Goal: Task Accomplishment & Management: Use online tool/utility

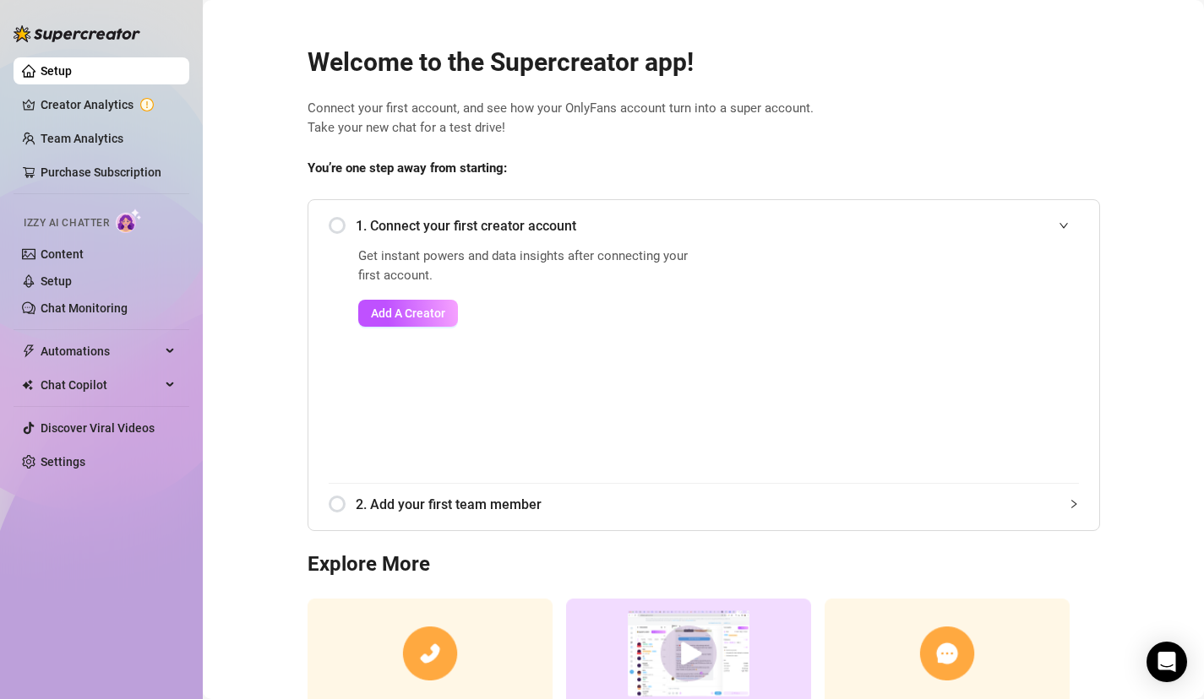
click at [469, 228] on span "1. Connect your first creator account" at bounding box center [717, 225] width 723 height 21
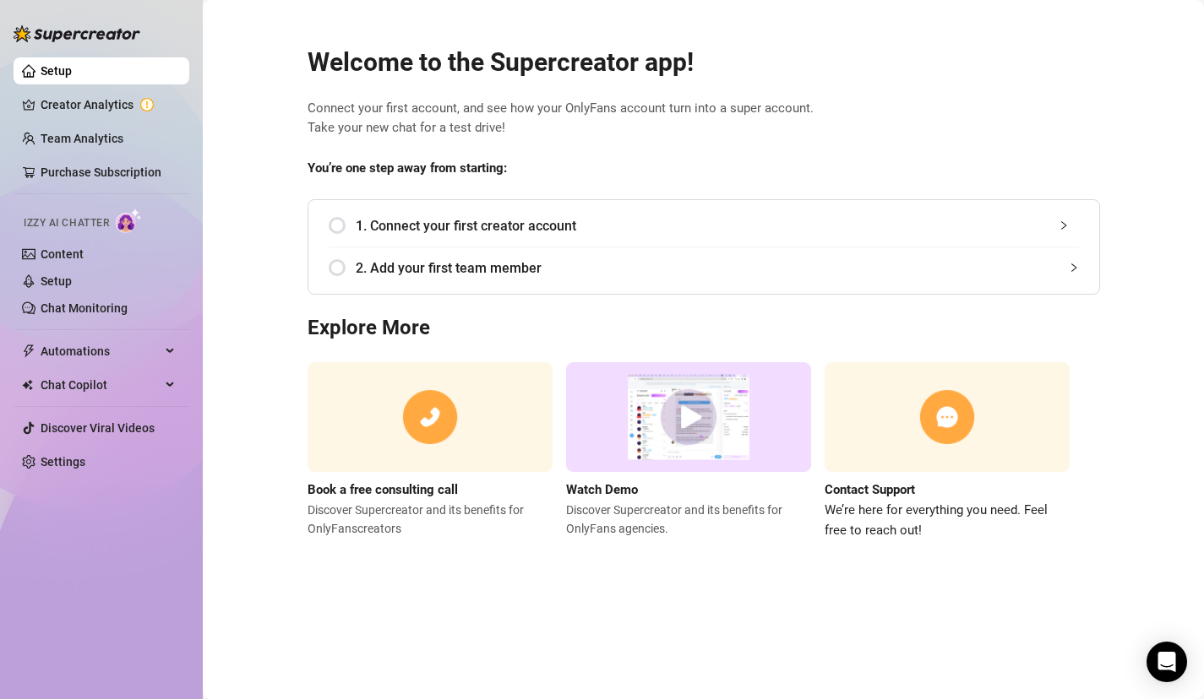
click at [469, 228] on span "1. Connect your first creator account" at bounding box center [717, 225] width 723 height 21
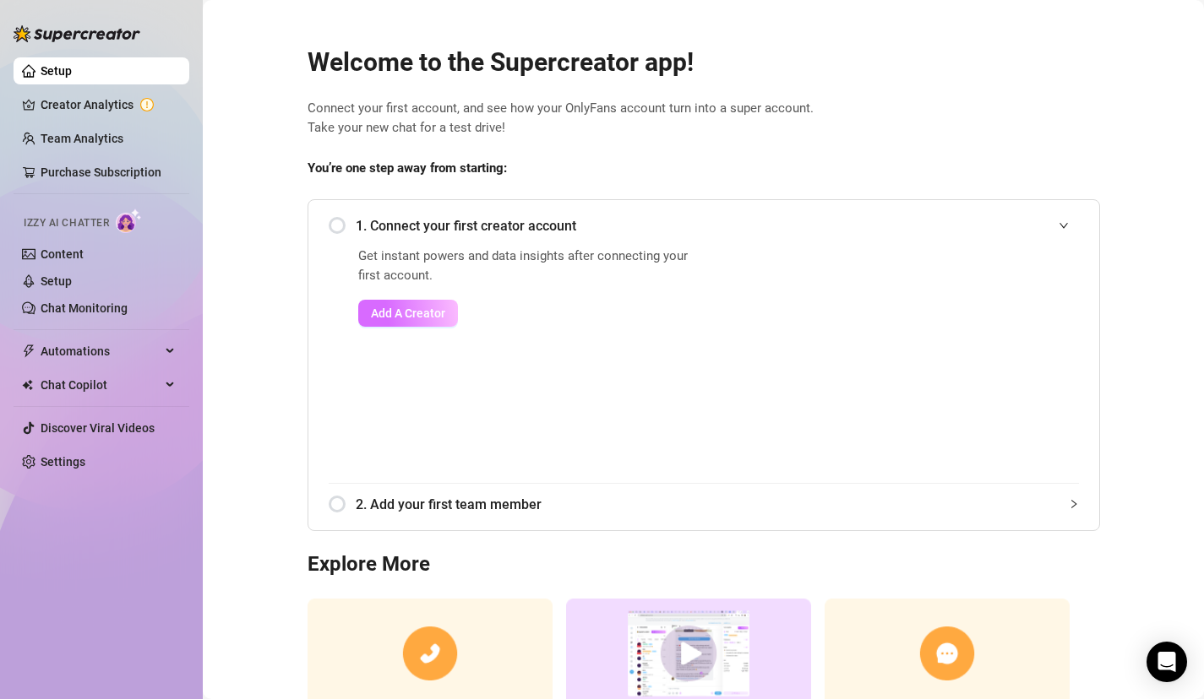
click at [443, 314] on span "Add A Creator" at bounding box center [408, 314] width 74 height 14
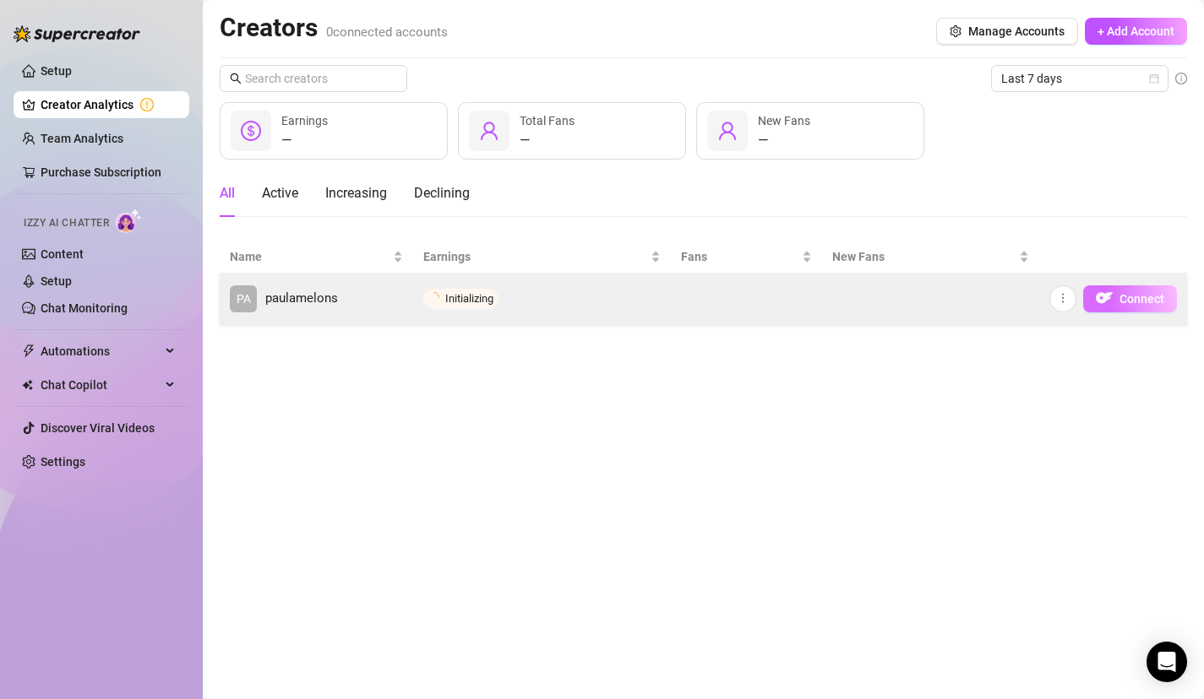
click at [1110, 298] on img "button" at bounding box center [1104, 298] width 17 height 17
click at [1060, 293] on icon "more" at bounding box center [1063, 298] width 12 height 12
click at [1112, 303] on img "button" at bounding box center [1104, 298] width 17 height 17
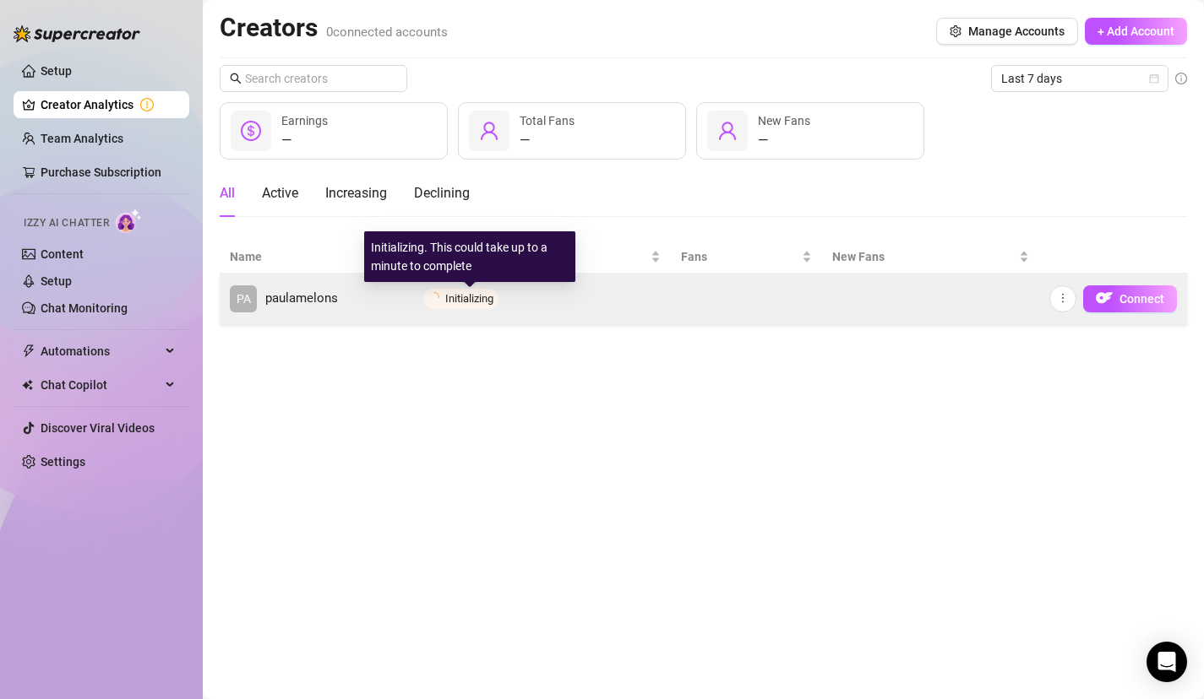
click at [471, 302] on span "Initializing" at bounding box center [469, 298] width 48 height 13
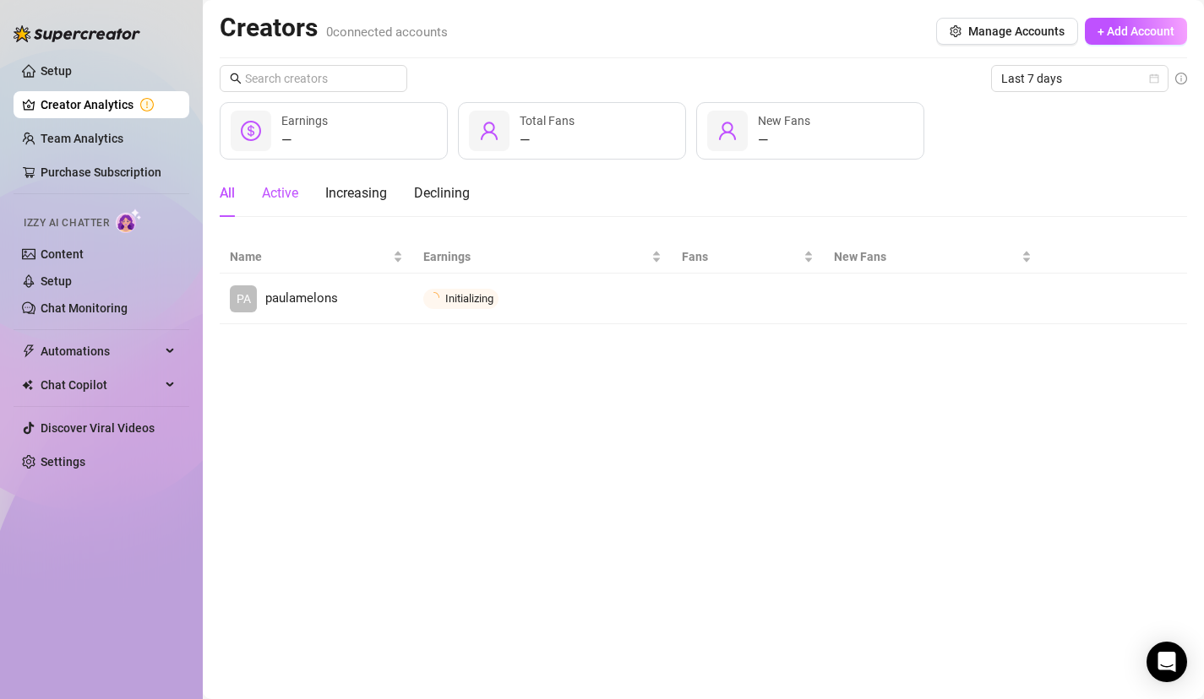
click at [291, 194] on div "Active" at bounding box center [280, 193] width 36 height 20
click at [333, 193] on div "Increasing" at bounding box center [356, 193] width 62 height 20
click at [436, 193] on div "Declining" at bounding box center [442, 193] width 56 height 20
click at [256, 179] on div "All Active Increasing Declining" at bounding box center [345, 193] width 250 height 47
click at [256, 186] on div "All Active Increasing Declining" at bounding box center [345, 193] width 250 height 47
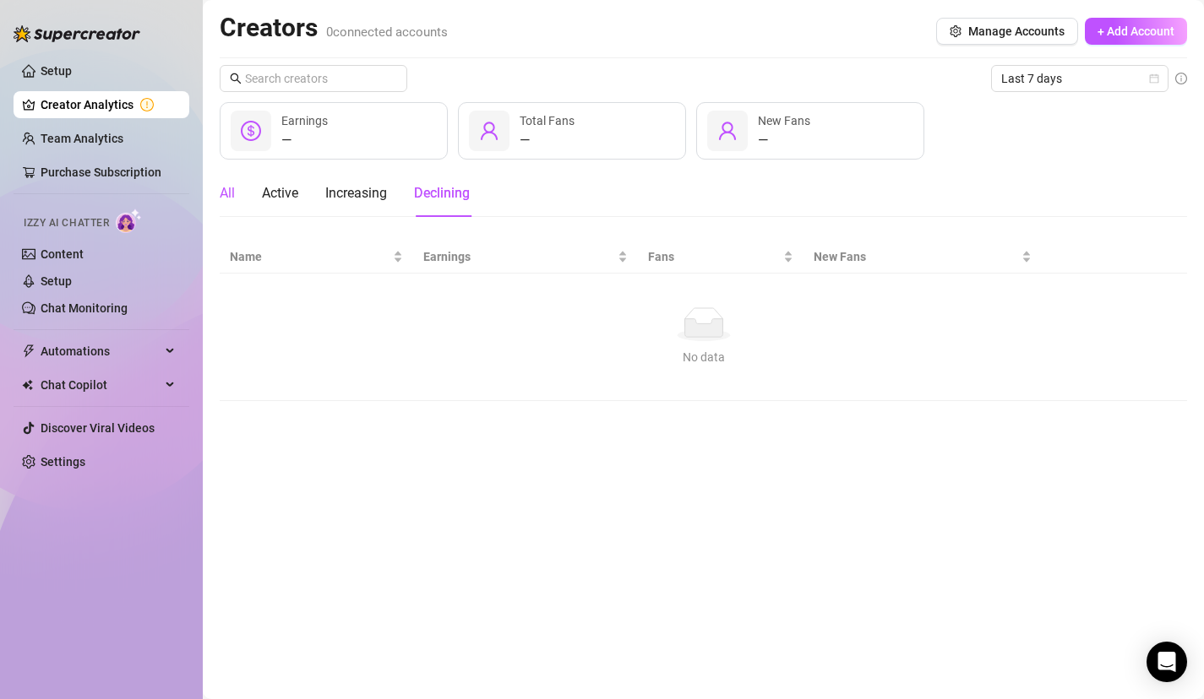
click at [233, 192] on div "All" at bounding box center [227, 193] width 15 height 20
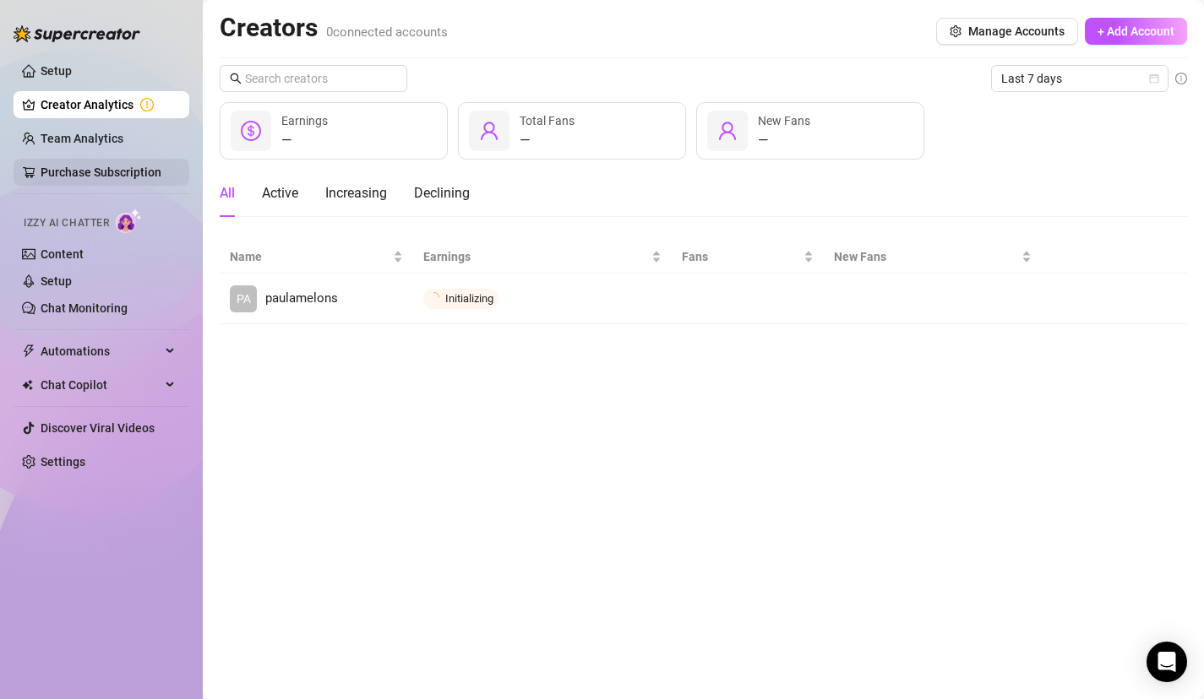
click at [150, 177] on link "Purchase Subscription" at bounding box center [101, 173] width 121 height 14
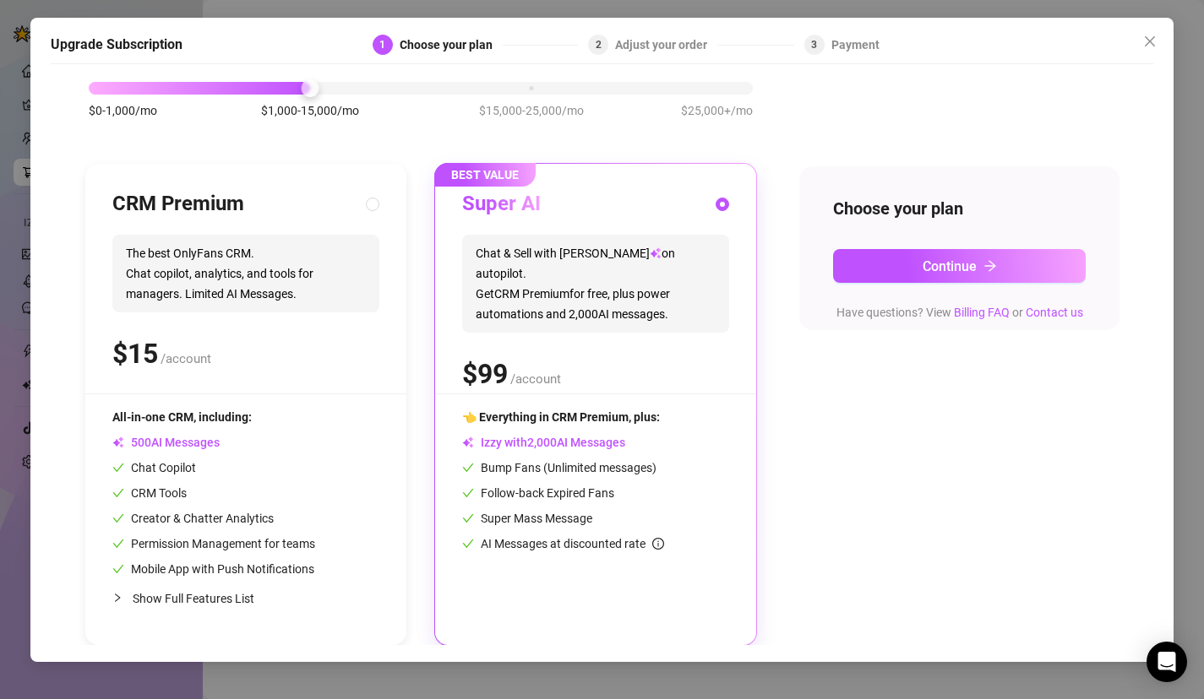
scroll to position [79, 0]
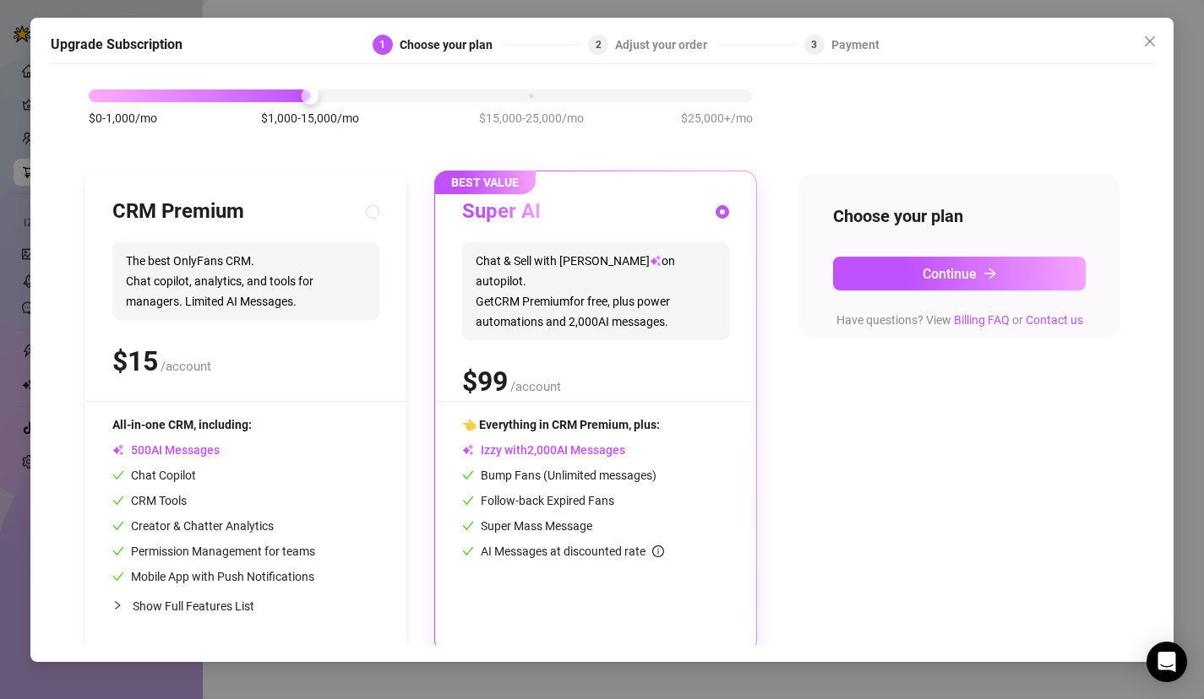
drag, startPoint x: 895, startPoint y: 282, endPoint x: 407, endPoint y: 329, distance: 490.5
click at [407, 329] on div "$0-1,000/mo $1,000-15,000/mo $15,000-25,000/mo $25,000+/mo CRM Premium The best…" at bounding box center [602, 360] width 1036 height 585
click at [1003, 288] on button "Continue" at bounding box center [959, 274] width 253 height 34
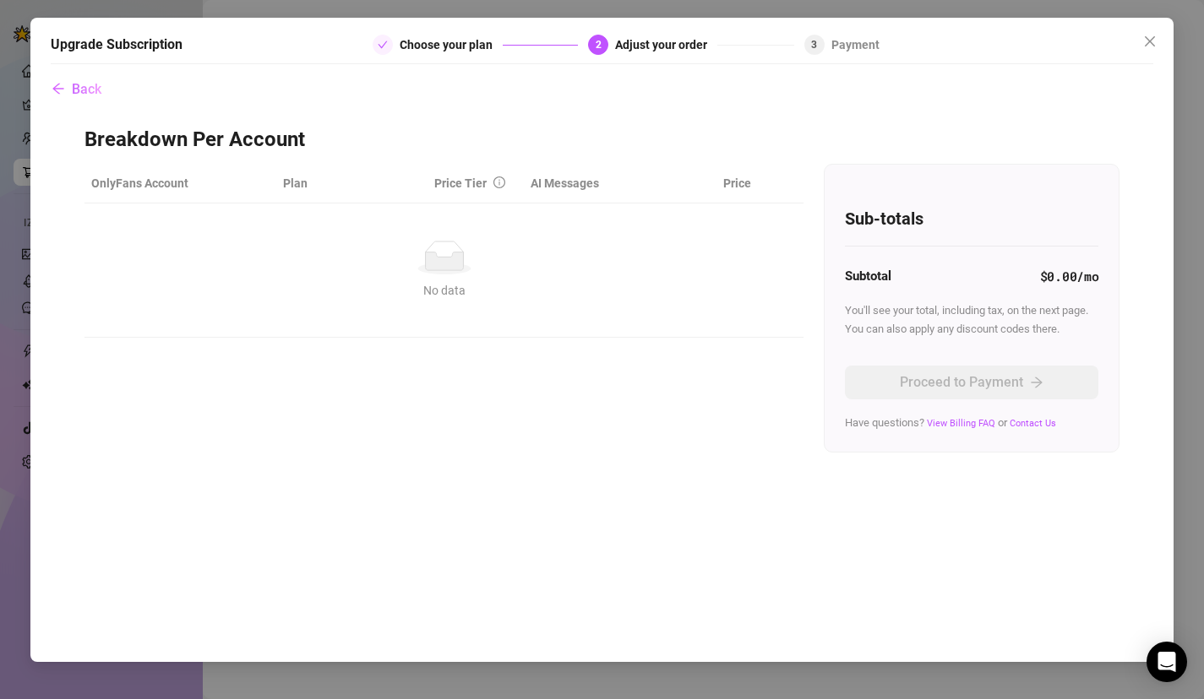
scroll to position [0, 0]
click at [83, 78] on button "Back" at bounding box center [77, 90] width 52 height 34
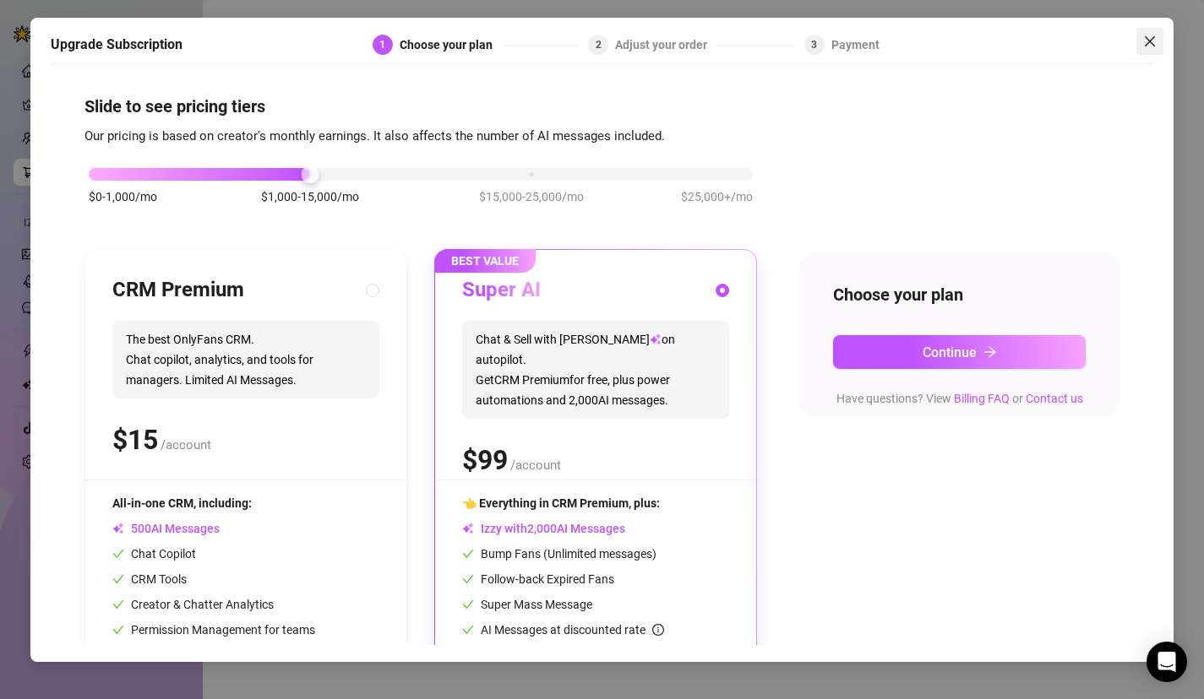
click at [1139, 38] on span "Close" at bounding box center [1149, 42] width 27 height 14
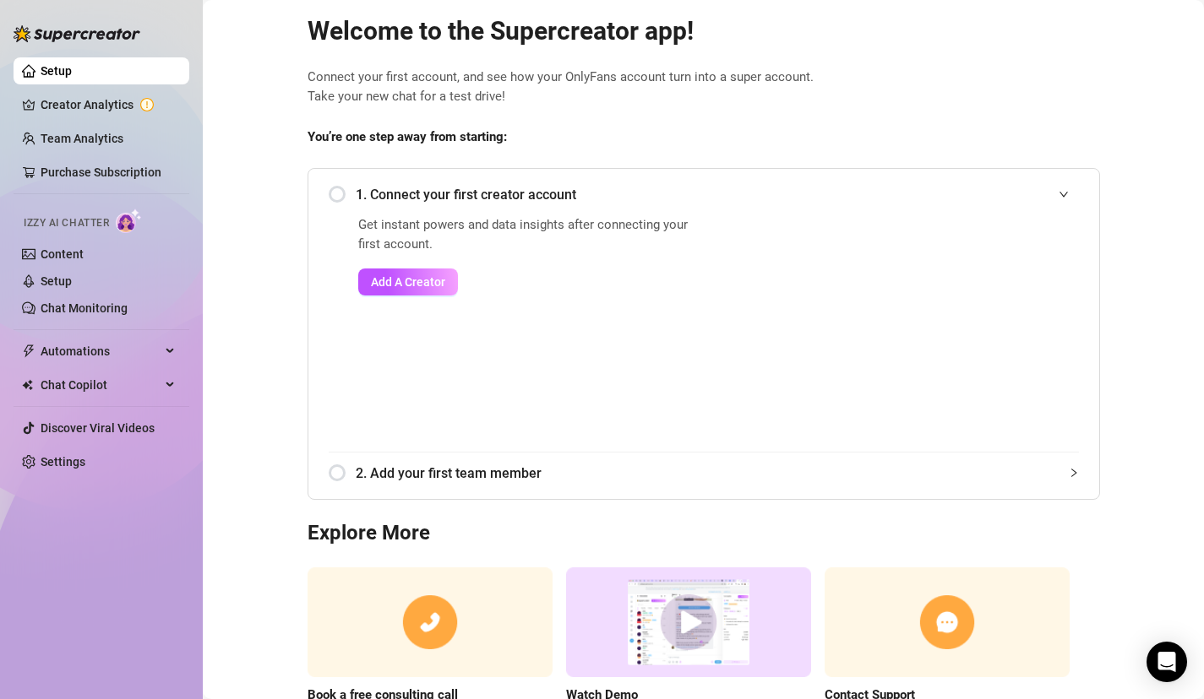
scroll to position [27, 0]
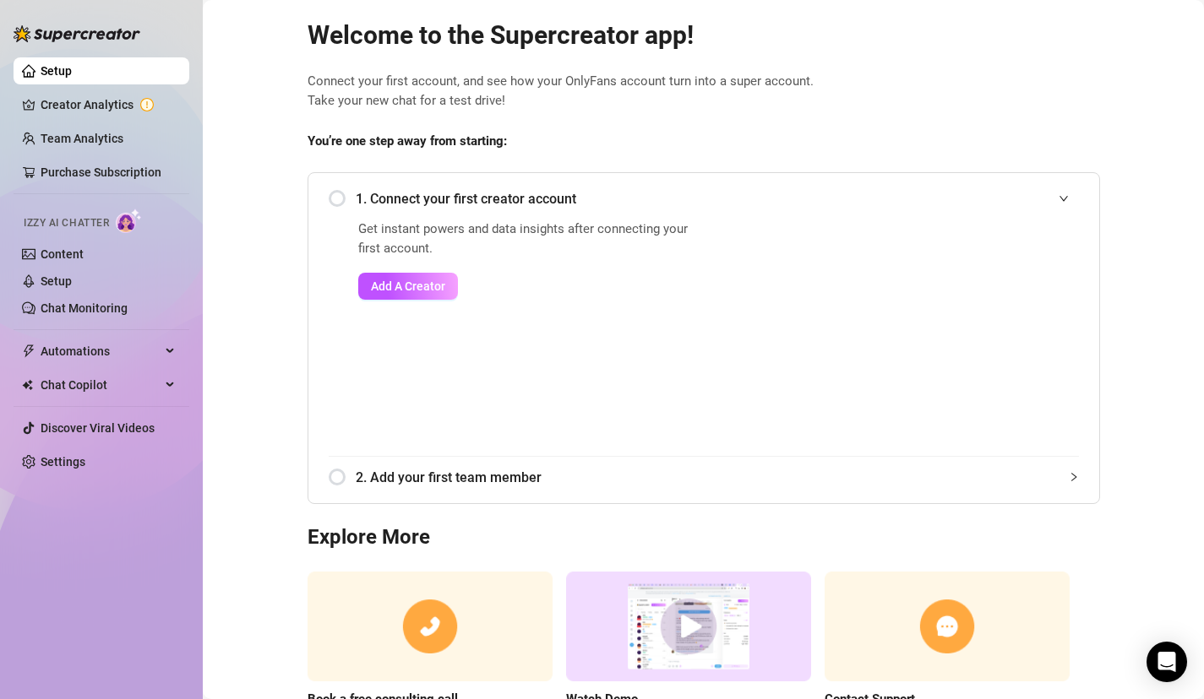
click at [446, 200] on span "1. Connect your first creator account" at bounding box center [717, 198] width 723 height 21
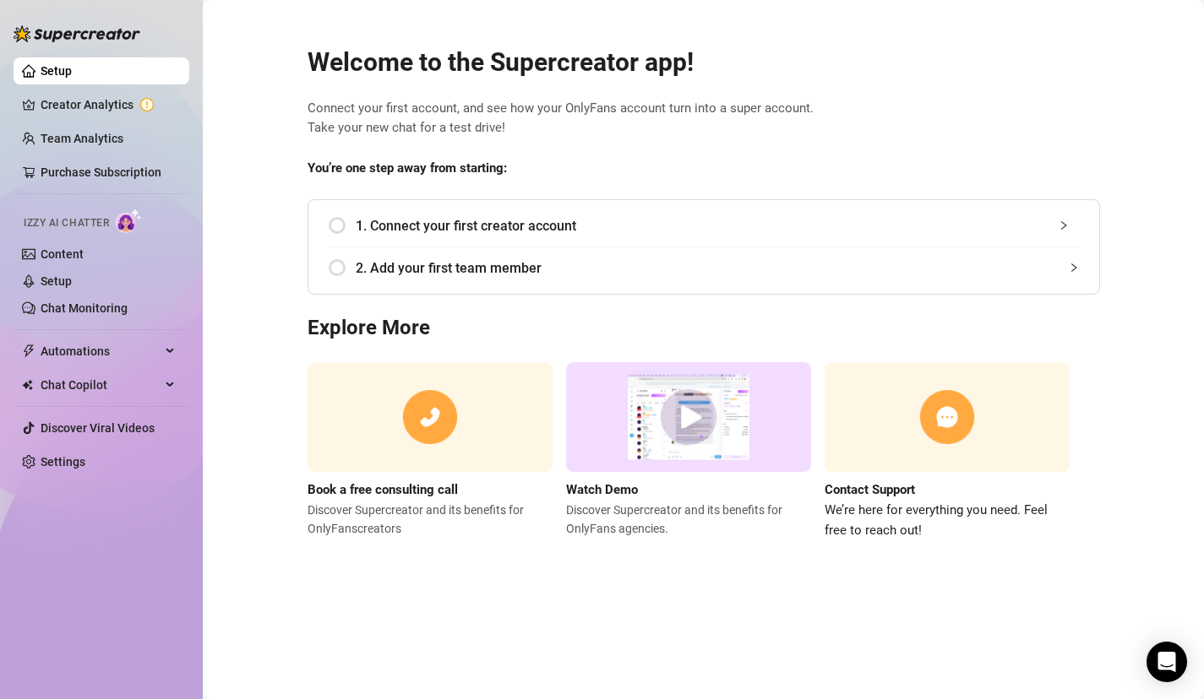
scroll to position [0, 0]
click at [440, 219] on span "1. Connect your first creator account" at bounding box center [717, 225] width 723 height 21
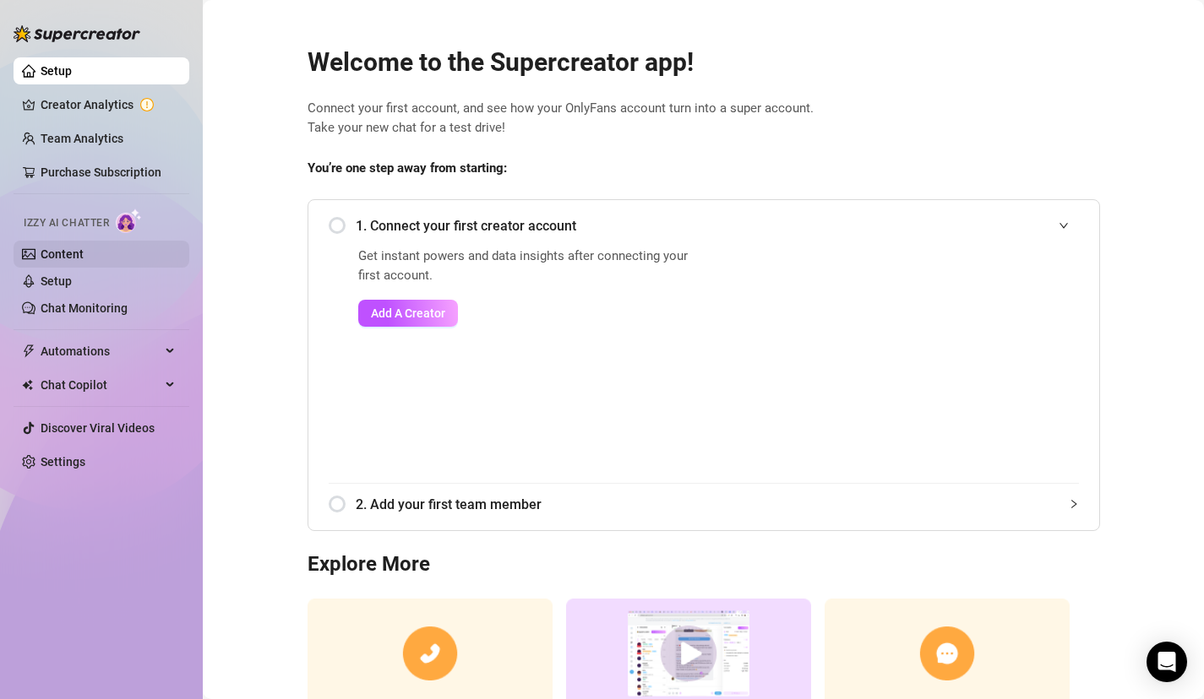
click at [84, 250] on link "Content" at bounding box center [62, 255] width 43 height 14
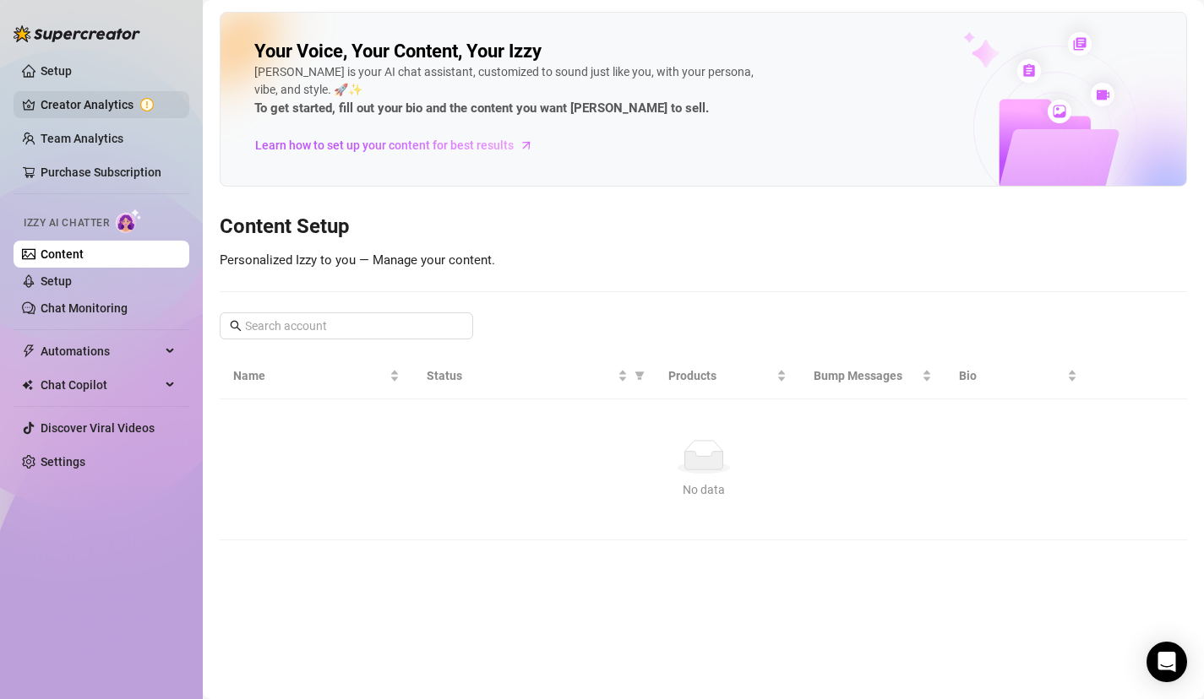
click at [112, 110] on link "Creator Analytics" at bounding box center [108, 104] width 135 height 27
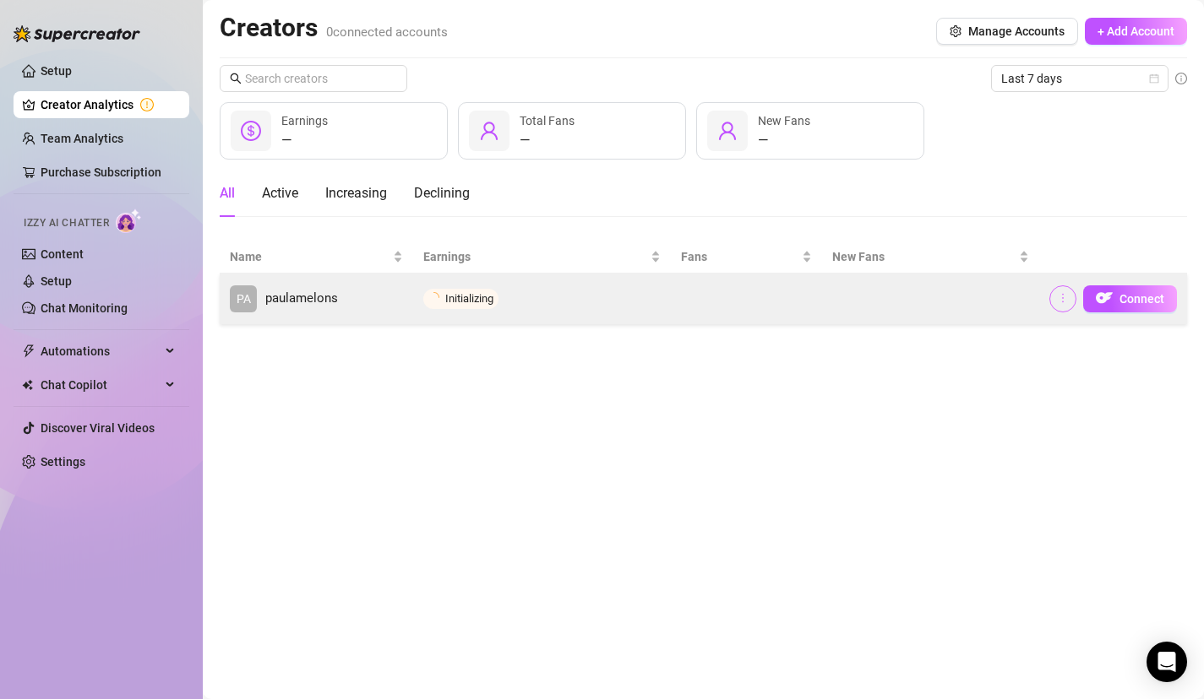
click at [1063, 295] on icon "more" at bounding box center [1063, 298] width 2 height 9
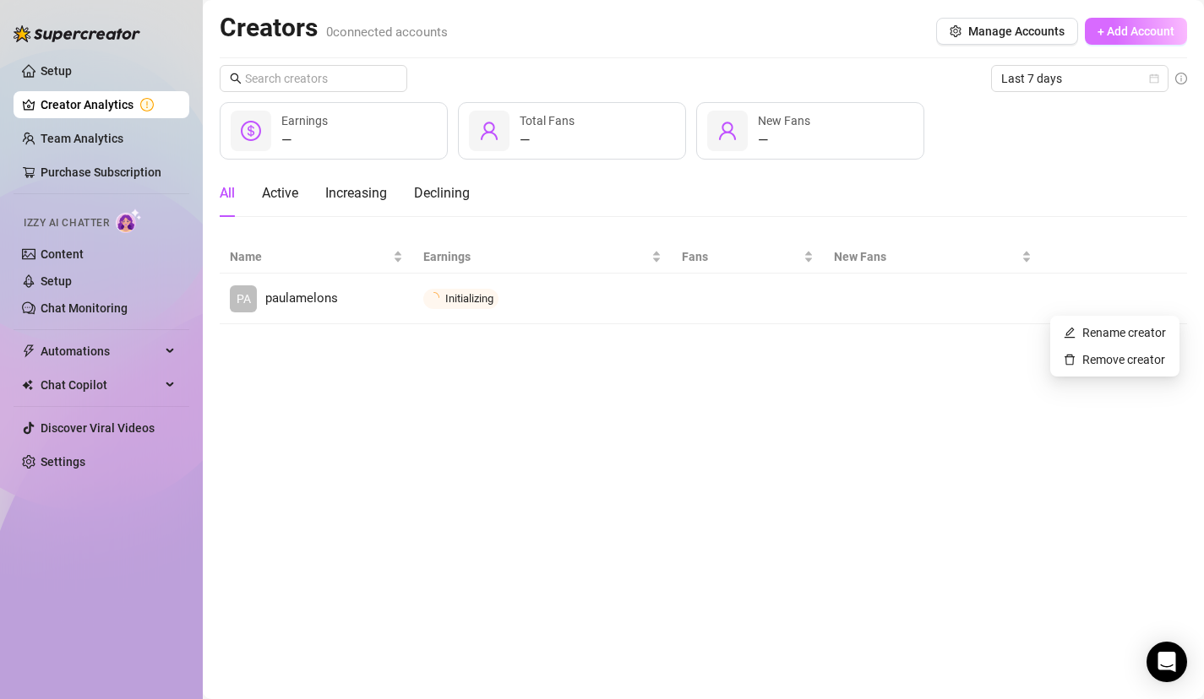
click at [1130, 41] on button "+ Add Account" at bounding box center [1136, 31] width 102 height 27
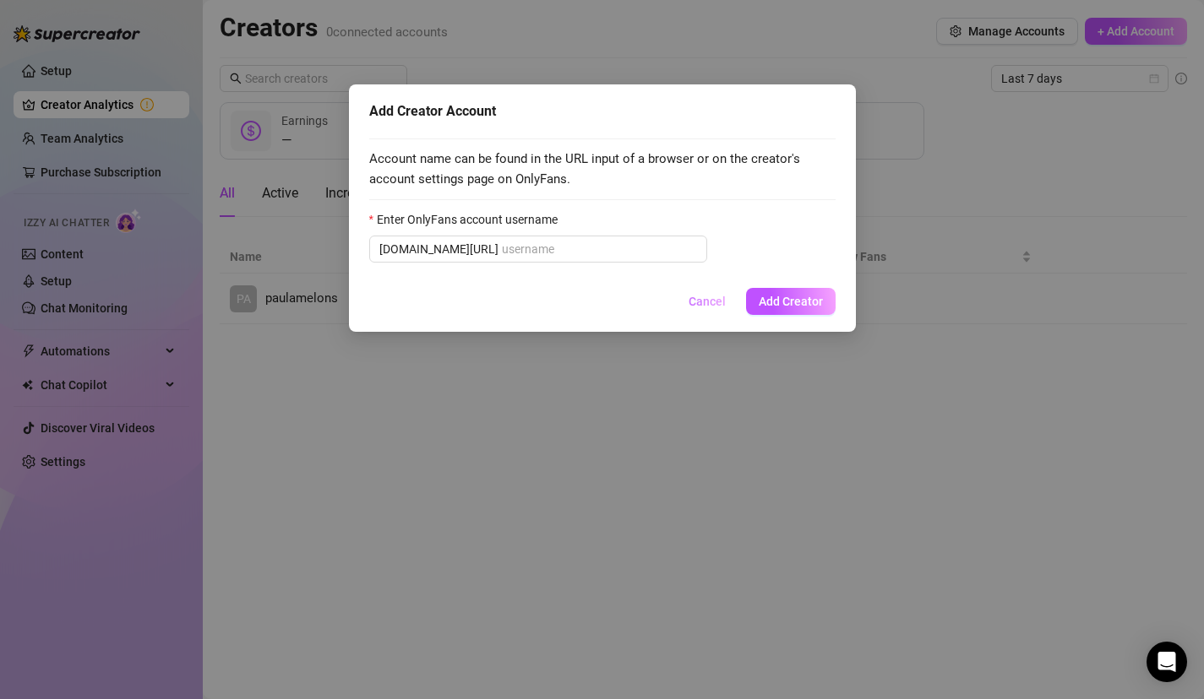
click at [712, 299] on span "Cancel" at bounding box center [706, 302] width 37 height 14
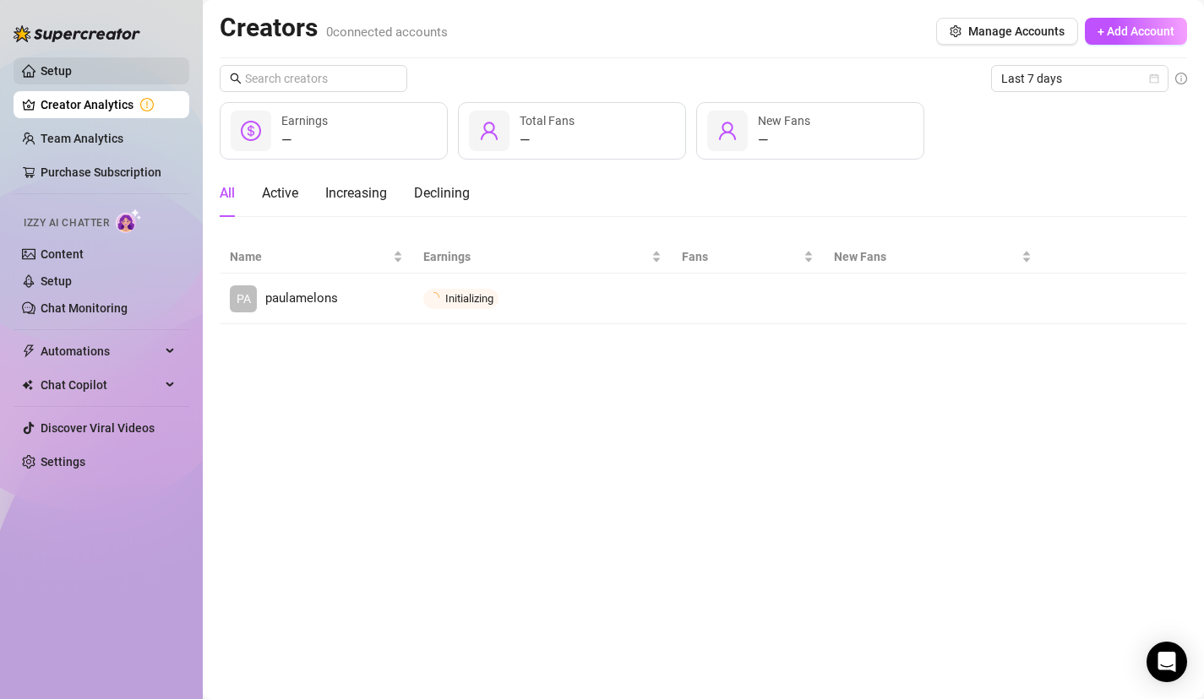
click at [72, 78] on link "Setup" at bounding box center [56, 71] width 31 height 14
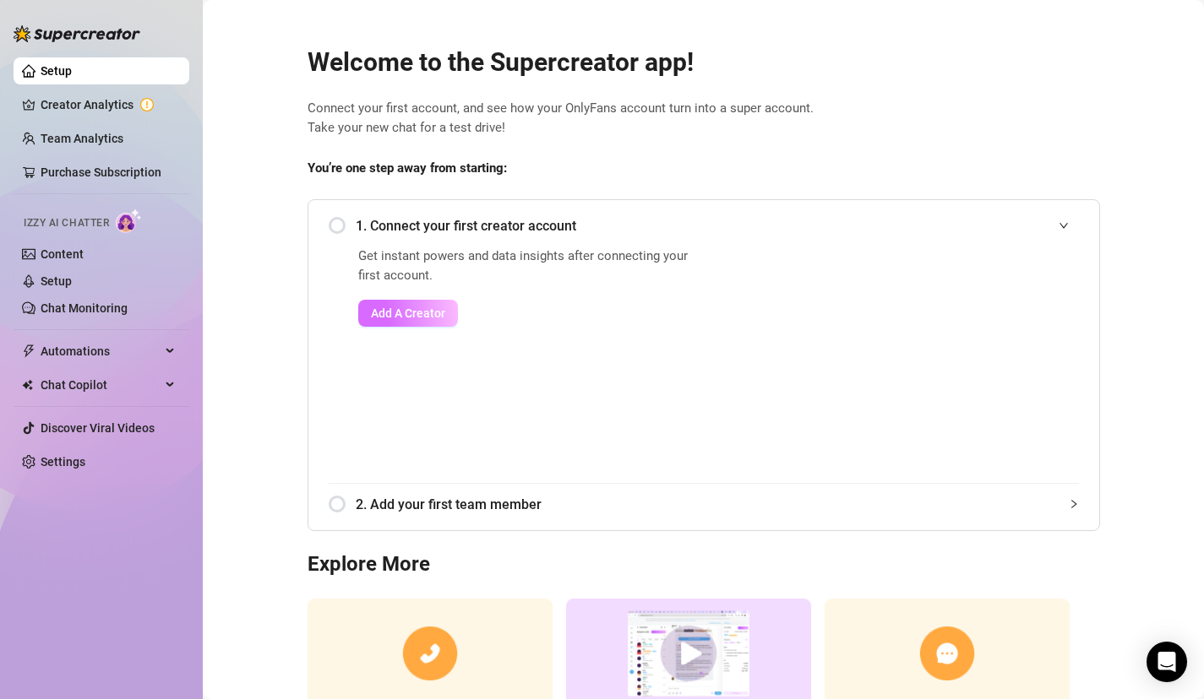
click at [424, 303] on button "Add A Creator" at bounding box center [408, 313] width 100 height 27
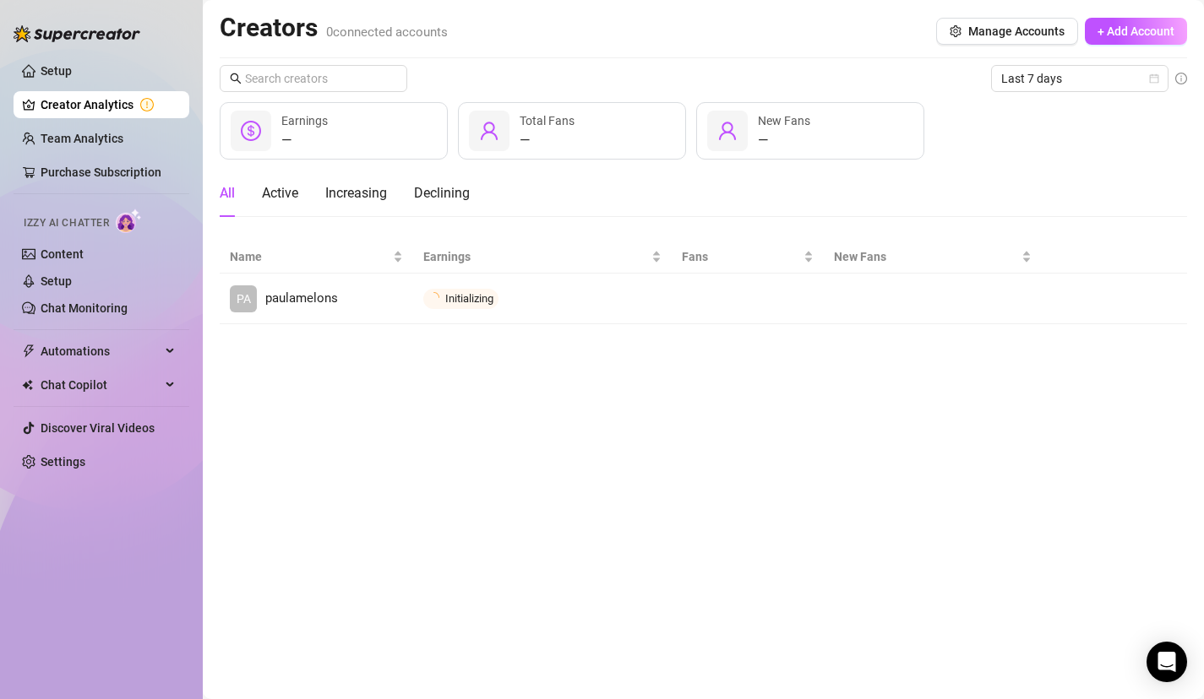
click at [111, 57] on ul "Setup Creator Analytics Team Analytics Purchase Subscription Izzy AI Chatter Co…" at bounding box center [102, 267] width 176 height 432
click at [72, 64] on link "Setup" at bounding box center [56, 71] width 31 height 14
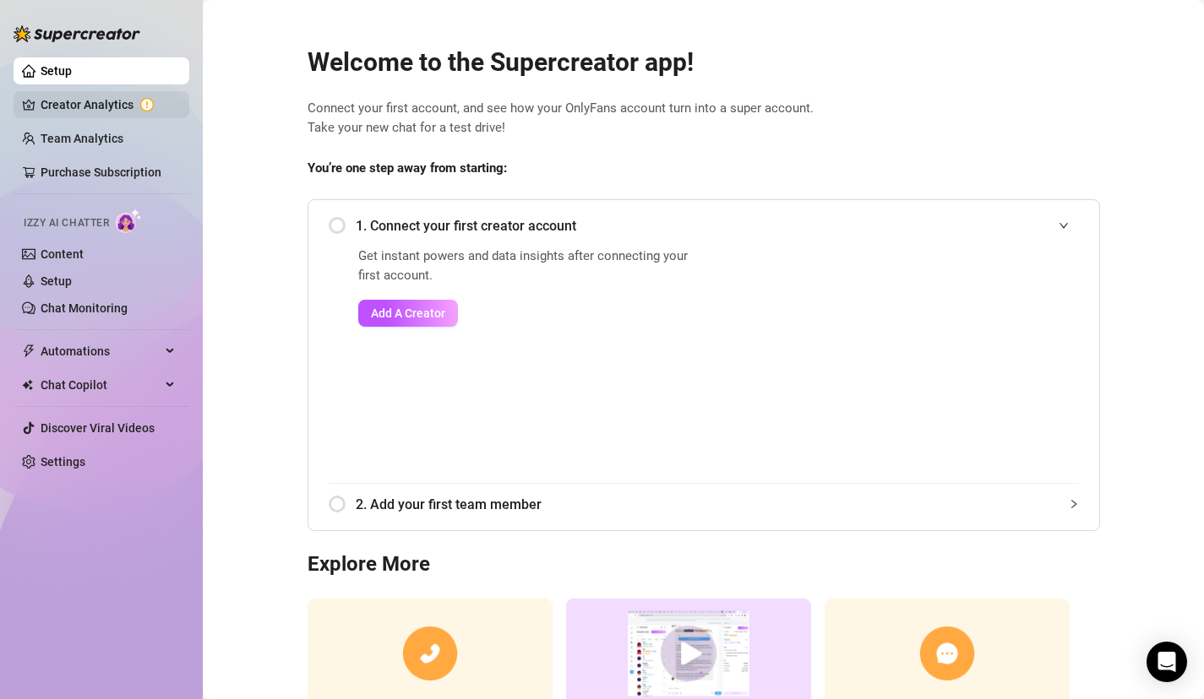
click at [132, 110] on link "Creator Analytics" at bounding box center [108, 104] width 135 height 27
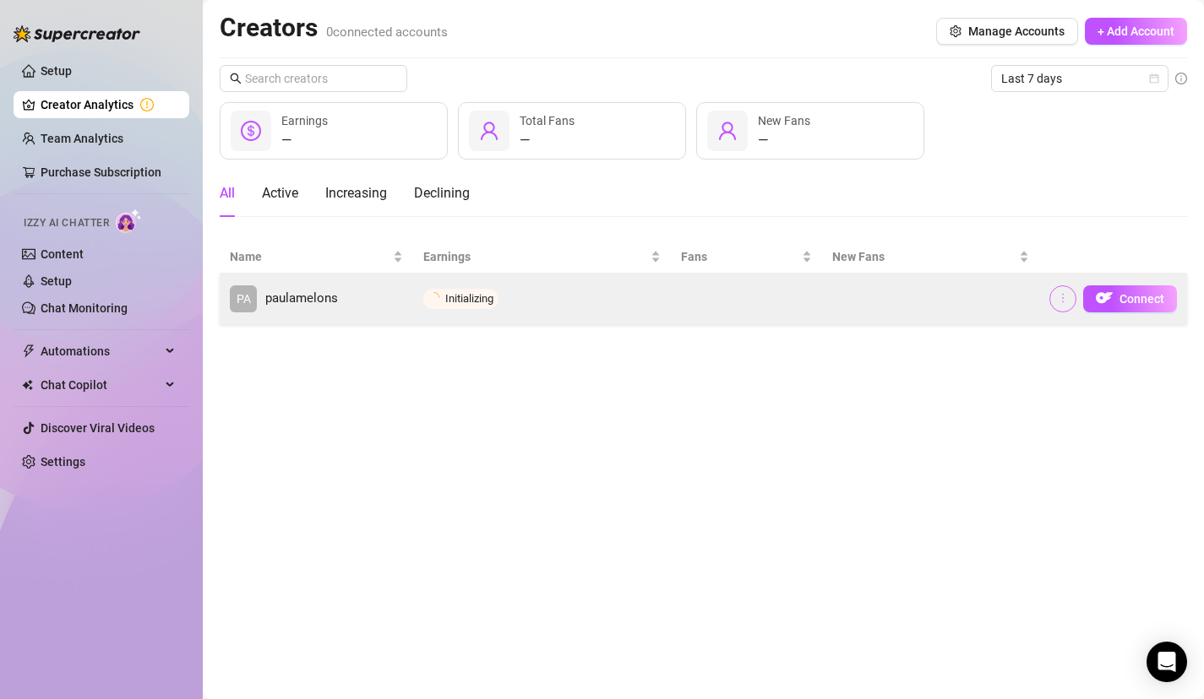
click at [1065, 307] on button "button" at bounding box center [1062, 299] width 27 height 27
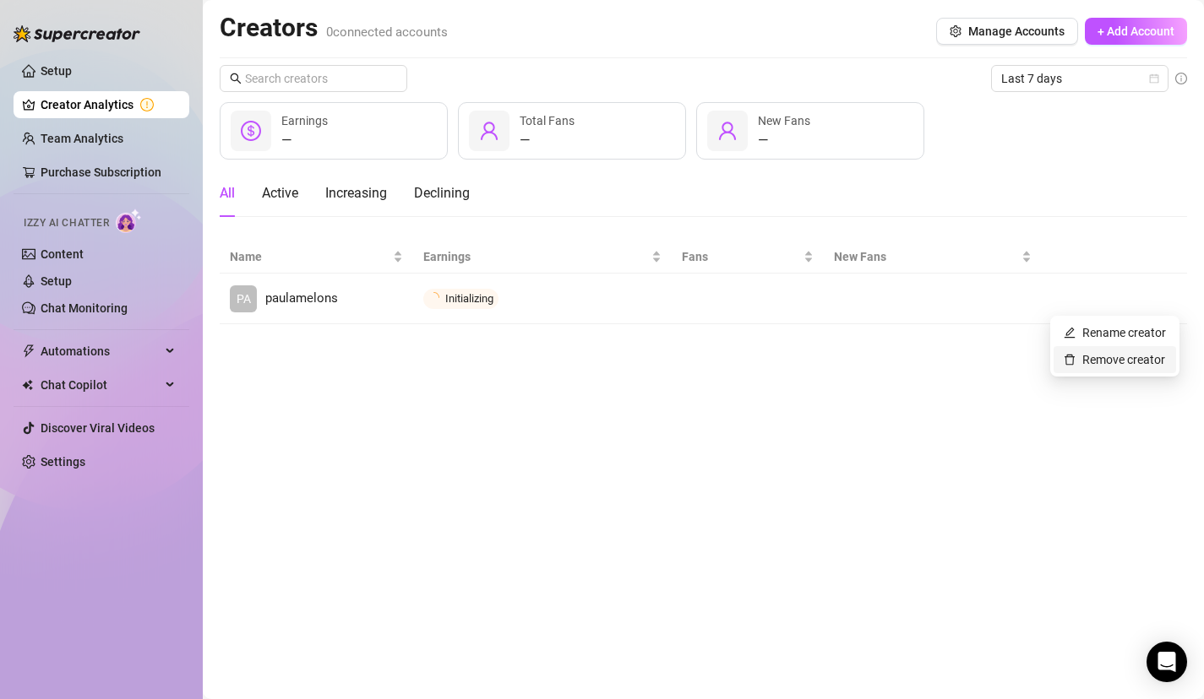
click at [1085, 361] on link "Remove creator" at bounding box center [1113, 360] width 101 height 14
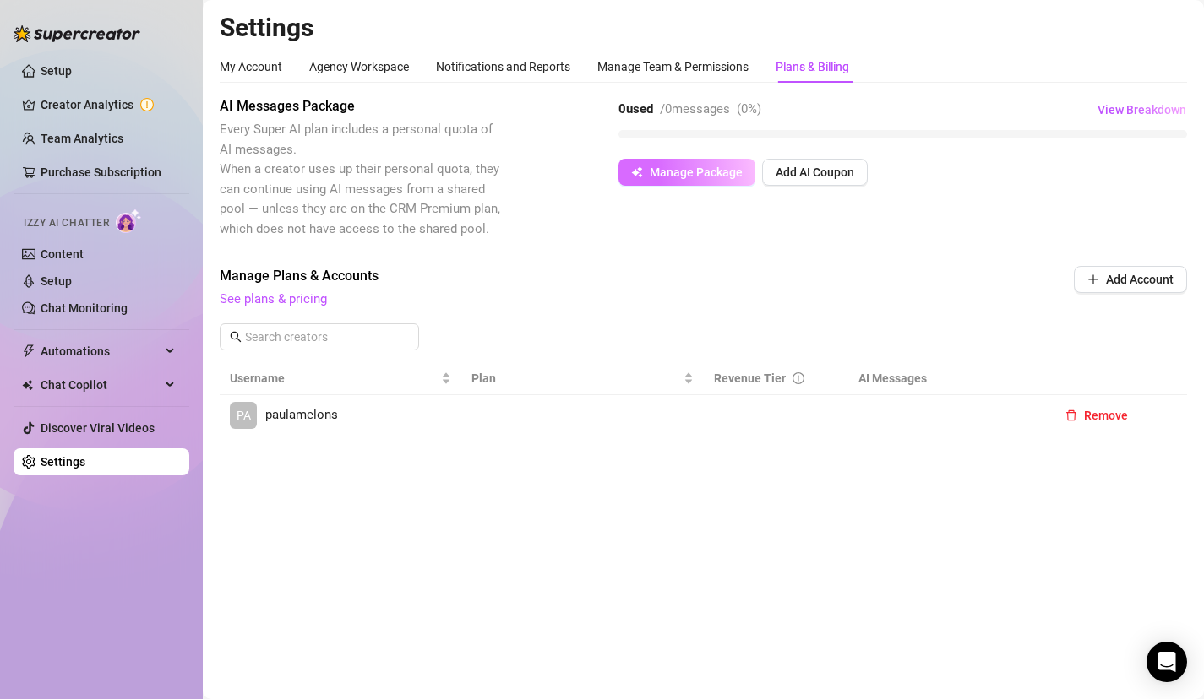
click at [731, 172] on span "Manage Package" at bounding box center [696, 173] width 93 height 14
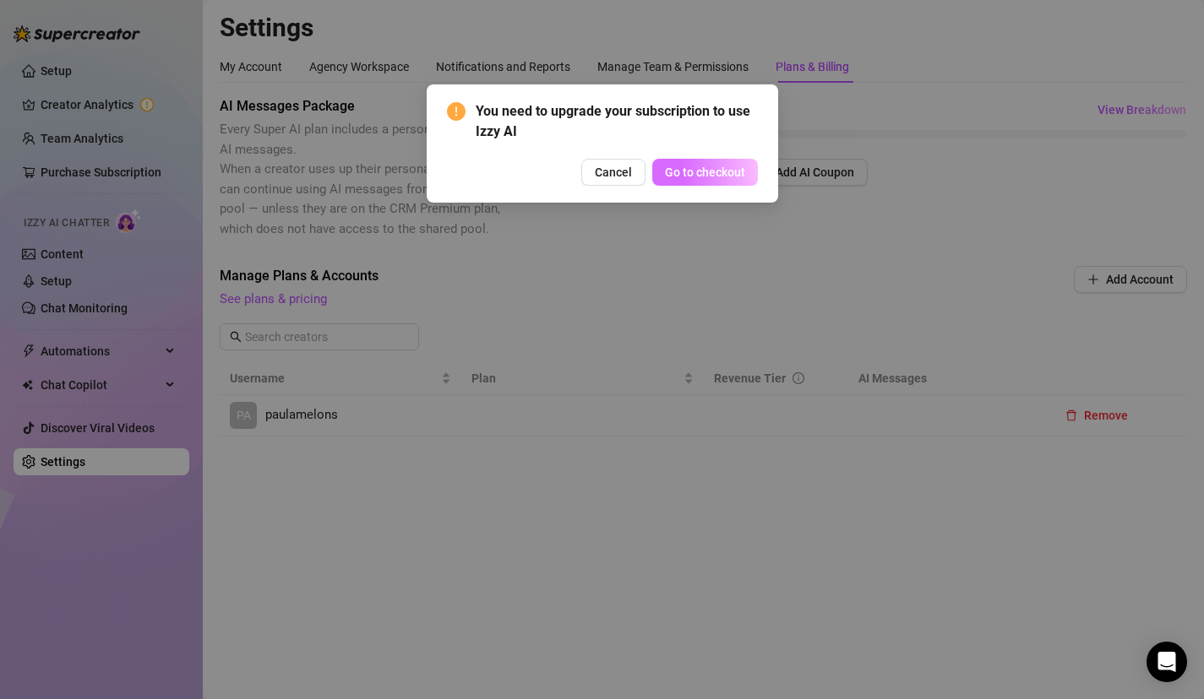
click at [666, 176] on span "Go to checkout" at bounding box center [705, 173] width 80 height 14
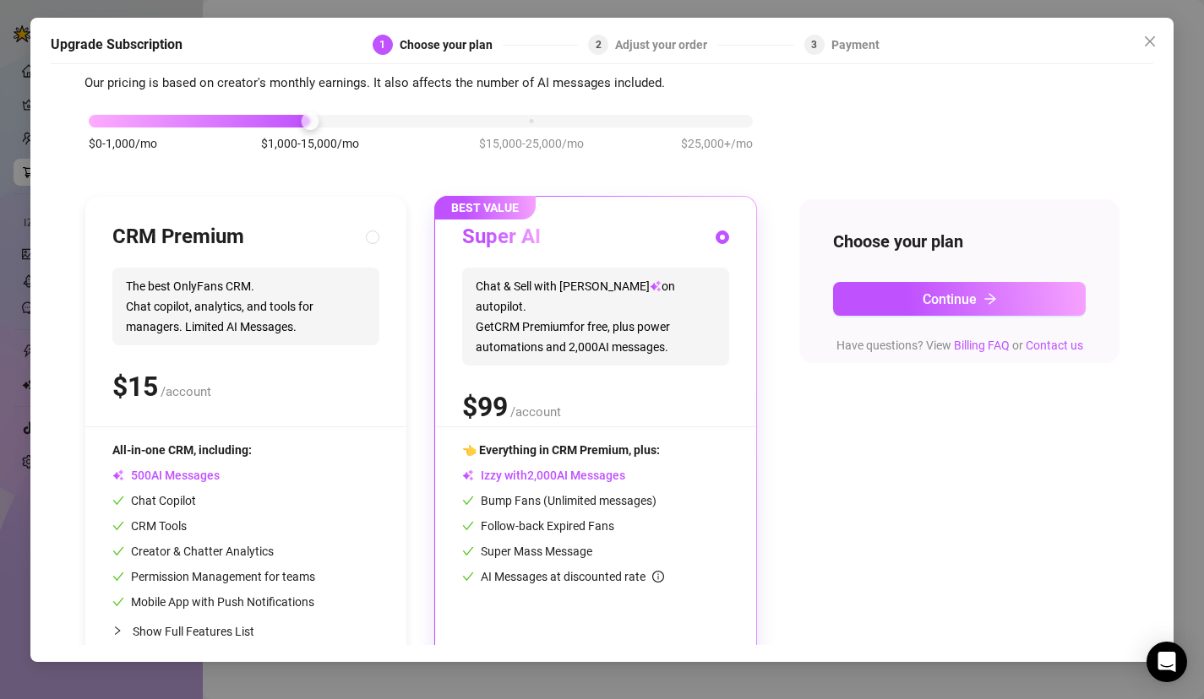
scroll to position [87, 0]
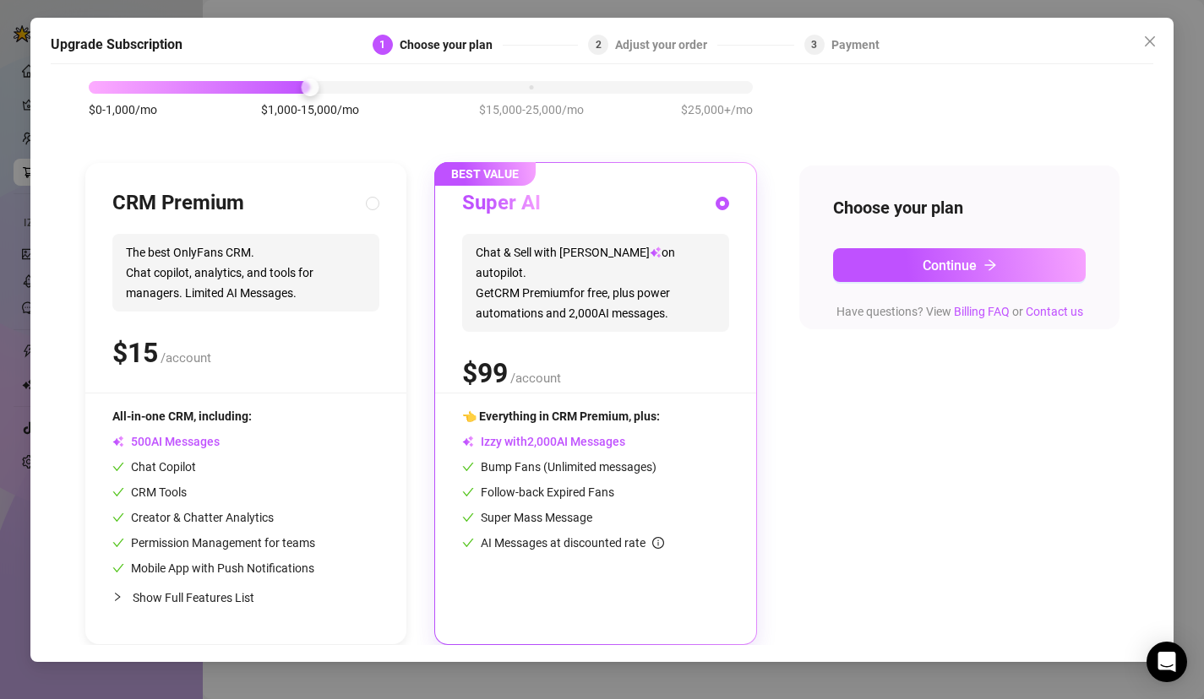
click at [14, 251] on div "Upgrade Subscription 1 Choose your plan 2 Adjust your order 3 Payment Slide to …" at bounding box center [602, 349] width 1204 height 699
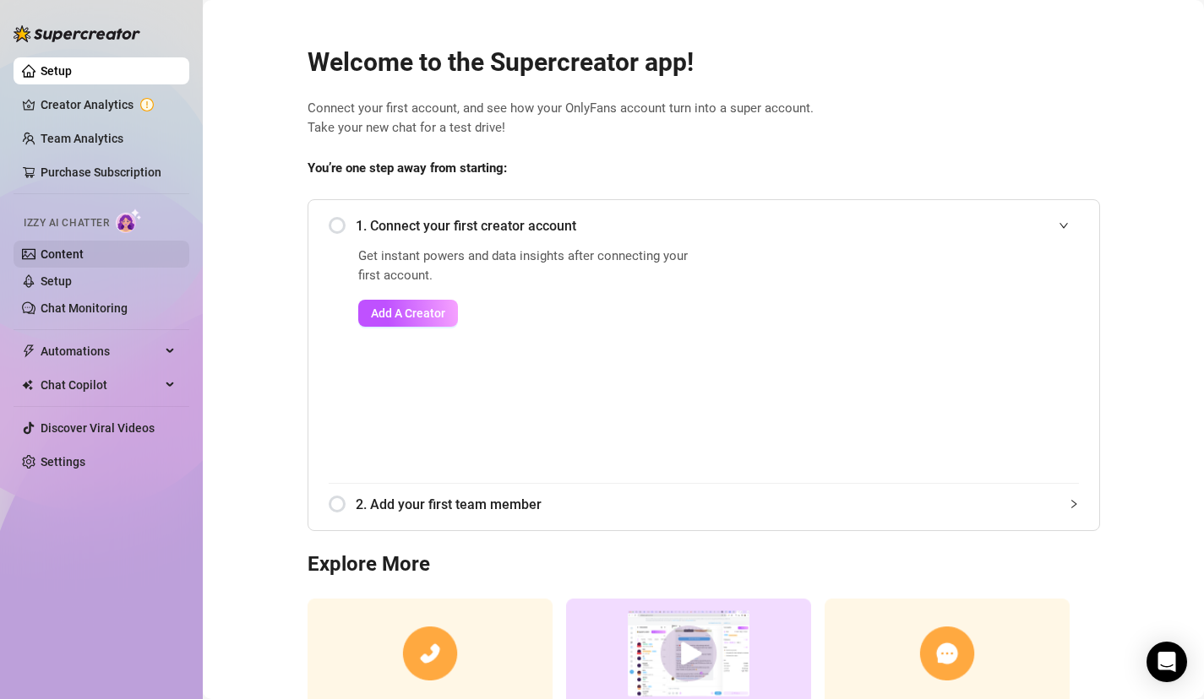
click at [84, 258] on link "Content" at bounding box center [62, 255] width 43 height 14
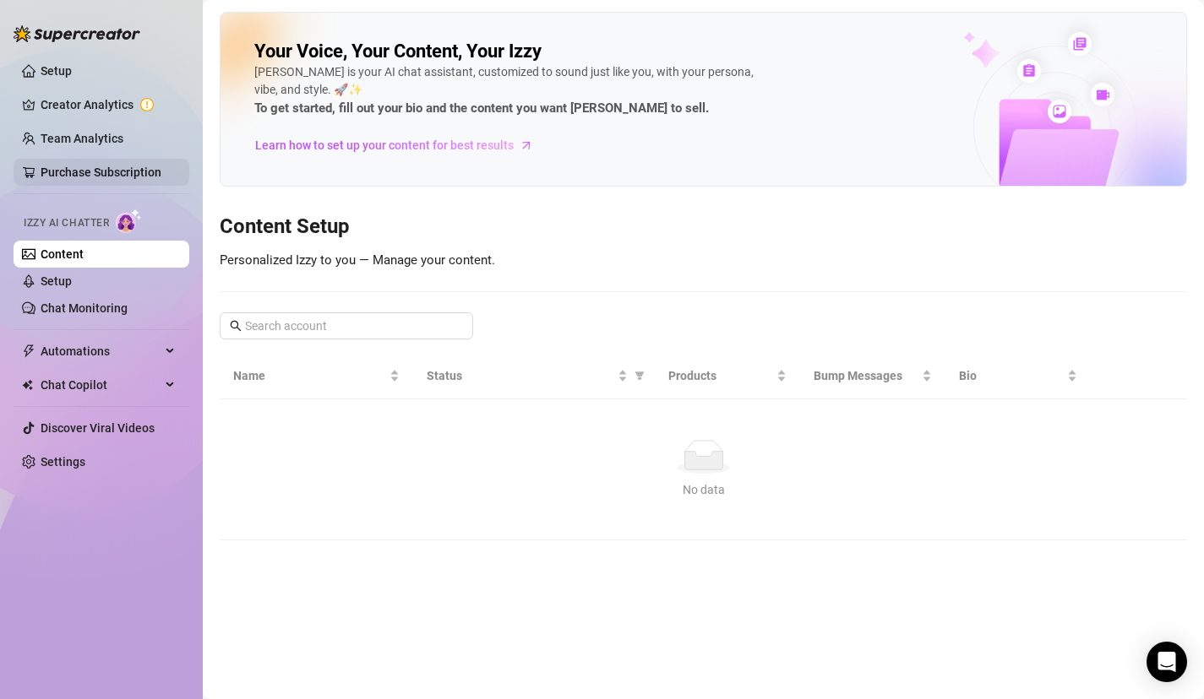
click at [161, 168] on link "Purchase Subscription" at bounding box center [101, 173] width 121 height 14
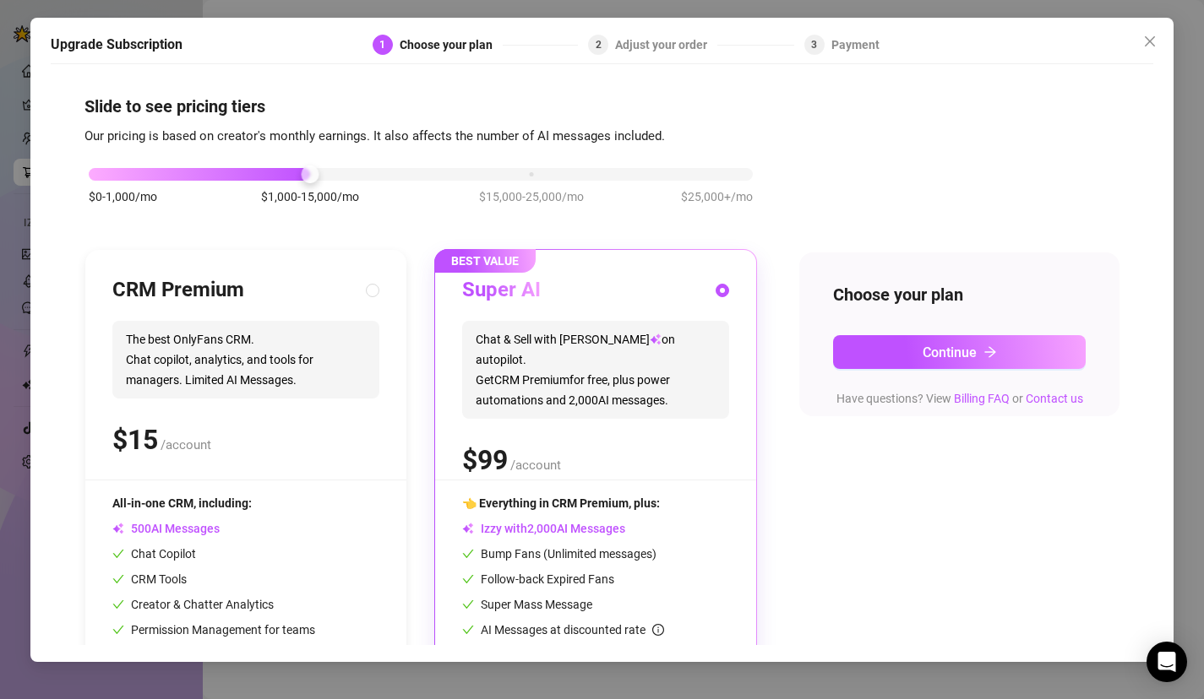
click at [388, 260] on div "CRM Premium The best OnlyFans CRM. Chat copilot, analytics, and tools for manag…" at bounding box center [245, 490] width 321 height 481
radio input "true"
radio input "false"
click at [1156, 44] on span "Close" at bounding box center [1149, 42] width 27 height 14
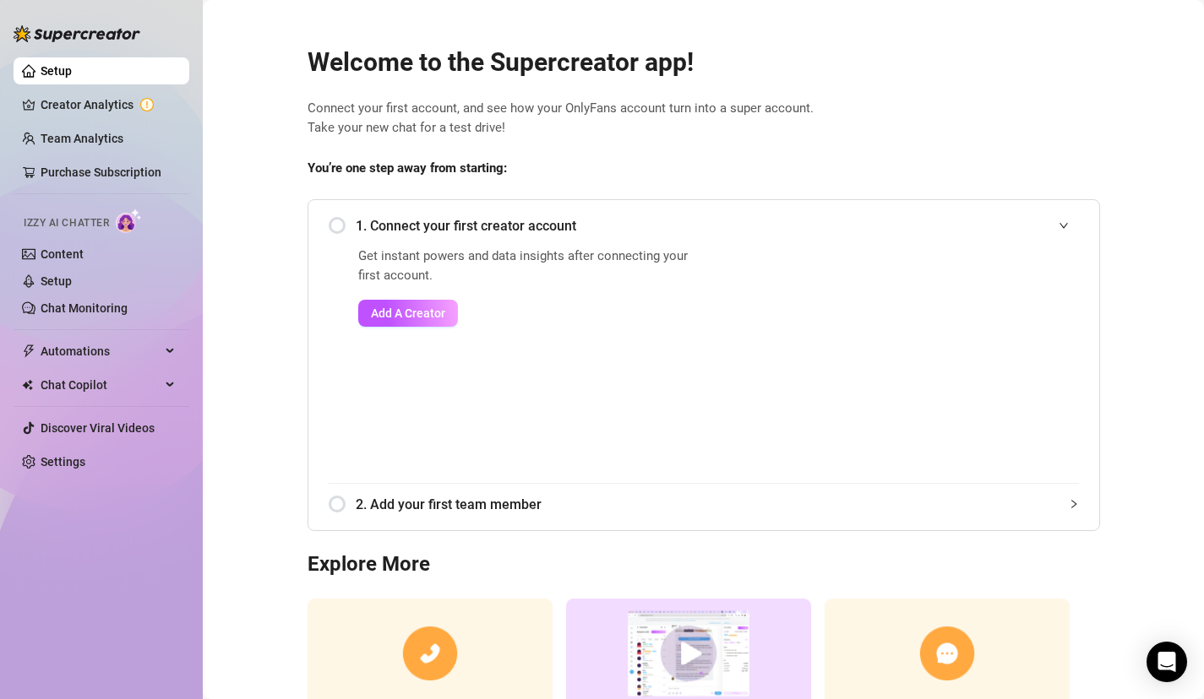
click at [142, 219] on img at bounding box center [129, 221] width 26 height 24
click at [72, 284] on link "Setup" at bounding box center [56, 282] width 31 height 14
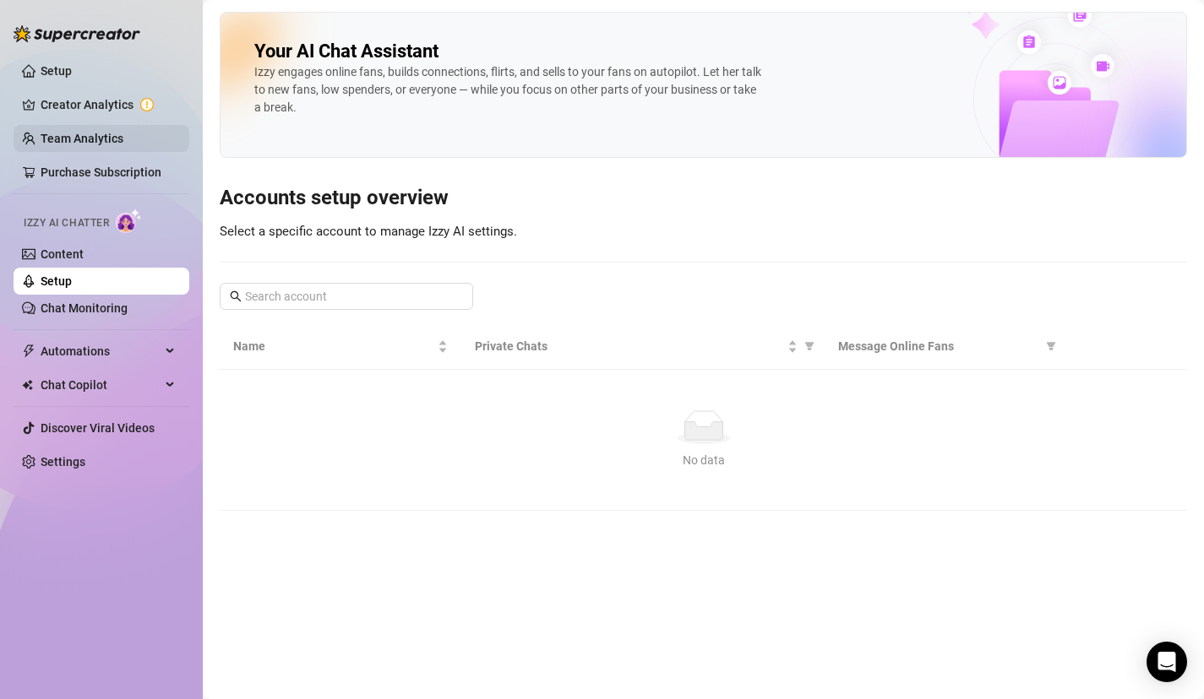
click at [93, 140] on link "Team Analytics" at bounding box center [82, 139] width 83 height 14
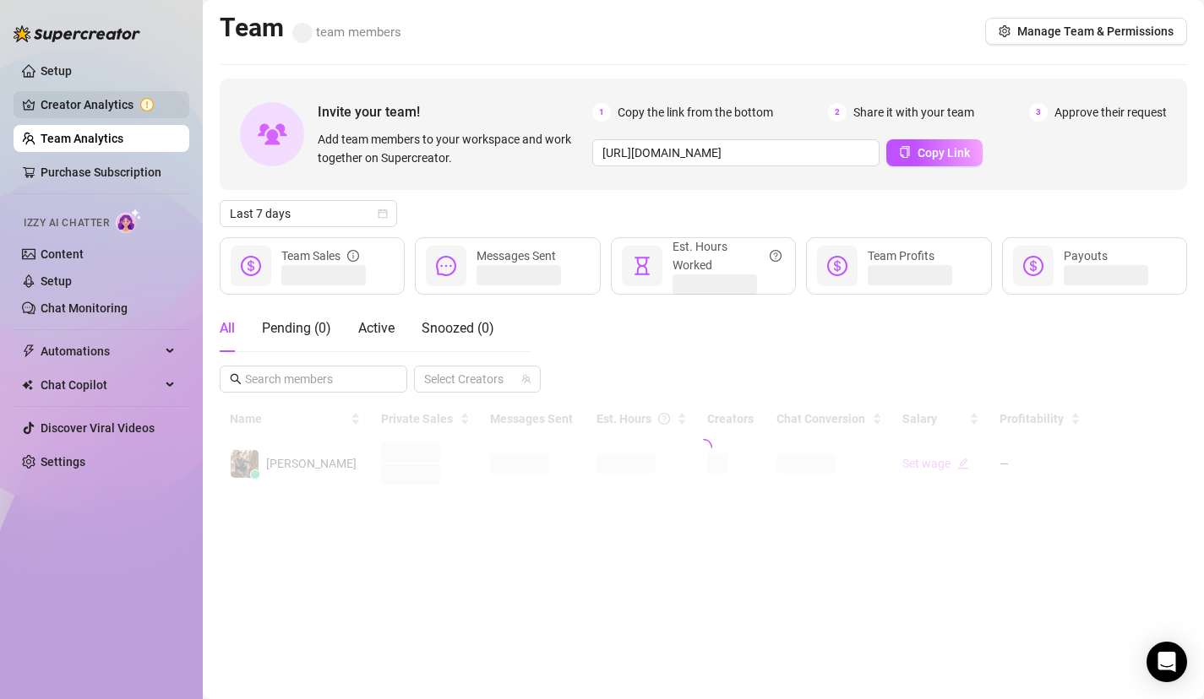
click at [104, 109] on link "Creator Analytics" at bounding box center [108, 104] width 135 height 27
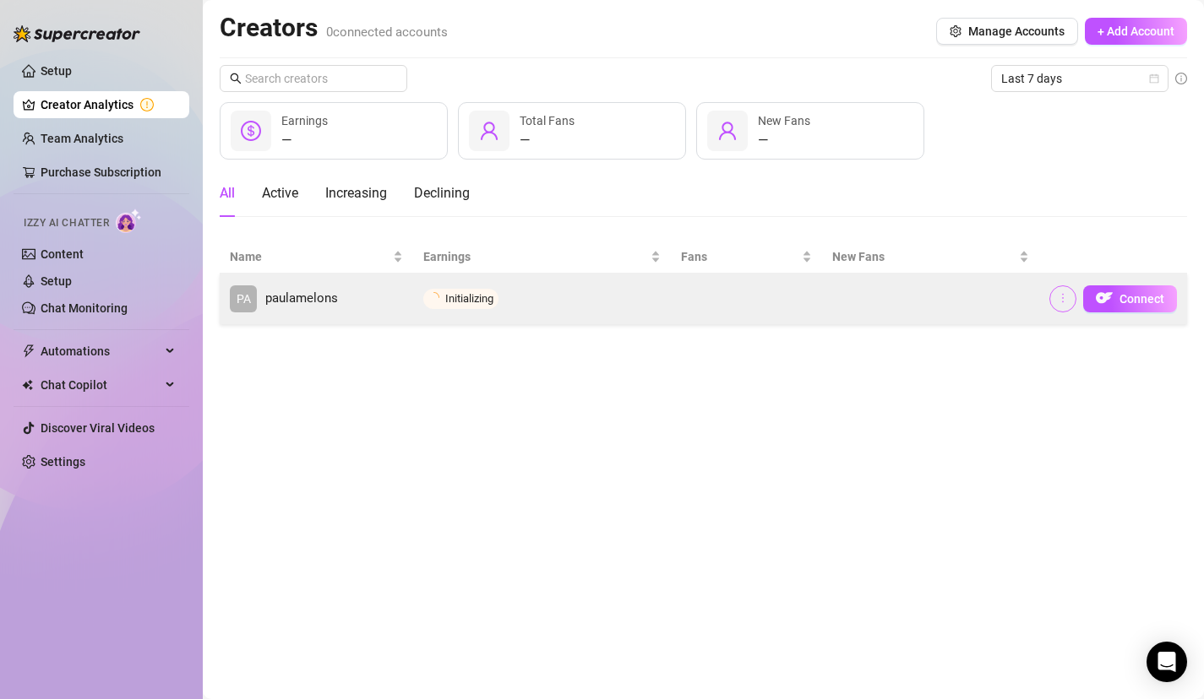
click at [1067, 301] on icon "more" at bounding box center [1063, 298] width 12 height 12
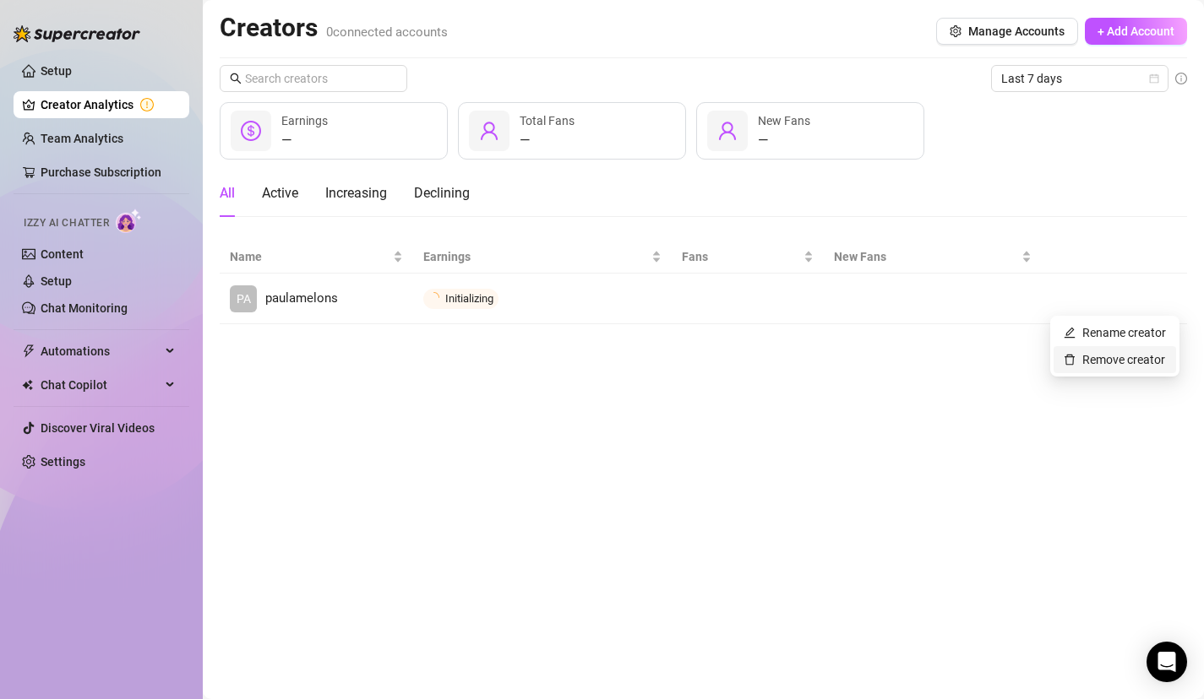
click at [1088, 356] on link "Remove creator" at bounding box center [1113, 360] width 101 height 14
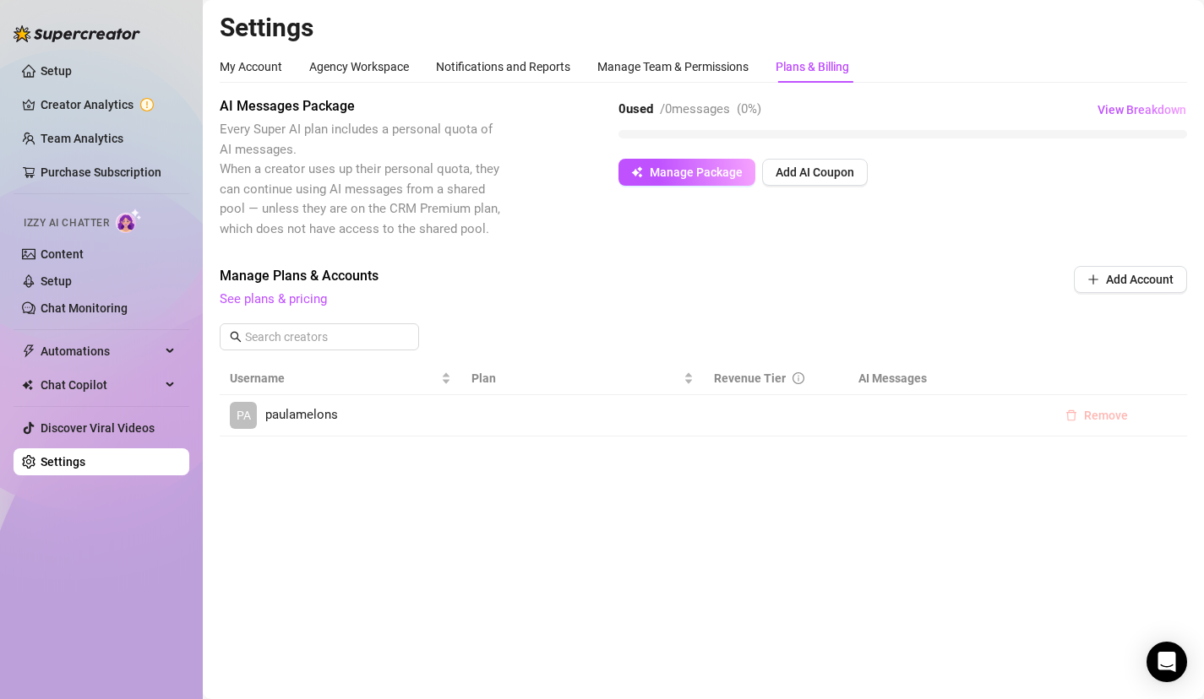
click at [1098, 422] on button "Remove" at bounding box center [1097, 415] width 90 height 27
click at [1112, 405] on button "Remove" at bounding box center [1097, 415] width 90 height 27
click at [1111, 413] on span "Remove" at bounding box center [1106, 416] width 44 height 14
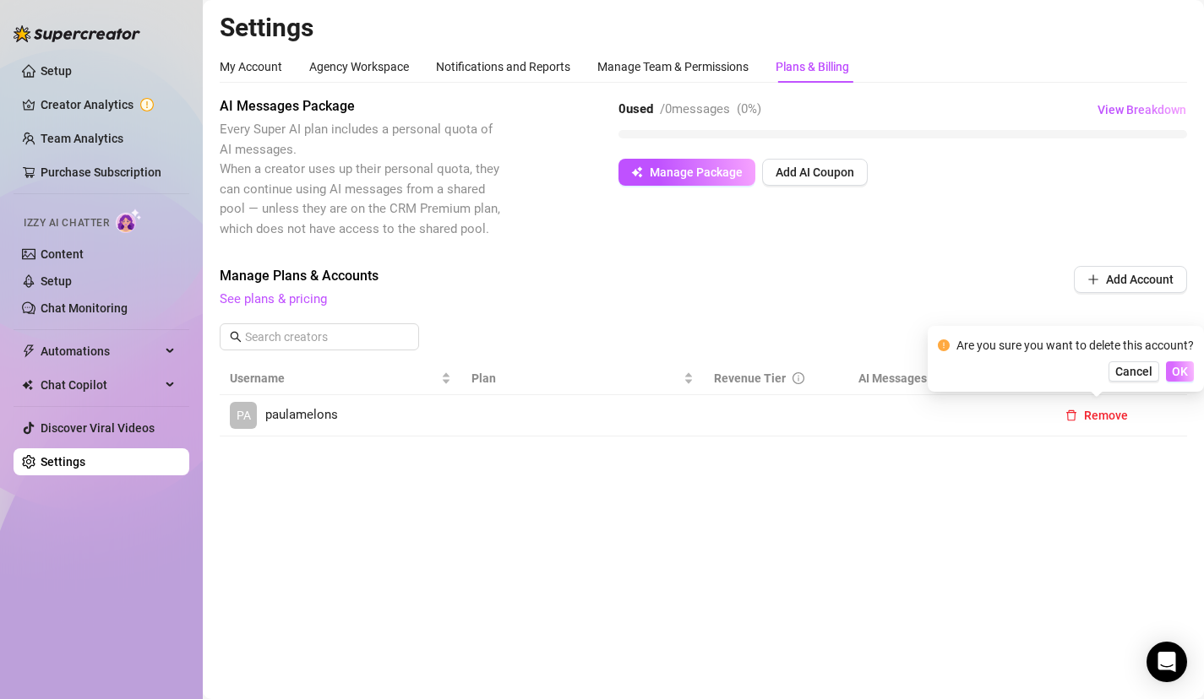
click at [1183, 371] on span "OK" at bounding box center [1180, 372] width 16 height 14
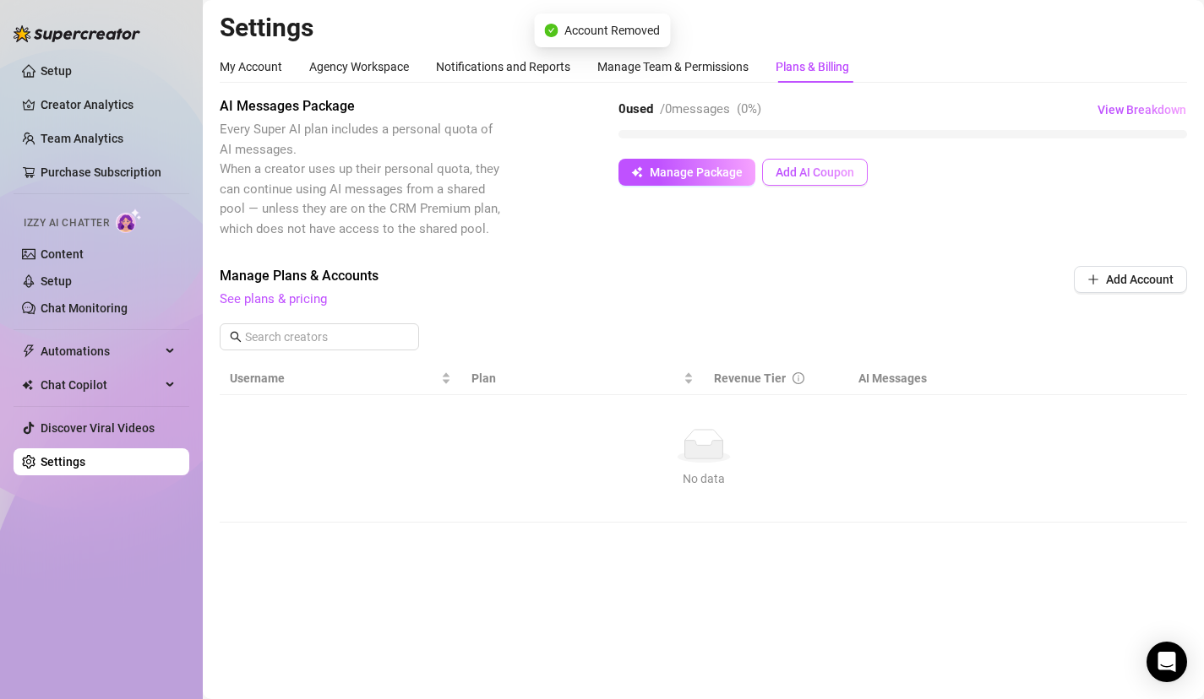
click at [821, 179] on button "Add AI Coupon" at bounding box center [815, 172] width 106 height 27
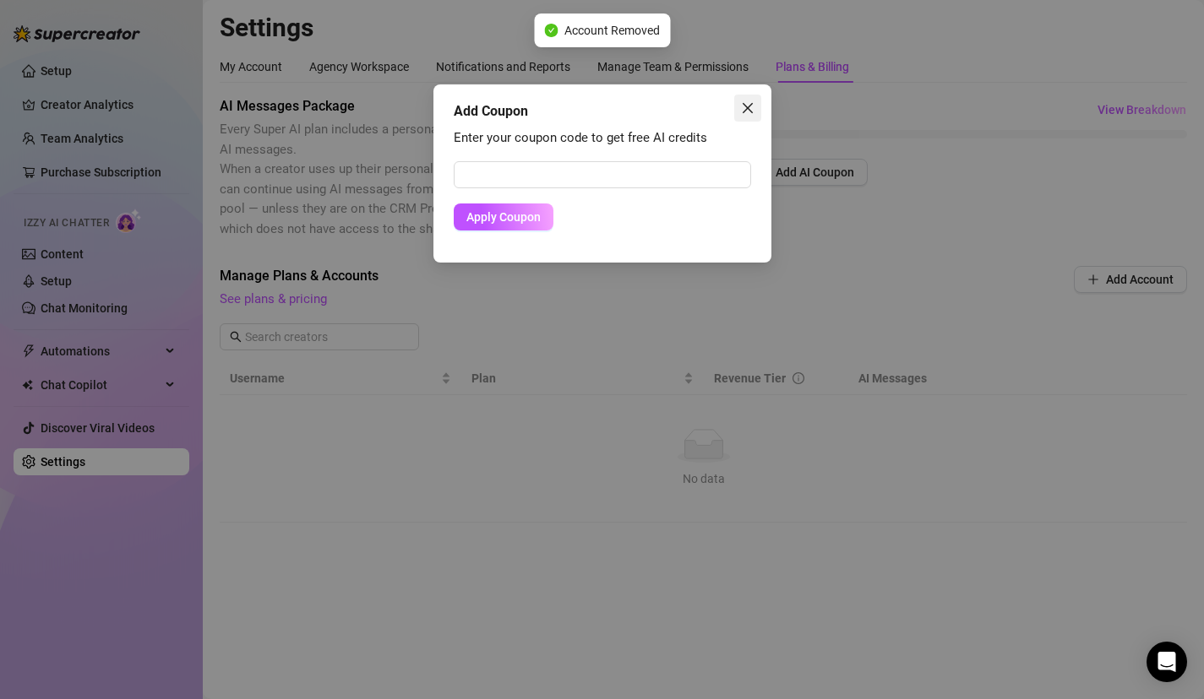
click at [739, 112] on span "Close" at bounding box center [747, 108] width 27 height 14
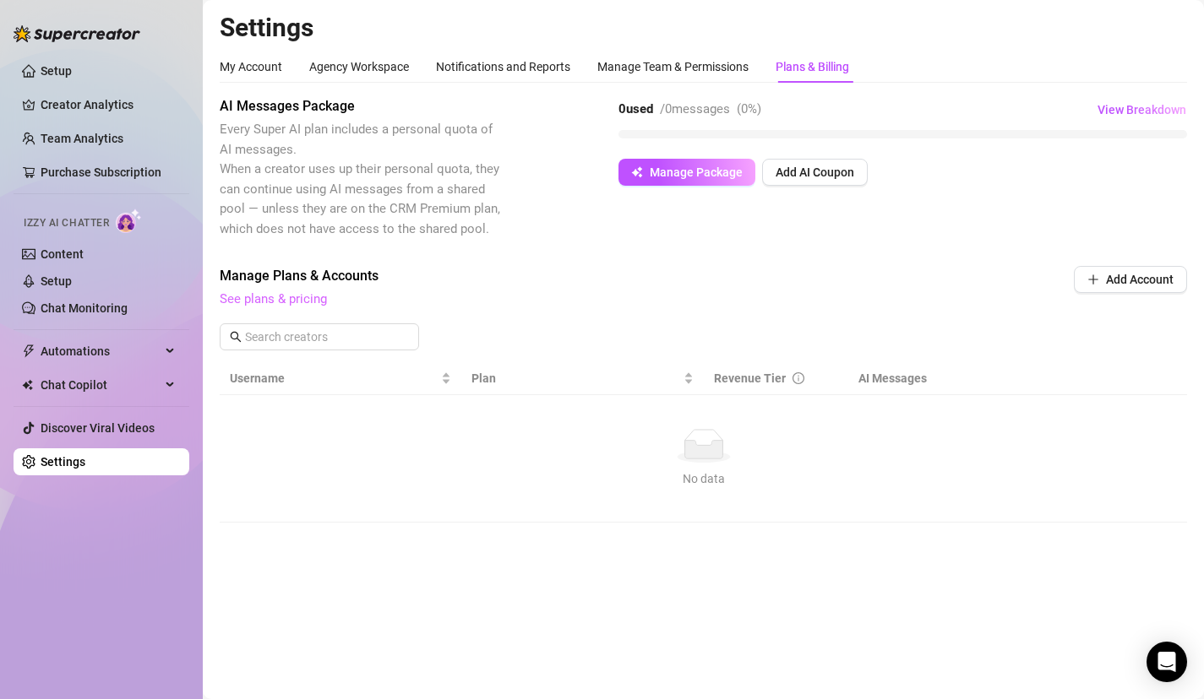
click at [295, 301] on link "See plans & pricing" at bounding box center [273, 298] width 107 height 15
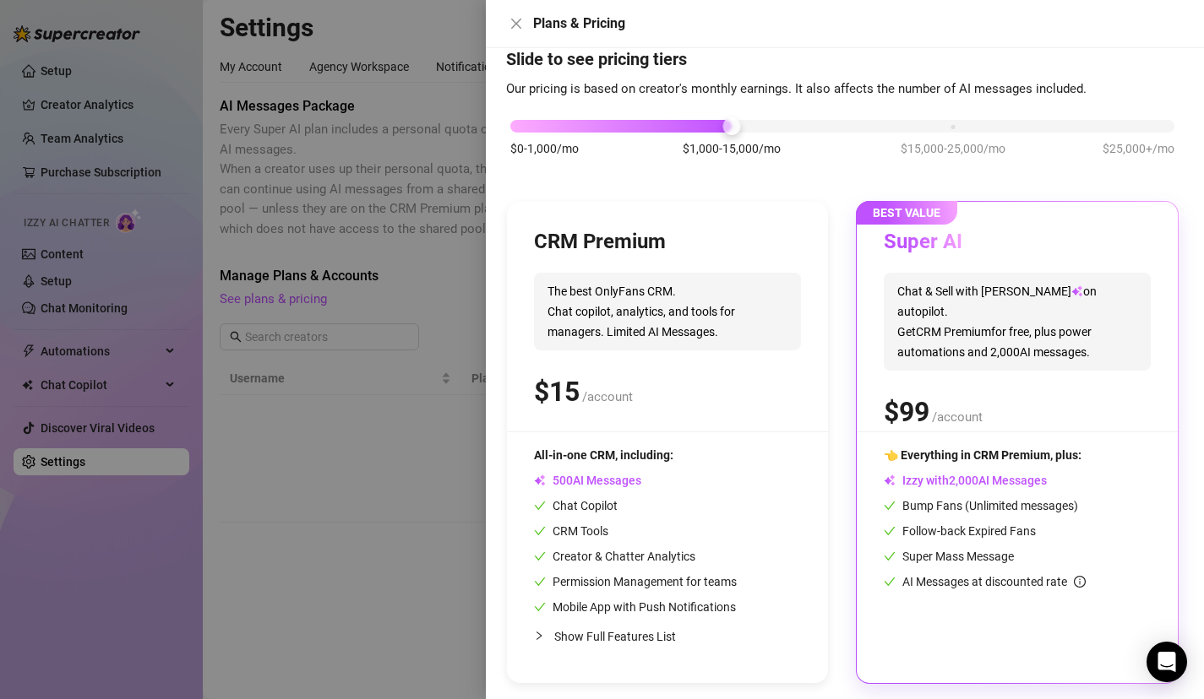
scroll to position [43, 0]
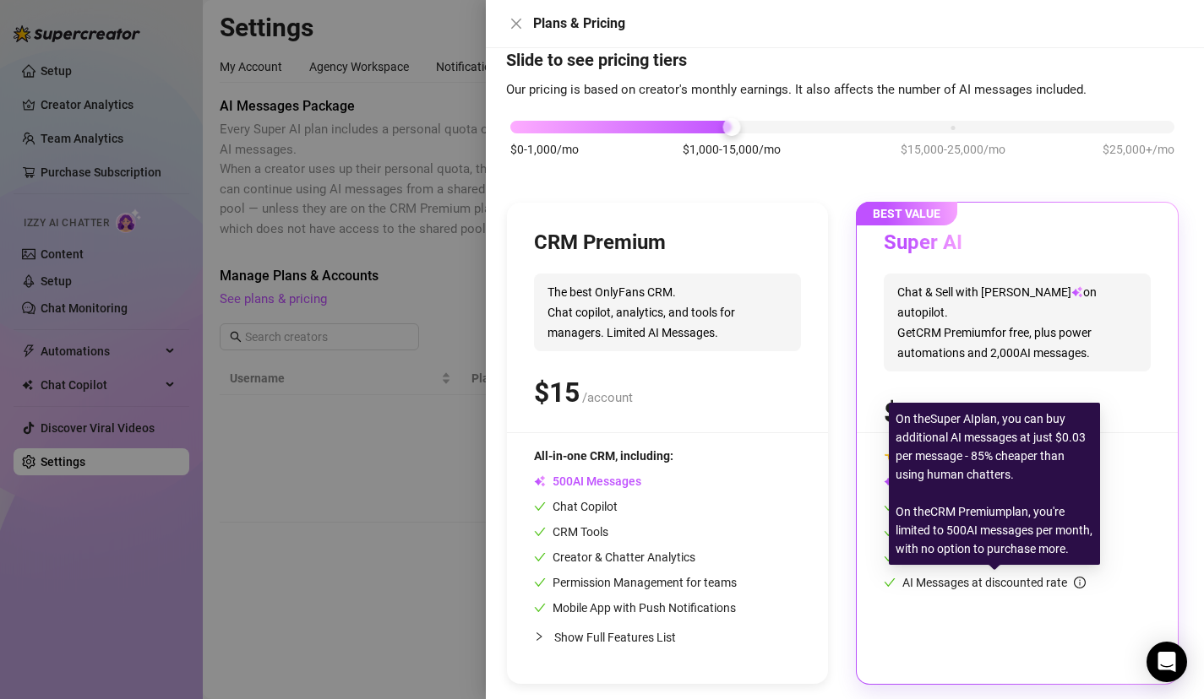
click at [1084, 583] on icon "info-circle" at bounding box center [1080, 583] width 12 height 12
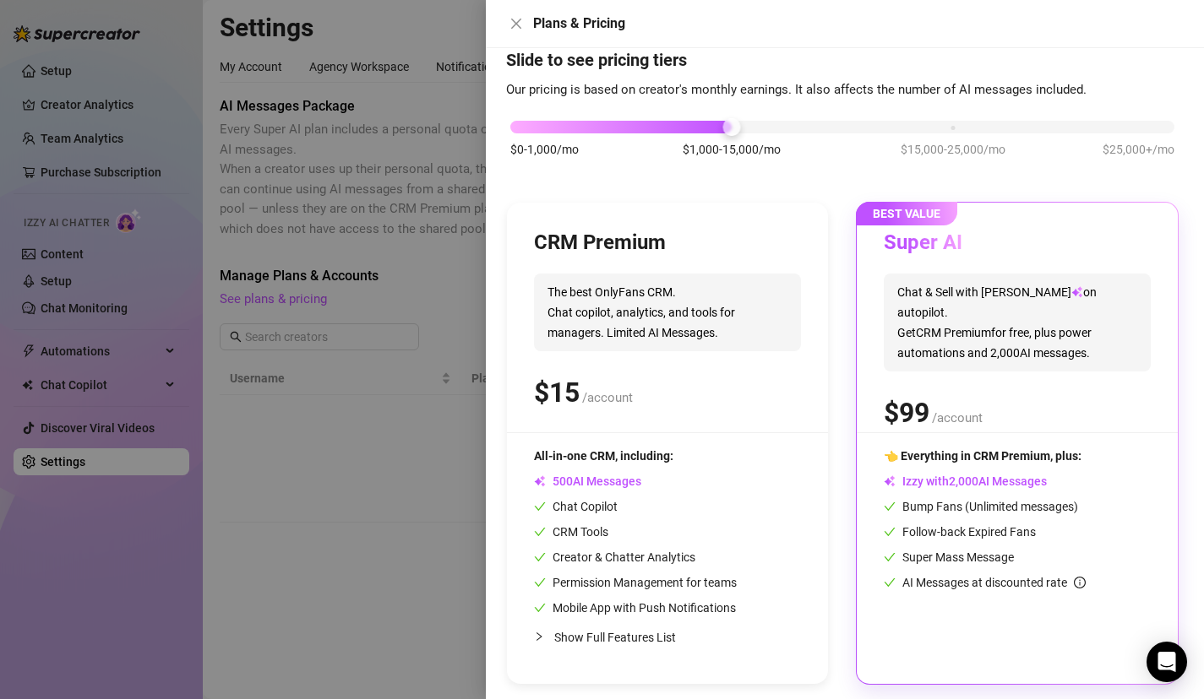
click at [467, 376] on div at bounding box center [602, 349] width 1204 height 699
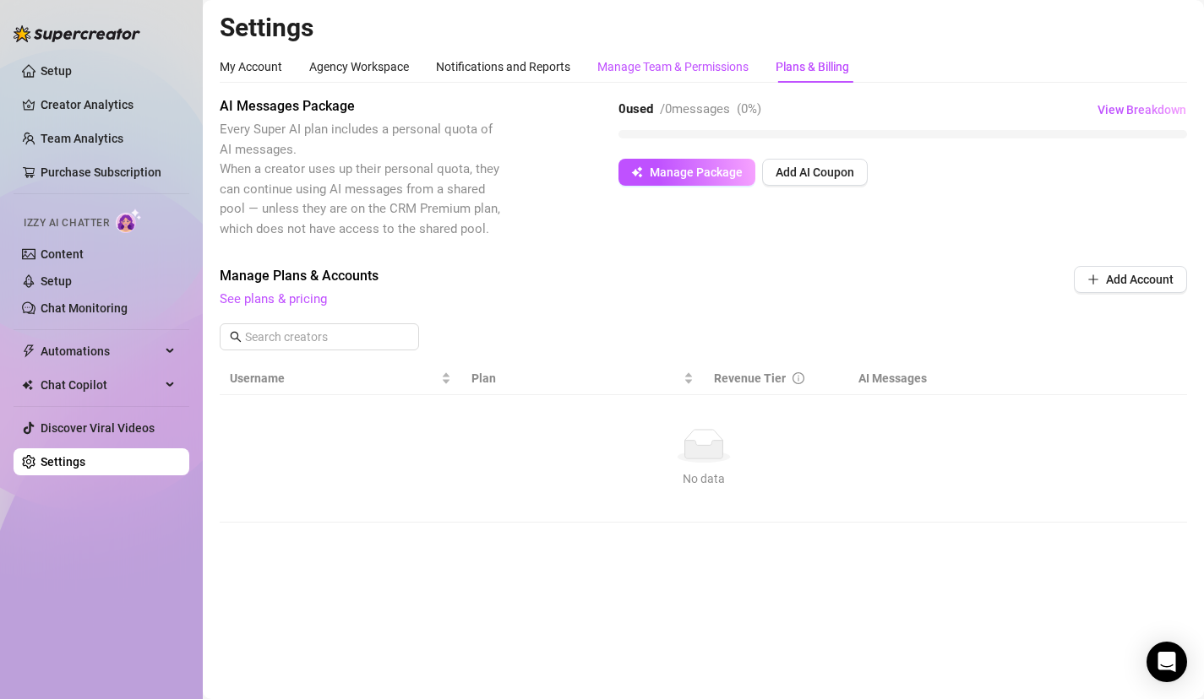
click at [659, 63] on div "Manage Team & Permissions" at bounding box center [672, 66] width 151 height 19
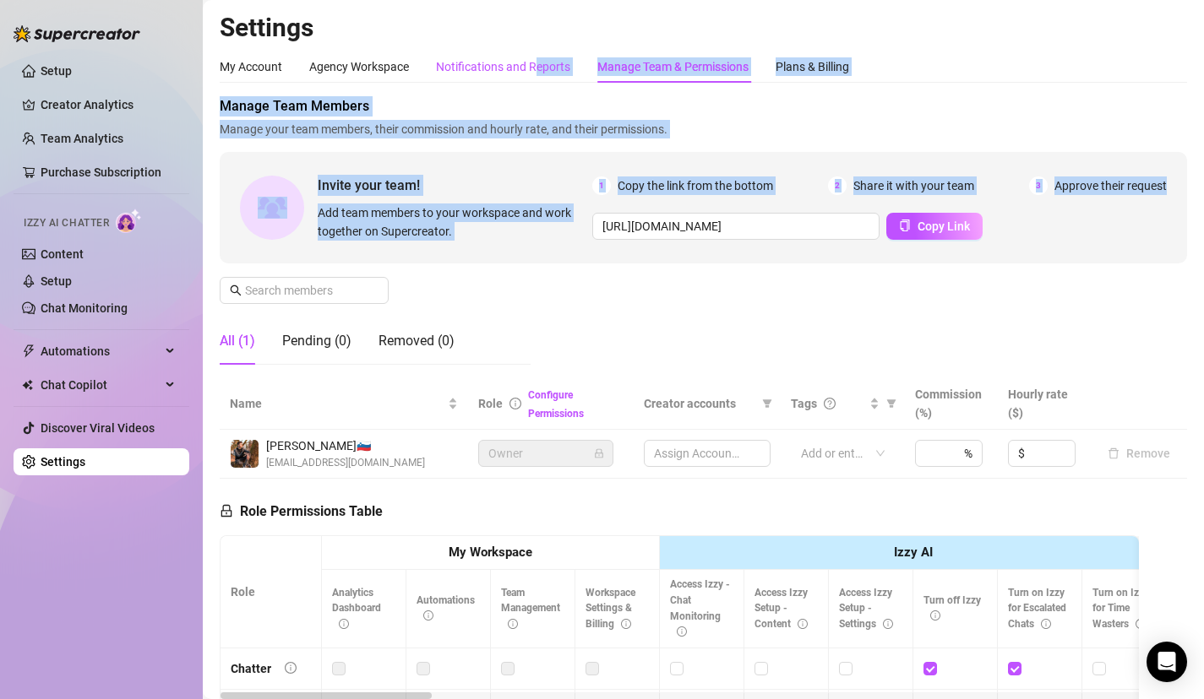
drag, startPoint x: 538, startPoint y: 74, endPoint x: 673, endPoint y: 263, distance: 231.8
click at [673, 263] on div "My Account Agency Workspace Notifications and Reports Manage Team & Permissions…" at bounding box center [703, 508] width 967 height 915
click at [140, 95] on link "Creator Analytics" at bounding box center [108, 104] width 135 height 27
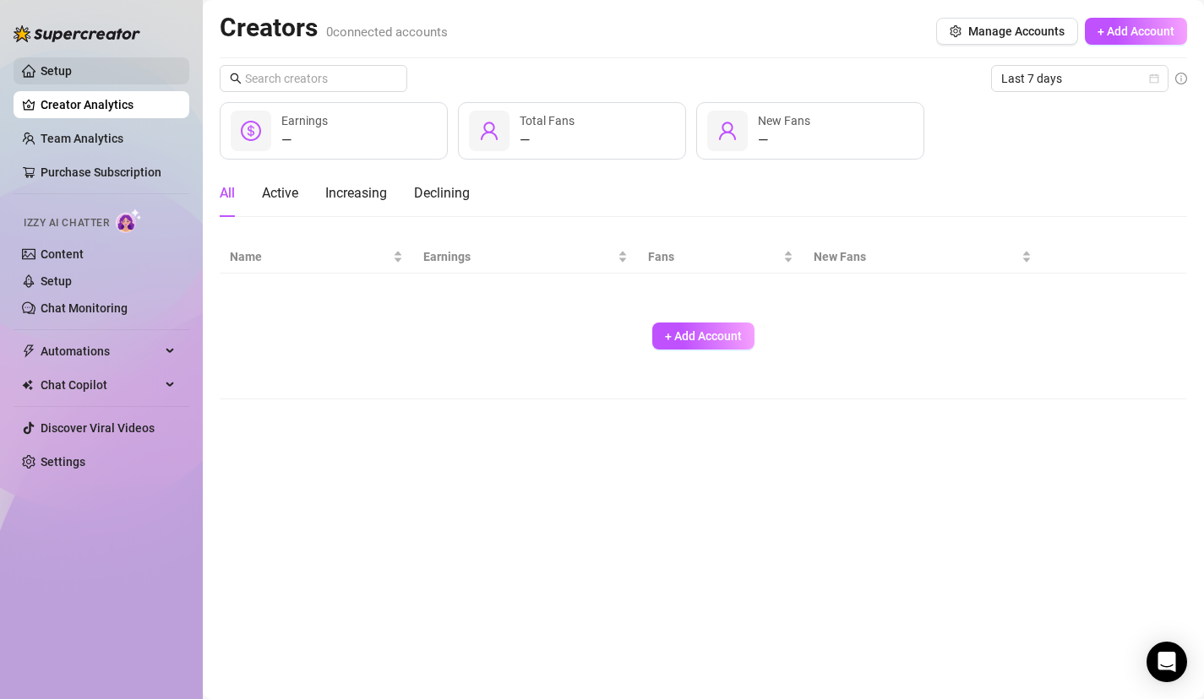
click at [72, 78] on link "Setup" at bounding box center [56, 71] width 31 height 14
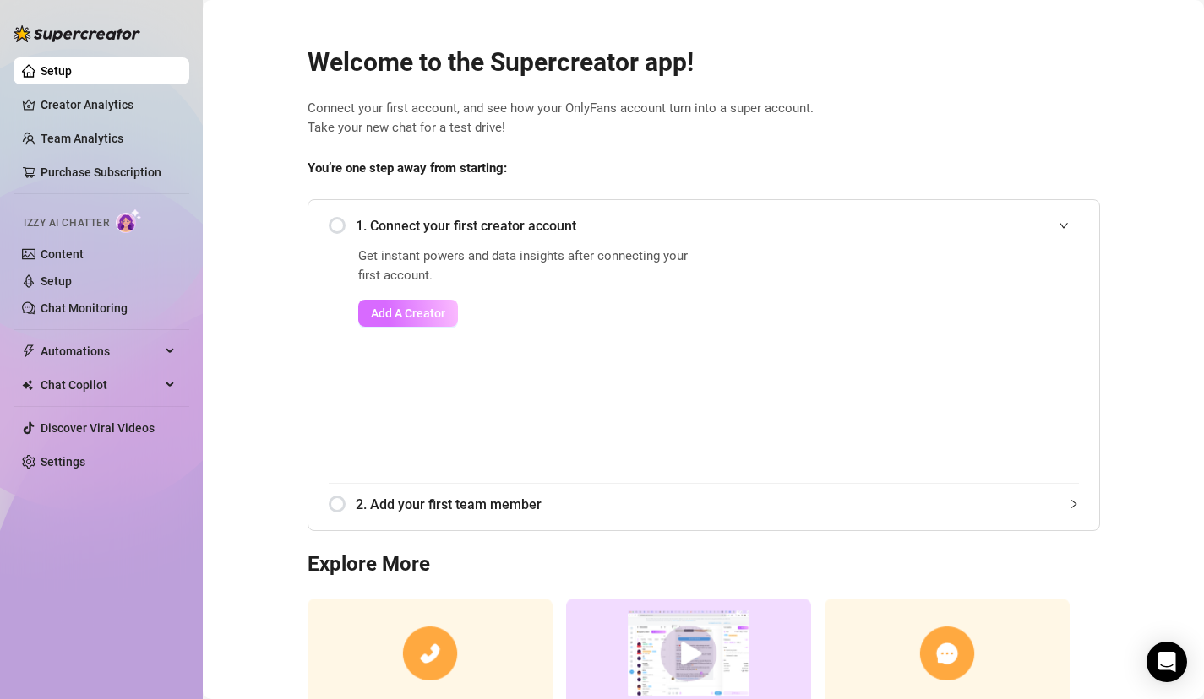
click at [434, 308] on span "Add A Creator" at bounding box center [408, 314] width 74 height 14
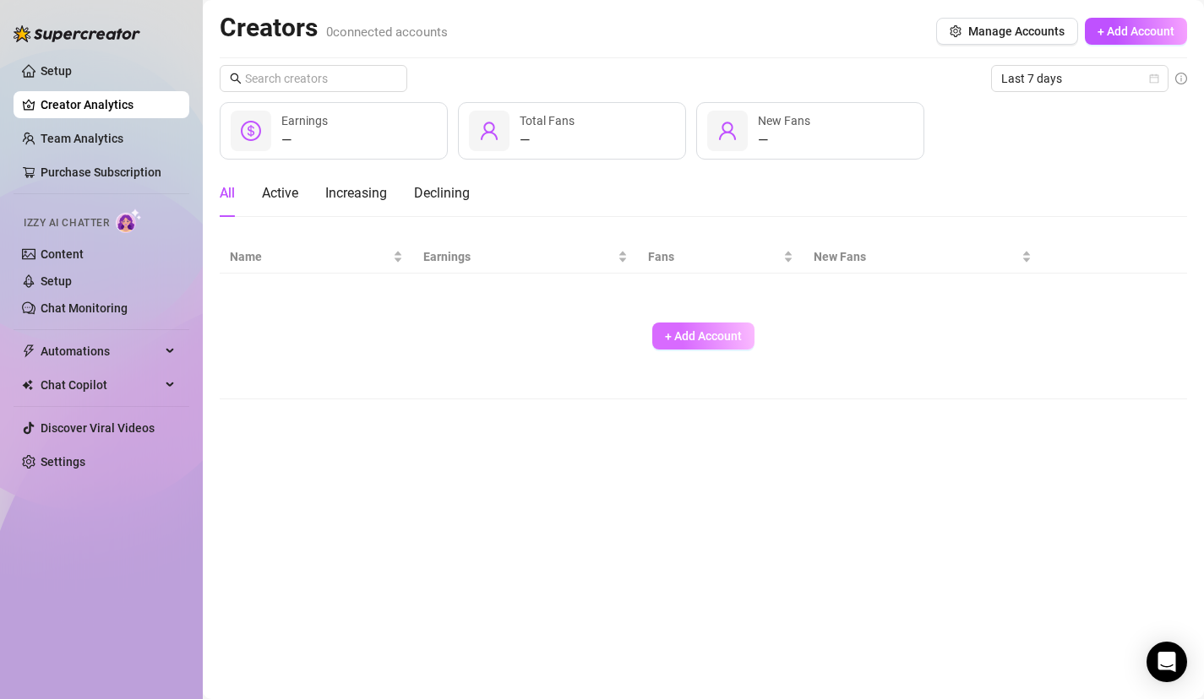
click at [720, 333] on span "+ Add Account" at bounding box center [703, 336] width 77 height 14
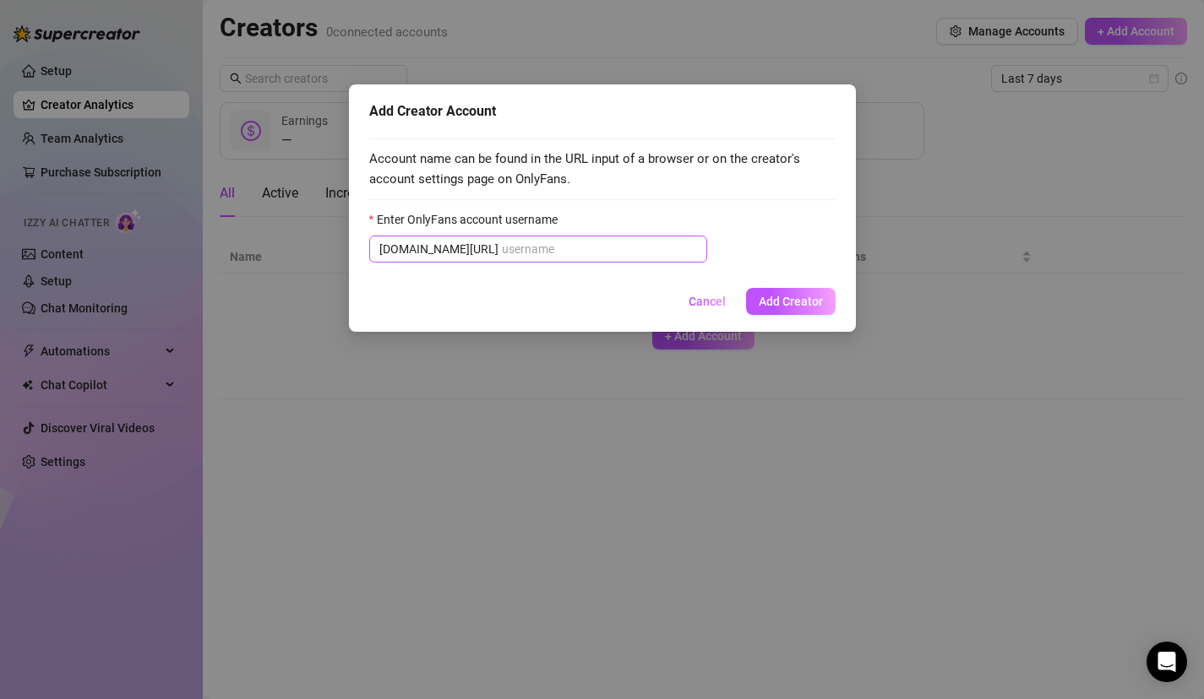
click at [604, 237] on span "onlyfans.com/" at bounding box center [538, 249] width 338 height 27
paste input "paulamelons"
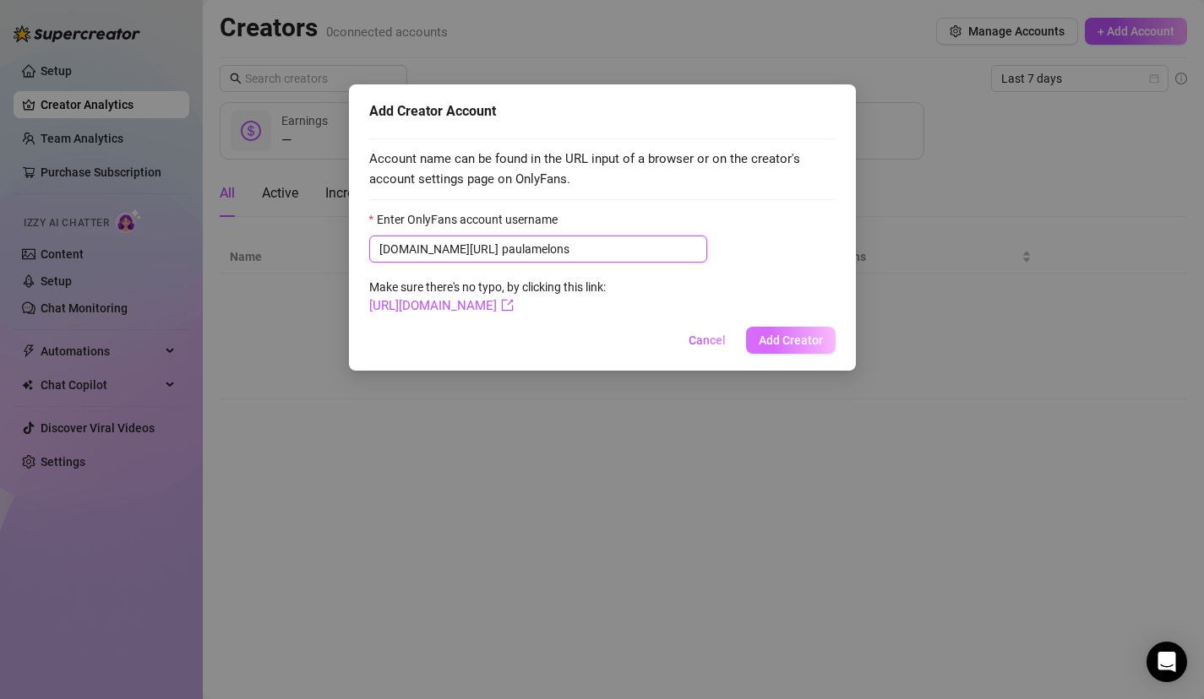
type input "paulamelons"
click at [790, 341] on span "Add Creator" at bounding box center [791, 341] width 64 height 14
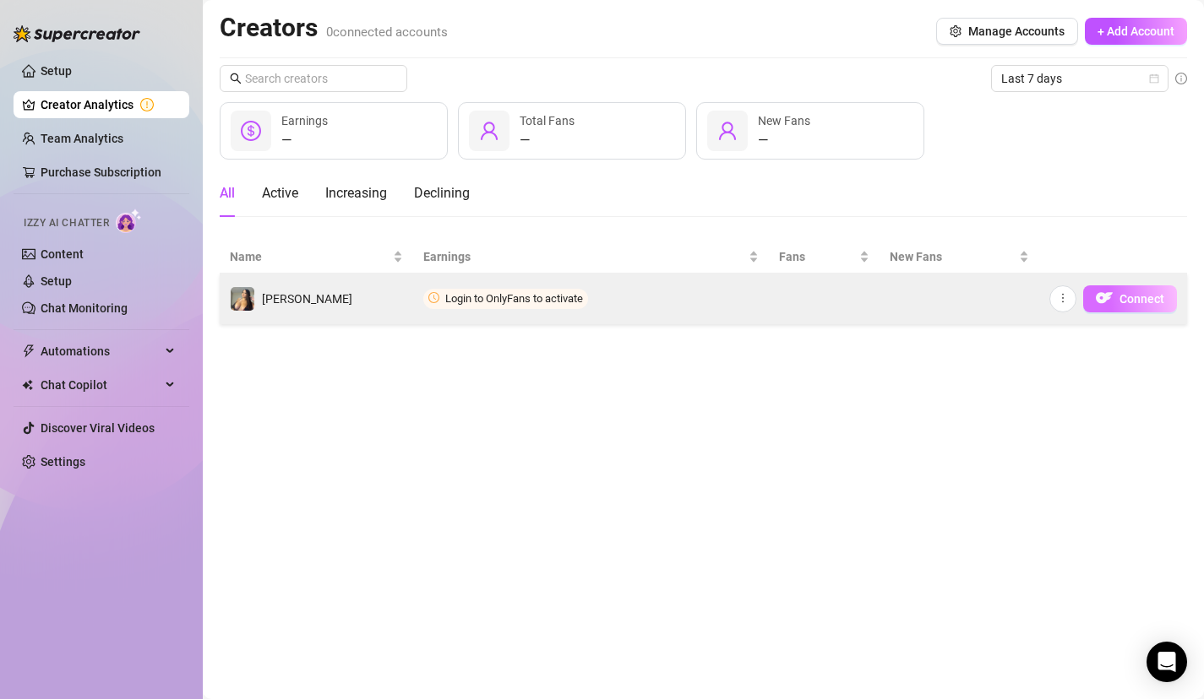
click at [1134, 298] on span "Connect" at bounding box center [1141, 299] width 45 height 14
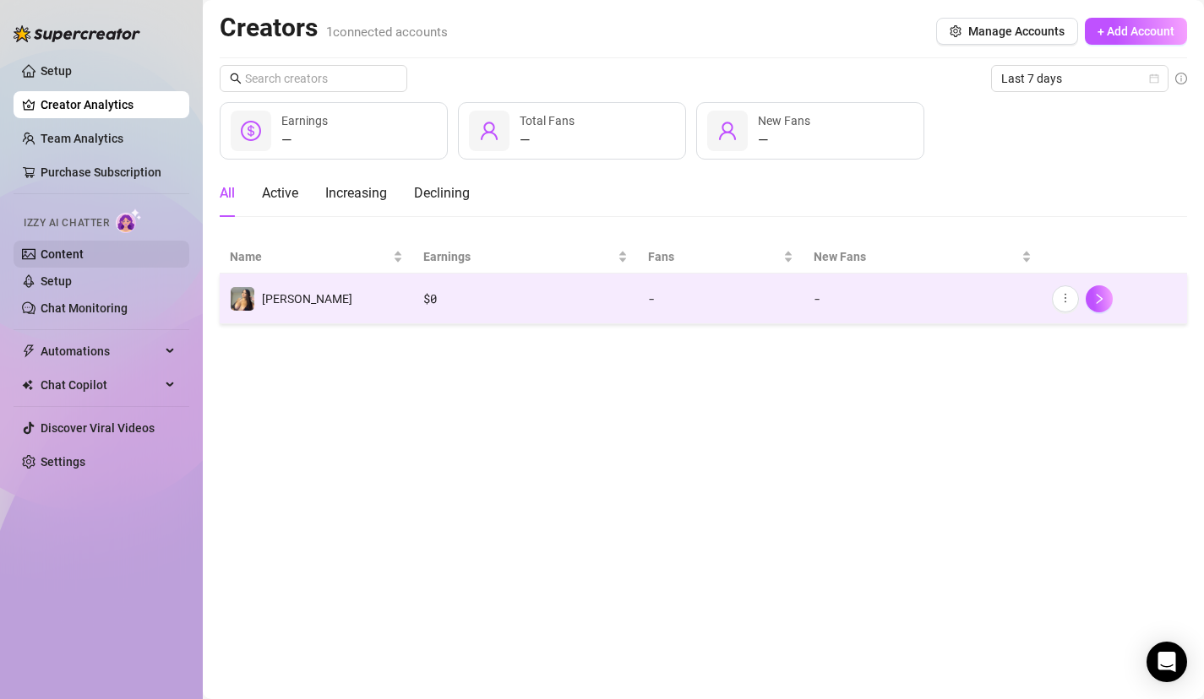
click at [84, 259] on link "Content" at bounding box center [62, 255] width 43 height 14
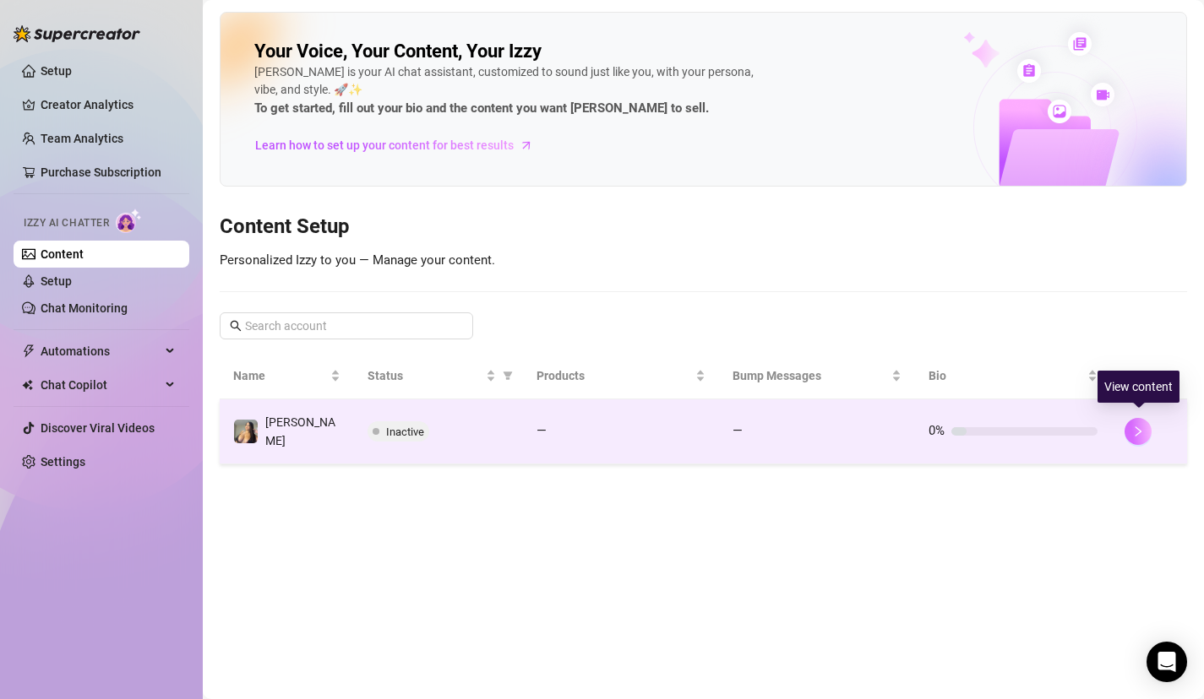
click at [1125, 427] on button "button" at bounding box center [1137, 431] width 27 height 27
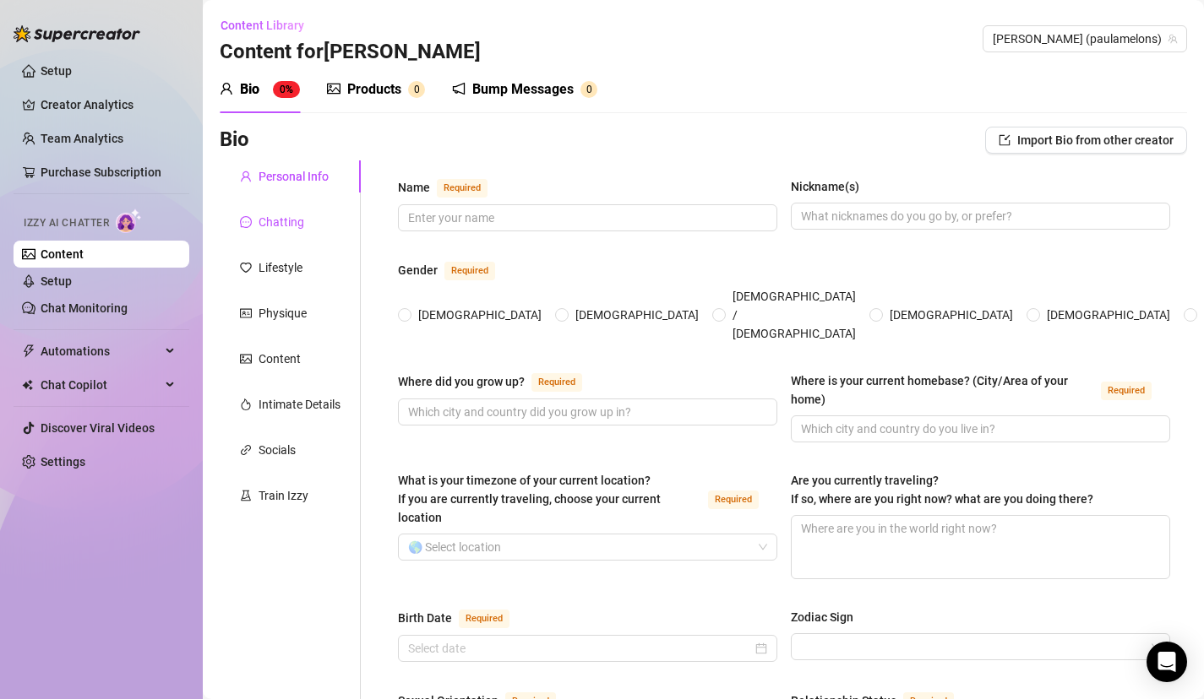
click at [282, 222] on div "Chatting" at bounding box center [281, 222] width 46 height 19
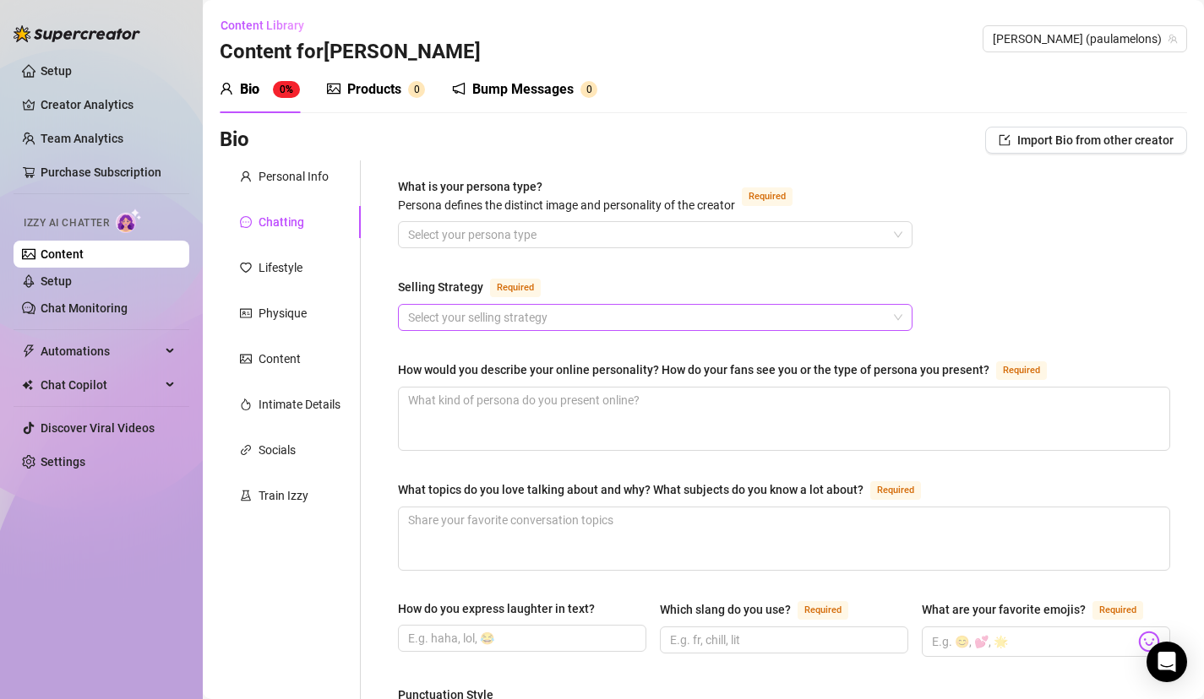
click at [432, 311] on input "Selling Strategy Required" at bounding box center [647, 317] width 479 height 25
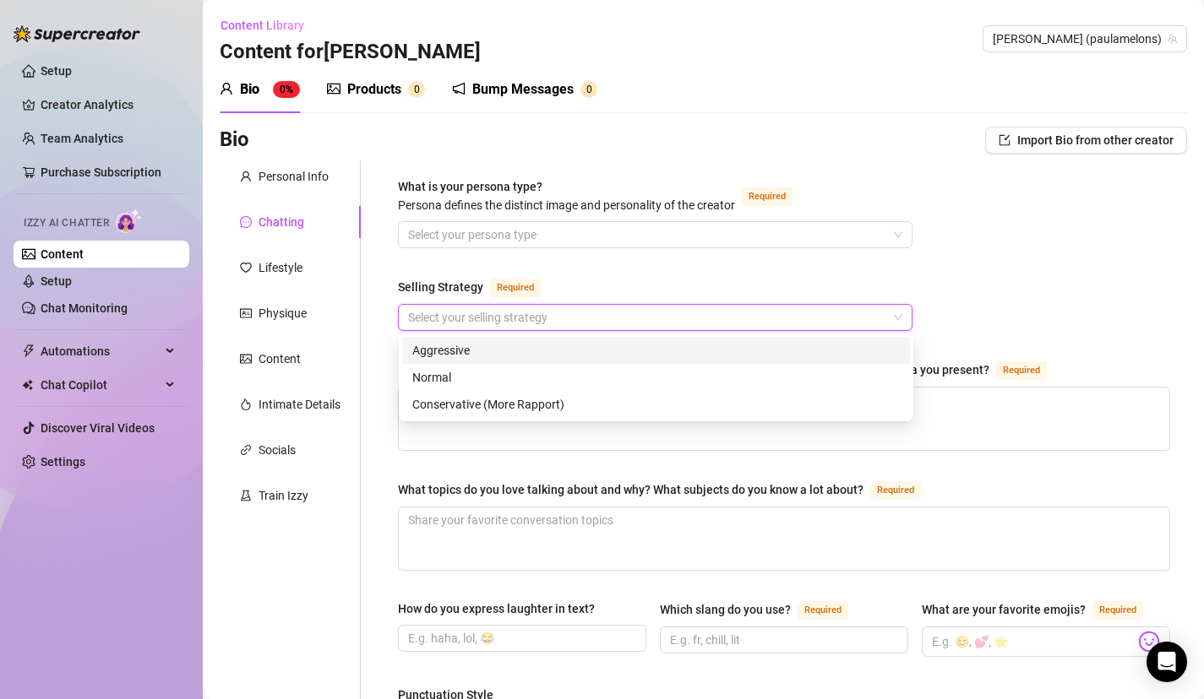
click at [432, 311] on input "Selling Strategy Required" at bounding box center [647, 317] width 479 height 25
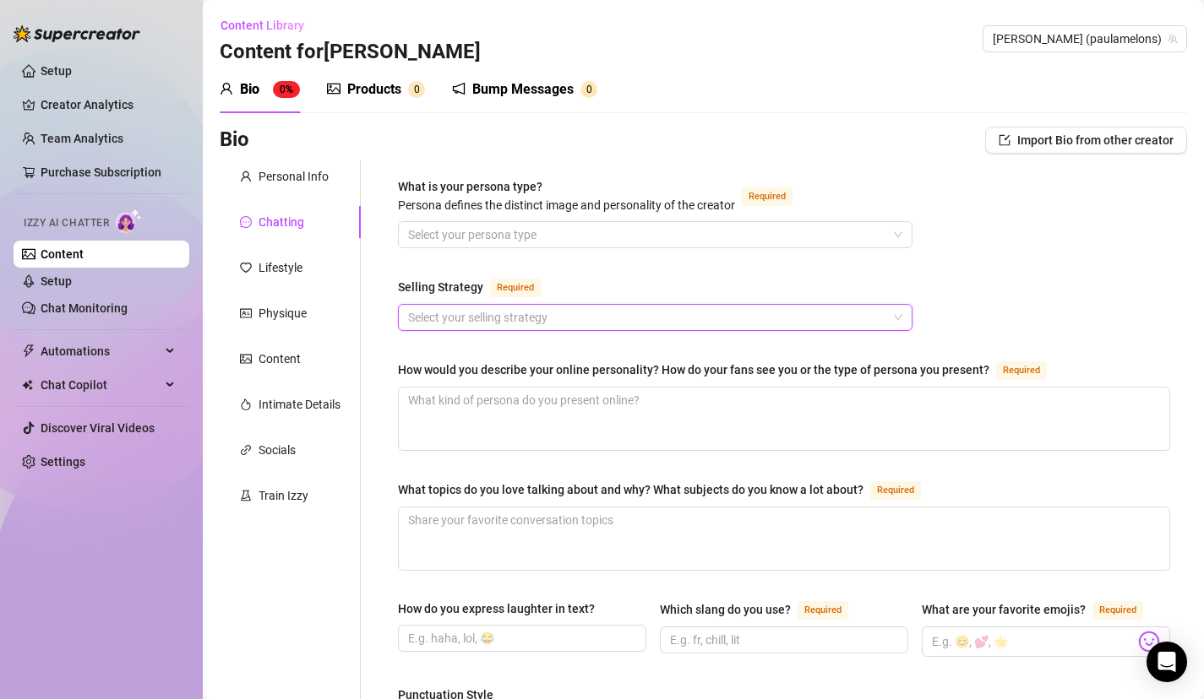
click at [432, 311] on input "Selling Strategy Required" at bounding box center [647, 317] width 479 height 25
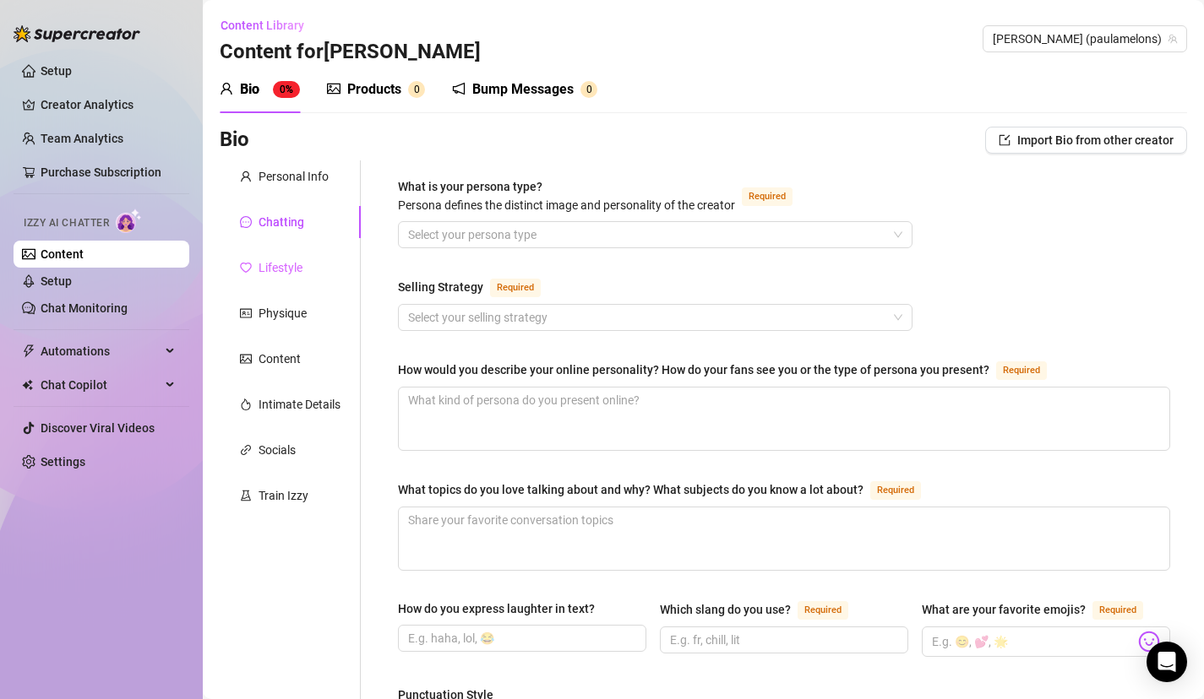
click at [316, 275] on div "Lifestyle" at bounding box center [290, 268] width 141 height 32
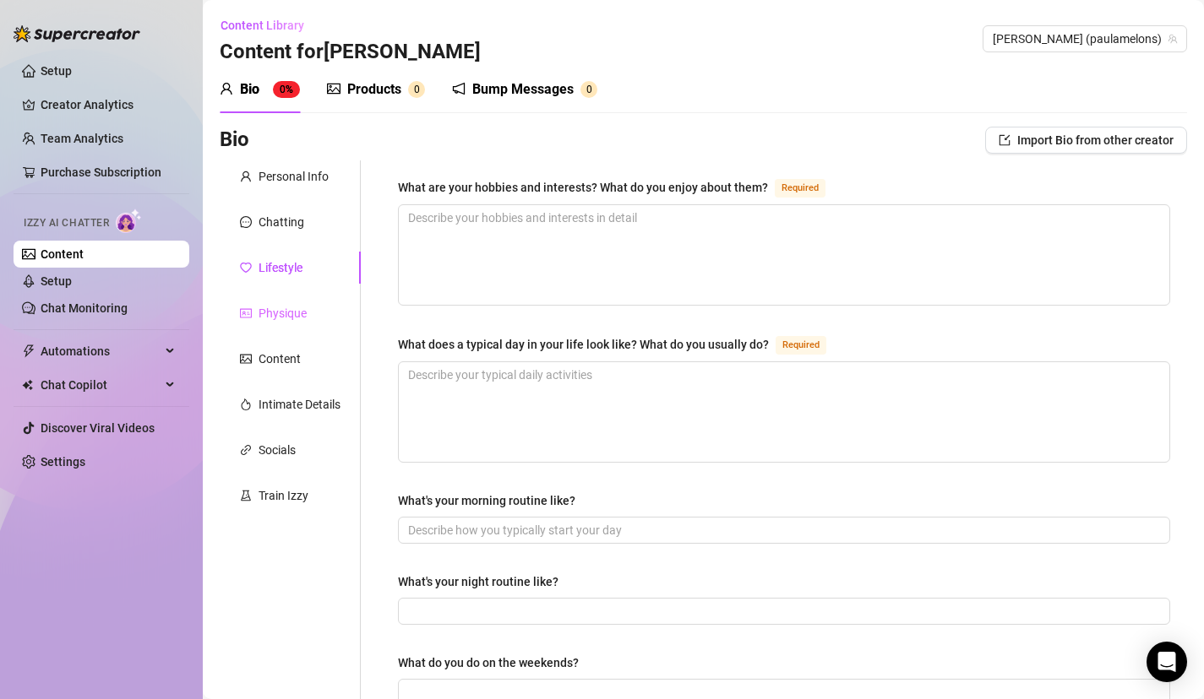
click at [313, 313] on div "Physique" at bounding box center [290, 313] width 141 height 32
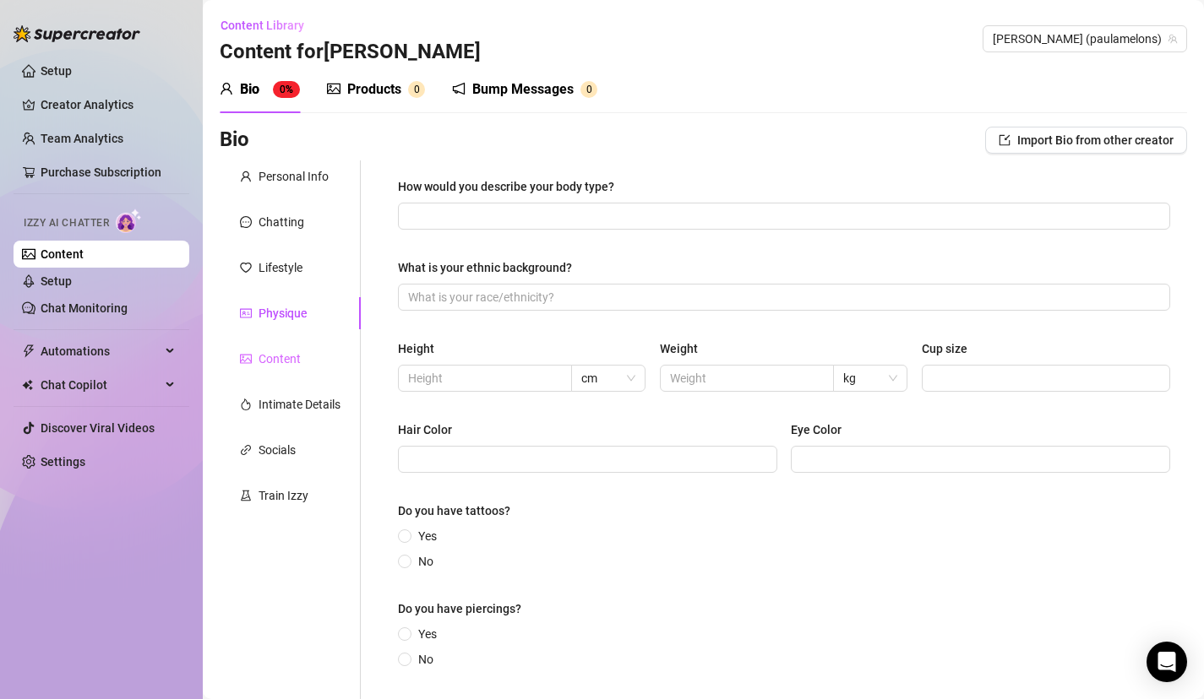
click at [318, 351] on div "Content" at bounding box center [290, 359] width 141 height 32
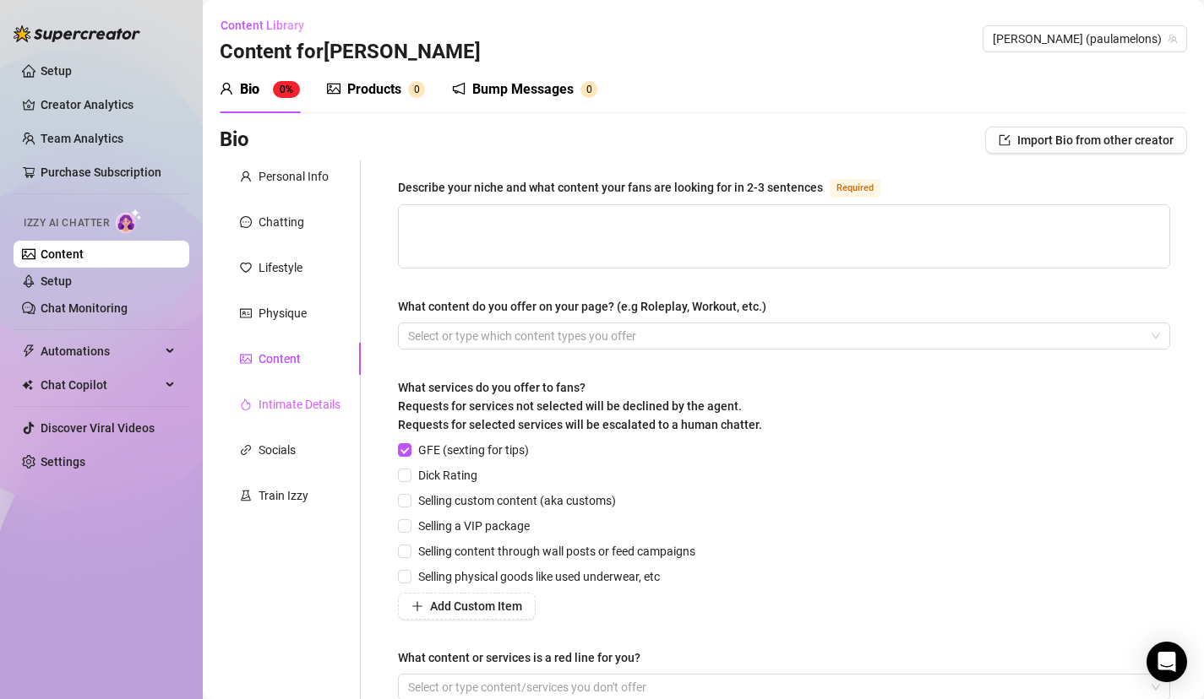
click at [319, 390] on div "Intimate Details" at bounding box center [290, 405] width 141 height 32
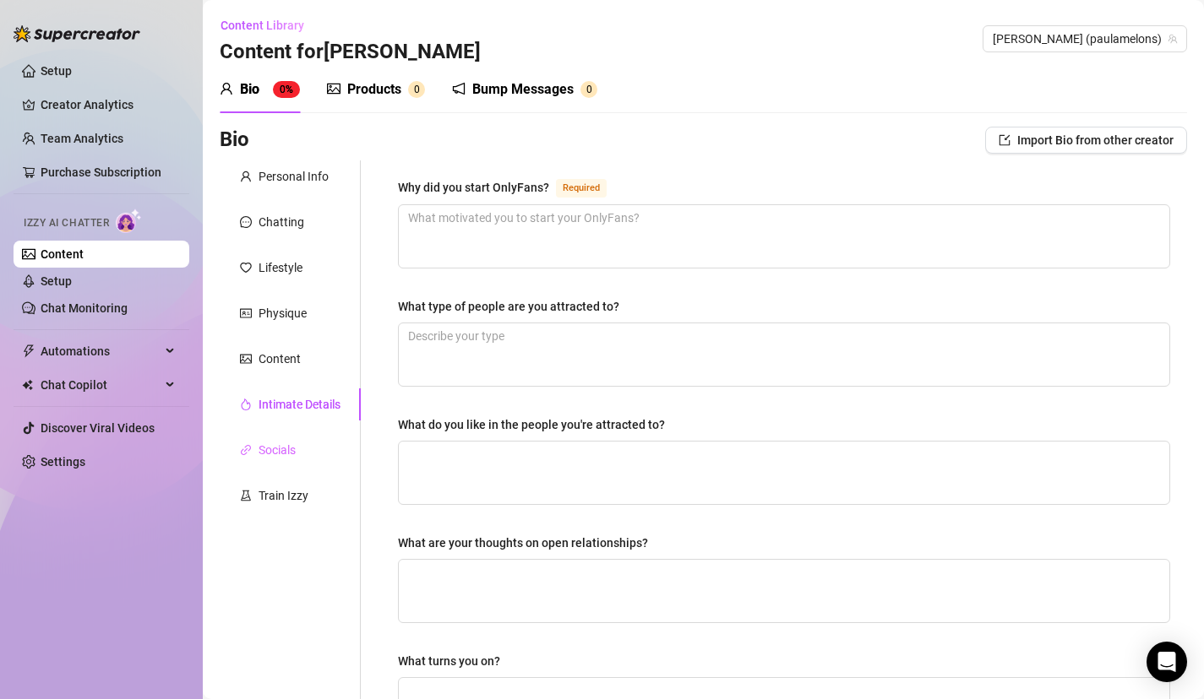
click at [314, 447] on div "Socials" at bounding box center [290, 450] width 141 height 32
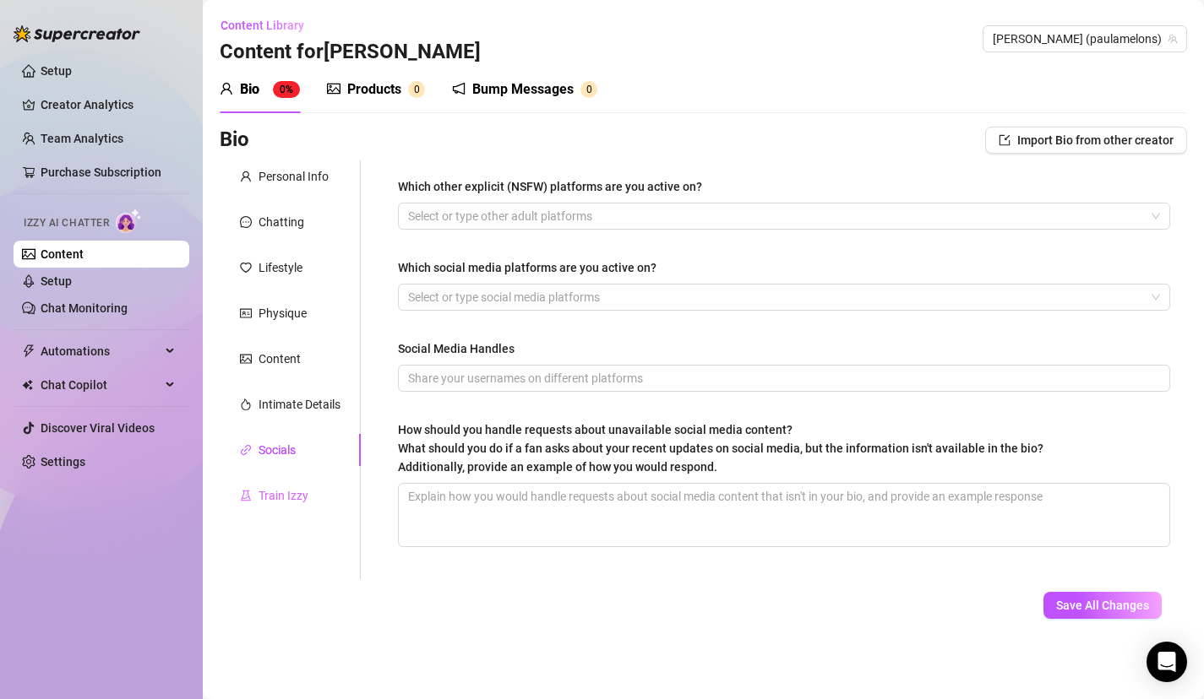
click at [307, 485] on div "Train Izzy" at bounding box center [290, 496] width 141 height 32
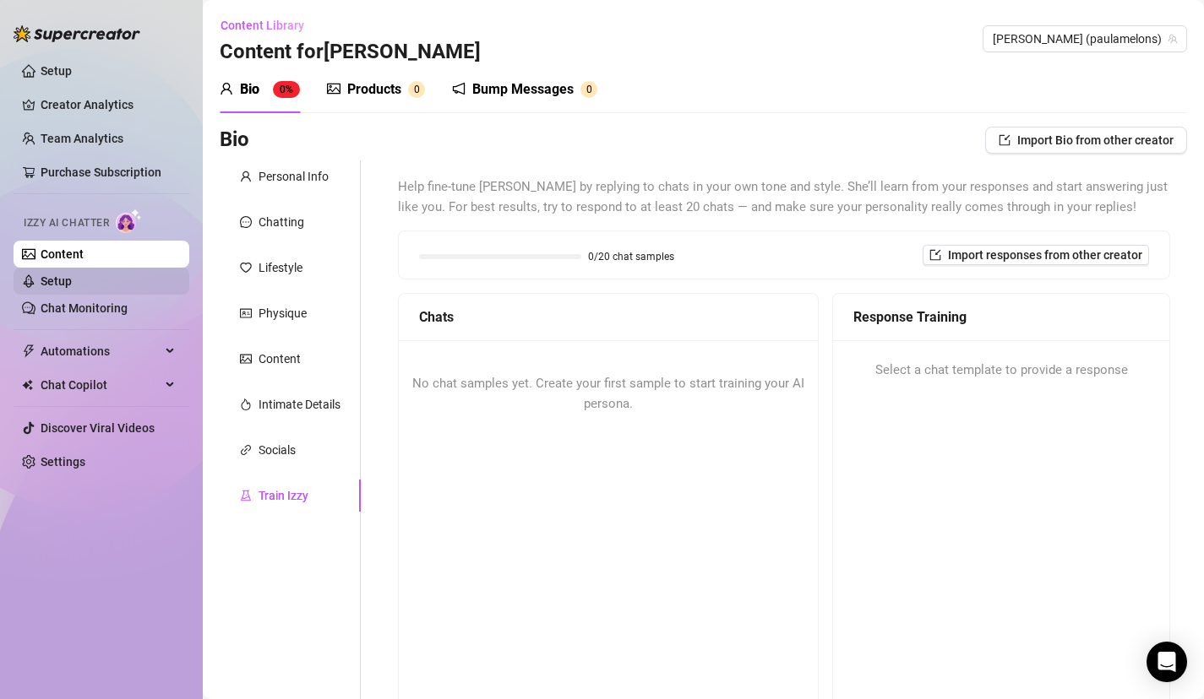
click at [72, 285] on link "Setup" at bounding box center [56, 282] width 31 height 14
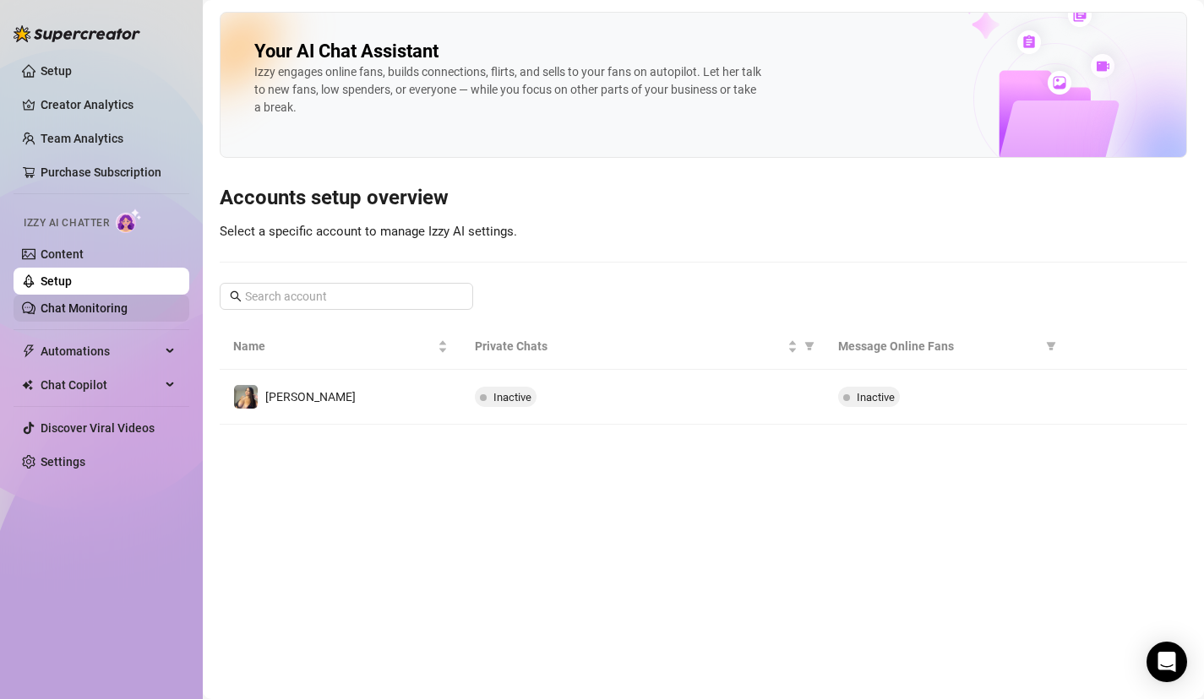
click at [128, 307] on link "Chat Monitoring" at bounding box center [84, 309] width 87 height 14
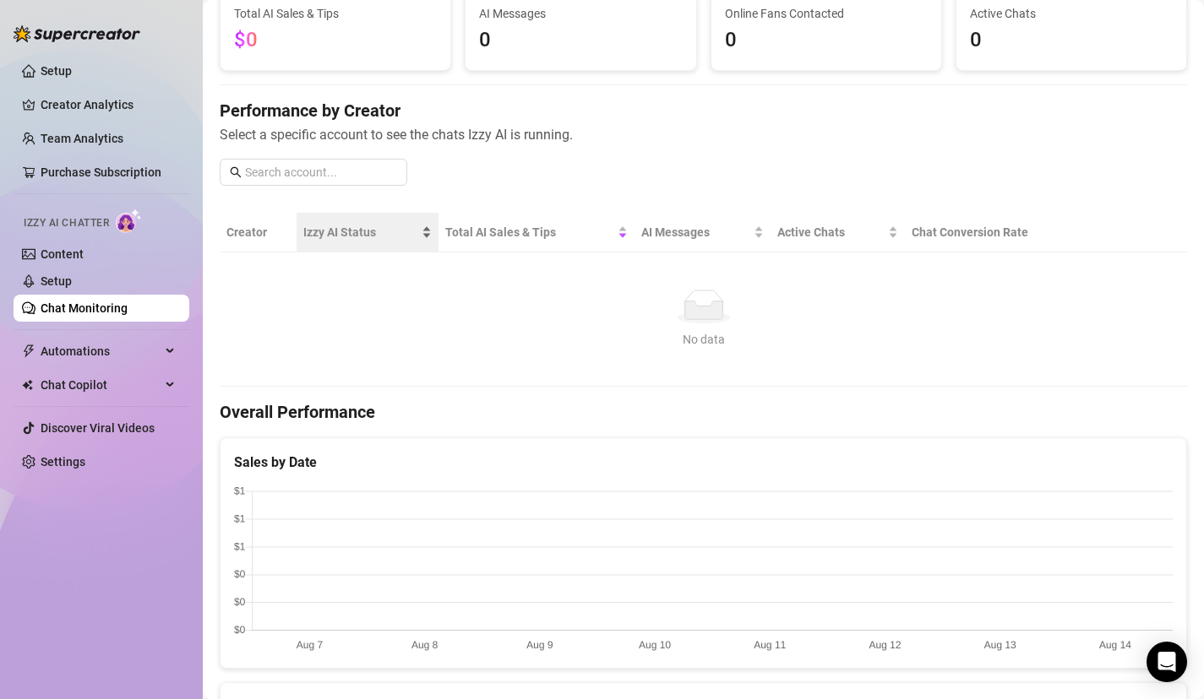
scroll to position [76, 0]
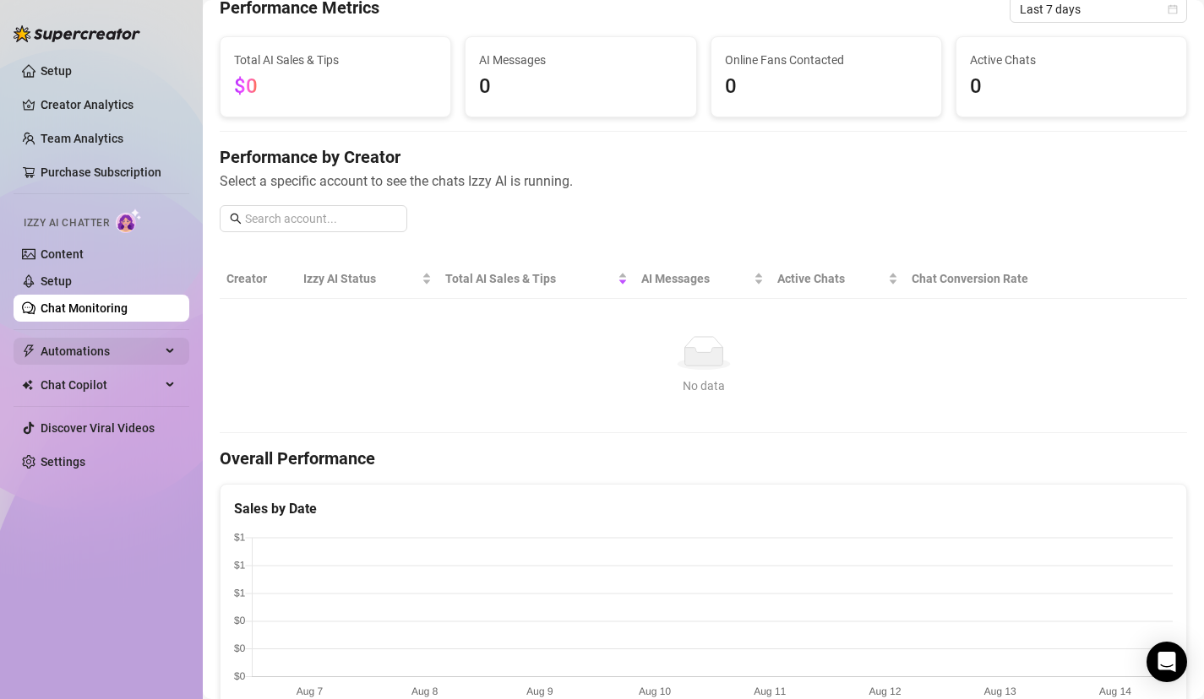
click at [170, 345] on div "Automations" at bounding box center [102, 351] width 176 height 27
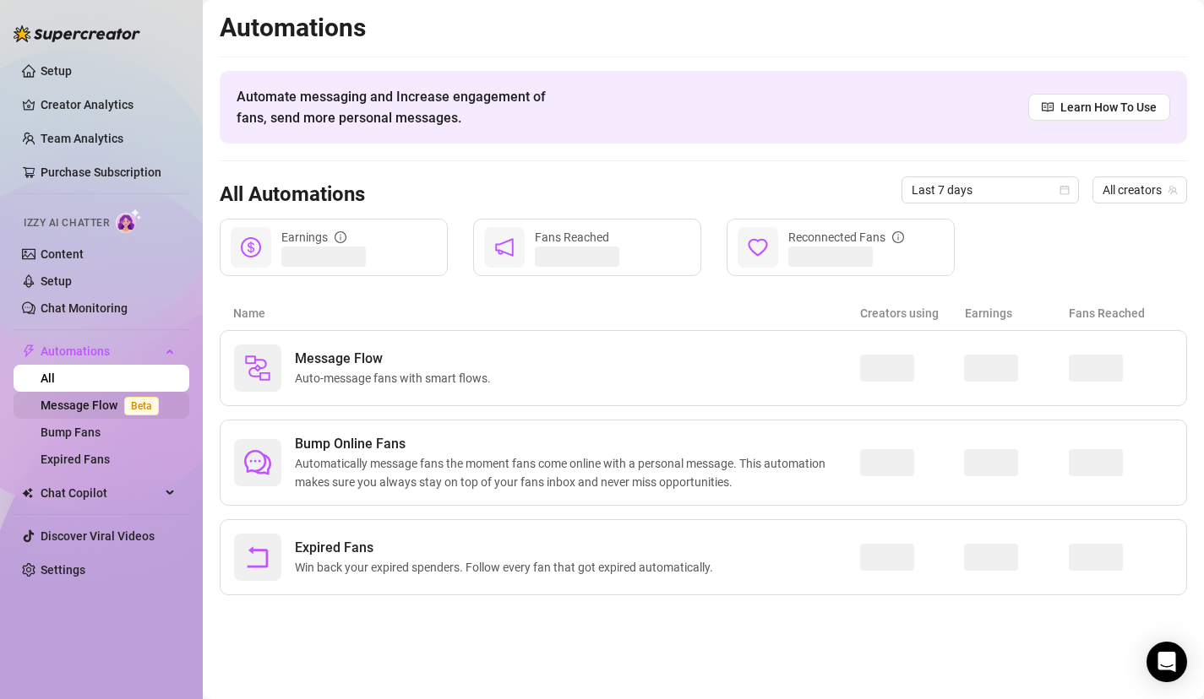
click at [148, 405] on span "Beta" at bounding box center [141, 406] width 35 height 19
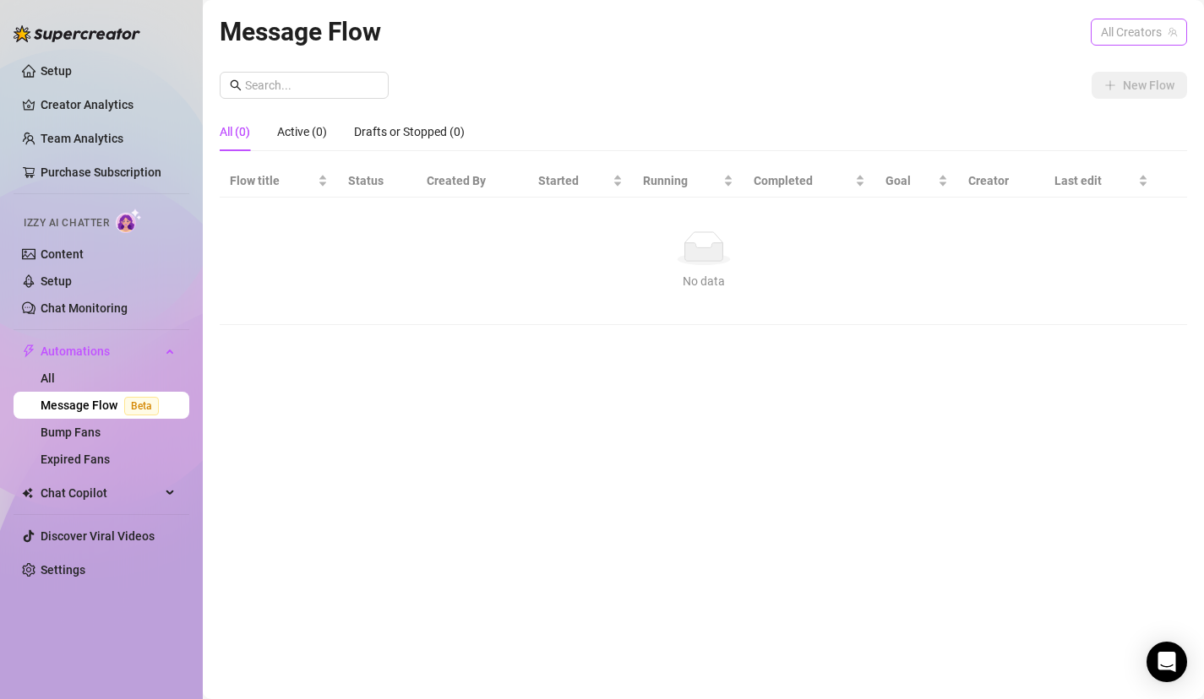
click at [1140, 35] on span "All Creators" at bounding box center [1139, 31] width 76 height 25
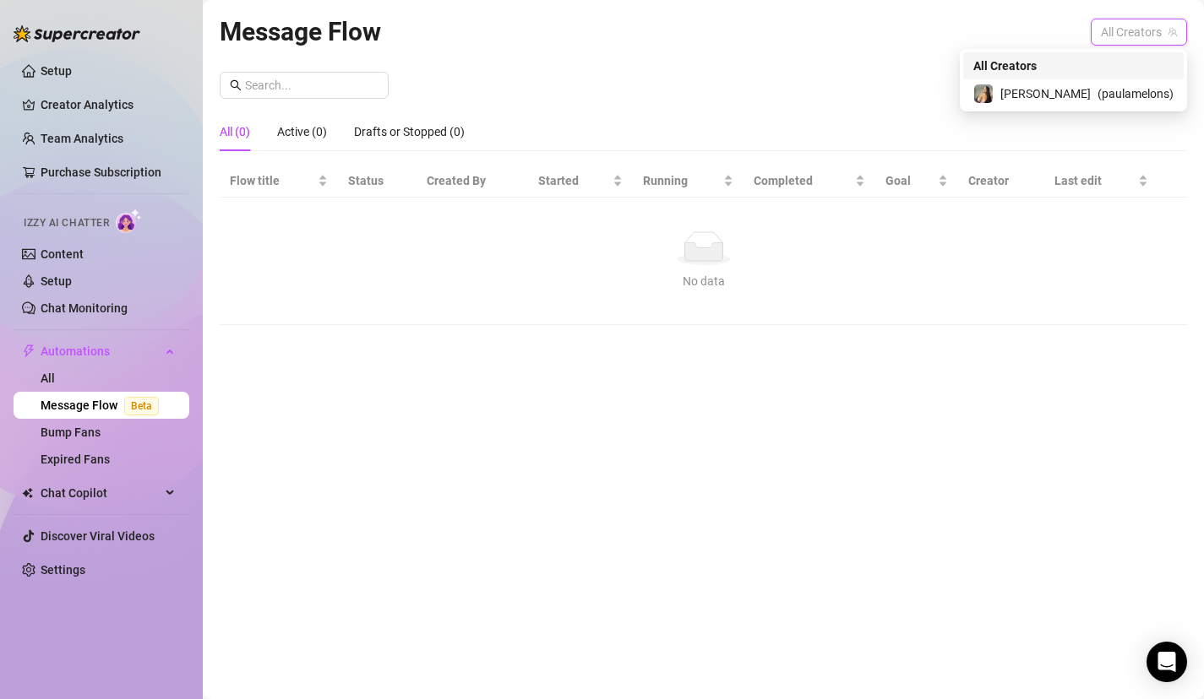
click at [1102, 82] on div "Paula ( paulamelons )" at bounding box center [1073, 93] width 220 height 29
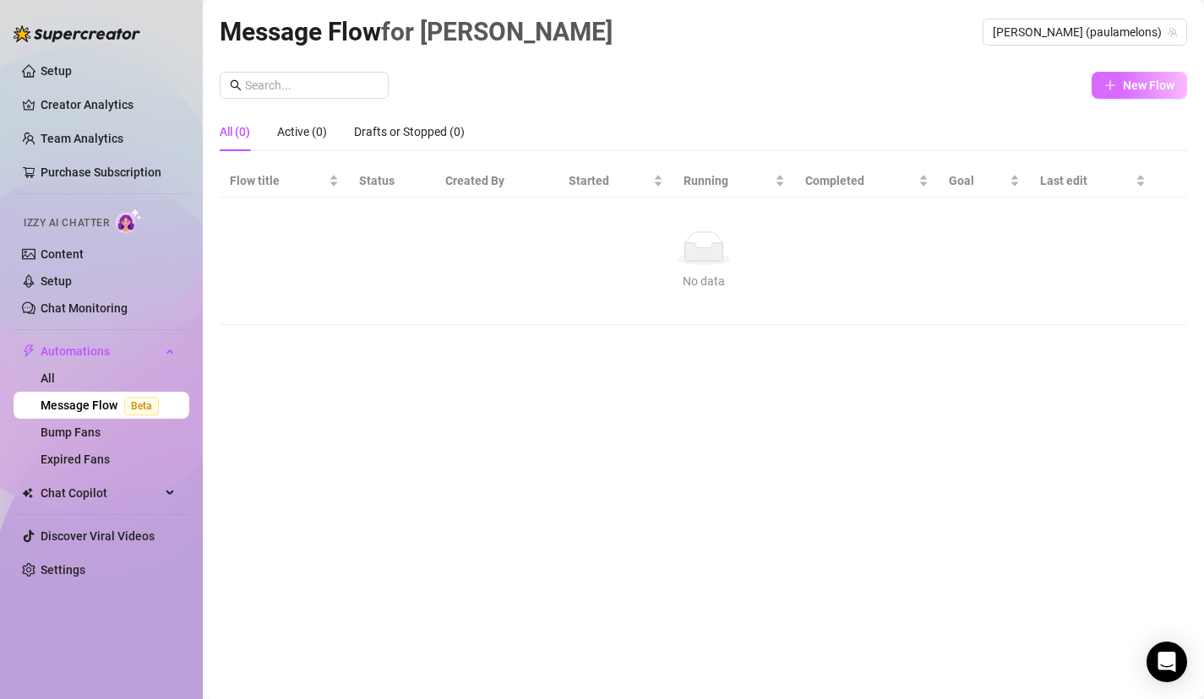
click at [1133, 88] on span "New Flow" at bounding box center [1149, 86] width 52 height 14
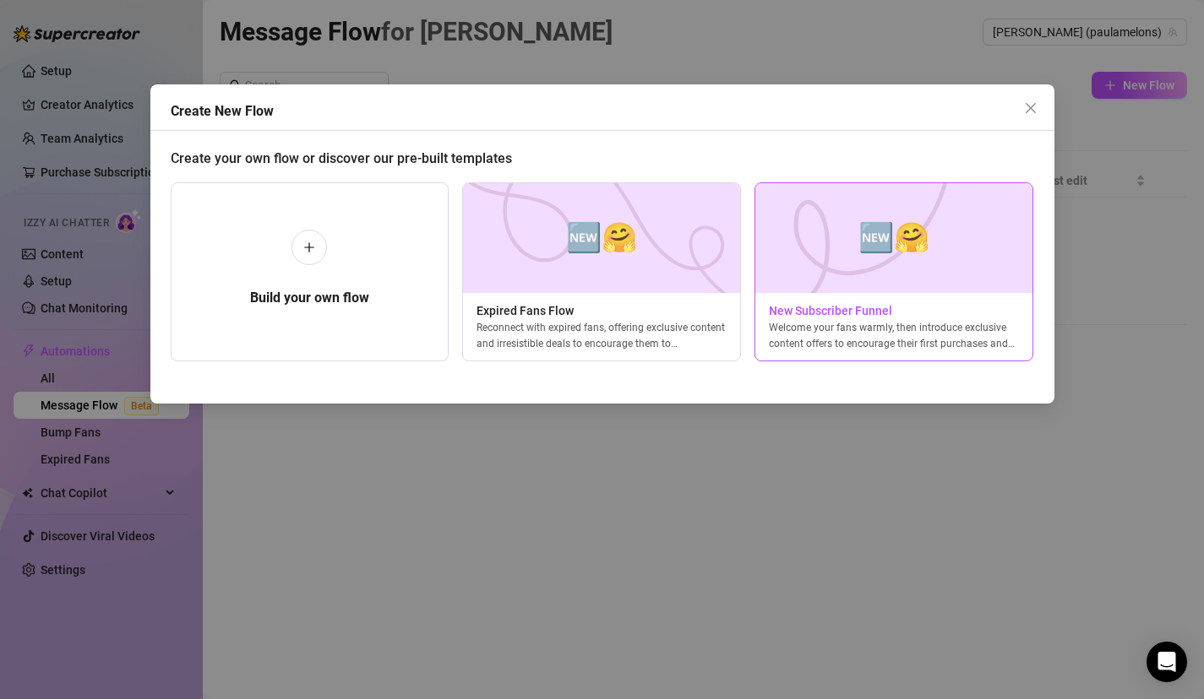
click at [789, 315] on span "New Subscriber Funnel" at bounding box center [893, 311] width 277 height 19
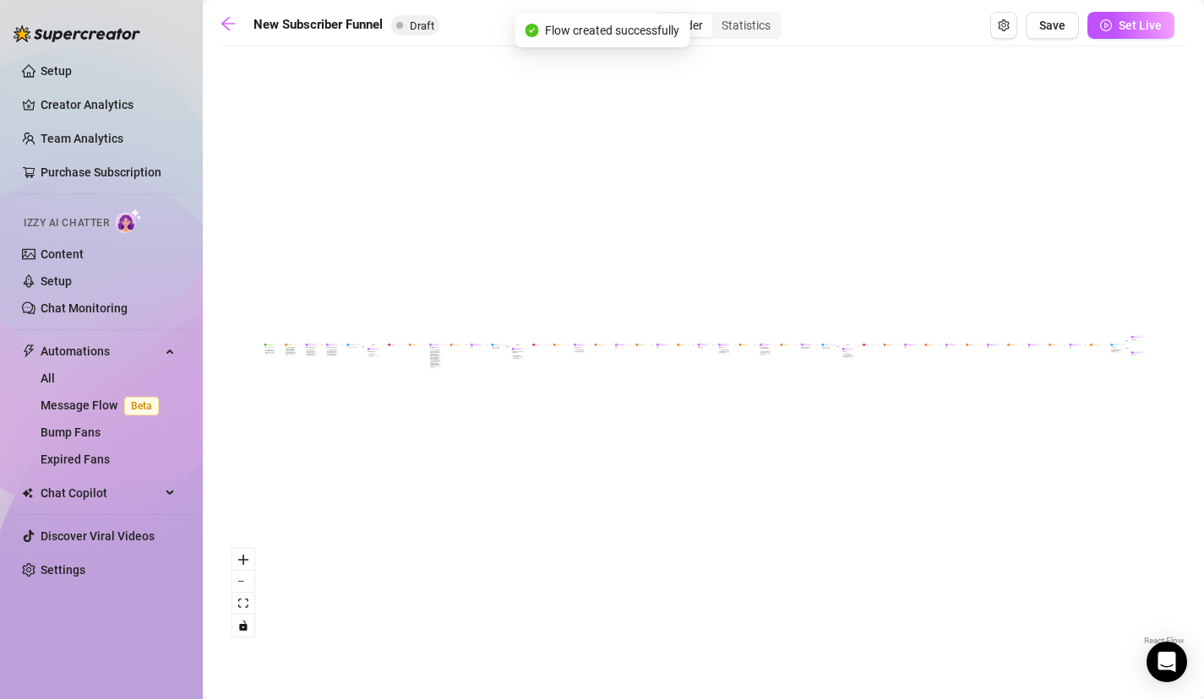
click at [530, 346] on div "If True If True If True If False If False If False If True If False Merge Merge…" at bounding box center [703, 352] width 967 height 595
drag, startPoint x: 504, startPoint y: 346, endPoint x: 755, endPoint y: 340, distance: 251.0
click at [755, 340] on div "If True If True If True If False If False If False If True If False Merge Merge…" at bounding box center [703, 352] width 967 height 595
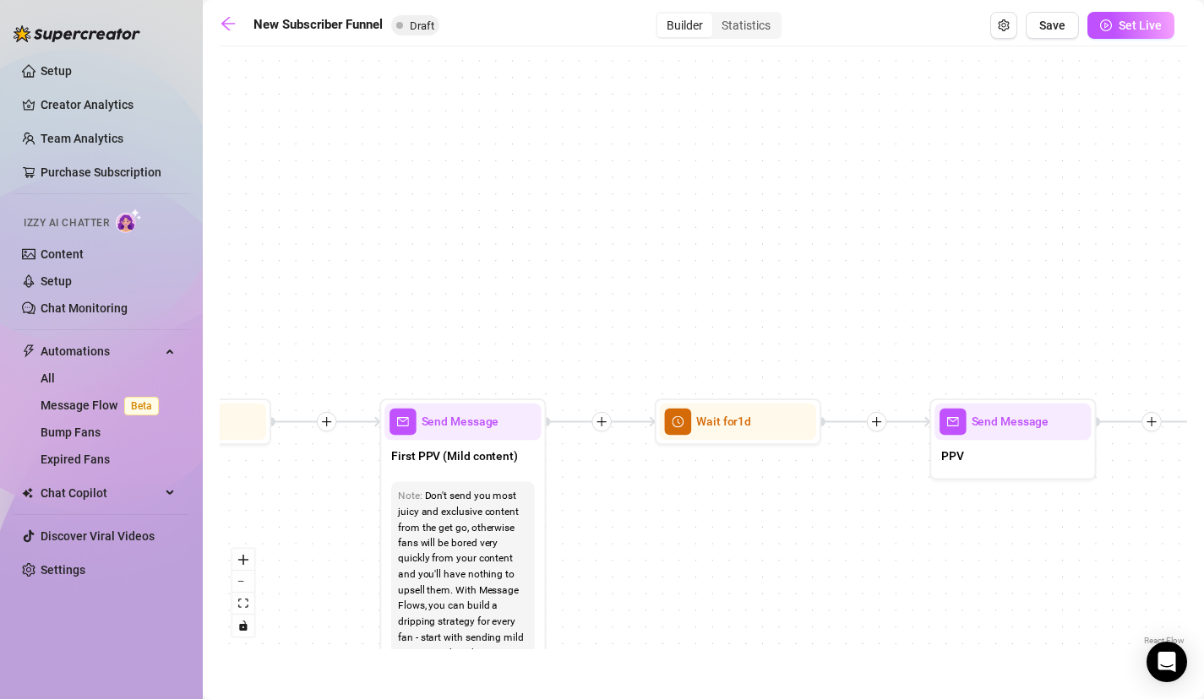
drag, startPoint x: 495, startPoint y: 464, endPoint x: 1136, endPoint y: 282, distance: 666.4
click at [1138, 282] on div "If True If True If True If False If False If False If True If False Merge Merge…" at bounding box center [703, 352] width 967 height 595
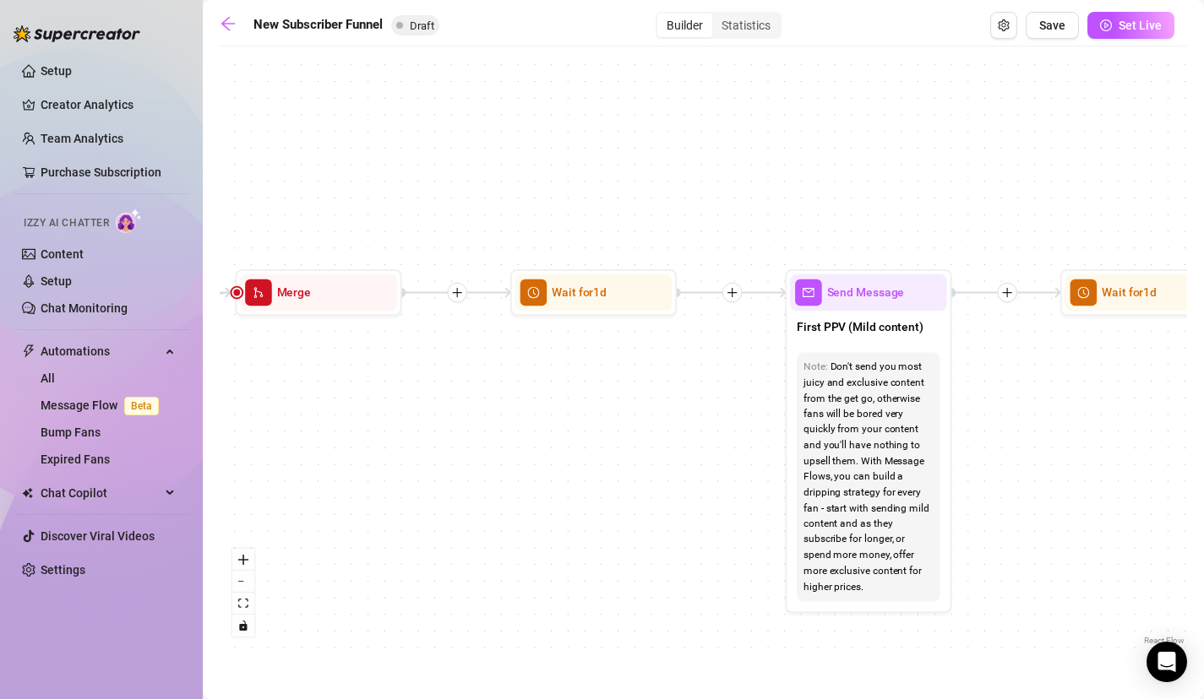
drag, startPoint x: 488, startPoint y: 353, endPoint x: 1172, endPoint y: 171, distance: 707.1
click at [1171, 171] on div "If True If True If True If False If False If False If True If False Merge Merge…" at bounding box center [703, 352] width 967 height 595
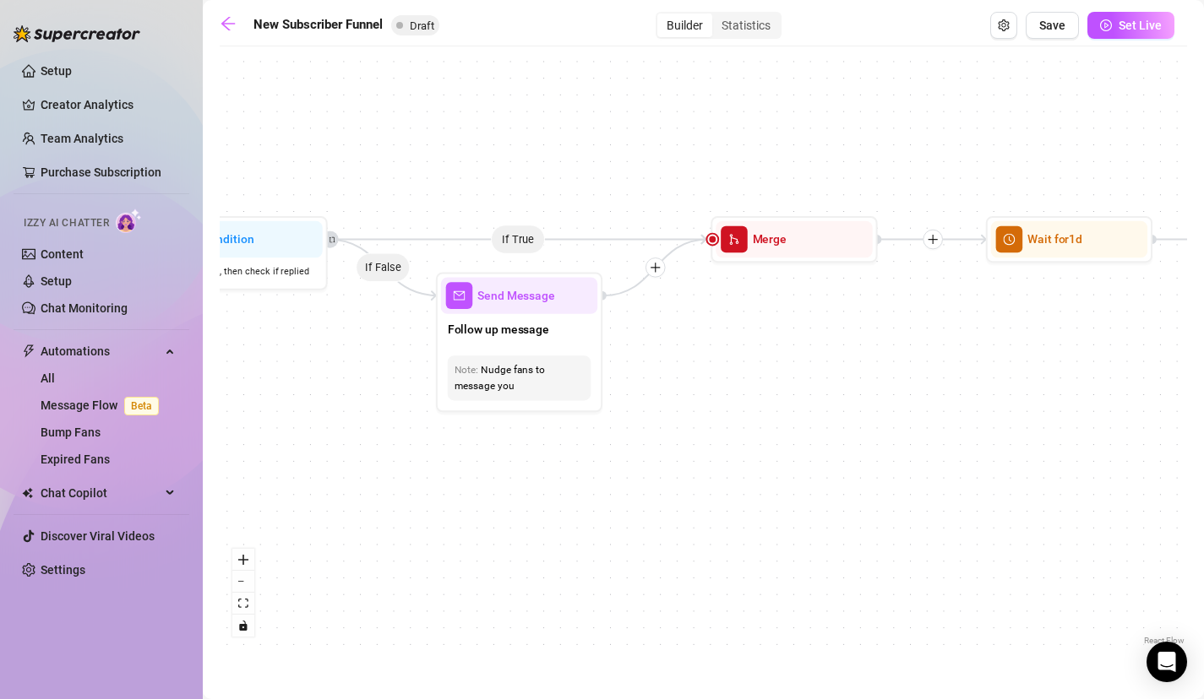
drag, startPoint x: 656, startPoint y: 310, endPoint x: 1060, endPoint y: 329, distance: 405.0
click at [1060, 329] on div "If True If True If True If False If False If False If True If False Merge Merge…" at bounding box center [703, 352] width 967 height 595
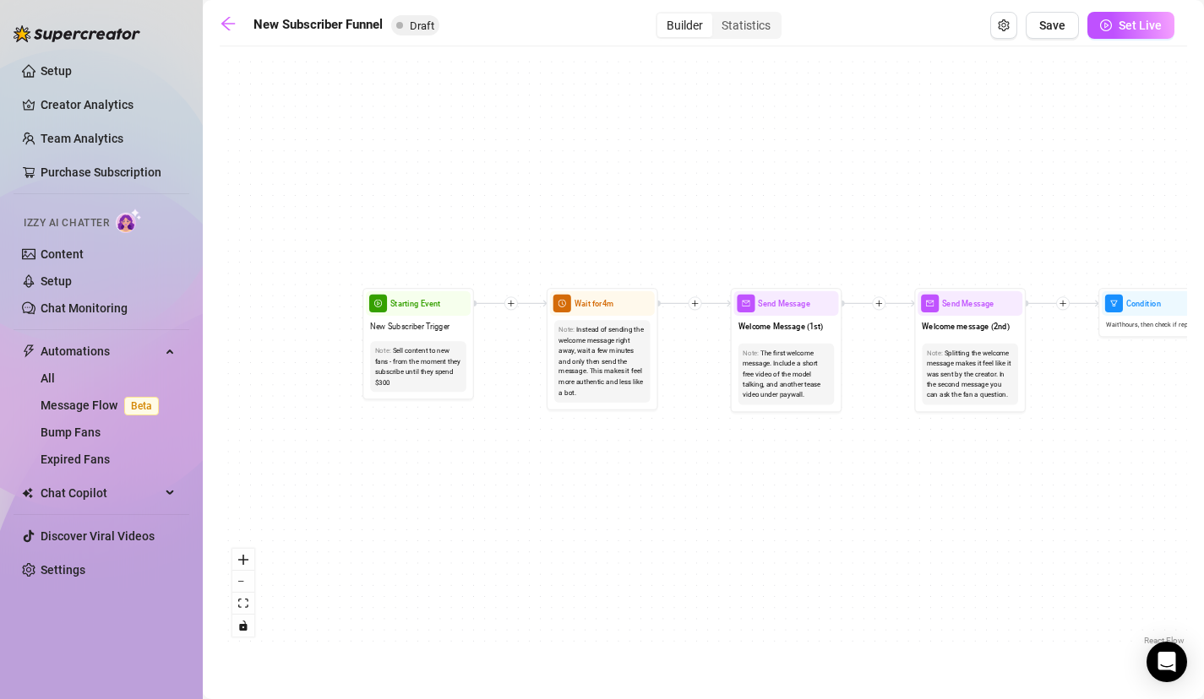
drag, startPoint x: 524, startPoint y: 212, endPoint x: 1096, endPoint y: 217, distance: 571.9
click at [1098, 217] on div "If True If True If True If False If False If False If True If False Merge Merge…" at bounding box center [703, 352] width 967 height 595
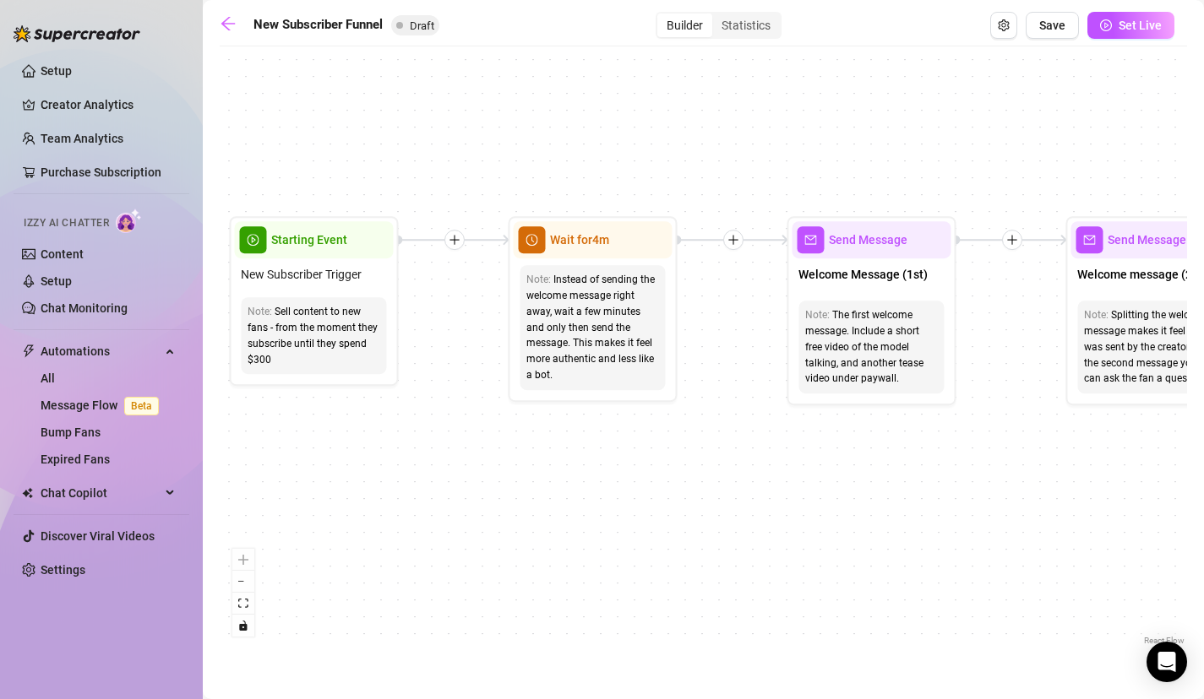
drag, startPoint x: 550, startPoint y: 268, endPoint x: 596, endPoint y: 177, distance: 102.0
click at [596, 177] on div "If True If True If True If False If False If False If True If False Merge Merge…" at bounding box center [703, 352] width 967 height 595
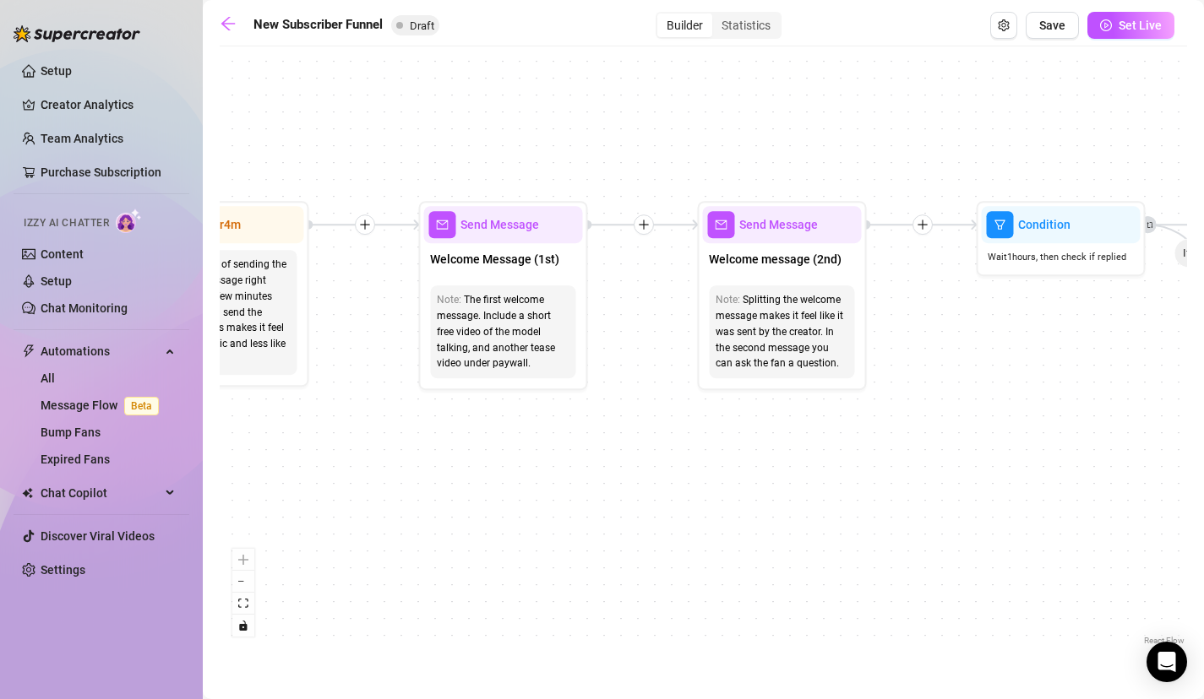
drag, startPoint x: 832, startPoint y: 188, endPoint x: 461, endPoint y: 174, distance: 371.1
click at [461, 174] on div "If True If True If True If False If False If False If True If False Merge Merge…" at bounding box center [703, 352] width 967 height 595
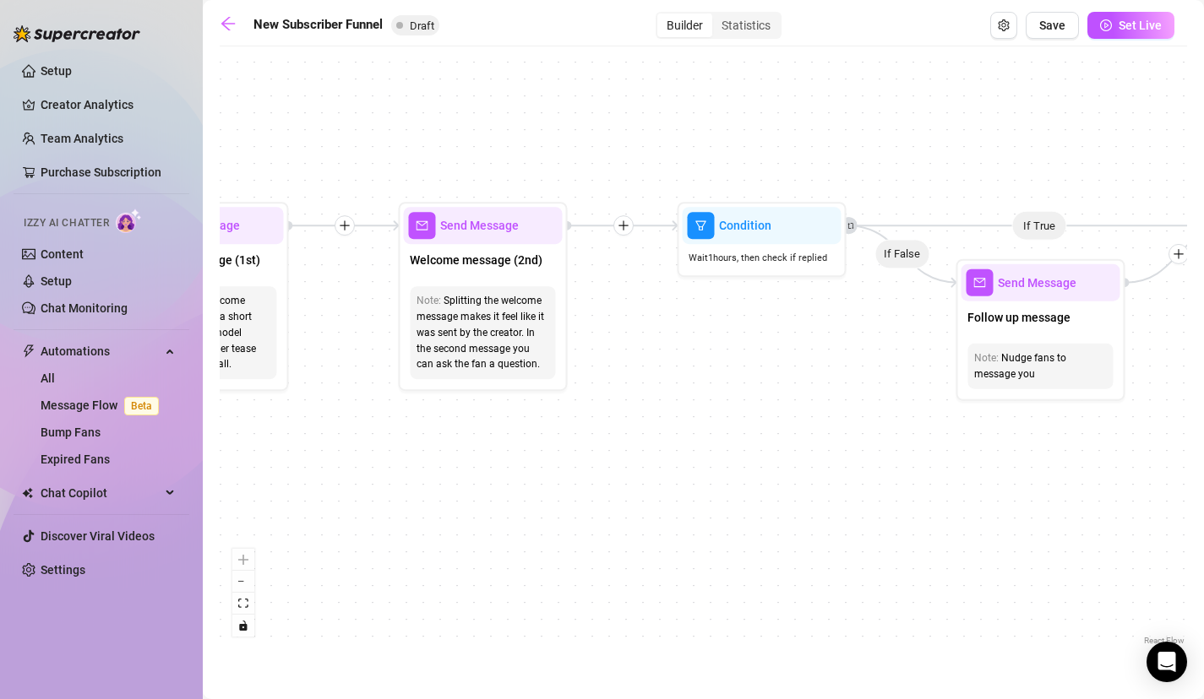
drag, startPoint x: 840, startPoint y: 160, endPoint x: 394, endPoint y: 159, distance: 446.0
click at [394, 159] on div "If True If True If True If False If False If False If True If False Merge Merge…" at bounding box center [703, 352] width 967 height 595
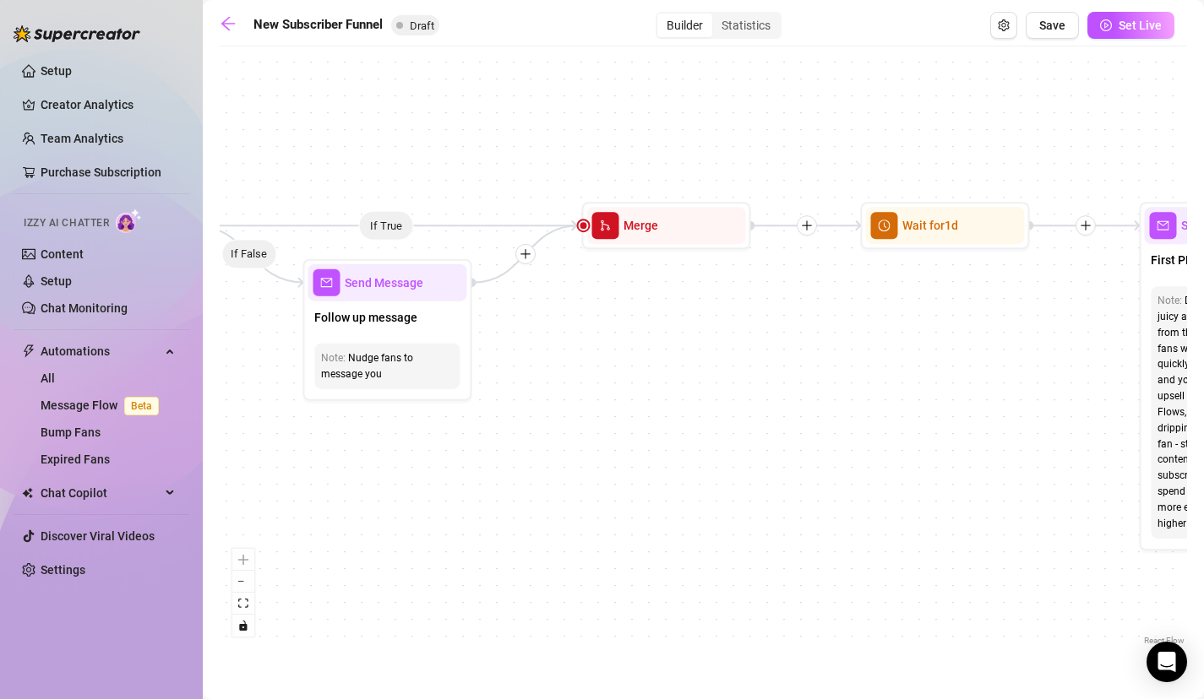
drag, startPoint x: 842, startPoint y: 164, endPoint x: 338, endPoint y: 165, distance: 504.3
click at [338, 165] on div "If True If True If True If False If False If False If True If False Merge Merge…" at bounding box center [703, 352] width 967 height 595
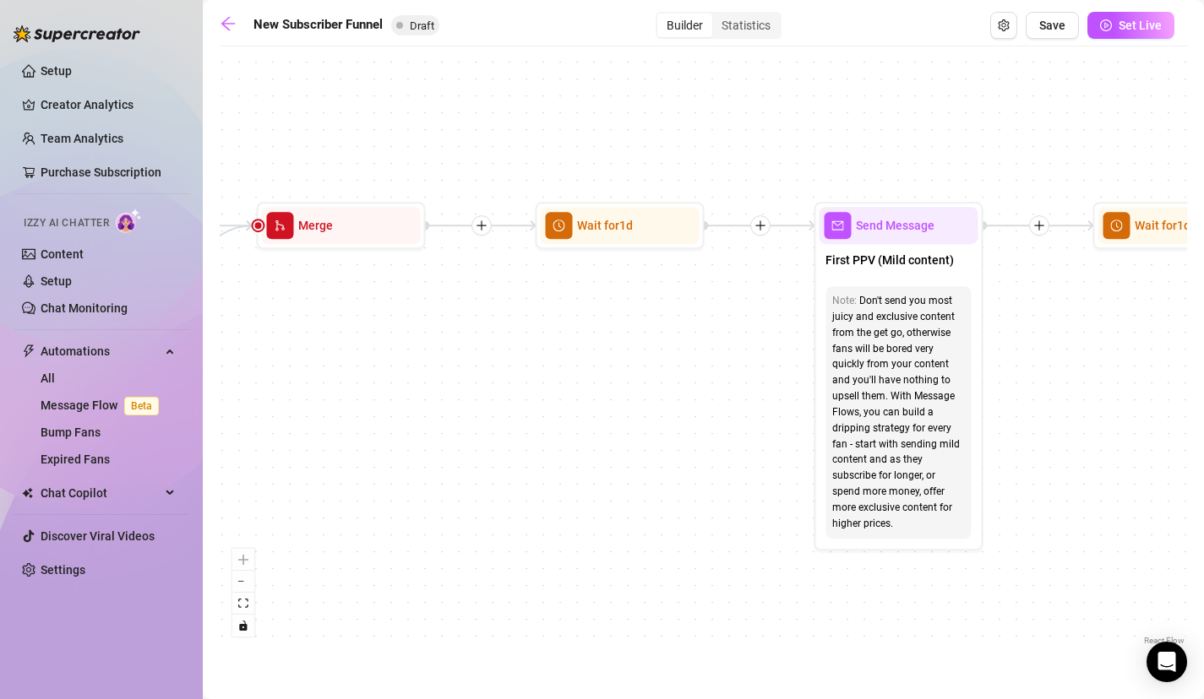
drag, startPoint x: 728, startPoint y: 160, endPoint x: 220, endPoint y: 160, distance: 508.5
click at [220, 161] on div "If True If True If True If False If False If False If True If False Merge Merge…" at bounding box center [703, 352] width 967 height 595
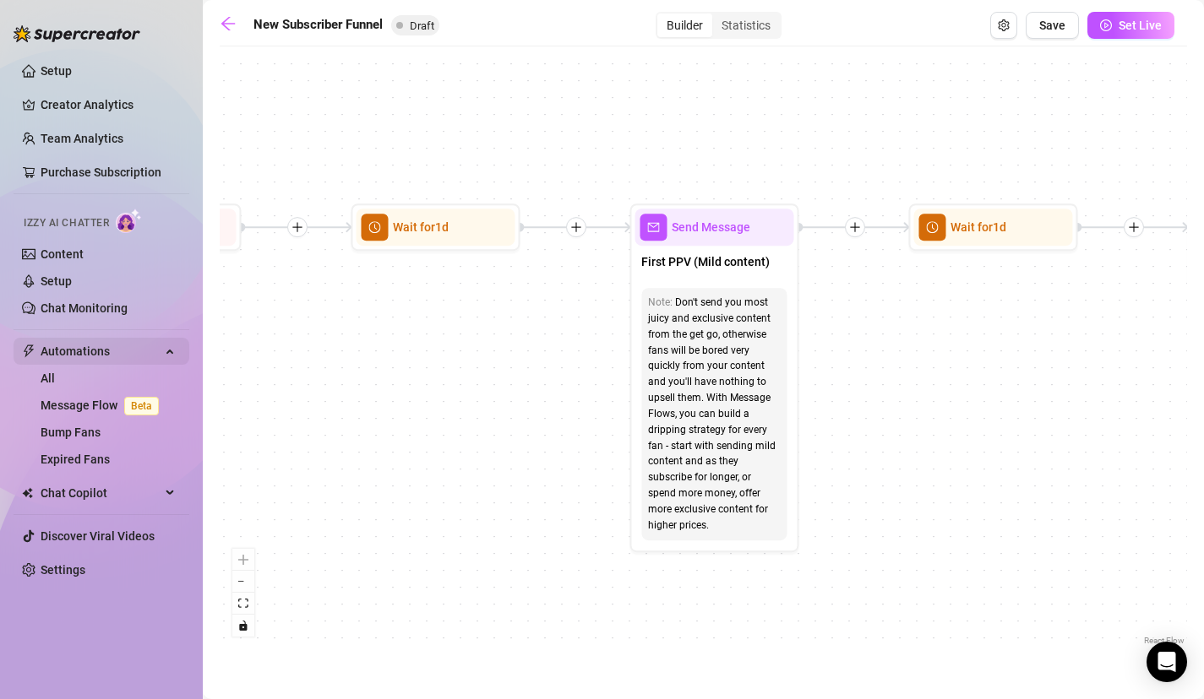
click at [144, 343] on span "Automations" at bounding box center [101, 351] width 120 height 27
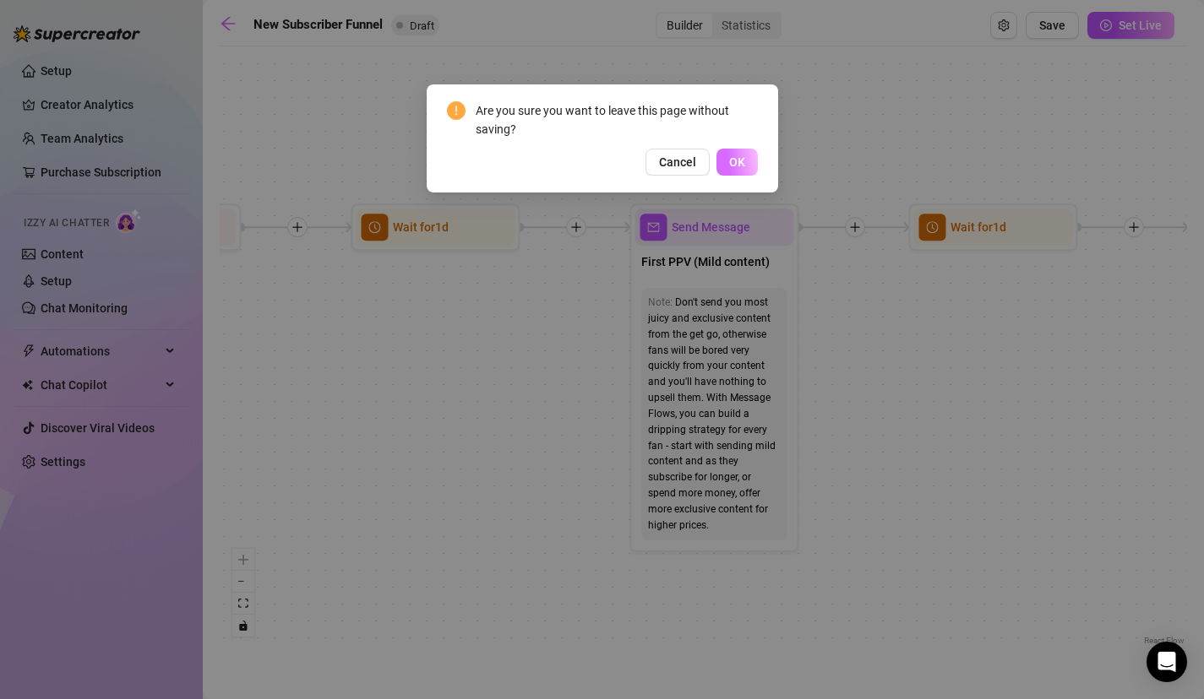
click at [740, 169] on button "OK" at bounding box center [736, 162] width 41 height 27
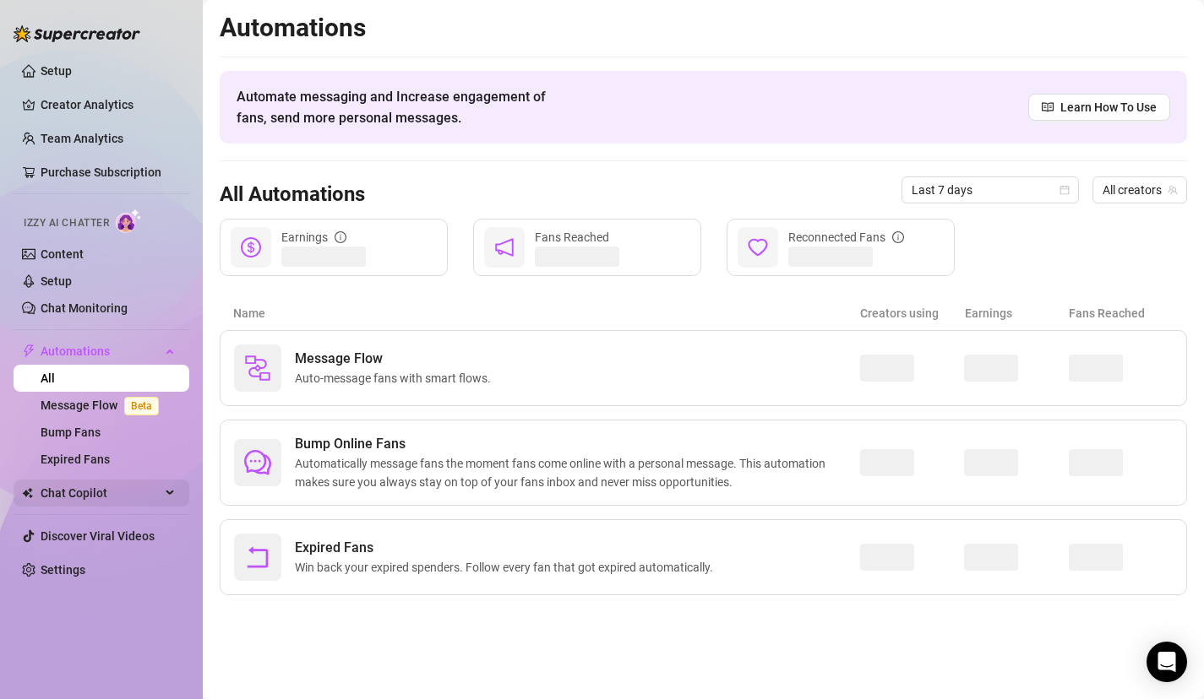
click at [150, 489] on span "Chat Copilot" at bounding box center [101, 493] width 120 height 27
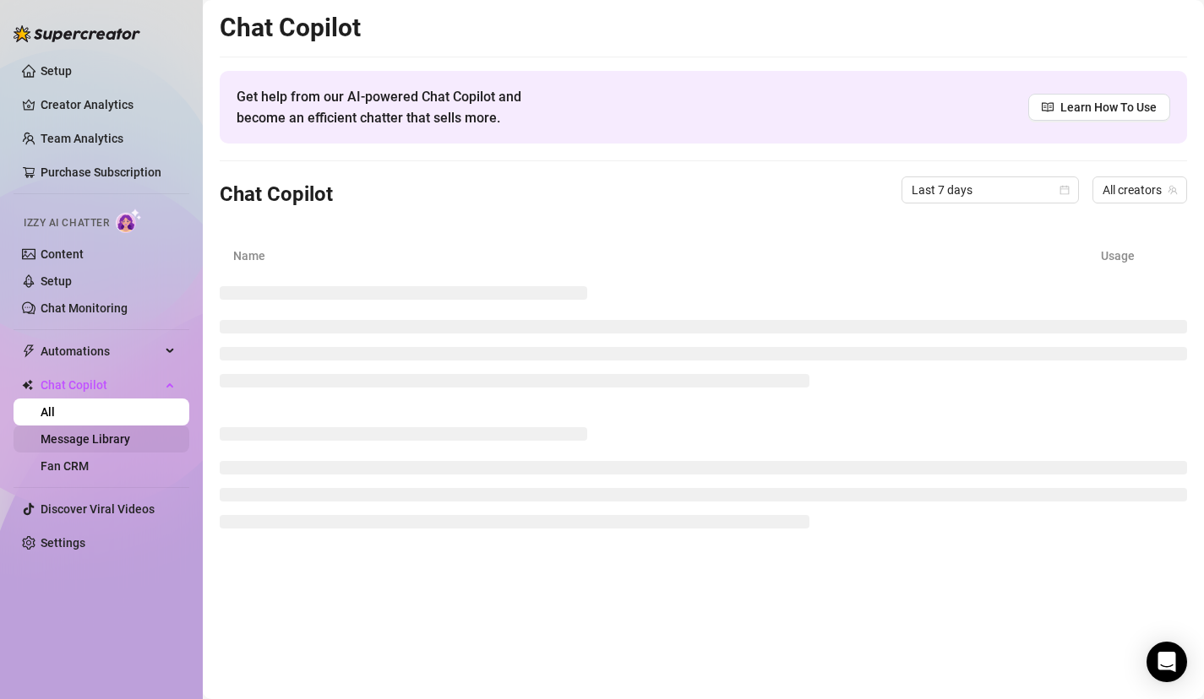
click at [130, 436] on link "Message Library" at bounding box center [86, 439] width 90 height 14
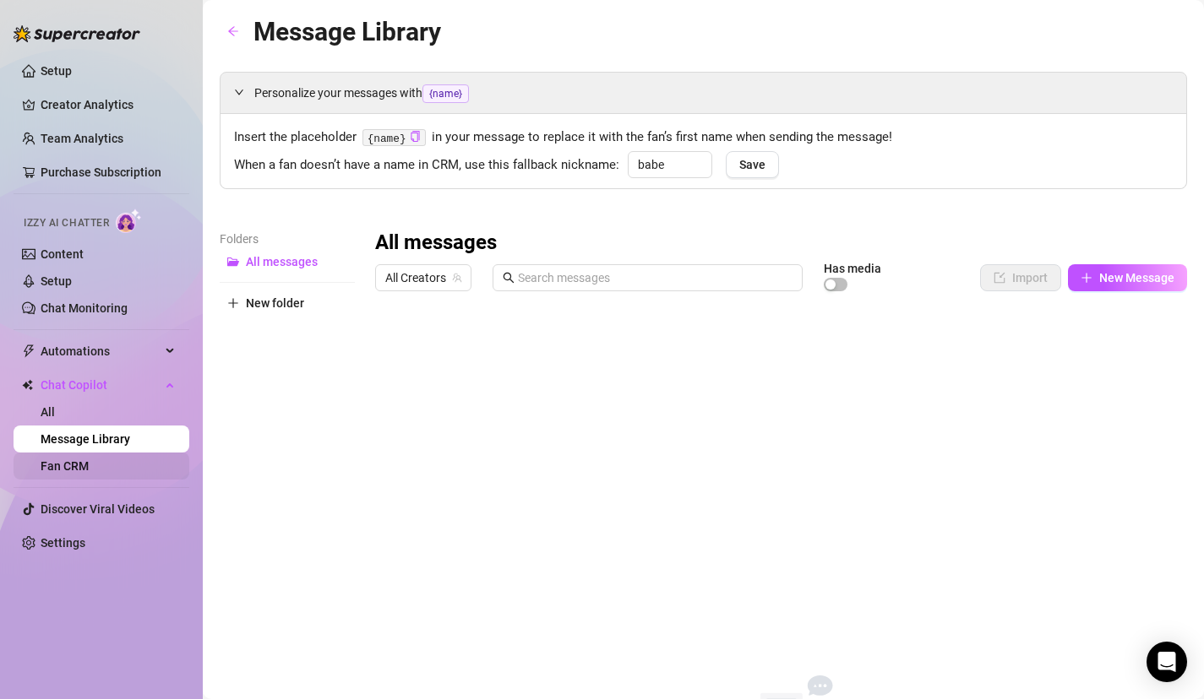
click at [89, 469] on link "Fan CRM" at bounding box center [65, 467] width 48 height 14
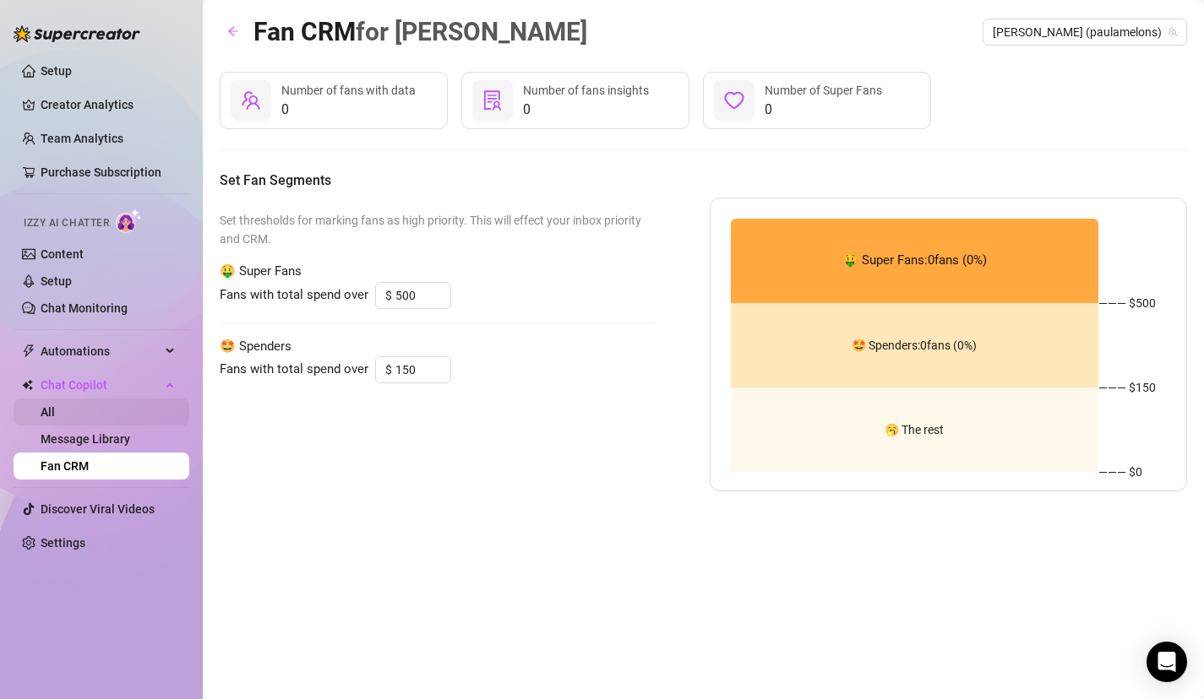
click at [55, 418] on link "All" at bounding box center [48, 412] width 14 height 14
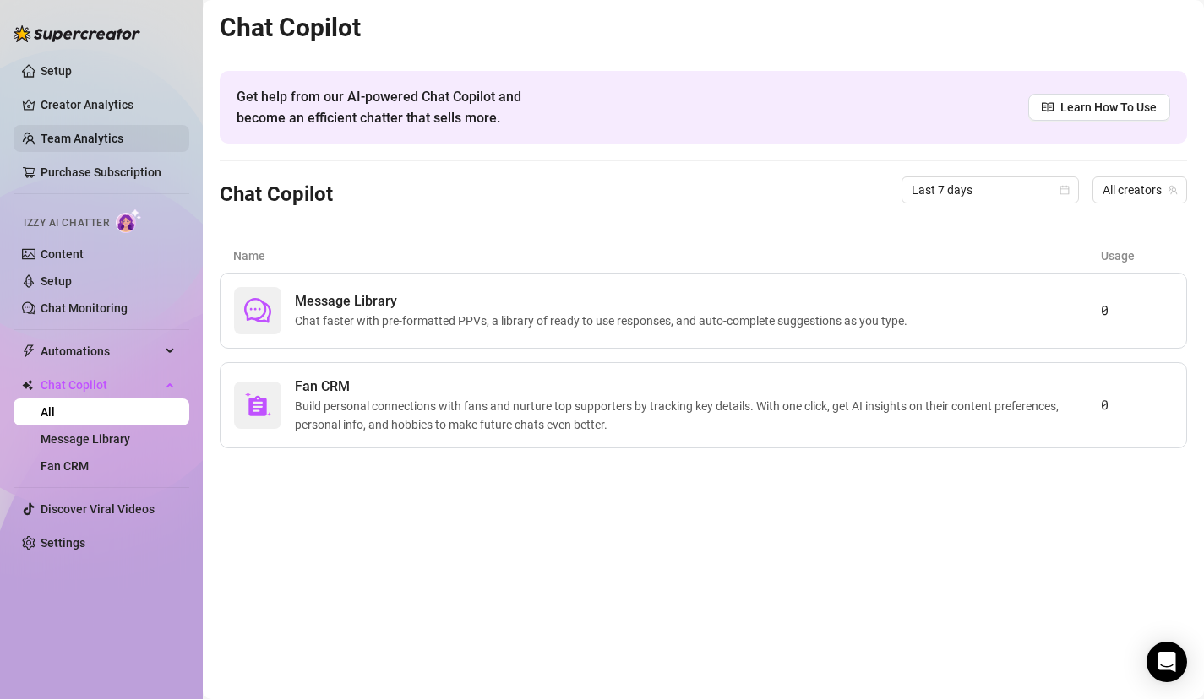
click at [123, 132] on link "Team Analytics" at bounding box center [82, 139] width 83 height 14
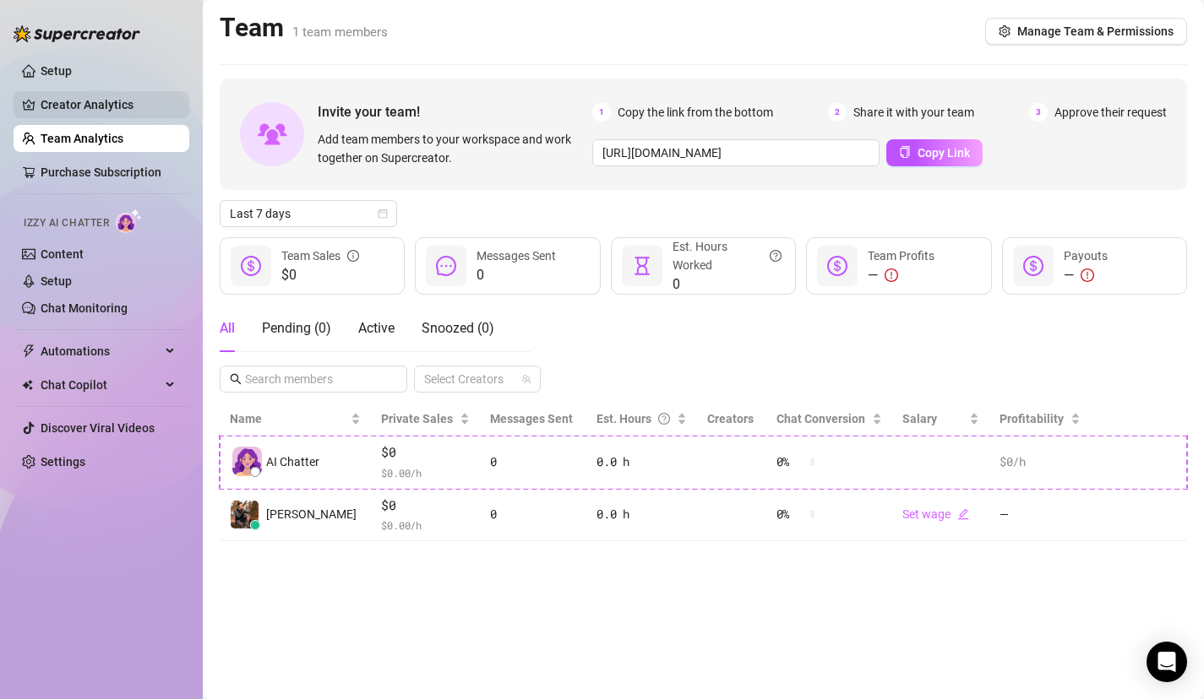
click at [126, 110] on link "Creator Analytics" at bounding box center [108, 104] width 135 height 27
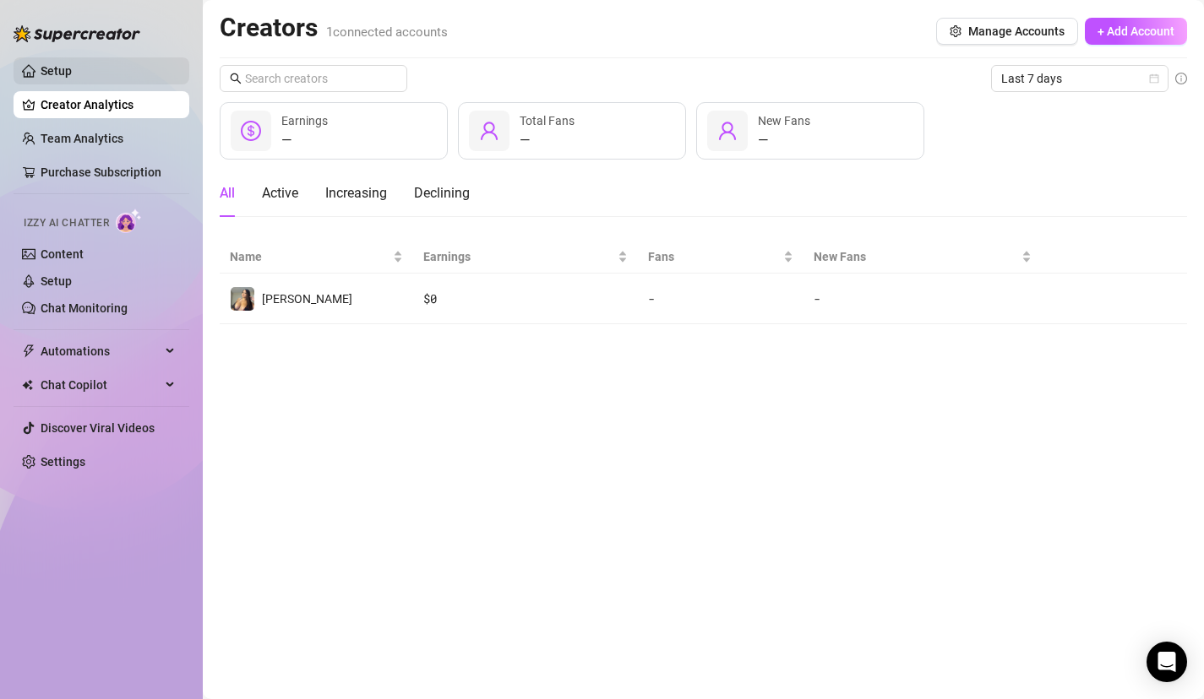
click at [72, 75] on link "Setup" at bounding box center [56, 71] width 31 height 14
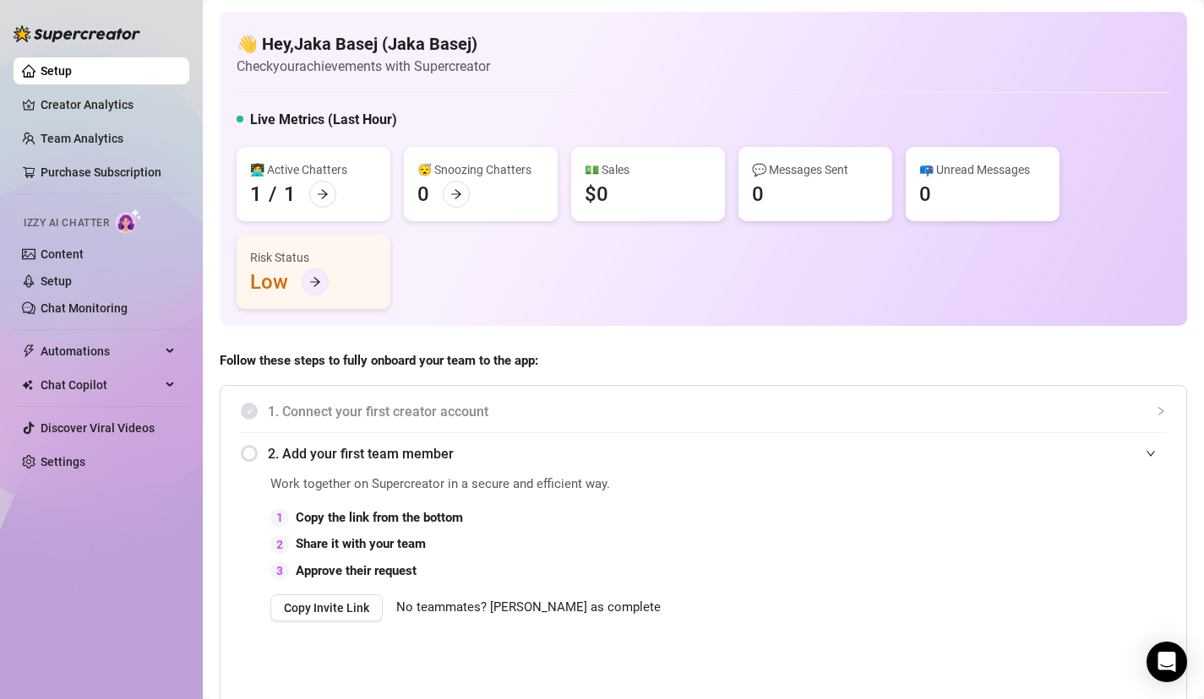
click at [307, 285] on div at bounding box center [315, 282] width 27 height 27
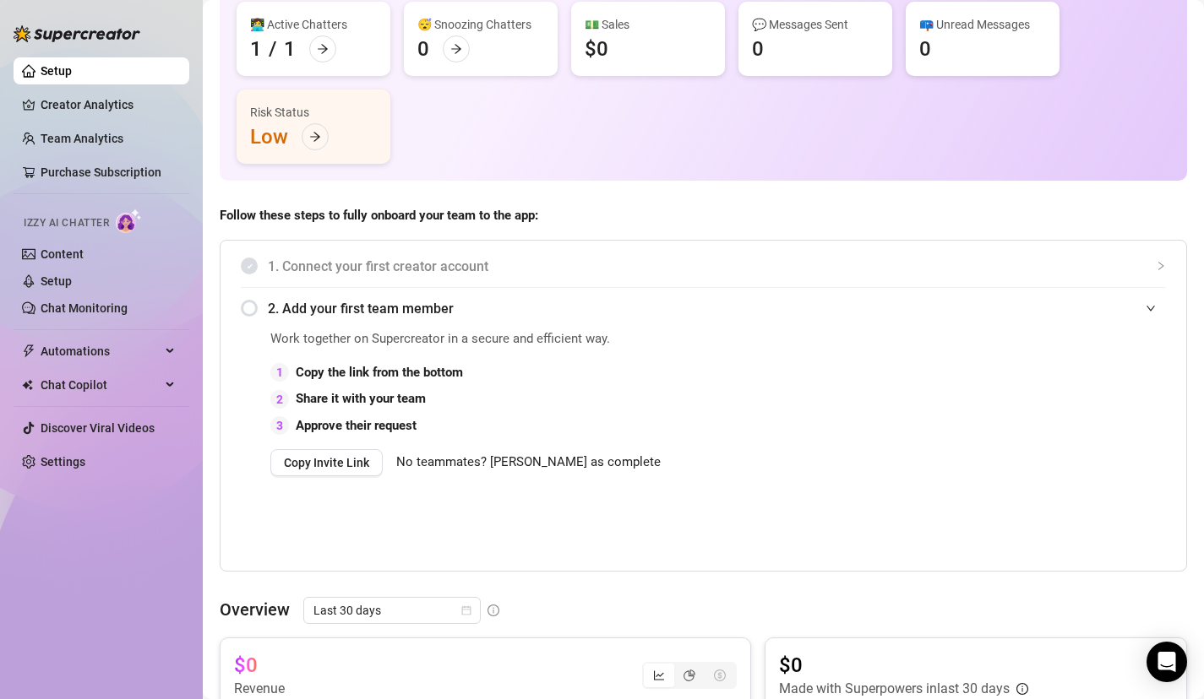
scroll to position [142, 0]
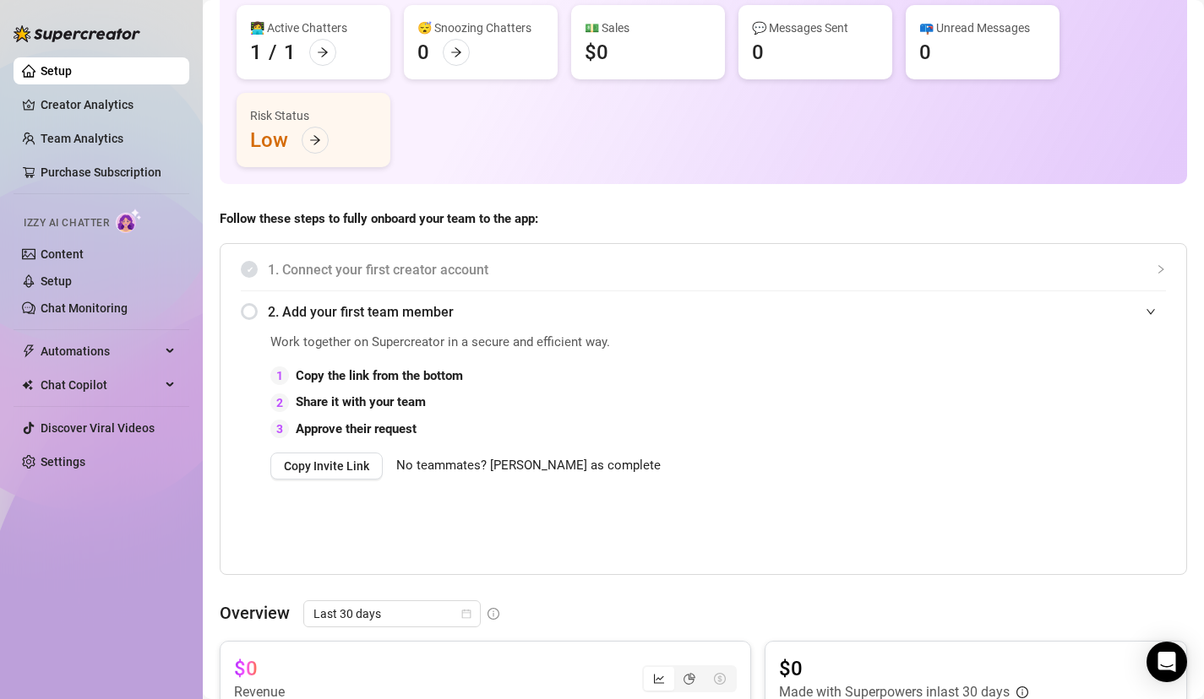
click at [524, 468] on span "No teammates? Mark as complete" at bounding box center [528, 466] width 264 height 20
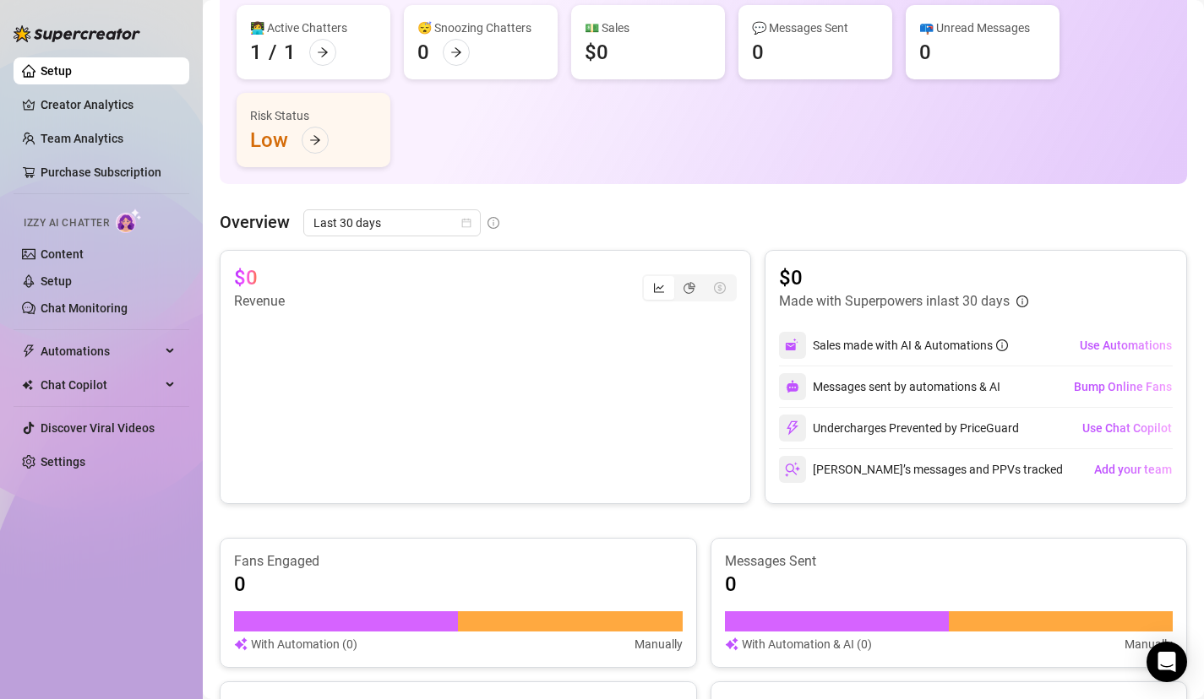
scroll to position [0, 0]
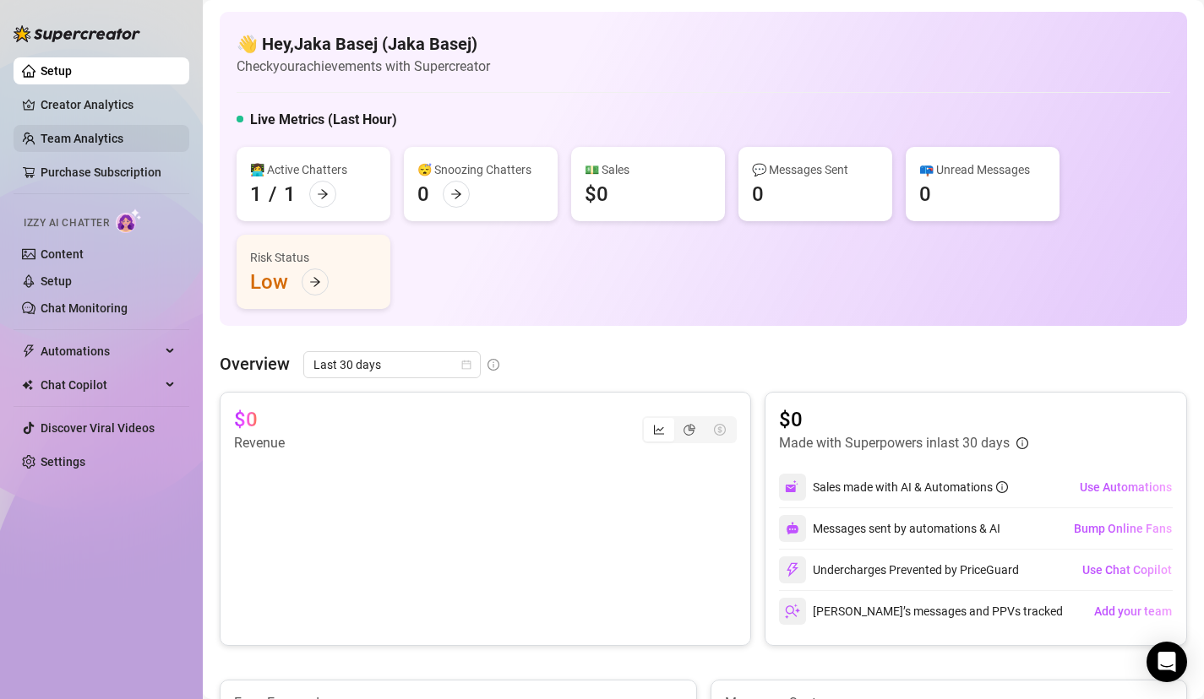
click at [123, 137] on link "Team Analytics" at bounding box center [82, 139] width 83 height 14
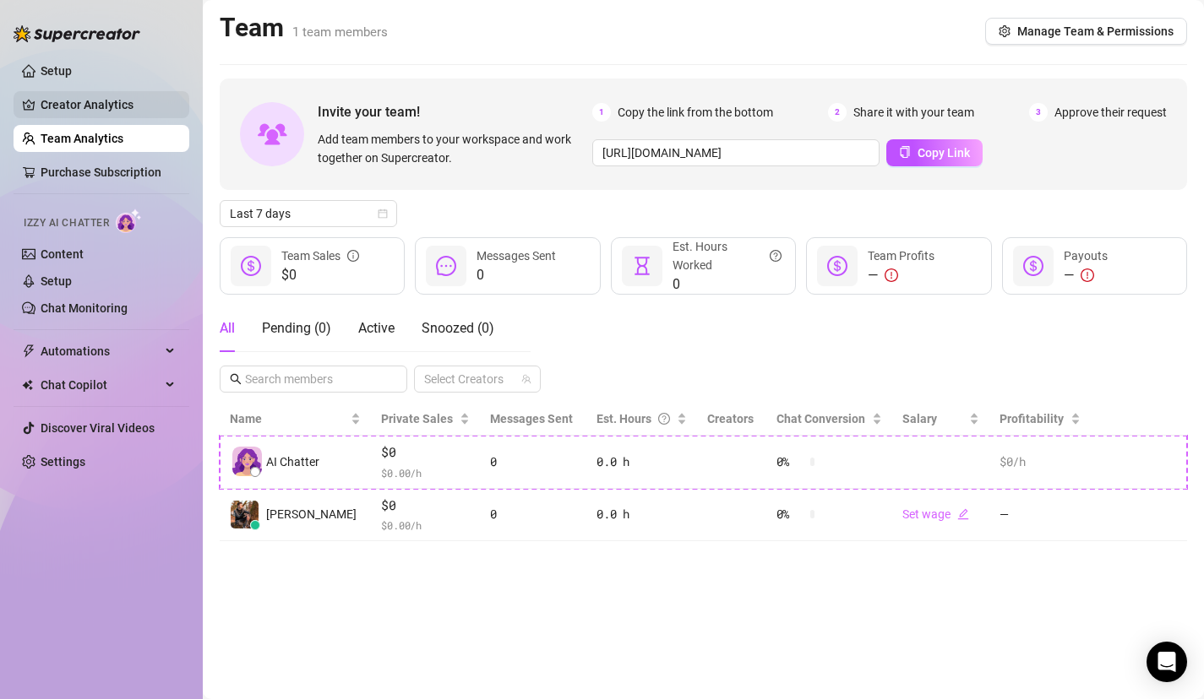
click at [150, 110] on link "Creator Analytics" at bounding box center [108, 104] width 135 height 27
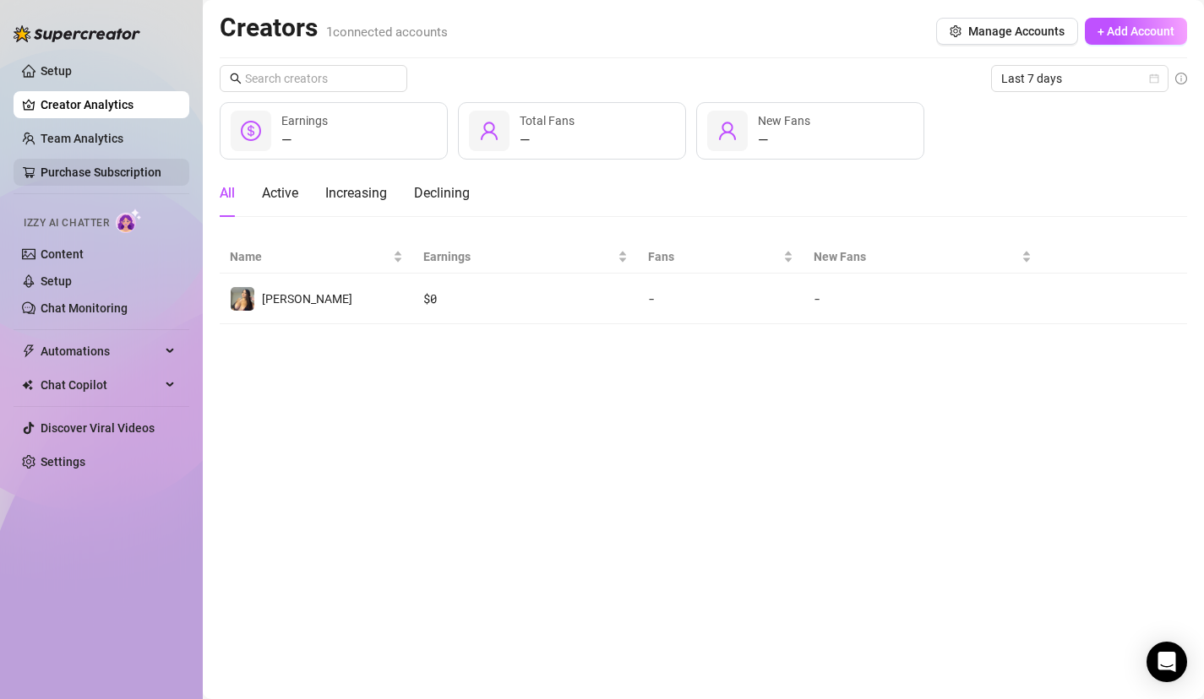
click at [144, 171] on link "Purchase Subscription" at bounding box center [101, 173] width 121 height 14
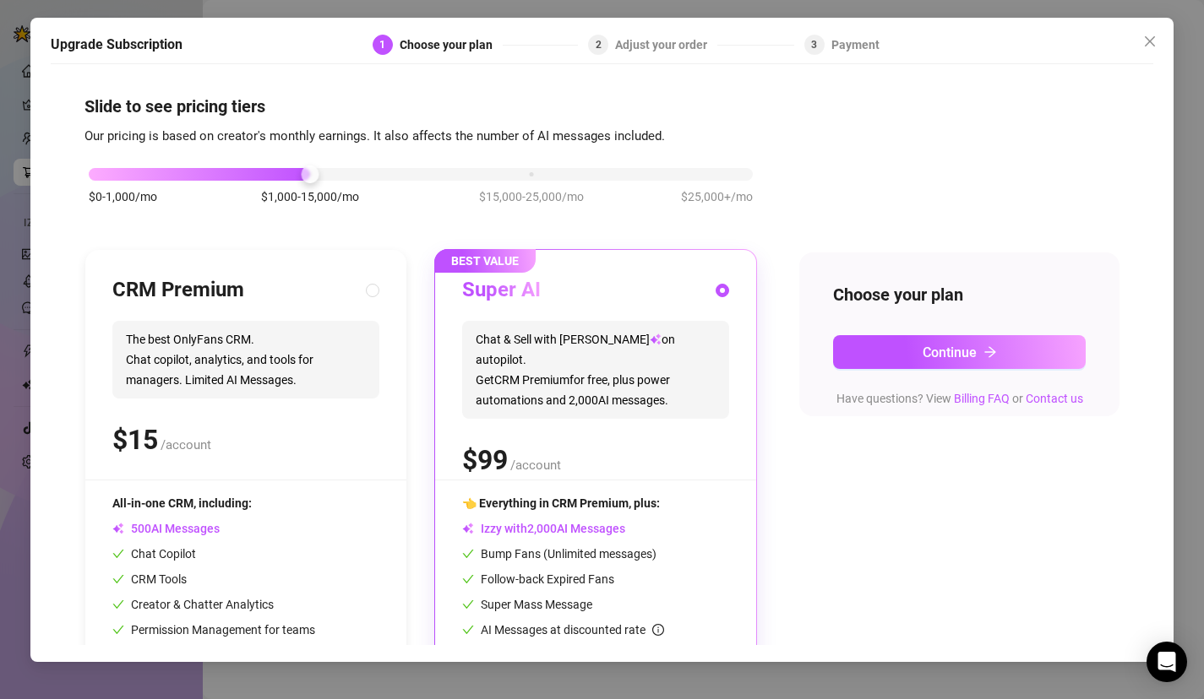
click at [3, 180] on div "Upgrade Subscription 1 Choose your plan 2 Adjust your order 3 Payment Slide to …" at bounding box center [602, 349] width 1204 height 699
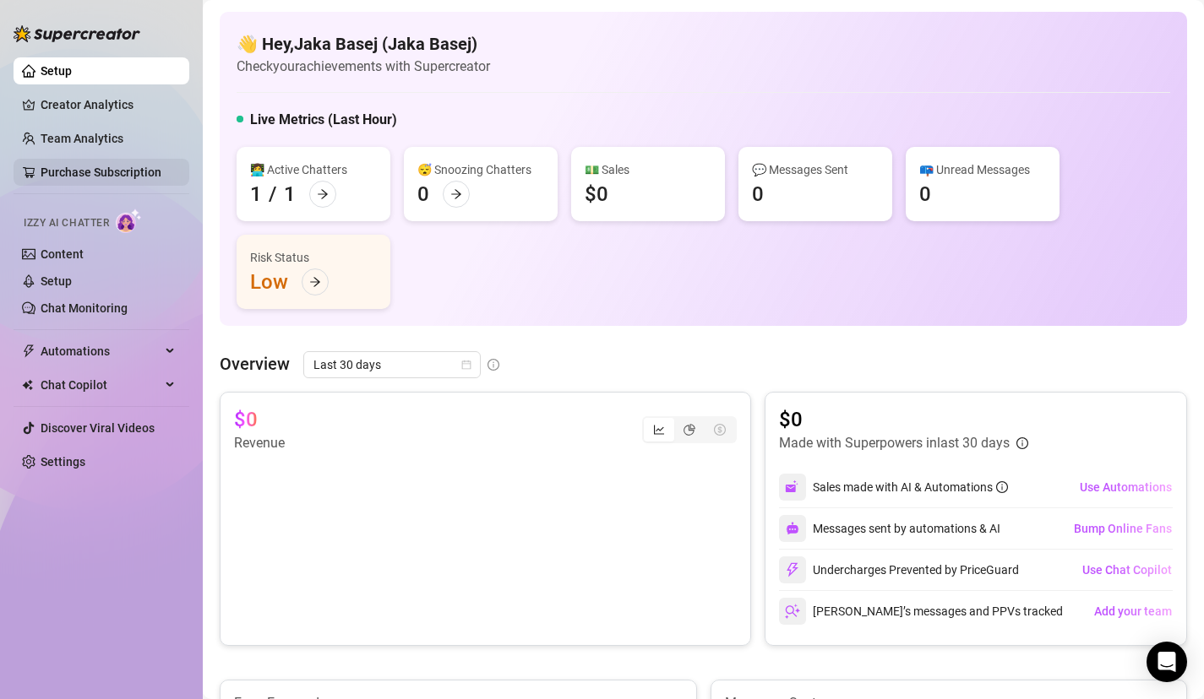
click at [114, 171] on link "Purchase Subscription" at bounding box center [101, 173] width 121 height 14
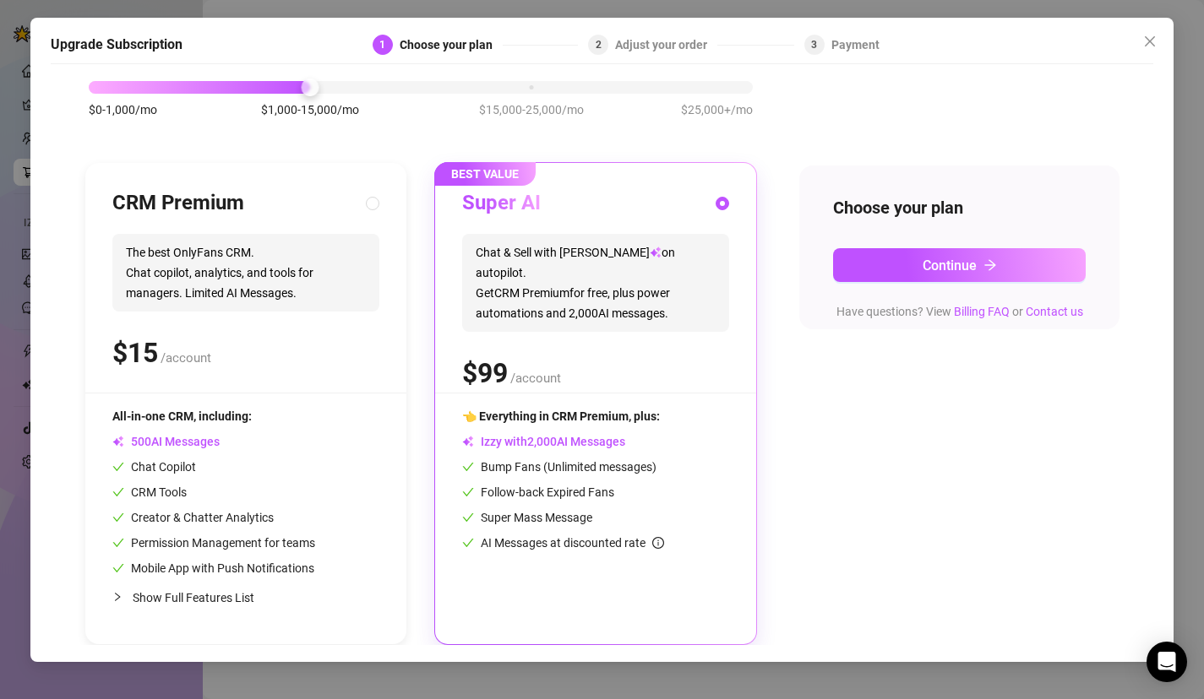
scroll to position [81, 0]
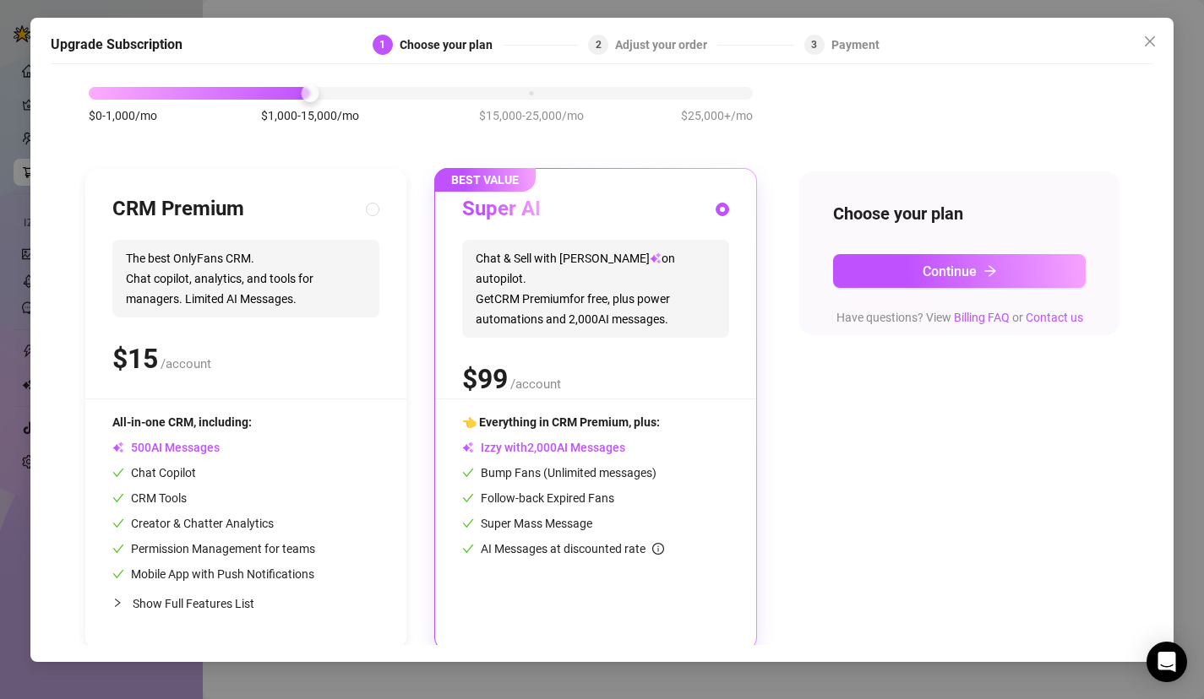
click at [182, 384] on div "CRM Premium The best OnlyFans CRM. Chat copilot, analytics, and tools for manag…" at bounding box center [245, 297] width 267 height 203
radio input "true"
radio input "false"
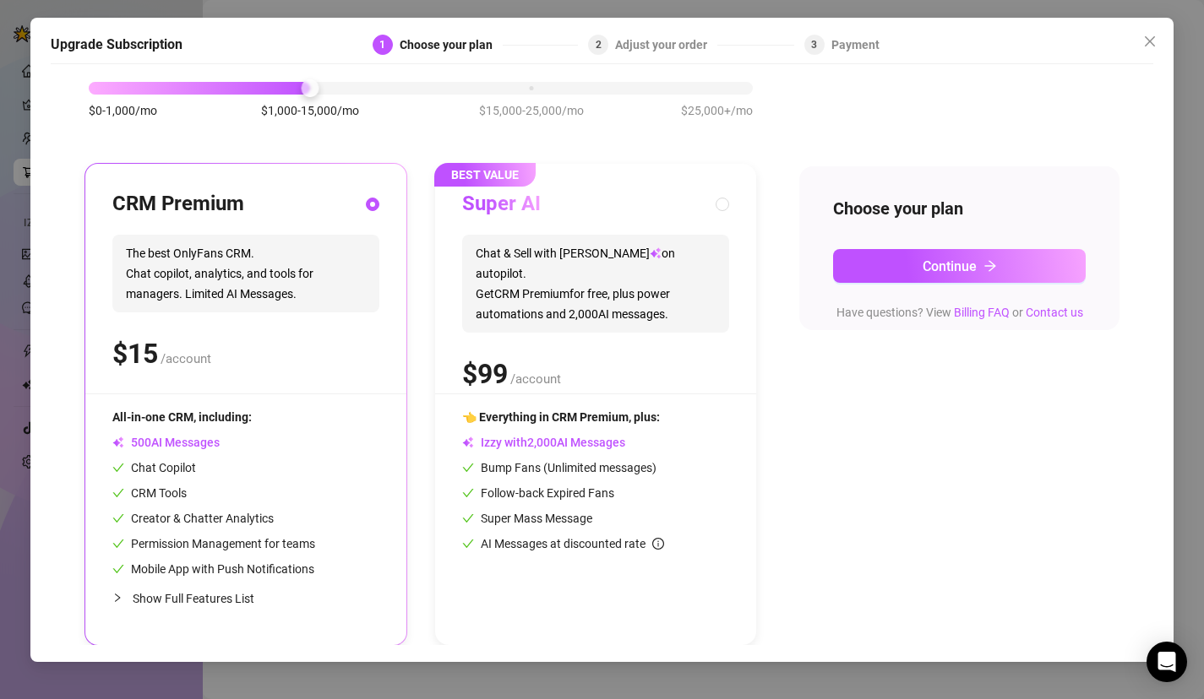
scroll to position [0, 0]
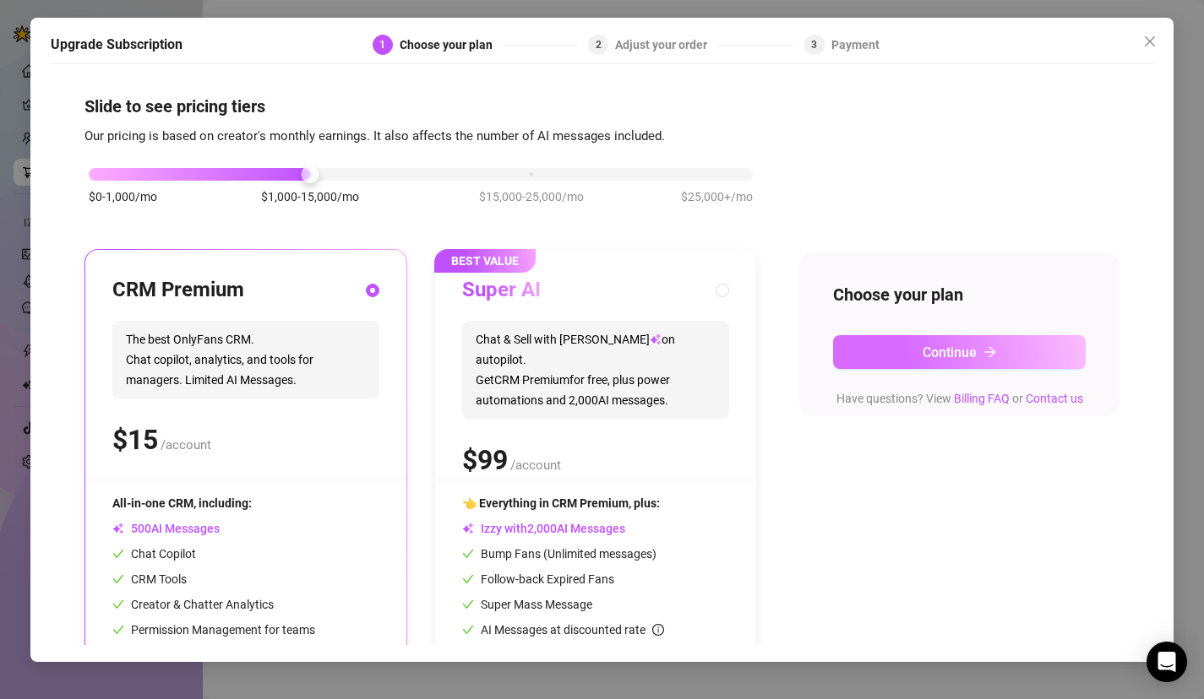
click at [915, 353] on button "Continue" at bounding box center [959, 352] width 253 height 34
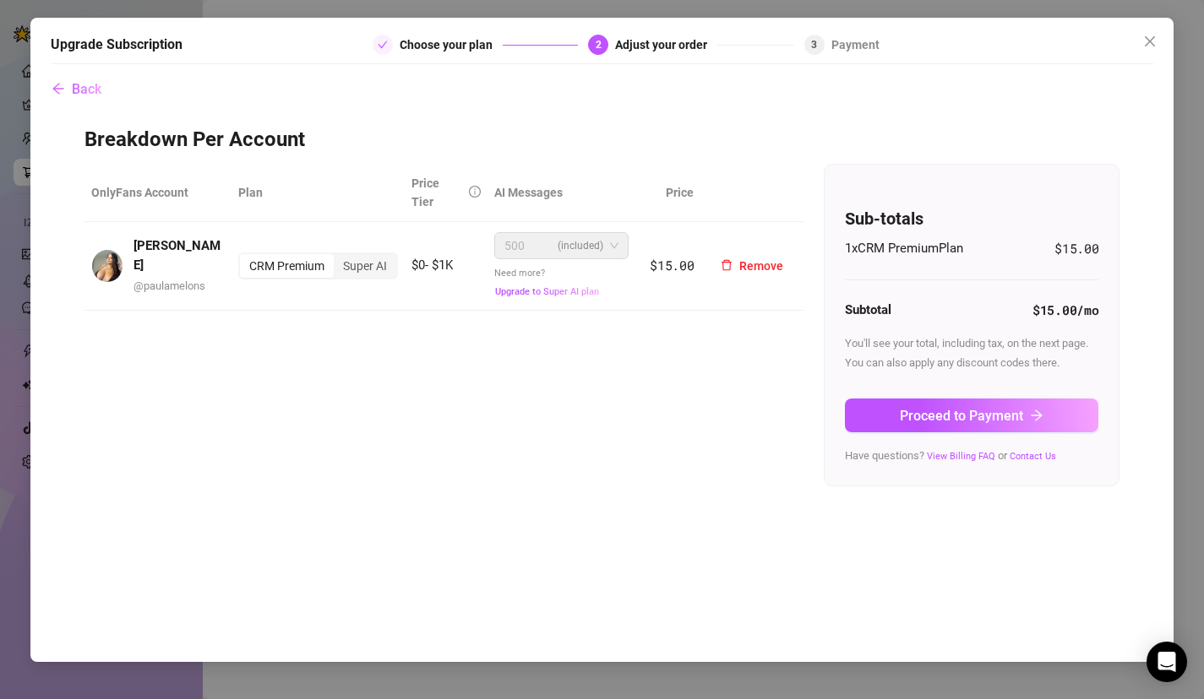
click at [612, 249] on span "500 (included)" at bounding box center [561, 245] width 114 height 25
click at [537, 268] on span "Need more? Upgrade to Super AI plan" at bounding box center [547, 283] width 106 height 30
click at [557, 287] on span "Upgrade to Super AI plan" at bounding box center [547, 291] width 104 height 11
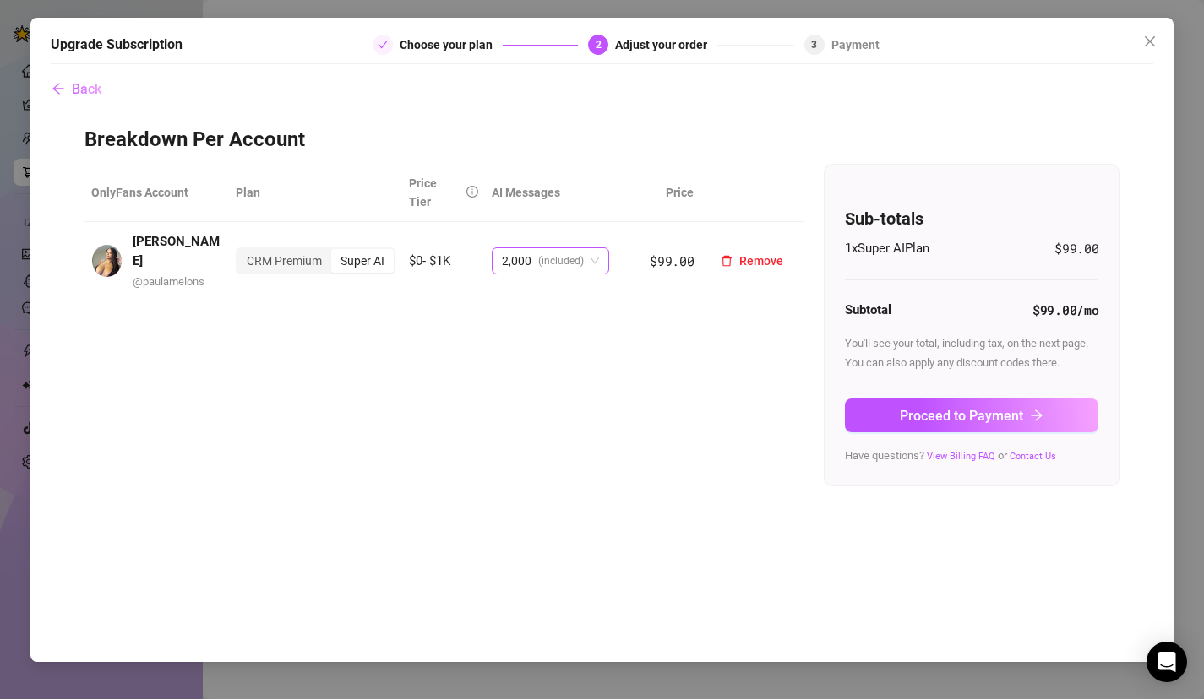
click at [586, 257] on span "2,000 (included)" at bounding box center [550, 260] width 97 height 25
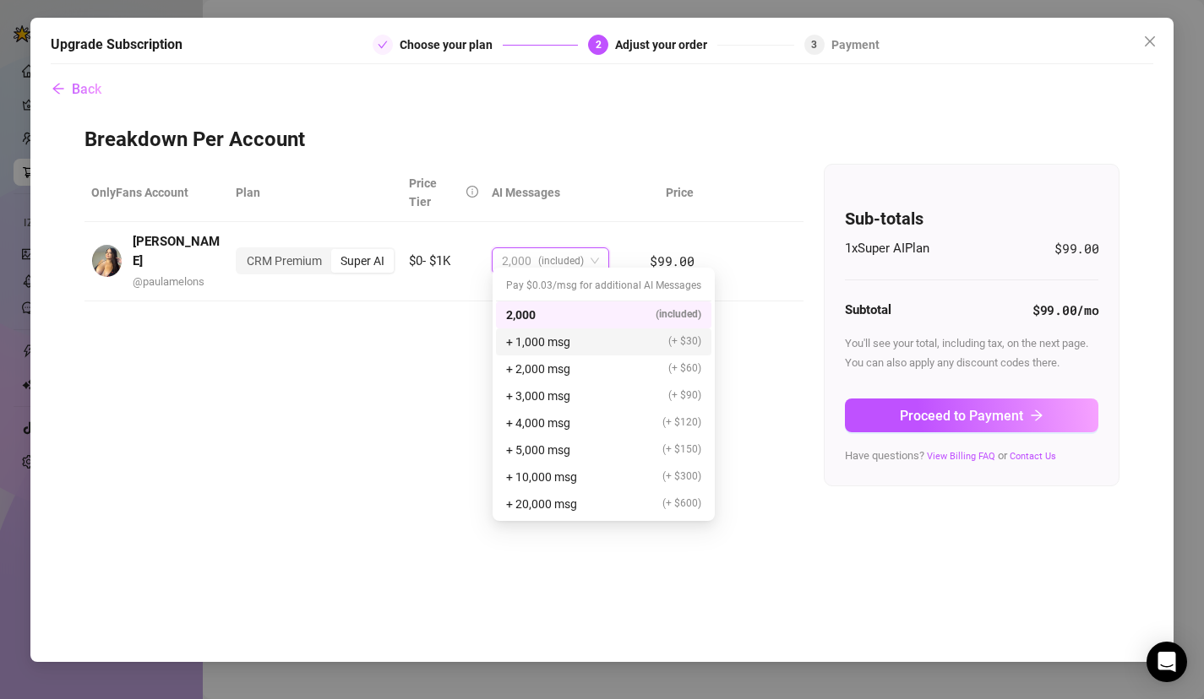
click at [587, 341] on div "+ 1,000 msg (+ $30)" at bounding box center [603, 342] width 195 height 19
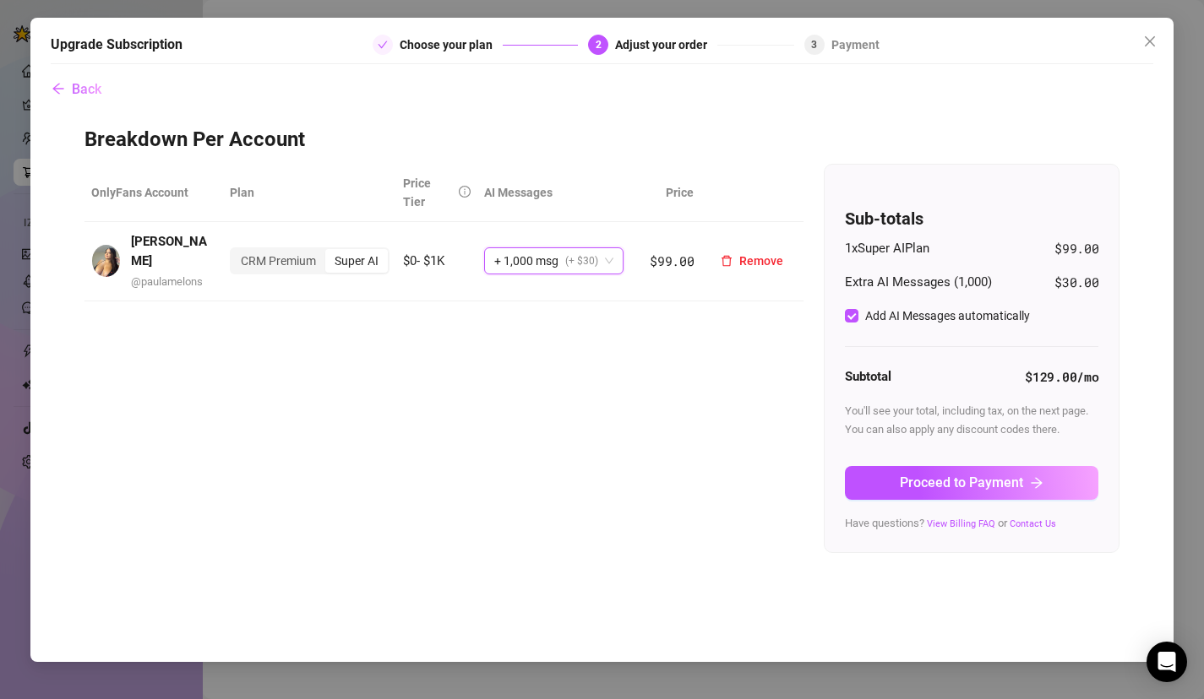
click at [609, 253] on span "+ 1,000 msg (+ $30)" at bounding box center [553, 260] width 119 height 25
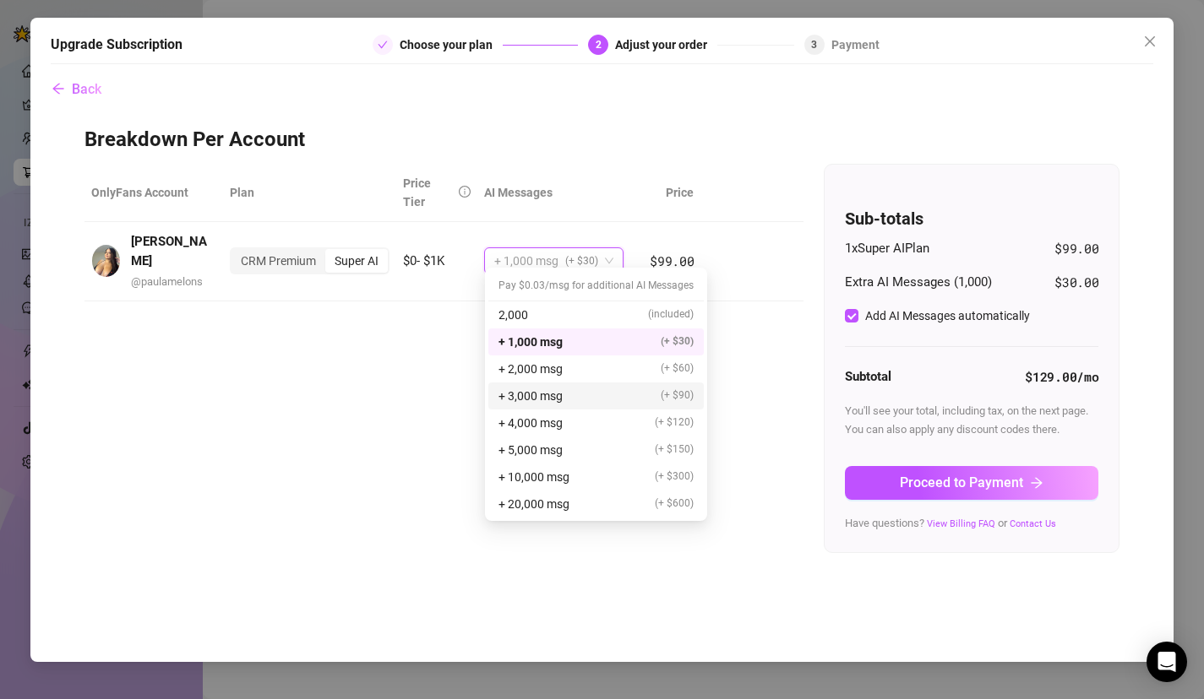
click at [455, 395] on div "OnlyFans Account Plan Price Tier AI Messages Price Paula @ paulamelons CRM Prem…" at bounding box center [602, 359] width 1036 height 390
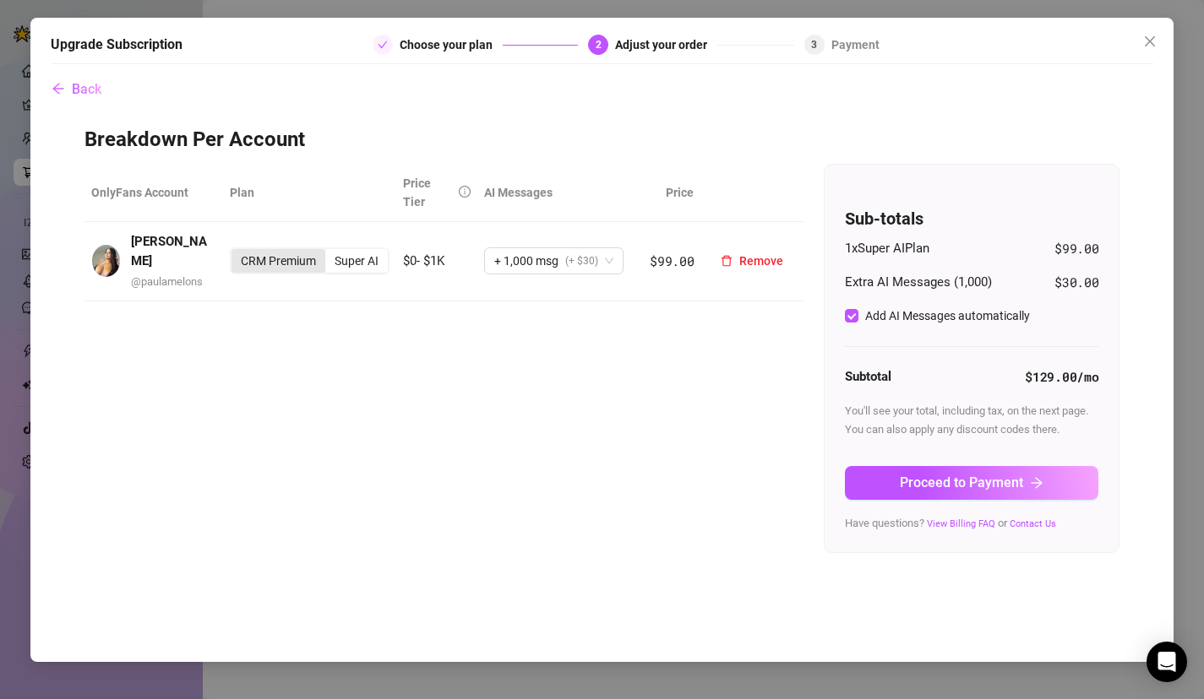
click at [307, 249] on div "CRM Premium" at bounding box center [278, 261] width 94 height 24
click at [236, 252] on input "CRM Premium" at bounding box center [236, 252] width 0 height 0
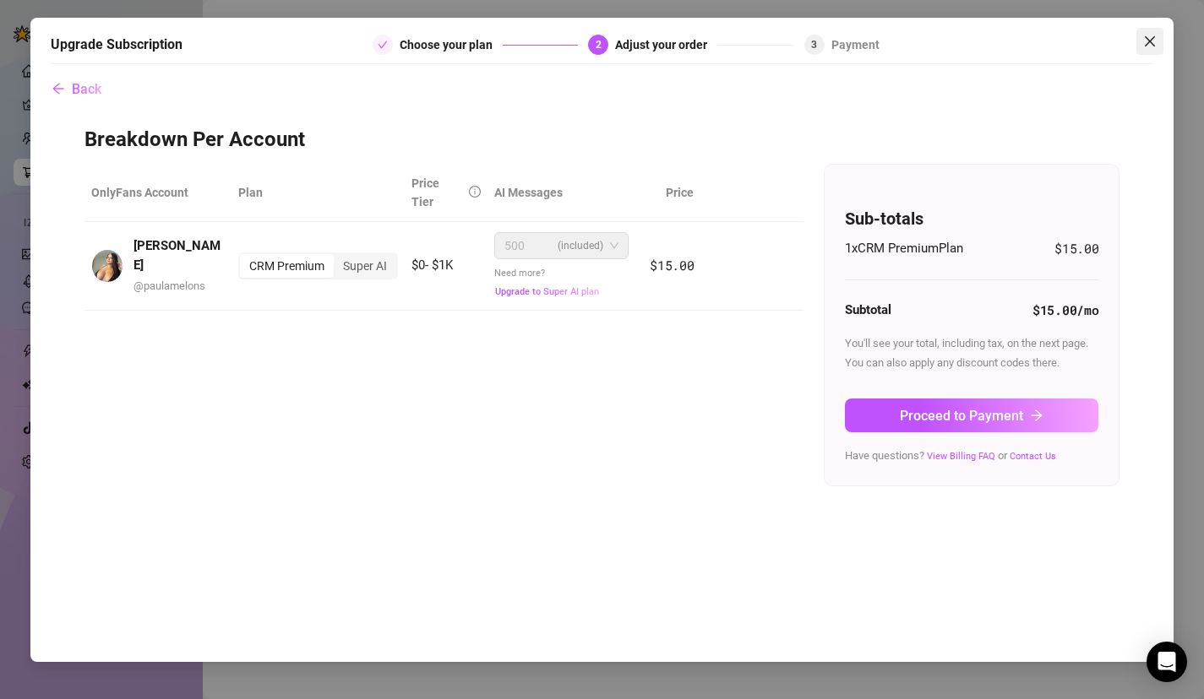
click at [1159, 44] on span "Close" at bounding box center [1149, 42] width 27 height 14
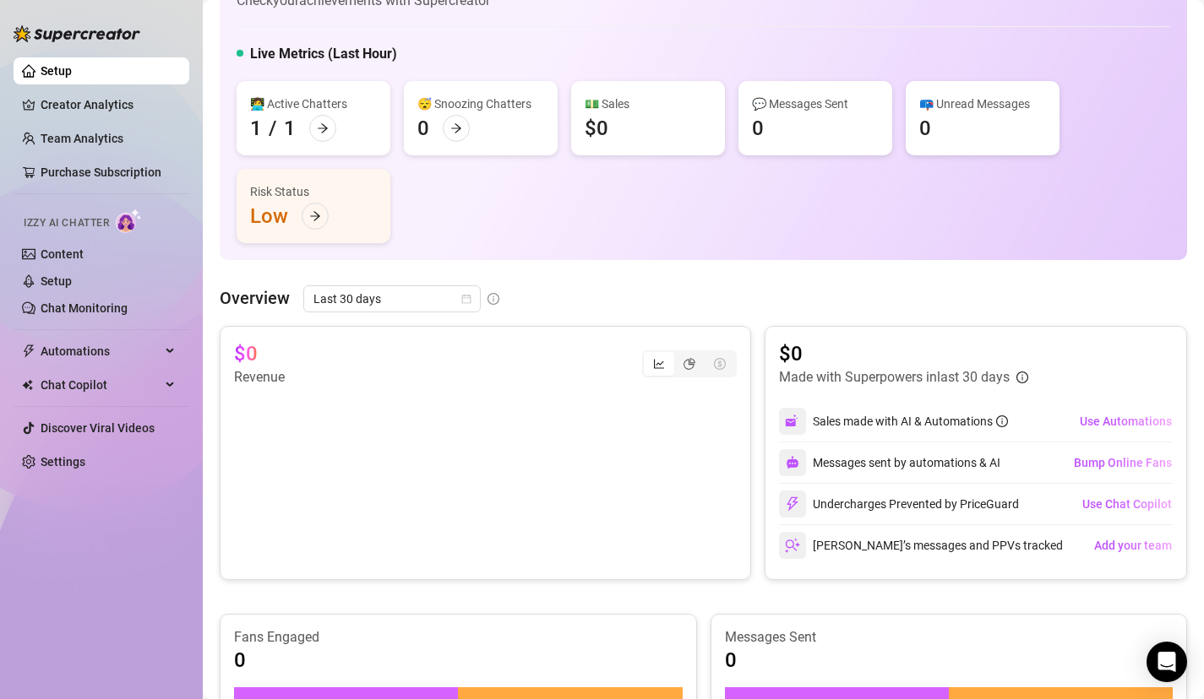
scroll to position [57, 0]
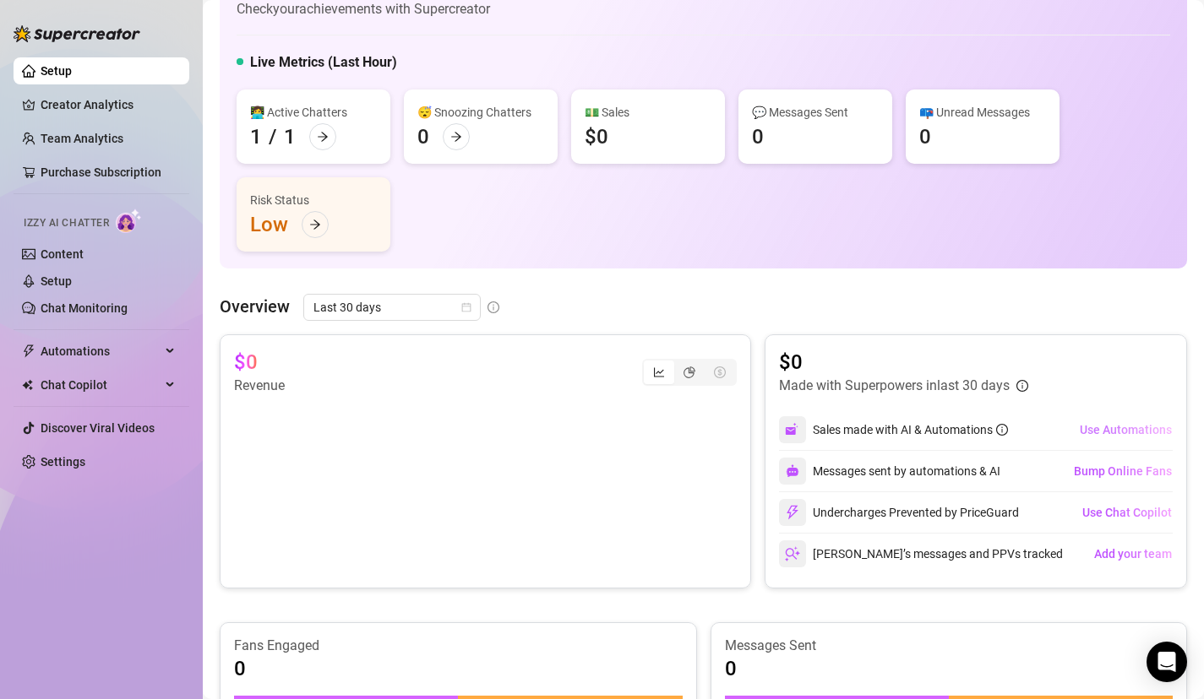
click at [1096, 430] on span "Use Automations" at bounding box center [1126, 430] width 92 height 14
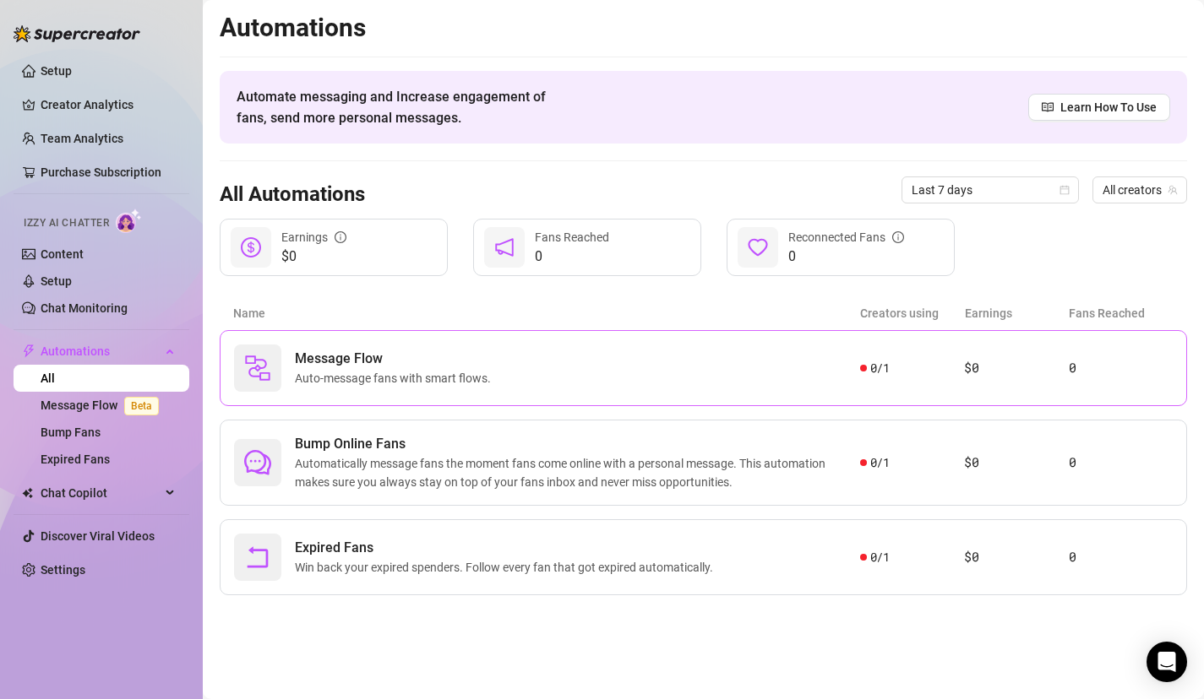
click at [454, 344] on div "Message Flow Auto-message fans with smart flows. 0 / 1 $0 0" at bounding box center [703, 368] width 967 height 76
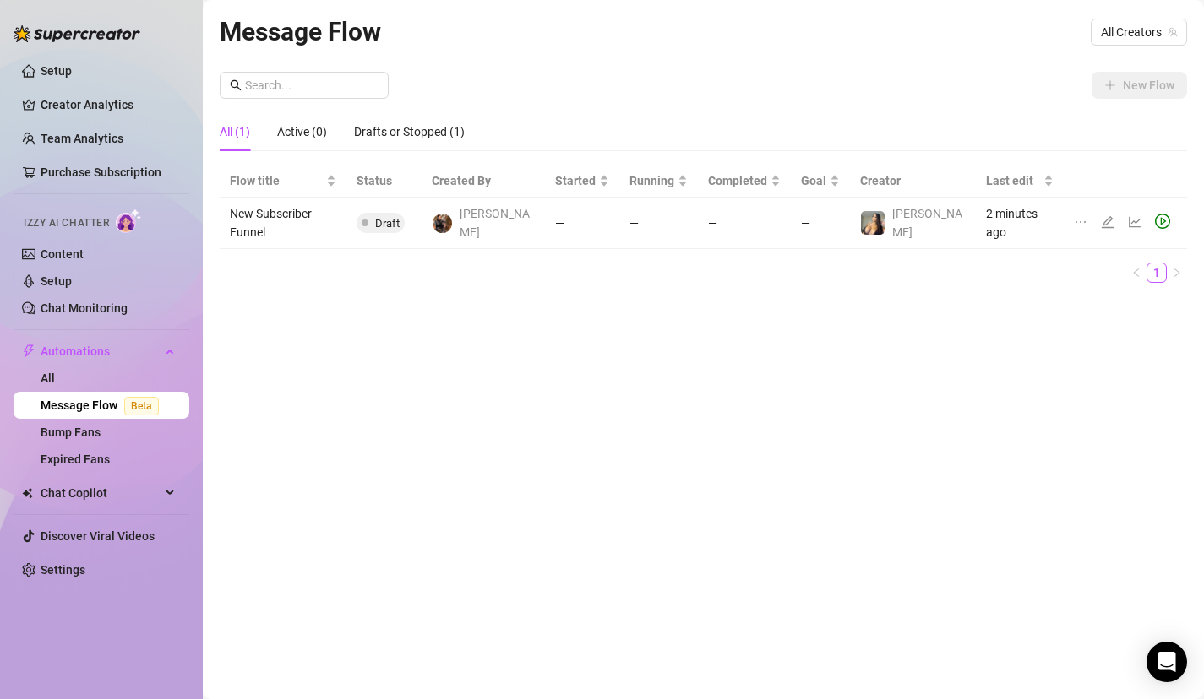
click at [341, 226] on td "New Subscriber Funnel" at bounding box center [283, 224] width 127 height 52
click at [101, 435] on link "Bump Fans" at bounding box center [71, 433] width 60 height 14
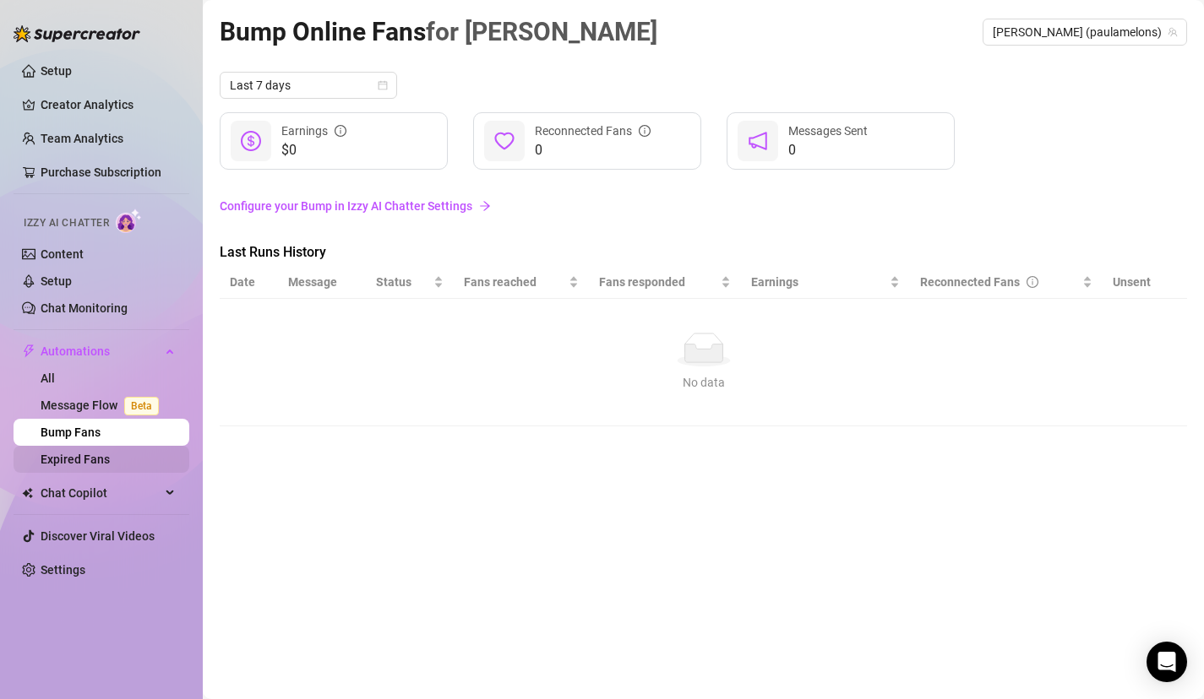
click at [110, 453] on link "Expired Fans" at bounding box center [75, 460] width 69 height 14
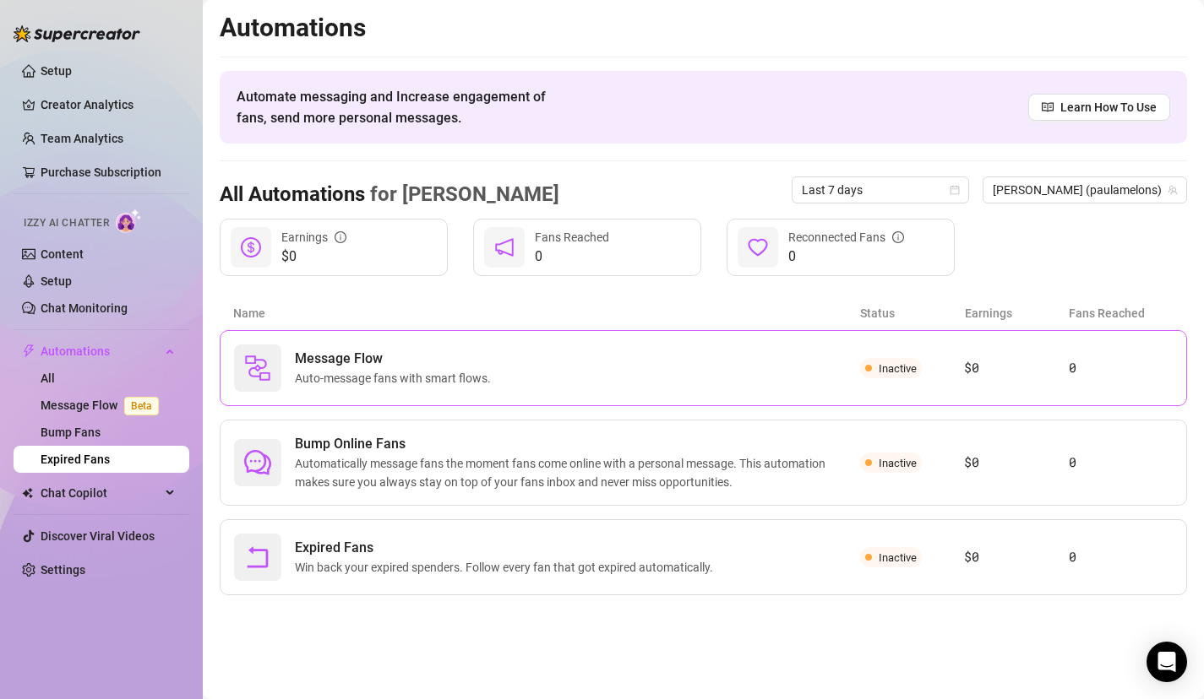
click at [898, 383] on div "Message Flow Auto-message fans with smart flows. Inactive $0 0" at bounding box center [703, 368] width 967 height 76
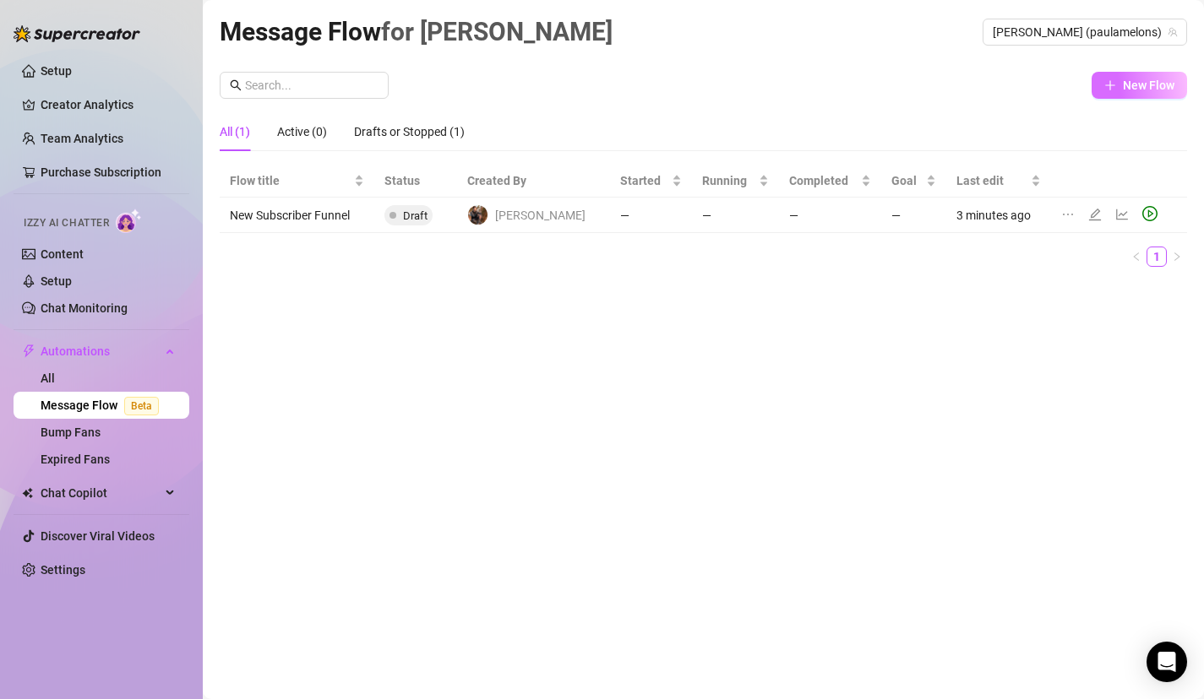
click at [1129, 74] on button "New Flow" at bounding box center [1138, 85] width 95 height 27
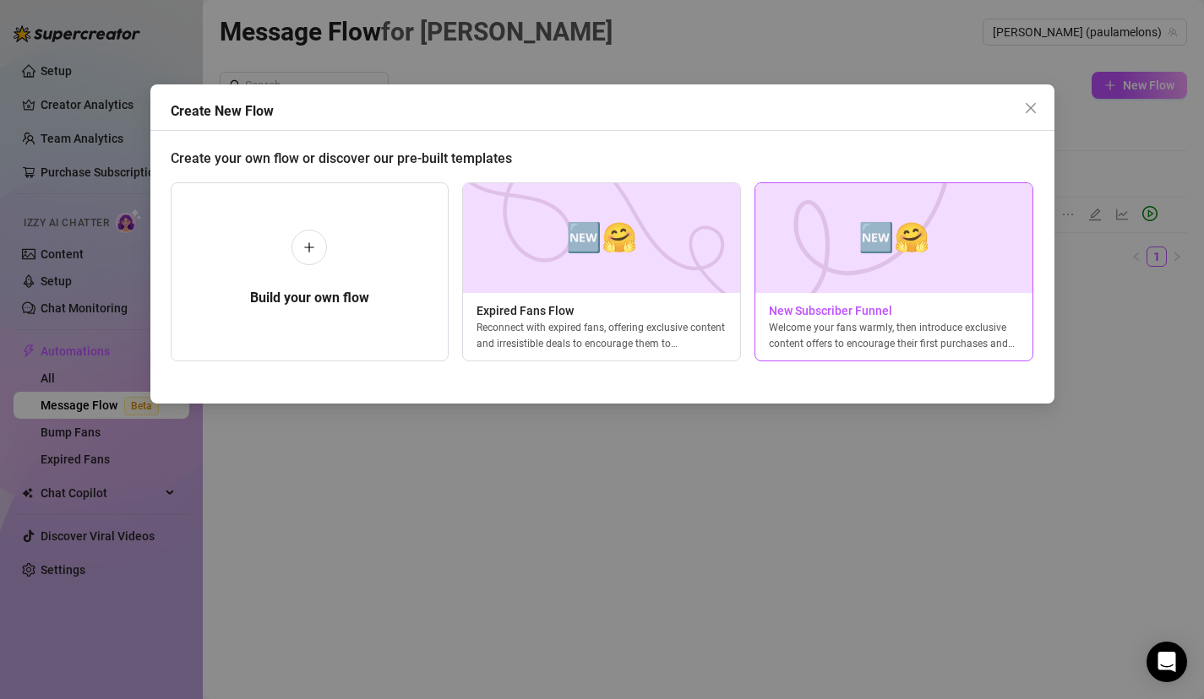
click at [852, 338] on div "Welcome your fans warmly, then introduce exclusive content offers to encourage …" at bounding box center [893, 335] width 277 height 30
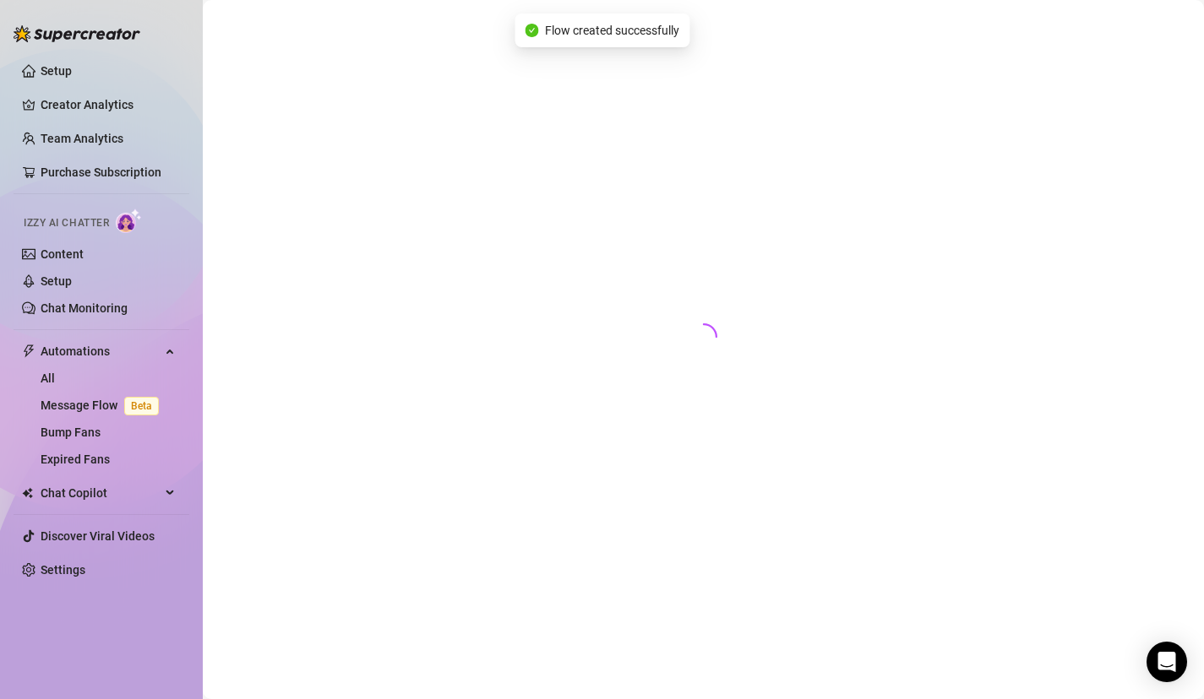
click at [674, 300] on div at bounding box center [703, 330] width 967 height 637
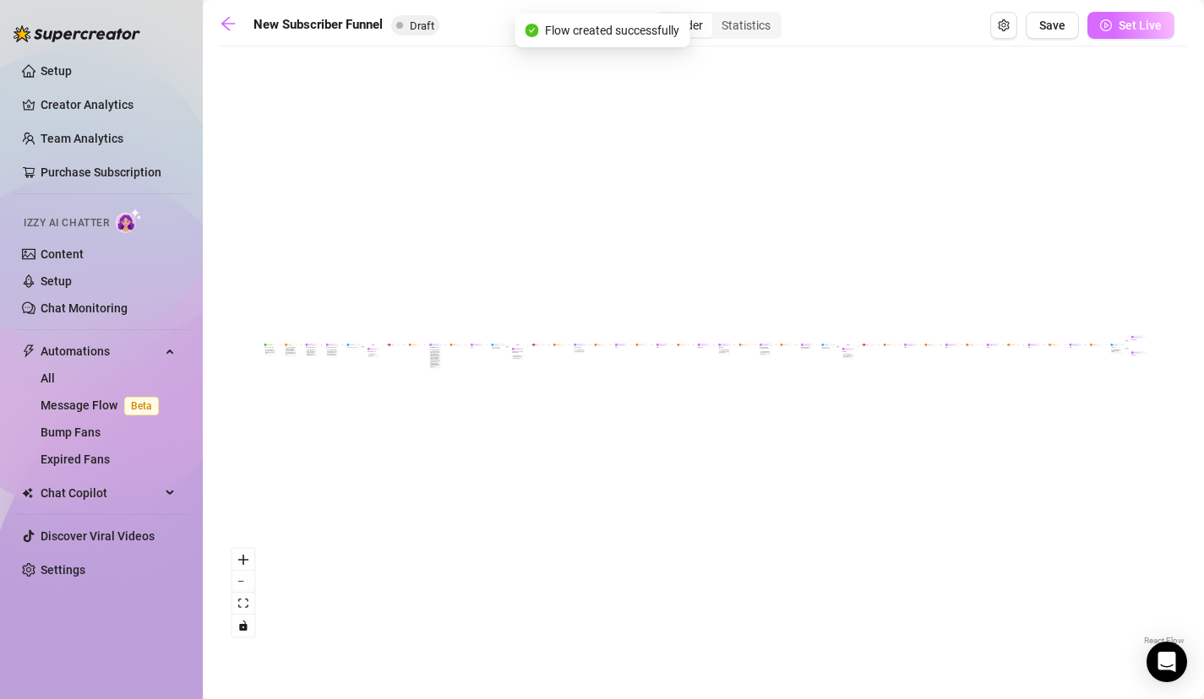
click at [1124, 30] on span "Set Live" at bounding box center [1139, 26] width 43 height 14
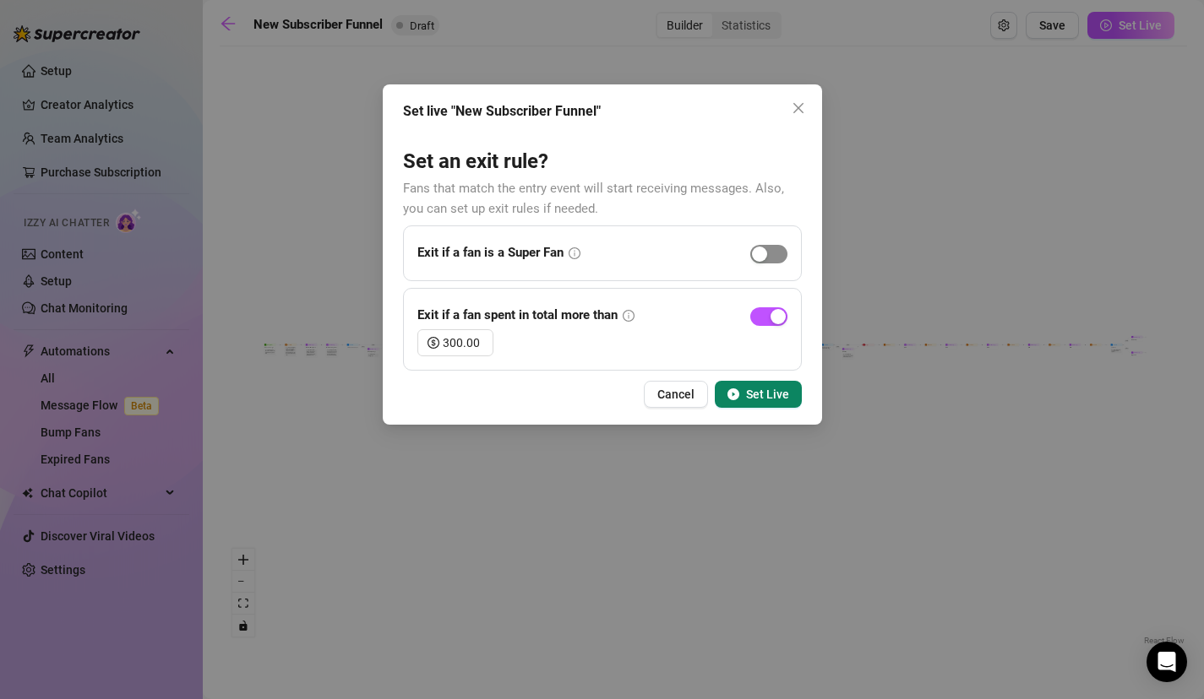
click at [768, 258] on span "button" at bounding box center [768, 254] width 37 height 19
click at [764, 387] on button "Set Live" at bounding box center [758, 394] width 87 height 27
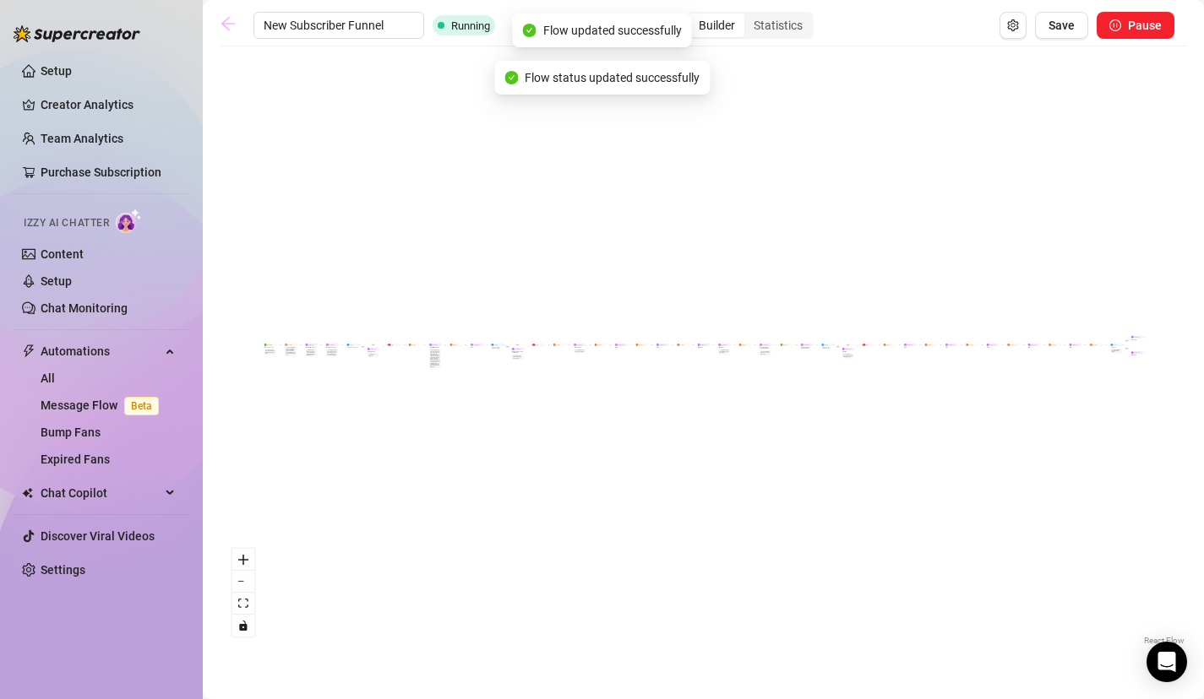
click at [229, 26] on icon "arrow-left" at bounding box center [228, 23] width 17 height 17
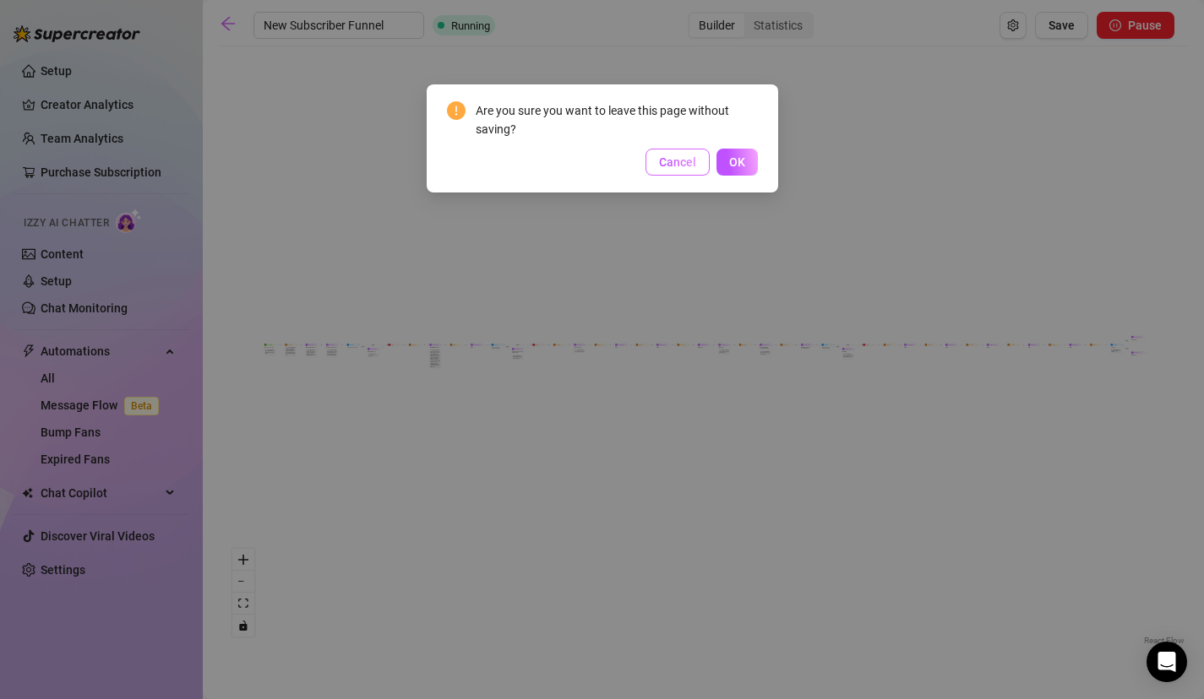
click at [692, 166] on span "Cancel" at bounding box center [677, 162] width 37 height 14
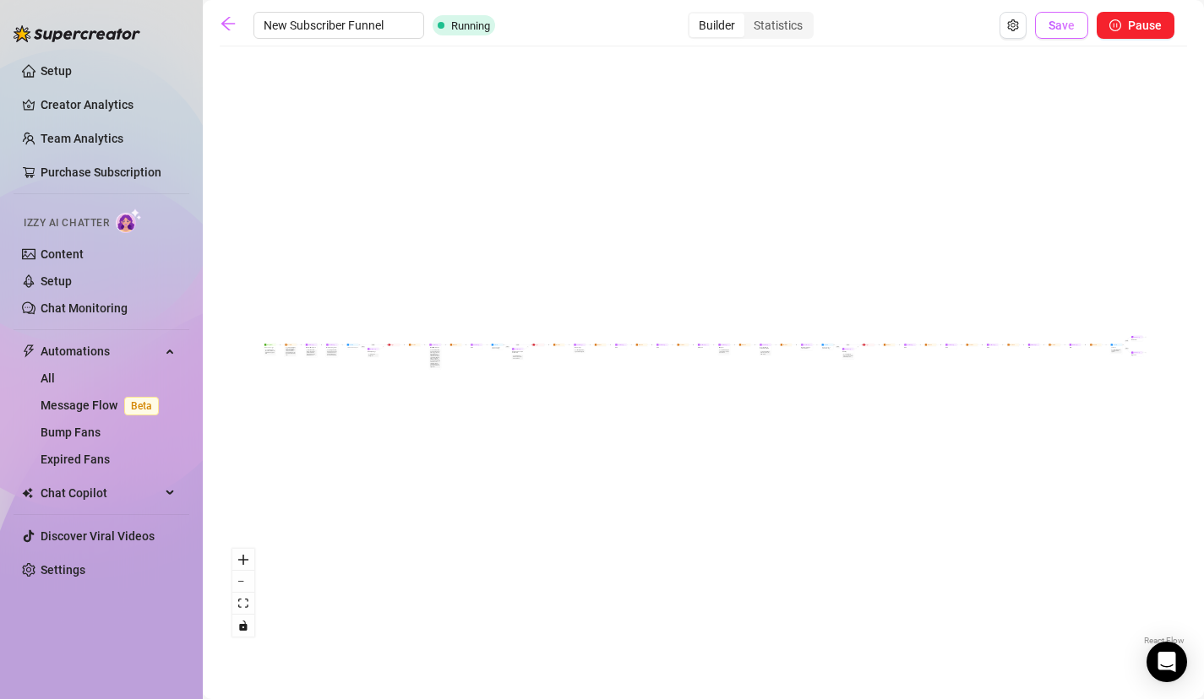
click at [1069, 24] on span "Save" at bounding box center [1061, 26] width 26 height 14
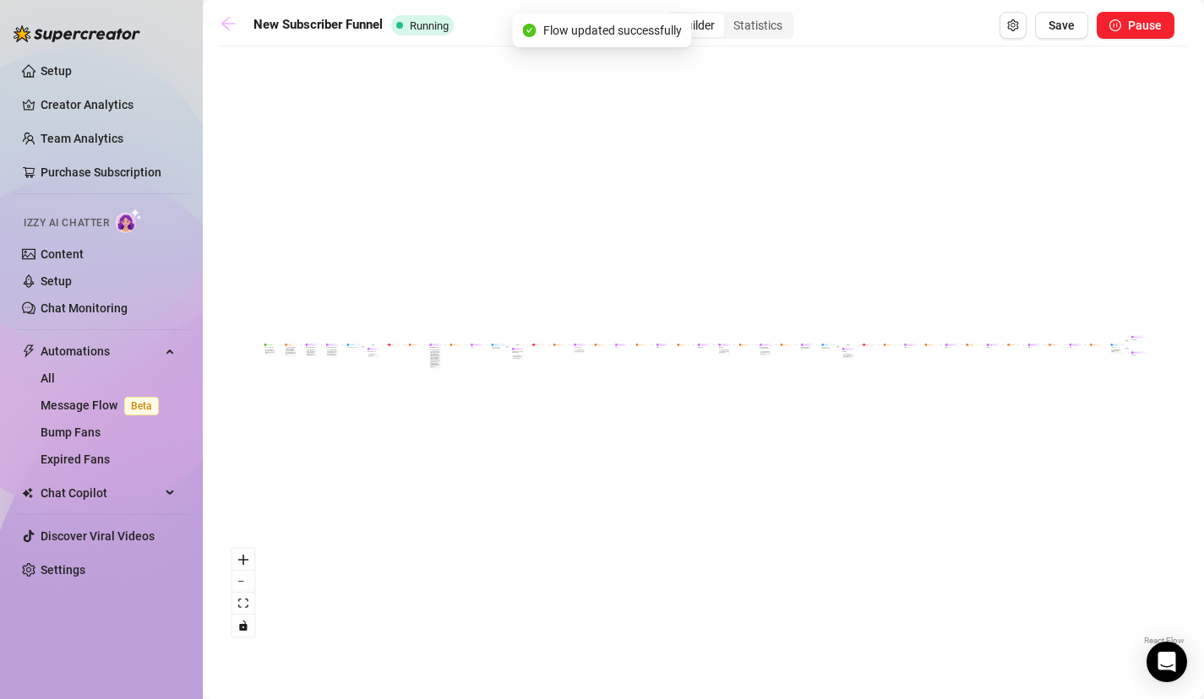
click at [240, 24] on link at bounding box center [232, 25] width 25 height 20
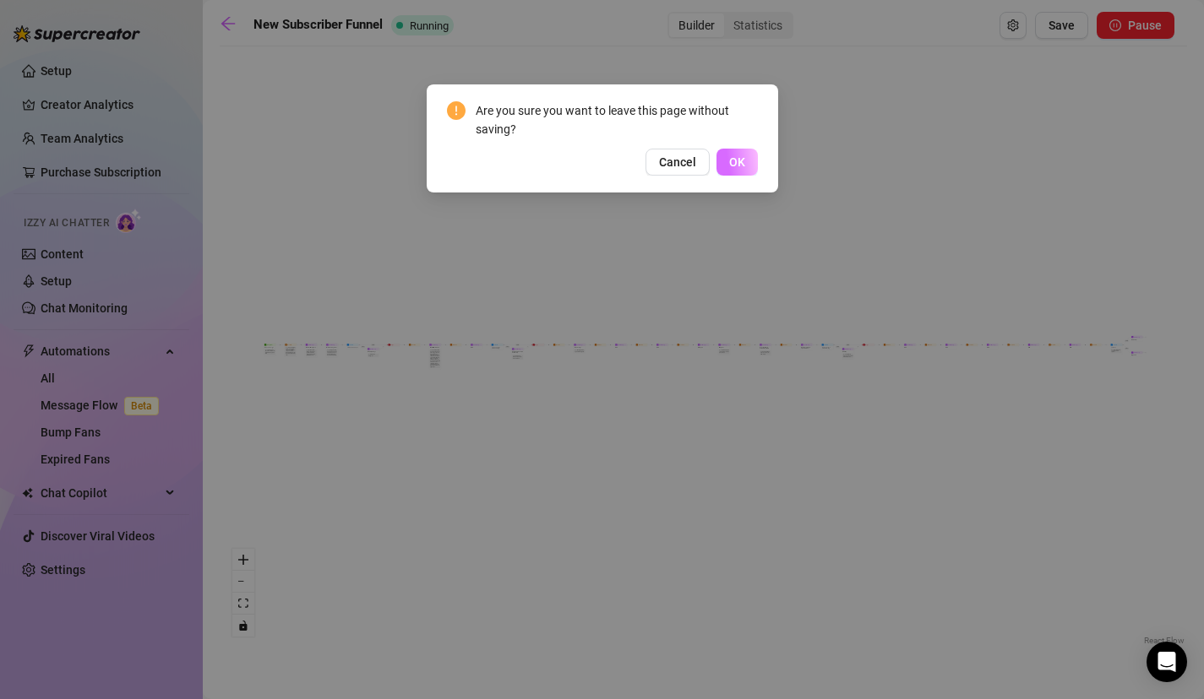
click at [743, 155] on button "OK" at bounding box center [736, 162] width 41 height 27
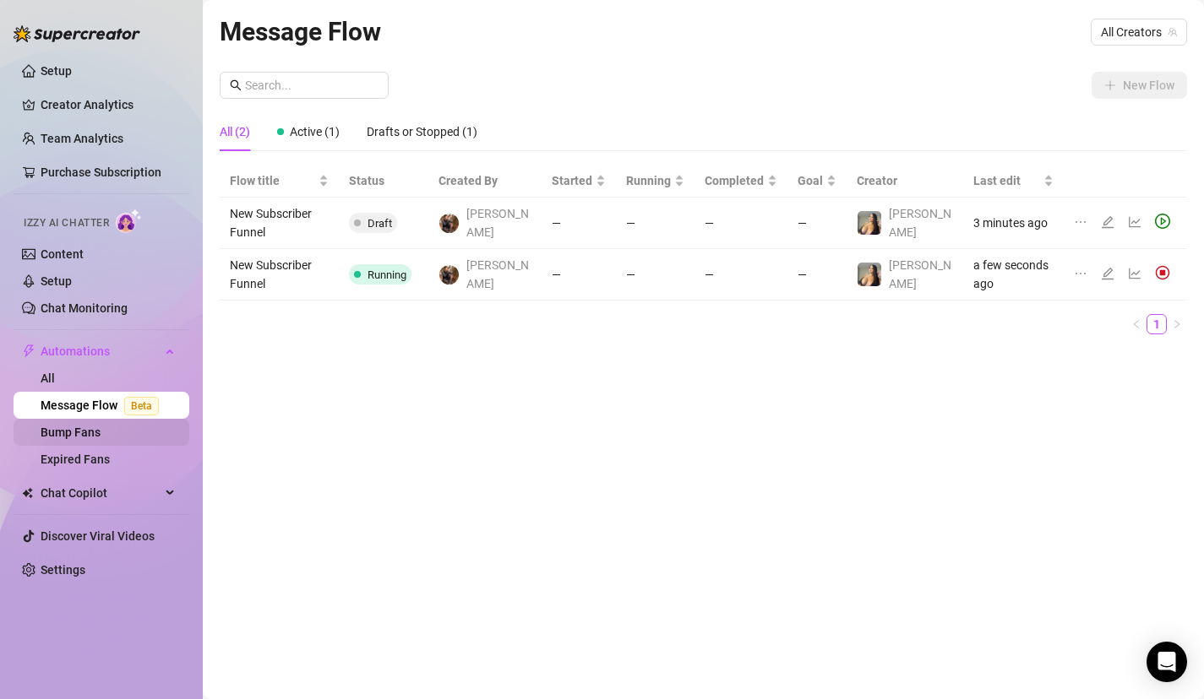
click at [101, 427] on link "Bump Fans" at bounding box center [71, 433] width 60 height 14
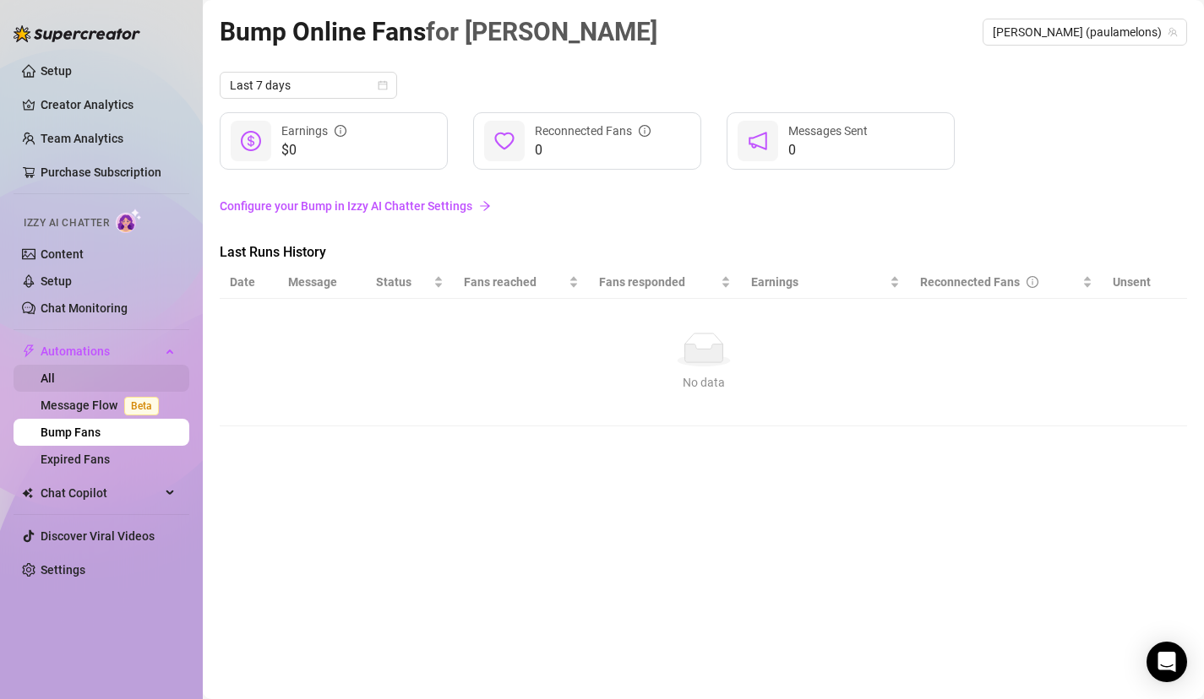
click at [55, 385] on link "All" at bounding box center [48, 379] width 14 height 14
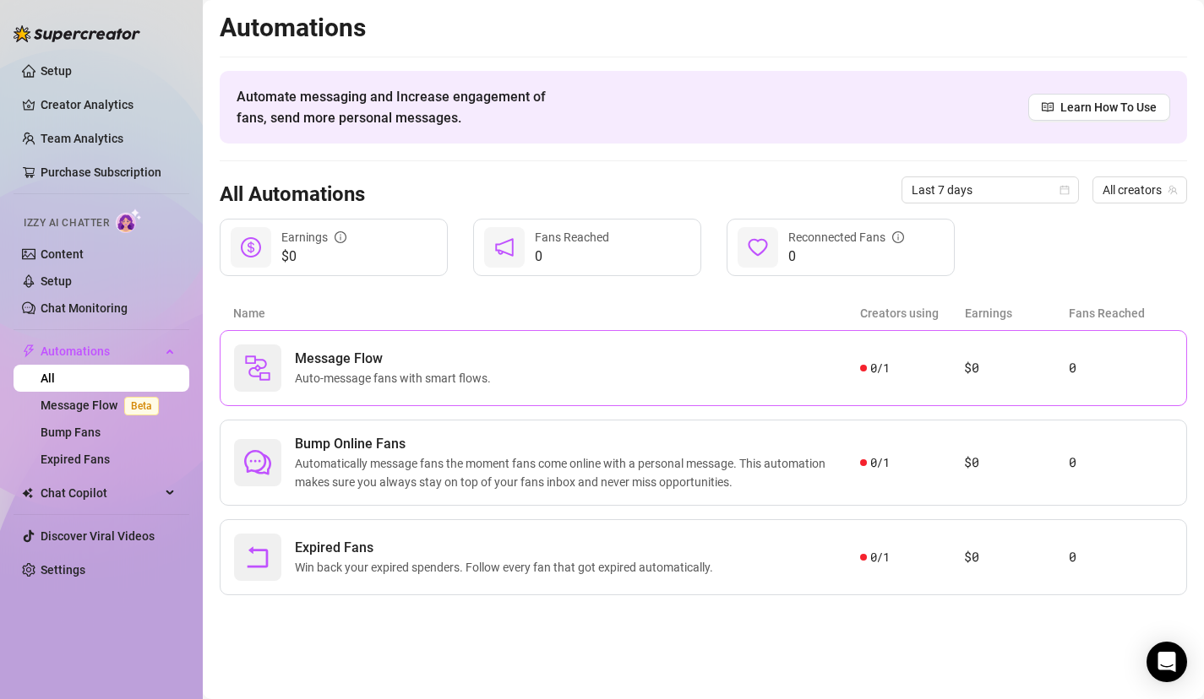
click at [587, 369] on div "Message Flow Auto-message fans with smart flows." at bounding box center [547, 368] width 626 height 47
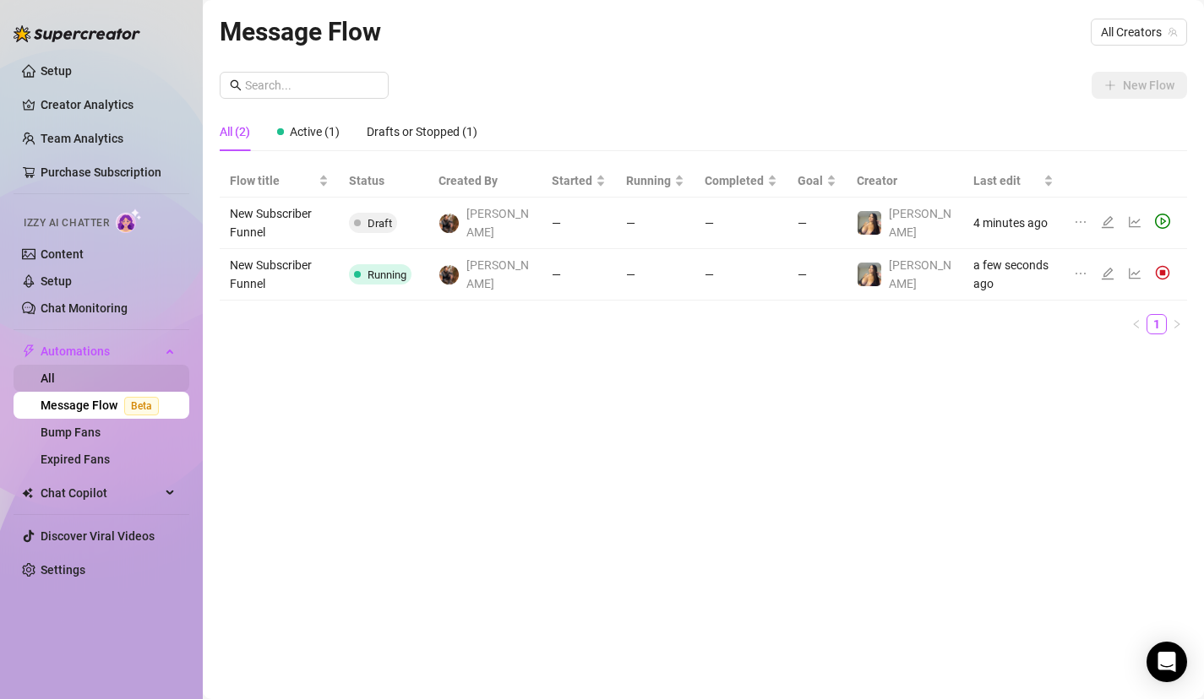
click at [55, 383] on link "All" at bounding box center [48, 379] width 14 height 14
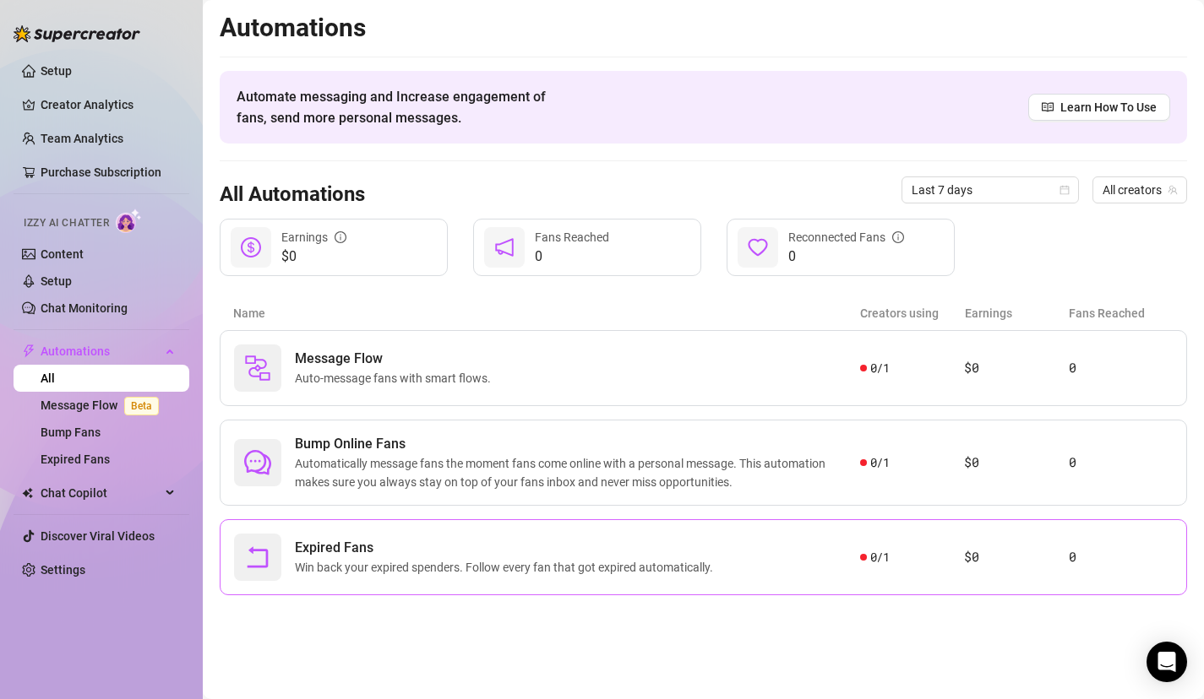
click at [491, 560] on span "Win back your expired spenders. Follow every fan that got expired automatically." at bounding box center [507, 567] width 425 height 19
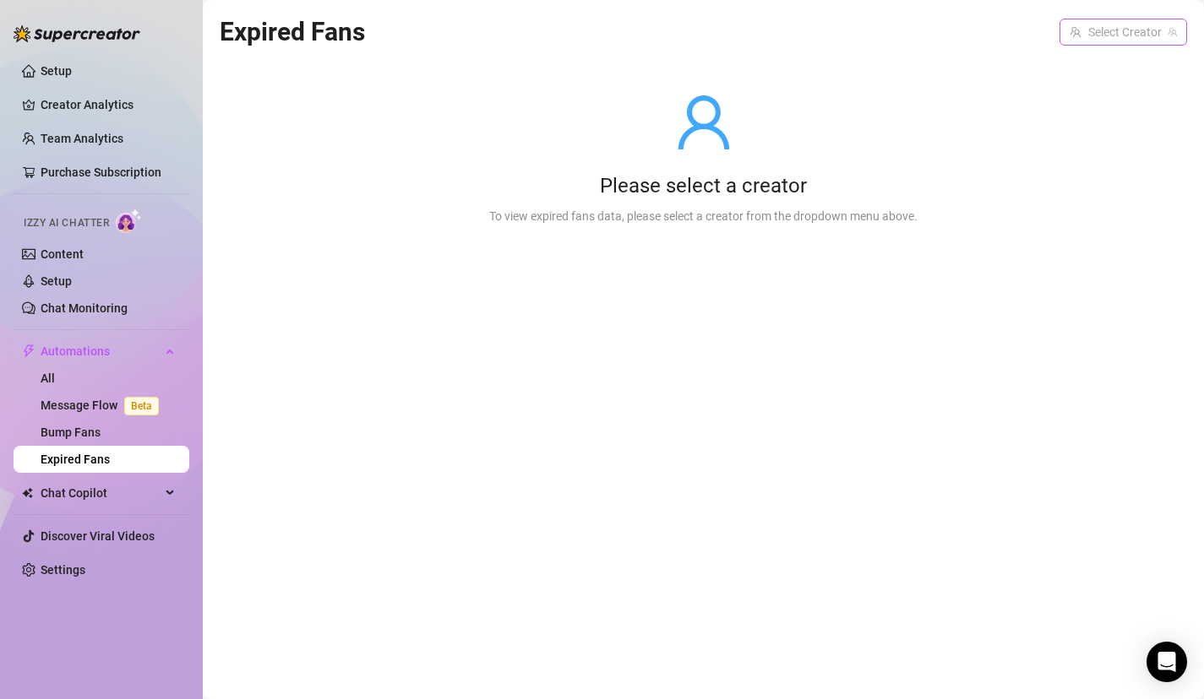
click at [1103, 45] on div "Select Creator" at bounding box center [1123, 32] width 128 height 27
click at [1090, 73] on div "Paula ( paulamelons )" at bounding box center [1073, 67] width 200 height 20
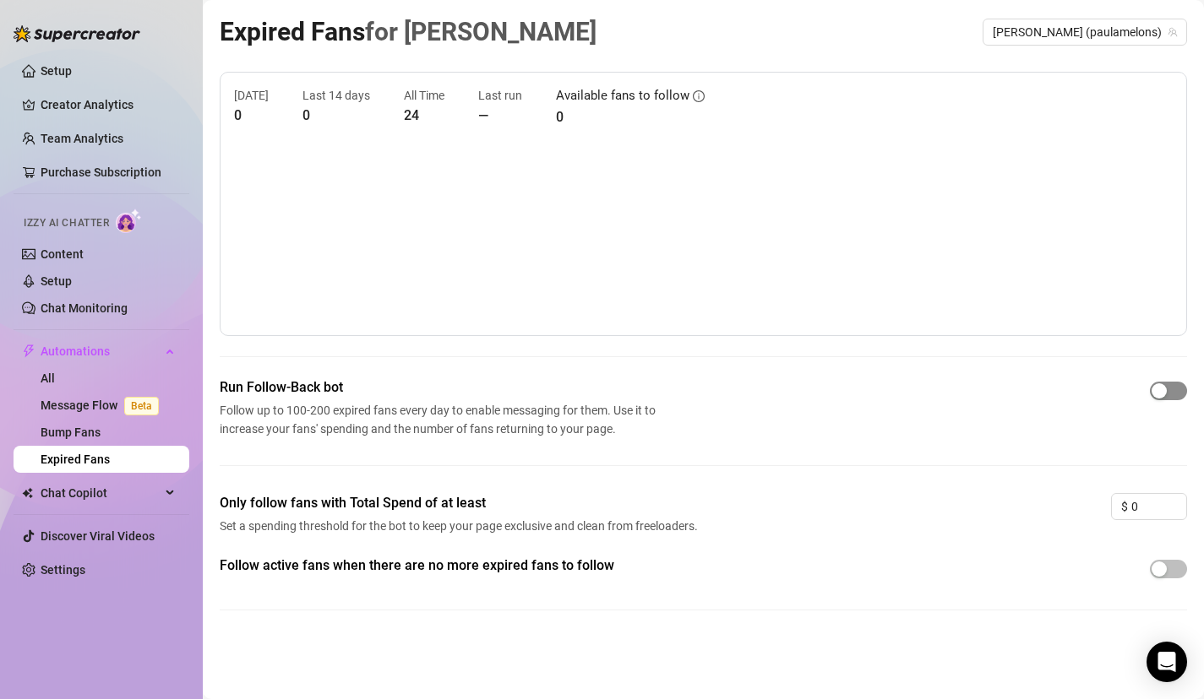
click at [1158, 383] on span "button" at bounding box center [1168, 391] width 37 height 19
click at [1161, 568] on div "button" at bounding box center [1158, 569] width 15 height 15
click at [101, 426] on link "Bump Fans" at bounding box center [71, 433] width 60 height 14
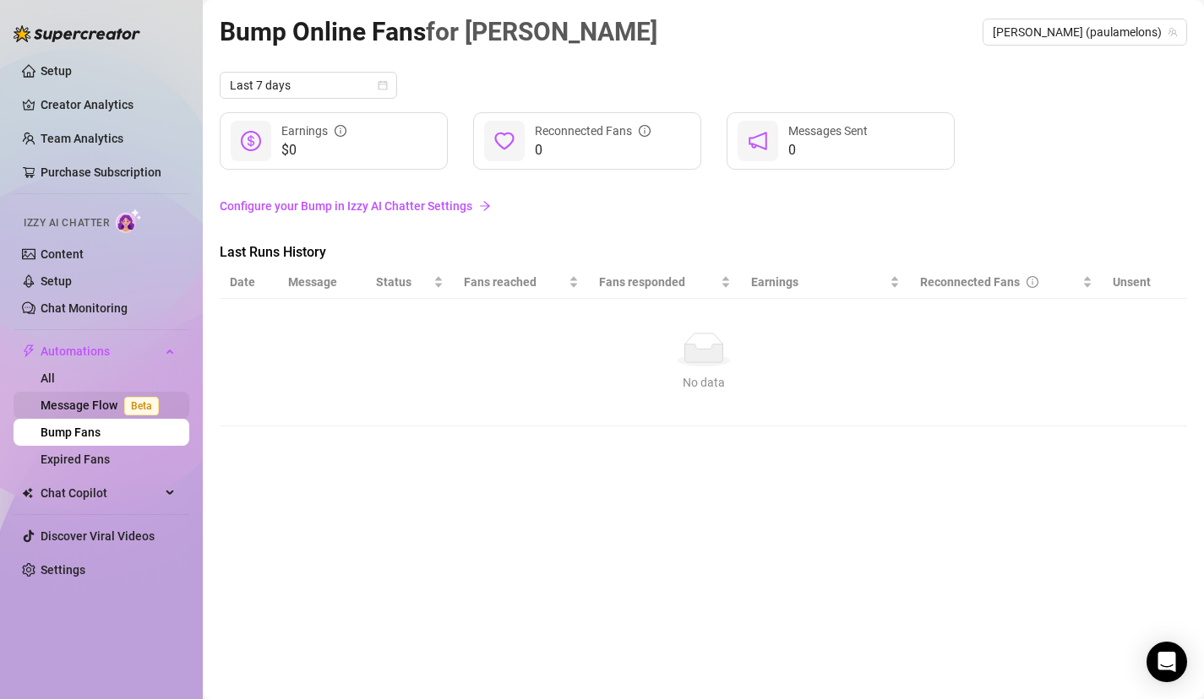
click at [121, 403] on link "Message Flow Beta" at bounding box center [103, 406] width 125 height 14
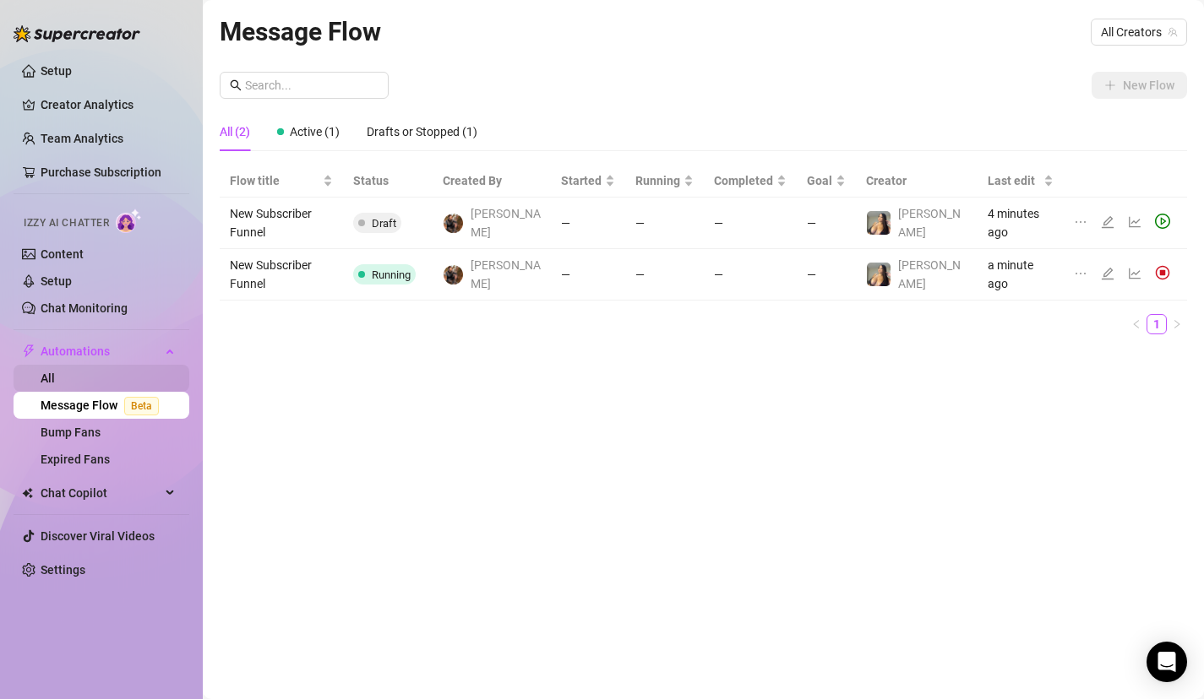
click at [55, 378] on link "All" at bounding box center [48, 379] width 14 height 14
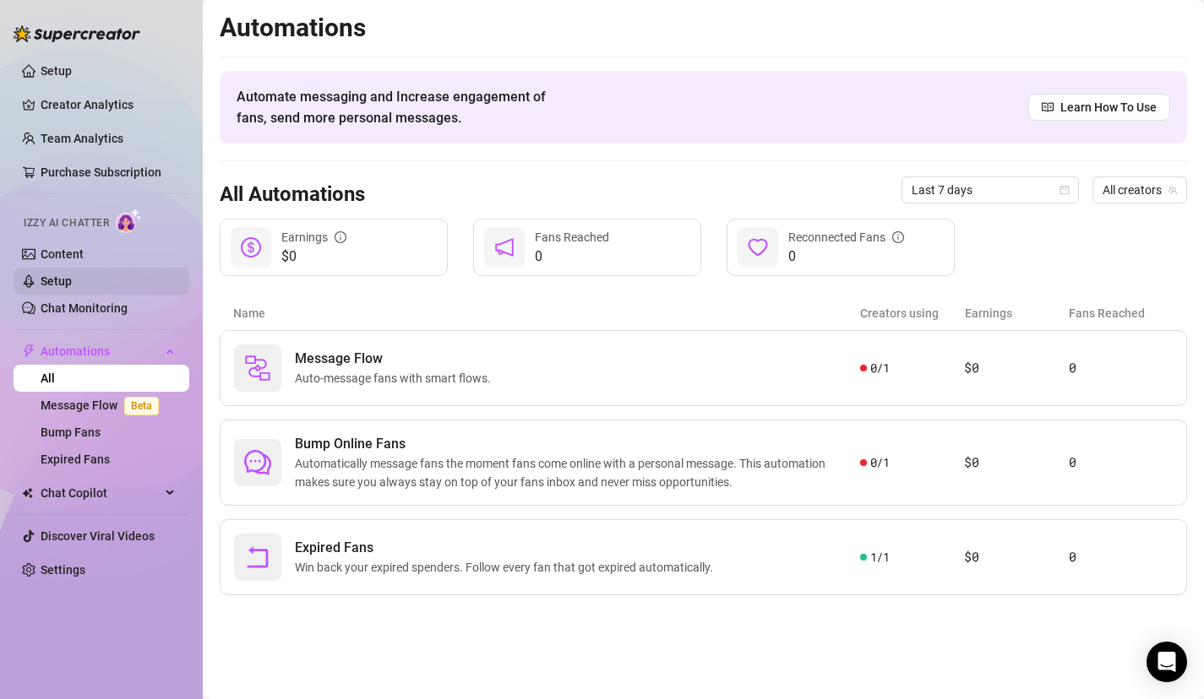
click at [72, 275] on link "Setup" at bounding box center [56, 282] width 31 height 14
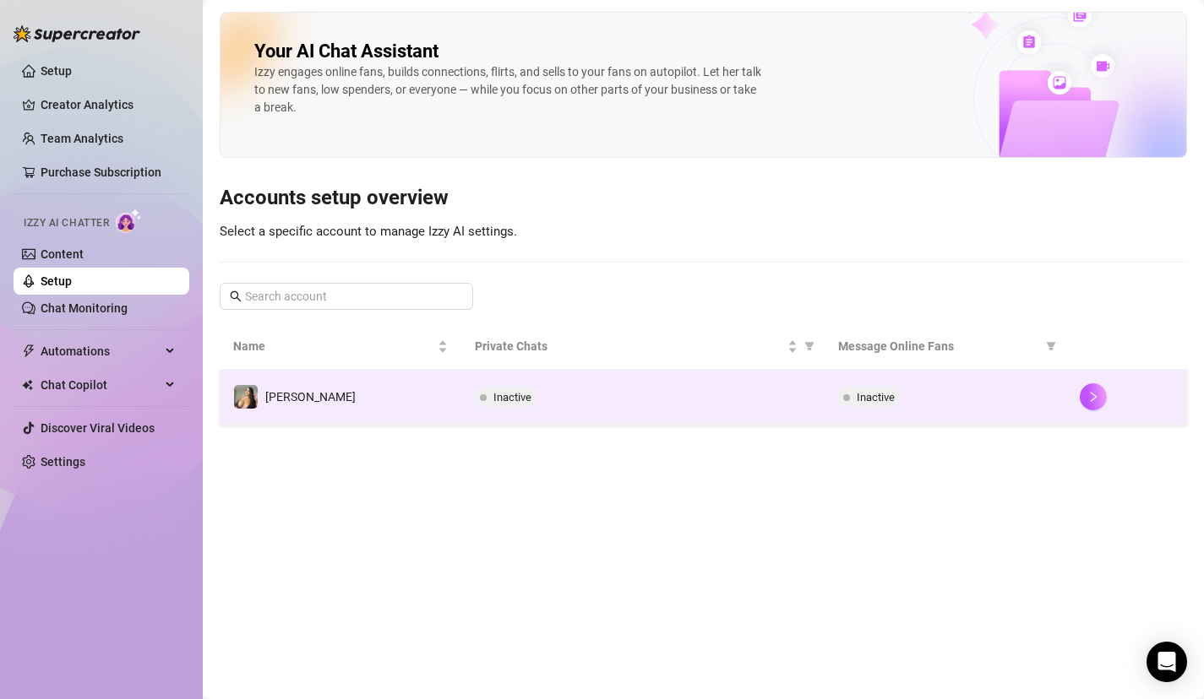
click at [489, 416] on td "Inactive" at bounding box center [642, 397] width 362 height 55
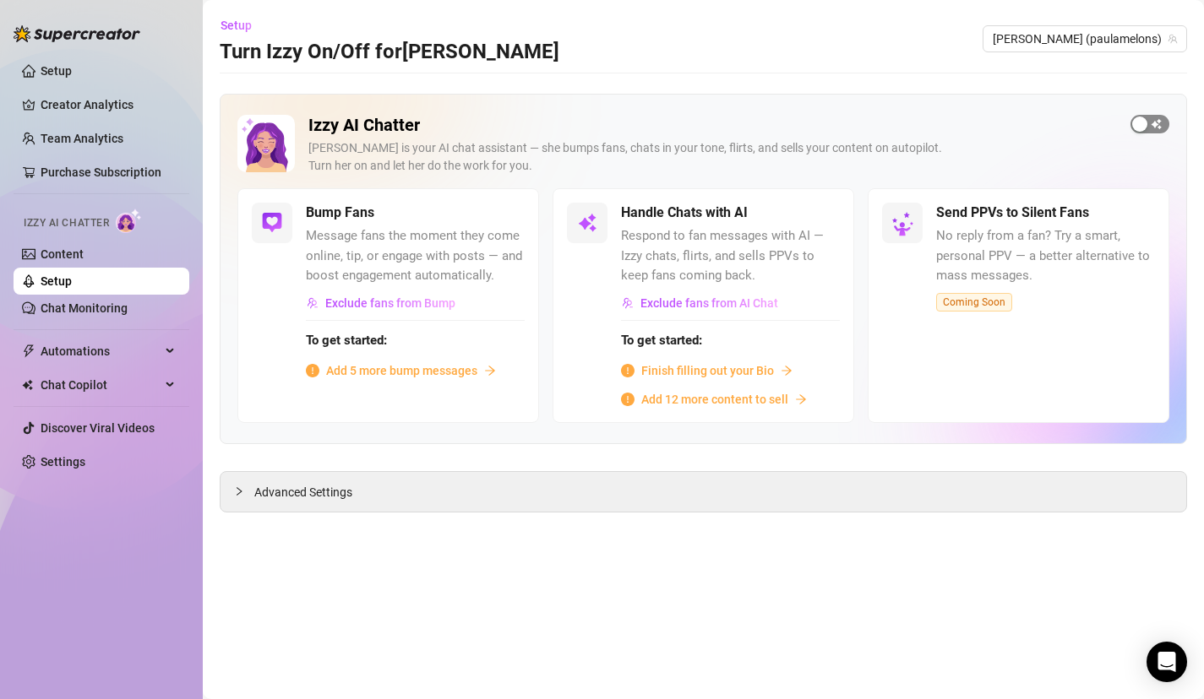
click at [1154, 122] on span "button" at bounding box center [1149, 124] width 39 height 19
click at [503, 217] on div "button" at bounding box center [496, 212] width 15 height 15
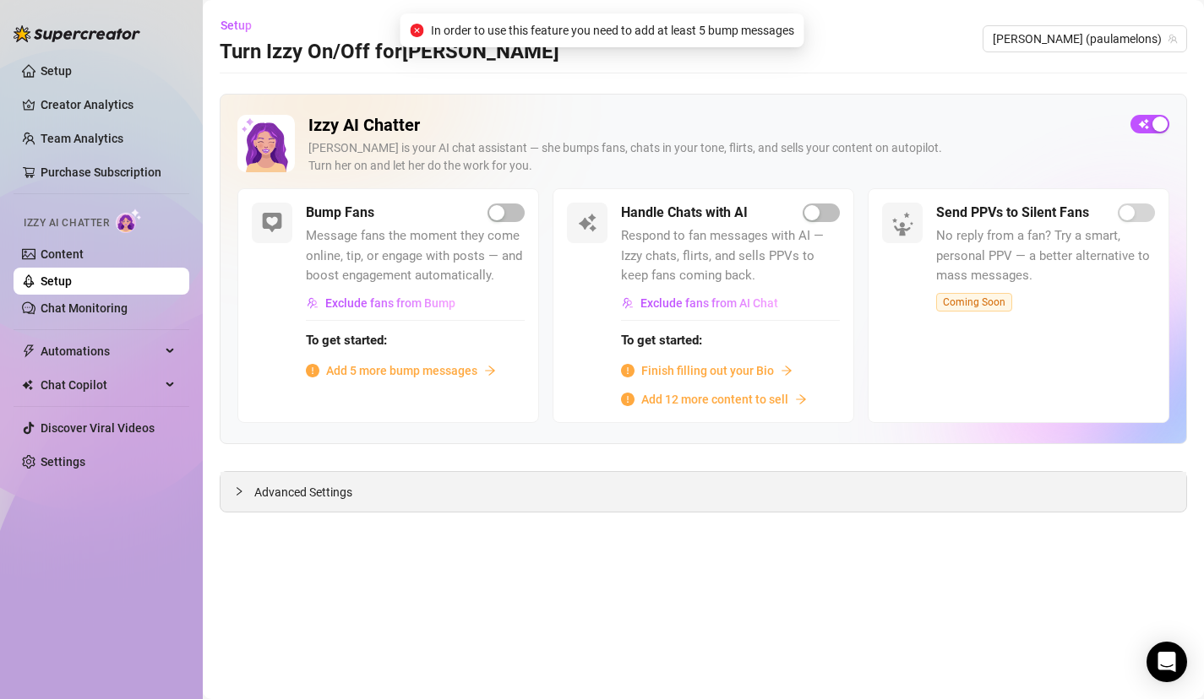
click at [443, 480] on div "Advanced Settings" at bounding box center [703, 492] width 966 height 40
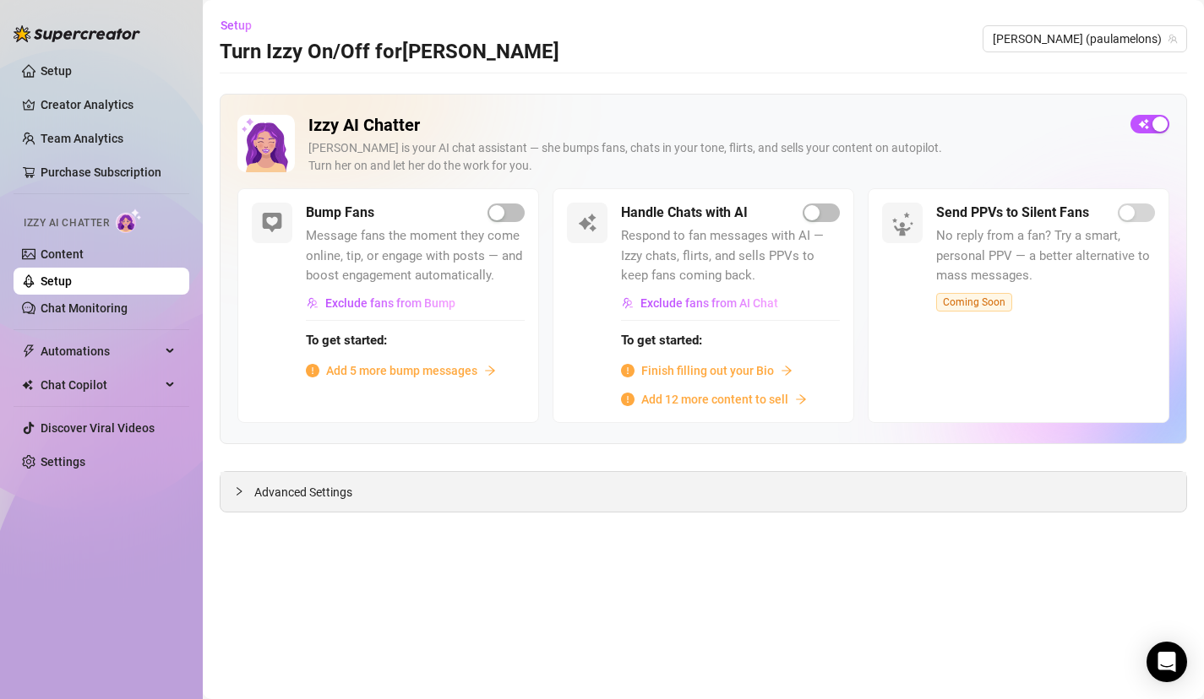
click at [242, 490] on icon "collapsed" at bounding box center [239, 492] width 10 height 10
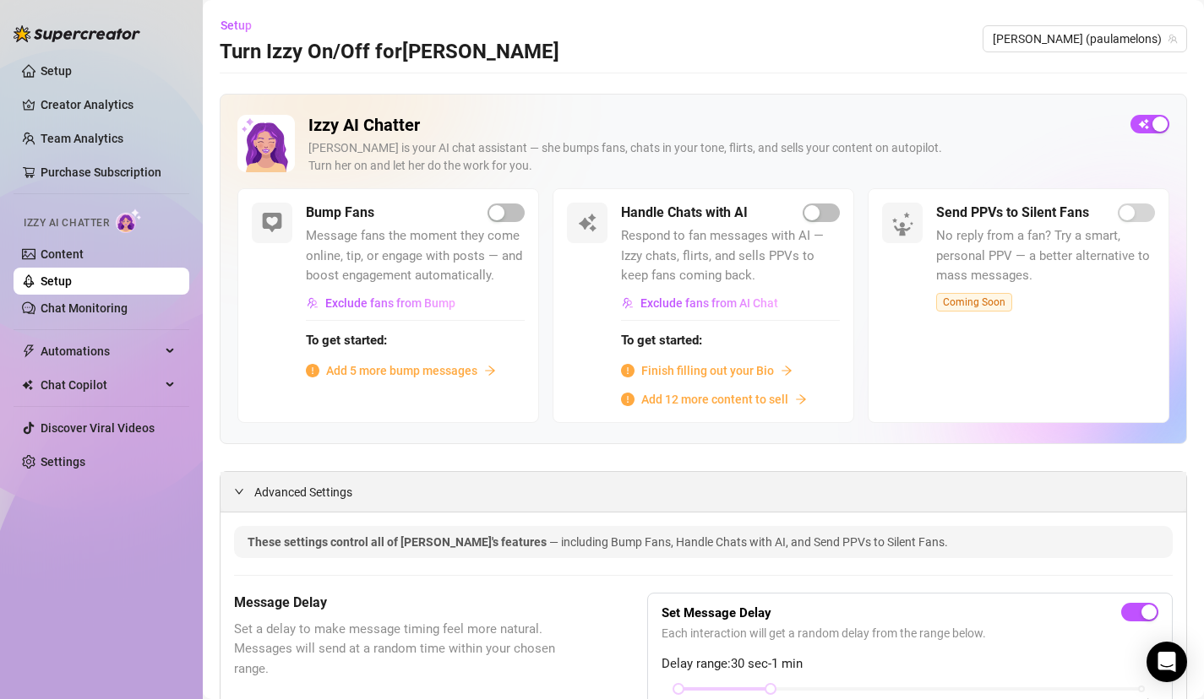
click at [248, 489] on div at bounding box center [244, 491] width 20 height 19
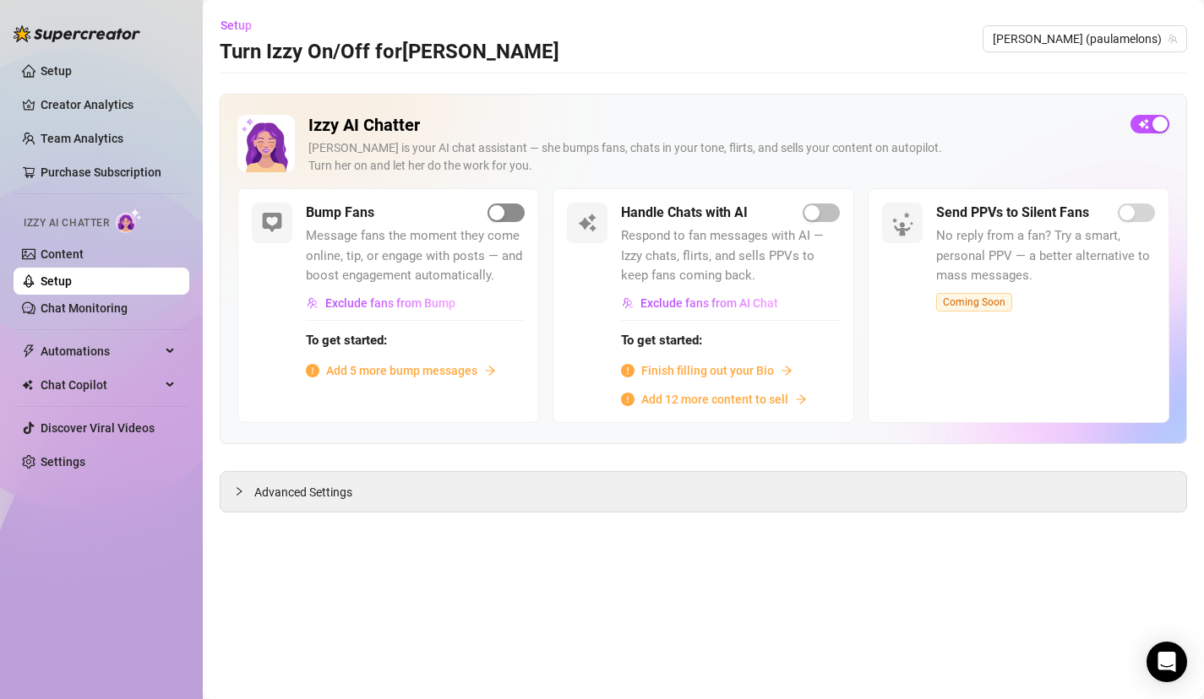
click at [509, 209] on span "button" at bounding box center [505, 213] width 37 height 19
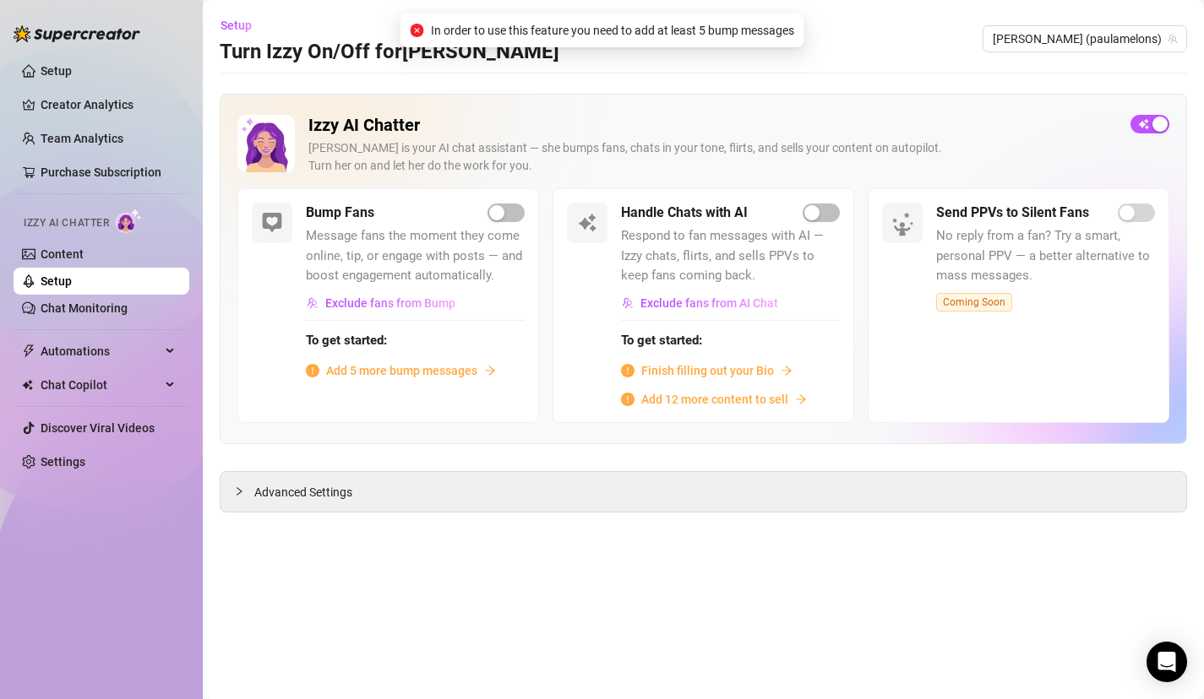
click at [458, 373] on span "Add 5 more bump messages" at bounding box center [401, 371] width 151 height 19
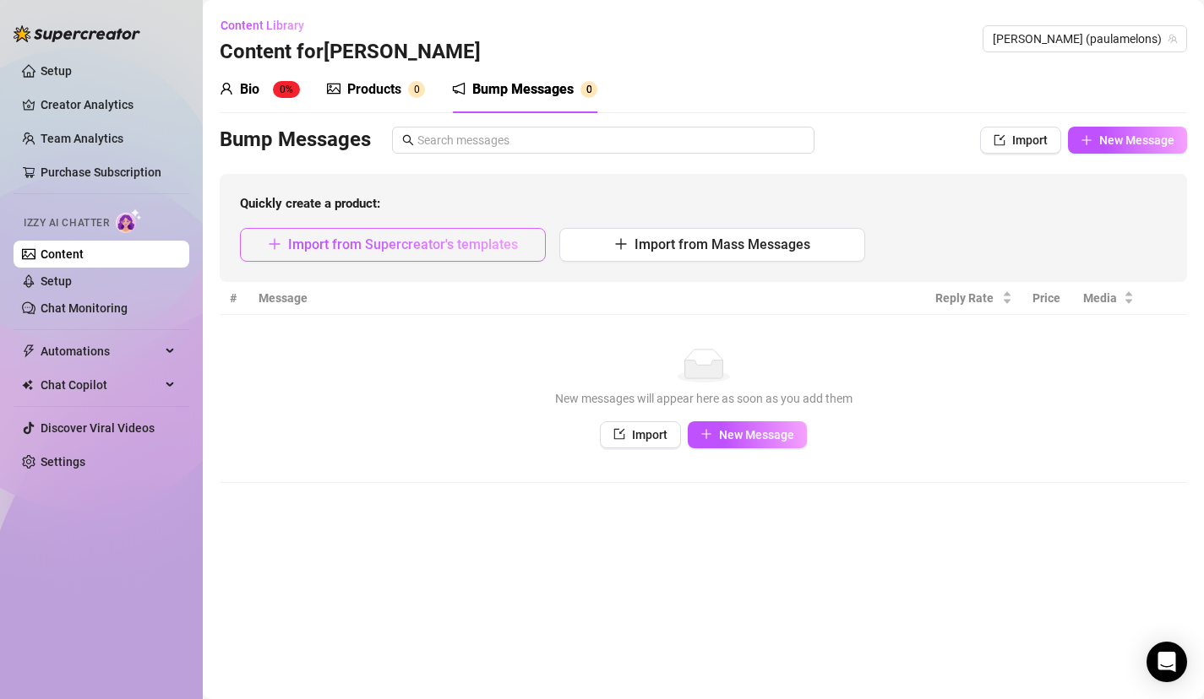
click at [520, 251] on button "Import from Supercreator's templates" at bounding box center [393, 245] width 306 height 34
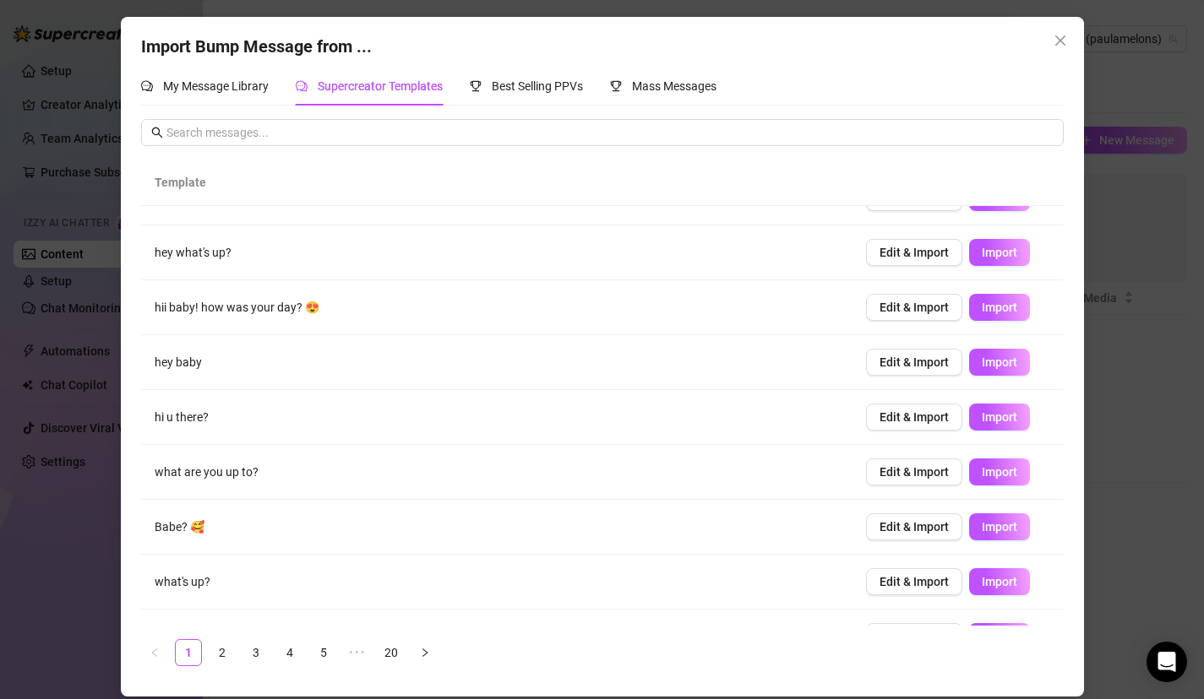
scroll to position [129, 0]
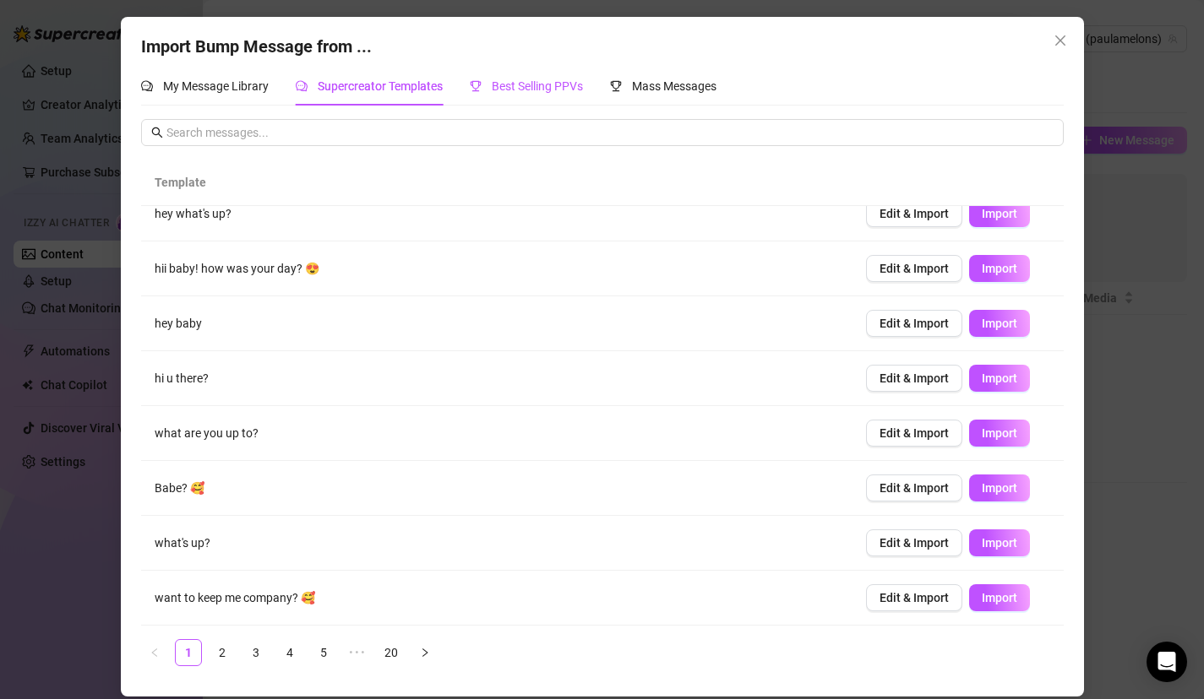
click at [520, 90] on span "Best Selling PPVs" at bounding box center [537, 86] width 91 height 14
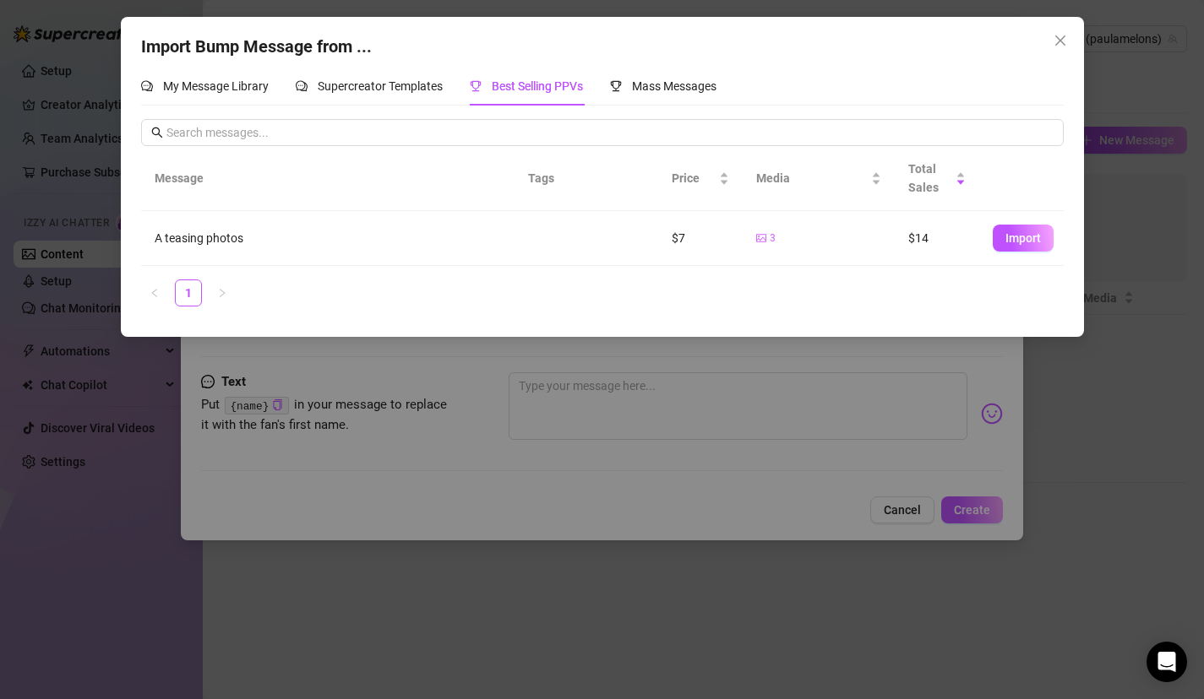
click at [434, 226] on td "A teasing photos" at bounding box center [327, 238] width 373 height 55
click at [642, 91] on span "Mass Messages" at bounding box center [674, 86] width 84 height 14
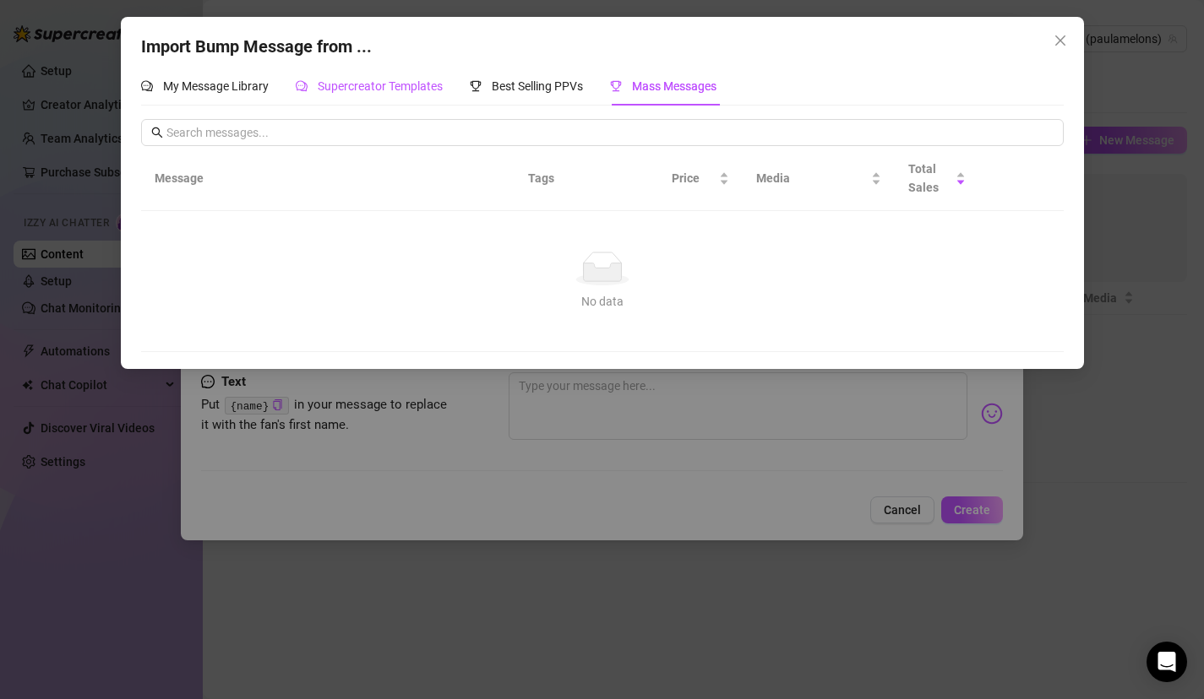
click at [404, 84] on span "Supercreator Templates" at bounding box center [380, 86] width 125 height 14
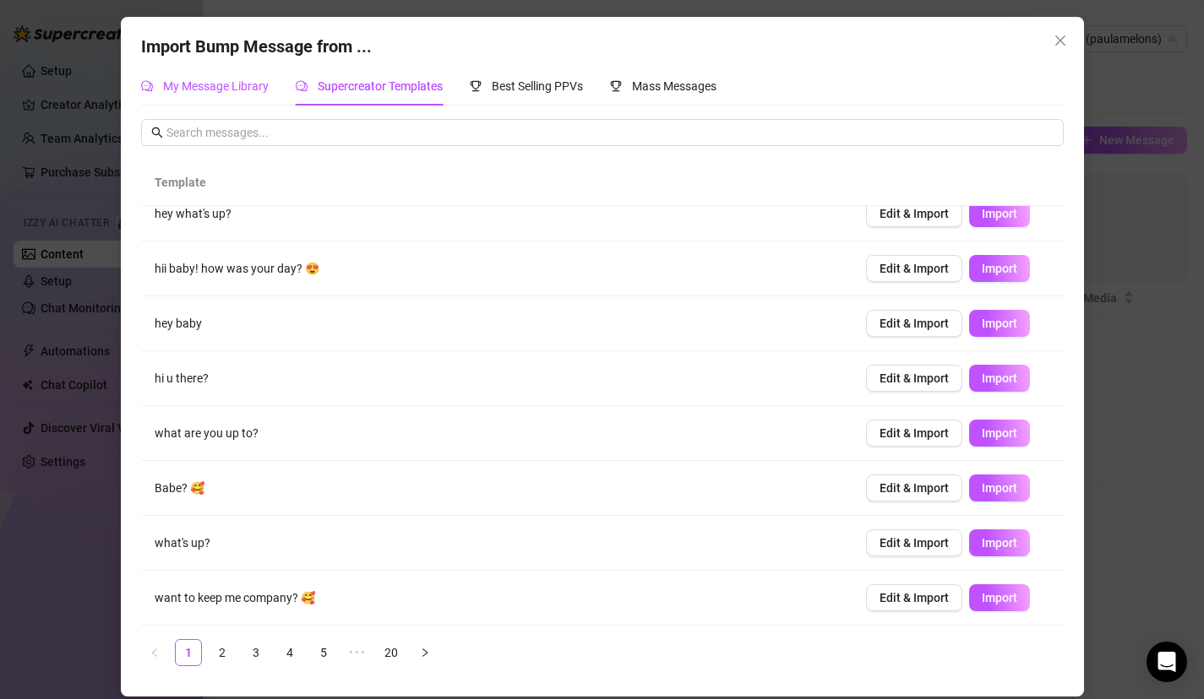
click at [266, 88] on span "My Message Library" at bounding box center [216, 86] width 106 height 14
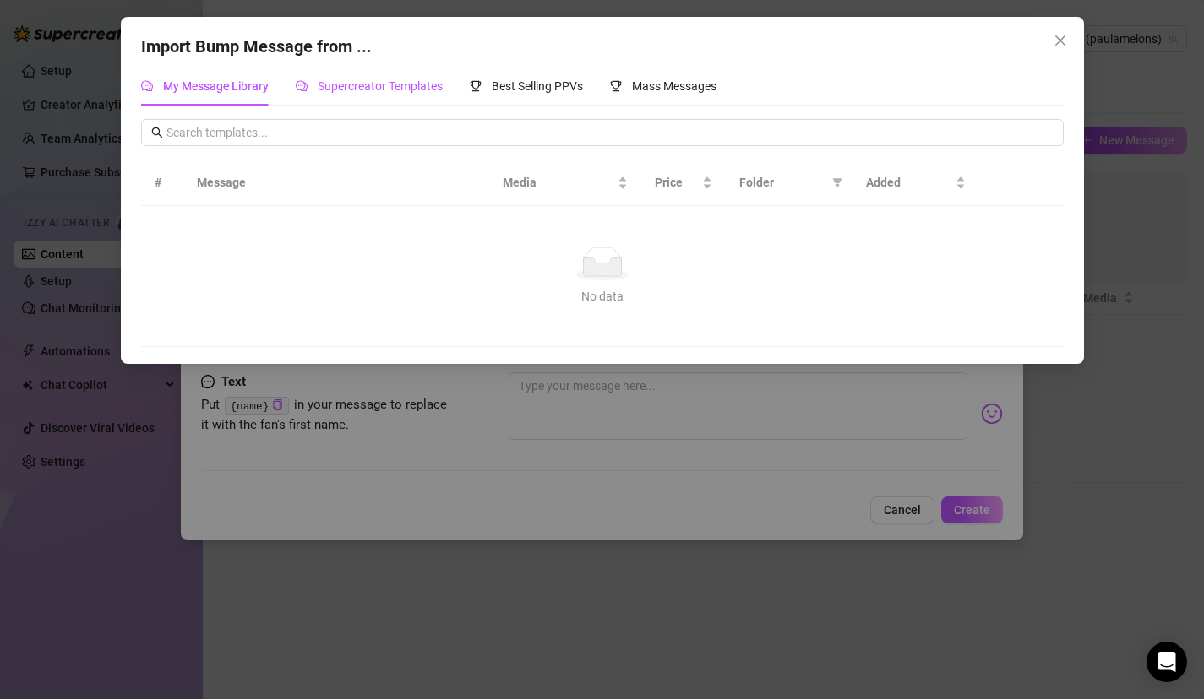
click at [358, 87] on span "Supercreator Templates" at bounding box center [380, 86] width 125 height 14
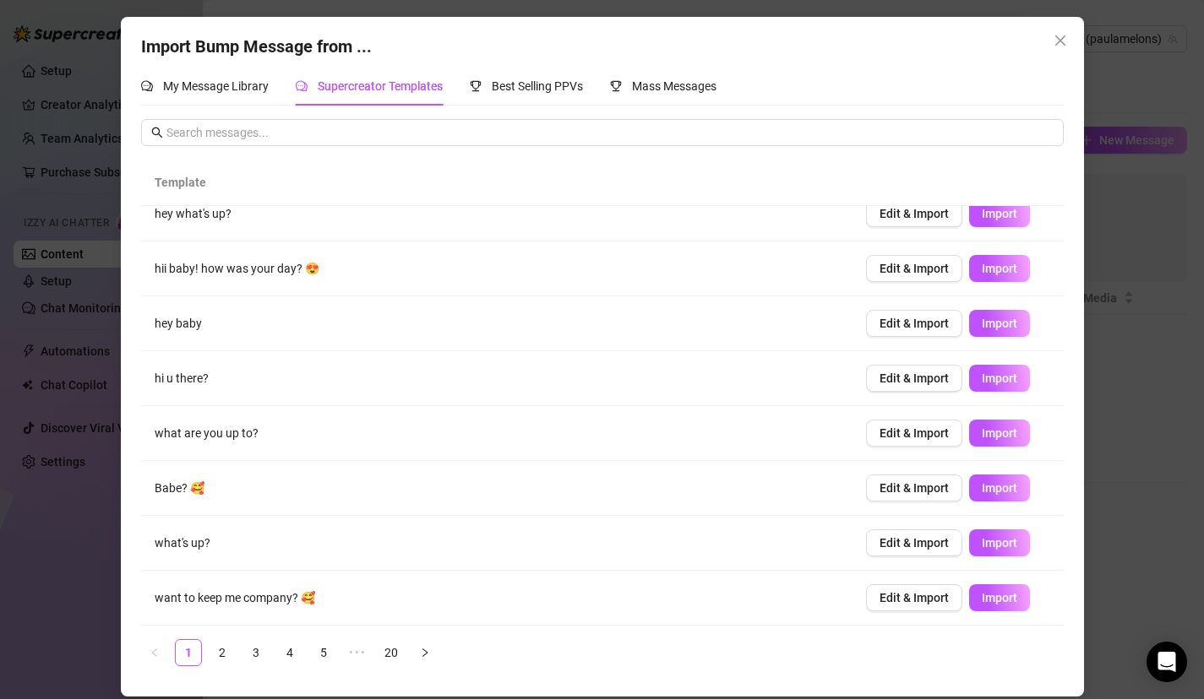
scroll to position [0, 0]
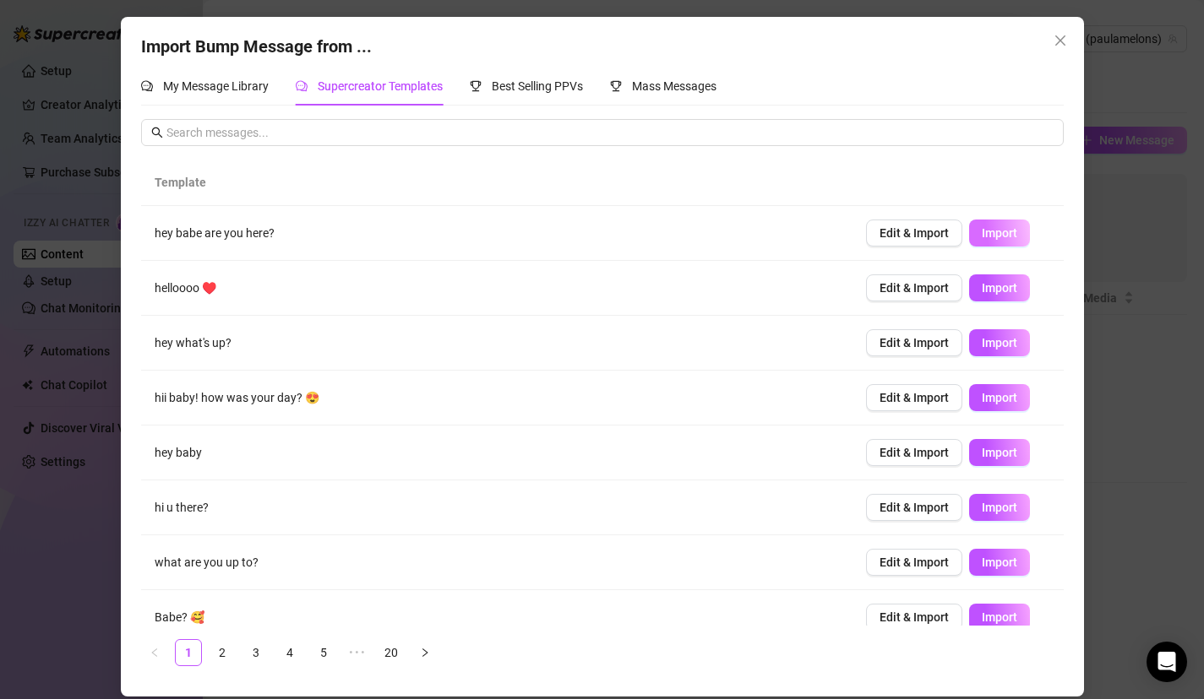
click at [984, 234] on span "Import" at bounding box center [999, 233] width 35 height 14
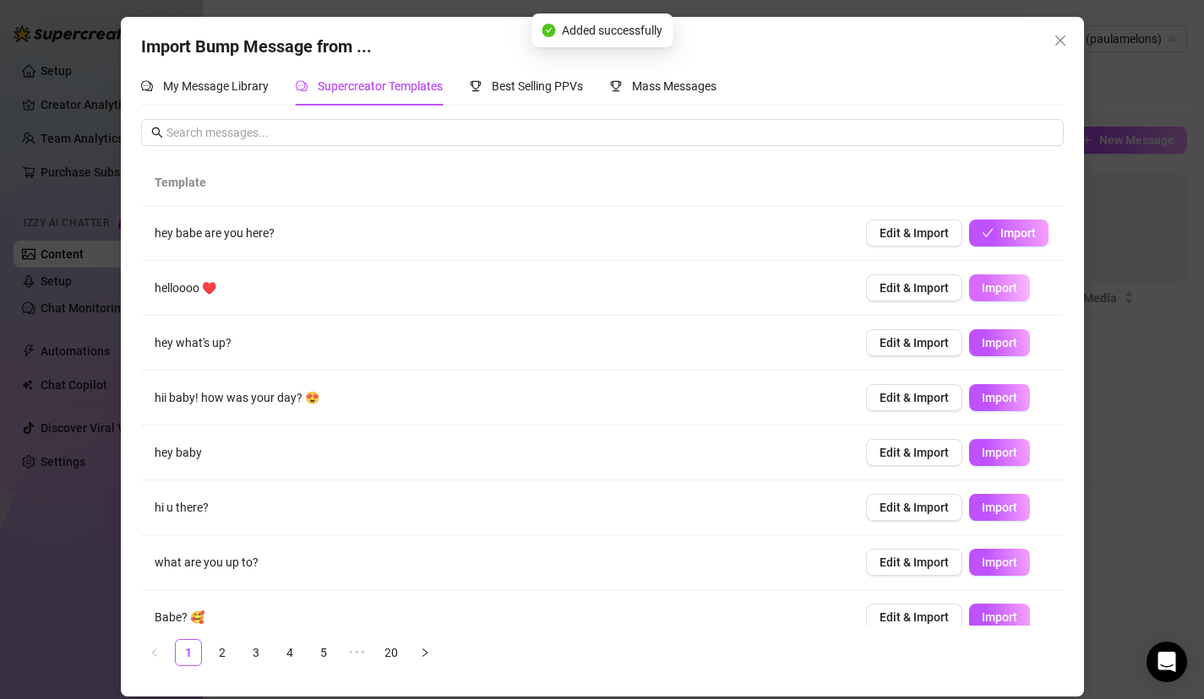
click at [997, 286] on span "Import" at bounding box center [999, 288] width 35 height 14
click at [999, 350] on span "Import" at bounding box center [999, 343] width 35 height 14
click at [999, 407] on button "Import" at bounding box center [999, 397] width 61 height 27
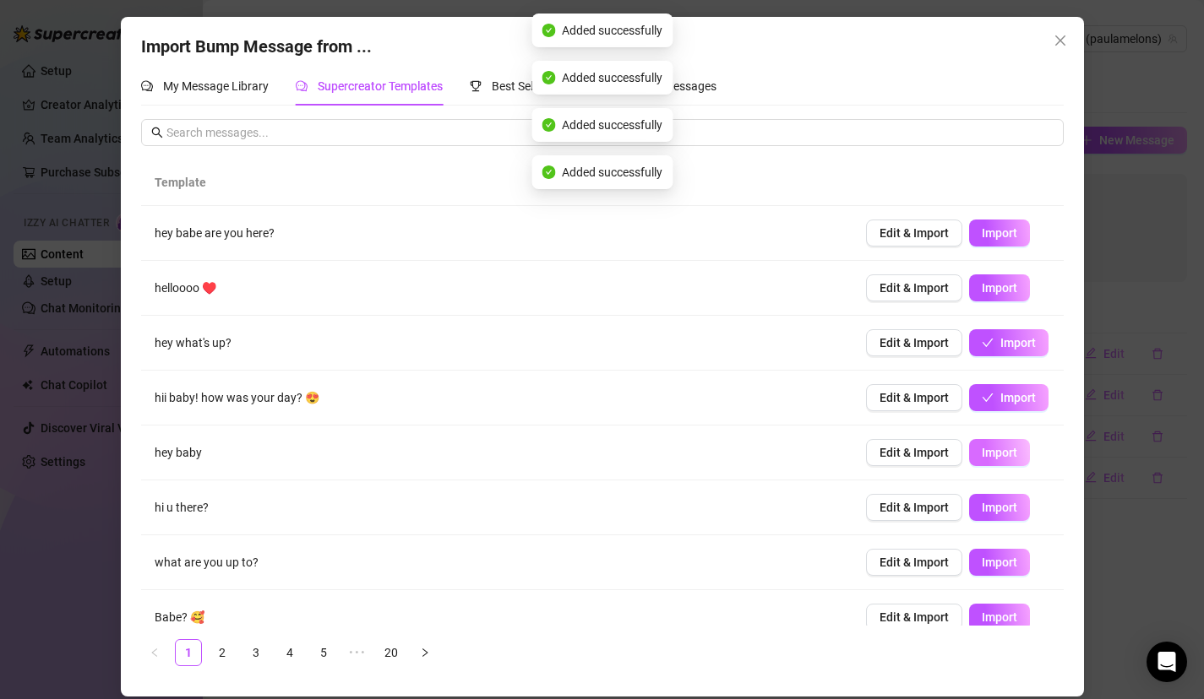
click at [996, 449] on span "Import" at bounding box center [999, 453] width 35 height 14
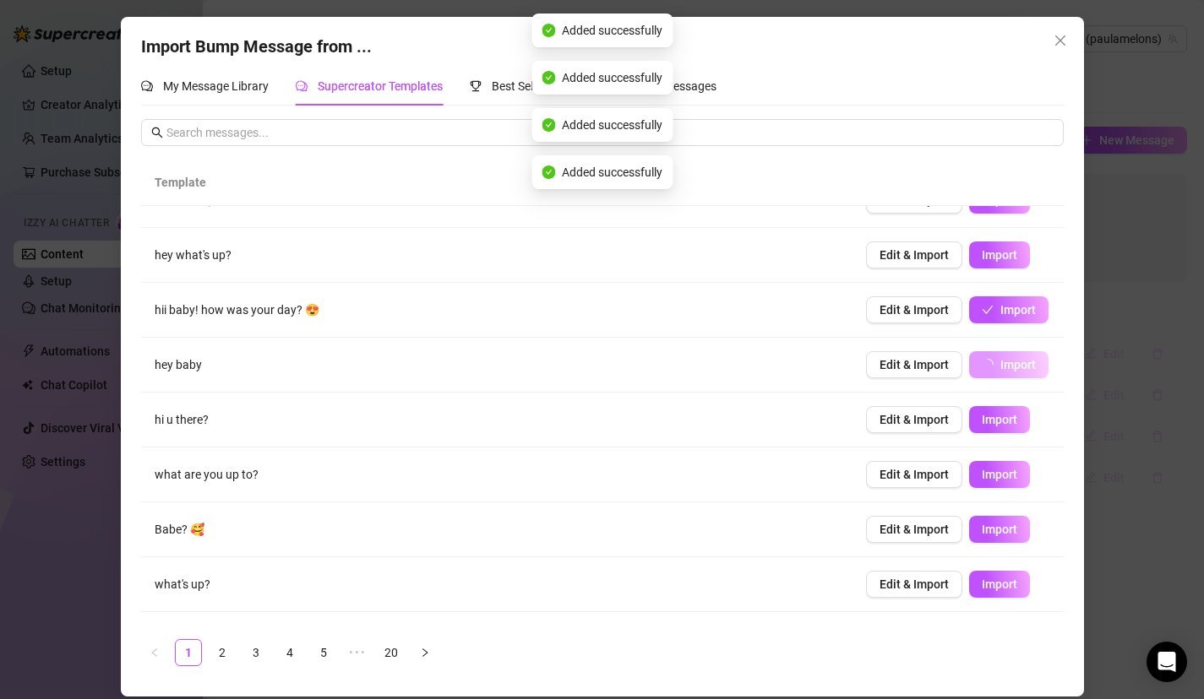
scroll to position [95, 0]
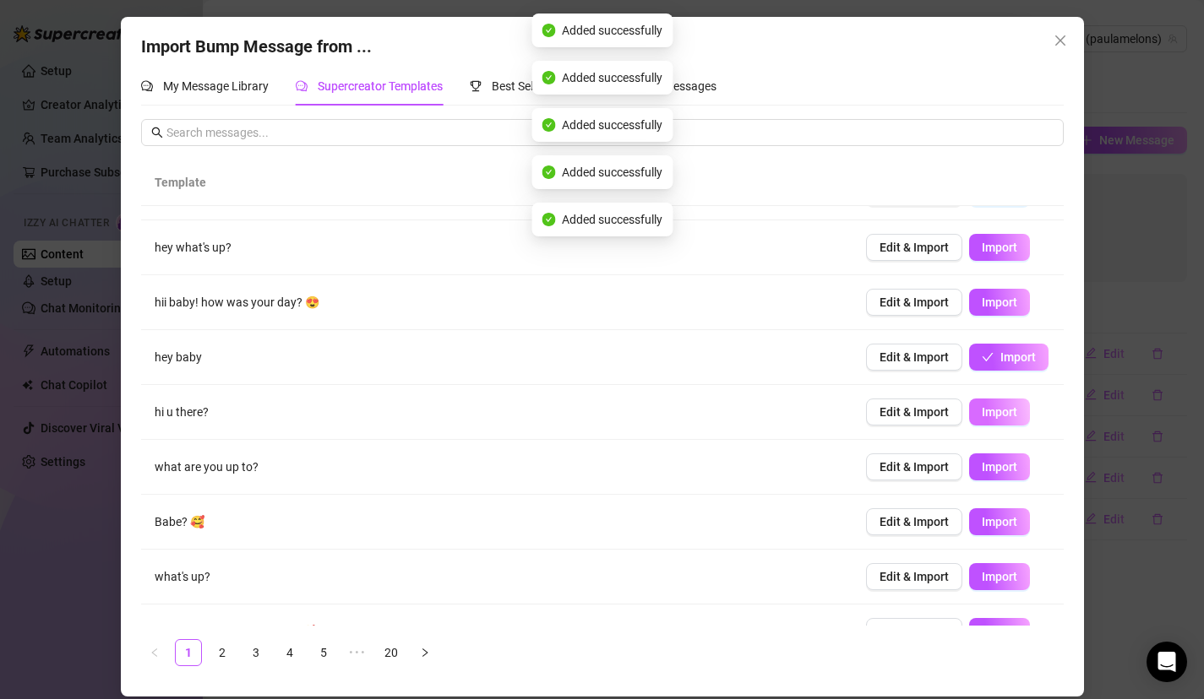
click at [1008, 402] on button "Import" at bounding box center [999, 412] width 61 height 27
click at [1015, 454] on button "Import" at bounding box center [999, 467] width 61 height 27
click at [1015, 502] on td "Edit & Import Import" at bounding box center [957, 522] width 211 height 55
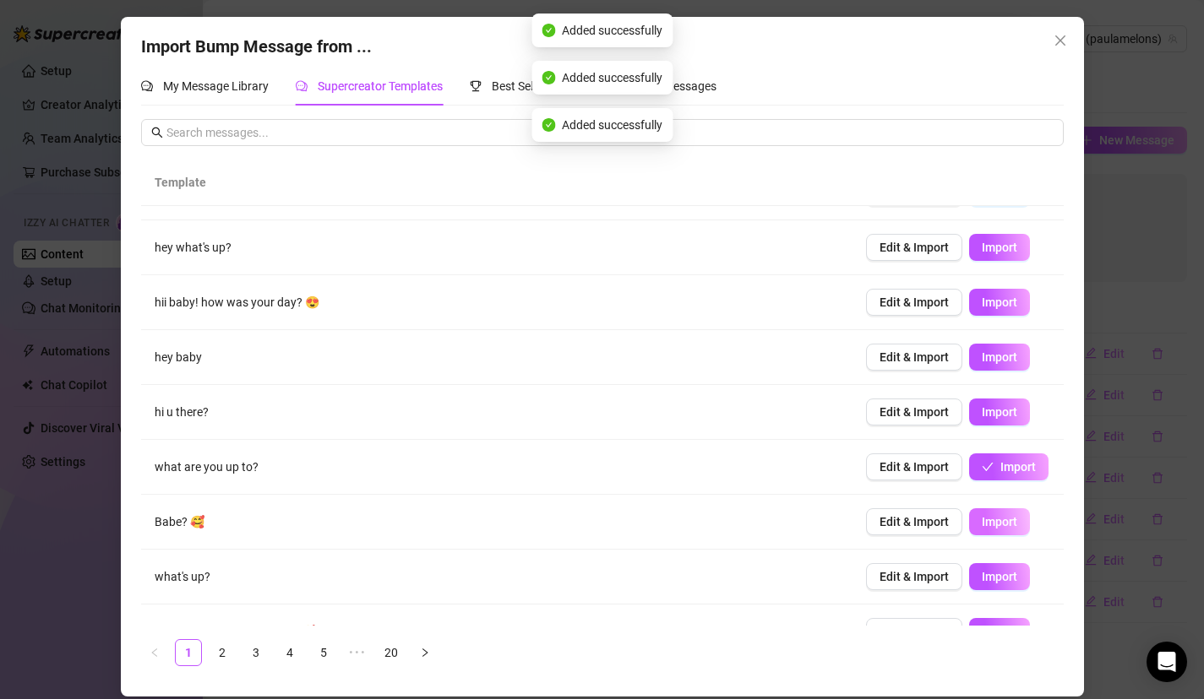
click at [1004, 531] on button "Import" at bounding box center [999, 522] width 61 height 27
click at [999, 574] on span "Import" at bounding box center [999, 577] width 35 height 14
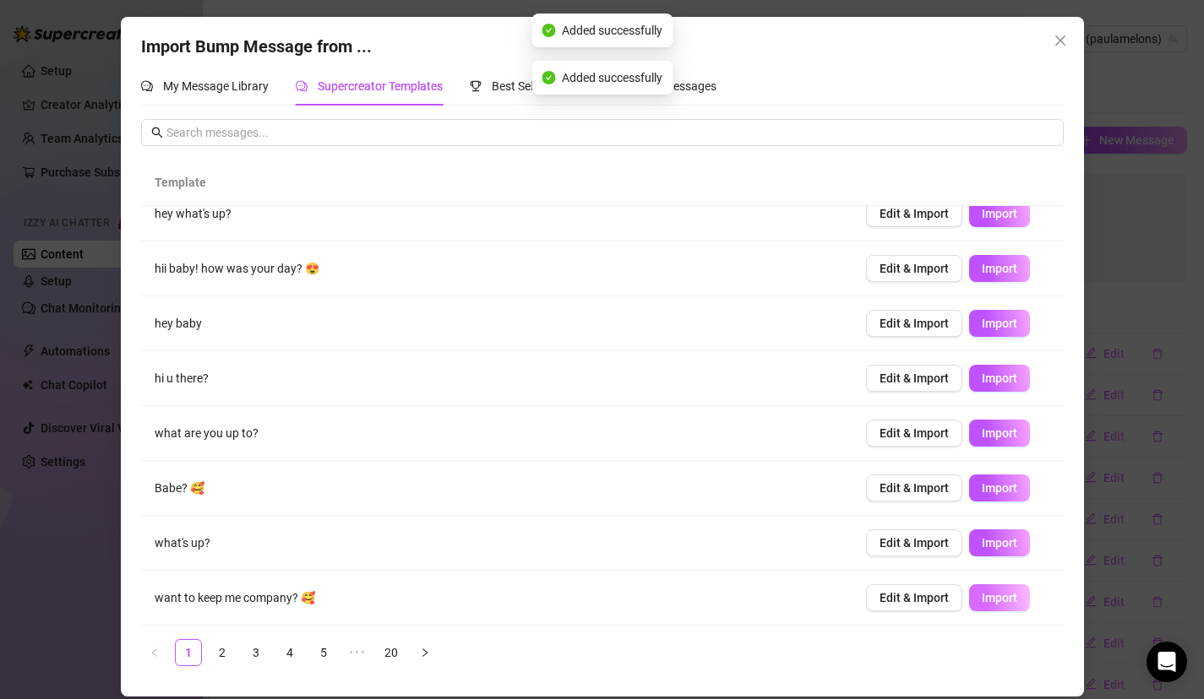
click at [1007, 596] on span "Import" at bounding box center [999, 598] width 35 height 14
click at [323, 655] on link "5" at bounding box center [323, 652] width 25 height 25
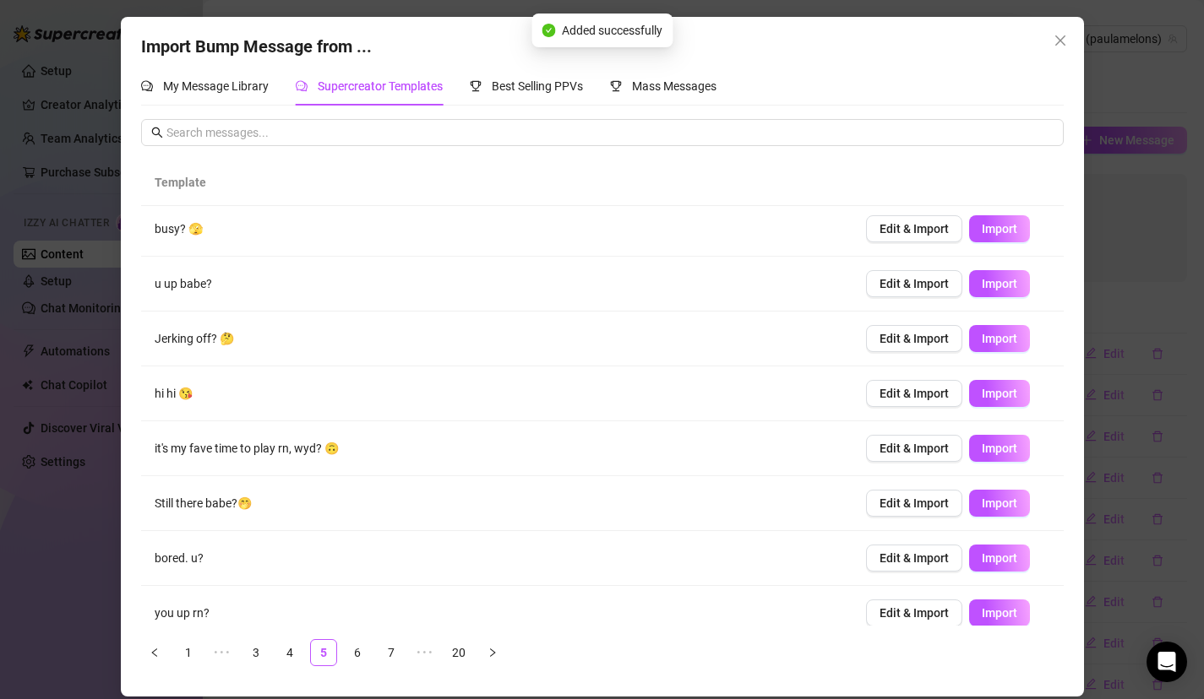
scroll to position [0, 0]
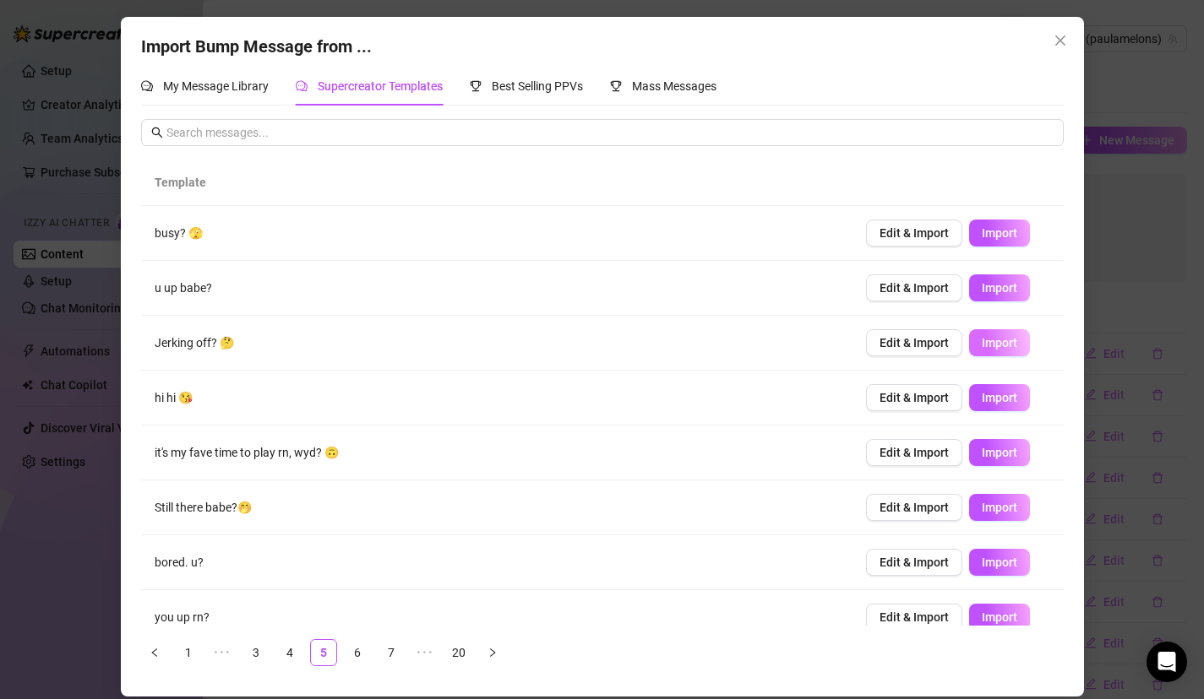
click at [1005, 341] on span "Import" at bounding box center [999, 343] width 35 height 14
click at [1005, 375] on td "Edit & Import Import" at bounding box center [957, 398] width 211 height 55
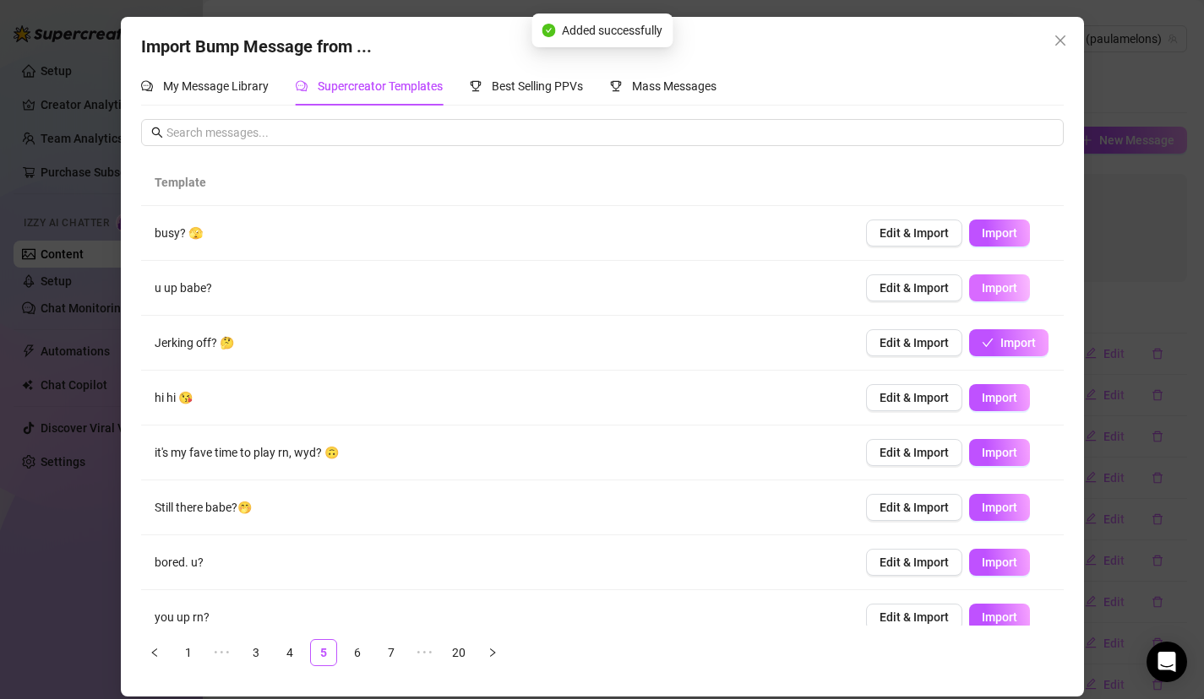
click at [1006, 284] on span "Import" at bounding box center [999, 288] width 35 height 14
click at [1006, 230] on span "Import" at bounding box center [999, 233] width 35 height 14
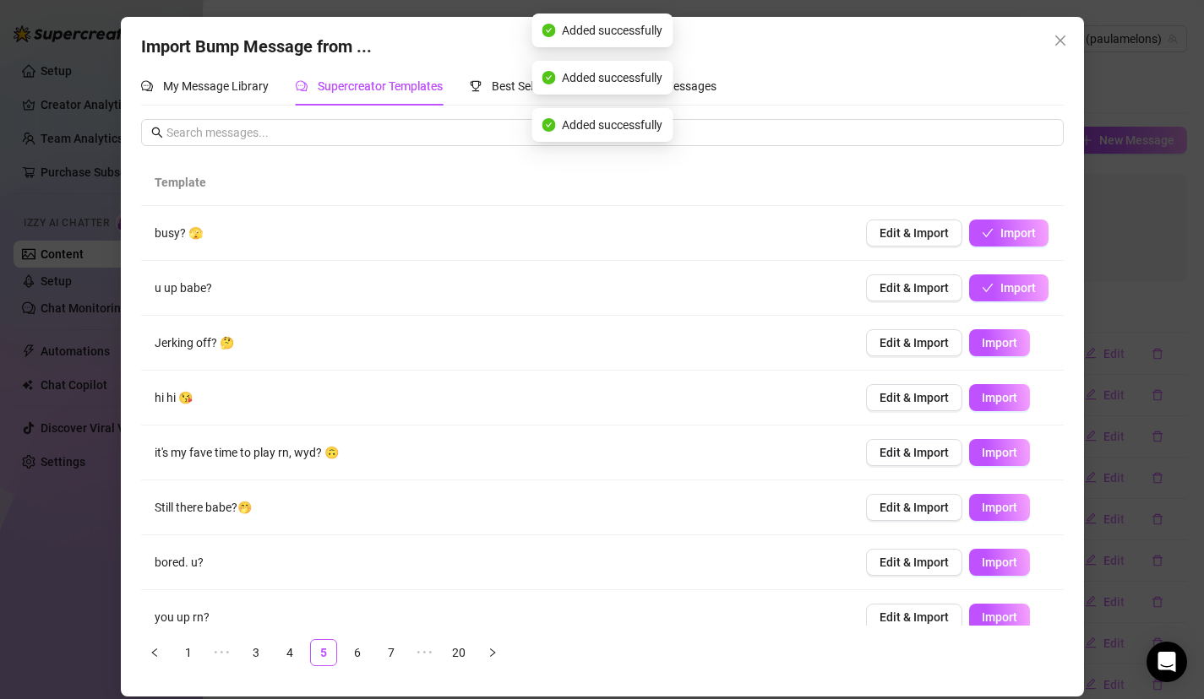
click at [998, 378] on td "Edit & Import Import" at bounding box center [957, 398] width 211 height 55
click at [998, 391] on span "Import" at bounding box center [999, 398] width 35 height 14
type textarea "hi hi 😘"
click at [1067, 46] on span "Close" at bounding box center [1060, 41] width 27 height 14
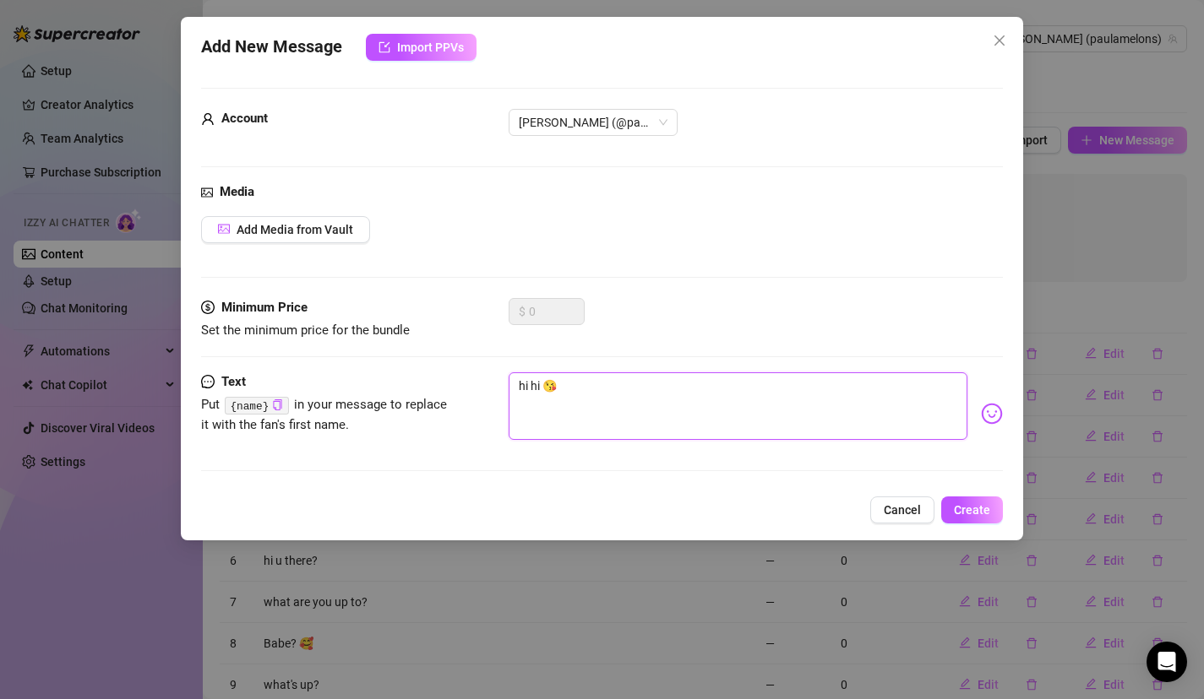
click at [567, 379] on textarea "hi hi 😘" at bounding box center [739, 407] width 460 height 68
click at [277, 403] on icon "copy" at bounding box center [277, 405] width 11 height 11
click at [342, 228] on span "Add Media from Vault" at bounding box center [295, 230] width 117 height 14
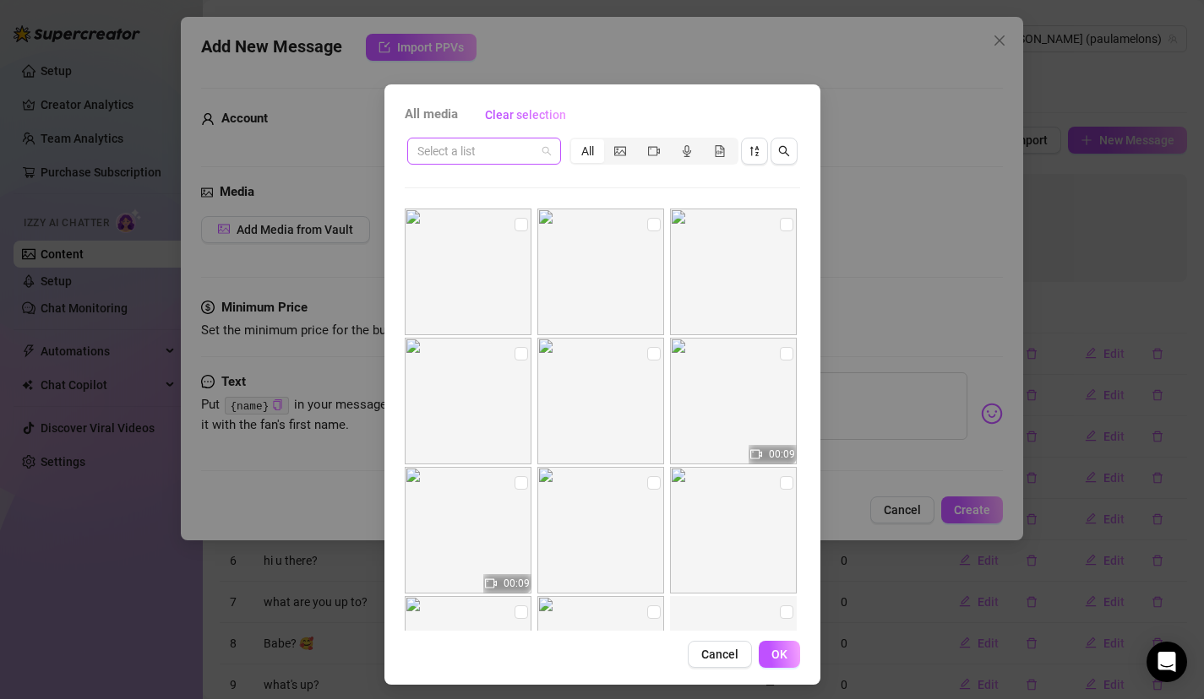
click at [498, 146] on input "search" at bounding box center [476, 151] width 118 height 25
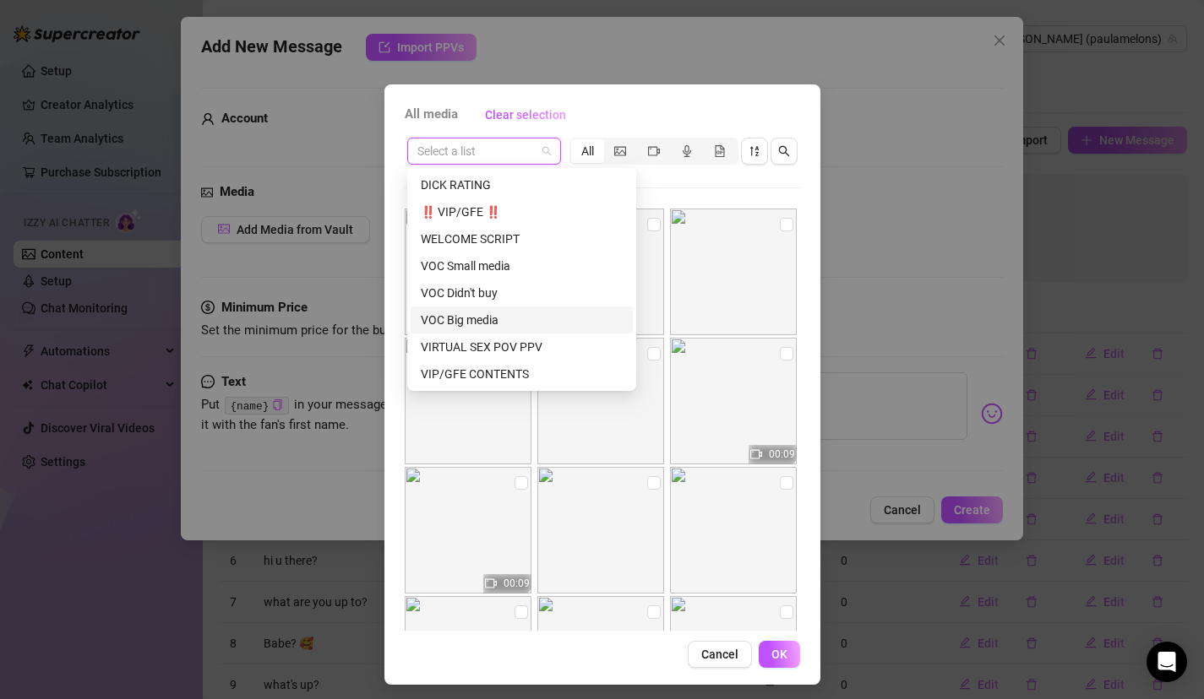
click at [492, 314] on div "VOC Big media" at bounding box center [522, 320] width 202 height 19
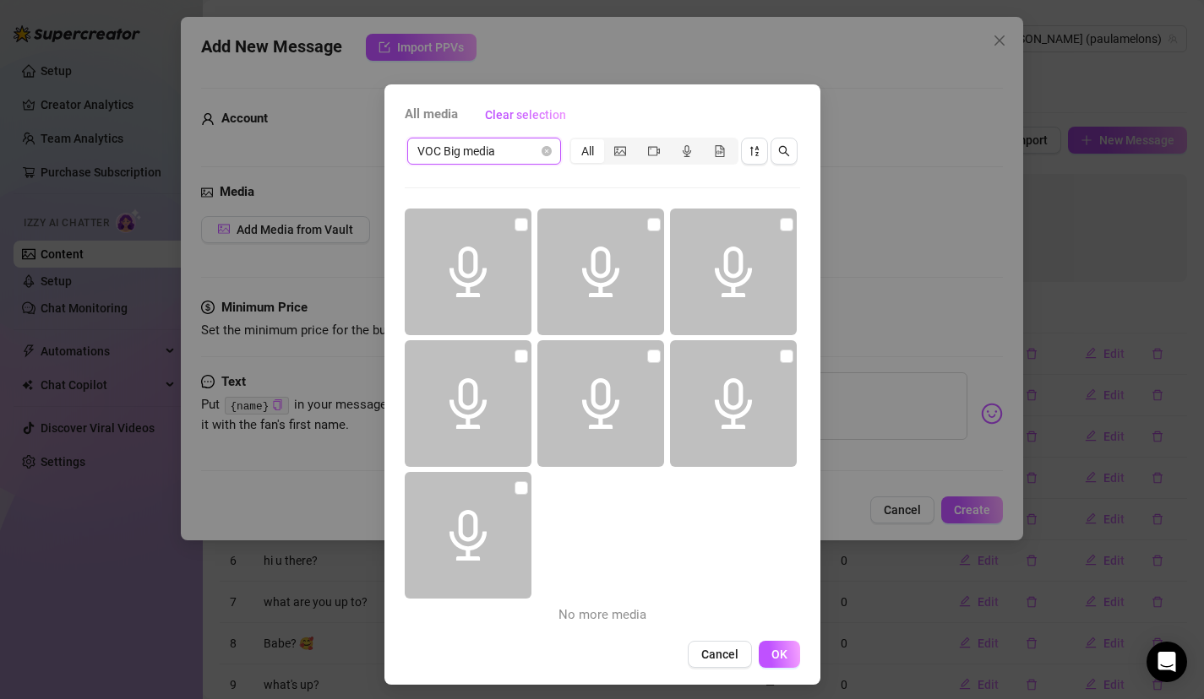
click at [496, 144] on span "VOC Big media" at bounding box center [483, 151] width 133 height 25
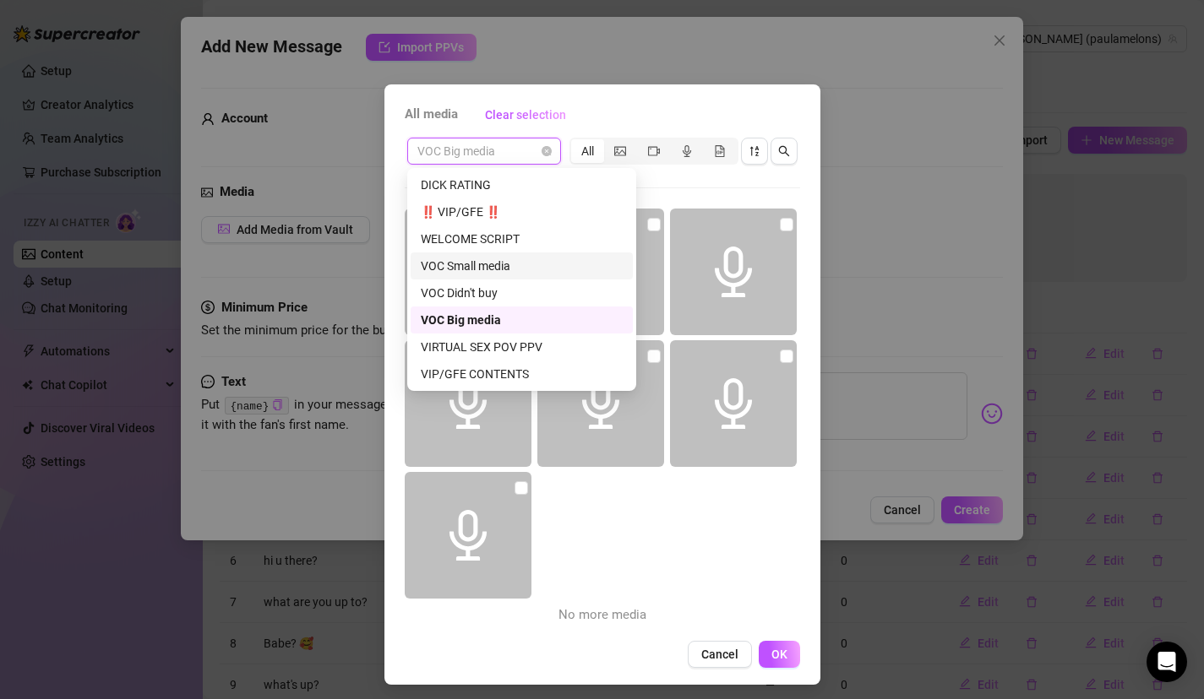
click at [502, 270] on div "VOC Small media" at bounding box center [522, 266] width 202 height 19
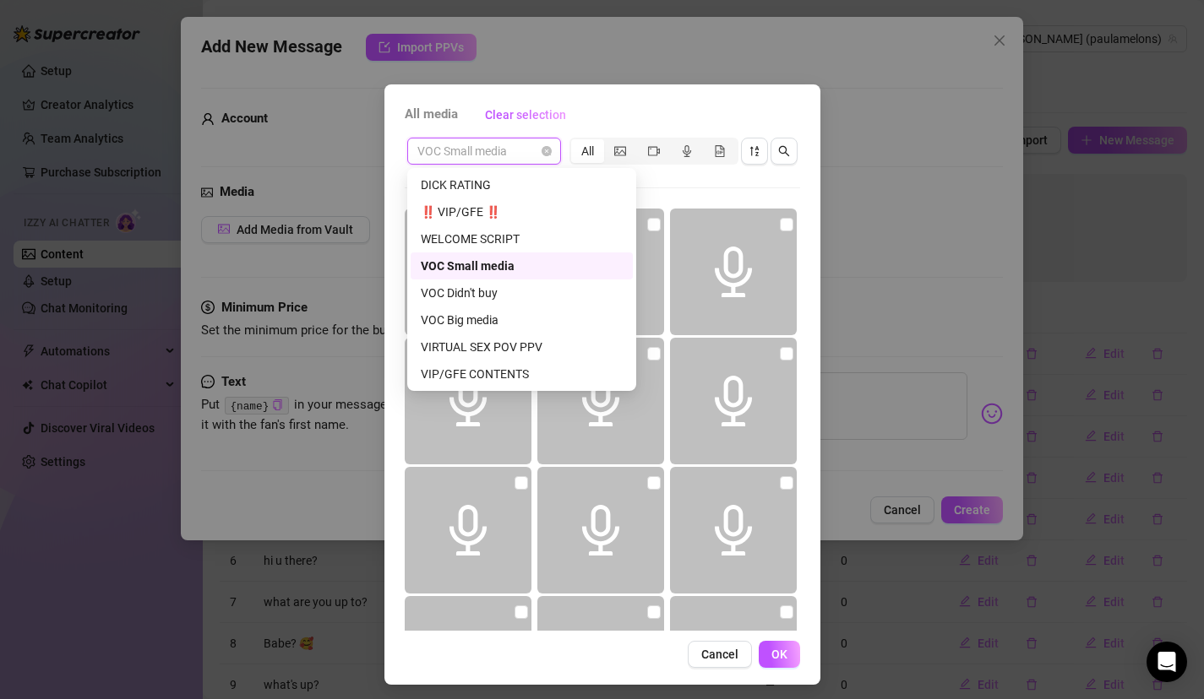
click at [517, 148] on span "VOC Small media" at bounding box center [483, 151] width 133 height 25
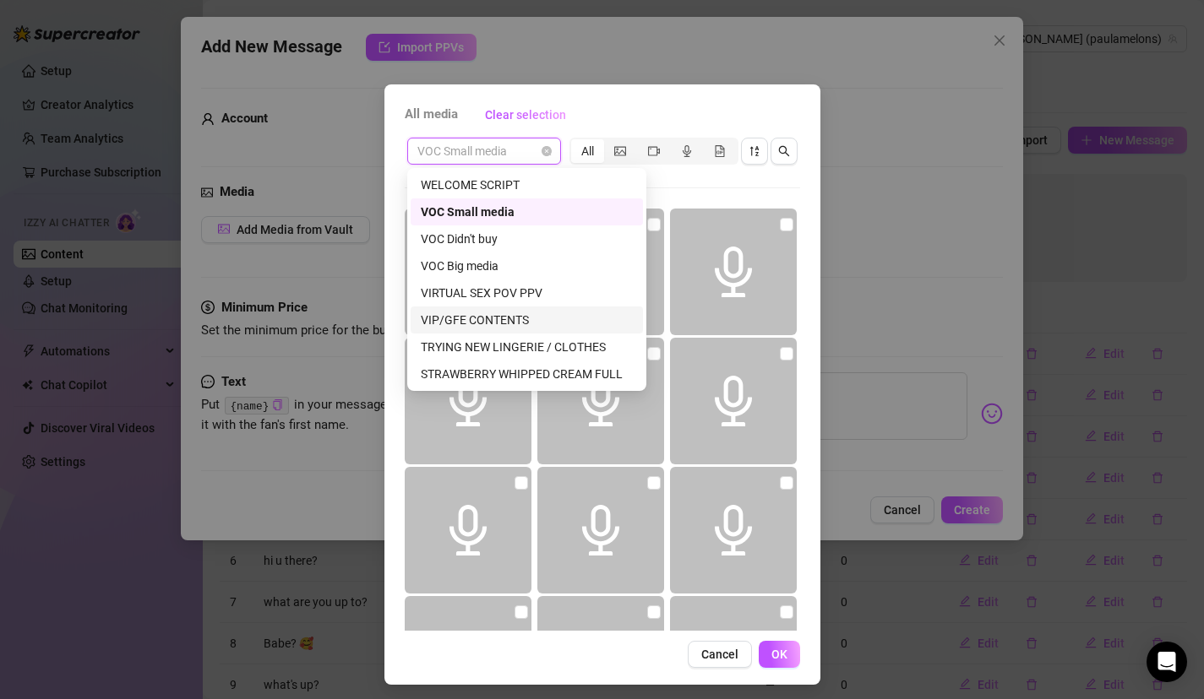
click at [502, 324] on div "VIP/GFE CONTENTS" at bounding box center [527, 320] width 212 height 19
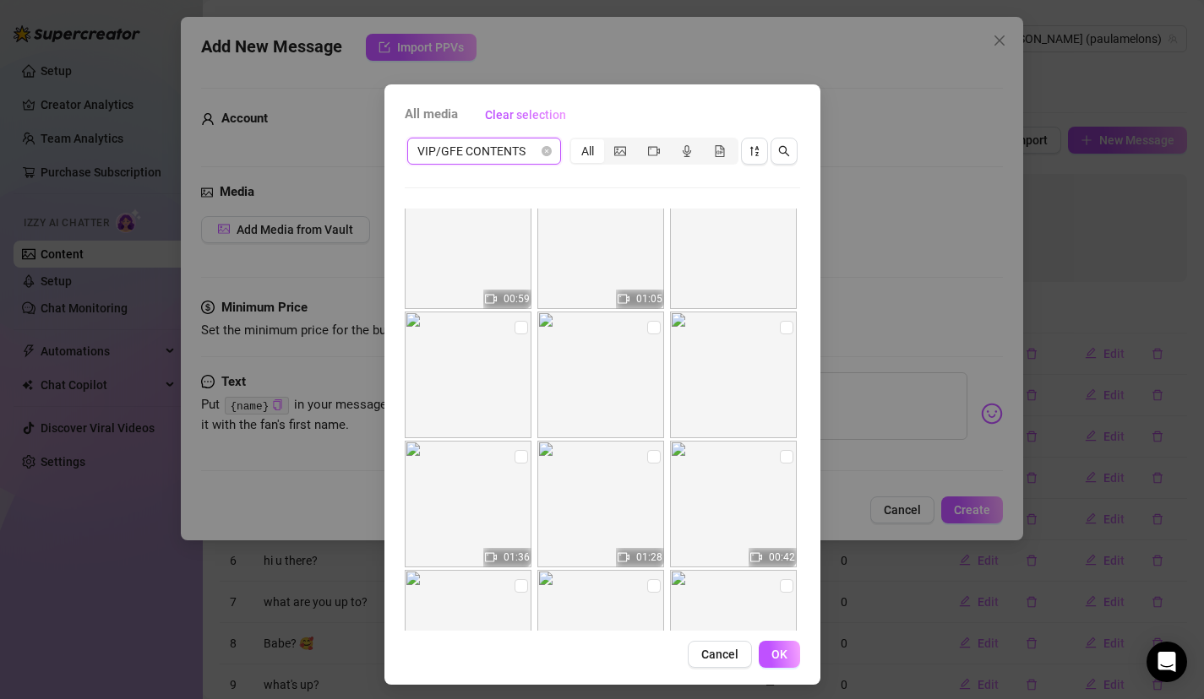
scroll to position [637, 0]
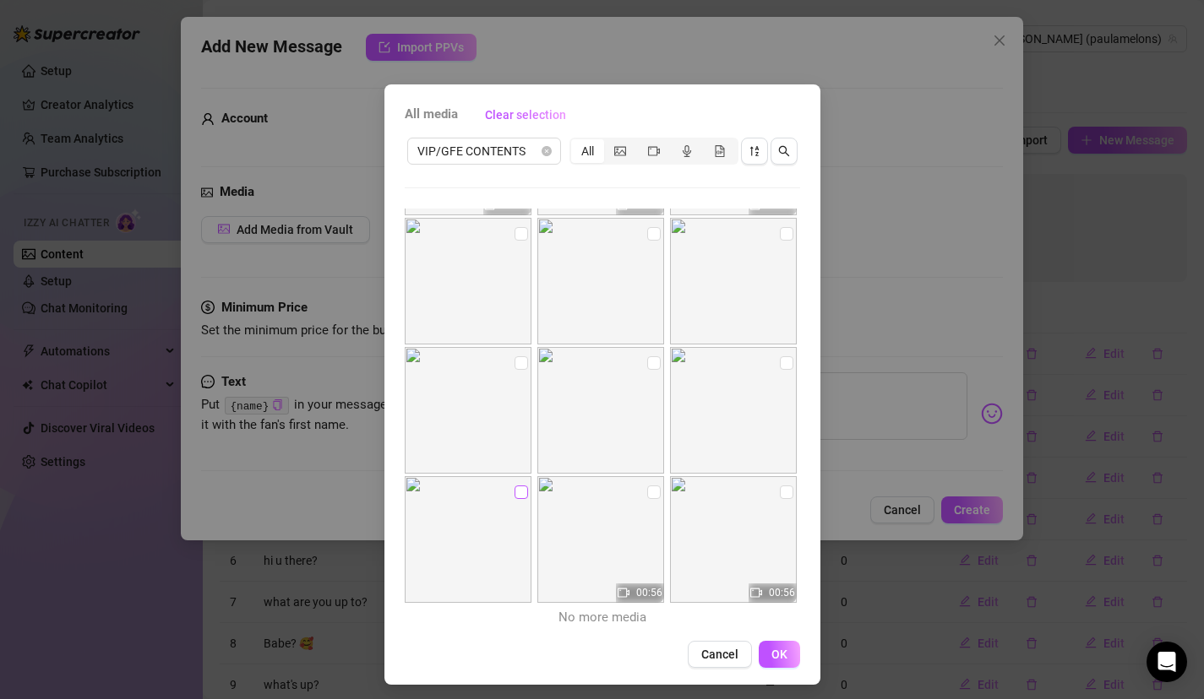
click at [519, 492] on input "checkbox" at bounding box center [521, 493] width 14 height 14
checkbox input "true"
click at [772, 656] on span "OK" at bounding box center [779, 655] width 16 height 14
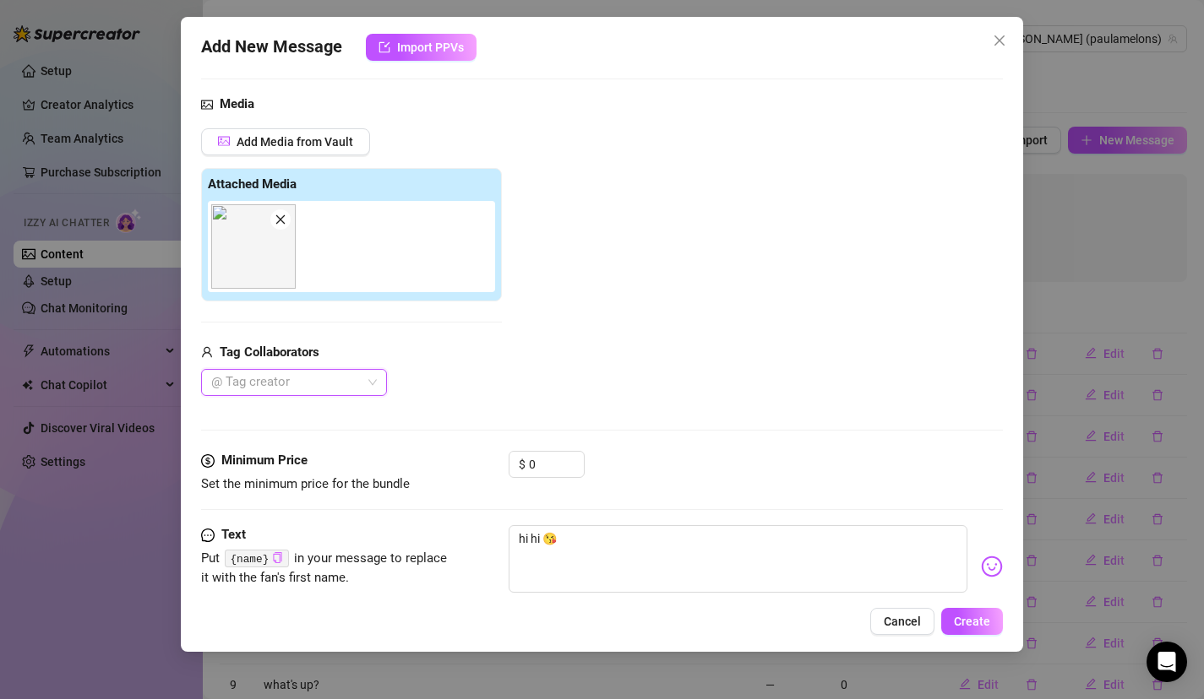
scroll to position [129, 0]
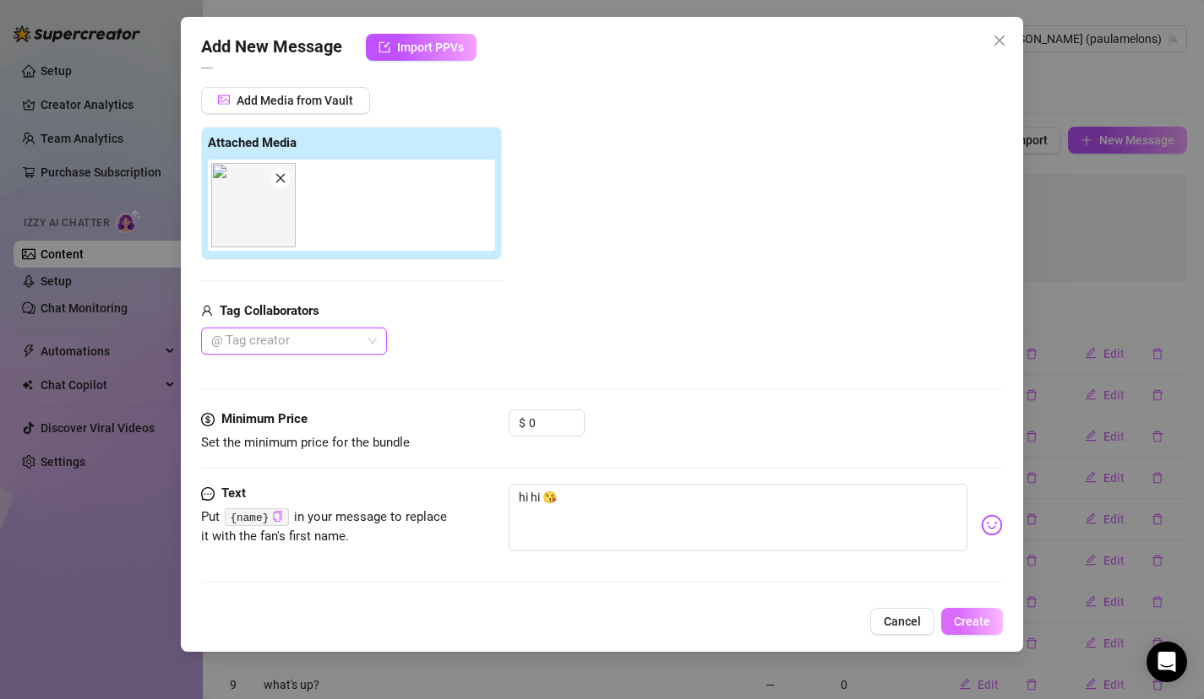
click at [969, 618] on span "Create" at bounding box center [972, 622] width 36 height 14
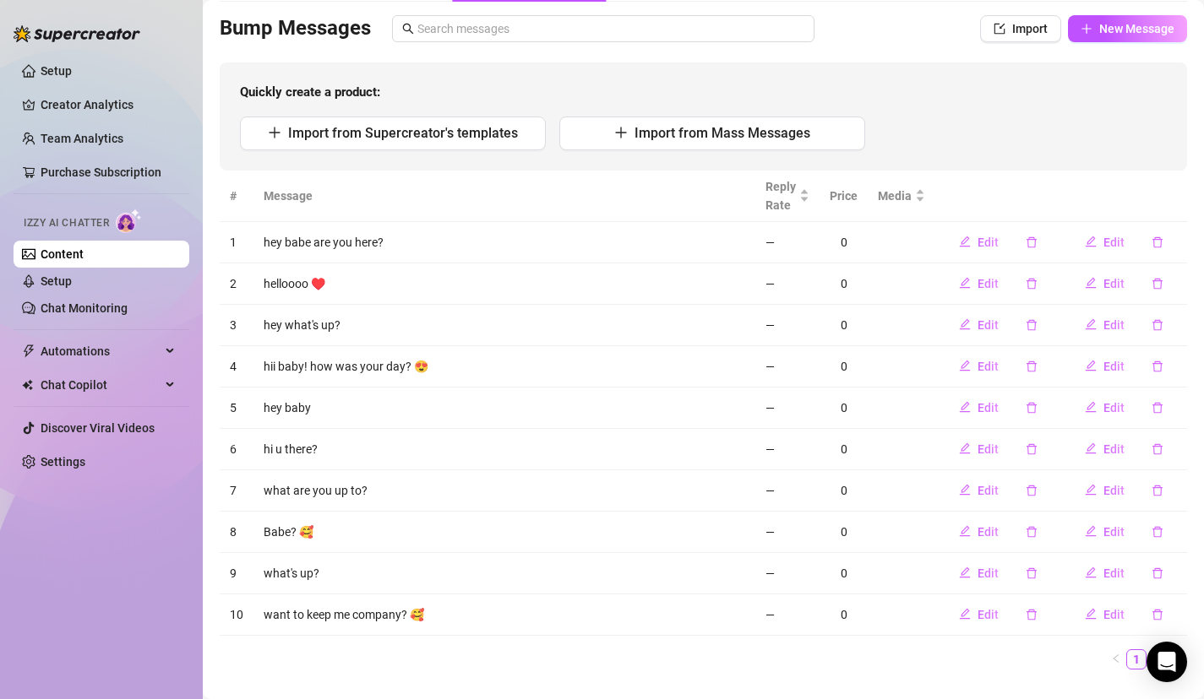
scroll to position [0, 0]
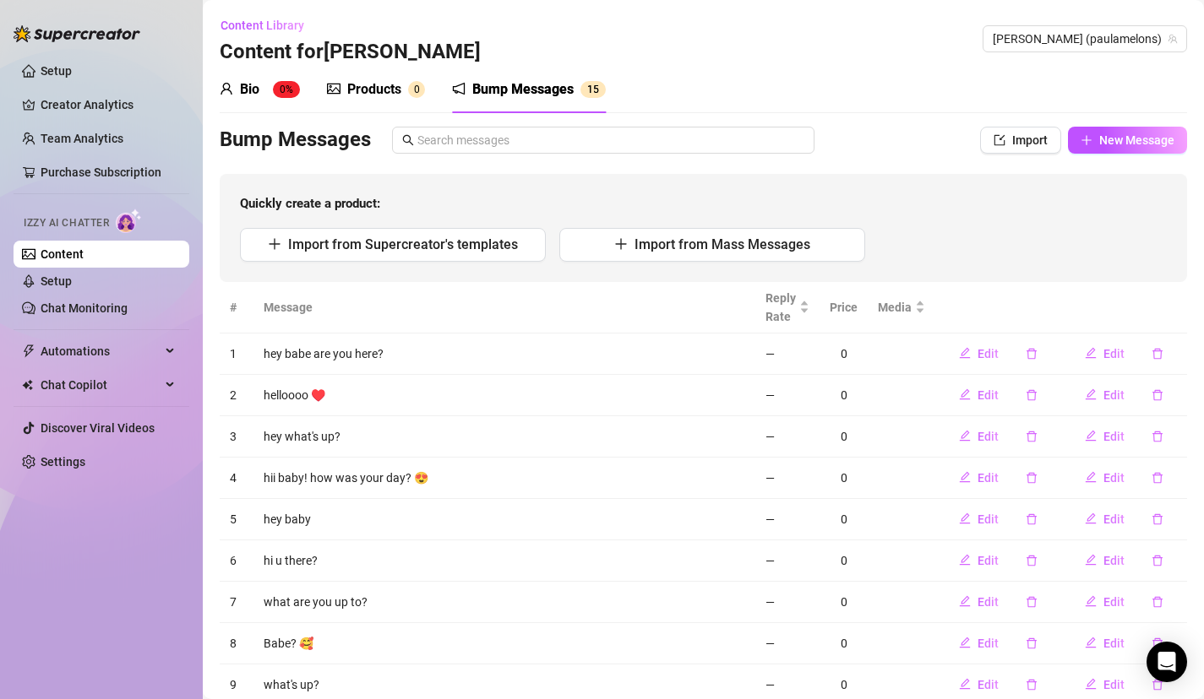
click at [84, 257] on link "Content" at bounding box center [62, 255] width 43 height 14
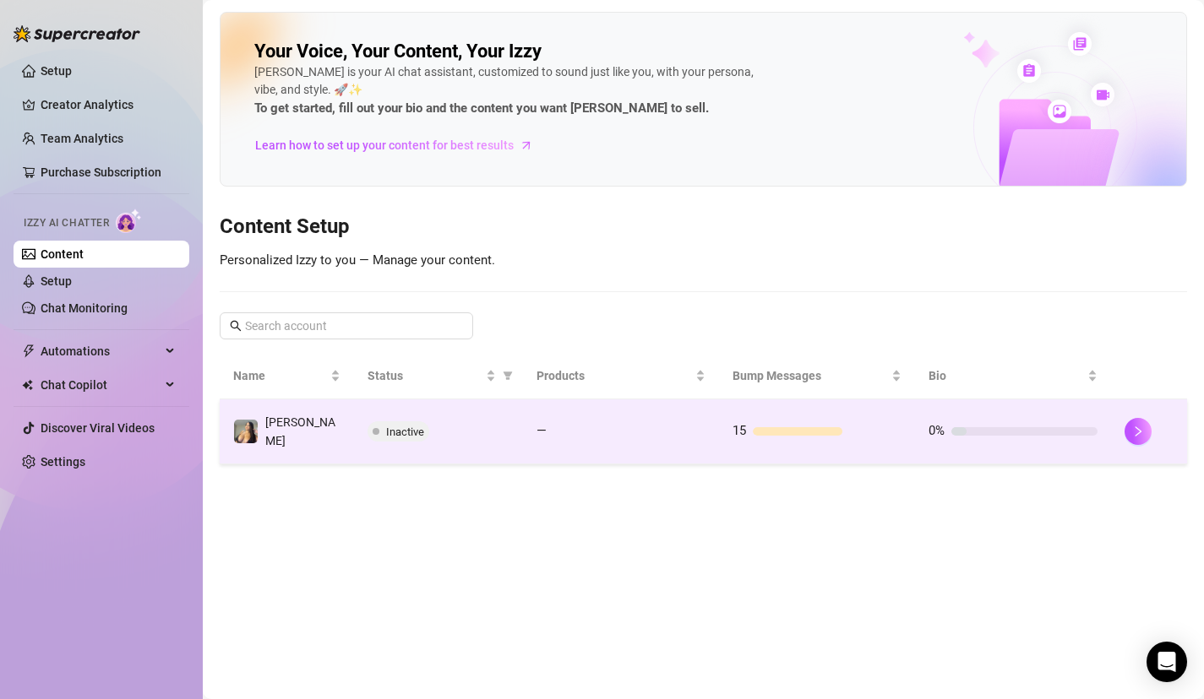
click at [701, 439] on td "—" at bounding box center [621, 432] width 196 height 65
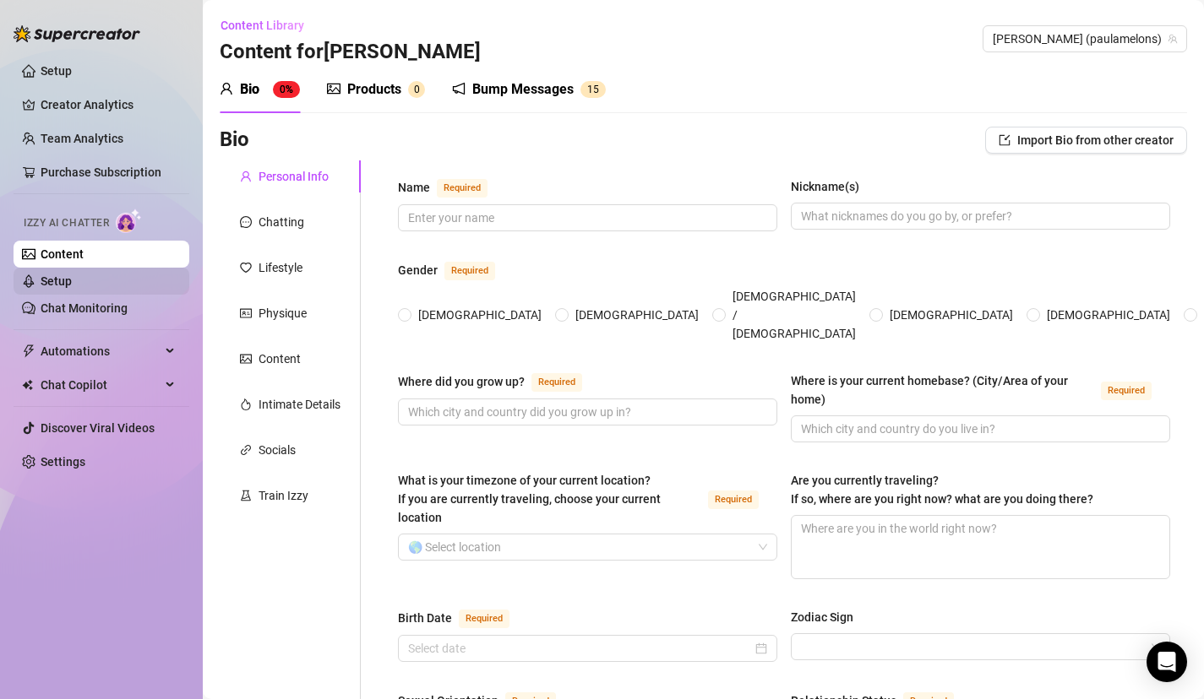
click at [72, 277] on link "Setup" at bounding box center [56, 282] width 31 height 14
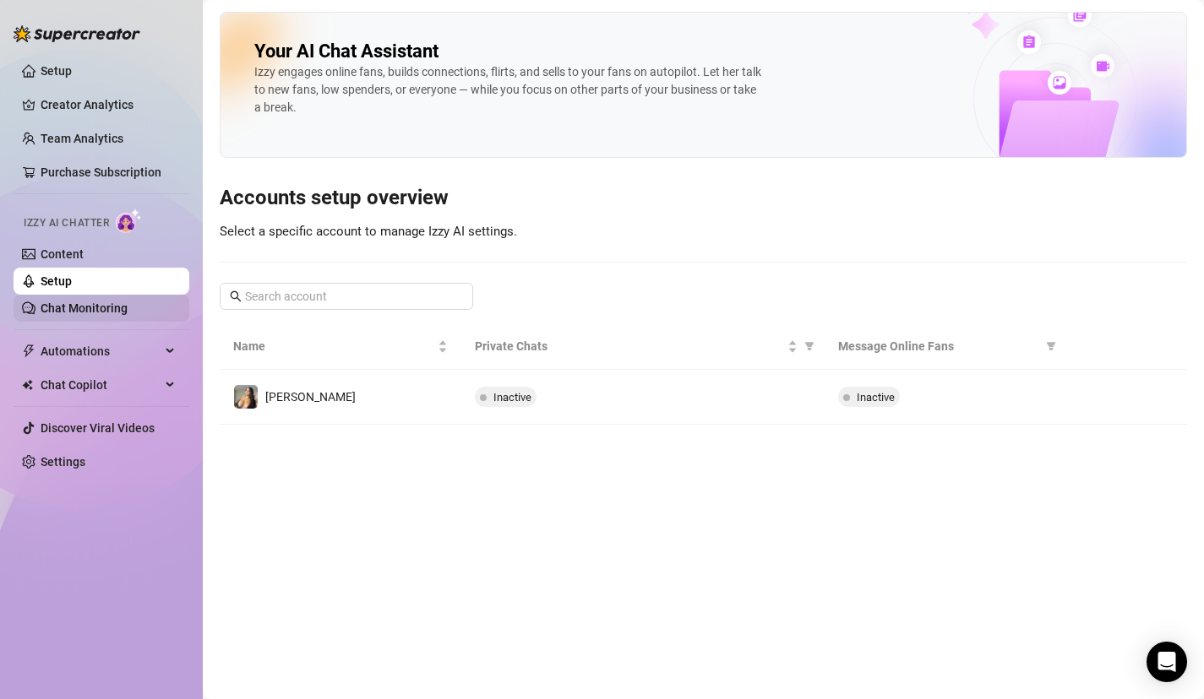
click at [106, 302] on link "Chat Monitoring" at bounding box center [84, 309] width 87 height 14
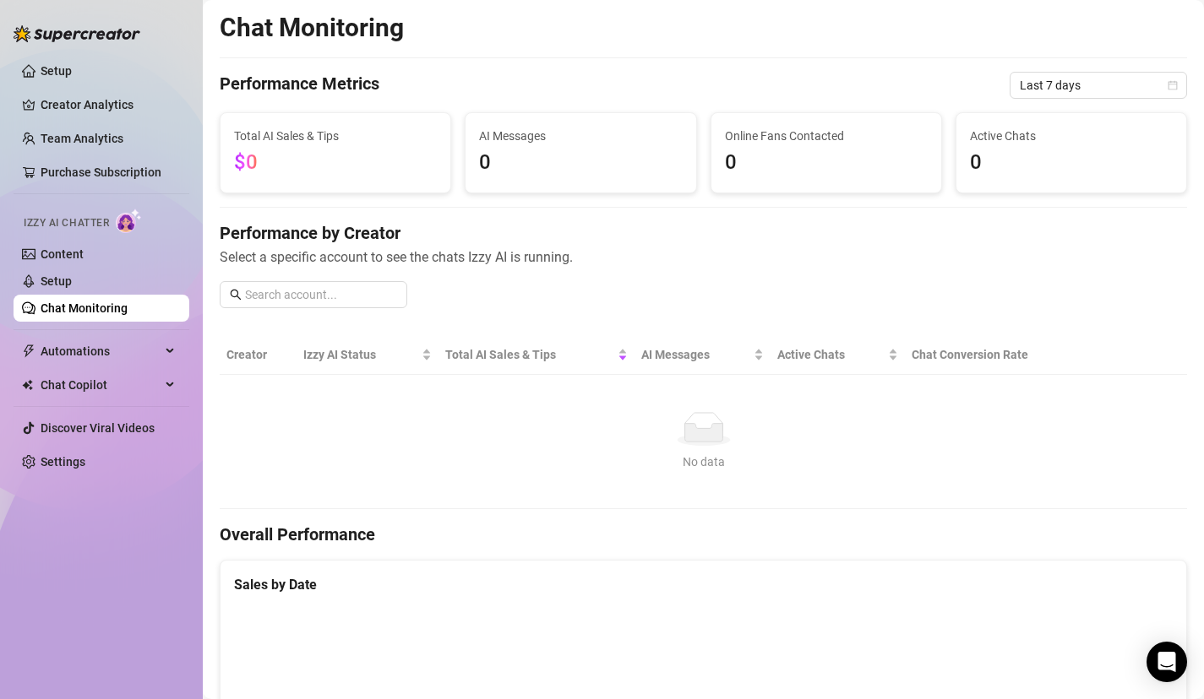
click at [109, 332] on ul "Setup Creator Analytics Team Analytics Purchase Subscription Izzy AI Chatter Co…" at bounding box center [102, 267] width 176 height 432
click at [109, 347] on span "Automations" at bounding box center [101, 351] width 120 height 27
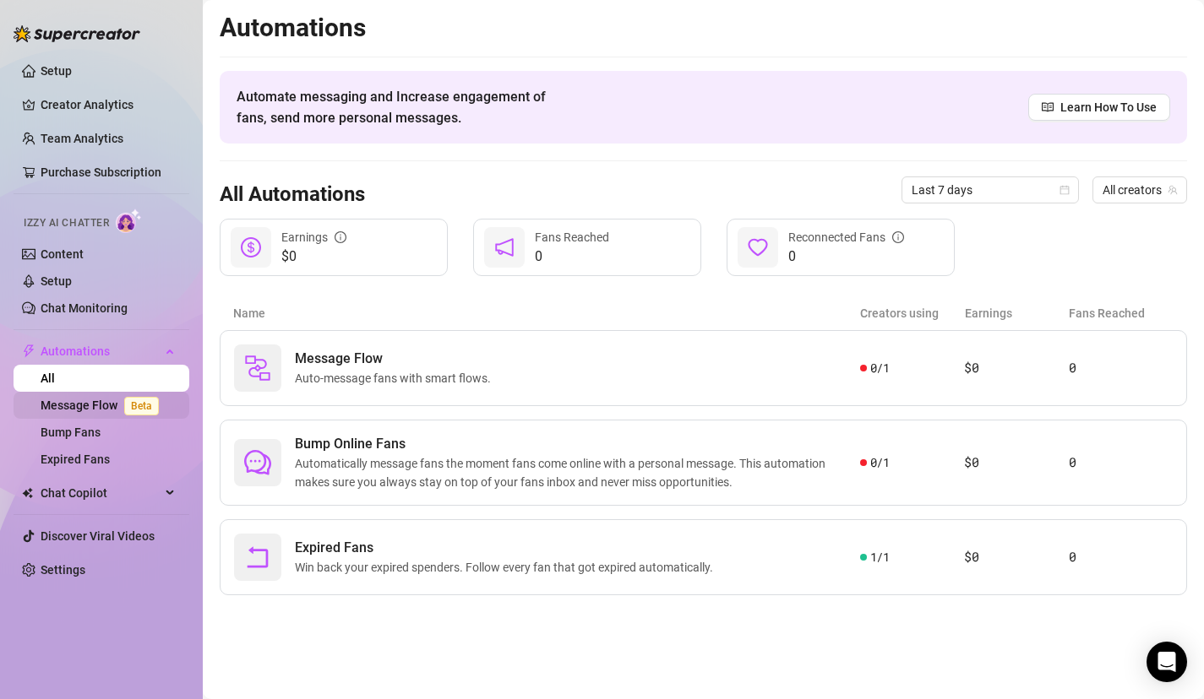
click at [103, 404] on link "Message Flow Beta" at bounding box center [103, 406] width 125 height 14
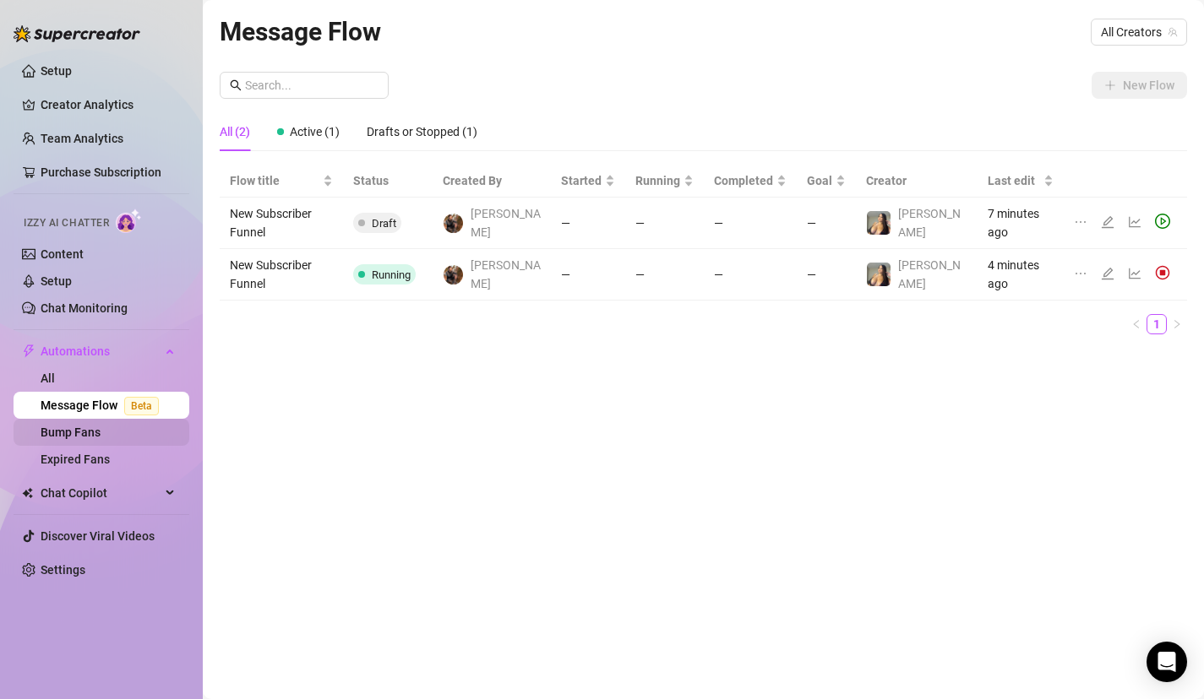
click at [101, 429] on link "Bump Fans" at bounding box center [71, 433] width 60 height 14
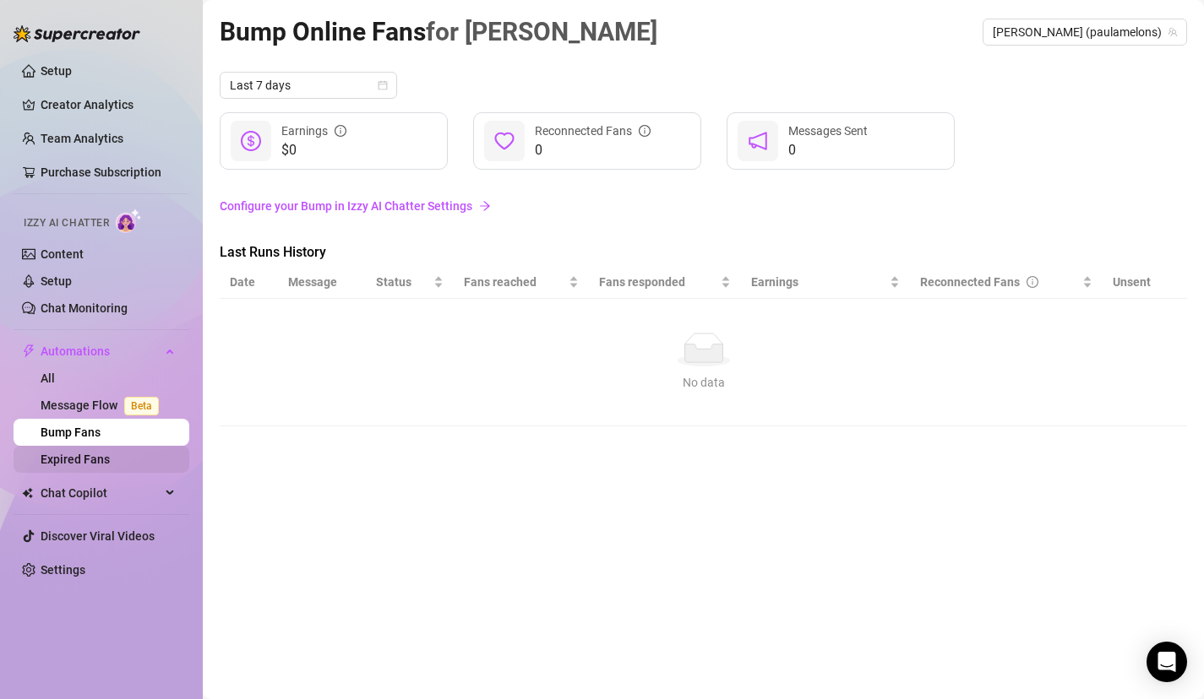
click at [106, 454] on link "Expired Fans" at bounding box center [75, 460] width 69 height 14
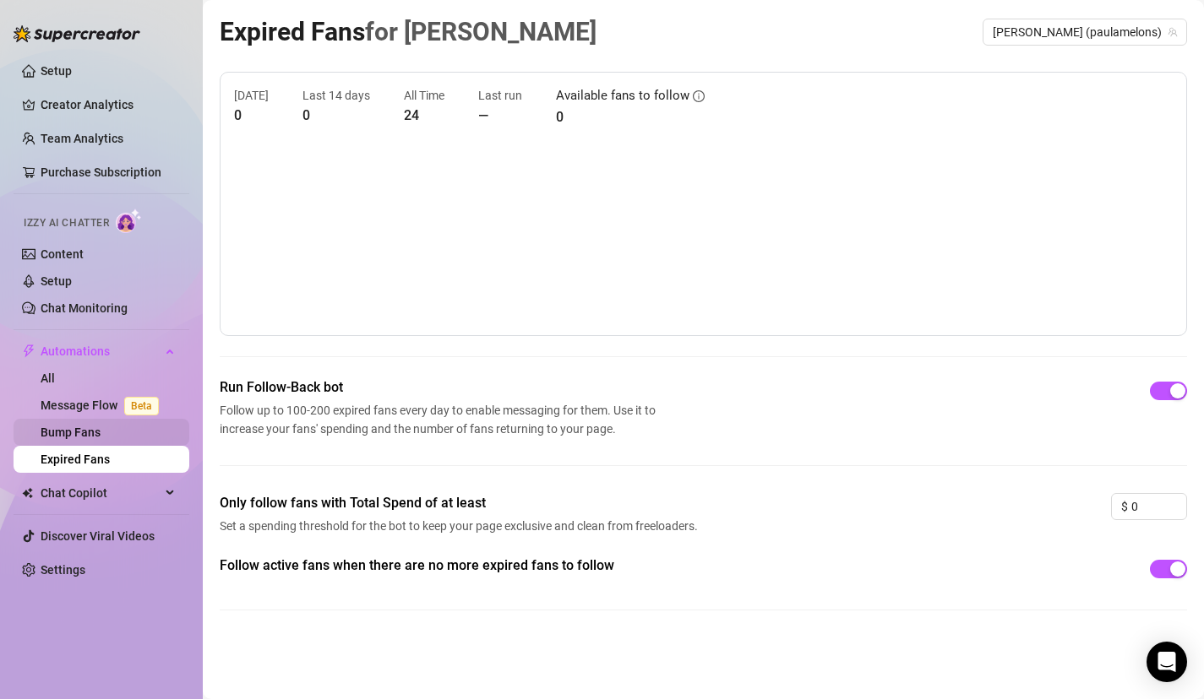
click at [101, 427] on link "Bump Fans" at bounding box center [71, 433] width 60 height 14
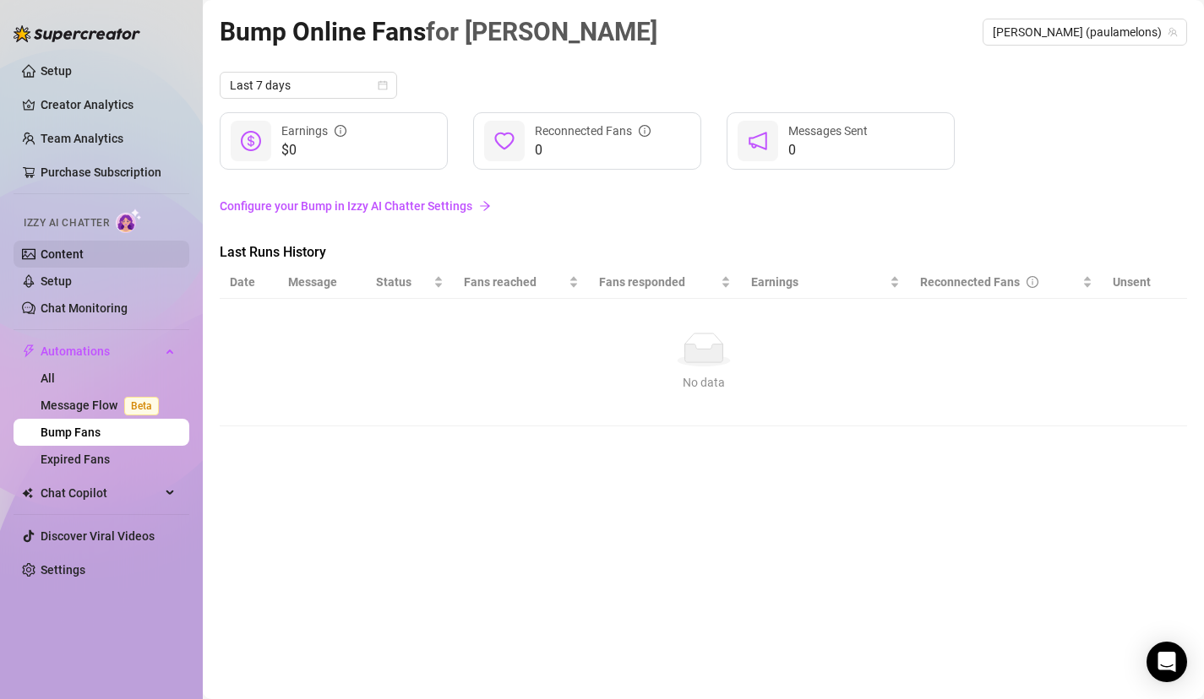
click at [84, 253] on link "Content" at bounding box center [62, 255] width 43 height 14
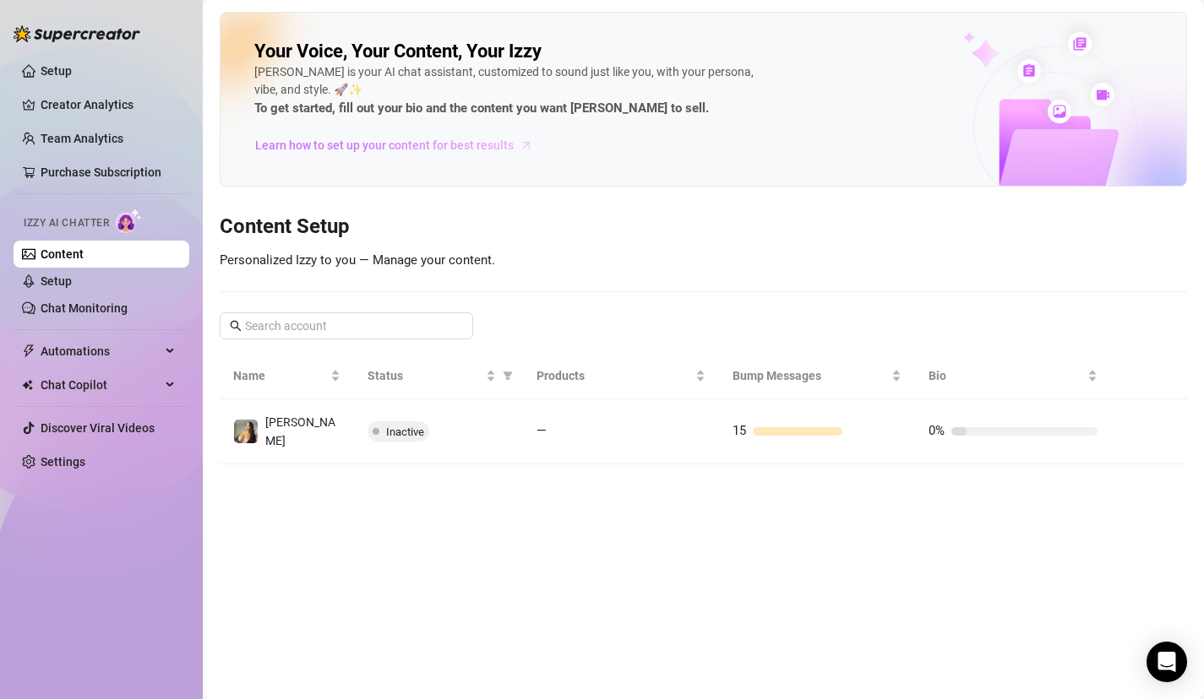
click at [344, 142] on span "Learn how to set up your content for best results" at bounding box center [384, 145] width 258 height 19
click at [107, 382] on span "Chat Copilot" at bounding box center [101, 385] width 120 height 27
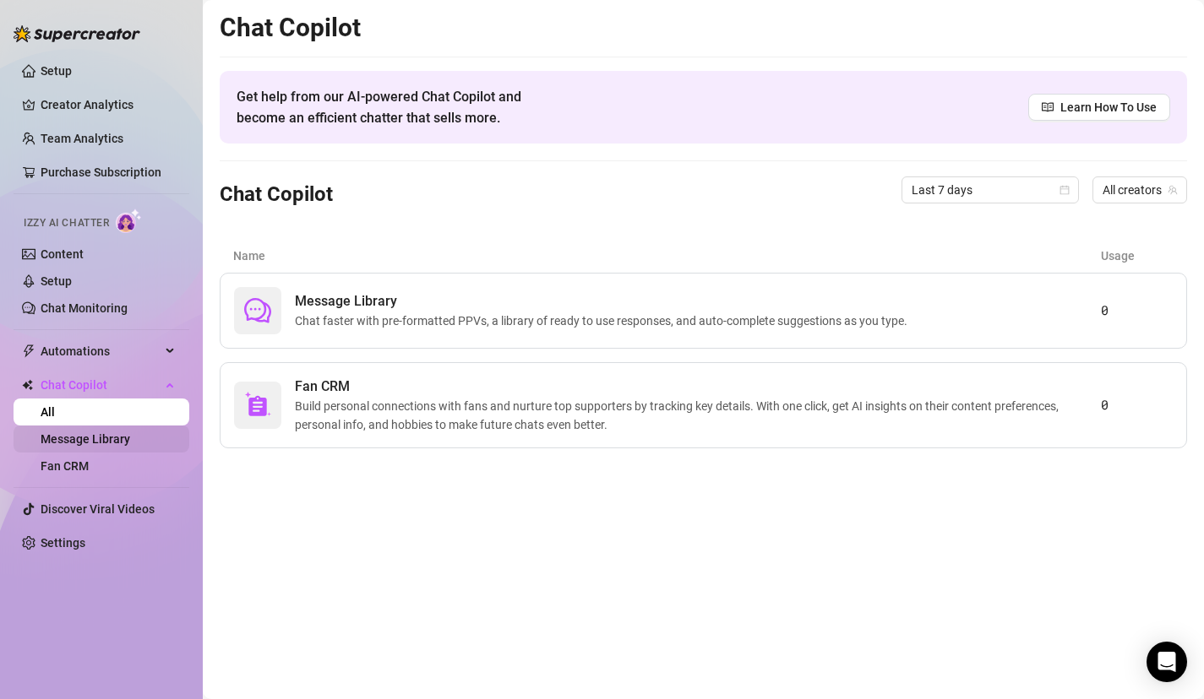
click at [123, 436] on link "Message Library" at bounding box center [86, 439] width 90 height 14
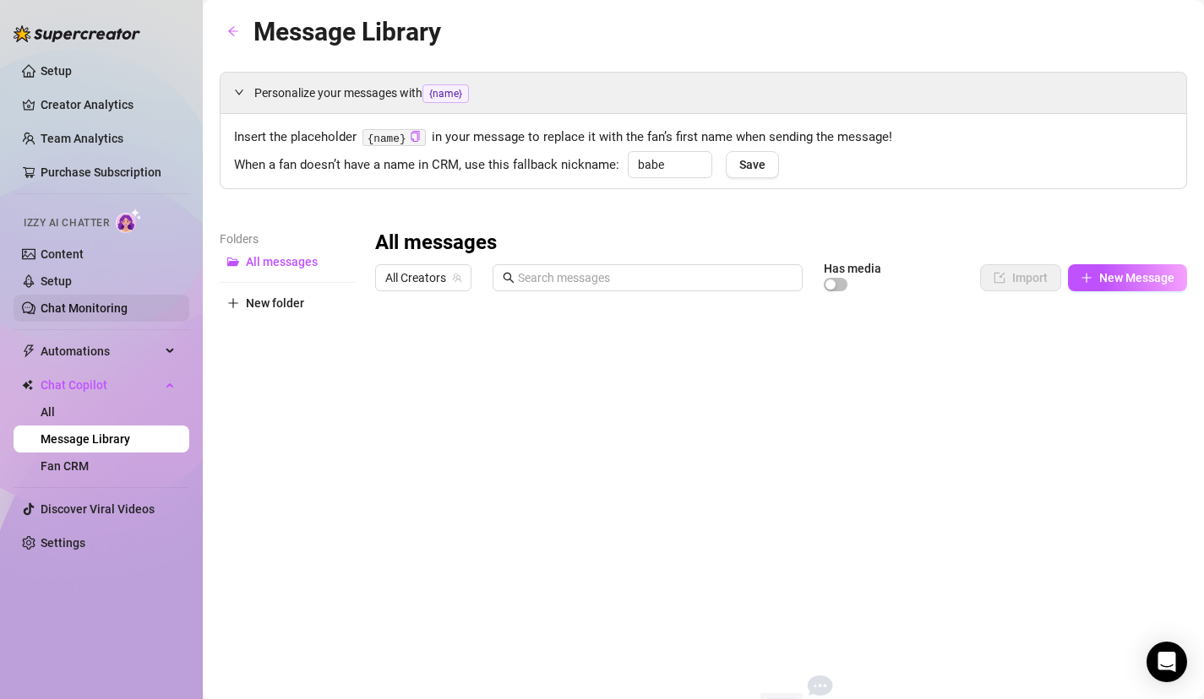
click at [128, 313] on link "Chat Monitoring" at bounding box center [84, 309] width 87 height 14
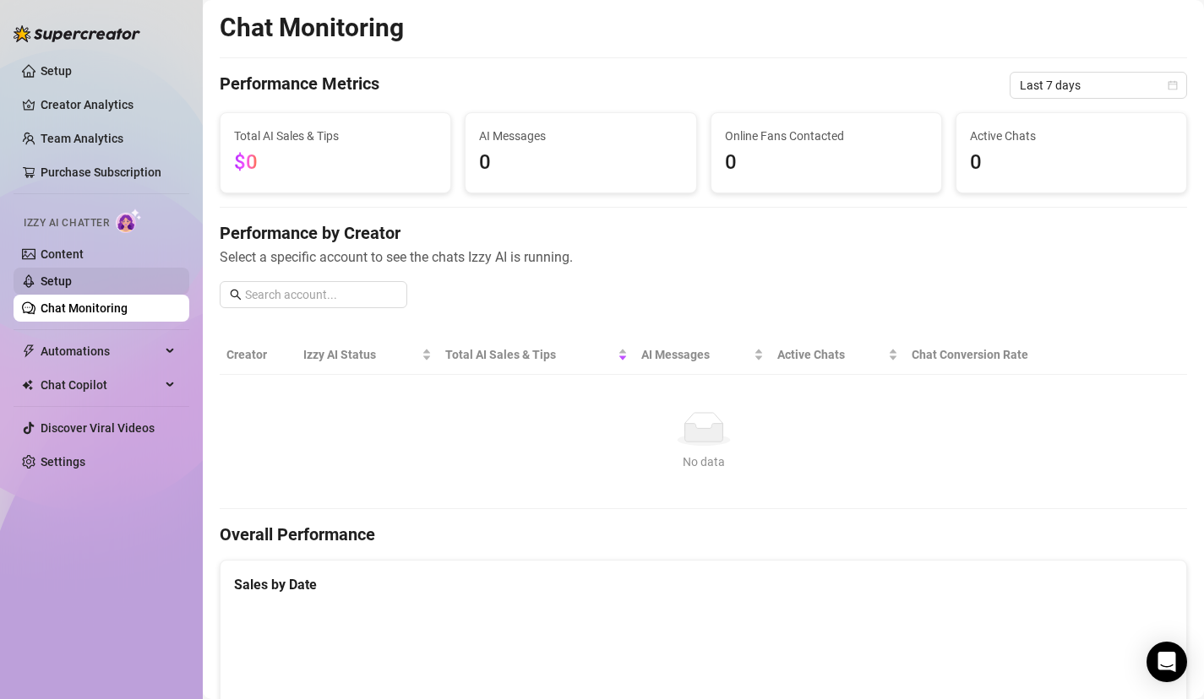
click at [72, 286] on link "Setup" at bounding box center [56, 282] width 31 height 14
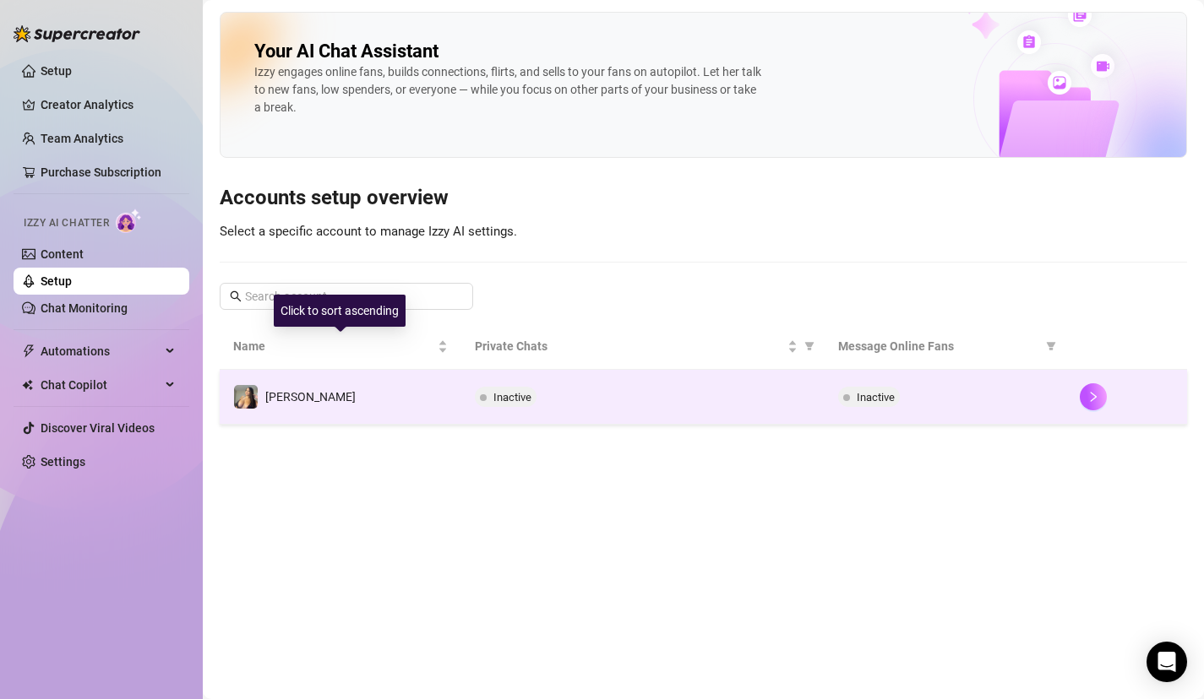
click at [416, 390] on td "Paula" at bounding box center [341, 397] width 242 height 55
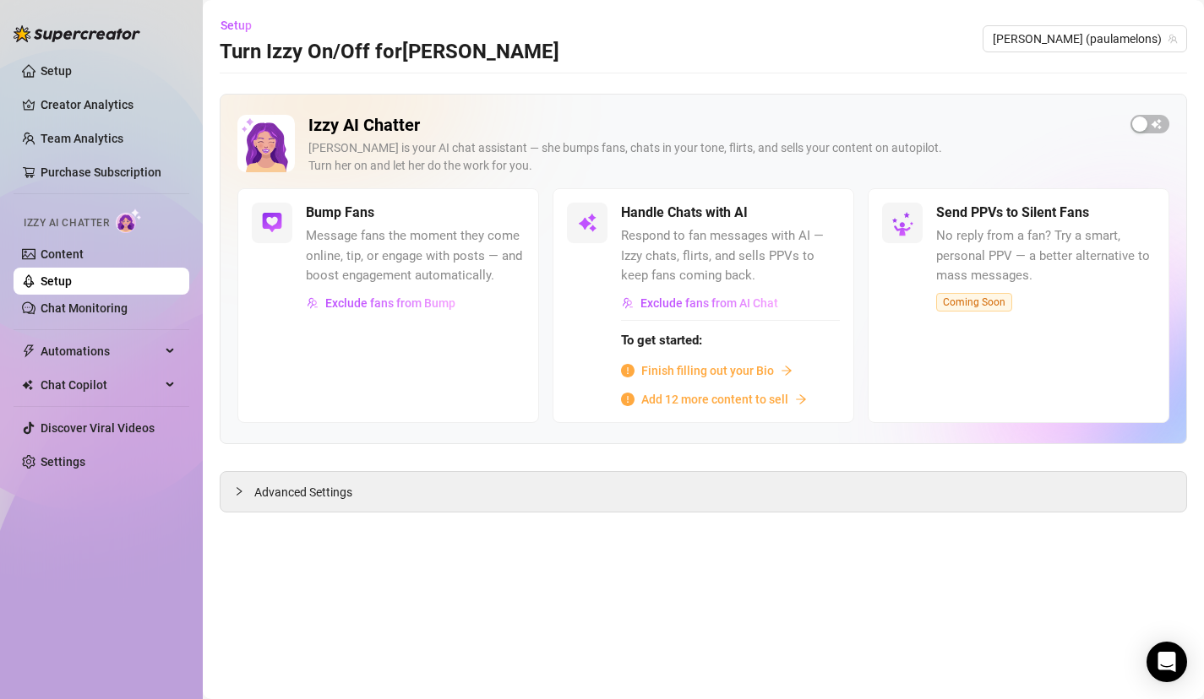
click at [492, 217] on div "Bump Fans" at bounding box center [415, 213] width 219 height 20
click at [1164, 123] on span "button" at bounding box center [1149, 124] width 39 height 19
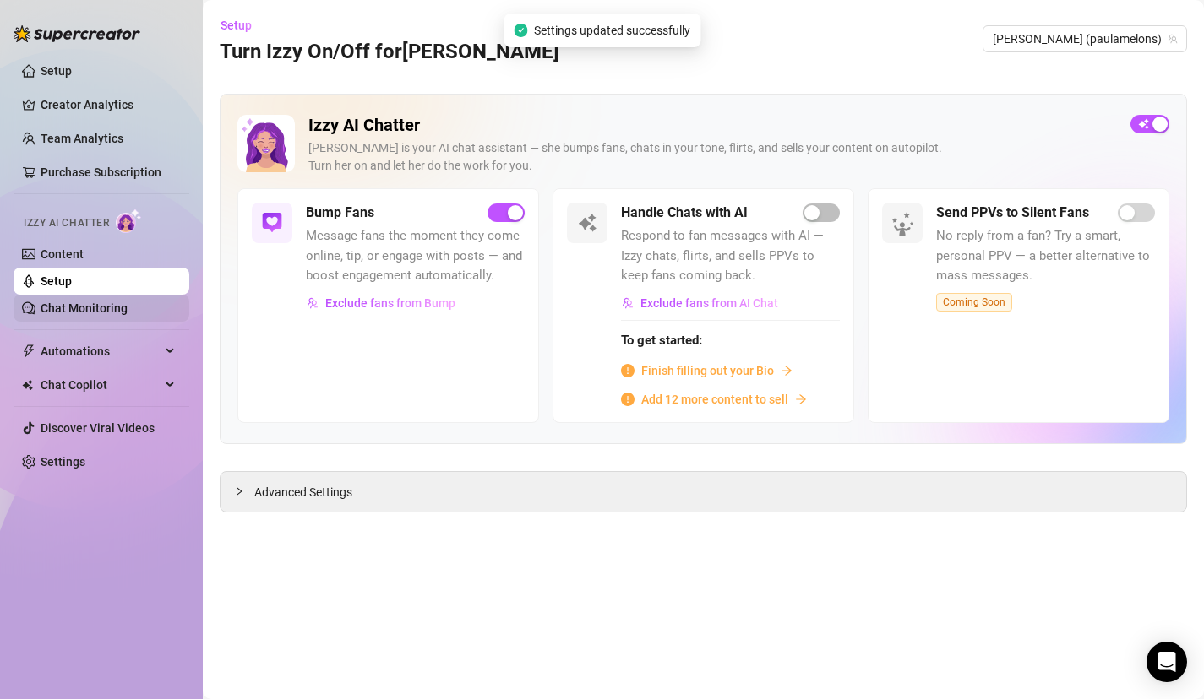
click at [128, 303] on link "Chat Monitoring" at bounding box center [84, 309] width 87 height 14
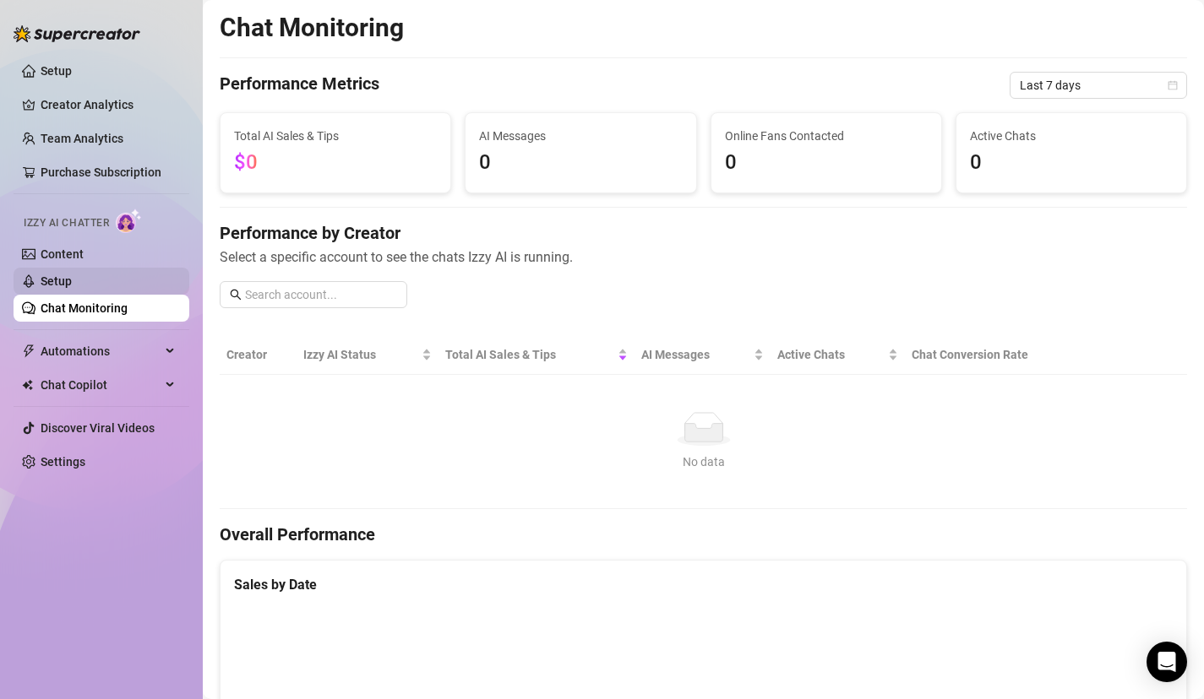
click at [72, 282] on link "Setup" at bounding box center [56, 282] width 31 height 14
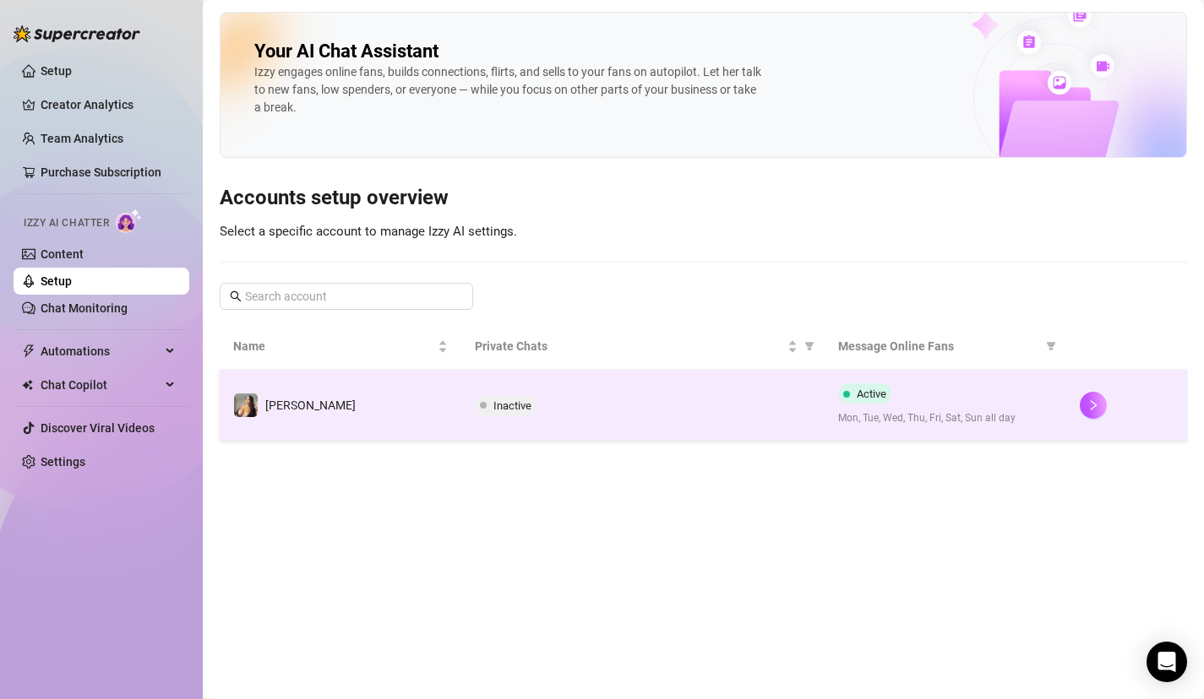
click at [285, 395] on div "Paula" at bounding box center [294, 405] width 122 height 25
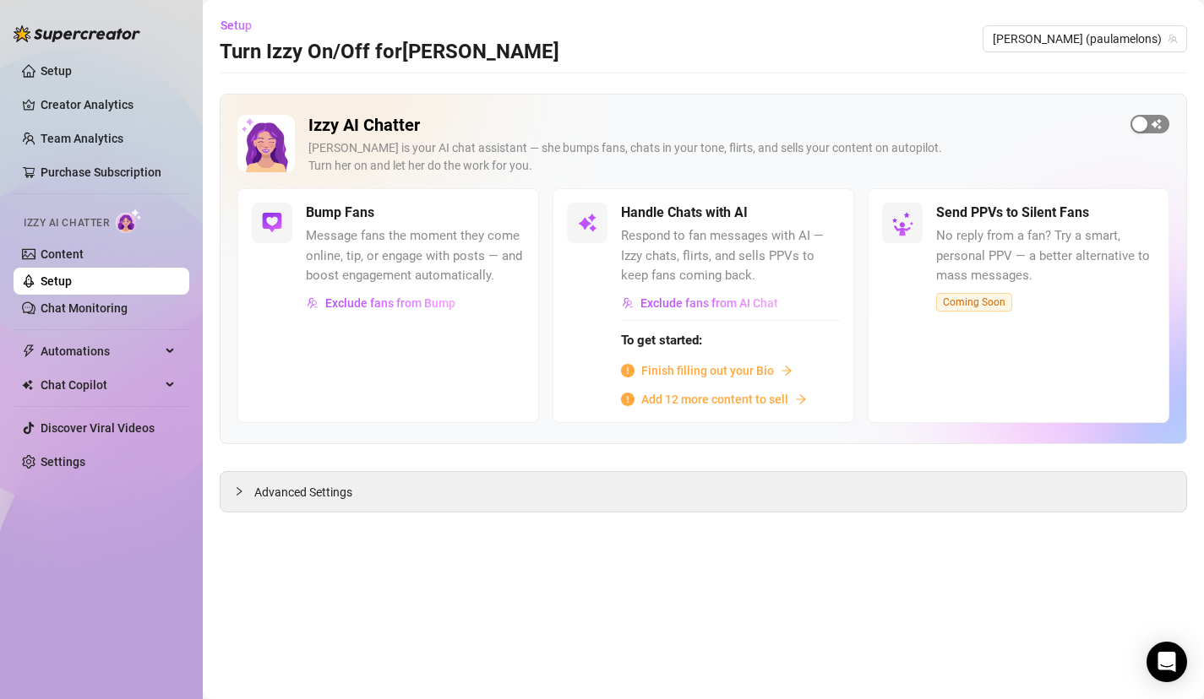
click at [1146, 122] on div "button" at bounding box center [1139, 124] width 15 height 15
click at [824, 204] on span "button" at bounding box center [820, 213] width 37 height 19
click at [509, 213] on div "button" at bounding box center [515, 212] width 15 height 15
click at [509, 213] on span "button" at bounding box center [505, 213] width 37 height 19
click at [704, 373] on span "Finish filling out your Bio" at bounding box center [707, 371] width 133 height 19
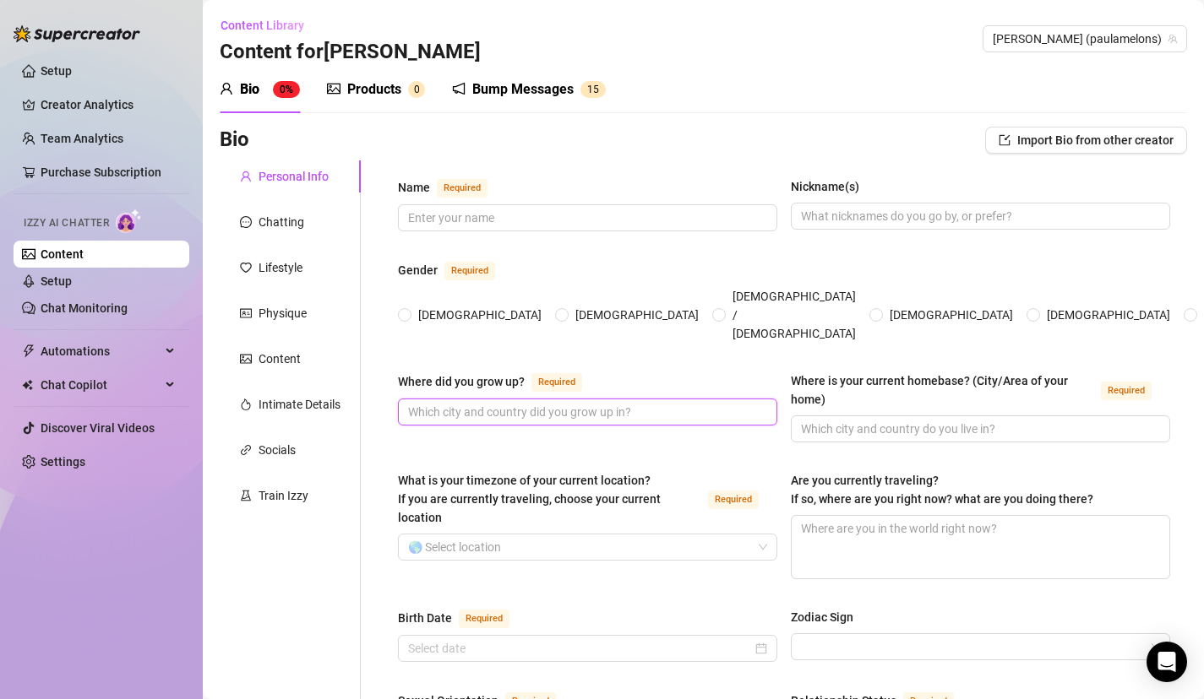
click at [587, 403] on input "Where did you grow up? Required" at bounding box center [586, 412] width 356 height 19
click at [1078, 146] on span "Import Bio from other creator" at bounding box center [1095, 140] width 156 height 14
click at [1140, 220] on span "Import" at bounding box center [1146, 218] width 35 height 14
click at [624, 218] on input "Name Required" at bounding box center [586, 218] width 356 height 19
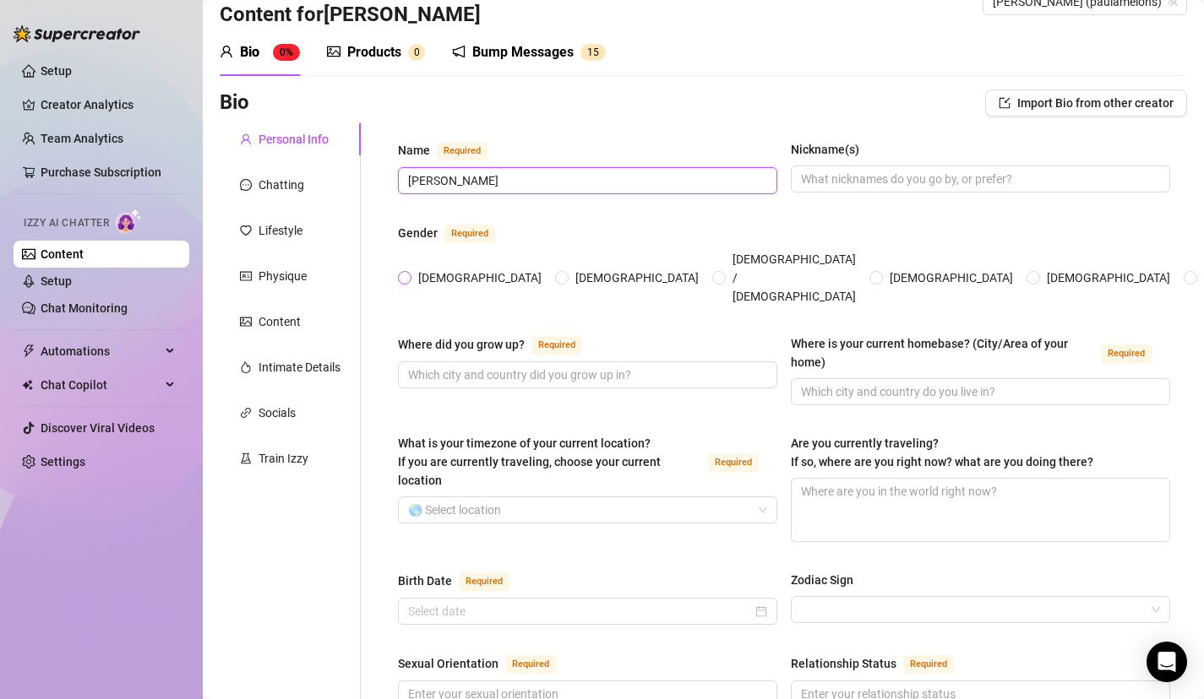
type input "Paula"
click at [416, 269] on span "Female" at bounding box center [479, 278] width 137 height 19
click at [409, 274] on input "Female" at bounding box center [405, 279] width 7 height 11
radio input "true"
click at [473, 366] on input "Where did you grow up? Required" at bounding box center [586, 375] width 356 height 19
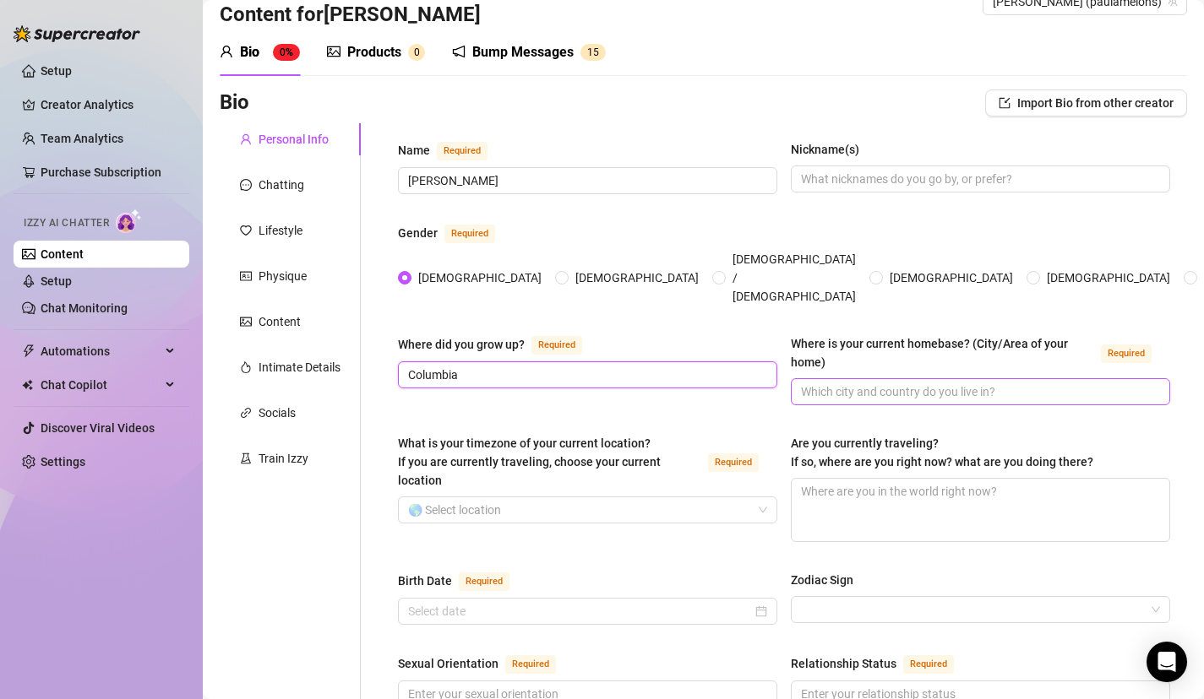
type input "Columbia"
click at [867, 383] on input "Where is your current homebase? (City/Area of your home) Required" at bounding box center [979, 392] width 356 height 19
type input "Columbia"
click at [702, 498] on input "What is your timezone of your current location? If you are currently traveling,…" at bounding box center [580, 510] width 344 height 25
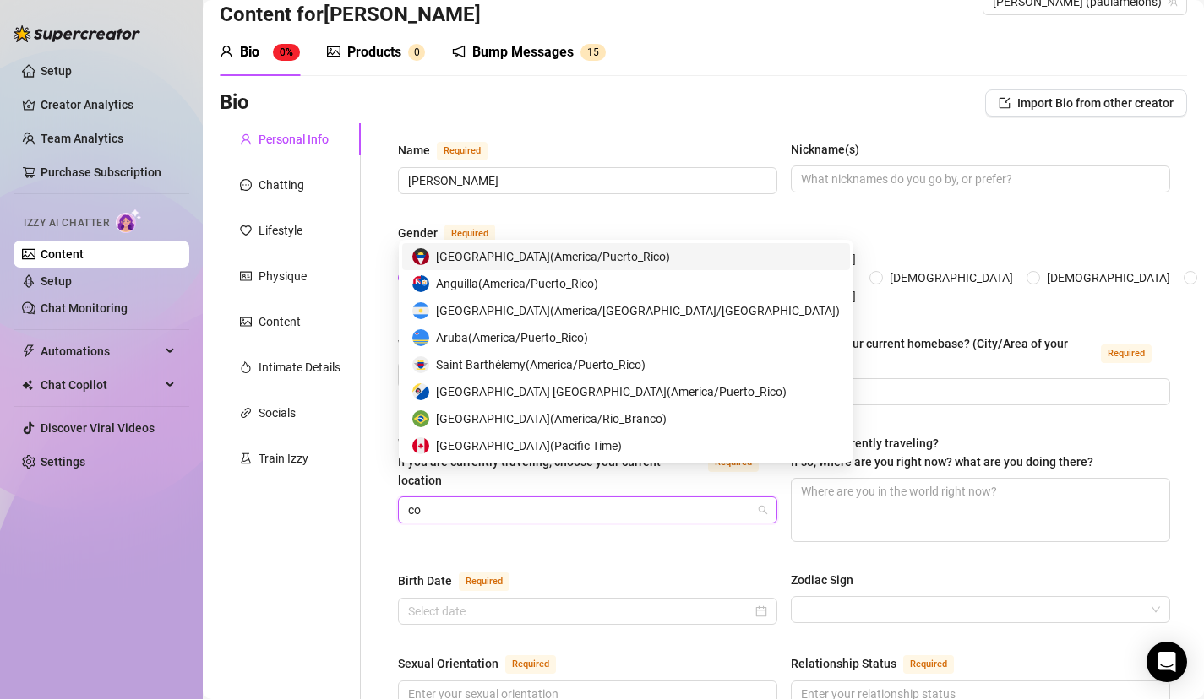
type input "col"
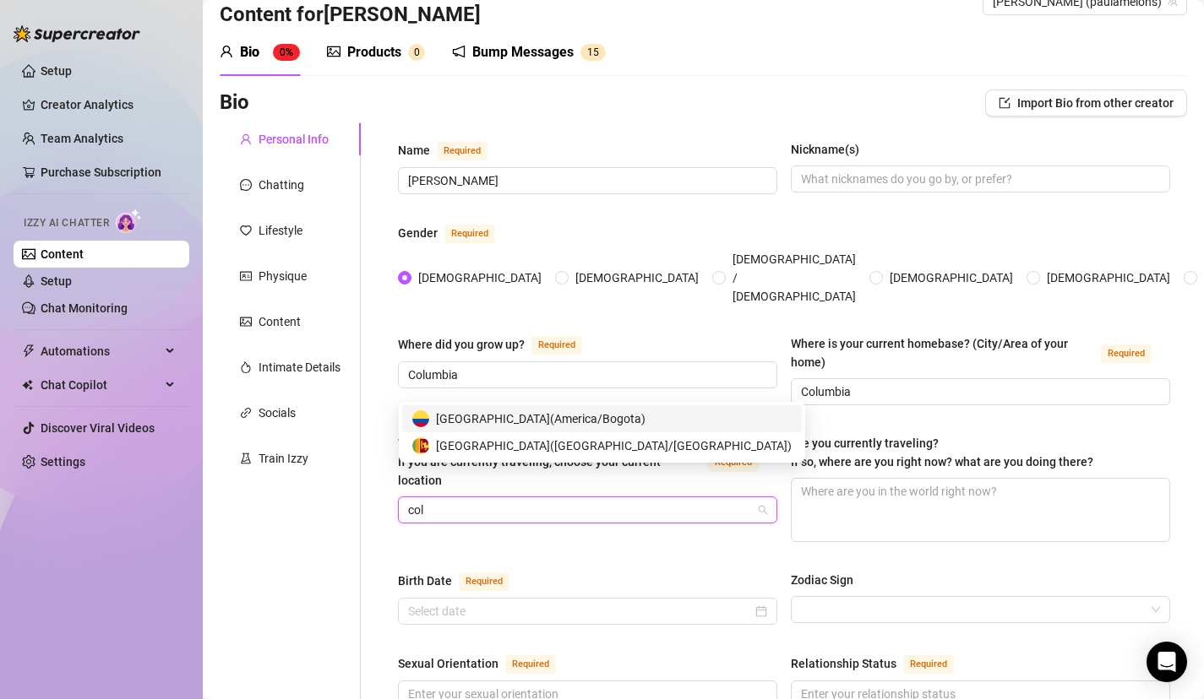
click at [677, 421] on div "Colombia ( America/Bogota )" at bounding box center [601, 419] width 379 height 19
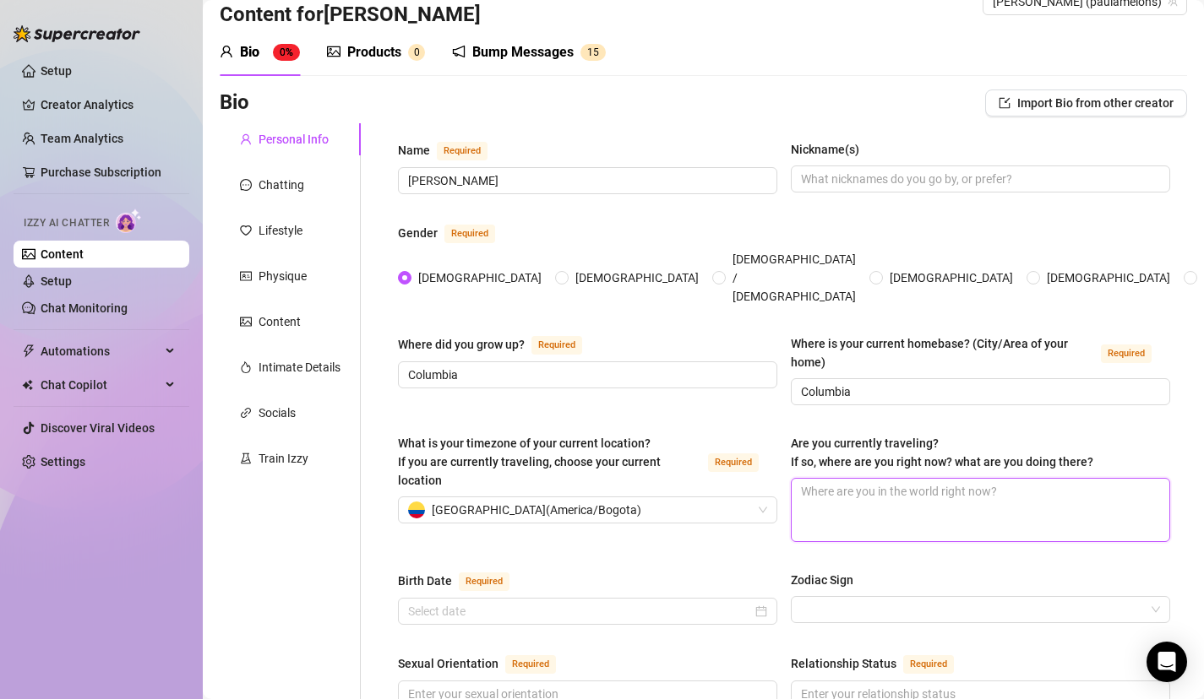
click at [884, 491] on textarea "Are you currently traveling? If so, where are you right now? what are you doing…" at bounding box center [980, 510] width 378 height 63
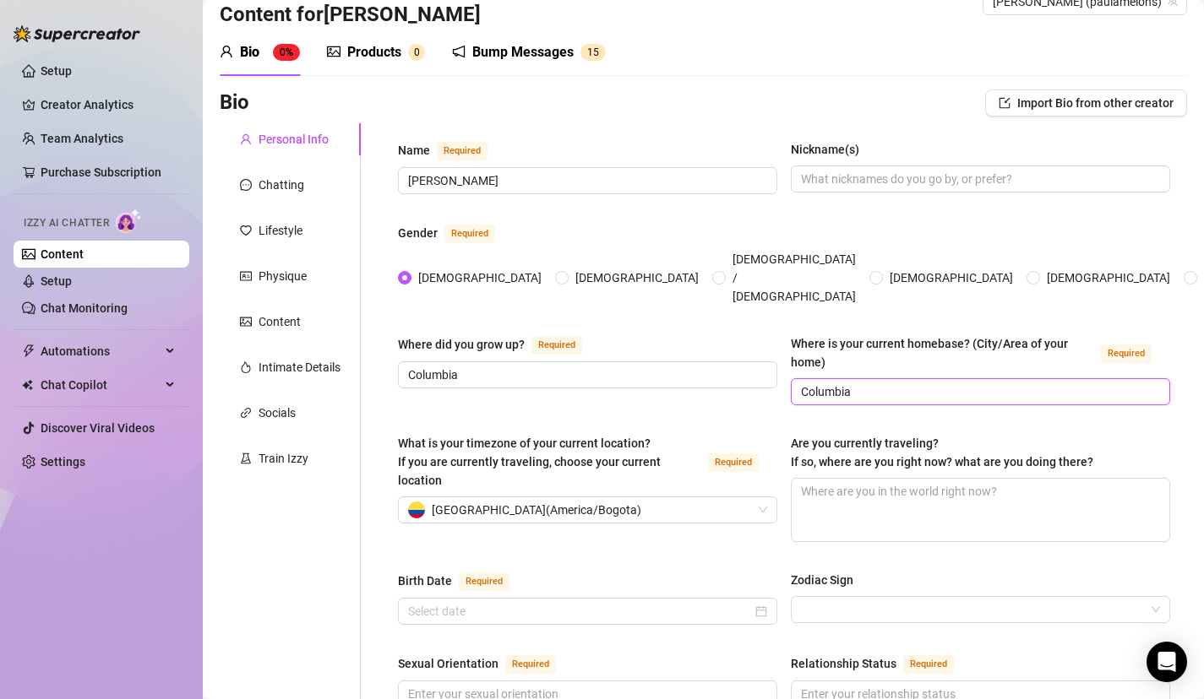
click at [923, 383] on input "Columbia" at bounding box center [979, 392] width 356 height 19
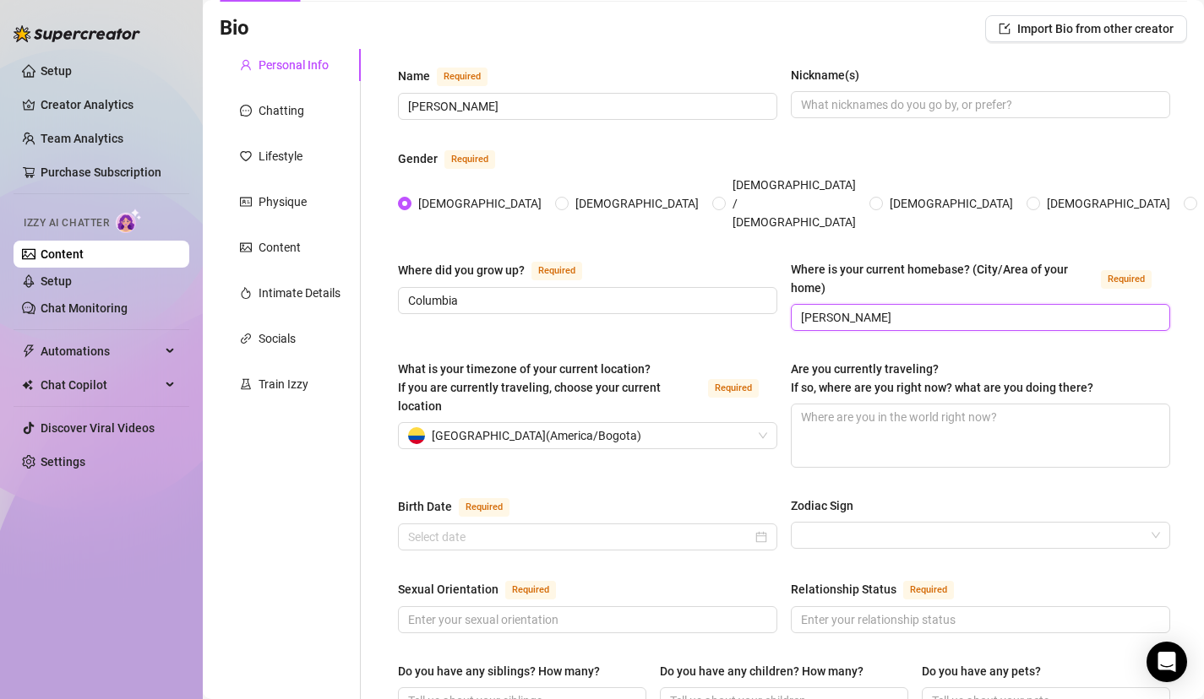
click at [819, 308] on input "Mai Vesta" at bounding box center [979, 317] width 356 height 19
type input "Mia Vesta"
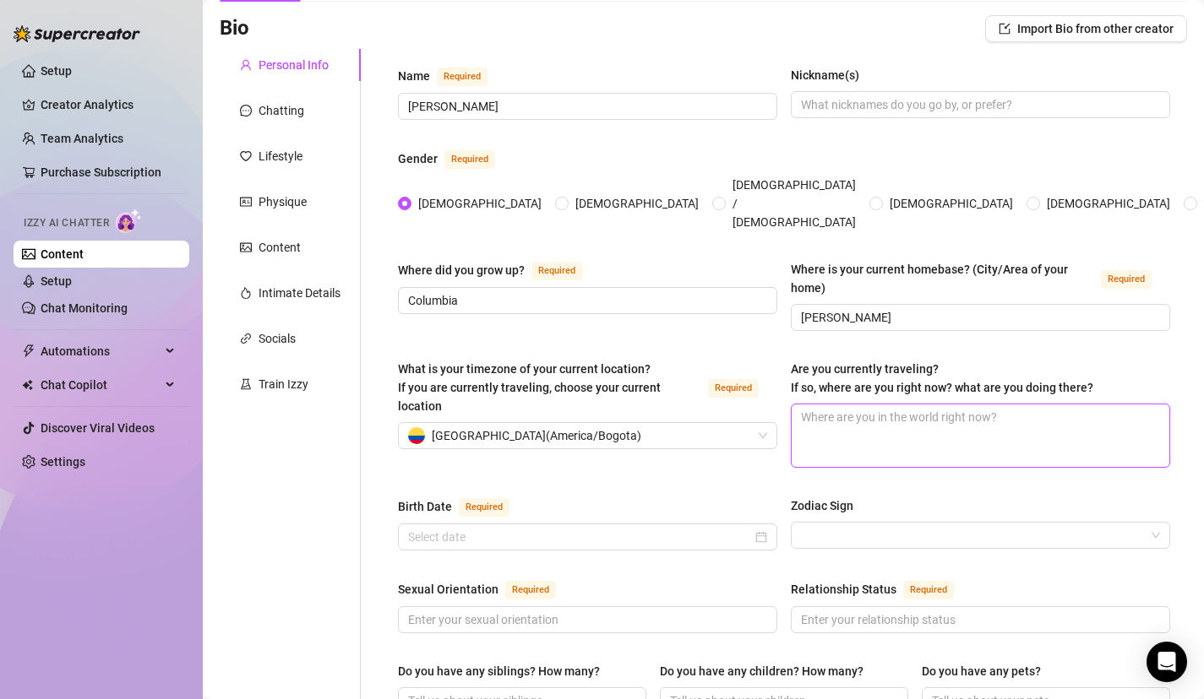
click at [863, 405] on textarea "Are you currently traveling? If so, where are you right now? what are you doing…" at bounding box center [980, 436] width 378 height 63
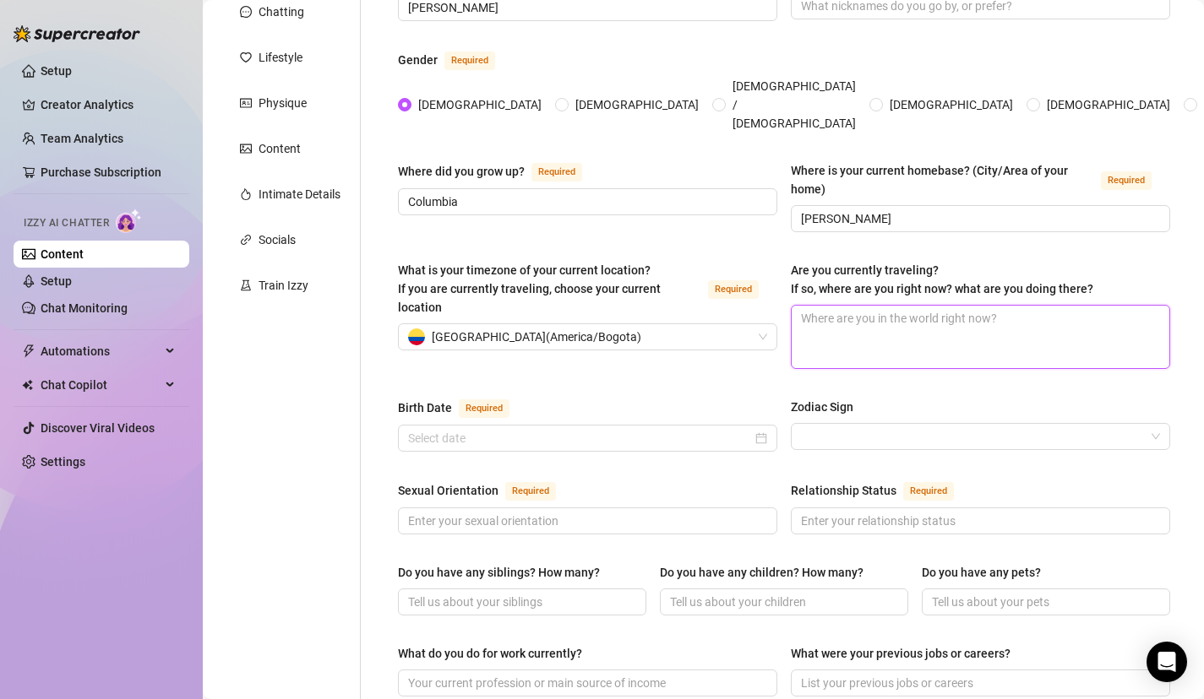
scroll to position [217, 0]
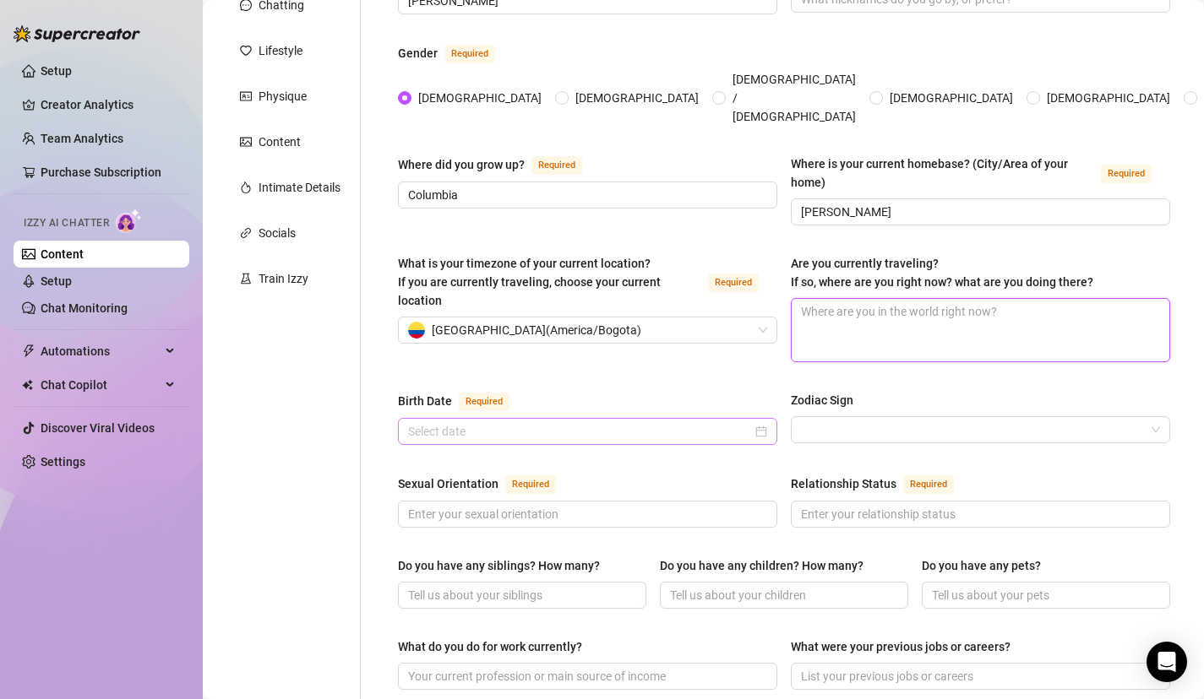
click at [594, 418] on div at bounding box center [587, 431] width 379 height 27
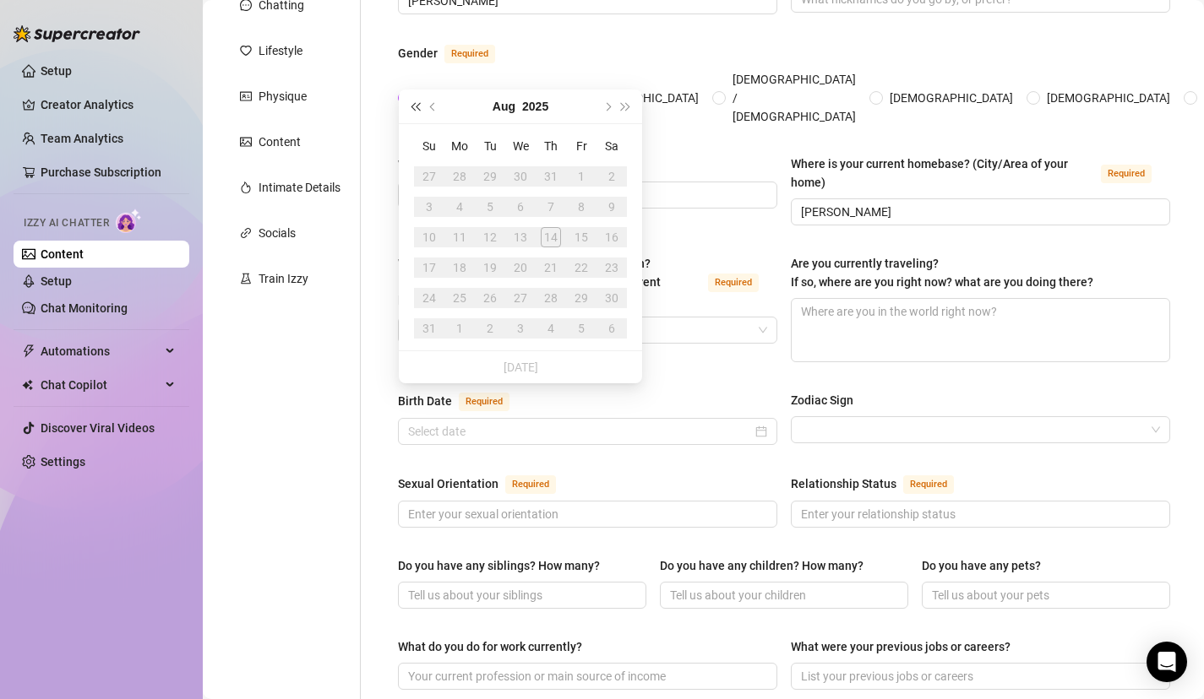
click at [418, 95] on button "Last year (Control + left)" at bounding box center [414, 107] width 19 height 34
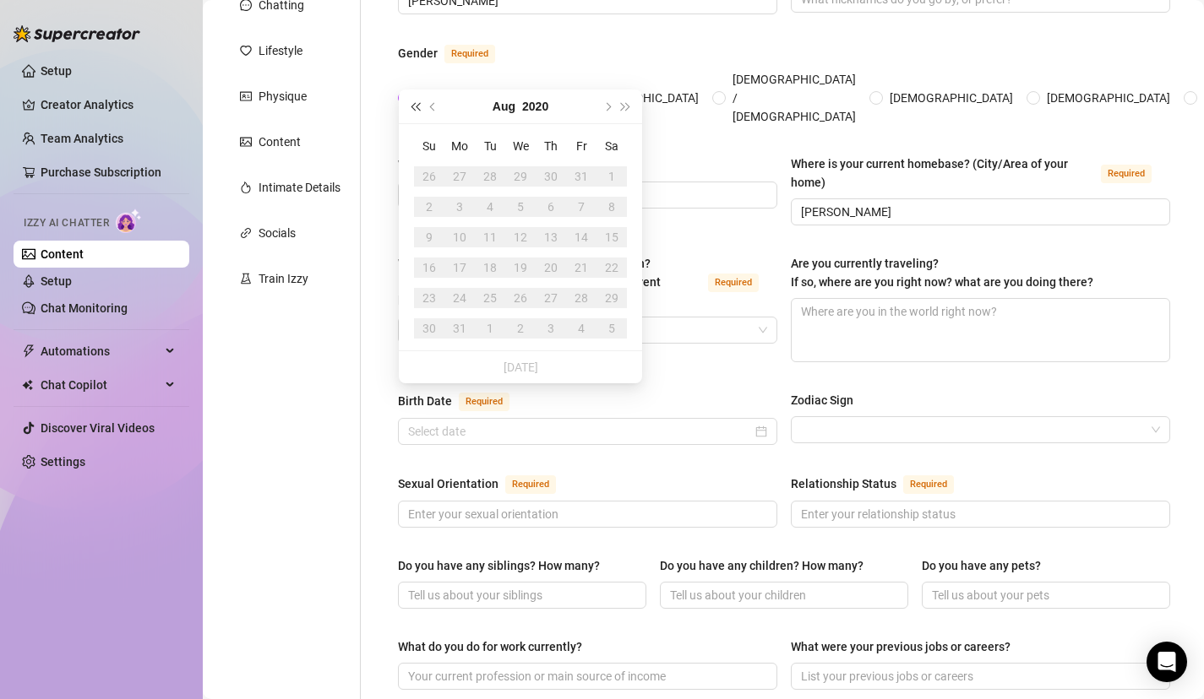
click at [418, 95] on button "Last year (Control + left)" at bounding box center [414, 107] width 19 height 34
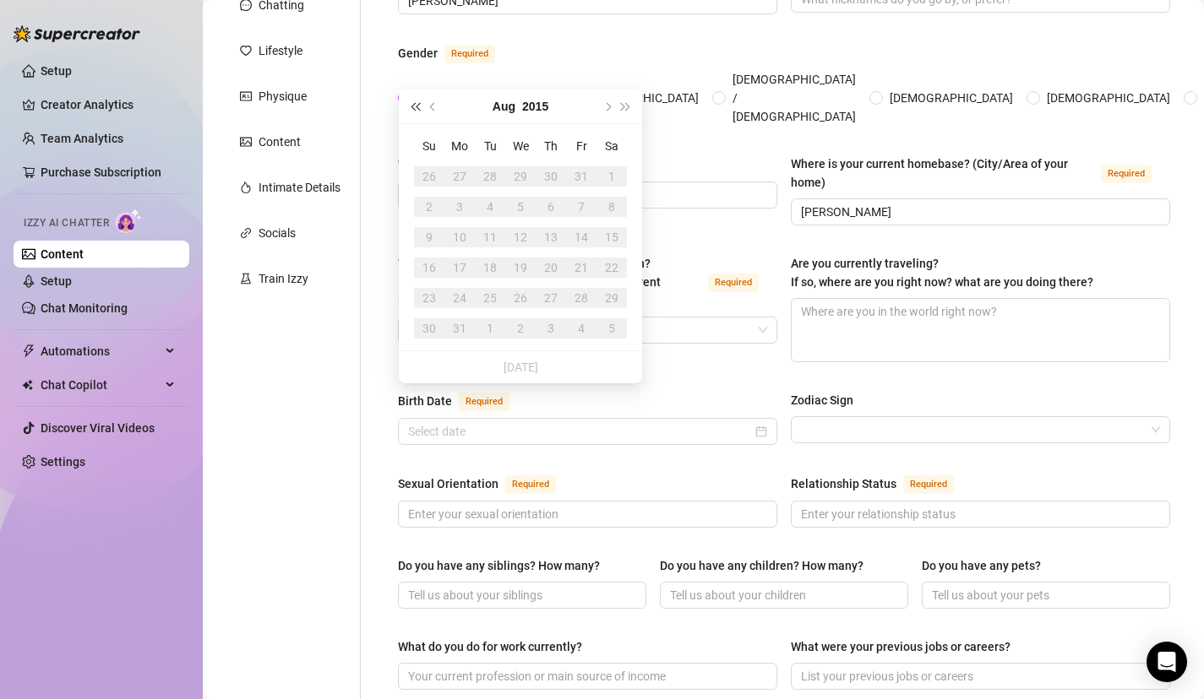
click at [418, 95] on button "Last year (Control + left)" at bounding box center [414, 107] width 19 height 34
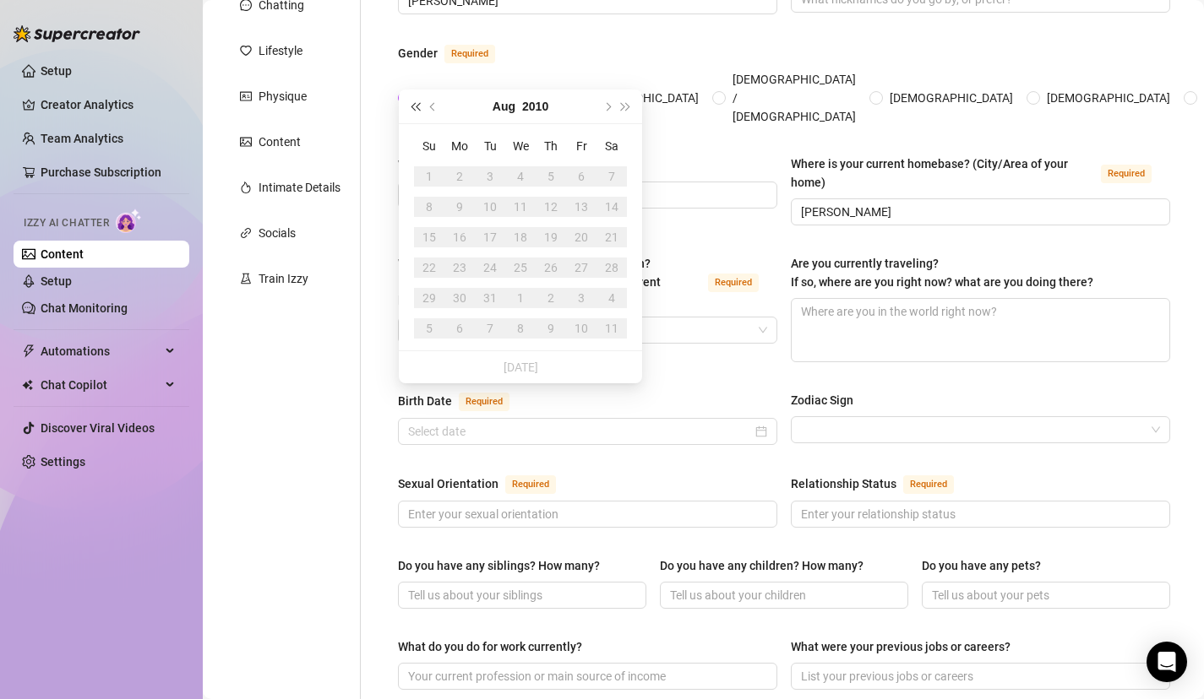
click at [418, 95] on button "Last year (Control + left)" at bounding box center [414, 107] width 19 height 34
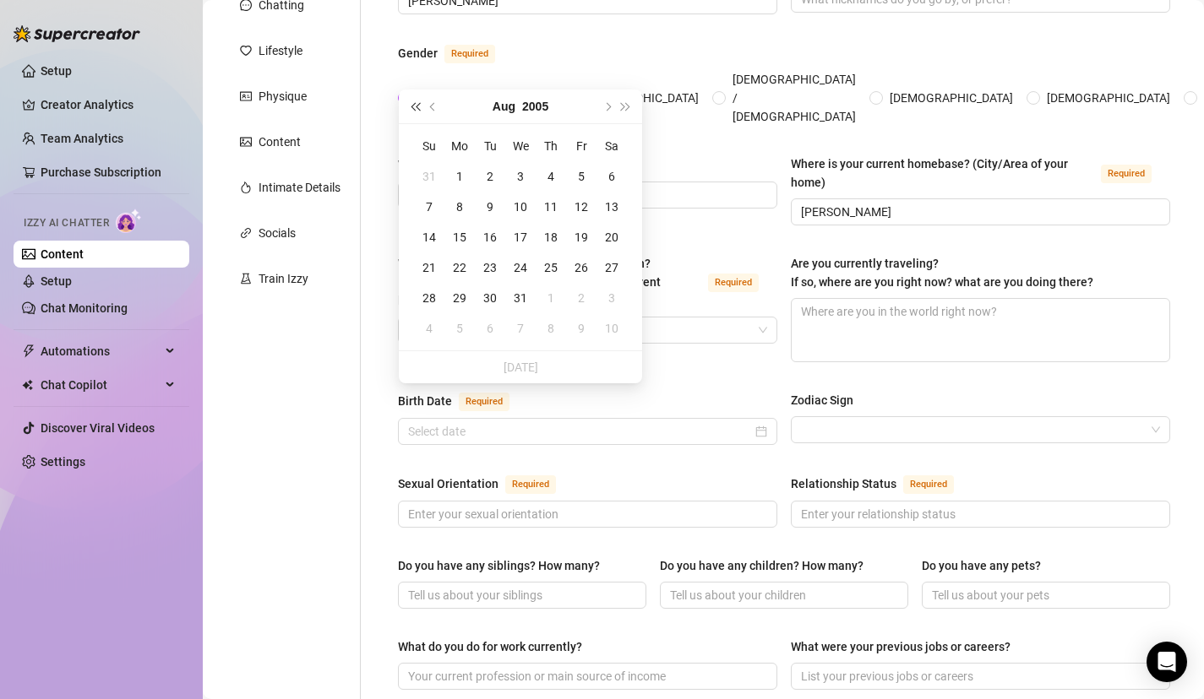
click at [418, 95] on button "Last year (Control + left)" at bounding box center [414, 107] width 19 height 34
type input "August 18th, 2003"
click at [446, 268] on td "18" at bounding box center [459, 268] width 30 height 30
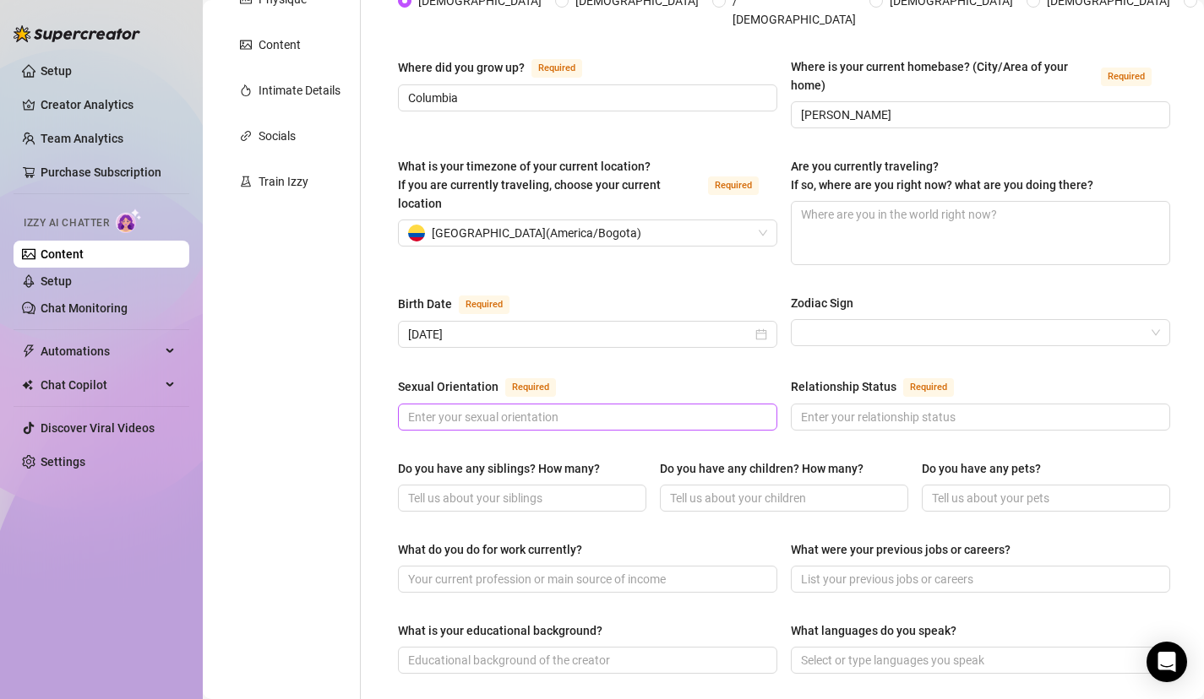
scroll to position [318, 0]
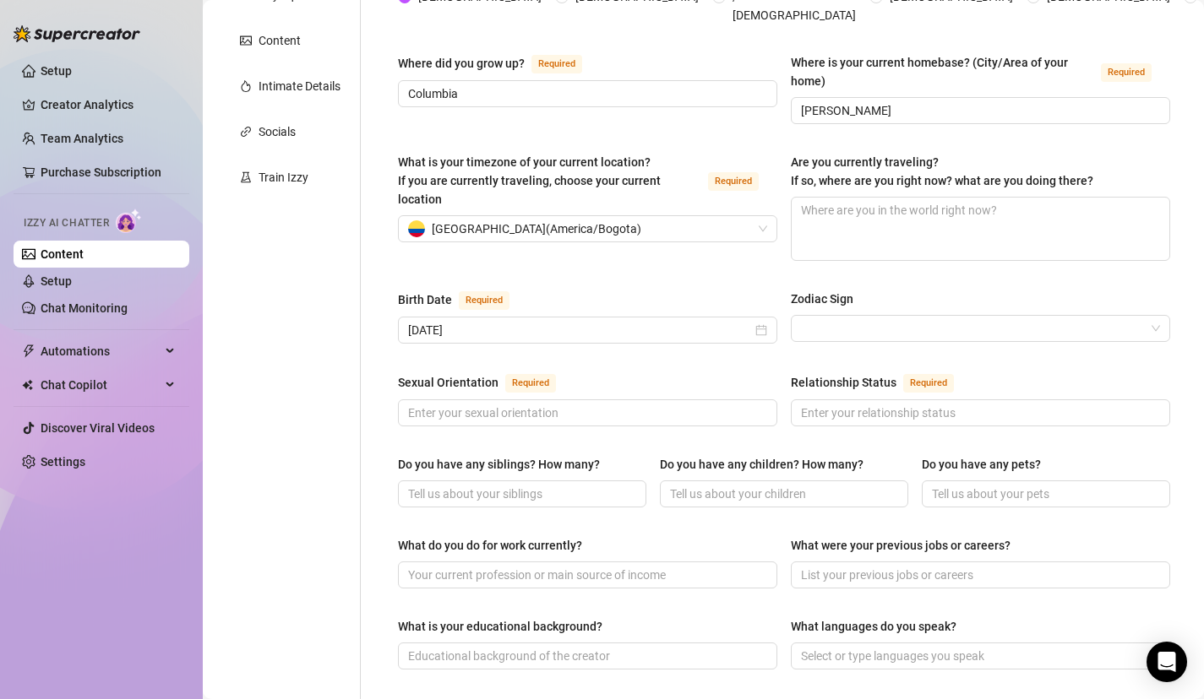
click at [643, 404] on div "Sexual Orientation Required Relationship Status Required" at bounding box center [784, 407] width 772 height 69
click at [648, 404] on input "Sexual Orientation Required" at bounding box center [586, 413] width 356 height 19
type input "Straight"
click at [897, 404] on input "Relationship Status Required" at bounding box center [979, 413] width 356 height 19
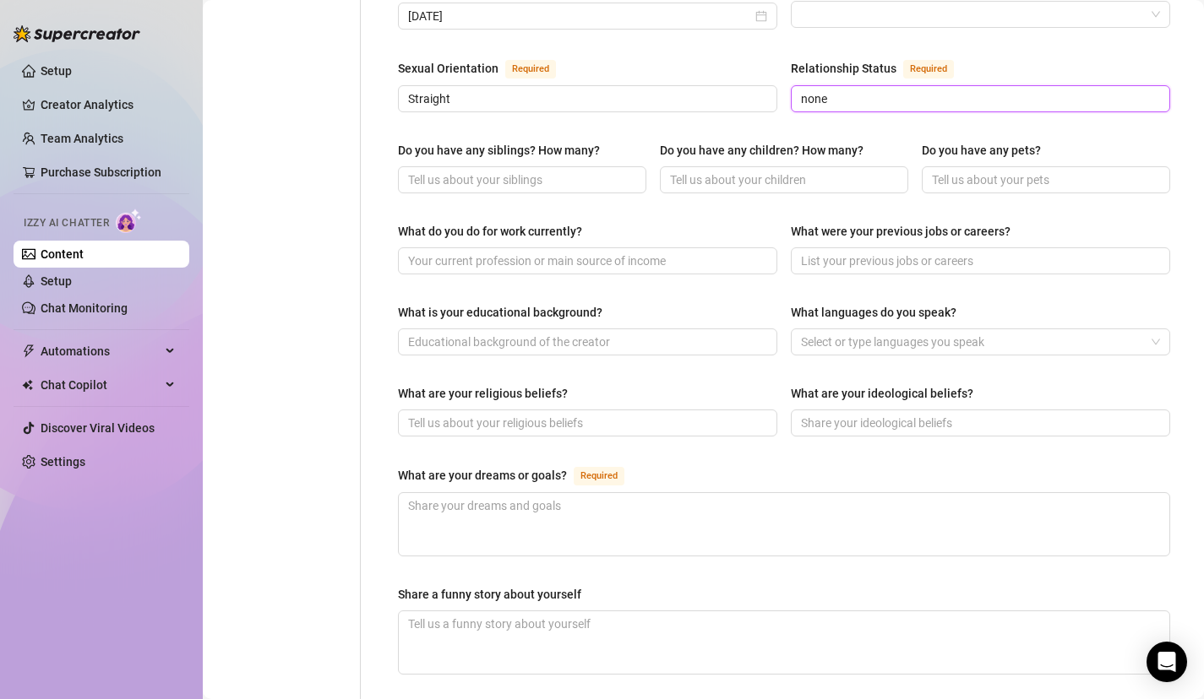
scroll to position [711, 0]
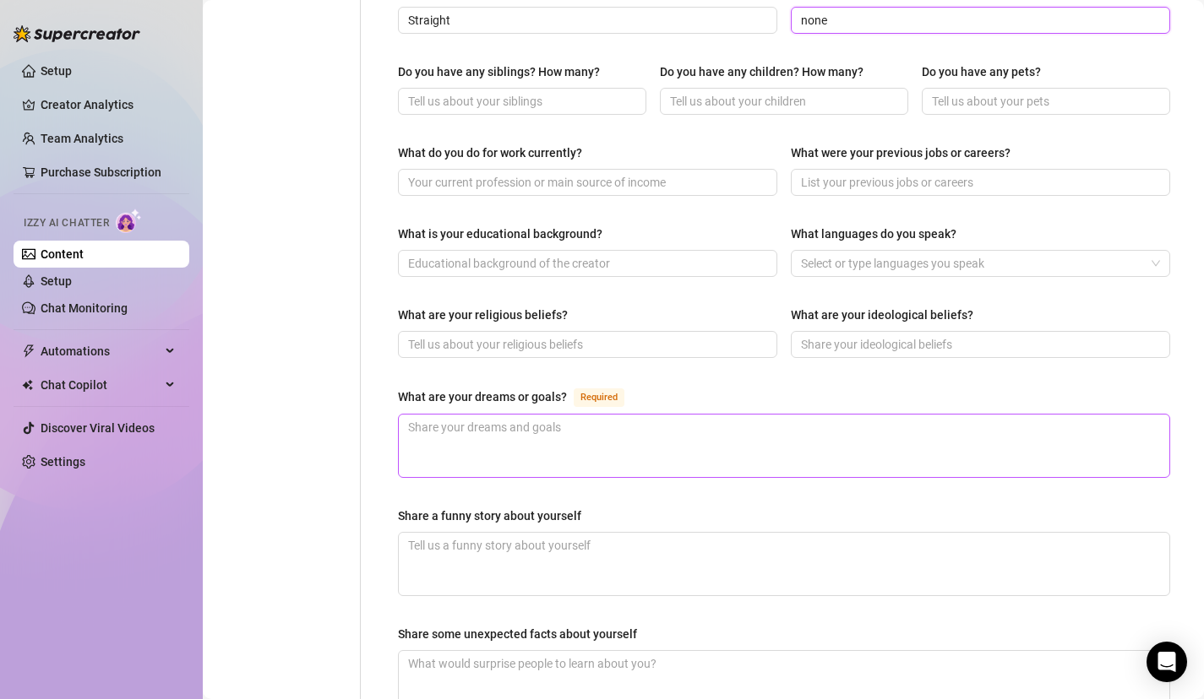
type input "none"
click at [547, 423] on textarea "What are your dreams or goals? Required" at bounding box center [784, 446] width 770 height 63
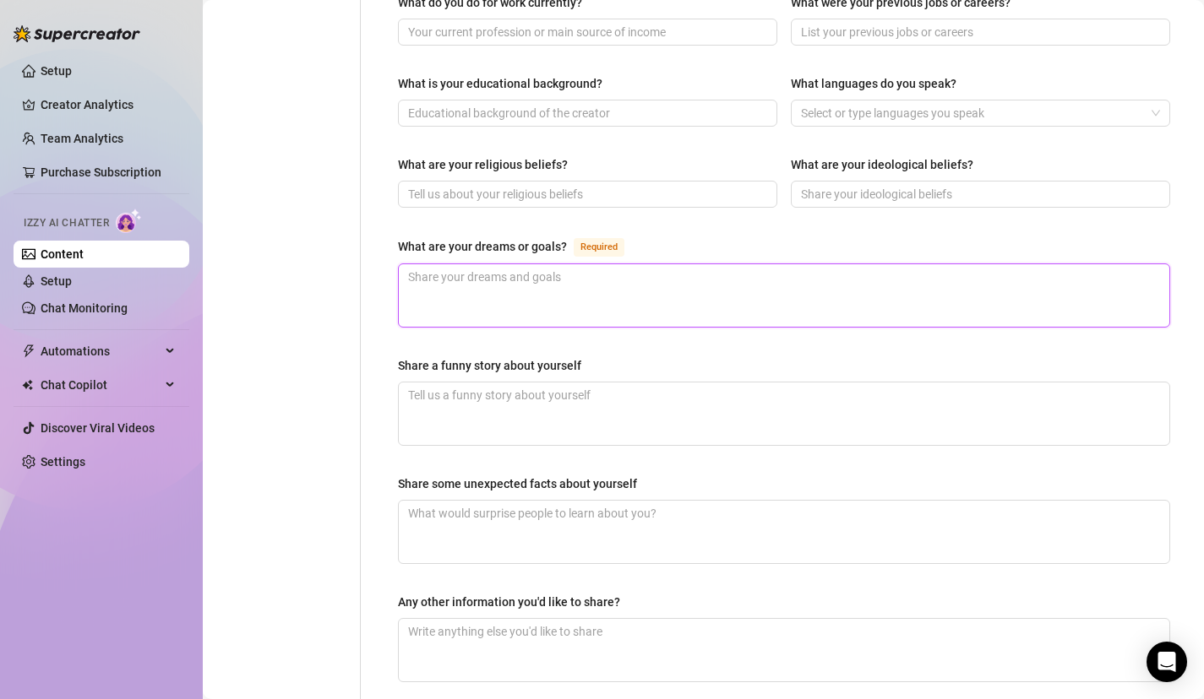
scroll to position [831, 0]
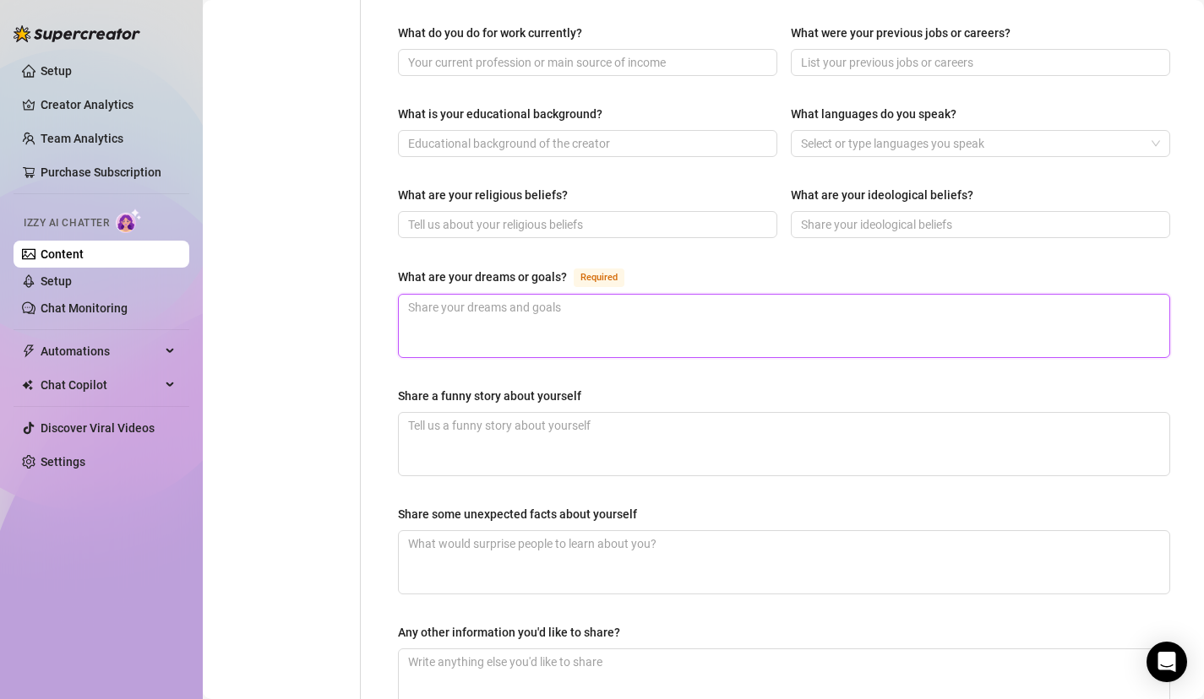
type textarea "J"
type textarea "Ju"
type textarea "Jus"
type textarea "Just"
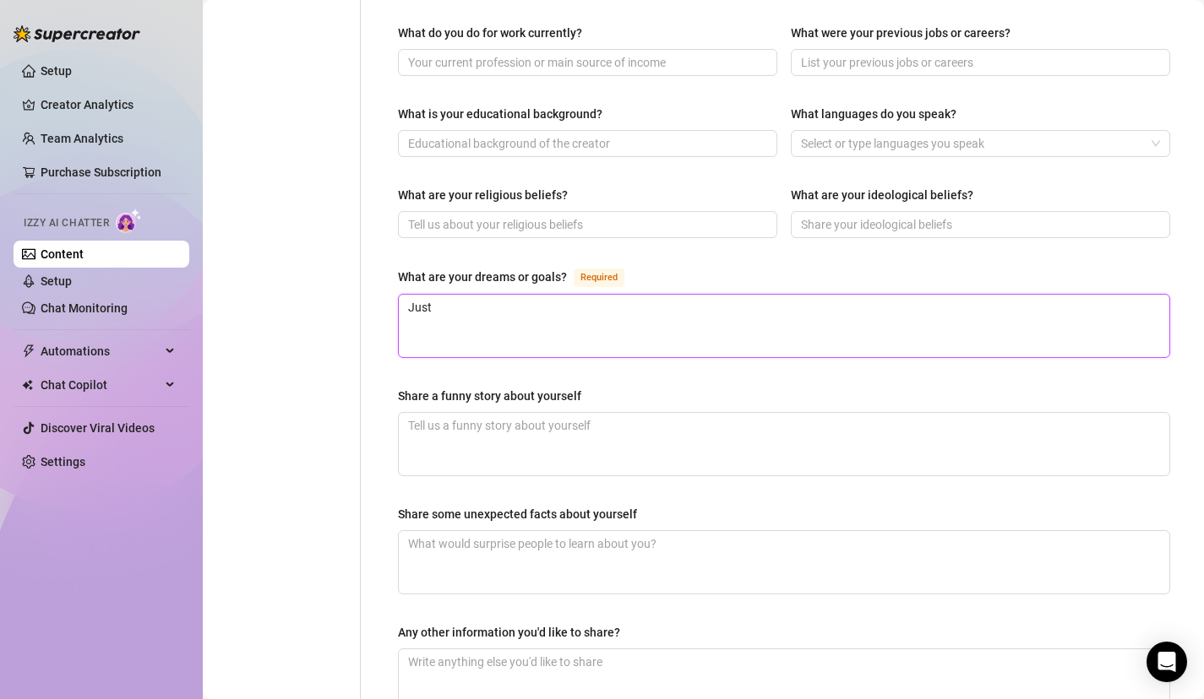
type textarea "Just h"
type textarea "Just hav"
type textarea "Just have"
type textarea "Just have f"
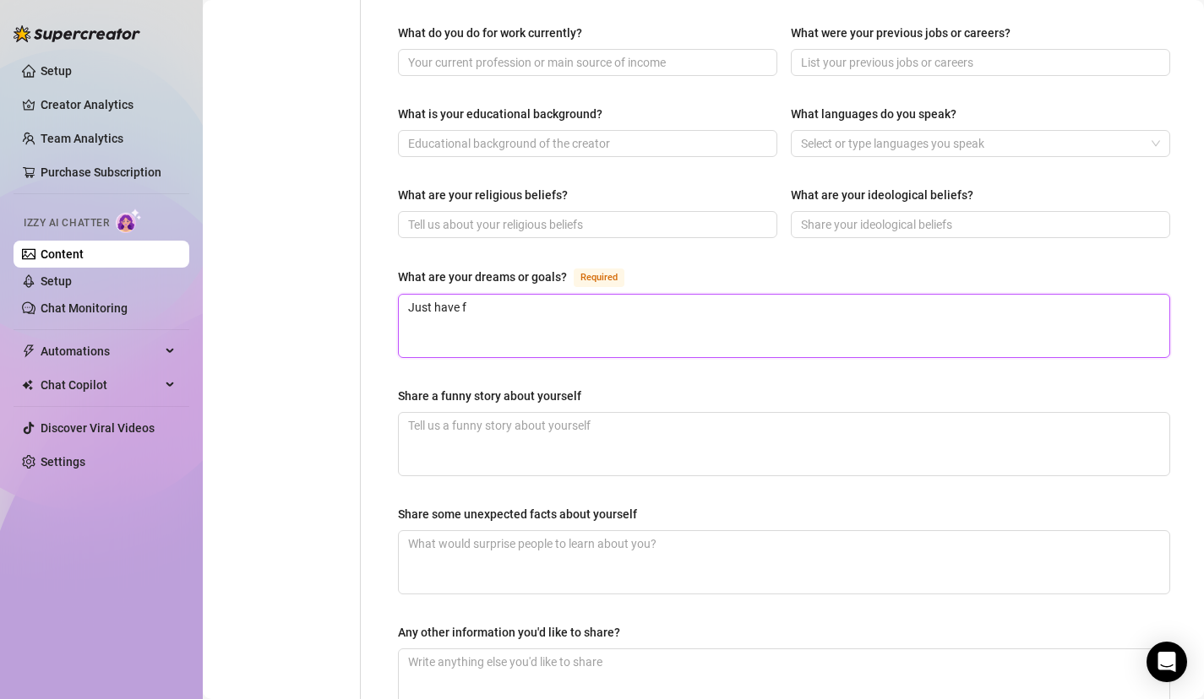
type textarea "Just have fi"
type textarea "Just have fin"
type textarea "Just have fi"
type textarea "Just have f"
type textarea "Just have fu"
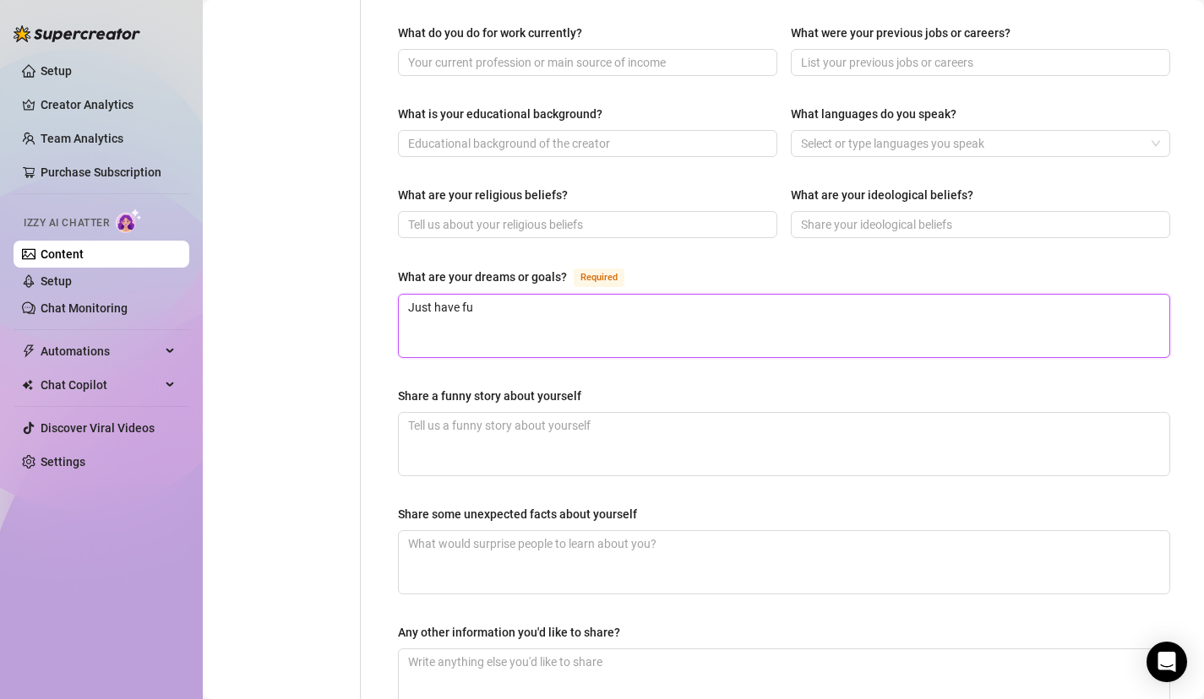
type textarea "Just have fun"
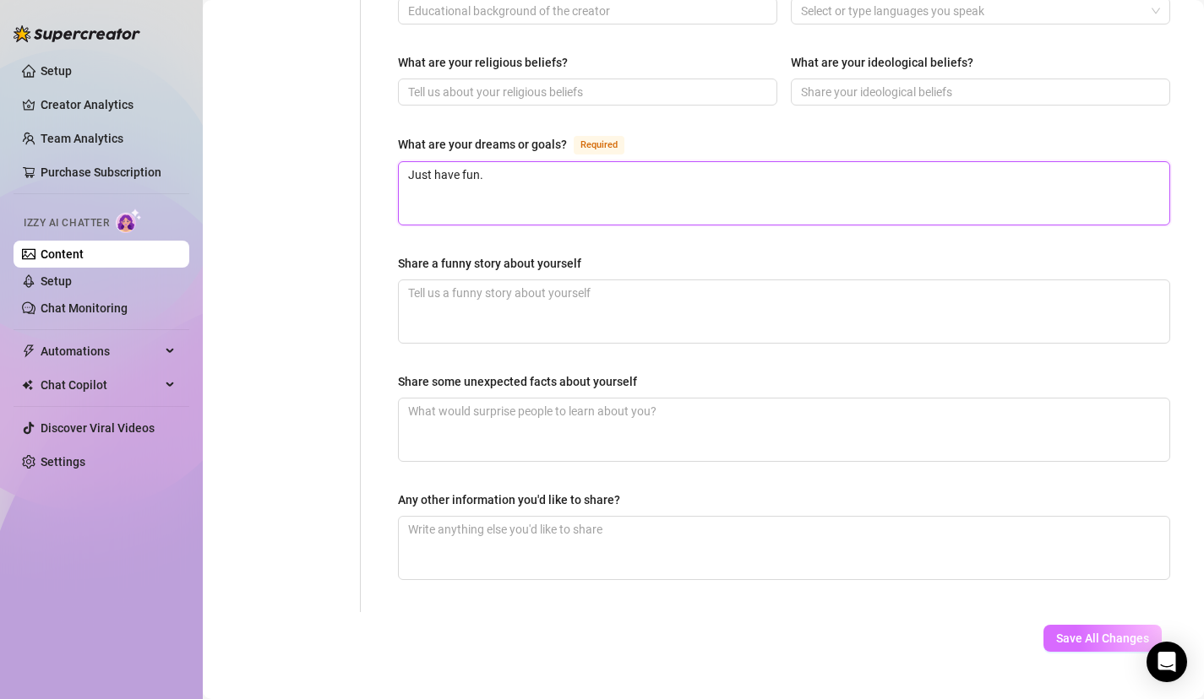
type textarea "Just have fun."
click at [1129, 625] on button "Save All Changes" at bounding box center [1102, 638] width 118 height 27
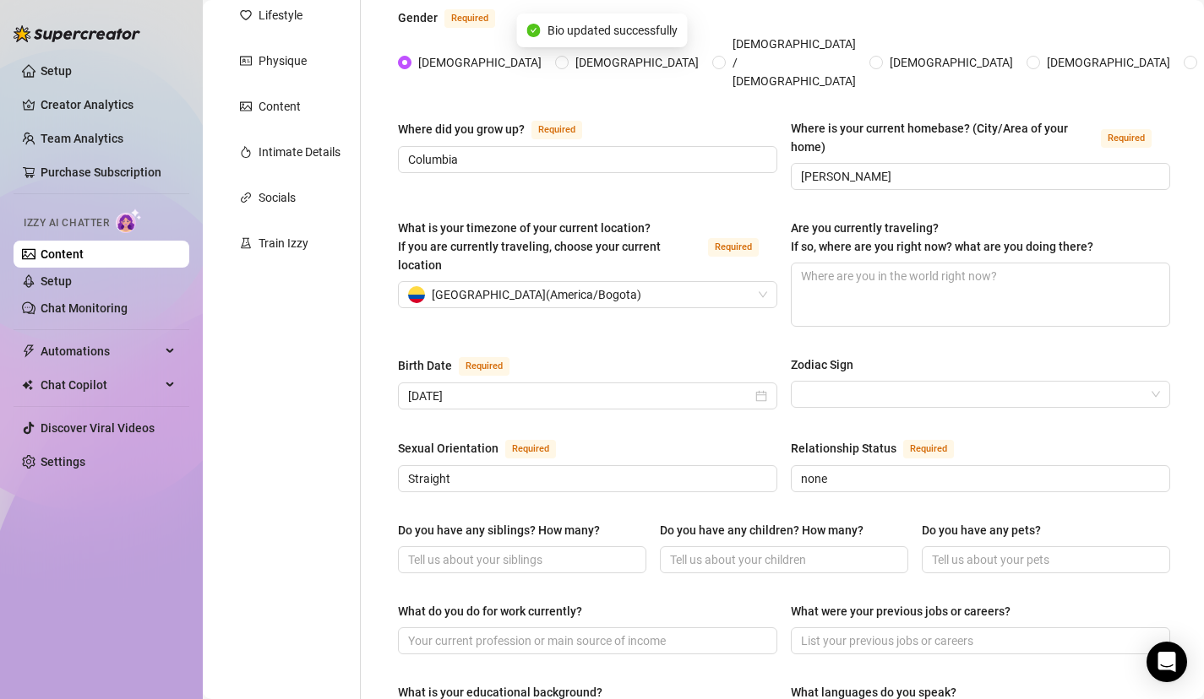
scroll to position [0, 0]
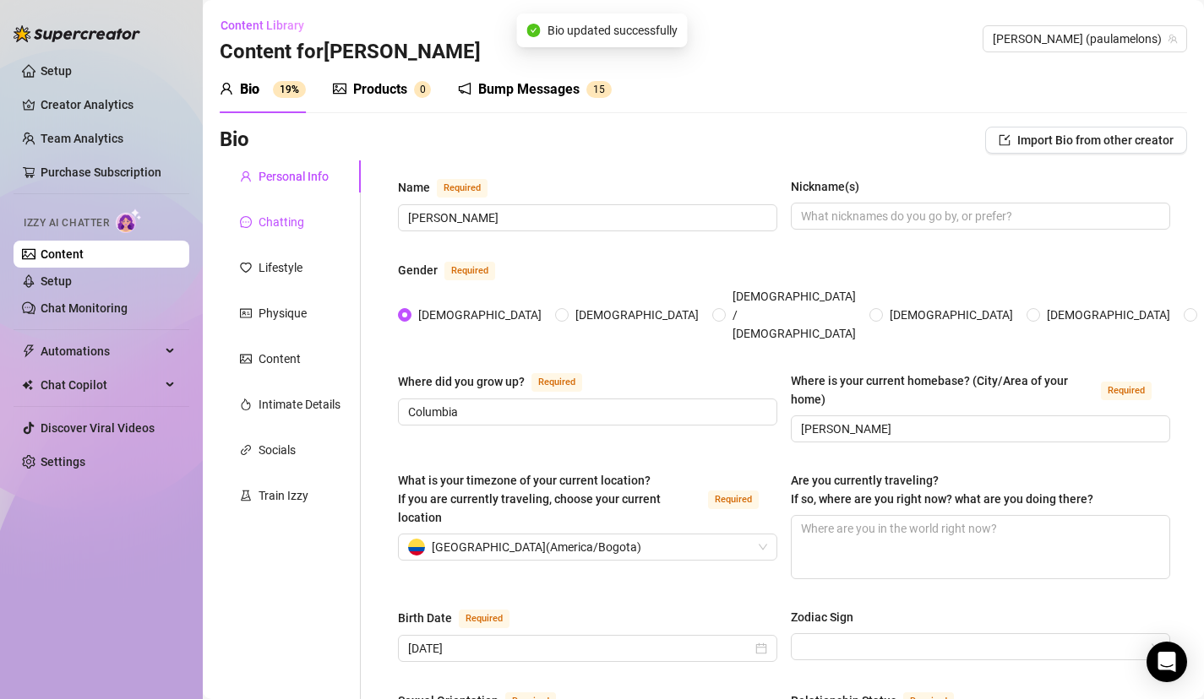
click at [293, 221] on div "Chatting" at bounding box center [281, 222] width 46 height 19
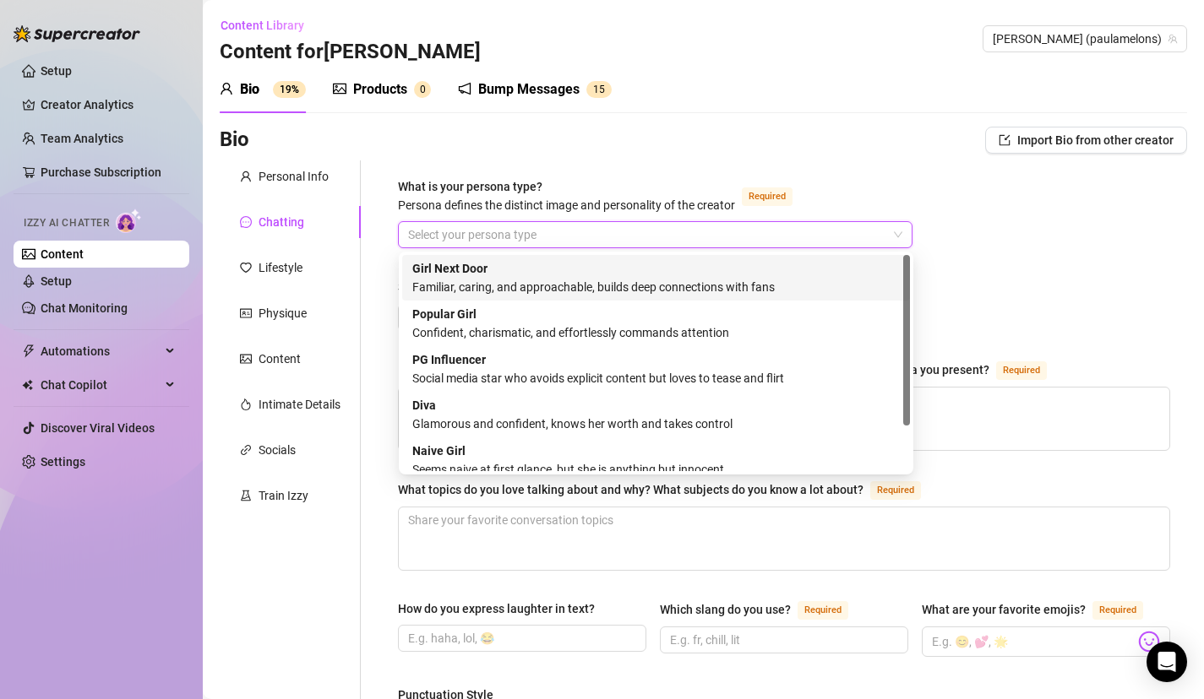
click at [592, 231] on input "What is your persona type? Persona defines the distinct image and personality o…" at bounding box center [647, 234] width 479 height 25
click at [581, 293] on div "Familiar, caring, and approachable, builds deep connections with fans" at bounding box center [655, 287] width 487 height 19
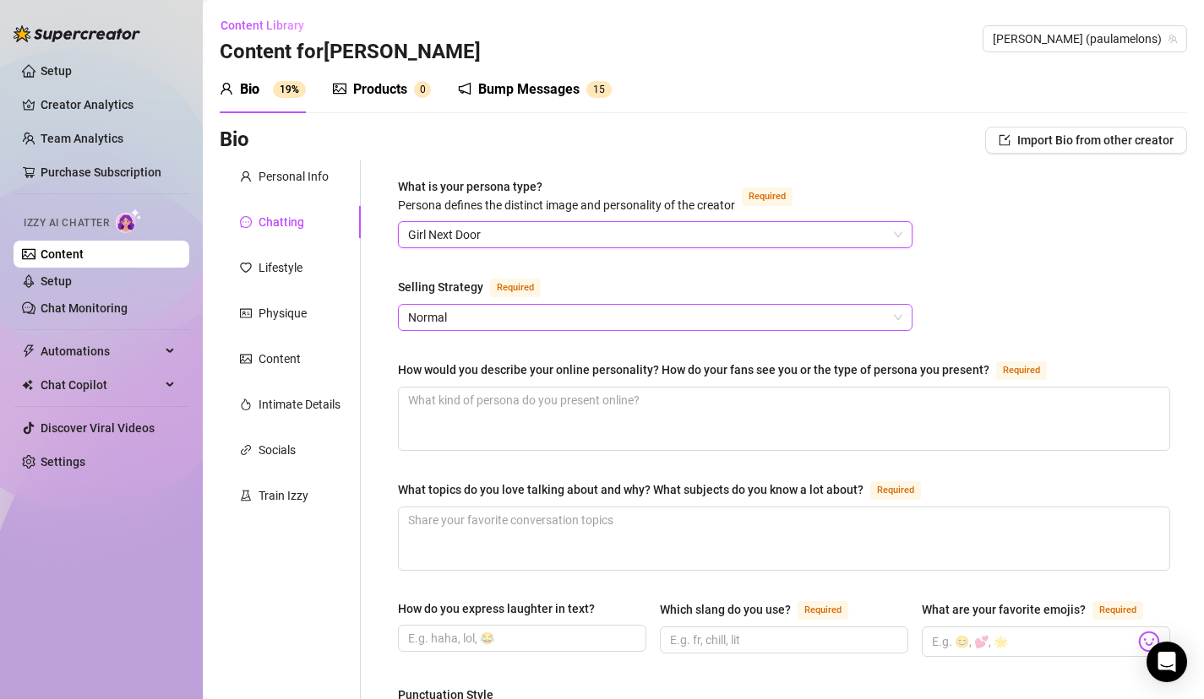
click at [600, 313] on span "Normal" at bounding box center [655, 317] width 494 height 25
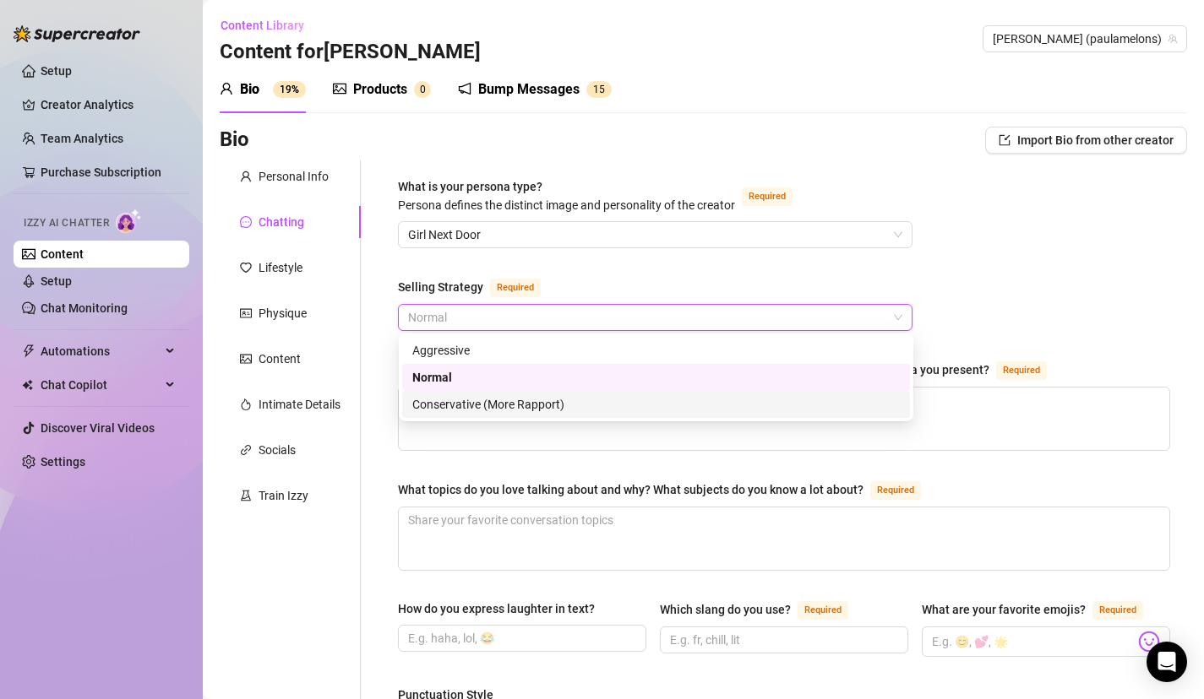
click at [559, 395] on div "Conservative (More Rapport)" at bounding box center [655, 404] width 487 height 19
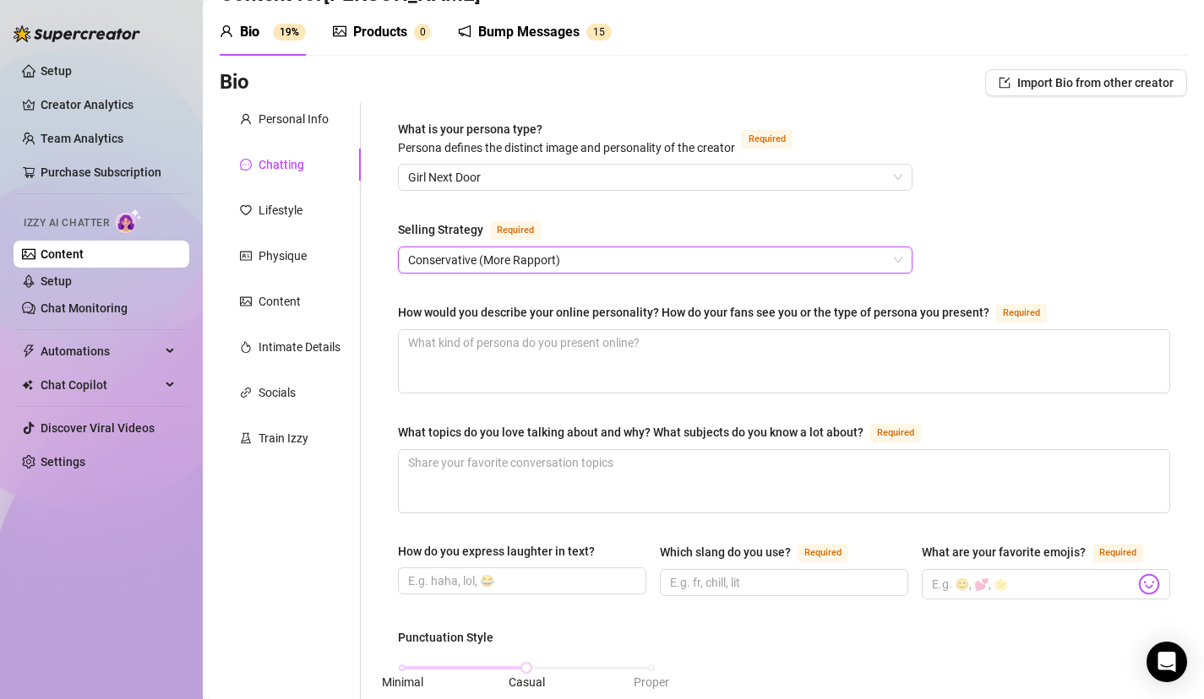
scroll to position [61, 0]
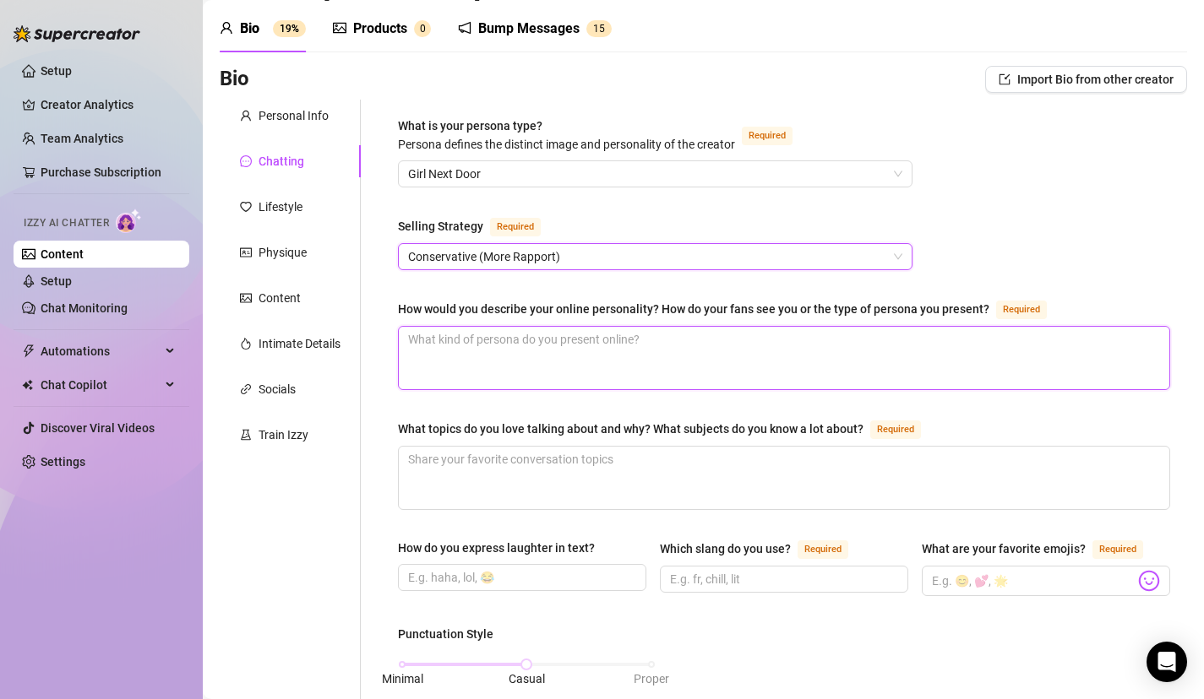
click at [568, 376] on textarea "How would you describe your online personality? How do your fans see you or the…" at bounding box center [784, 358] width 770 height 63
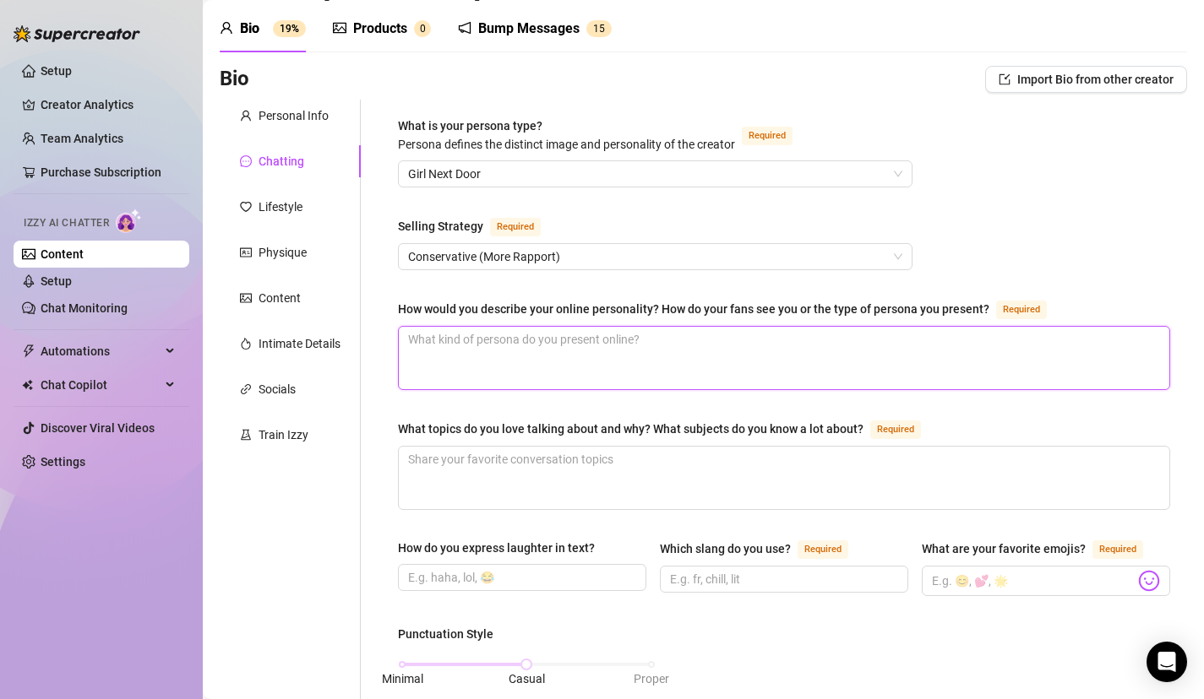
type textarea "J"
type textarea "Ju"
type textarea "Jus"
type textarea "Just"
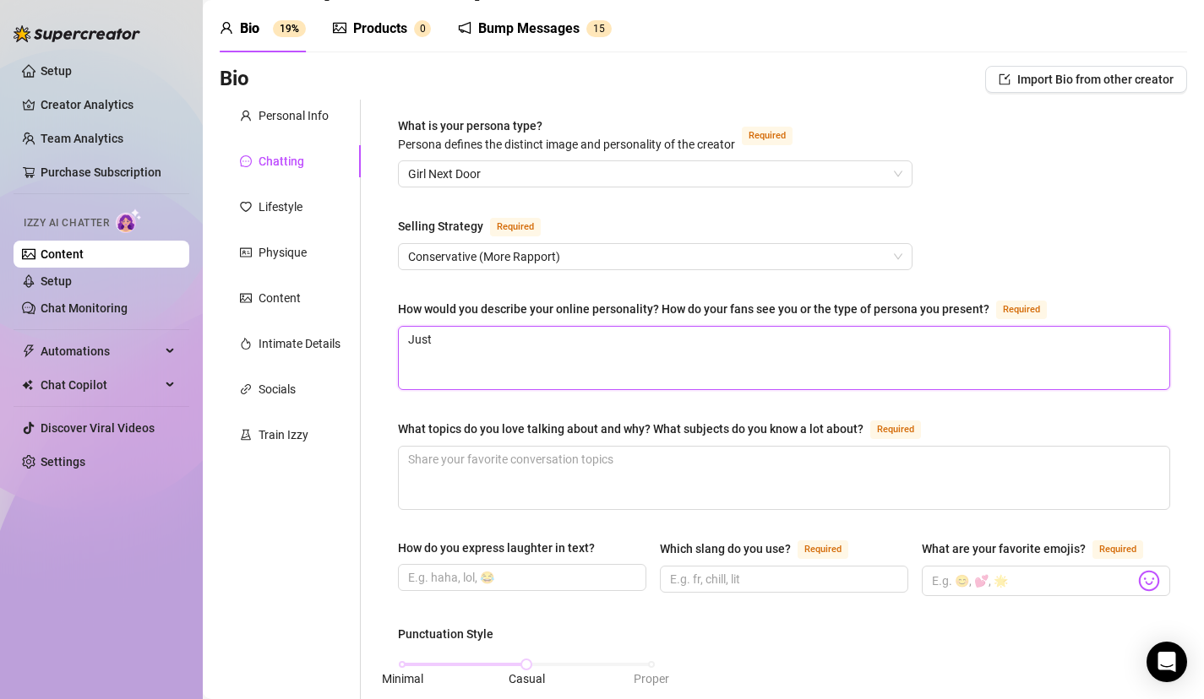
type textarea "Just a"
type textarea "Just a f"
type textarea "Just a fu"
type textarea "Just a fun"
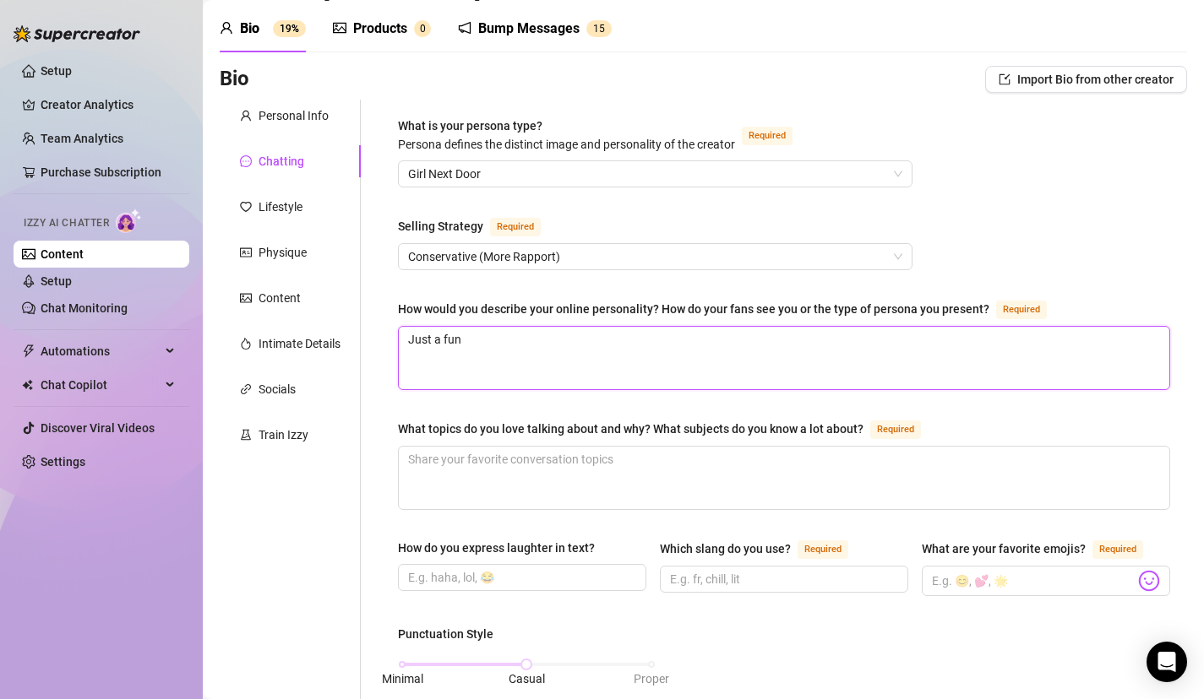
type textarea "Just a fun"
type textarea "Just a fun g"
type textarea "Just a fun gi"
type textarea "Just a fun gir"
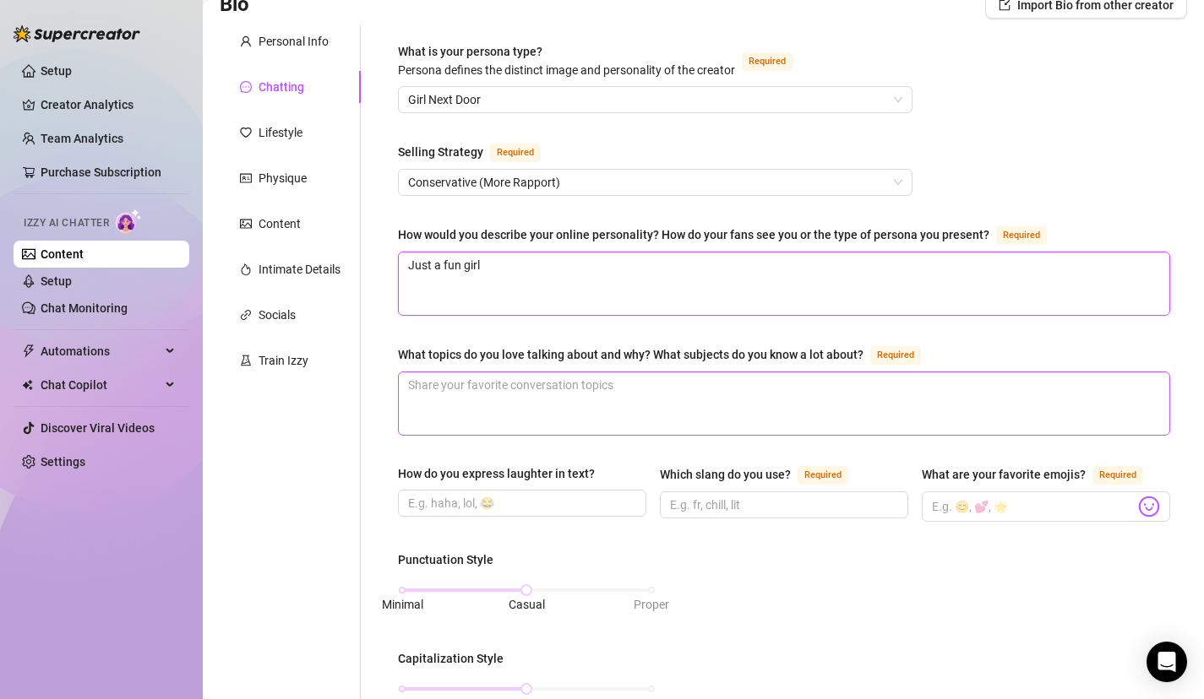
scroll to position [176, 0]
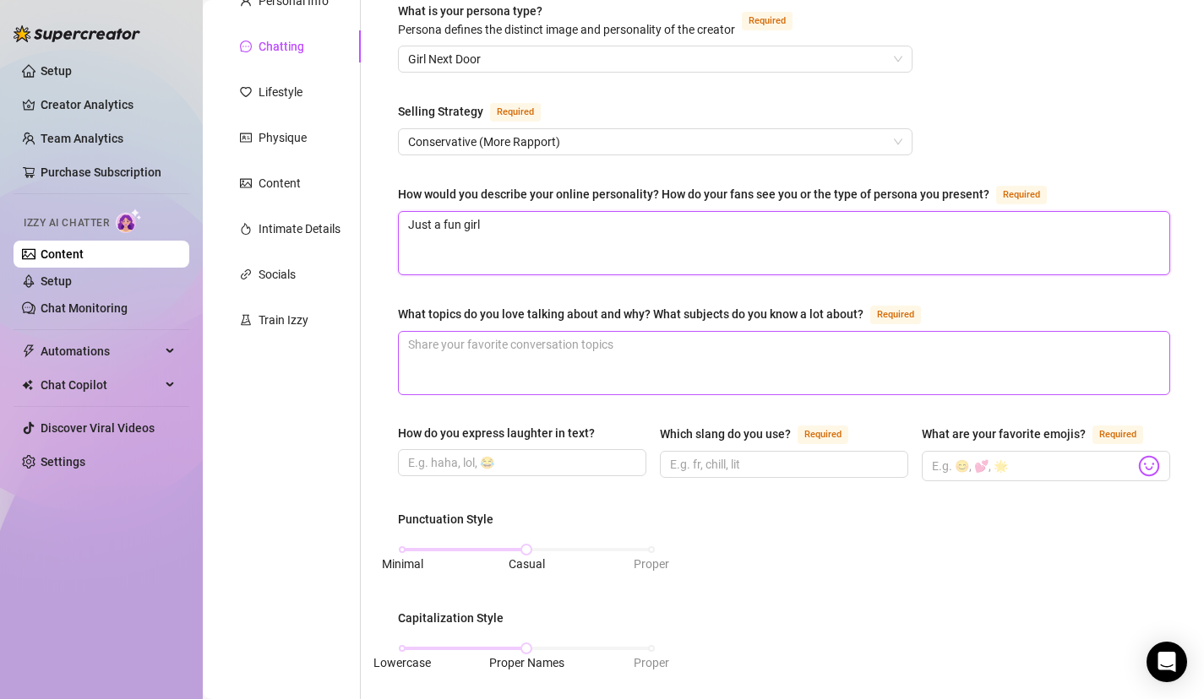
type textarea "Just a fun girl"
click at [628, 372] on textarea "What topics do you love talking about and why? What subjects do you know a lot …" at bounding box center [784, 363] width 770 height 63
type textarea "M"
type textarea "Mo"
type textarea "Movi"
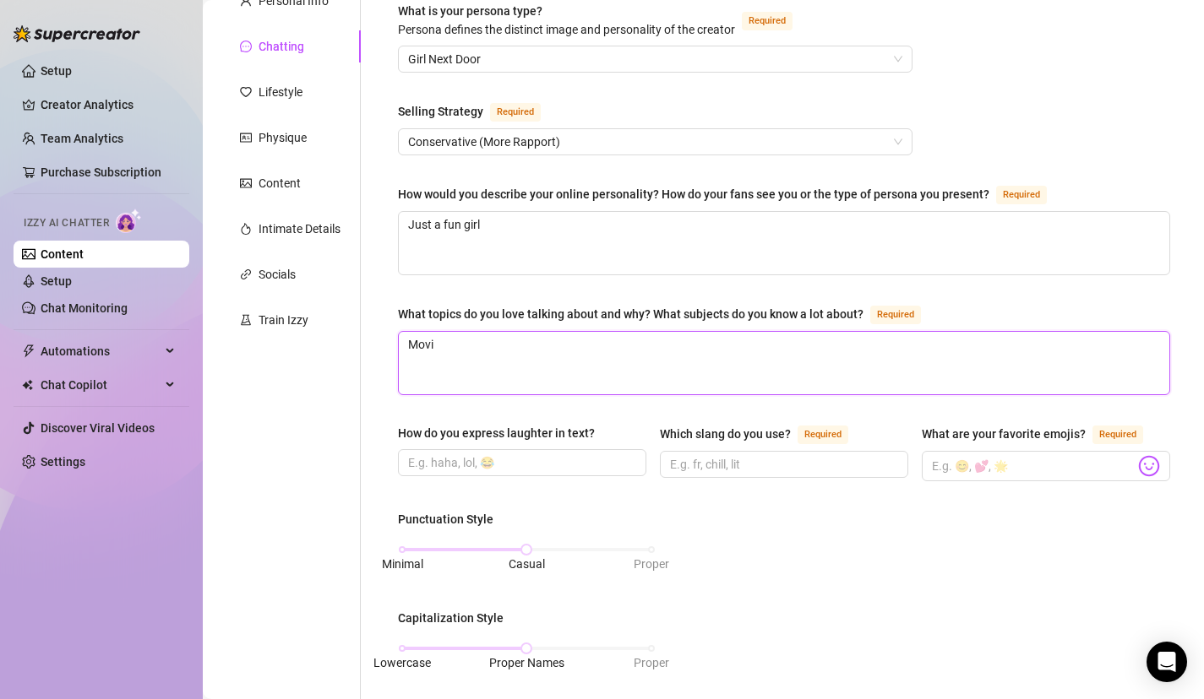
type textarea "Movie"
type textarea "Movies"
click at [585, 466] on input "How do you express laughter in text?" at bounding box center [520, 463] width 225 height 19
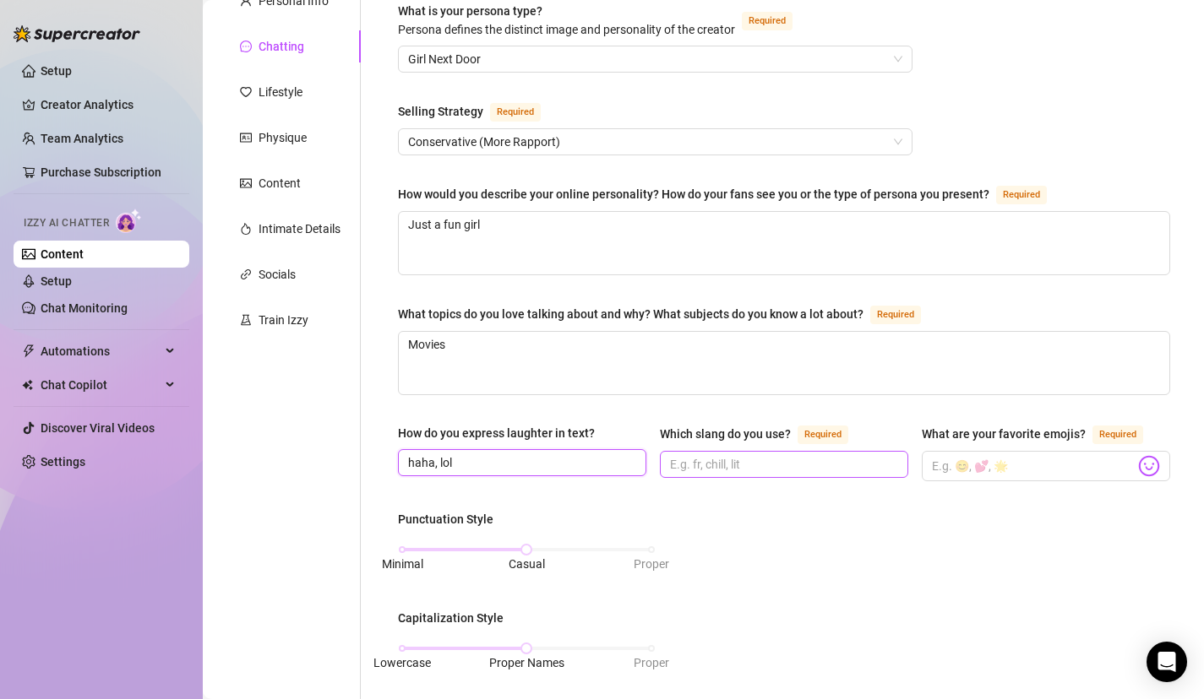
type input "haha, lol"
click at [721, 463] on input "Which slang do you use? Required" at bounding box center [782, 464] width 225 height 19
type input "ft, chill, lit"
click at [1039, 471] on input "What are your favorite emojis? Required" at bounding box center [1033, 466] width 203 height 22
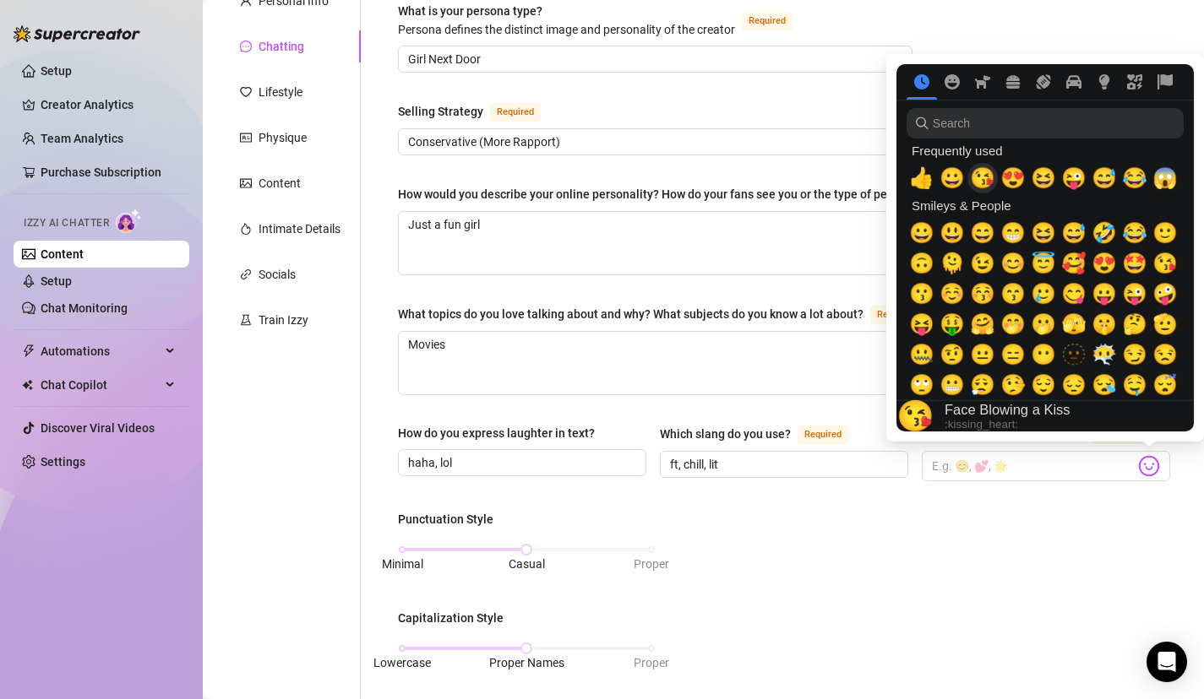
click at [984, 179] on span "😘" at bounding box center [982, 178] width 25 height 24
click at [1007, 179] on span "😍" at bounding box center [1012, 178] width 25 height 24
click at [1122, 177] on div "😂" at bounding box center [1134, 178] width 30 height 30
click at [1093, 177] on div "😅" at bounding box center [1104, 178] width 30 height 30
click at [1081, 268] on span "🥰" at bounding box center [1073, 264] width 25 height 24
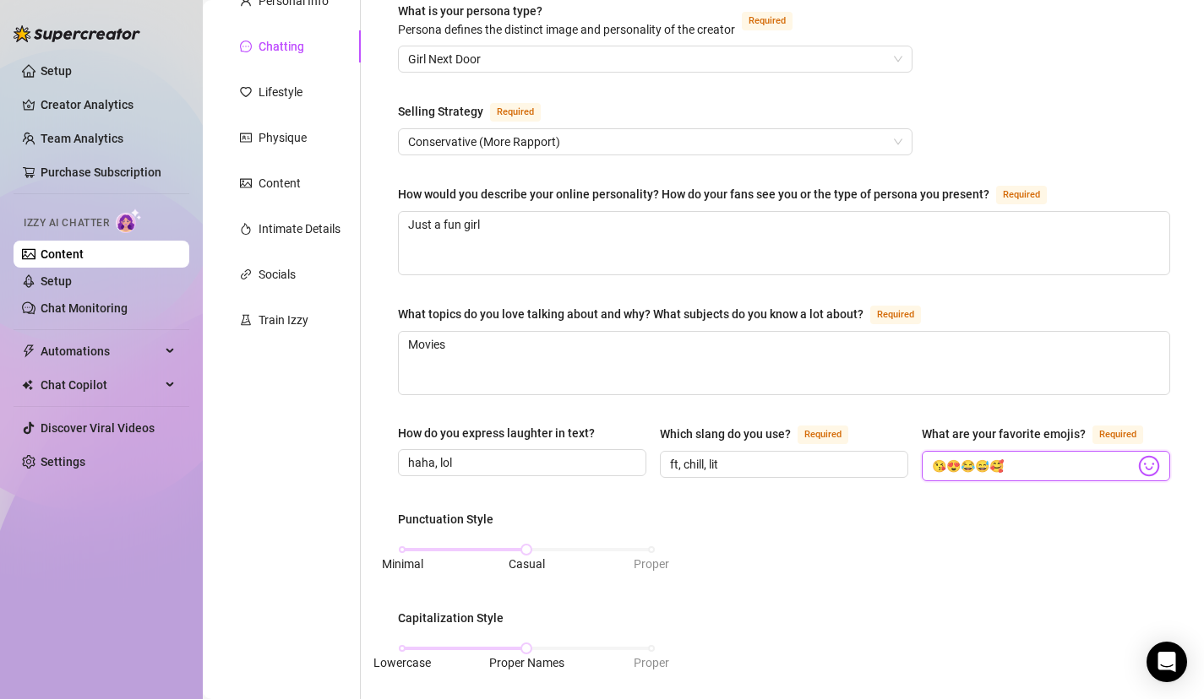
type input "😘😍😂😅🥰"
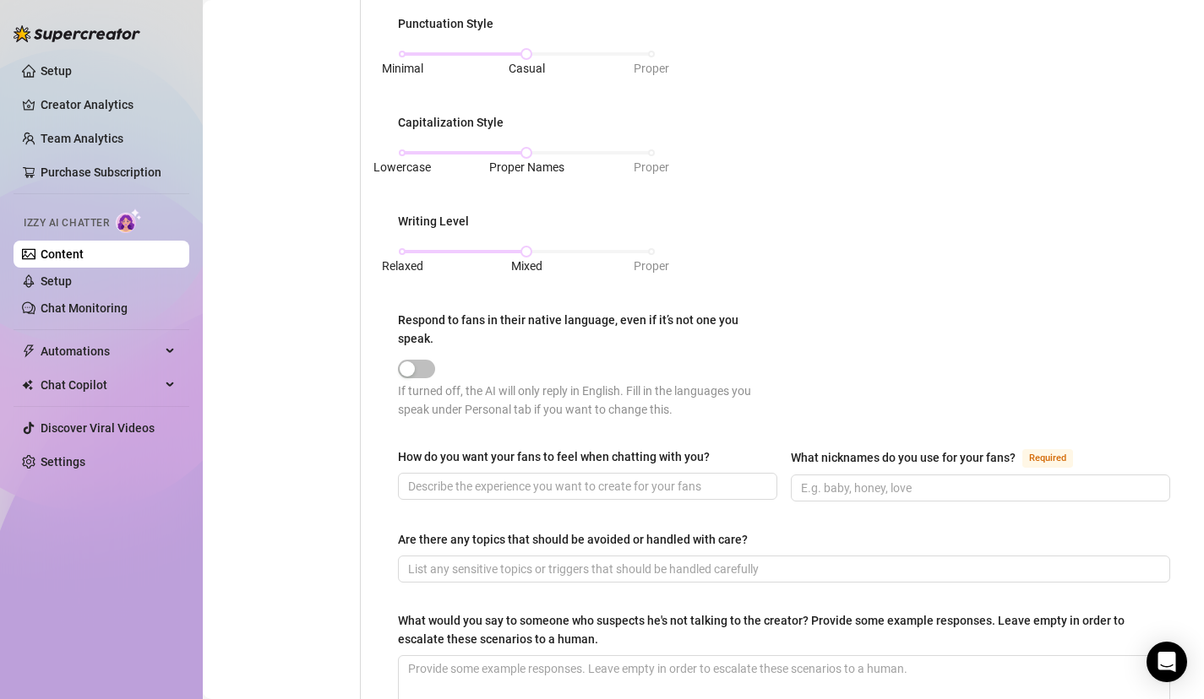
scroll to position [677, 0]
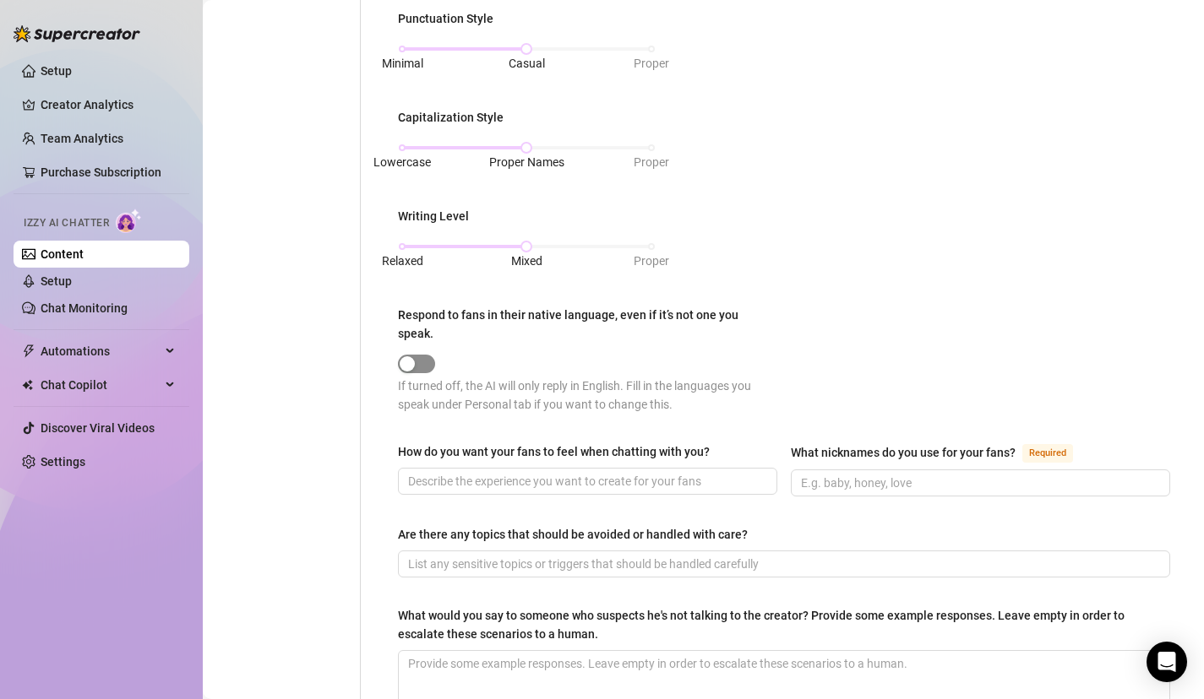
click at [430, 355] on span "button" at bounding box center [416, 364] width 37 height 19
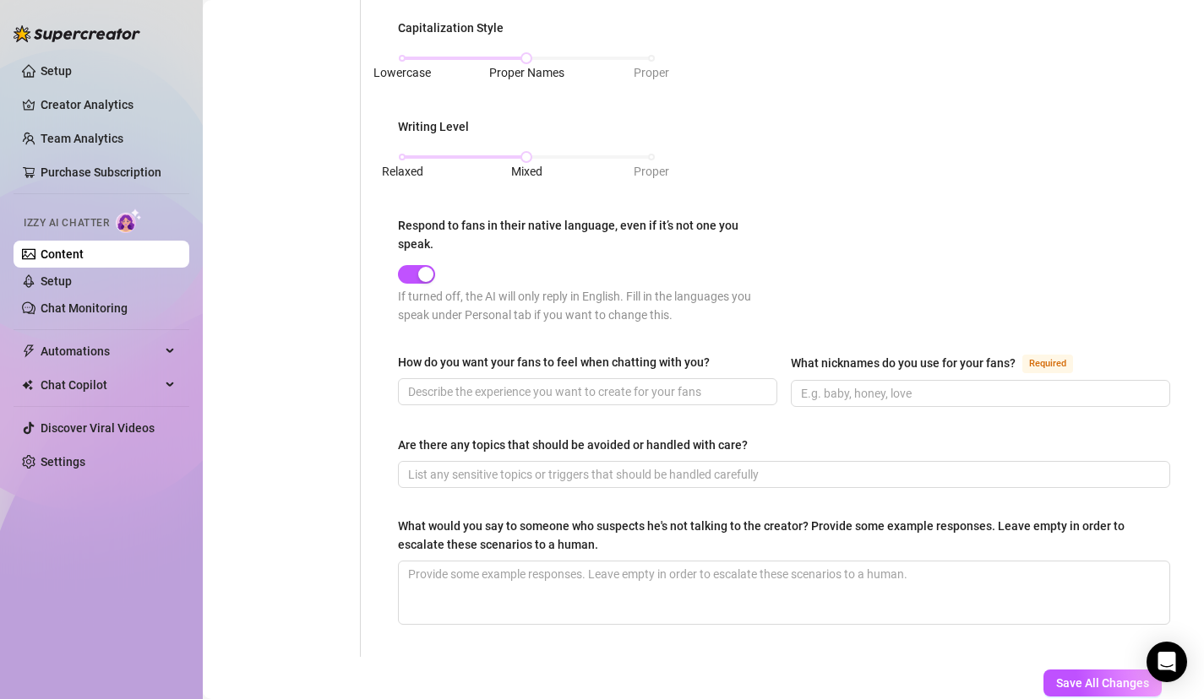
scroll to position [768, 0]
click at [632, 381] on input "How do you want your fans to feel when chatting with you?" at bounding box center [586, 390] width 356 height 19
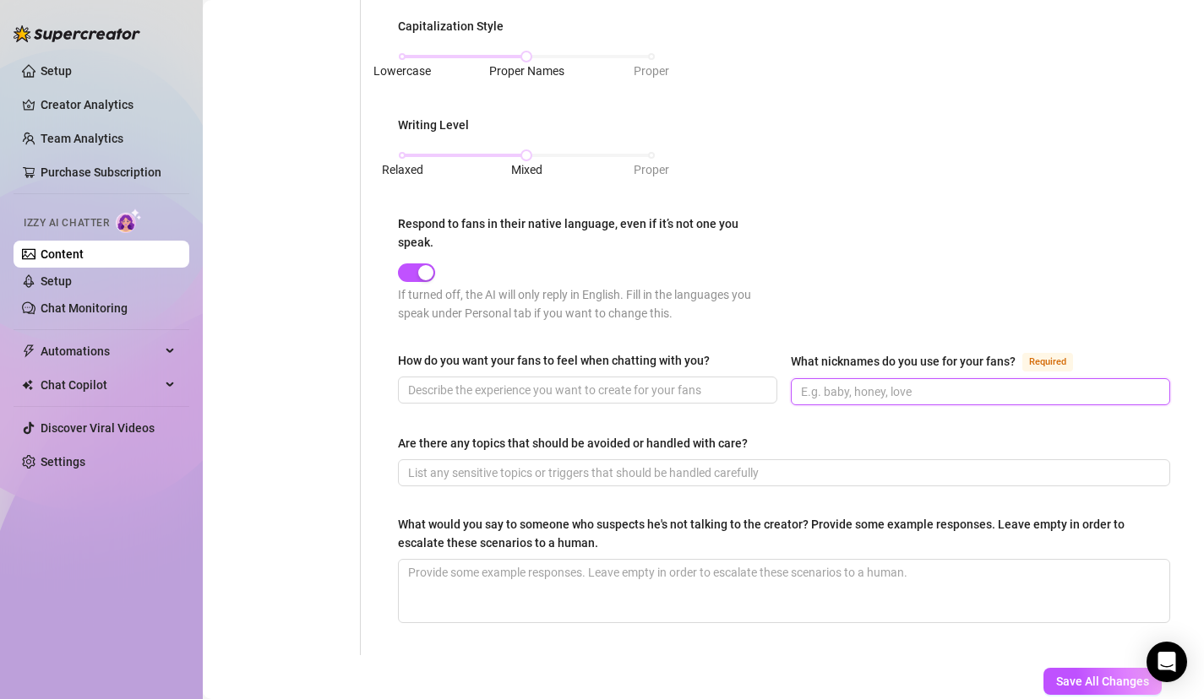
click at [873, 383] on input "What nicknames do you use for your fans? Required" at bounding box center [979, 392] width 356 height 19
type input "honeey"
click at [947, 434] on div "Are there any topics that should be avoided or handled with care?" at bounding box center [784, 446] width 772 height 25
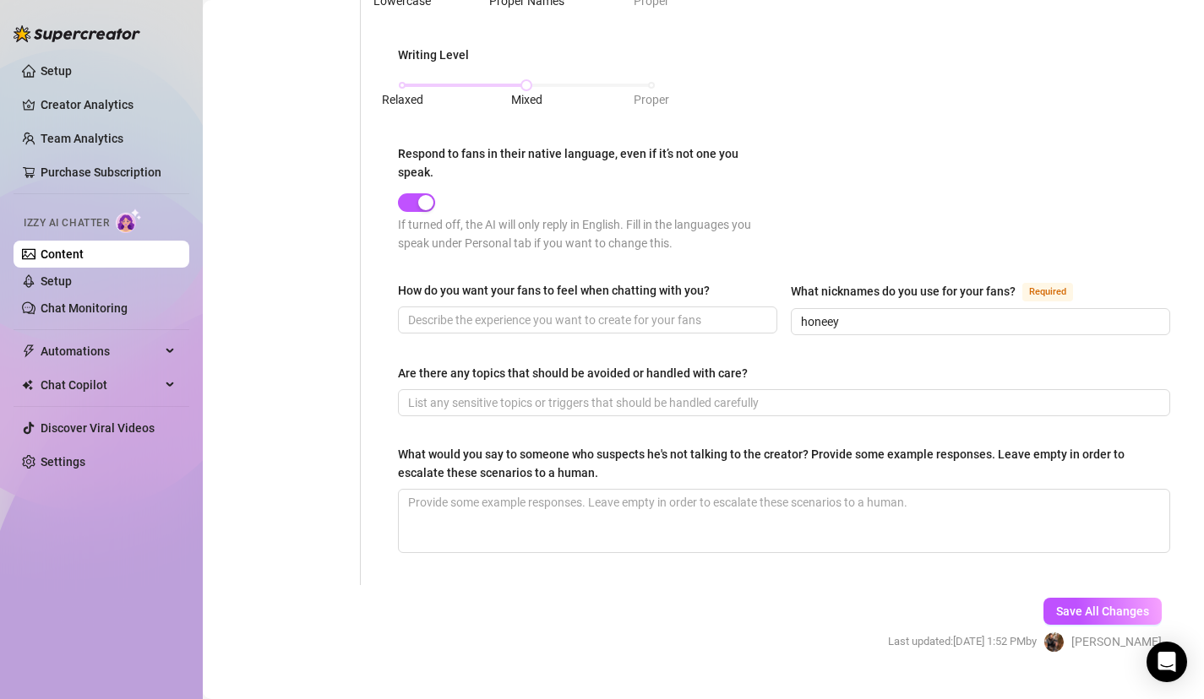
scroll to position [849, 0]
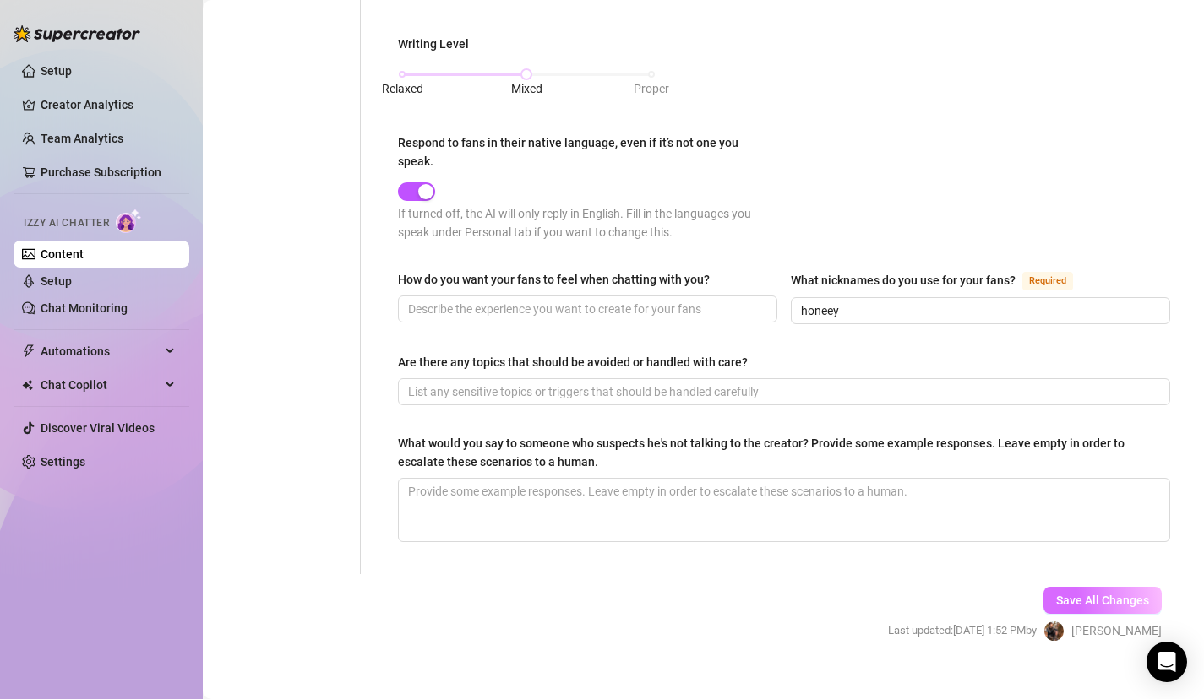
click at [1049, 587] on button "Save All Changes" at bounding box center [1102, 600] width 118 height 27
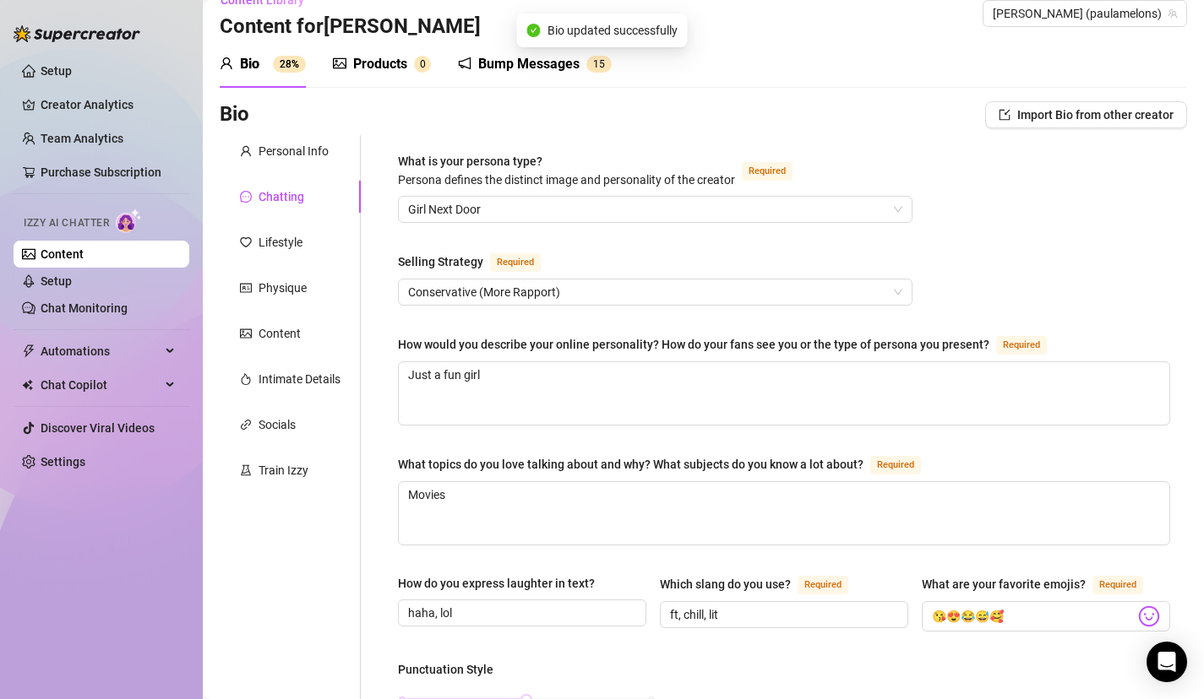
scroll to position [0, 0]
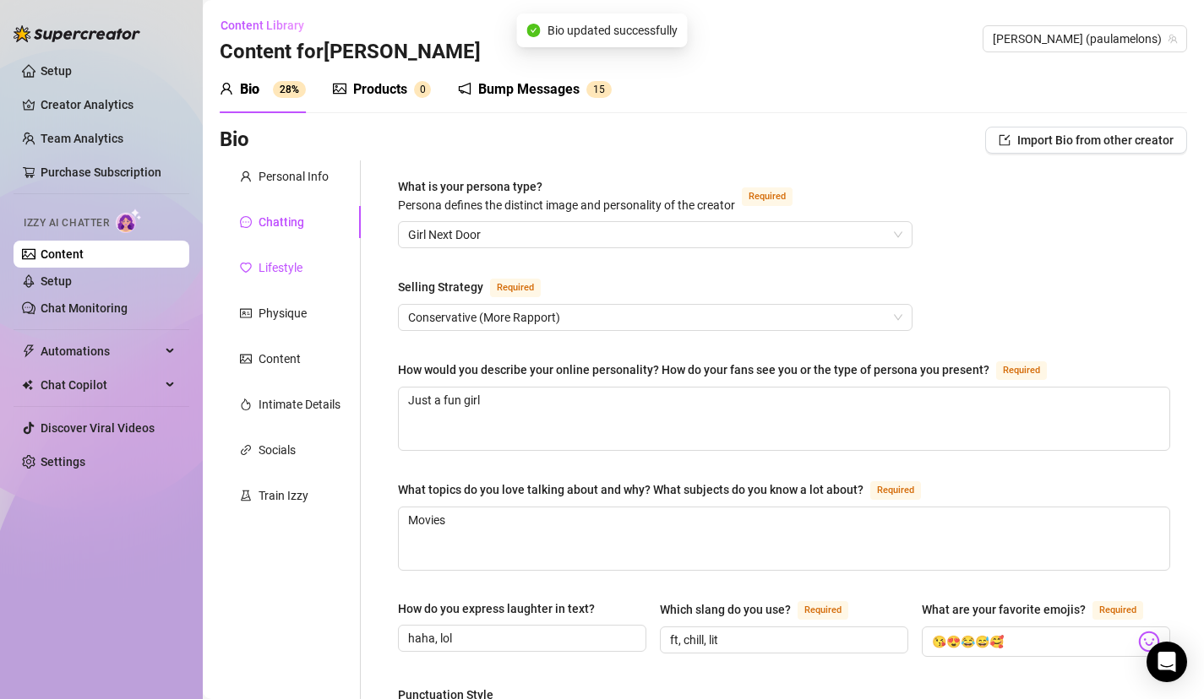
click at [281, 273] on div "Lifestyle" at bounding box center [280, 267] width 44 height 19
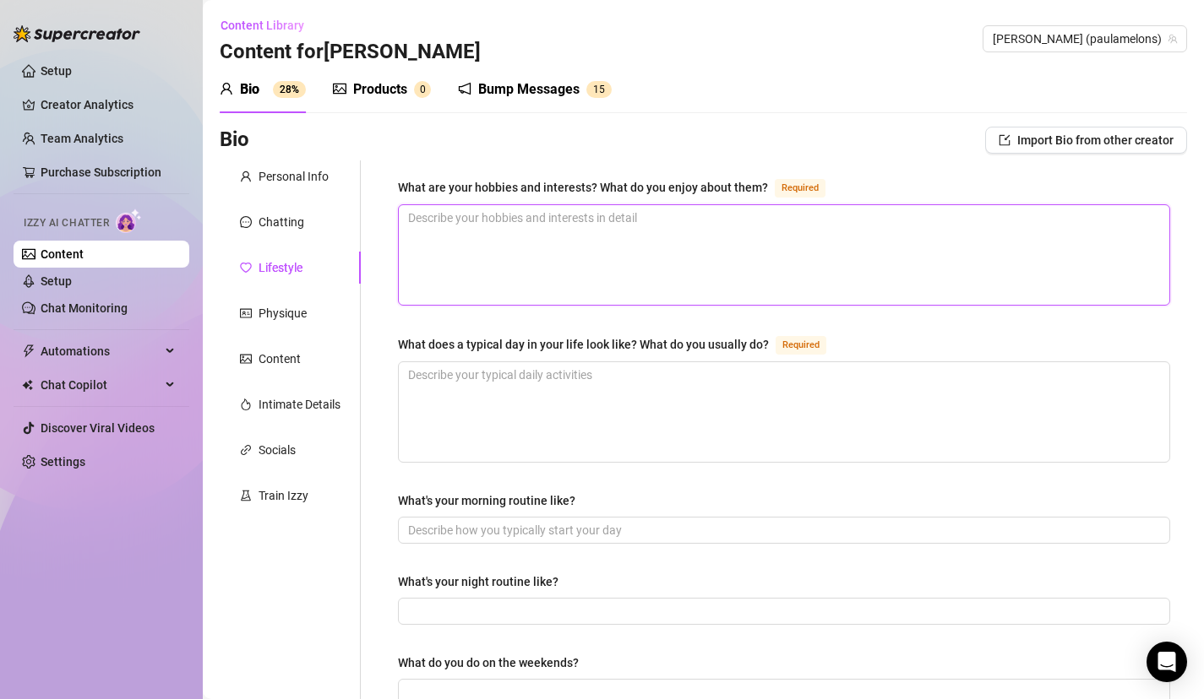
click at [499, 274] on textarea "What are your hobbies and interests? What do you enjoy about them? Required" at bounding box center [784, 255] width 770 height 100
type textarea "m"
type textarea "mo"
type textarea "mov"
type textarea "movi"
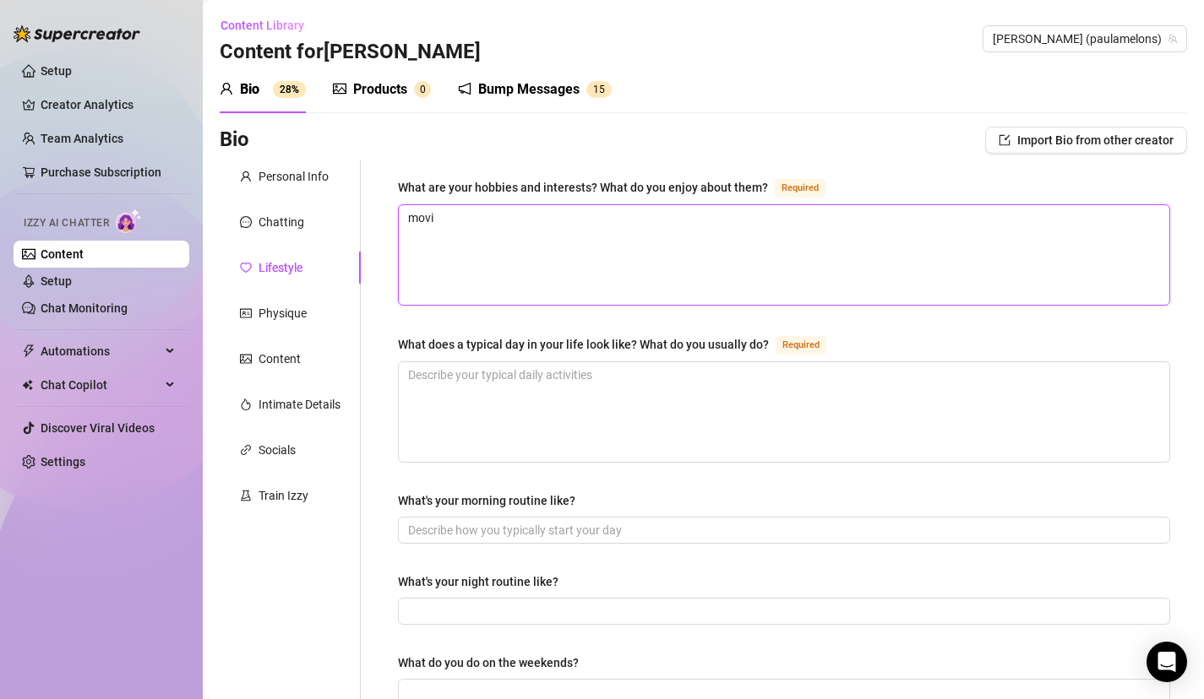
type textarea "movie"
type textarea "movies"
type textarea "movies c"
type textarea "movies co"
type textarea "movies coo"
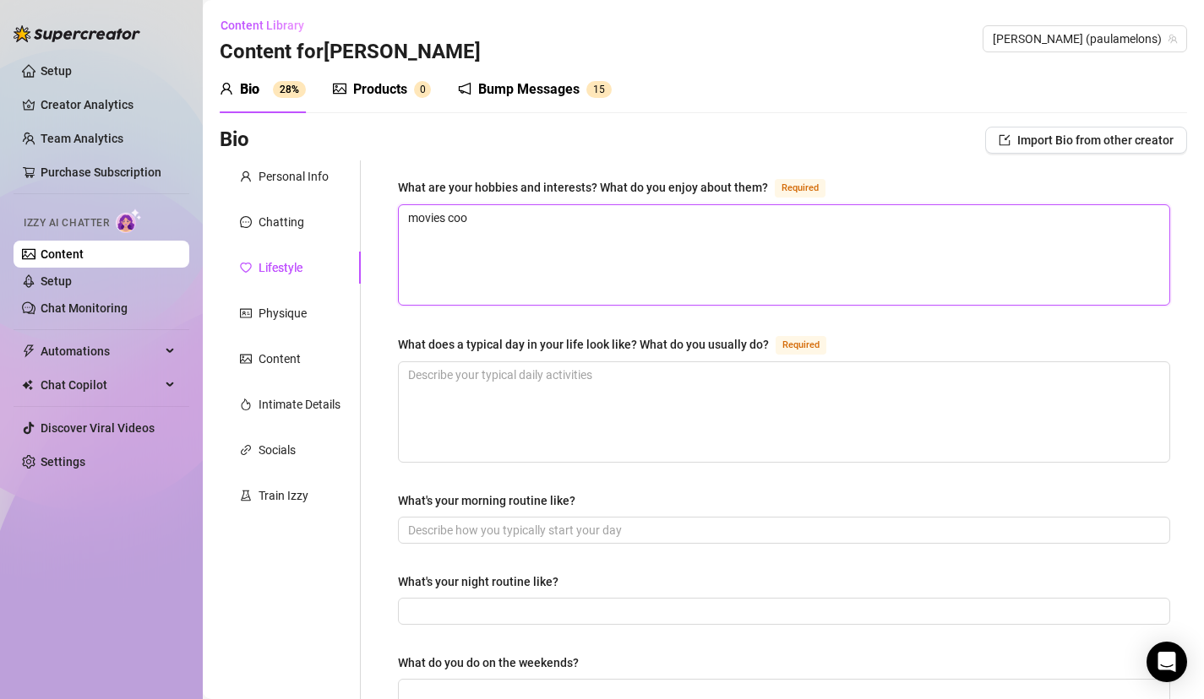
type textarea "movies cook"
type textarea "movies cooki"
type textarea "movies cookin"
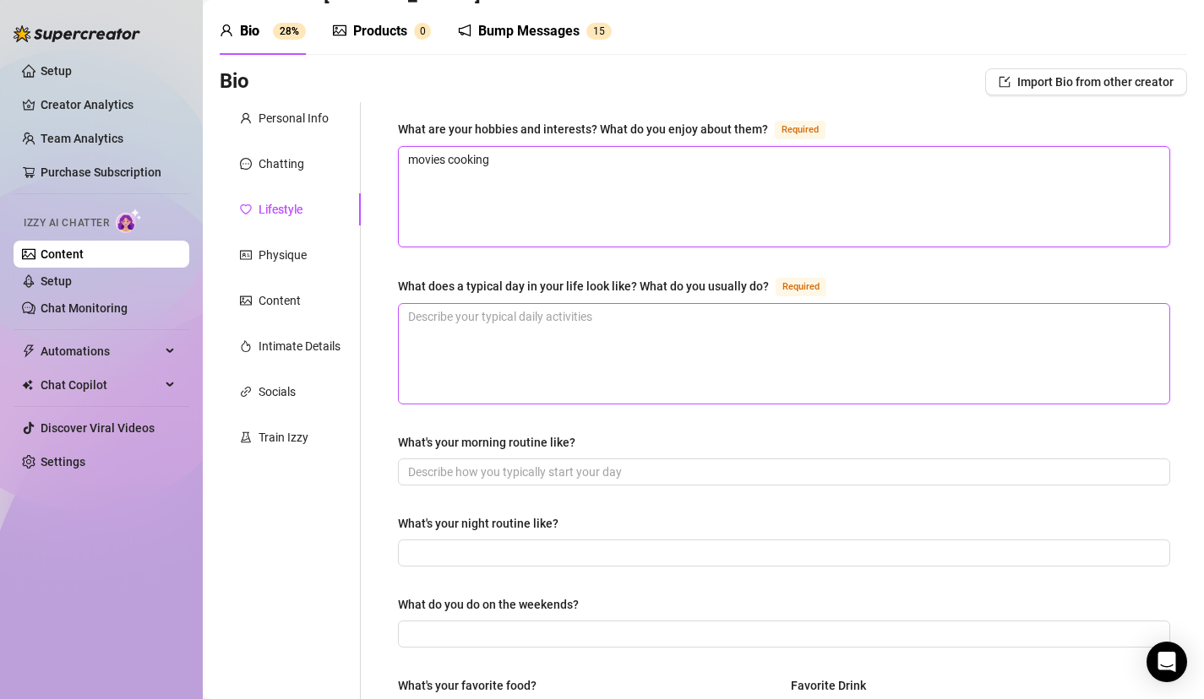
scroll to position [60, 0]
type textarea "movies cooking"
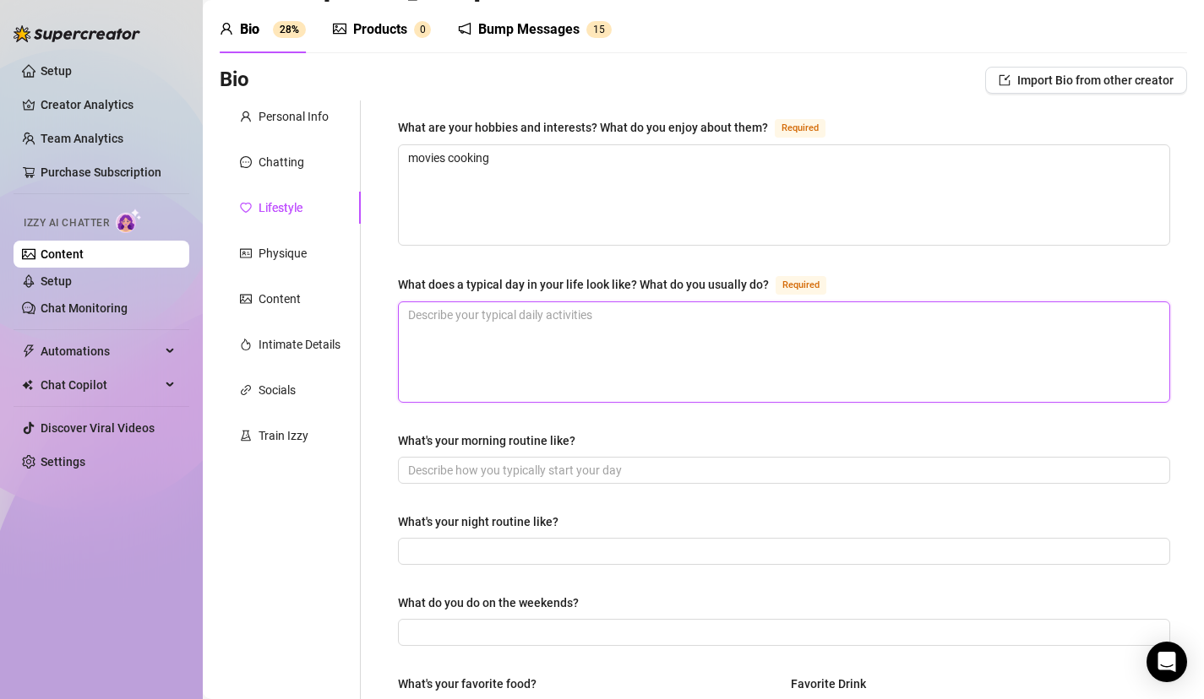
click at [531, 357] on textarea "What does a typical day in your life look like? What do you usually do? Required" at bounding box center [784, 352] width 770 height 100
type textarea "w"
type textarea "wat"
type textarea "watc"
type textarea "watch"
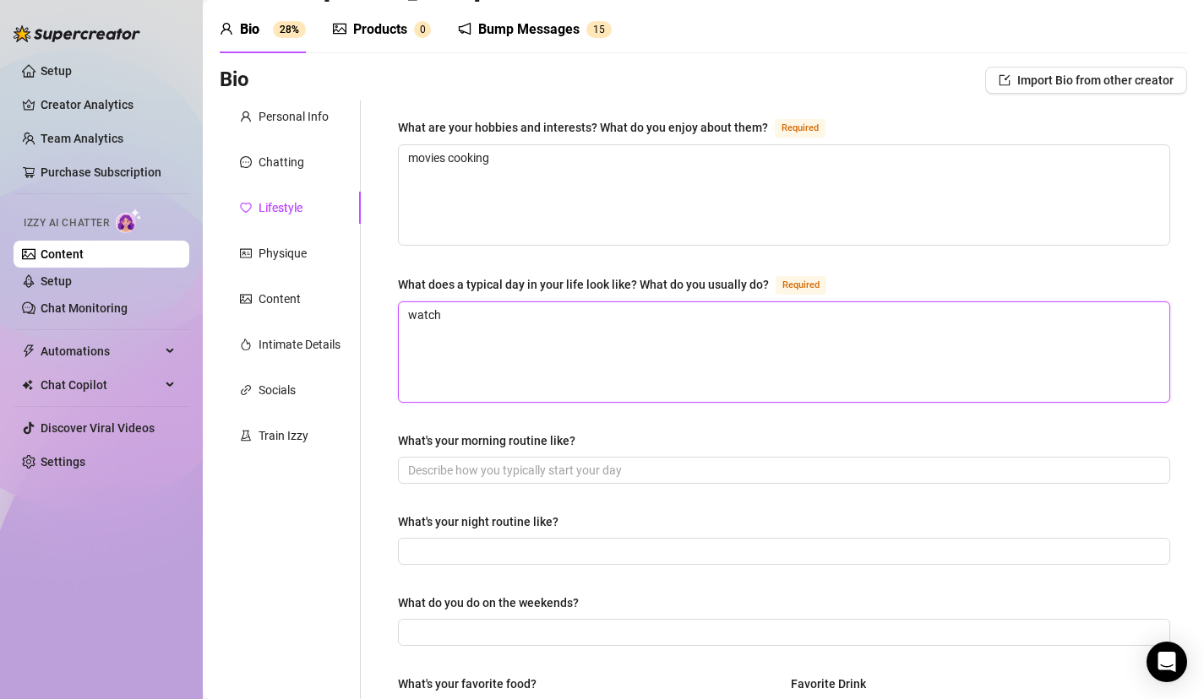
type textarea "watch"
type textarea "watch m"
type textarea "watch mo"
type textarea "watch mov"
type textarea "watch movi"
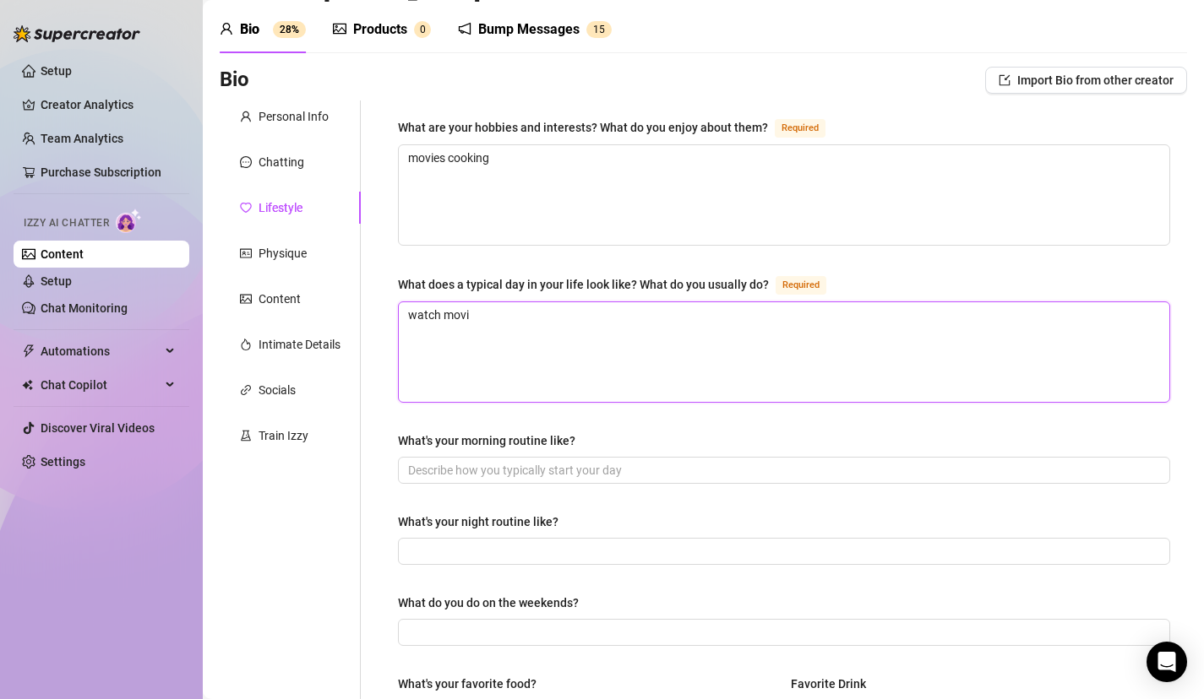
type textarea "watch movie"
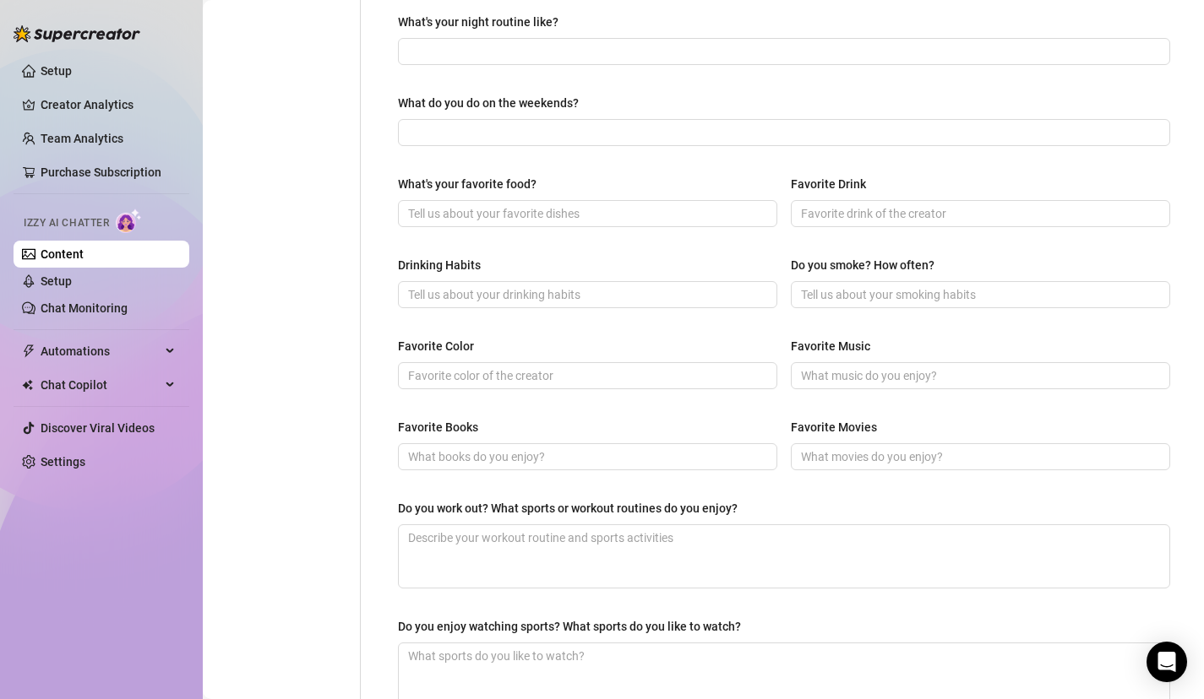
scroll to position [746, 0]
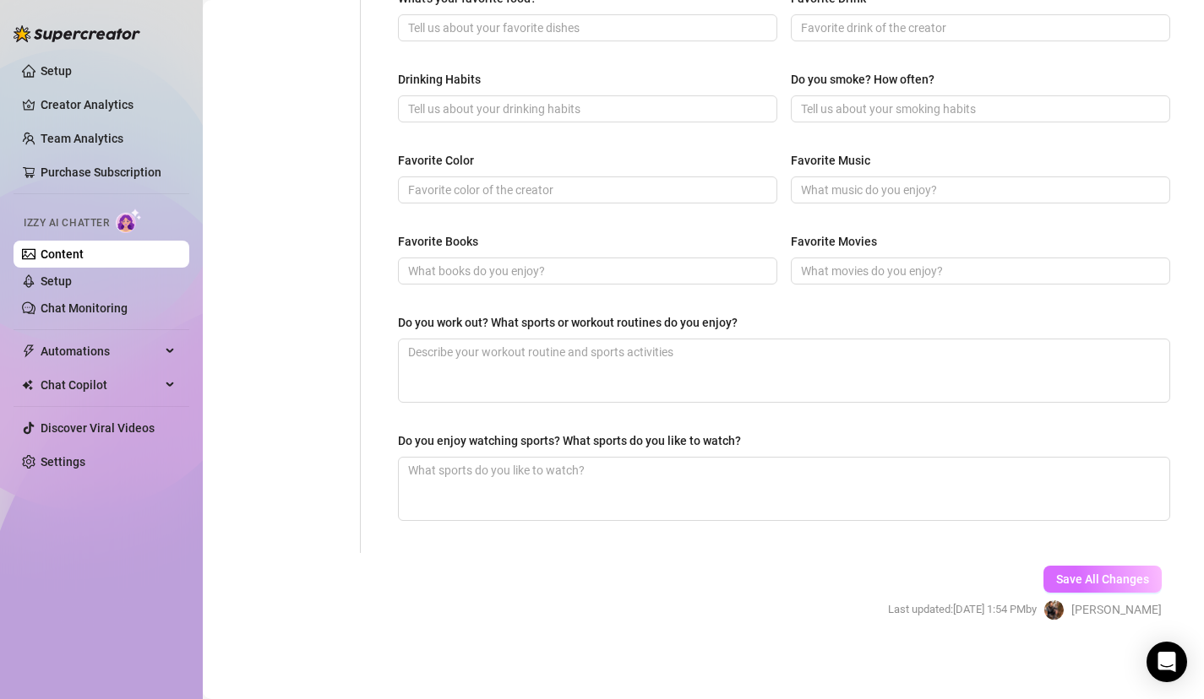
type textarea "watch movies"
click at [1147, 583] on span "Save All Changes" at bounding box center [1102, 580] width 93 height 14
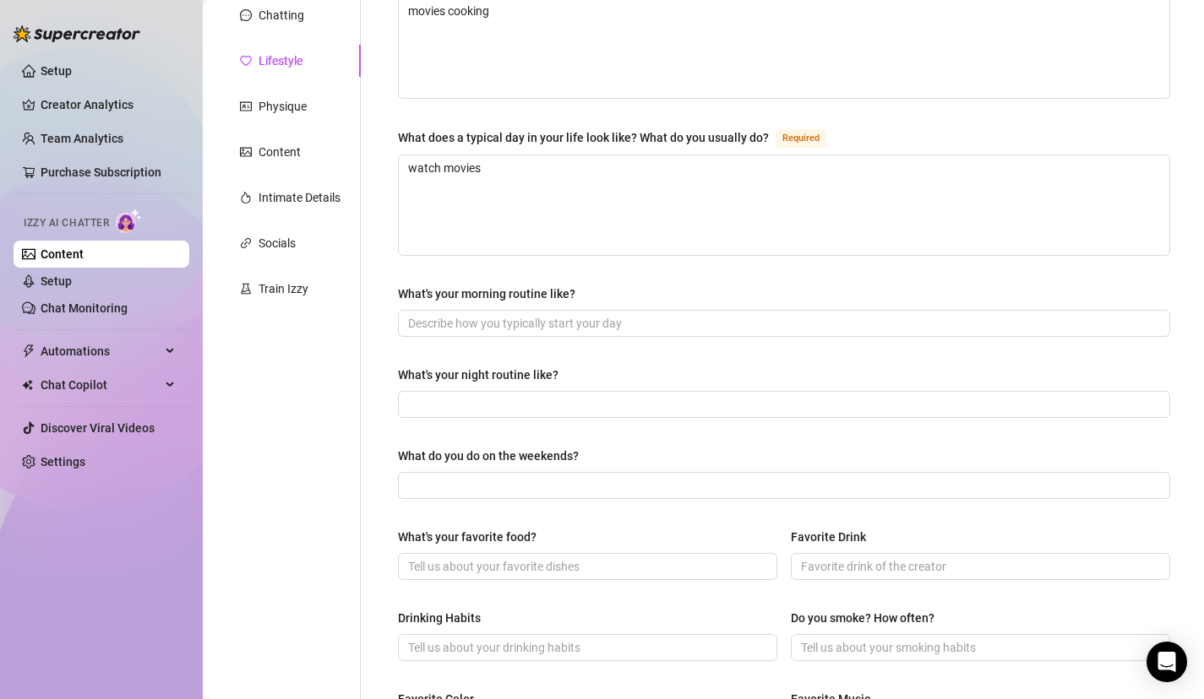
scroll to position [0, 0]
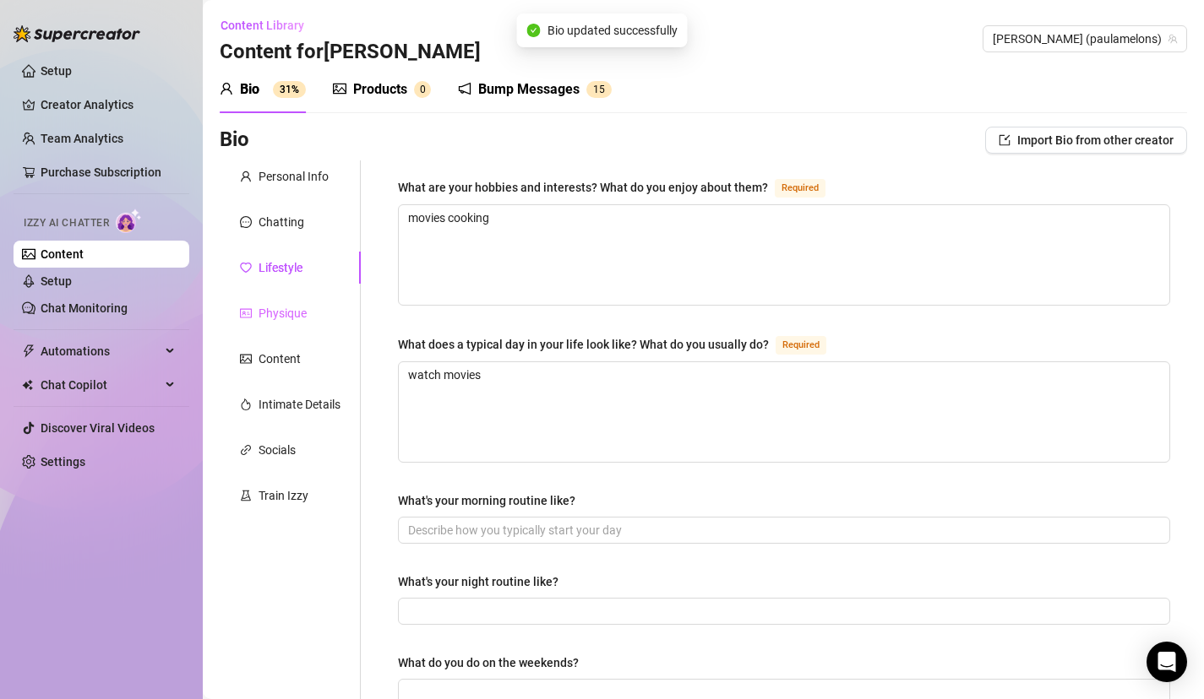
click at [313, 315] on div "Physique" at bounding box center [290, 313] width 141 height 32
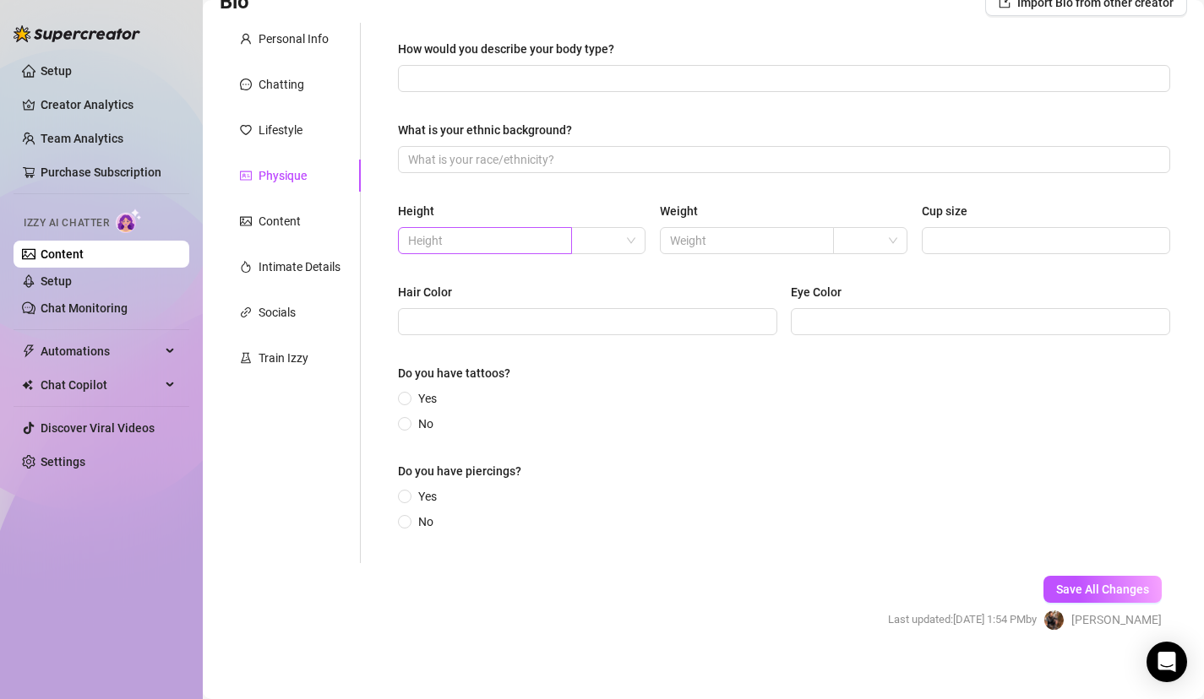
scroll to position [150, 0]
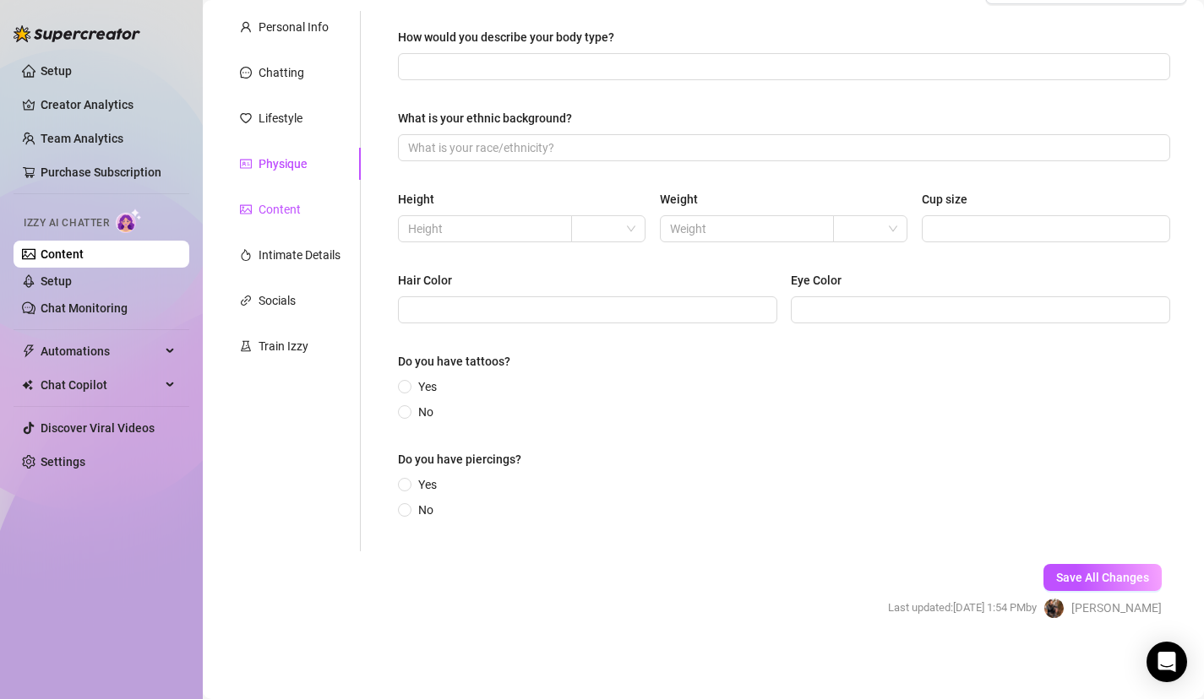
click at [273, 214] on div "Content" at bounding box center [279, 209] width 42 height 19
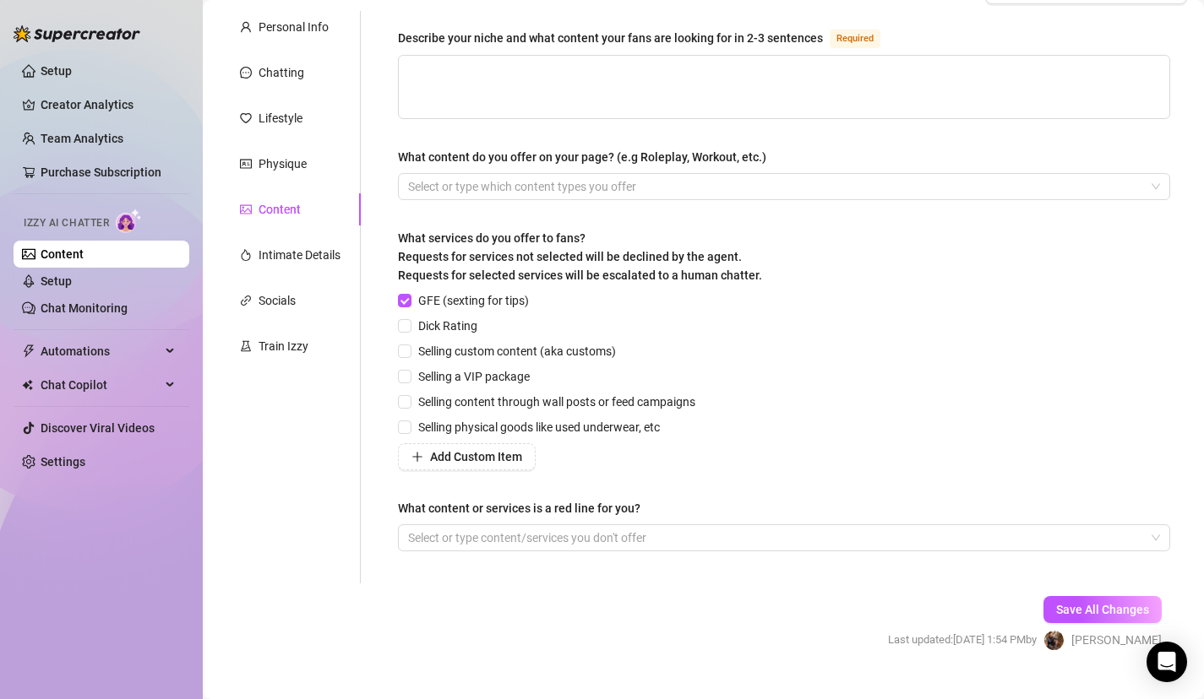
scroll to position [0, 0]
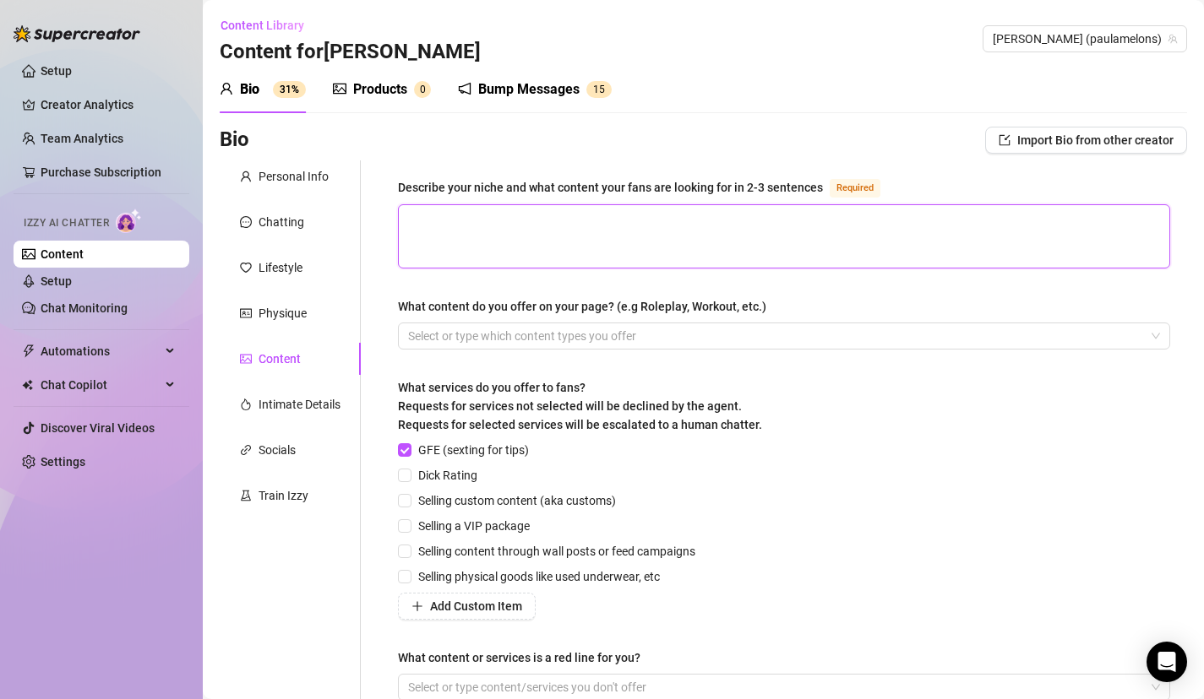
click at [542, 242] on textarea "Describe your niche and what content your fans are looking for in 2-3 sentences…" at bounding box center [784, 236] width 770 height 63
type textarea "m"
type textarea "ma"
type textarea "mas"
type textarea "mast"
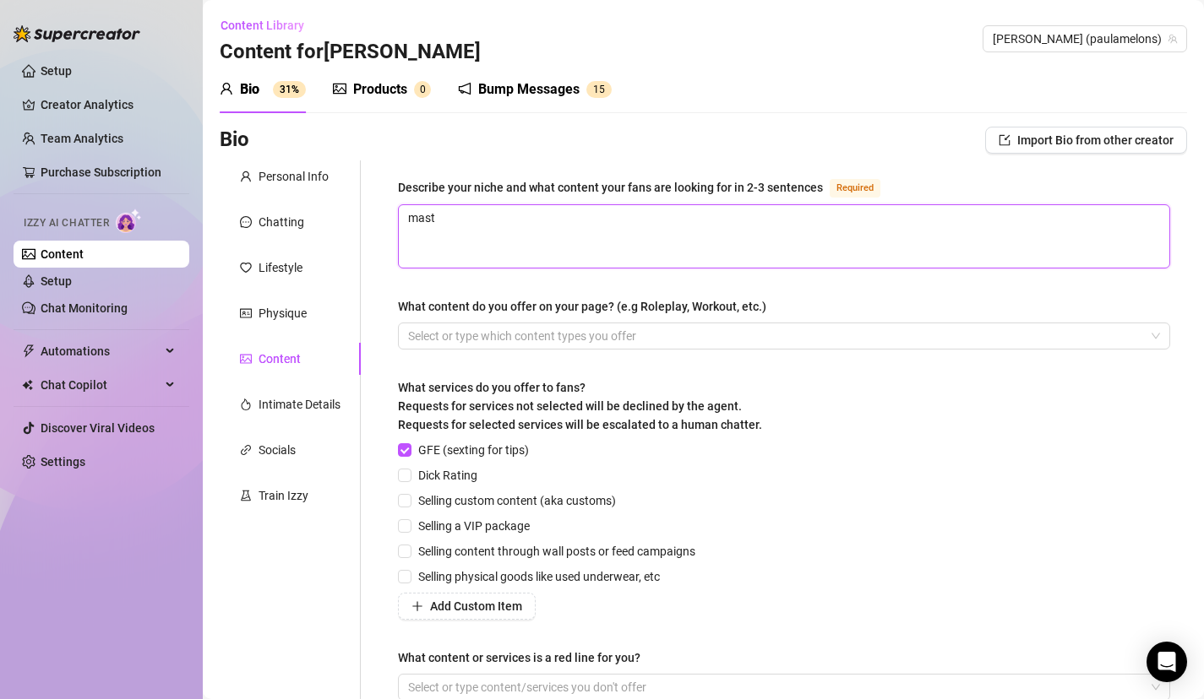
type textarea "mastu"
type textarea "mastur"
type textarea "masturb"
type textarea "masturba"
type textarea "masturbat"
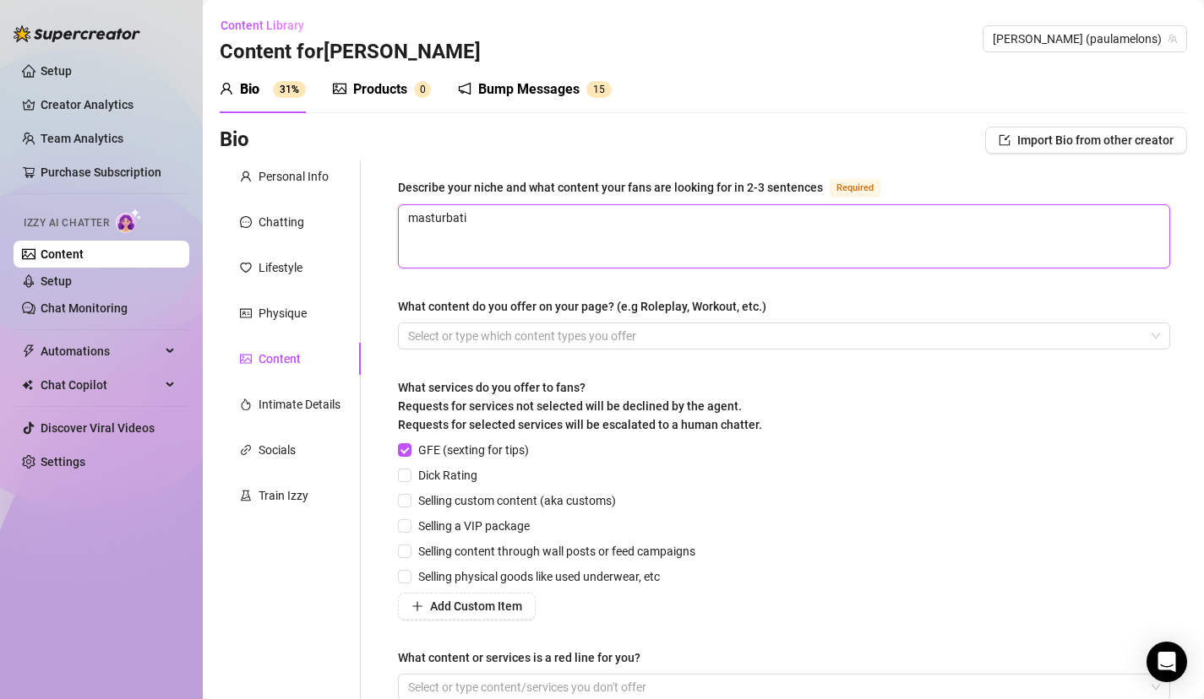
type textarea "masturbatio"
type textarea "masturbation"
click at [552, 227] on textarea "masturbation" at bounding box center [784, 236] width 770 height 63
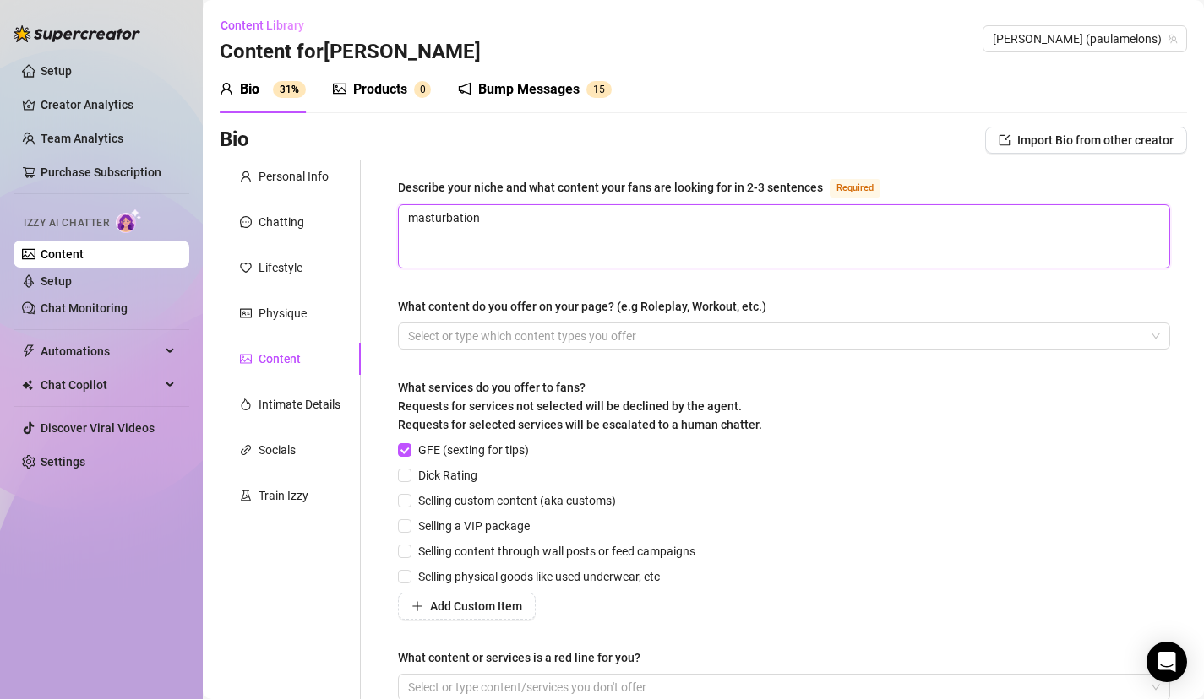
type textarea "A"
type textarea "A b"
type textarea "A bi"
type textarea "A big"
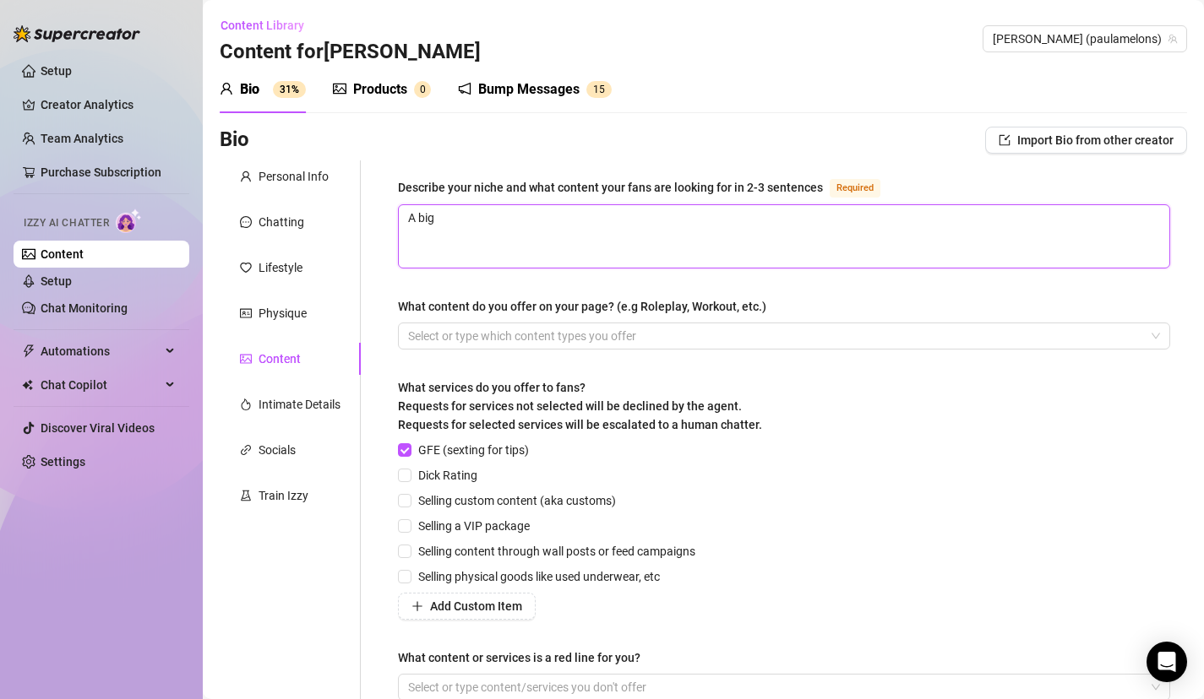
type textarea "A bigg"
type textarea "A bigge"
type textarea "A bigger"
type textarea "A bigger g"
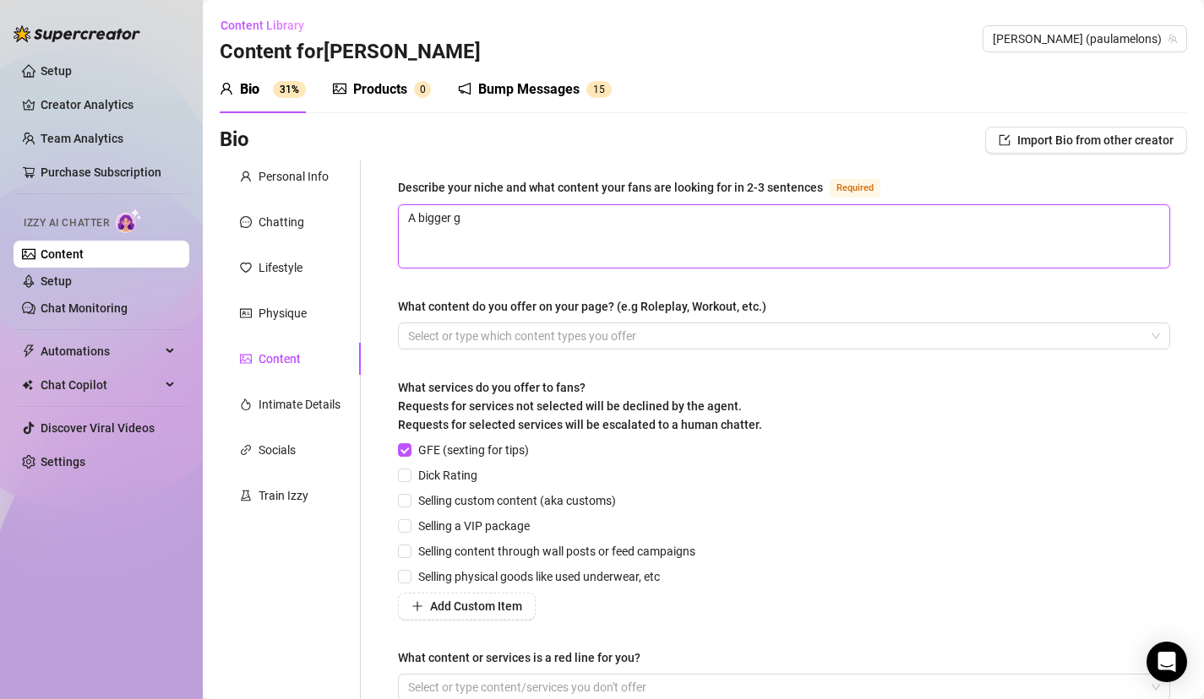
type textarea "A bigger gi"
type textarea "A bigger gir"
type textarea "A bigger girl"
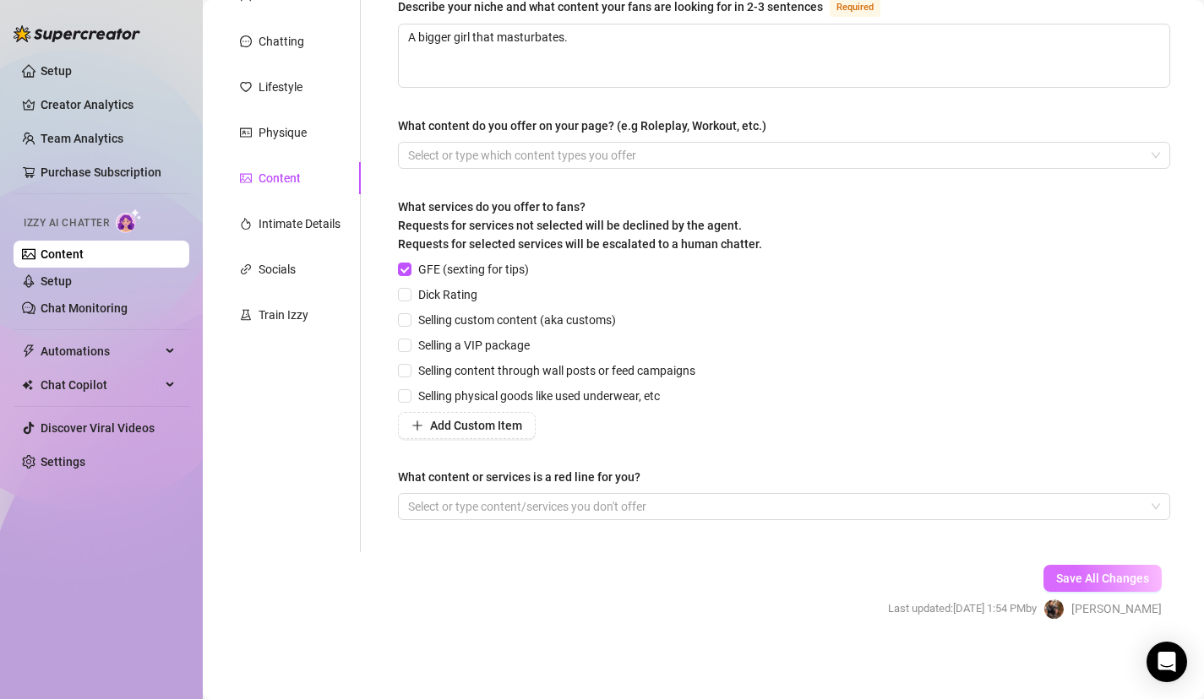
click at [1121, 572] on span "Save All Changes" at bounding box center [1102, 579] width 93 height 14
click at [272, 229] on div "Intimate Details" at bounding box center [299, 224] width 82 height 19
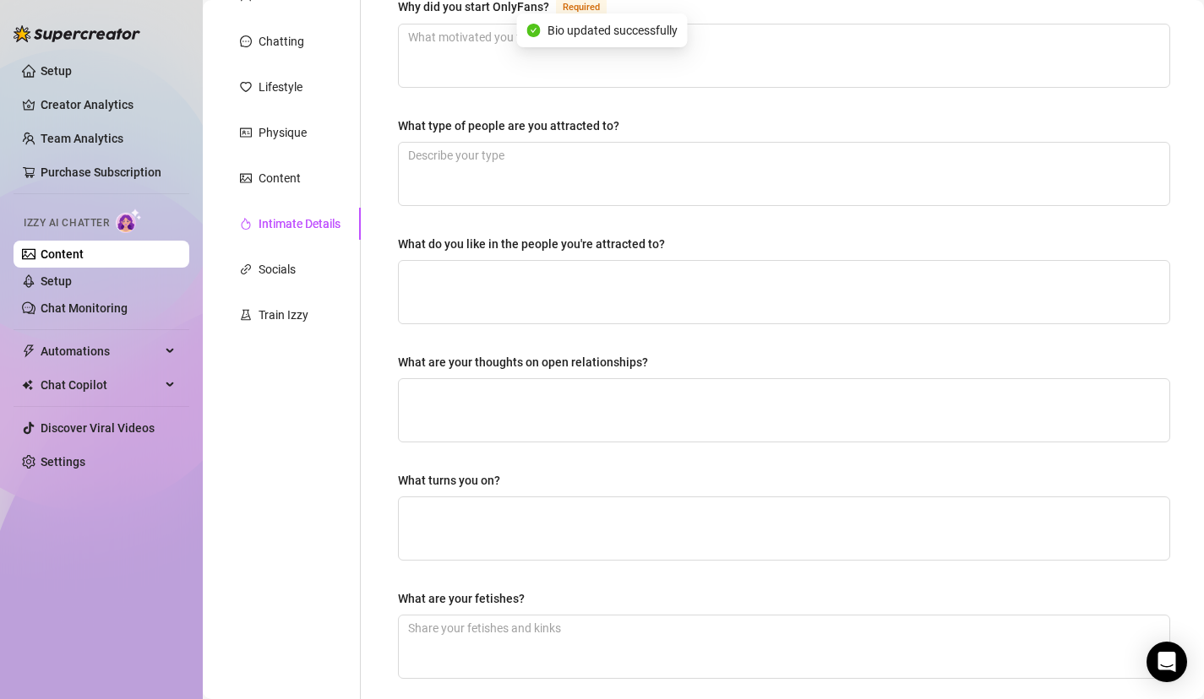
scroll to position [0, 0]
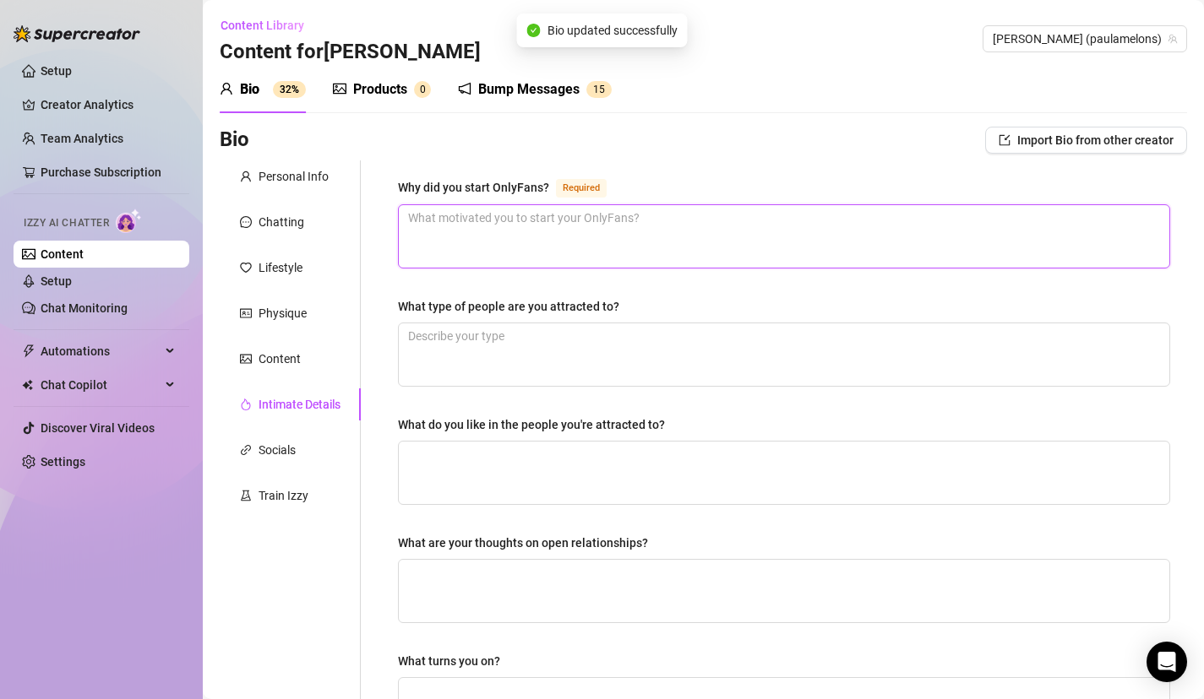
click at [608, 240] on textarea "Why did you start OnlyFans? Required" at bounding box center [784, 236] width 770 height 63
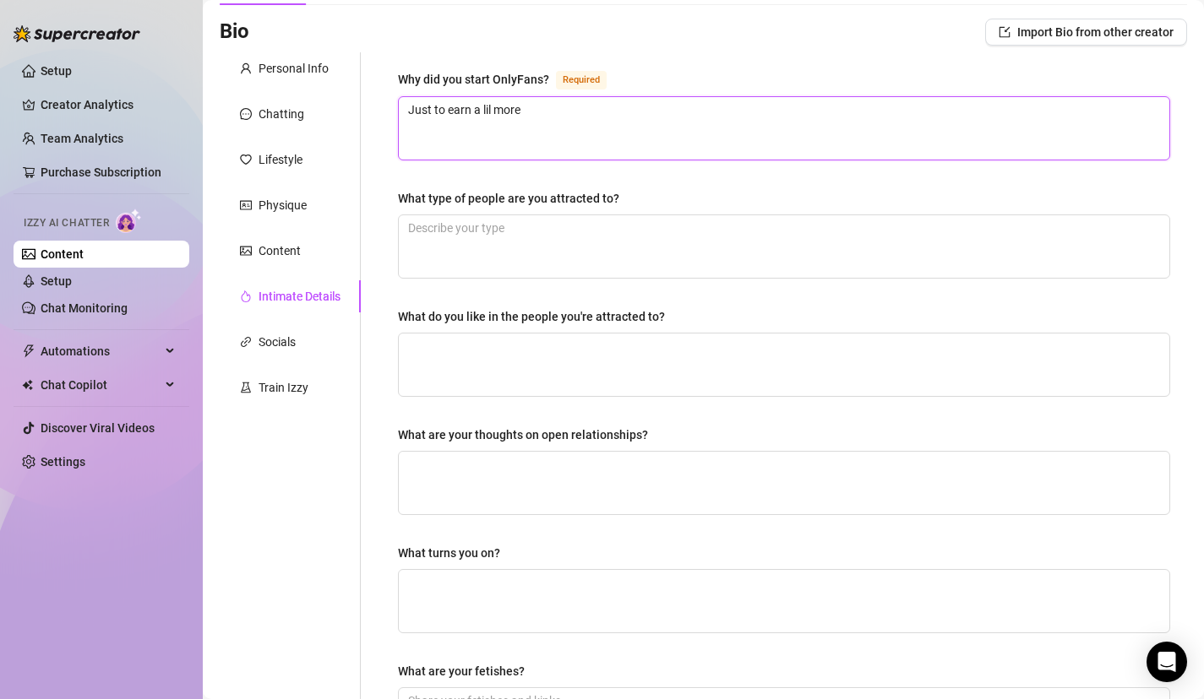
scroll to position [458, 0]
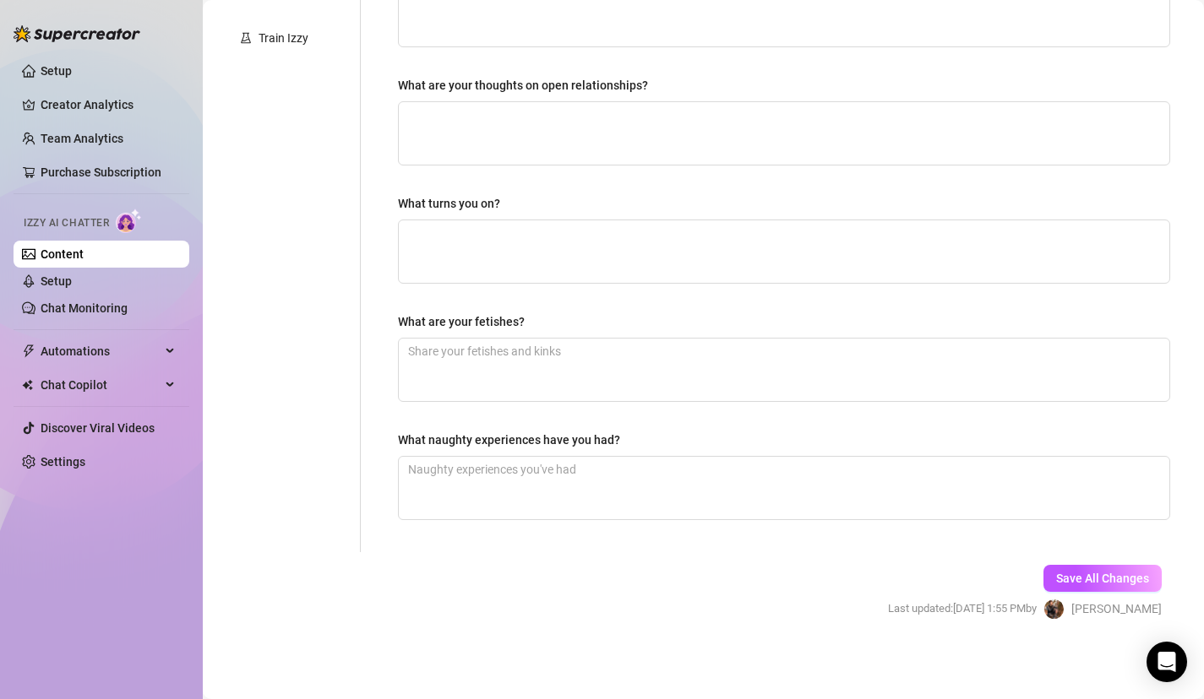
click at [1068, 563] on div "Save All Changes Last updated: Aug 14, 2025 1:55 PM by Jaka B." at bounding box center [1024, 592] width 324 height 80
click at [1070, 573] on span "Save All Changes" at bounding box center [1102, 579] width 93 height 14
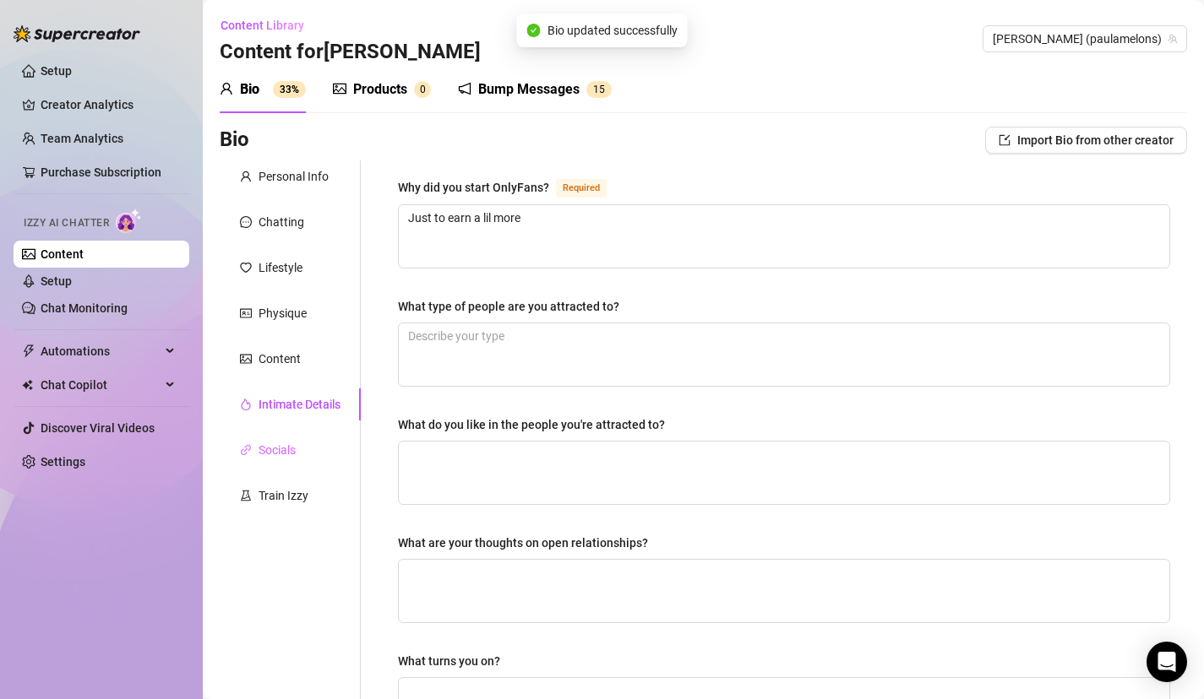
click at [304, 439] on div "Socials" at bounding box center [290, 450] width 141 height 32
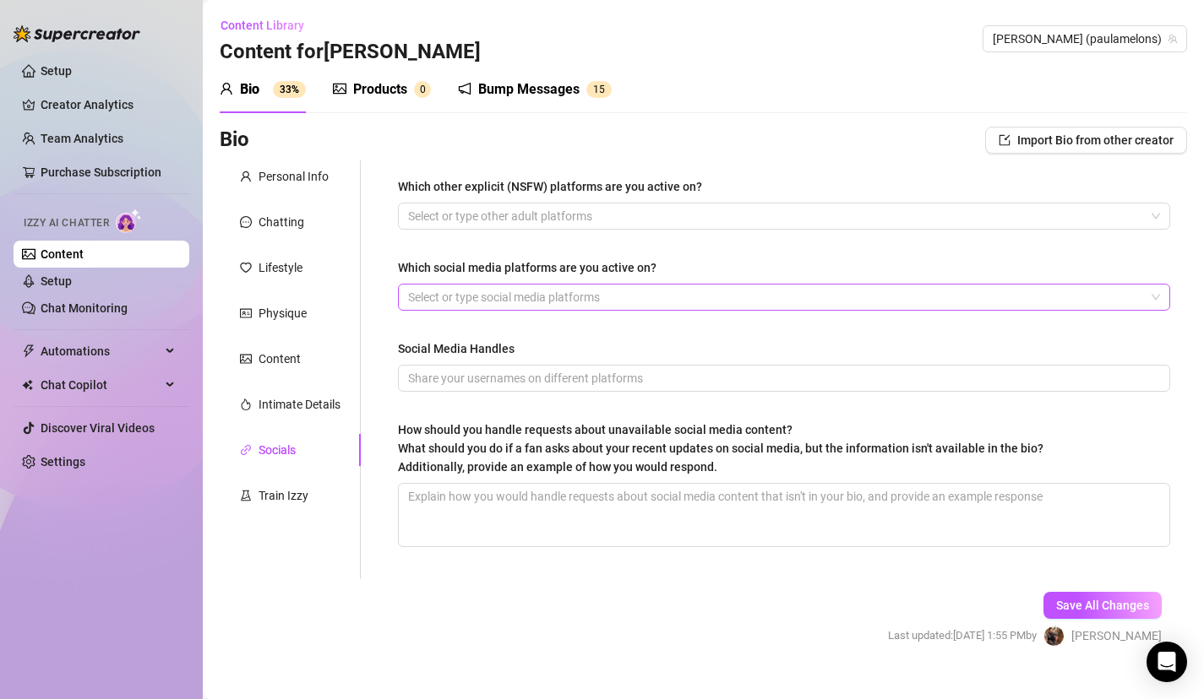
scroll to position [28, 0]
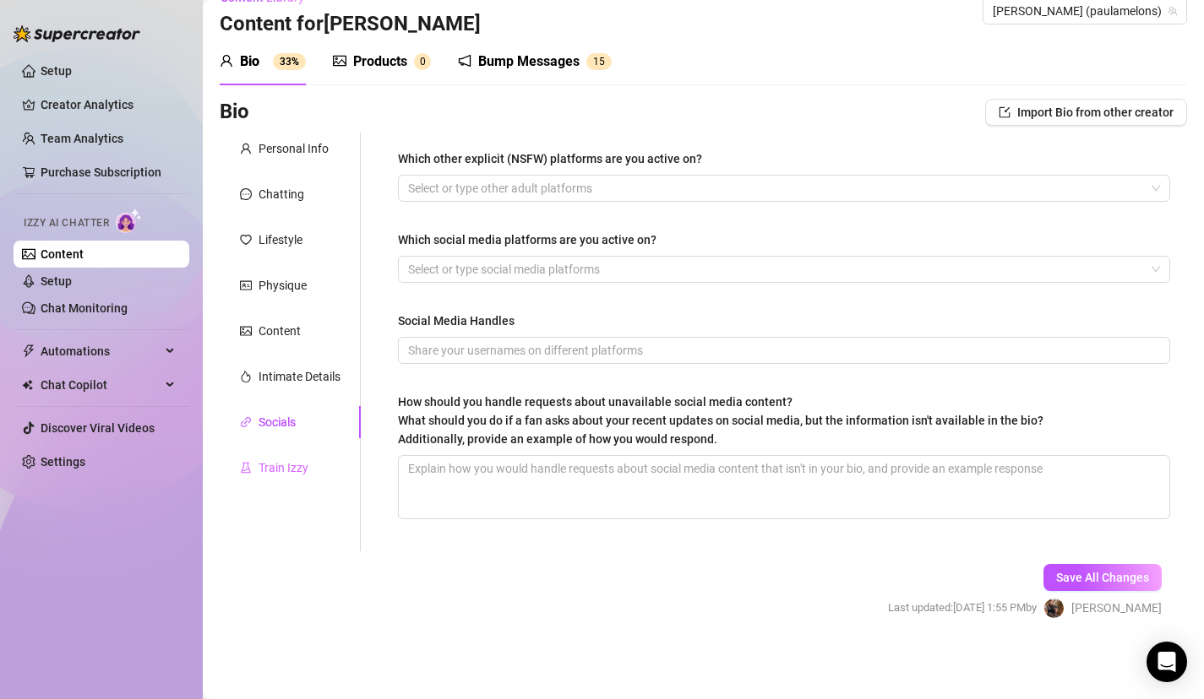
click at [319, 463] on div "Train Izzy" at bounding box center [290, 468] width 141 height 32
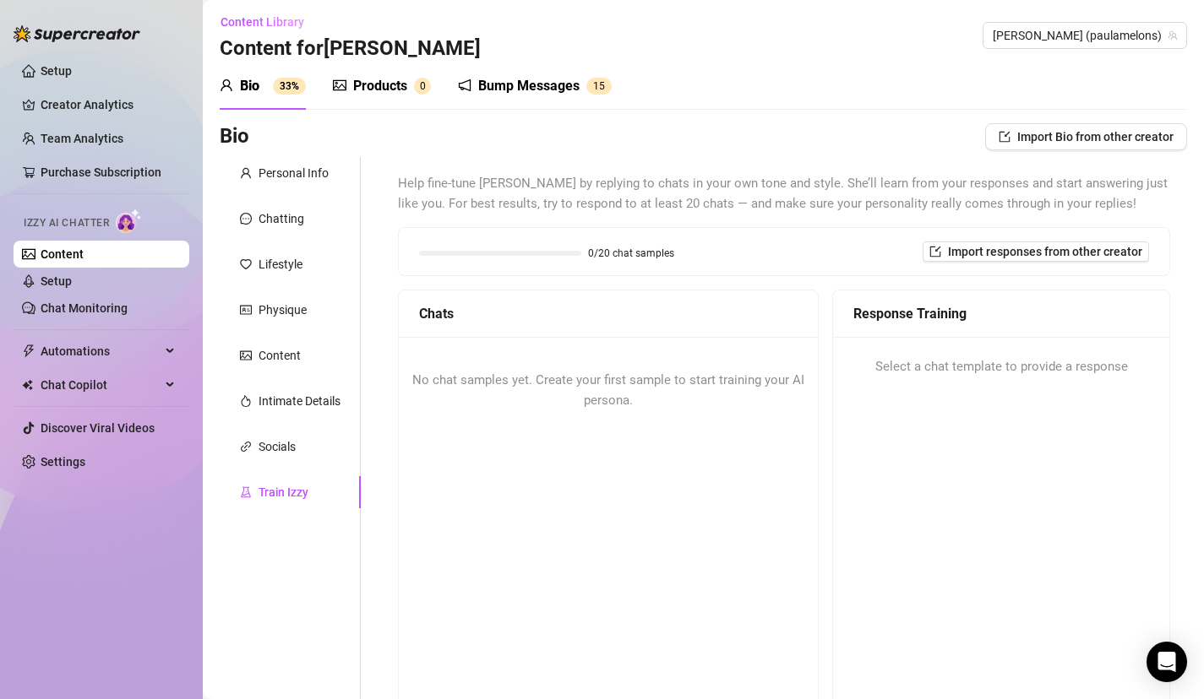
scroll to position [0, 0]
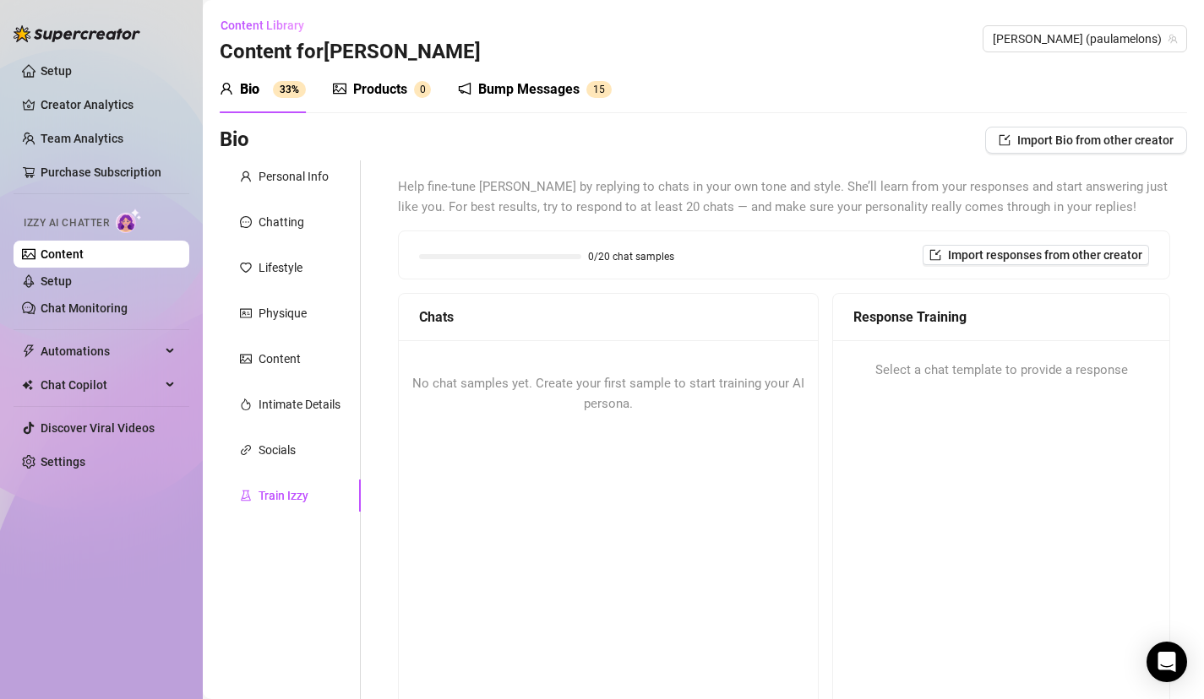
click at [615, 354] on div "No chat samples yet. Create your first sample to start training your AI persona." at bounding box center [608, 393] width 419 height 107
click at [615, 392] on div "No chat samples yet. Create your first sample to start training your AI persona." at bounding box center [608, 393] width 419 height 107
click at [908, 388] on div "Select a chat template to provide a response" at bounding box center [1001, 370] width 336 height 61
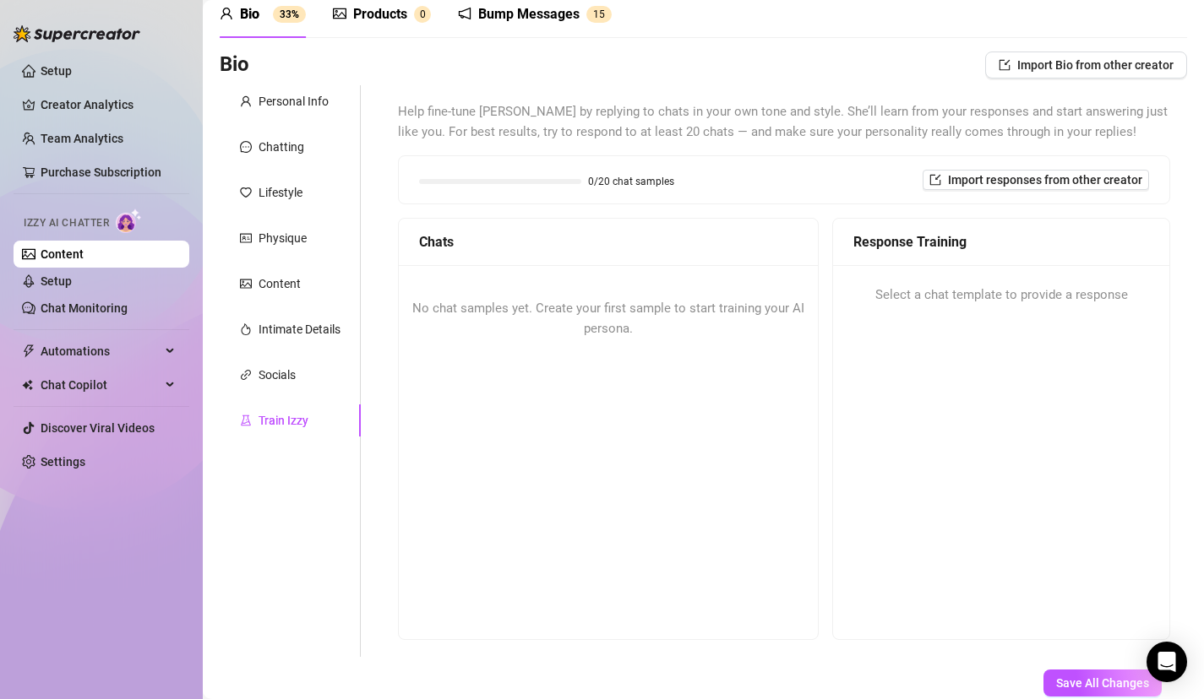
scroll to position [181, 0]
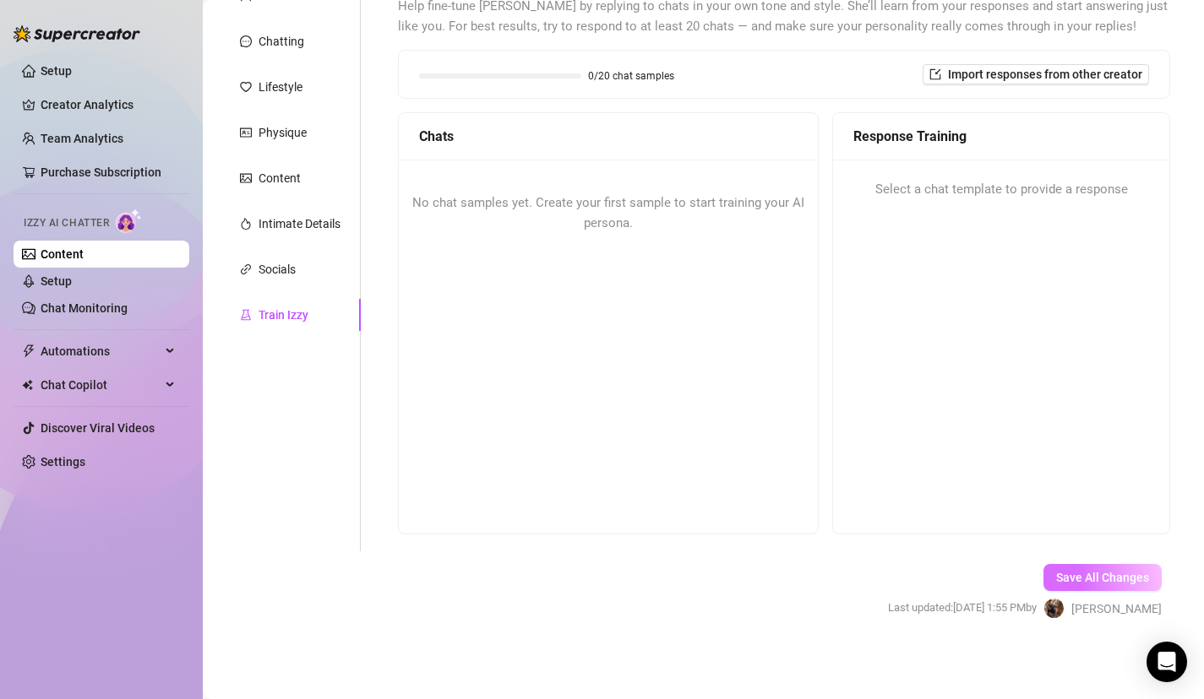
click at [1071, 572] on span "Save All Changes" at bounding box center [1102, 578] width 93 height 14
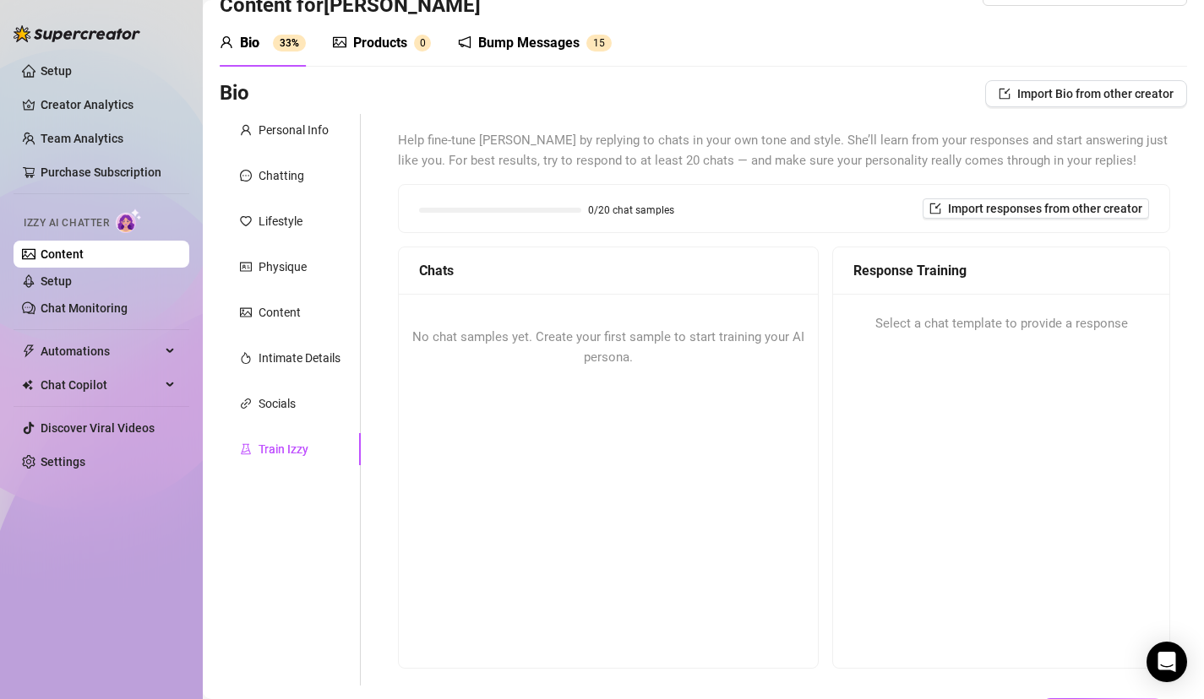
scroll to position [0, 0]
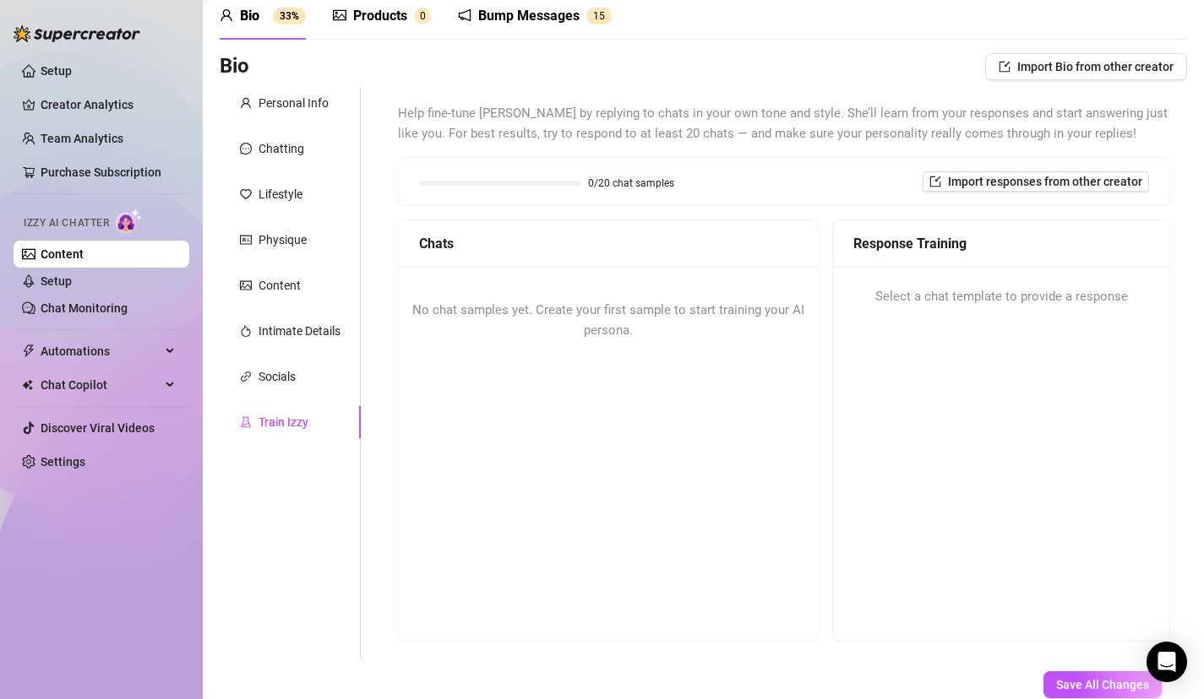
click at [639, 356] on div "No chat samples yet. Create your first sample to start training your AI persona." at bounding box center [608, 320] width 419 height 107
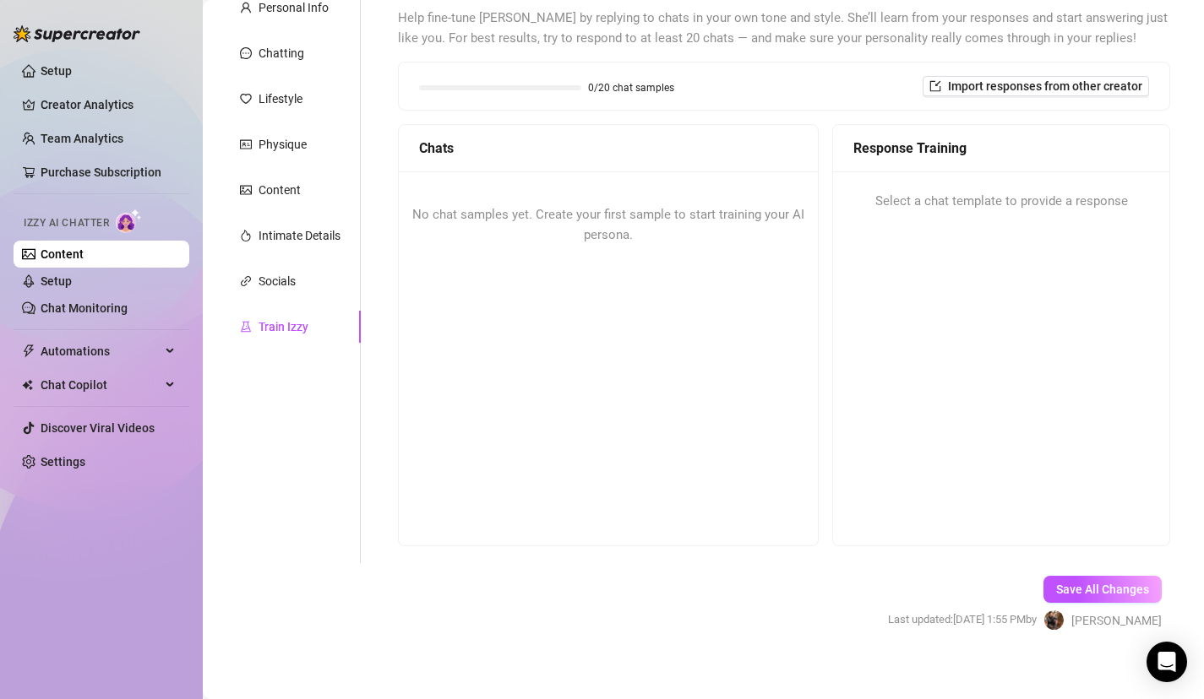
scroll to position [181, 0]
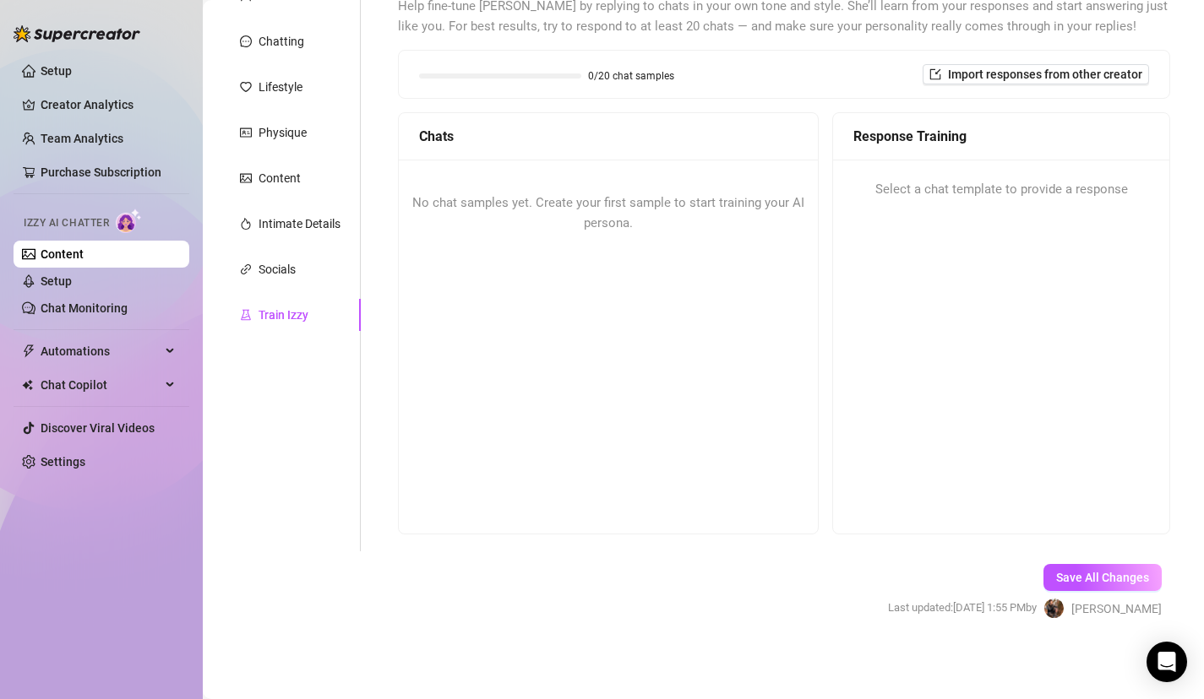
click at [990, 263] on div "Response Training Select a chat template to provide a response" at bounding box center [1001, 323] width 338 height 422
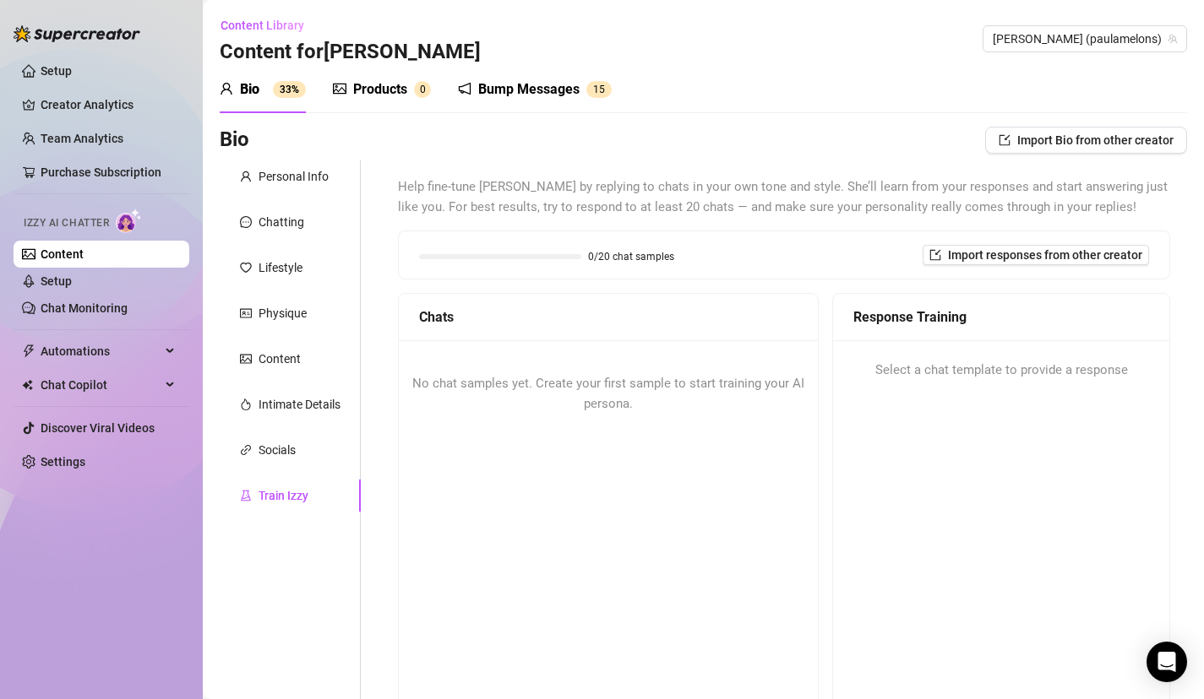
click at [269, 100] on div "Bio 33%" at bounding box center [263, 89] width 86 height 47
click at [374, 100] on div "Products 0" at bounding box center [382, 89] width 98 height 47
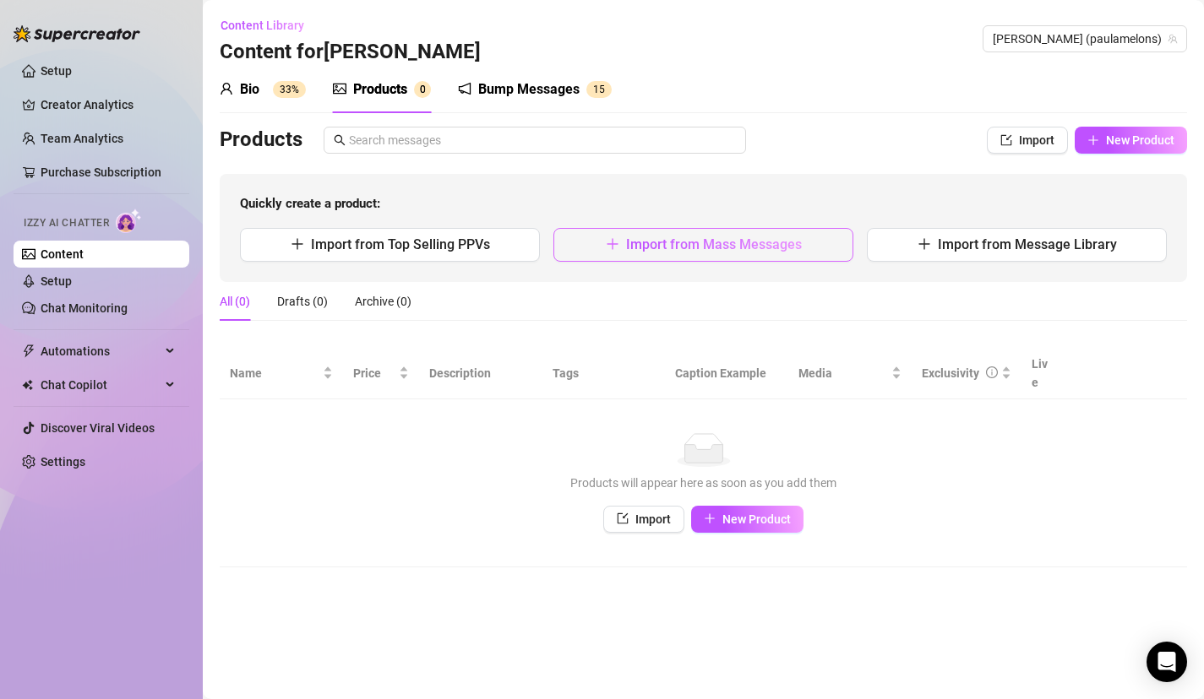
click at [794, 237] on span "Import from Mass Messages" at bounding box center [714, 245] width 176 height 16
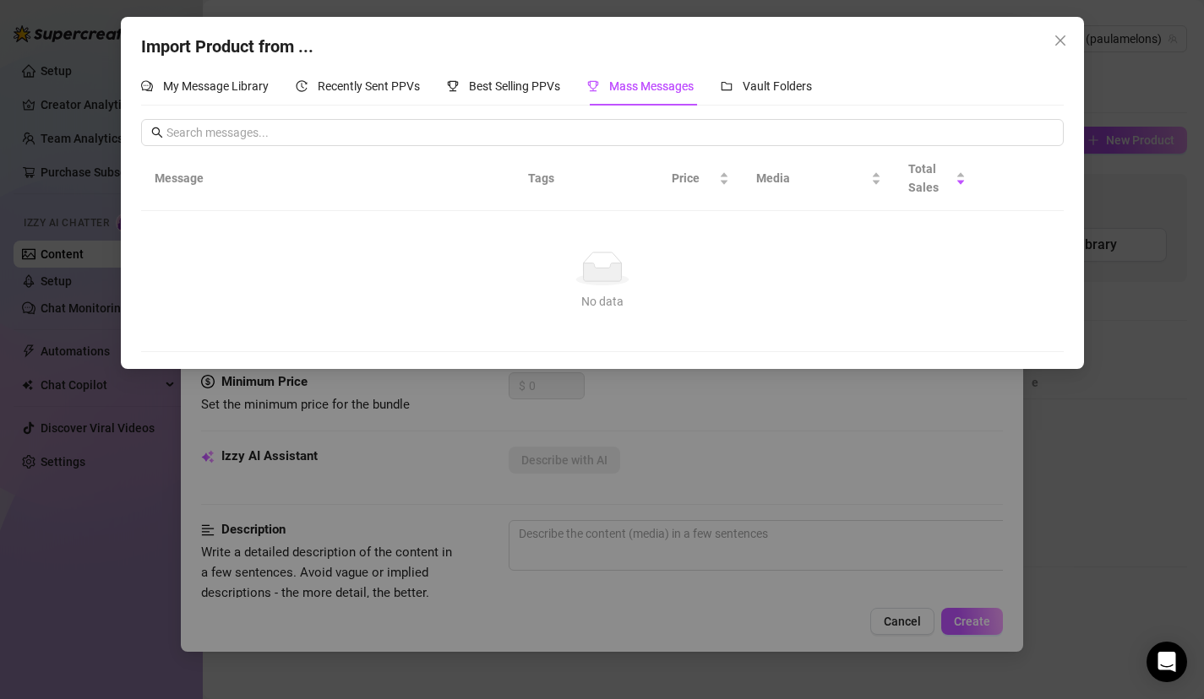
click at [625, 504] on div "Import Product from ... My Message Library Recently Sent PPVs Best Selling PPVs…" at bounding box center [602, 349] width 1204 height 699
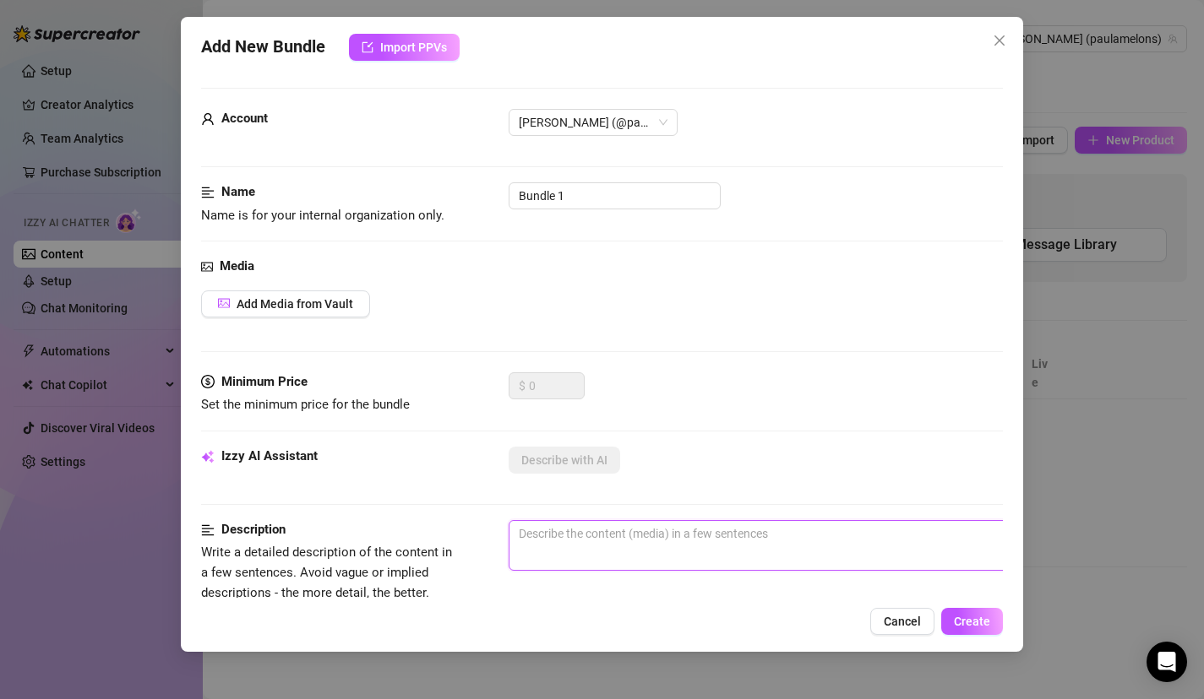
click at [570, 541] on textarea at bounding box center [804, 533] width 590 height 25
click at [436, 373] on div "Minimum Price" at bounding box center [327, 383] width 253 height 20
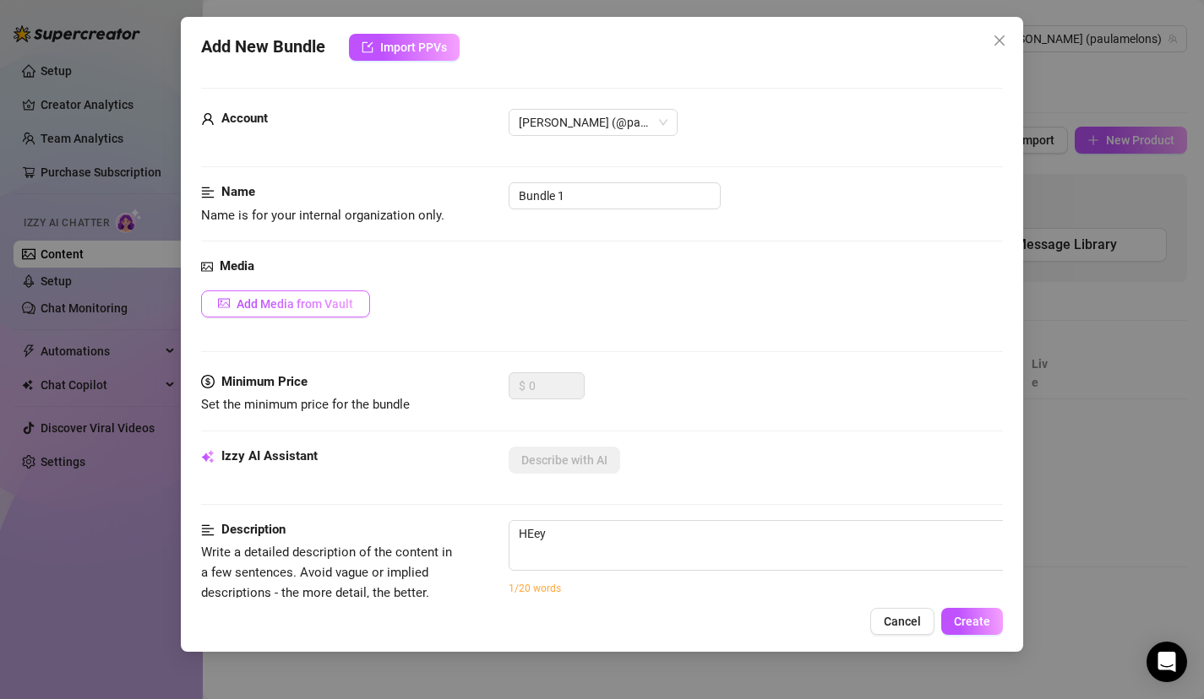
click at [319, 302] on span "Add Media from Vault" at bounding box center [295, 304] width 117 height 14
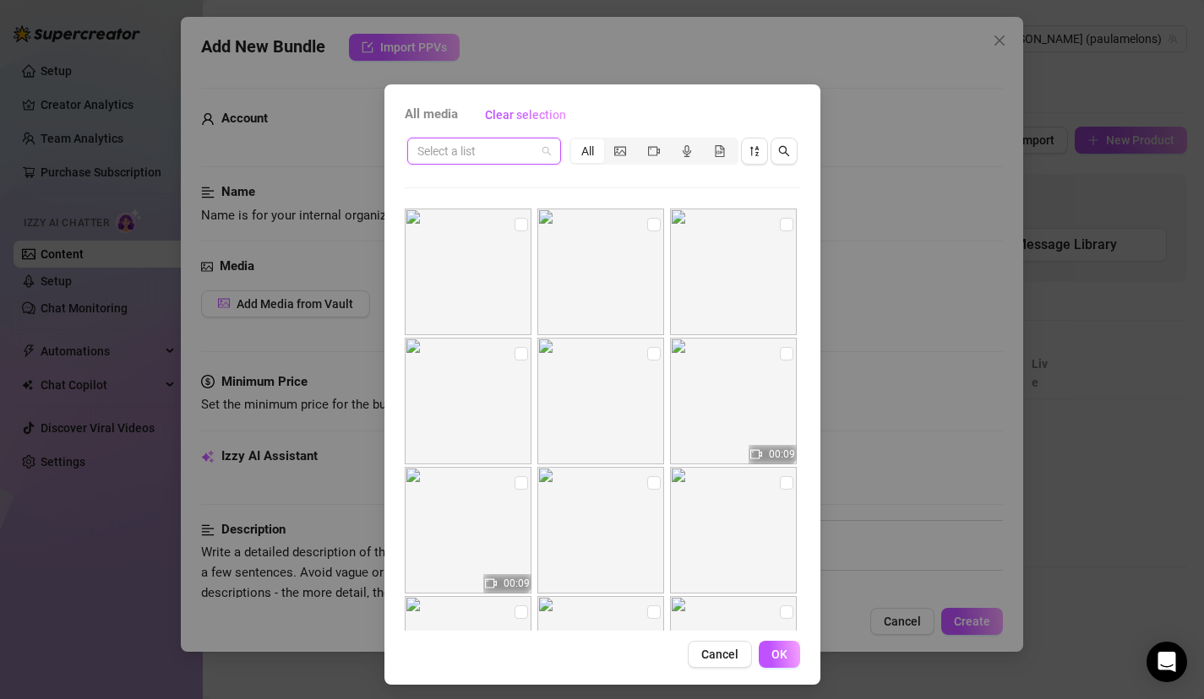
click at [491, 147] on input "search" at bounding box center [476, 151] width 118 height 25
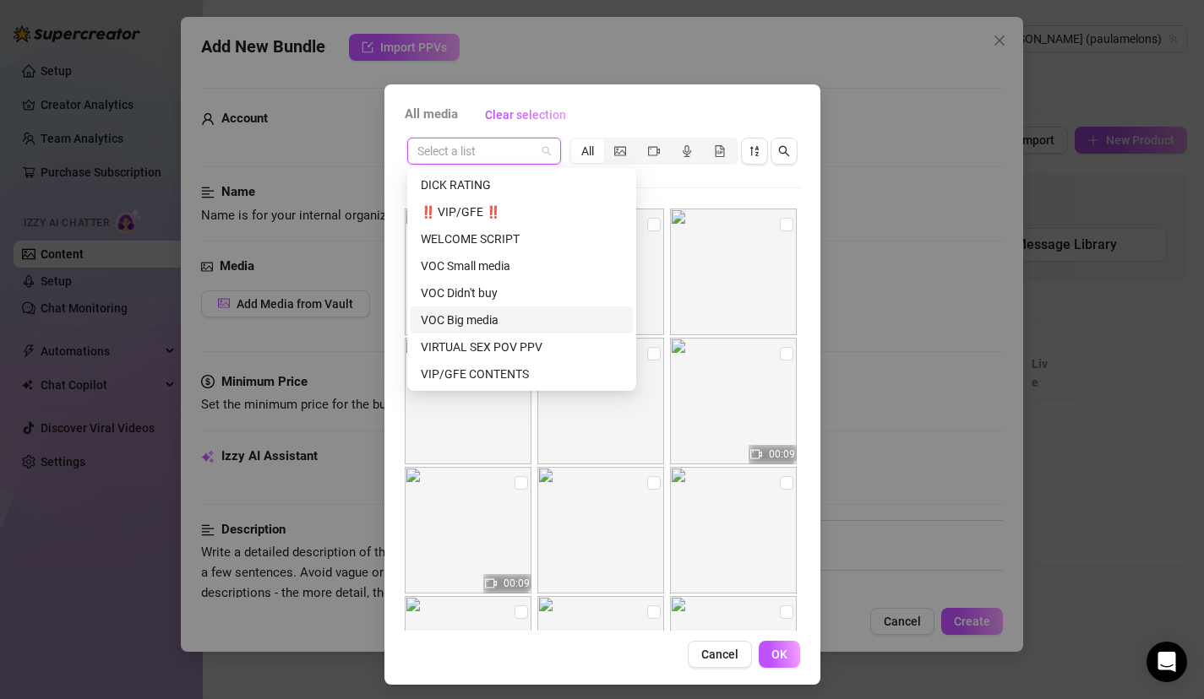
click at [487, 341] on div "VIRTUAL SEX POV PPV" at bounding box center [522, 347] width 202 height 19
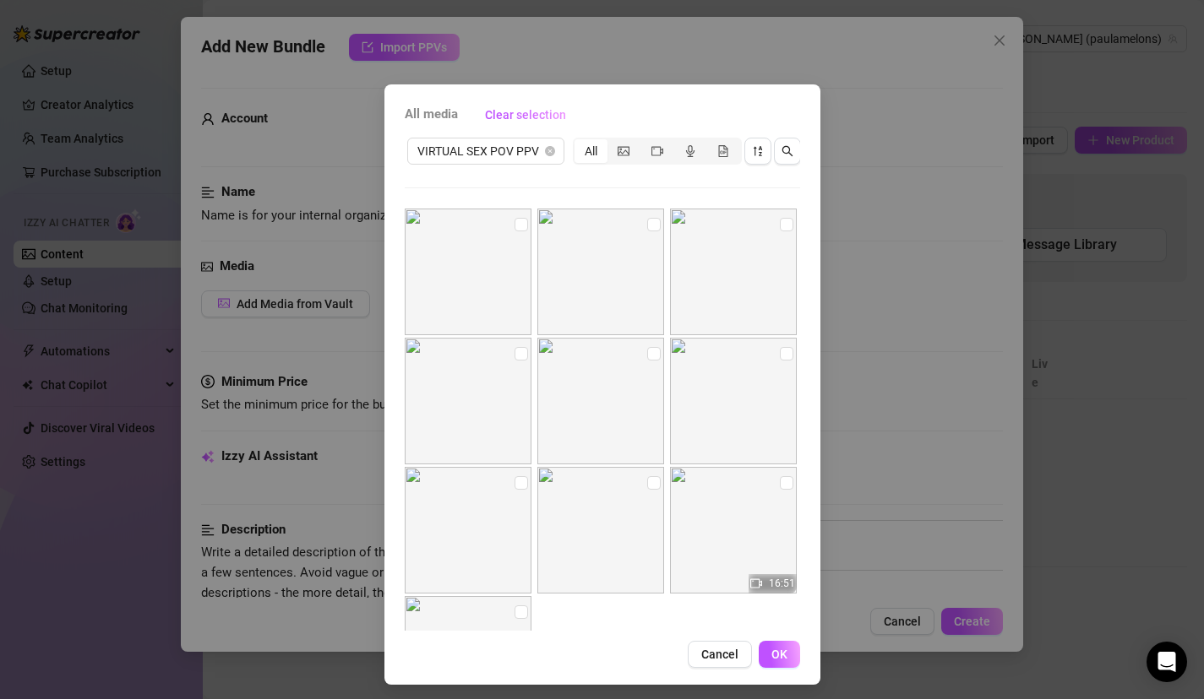
click at [645, 345] on img at bounding box center [600, 401] width 127 height 127
click at [650, 359] on input "checkbox" at bounding box center [654, 354] width 14 height 14
click at [650, 218] on input "checkbox" at bounding box center [654, 225] width 14 height 14
click at [550, 218] on img at bounding box center [600, 272] width 127 height 127
click at [525, 218] on input "checkbox" at bounding box center [521, 225] width 14 height 14
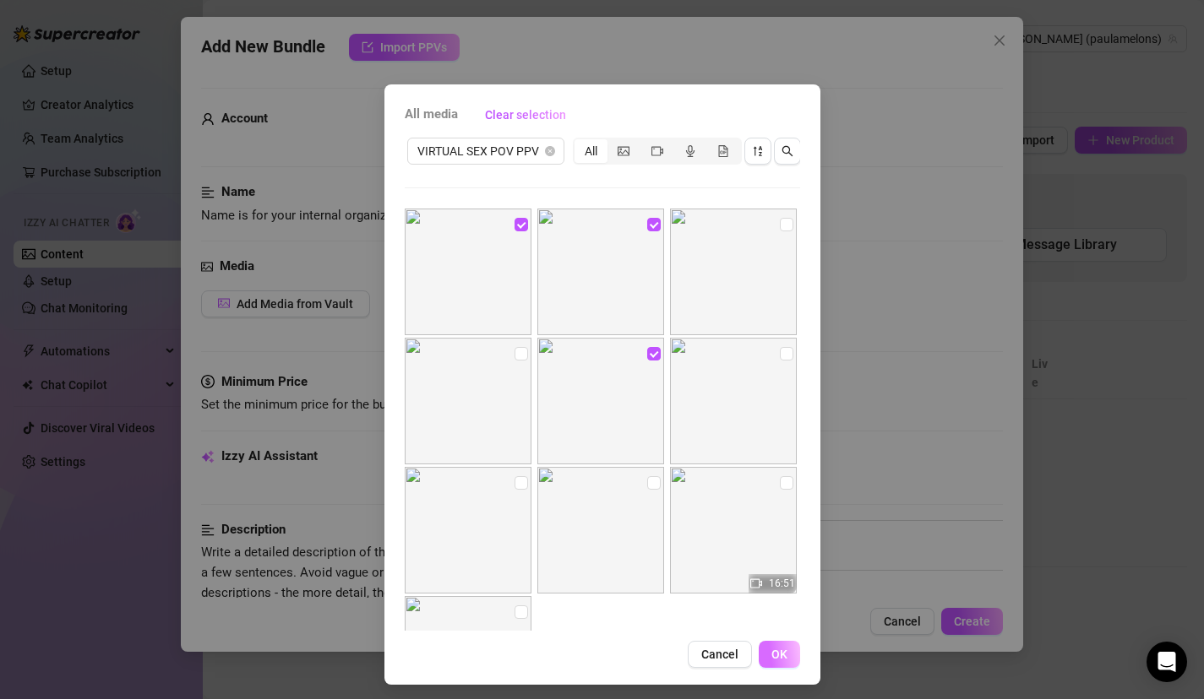
click at [784, 645] on button "OK" at bounding box center [779, 654] width 41 height 27
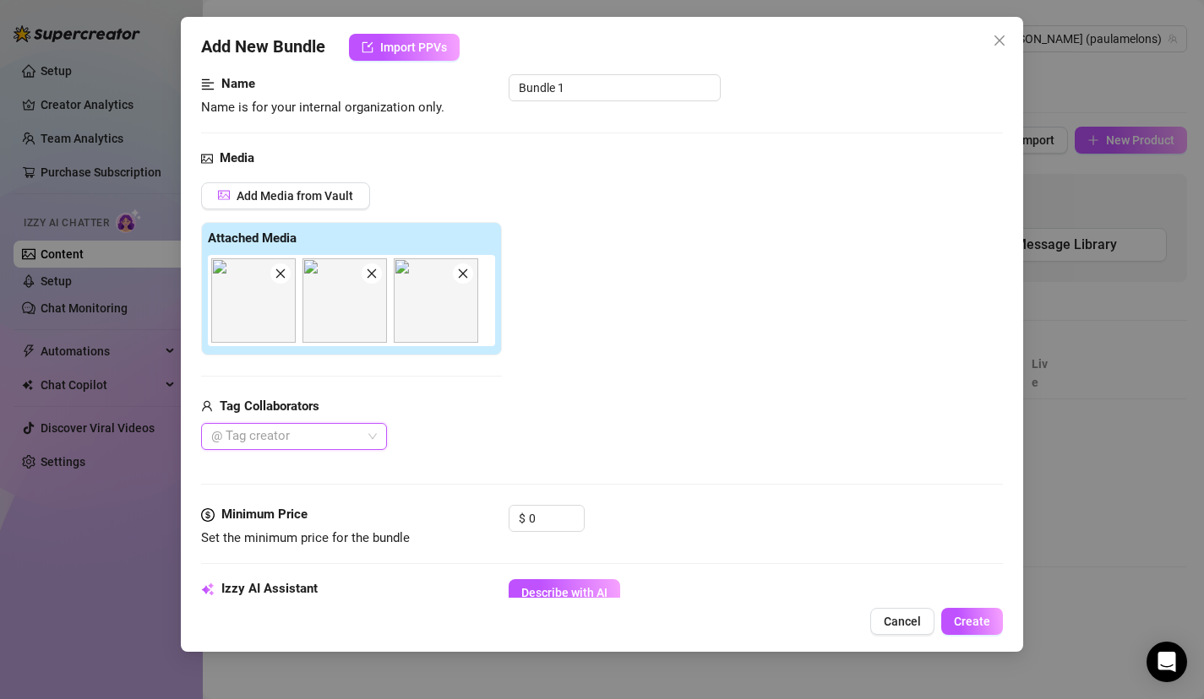
scroll to position [124, 0]
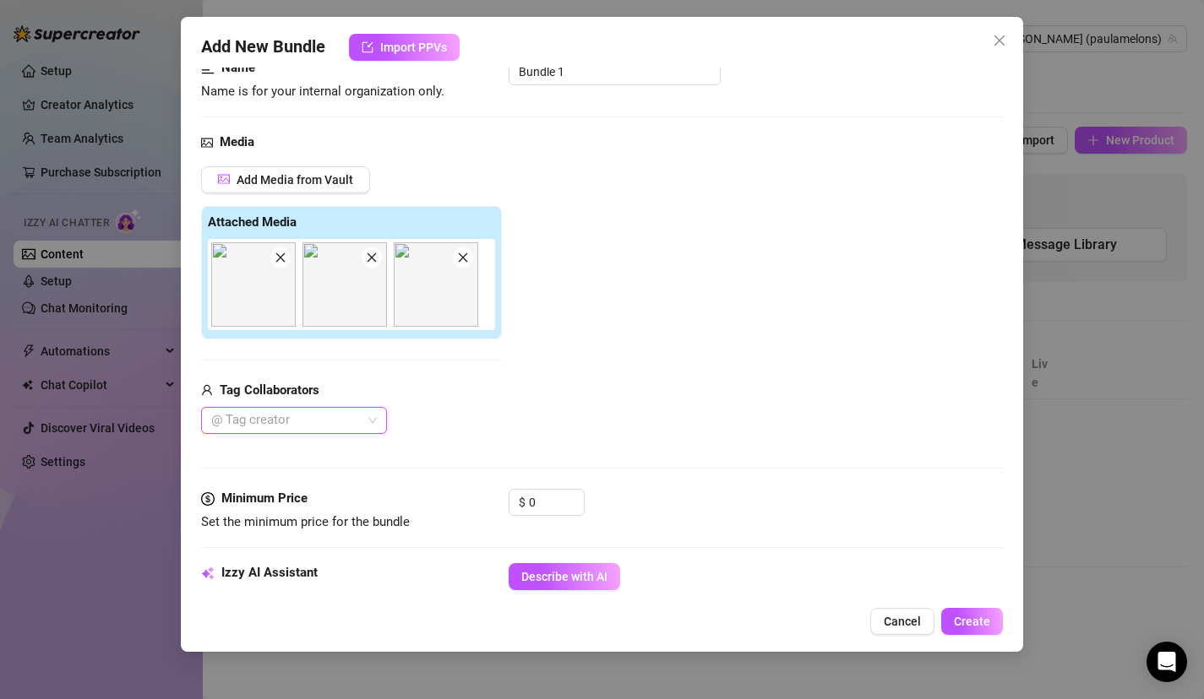
click at [373, 426] on div "@ Tag creator" at bounding box center [294, 420] width 186 height 27
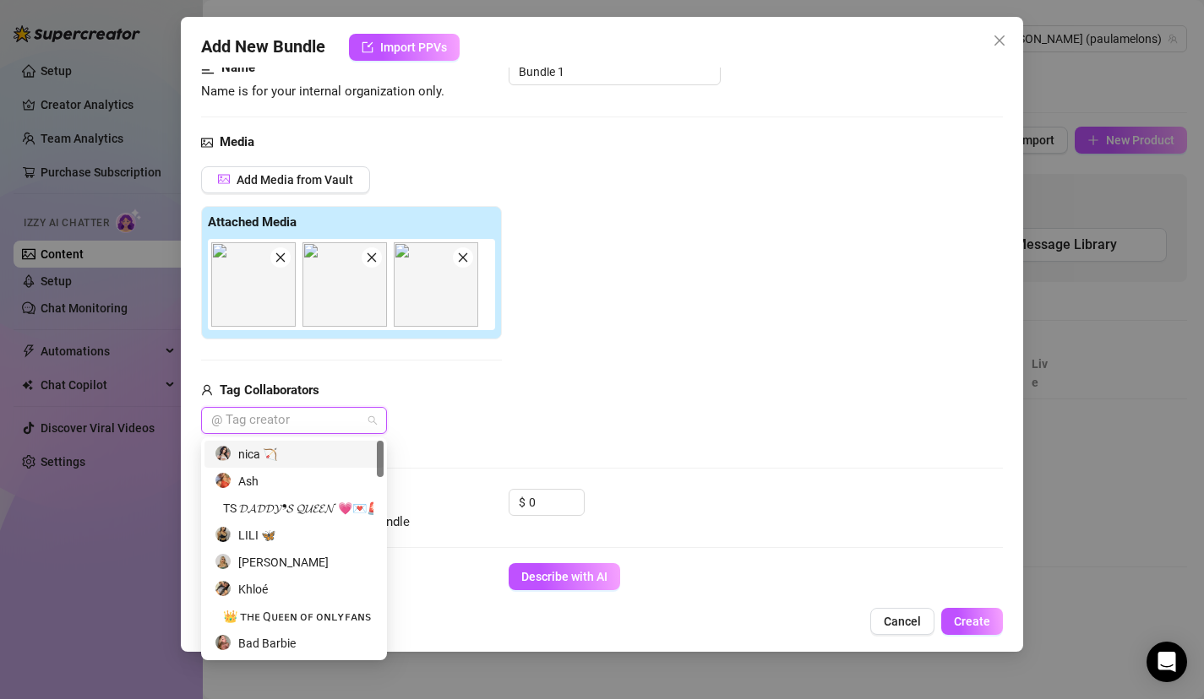
click at [439, 369] on div "Add Media from Vault Attached Media Tag Collaborators @ Tag creator" at bounding box center [351, 300] width 301 height 269
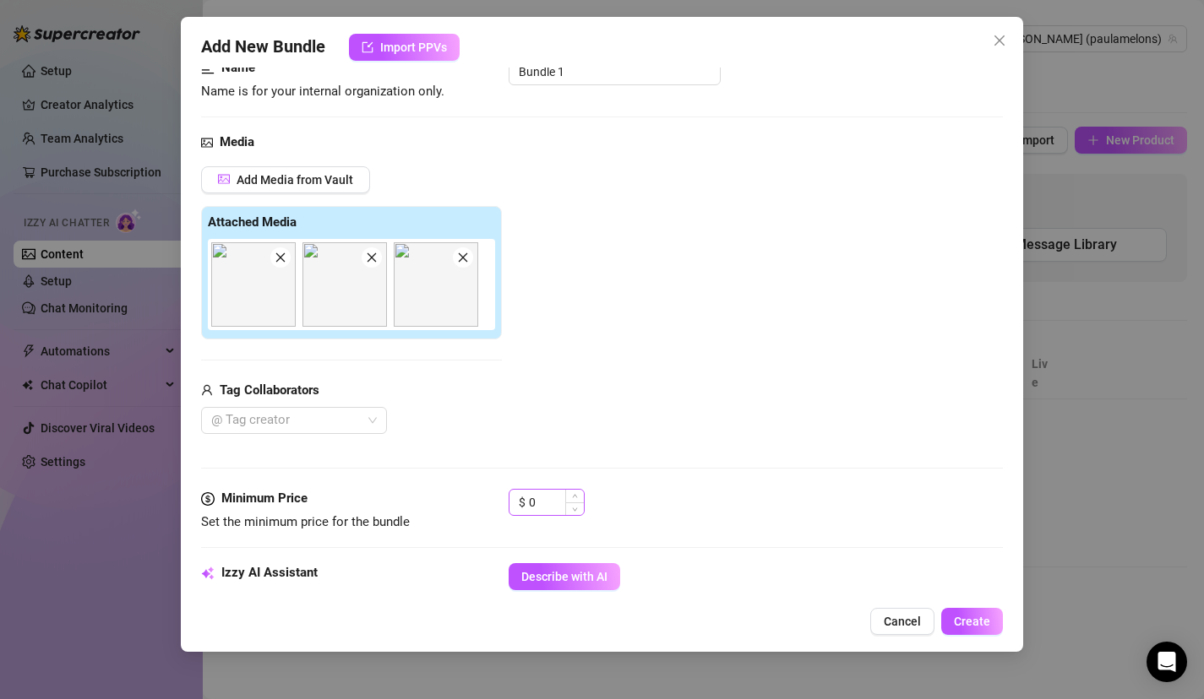
click at [526, 502] on div "$ 0" at bounding box center [547, 502] width 76 height 27
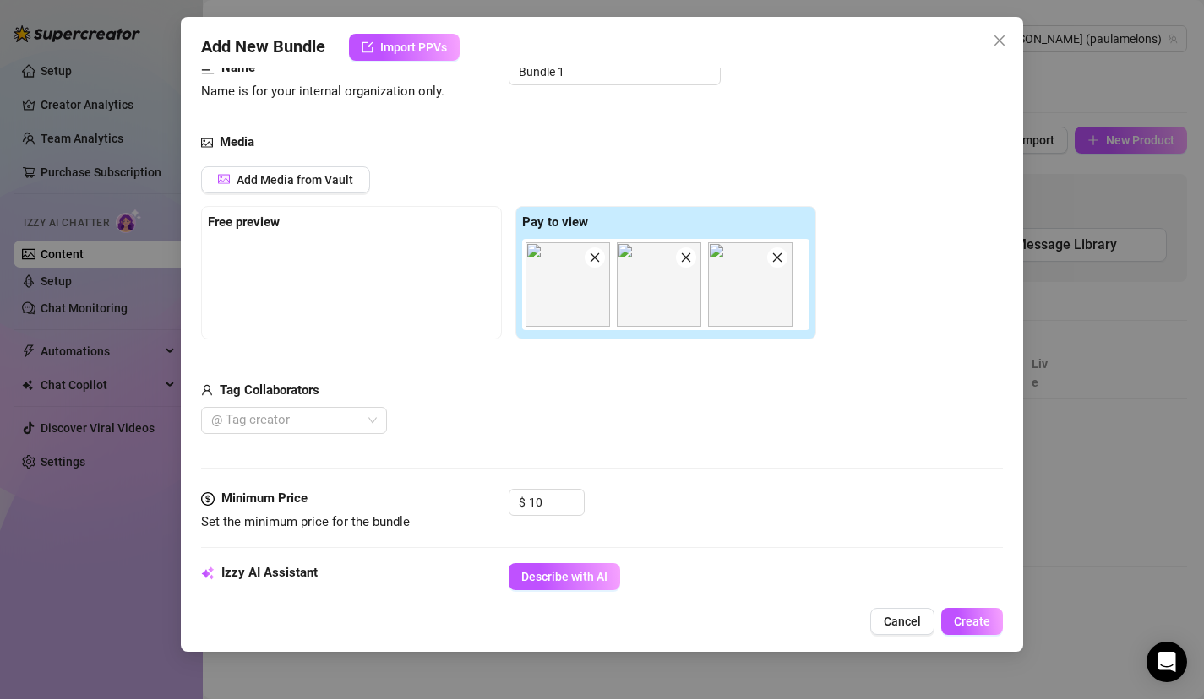
click at [681, 486] on div "Media Add Media from Vault Free preview Pay to view Tag Collaborators @ Tag cre…" at bounding box center [602, 311] width 802 height 356
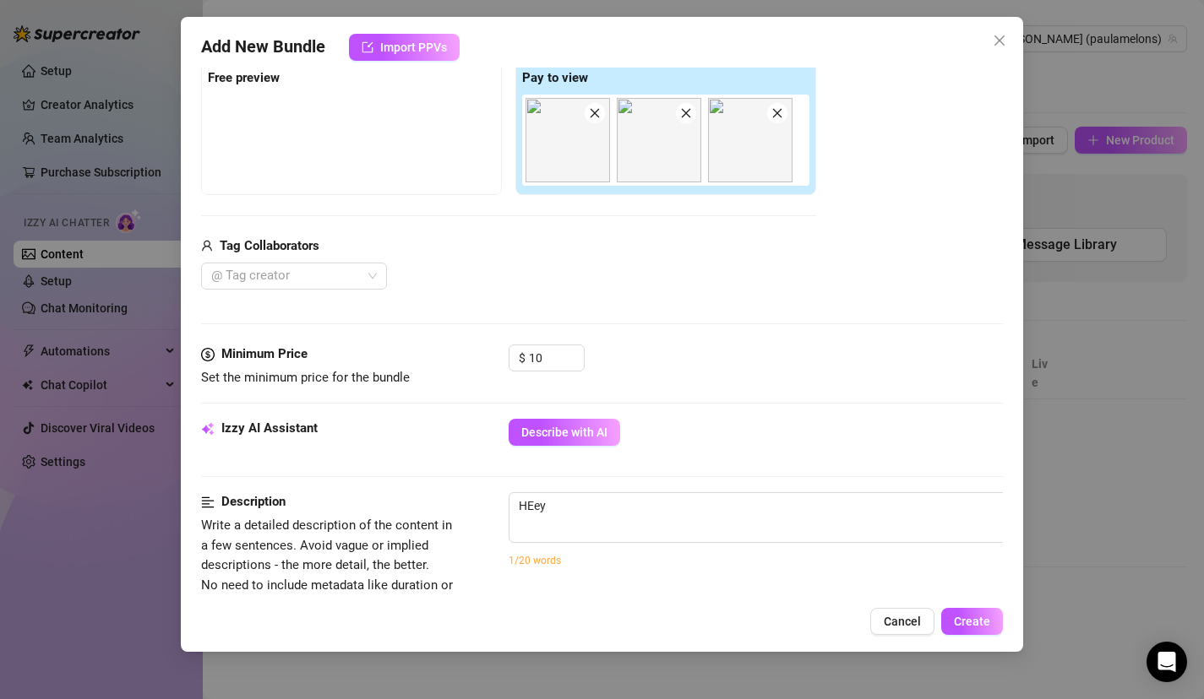
scroll to position [274, 0]
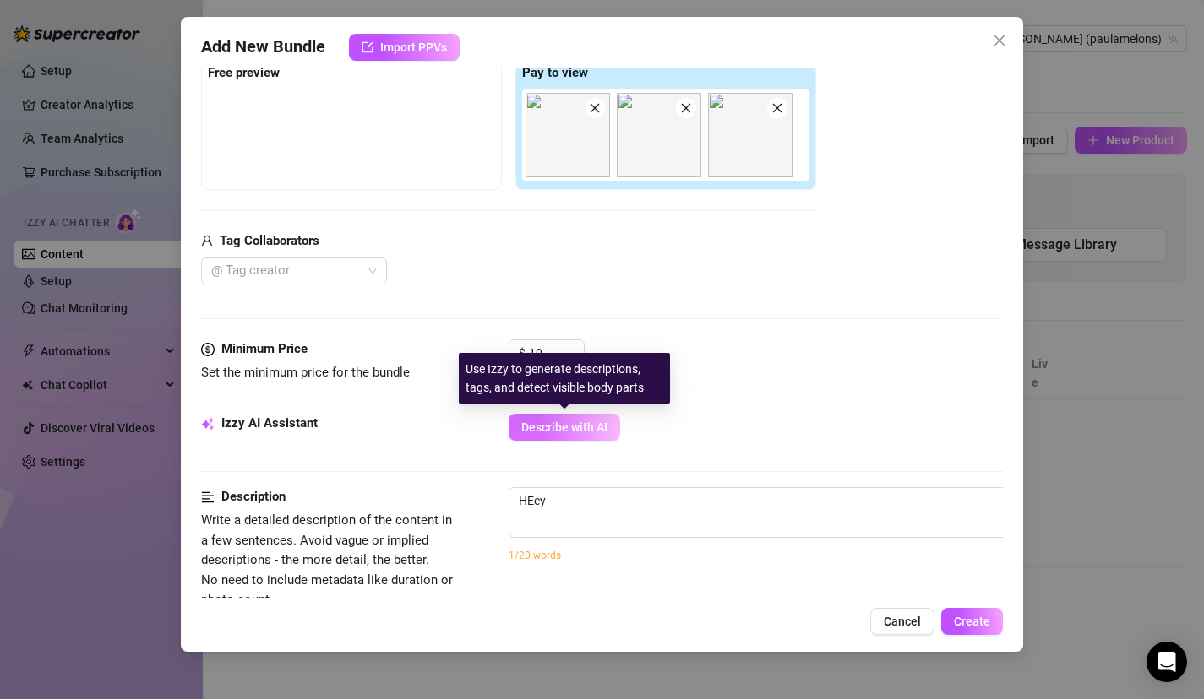
click at [573, 422] on span "Describe with AI" at bounding box center [564, 428] width 86 height 14
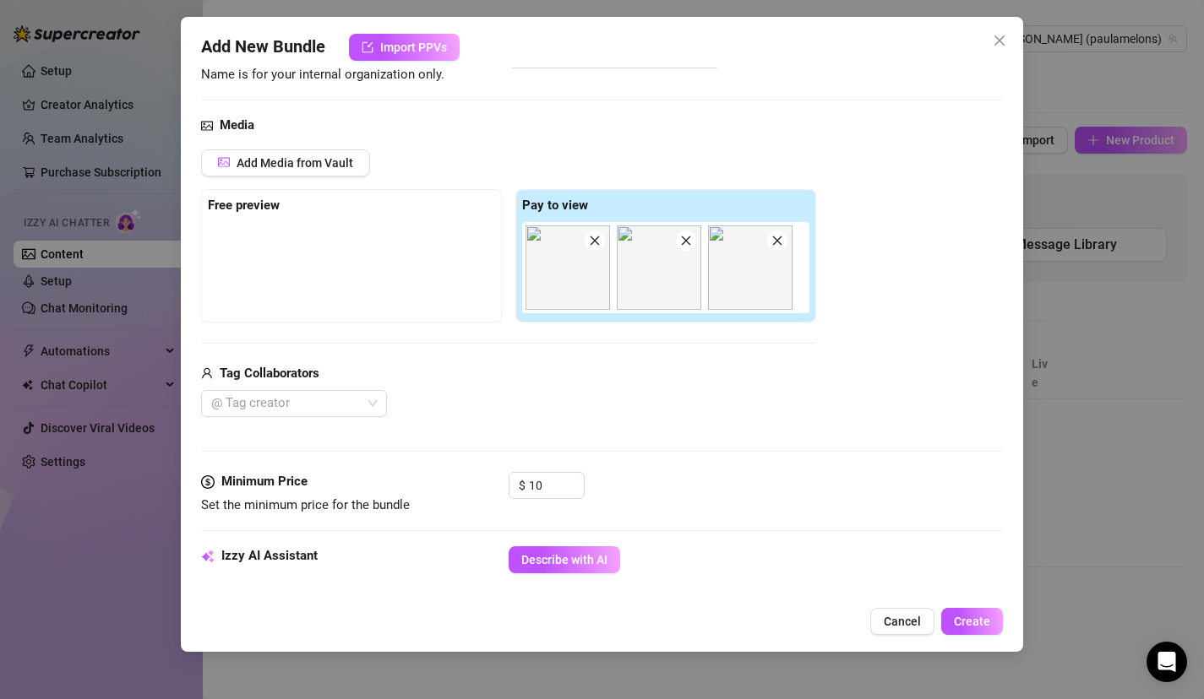
scroll to position [0, 0]
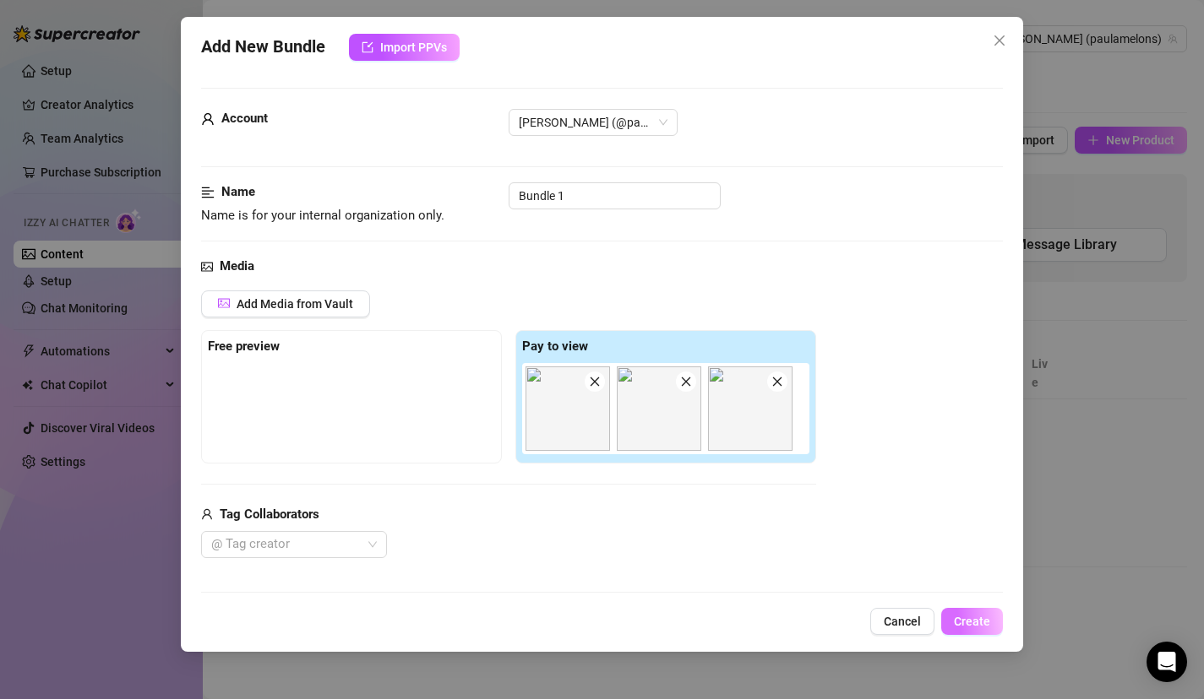
click at [988, 623] on span "Create" at bounding box center [972, 622] width 36 height 14
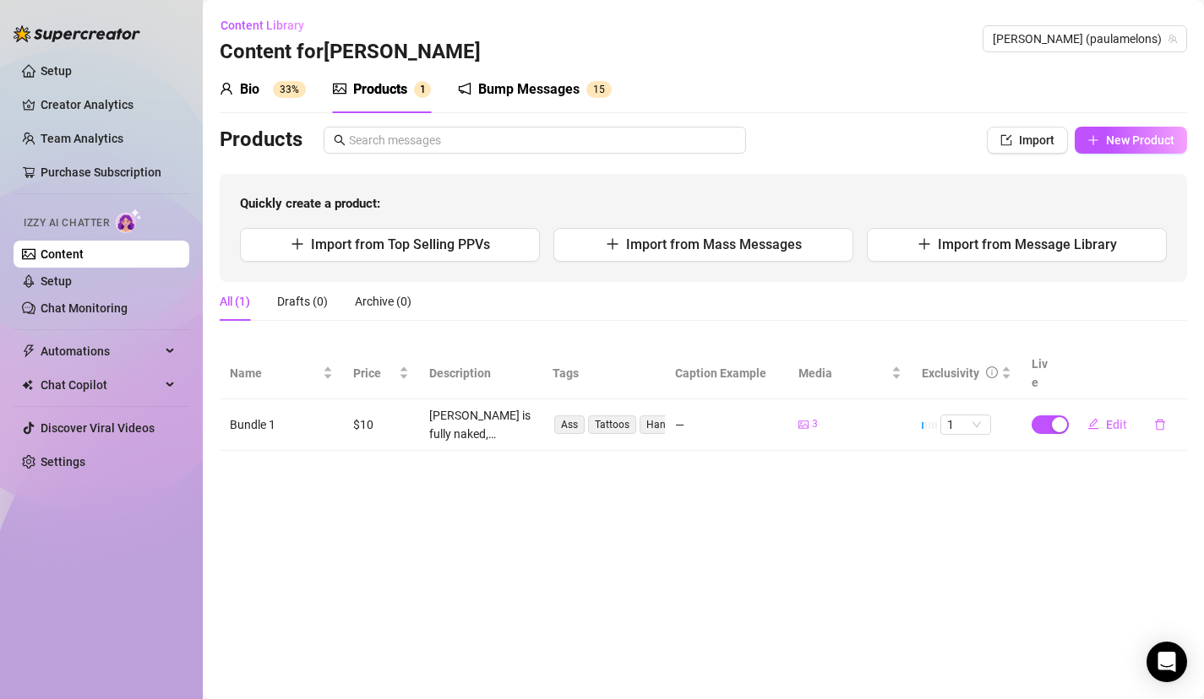
click at [460, 99] on div at bounding box center [465, 89] width 14 height 20
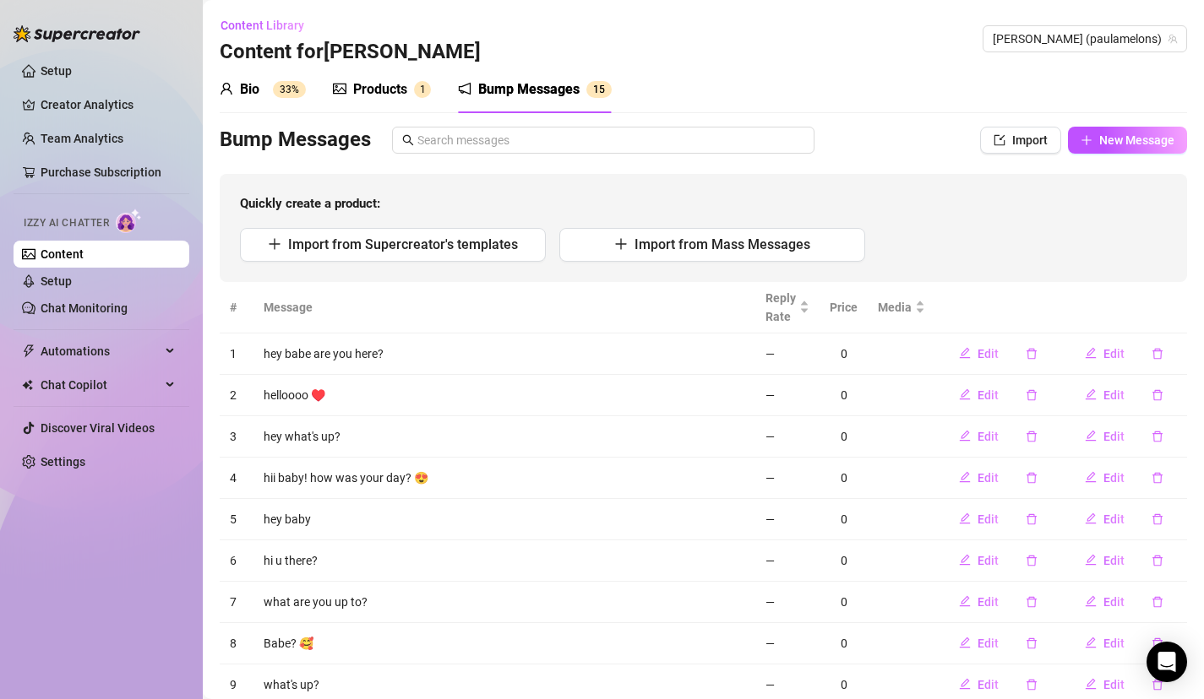
click at [372, 93] on div "Products" at bounding box center [380, 89] width 54 height 20
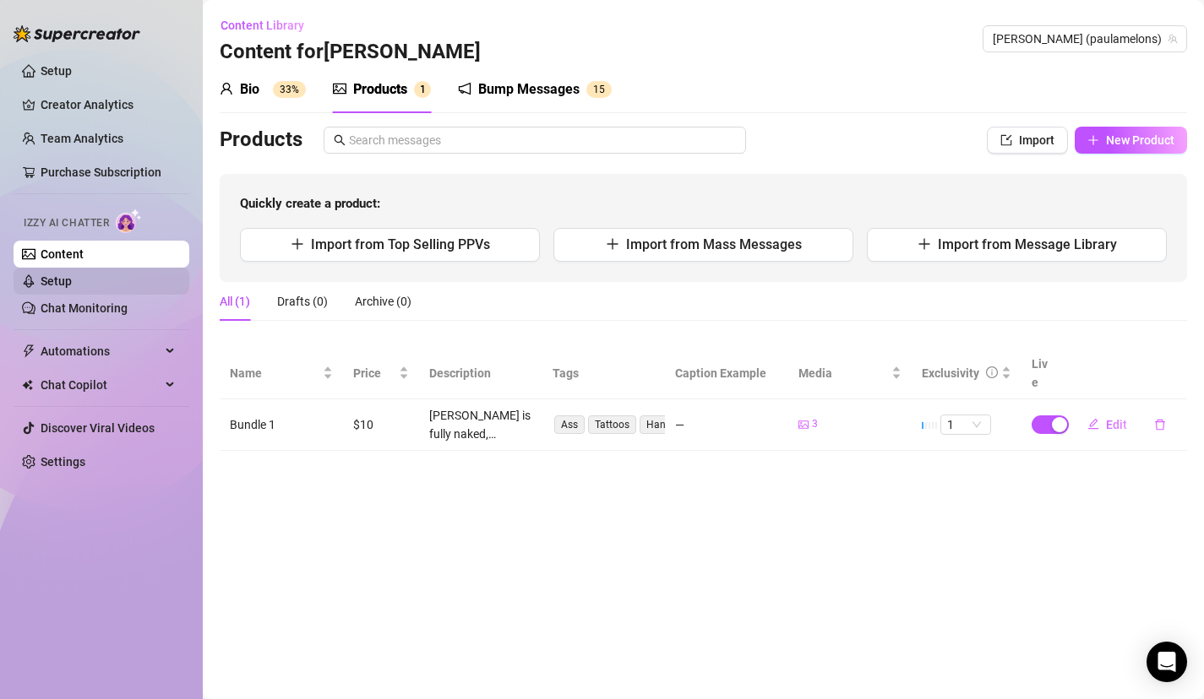
click at [72, 278] on link "Setup" at bounding box center [56, 282] width 31 height 14
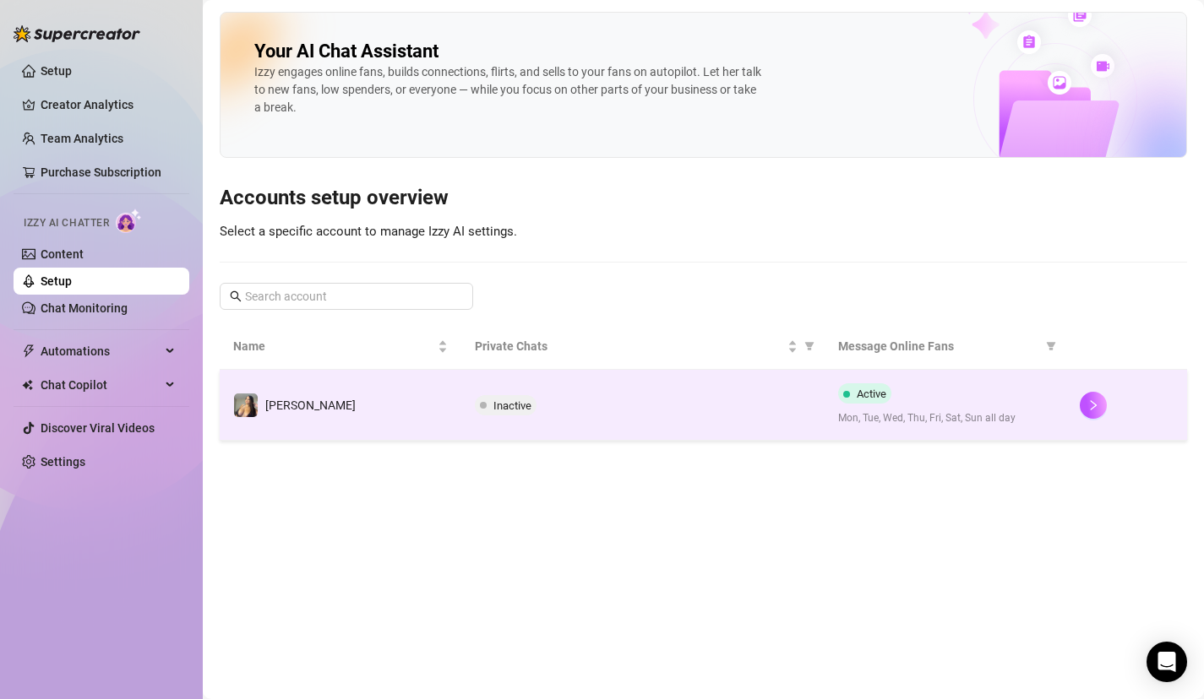
click at [461, 420] on td "Inactive" at bounding box center [642, 405] width 362 height 71
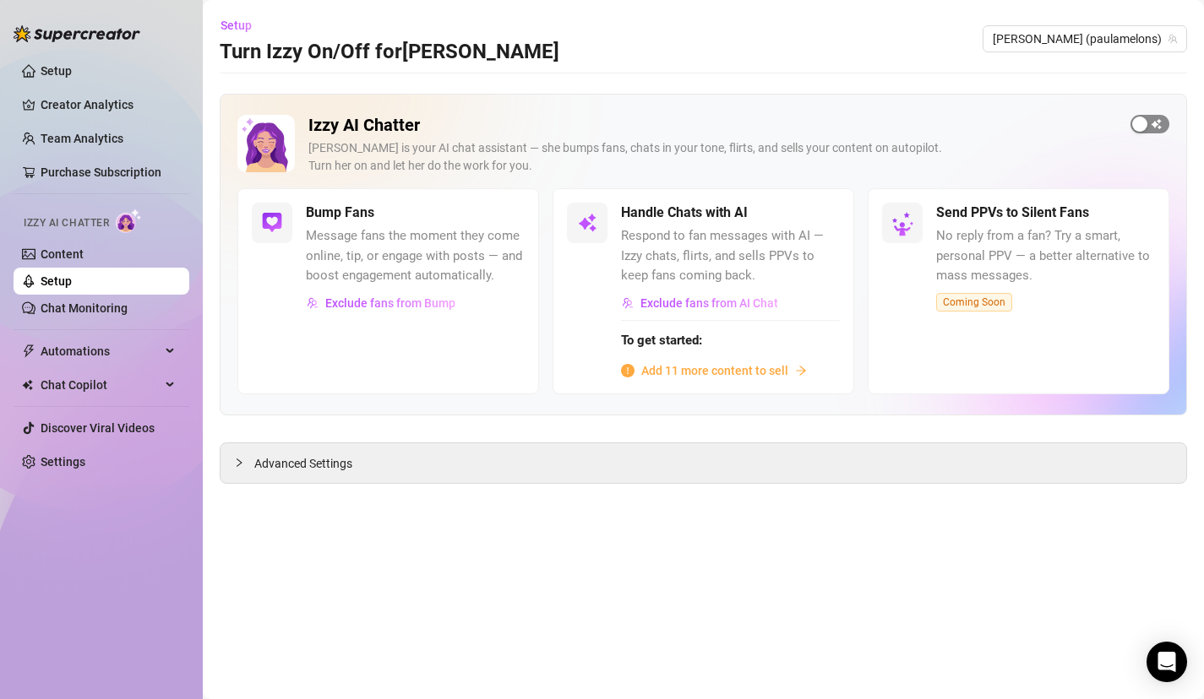
click at [1151, 122] on span "button" at bounding box center [1149, 124] width 39 height 19
click at [825, 228] on span "Respond to fan messages with AI — Izzy chats, flirts, and sells PPVs to keep fa…" at bounding box center [730, 256] width 219 height 60
click at [826, 217] on span "button" at bounding box center [820, 213] width 37 height 19
click at [990, 298] on span "Coming Soon" at bounding box center [974, 302] width 76 height 19
click at [809, 212] on div "button" at bounding box center [811, 212] width 15 height 15
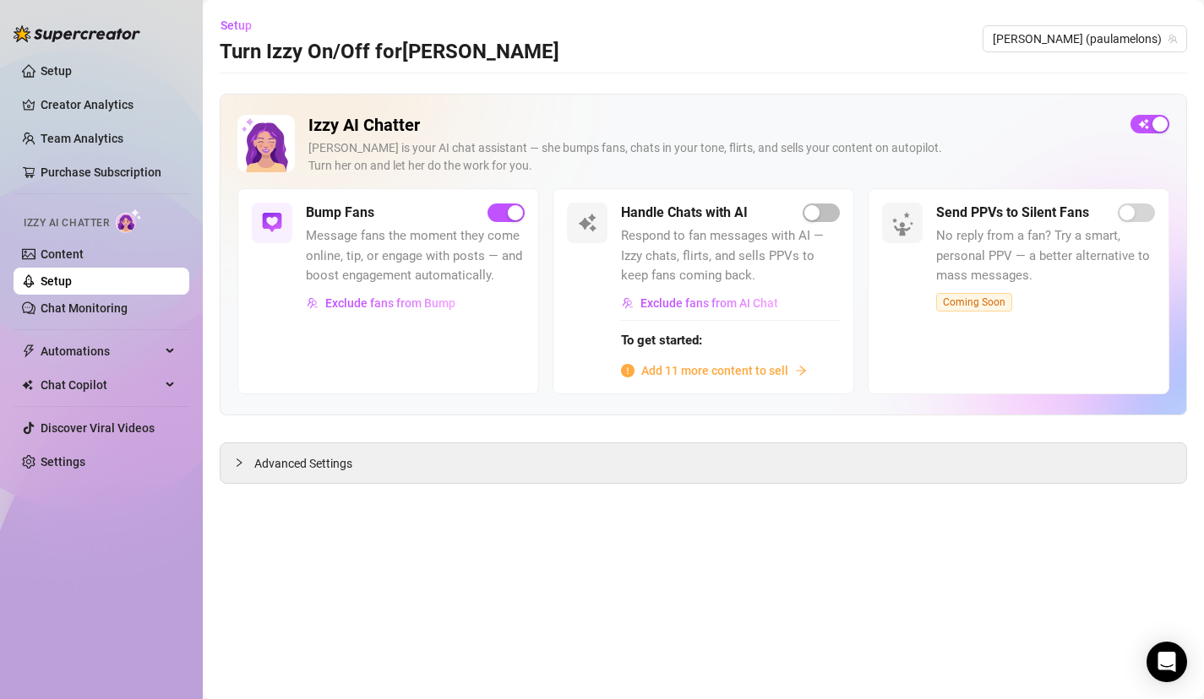
click at [739, 375] on span "Add 11 more content to sell" at bounding box center [714, 371] width 147 height 19
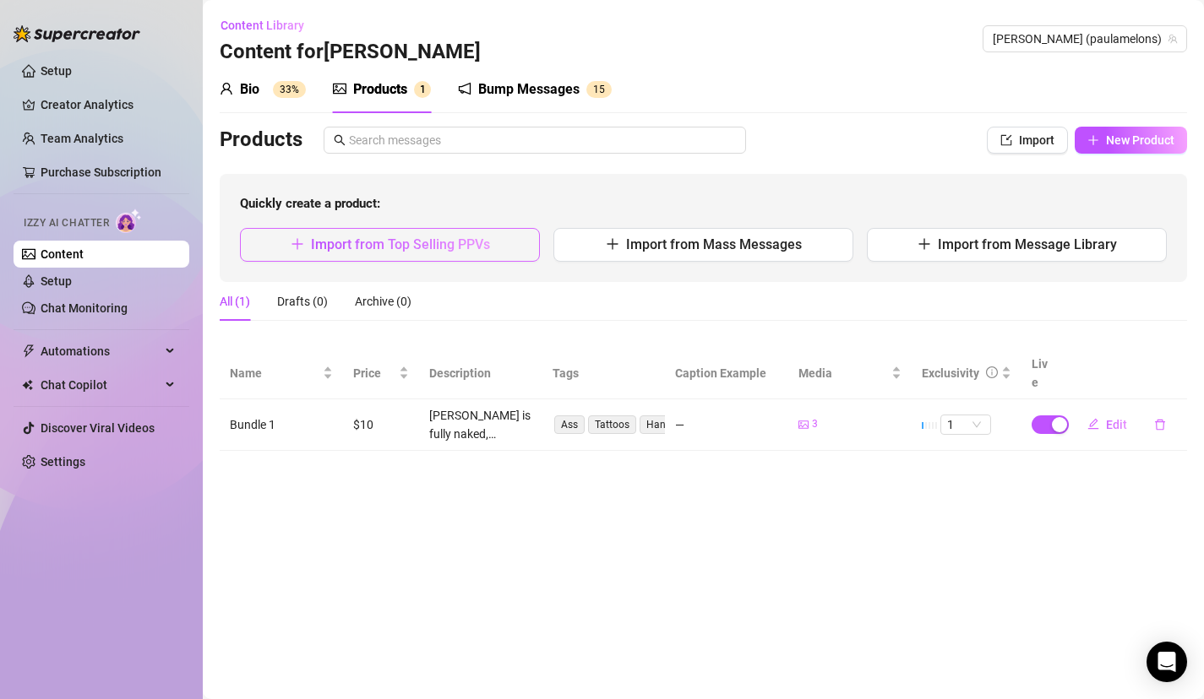
click at [503, 253] on button "Import from Top Selling PPVs" at bounding box center [390, 245] width 300 height 34
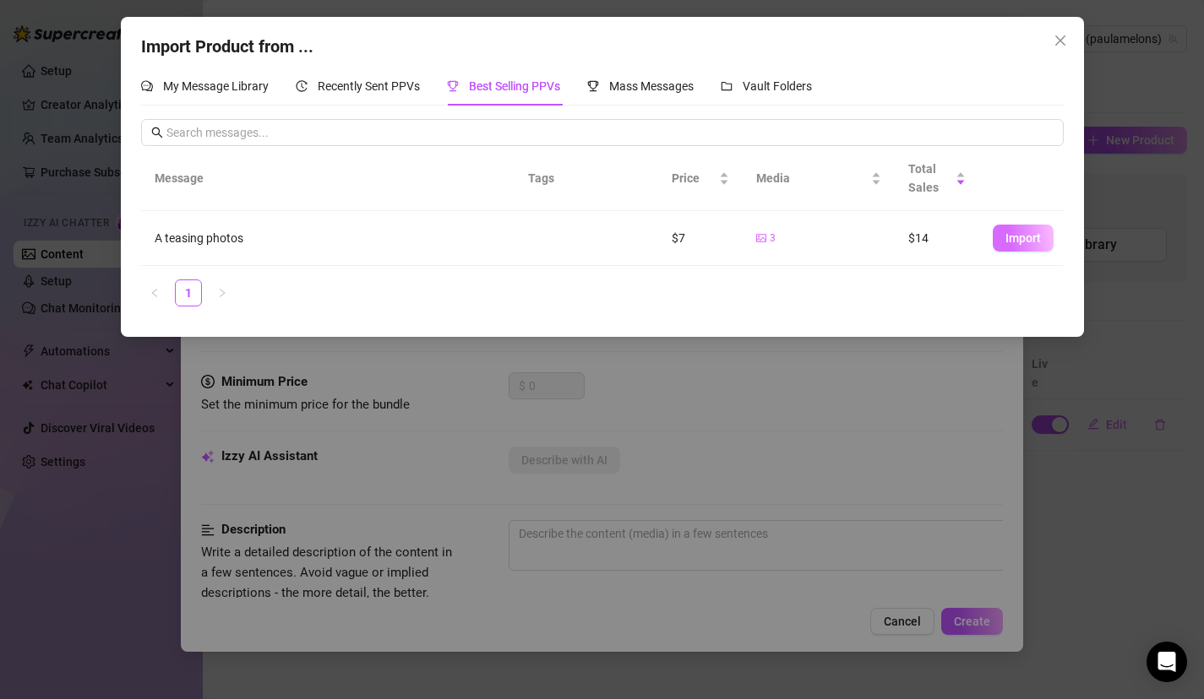
click at [1036, 231] on span "Import" at bounding box center [1022, 238] width 35 height 14
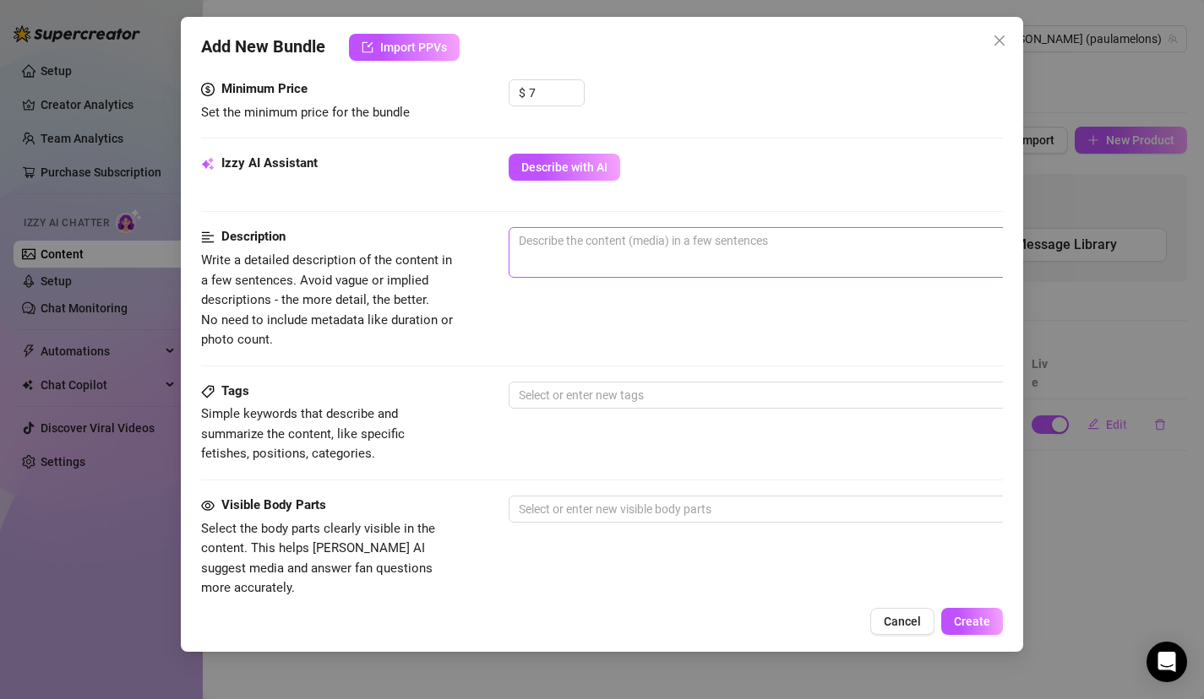
scroll to position [524, 0]
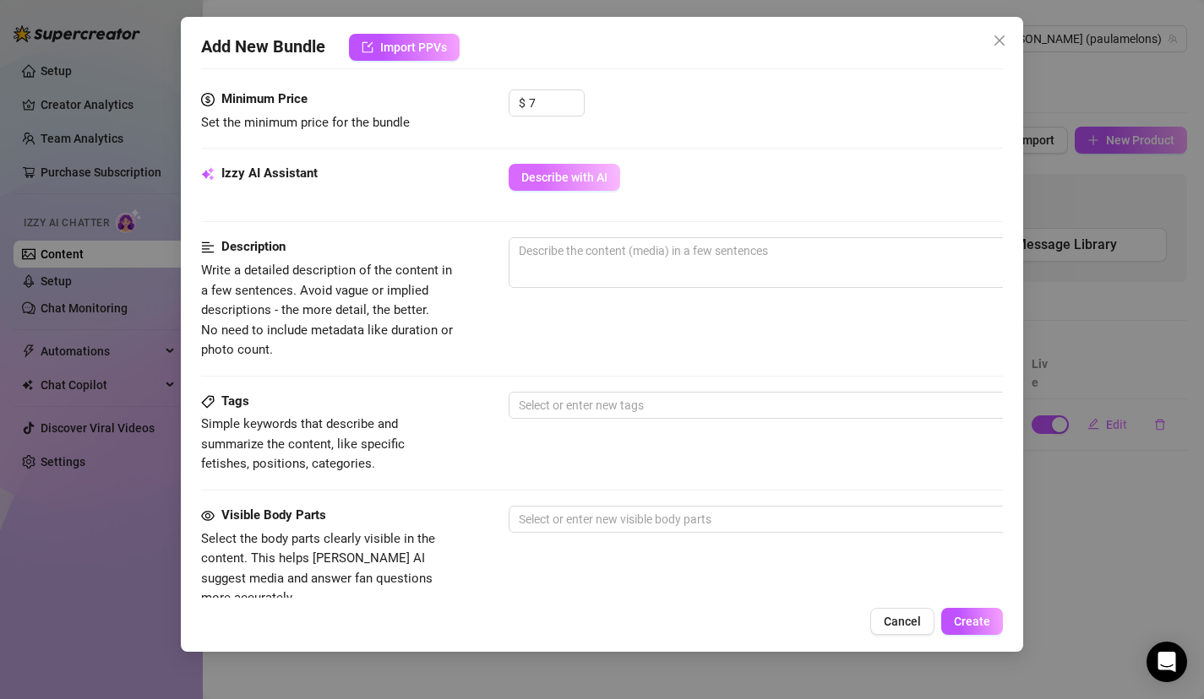
click at [605, 189] on button "Describe with AI" at bounding box center [565, 177] width 112 height 27
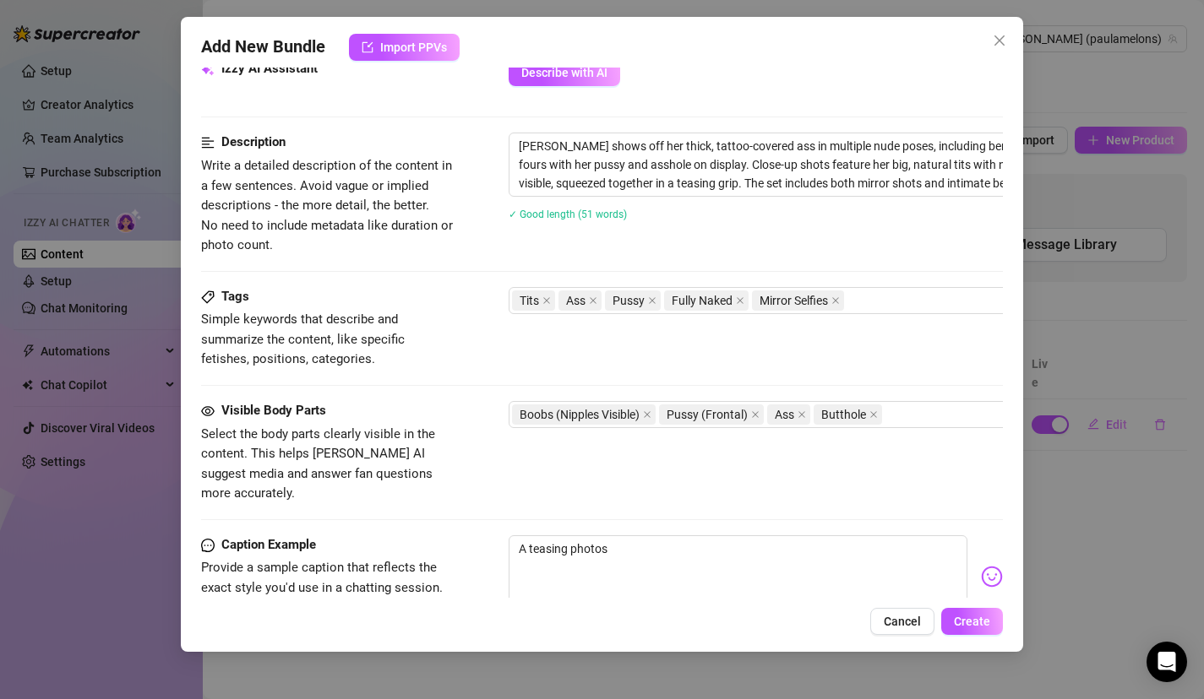
scroll to position [889, 0]
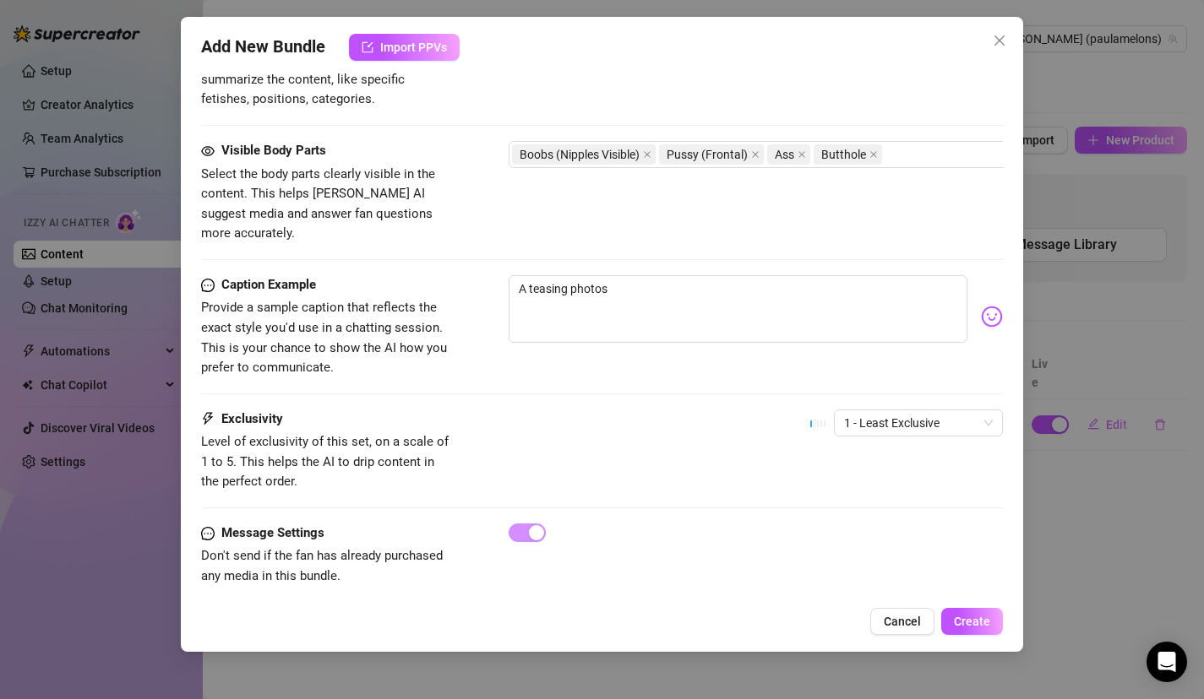
click at [971, 635] on div "Add New Bundle Import PPVs Account Paula (@paulamelons) Name Name is for your i…" at bounding box center [602, 334] width 843 height 635
click at [973, 631] on button "Create" at bounding box center [972, 621] width 62 height 27
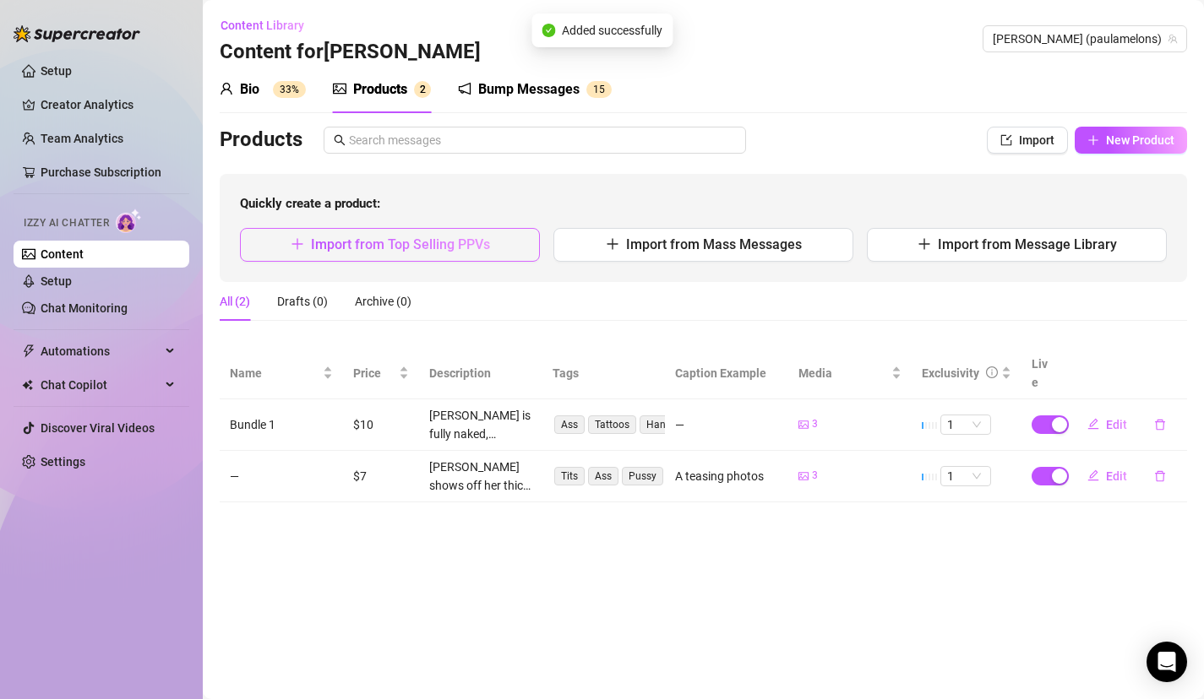
click at [491, 237] on button "Import from Top Selling PPVs" at bounding box center [390, 245] width 300 height 34
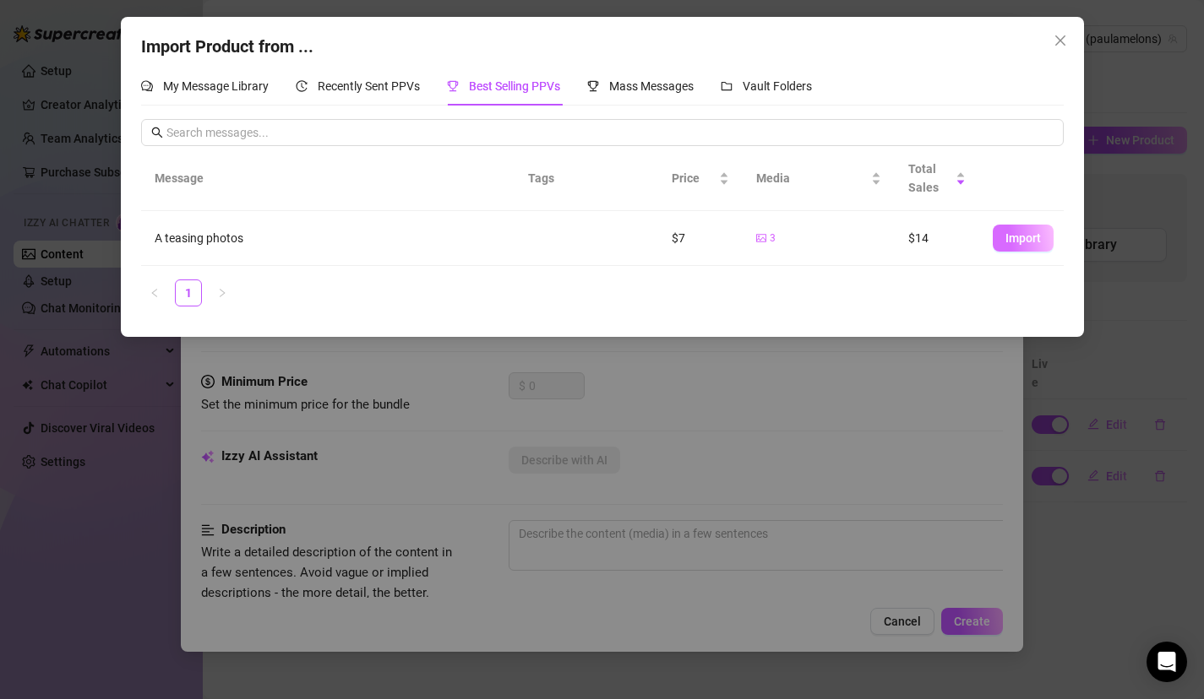
click at [1031, 241] on span "Import" at bounding box center [1022, 238] width 35 height 14
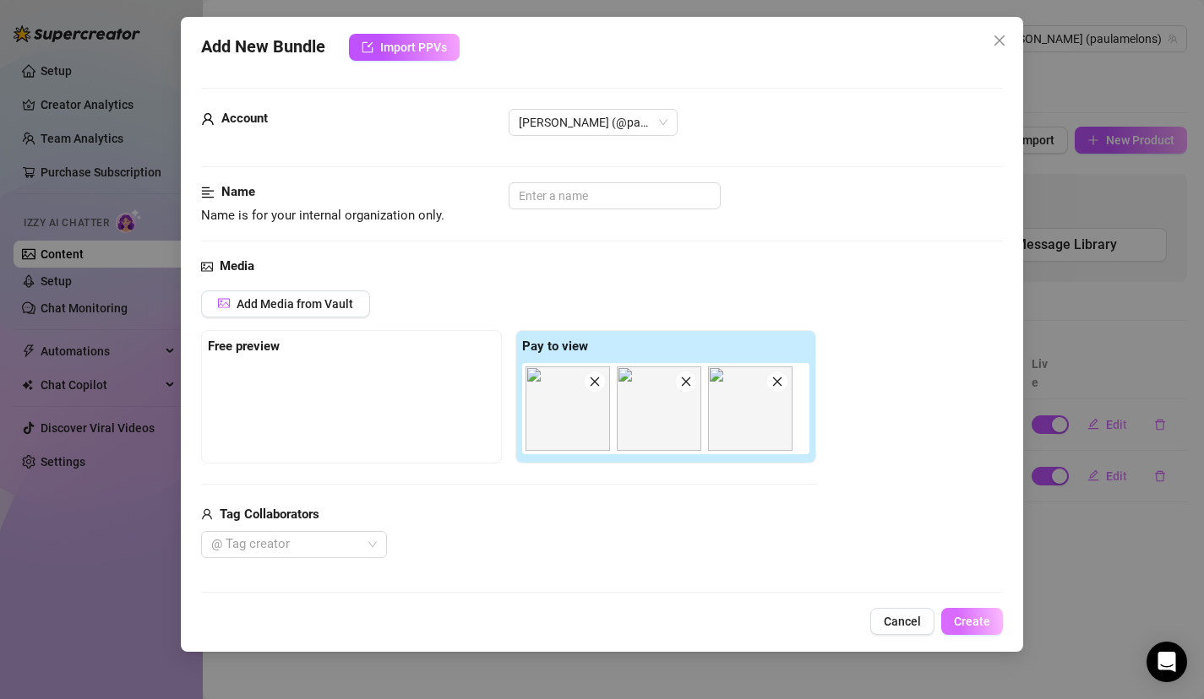
click at [962, 616] on span "Create" at bounding box center [972, 622] width 36 height 14
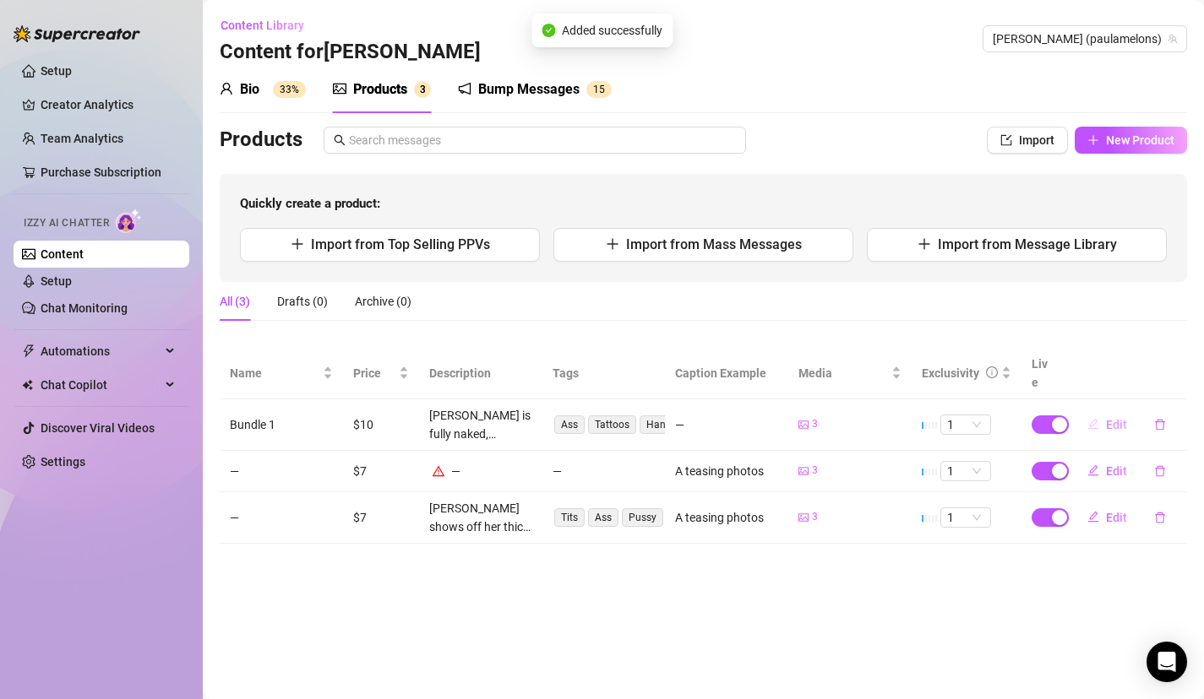
click at [1118, 418] on span "Edit" at bounding box center [1116, 425] width 21 height 14
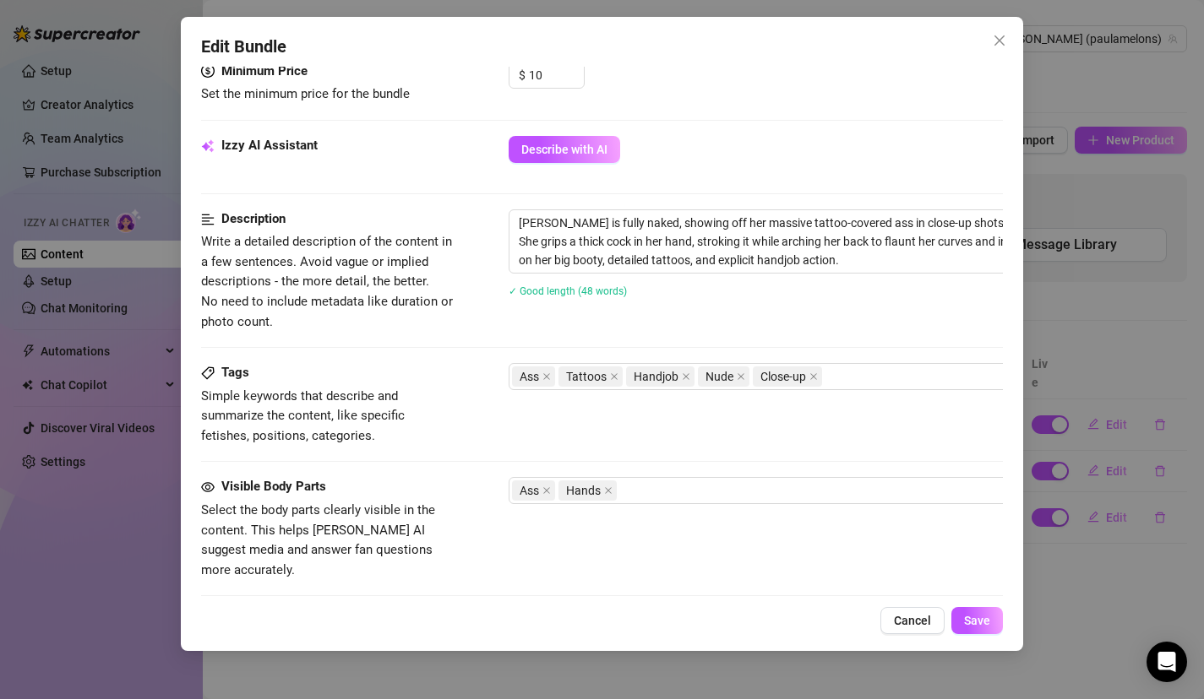
scroll to position [864, 0]
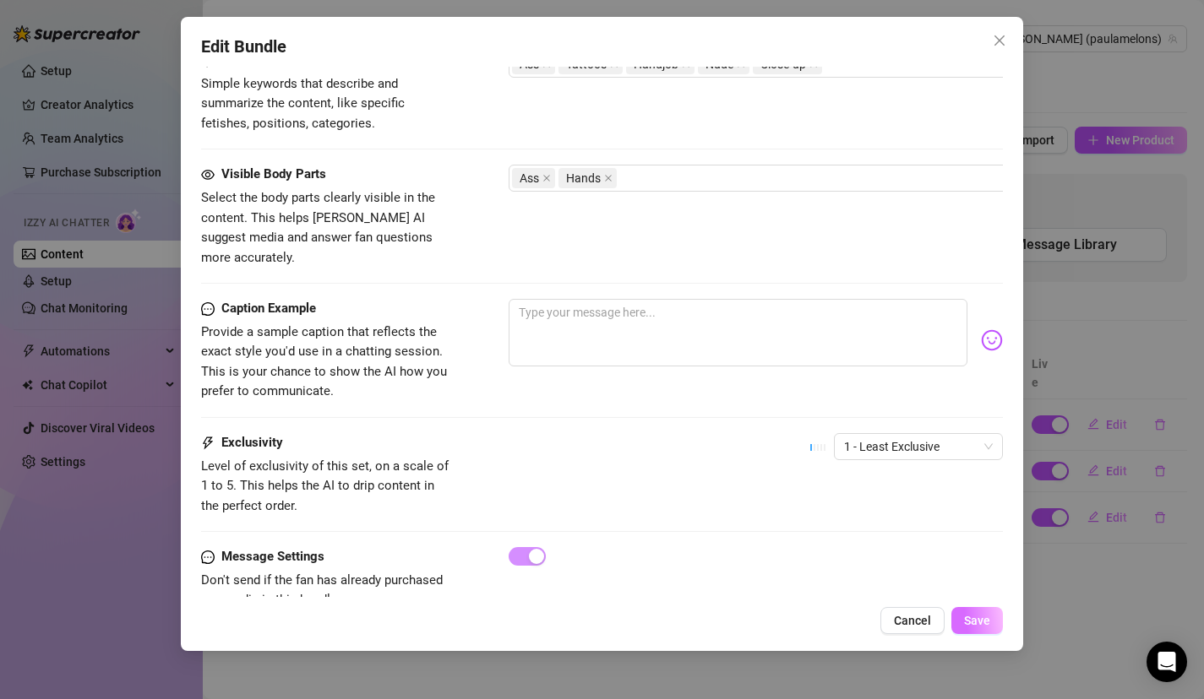
click at [978, 617] on span "Save" at bounding box center [977, 621] width 26 height 14
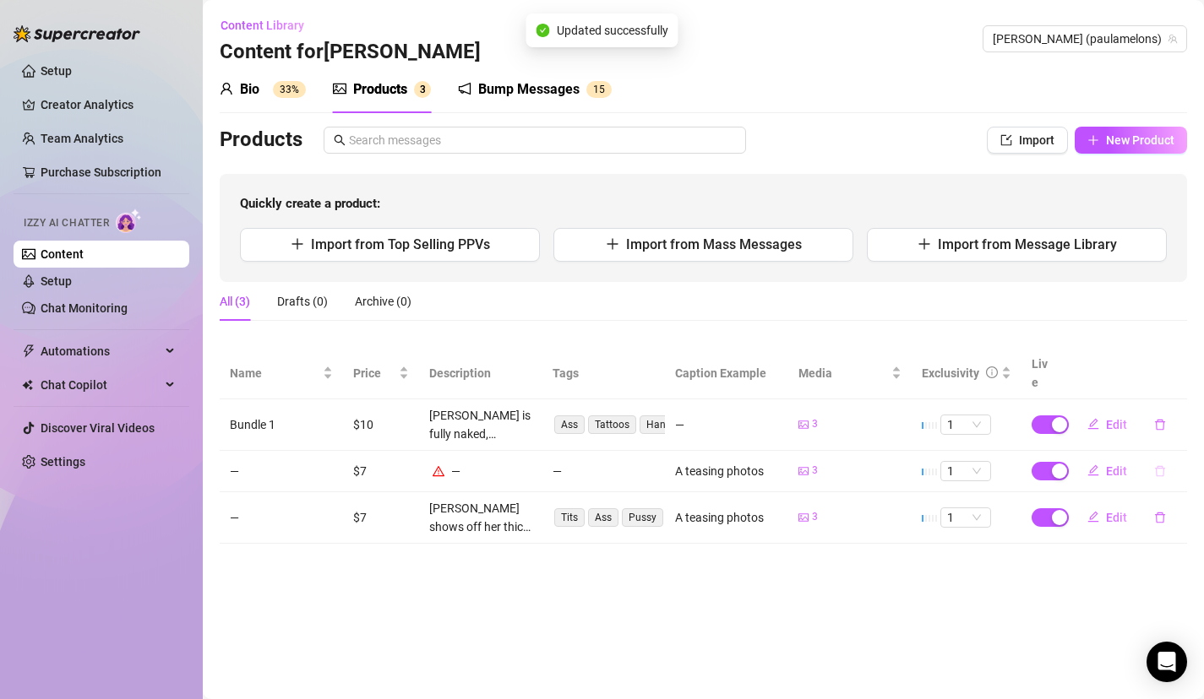
click at [1161, 465] on icon "delete" at bounding box center [1160, 470] width 10 height 11
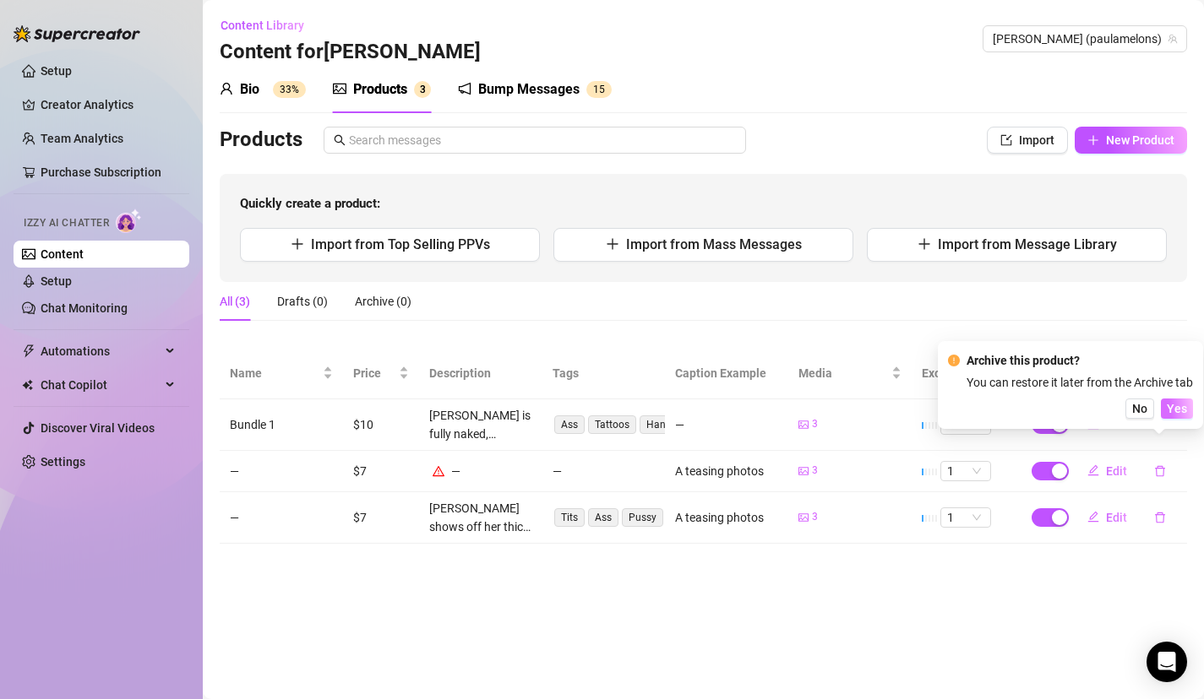
click at [1179, 411] on span "Yes" at bounding box center [1177, 409] width 20 height 14
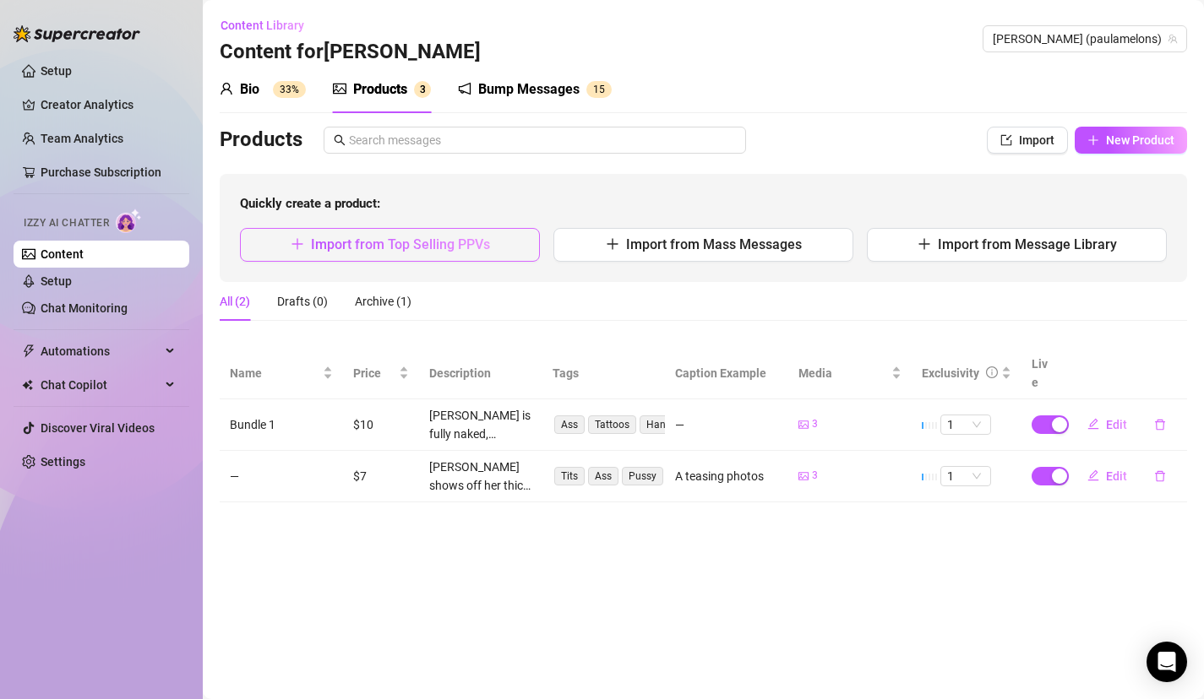
click at [509, 248] on button "Import from Top Selling PPVs" at bounding box center [390, 245] width 300 height 34
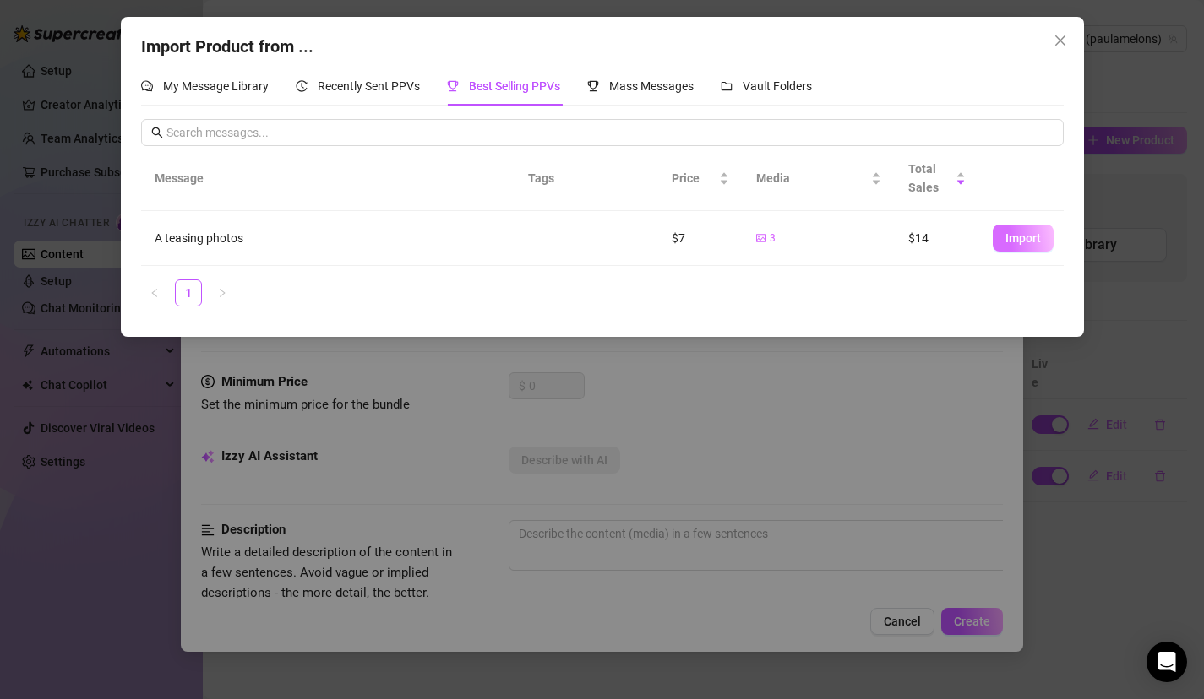
click at [1003, 236] on button "Import" at bounding box center [1023, 238] width 61 height 27
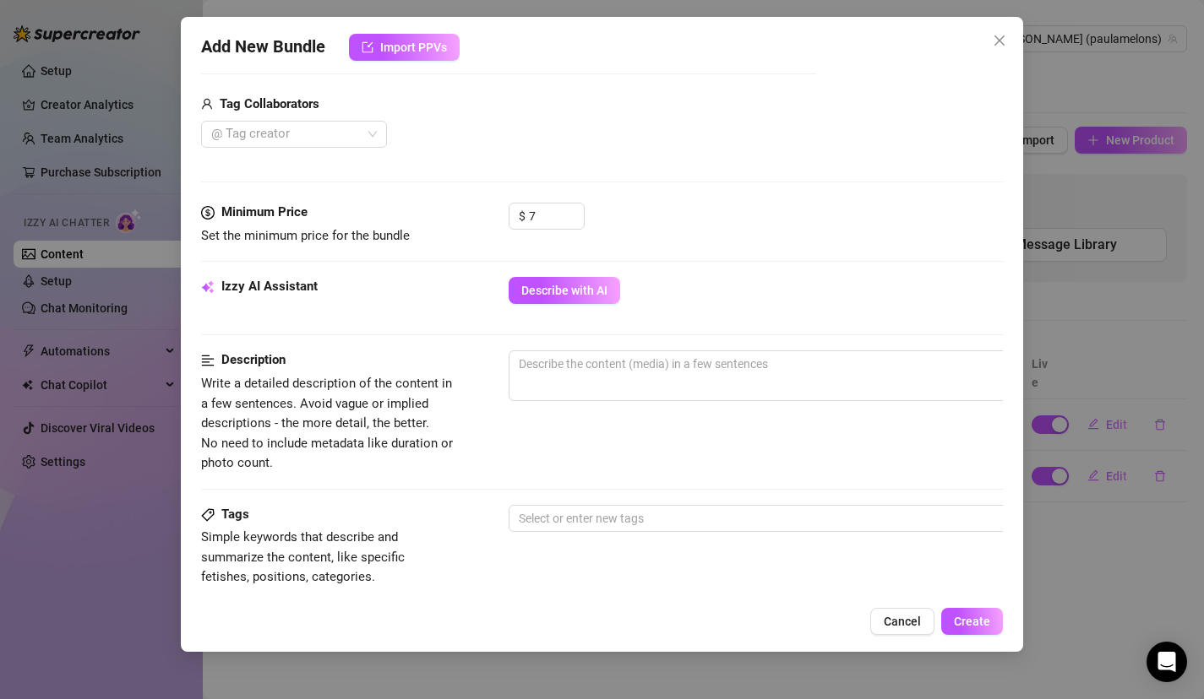
scroll to position [207, 0]
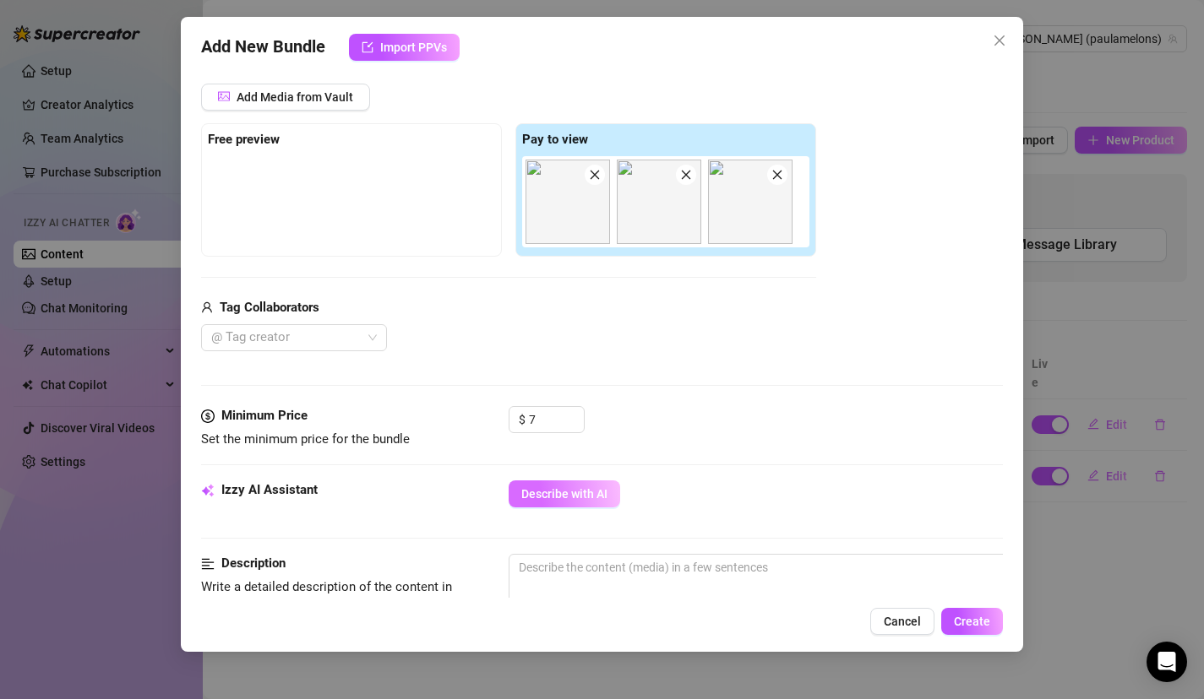
click at [583, 500] on span "Describe with AI" at bounding box center [564, 494] width 86 height 14
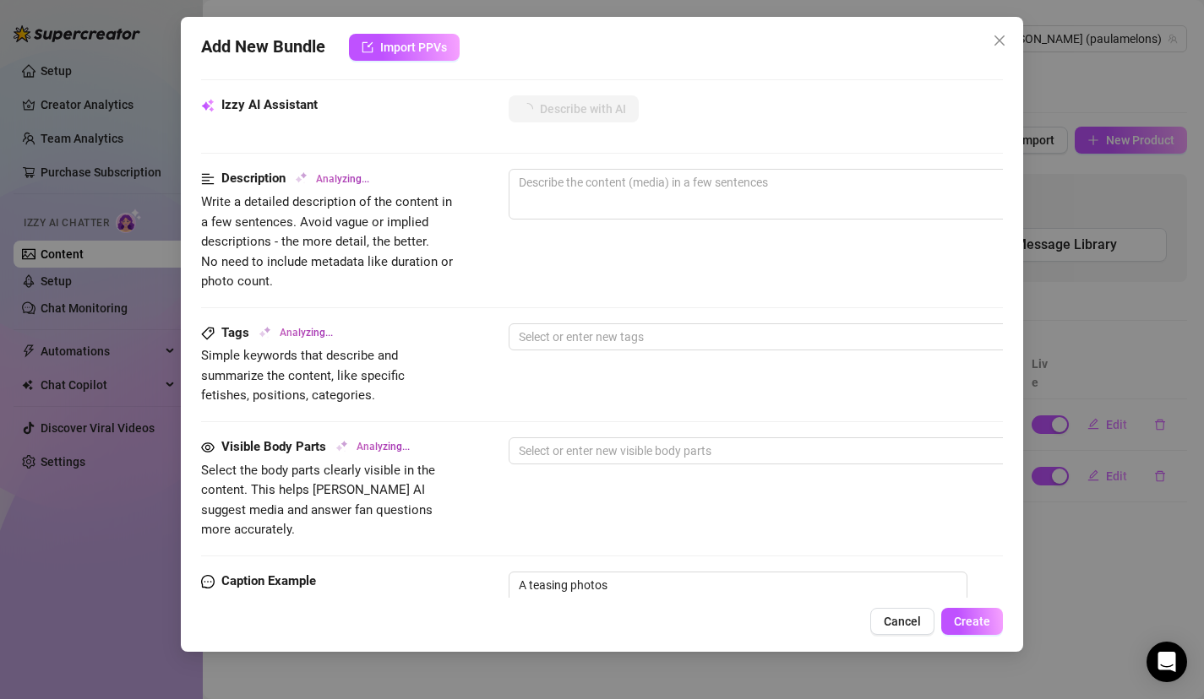
scroll to position [889, 0]
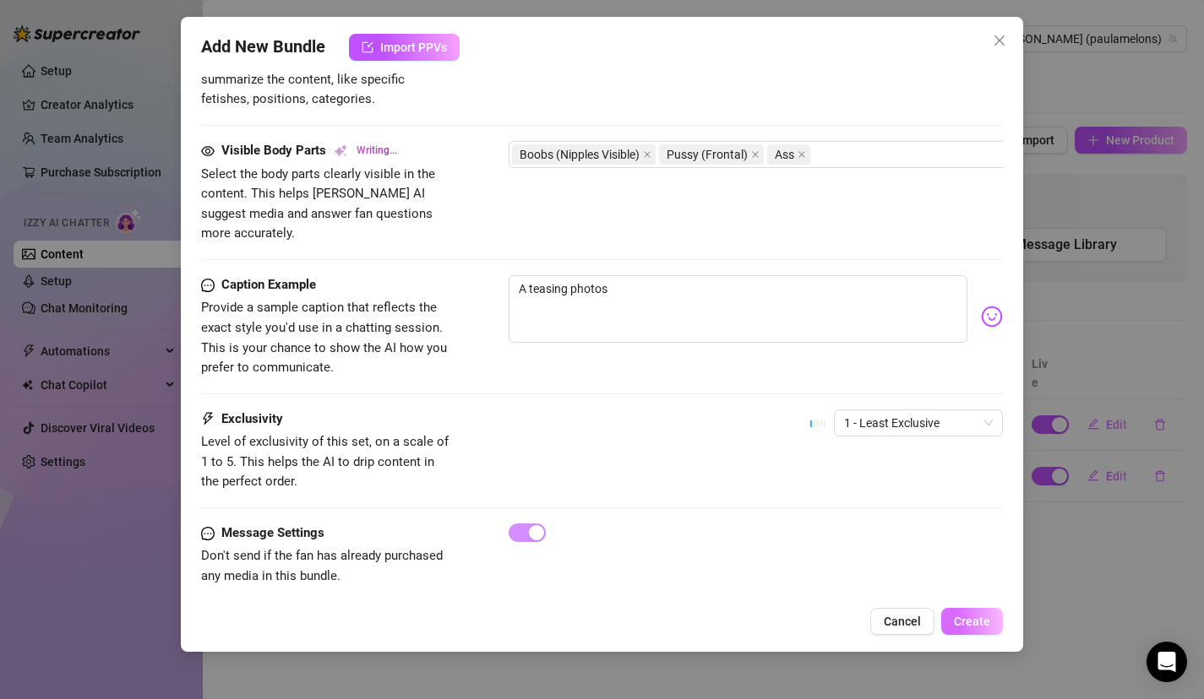
click at [971, 617] on span "Create" at bounding box center [972, 622] width 36 height 14
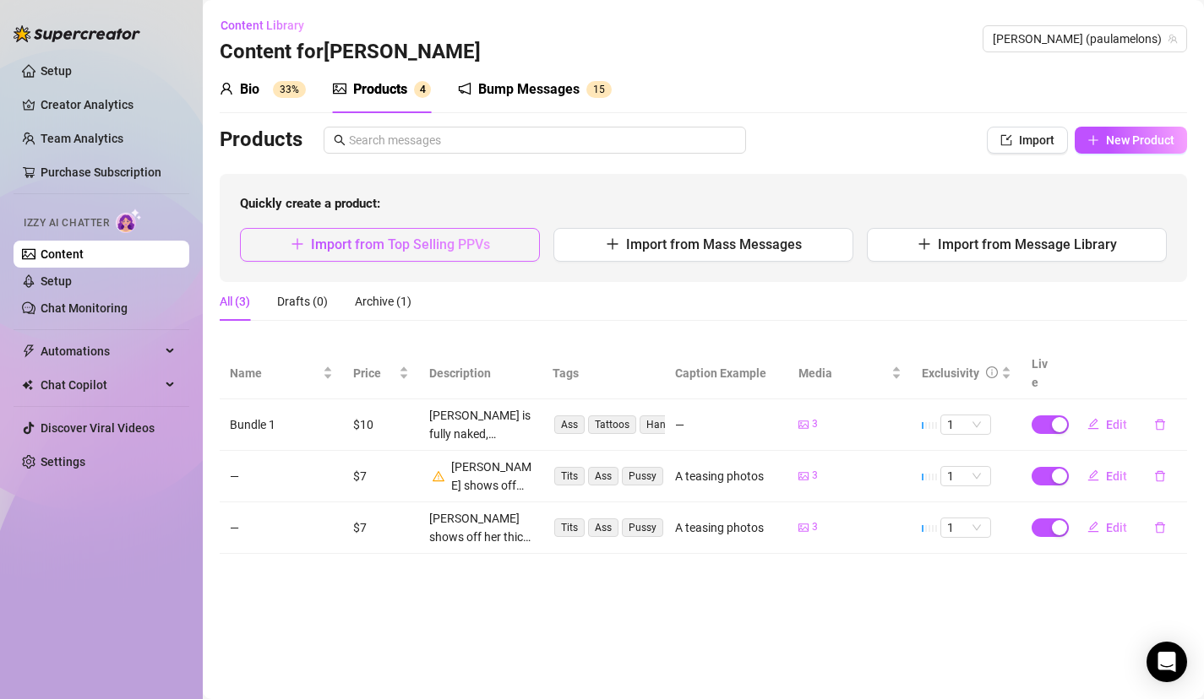
click at [361, 234] on button "Import from Top Selling PPVs" at bounding box center [390, 245] width 300 height 34
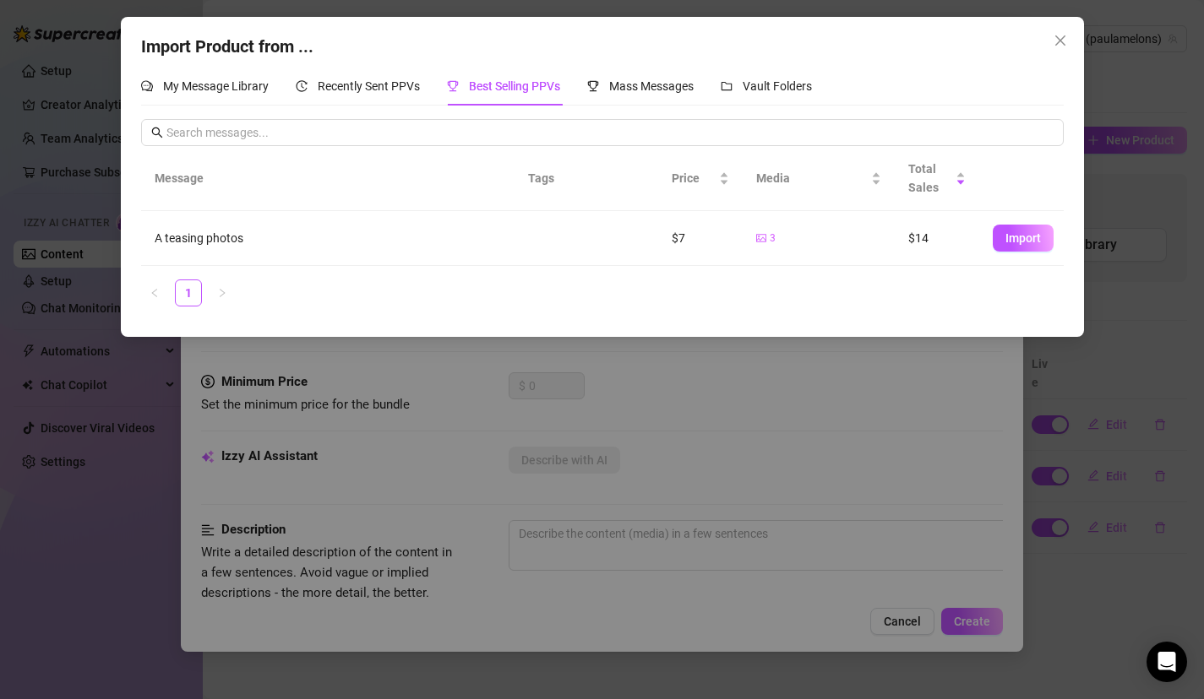
click at [1023, 254] on td "Import" at bounding box center [1021, 238] width 84 height 55
click at [1023, 246] on button "Import" at bounding box center [1023, 238] width 61 height 27
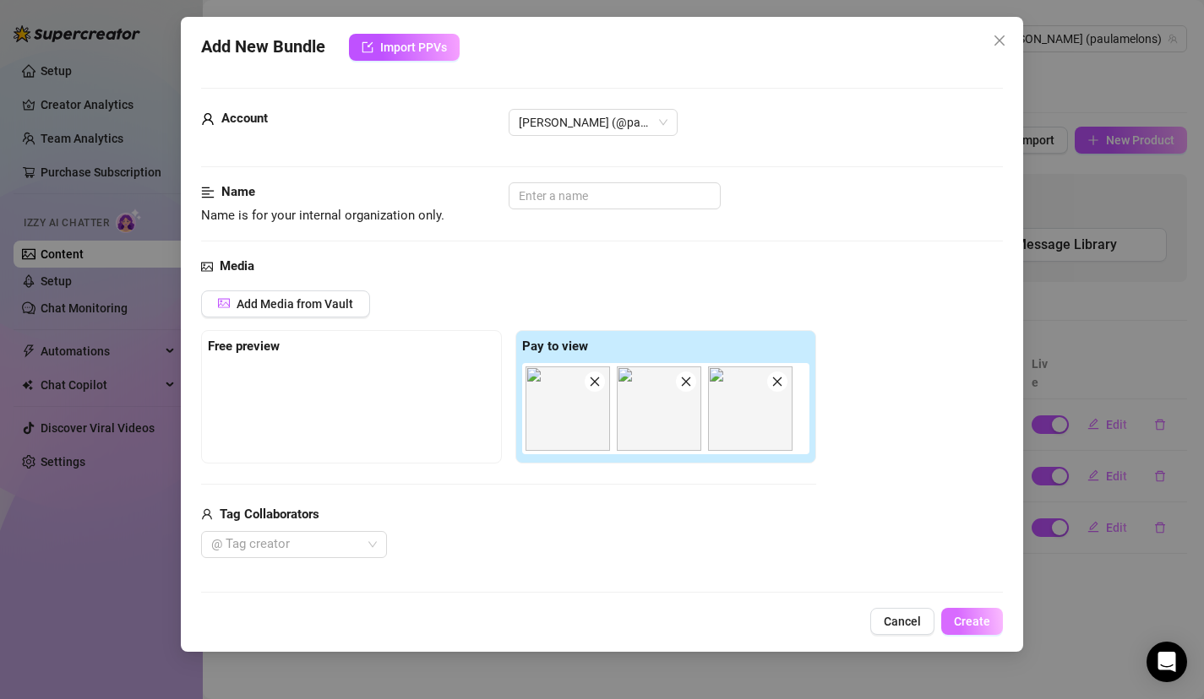
click at [981, 622] on span "Create" at bounding box center [972, 622] width 36 height 14
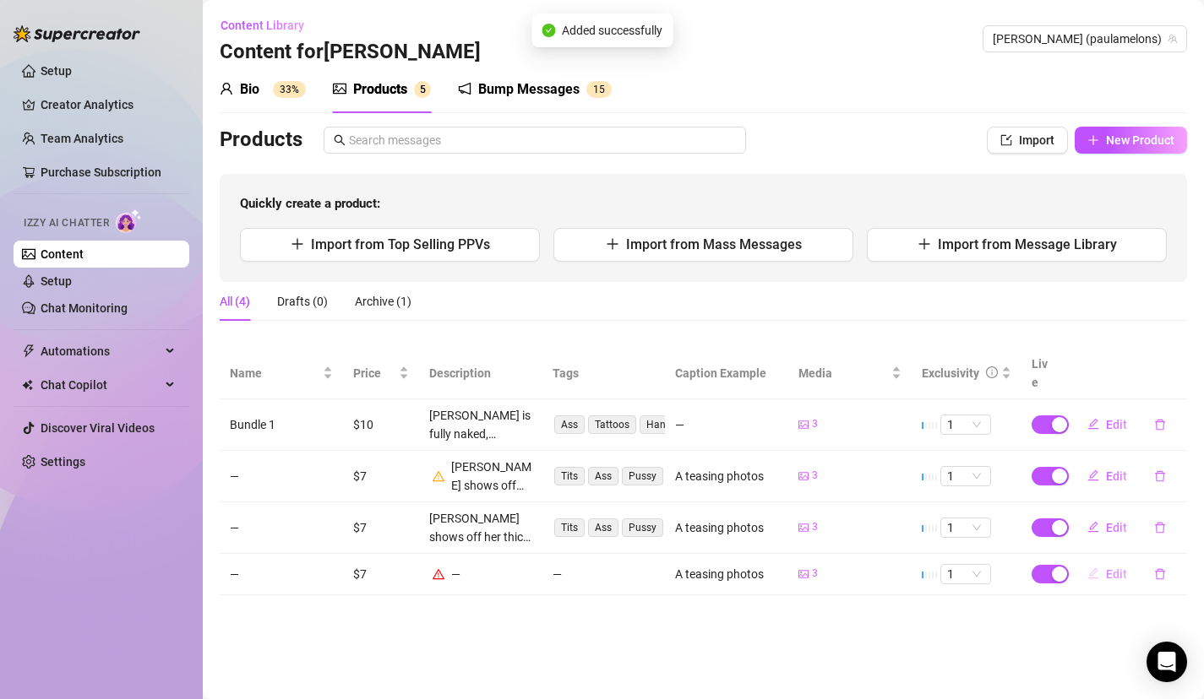
click at [1105, 561] on button "Edit" at bounding box center [1107, 574] width 67 height 27
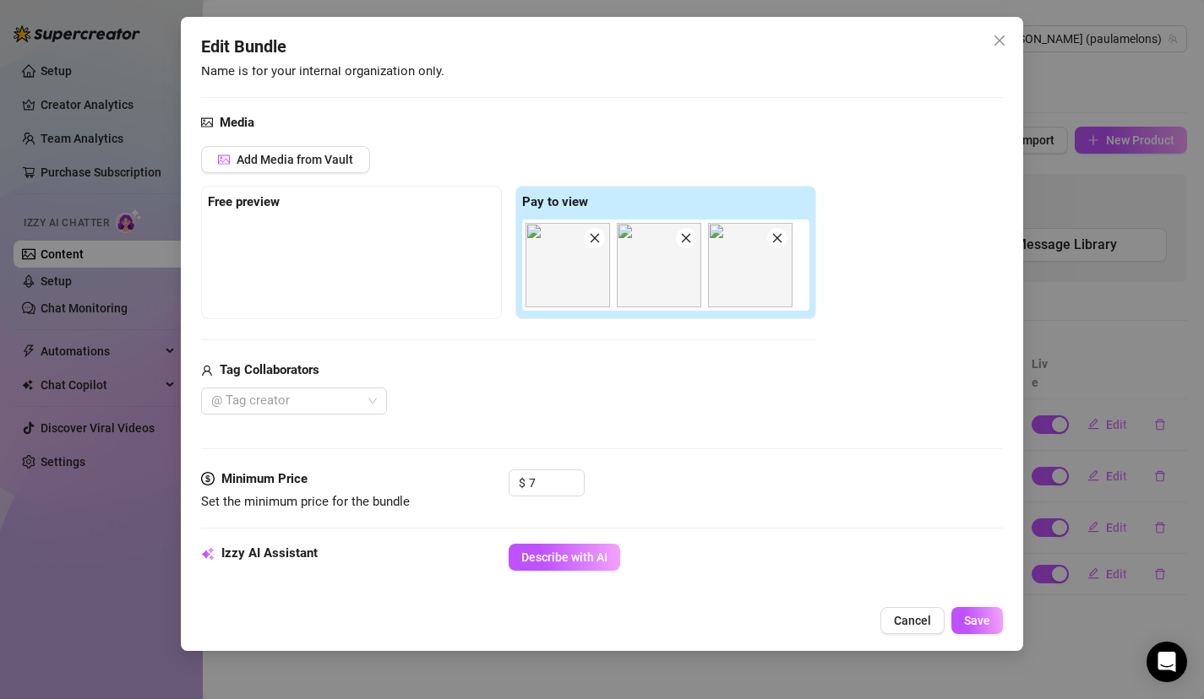
scroll to position [150, 0]
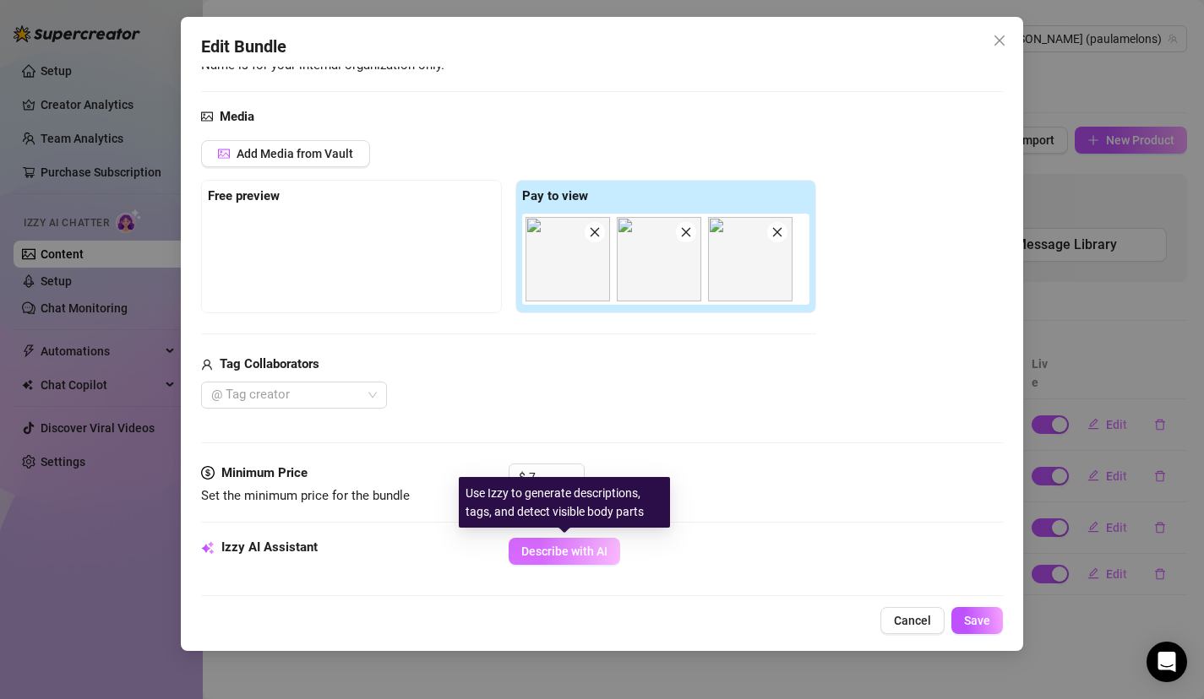
click at [590, 559] on button "Describe with AI" at bounding box center [565, 551] width 112 height 27
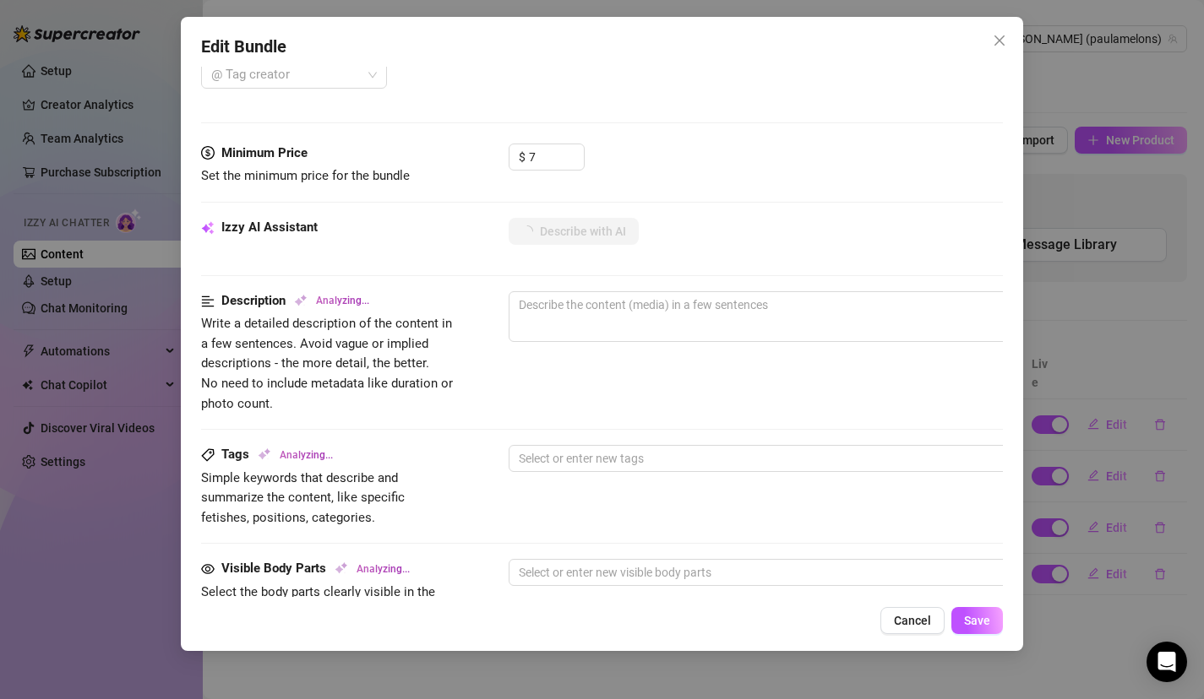
scroll to position [469, 0]
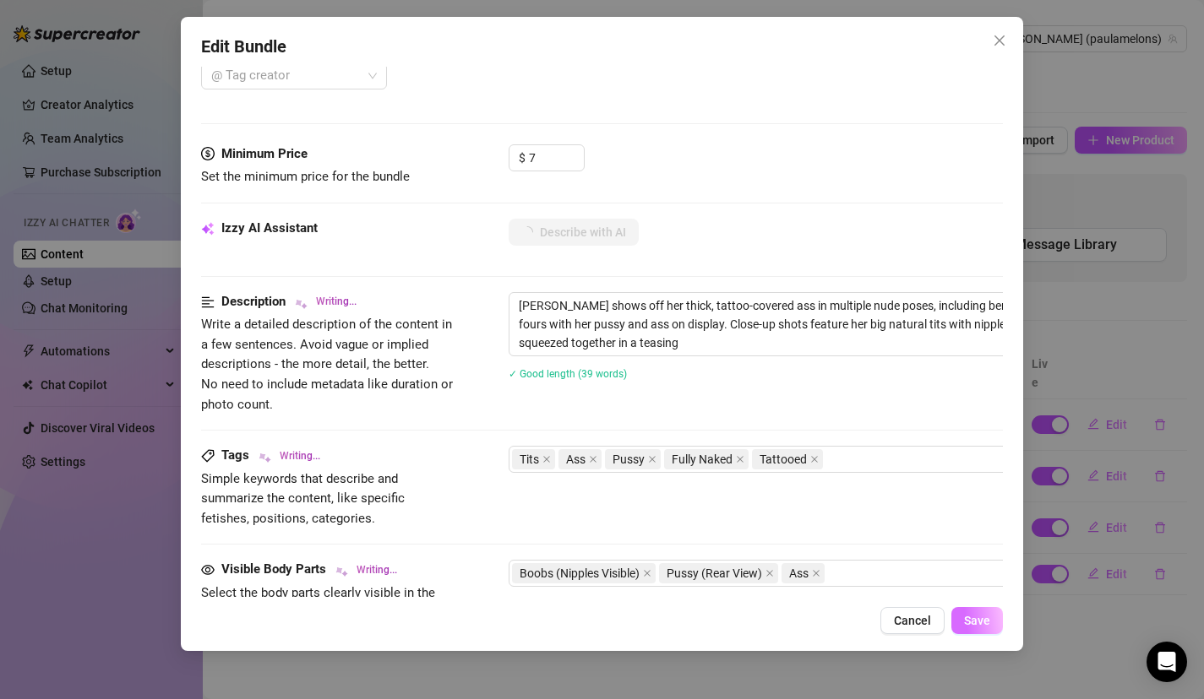
click at [977, 613] on button "Save" at bounding box center [977, 620] width 52 height 27
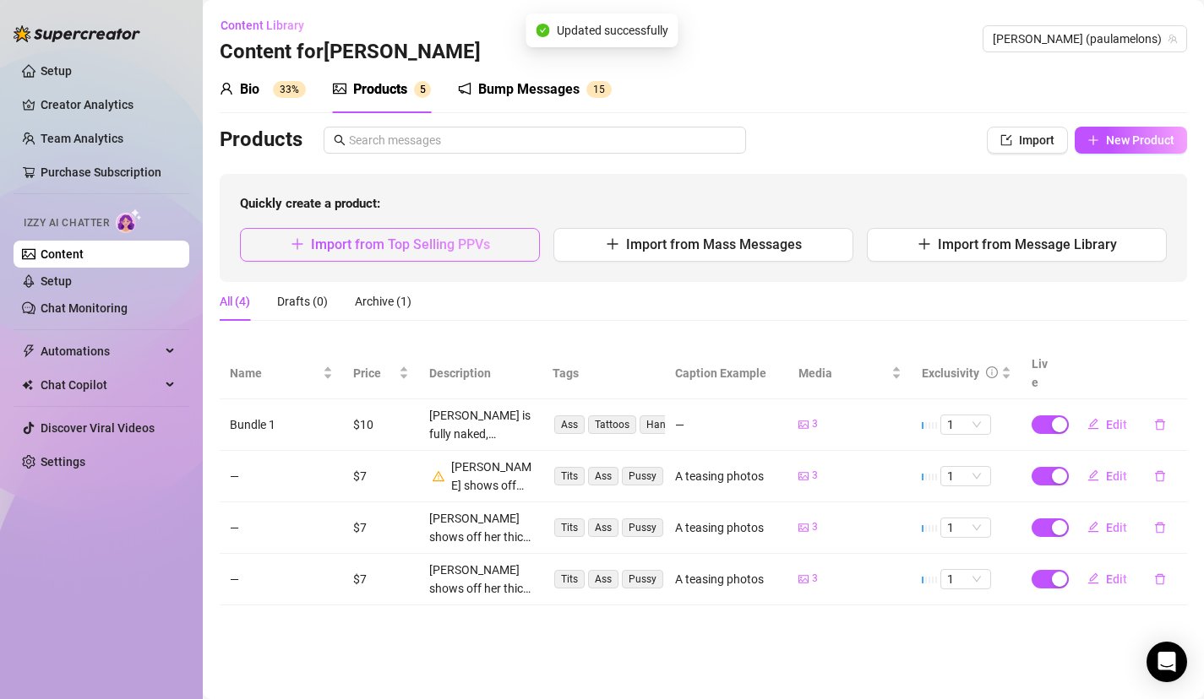
click at [442, 258] on button "Import from Top Selling PPVs" at bounding box center [390, 245] width 300 height 34
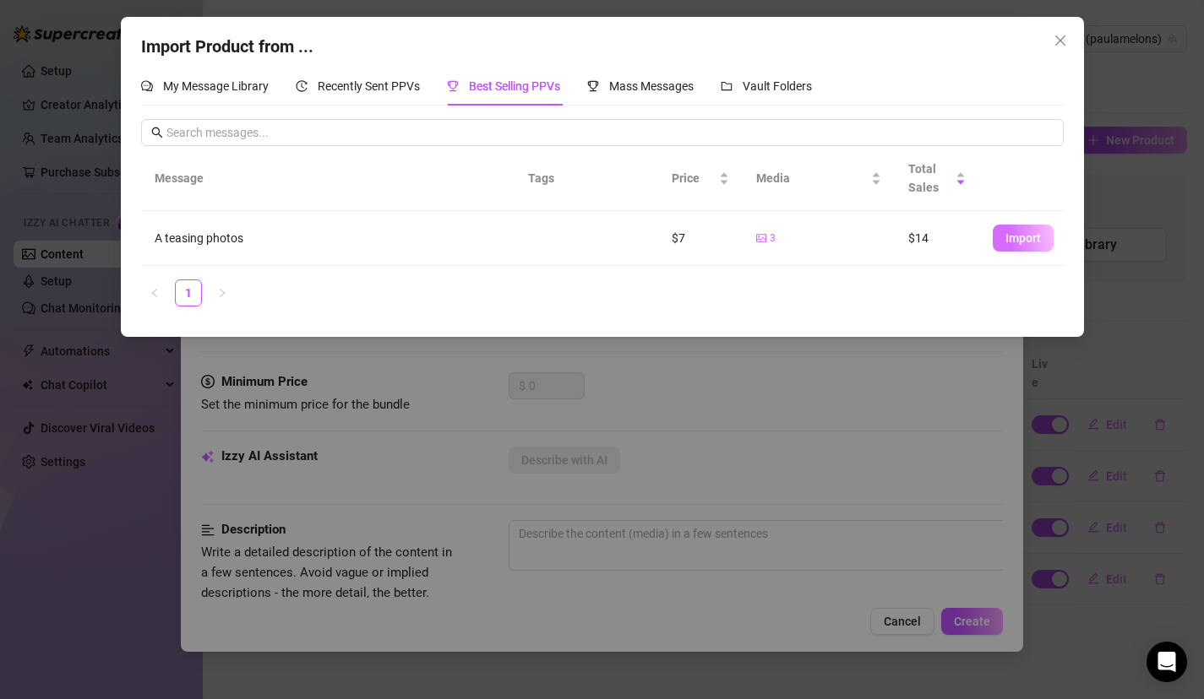
click at [1012, 235] on span "Import" at bounding box center [1022, 238] width 35 height 14
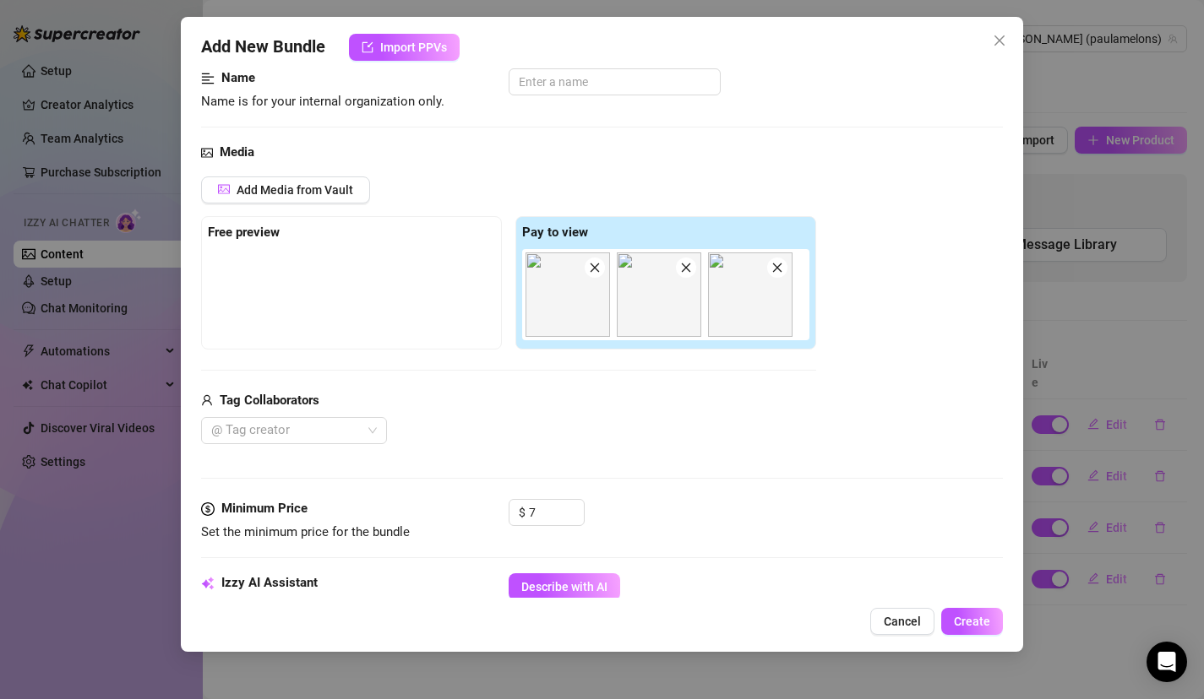
scroll to position [235, 0]
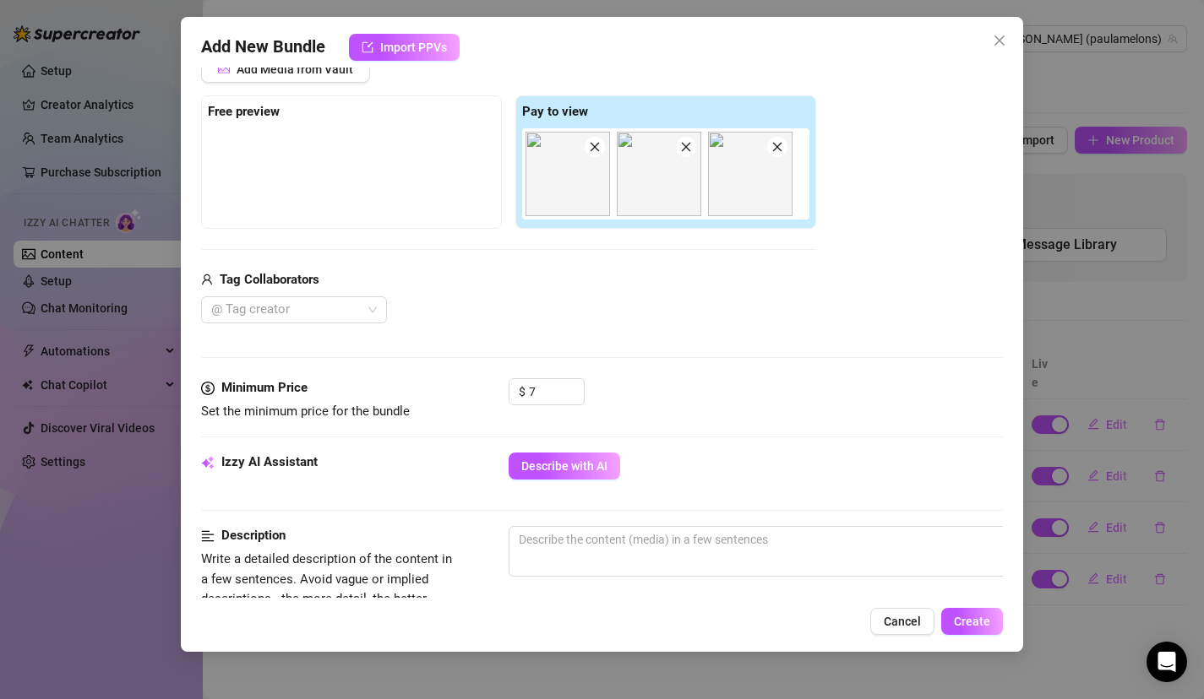
click at [597, 447] on div "Minimum Price Set the minimum price for the bundle $ 7" at bounding box center [602, 415] width 802 height 74
click at [597, 458] on button "Describe with AI" at bounding box center [565, 466] width 112 height 27
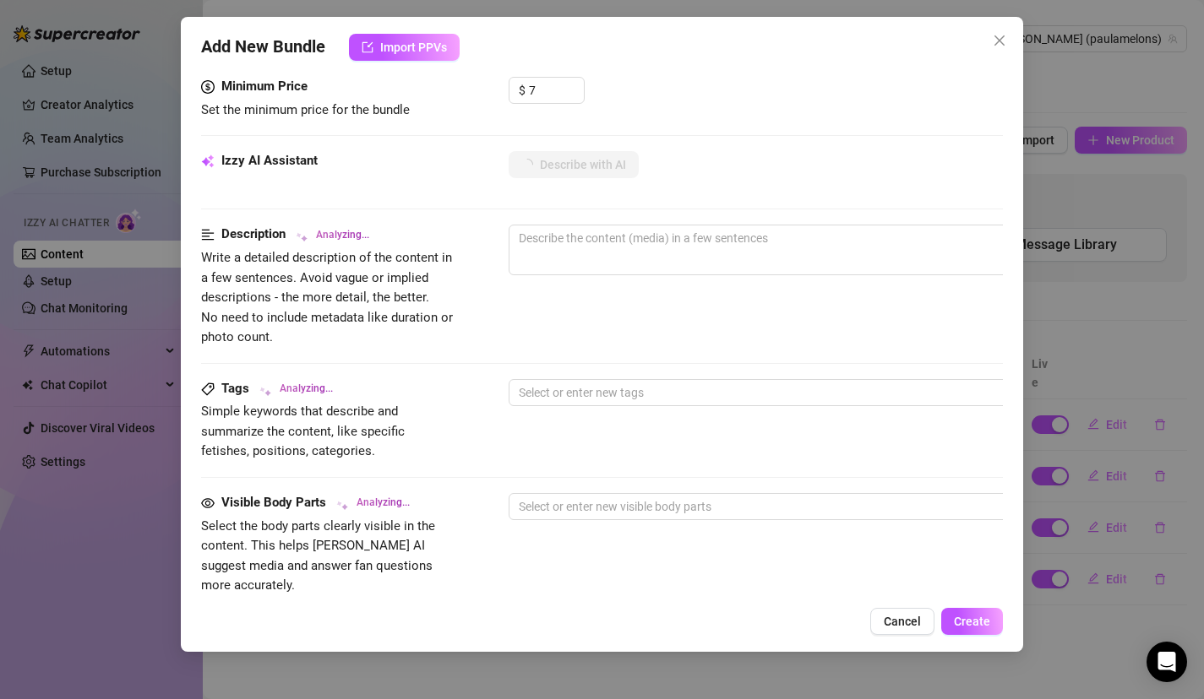
scroll to position [654, 0]
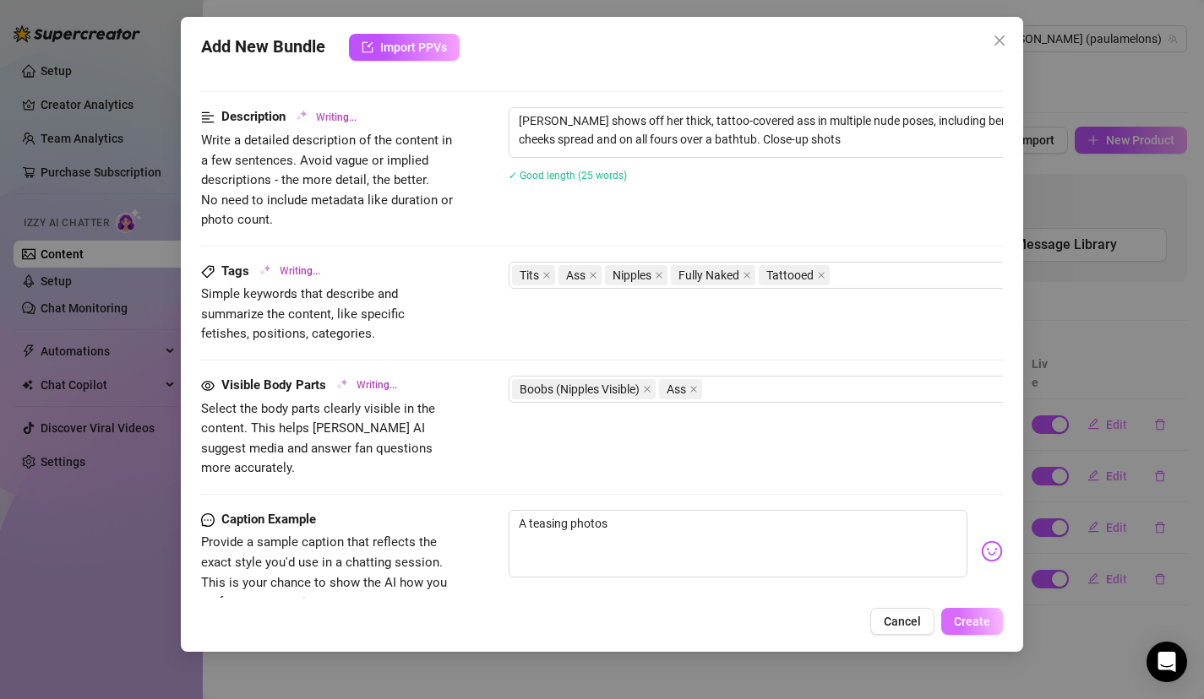
click at [969, 623] on span "Create" at bounding box center [972, 622] width 36 height 14
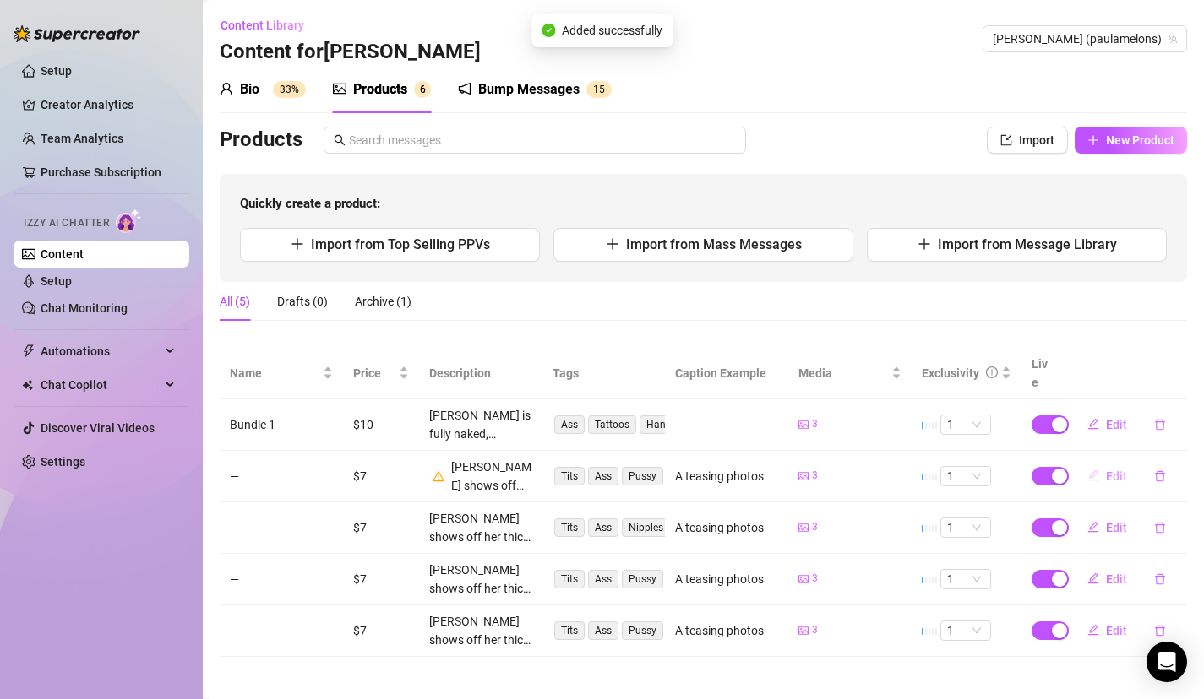
click at [1107, 470] on span "Edit" at bounding box center [1116, 477] width 21 height 14
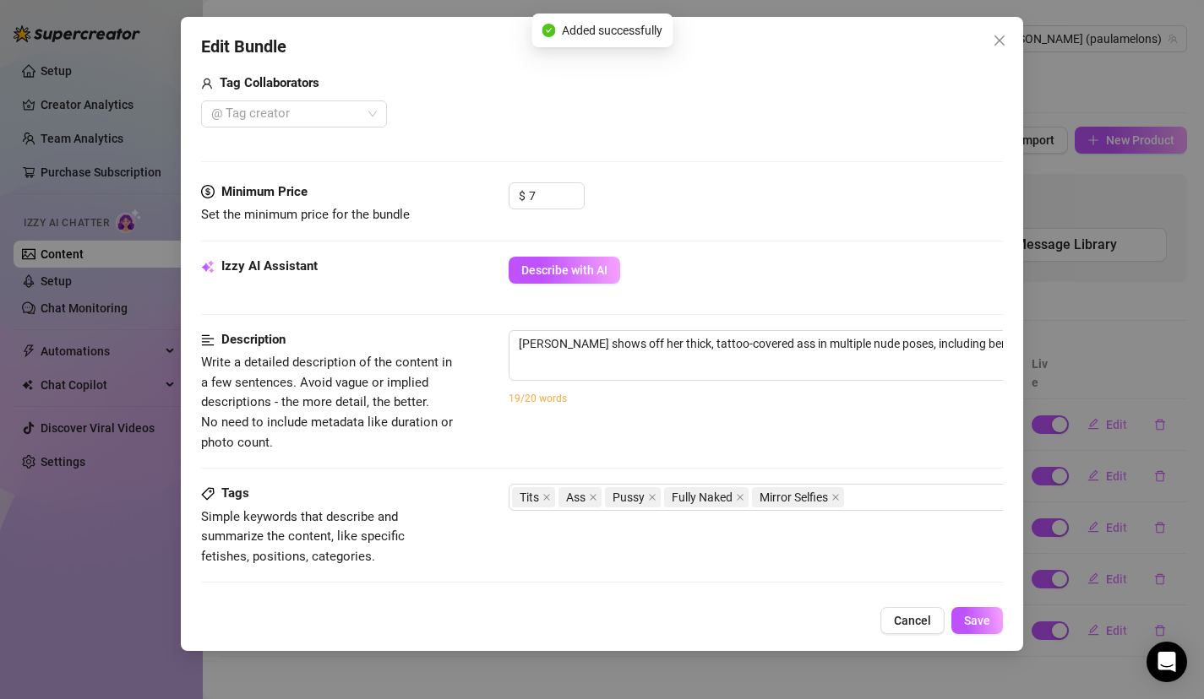
scroll to position [459, 0]
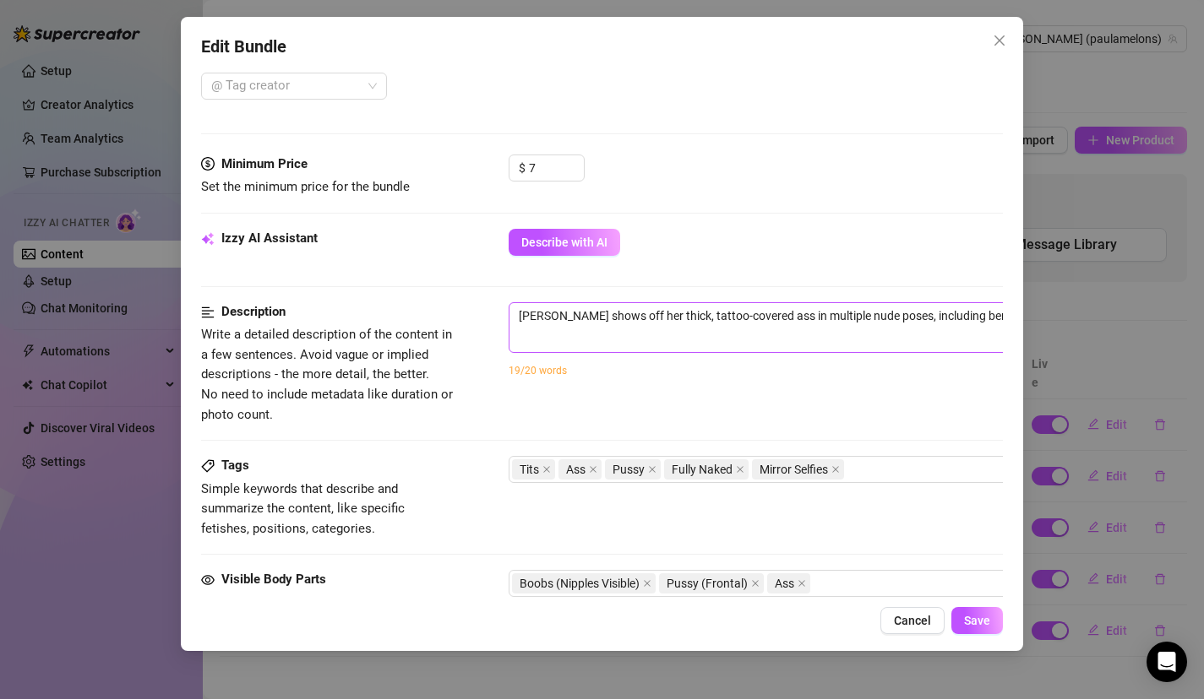
click at [703, 333] on span "Paula shows off her thick, tattoo-covered ass in multiple nude poses, including…" at bounding box center [804, 327] width 591 height 51
click at [748, 323] on textarea "Paula shows off her thick, tattoo-covered ass in multiple nude poses, including…" at bounding box center [804, 315] width 590 height 25
click at [976, 618] on span "Save" at bounding box center [977, 621] width 26 height 14
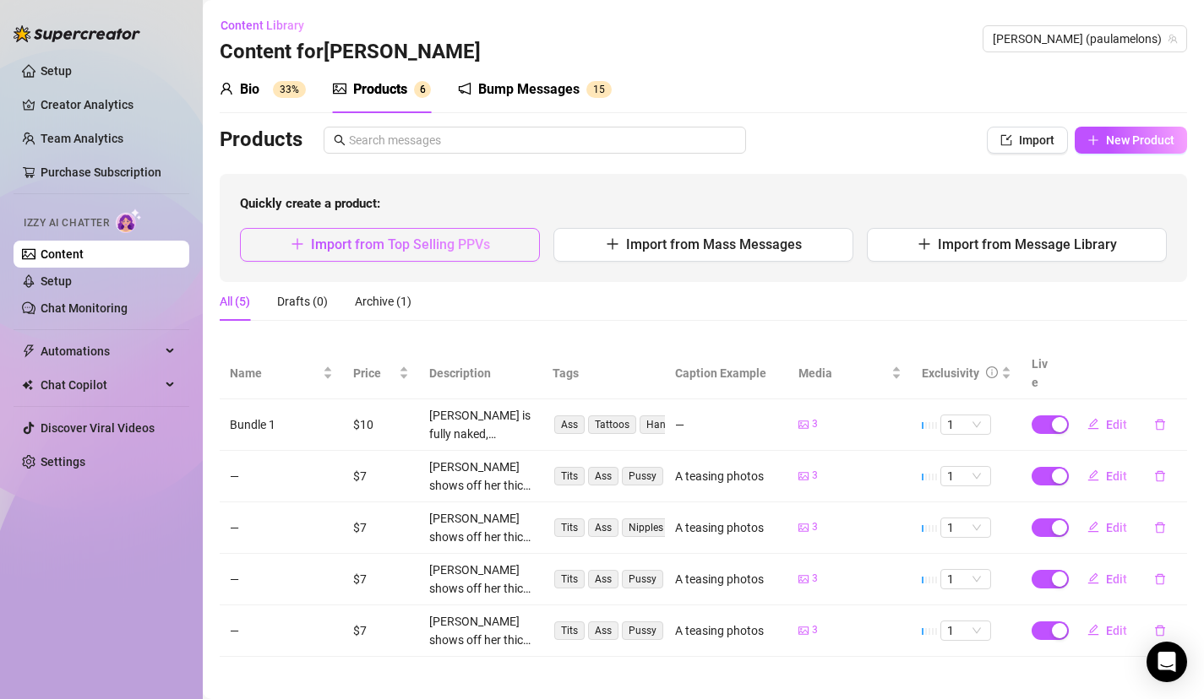
click at [461, 254] on button "Import from Top Selling PPVs" at bounding box center [390, 245] width 300 height 34
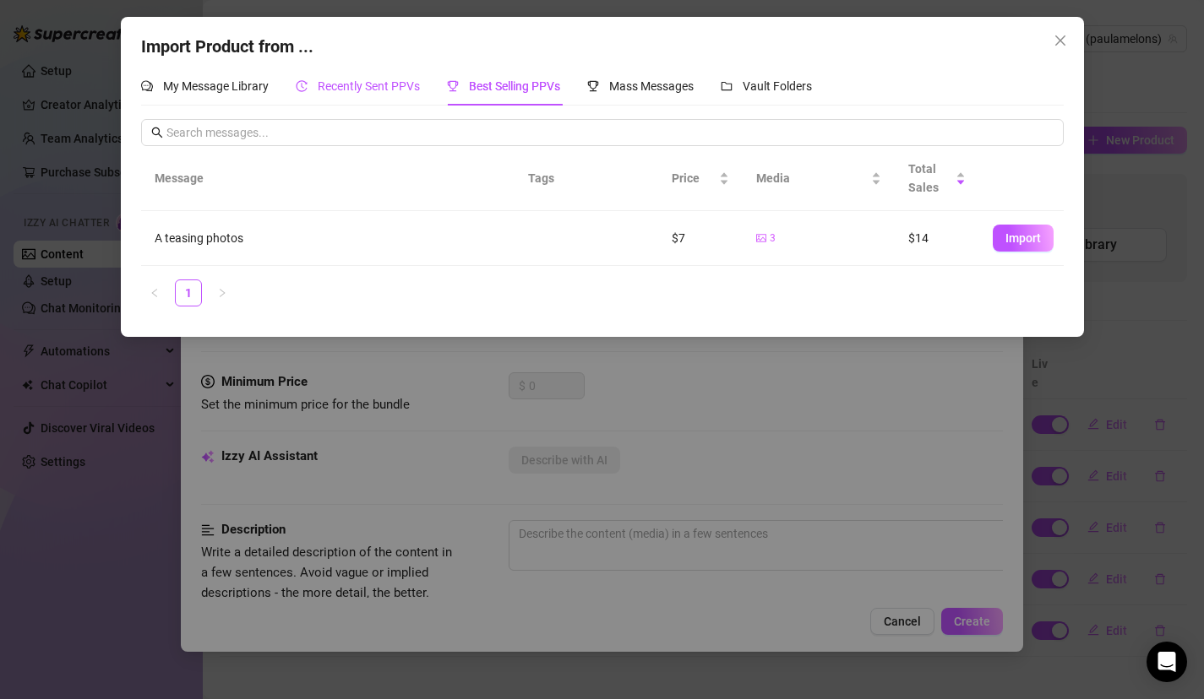
click at [404, 85] on span "Recently Sent PPVs" at bounding box center [369, 86] width 102 height 14
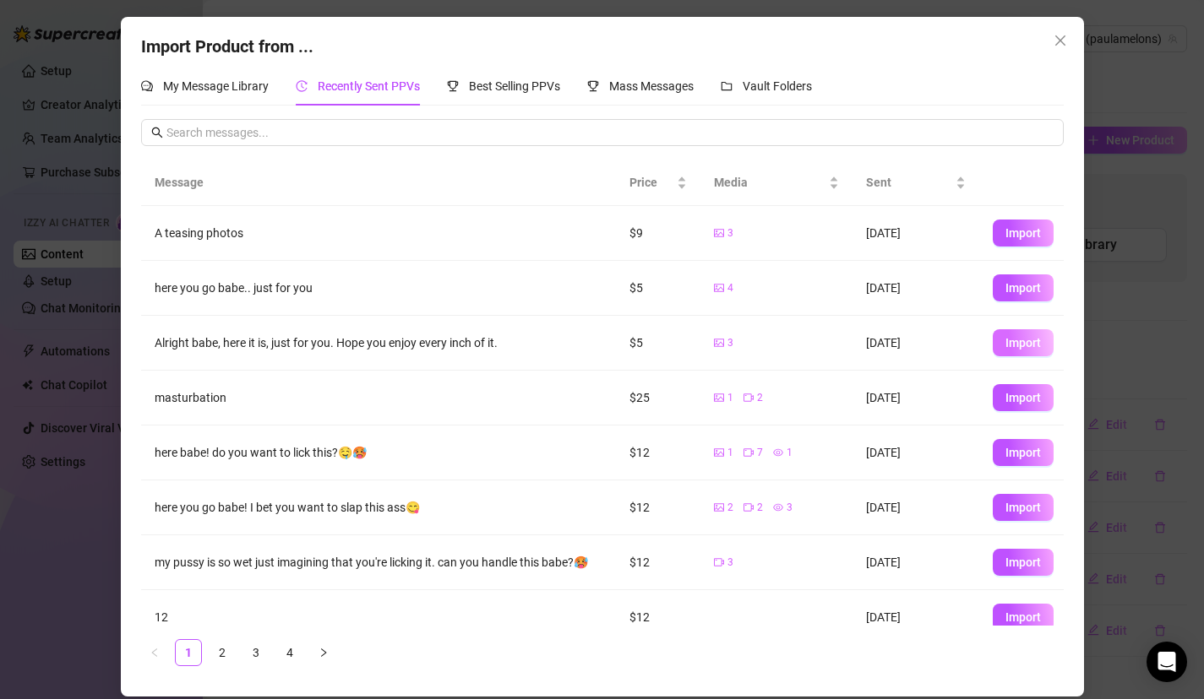
click at [1025, 350] on span "Import" at bounding box center [1022, 343] width 35 height 14
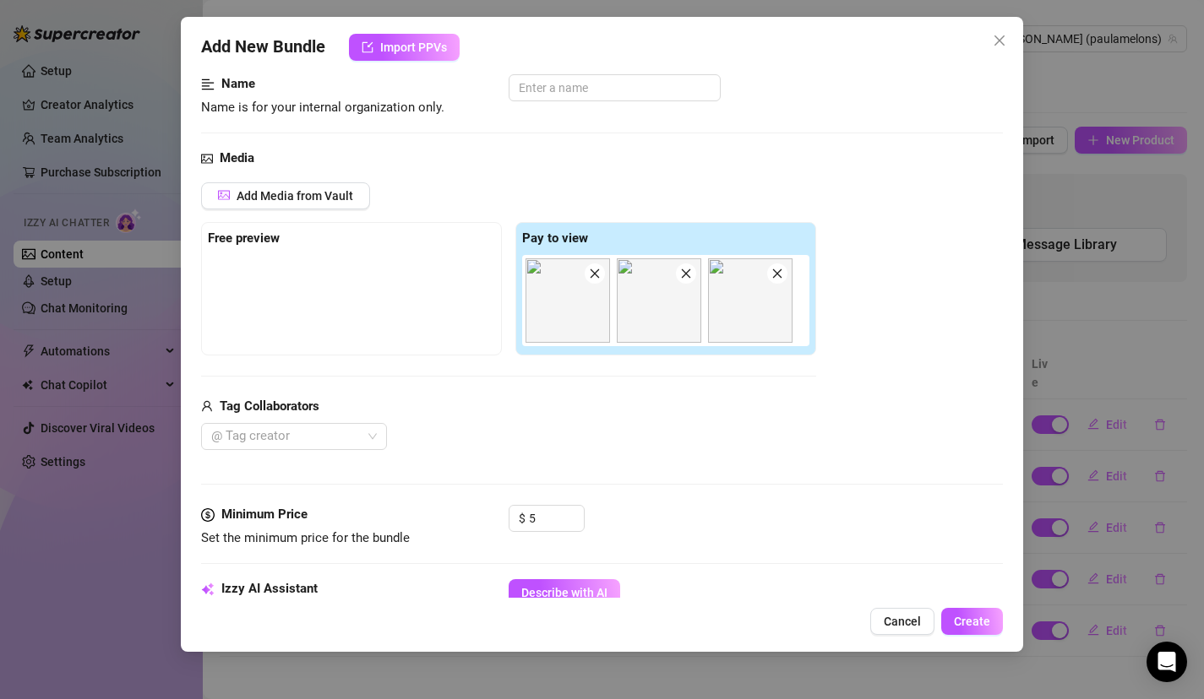
scroll to position [211, 0]
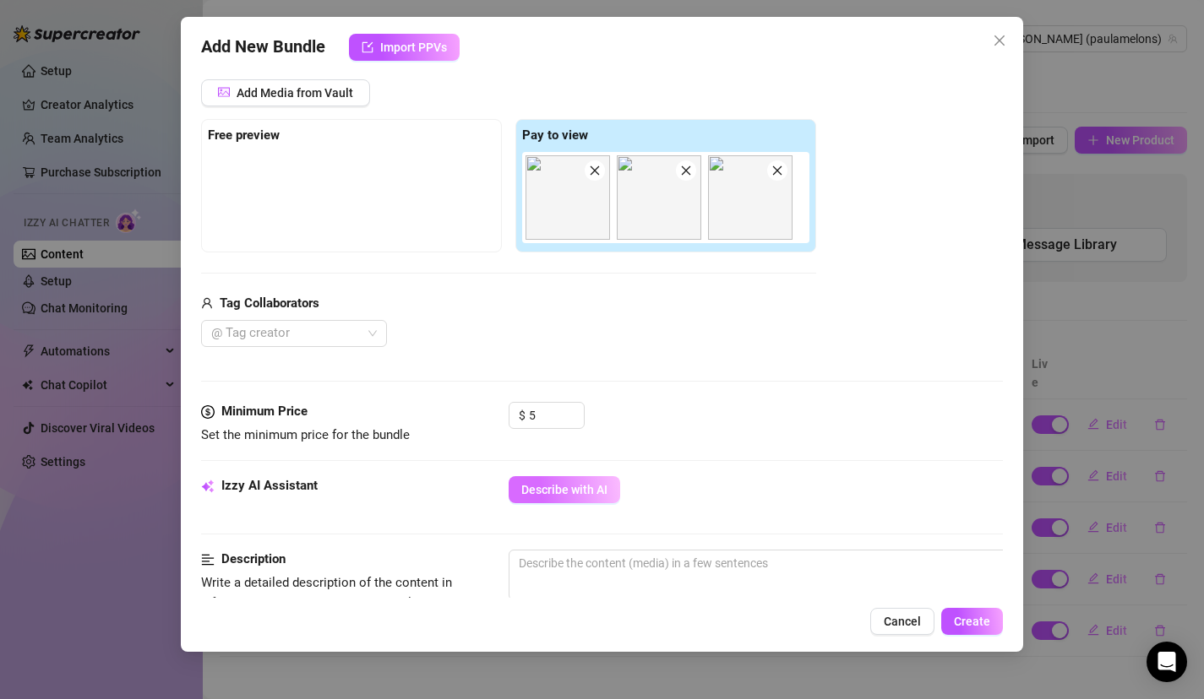
click at [599, 491] on span "Describe with AI" at bounding box center [564, 490] width 86 height 14
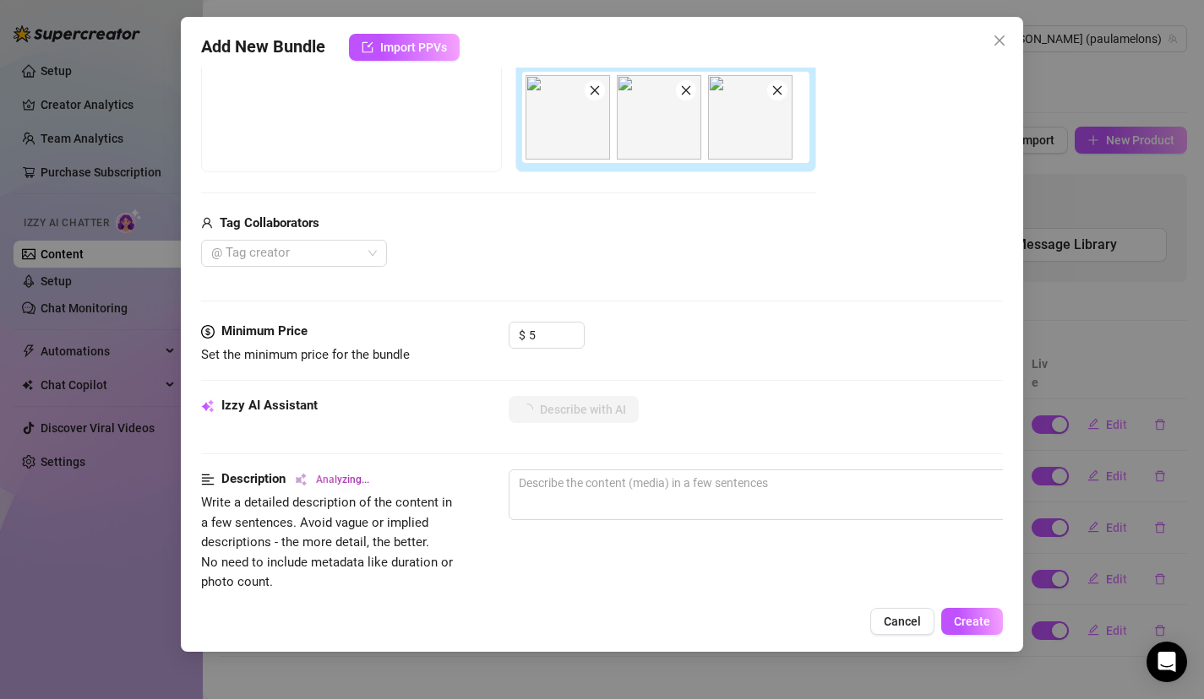
scroll to position [256, 0]
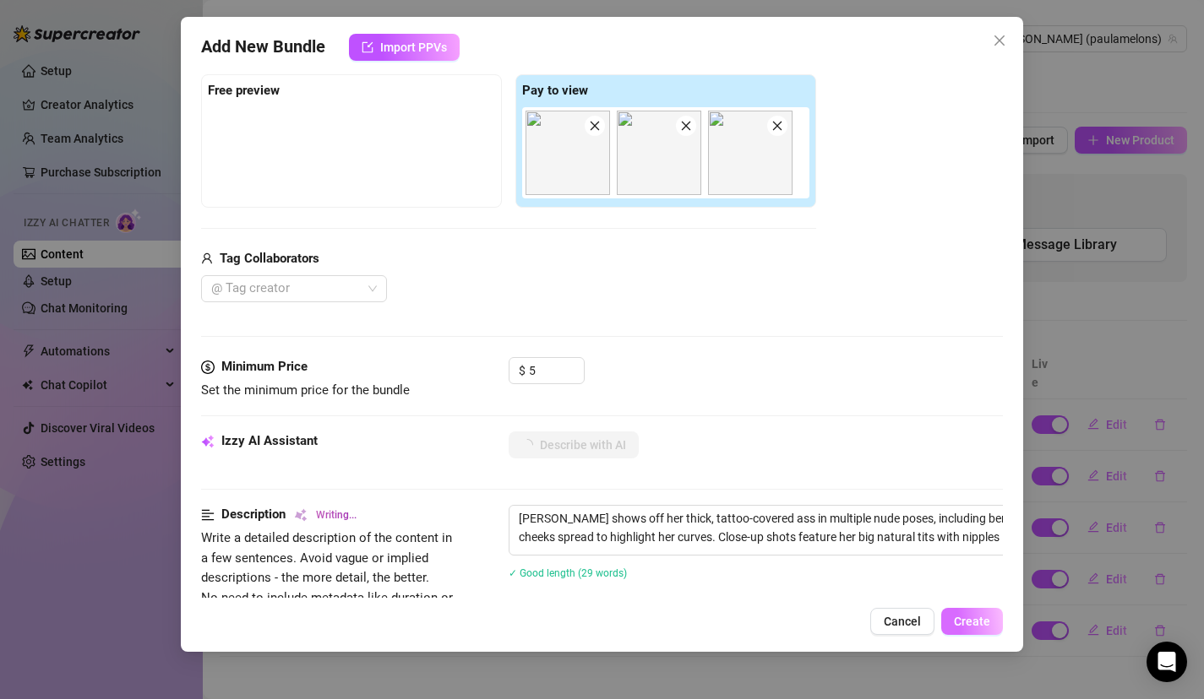
click at [987, 628] on button "Create" at bounding box center [972, 621] width 62 height 27
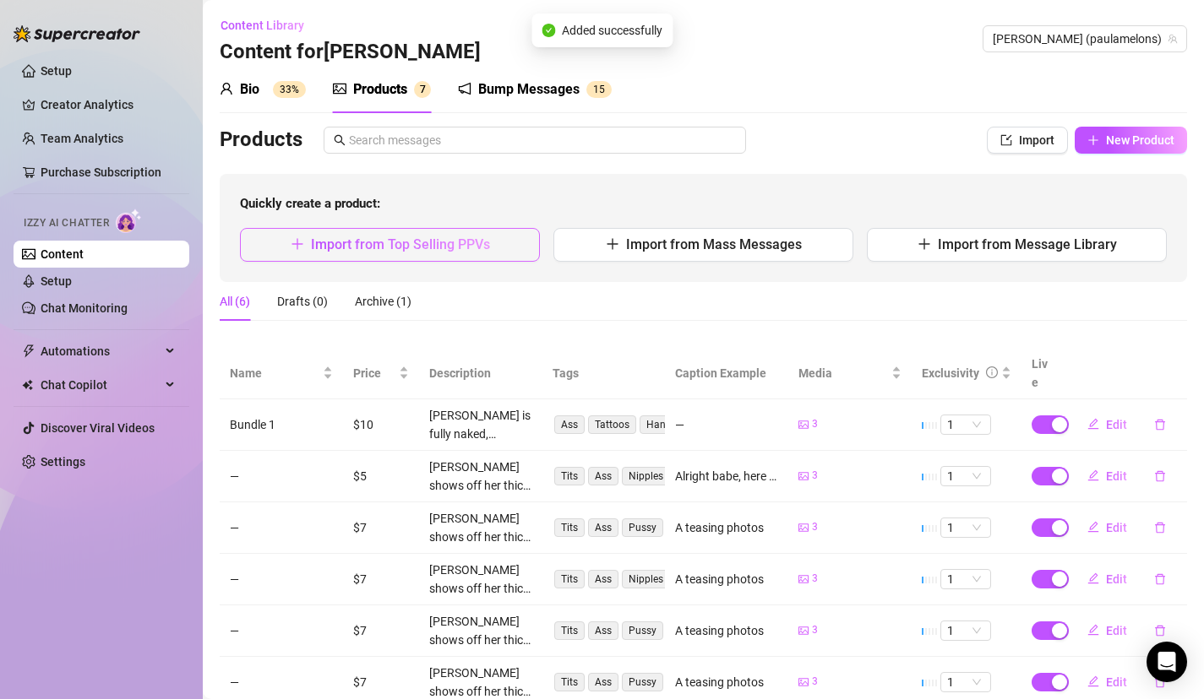
click at [472, 248] on span "Import from Top Selling PPVs" at bounding box center [400, 245] width 179 height 16
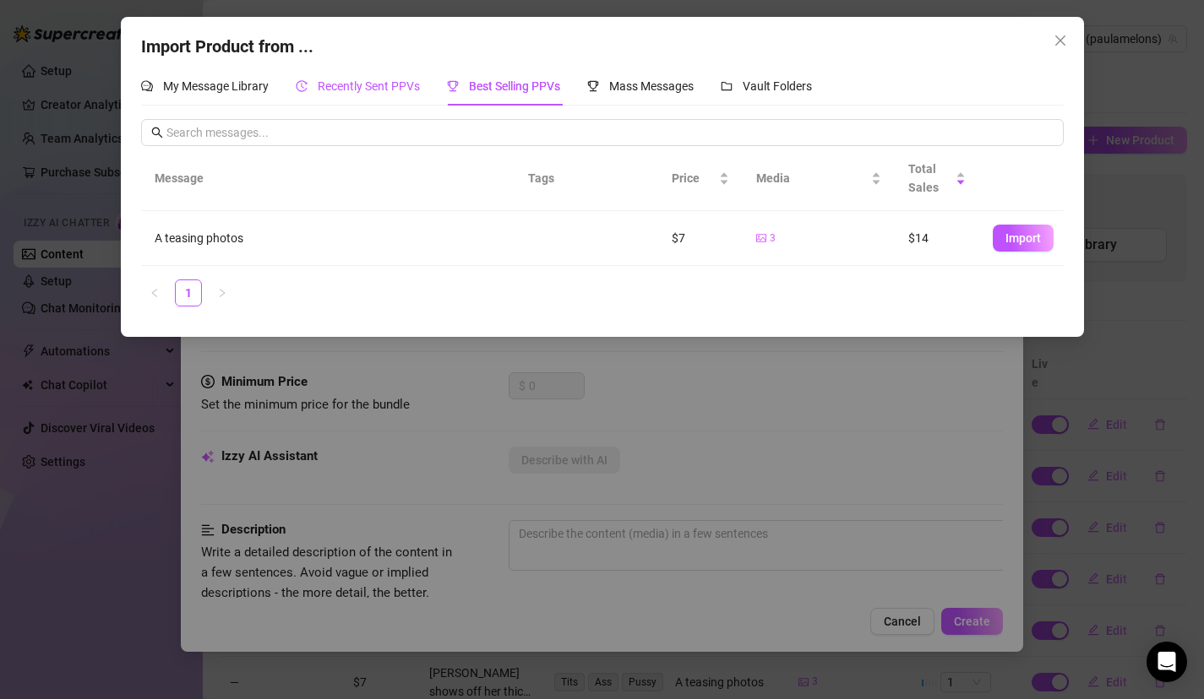
click at [411, 92] on span "Recently Sent PPVs" at bounding box center [369, 86] width 102 height 14
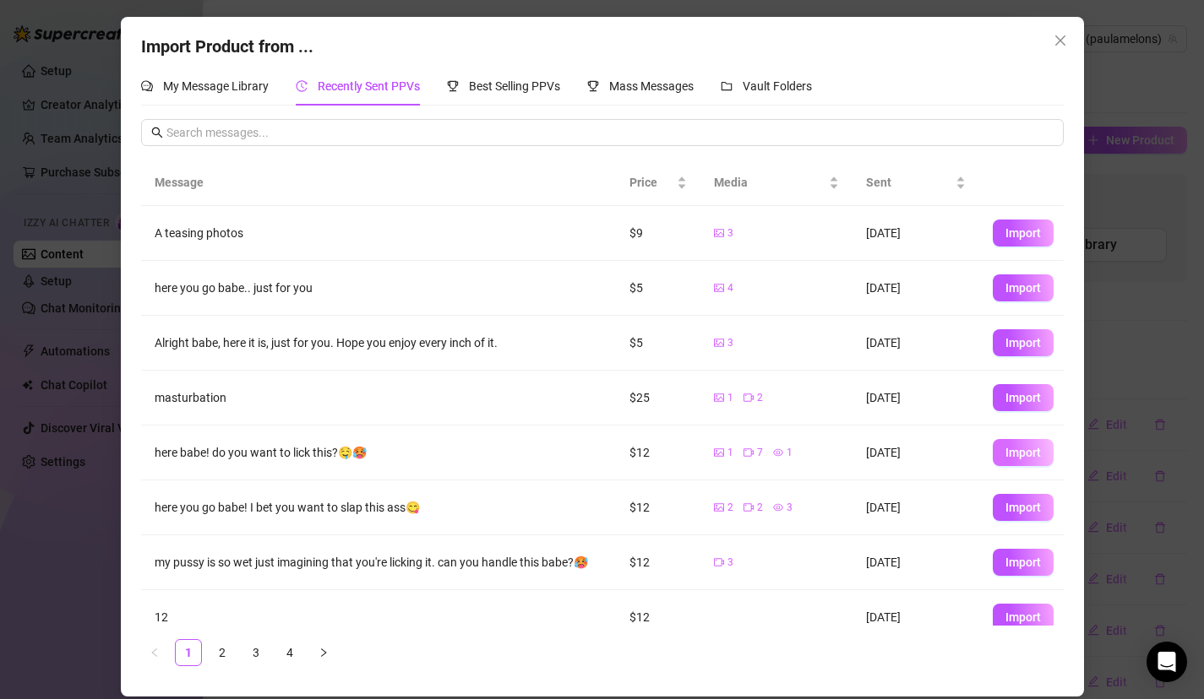
click at [1025, 454] on span "Import" at bounding box center [1022, 453] width 35 height 14
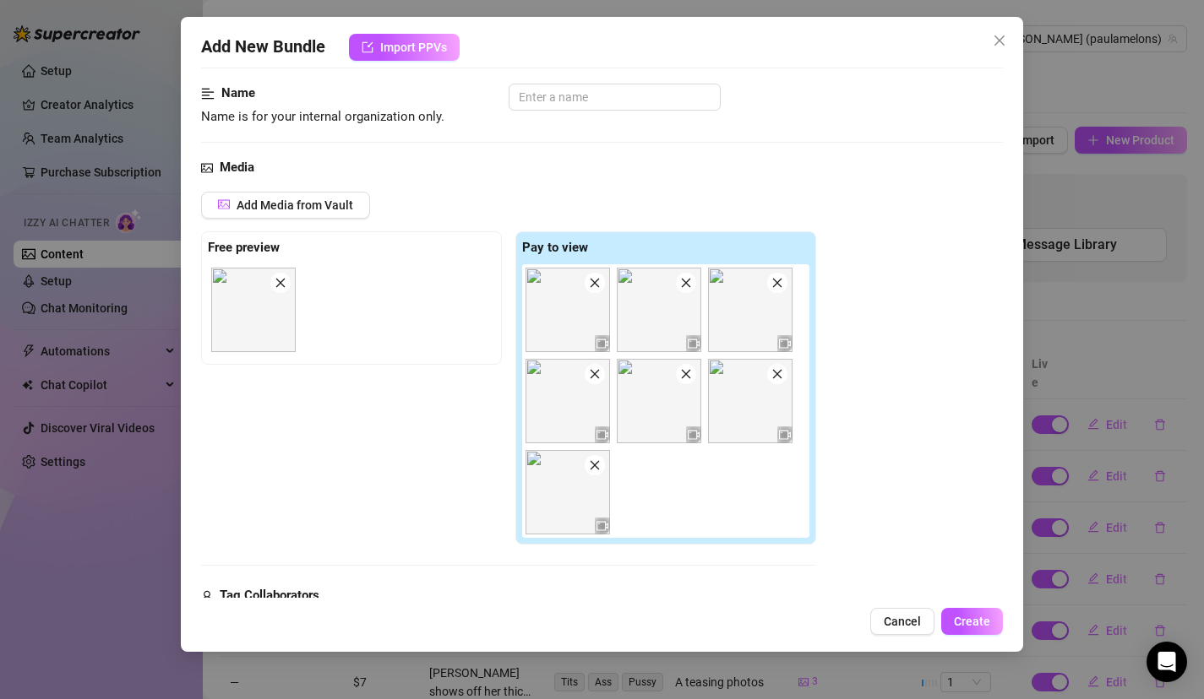
scroll to position [102, 0]
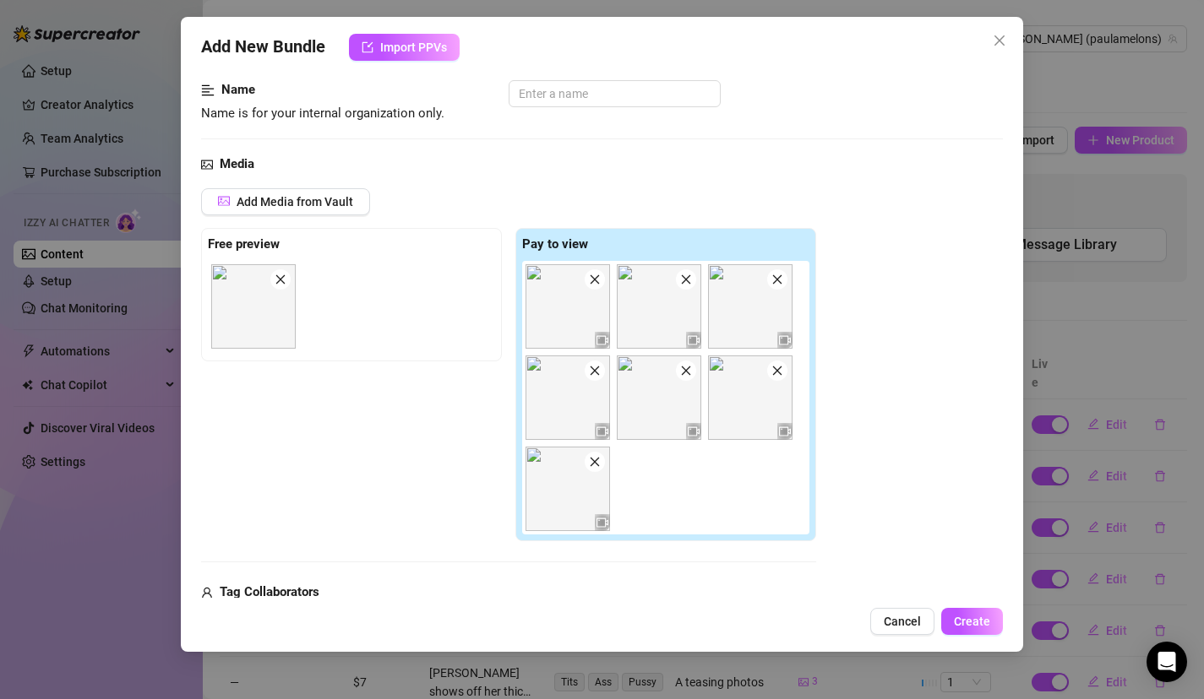
click at [288, 274] on span at bounding box center [280, 279] width 20 height 20
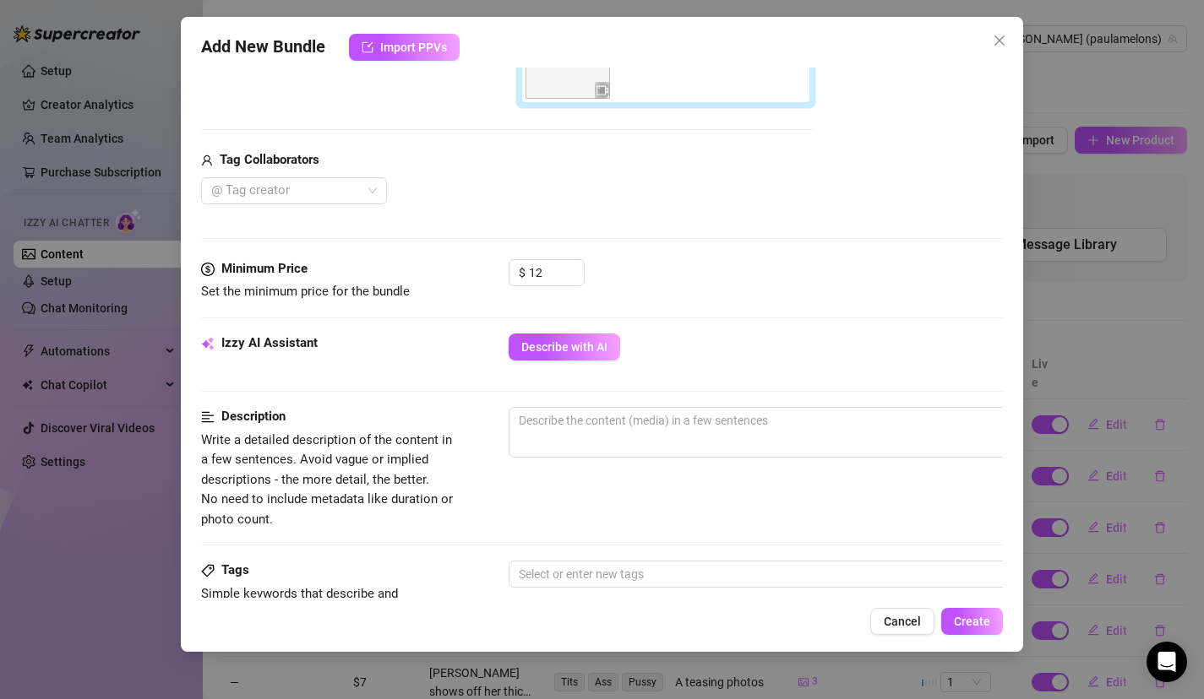
scroll to position [539, 0]
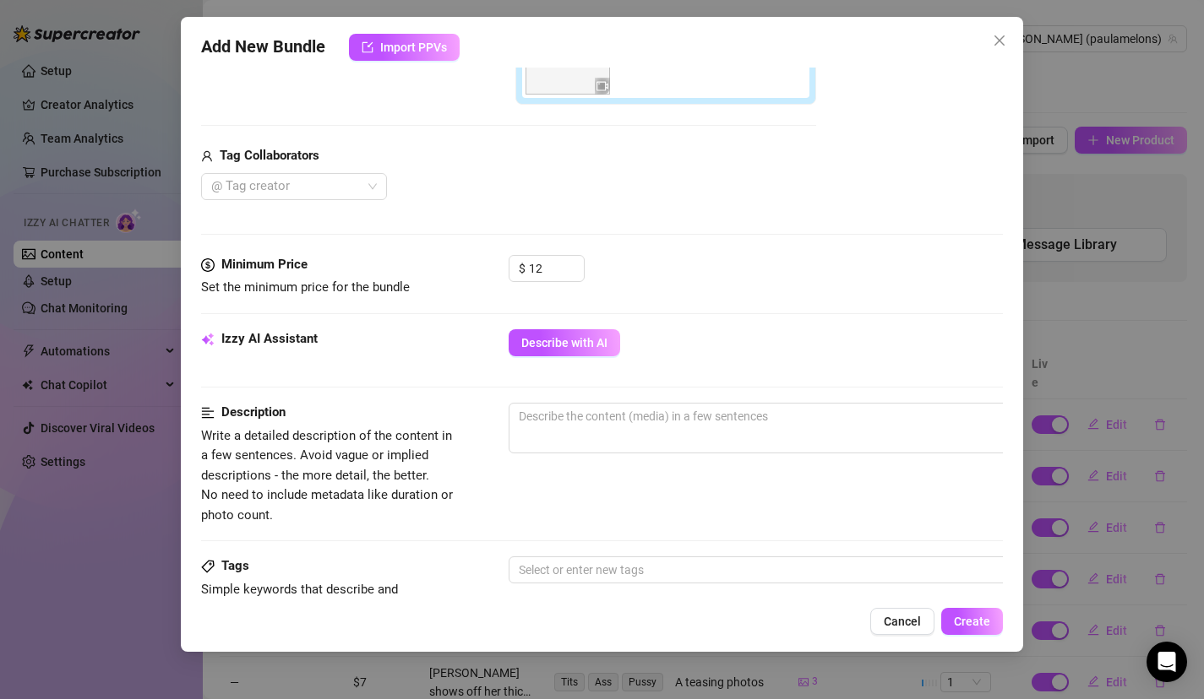
click at [586, 360] on div "Izzy AI Assistant Describe with AI" at bounding box center [602, 350] width 802 height 42
click at [587, 353] on button "Describe with AI" at bounding box center [565, 342] width 112 height 27
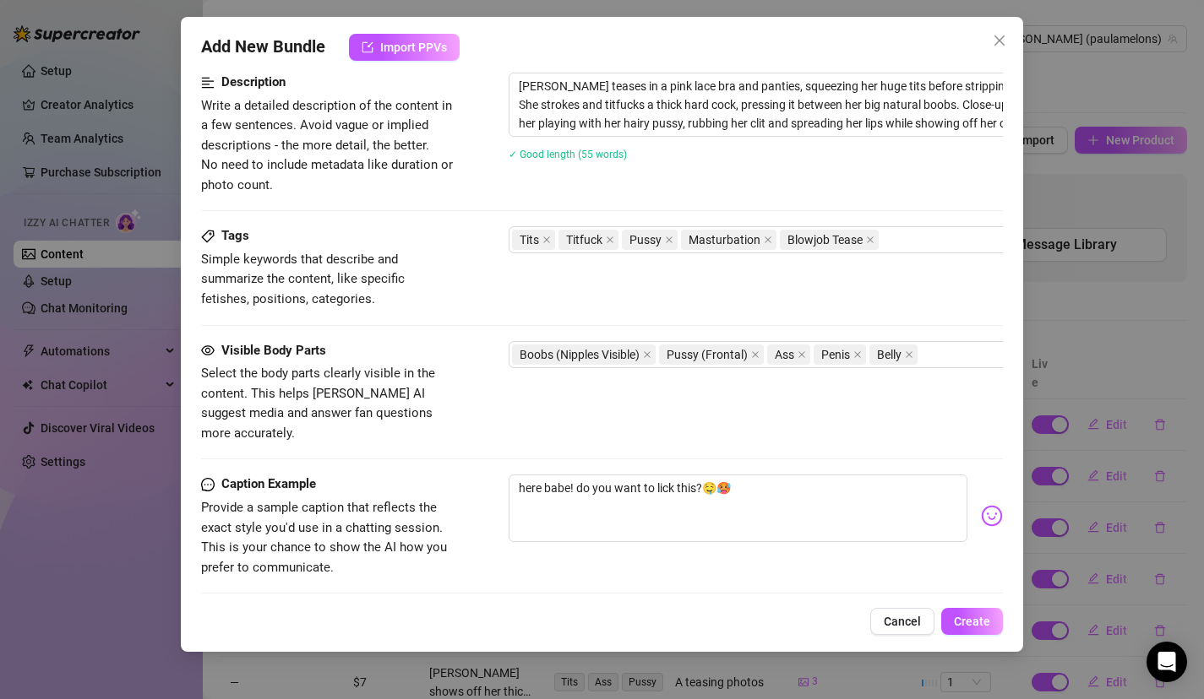
scroll to position [944, 0]
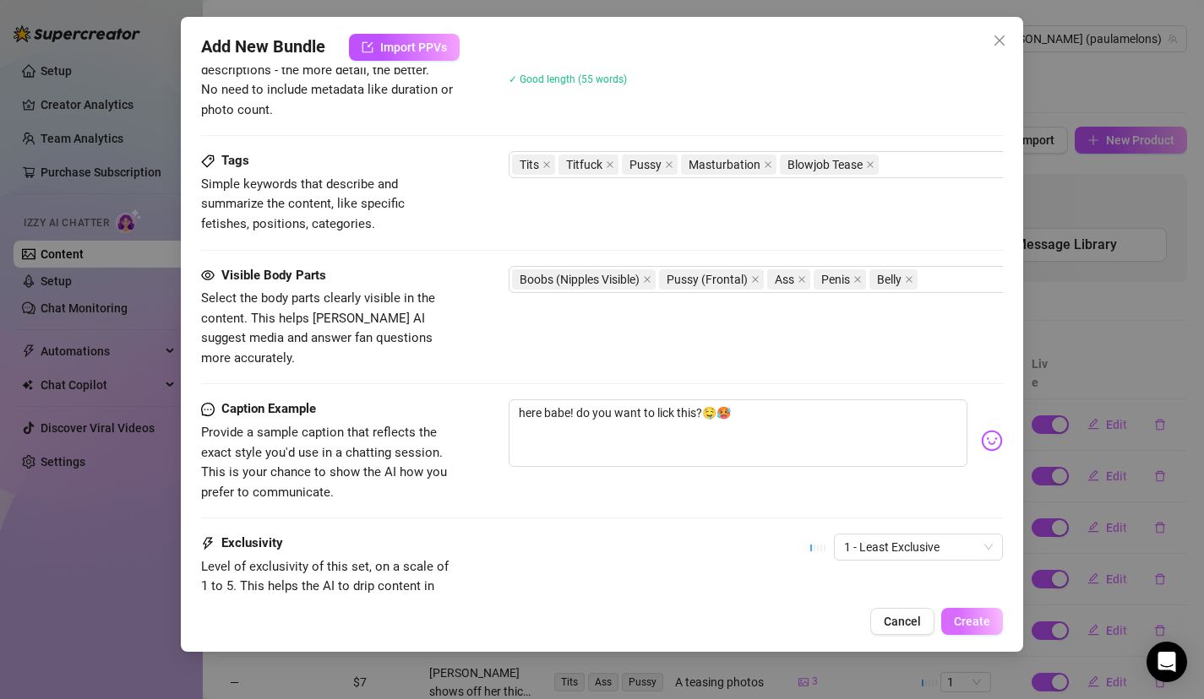
click at [969, 631] on button "Create" at bounding box center [972, 621] width 62 height 27
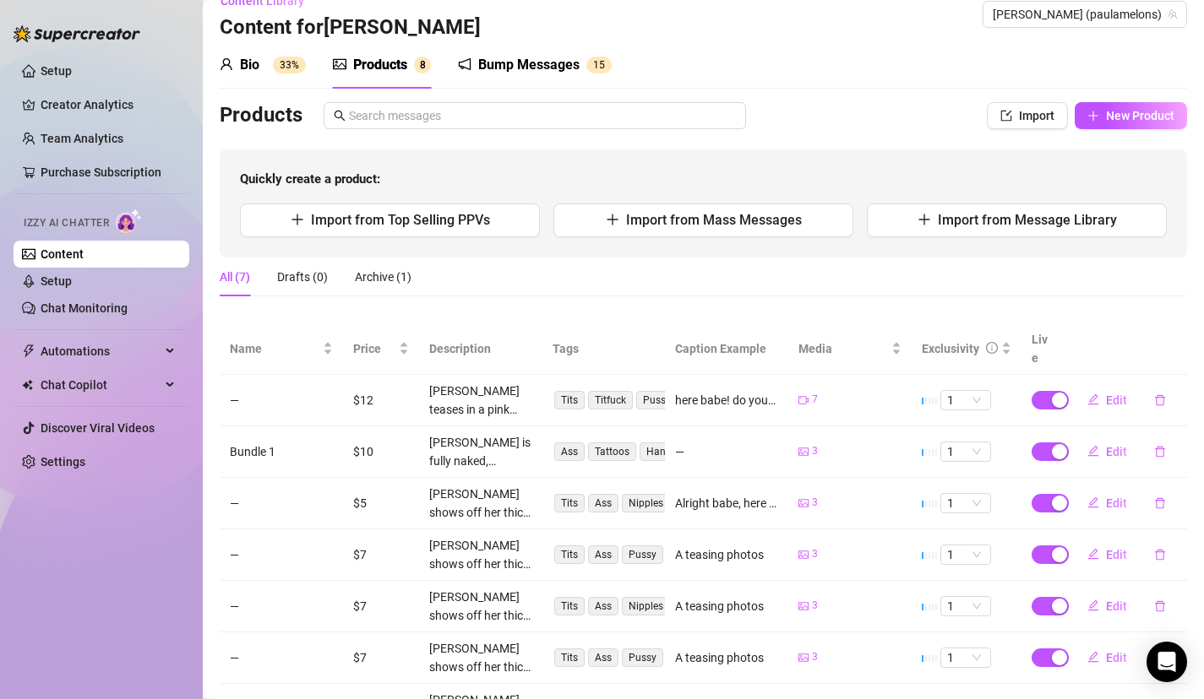
scroll to position [0, 0]
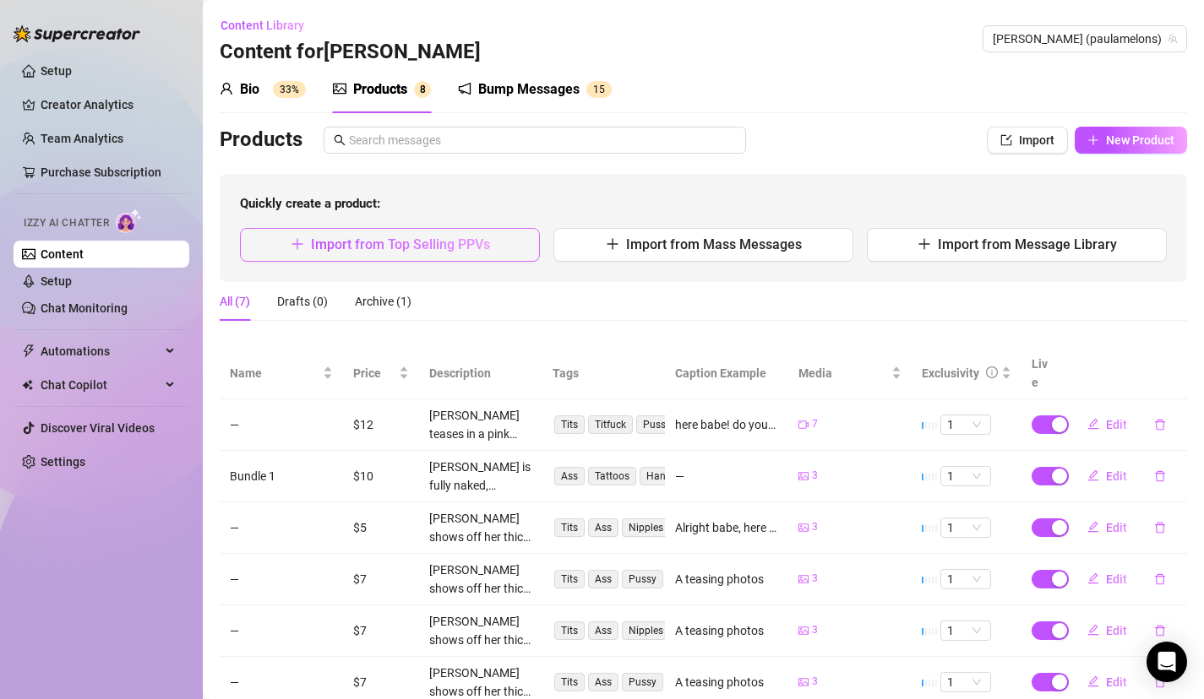
click at [443, 248] on span "Import from Top Selling PPVs" at bounding box center [400, 245] width 179 height 16
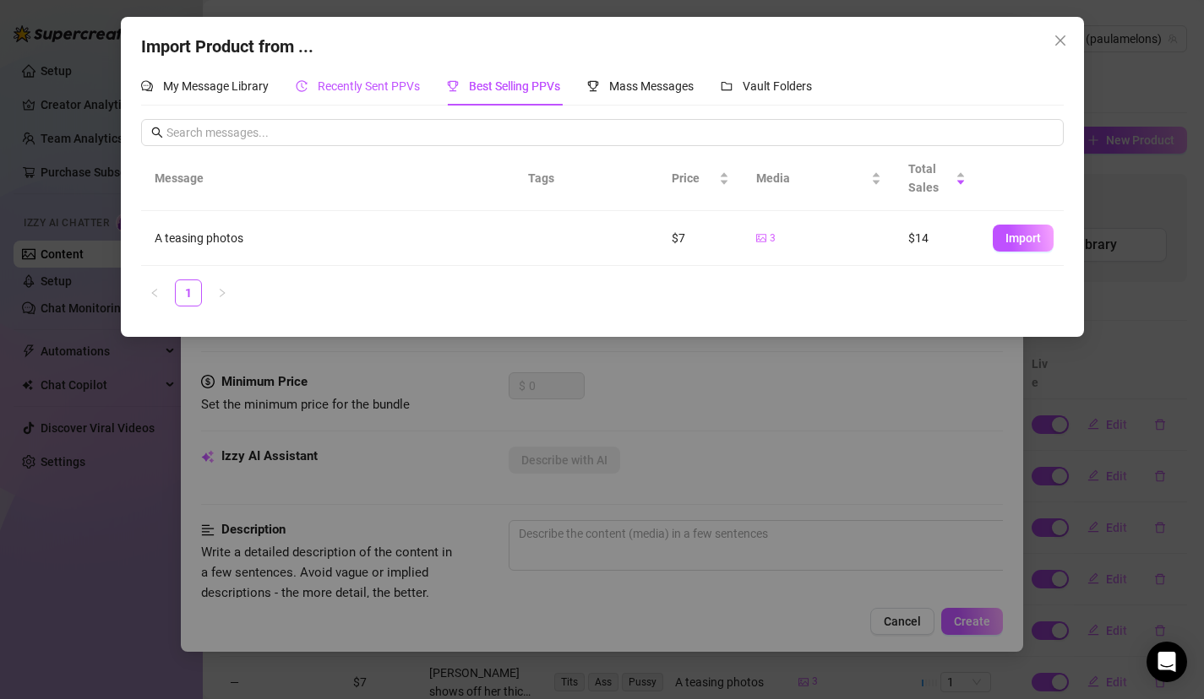
click at [389, 86] on span "Recently Sent PPVs" at bounding box center [369, 86] width 102 height 14
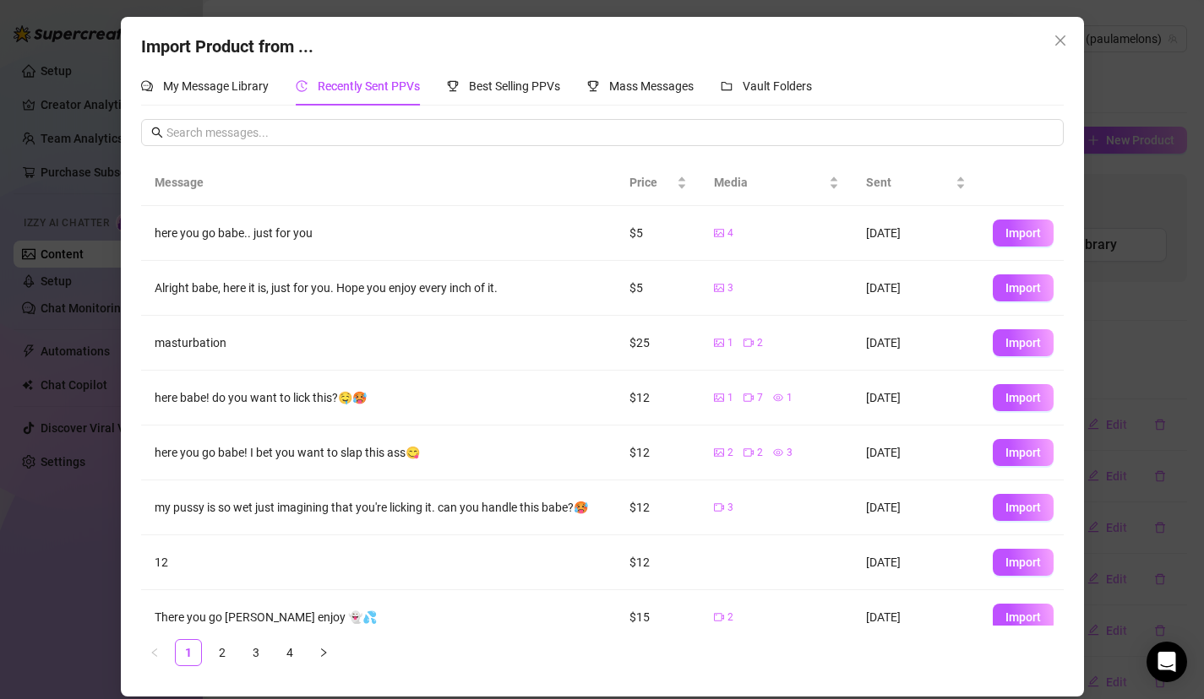
scroll to position [102, 0]
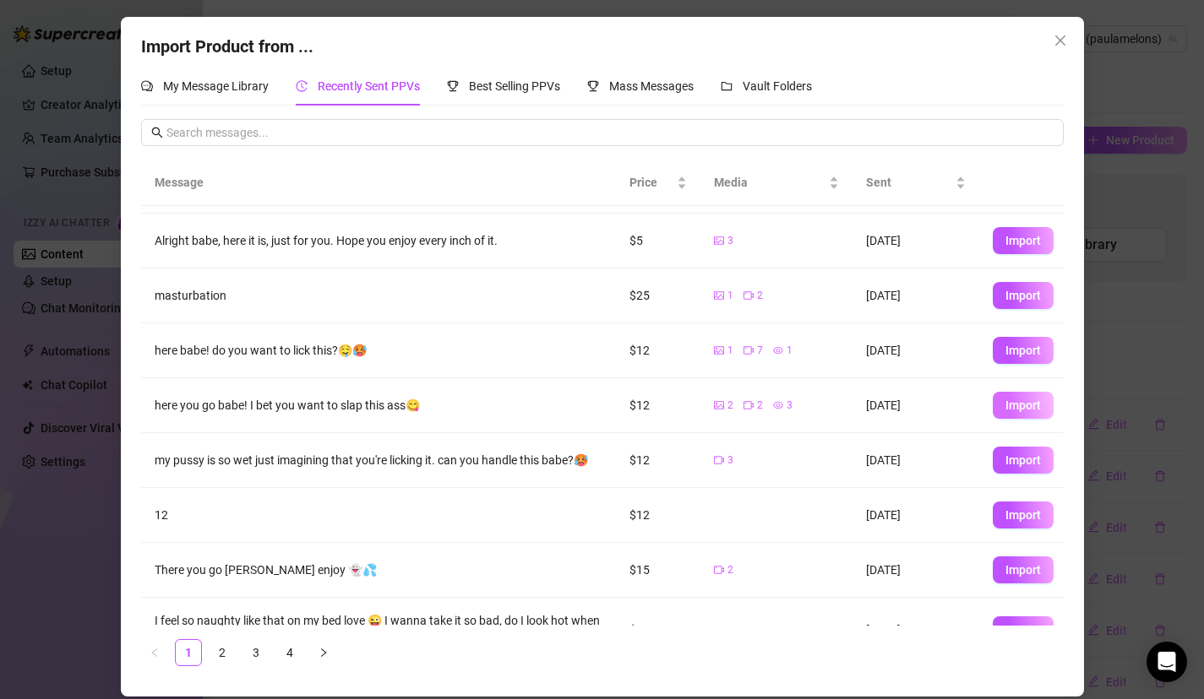
click at [1010, 406] on span "Import" at bounding box center [1022, 406] width 35 height 14
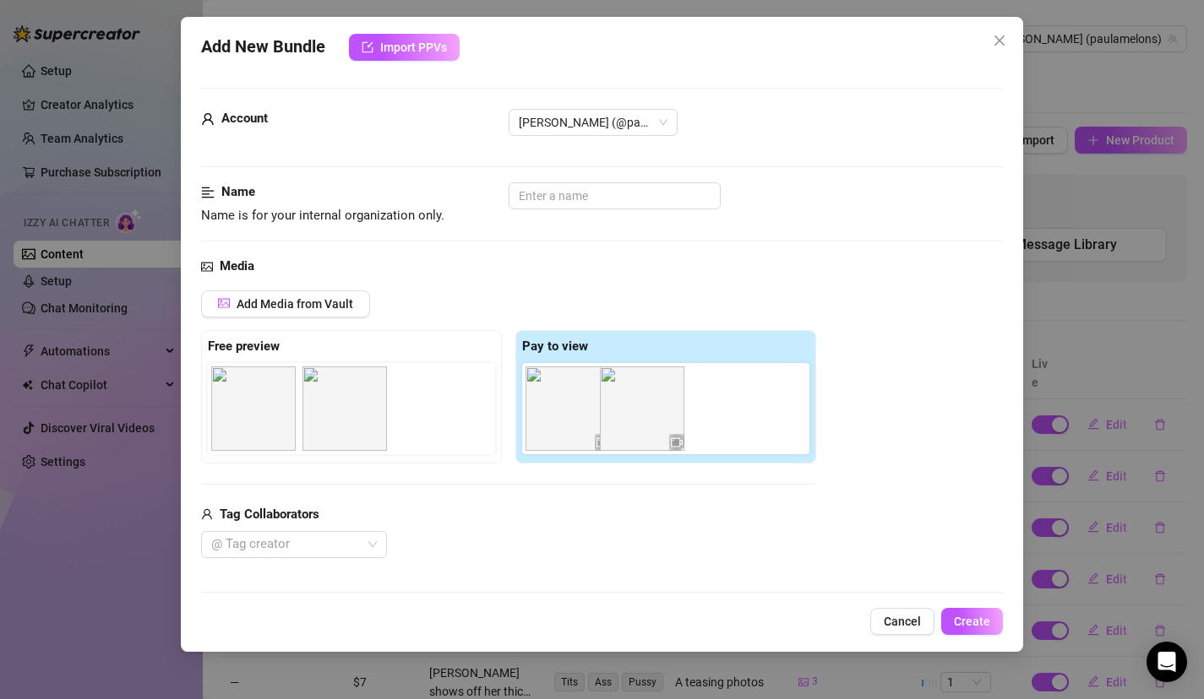
drag, startPoint x: 421, startPoint y: 398, endPoint x: 635, endPoint y: 398, distance: 214.6
click at [635, 398] on div "Free preview Pay to view" at bounding box center [508, 396] width 615 height 133
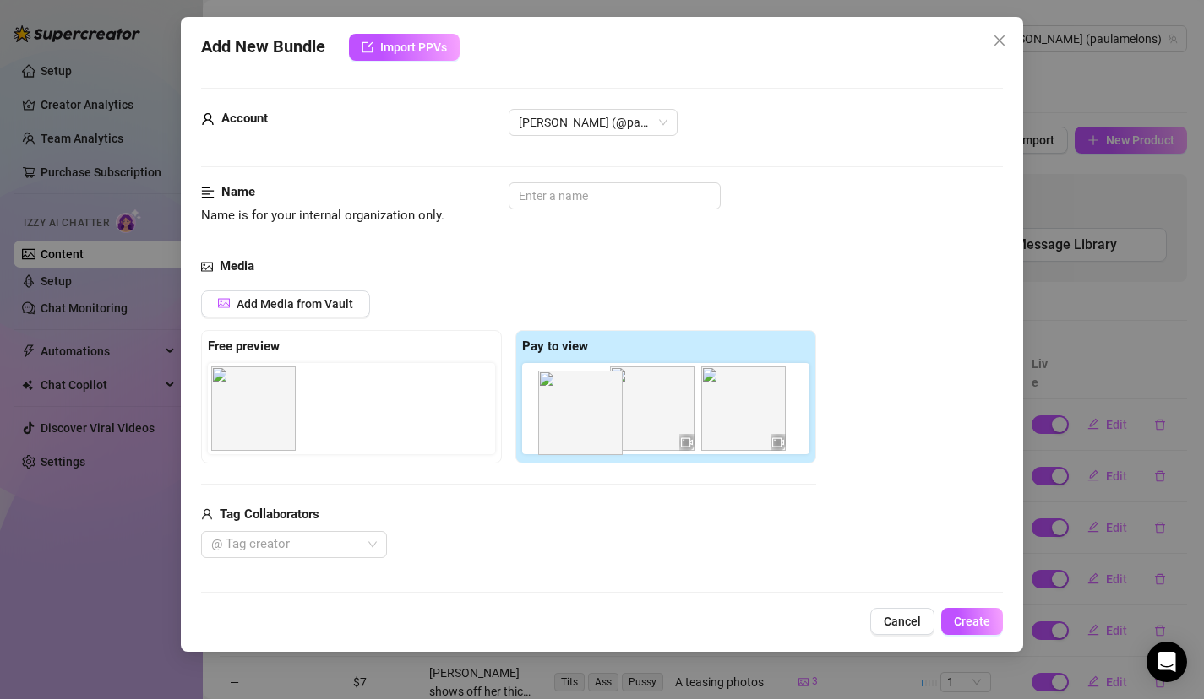
drag, startPoint x: 417, startPoint y: 405, endPoint x: 682, endPoint y: 409, distance: 264.4
click at [681, 409] on div "Free preview Pay to view" at bounding box center [508, 396] width 615 height 133
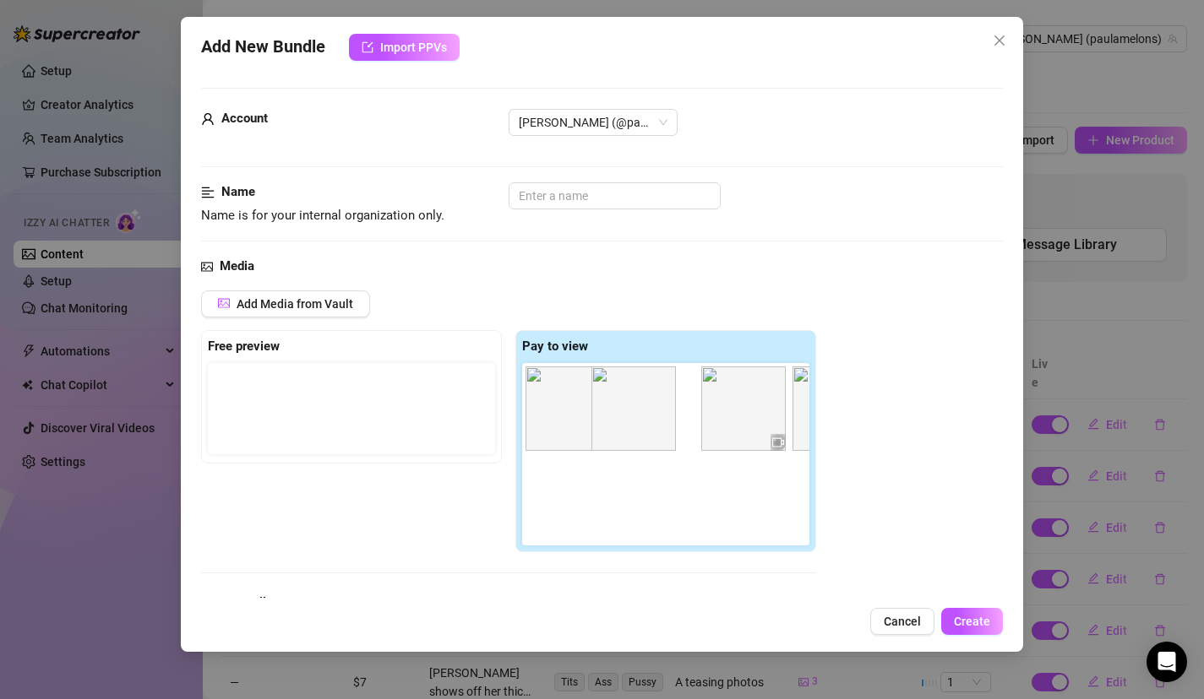
drag, startPoint x: 340, startPoint y: 425, endPoint x: 741, endPoint y: 425, distance: 401.2
click at [741, 425] on div "Free preview Pay to view" at bounding box center [508, 441] width 615 height 223
click at [599, 383] on icon "close" at bounding box center [595, 382] width 12 height 12
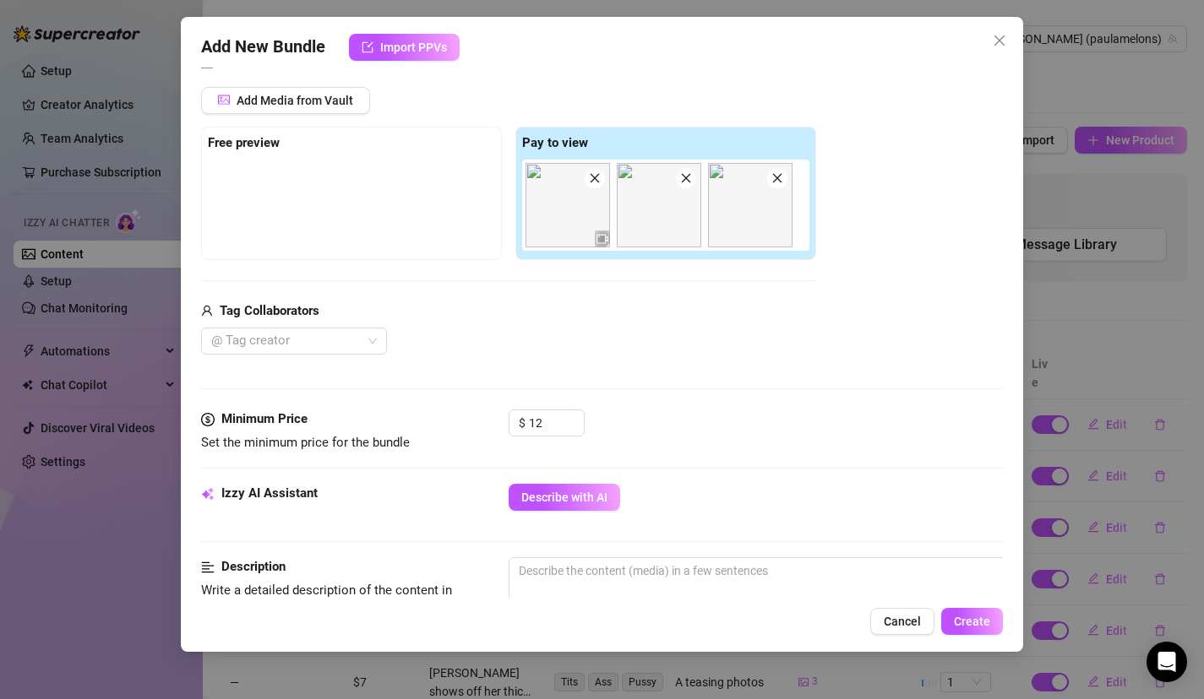
scroll to position [306, 0]
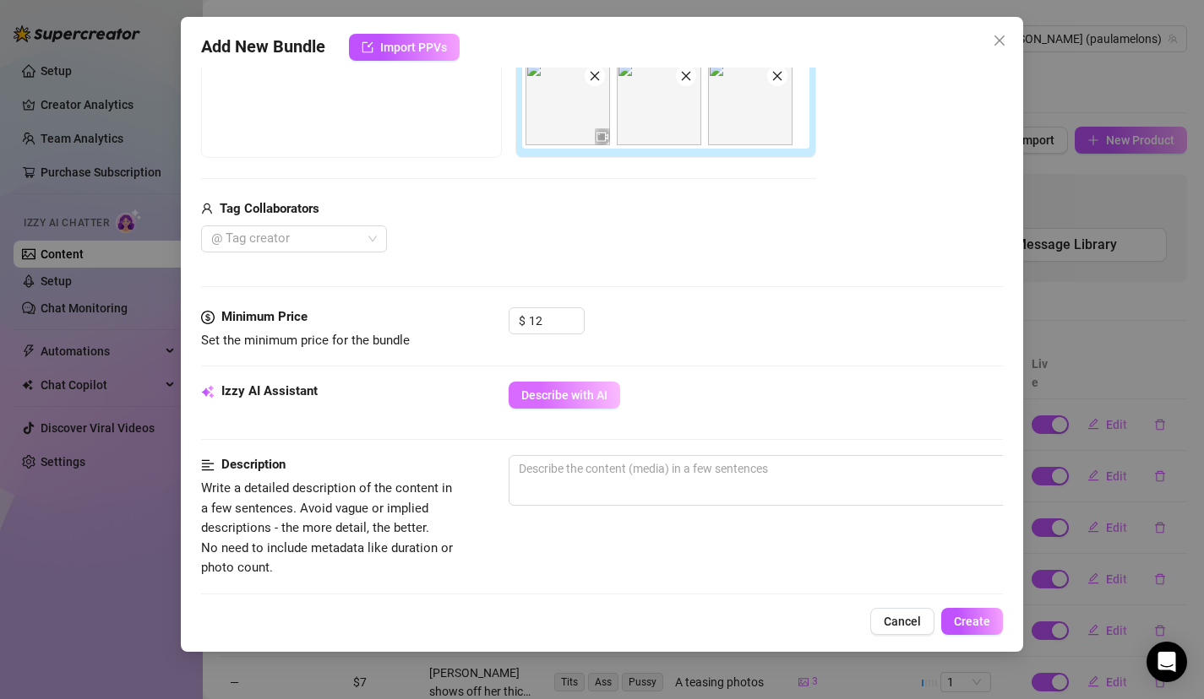
click at [606, 391] on span "Describe with AI" at bounding box center [564, 396] width 86 height 14
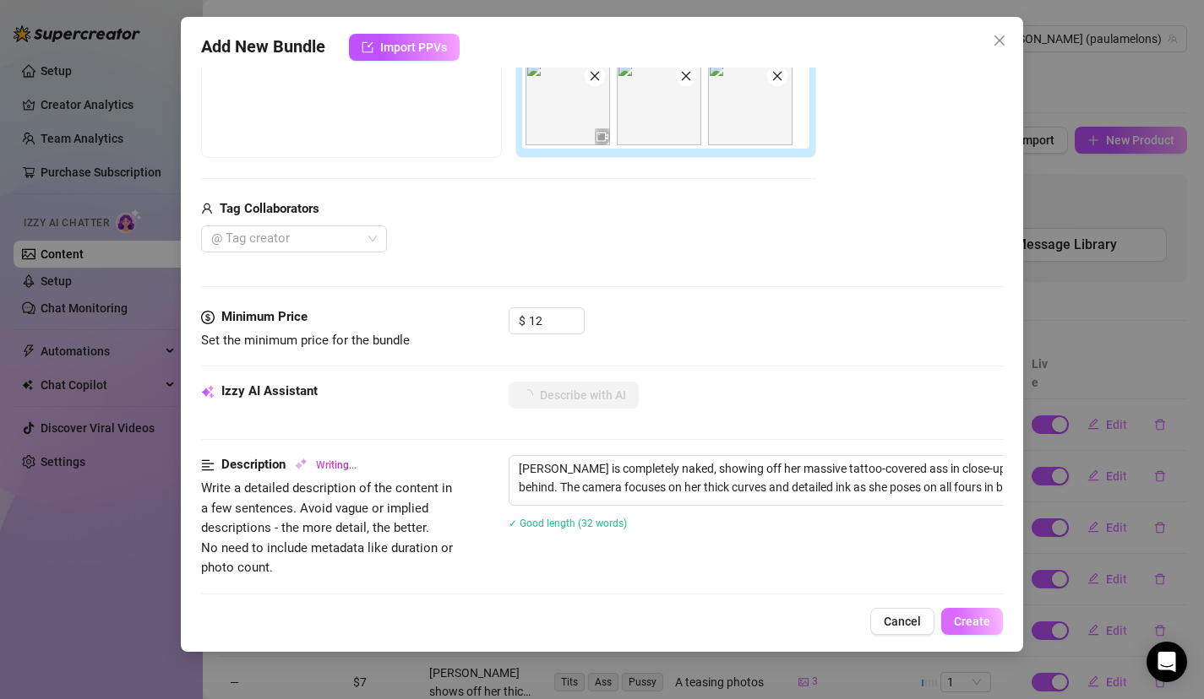
click at [952, 609] on button "Create" at bounding box center [972, 621] width 62 height 27
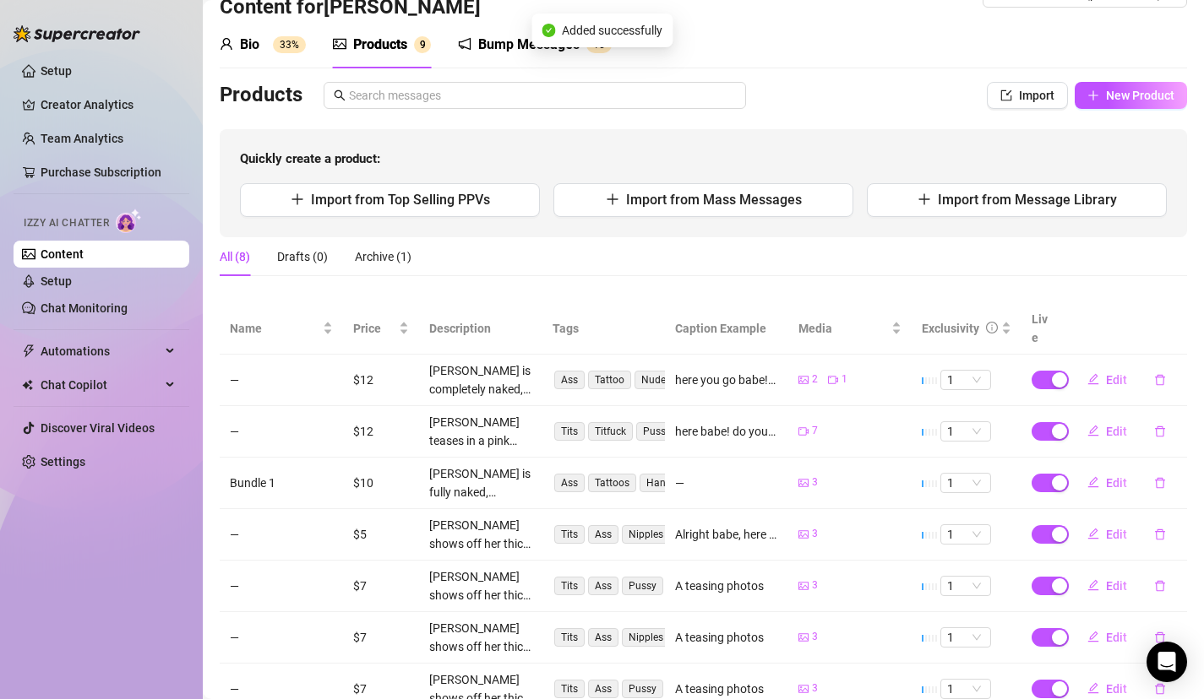
scroll to position [0, 0]
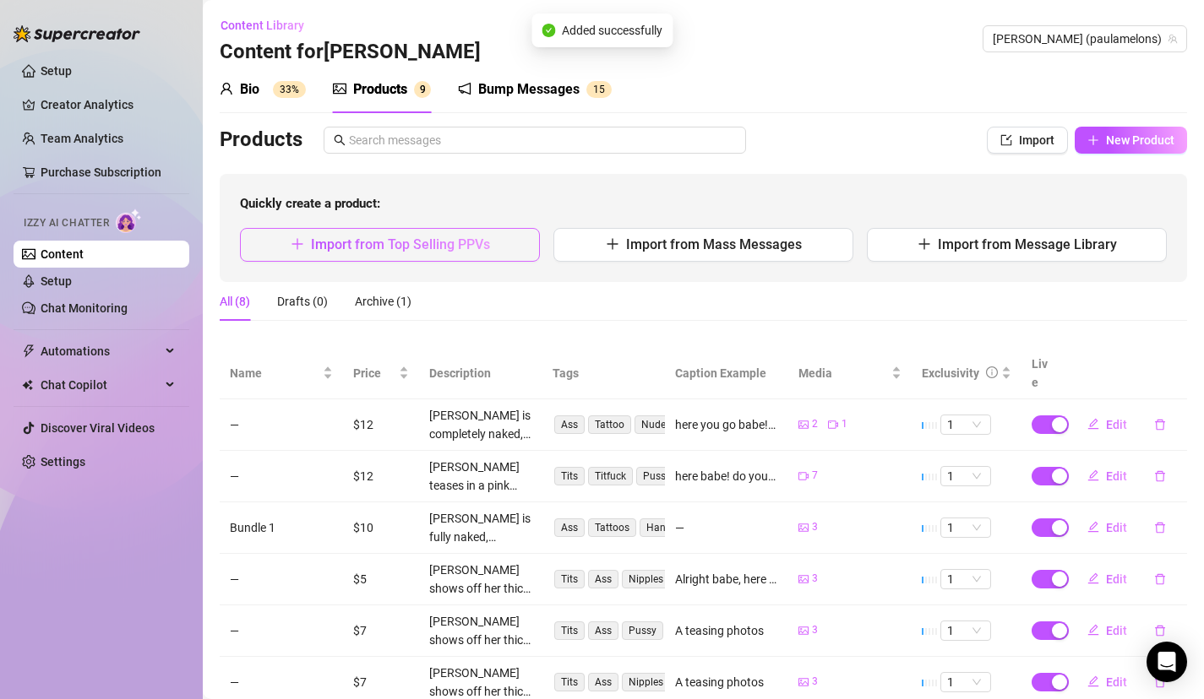
click at [344, 252] on span "Import from Top Selling PPVs" at bounding box center [400, 245] width 179 height 16
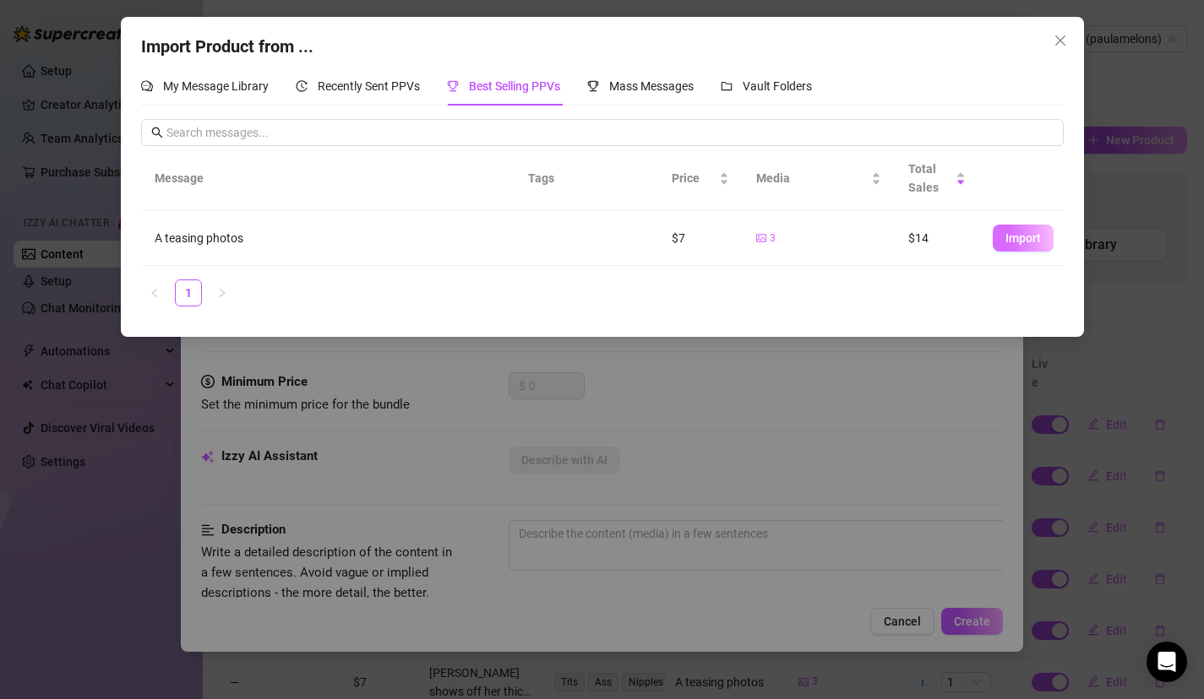
click at [1009, 231] on span "Import" at bounding box center [1022, 238] width 35 height 14
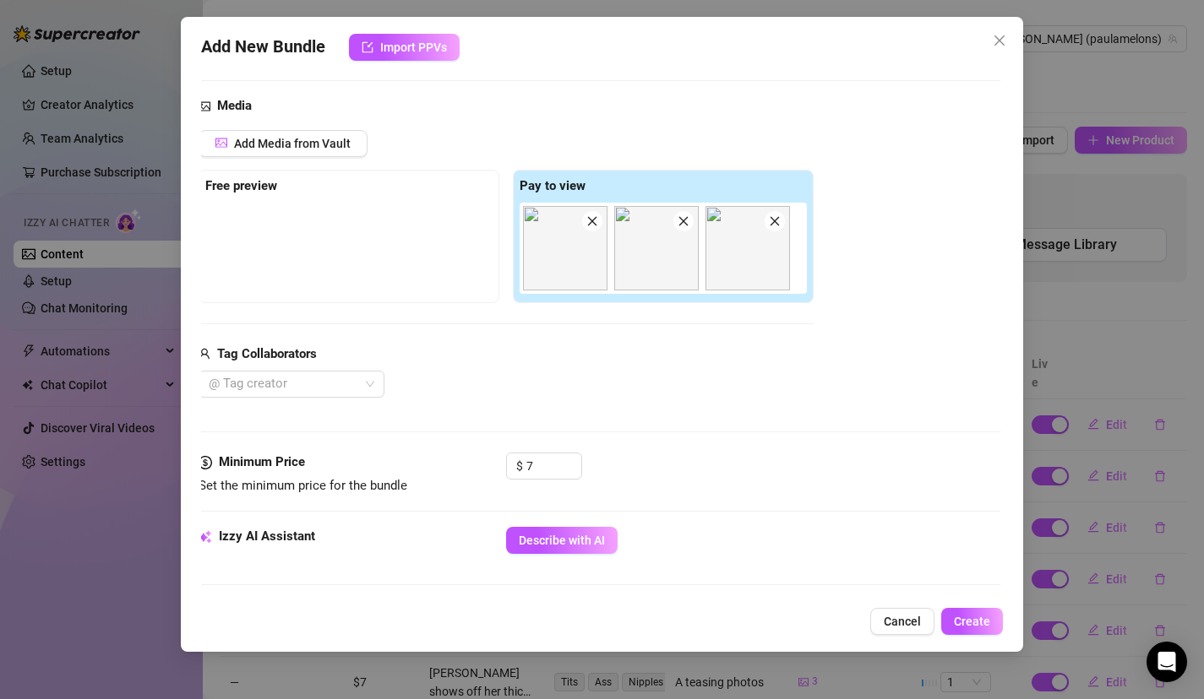
scroll to position [266, 3]
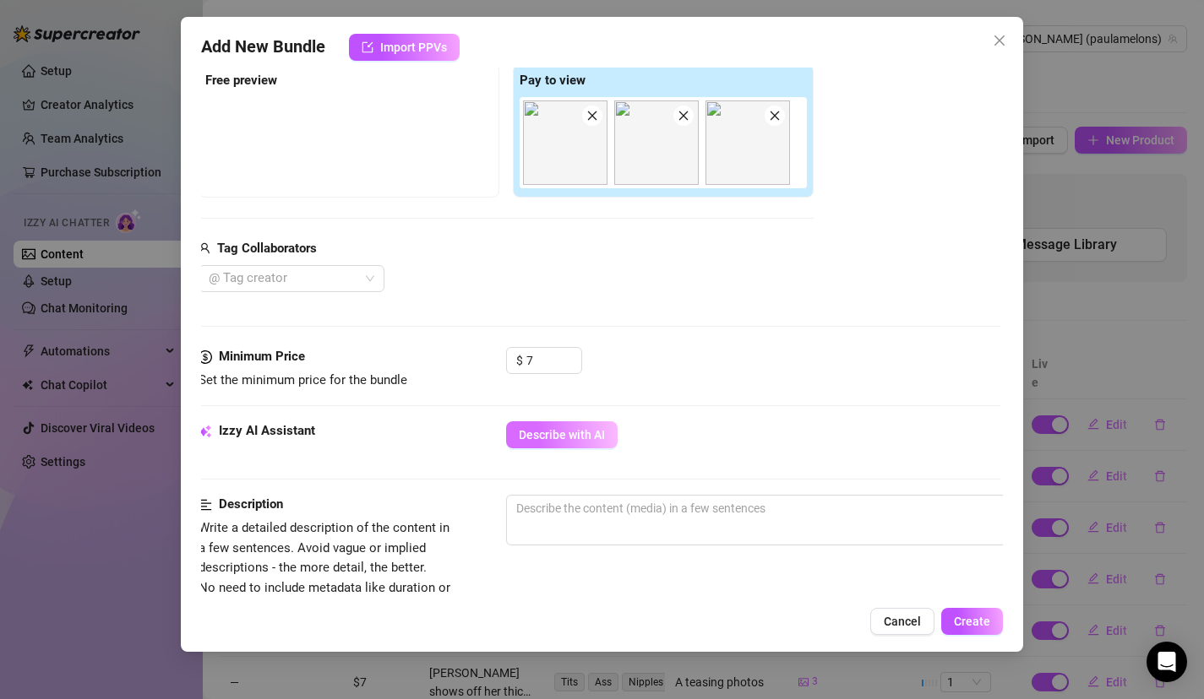
click at [601, 429] on span "Describe with AI" at bounding box center [562, 435] width 86 height 14
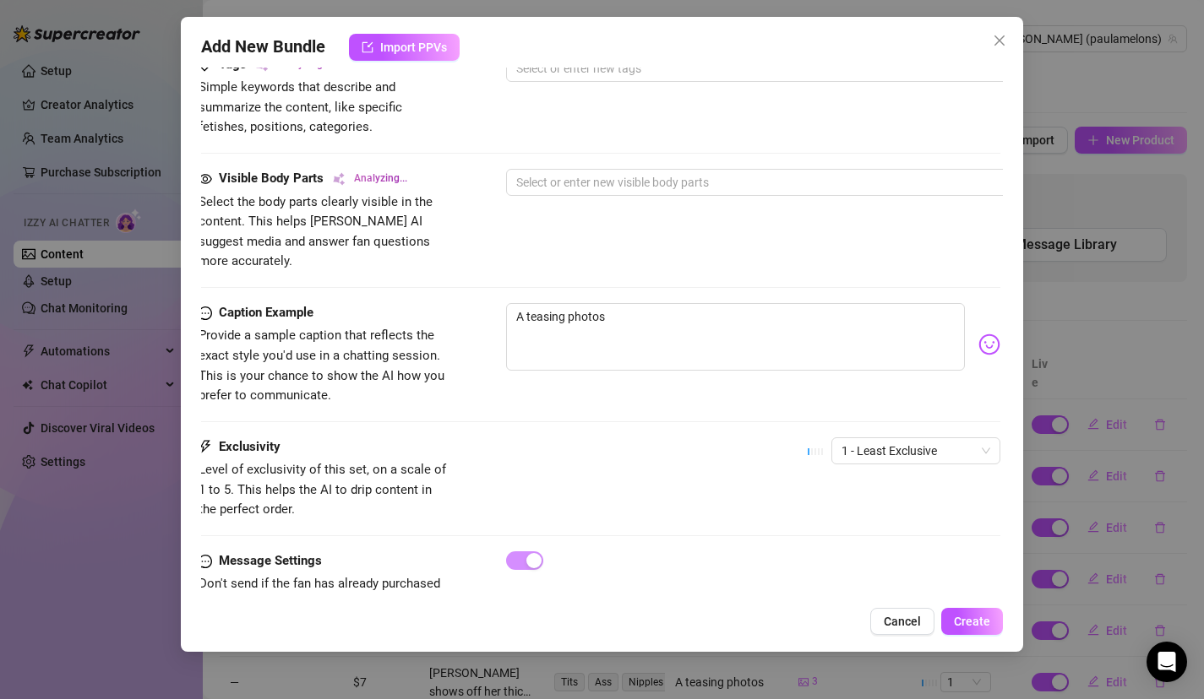
scroll to position [861, 0]
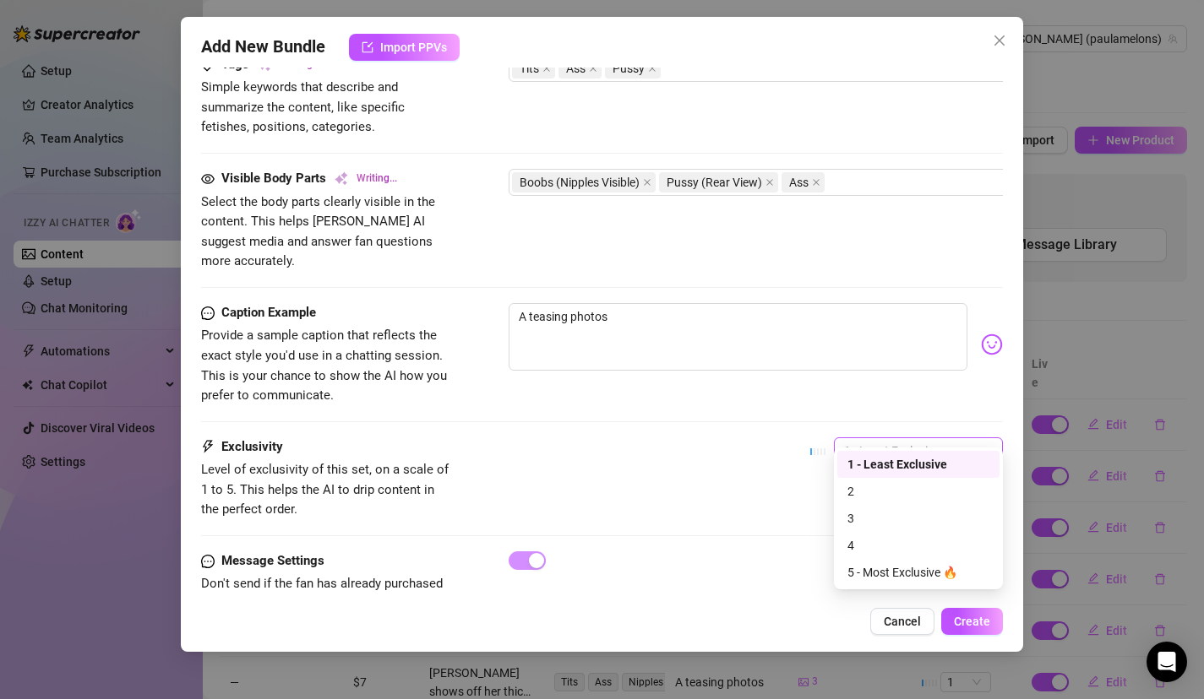
click at [927, 443] on div "1 - Least Exclusive" at bounding box center [918, 451] width 169 height 27
click at [904, 487] on div "2" at bounding box center [918, 491] width 142 height 19
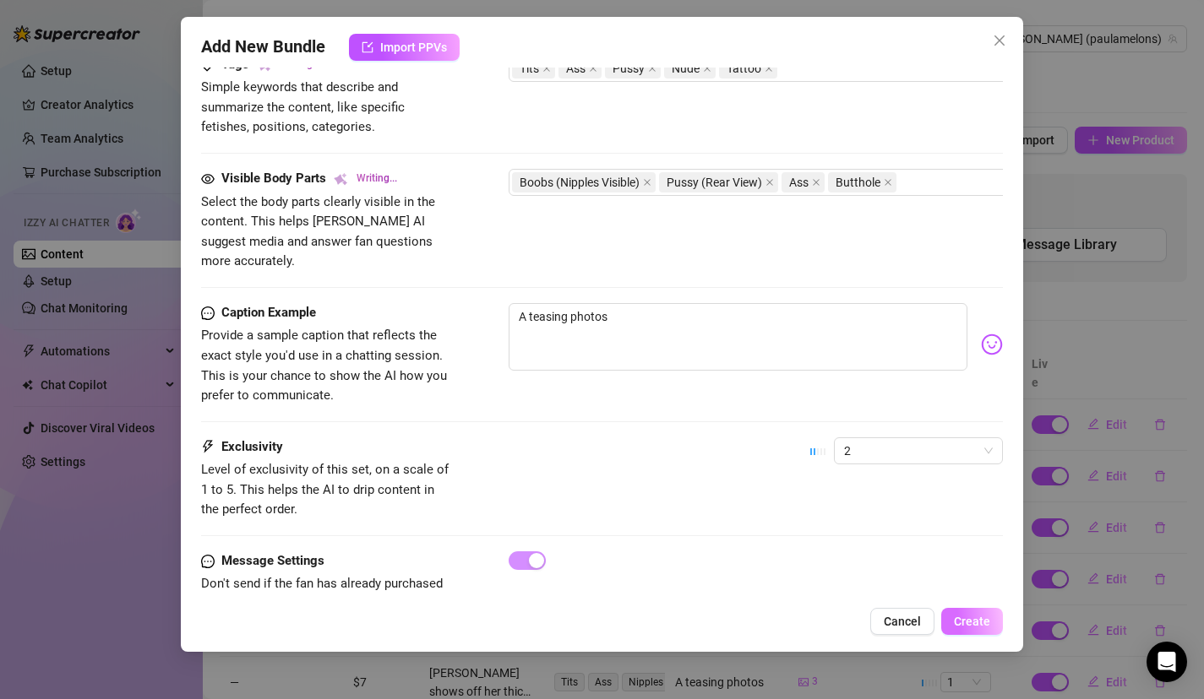
click at [987, 617] on span "Create" at bounding box center [972, 622] width 36 height 14
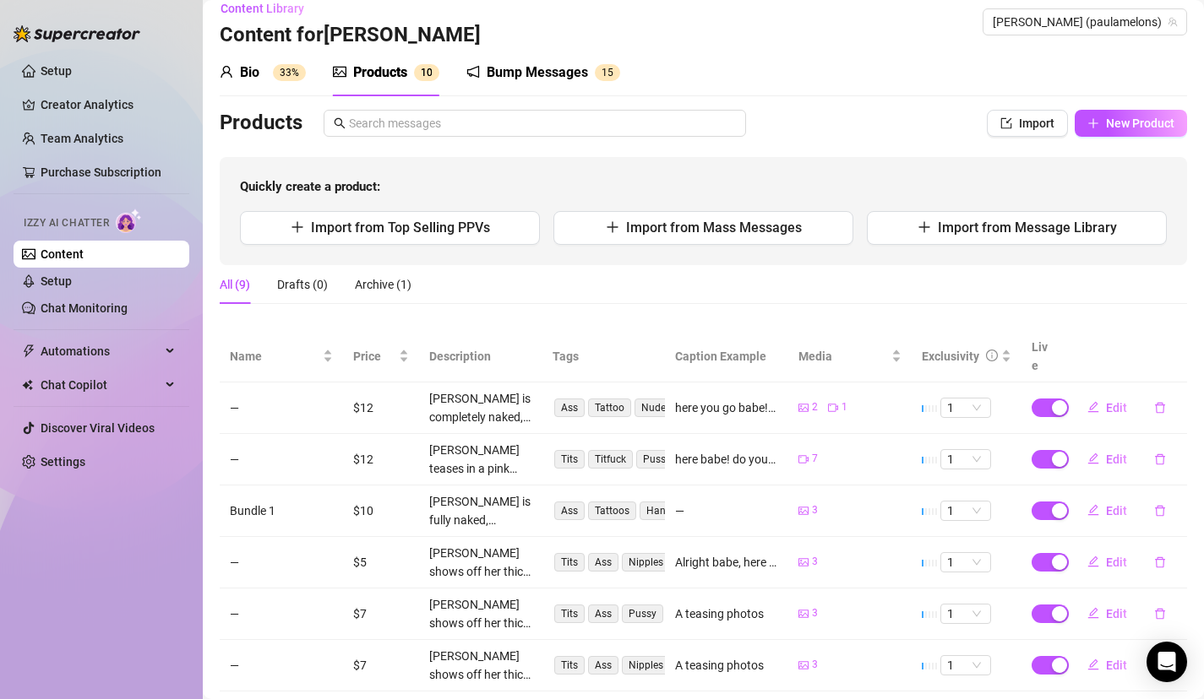
scroll to position [0, 0]
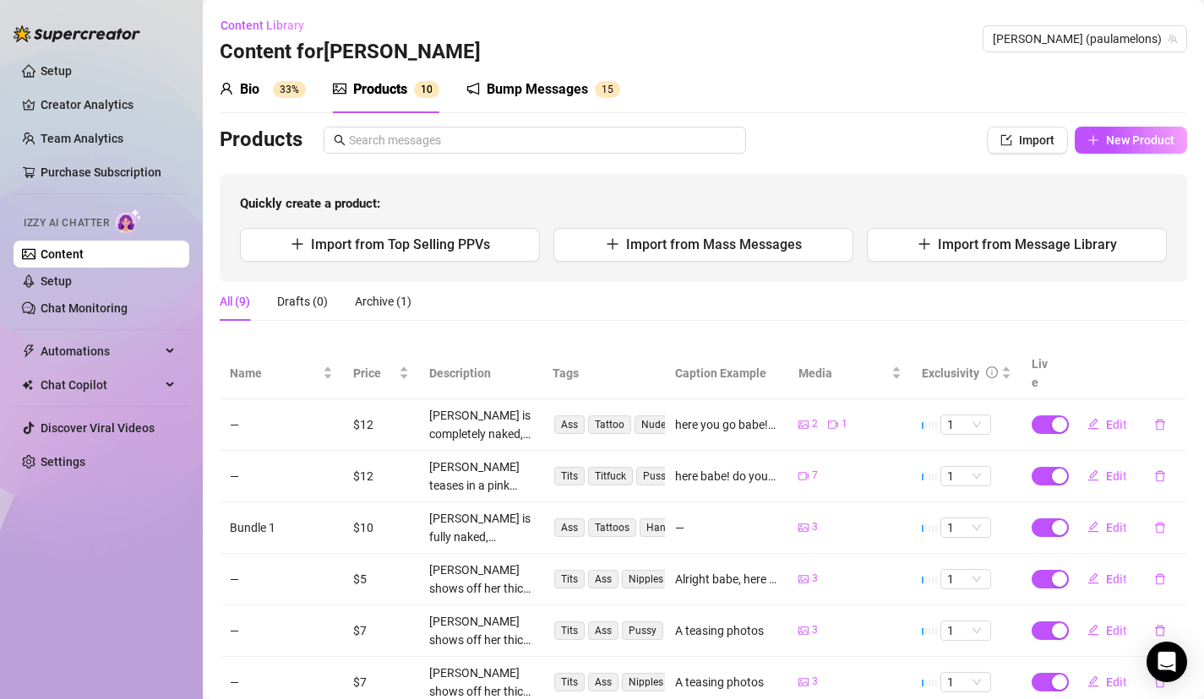
click at [287, 94] on sup "33%" at bounding box center [289, 89] width 33 height 17
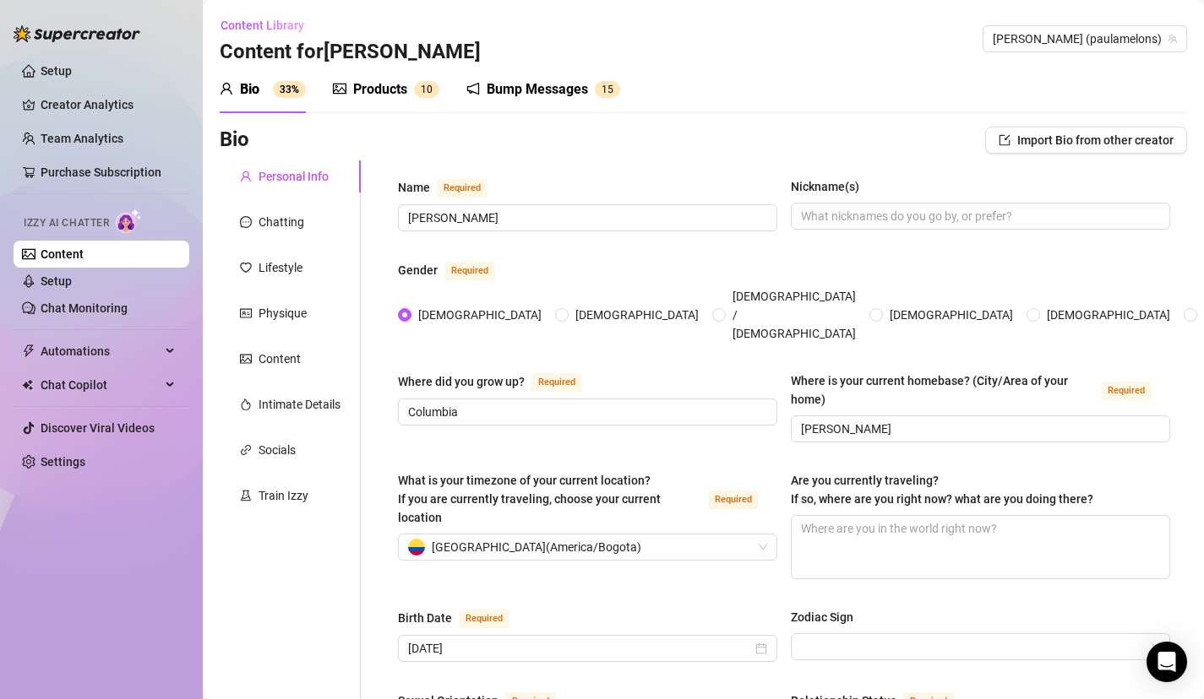
click at [379, 99] on div "Products" at bounding box center [380, 89] width 54 height 20
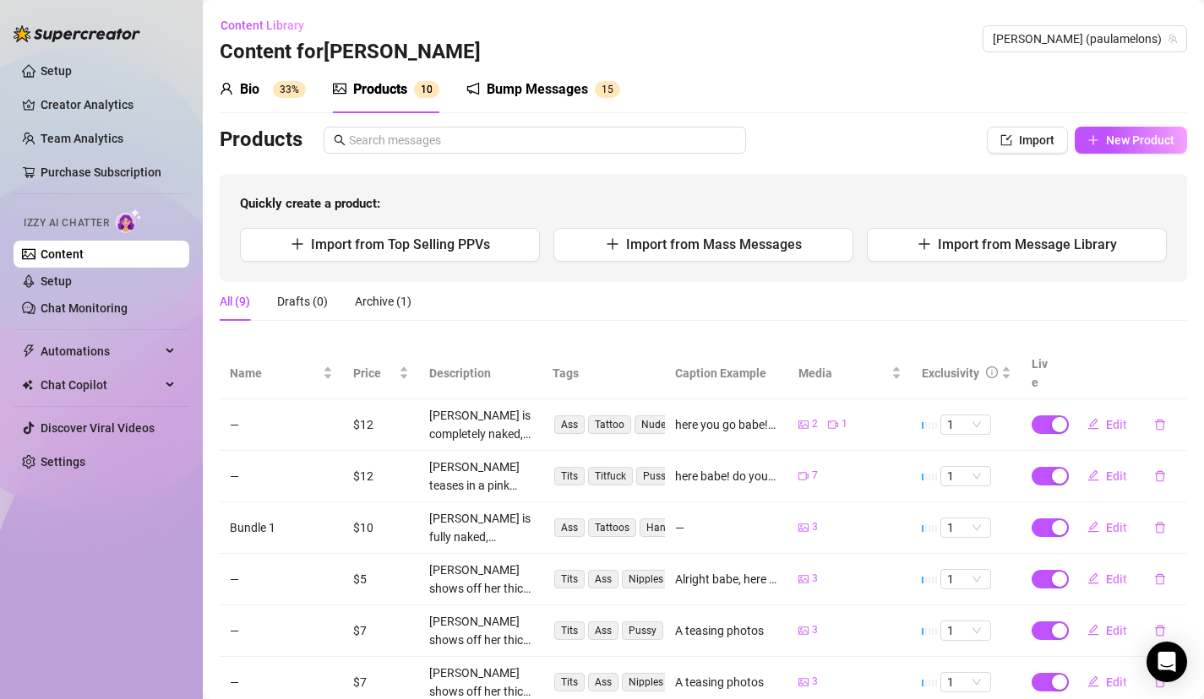
click at [512, 98] on div "Bump Messages" at bounding box center [537, 89] width 101 height 20
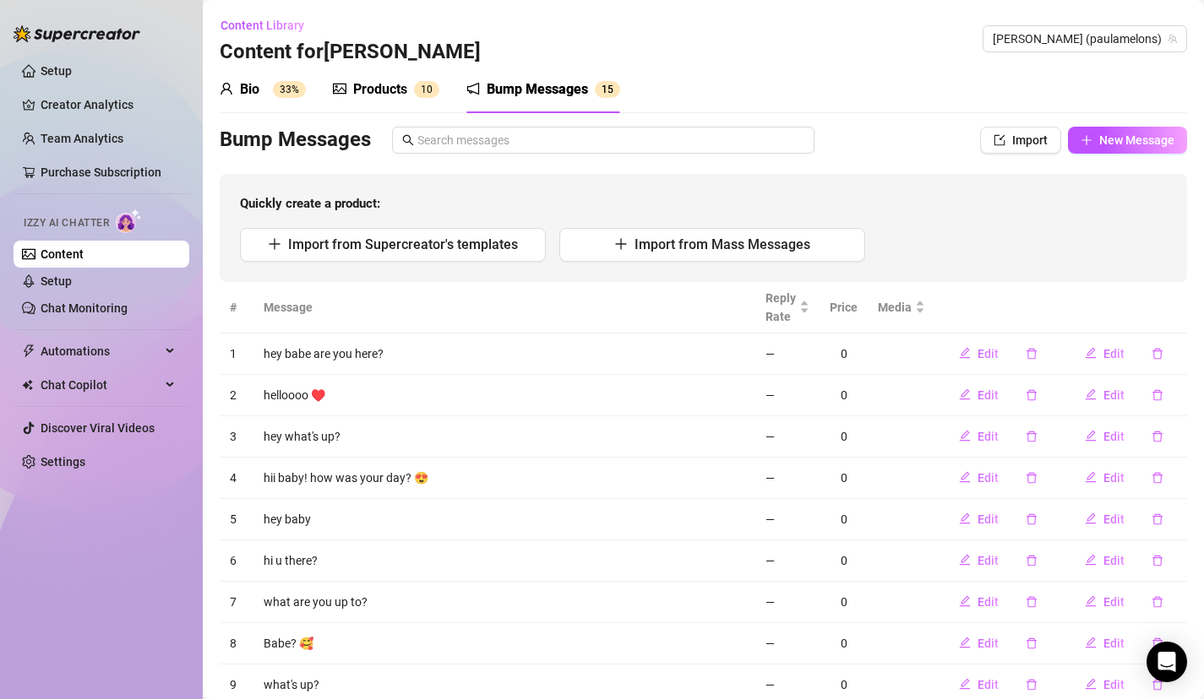
click at [392, 88] on div "Products" at bounding box center [380, 89] width 54 height 20
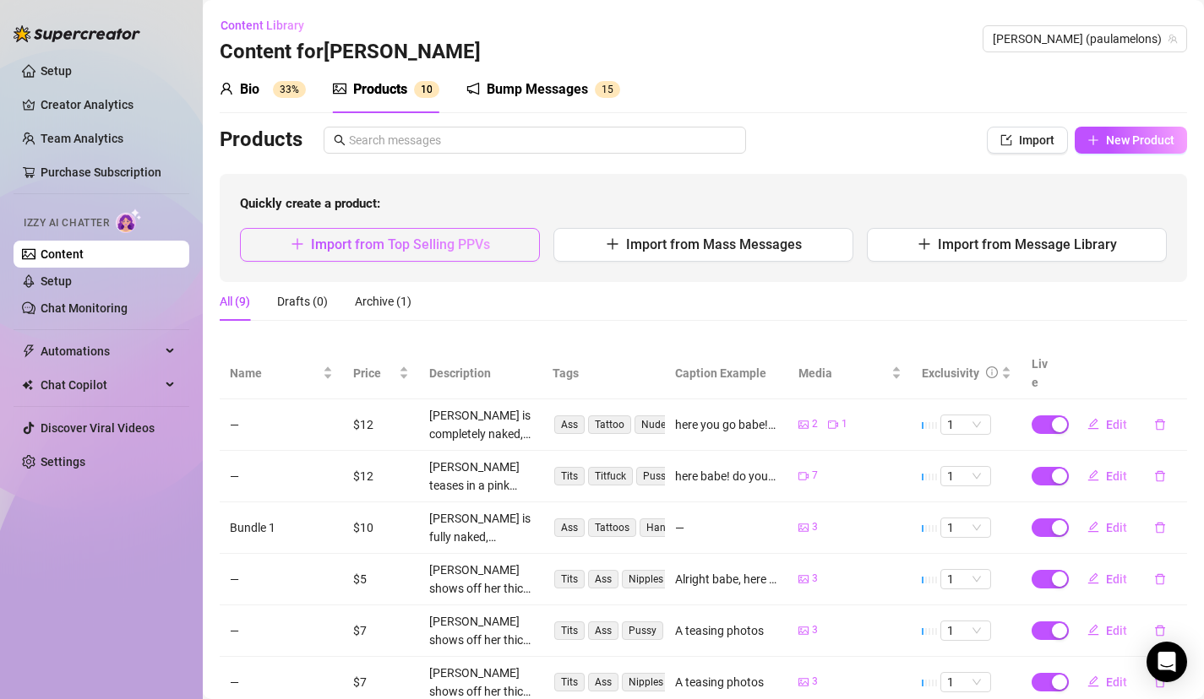
click at [485, 260] on button "Import from Top Selling PPVs" at bounding box center [390, 245] width 300 height 34
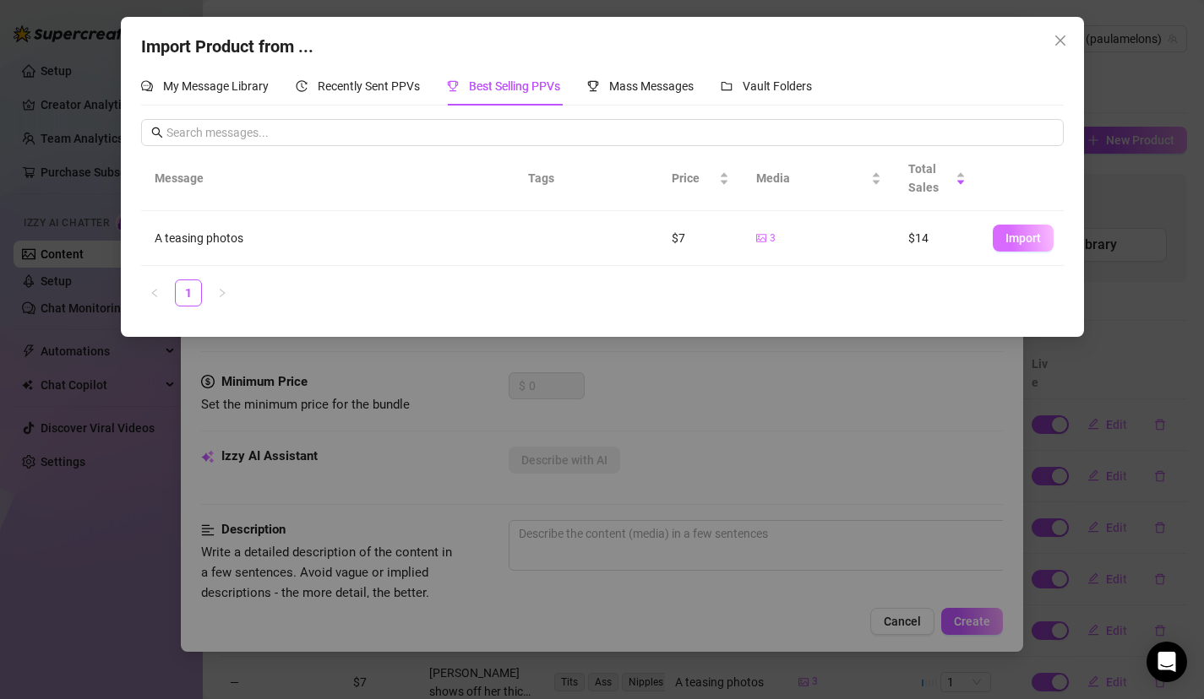
click at [1003, 245] on button "Import" at bounding box center [1023, 238] width 61 height 27
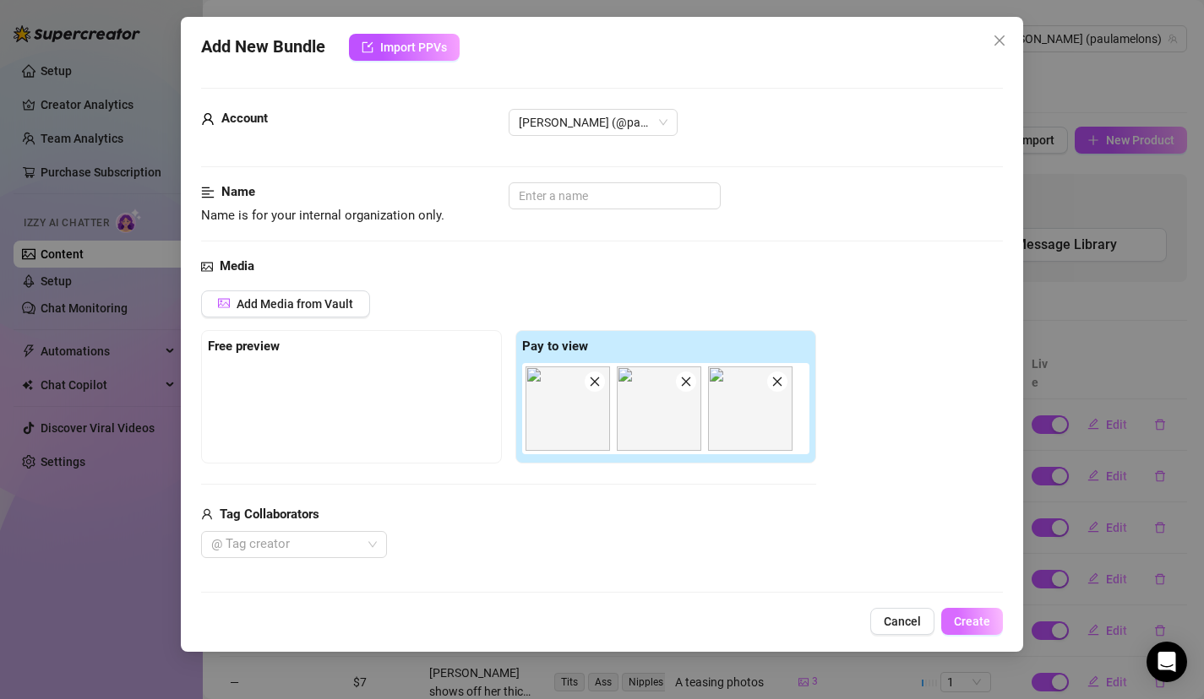
click at [961, 612] on button "Create" at bounding box center [972, 621] width 62 height 27
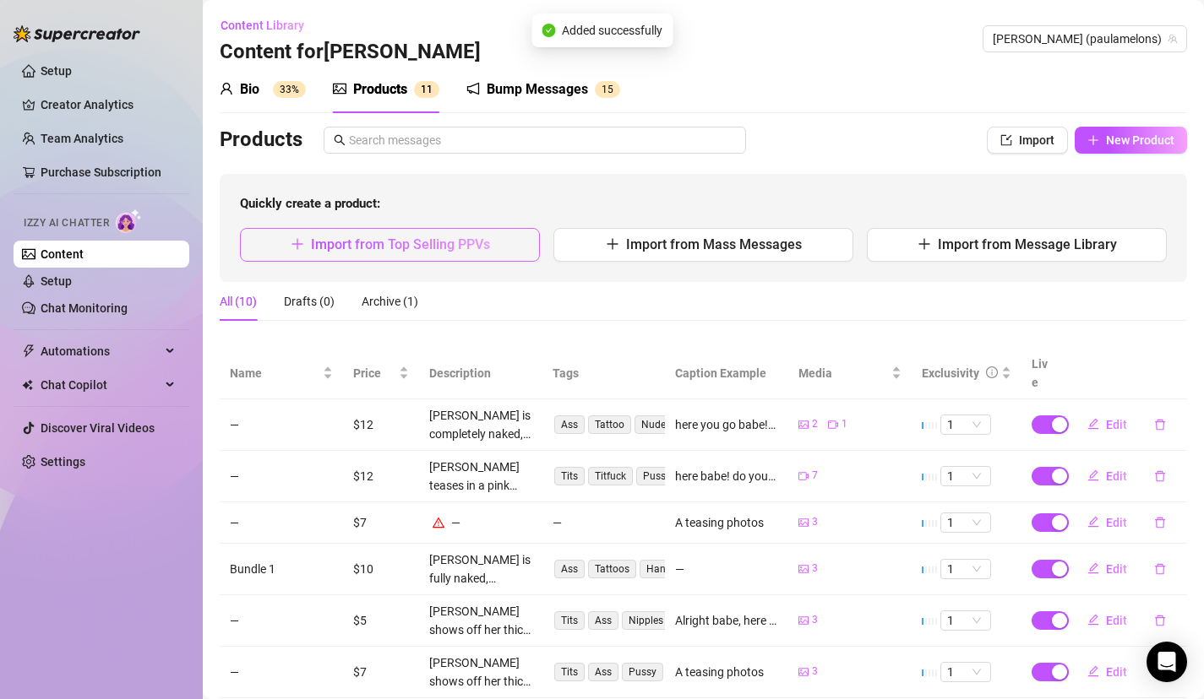
click at [492, 242] on button "Import from Top Selling PPVs" at bounding box center [390, 245] width 300 height 34
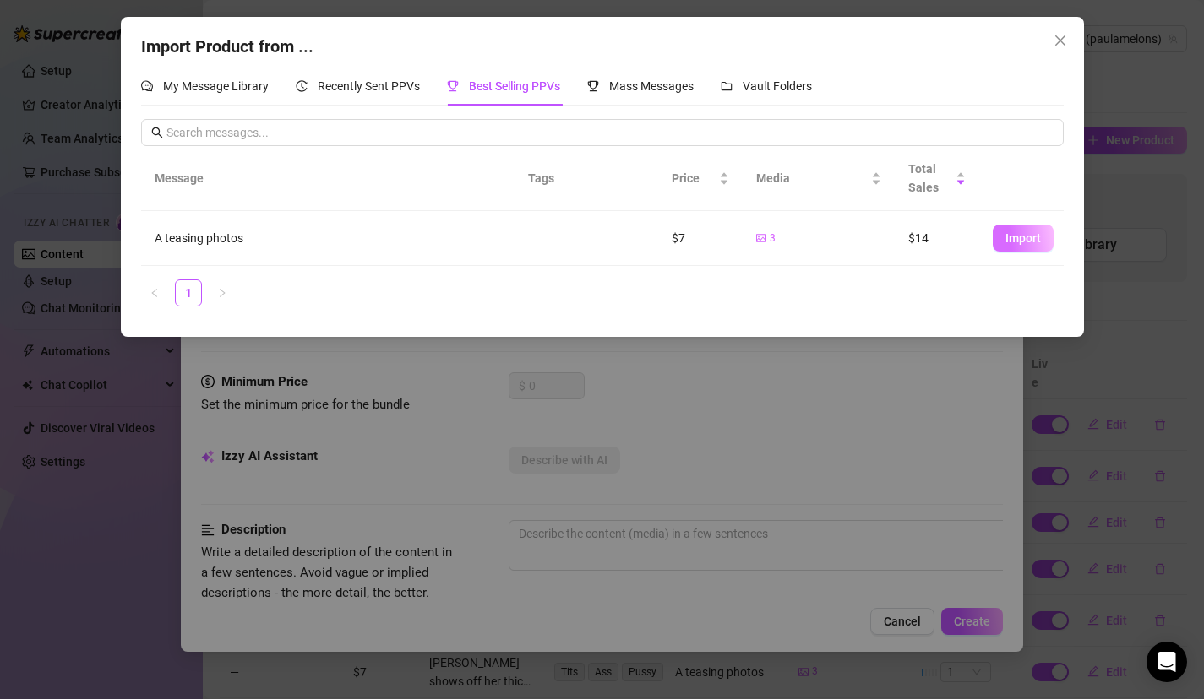
click at [1002, 251] on button "Import" at bounding box center [1023, 238] width 61 height 27
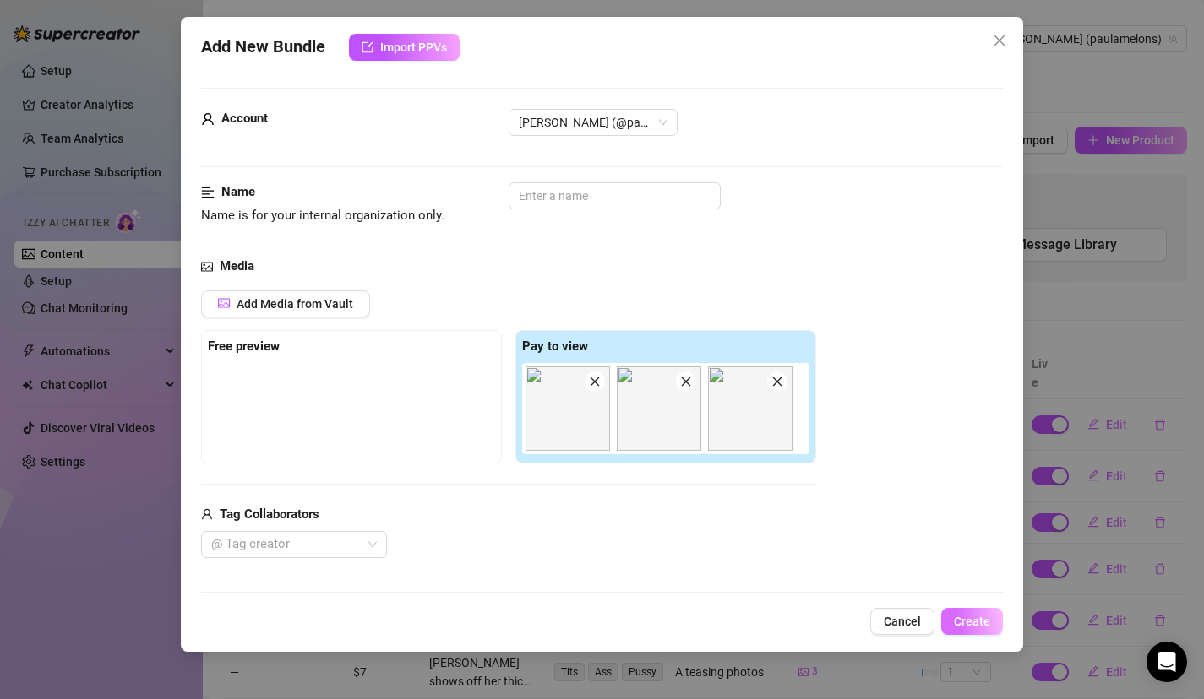
click at [983, 615] on span "Create" at bounding box center [972, 622] width 36 height 14
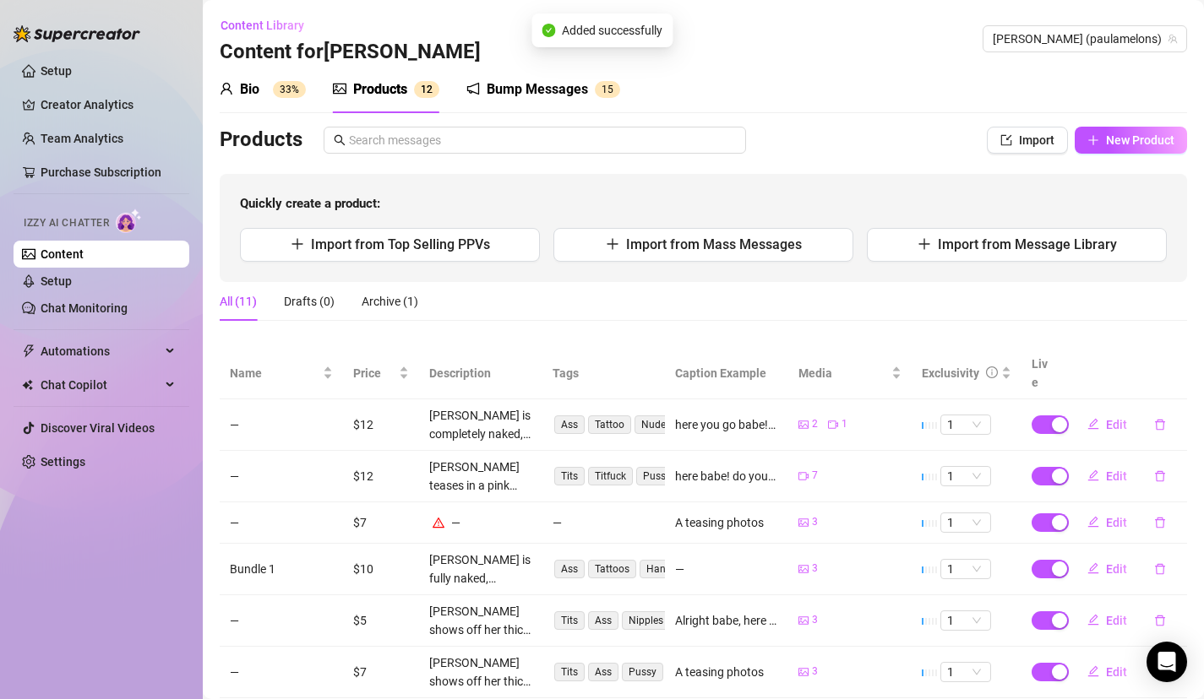
click at [384, 280] on div "Quickly create a product: Import from Top Selling PPVs Import from Mass Message…" at bounding box center [703, 228] width 967 height 108
click at [407, 248] on span "Import from Top Selling PPVs" at bounding box center [400, 245] width 179 height 16
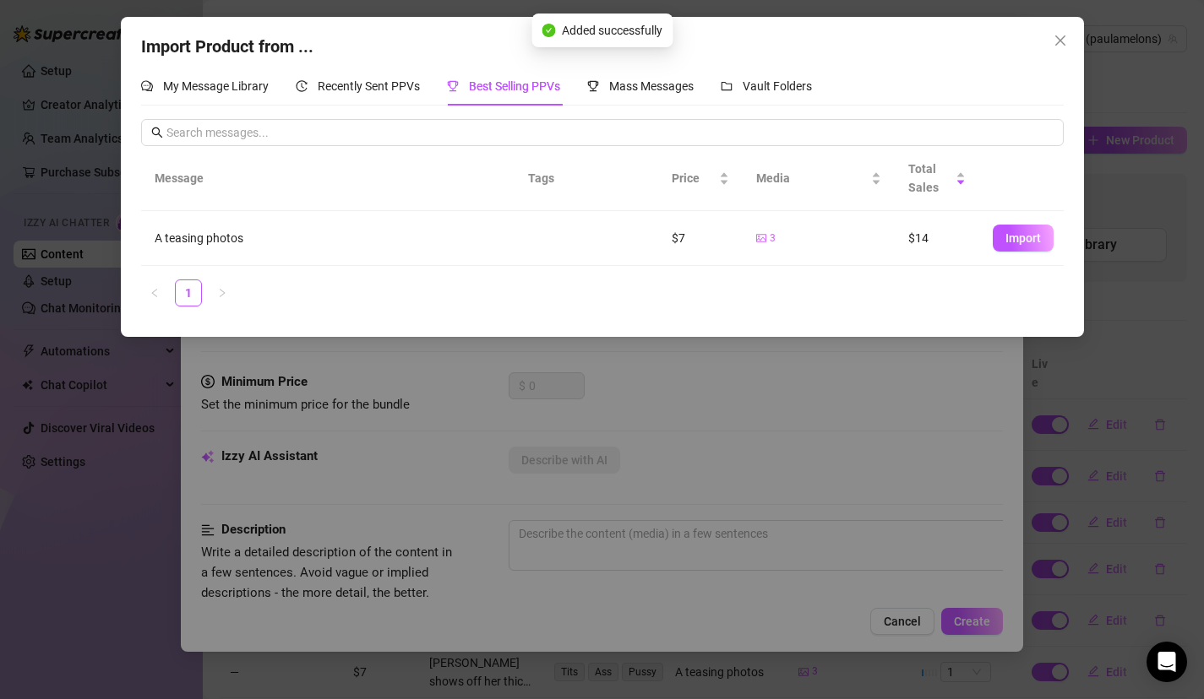
click at [998, 219] on td "Import" at bounding box center [1021, 238] width 84 height 55
click at [998, 240] on button "Import" at bounding box center [1023, 238] width 61 height 27
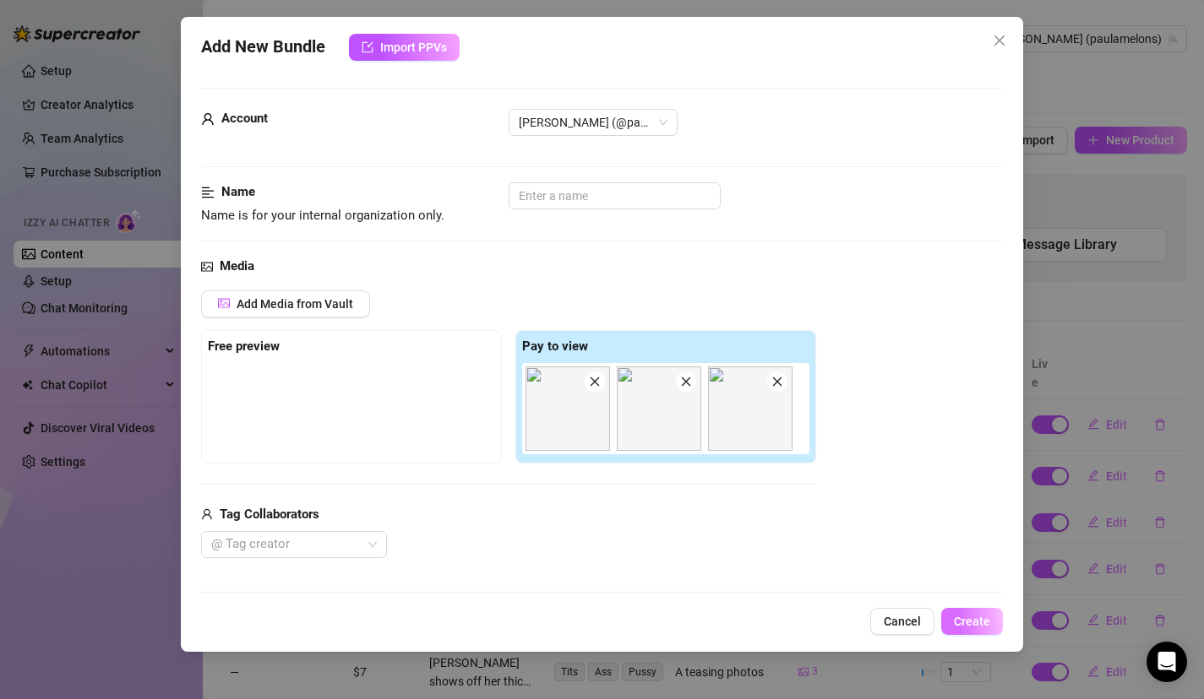
click at [982, 619] on span "Create" at bounding box center [972, 622] width 36 height 14
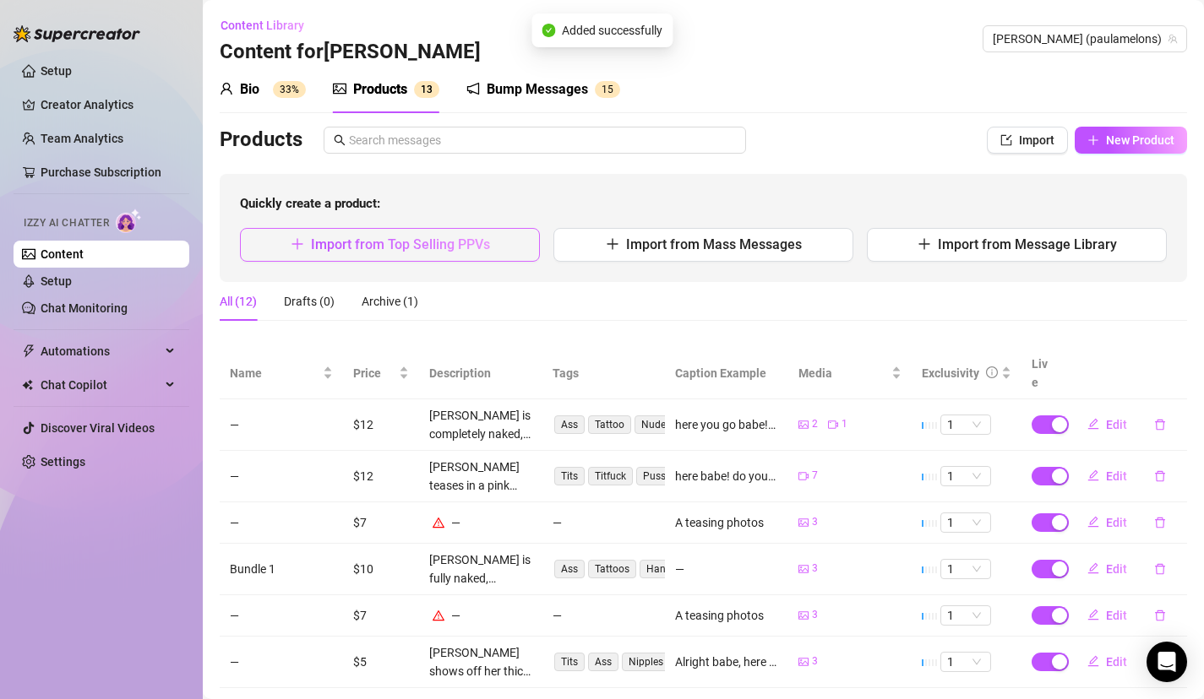
click at [330, 233] on button "Import from Top Selling PPVs" at bounding box center [390, 245] width 300 height 34
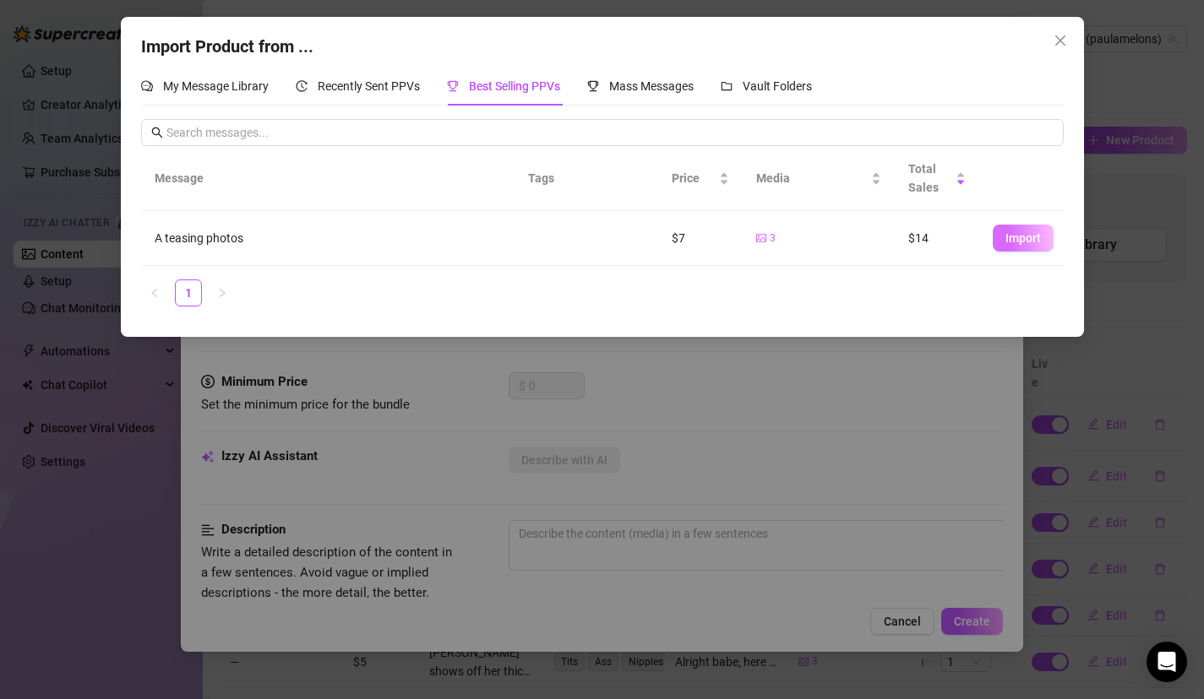
click at [1020, 242] on span "Import" at bounding box center [1022, 238] width 35 height 14
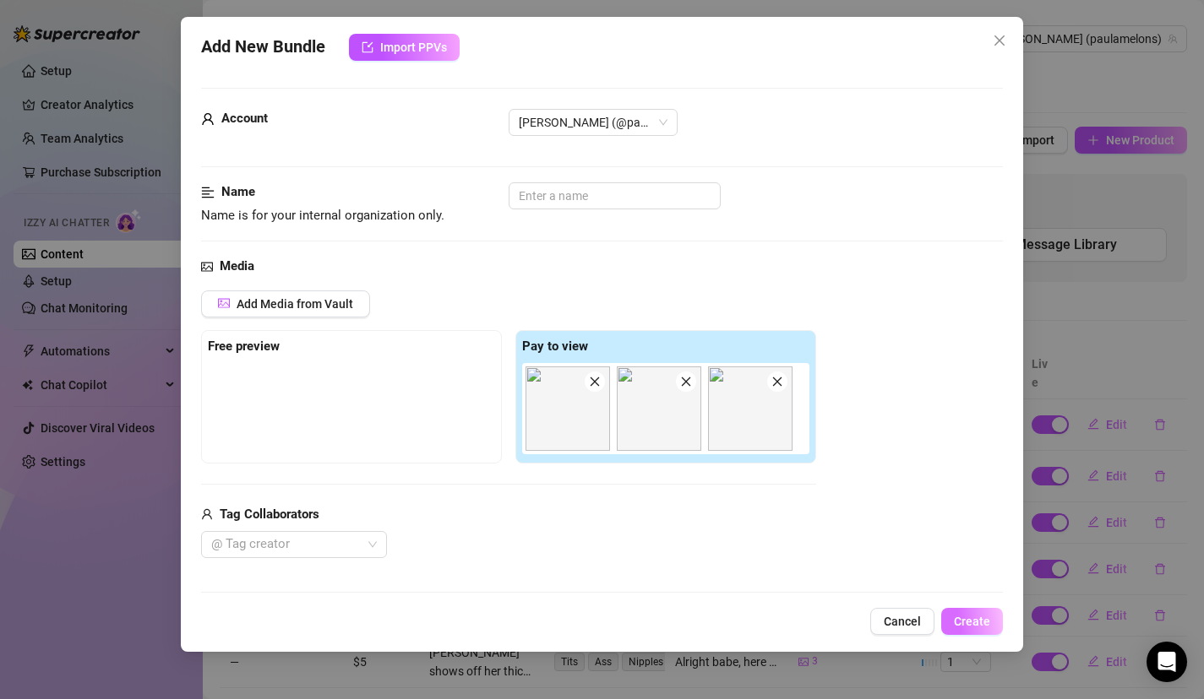
click at [957, 617] on span "Create" at bounding box center [972, 622] width 36 height 14
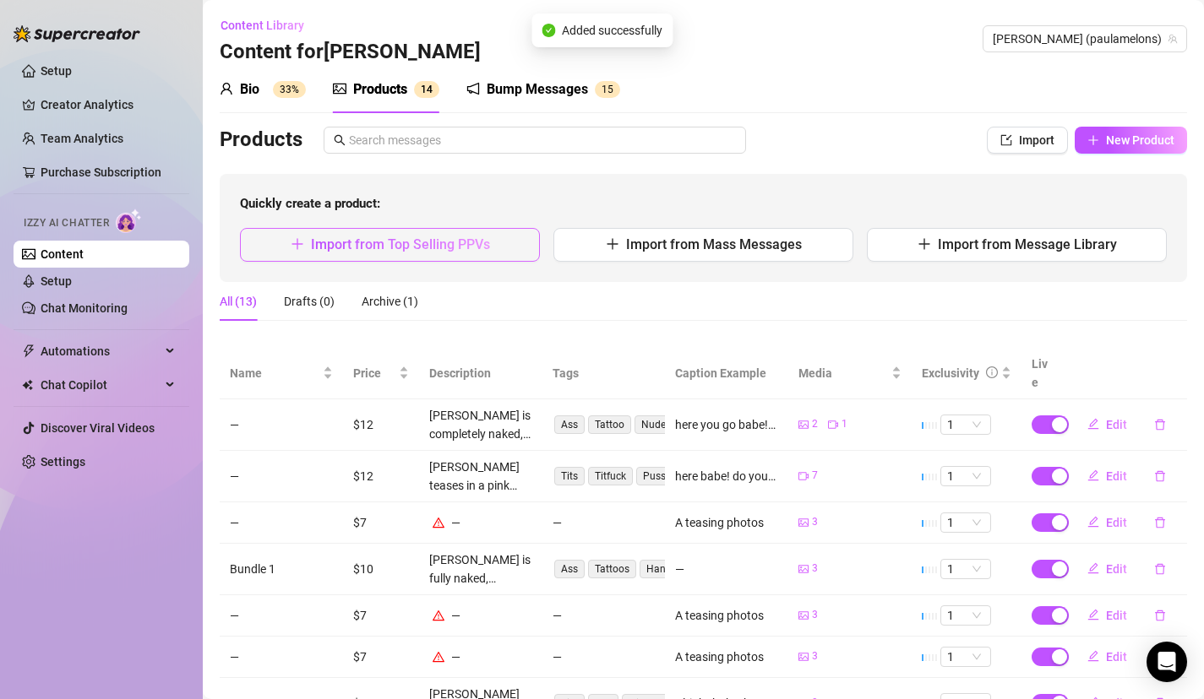
click at [324, 231] on button "Import from Top Selling PPVs" at bounding box center [390, 245] width 300 height 34
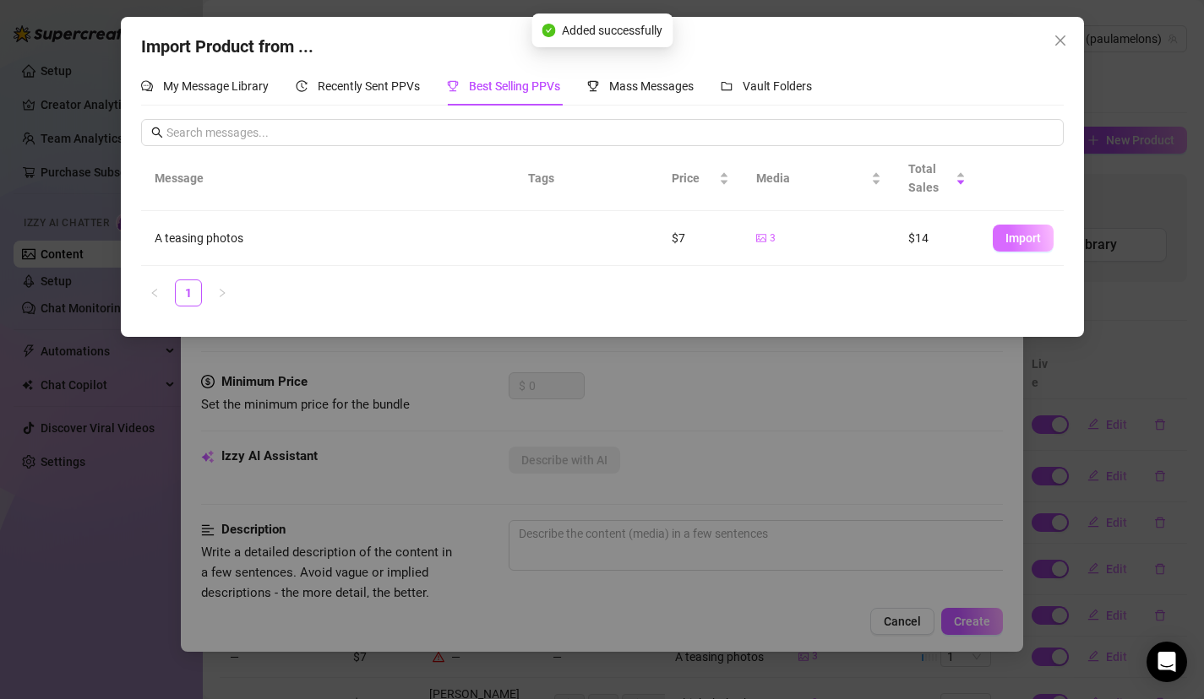
click at [1000, 237] on button "Import" at bounding box center [1023, 238] width 61 height 27
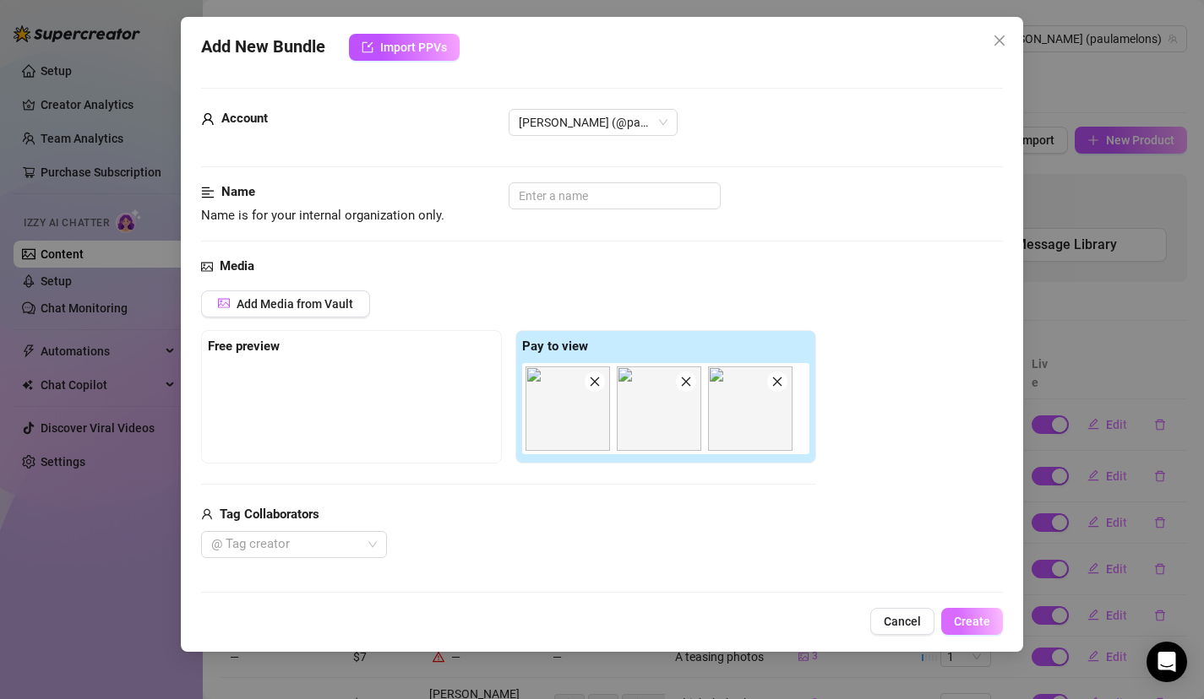
click at [966, 610] on button "Create" at bounding box center [972, 621] width 62 height 27
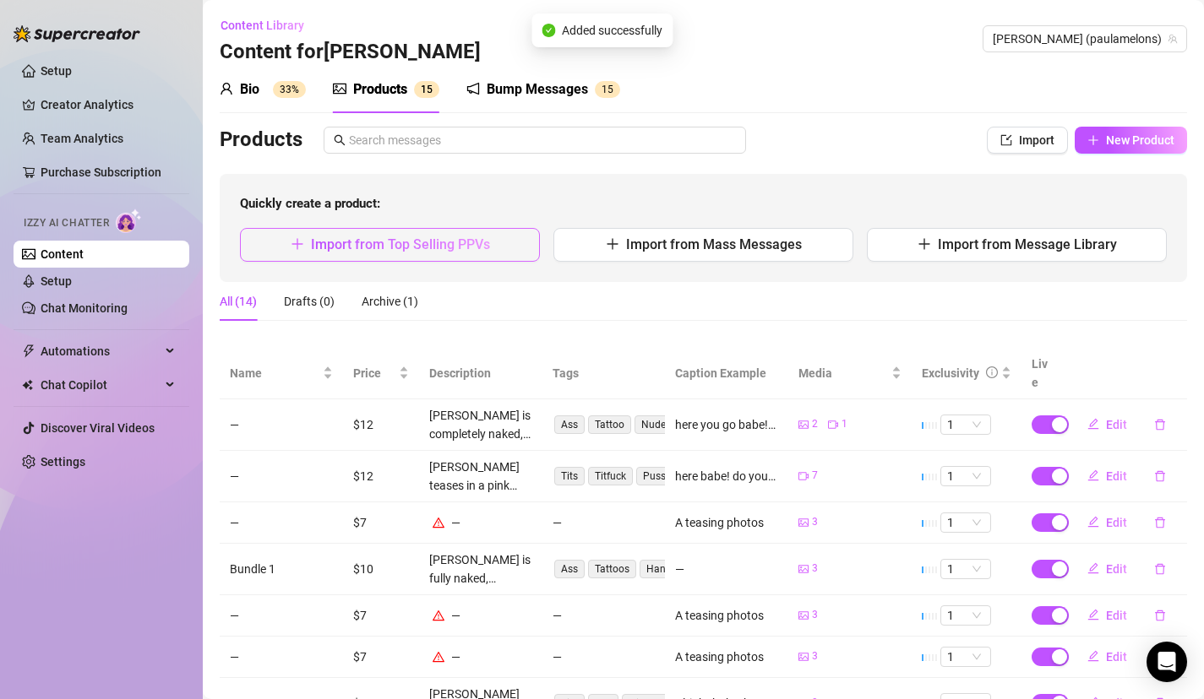
click at [322, 252] on span "Import from Top Selling PPVs" at bounding box center [400, 245] width 179 height 16
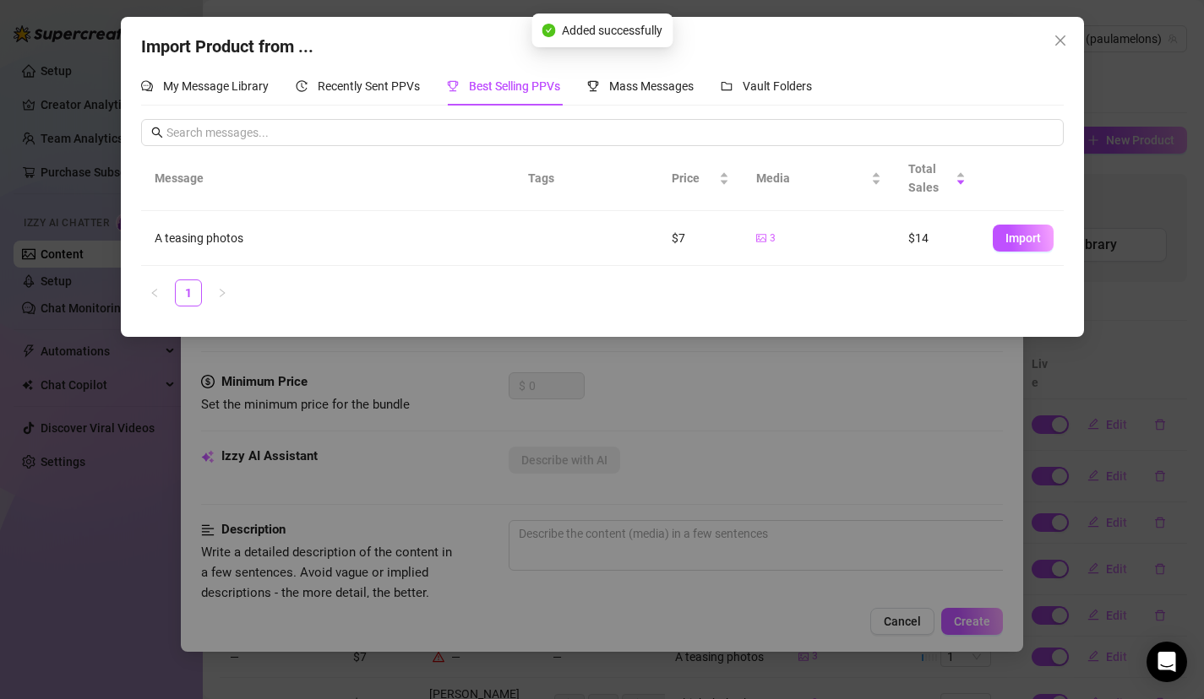
click at [1016, 233] on span "Import" at bounding box center [1022, 238] width 35 height 14
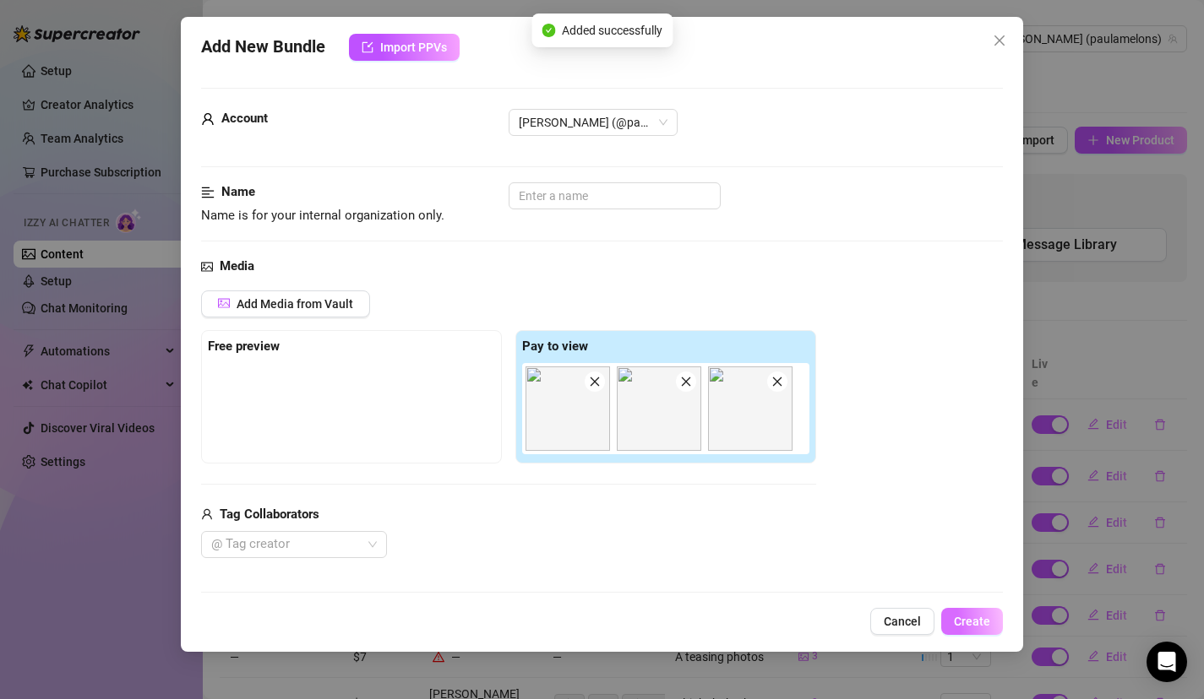
click at [968, 617] on span "Create" at bounding box center [972, 622] width 36 height 14
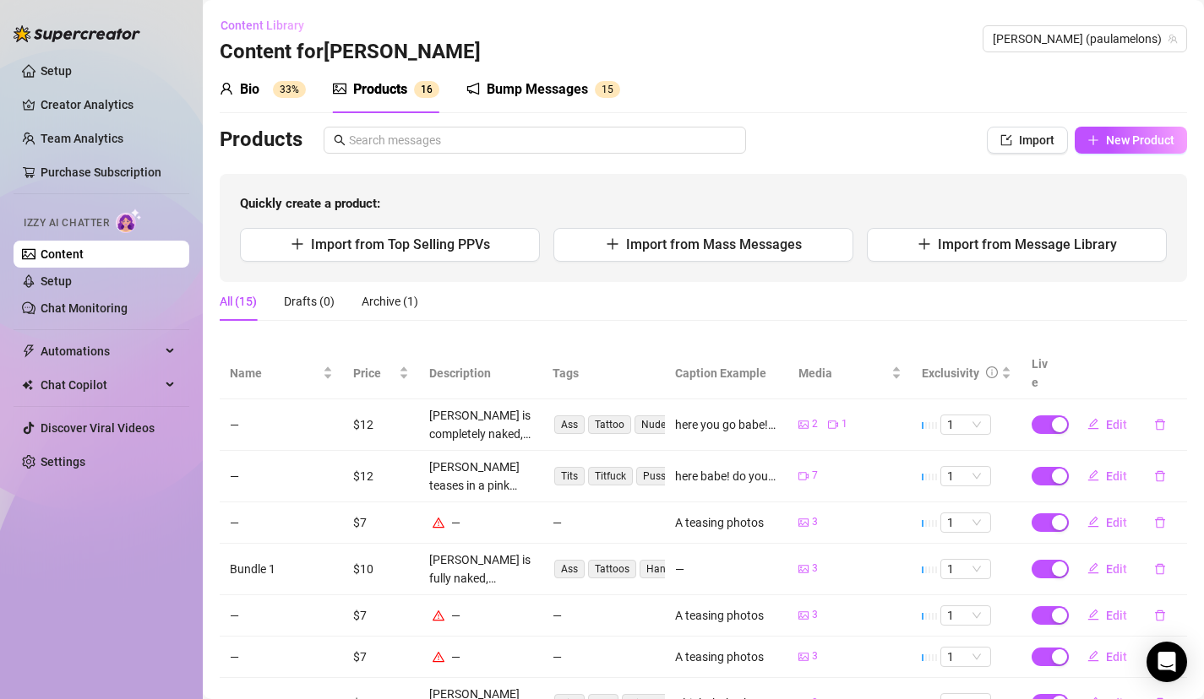
click at [285, 26] on span "Content Library" at bounding box center [262, 26] width 84 height 14
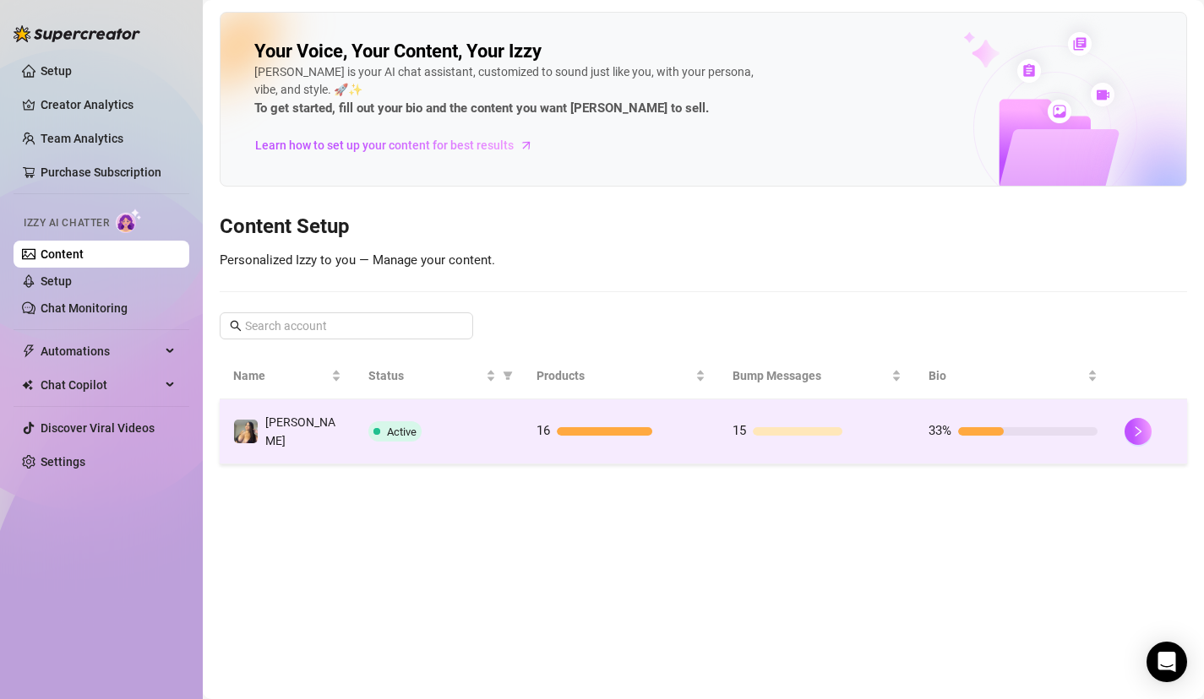
click at [501, 426] on div "Active" at bounding box center [438, 432] width 141 height 20
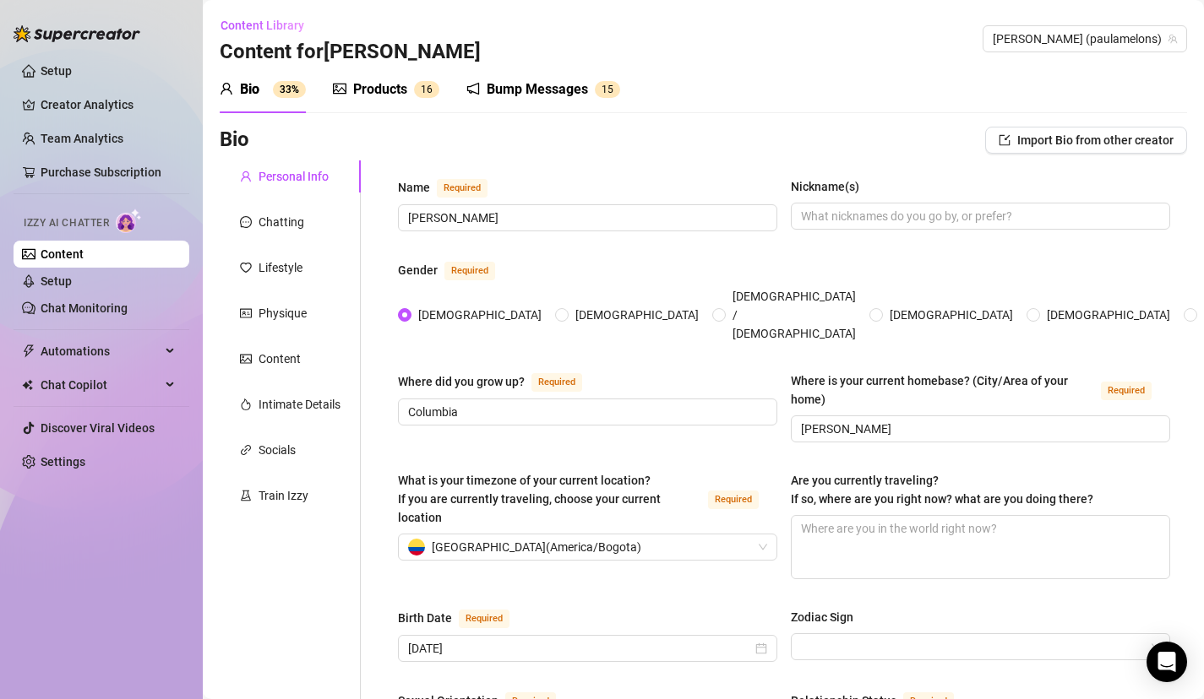
click at [546, 102] on div "Bump Messages 1 5" at bounding box center [543, 89] width 154 height 47
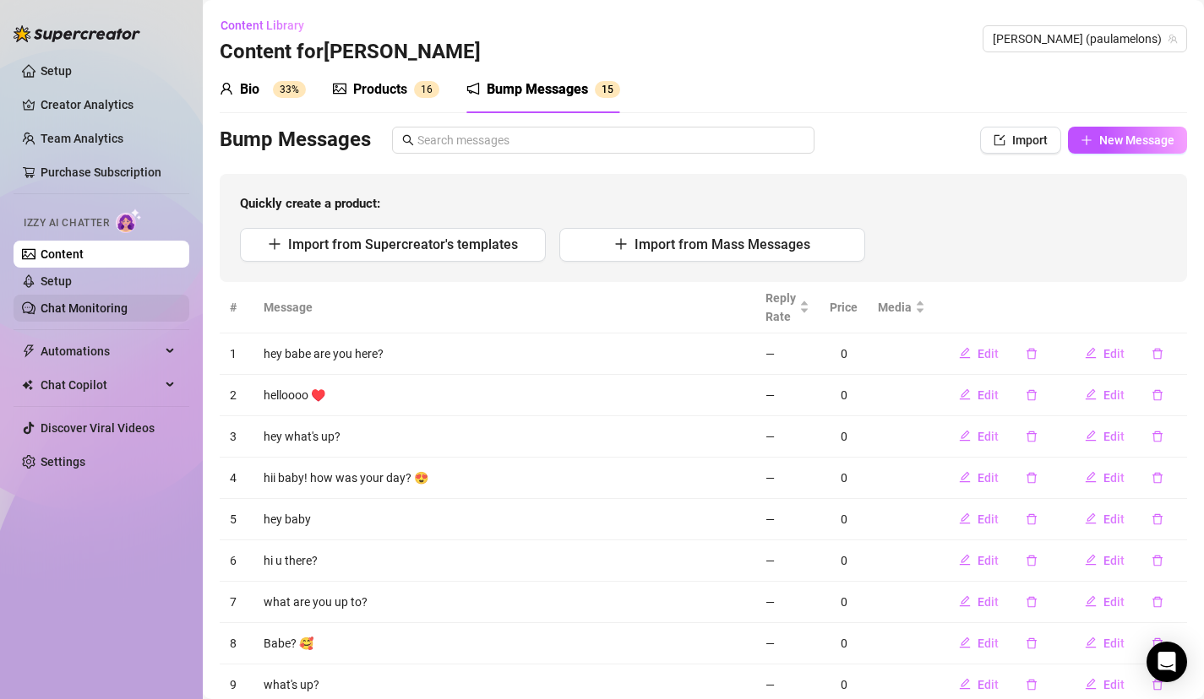
click at [96, 309] on link "Chat Monitoring" at bounding box center [84, 309] width 87 height 14
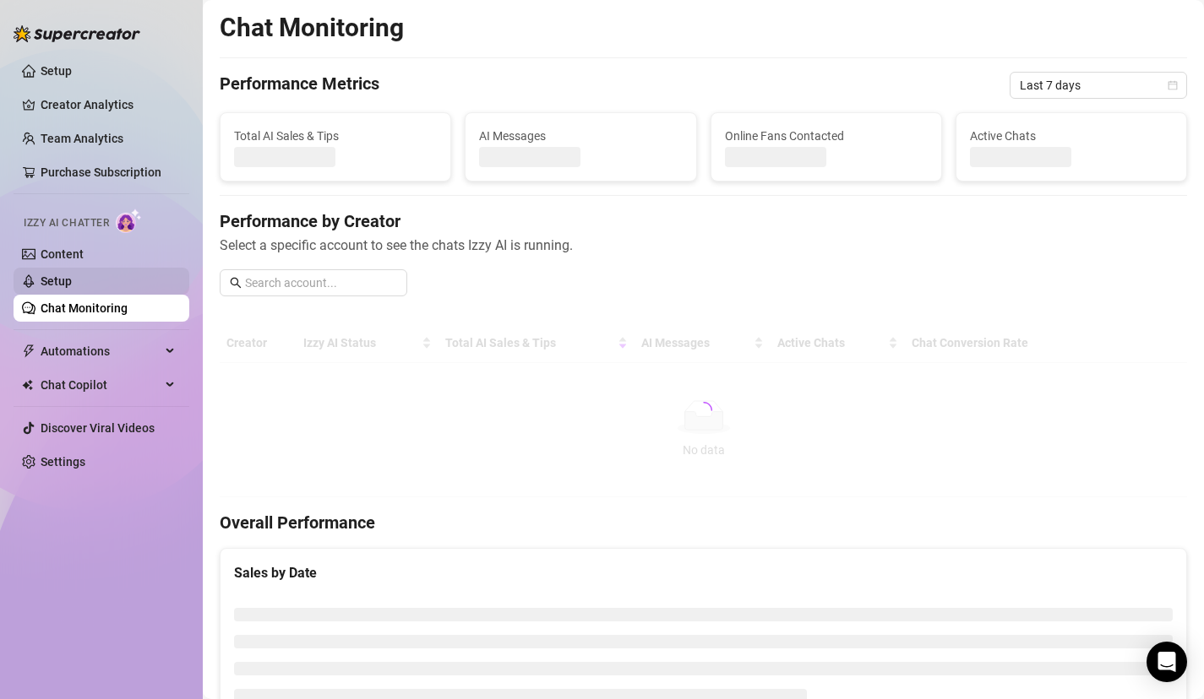
click at [72, 288] on link "Setup" at bounding box center [56, 282] width 31 height 14
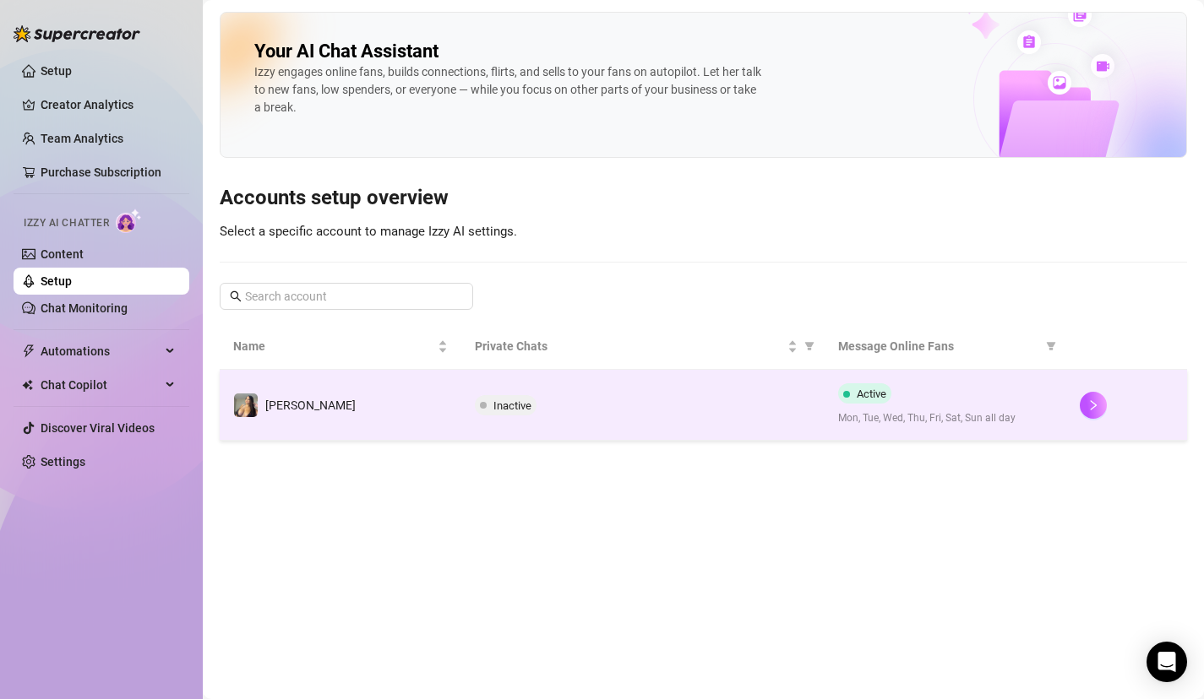
click at [574, 391] on td "Inactive" at bounding box center [642, 405] width 362 height 71
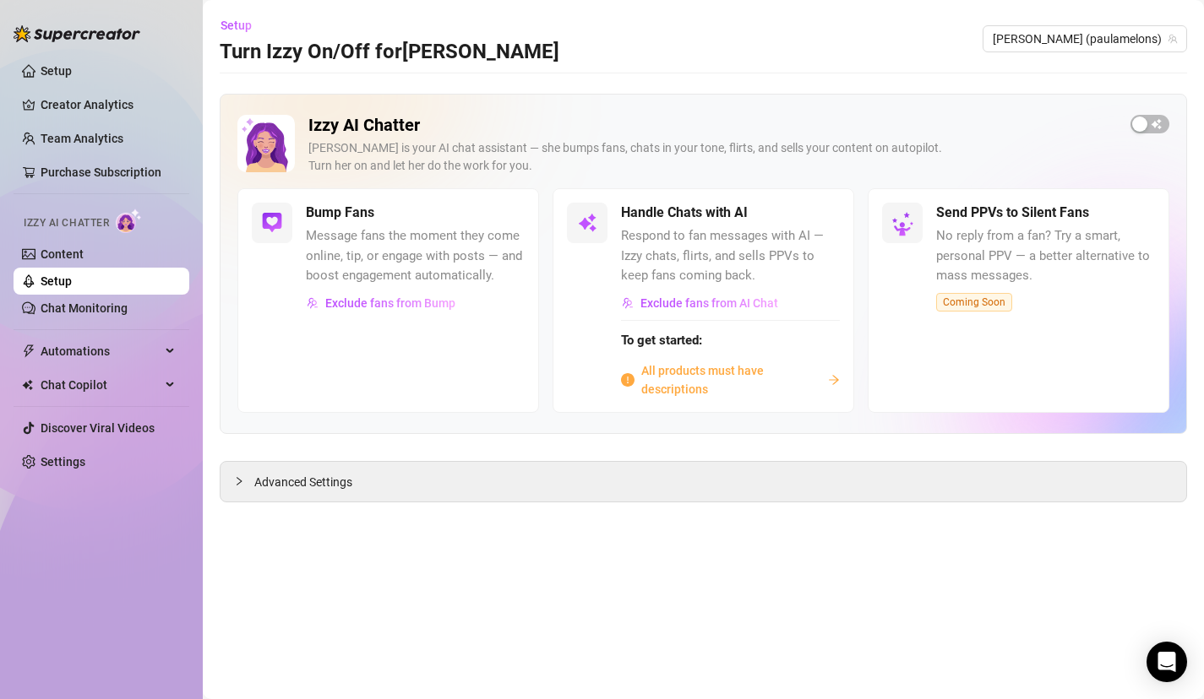
click at [1123, 127] on div "Izzy AI Chatter Izzy is your AI chat assistant — she bumps fans, chats in your …" at bounding box center [703, 151] width 932 height 73
click at [1136, 128] on div "button" at bounding box center [1139, 124] width 15 height 15
click at [834, 209] on span "button" at bounding box center [820, 213] width 37 height 19
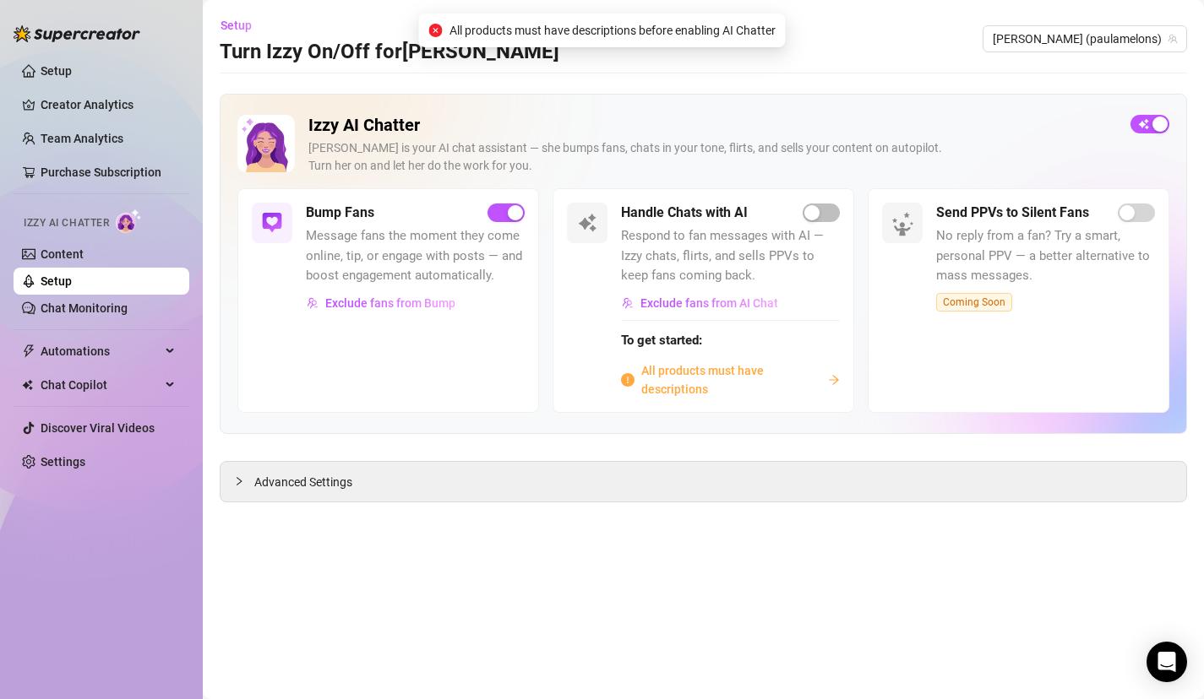
click at [763, 340] on span "To get started:" at bounding box center [730, 341] width 219 height 20
click at [729, 373] on span "All products must have descriptions" at bounding box center [731, 380] width 180 height 37
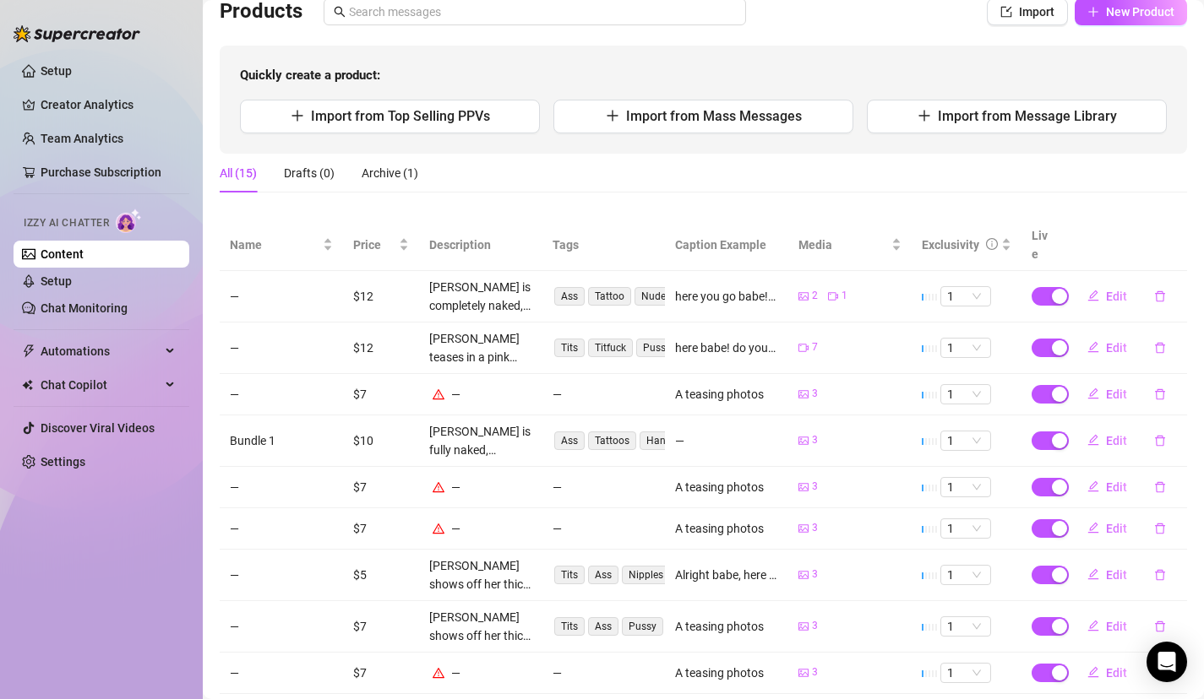
scroll to position [142, 0]
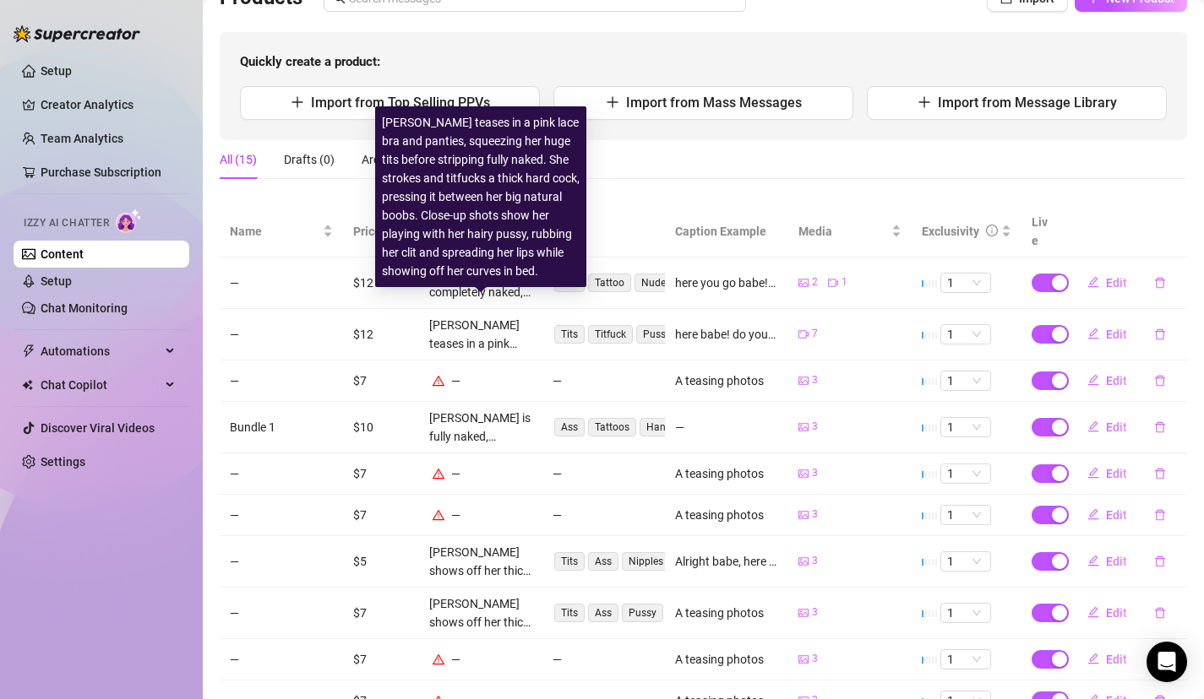
click at [475, 324] on div "Paula teases in a pink lace bra and panties, squeezing her huge tits before str…" at bounding box center [480, 334] width 103 height 37
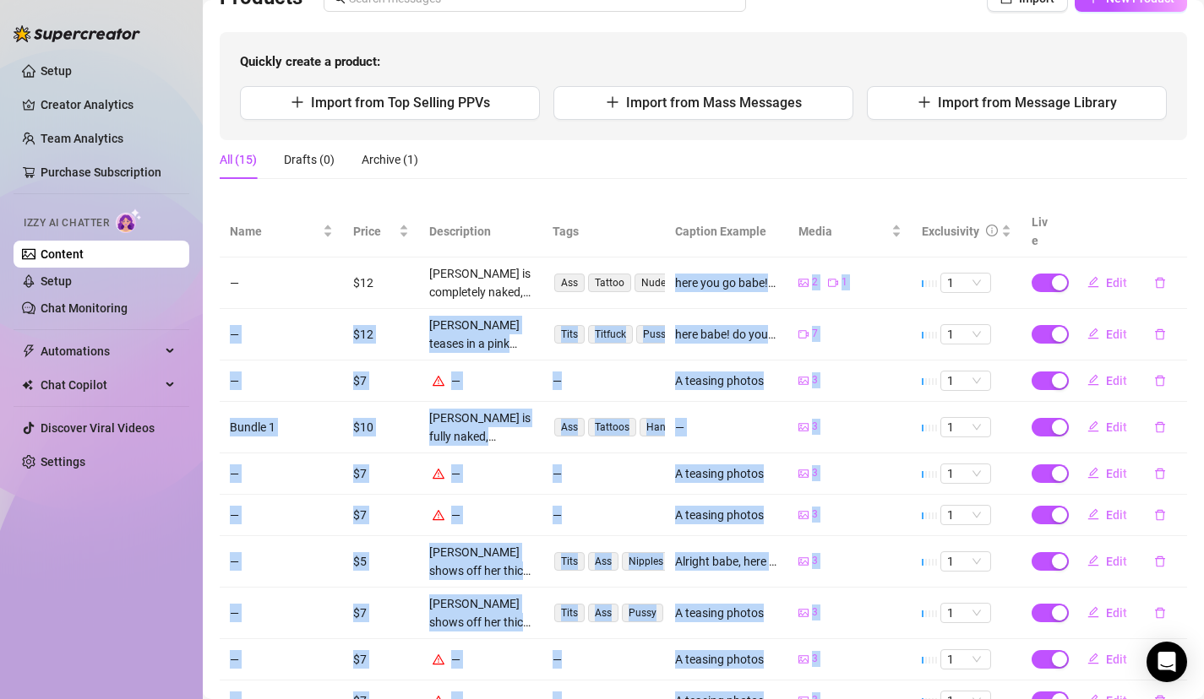
drag, startPoint x: 437, startPoint y: 164, endPoint x: 588, endPoint y: 277, distance: 188.9
click at [588, 277] on body "Setup Creator Analytics Team Analytics Purchase Subscription Izzy AI Chatter Co…" at bounding box center [602, 349] width 1204 height 699
copy body "here you go babe! I bet you want to slap this ass😋 2 1 1 Edit — $12 Paula tease…"
click at [471, 361] on td "—" at bounding box center [480, 381] width 123 height 41
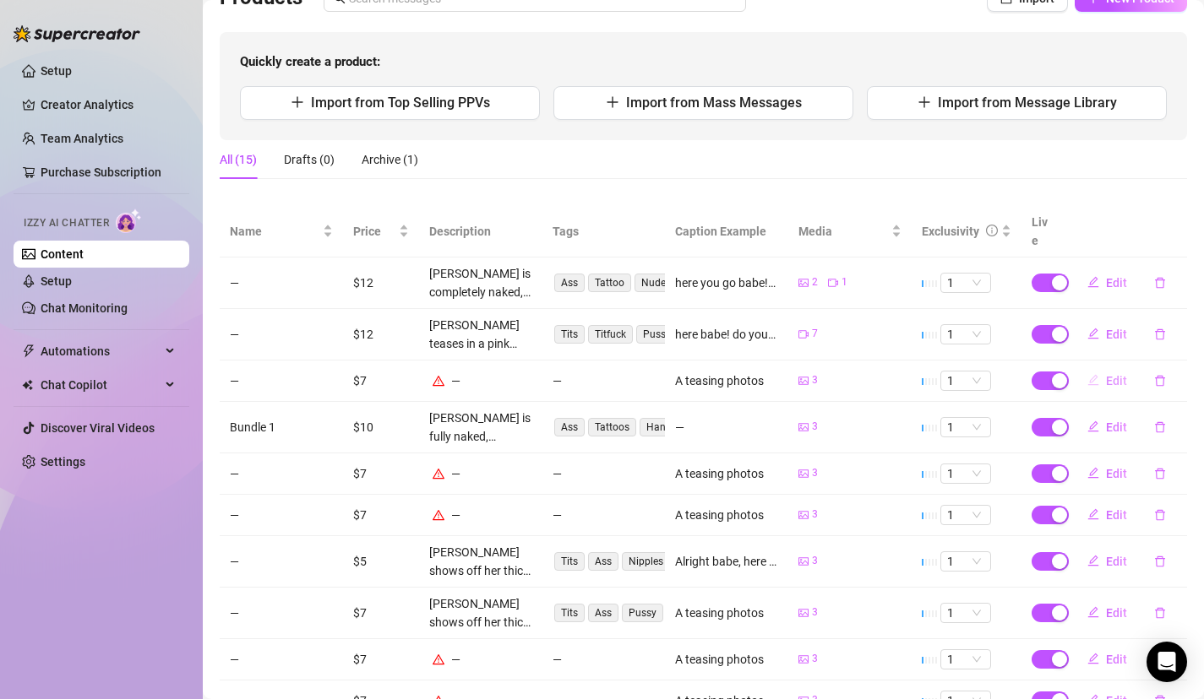
click at [1118, 374] on span "Edit" at bounding box center [1116, 381] width 21 height 14
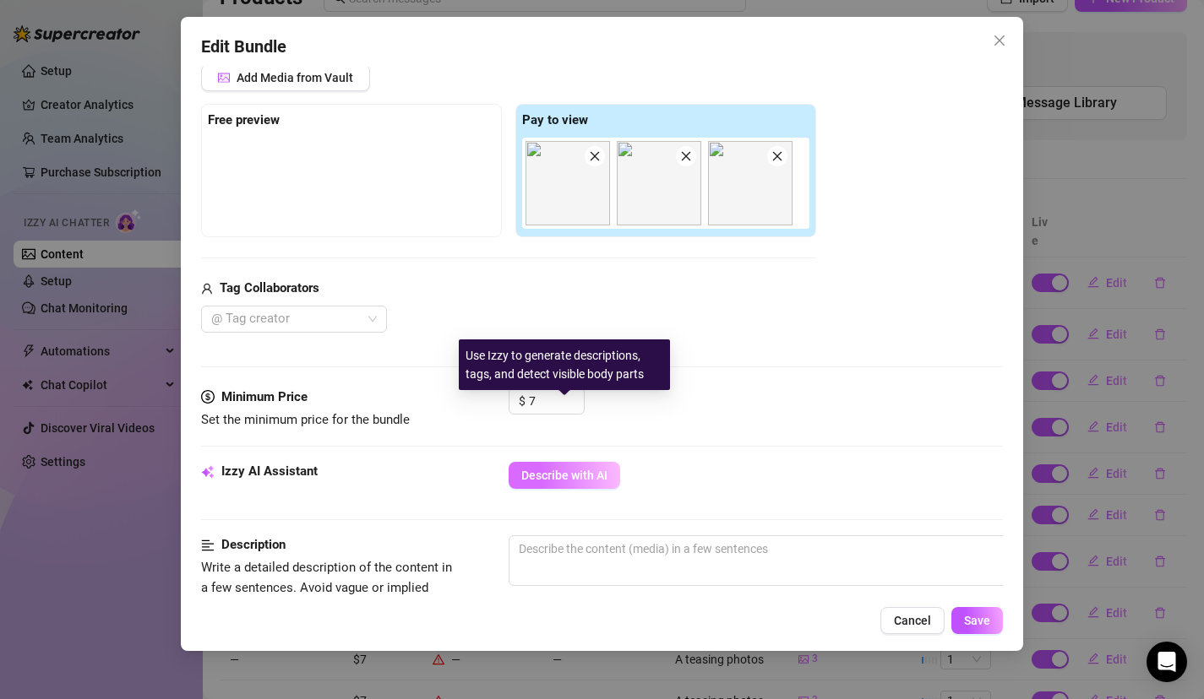
scroll to position [313, 0]
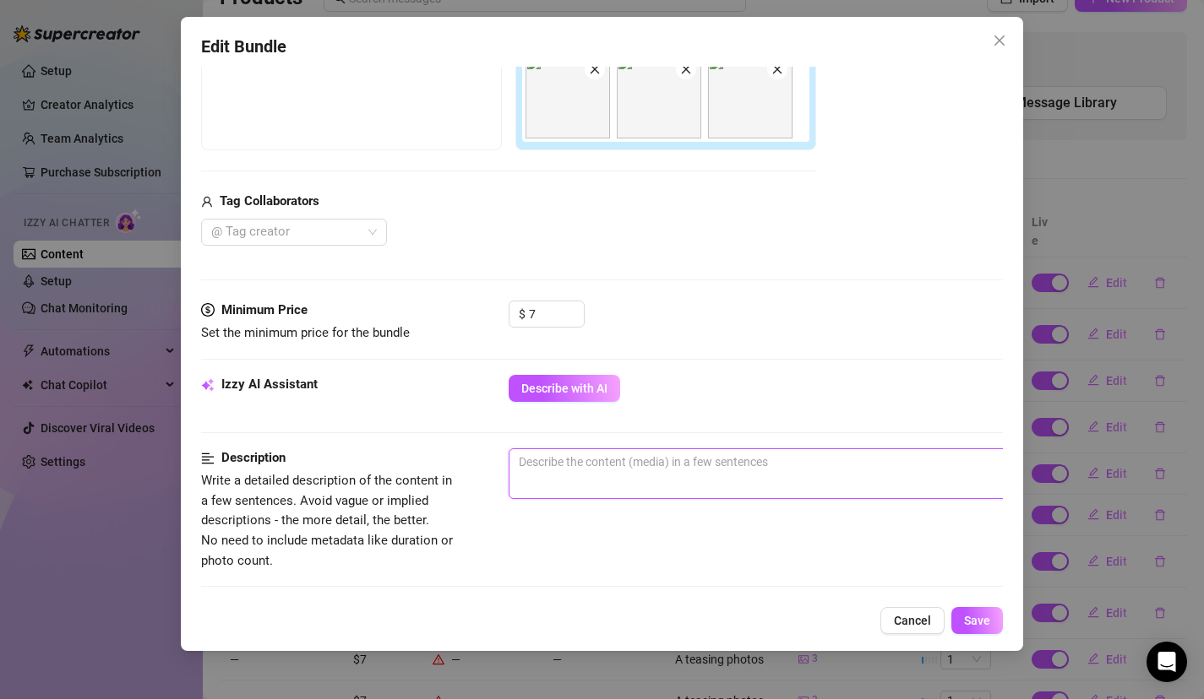
click at [610, 465] on textarea at bounding box center [804, 461] width 590 height 25
paste textarea "here you go babe! I bet you want to slap this ass😋 2 1 — $12 Paula teases in a …"
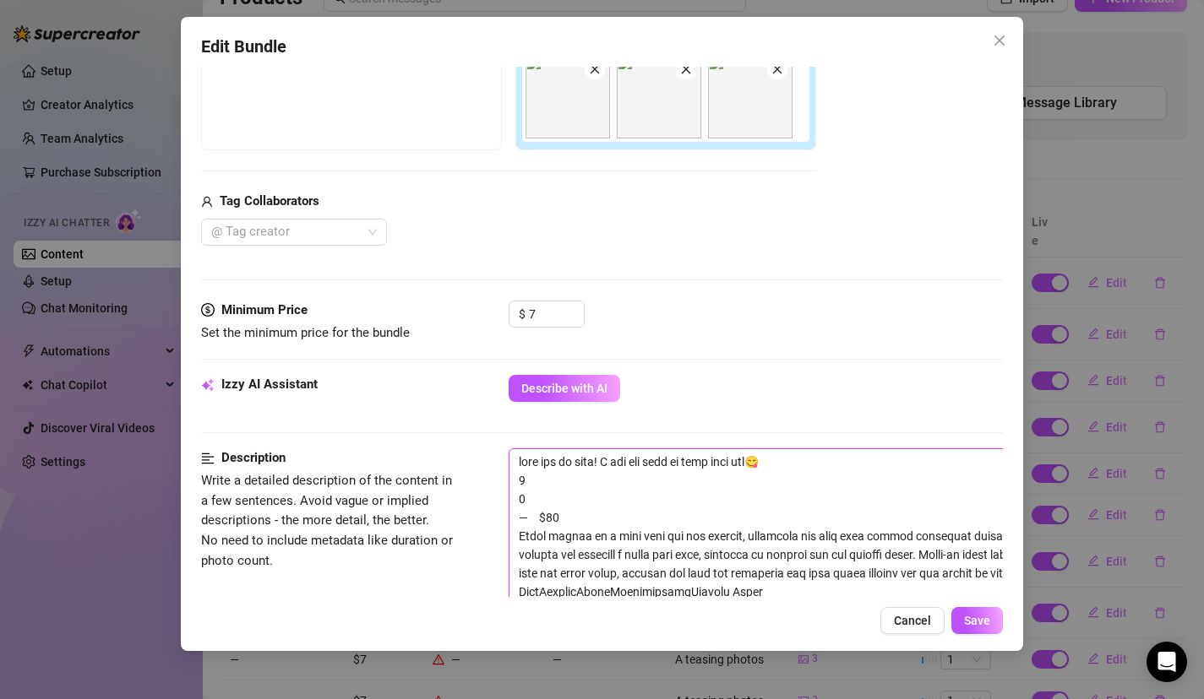
scroll to position [0, 0]
click at [987, 619] on span "Save" at bounding box center [977, 621] width 26 height 14
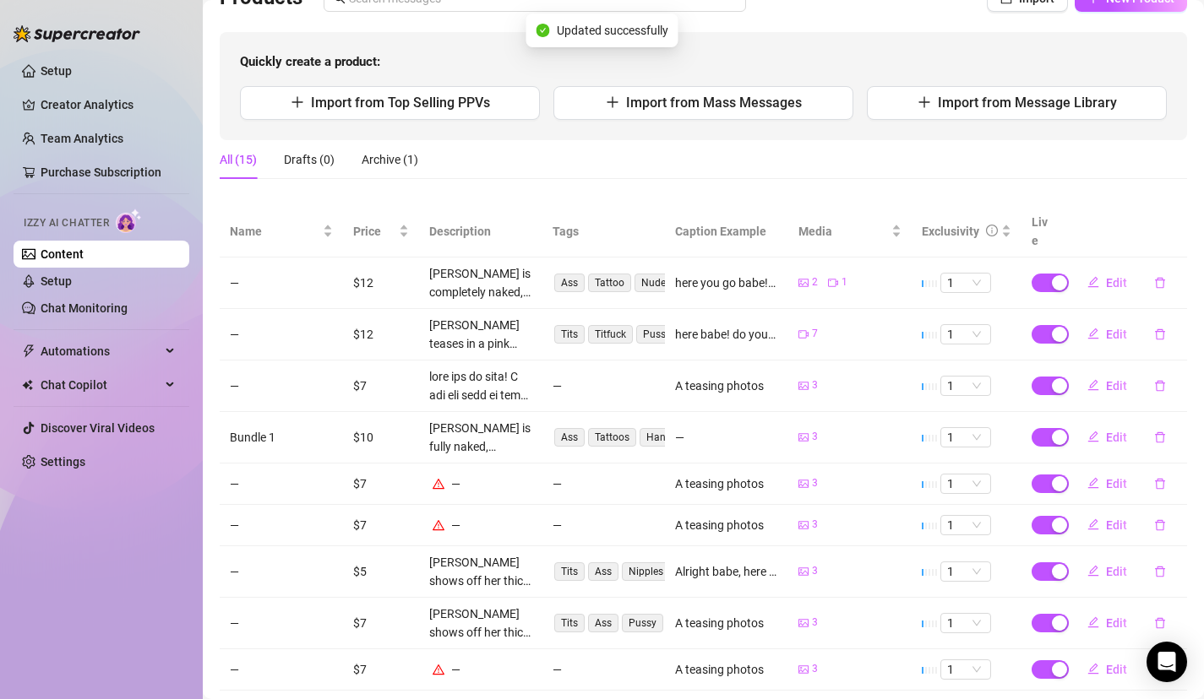
click at [454, 475] on div "—" at bounding box center [480, 484] width 103 height 19
click at [1129, 471] on button "Edit" at bounding box center [1107, 484] width 67 height 27
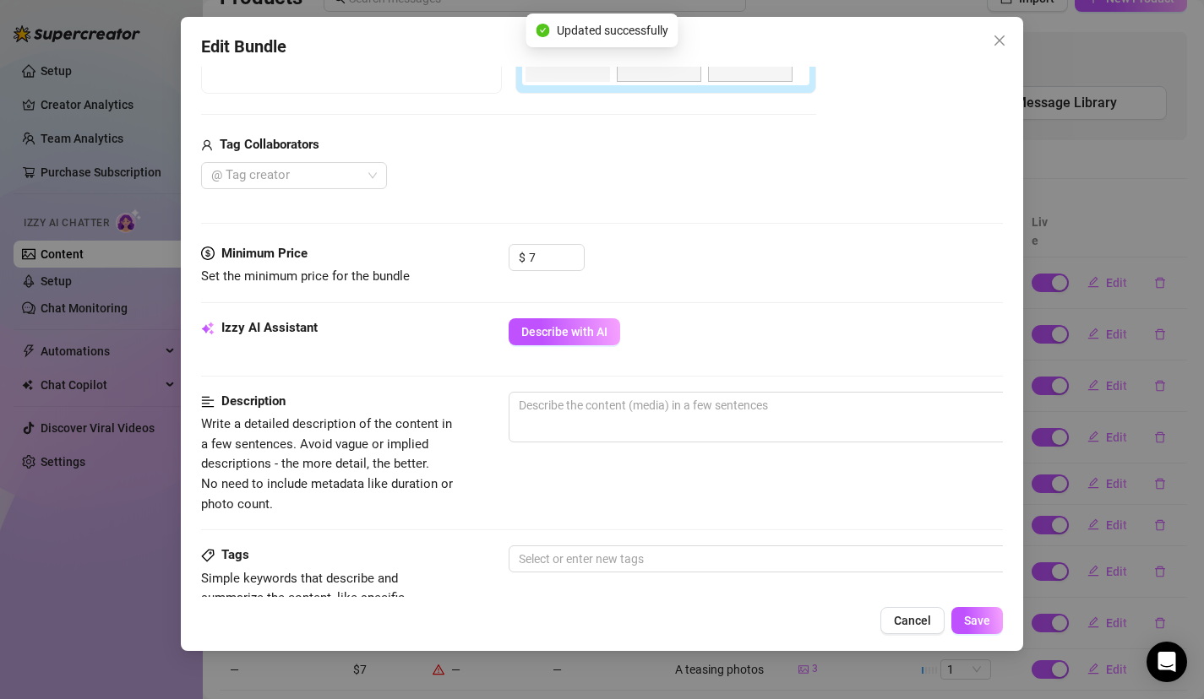
scroll to position [548, 0]
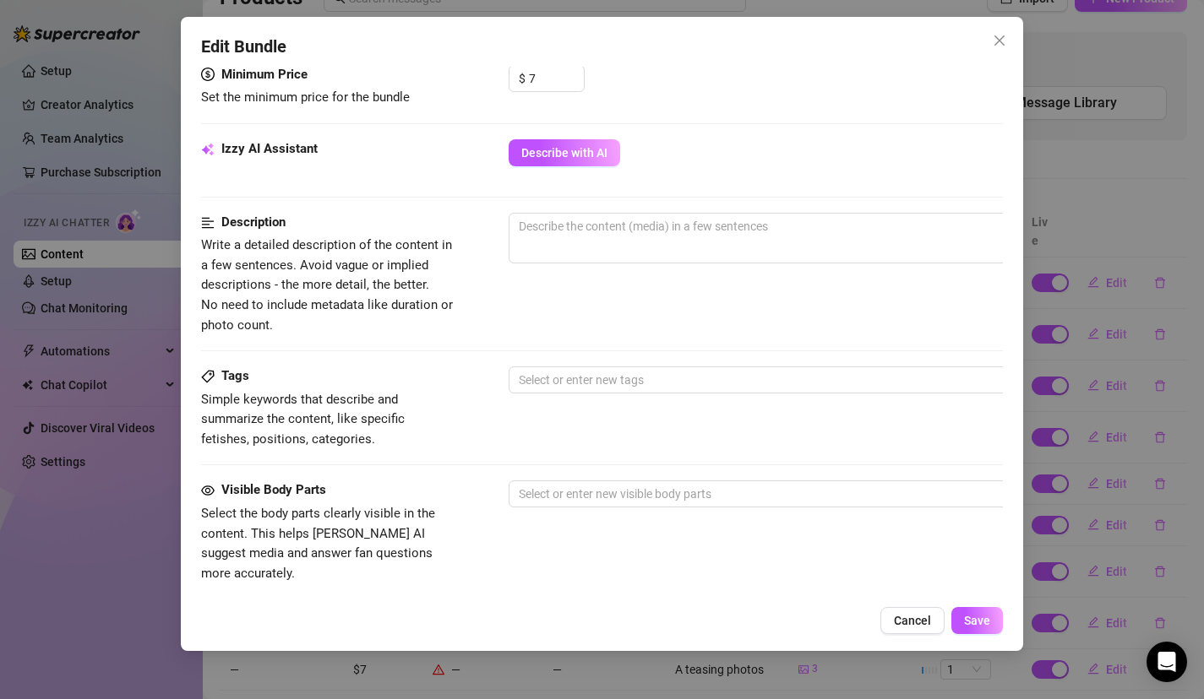
click at [738, 413] on div "Tags Simple keywords that describe and summarize the content, like specific fet…" at bounding box center [602, 408] width 802 height 83
click at [716, 258] on span "0 / 1000" at bounding box center [804, 238] width 591 height 51
click at [721, 243] on span "0 / 1000" at bounding box center [804, 238] width 591 height 51
click at [747, 224] on textarea at bounding box center [804, 226] width 590 height 25
paste textarea "here you go babe! I bet you want to slap this ass😋 2 1 — $12 Paula teases in a …"
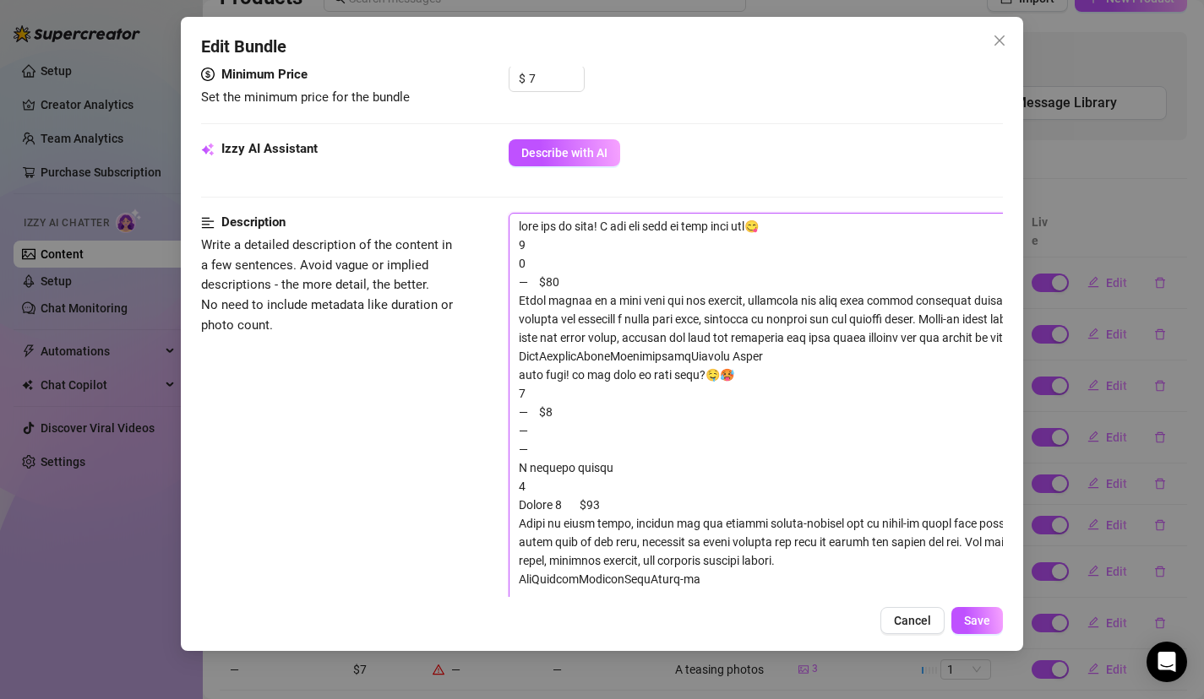
scroll to position [0, 0]
click at [983, 609] on button "Save" at bounding box center [977, 620] width 52 height 27
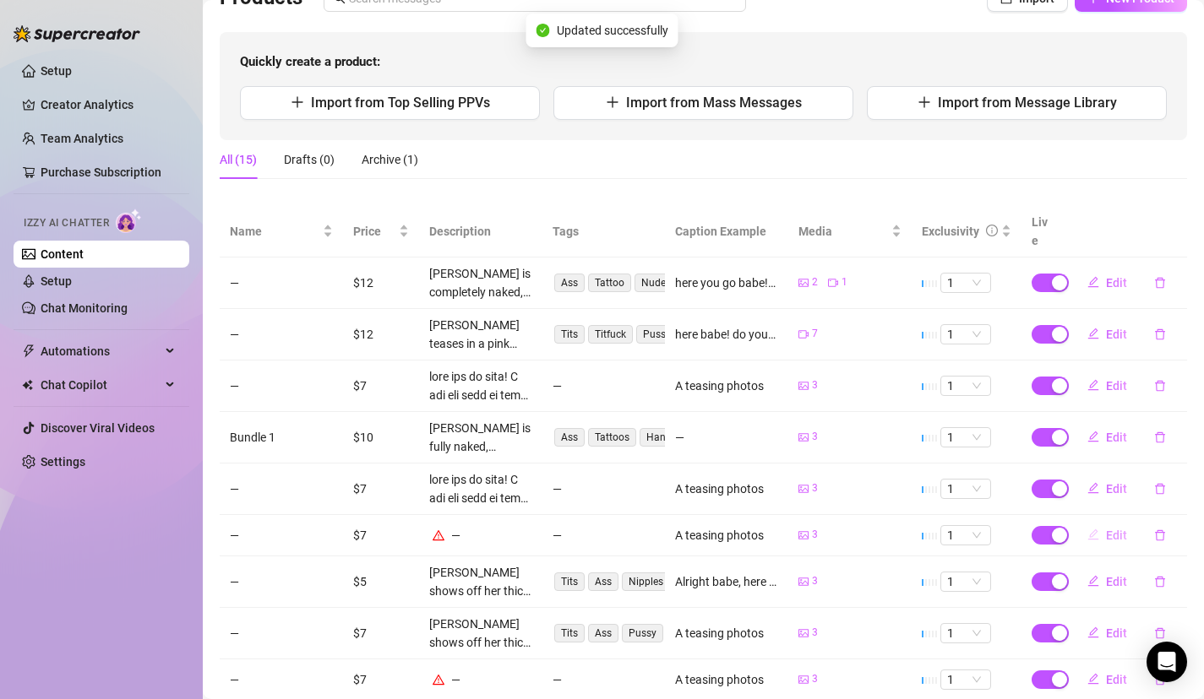
click at [1113, 525] on button "Edit" at bounding box center [1107, 535] width 67 height 27
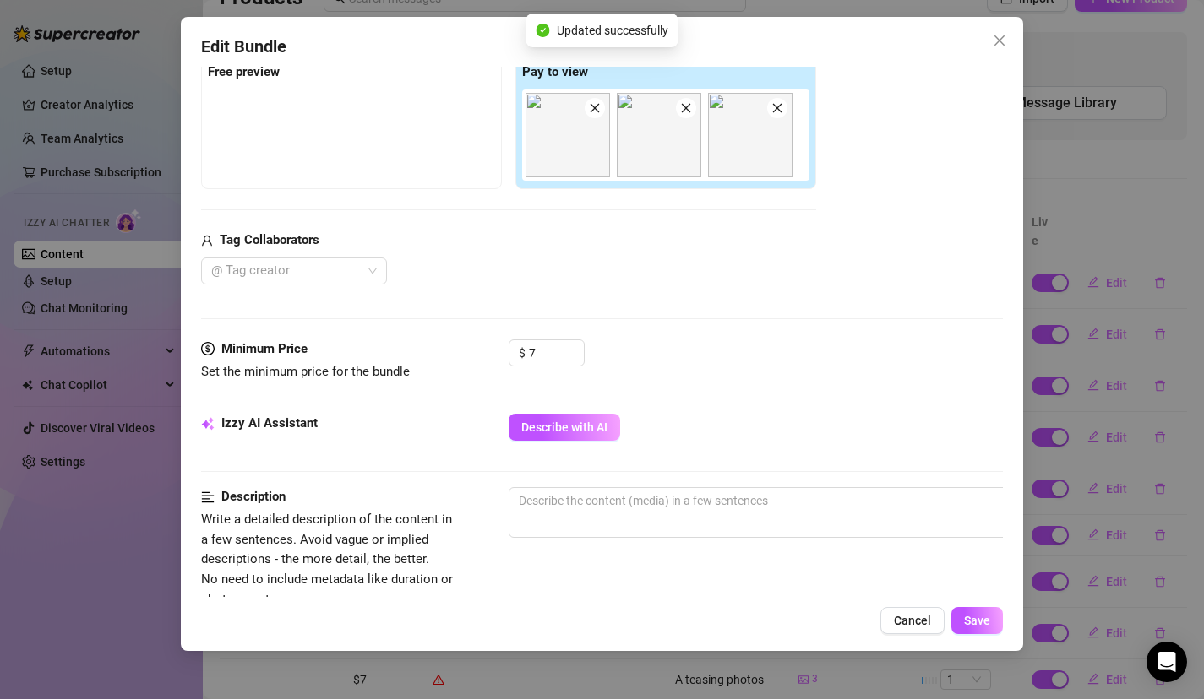
scroll to position [409, 0]
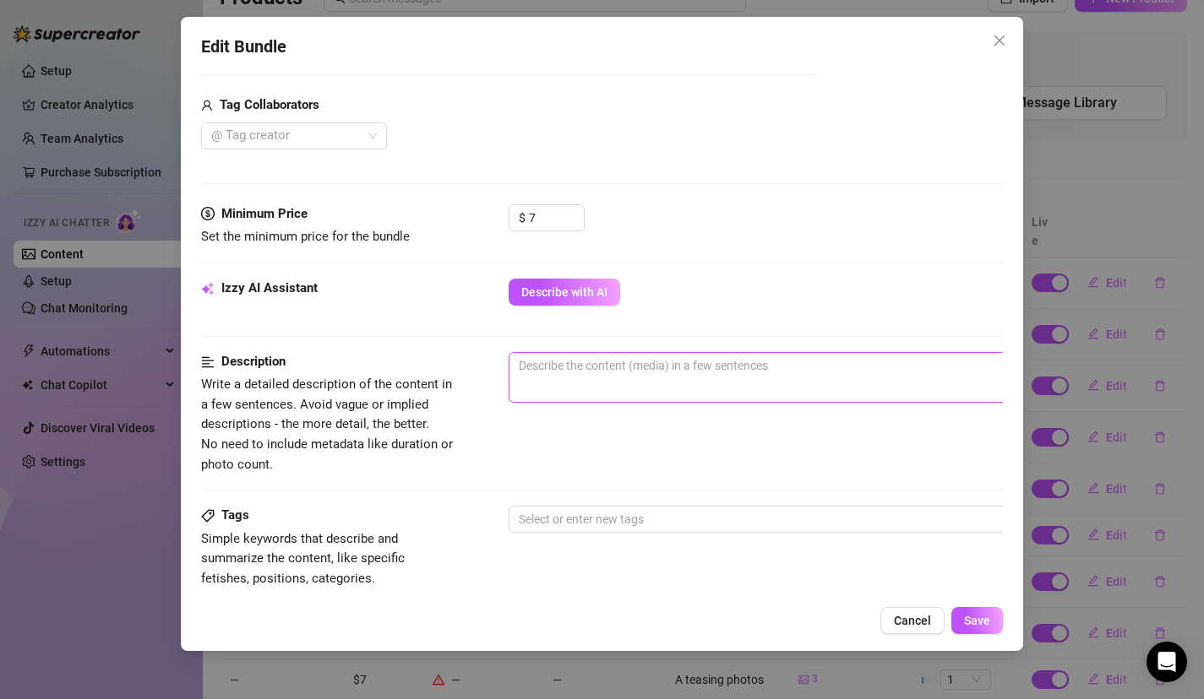
click at [672, 365] on textarea at bounding box center [804, 365] width 590 height 25
paste textarea "here you go babe! I bet you want to slap this ass😋 2 1 — $12 Paula teases in a …"
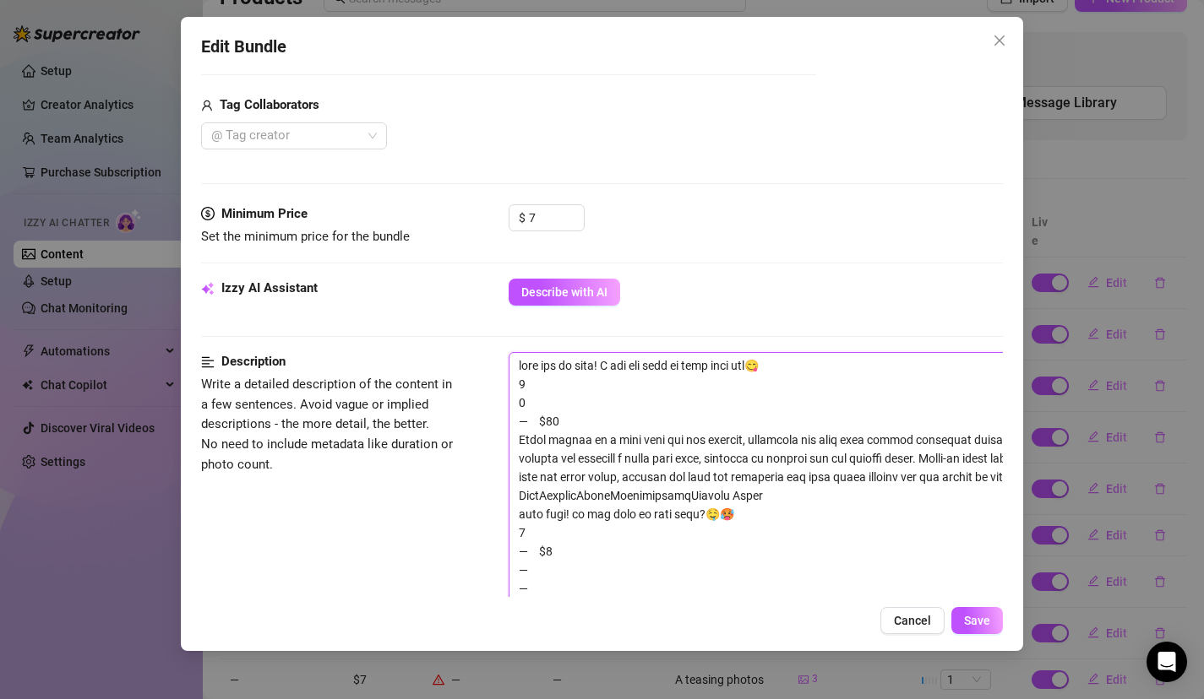
scroll to position [0, 0]
click at [965, 612] on button "Save" at bounding box center [977, 620] width 52 height 27
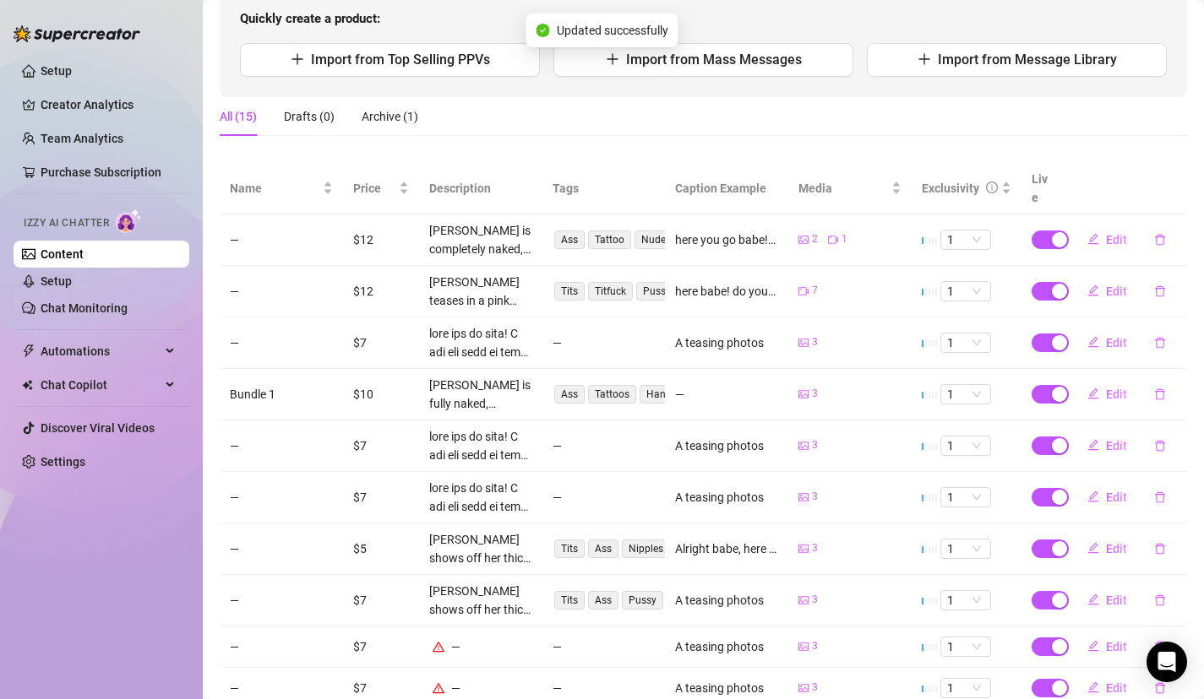
scroll to position [274, 0]
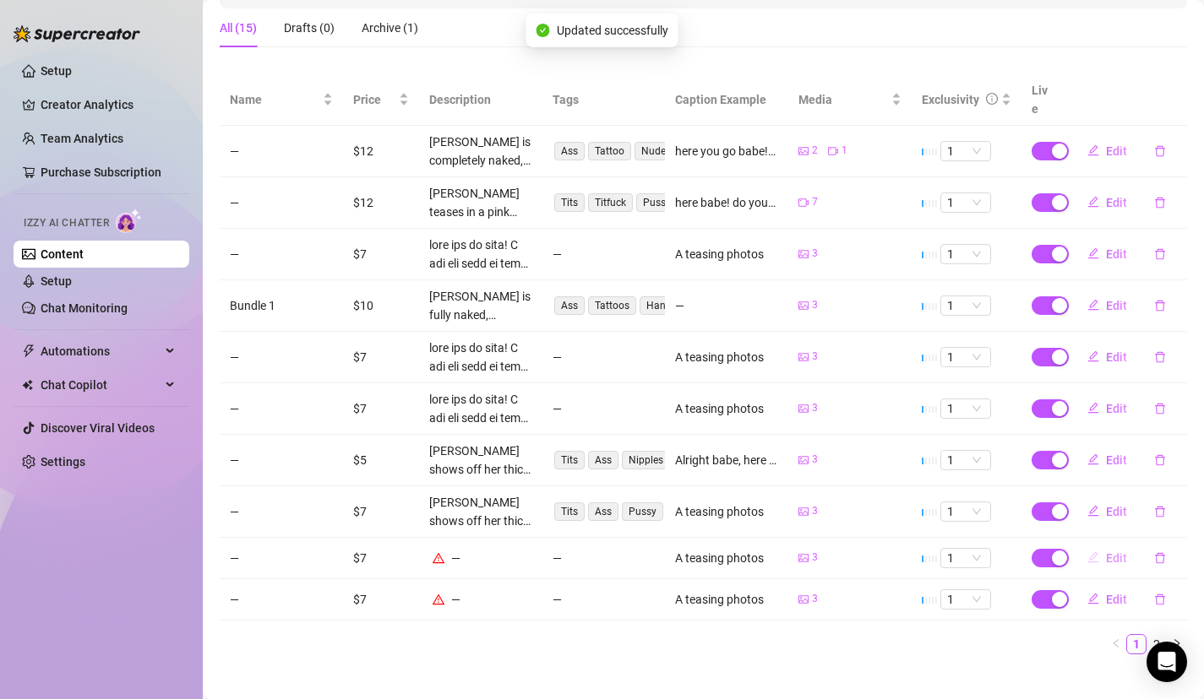
click at [1102, 545] on button "Edit" at bounding box center [1107, 558] width 67 height 27
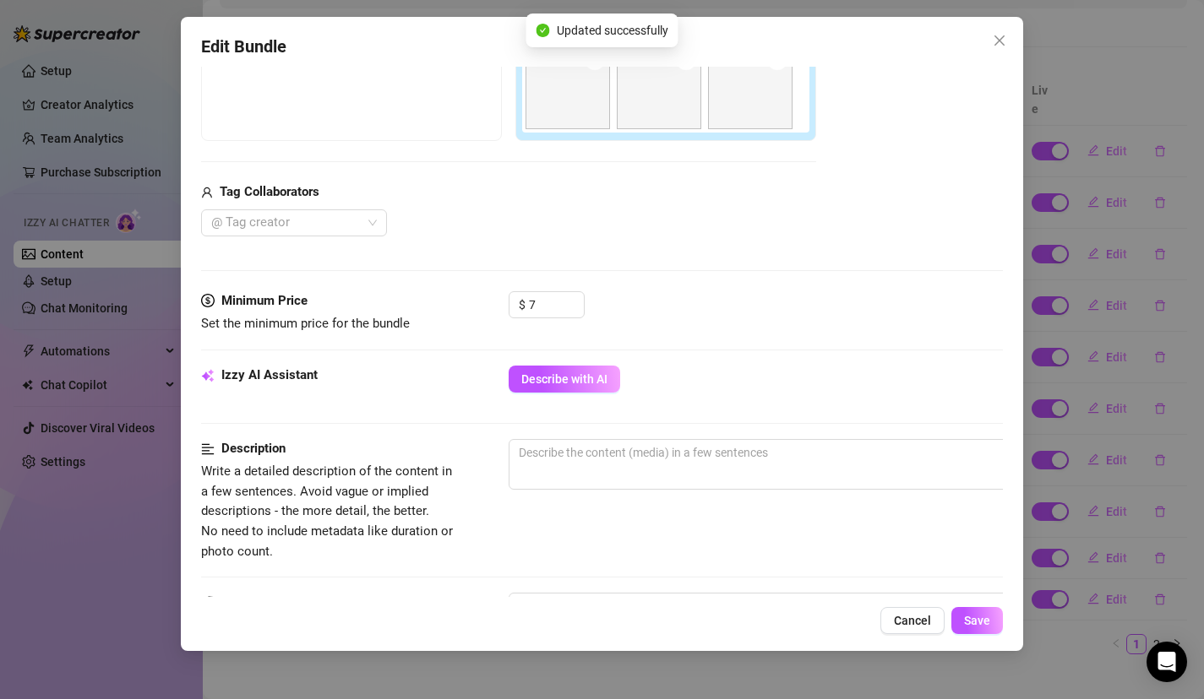
scroll to position [473, 0]
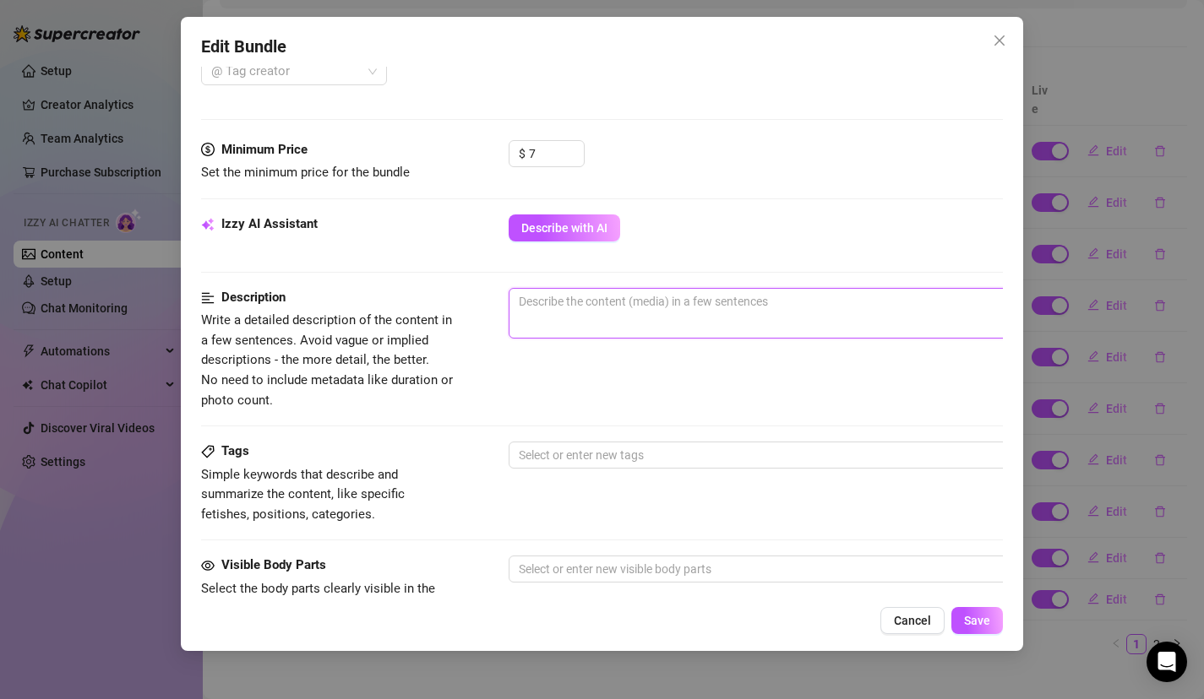
click at [668, 302] on textarea at bounding box center [804, 301] width 590 height 25
paste textarea "here you go babe! I bet you want to slap this ass😋 2 1 — $12 Paula teases in a …"
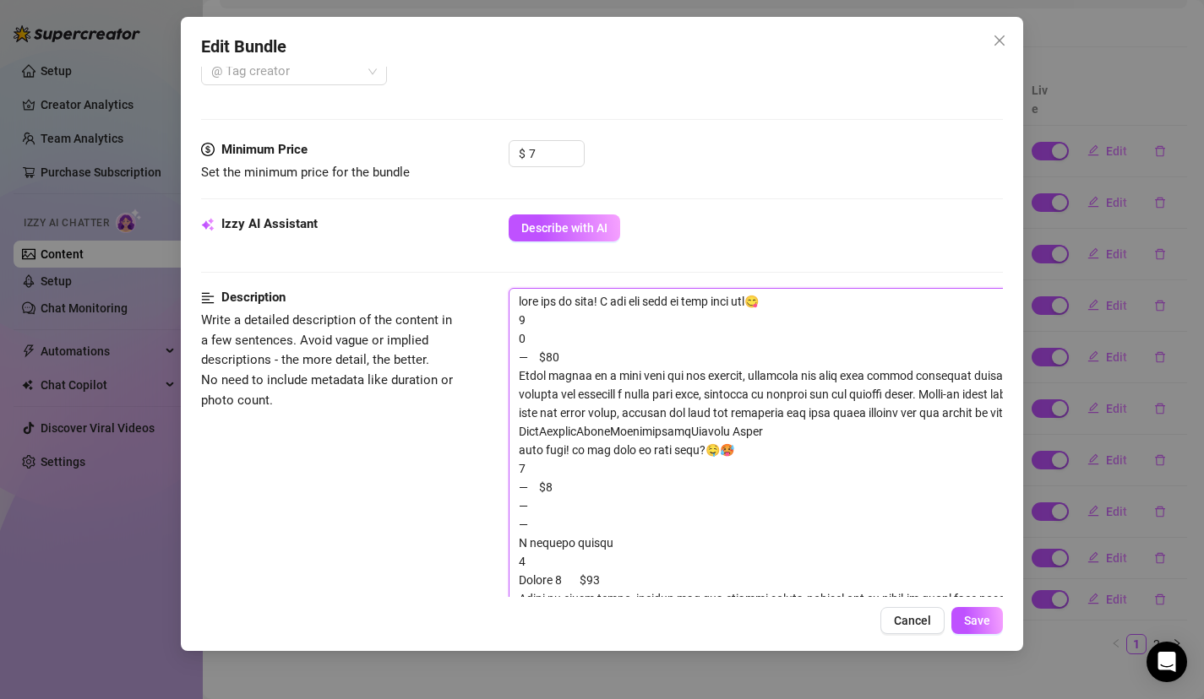
scroll to position [0, 0]
click at [987, 628] on button "Save" at bounding box center [977, 620] width 52 height 27
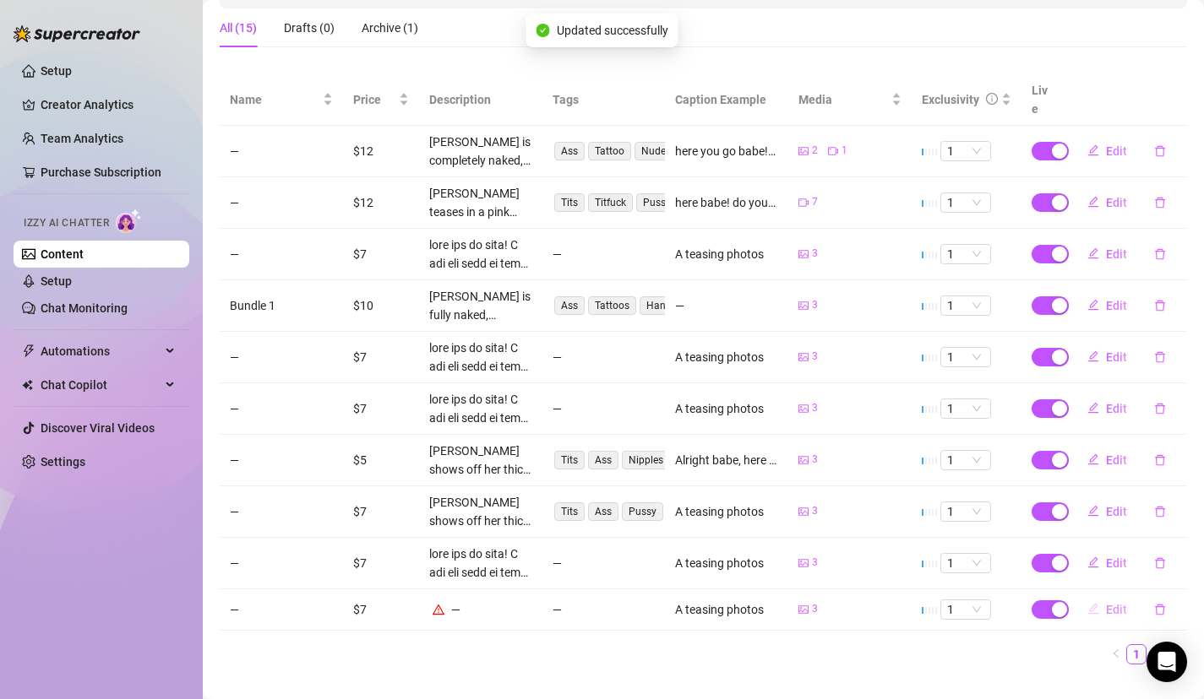
click at [1096, 603] on icon "edit" at bounding box center [1093, 609] width 12 height 12
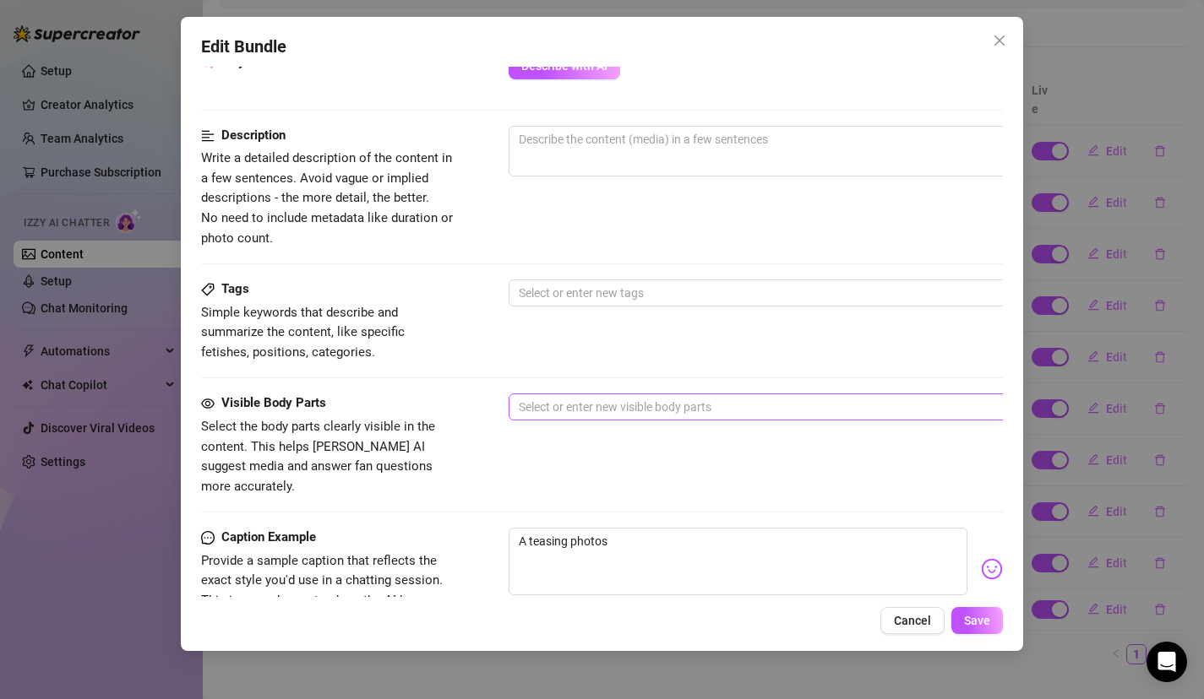
scroll to position [479, 0]
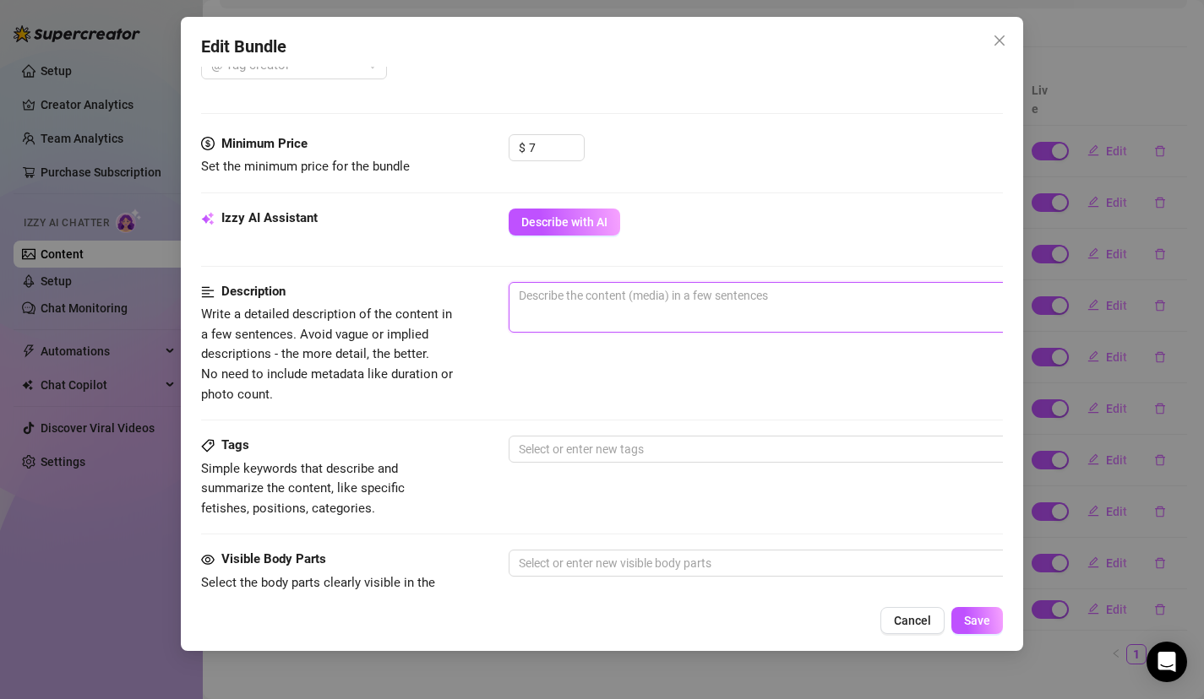
click at [674, 290] on textarea at bounding box center [804, 295] width 590 height 25
paste textarea "here you go babe! I bet you want to slap this ass😋 2 1 — $12 Paula teases in a …"
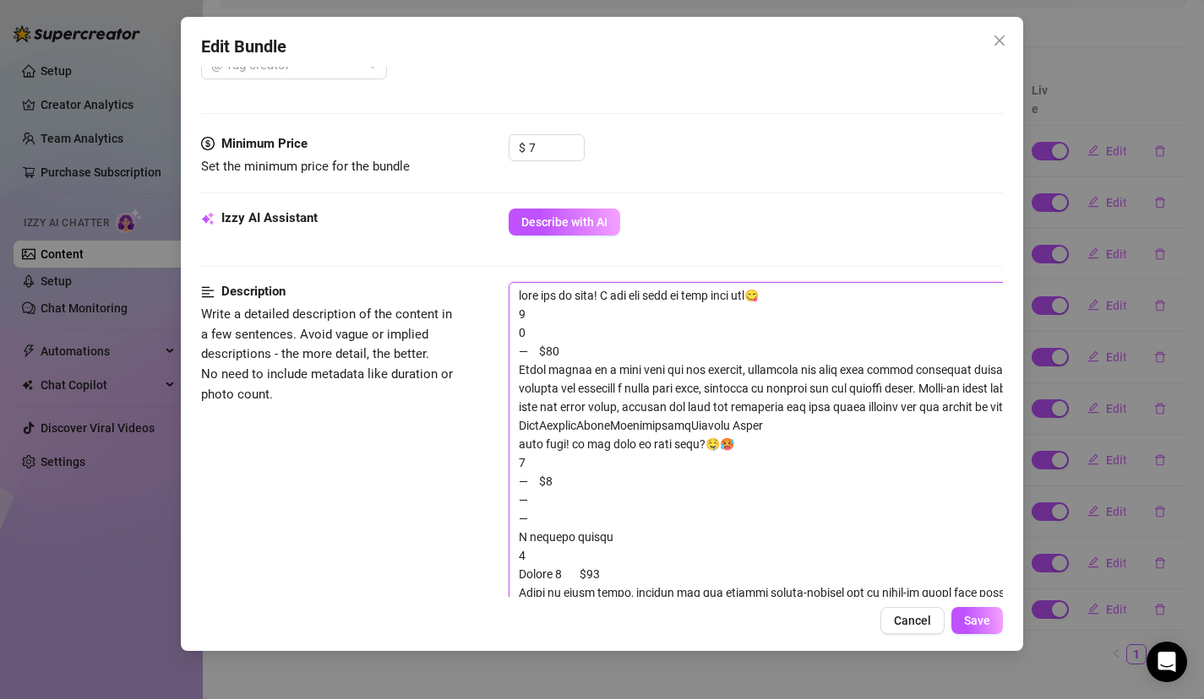
scroll to position [0, 0]
click at [990, 607] on div "Edit Bundle Account Paula (@paulamelons) Name Name is for your internal organiz…" at bounding box center [602, 334] width 843 height 634
click at [988, 623] on span "Save" at bounding box center [977, 621] width 26 height 14
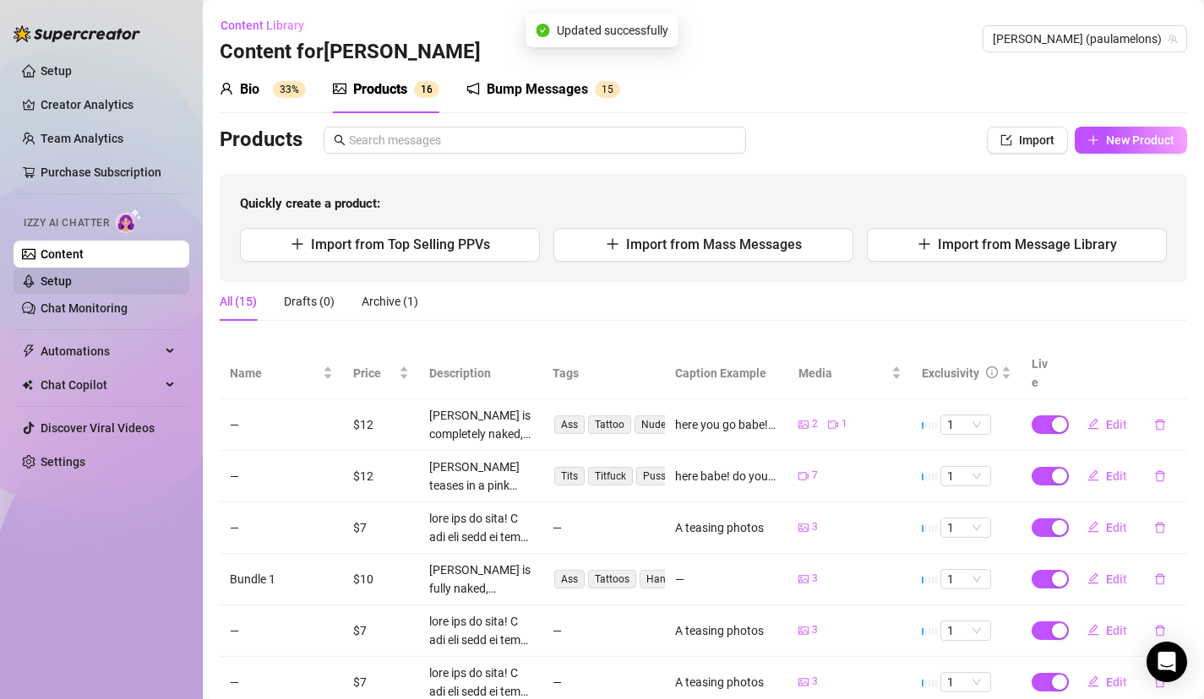
click at [72, 280] on link "Setup" at bounding box center [56, 282] width 31 height 14
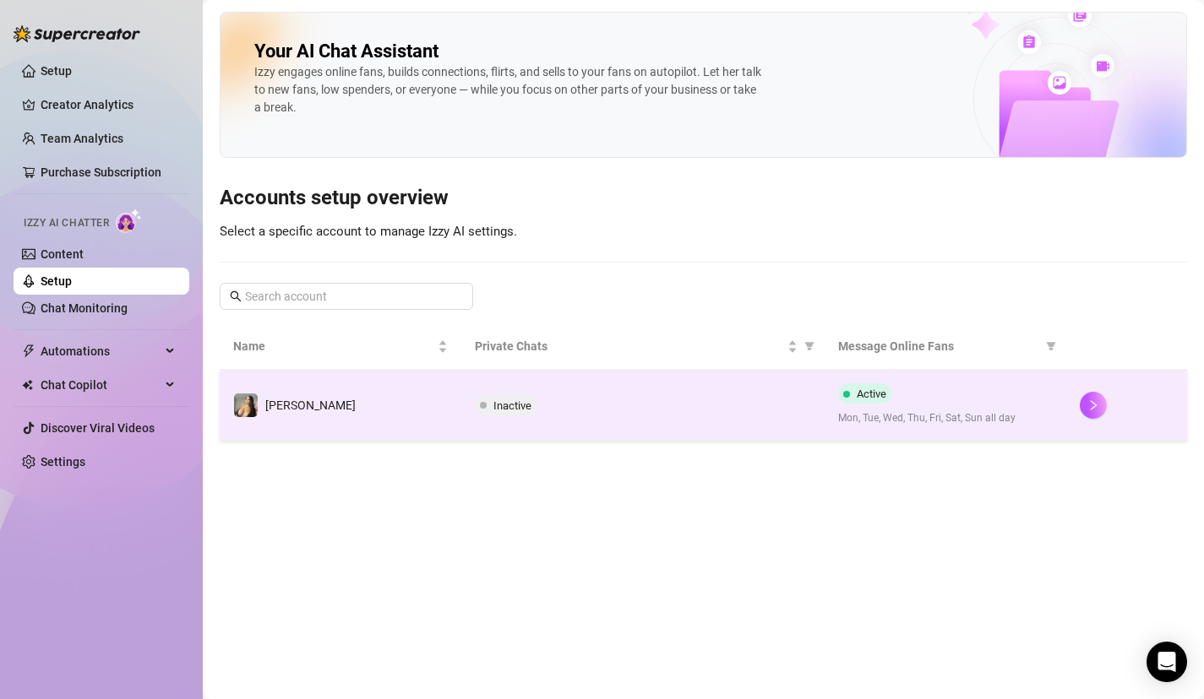
click at [443, 397] on td "Paula" at bounding box center [341, 405] width 242 height 71
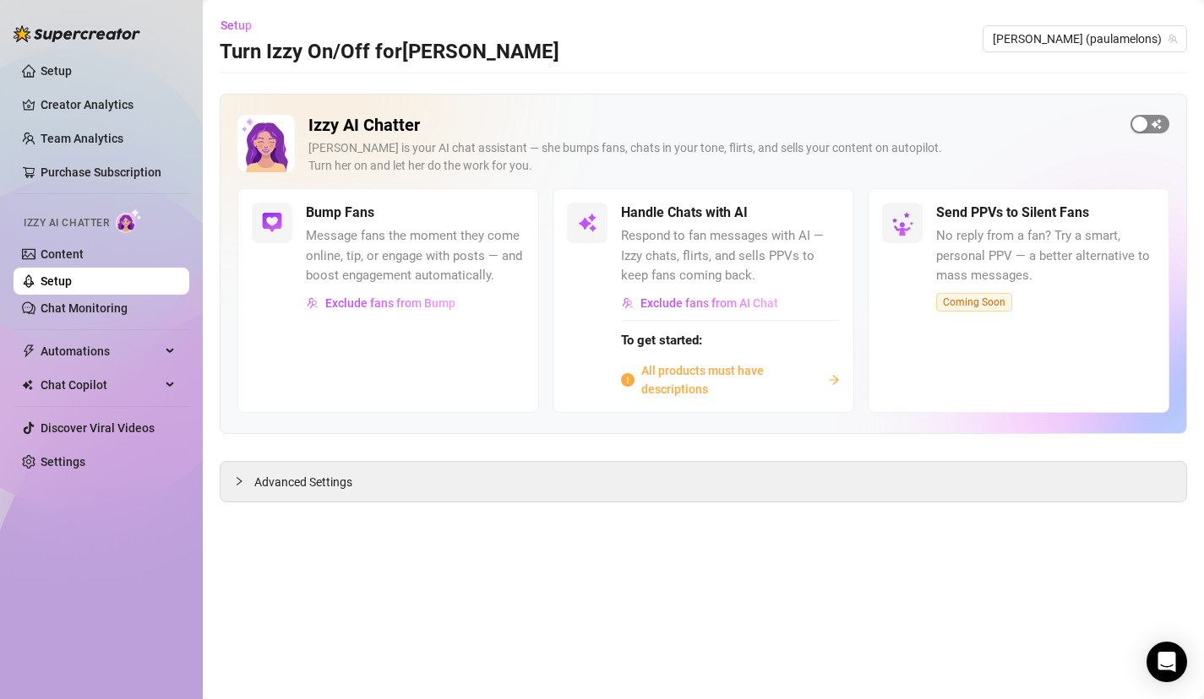
click at [1145, 117] on div "button" at bounding box center [1139, 124] width 15 height 15
click at [829, 214] on span "button" at bounding box center [820, 213] width 37 height 19
click at [707, 384] on span "All products must have descriptions" at bounding box center [731, 380] width 180 height 37
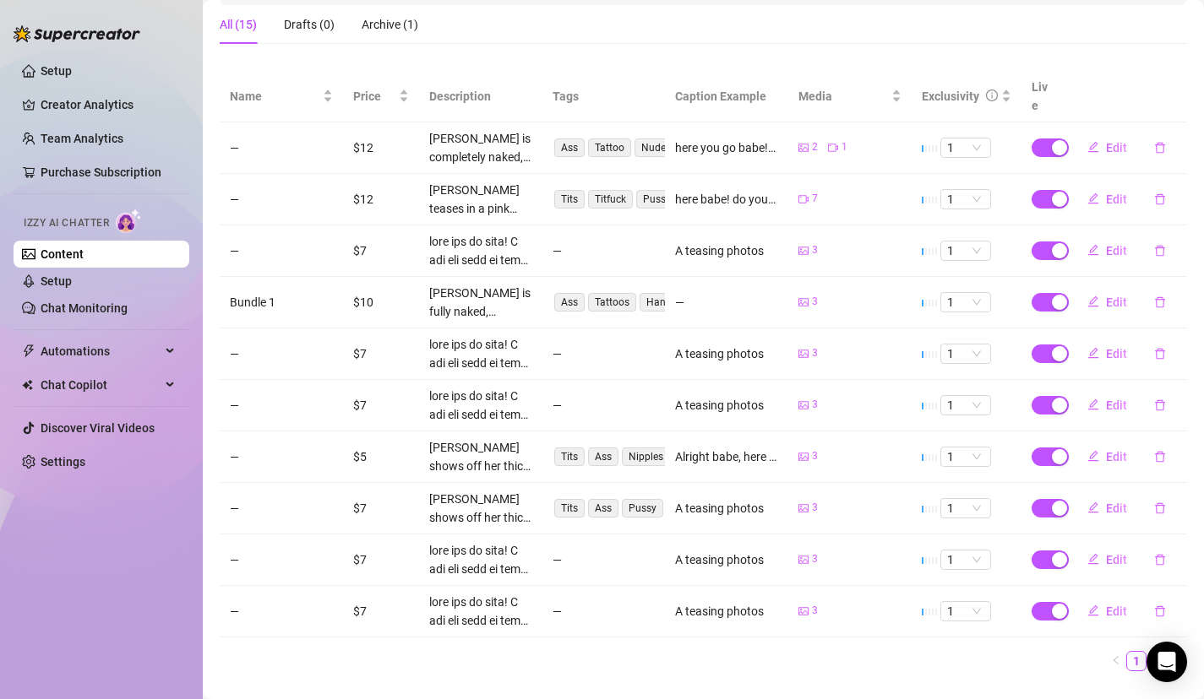
scroll to position [294, 0]
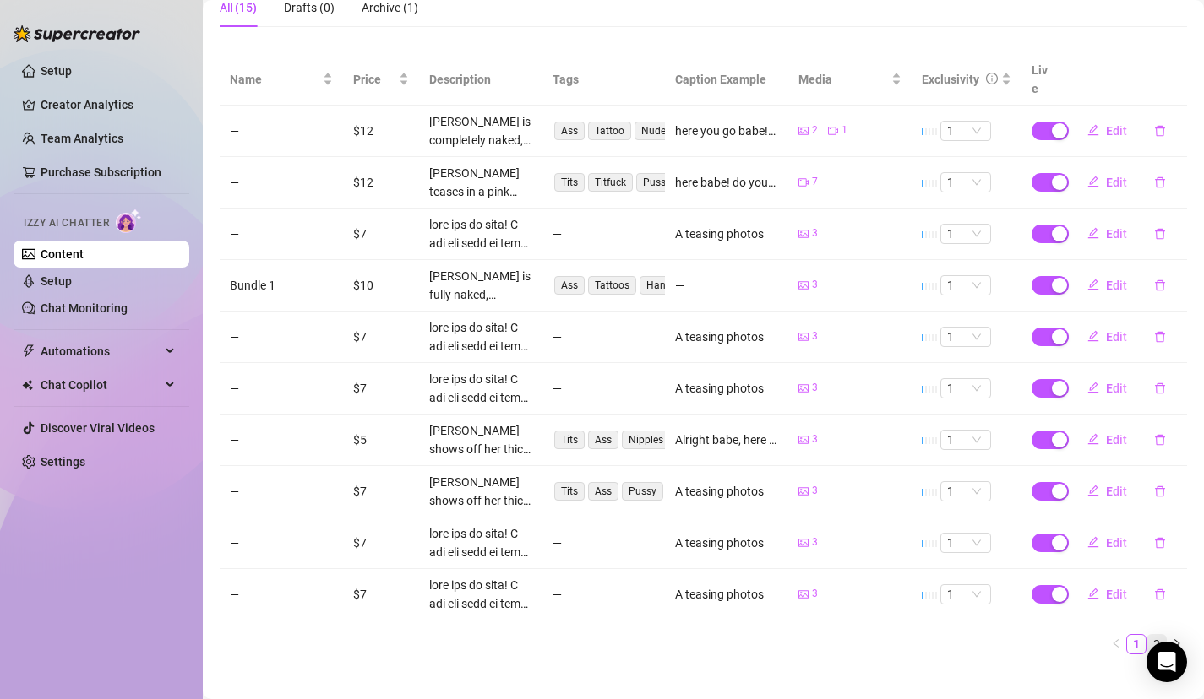
click at [1156, 635] on link "2" at bounding box center [1156, 644] width 19 height 19
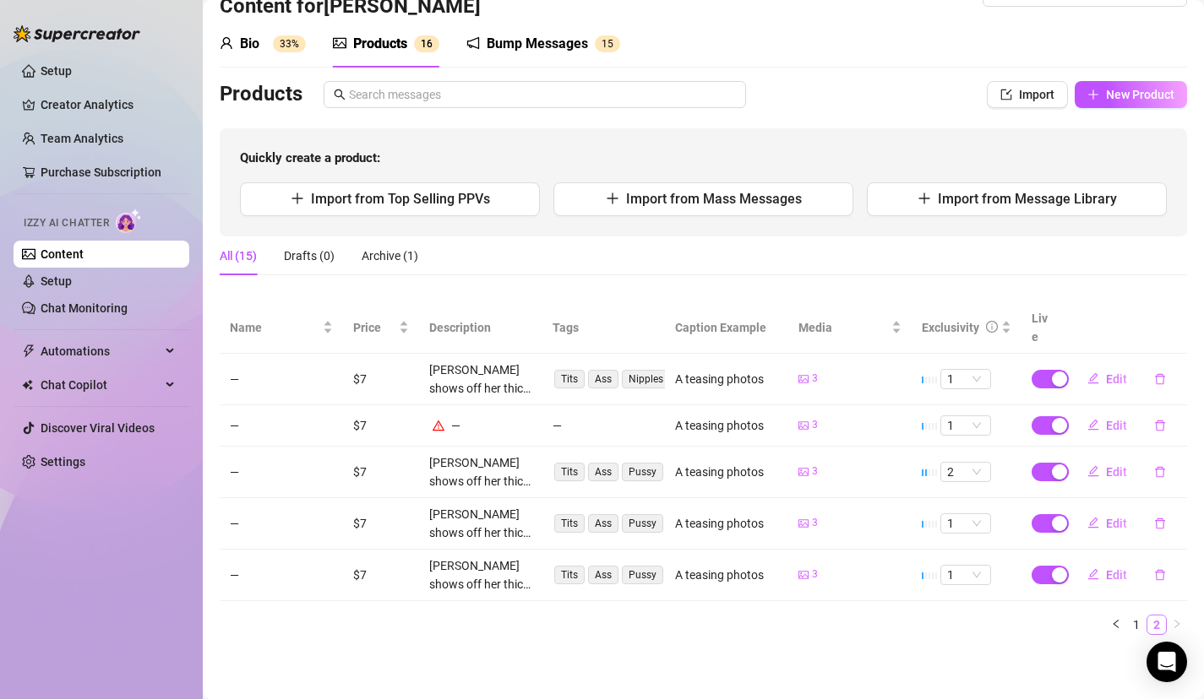
scroll to position [26, 0]
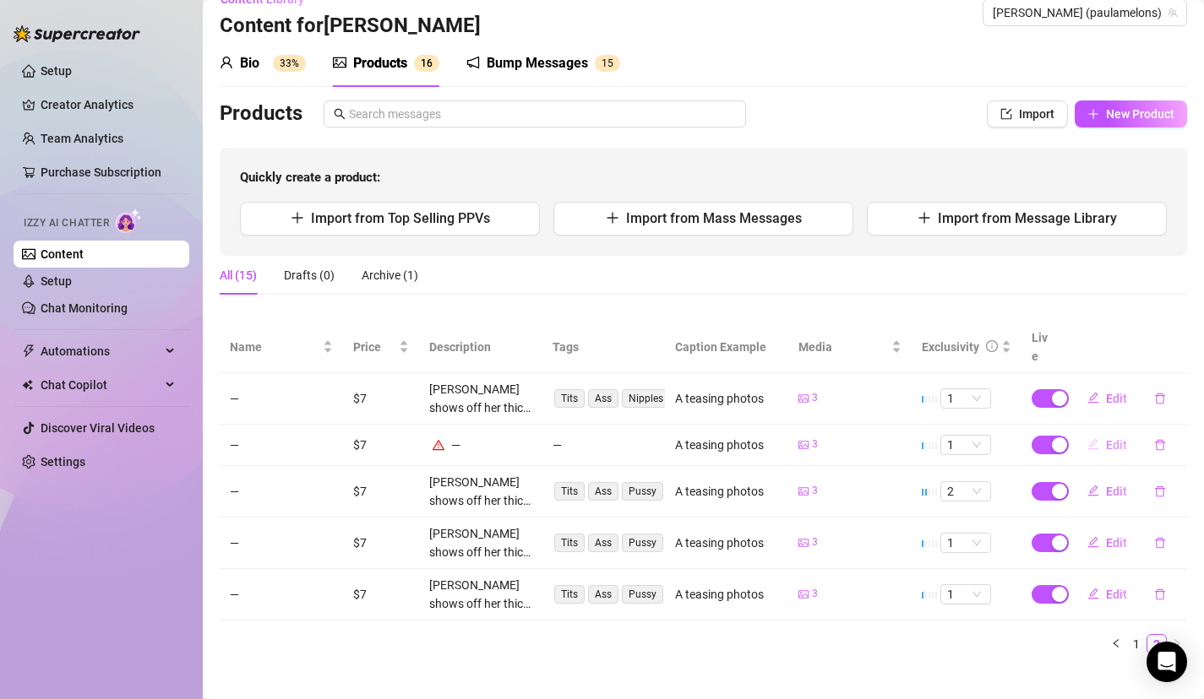
click at [1099, 432] on button "Edit" at bounding box center [1107, 445] width 67 height 27
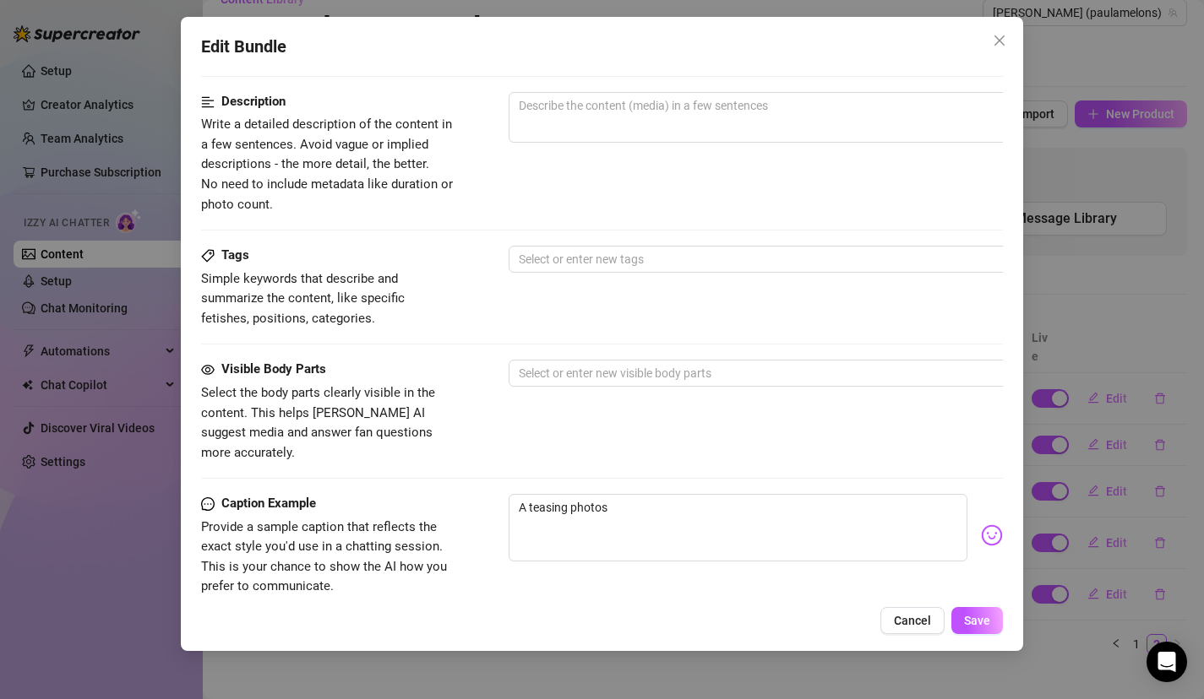
scroll to position [656, 0]
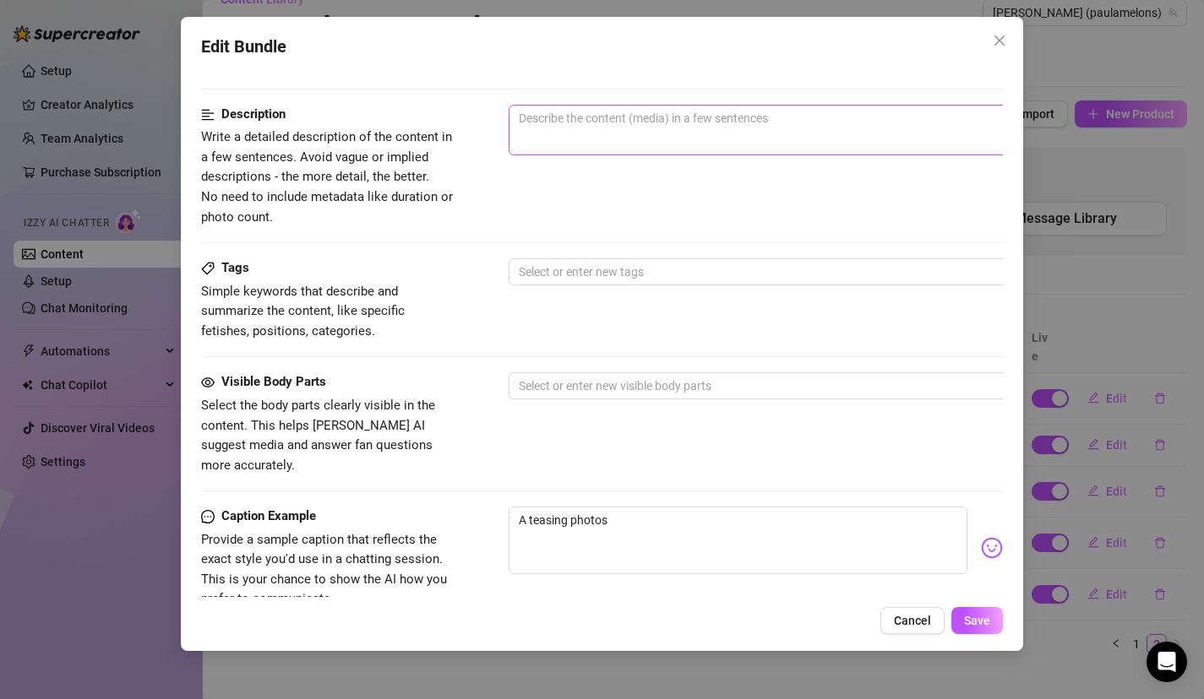
click at [725, 138] on span "0 / 1000" at bounding box center [804, 130] width 591 height 51
click at [732, 124] on textarea at bounding box center [804, 118] width 590 height 25
paste textarea "here you go babe! I bet you want to slap this ass😋 2 1 — $12 Paula teases in a …"
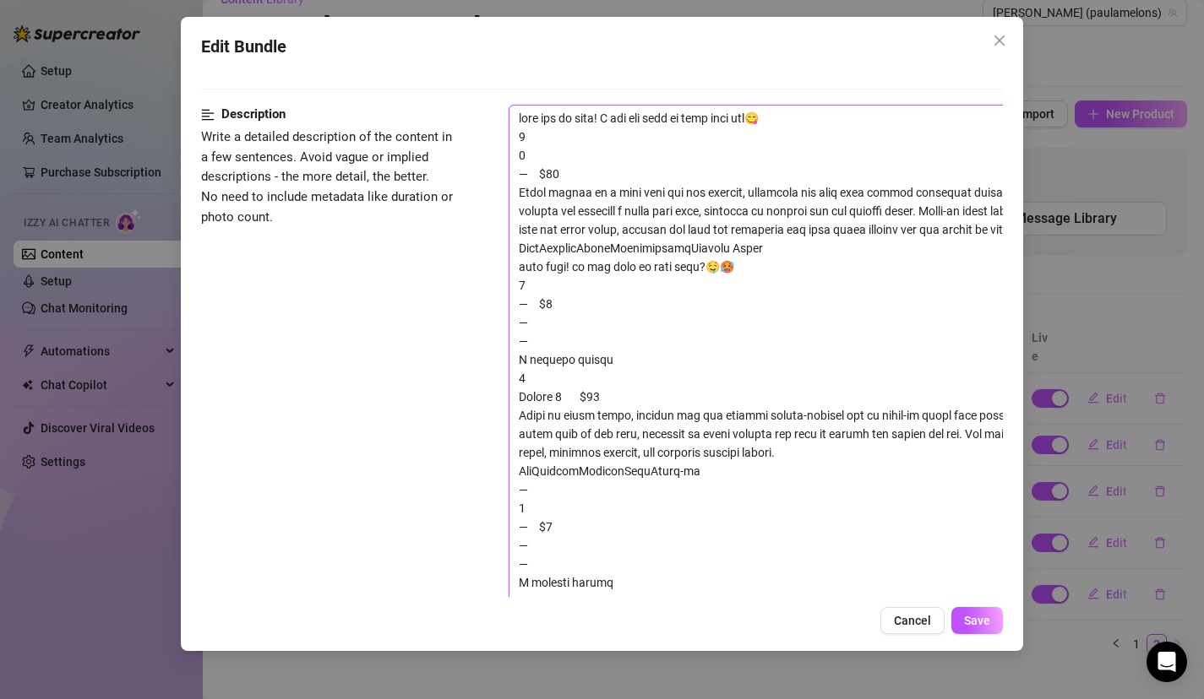
scroll to position [0, 0]
click at [994, 635] on div "Edit Bundle Account Paula (@paulamelons) Name Name is for your internal organiz…" at bounding box center [602, 334] width 843 height 634
click at [992, 626] on button "Save" at bounding box center [977, 620] width 52 height 27
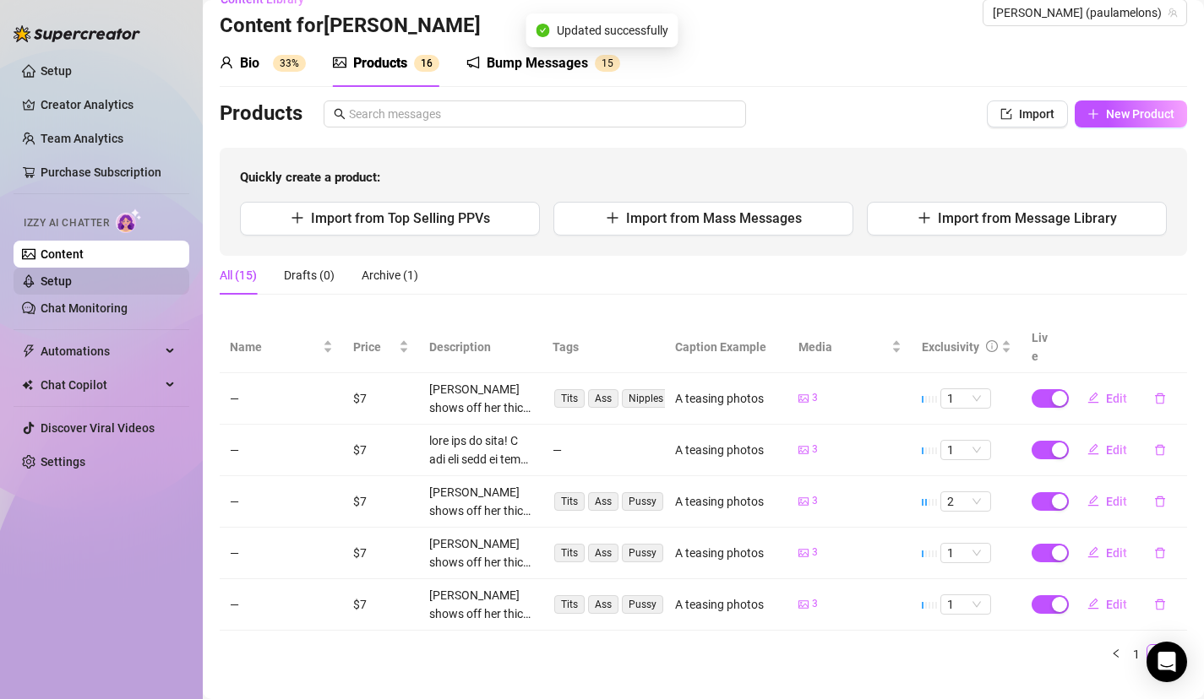
click at [72, 275] on link "Setup" at bounding box center [56, 282] width 31 height 14
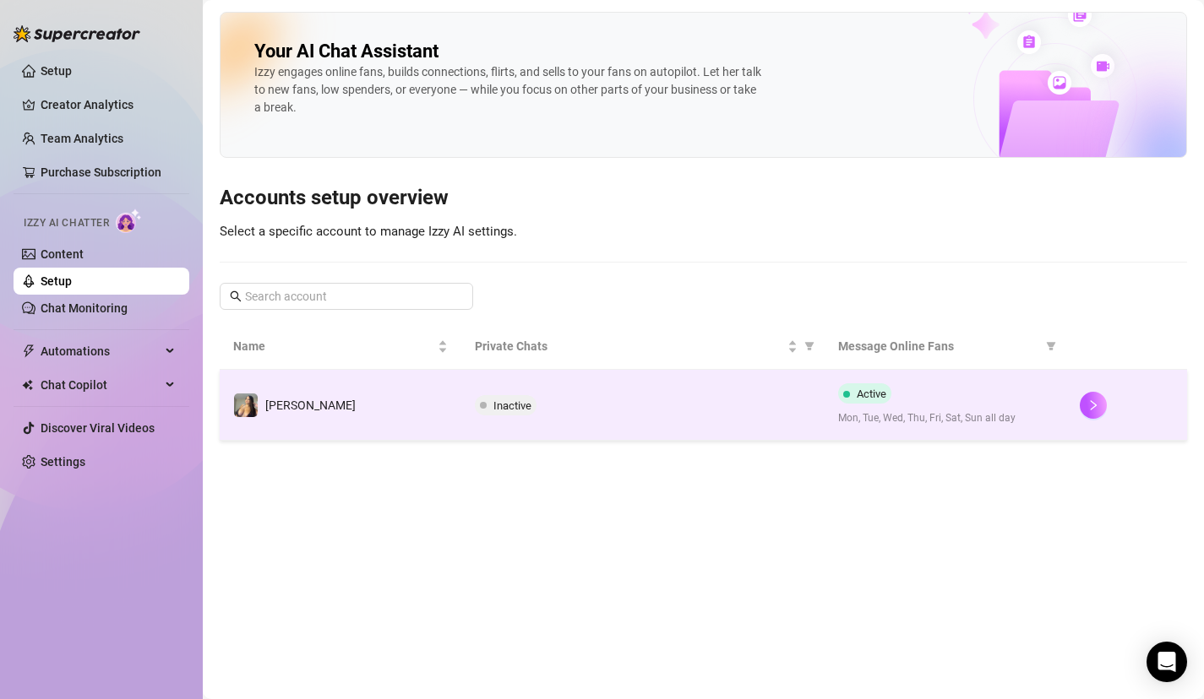
click at [651, 394] on td "Inactive" at bounding box center [642, 405] width 362 height 71
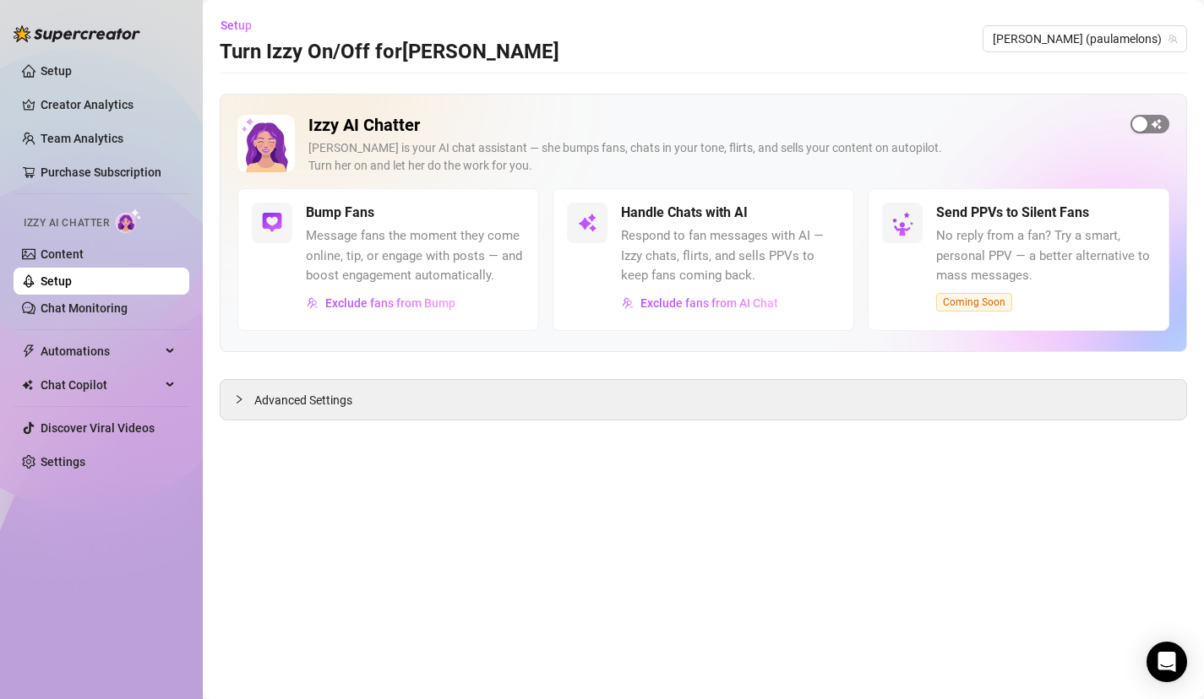
click at [1138, 128] on div "button" at bounding box center [1139, 124] width 15 height 15
click at [836, 210] on span "button" at bounding box center [820, 213] width 37 height 19
click at [835, 214] on span "button" at bounding box center [820, 213] width 37 height 19
click at [1165, 649] on div "Open Intercom Messenger" at bounding box center [1167, 662] width 45 height 45
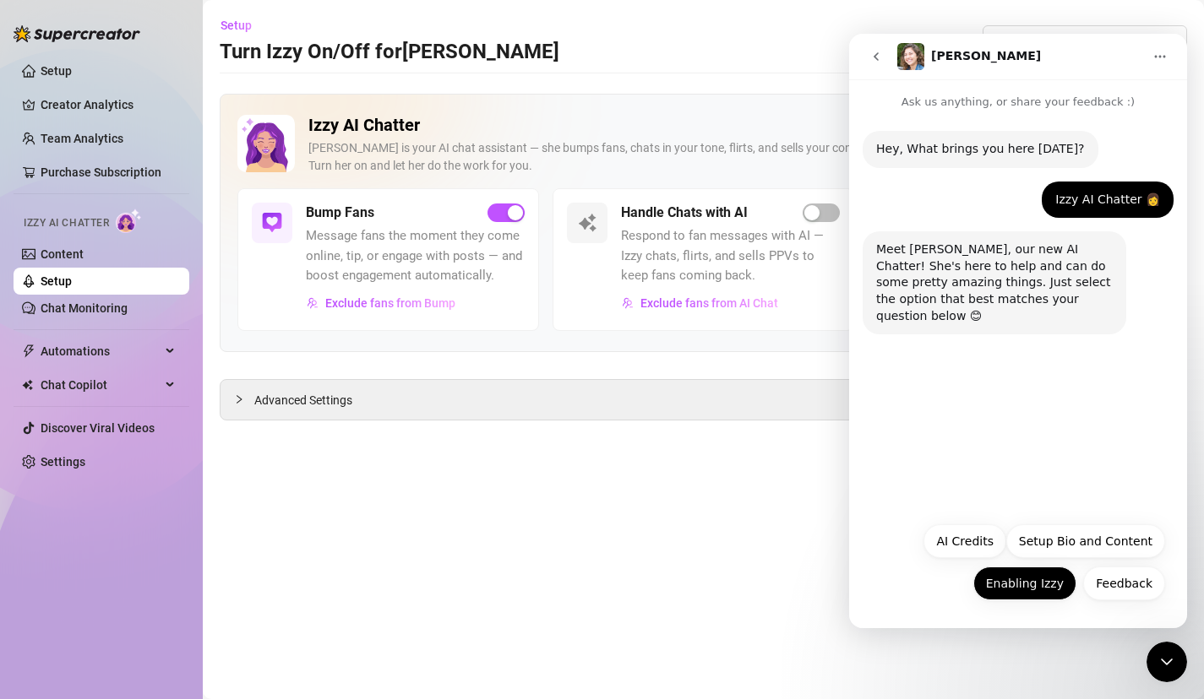
click at [1040, 583] on button "Enabling Izzy" at bounding box center [1024, 584] width 103 height 34
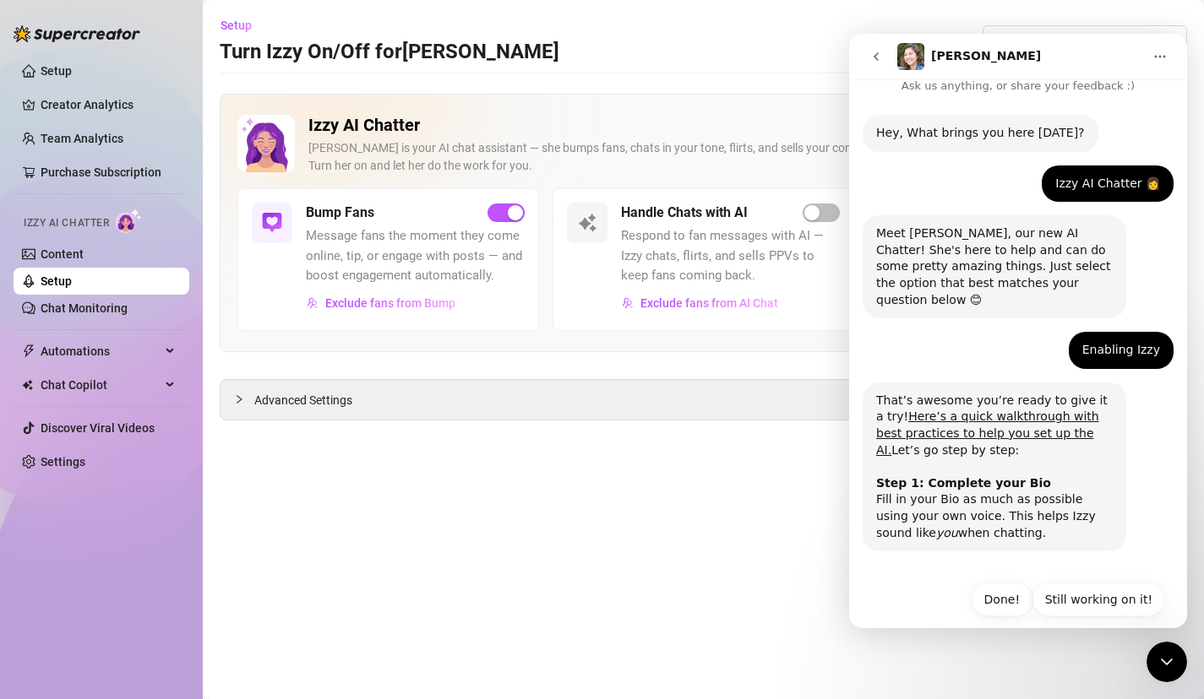
scroll to position [17, 0]
click at [1005, 582] on button "Done!" at bounding box center [1001, 599] width 61 height 34
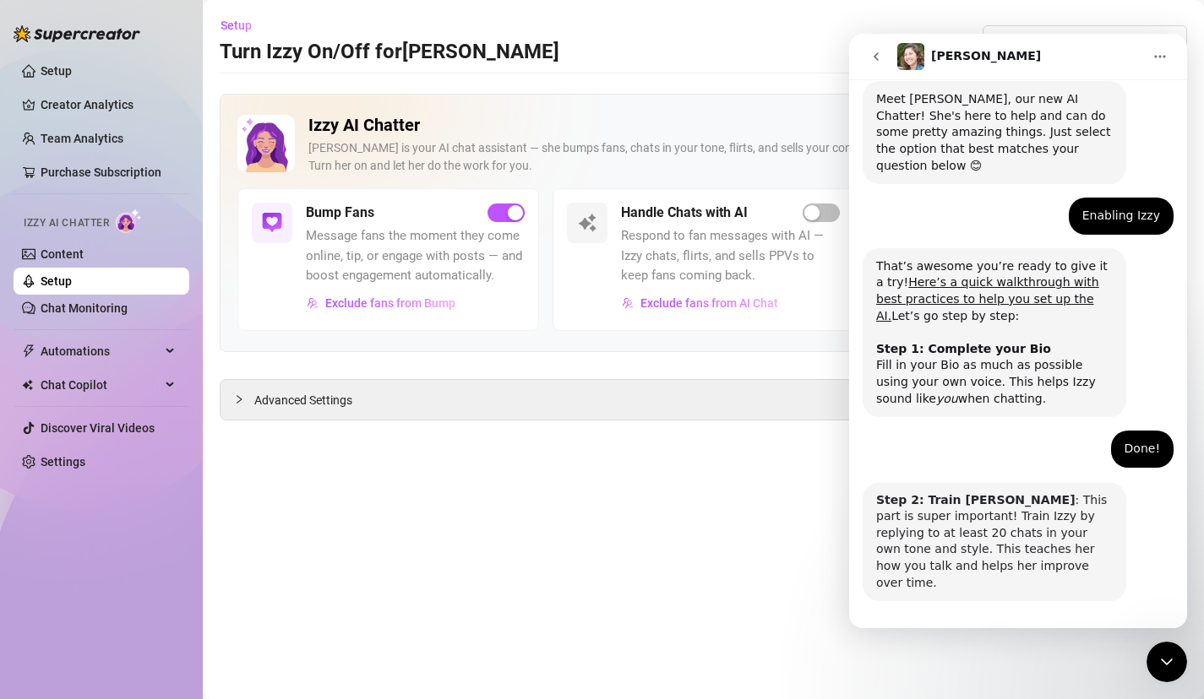
scroll to position [184, 0]
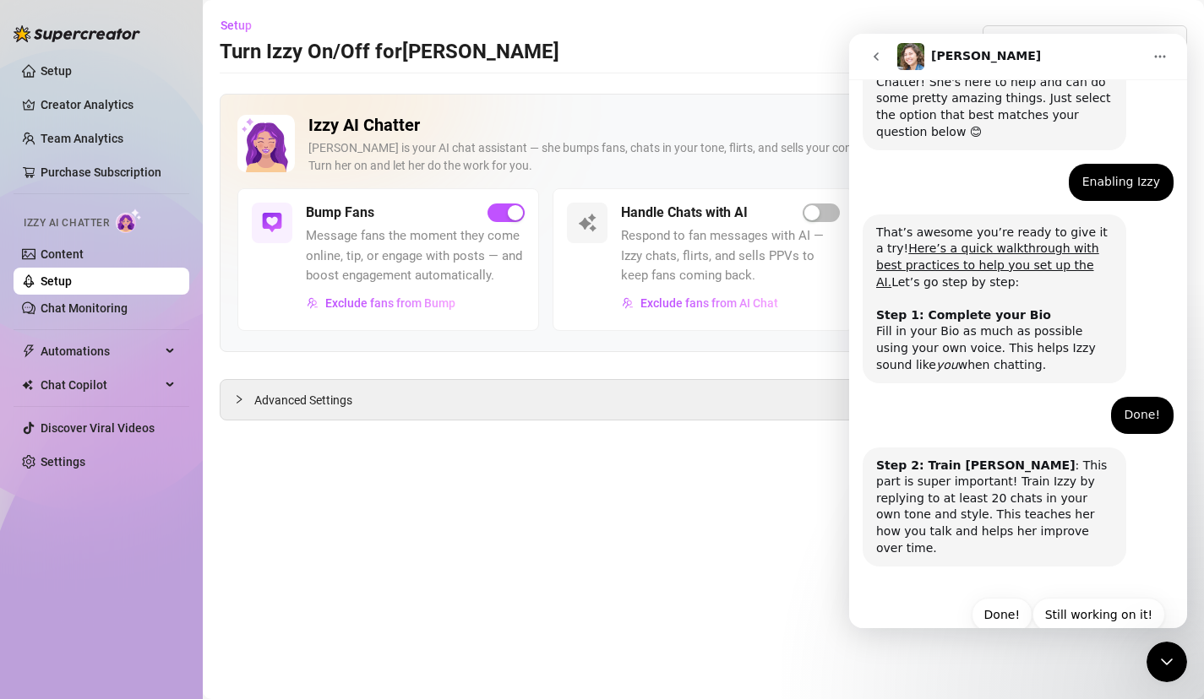
click at [698, 534] on main "Setup Turn Izzy On/Off for Paula Paula (paulamelons) Izzy AI Chatter Izzy is yo…" at bounding box center [703, 349] width 1001 height 699
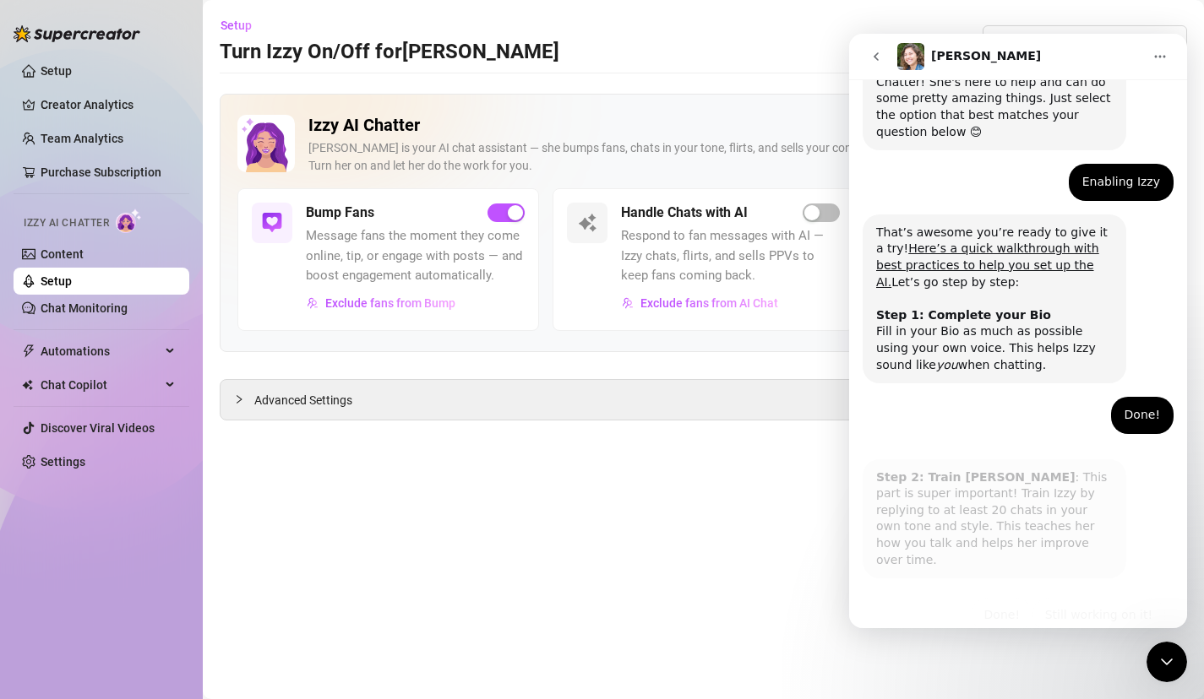
scroll to position [0, 0]
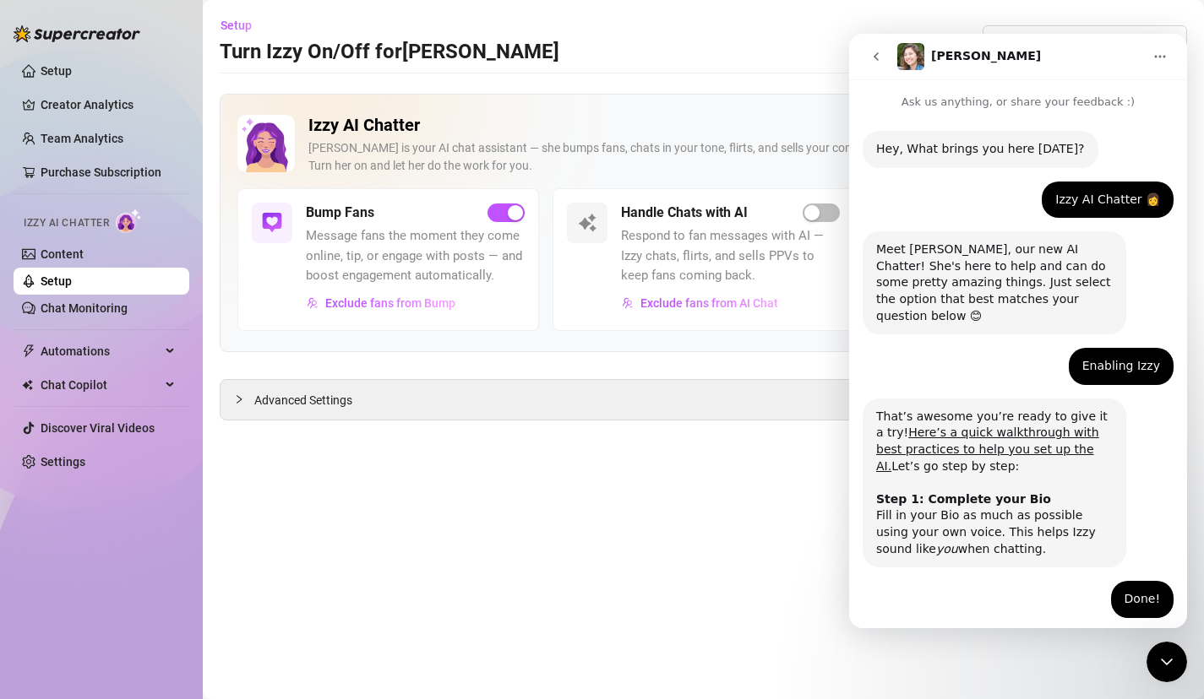
click at [72, 282] on link "Setup" at bounding box center [56, 282] width 31 height 14
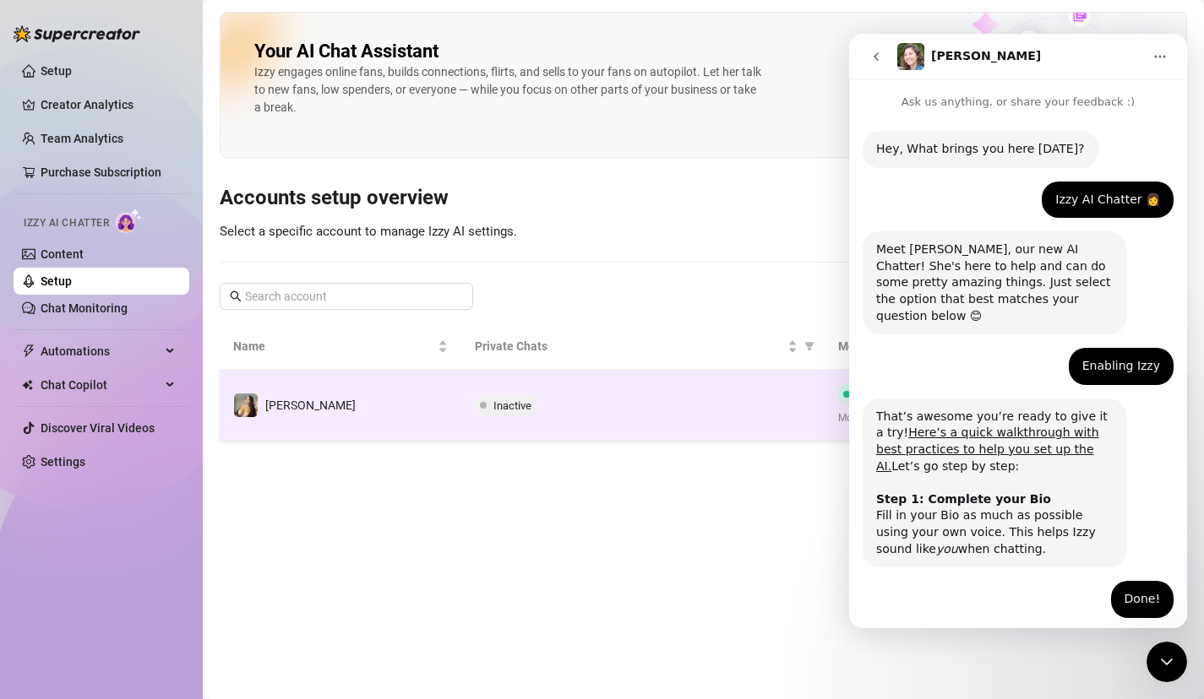
click at [465, 398] on td "Inactive" at bounding box center [642, 405] width 362 height 71
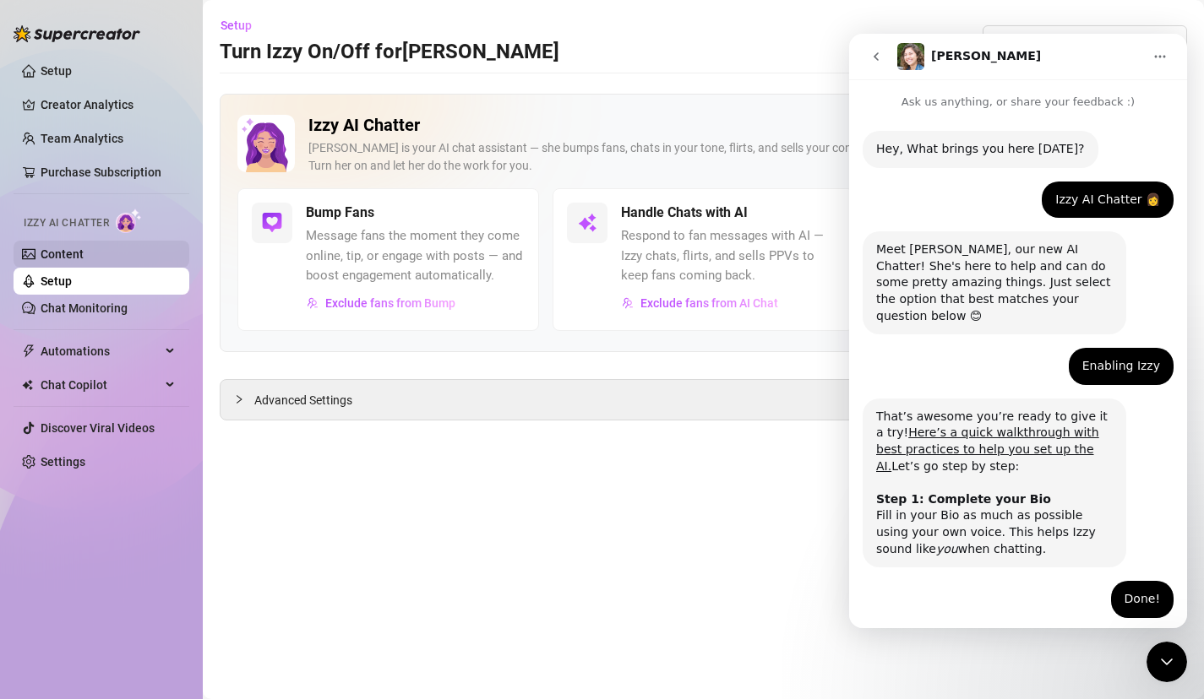
click at [84, 248] on link "Content" at bounding box center [62, 255] width 43 height 14
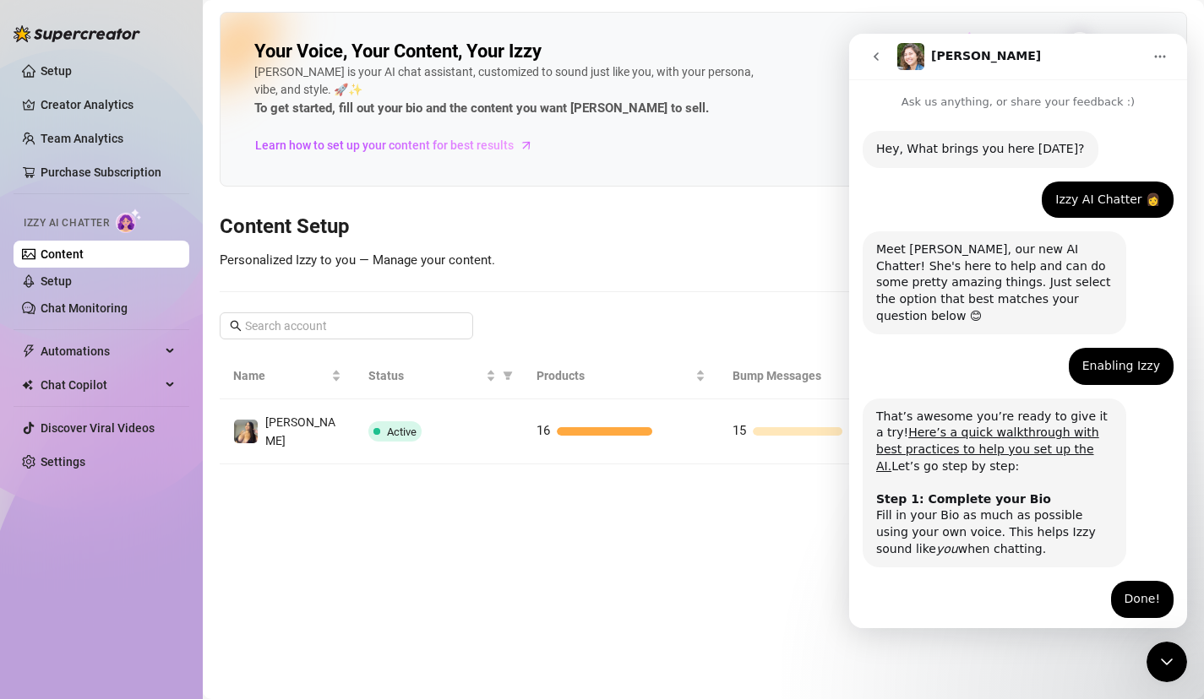
click at [722, 196] on div "Your Voice, Your Content, Your Izzy Izzy is your AI chat assistant, customized …" at bounding box center [703, 238] width 967 height 453
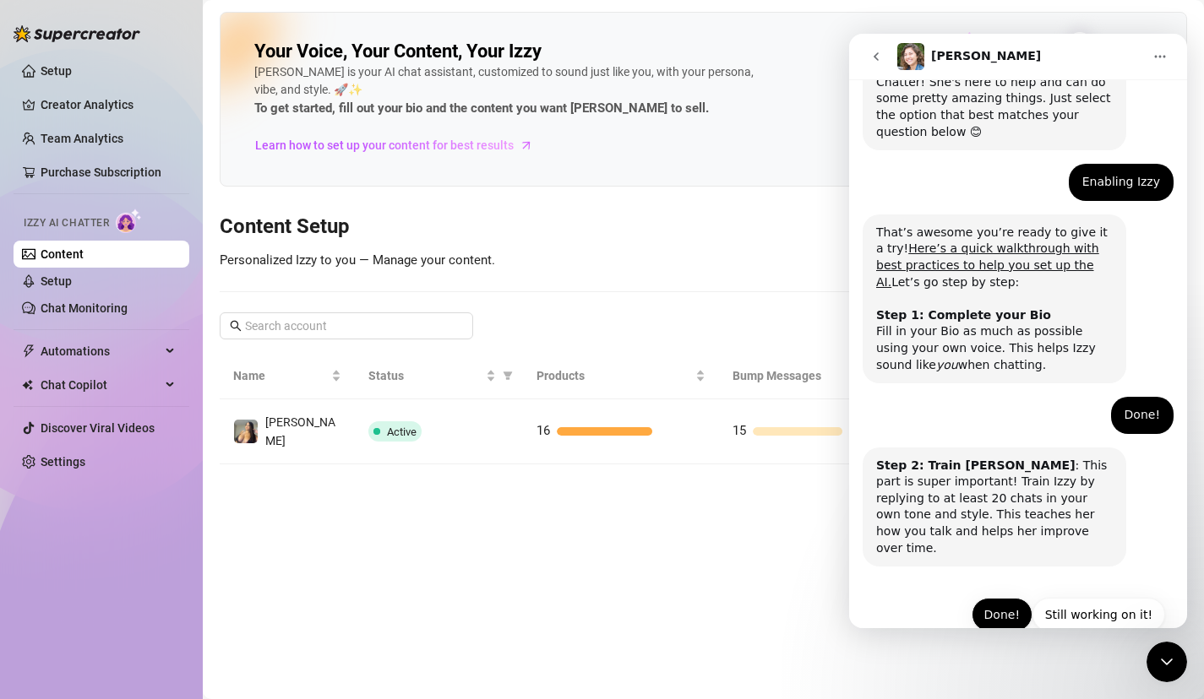
click at [997, 598] on button "Done!" at bounding box center [1001, 615] width 61 height 34
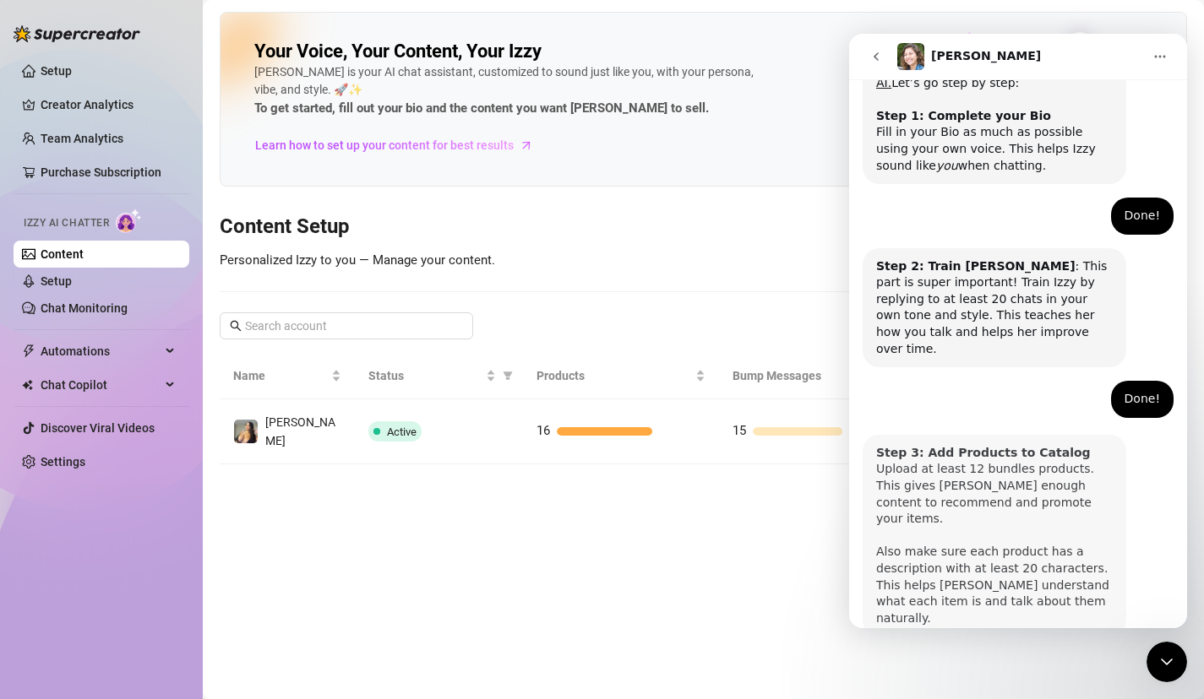
scroll to position [417, 0]
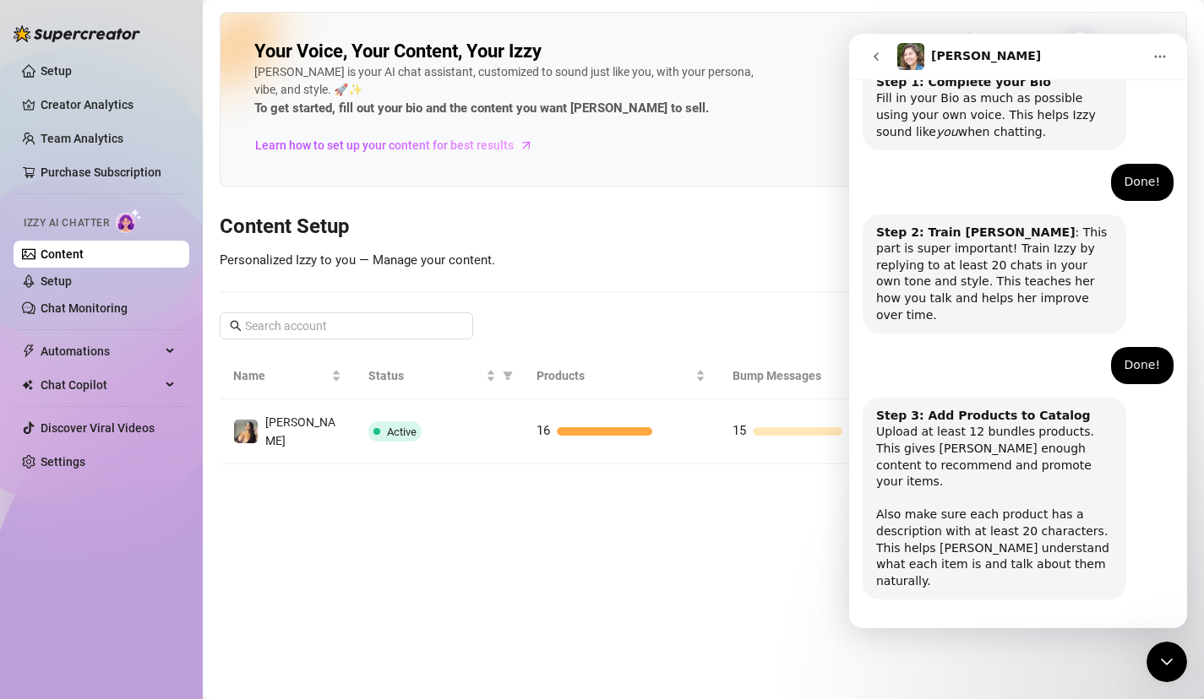
click at [1009, 631] on button "Done!" at bounding box center [1001, 648] width 61 height 34
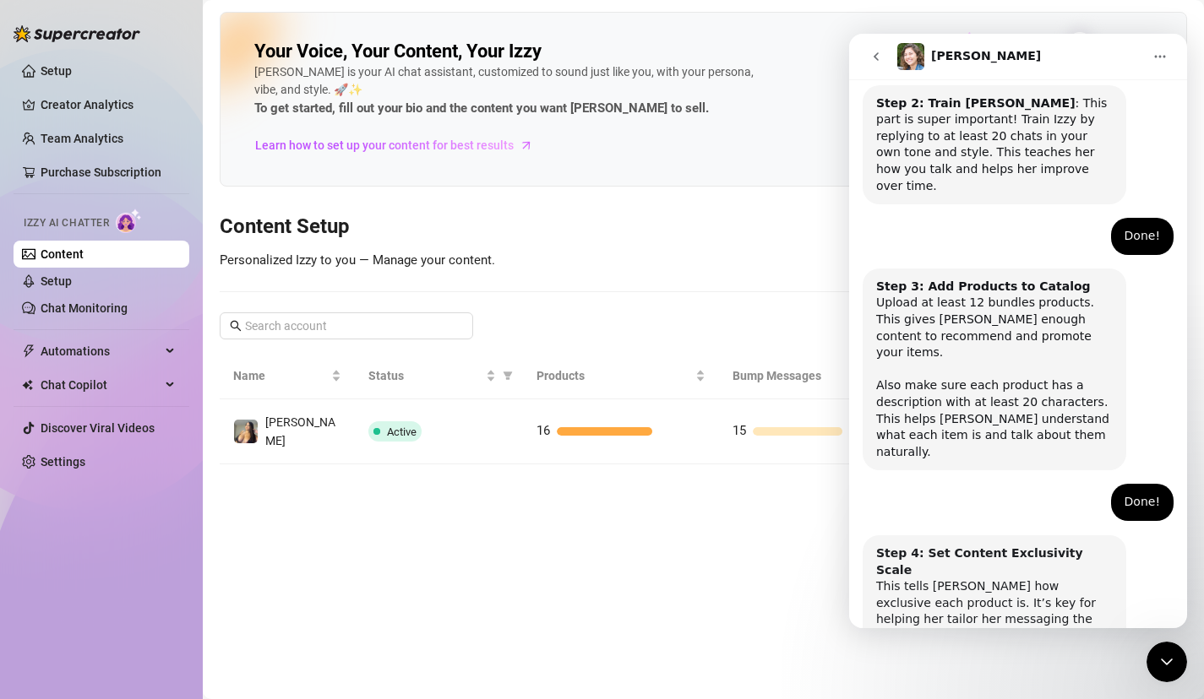
scroll to position [584, 0]
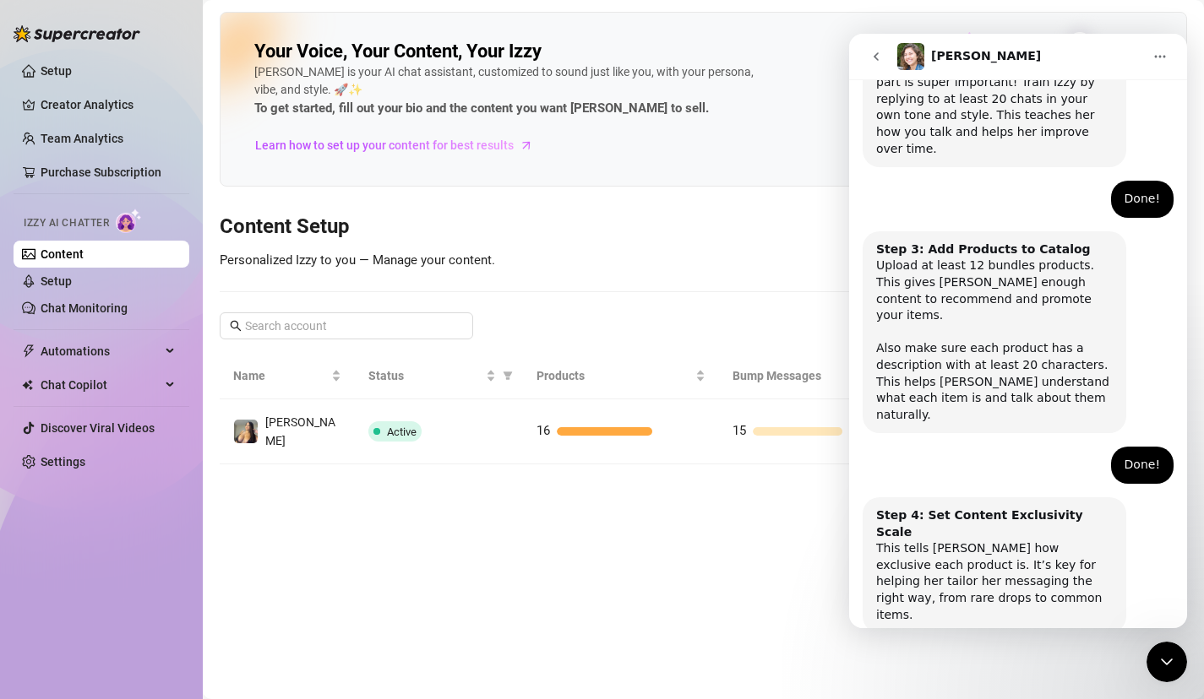
click at [1000, 665] on button "Done!" at bounding box center [1001, 682] width 61 height 34
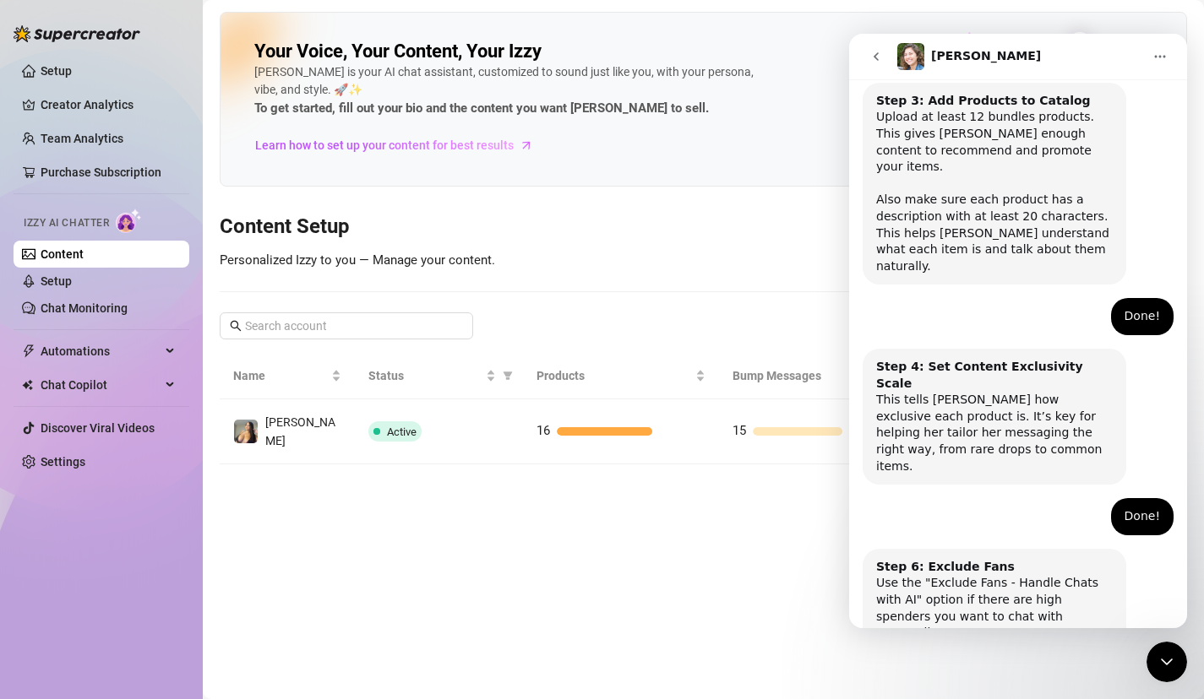
scroll to position [734, 0]
click at [1003, 682] on button "Done!" at bounding box center [1001, 699] width 61 height 34
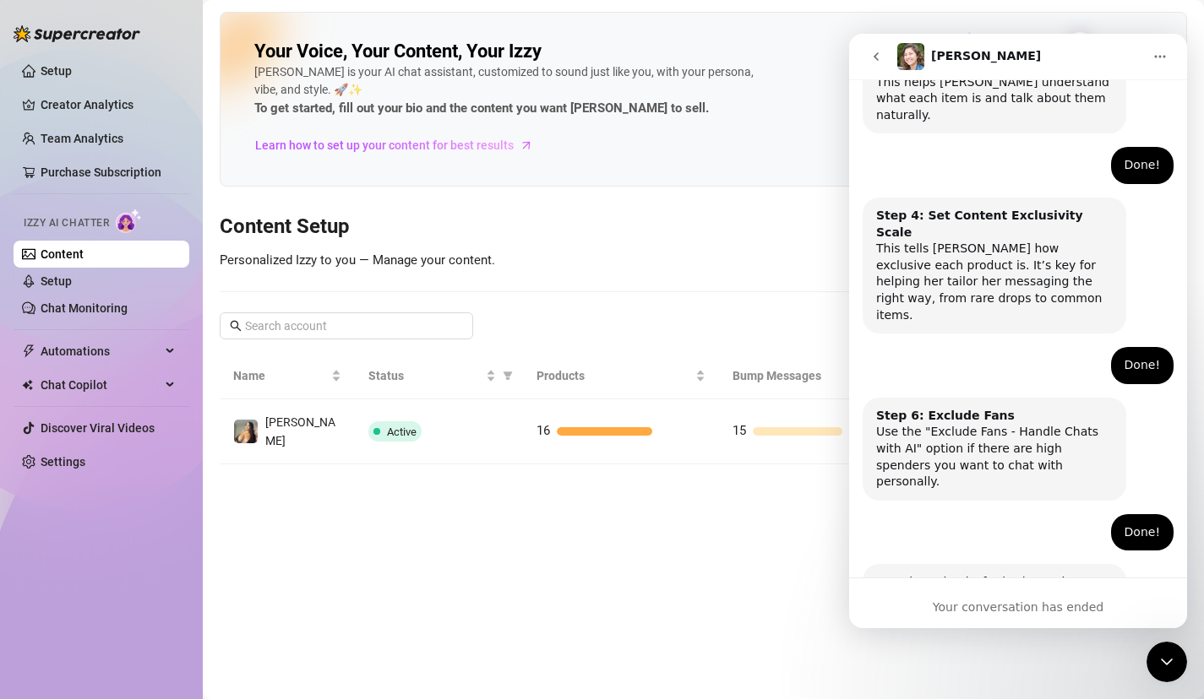
scroll to position [909, 0]
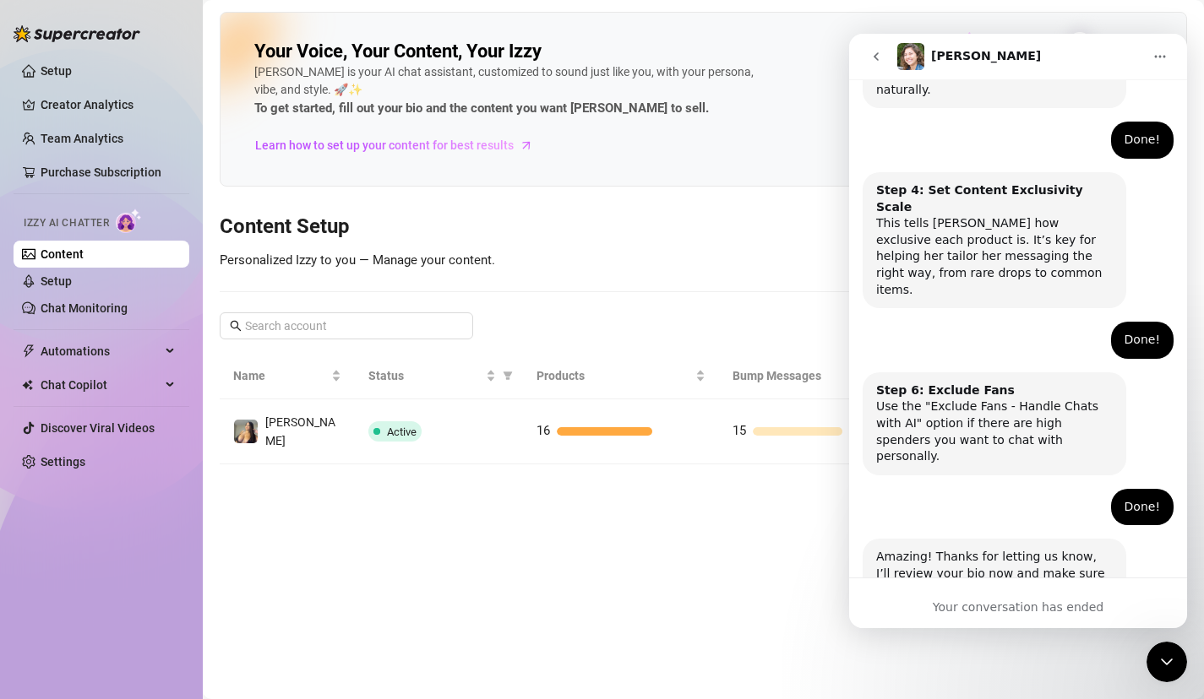
click at [670, 549] on main "Your Voice, Your Content, Your Izzy Izzy is your AI chat assistant, customized …" at bounding box center [703, 349] width 1001 height 699
click at [867, 61] on button "go back" at bounding box center [876, 57] width 32 height 32
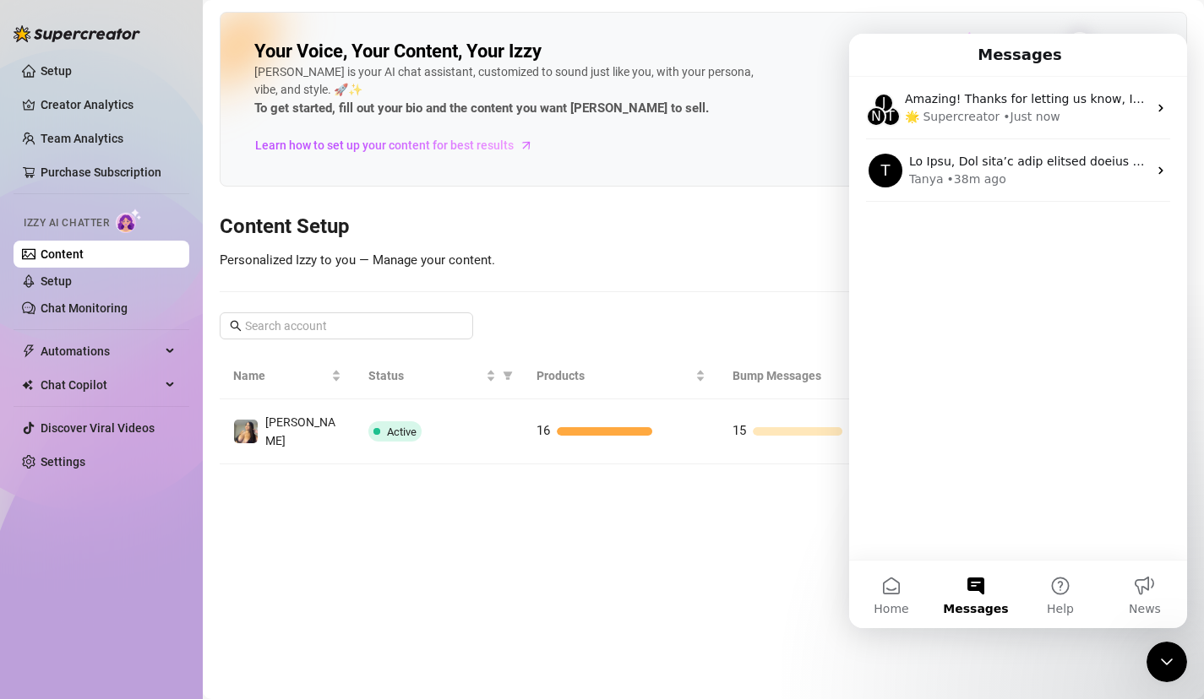
click at [770, 238] on h3 "Content Setup" at bounding box center [703, 227] width 967 height 27
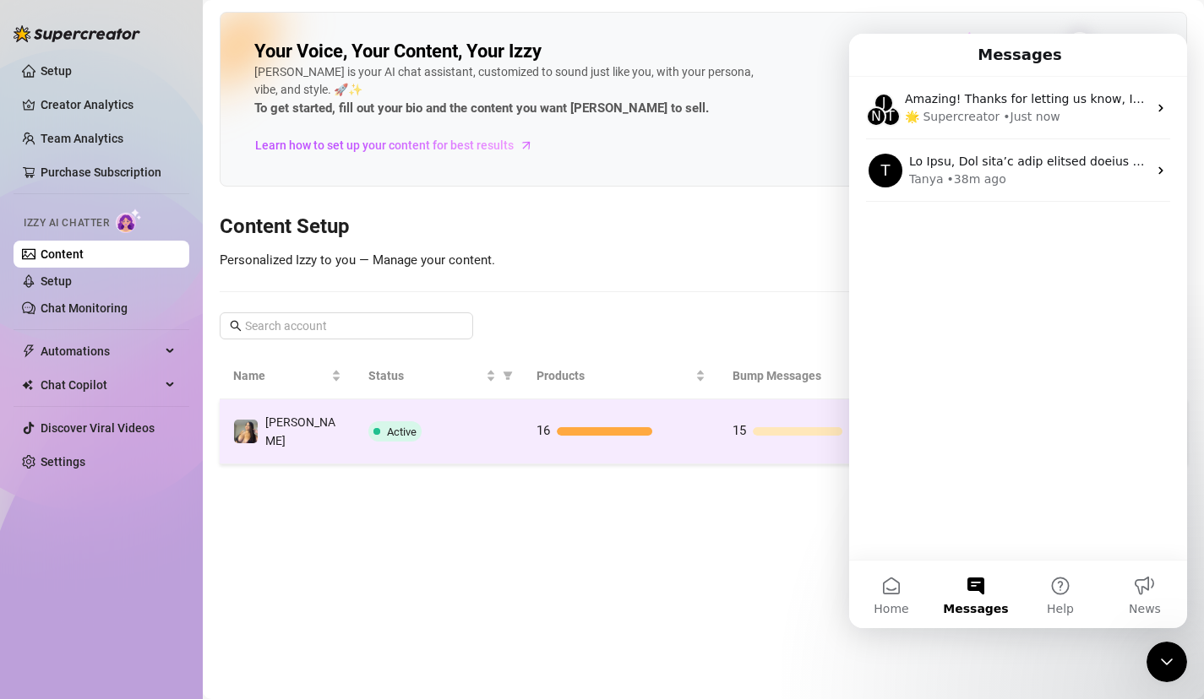
click at [317, 439] on td "Paula" at bounding box center [287, 432] width 135 height 65
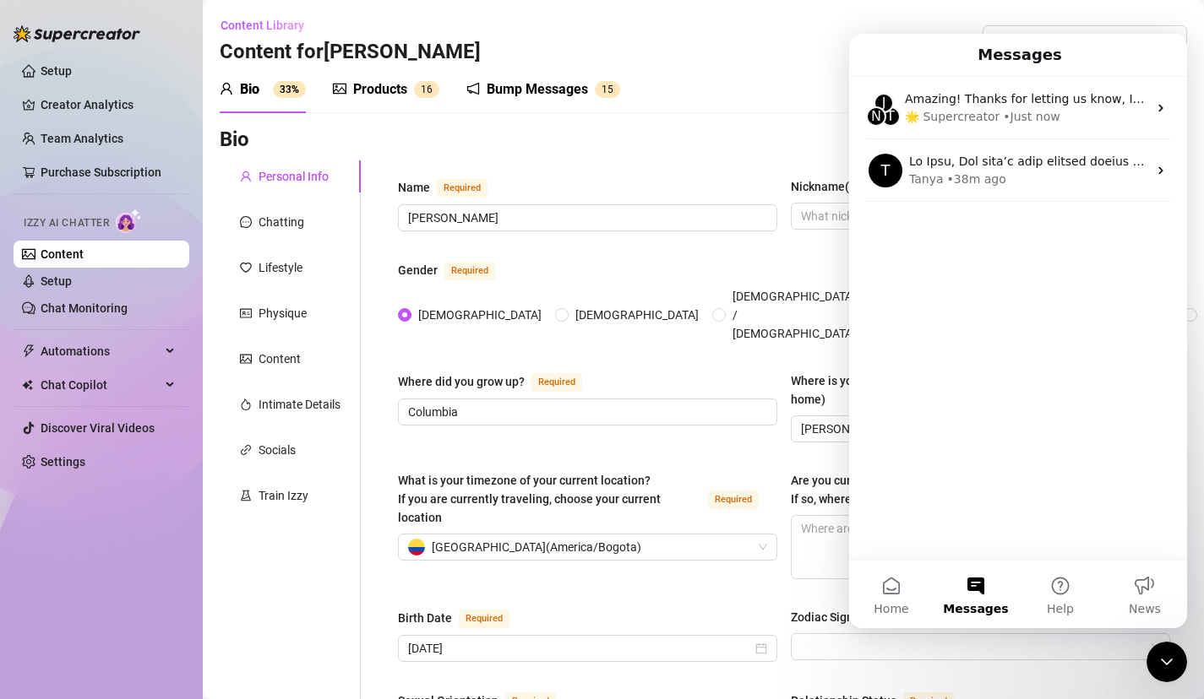
click at [302, 486] on div "Train Izzy" at bounding box center [290, 496] width 141 height 32
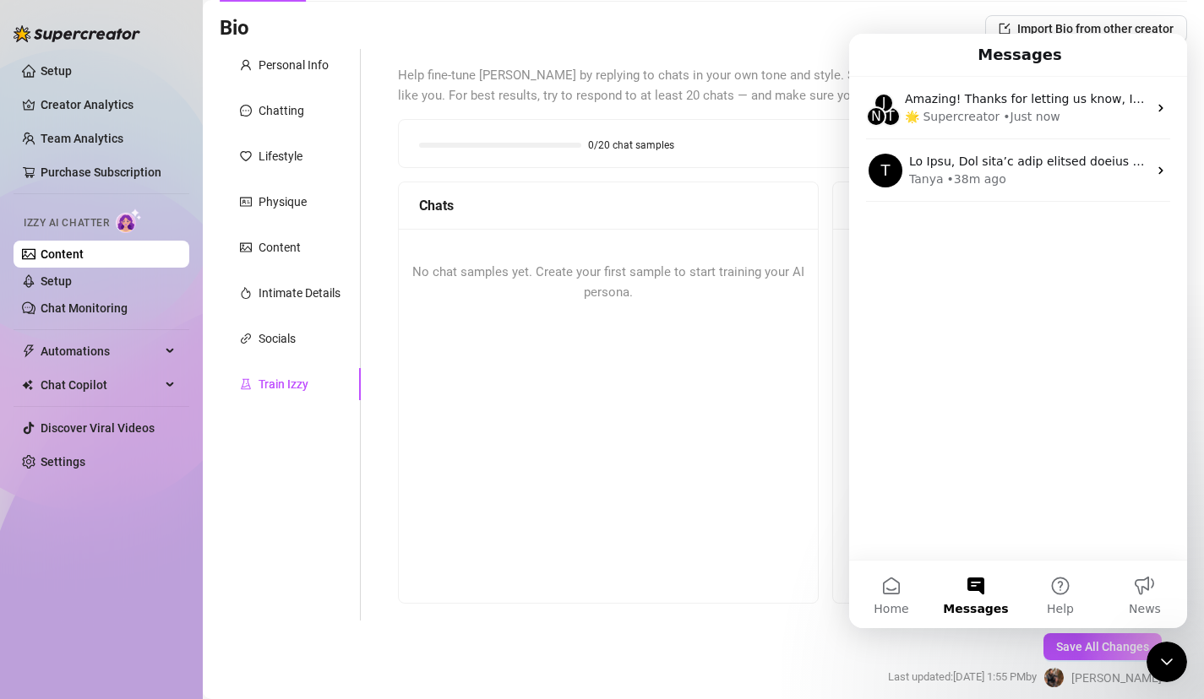
scroll to position [102, 0]
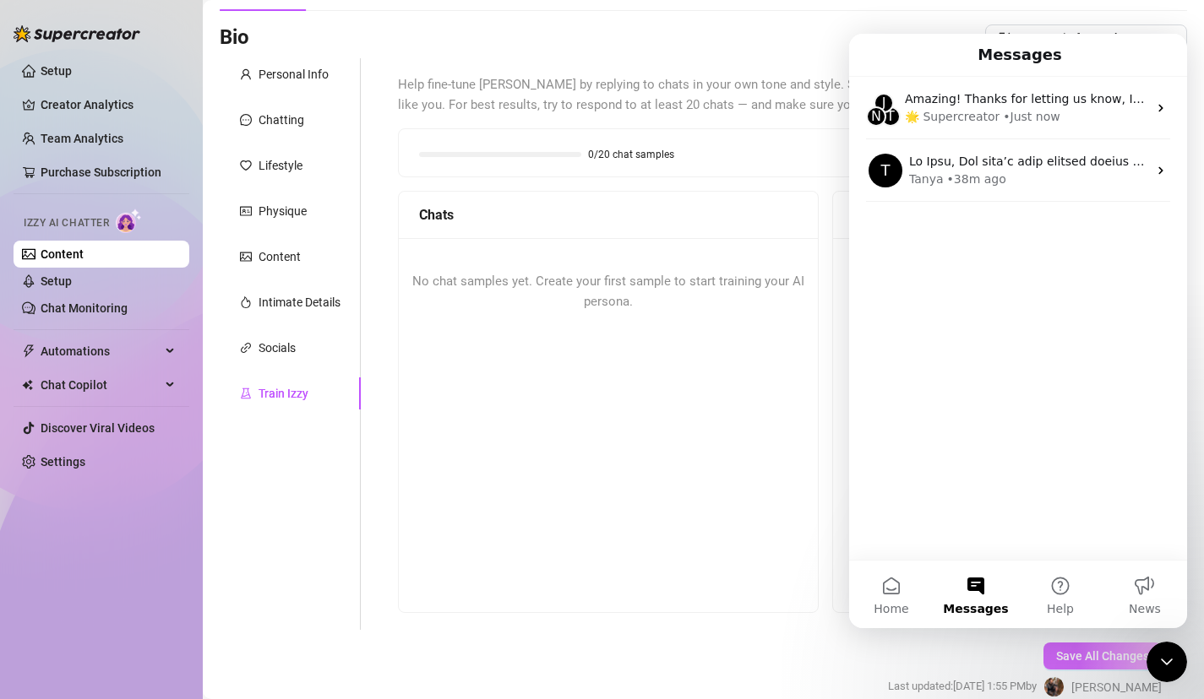
click at [1054, 649] on button "Save All Changes" at bounding box center [1102, 656] width 118 height 27
click at [716, 300] on div "No chat samples yet. Create your first sample to start training your AI persona." at bounding box center [608, 291] width 419 height 107
click at [1166, 666] on icon "Close Intercom Messenger" at bounding box center [1166, 662] width 20 height 20
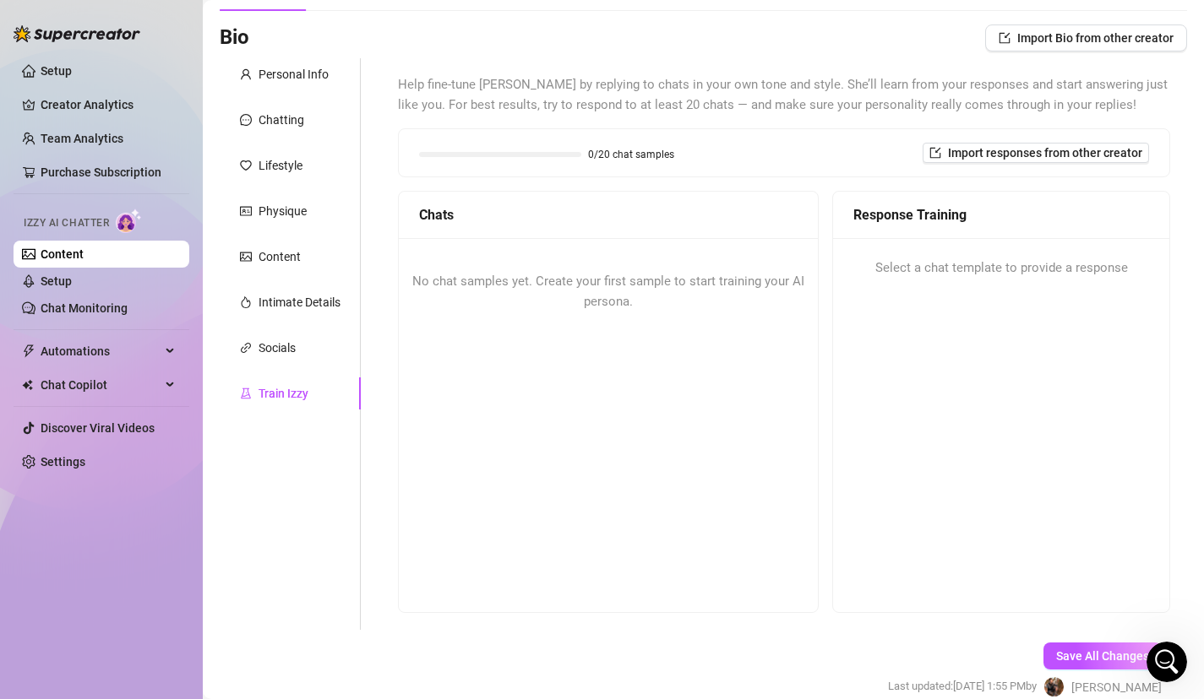
scroll to position [0, 0]
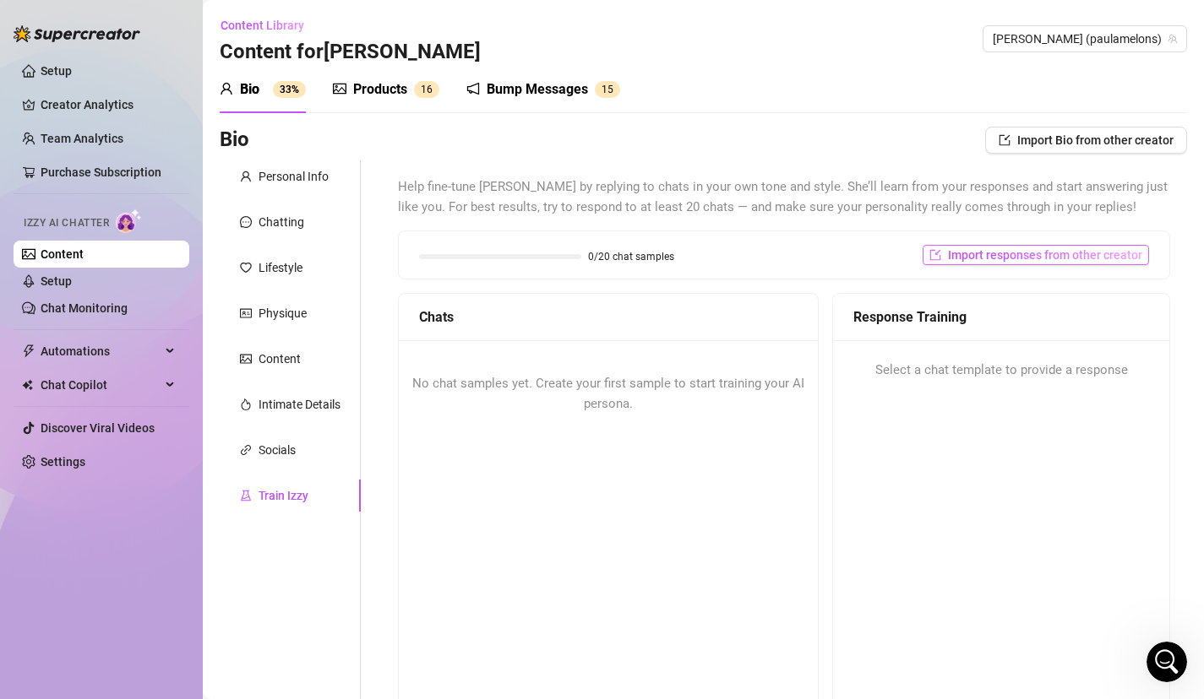
click at [1063, 245] on button "Import responses from other creator" at bounding box center [1035, 255] width 226 height 20
click at [1083, 306] on input "search" at bounding box center [1028, 298] width 133 height 25
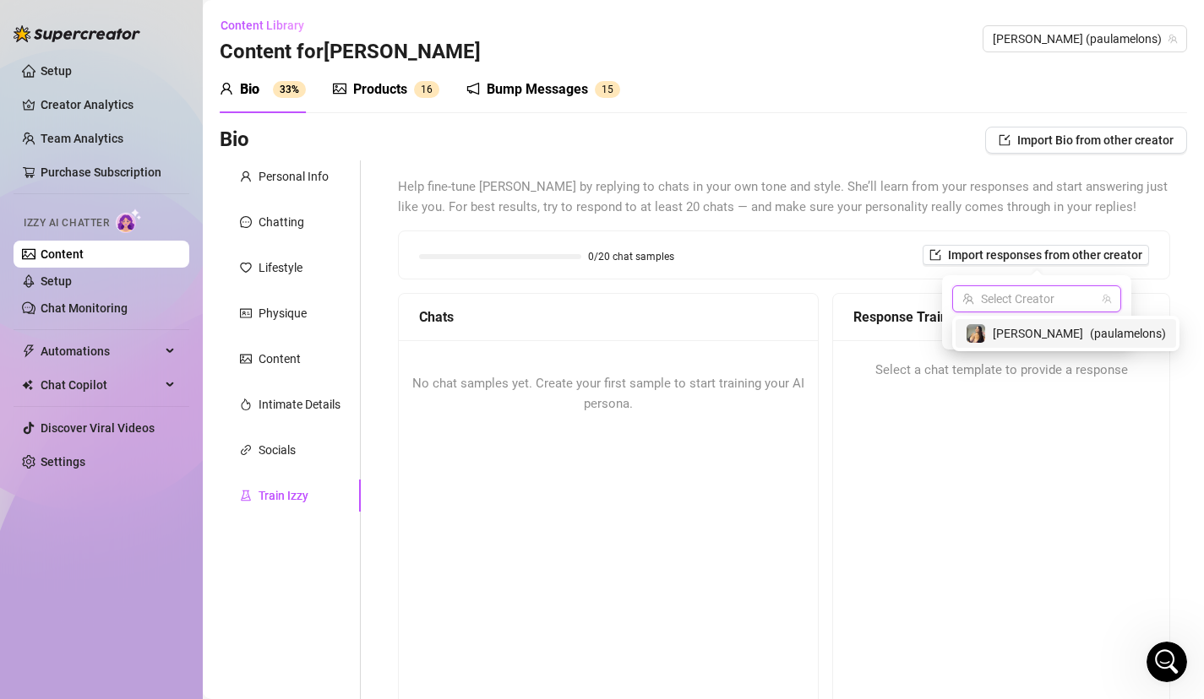
click at [1090, 325] on span "( paulamelons )" at bounding box center [1128, 333] width 76 height 19
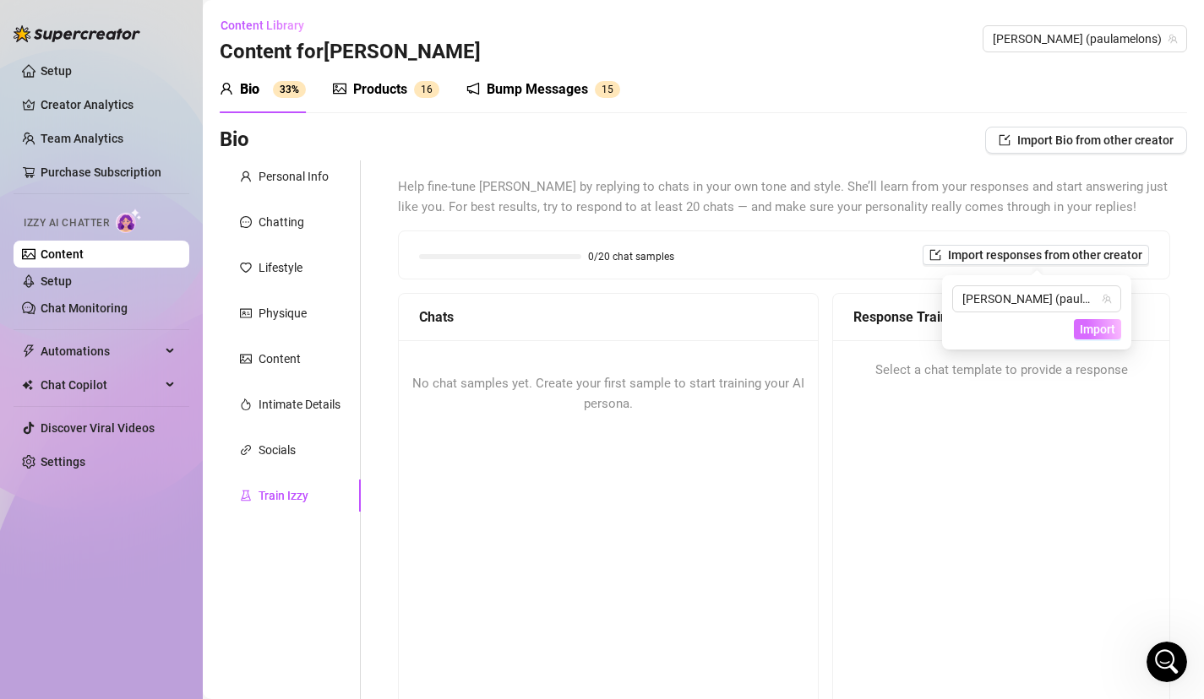
click at [1082, 334] on span "Import" at bounding box center [1097, 330] width 35 height 14
click at [732, 178] on span "Help fine-tune Izzy by replying to chats in your own tone and style. She’ll lea…" at bounding box center [784, 197] width 772 height 40
click at [1160, 660] on icon "Open Intercom Messenger" at bounding box center [1167, 663] width 28 height 28
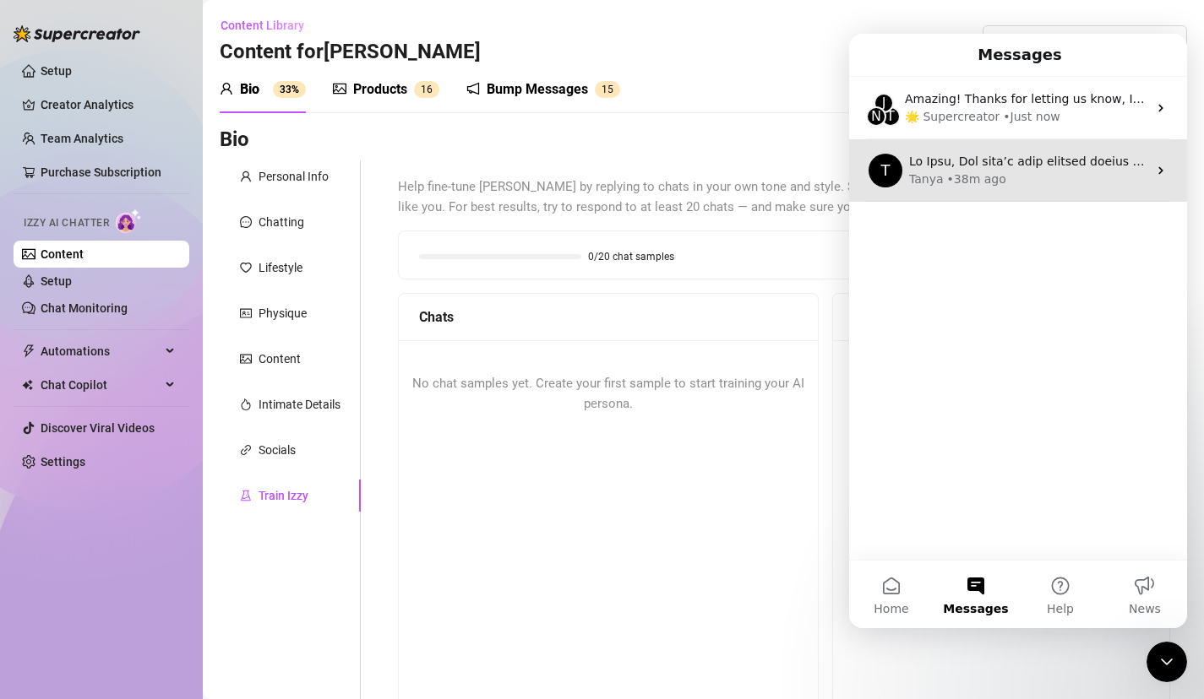
click at [955, 171] on div "• 38m ago" at bounding box center [976, 180] width 59 height 18
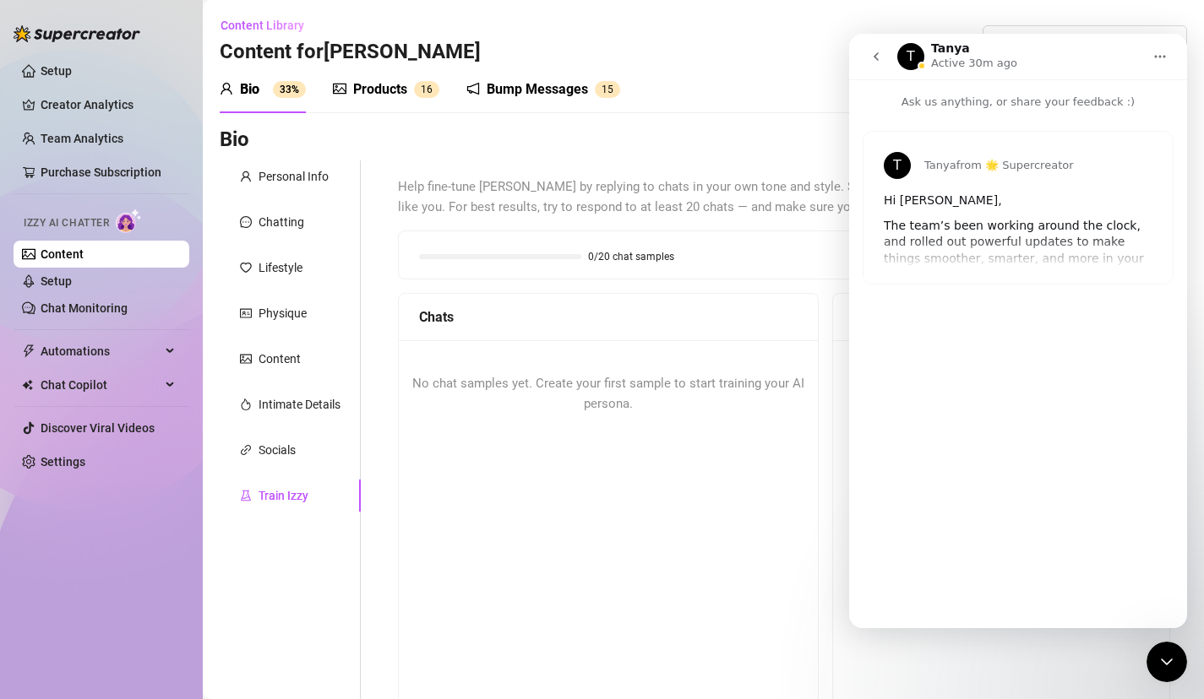
click at [943, 233] on div "T Tanya from 🌟 Supercreator Hi Jaka, The team’s been working around the clock, …" at bounding box center [1017, 208] width 309 height 152
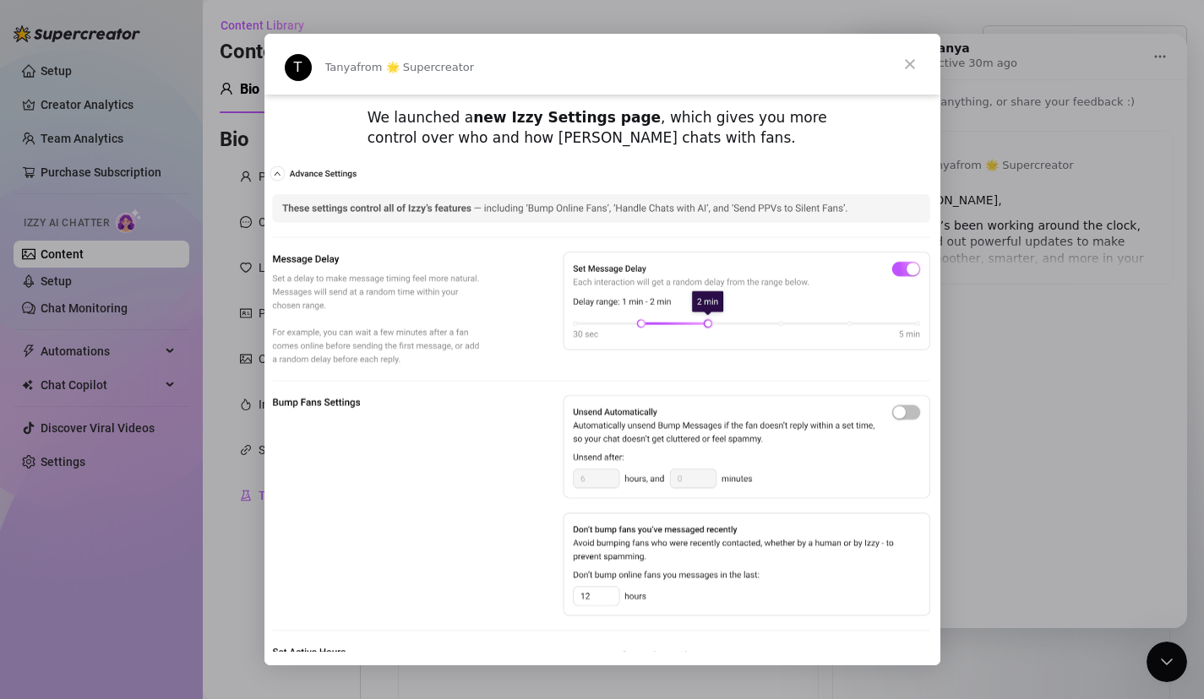
scroll to position [593, 0]
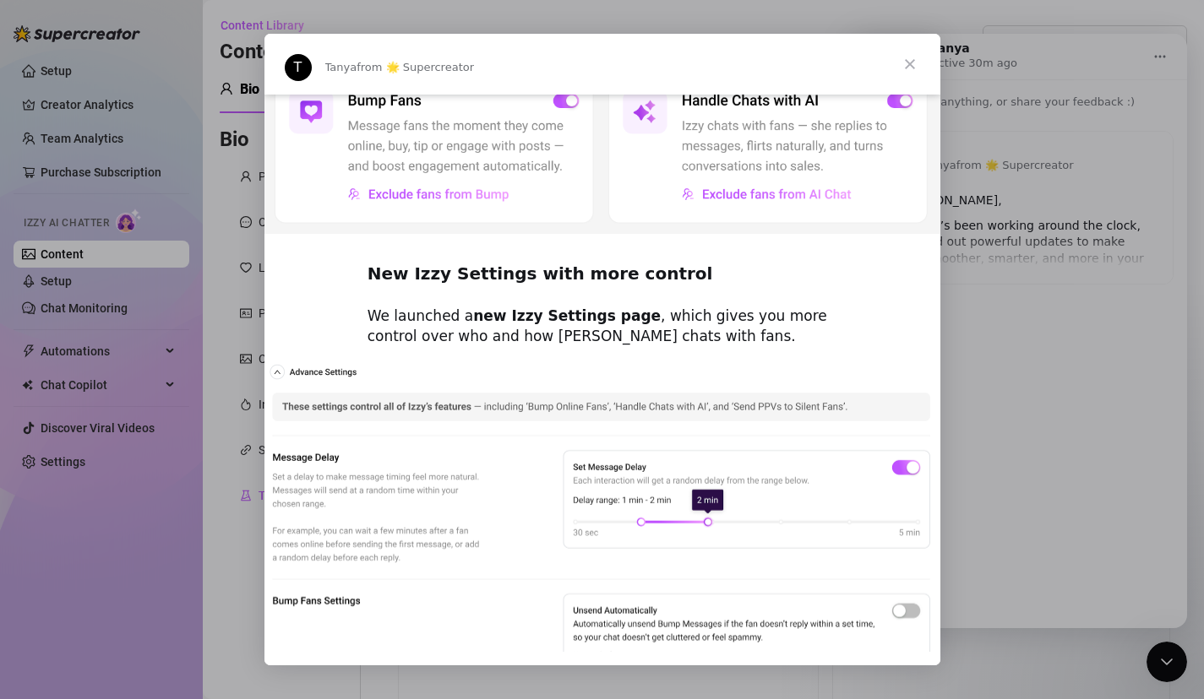
click at [918, 54] on span "Close" at bounding box center [909, 64] width 61 height 61
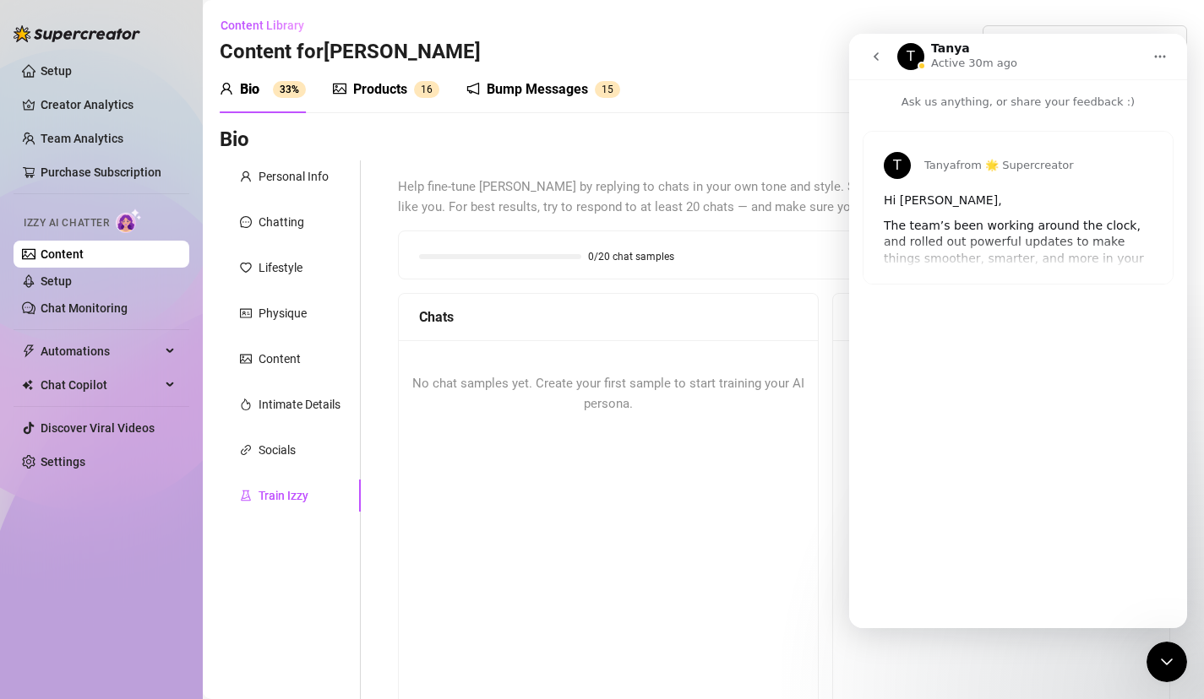
click at [879, 46] on button "go back" at bounding box center [876, 57] width 32 height 32
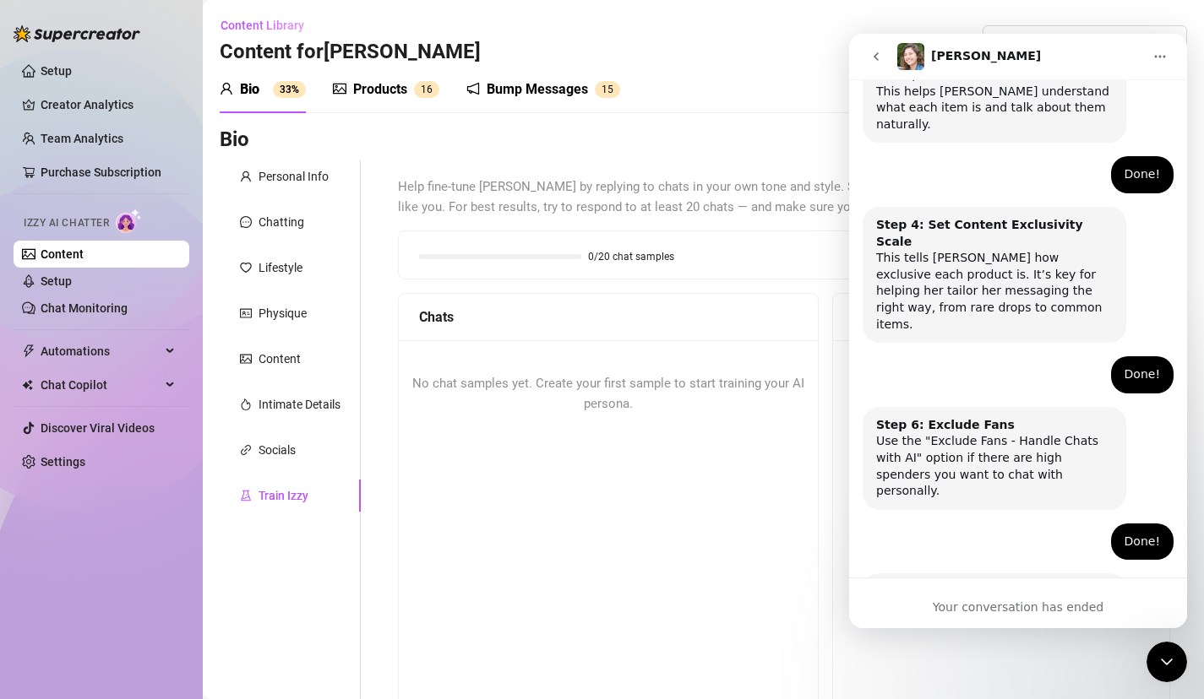
scroll to position [909, 0]
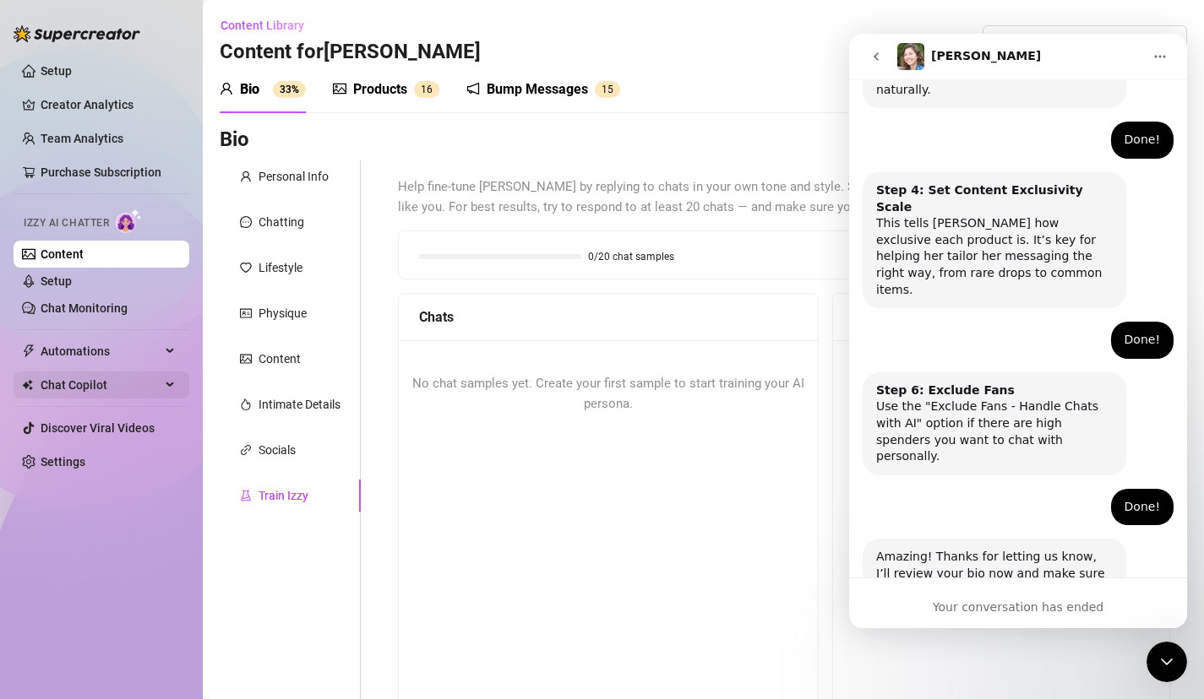
click at [108, 391] on span "Chat Copilot" at bounding box center [101, 385] width 120 height 27
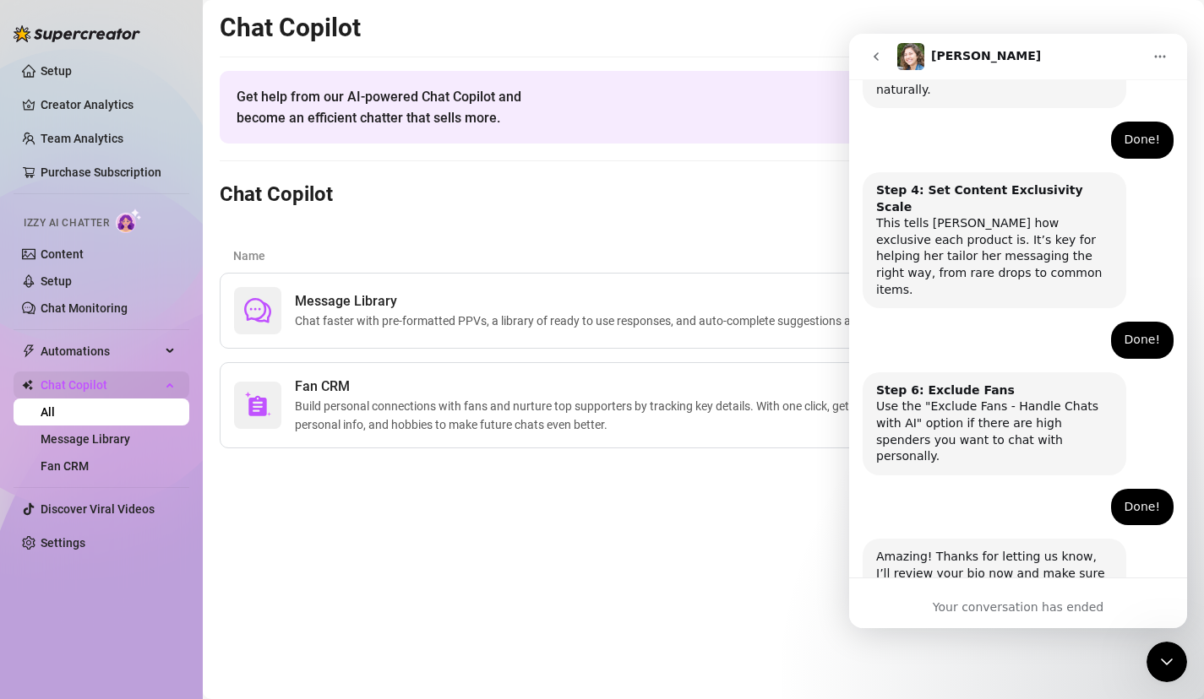
click at [109, 385] on span "Chat Copilot" at bounding box center [101, 385] width 120 height 27
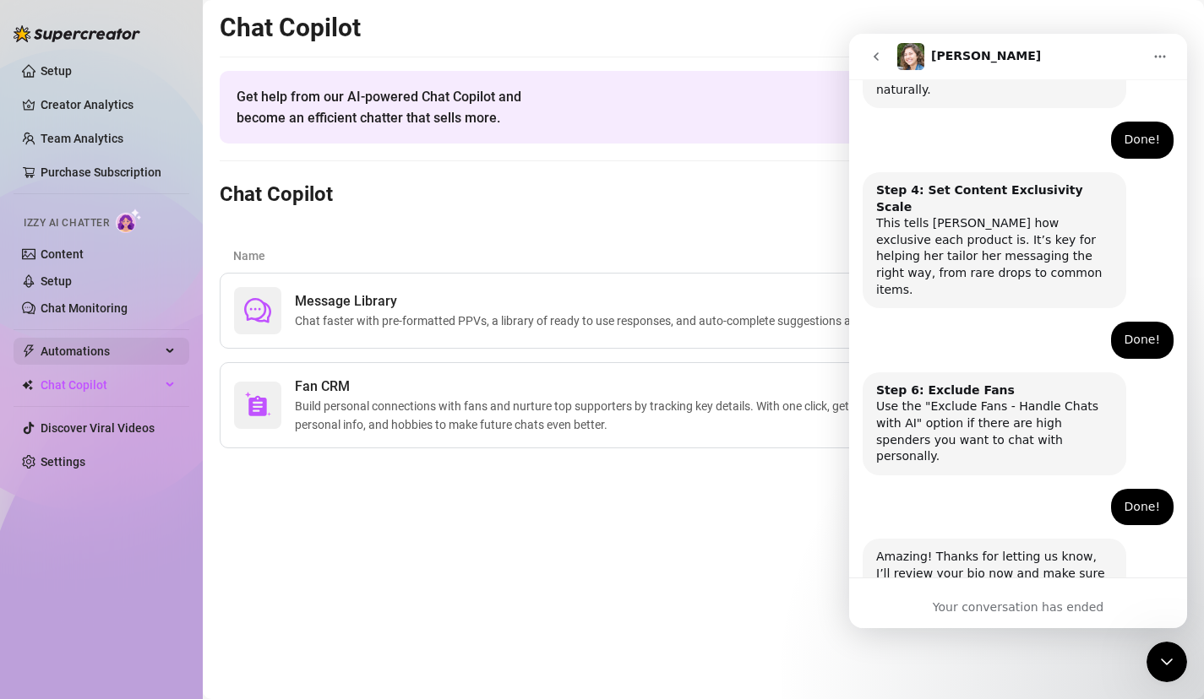
click at [126, 348] on span "Automations" at bounding box center [101, 351] width 120 height 27
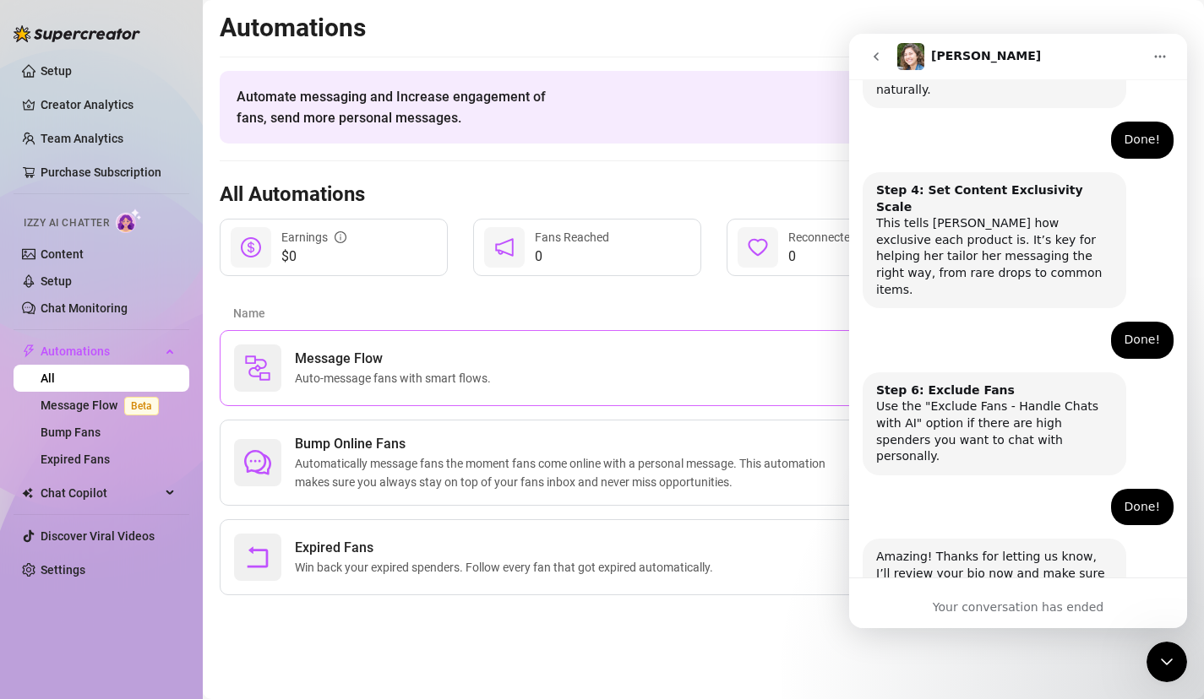
click at [336, 385] on span "Auto-message fans with smart flows." at bounding box center [396, 378] width 203 height 19
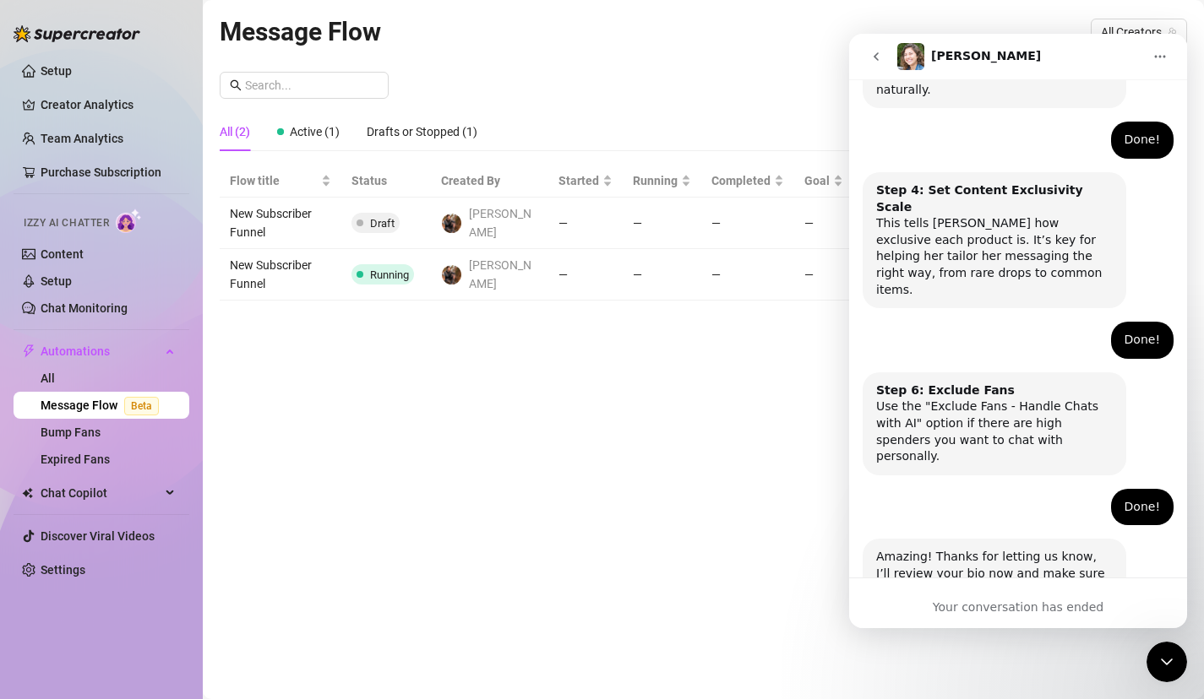
click at [1156, 660] on icon "Close Intercom Messenger" at bounding box center [1166, 662] width 20 height 20
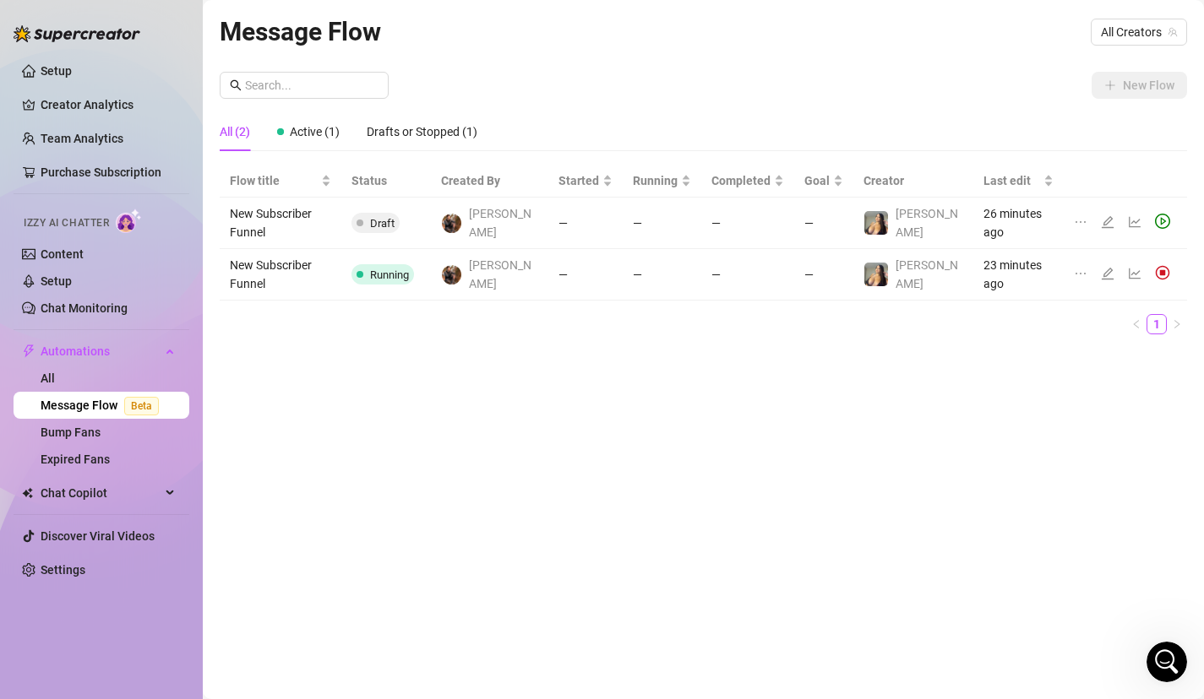
click at [787, 268] on td "—" at bounding box center [747, 275] width 93 height 52
click at [987, 262] on td "23 minutes ago" at bounding box center [1018, 275] width 90 height 52
click at [330, 254] on td "New Subscriber Funnel" at bounding box center [281, 275] width 122 height 52
click at [363, 271] on span at bounding box center [359, 274] width 7 height 7
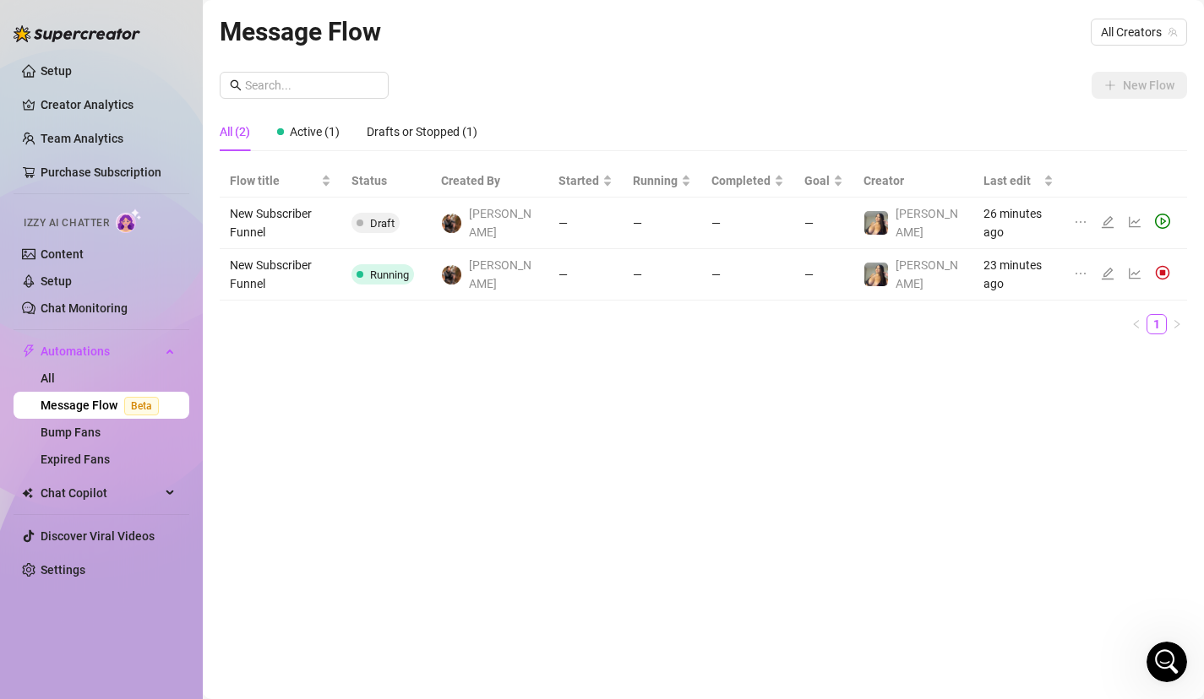
click at [1141, 103] on div "New Flow All (2) Active (1) Drafts or Stopped (1) Flow title Status Created By …" at bounding box center [703, 210] width 967 height 276
click at [1118, 41] on span "All Creators" at bounding box center [1139, 31] width 76 height 25
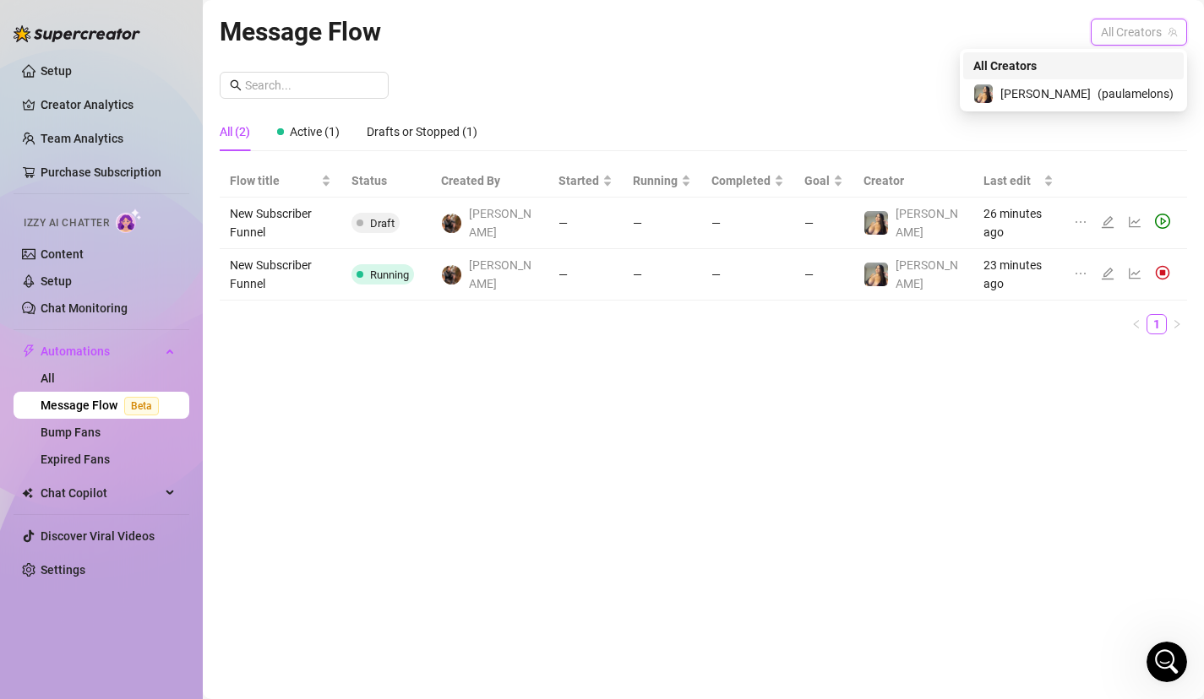
click at [1107, 78] on div "All Creators" at bounding box center [1073, 65] width 220 height 27
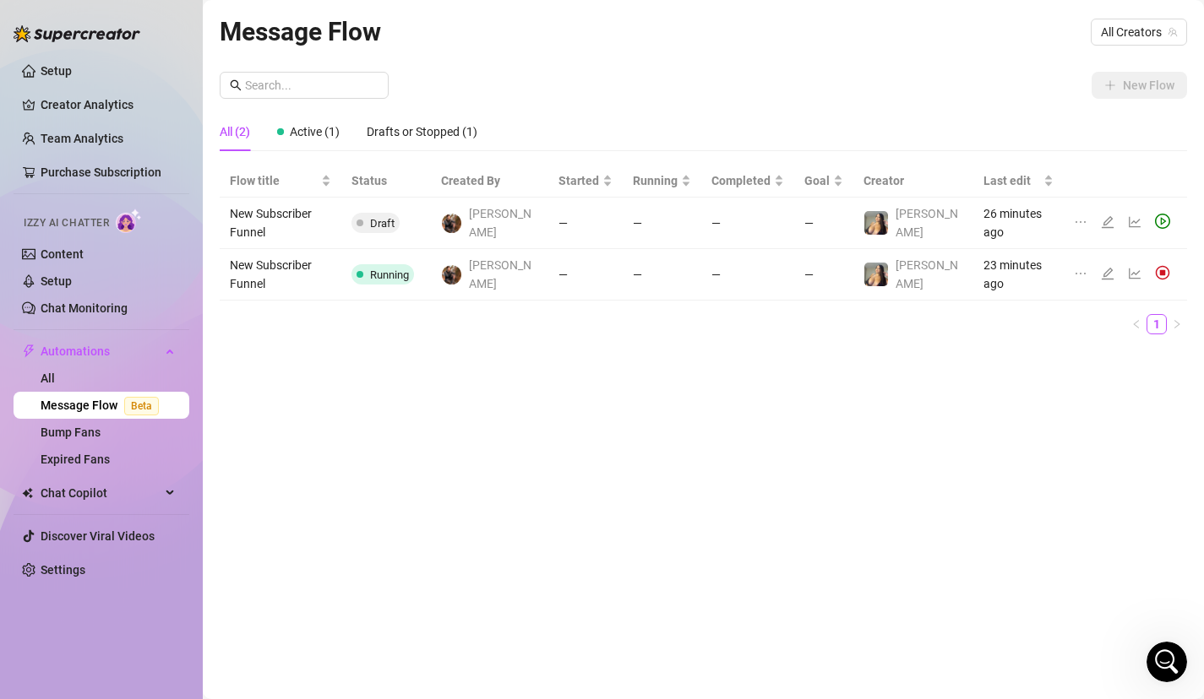
click at [995, 153] on div "All (2) Active (1) Drafts or Stopped (1)" at bounding box center [703, 138] width 967 height 52
click at [1127, 31] on span "All Creators" at bounding box center [1139, 31] width 76 height 25
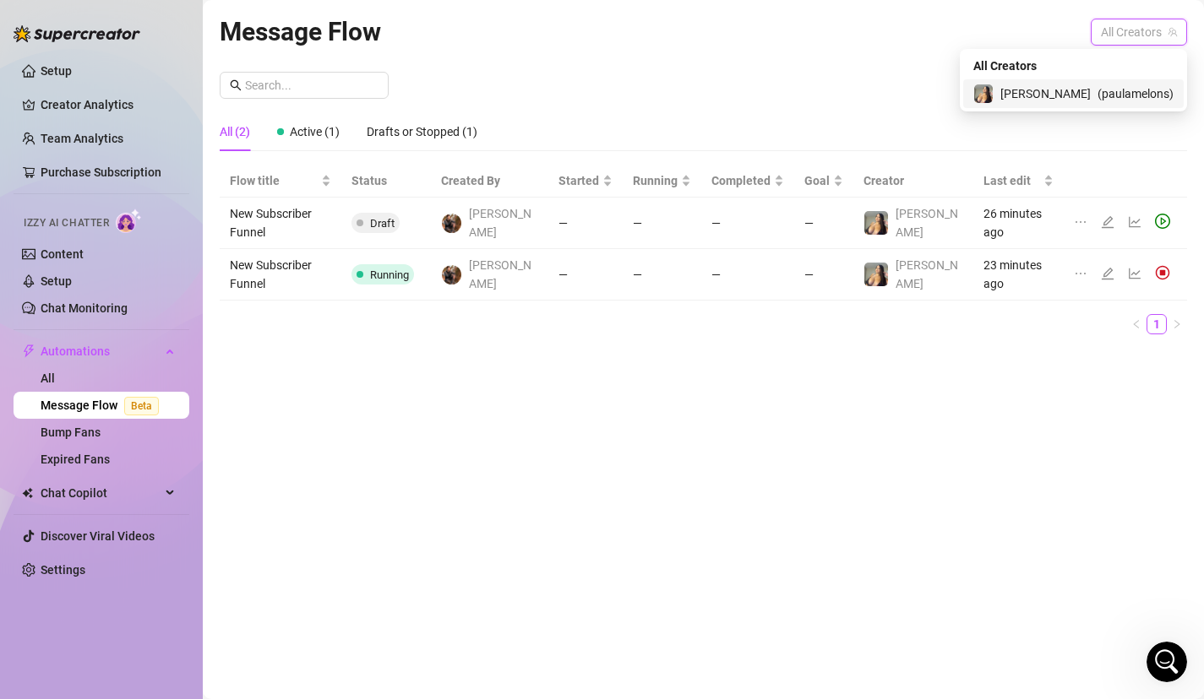
click at [1105, 90] on span "( paulamelons )" at bounding box center [1135, 93] width 76 height 19
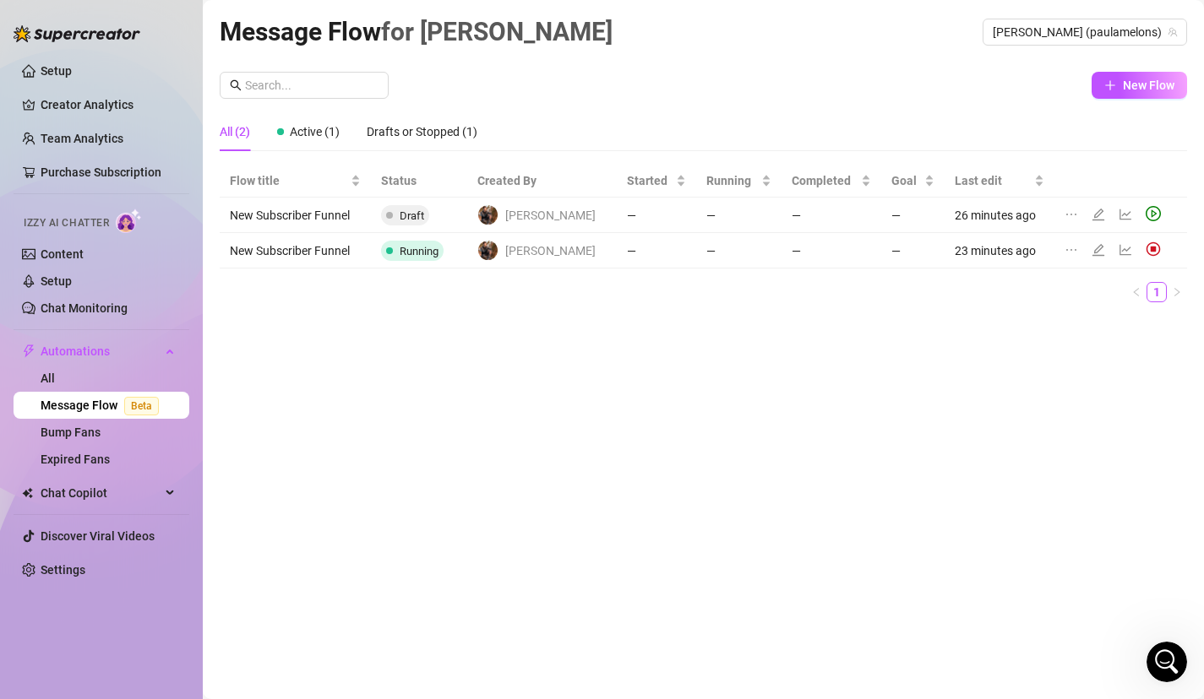
click at [316, 257] on td "New Subscriber Funnel" at bounding box center [295, 250] width 151 height 35
click at [335, 248] on td "New Subscriber Funnel" at bounding box center [295, 250] width 151 height 35
click at [555, 248] on span "Jaka B." at bounding box center [550, 251] width 90 height 19
click at [1091, 248] on icon "edit" at bounding box center [1098, 250] width 14 height 14
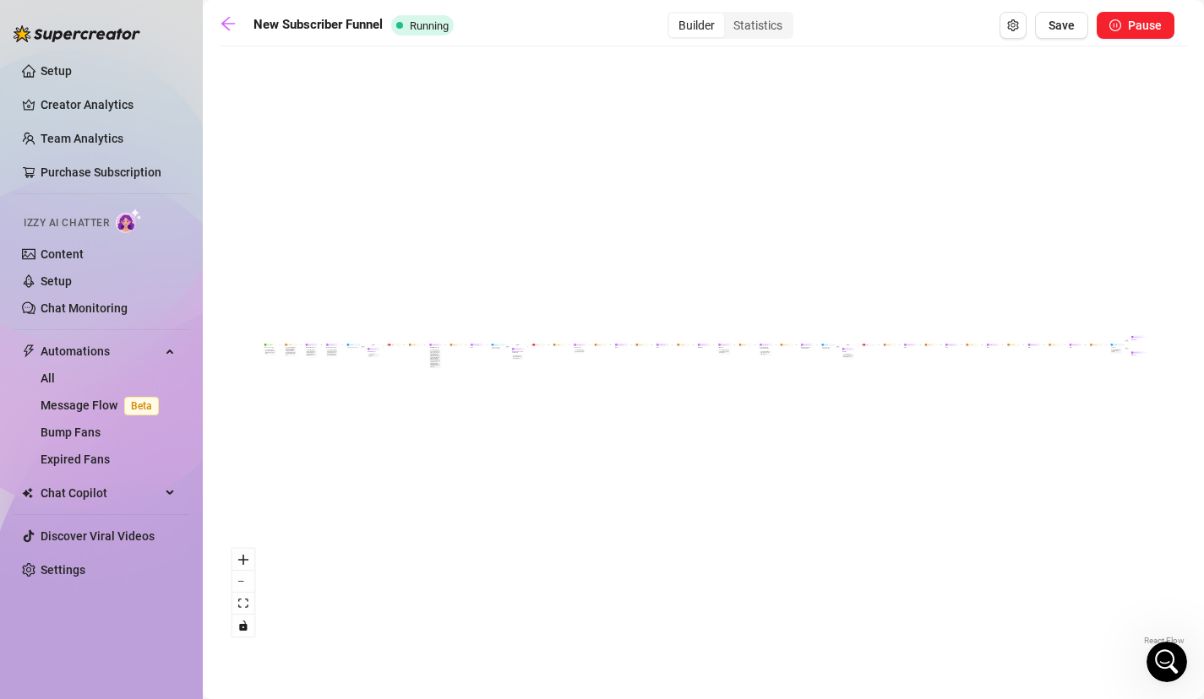
click at [683, 364] on div "If True If True If True If False If False If False If True If False Merge Merge…" at bounding box center [703, 352] width 967 height 595
drag, startPoint x: 591, startPoint y: 351, endPoint x: 962, endPoint y: 388, distance: 372.7
click at [962, 389] on div "If True If True If True If False If False If False If True If False Merge Merge…" at bounding box center [703, 352] width 967 height 595
click at [251, 557] on button "zoom in" at bounding box center [243, 560] width 22 height 22
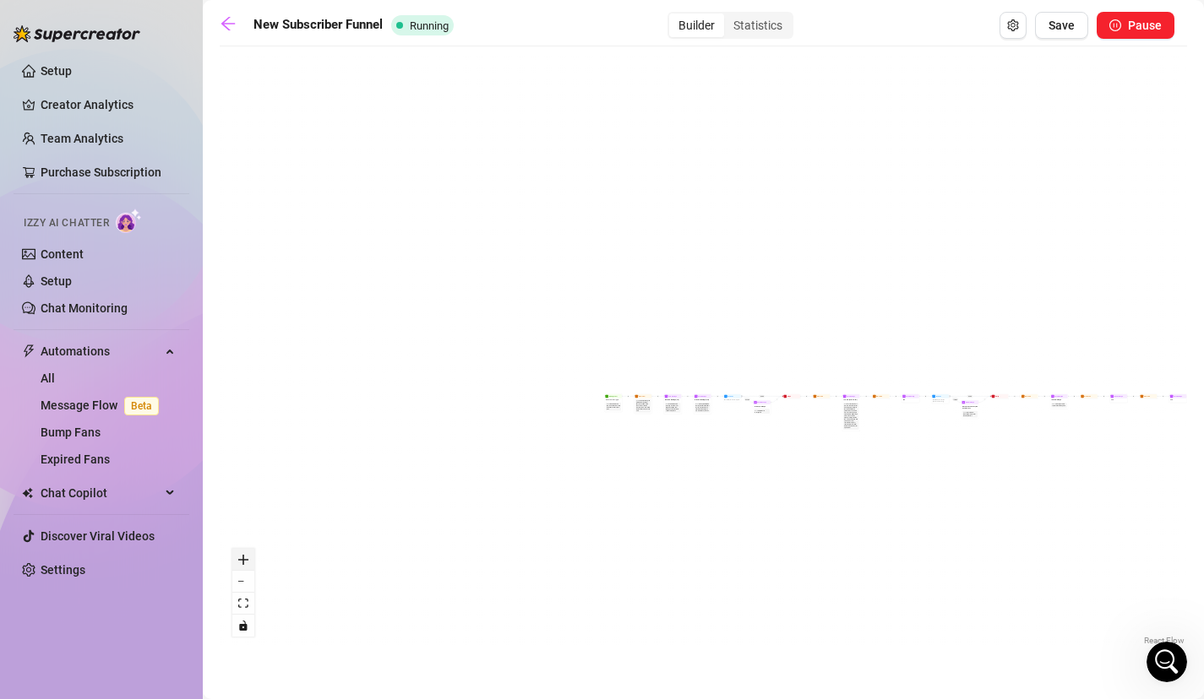
click at [251, 557] on button "zoom in" at bounding box center [243, 560] width 22 height 22
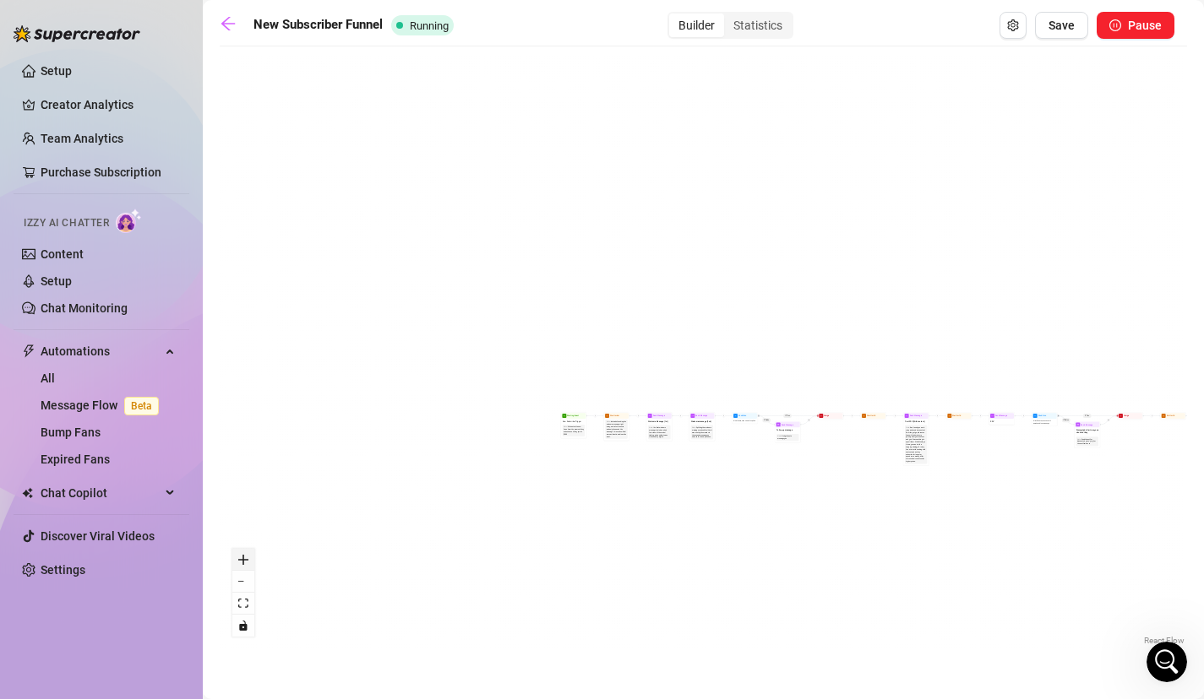
click at [251, 557] on button "zoom in" at bounding box center [243, 560] width 22 height 22
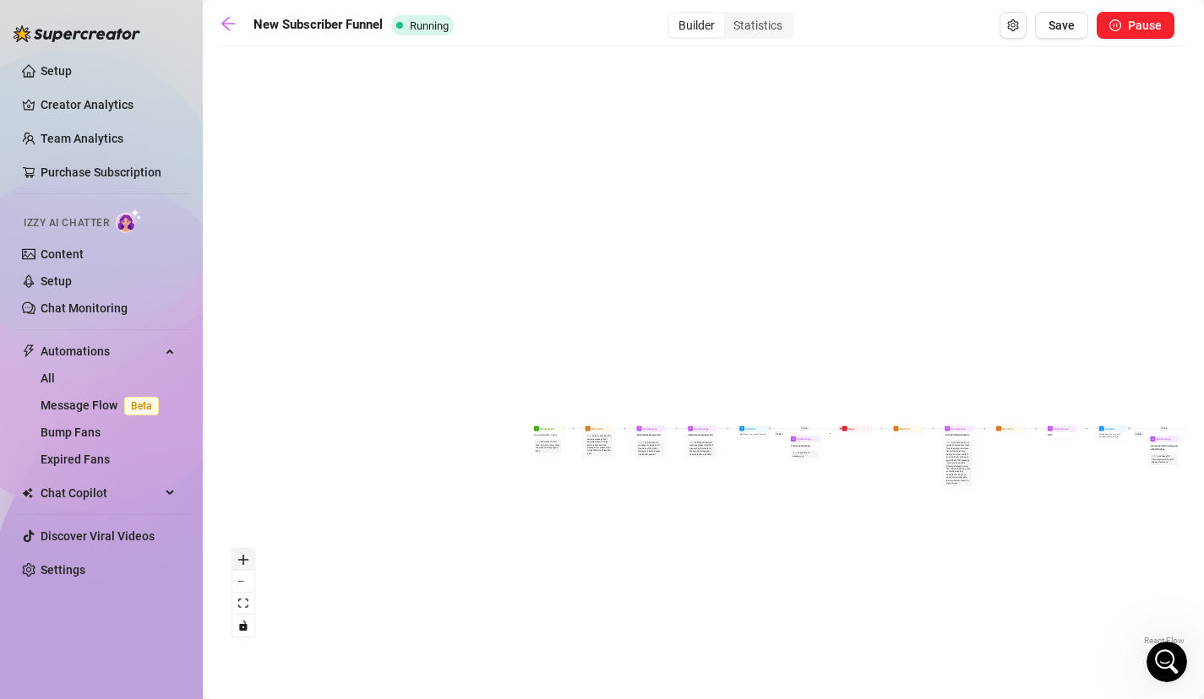
click at [251, 557] on button "zoom in" at bounding box center [243, 560] width 22 height 22
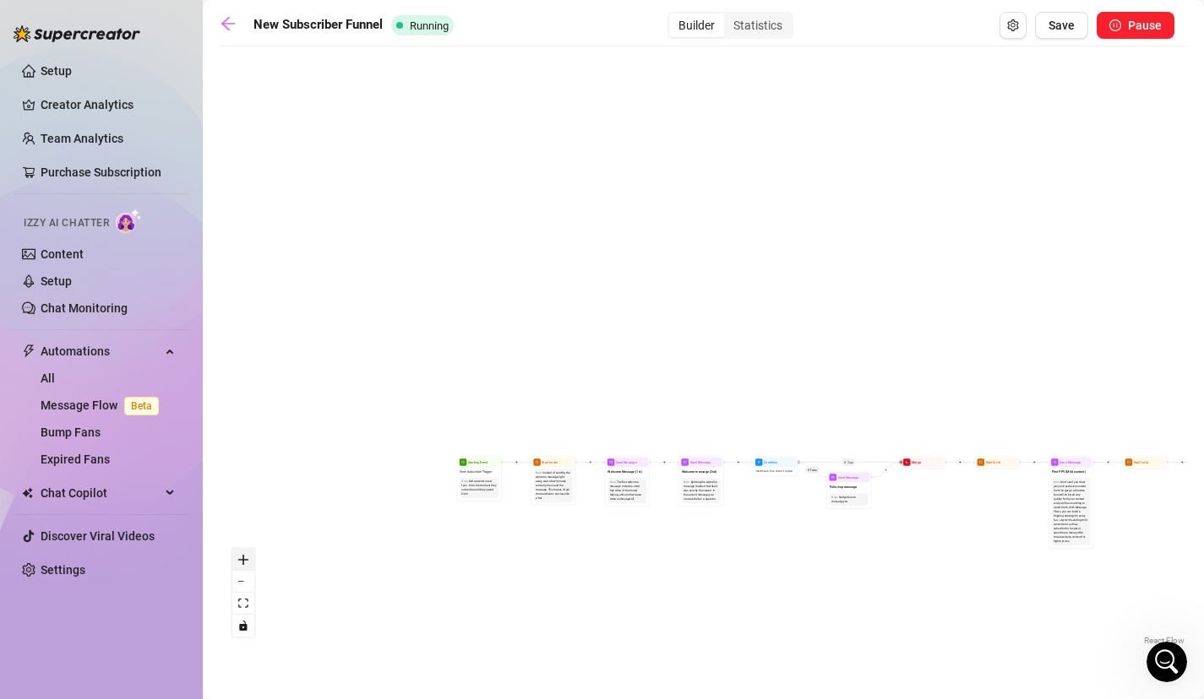
click at [251, 557] on button "zoom in" at bounding box center [243, 560] width 22 height 22
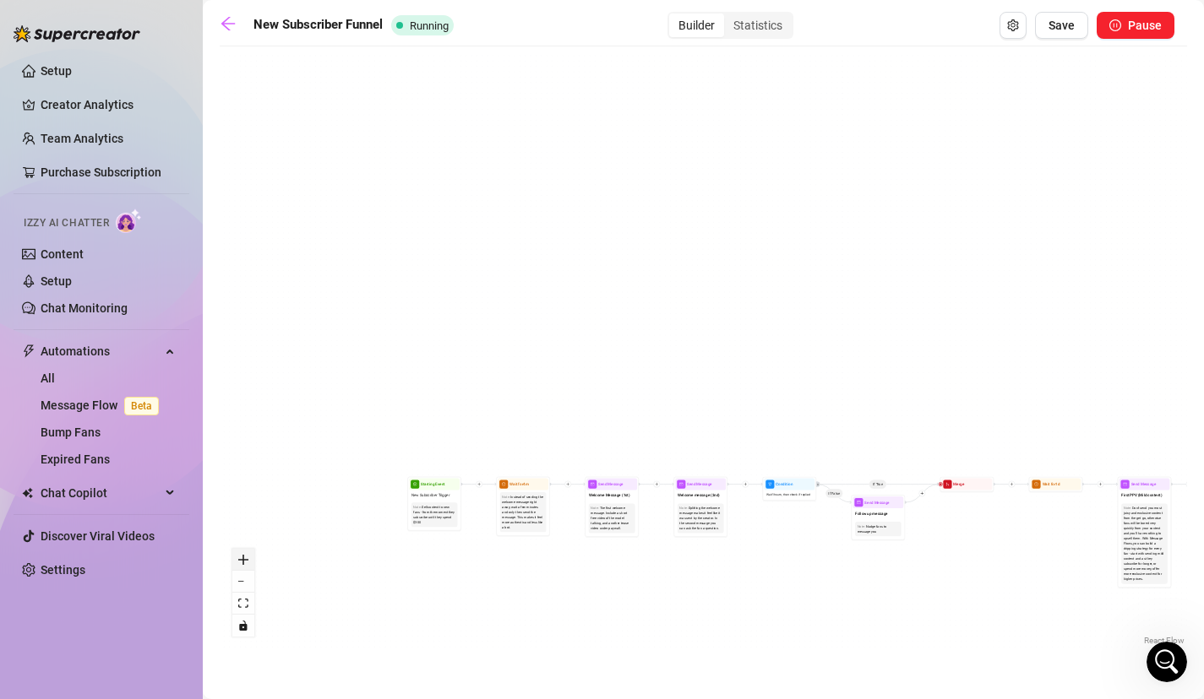
click at [251, 557] on button "zoom in" at bounding box center [243, 560] width 22 height 22
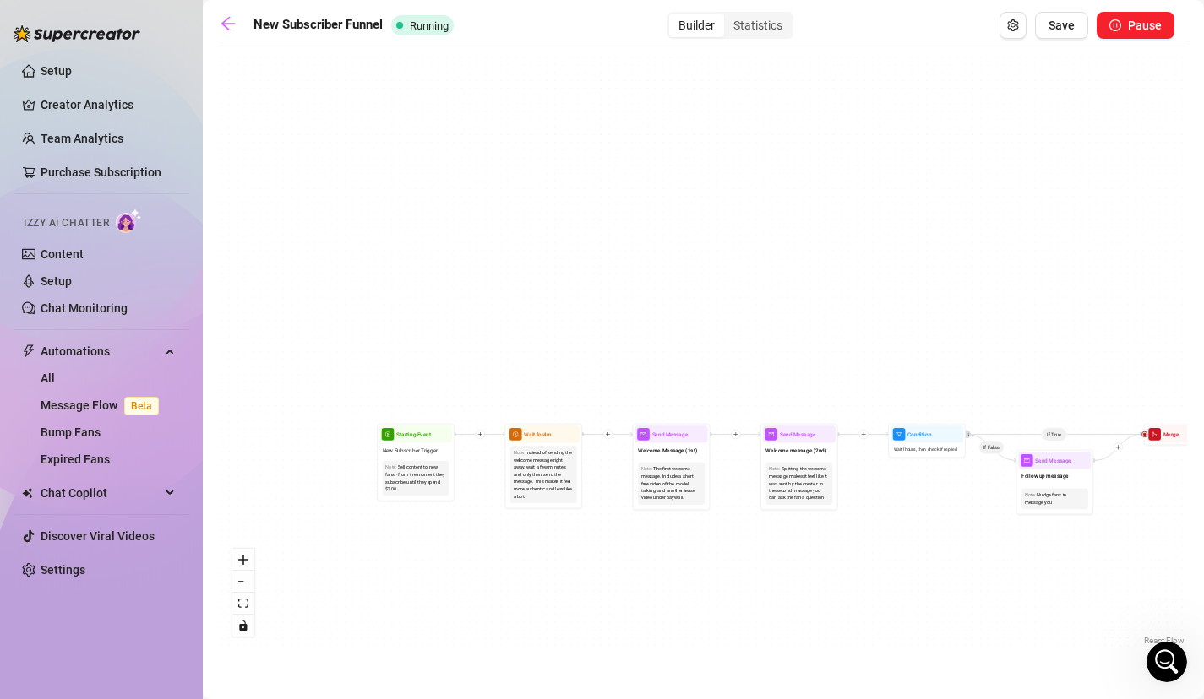
drag, startPoint x: 460, startPoint y: 360, endPoint x: 597, endPoint y: 206, distance: 205.8
click at [597, 205] on div "If True If True If True If False If False If False If True If False Merge Merge…" at bounding box center [703, 352] width 967 height 595
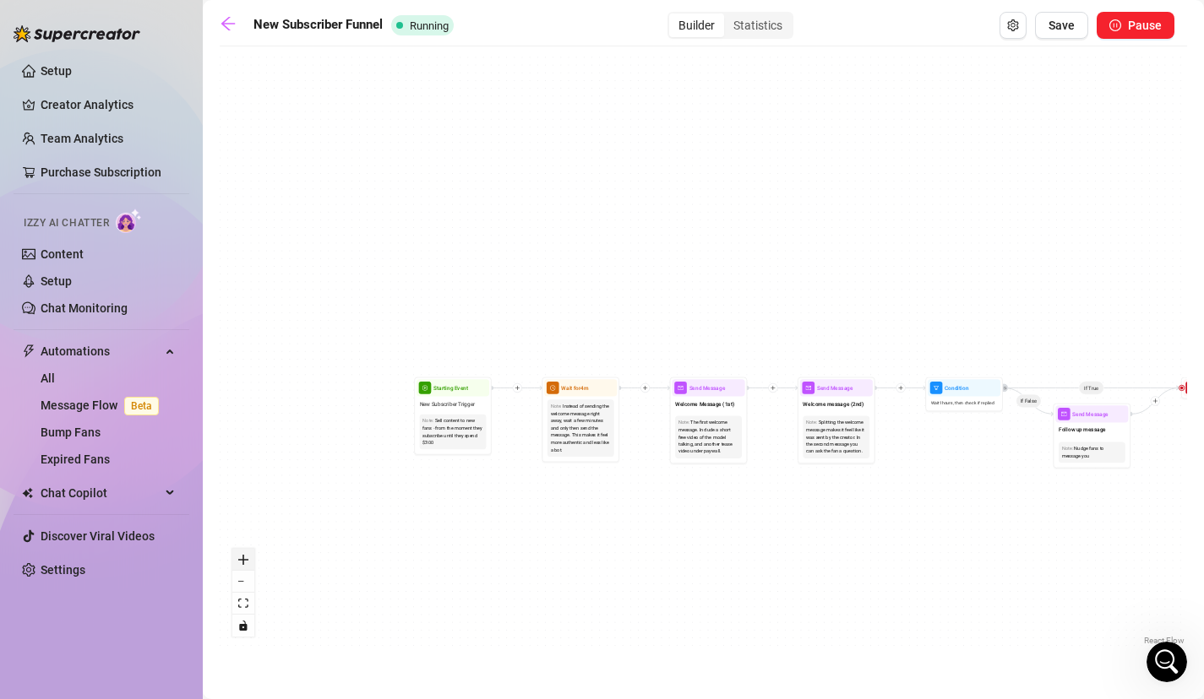
click at [238, 556] on icon "zoom in" at bounding box center [243, 560] width 10 height 10
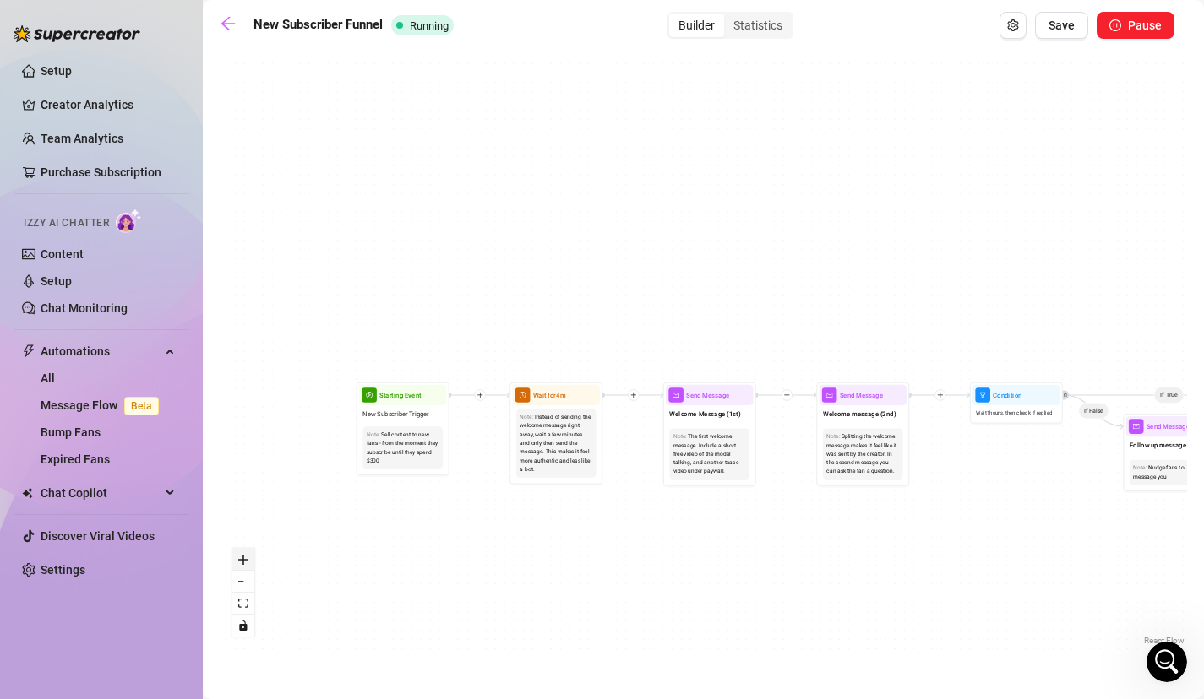
click at [238, 556] on icon "zoom in" at bounding box center [243, 560] width 10 height 10
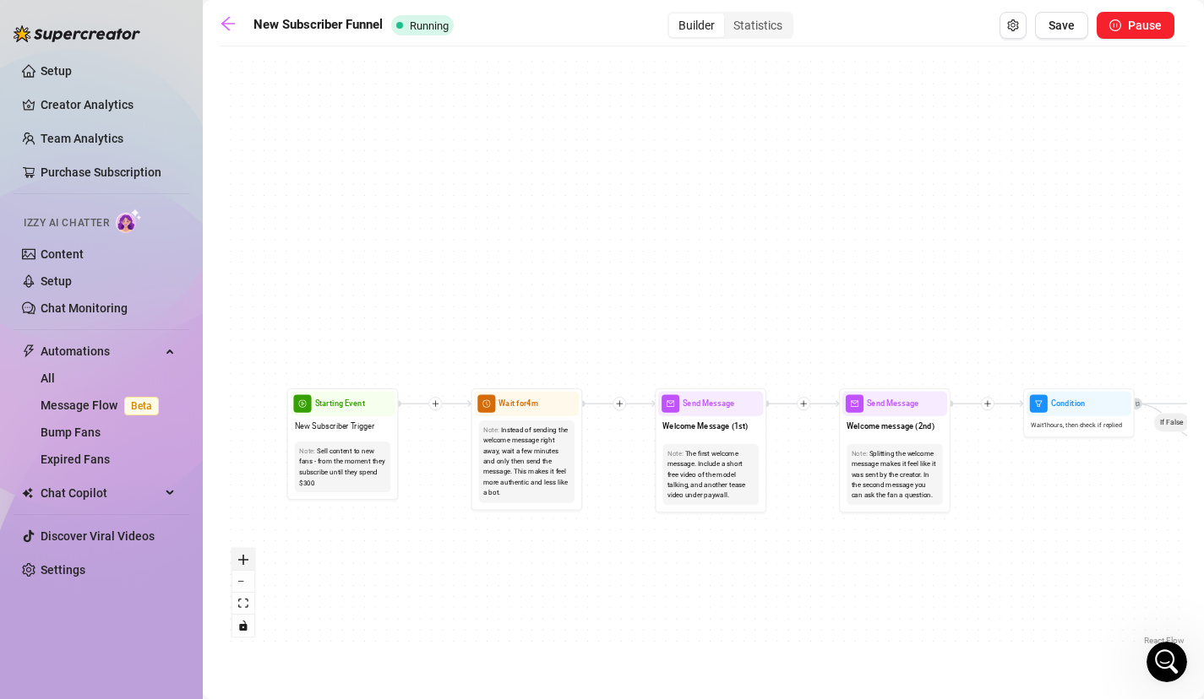
click at [238, 556] on icon "zoom in" at bounding box center [243, 560] width 10 height 10
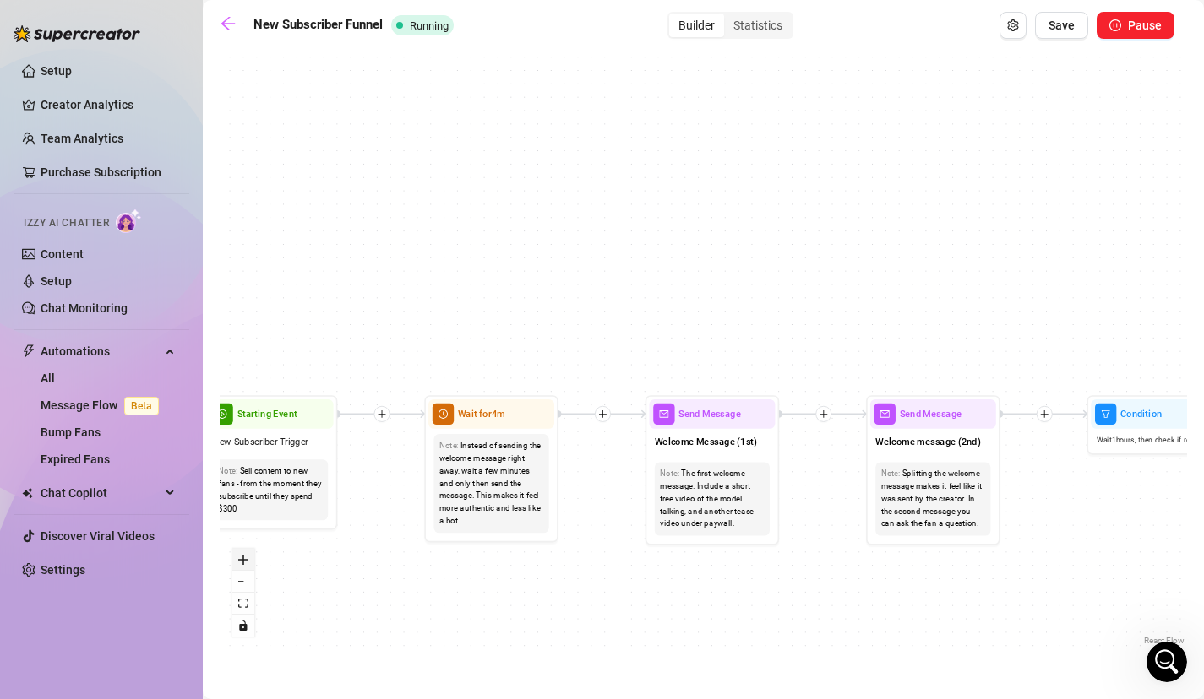
click at [238, 556] on icon "zoom in" at bounding box center [243, 560] width 10 height 10
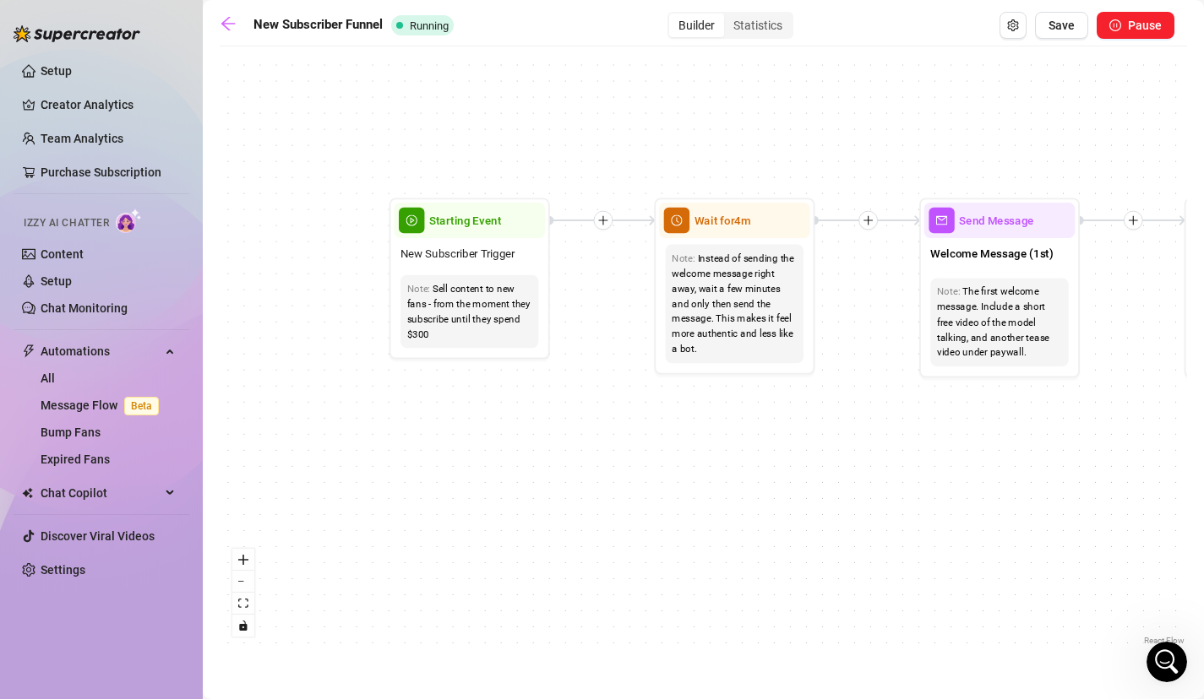
drag, startPoint x: 442, startPoint y: 306, endPoint x: 746, endPoint y: 111, distance: 361.3
click at [746, 111] on div "If True If True If True If False If False If False If True If False Merge Merge…" at bounding box center [703, 352] width 967 height 595
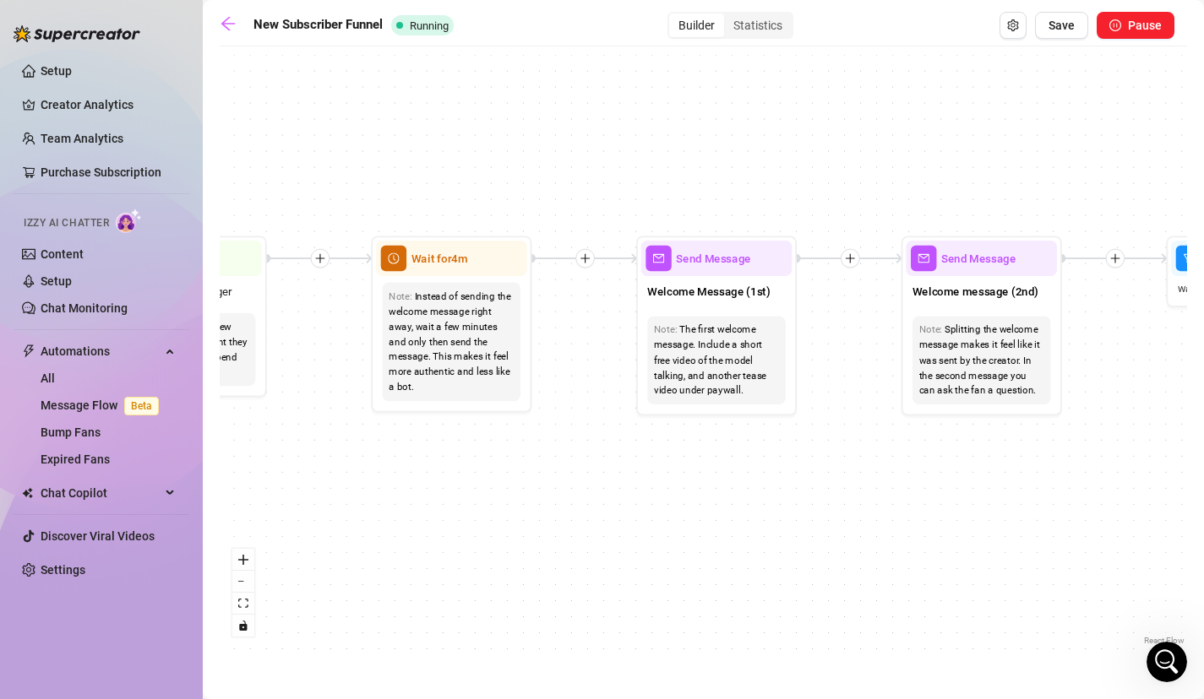
drag, startPoint x: 690, startPoint y: 436, endPoint x: 389, endPoint y: 463, distance: 301.9
click at [389, 463] on div "If True If True If True If False If False If False If True If False Merge Merge…" at bounding box center [703, 352] width 967 height 595
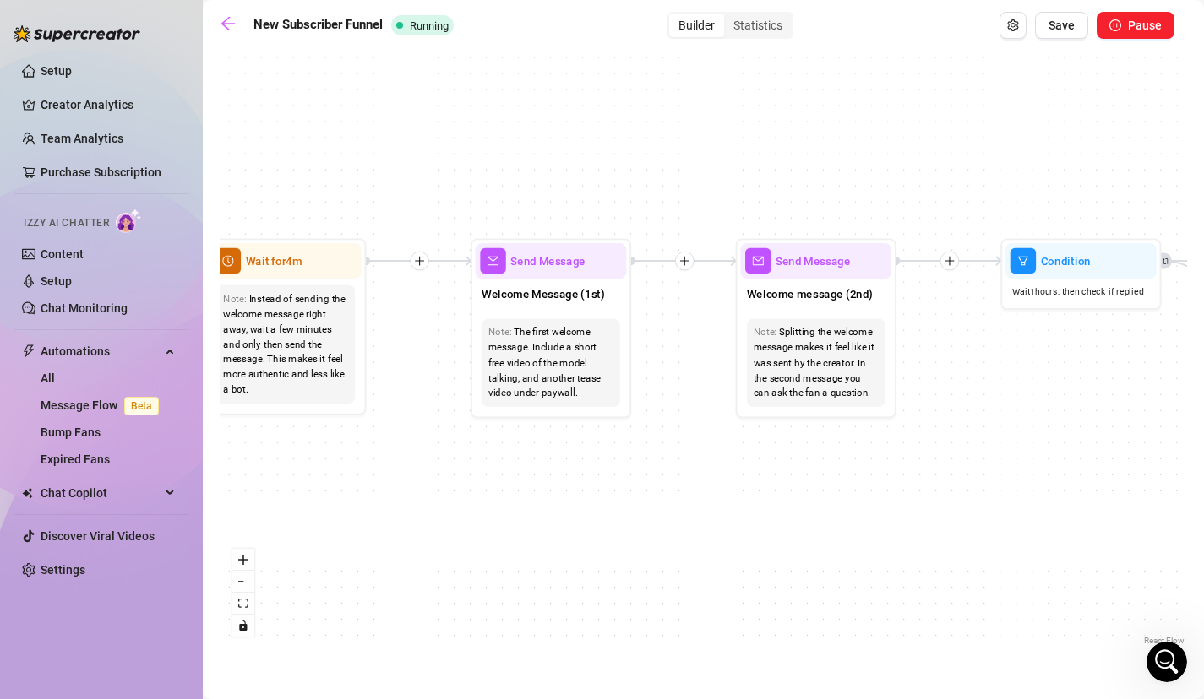
drag, startPoint x: 721, startPoint y: 465, endPoint x: 554, endPoint y: 468, distance: 166.4
click at [554, 468] on div "If True If True If True If False If False If False If True If False Merge Merge…" at bounding box center [703, 352] width 967 height 595
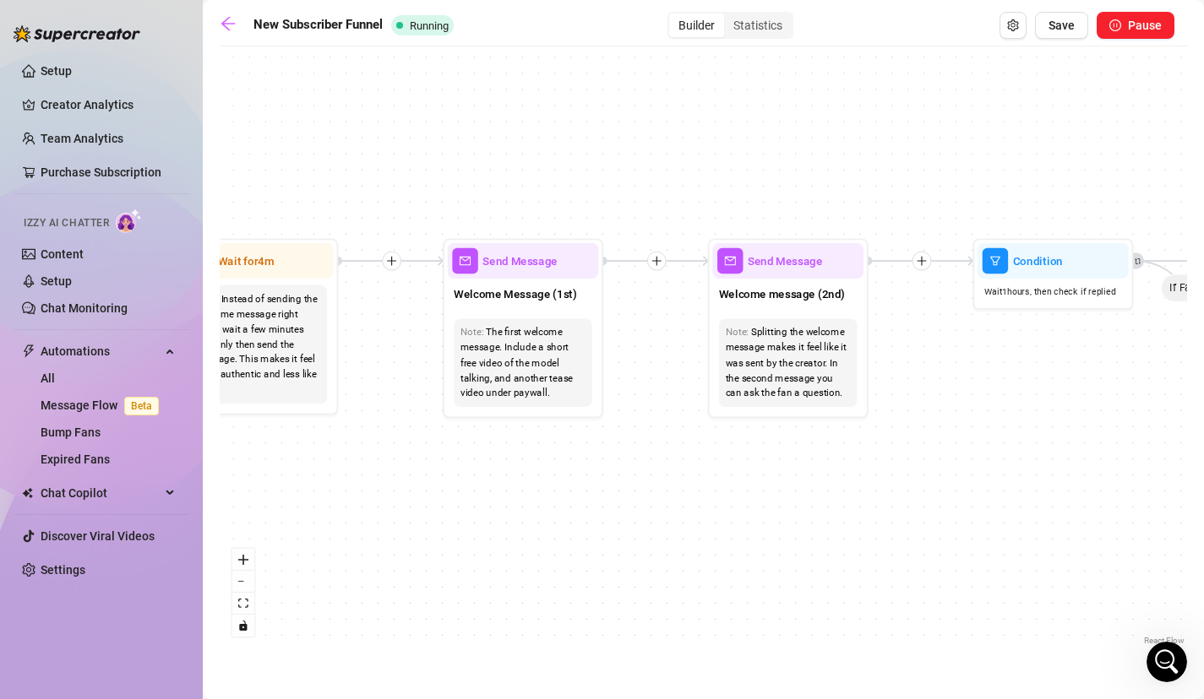
drag, startPoint x: 703, startPoint y: 467, endPoint x: 676, endPoint y: 466, distance: 27.0
click at [676, 466] on div "If True If True If True If False If False If False If True If False Merge Merge…" at bounding box center [703, 352] width 967 height 595
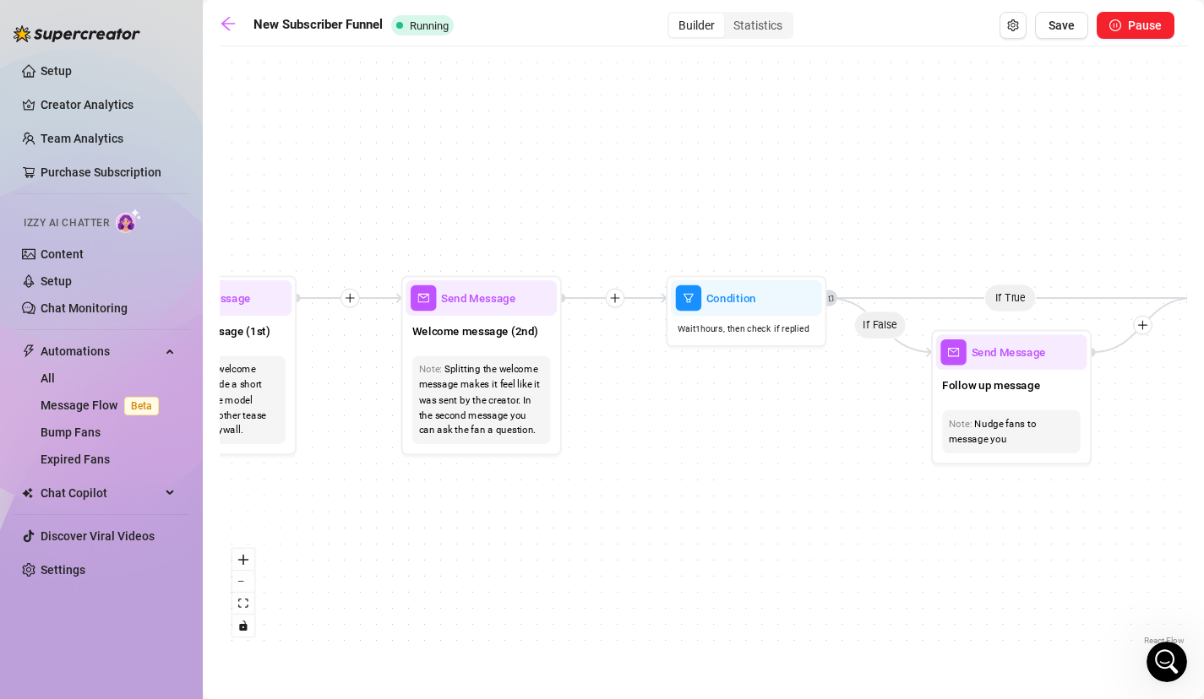
drag, startPoint x: 816, startPoint y: 475, endPoint x: 509, endPoint y: 513, distance: 309.8
click at [509, 513] on div "If True If True If True If False If False If False If True If False Merge Merge…" at bounding box center [703, 352] width 967 height 595
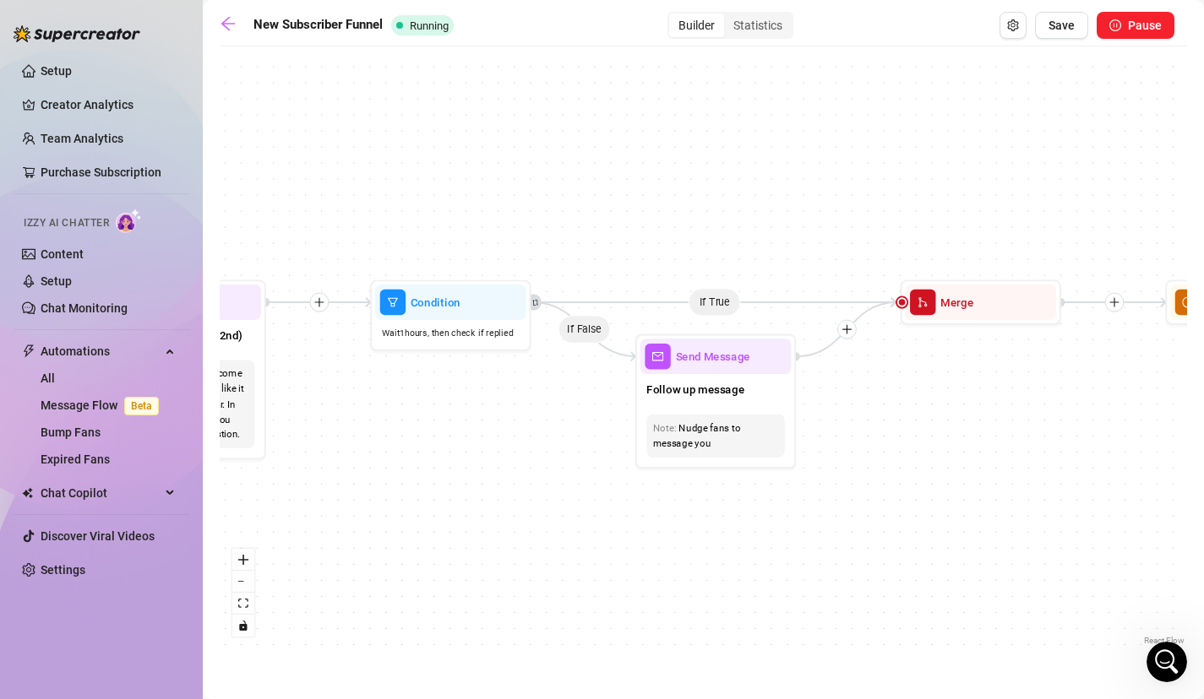
drag, startPoint x: 716, startPoint y: 495, endPoint x: 422, endPoint y: 499, distance: 294.0
click at [422, 499] on div "If True If True If True If False If False If False If True If False Merge Merge…" at bounding box center [703, 352] width 967 height 595
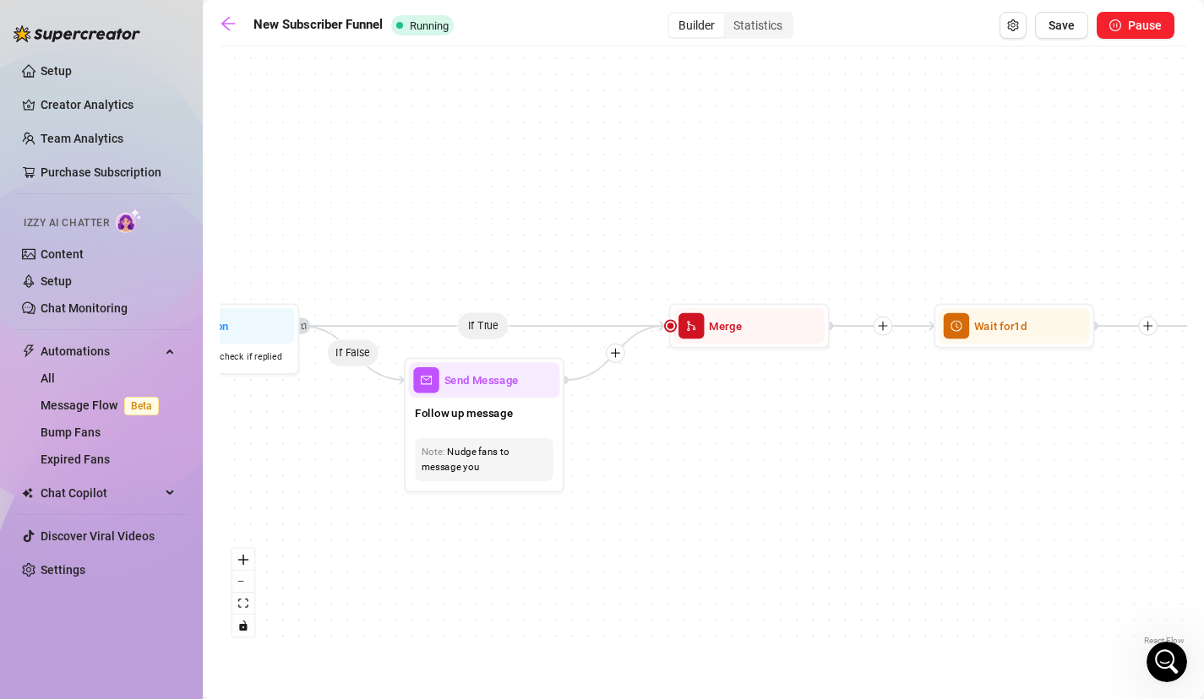
drag, startPoint x: 803, startPoint y: 512, endPoint x: 571, endPoint y: 536, distance: 233.5
click at [571, 536] on div "If True If True If True If False If False If False If True If False Merge Merge…" at bounding box center [703, 352] width 967 height 595
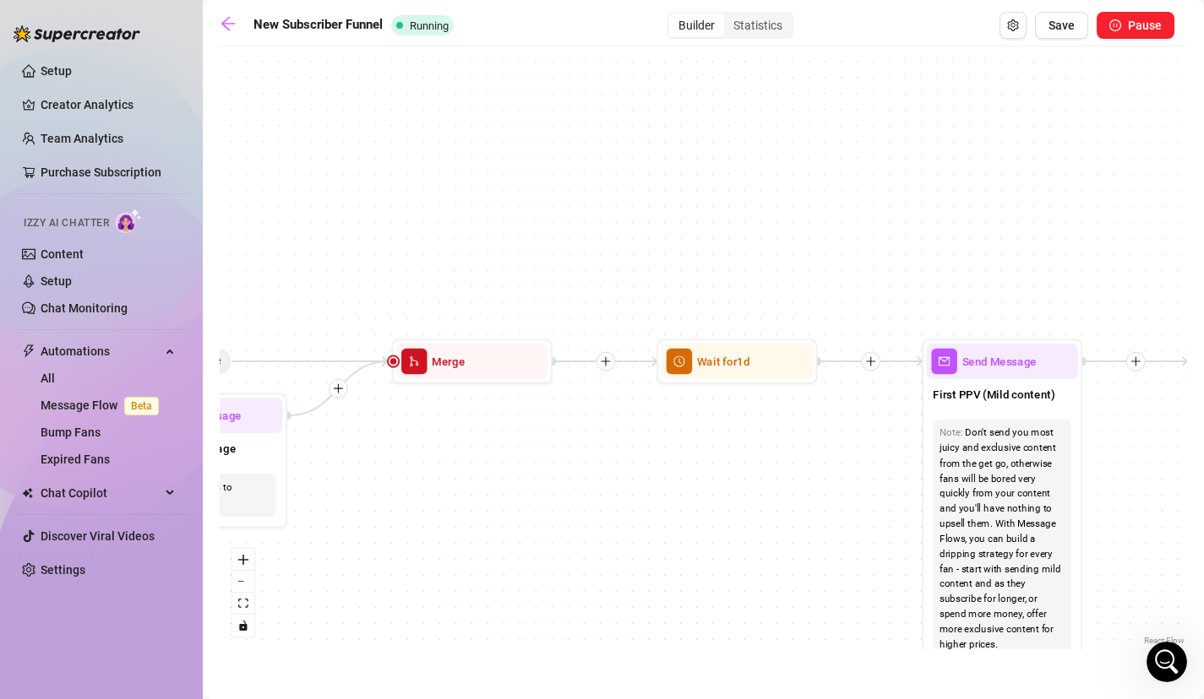
drag, startPoint x: 807, startPoint y: 467, endPoint x: 530, endPoint y: 502, distance: 278.4
click at [530, 502] on div "If True If True If True If False If False If False If True If False Merge Merge…" at bounding box center [703, 352] width 967 height 595
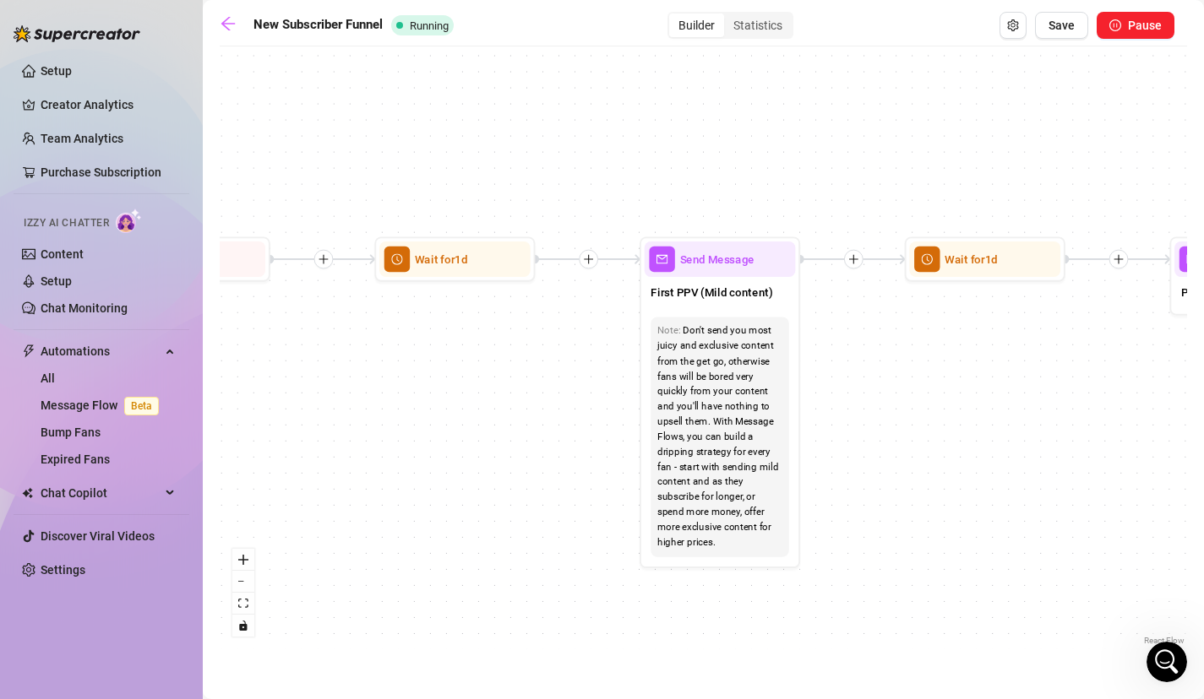
drag, startPoint x: 808, startPoint y: 473, endPoint x: 525, endPoint y: 373, distance: 300.0
click at [525, 373] on div "If True If True If True If False If False If False If True If False Merge Merge…" at bounding box center [703, 352] width 967 height 595
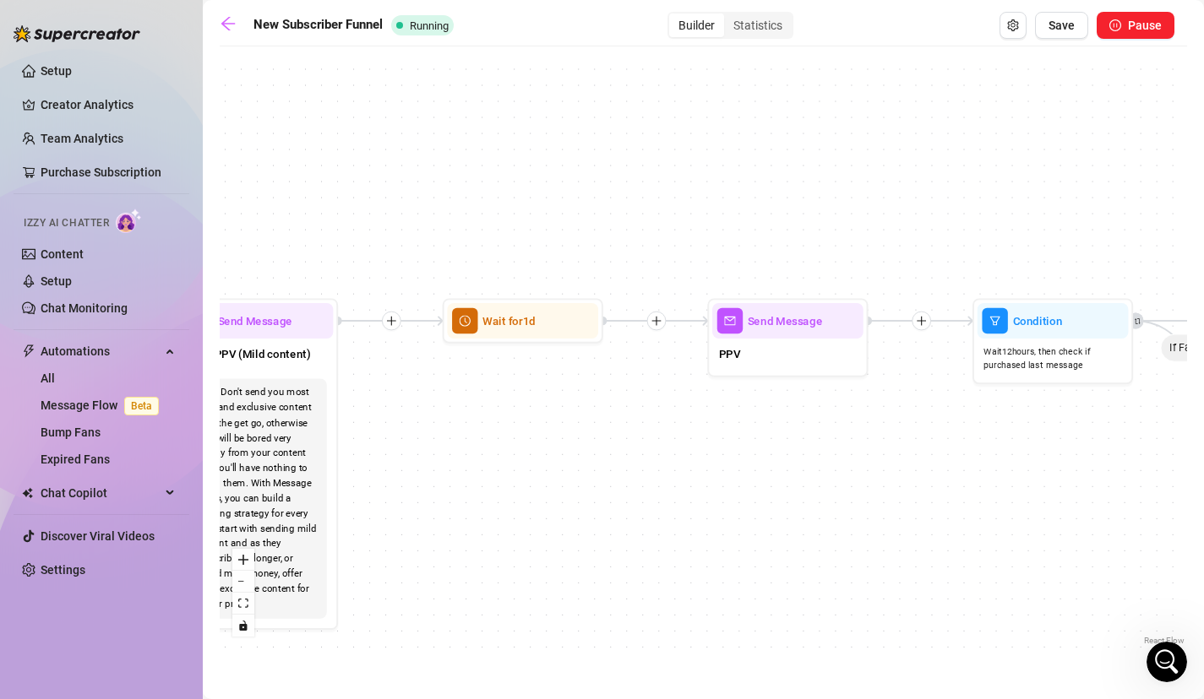
drag, startPoint x: 907, startPoint y: 381, endPoint x: 448, endPoint y: 440, distance: 463.3
click at [447, 440] on div "If True If True If True If False If False If False If True If False Merge Merge…" at bounding box center [703, 352] width 967 height 595
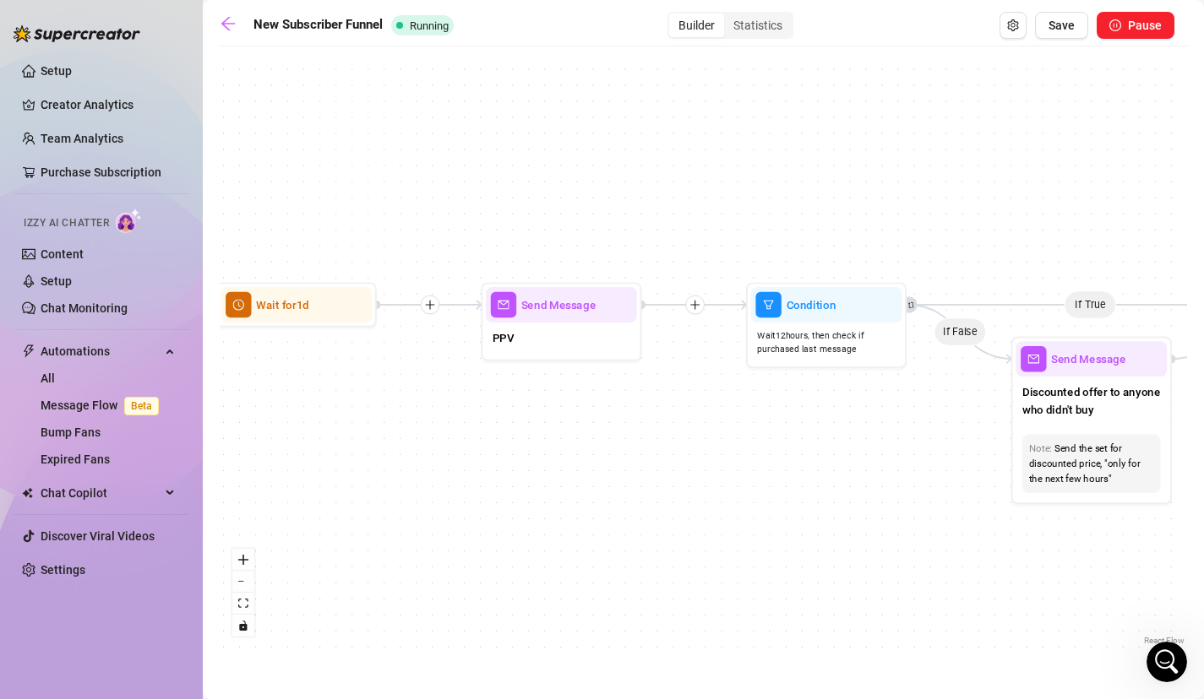
drag, startPoint x: 817, startPoint y: 434, endPoint x: 590, endPoint y: 418, distance: 227.8
click at [590, 418] on div "If True If True If True If False If False If False If True If False Merge Merge…" at bounding box center [703, 352] width 967 height 595
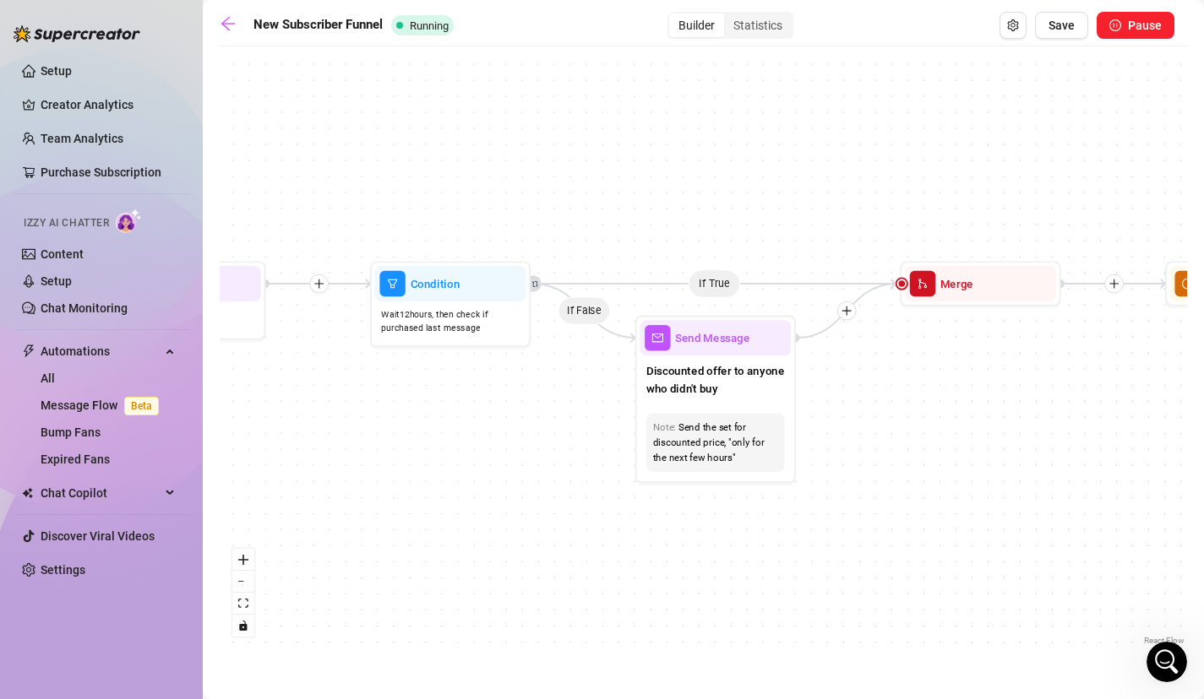
drag, startPoint x: 911, startPoint y: 437, endPoint x: 533, endPoint y: 417, distance: 378.9
click at [534, 417] on div "If True If True If True If False If False If False If True If False Merge Merge…" at bounding box center [703, 352] width 967 height 595
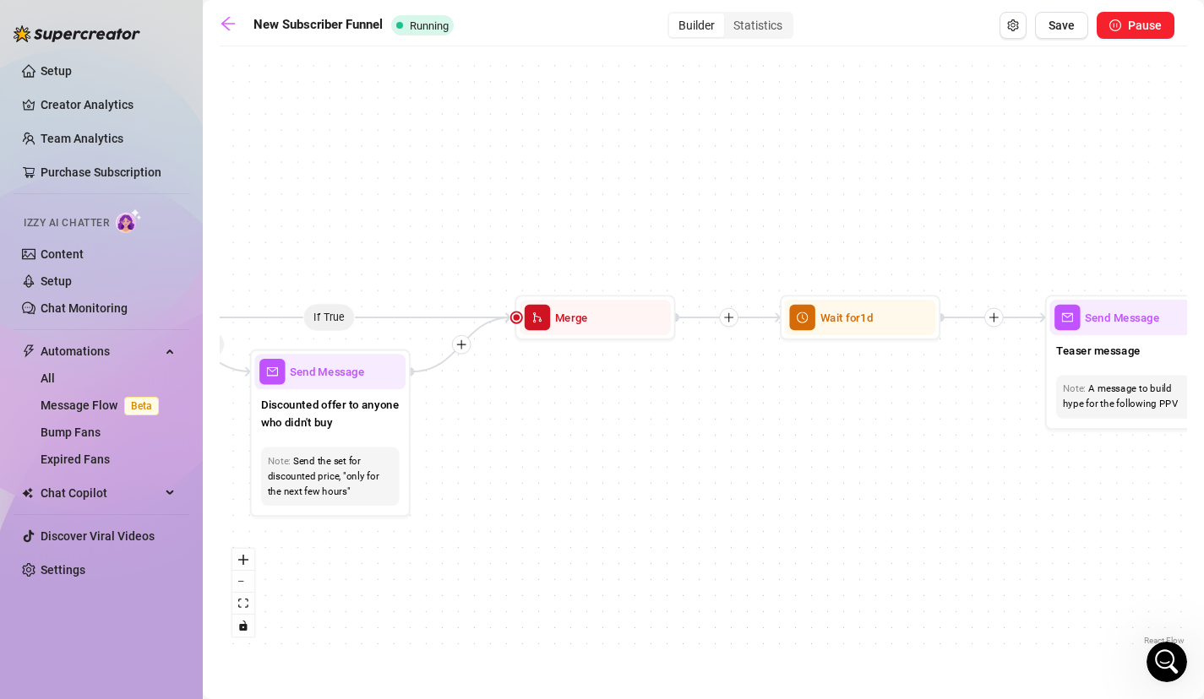
drag, startPoint x: 919, startPoint y: 447, endPoint x: 536, endPoint y: 479, distance: 384.8
click at [536, 479] on div "If True If True If True If False If False If False If True If False Merge Merge…" at bounding box center [703, 352] width 967 height 595
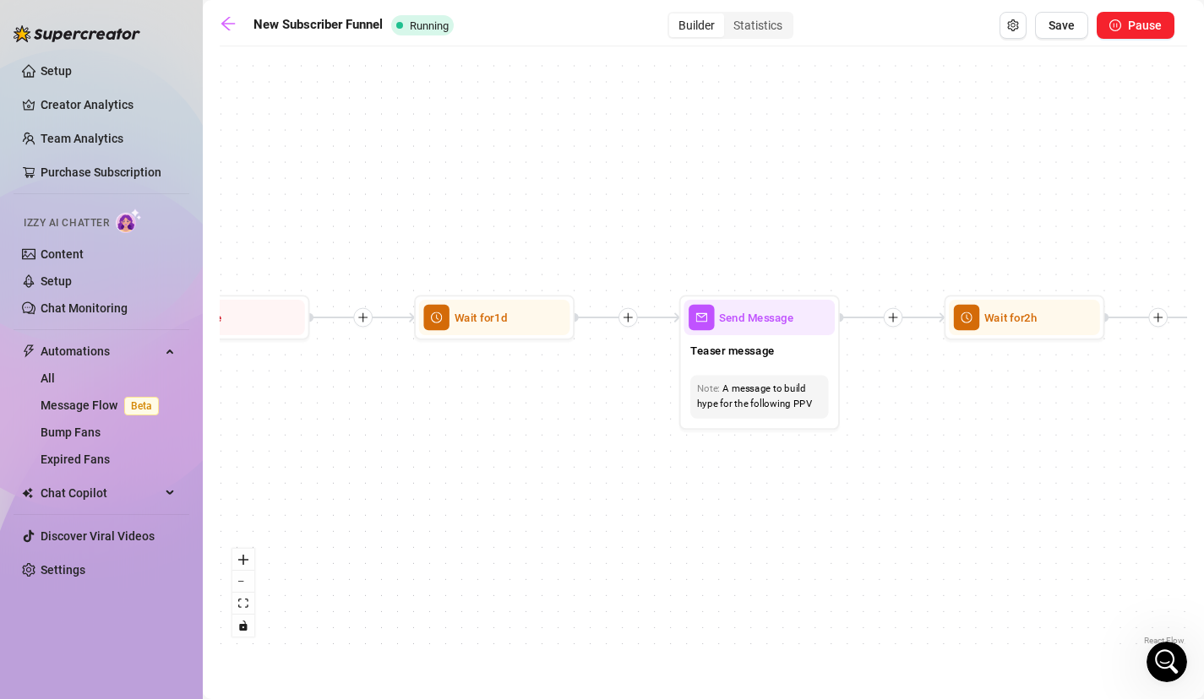
drag, startPoint x: 887, startPoint y: 468, endPoint x: 520, endPoint y: 469, distance: 366.6
click at [520, 469] on div "If True If True If True If False If False If False If True If False Merge Merge…" at bounding box center [703, 352] width 967 height 595
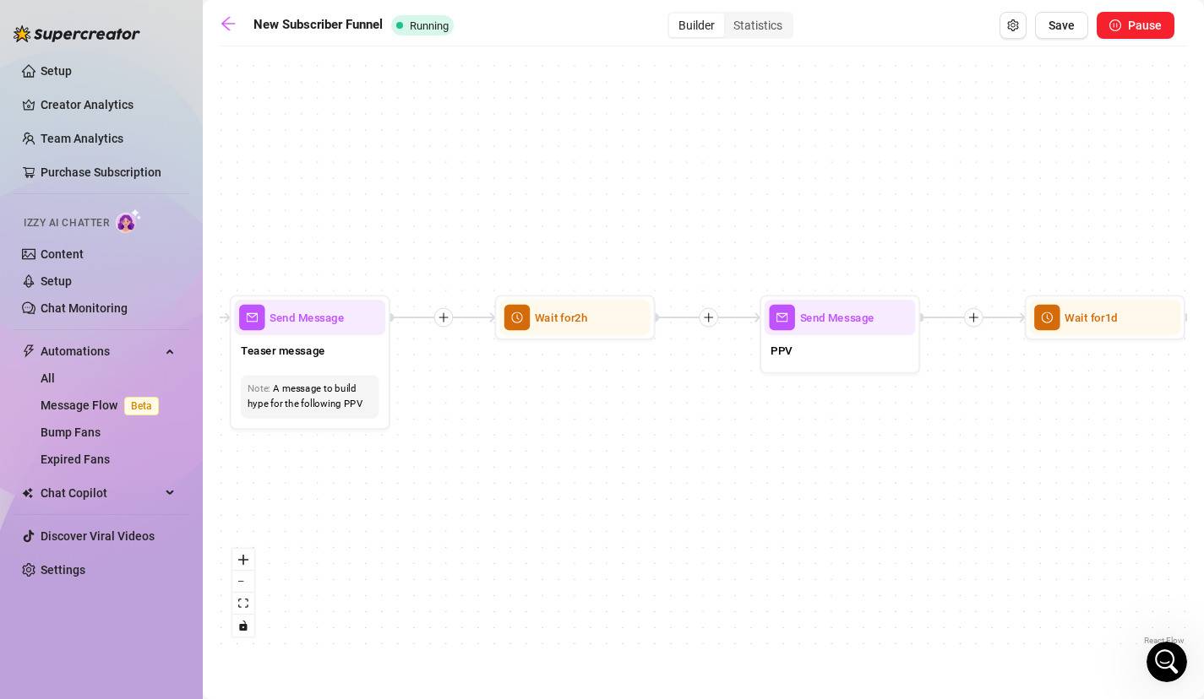
drag, startPoint x: 890, startPoint y: 474, endPoint x: 443, endPoint y: 473, distance: 447.7
click at [443, 473] on div "If True If True If True If False If False If False If True If False Merge Merge…" at bounding box center [703, 352] width 967 height 595
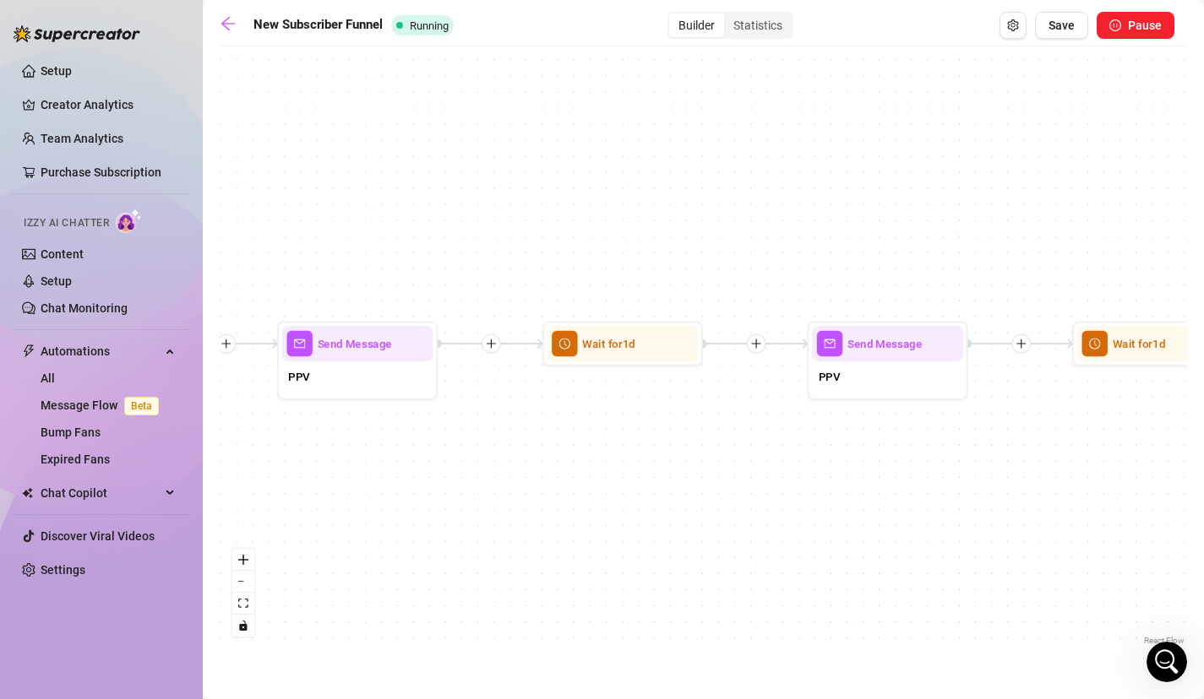
drag, startPoint x: 879, startPoint y: 434, endPoint x: 394, endPoint y: 461, distance: 485.6
click at [394, 461] on div "If True If True If True If False If False If False If True If False Merge Merge…" at bounding box center [703, 352] width 967 height 595
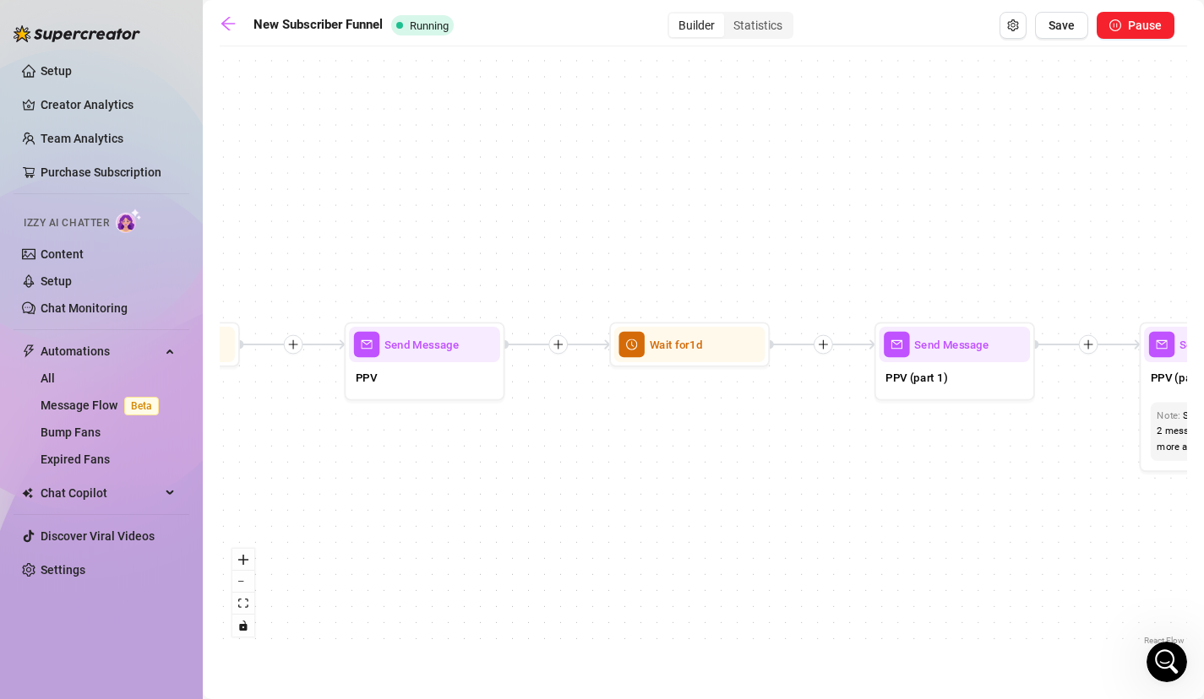
drag, startPoint x: 844, startPoint y: 457, endPoint x: 383, endPoint y: 457, distance: 461.2
click at [382, 457] on div "If True If True If True If False If False If False If True If False Merge Merge…" at bounding box center [703, 352] width 967 height 595
drag, startPoint x: 836, startPoint y: 447, endPoint x: 808, endPoint y: 447, distance: 28.7
click at [834, 447] on div "If True If True If True If False If False If False If True If False Merge Merge…" at bounding box center [703, 352] width 967 height 595
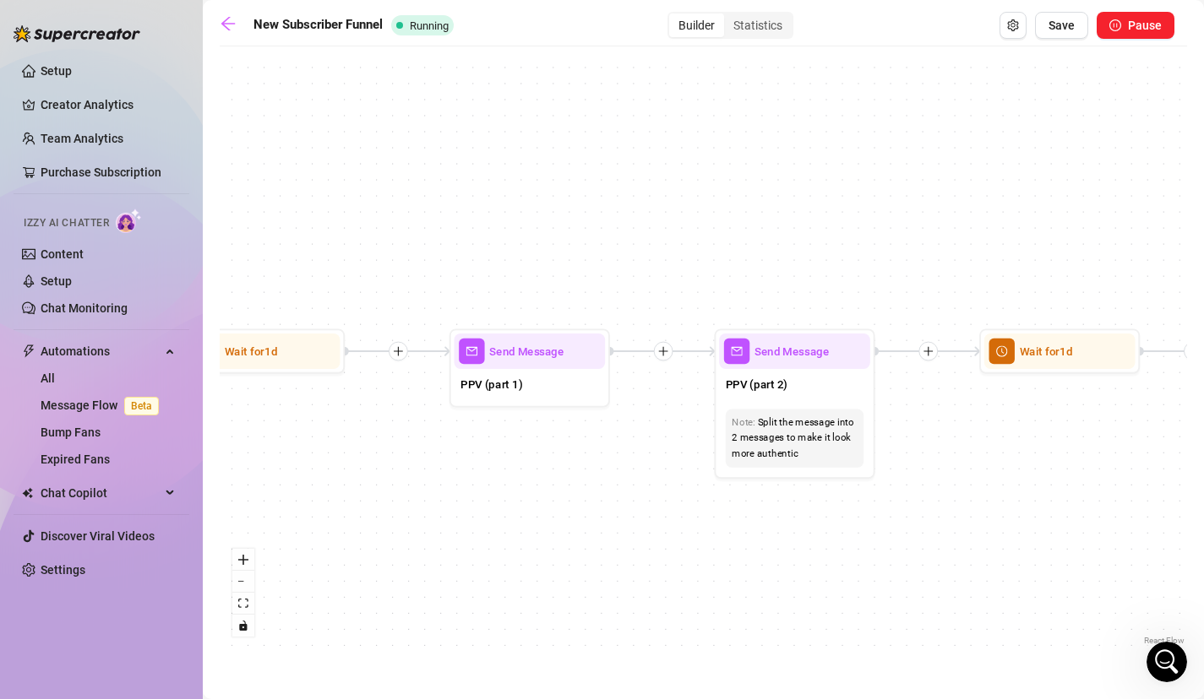
drag, startPoint x: 844, startPoint y: 415, endPoint x: 421, endPoint y: 422, distance: 423.3
click at [421, 422] on div "If True If True If True If False If False If False If True If False Merge Merge…" at bounding box center [703, 352] width 967 height 595
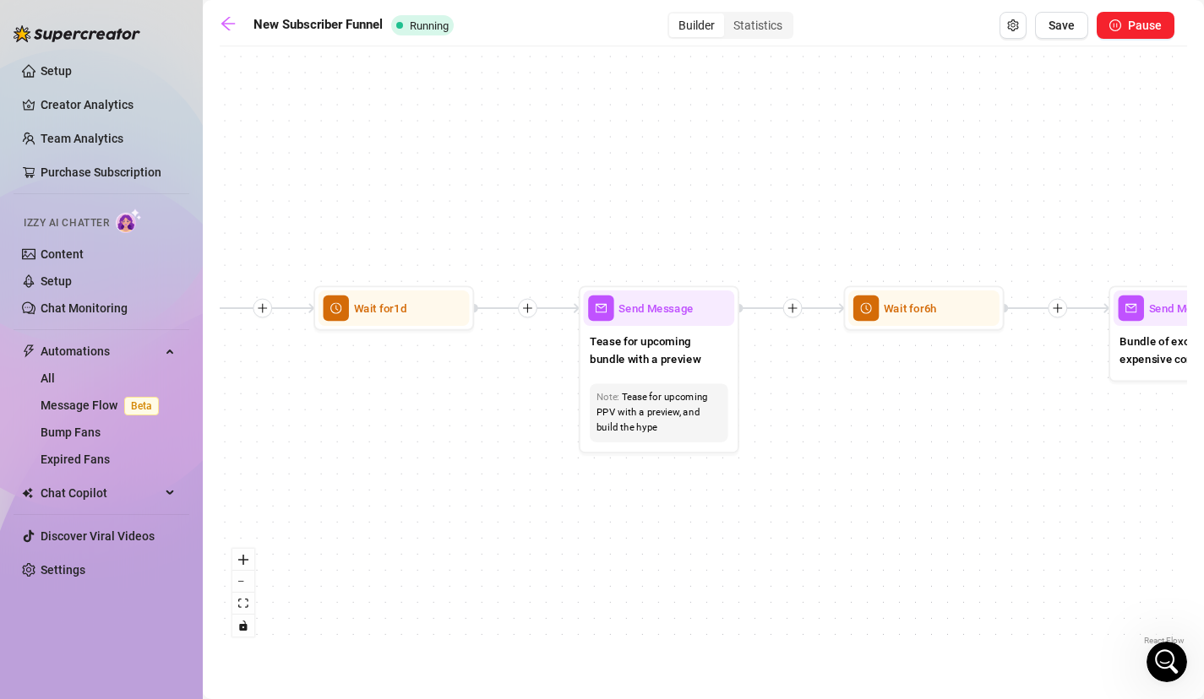
drag, startPoint x: 979, startPoint y: 452, endPoint x: 313, endPoint y: 410, distance: 667.0
click at [313, 410] on div "If True If True If True If False If False If False If True If False Merge Merge…" at bounding box center [703, 352] width 967 height 595
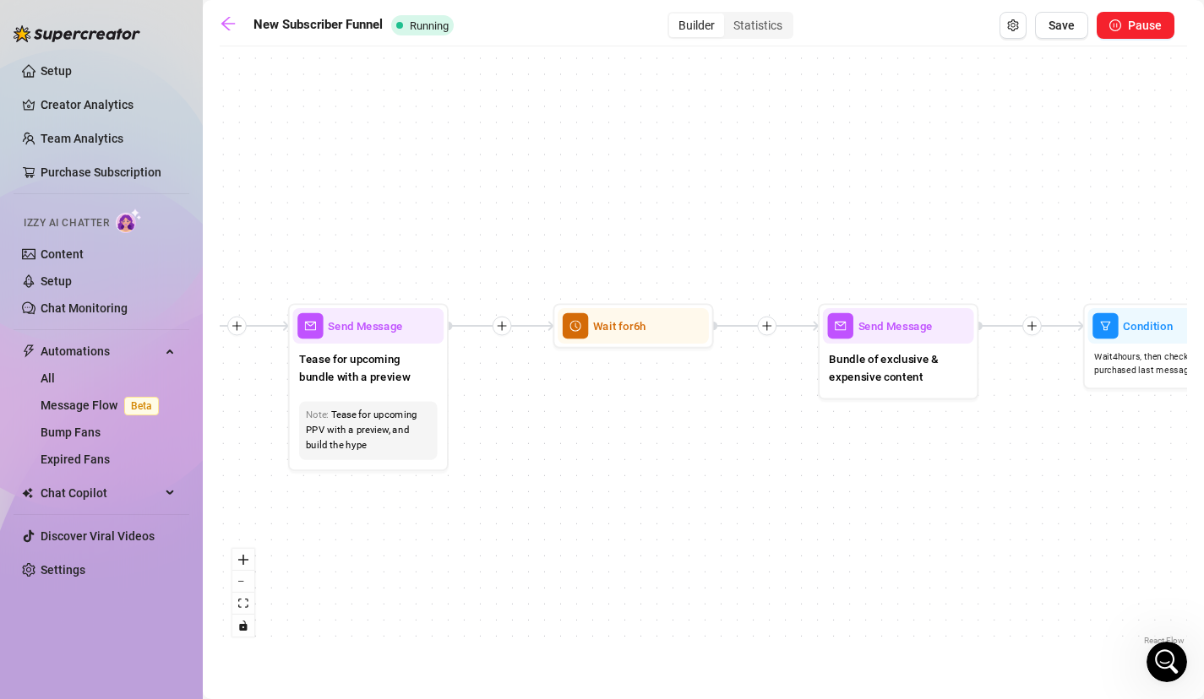
drag, startPoint x: 841, startPoint y: 404, endPoint x: 551, endPoint y: 421, distance: 291.1
click at [551, 421] on div "If True If True If True If False If False If False If True If False Merge Merge…" at bounding box center [703, 352] width 967 height 595
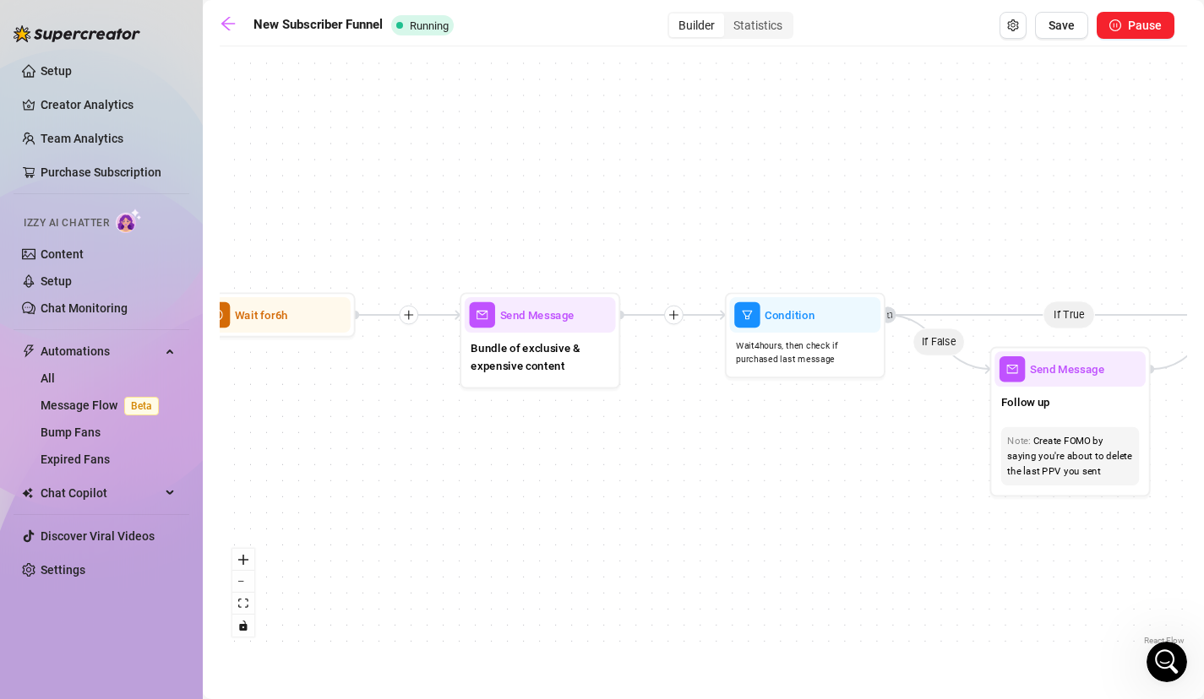
drag, startPoint x: 853, startPoint y: 457, endPoint x: 495, endPoint y: 446, distance: 358.3
click at [495, 446] on div "If True If True If True If False If False If False If True If False Merge Merge…" at bounding box center [703, 352] width 967 height 595
drag, startPoint x: 868, startPoint y: 447, endPoint x: 421, endPoint y: 461, distance: 447.9
click at [849, 447] on div "If True If True If True If False If False If False If True If False Merge Merge…" at bounding box center [703, 352] width 967 height 595
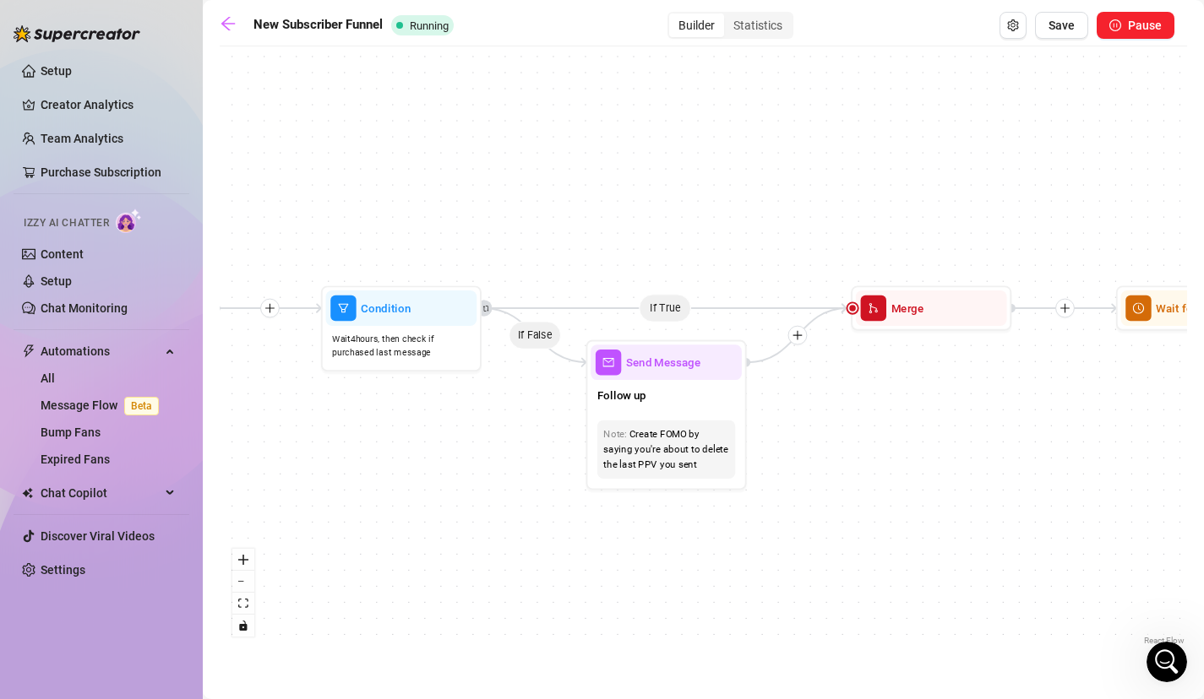
drag, startPoint x: 915, startPoint y: 383, endPoint x: 530, endPoint y: 376, distance: 384.4
click at [530, 376] on div "If True If True If True If False If False If False If True If False Merge Merge…" at bounding box center [703, 352] width 967 height 595
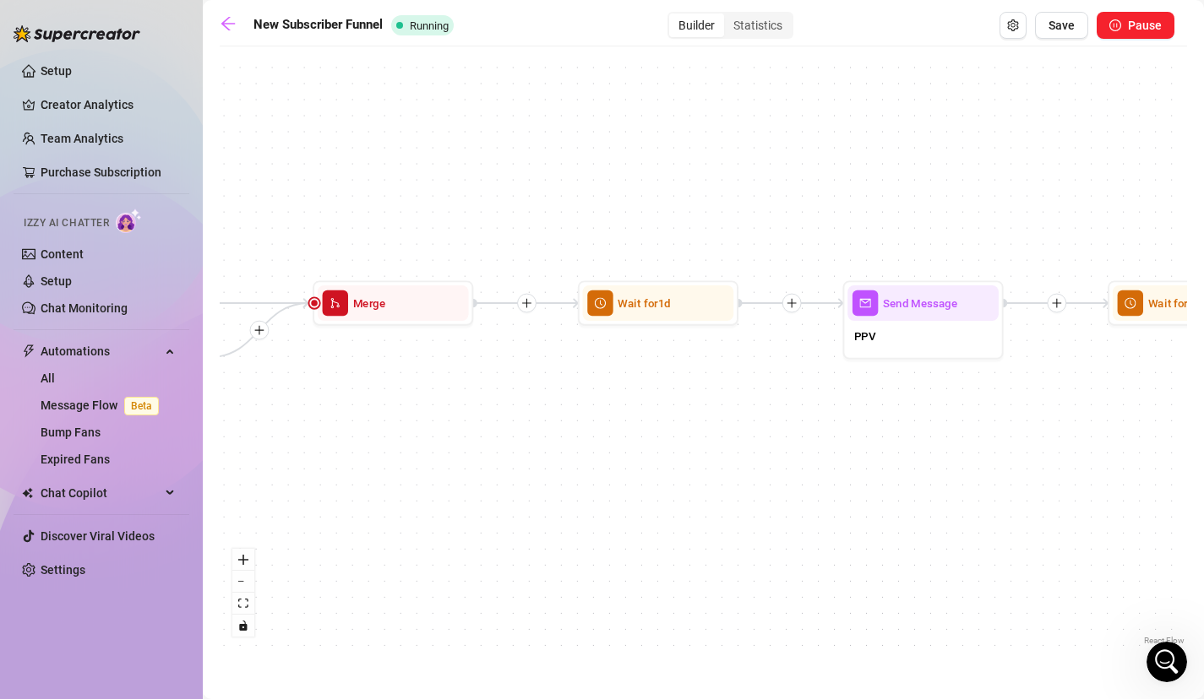
drag, startPoint x: 977, startPoint y: 381, endPoint x: 434, endPoint y: 377, distance: 543.2
click at [433, 377] on div "If True If True If True If False If False If False If True If False Merge Merge…" at bounding box center [703, 352] width 967 height 595
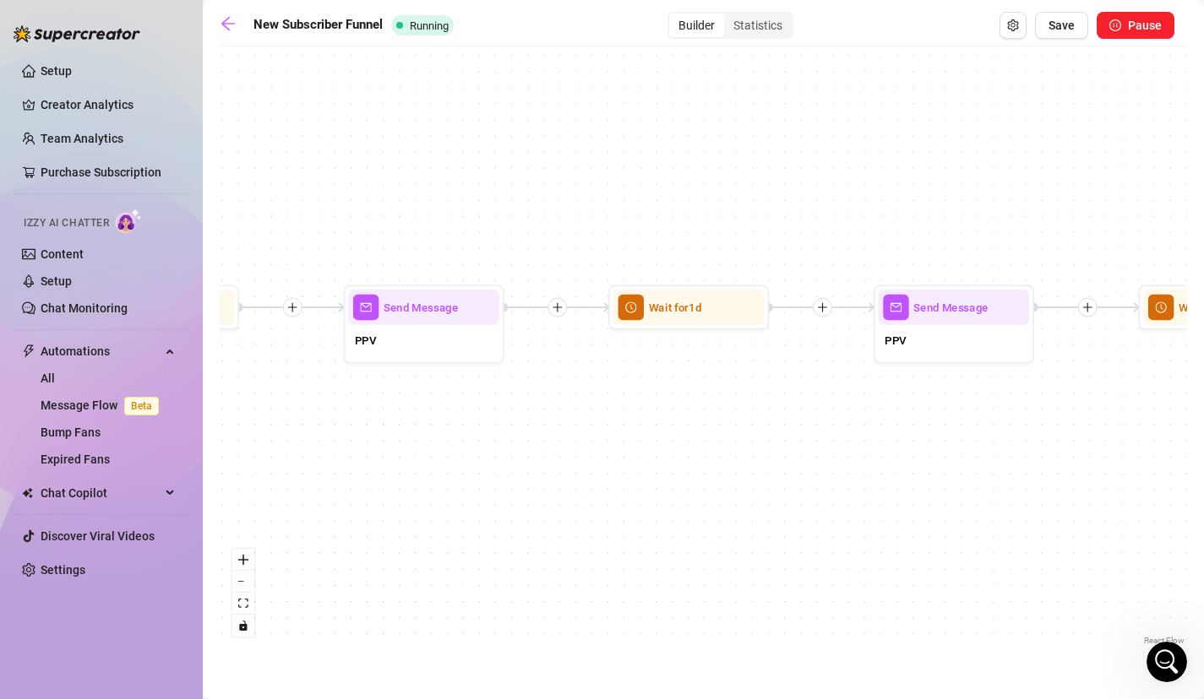
drag, startPoint x: 915, startPoint y: 394, endPoint x: 422, endPoint y: 398, distance: 493.3
click at [422, 398] on div "If True If True If True If False If False If False If True If False Merge Merge…" at bounding box center [703, 352] width 967 height 595
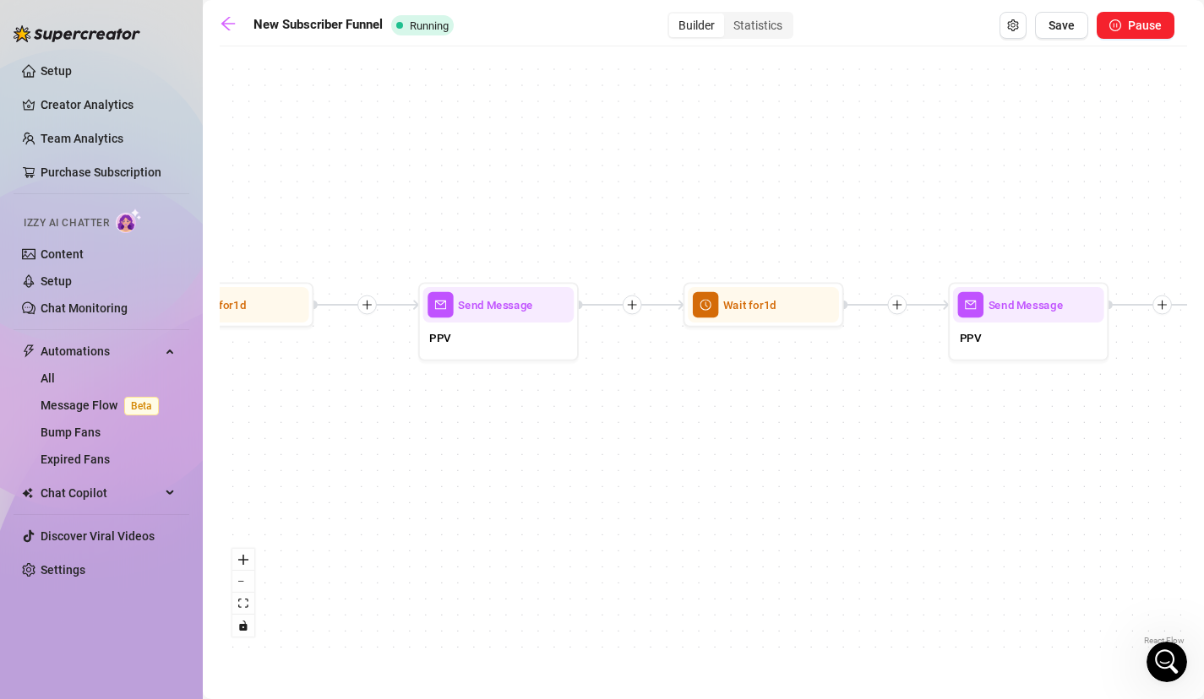
drag, startPoint x: 852, startPoint y: 414, endPoint x: 398, endPoint y: 411, distance: 454.5
click at [398, 411] on div "If True If True If True If False If False If False If True If False Merge Merge…" at bounding box center [703, 352] width 967 height 595
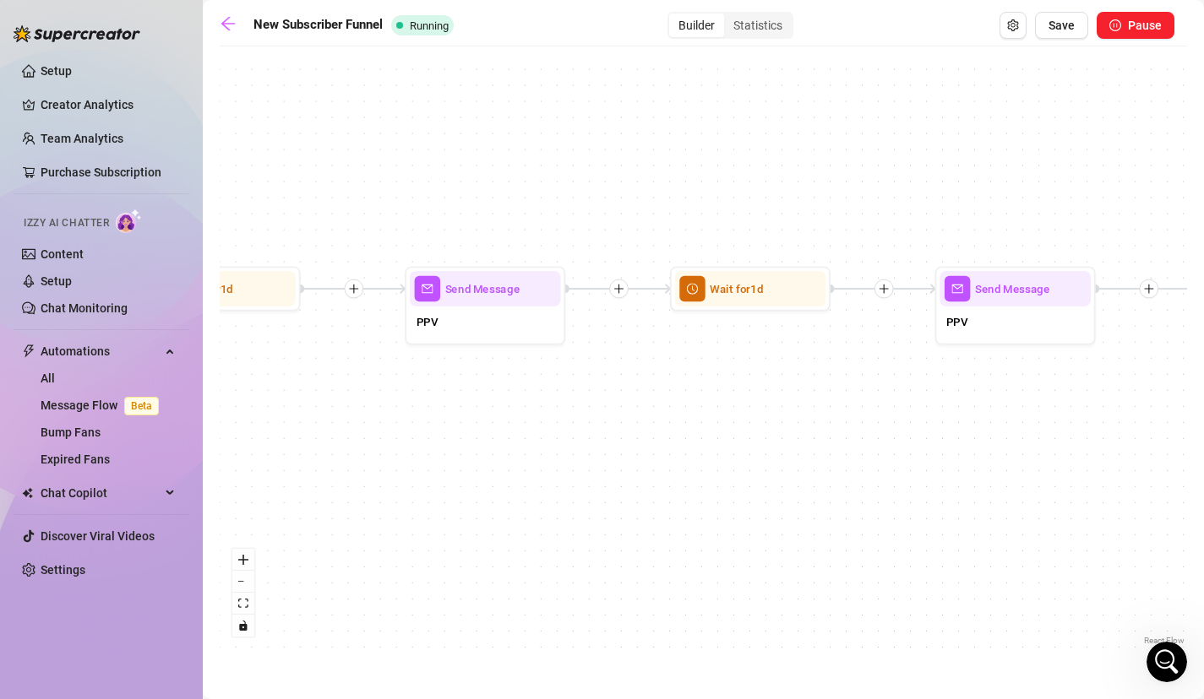
drag, startPoint x: 834, startPoint y: 400, endPoint x: 275, endPoint y: 385, distance: 558.5
click at [275, 385] on div "If True If True If True If False If False If False If True If False Merge Merge…" at bounding box center [703, 352] width 967 height 595
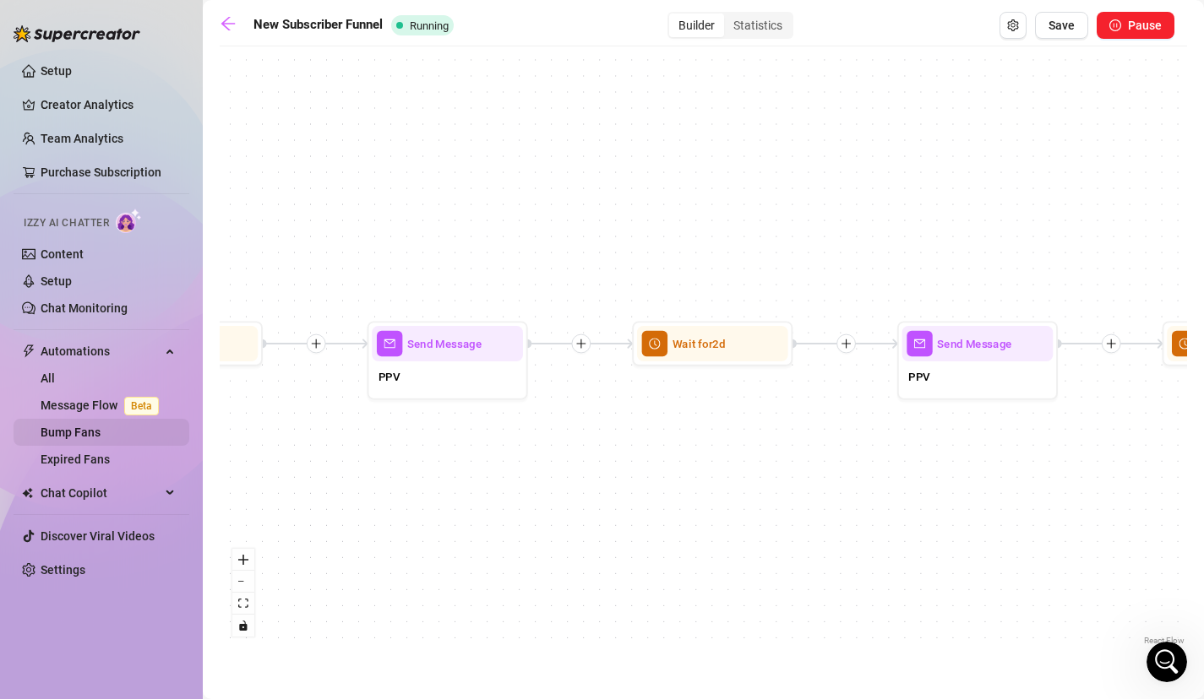
drag, startPoint x: 731, startPoint y: 385, endPoint x: 160, endPoint y: 442, distance: 573.0
click at [160, 442] on div "Setup Creator Analytics Team Analytics Purchase Subscription Izzy AI Chatter Co…" at bounding box center [602, 349] width 1204 height 699
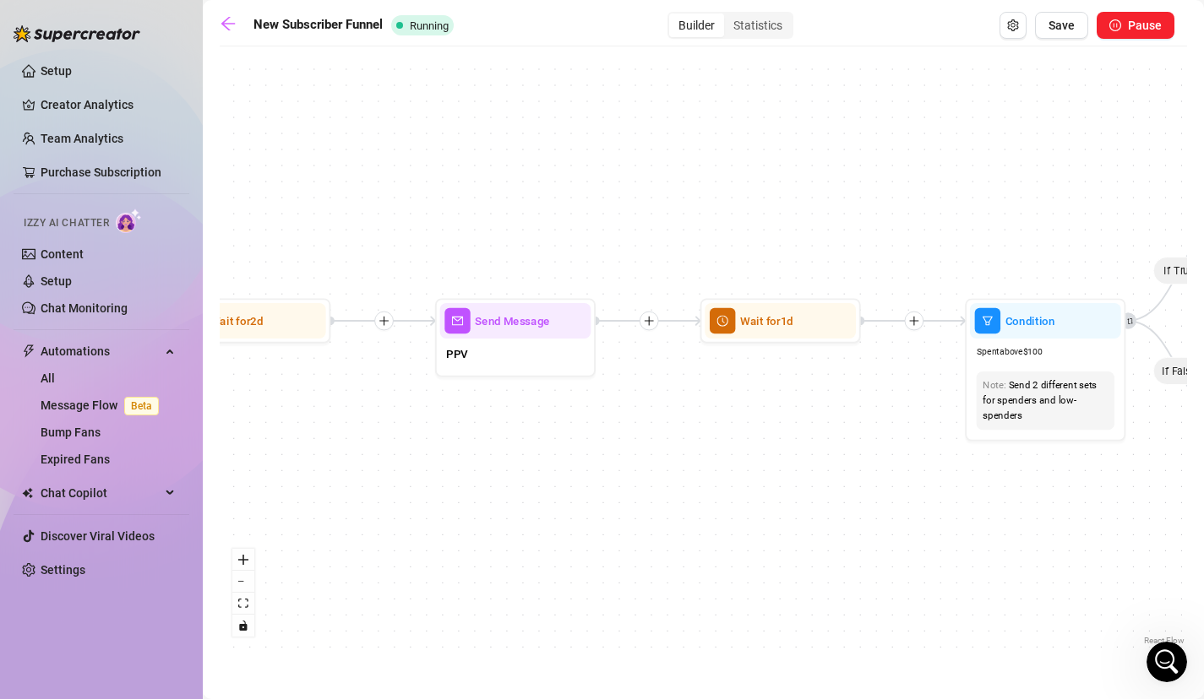
drag, startPoint x: 681, startPoint y: 436, endPoint x: 237, endPoint y: 409, distance: 445.1
click at [237, 409] on div "If True If True If True If False If False If False If True If False Merge Merge…" at bounding box center [703, 352] width 967 height 595
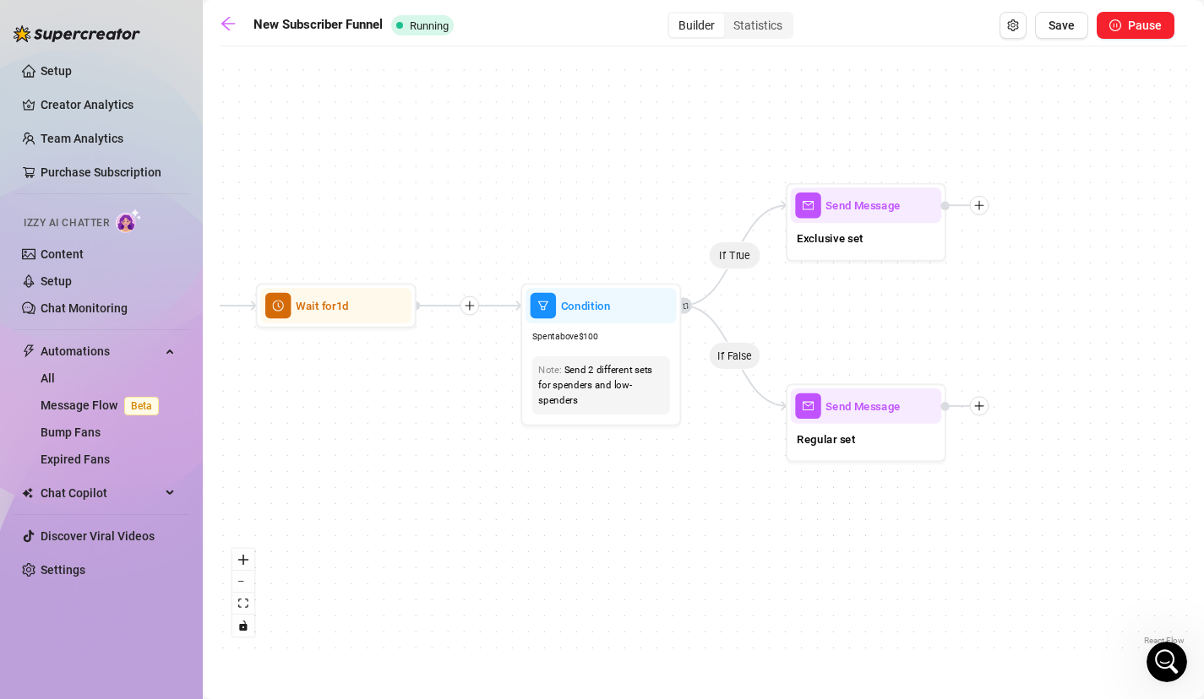
drag, startPoint x: 841, startPoint y: 411, endPoint x: 397, endPoint y: 397, distance: 444.5
click at [397, 397] on div "If True If True If True If False If False If False If True If False Merge Merge…" at bounding box center [703, 352] width 967 height 595
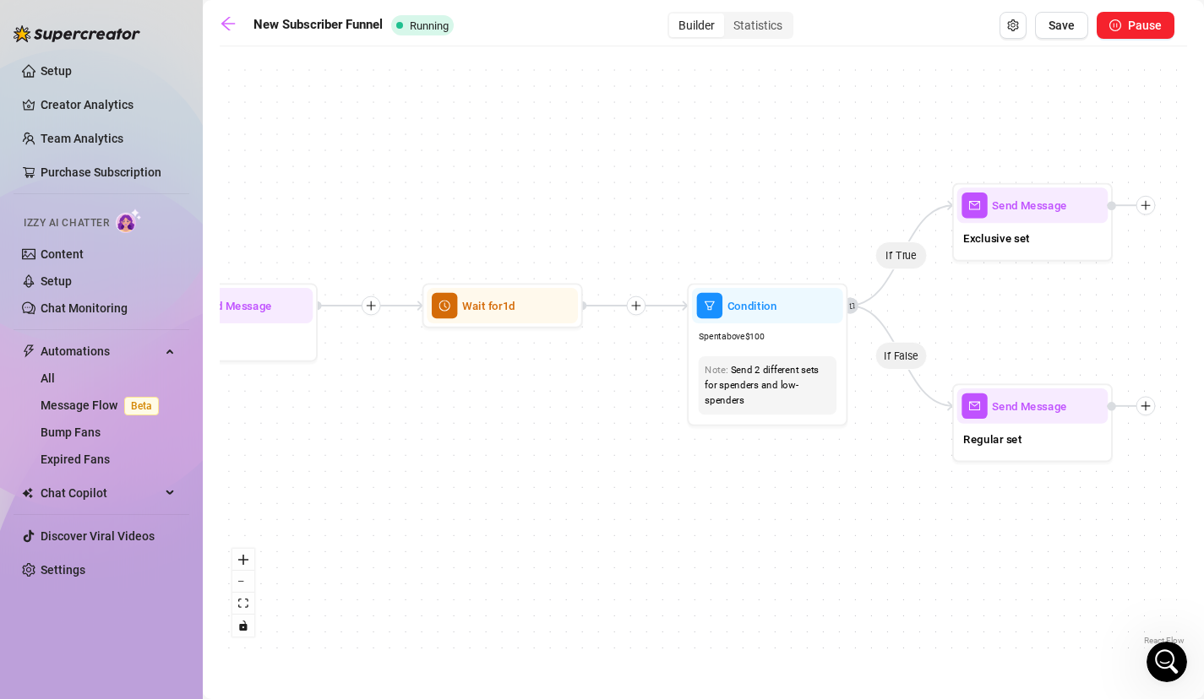
drag, startPoint x: 407, startPoint y: 415, endPoint x: 585, endPoint y: 419, distance: 178.3
click at [585, 415] on div "If True If True If True If False If False If False If True If False Merge Merge…" at bounding box center [703, 352] width 967 height 595
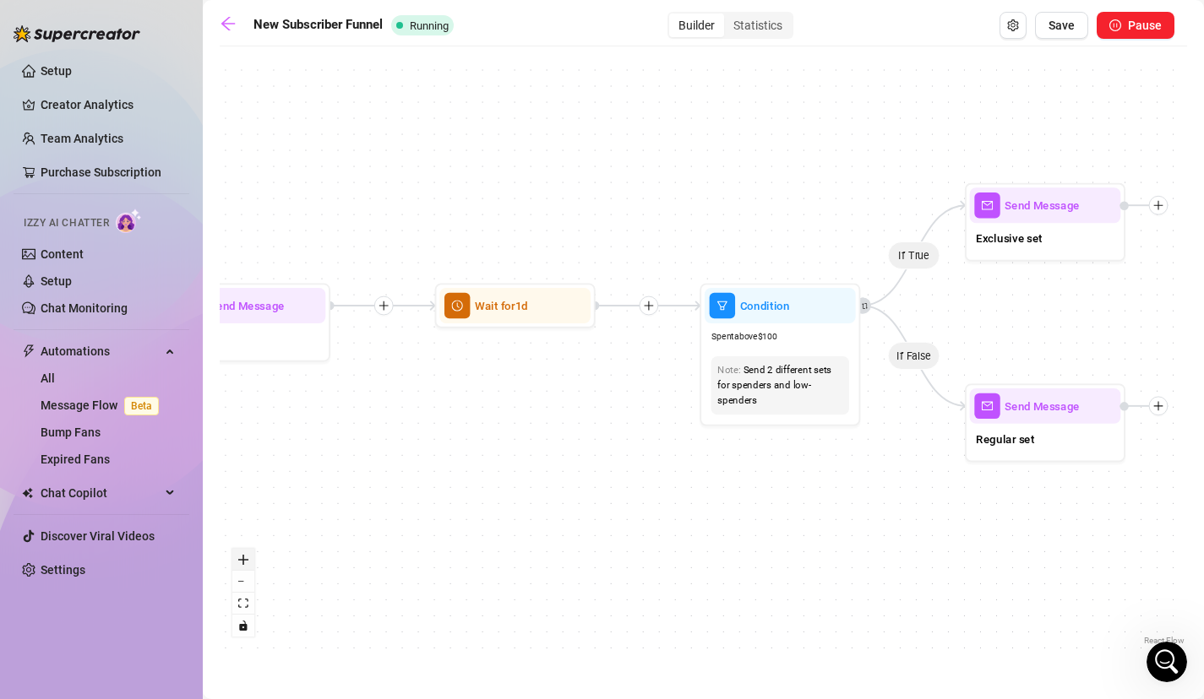
click at [253, 552] on button "zoom in" at bounding box center [243, 560] width 22 height 22
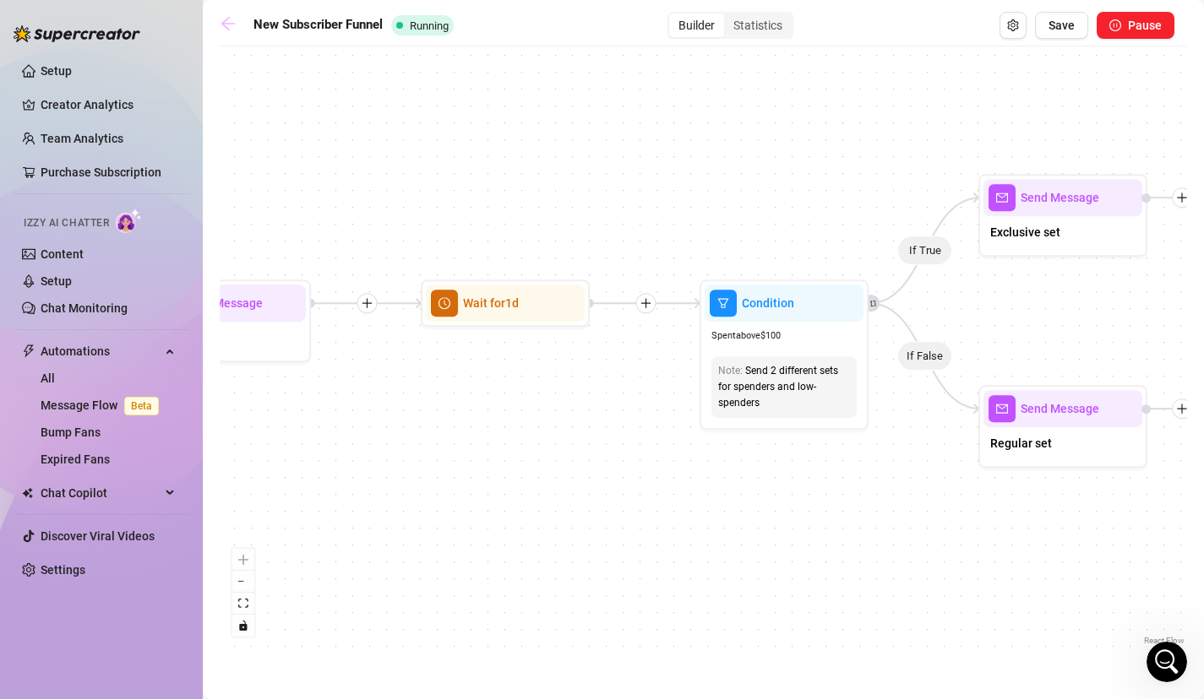
click at [224, 18] on icon "arrow-left" at bounding box center [228, 23] width 17 height 17
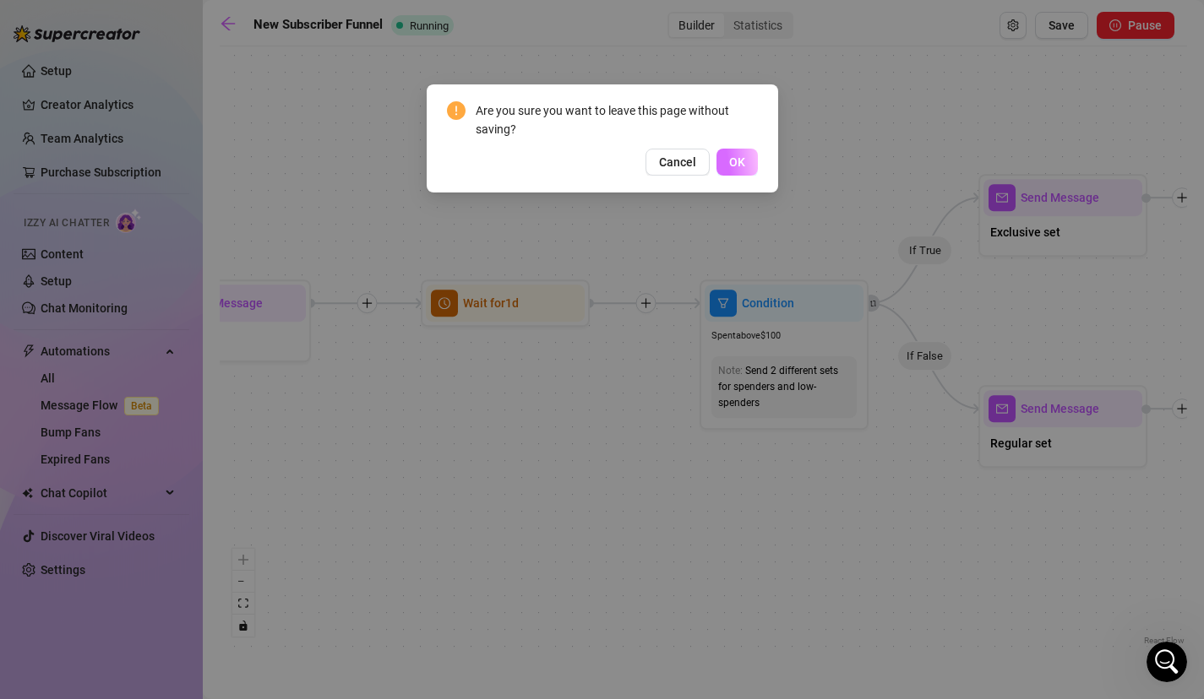
click at [744, 154] on button "OK" at bounding box center [736, 162] width 41 height 27
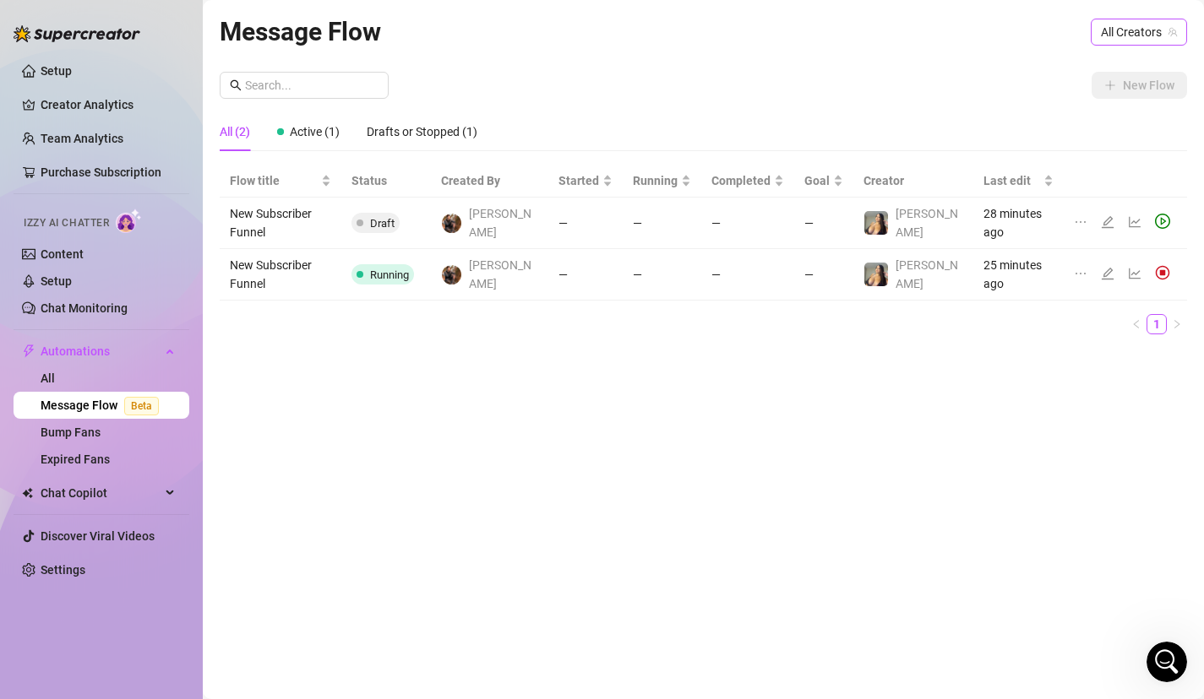
click at [1132, 42] on span "All Creators" at bounding box center [1139, 31] width 76 height 25
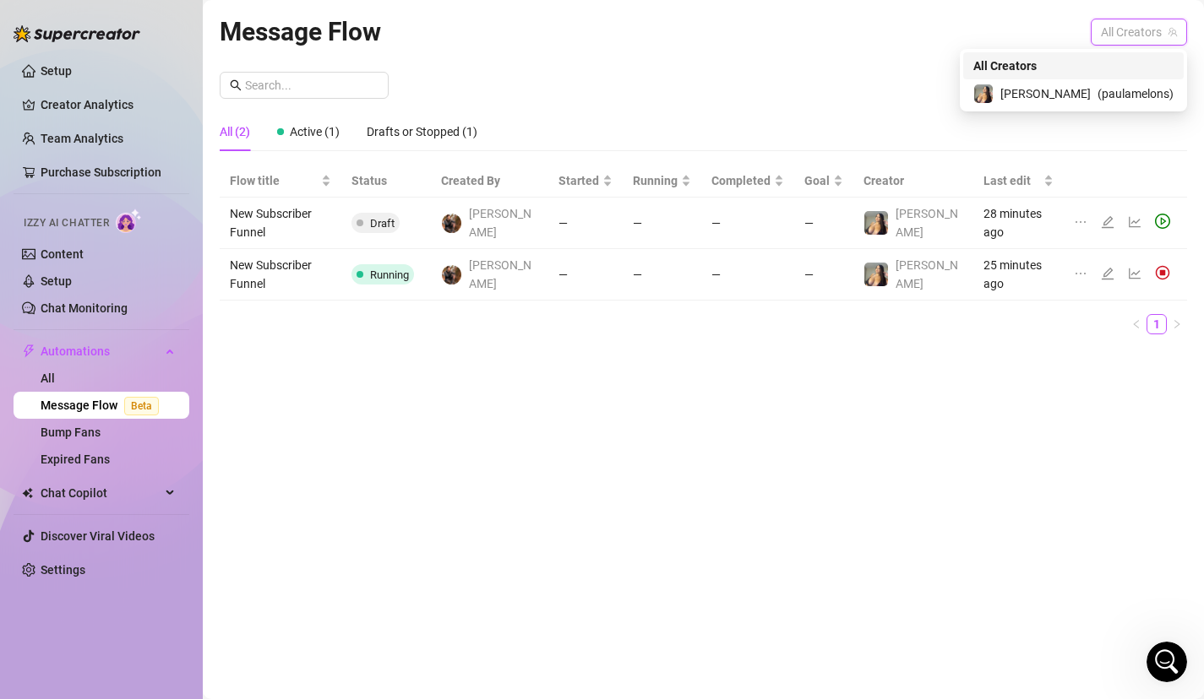
click at [1112, 82] on div "Paula ( paulamelons )" at bounding box center [1073, 93] width 220 height 29
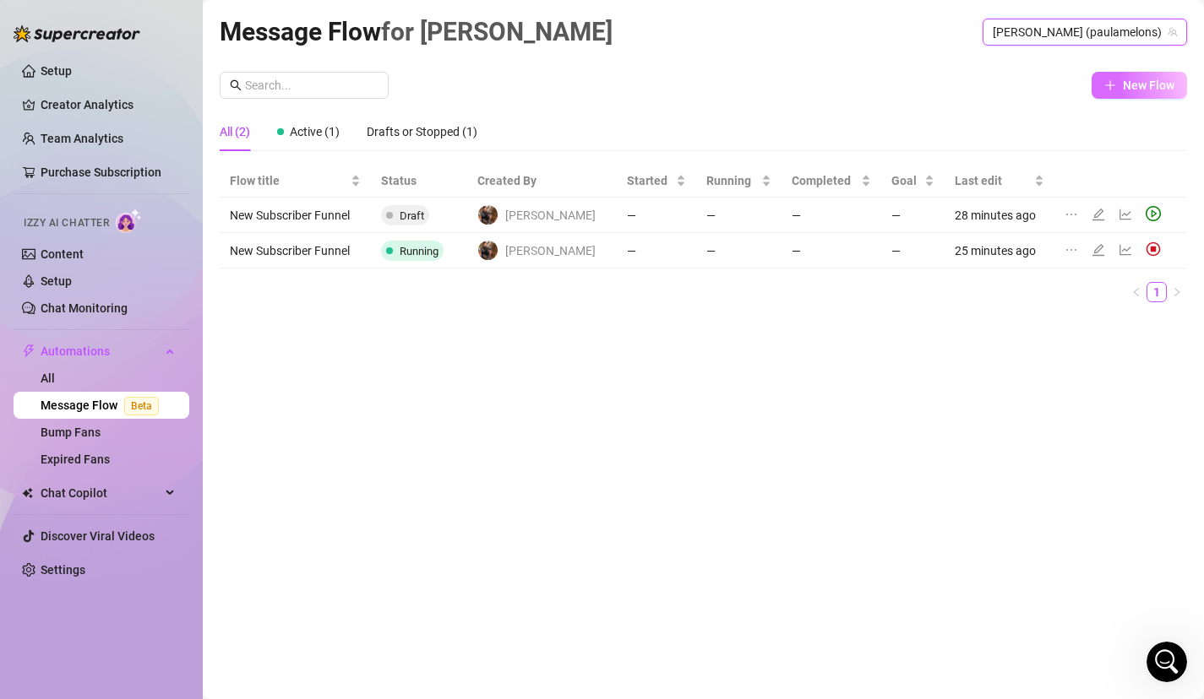
click at [1129, 80] on span "New Flow" at bounding box center [1149, 86] width 52 height 14
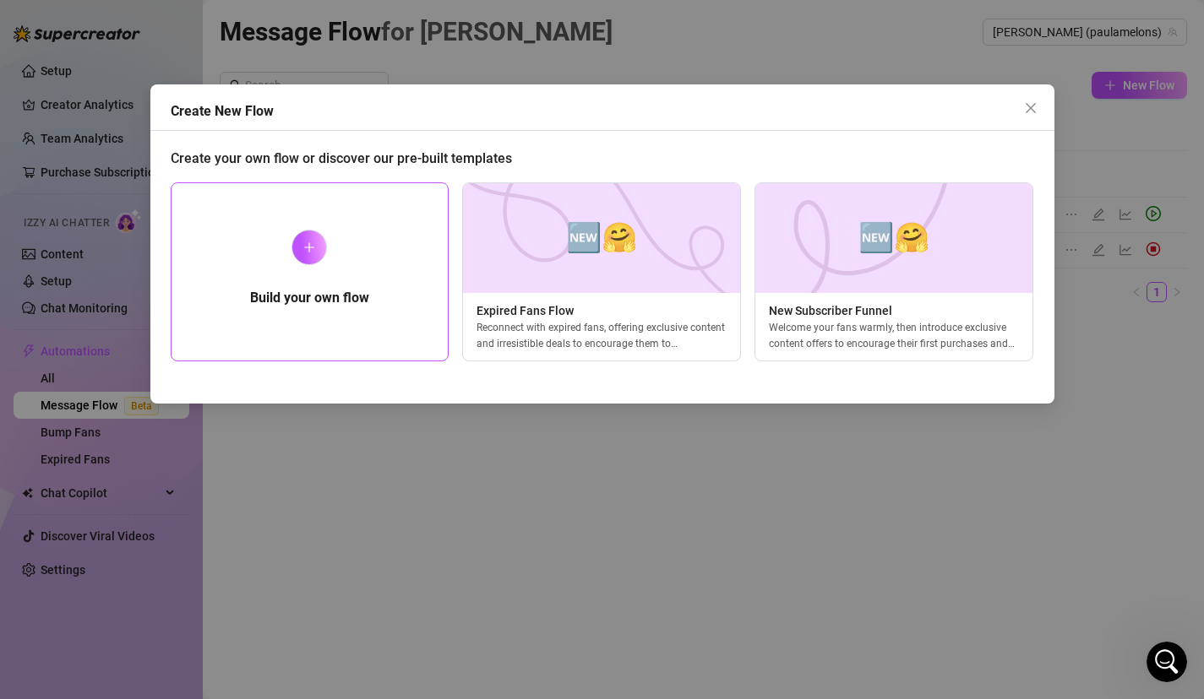
click at [348, 242] on div "Build your own flow" at bounding box center [310, 271] width 279 height 179
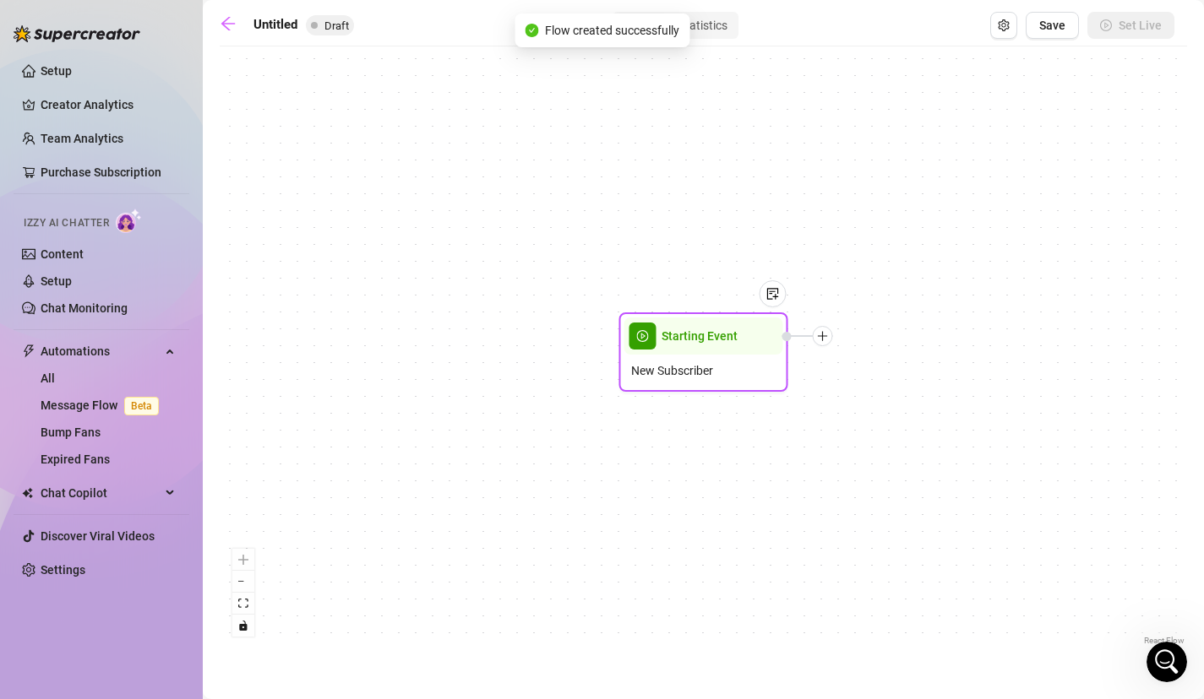
click at [737, 349] on div "Starting Event" at bounding box center [703, 336] width 159 height 37
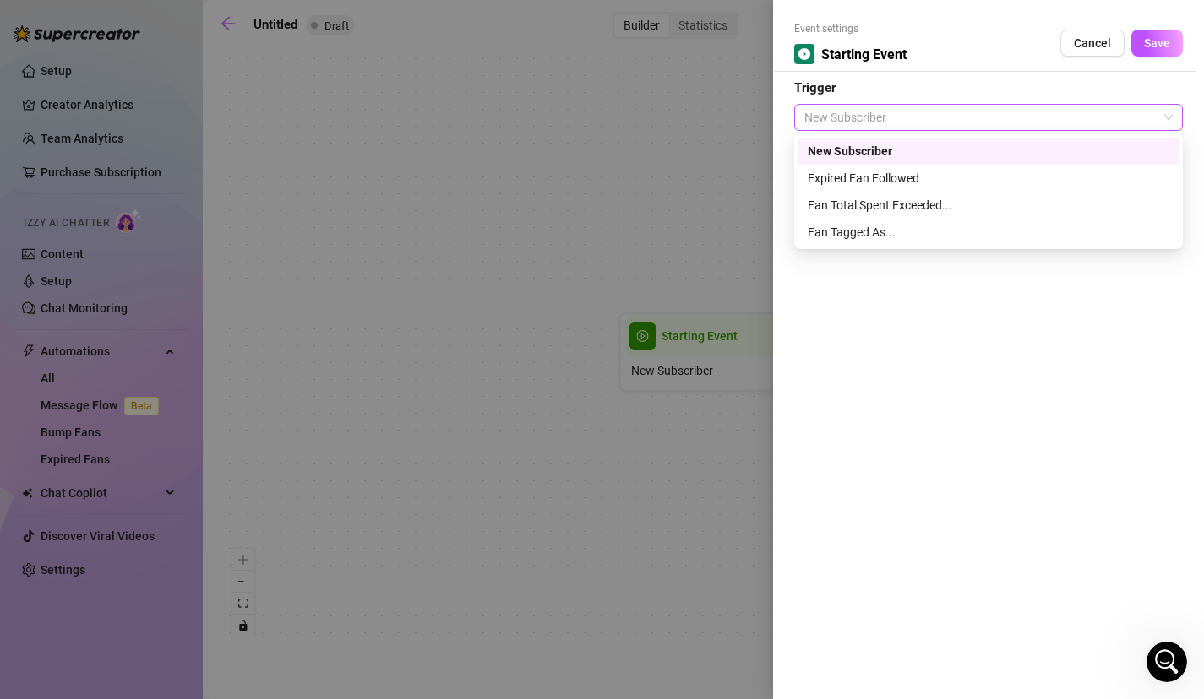
click at [1027, 105] on span "New Subscriber" at bounding box center [988, 117] width 368 height 25
click at [946, 225] on div "Fan Tagged As..." at bounding box center [989, 232] width 362 height 19
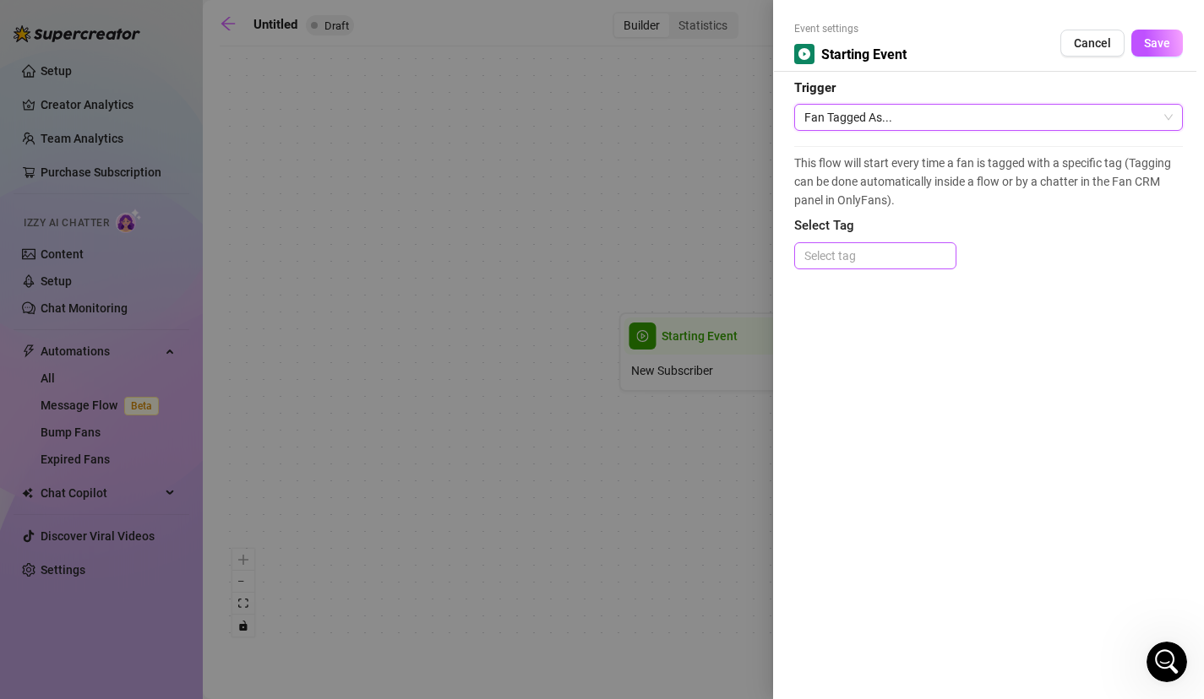
click at [914, 254] on div at bounding box center [874, 256] width 155 height 24
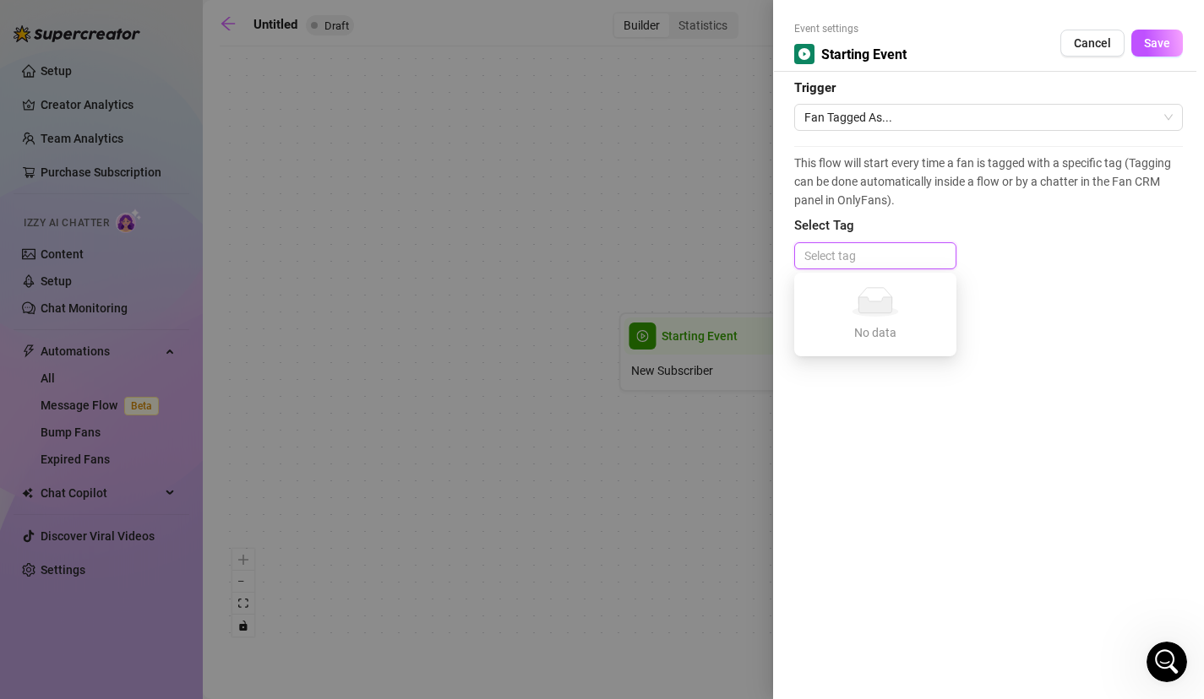
click at [807, 174] on span "This flow will start every time a fan is tagged with a specific tag (Tagging ca…" at bounding box center [988, 182] width 389 height 56
click at [730, 294] on div at bounding box center [602, 349] width 1204 height 699
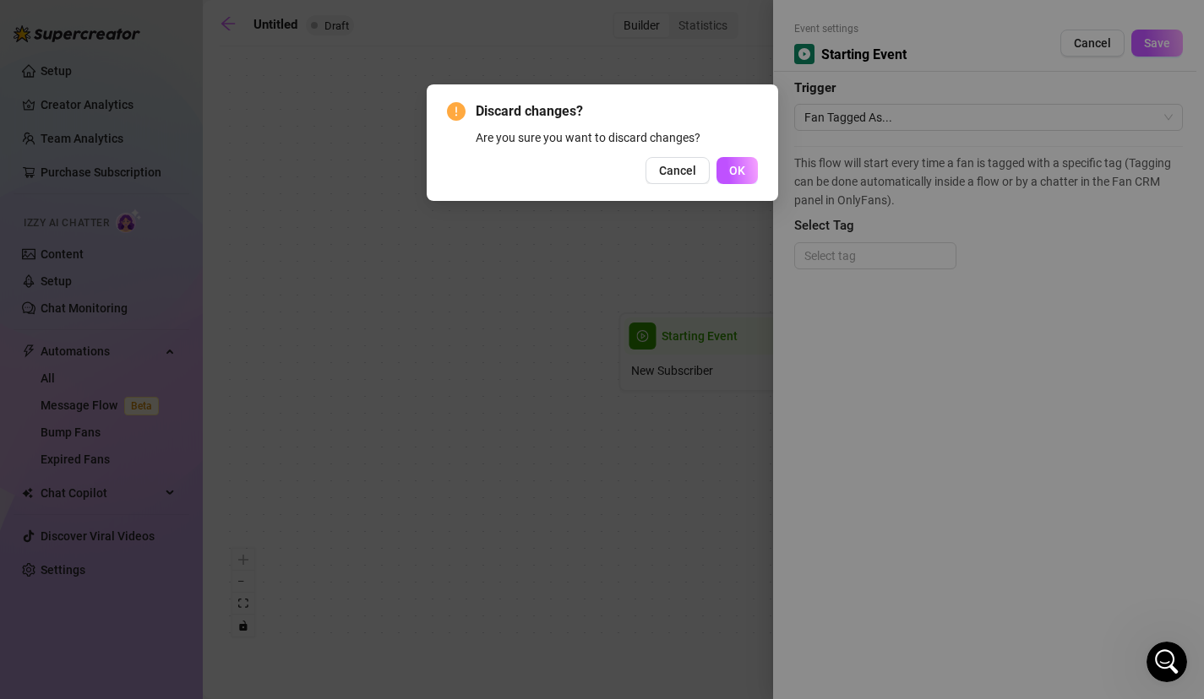
click at [759, 155] on div "Discard changes? Are you sure you want to discard changes? Cancel OK" at bounding box center [602, 142] width 351 height 117
click at [753, 160] on button "OK" at bounding box center [736, 170] width 41 height 27
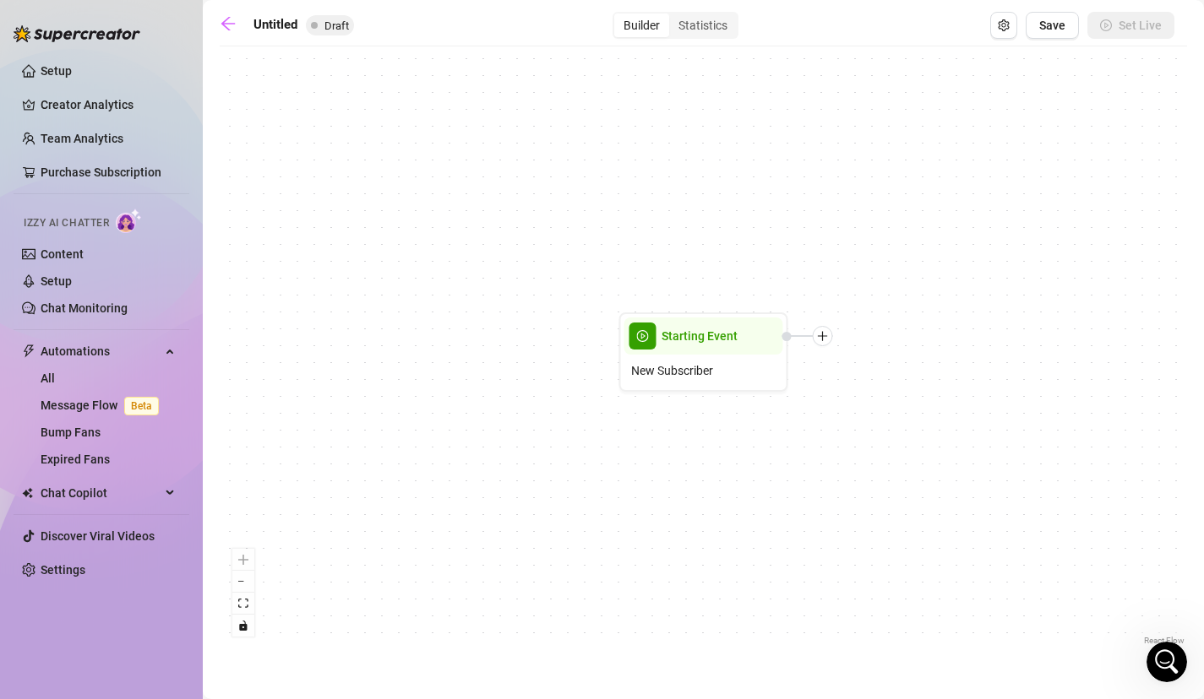
click at [869, 119] on div "Starting Event New Subscriber" at bounding box center [703, 352] width 967 height 595
click at [733, 344] on span "Starting Event" at bounding box center [699, 336] width 76 height 19
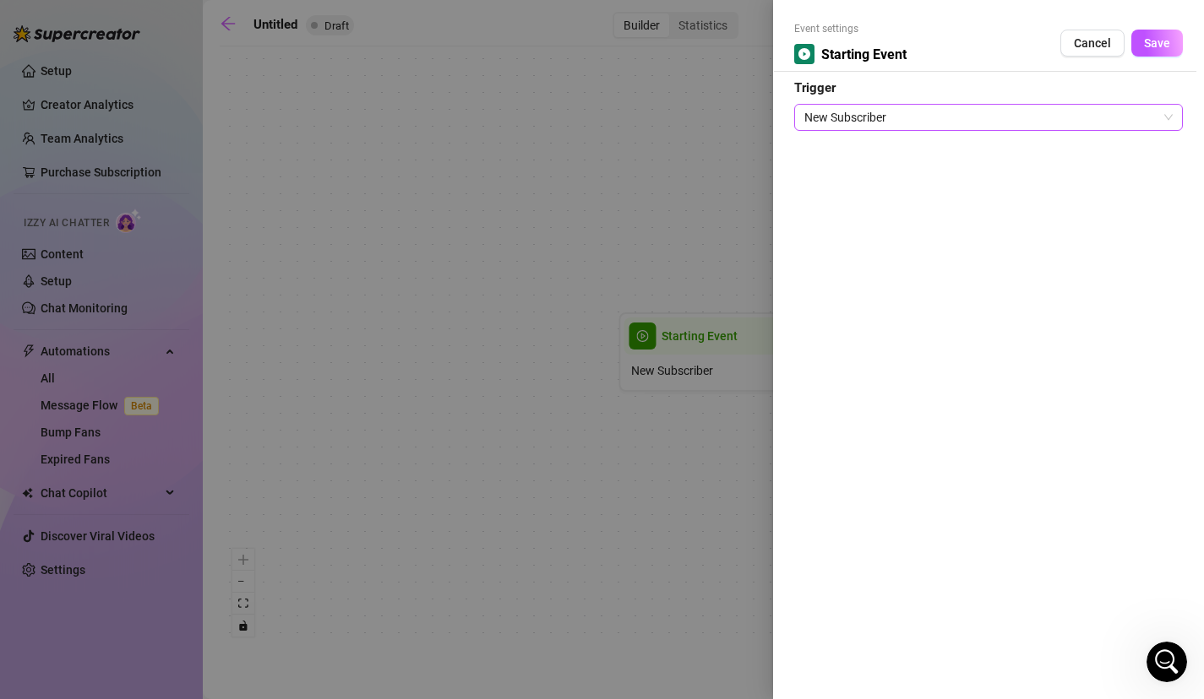
click at [923, 122] on span "New Subscriber" at bounding box center [988, 117] width 368 height 25
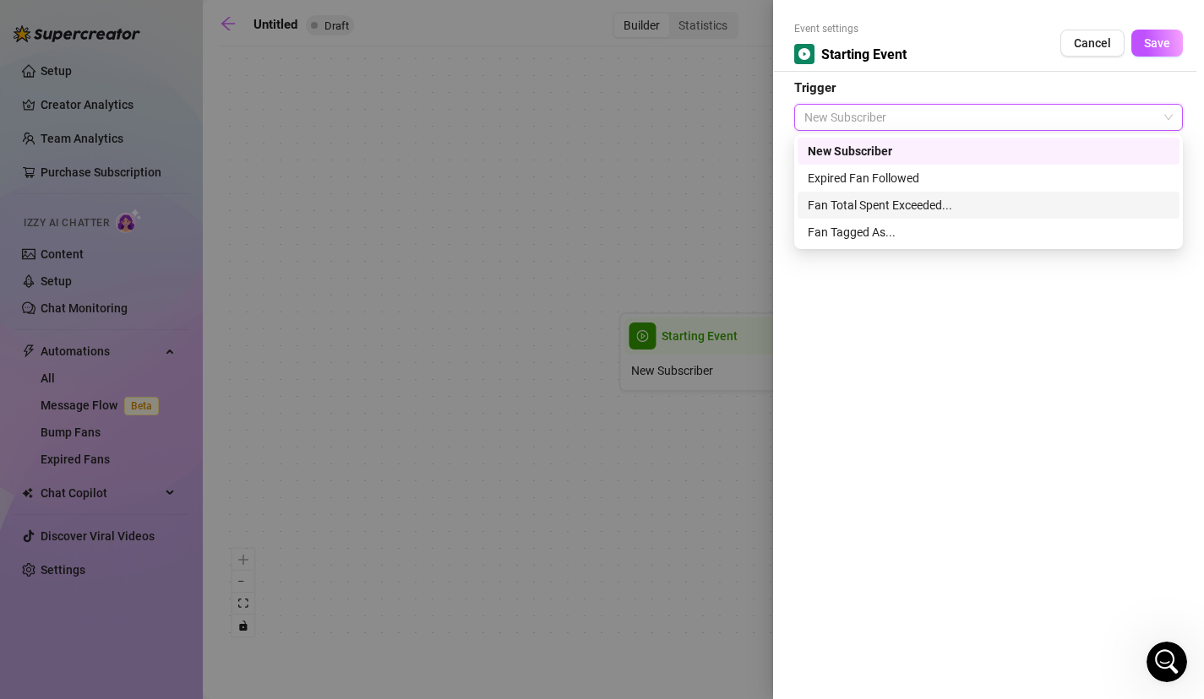
click at [922, 214] on div "Fan Total Spent Exceeded..." at bounding box center [989, 205] width 362 height 19
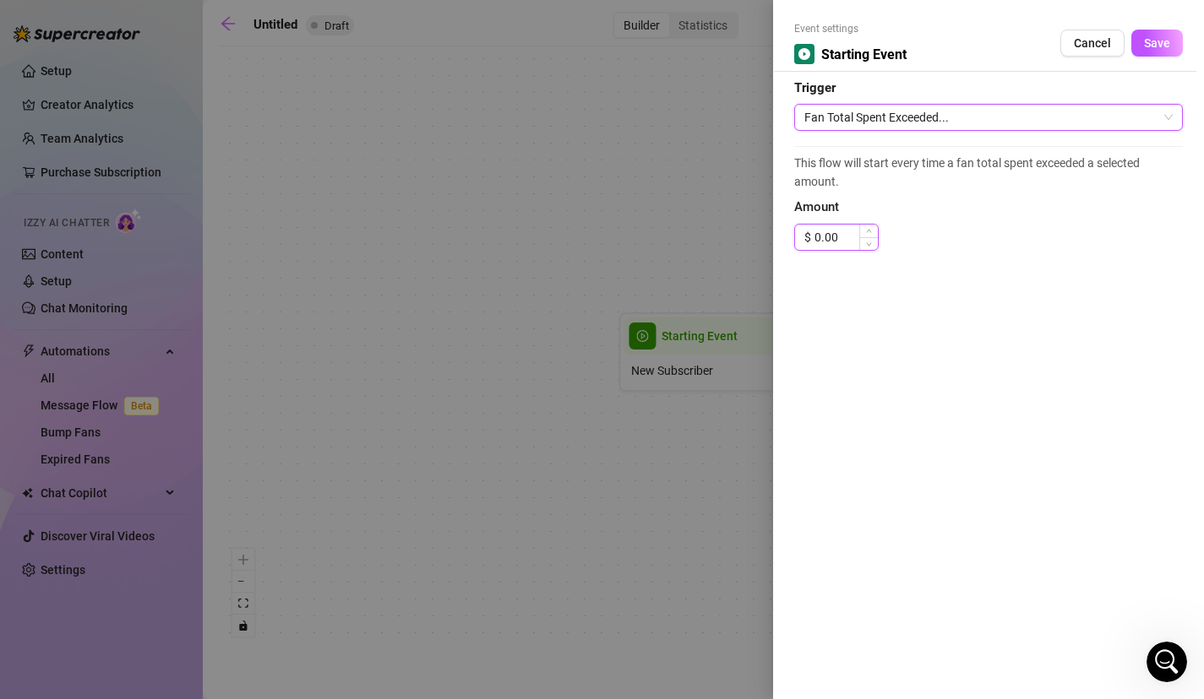
click at [854, 232] on input "0.00" at bounding box center [845, 237] width 63 height 25
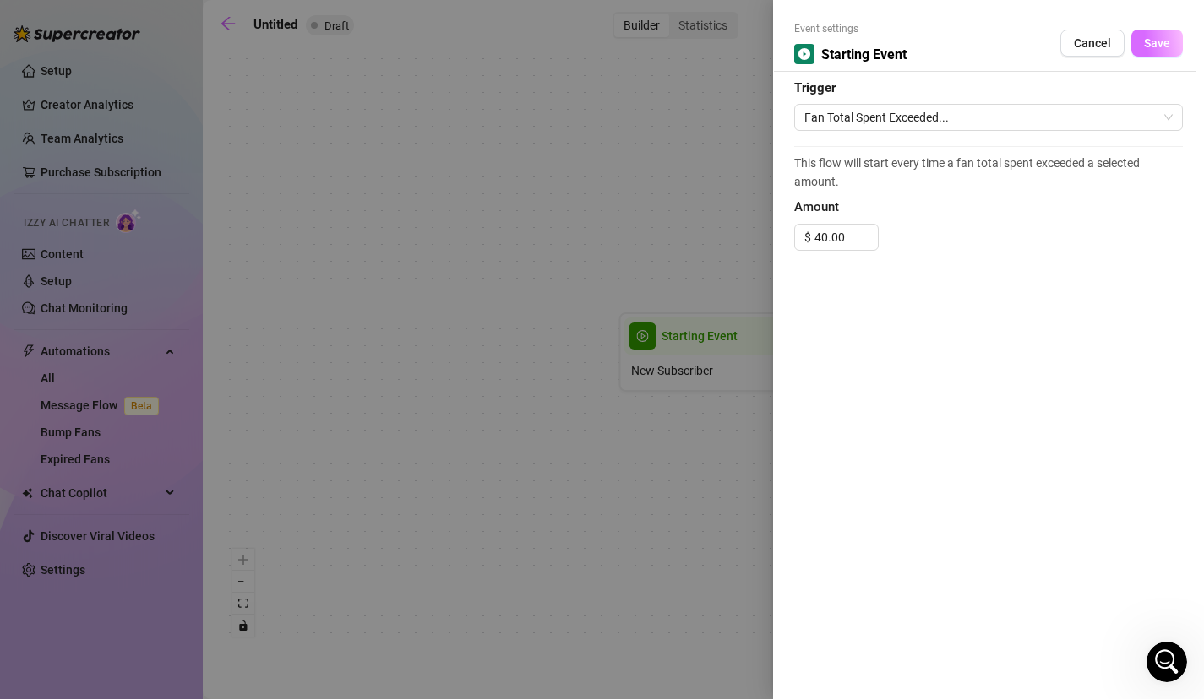
click at [1146, 52] on button "Save" at bounding box center [1157, 43] width 52 height 27
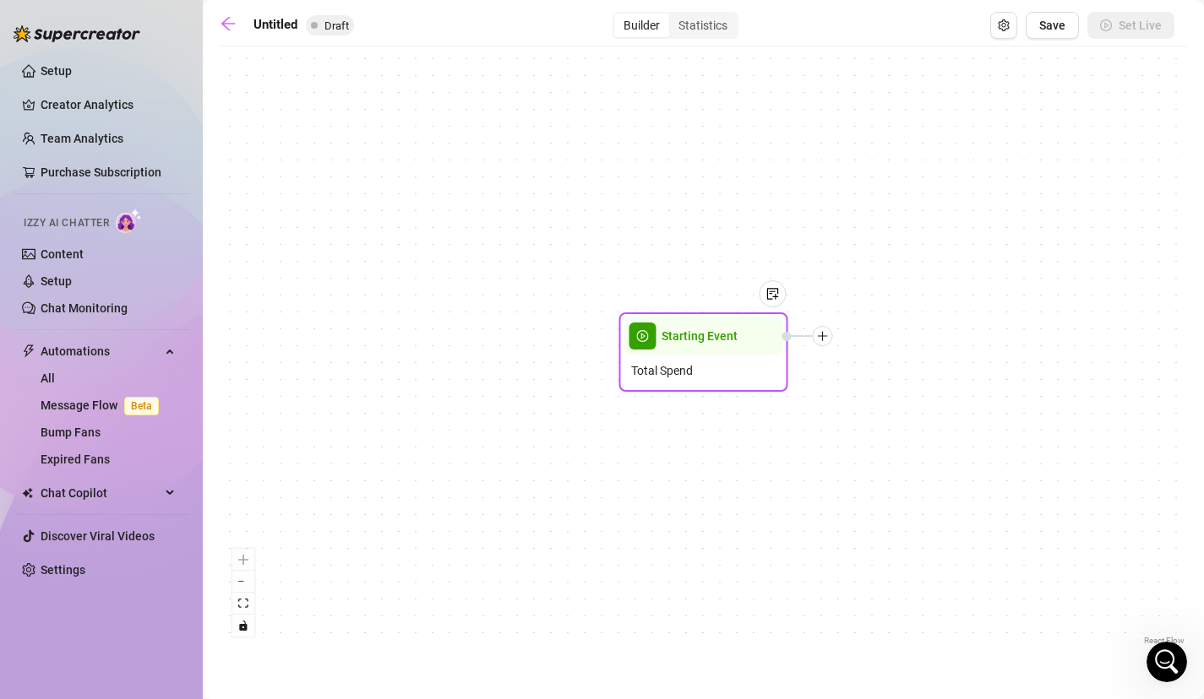
click at [825, 336] on icon "plus" at bounding box center [822, 335] width 9 height 1
click at [899, 393] on div "Message" at bounding box center [906, 395] width 123 height 29
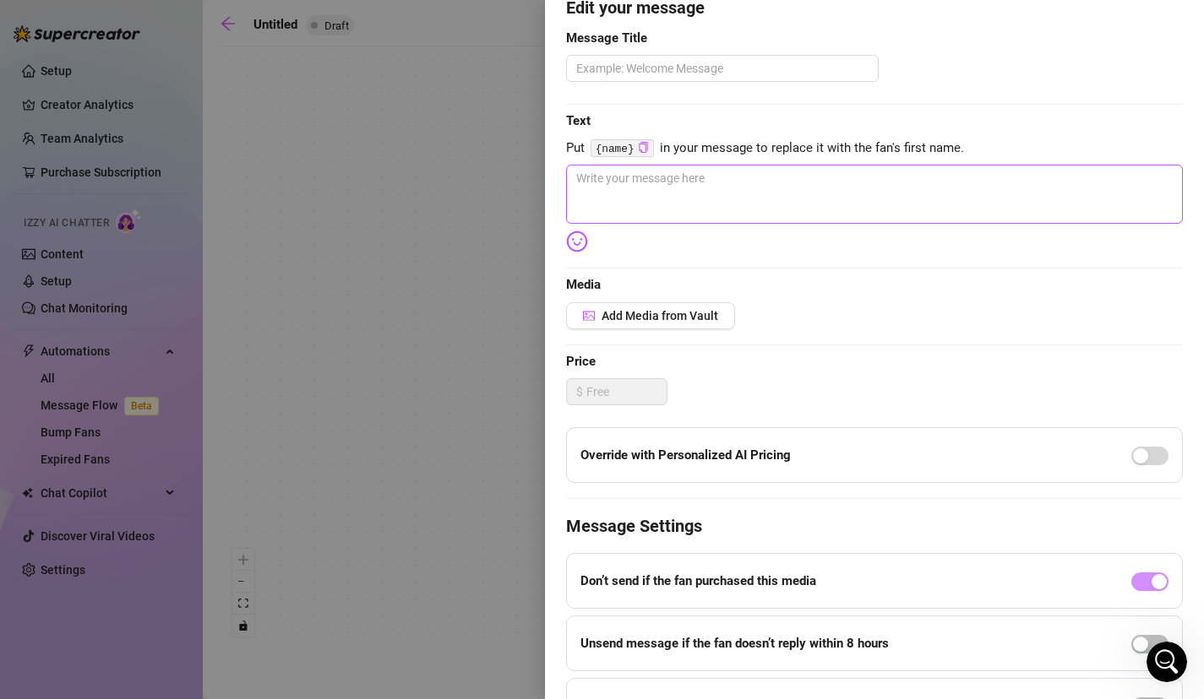
scroll to position [159, 0]
click at [823, 197] on textarea at bounding box center [874, 192] width 617 height 59
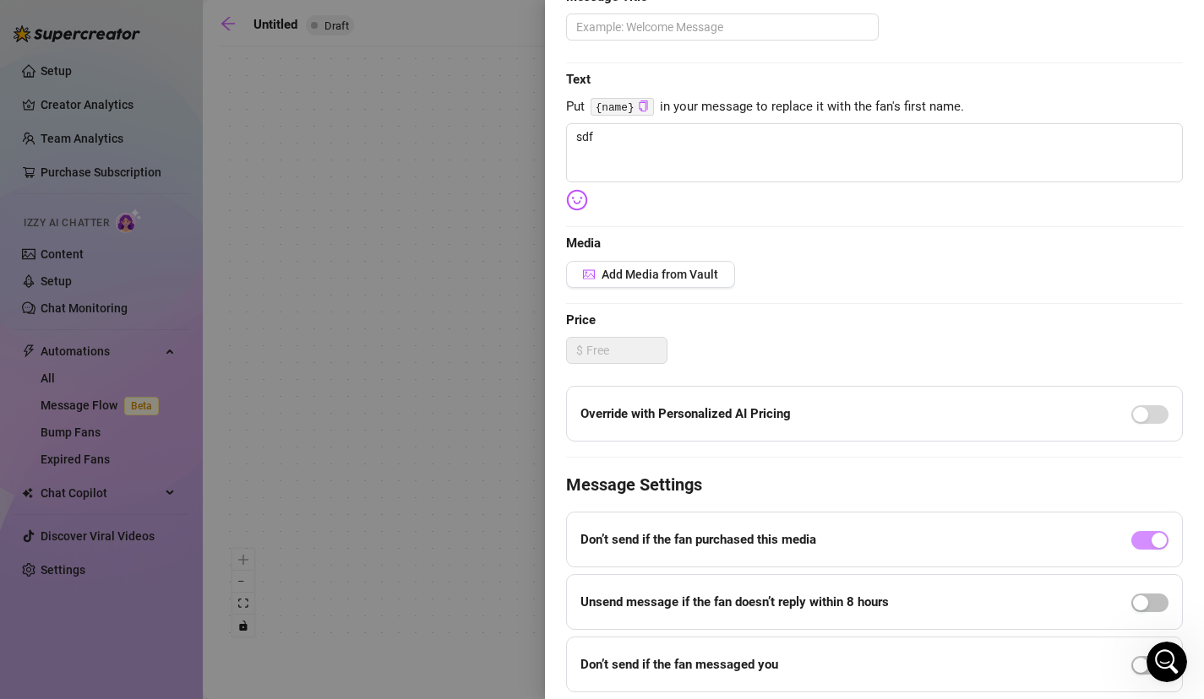
scroll to position [255, 0]
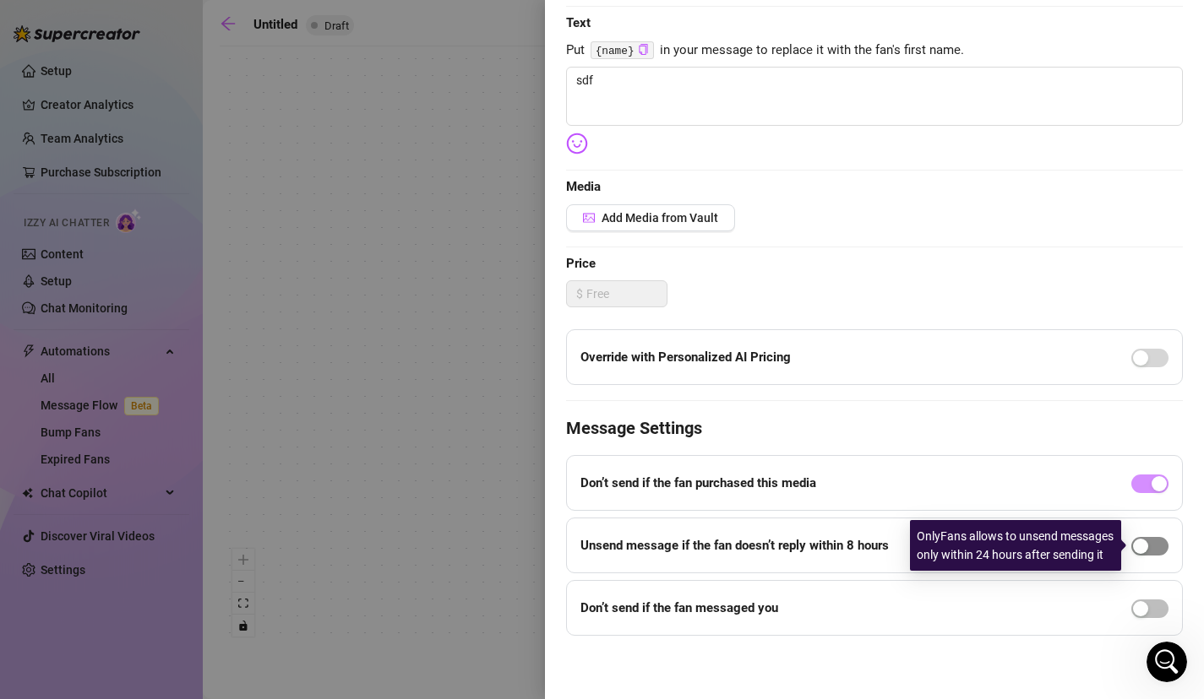
click at [1153, 551] on span "button" at bounding box center [1149, 546] width 37 height 19
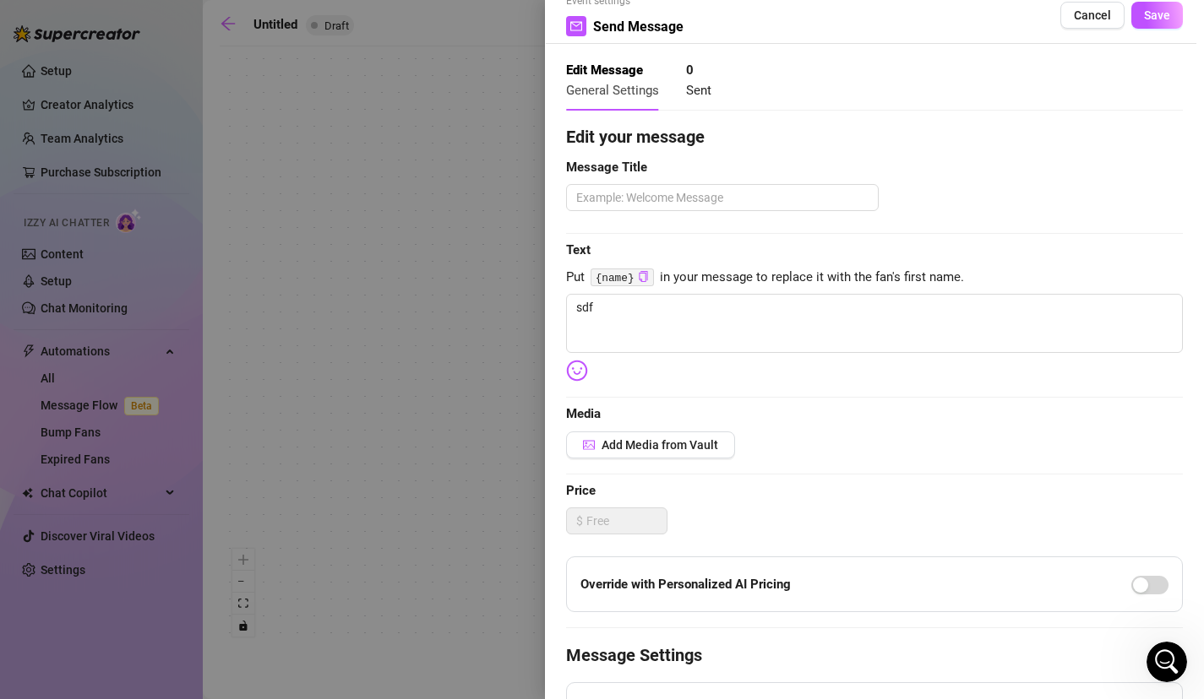
scroll to position [0, 0]
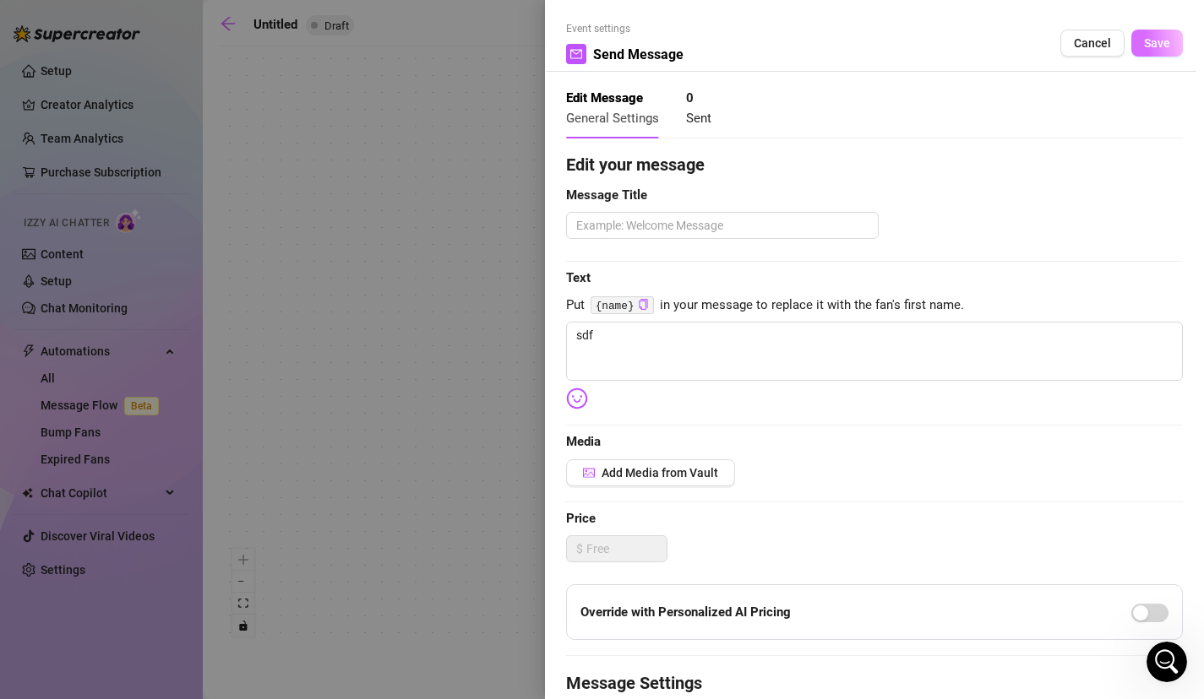
click at [1157, 49] on span "Save" at bounding box center [1157, 43] width 26 height 14
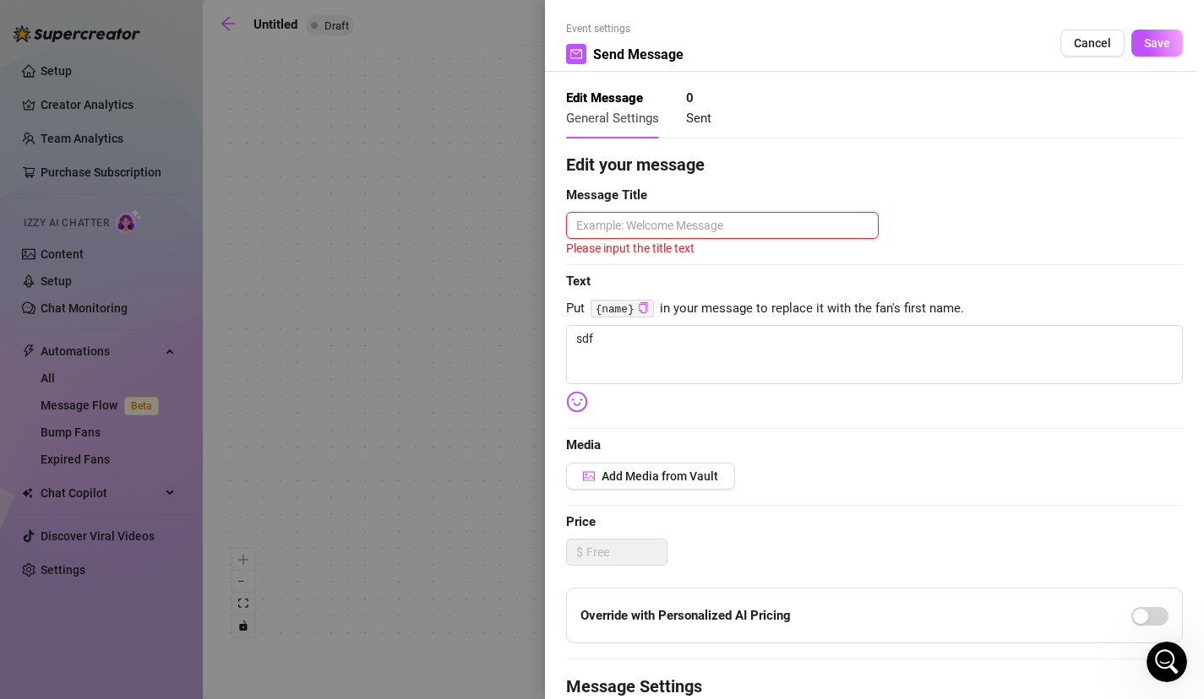
click at [710, 221] on textarea at bounding box center [722, 225] width 313 height 27
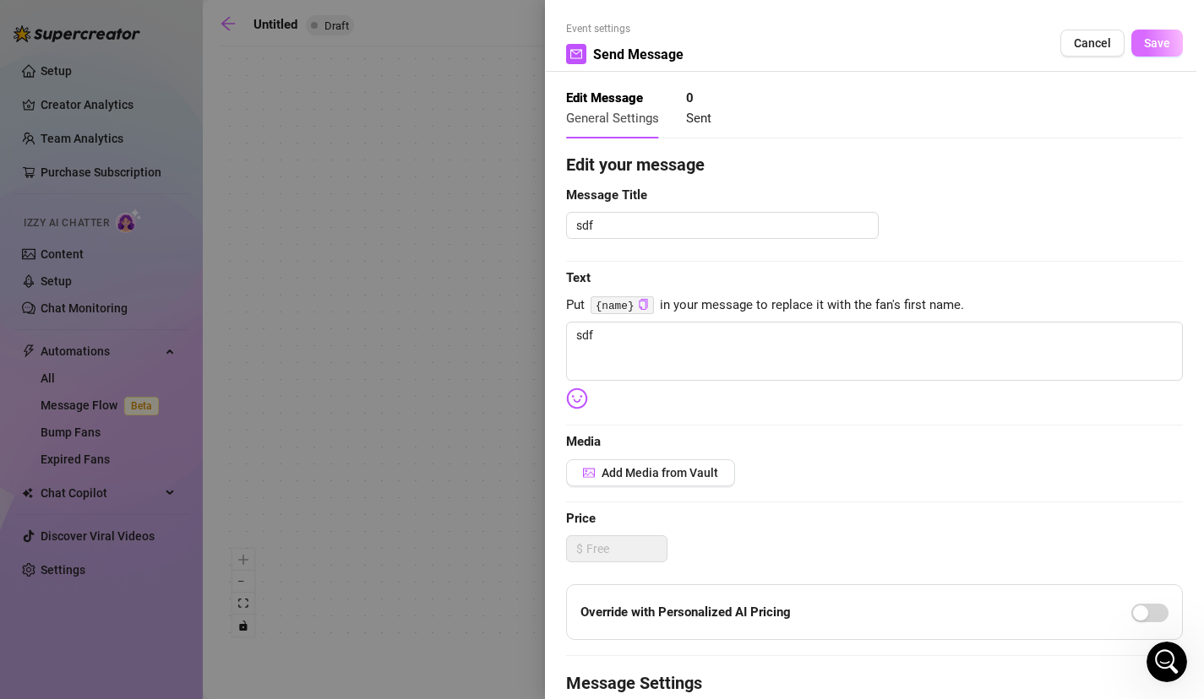
click at [1152, 56] on button "Save" at bounding box center [1157, 43] width 52 height 27
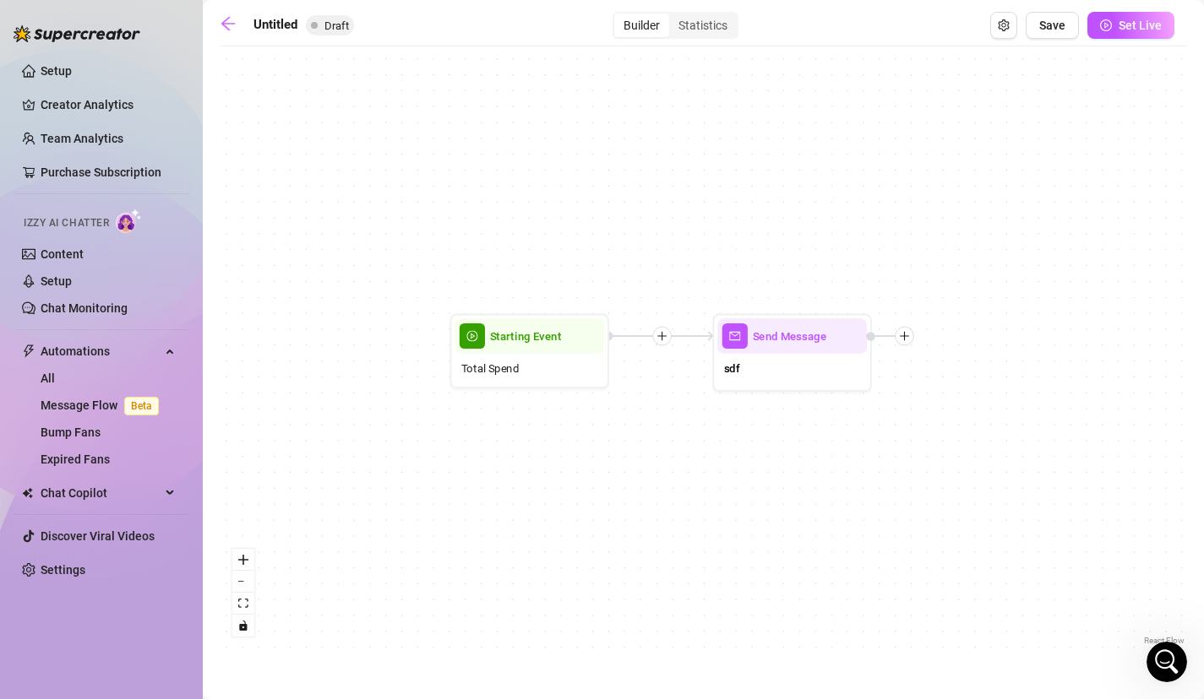
drag, startPoint x: 1086, startPoint y: 231, endPoint x: 860, endPoint y: 237, distance: 226.5
click at [860, 237] on div "Send Message sdf Starting Event Total Spend" at bounding box center [703, 352] width 967 height 595
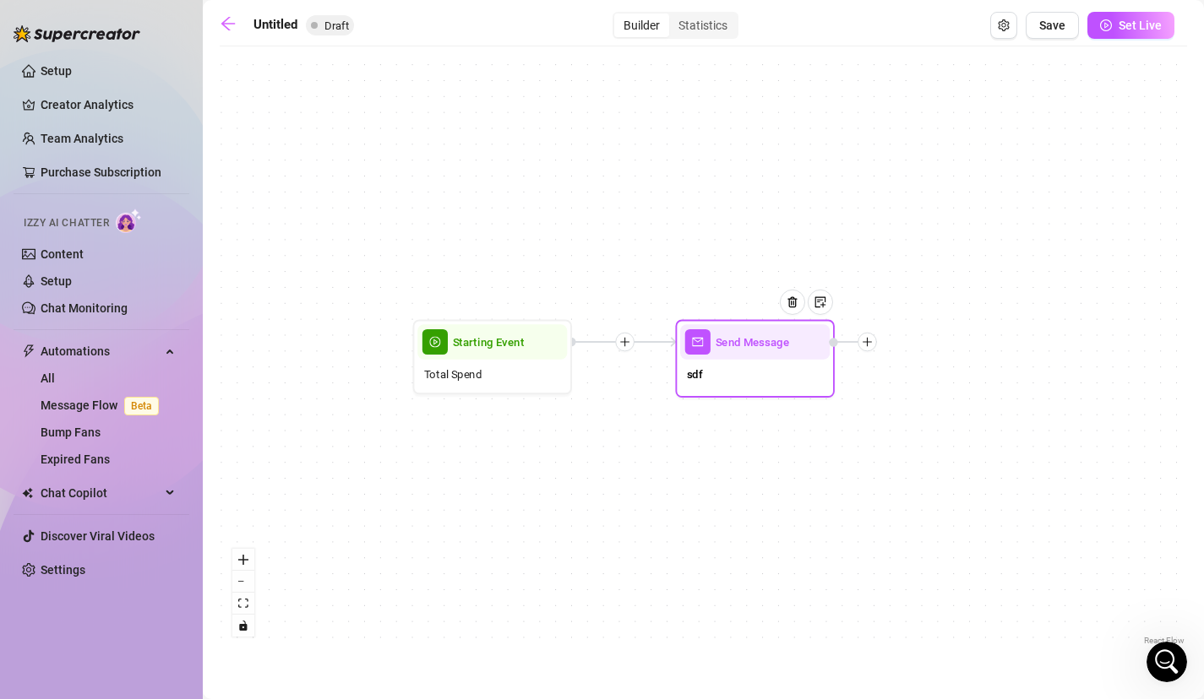
click at [869, 335] on div at bounding box center [866, 342] width 19 height 19
click at [938, 346] on div "Time Delay" at bounding box center [946, 343] width 117 height 27
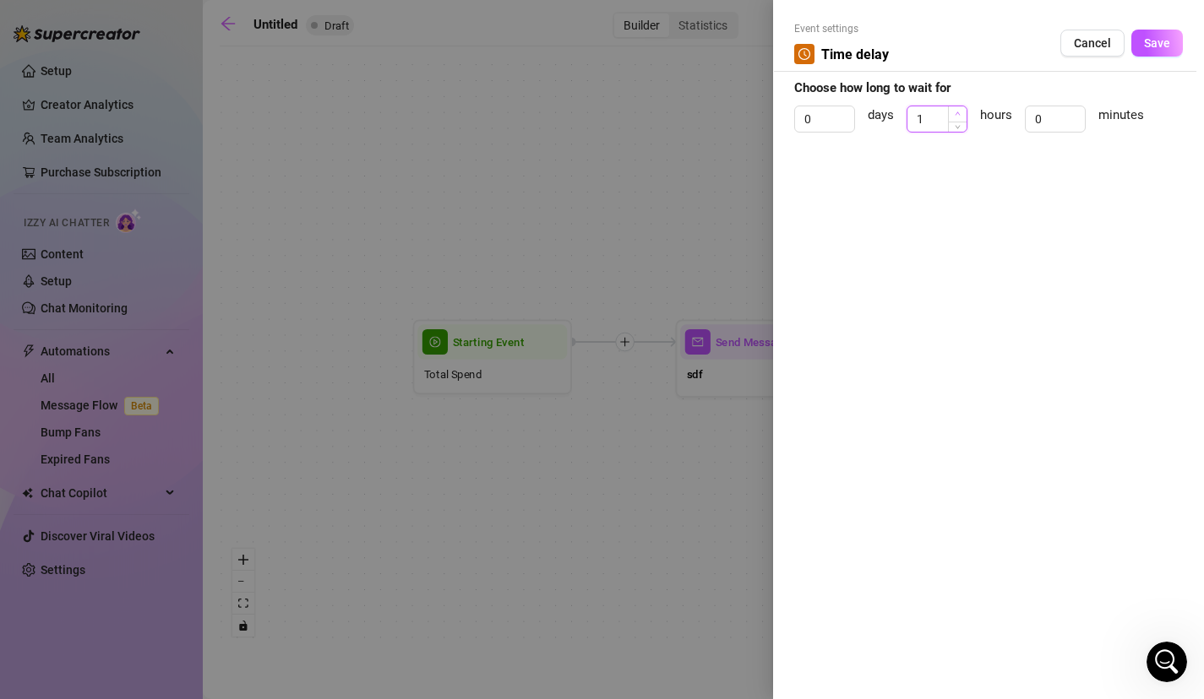
click at [958, 112] on icon "up" at bounding box center [958, 114] width 6 height 6
click at [1160, 46] on span "Save" at bounding box center [1157, 43] width 26 height 14
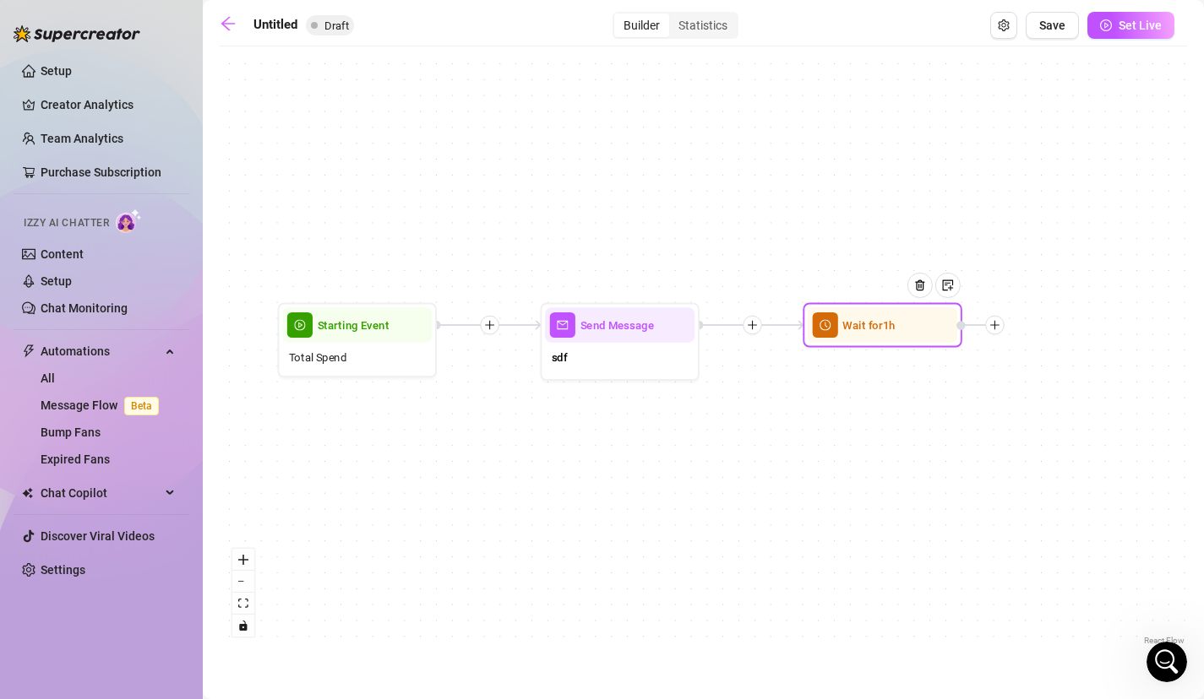
drag, startPoint x: 949, startPoint y: 435, endPoint x: 666, endPoint y: 416, distance: 282.8
click at [666, 416] on div "Wait for 1h Send Message sdf Starting Event Total Spend" at bounding box center [703, 352] width 967 height 595
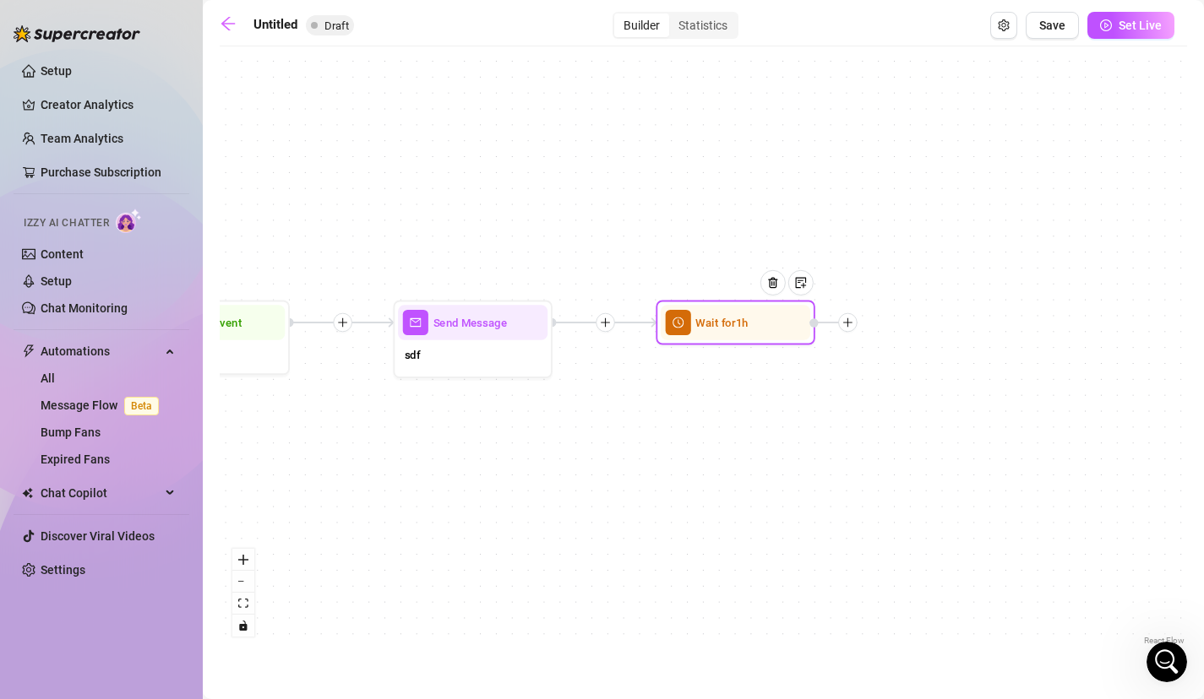
click at [808, 310] on div at bounding box center [778, 294] width 69 height 81
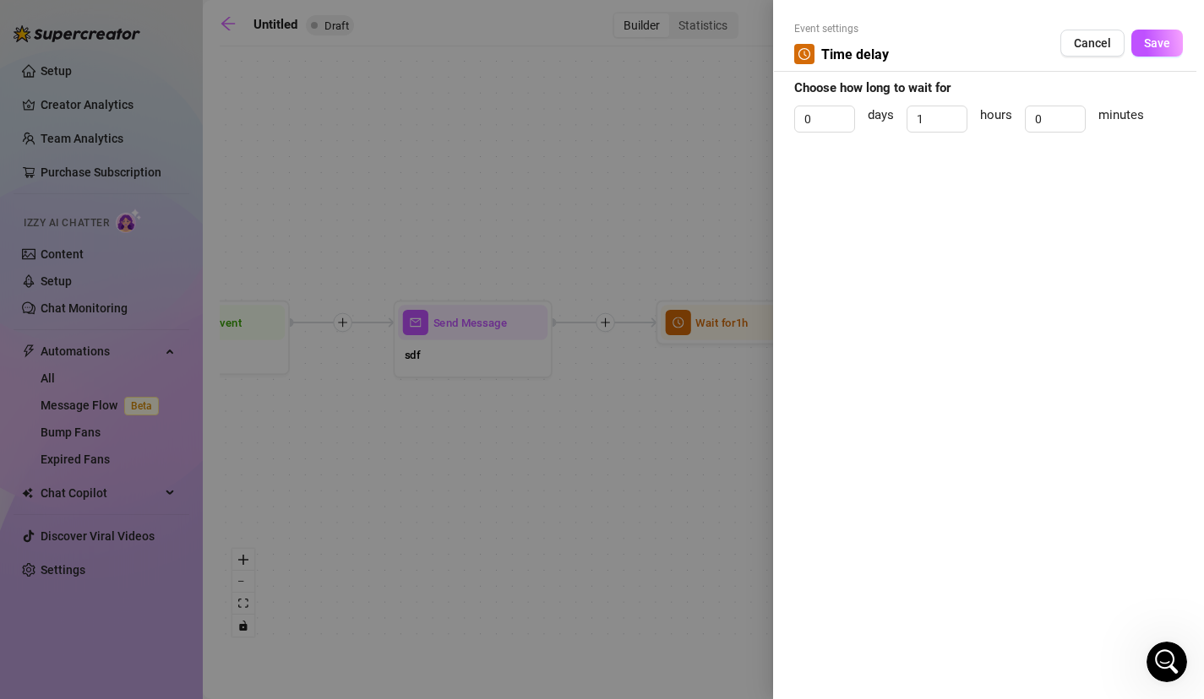
click at [741, 289] on div at bounding box center [602, 349] width 1204 height 699
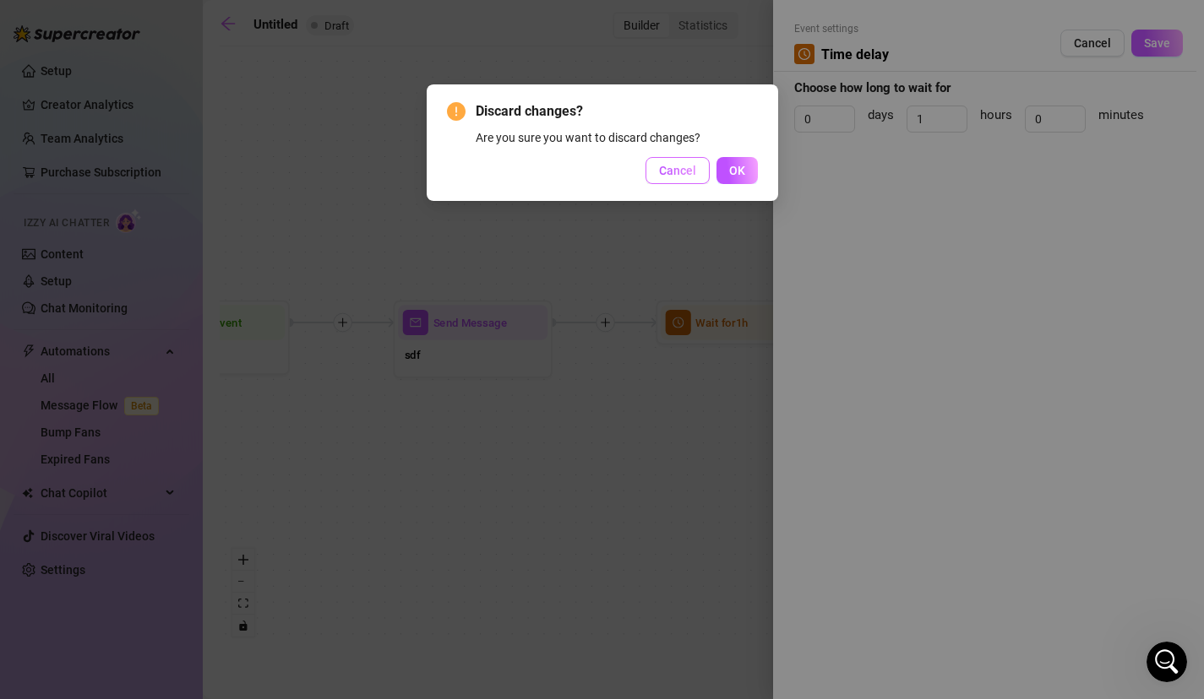
click at [695, 178] on button "Cancel" at bounding box center [677, 170] width 64 height 27
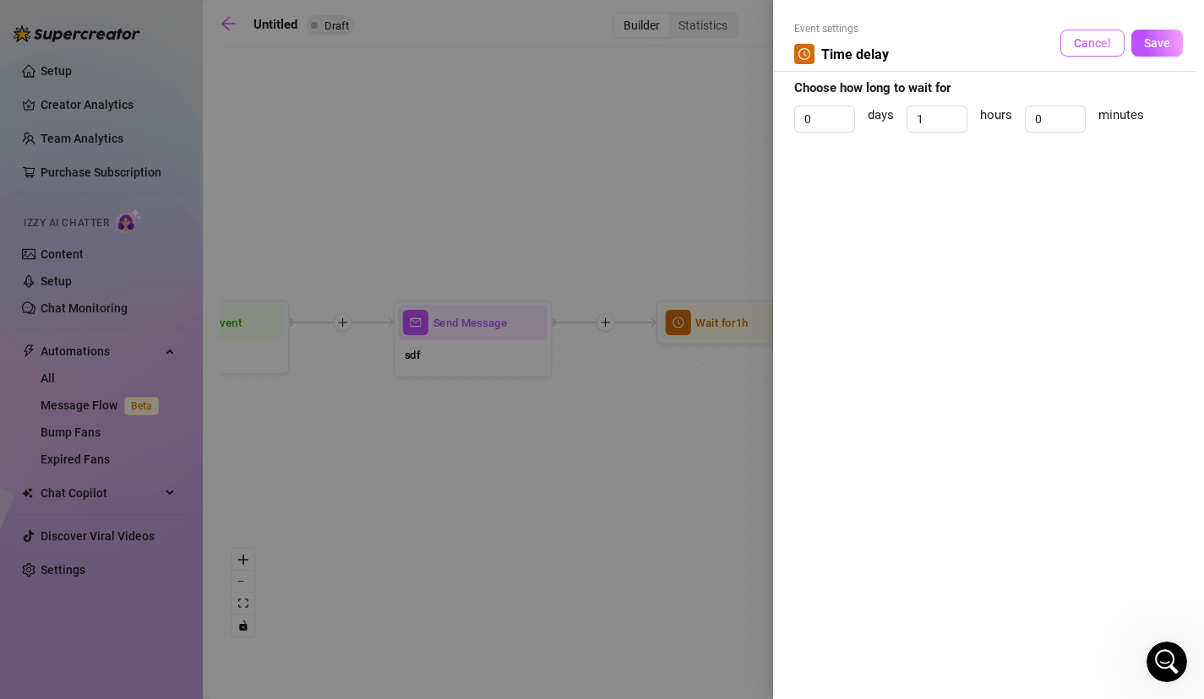
click at [1099, 50] on button "Cancel" at bounding box center [1092, 43] width 64 height 27
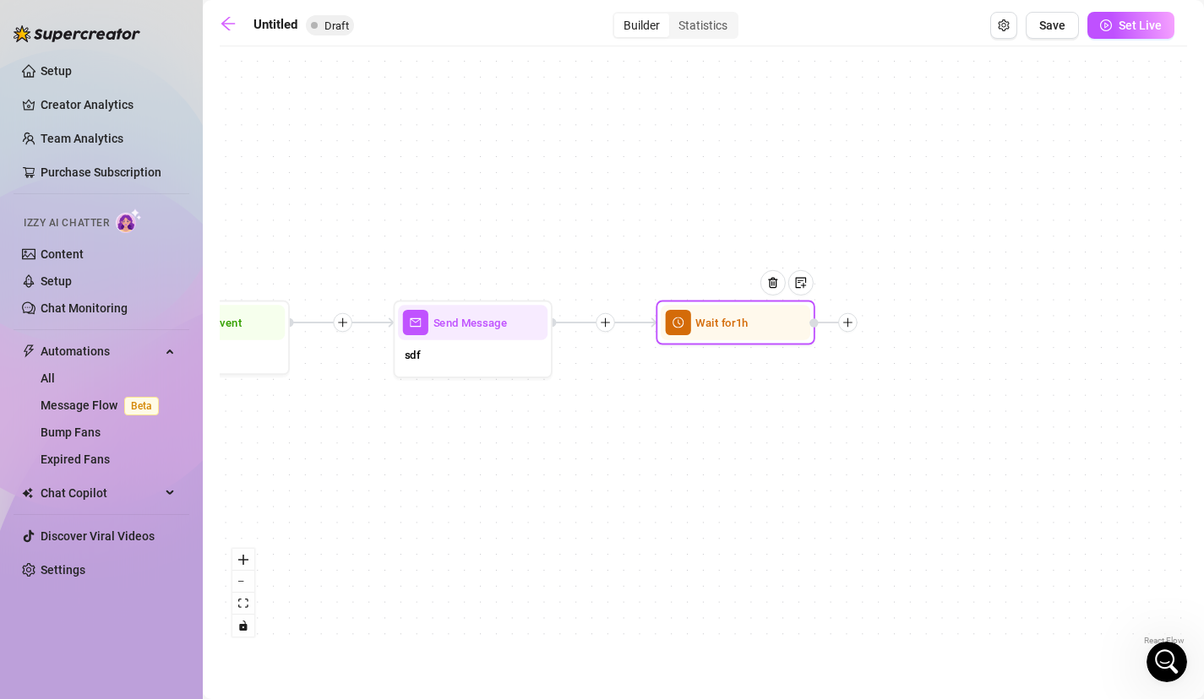
click at [850, 322] on icon "plus" at bounding box center [847, 322] width 11 height 11
click at [927, 351] on div "Condition" at bounding box center [926, 351] width 117 height 27
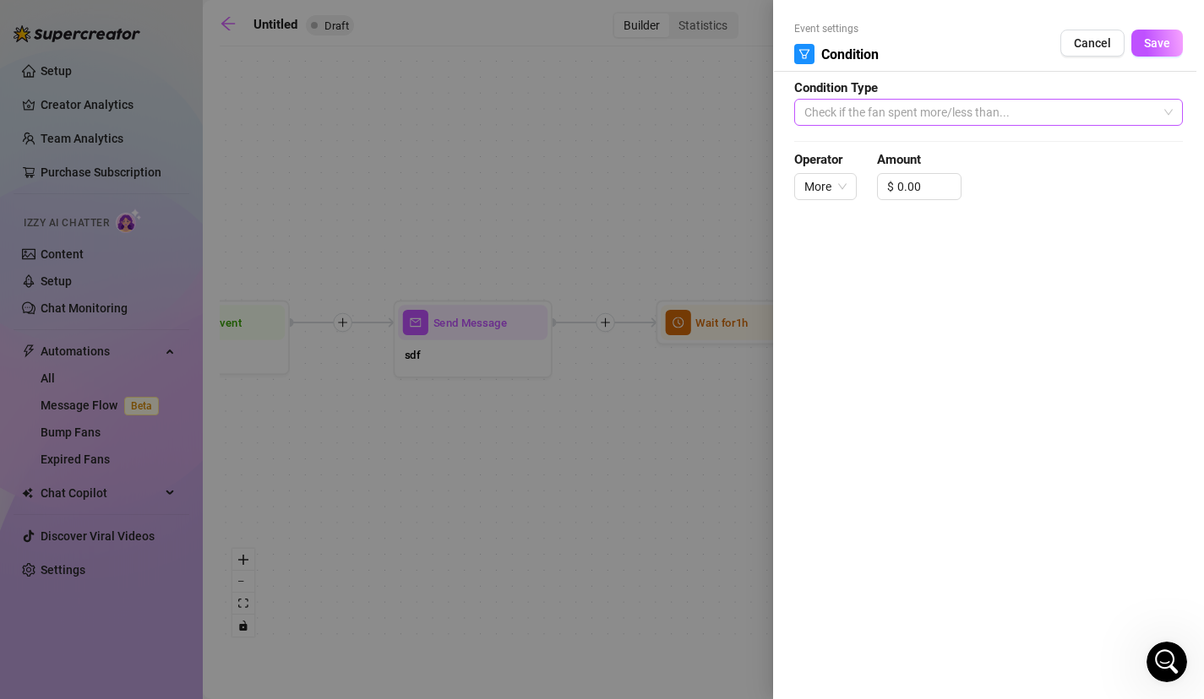
click at [902, 101] on span "Check if the fan spent more/less than..." at bounding box center [988, 112] width 368 height 25
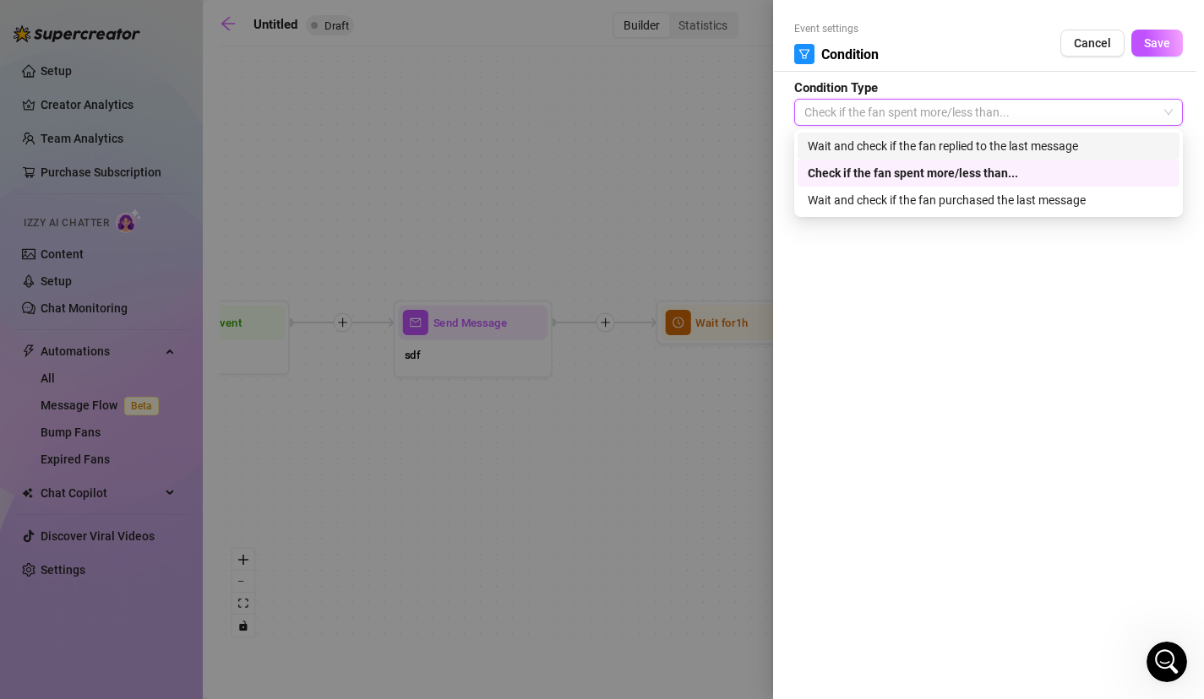
click at [916, 147] on div "Wait and check if the fan replied to the last message" at bounding box center [989, 146] width 362 height 19
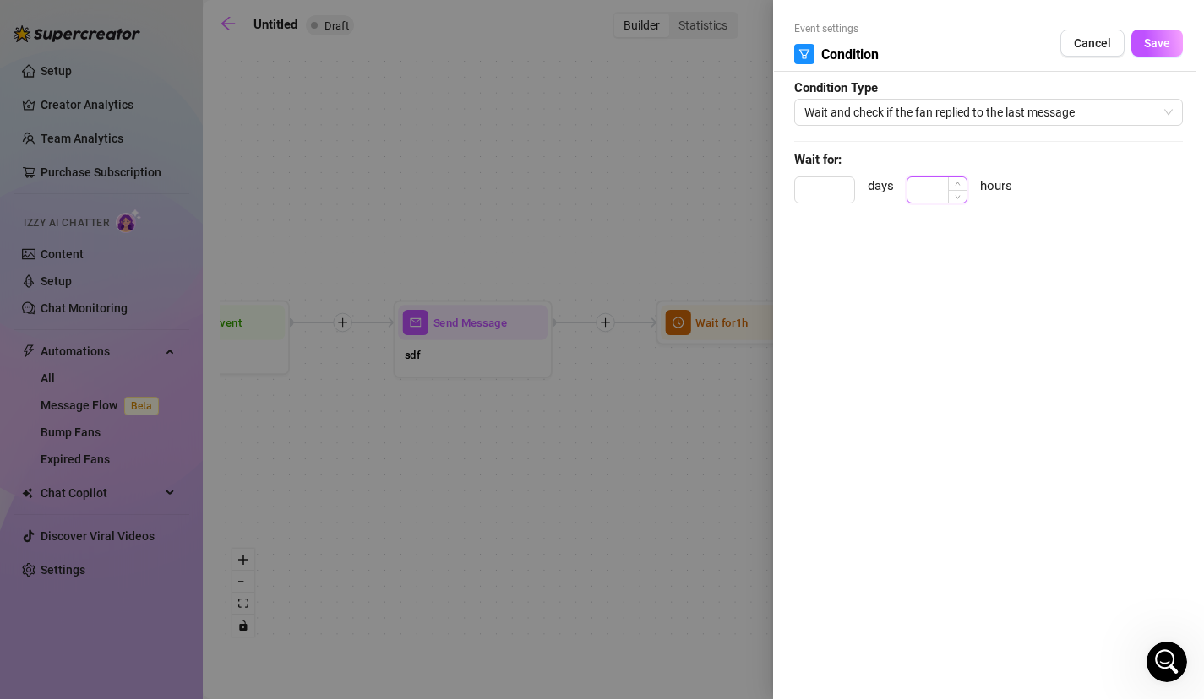
click at [934, 188] on input at bounding box center [936, 189] width 59 height 25
click at [1157, 38] on span "Save" at bounding box center [1157, 43] width 26 height 14
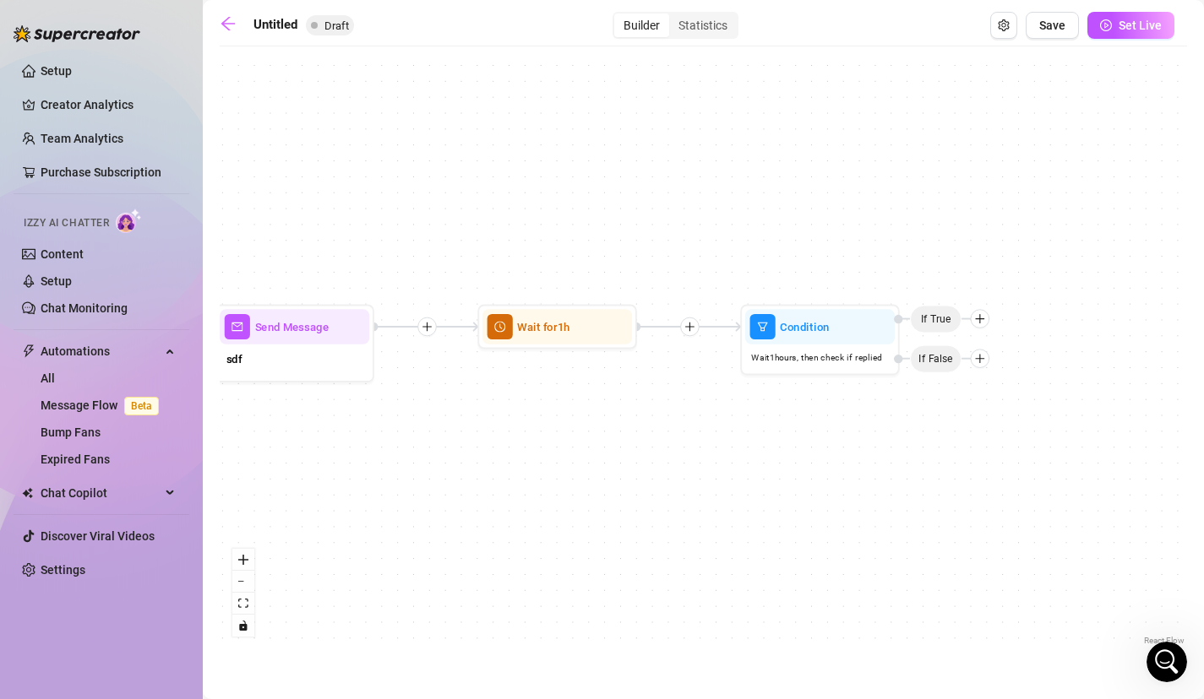
drag, startPoint x: 972, startPoint y: 415, endPoint x: 796, endPoint y: 419, distance: 176.6
click at [796, 419] on div "Condition Wait 1 hours, then check if replied If False If True Wait for 1h Send…" at bounding box center [703, 352] width 967 height 595
click at [855, 353] on span "Wait 1 hours, then check if replied" at bounding box center [818, 358] width 131 height 14
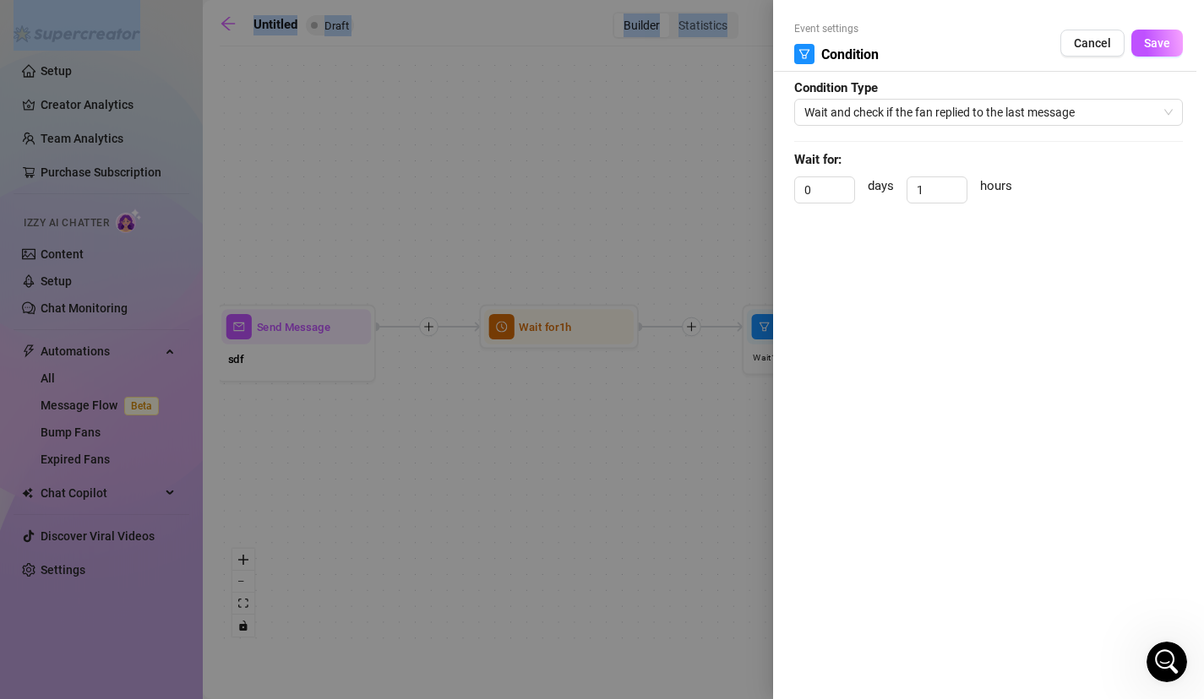
click at [855, 353] on div at bounding box center [602, 349] width 1204 height 699
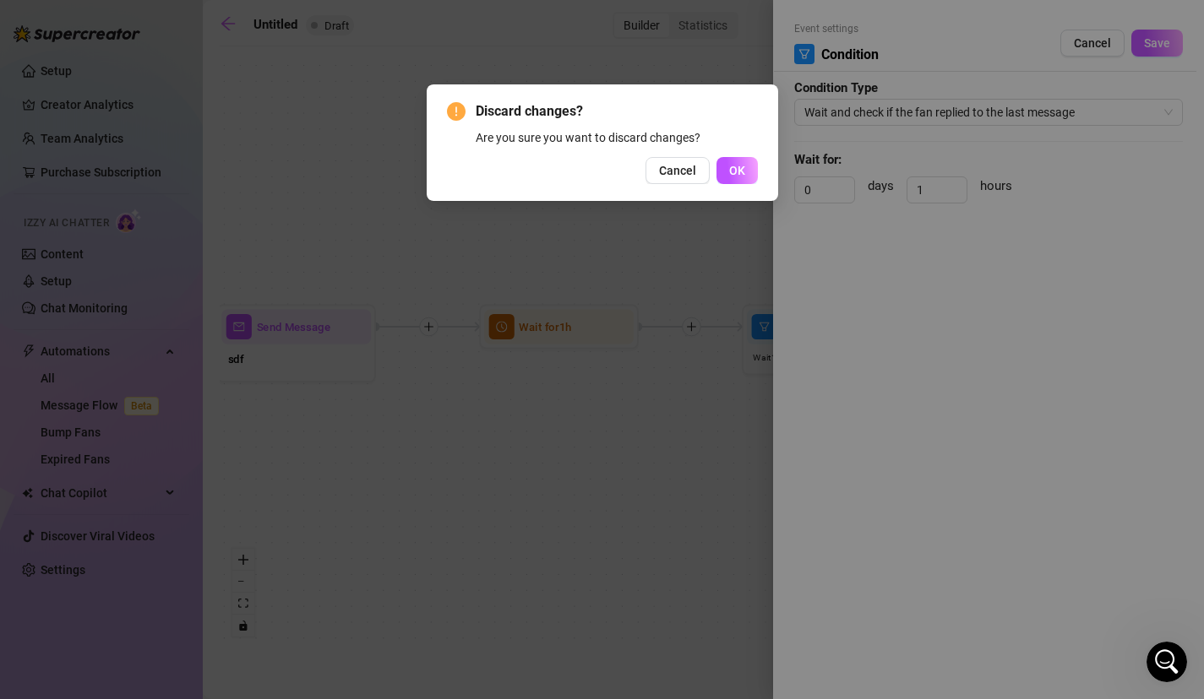
click at [698, 191] on div "Discard changes? Are you sure you want to discard changes? Cancel OK" at bounding box center [602, 142] width 351 height 117
click at [704, 175] on button "Cancel" at bounding box center [677, 170] width 64 height 27
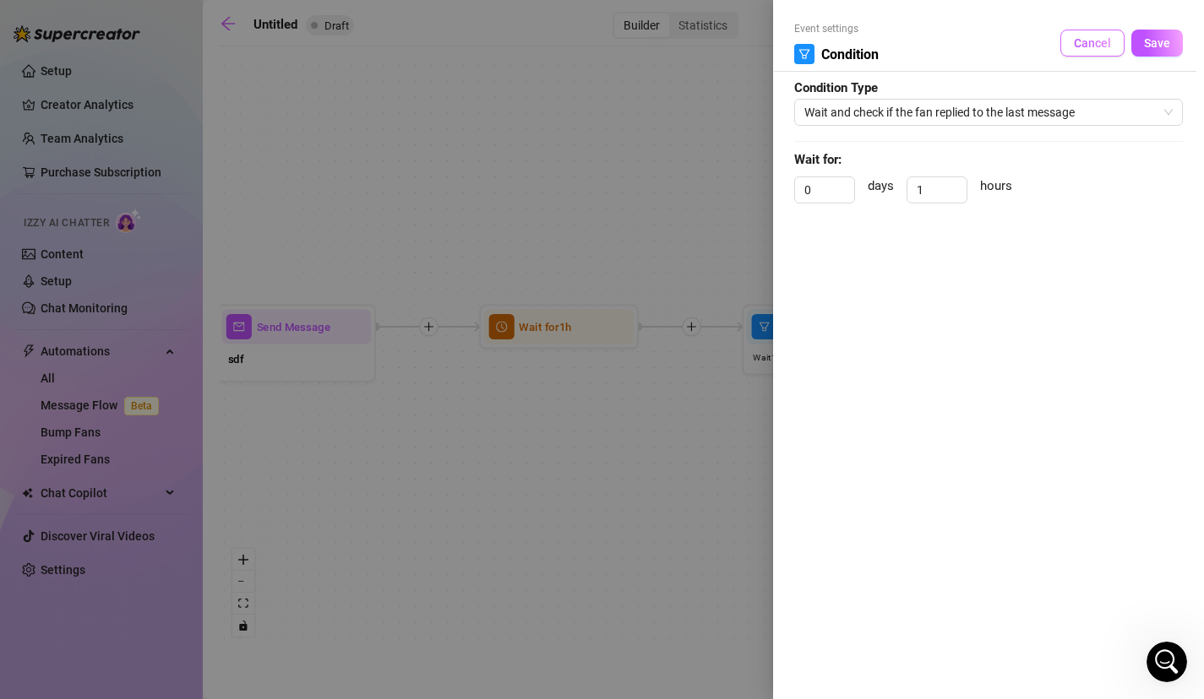
click at [1086, 43] on span "Cancel" at bounding box center [1092, 43] width 37 height 14
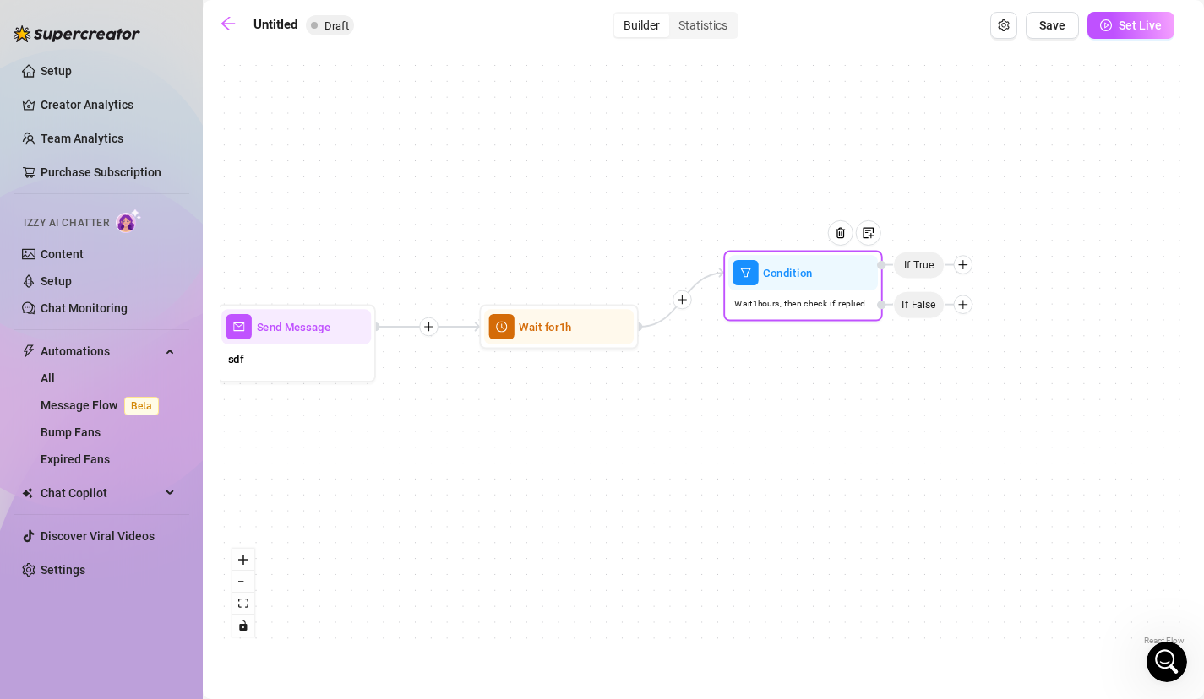
drag, startPoint x: 937, startPoint y: 320, endPoint x: 928, endPoint y: 275, distance: 45.6
click at [928, 275] on span "If True" at bounding box center [919, 265] width 52 height 28
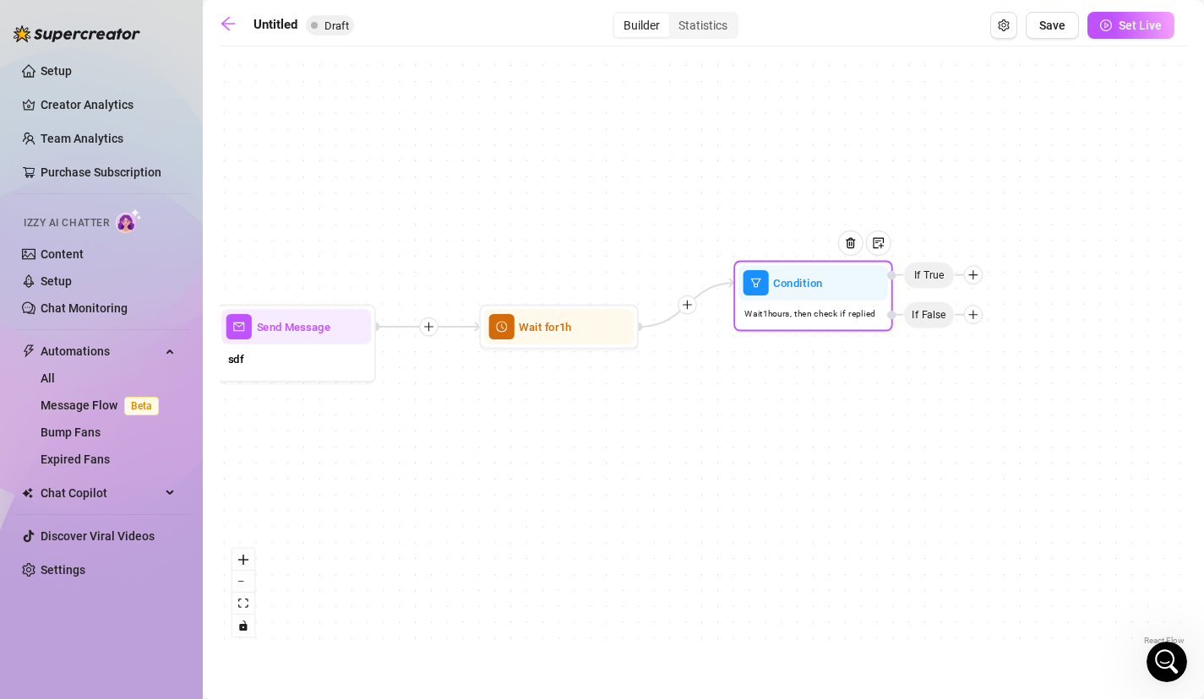
click at [976, 318] on icon "plus" at bounding box center [972, 314] width 11 height 11
click at [1010, 323] on div "Time Delay" at bounding box center [1004, 316] width 117 height 27
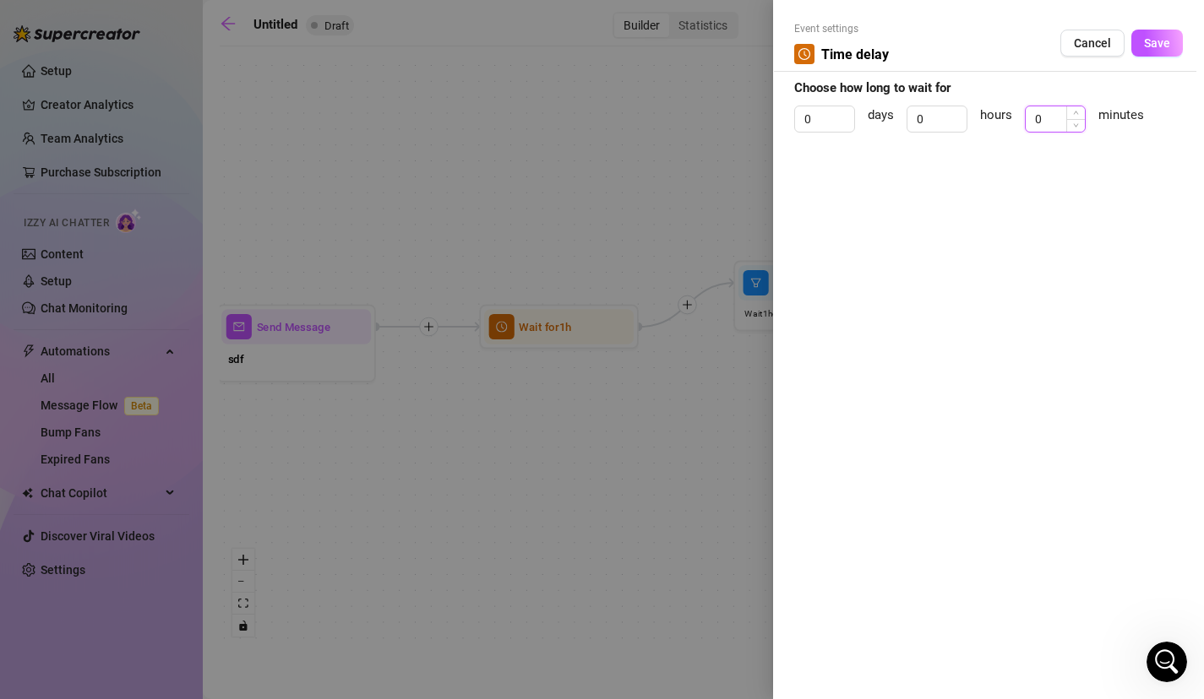
click at [1038, 109] on input "0" at bounding box center [1054, 118] width 59 height 25
click at [1161, 36] on span "Save" at bounding box center [1157, 43] width 26 height 14
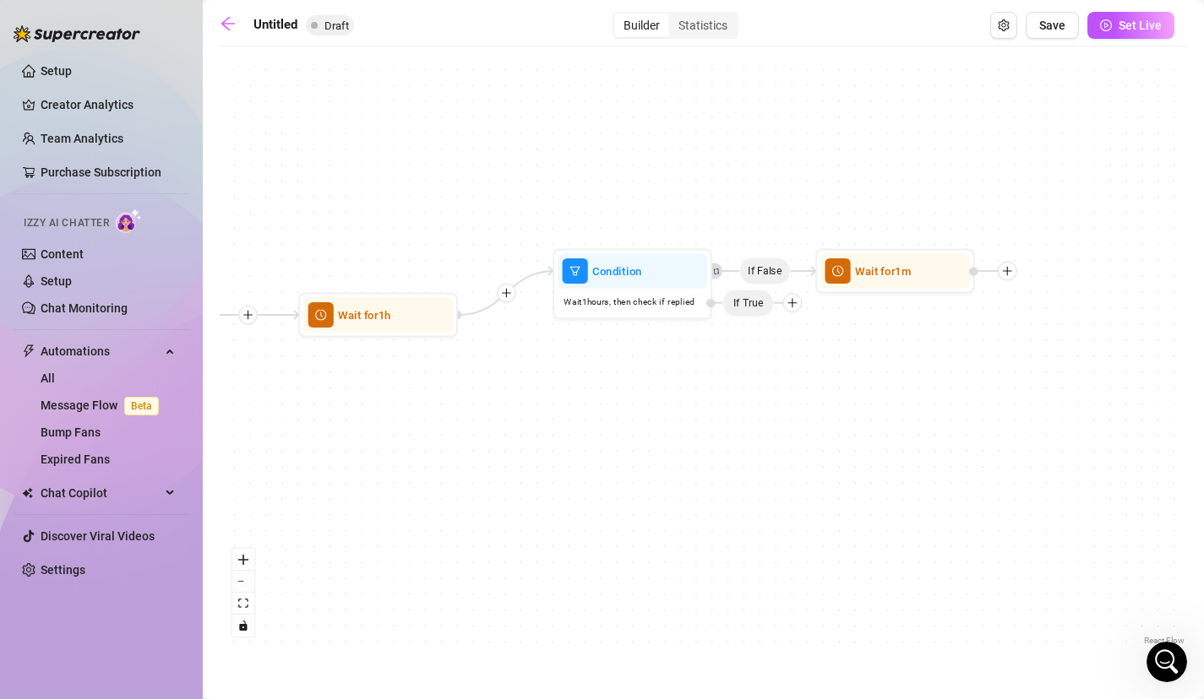
drag, startPoint x: 1054, startPoint y: 373, endPoint x: 851, endPoint y: 365, distance: 202.9
click at [851, 364] on div "If False Wait for 1m Condition Wait 1 hours, then check if replied If True Wait…" at bounding box center [703, 352] width 967 height 595
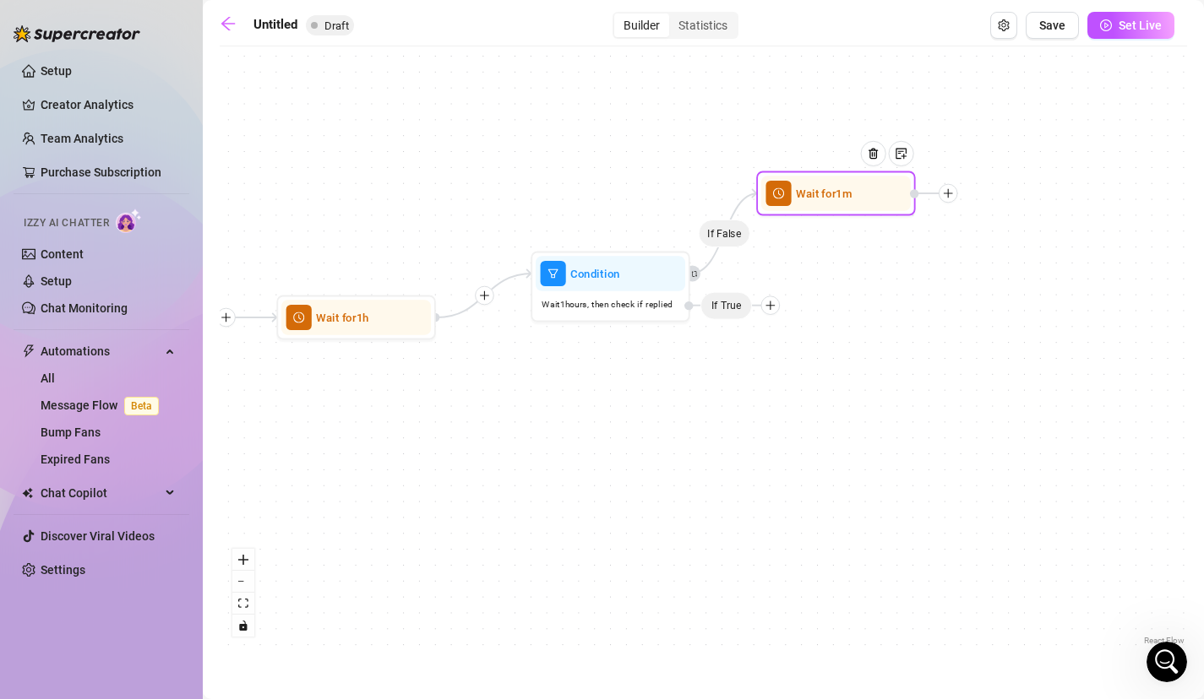
drag, startPoint x: 987, startPoint y: 273, endPoint x: 960, endPoint y: 196, distance: 81.8
click at [954, 196] on icon "plus" at bounding box center [948, 193] width 11 height 11
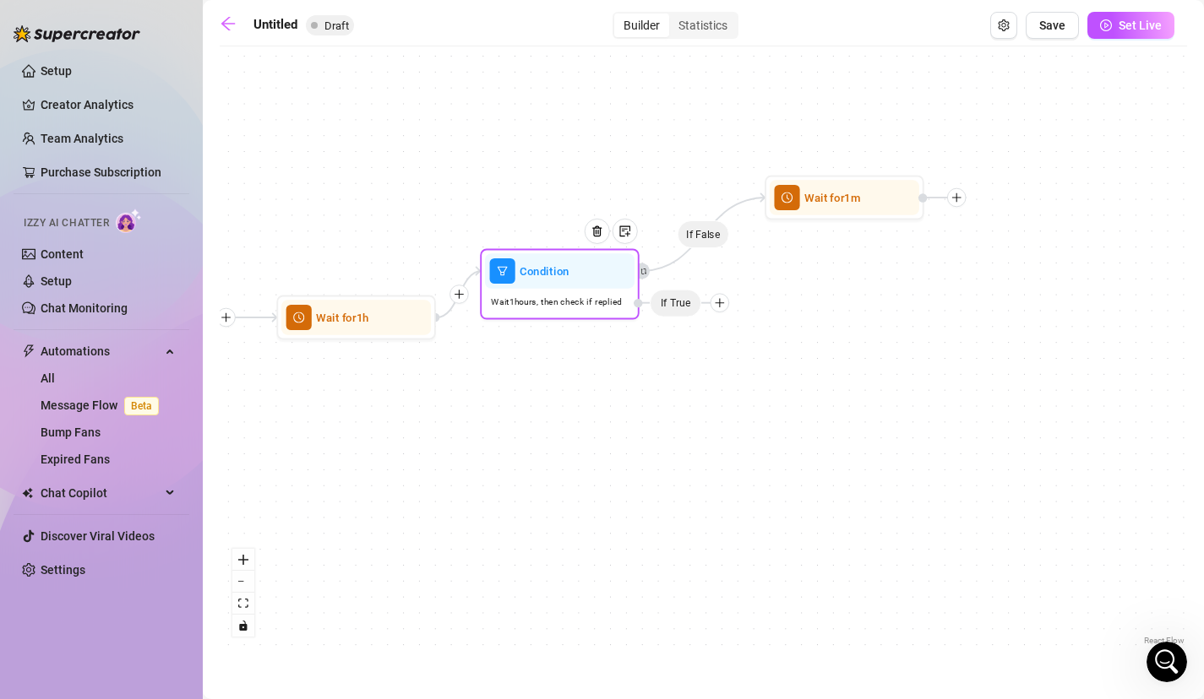
drag, startPoint x: 733, startPoint y: 307, endPoint x: 683, endPoint y: 304, distance: 50.8
click at [683, 304] on span "If True" at bounding box center [676, 303] width 52 height 28
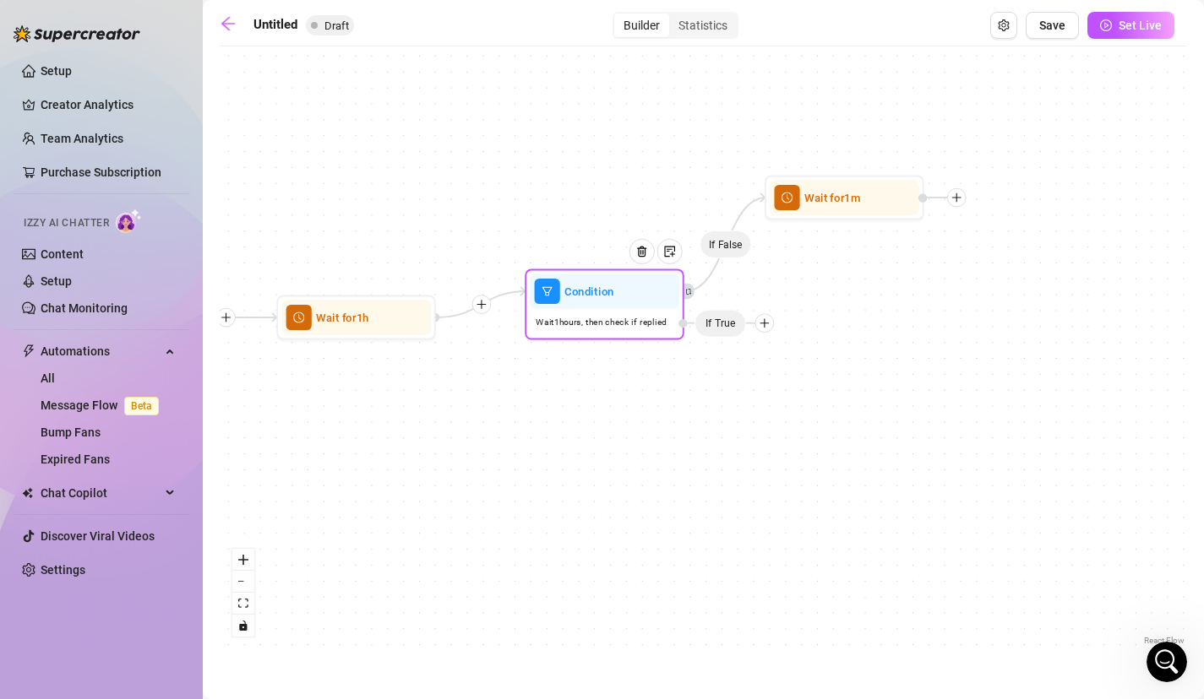
drag, startPoint x: 718, startPoint y: 300, endPoint x: 764, endPoint y: 321, distance: 50.3
click at [764, 321] on icon "plus" at bounding box center [764, 322] width 1 height 9
click at [764, 321] on icon "plus" at bounding box center [763, 322] width 1 height 9
click at [789, 376] on div "Message" at bounding box center [795, 379] width 117 height 27
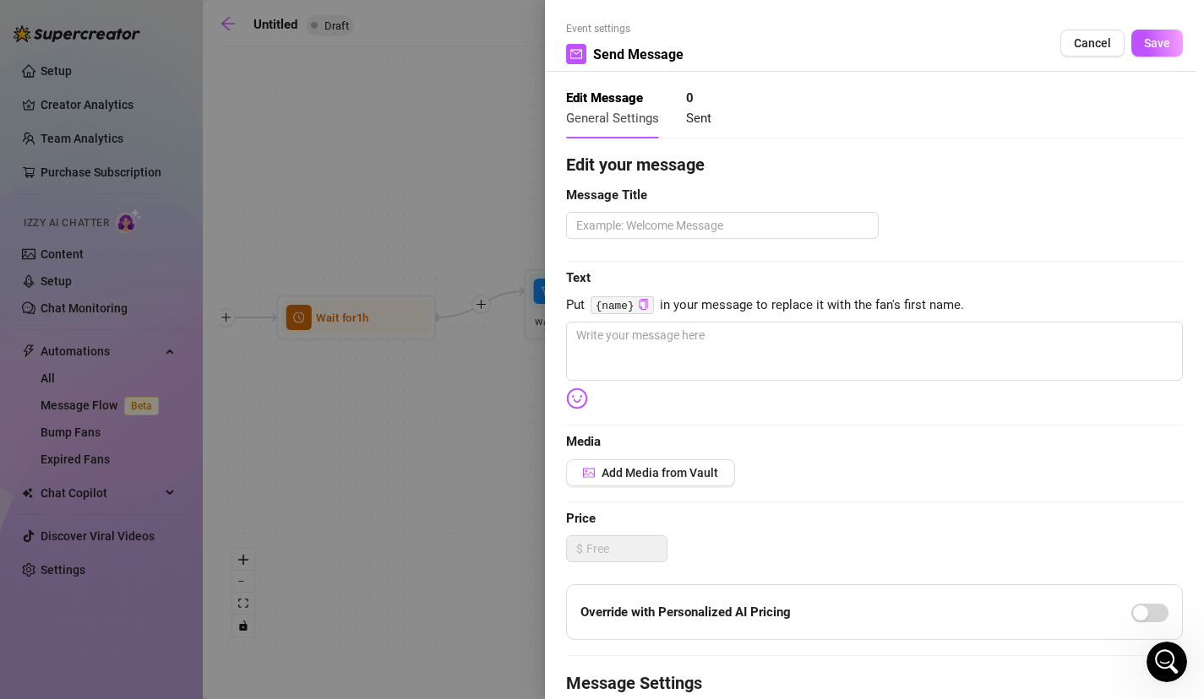
click at [322, 267] on div at bounding box center [602, 349] width 1204 height 699
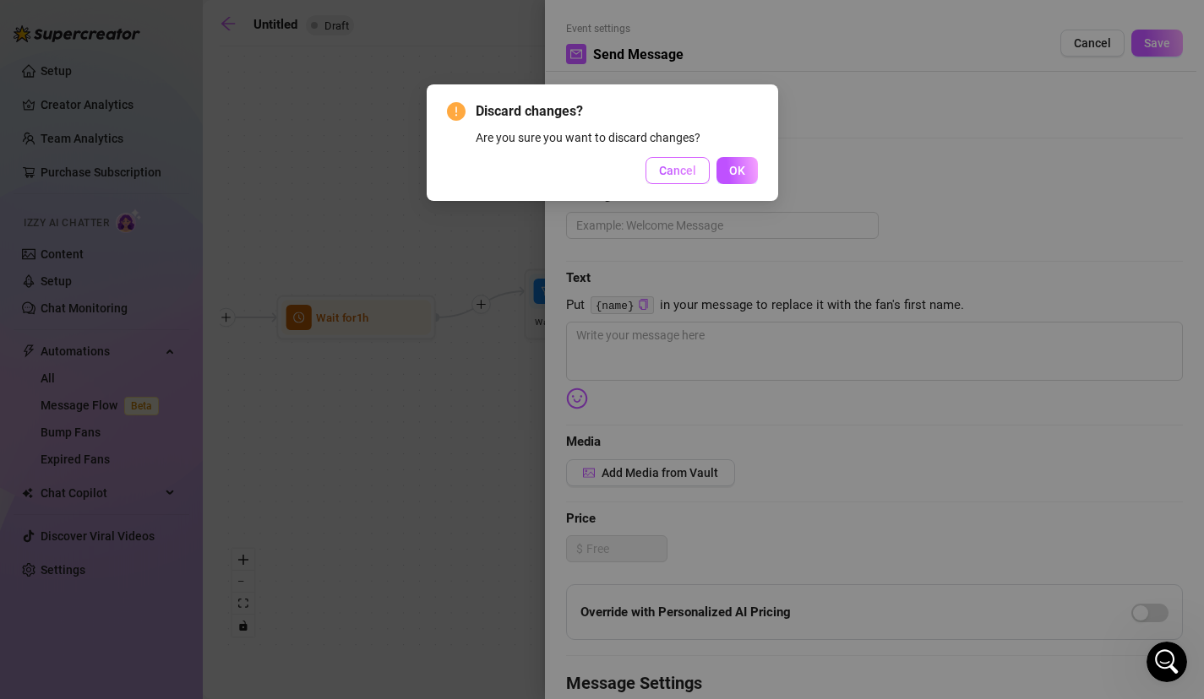
click at [690, 167] on span "Cancel" at bounding box center [677, 171] width 37 height 14
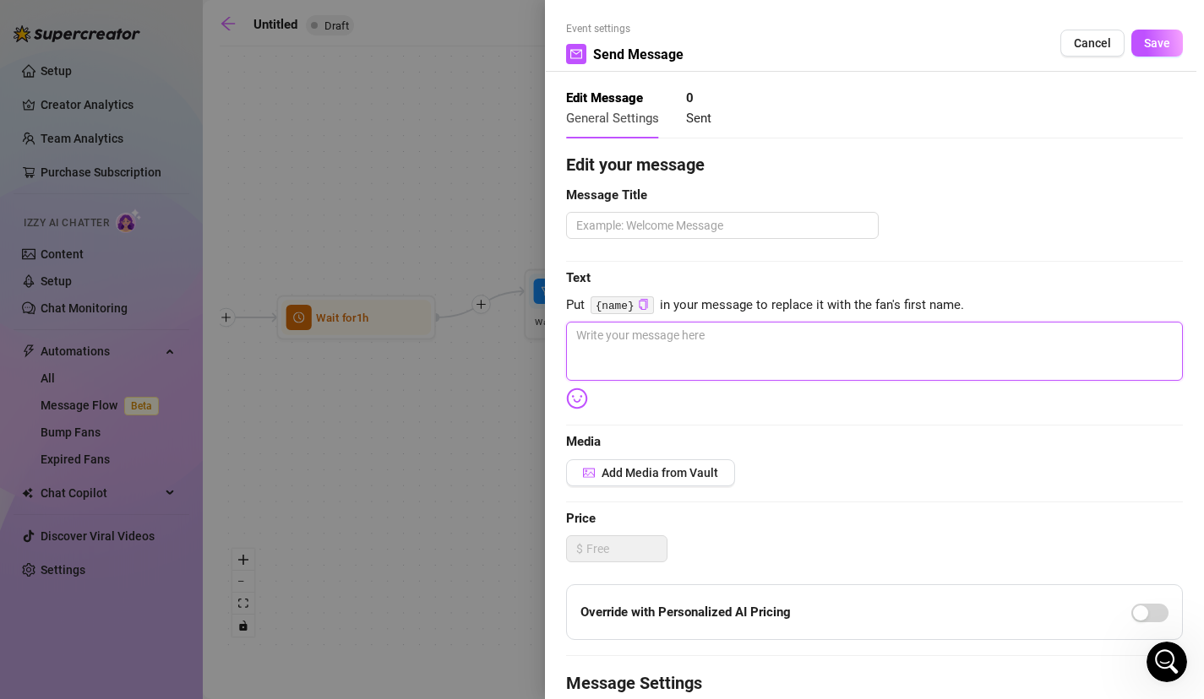
click at [659, 361] on textarea at bounding box center [874, 351] width 617 height 59
click at [1165, 31] on button "Save" at bounding box center [1157, 43] width 52 height 27
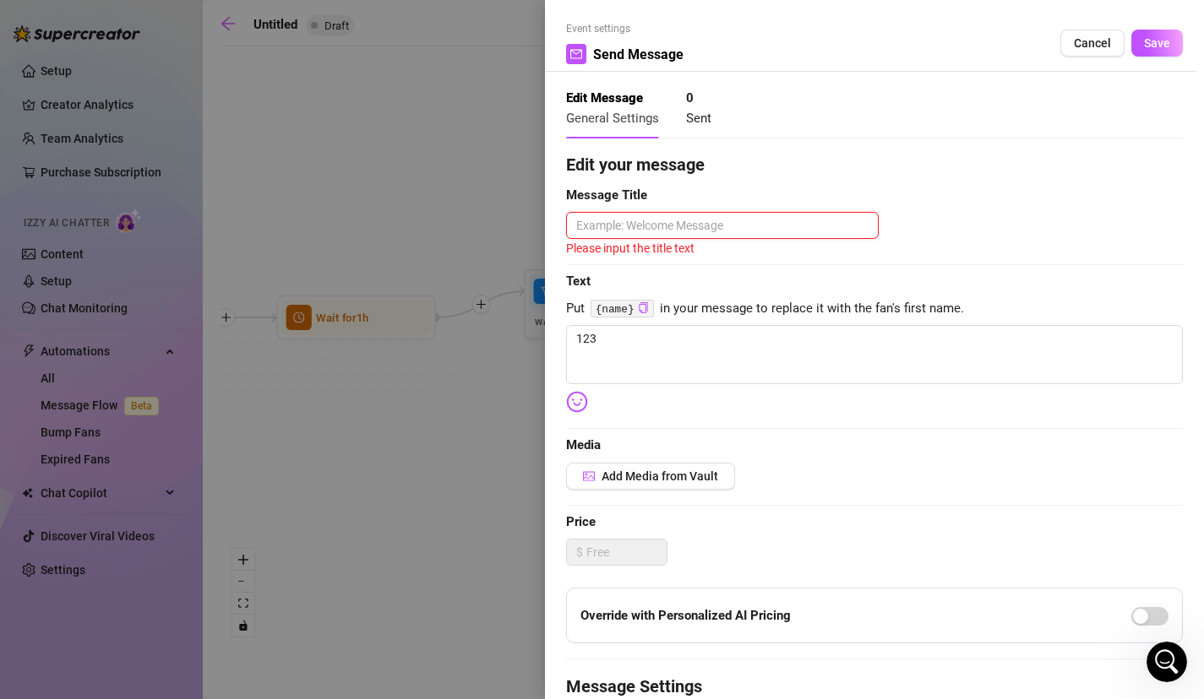
click at [797, 215] on textarea at bounding box center [722, 225] width 313 height 27
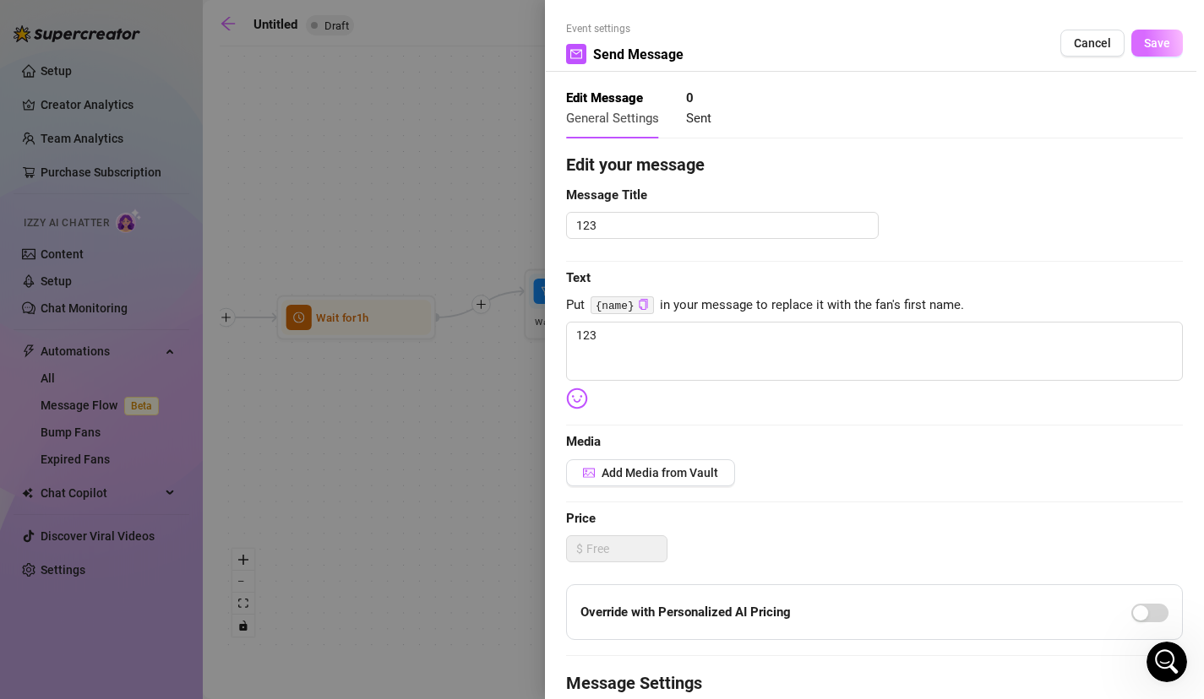
click at [1158, 41] on span "Save" at bounding box center [1157, 43] width 26 height 14
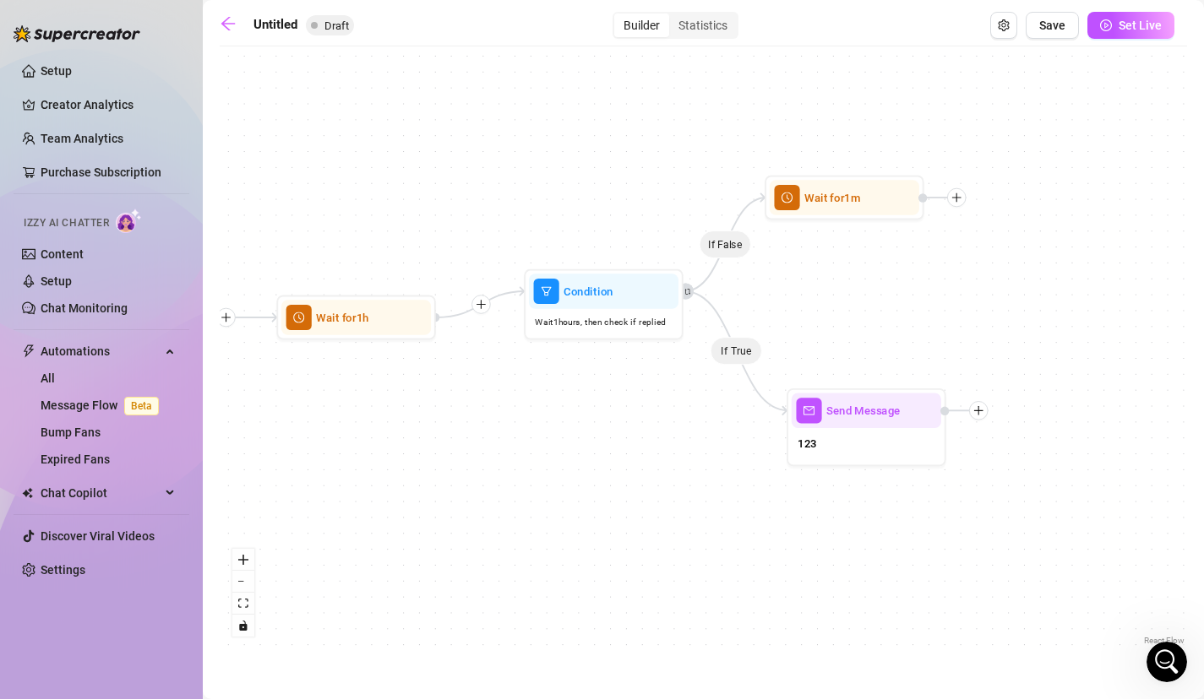
click at [993, 405] on div "If False If True Send Message 123 Wait for 1m Condition Wait 1 hours, then chec…" at bounding box center [703, 352] width 967 height 595
click at [977, 405] on icon "plus" at bounding box center [978, 410] width 11 height 11
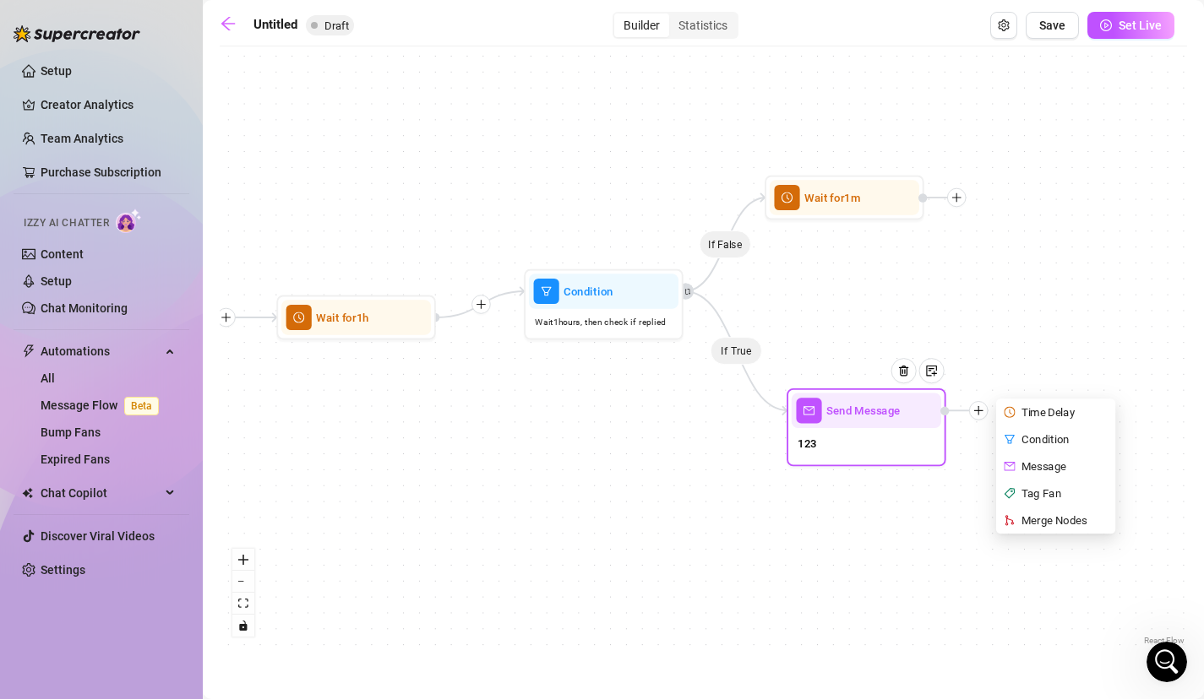
click at [1052, 526] on div "Merge Nodes" at bounding box center [1057, 520] width 117 height 27
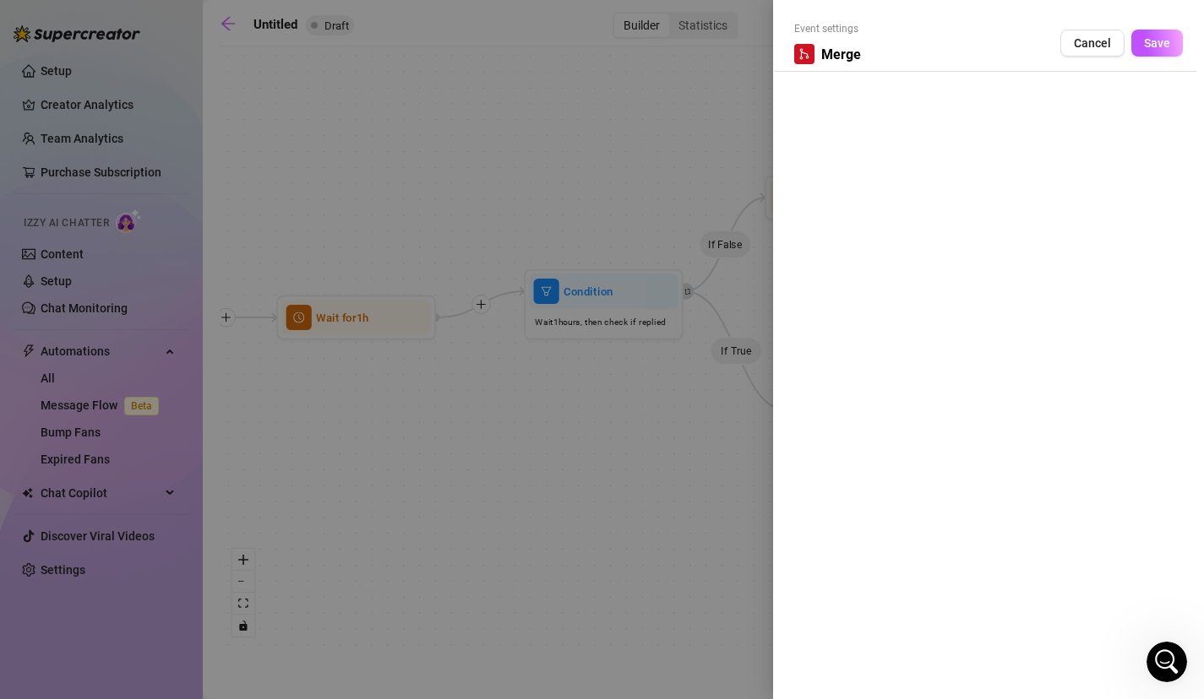
click at [1042, 155] on div "Event settings Merge Cancel Save" at bounding box center [988, 349] width 431 height 699
click at [1141, 51] on button "Save" at bounding box center [1157, 43] width 52 height 27
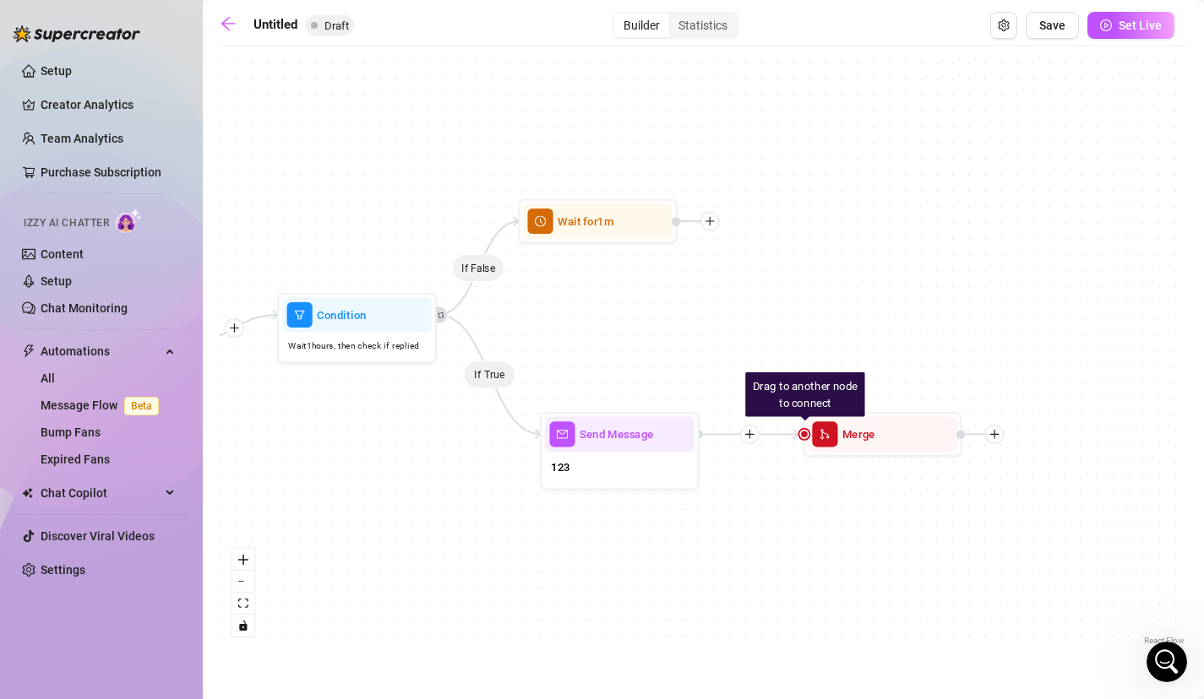
drag, startPoint x: 906, startPoint y: 246, endPoint x: 658, endPoint y: 269, distance: 248.6
click at [658, 269] on div "If False If True Drag to another node to connect Merge Send Message 123 Wait fo…" at bounding box center [703, 352] width 967 height 595
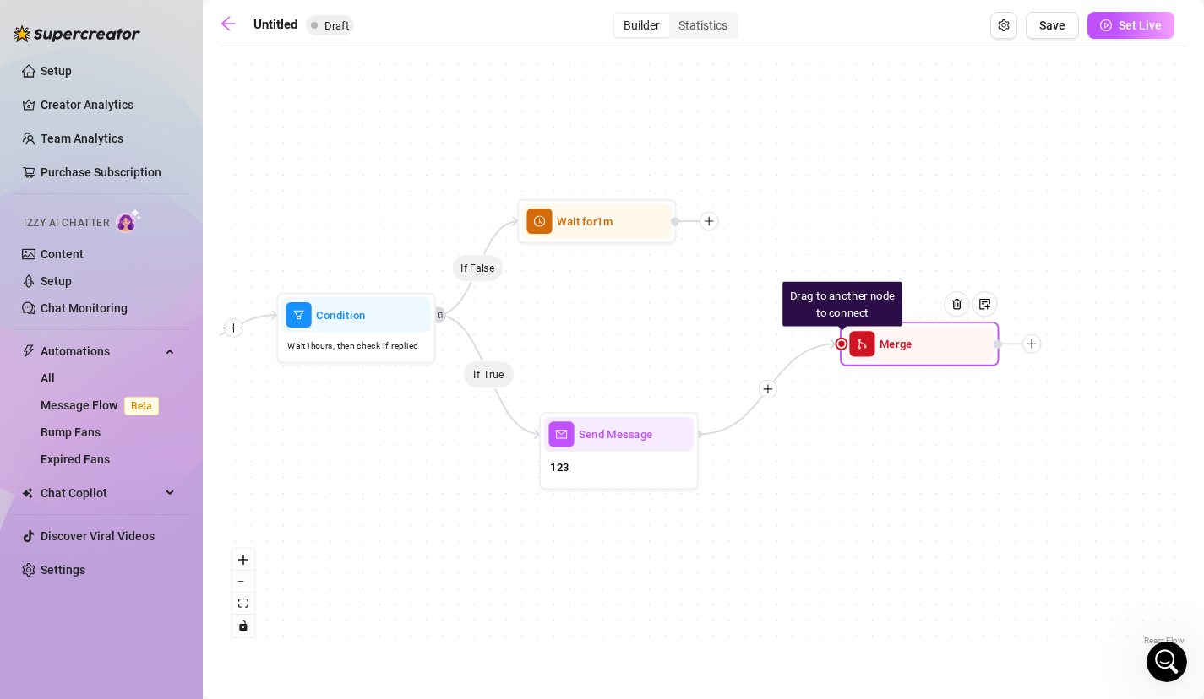
drag, startPoint x: 806, startPoint y: 440, endPoint x: 856, endPoint y: 342, distance: 109.9
click at [856, 342] on div "Merge" at bounding box center [920, 344] width 150 height 35
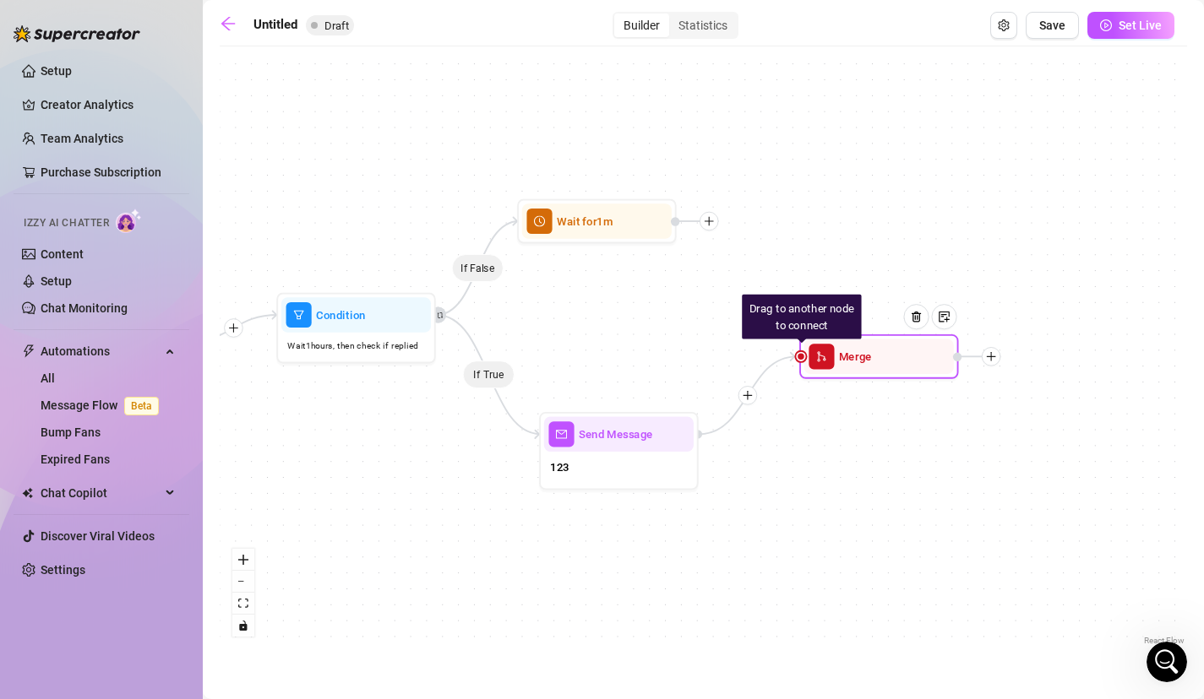
drag, startPoint x: 920, startPoint y: 342, endPoint x: 879, endPoint y: 381, distance: 56.2
click at [872, 366] on span "Merge" at bounding box center [855, 357] width 33 height 18
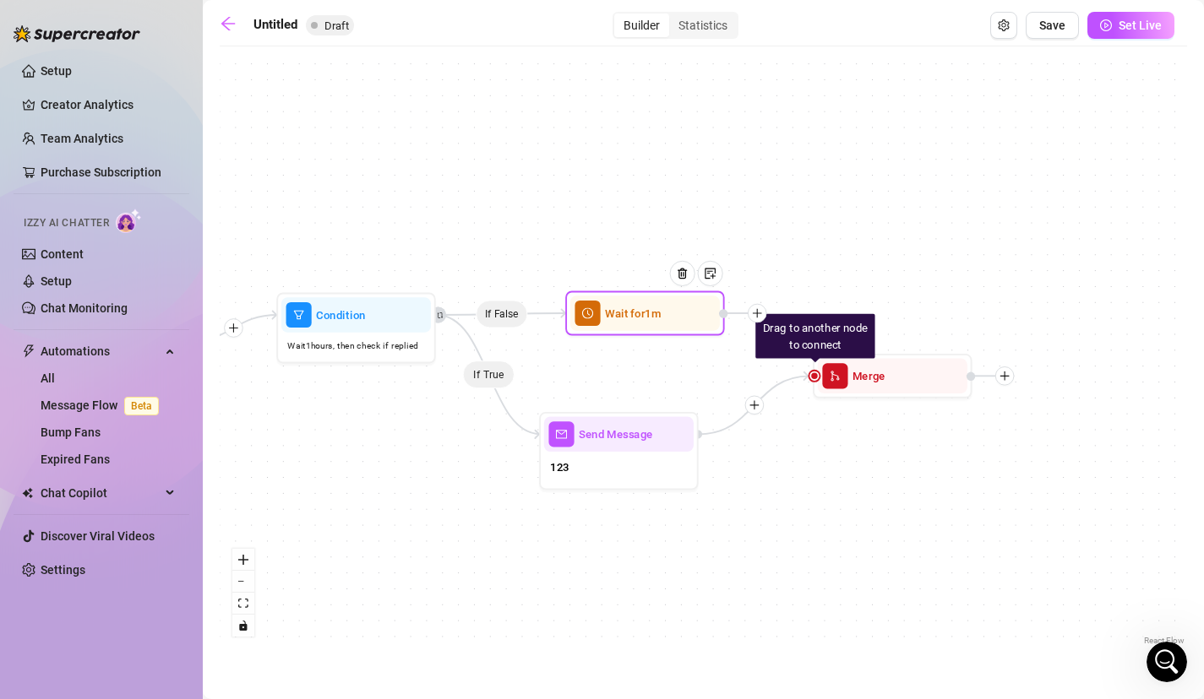
drag, startPoint x: 703, startPoint y: 221, endPoint x: 752, endPoint y: 313, distance: 104.3
click at [752, 313] on icon "plus" at bounding box center [757, 312] width 11 height 11
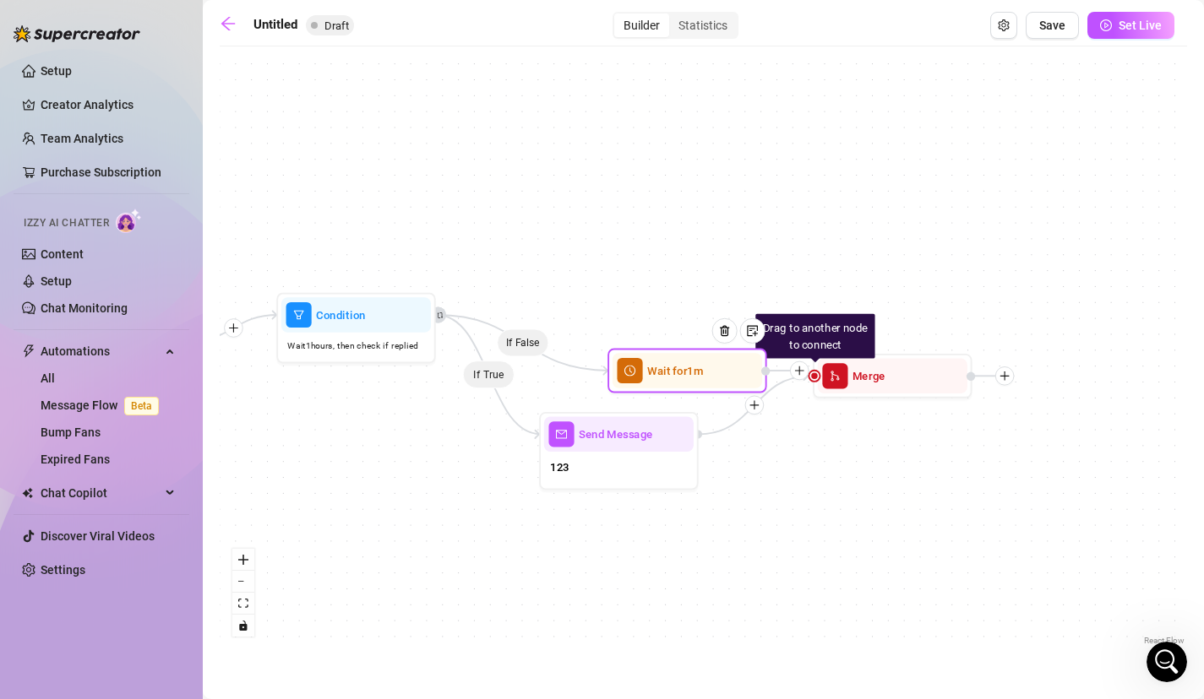
drag, startPoint x: 752, startPoint y: 313, endPoint x: 797, endPoint y: 371, distance: 73.3
click at [797, 371] on icon "plus" at bounding box center [799, 370] width 11 height 11
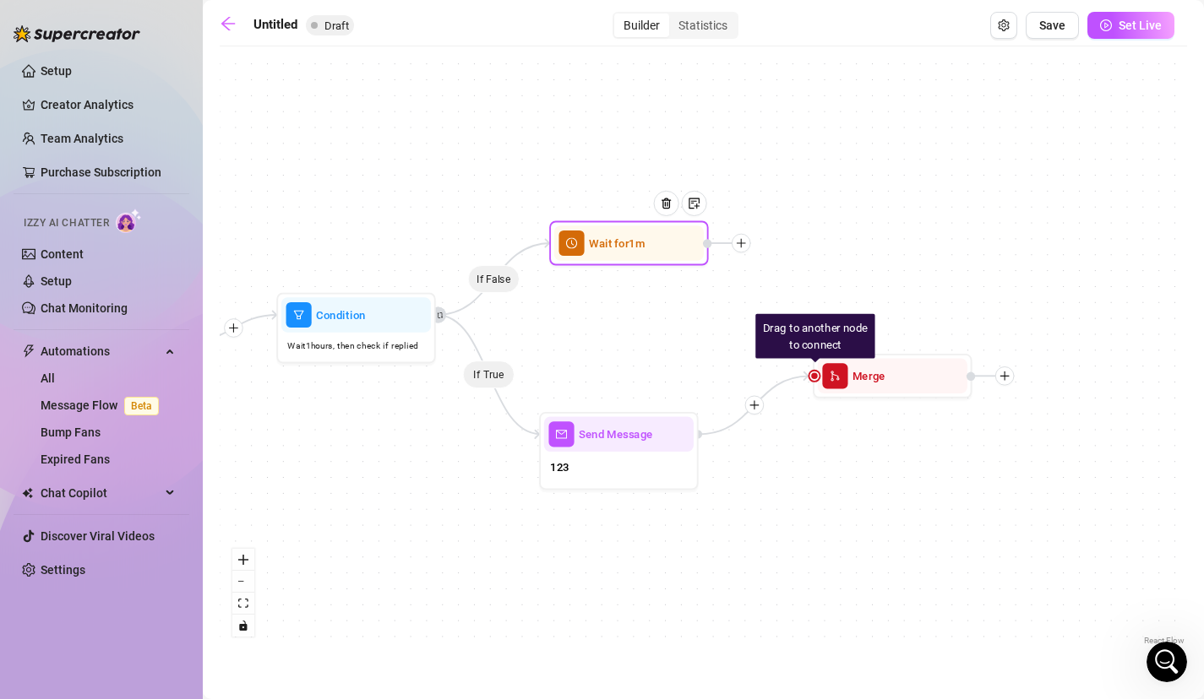
drag, startPoint x: 797, startPoint y: 371, endPoint x: 728, endPoint y: 212, distance: 173.3
click at [737, 242] on icon "plus" at bounding box center [741, 242] width 9 height 1
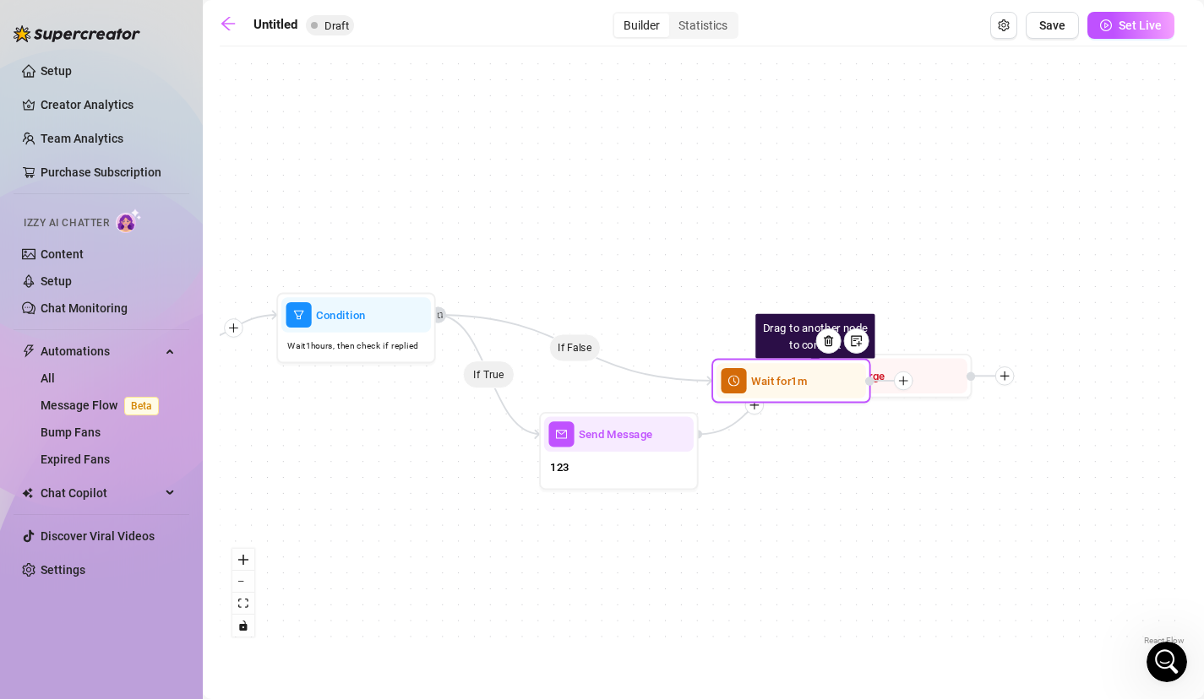
drag, startPoint x: 697, startPoint y: 218, endPoint x: 869, endPoint y: 386, distance: 240.7
click at [869, 386] on div at bounding box center [889, 381] width 48 height 19
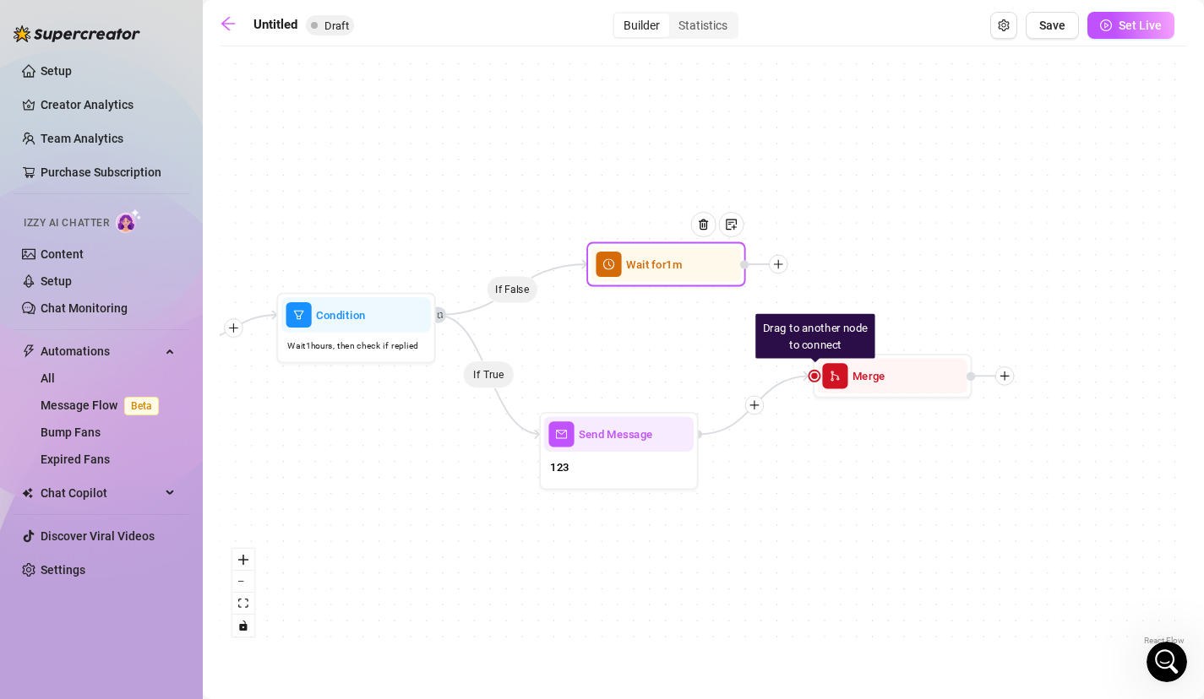
drag, startPoint x: 834, startPoint y: 388, endPoint x: 722, endPoint y: 275, distance: 158.3
click at [722, 275] on div at bounding box center [709, 236] width 69 height 81
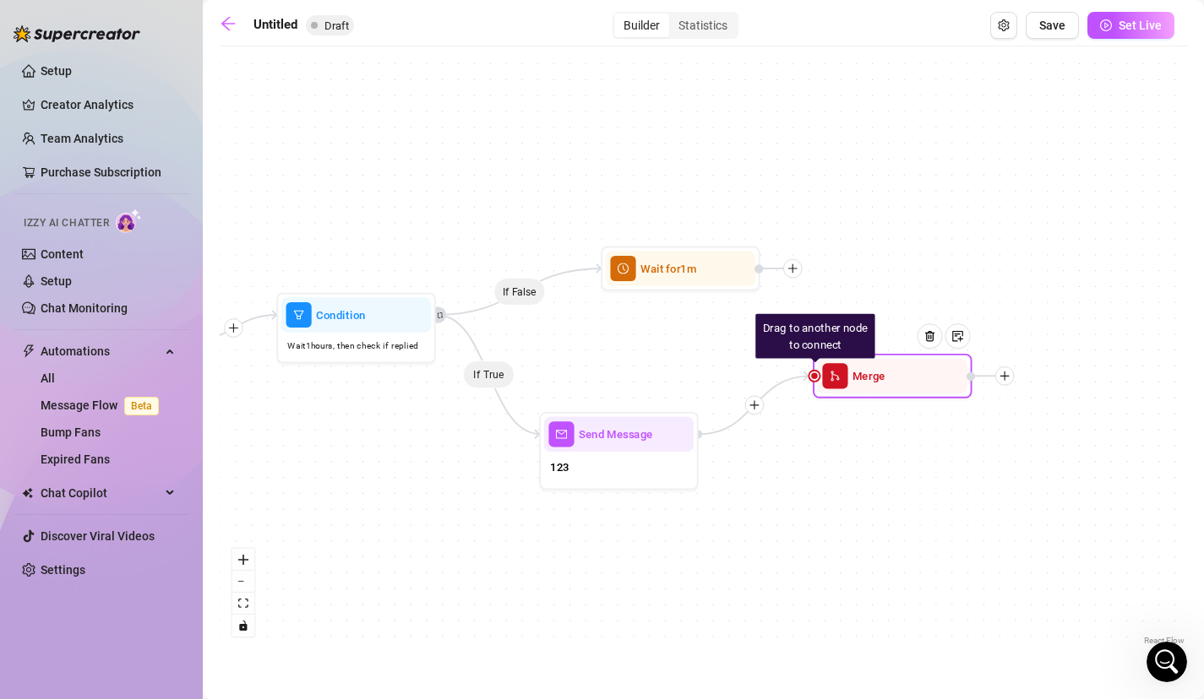
click at [833, 332] on div "Drag to another node to connect" at bounding box center [814, 336] width 119 height 45
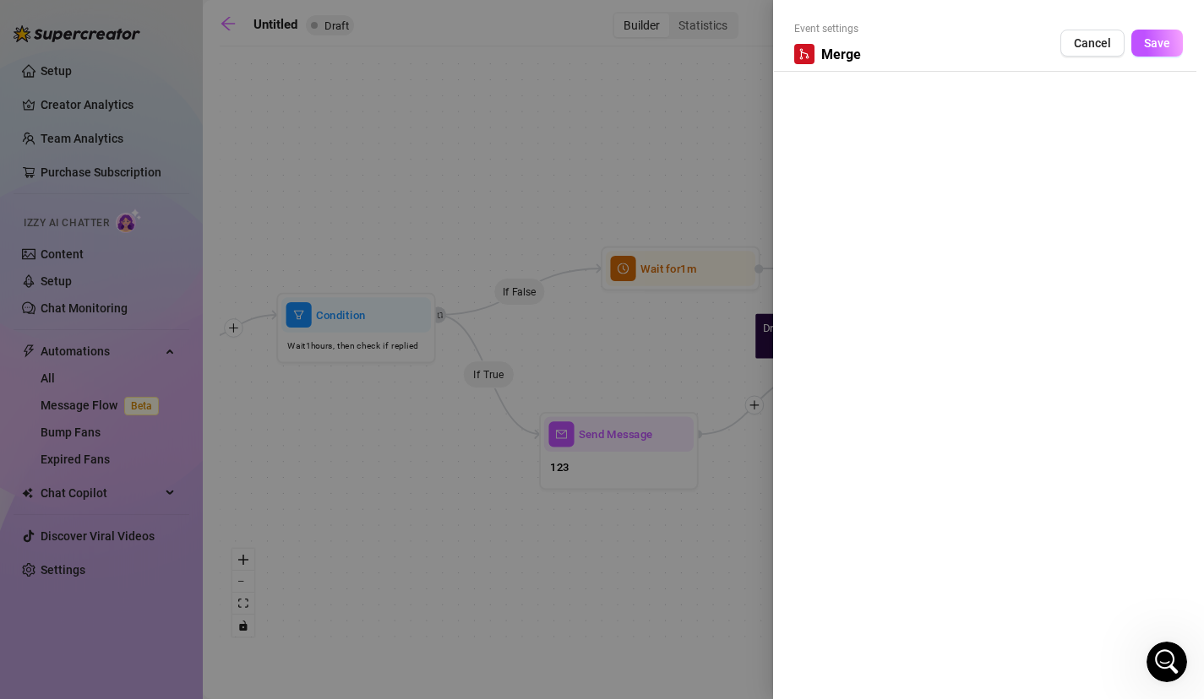
click at [660, 366] on div at bounding box center [602, 349] width 1204 height 699
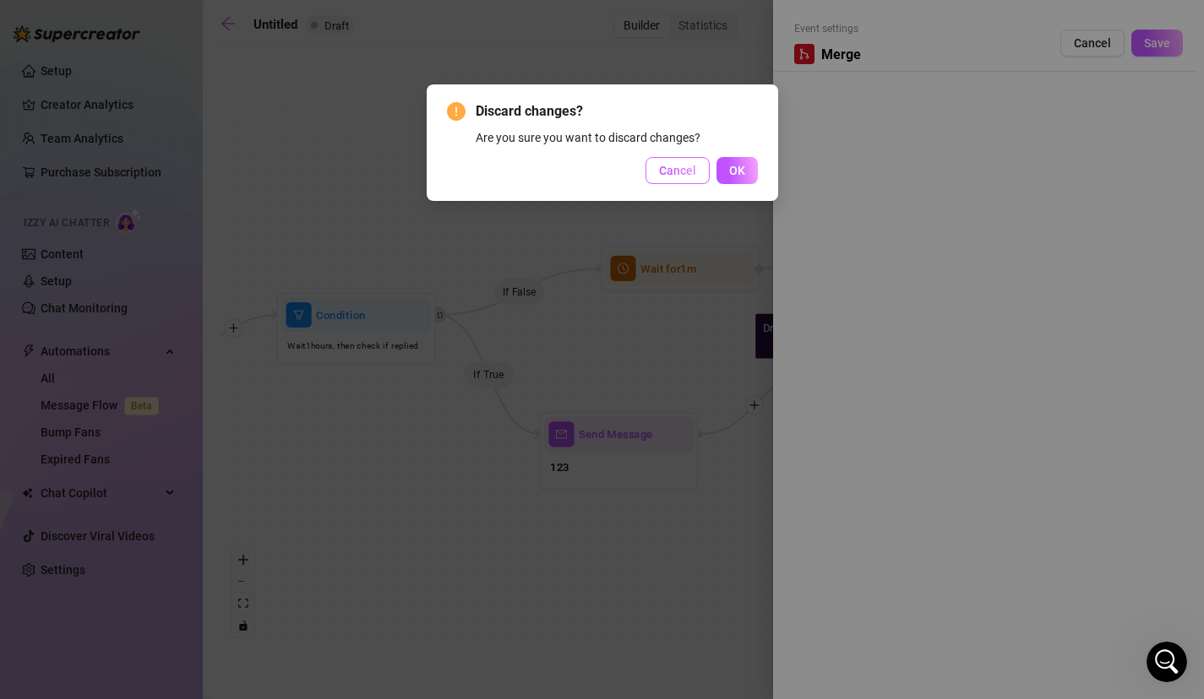
click at [671, 177] on span "Cancel" at bounding box center [677, 171] width 37 height 14
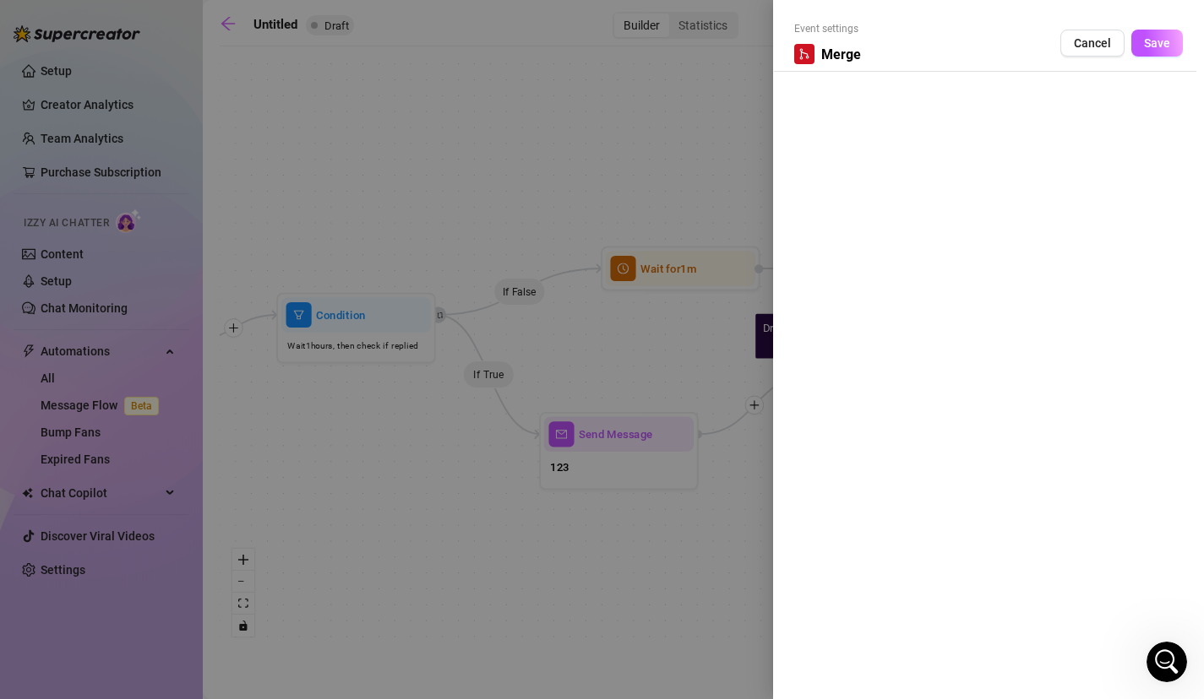
drag, startPoint x: 699, startPoint y: 273, endPoint x: 628, endPoint y: 273, distance: 71.8
click at [628, 273] on div at bounding box center [602, 349] width 1204 height 699
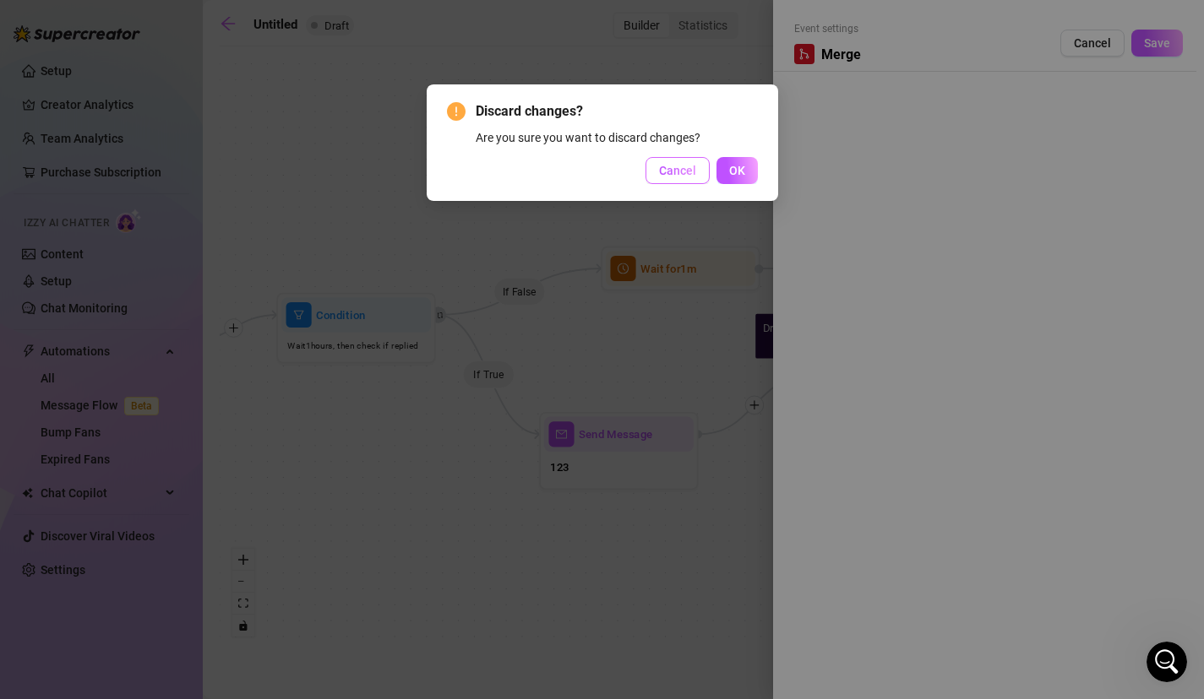
click at [677, 169] on span "Cancel" at bounding box center [677, 171] width 37 height 14
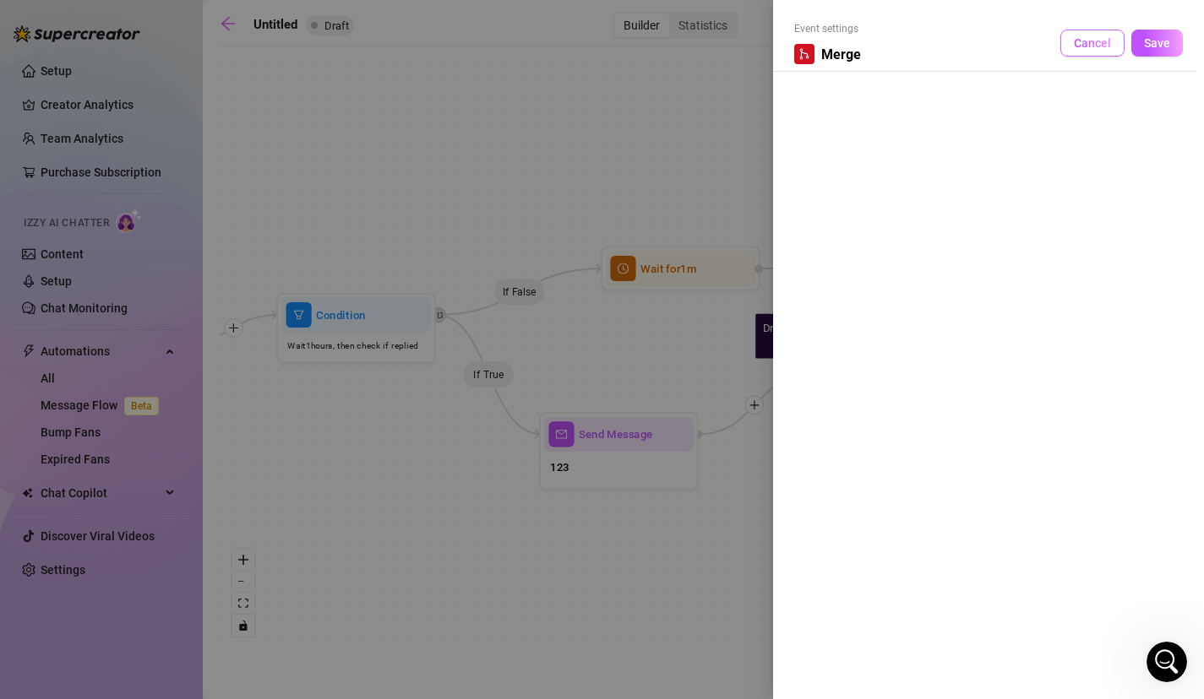
click at [1093, 35] on button "Cancel" at bounding box center [1092, 43] width 64 height 27
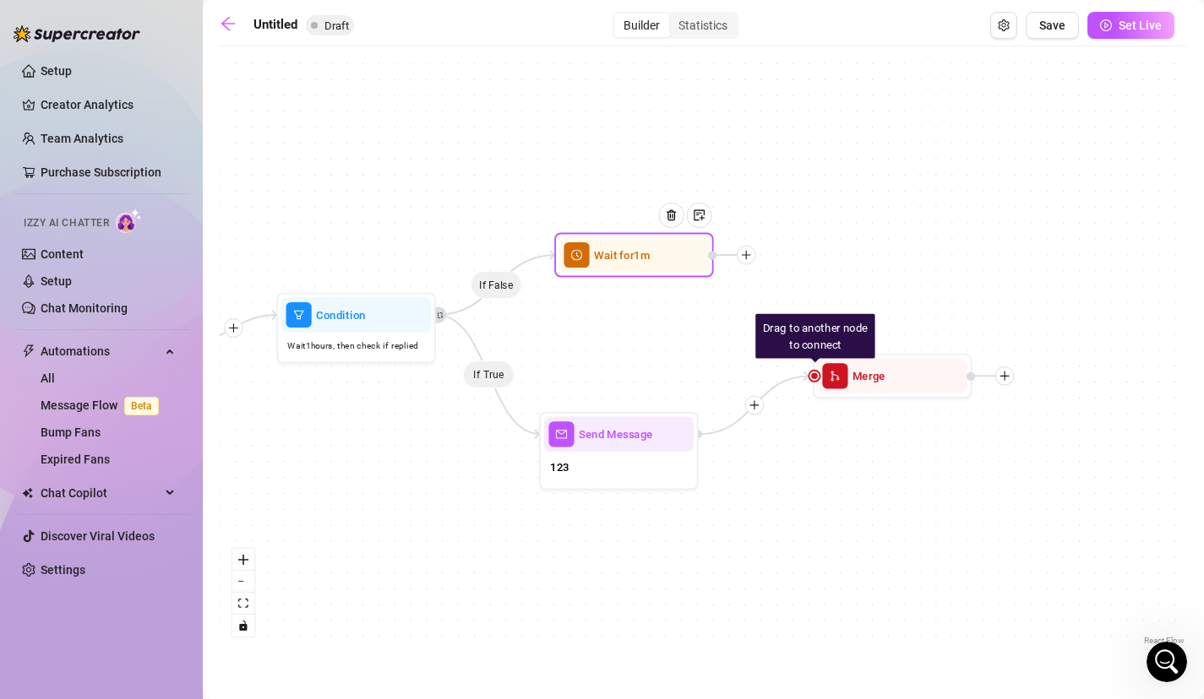
drag, startPoint x: 742, startPoint y: 286, endPoint x: 683, endPoint y: 272, distance: 60.8
click at [683, 272] on div "Wait for 1m" at bounding box center [633, 255] width 159 height 45
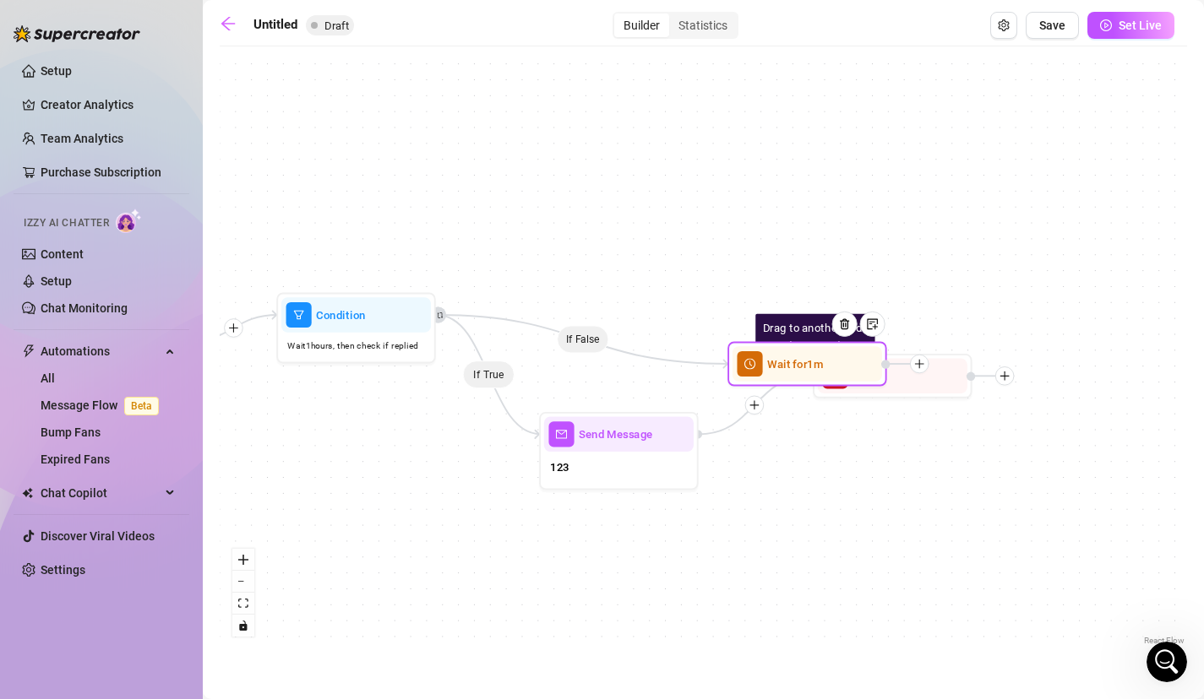
drag, startPoint x: 741, startPoint y: 253, endPoint x: 927, endPoint y: 362, distance: 216.6
click at [927, 362] on div at bounding box center [919, 364] width 19 height 19
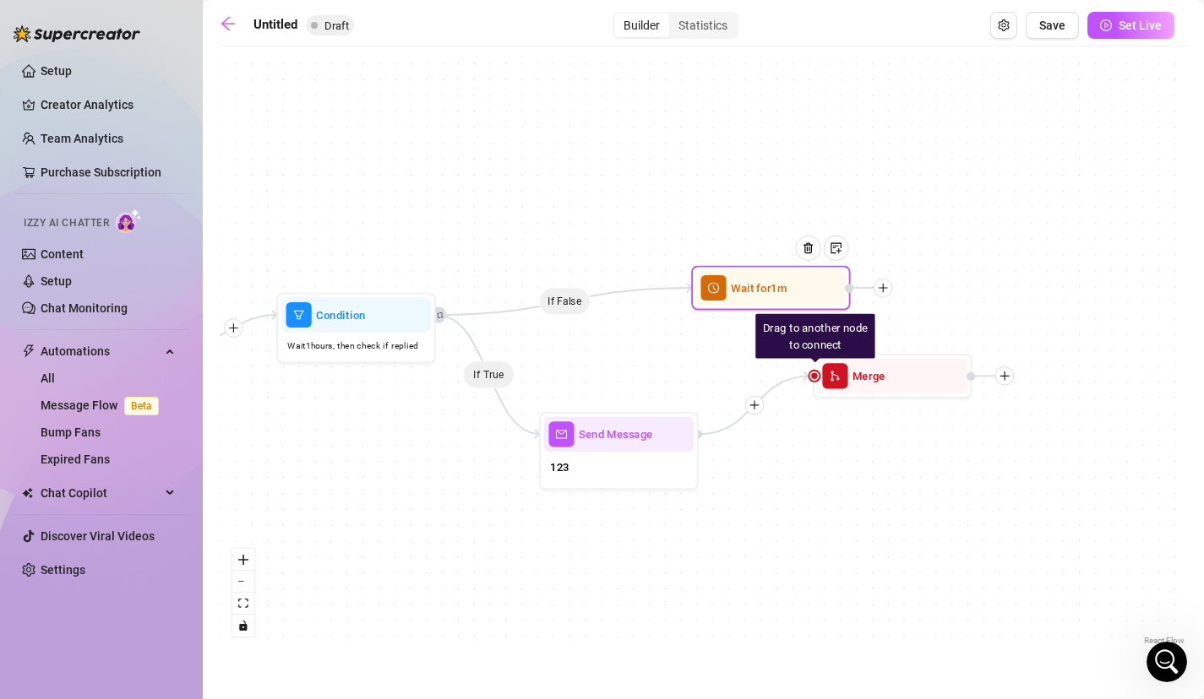
drag, startPoint x: 815, startPoint y: 378, endPoint x: 742, endPoint y: 292, distance: 112.6
click at [743, 292] on div "Wait for 1m" at bounding box center [771, 287] width 150 height 35
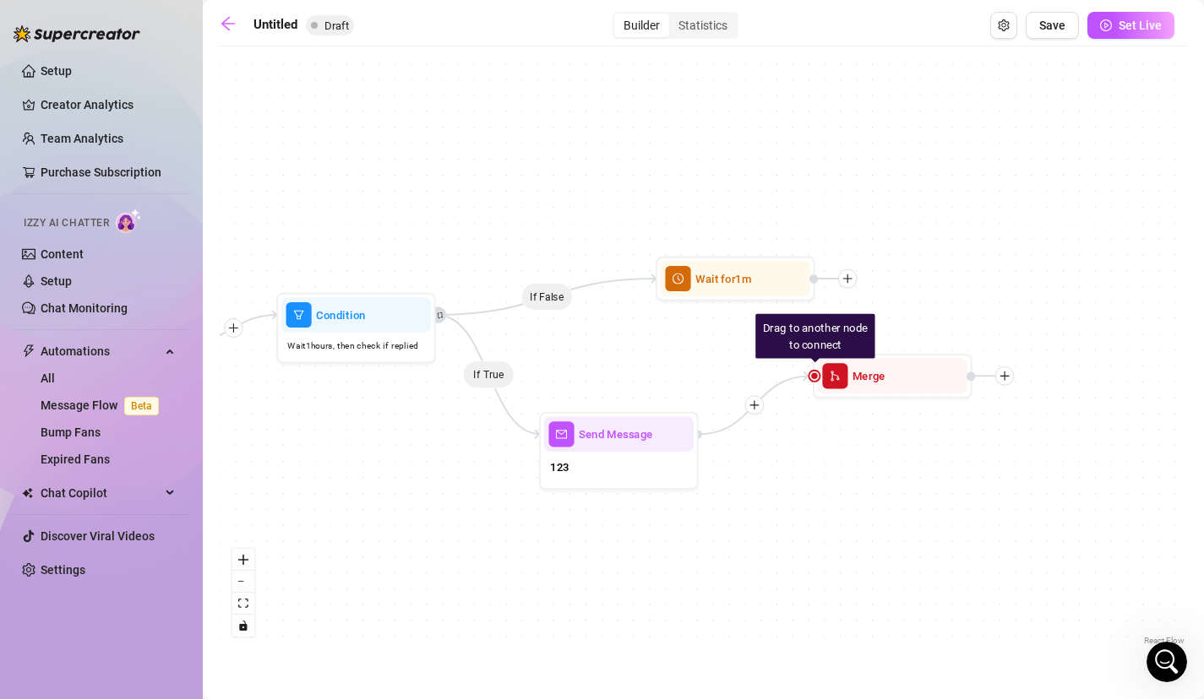
click at [900, 254] on div "If False If True Drag to another node to connect Merge Send Message 123 Wait fo…" at bounding box center [703, 352] width 967 height 595
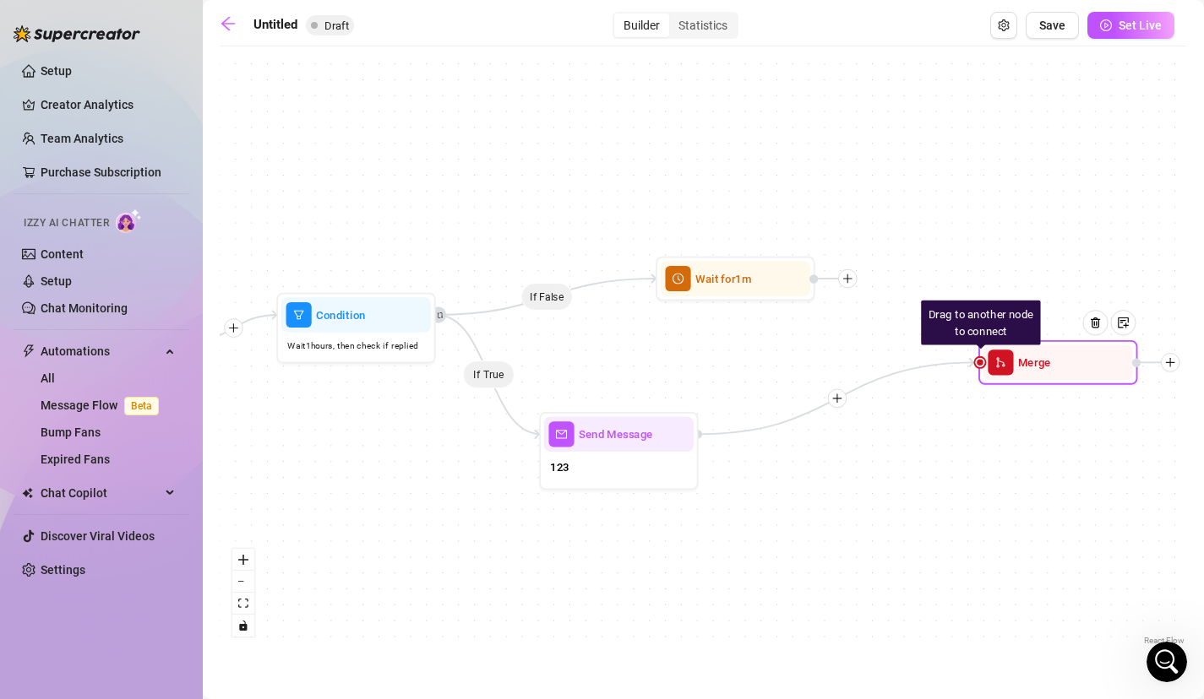
drag, startPoint x: 816, startPoint y: 381, endPoint x: 901, endPoint y: 403, distance: 88.1
click at [978, 385] on div "Drag to another node to connect Merge" at bounding box center [1057, 362] width 159 height 45
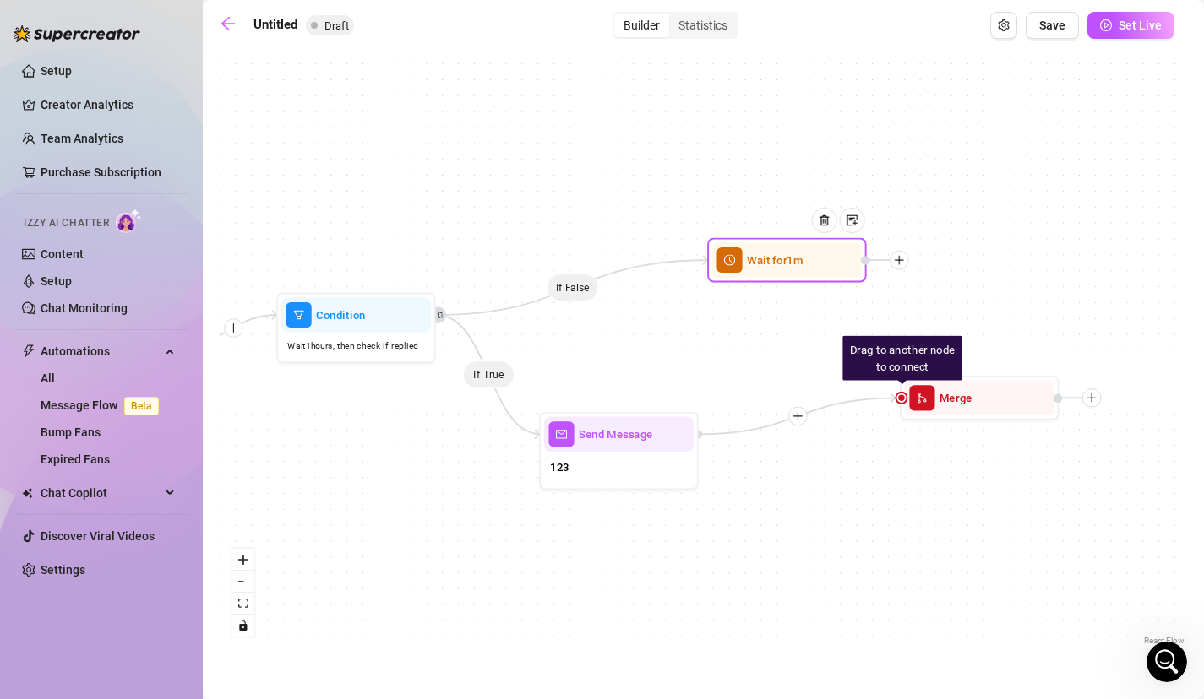
drag, startPoint x: 673, startPoint y: 286, endPoint x: 692, endPoint y: 253, distance: 37.8
click at [716, 254] on span "clock-circle" at bounding box center [728, 260] width 25 height 25
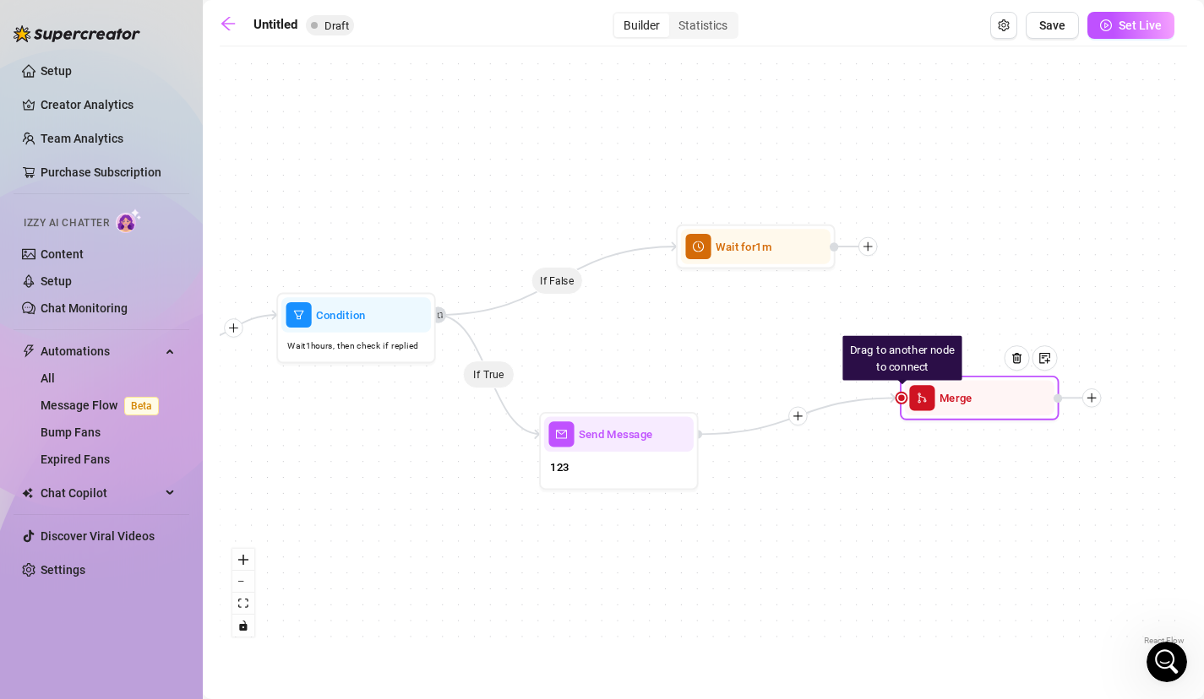
click at [1084, 395] on div at bounding box center [1091, 398] width 19 height 19
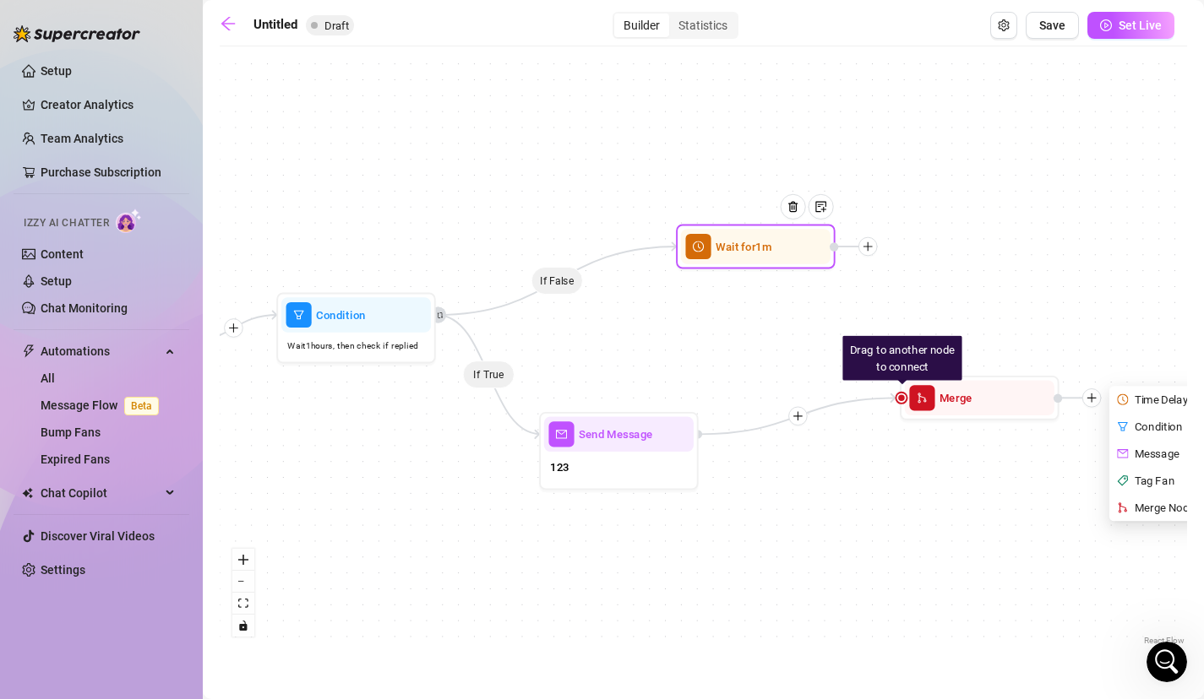
click at [863, 245] on icon "plus" at bounding box center [867, 246] width 11 height 11
click at [872, 252] on div at bounding box center [867, 246] width 19 height 19
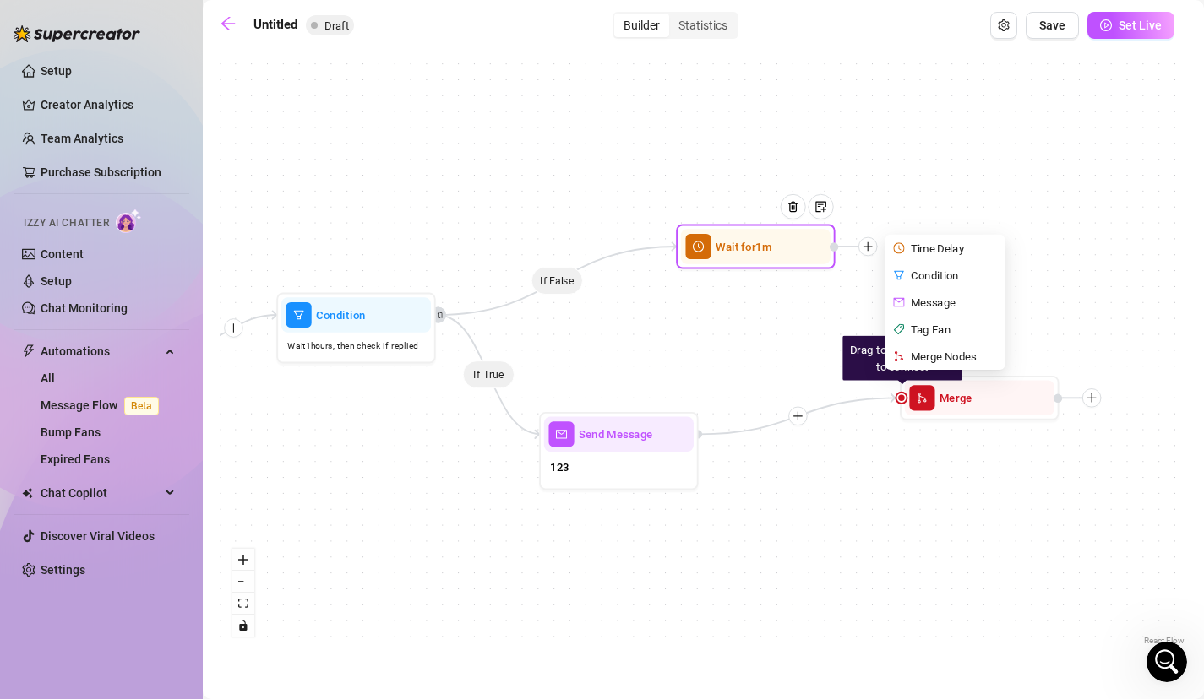
click at [952, 363] on div "Merge Nodes" at bounding box center [947, 356] width 117 height 27
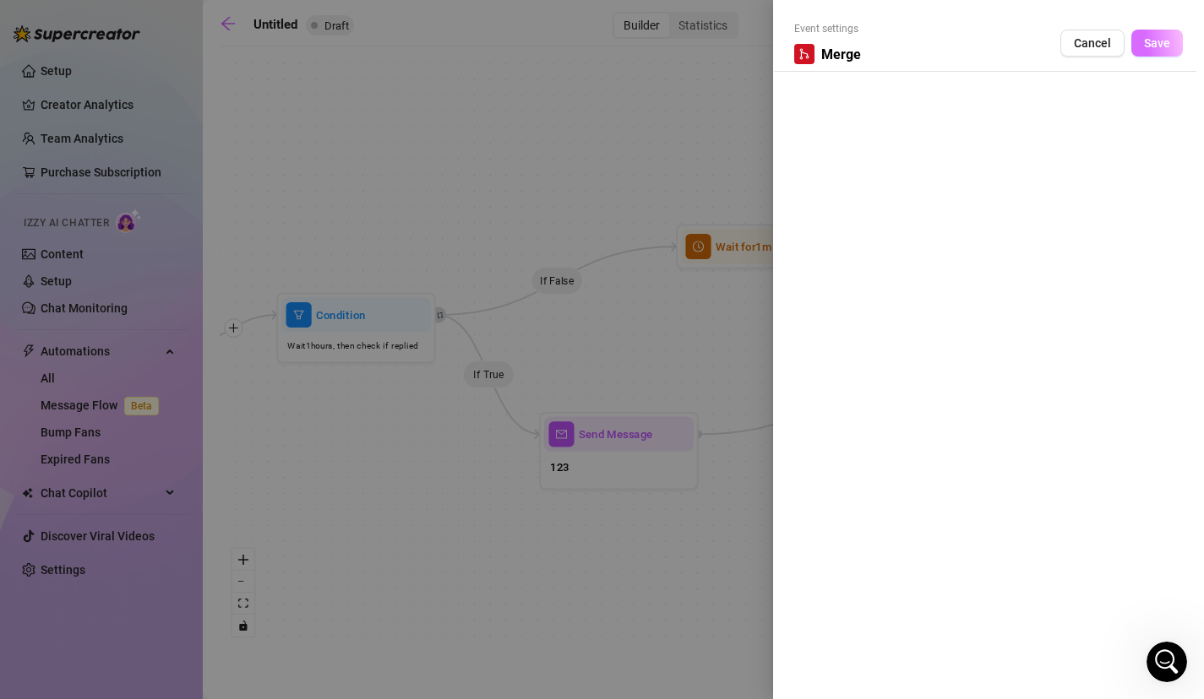
click at [1155, 34] on button "Save" at bounding box center [1157, 43] width 52 height 27
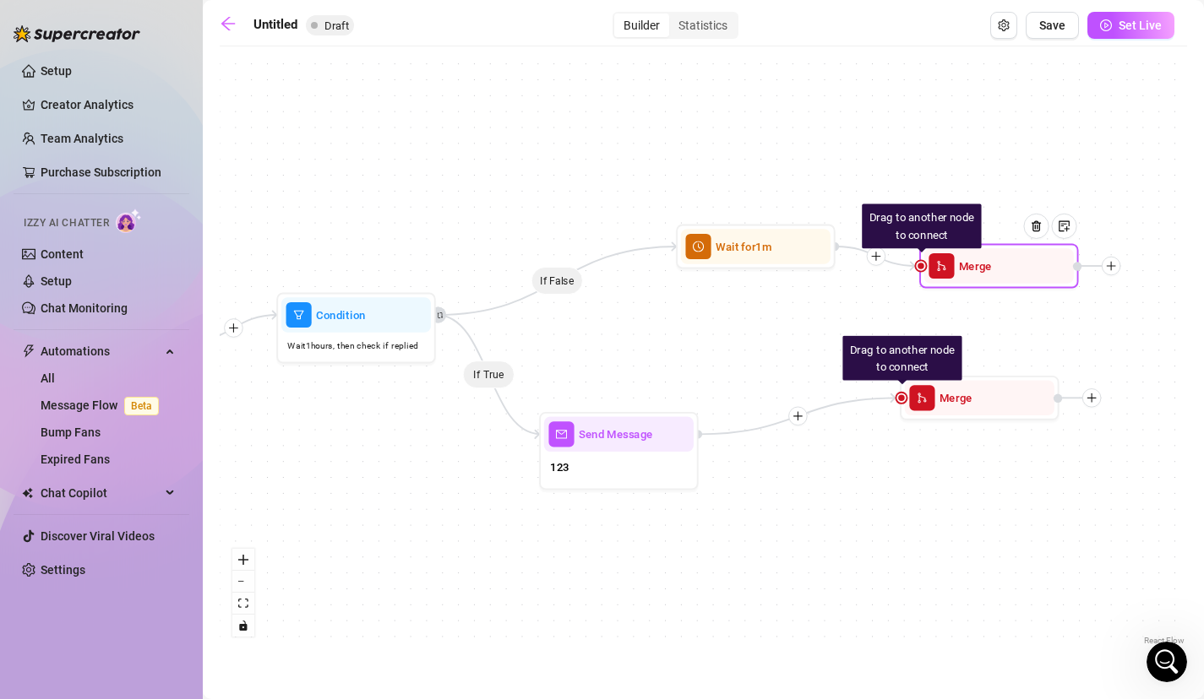
drag, startPoint x: 978, startPoint y: 233, endPoint x: 908, endPoint y: 369, distance: 153.0
click at [924, 283] on div "Merge" at bounding box center [999, 265] width 150 height 35
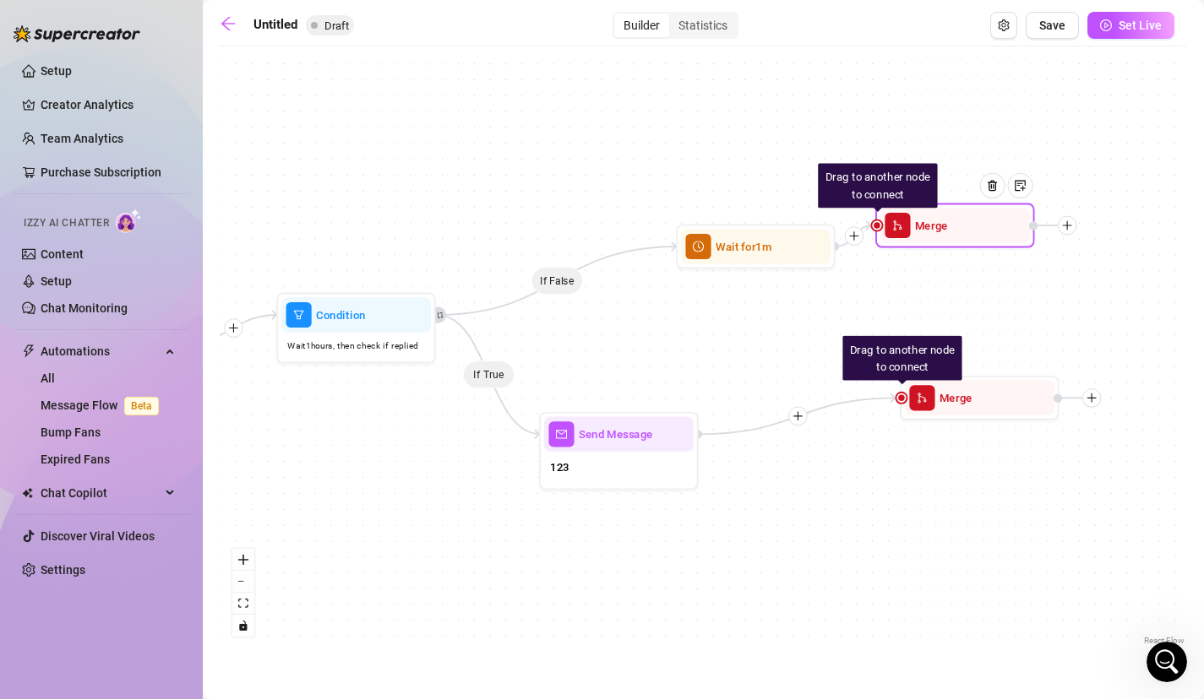
drag, startPoint x: 908, startPoint y: 369, endPoint x: 915, endPoint y: 188, distance: 180.9
click at [915, 208] on div "Merge" at bounding box center [955, 225] width 150 height 35
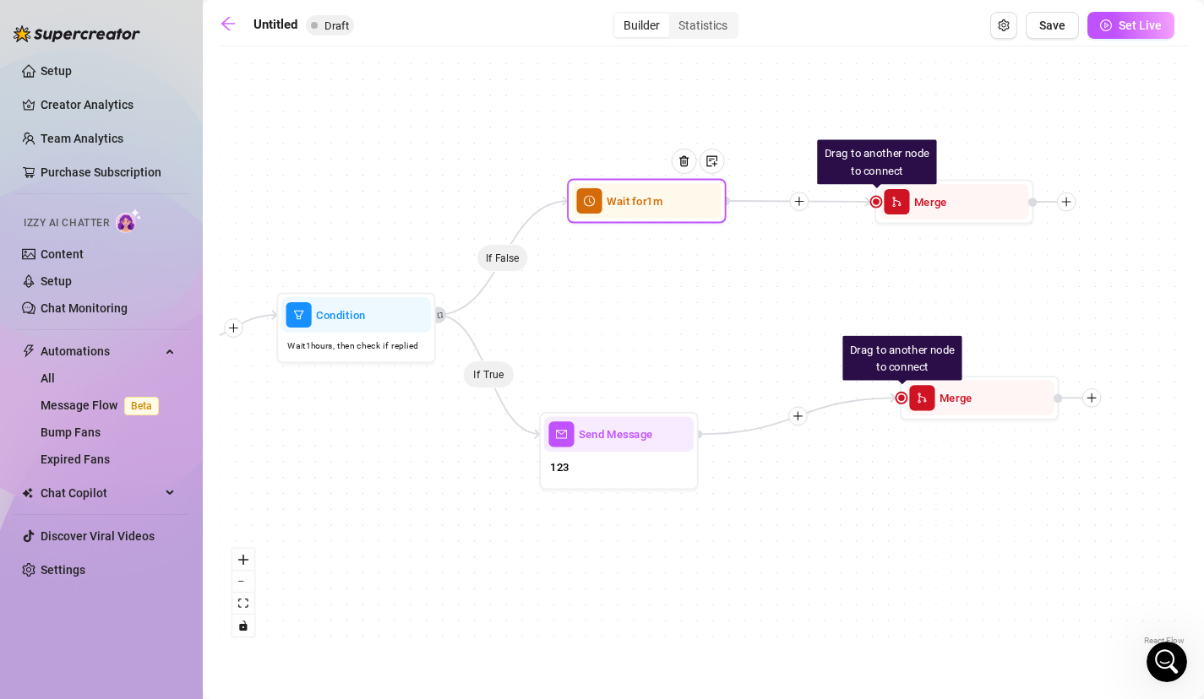
drag, startPoint x: 830, startPoint y: 226, endPoint x: 646, endPoint y: 170, distance: 192.4
click at [656, 170] on div at bounding box center [690, 173] width 69 height 81
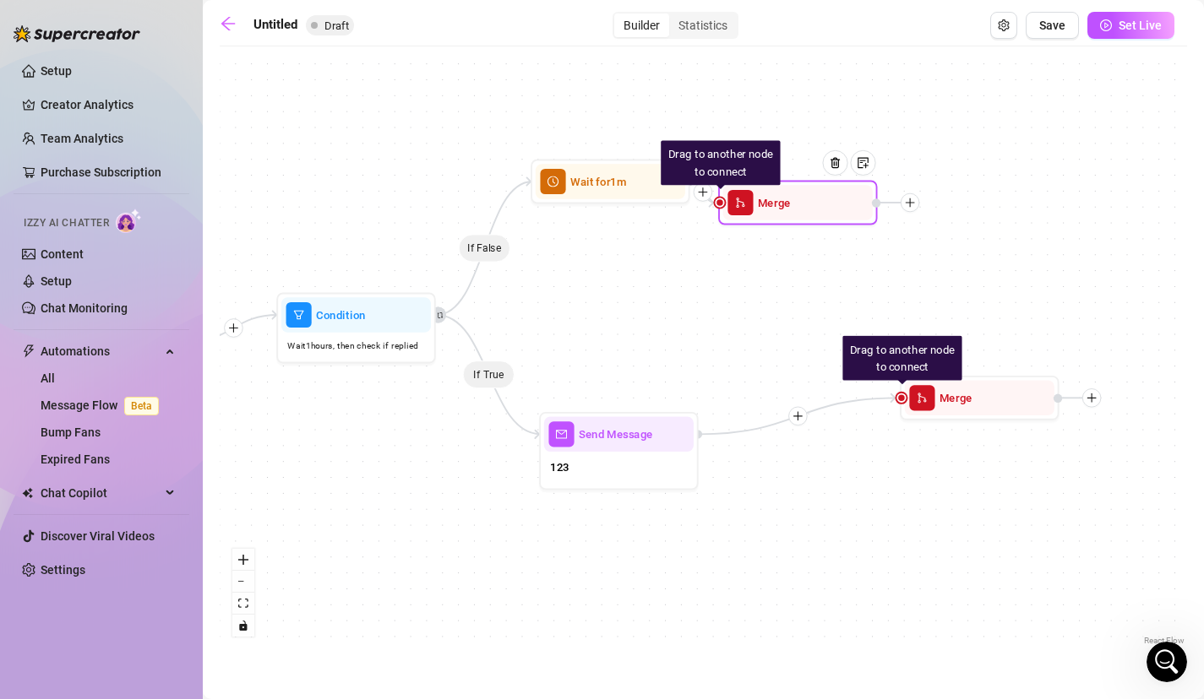
drag, startPoint x: 937, startPoint y: 207, endPoint x: 776, endPoint y: 208, distance: 160.5
click at [776, 208] on span "Merge" at bounding box center [774, 203] width 33 height 18
click at [248, 632] on button "toggle interactivity" at bounding box center [243, 626] width 22 height 22
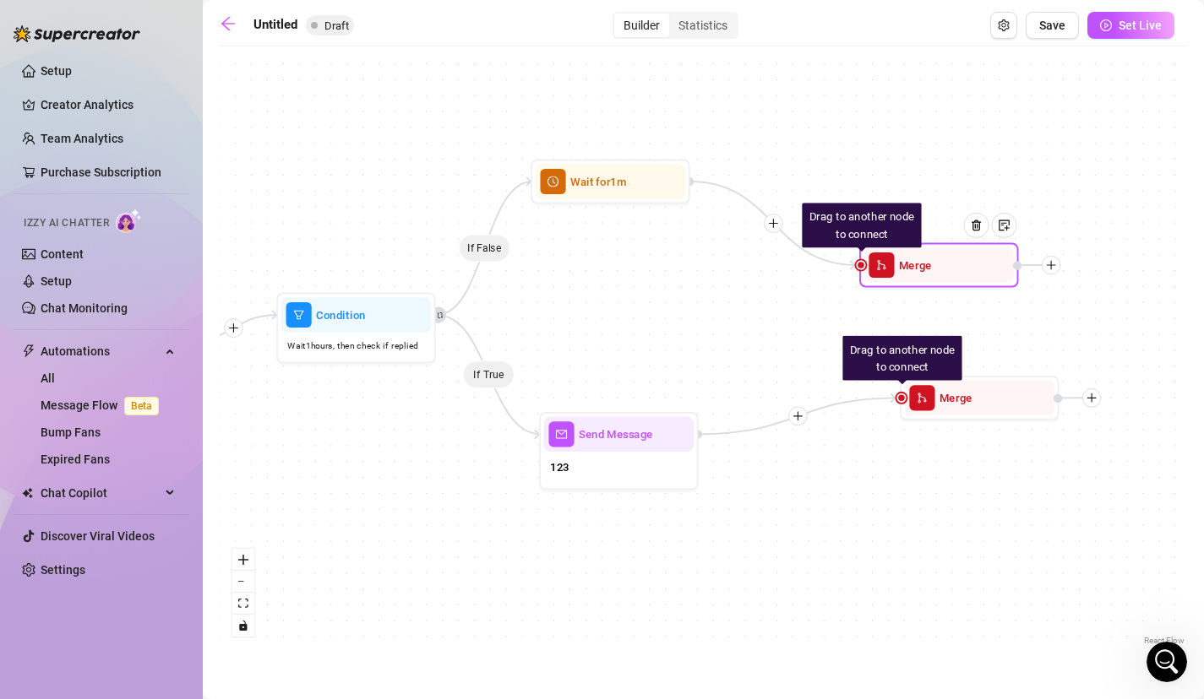
drag, startPoint x: 752, startPoint y: 224, endPoint x: 883, endPoint y: 286, distance: 144.7
click at [886, 286] on div "Drag to another node to connect Merge" at bounding box center [938, 265] width 159 height 45
click at [891, 271] on span "merge" at bounding box center [879, 264] width 25 height 25
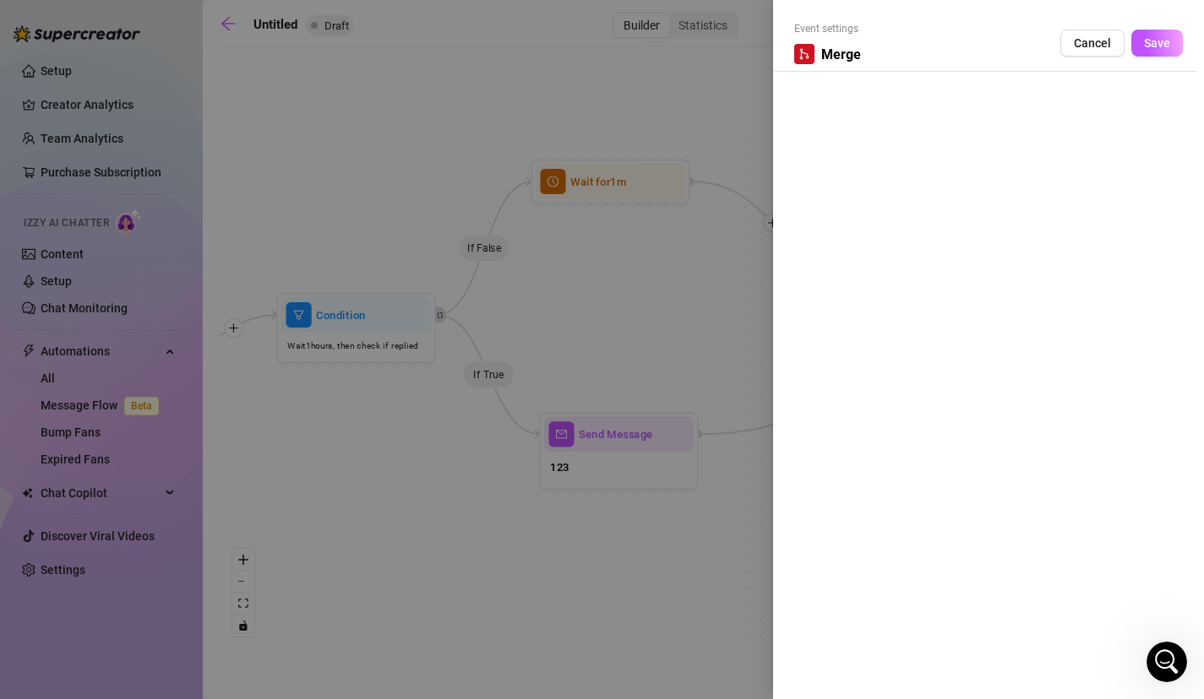
click at [891, 271] on div "Event settings Merge Cancel Save" at bounding box center [602, 349] width 1204 height 699
click at [763, 286] on div at bounding box center [602, 349] width 1204 height 699
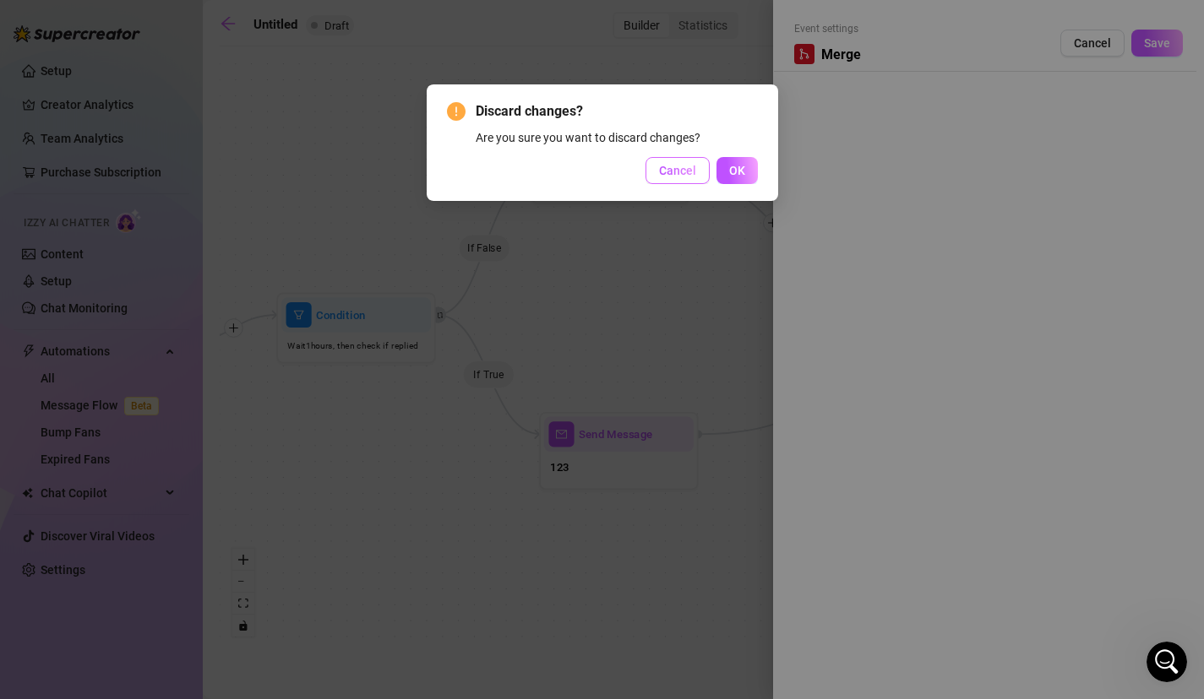
click at [675, 177] on span "Cancel" at bounding box center [677, 171] width 37 height 14
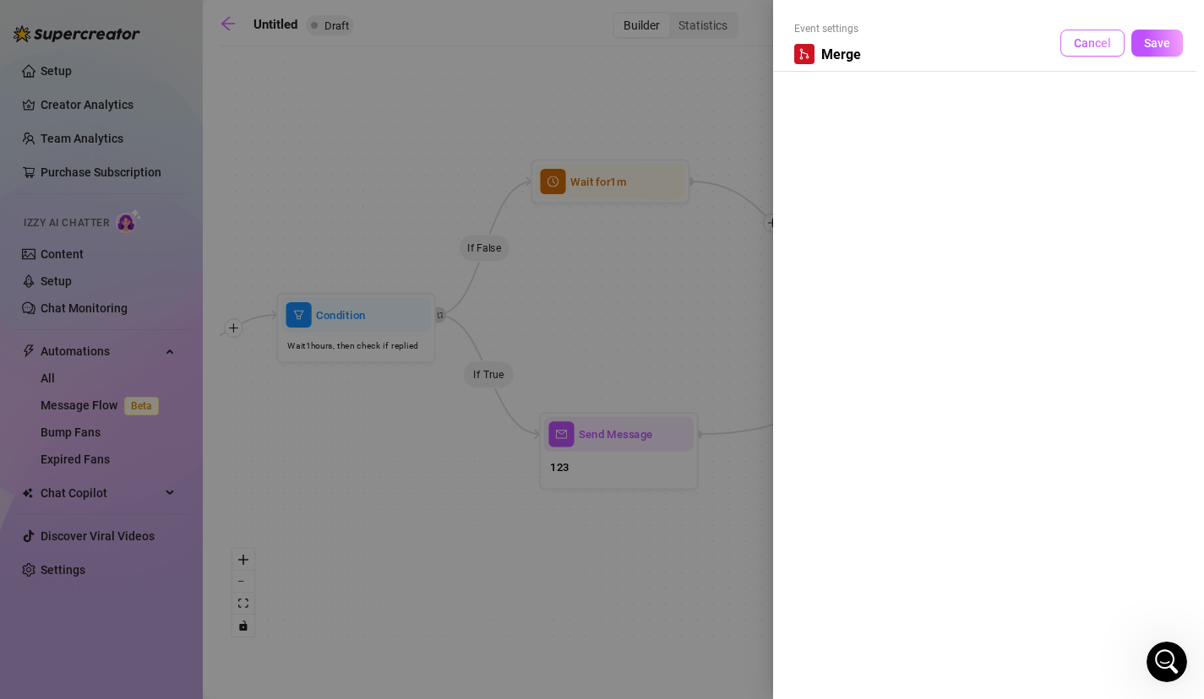
click at [1084, 47] on span "Cancel" at bounding box center [1092, 43] width 37 height 14
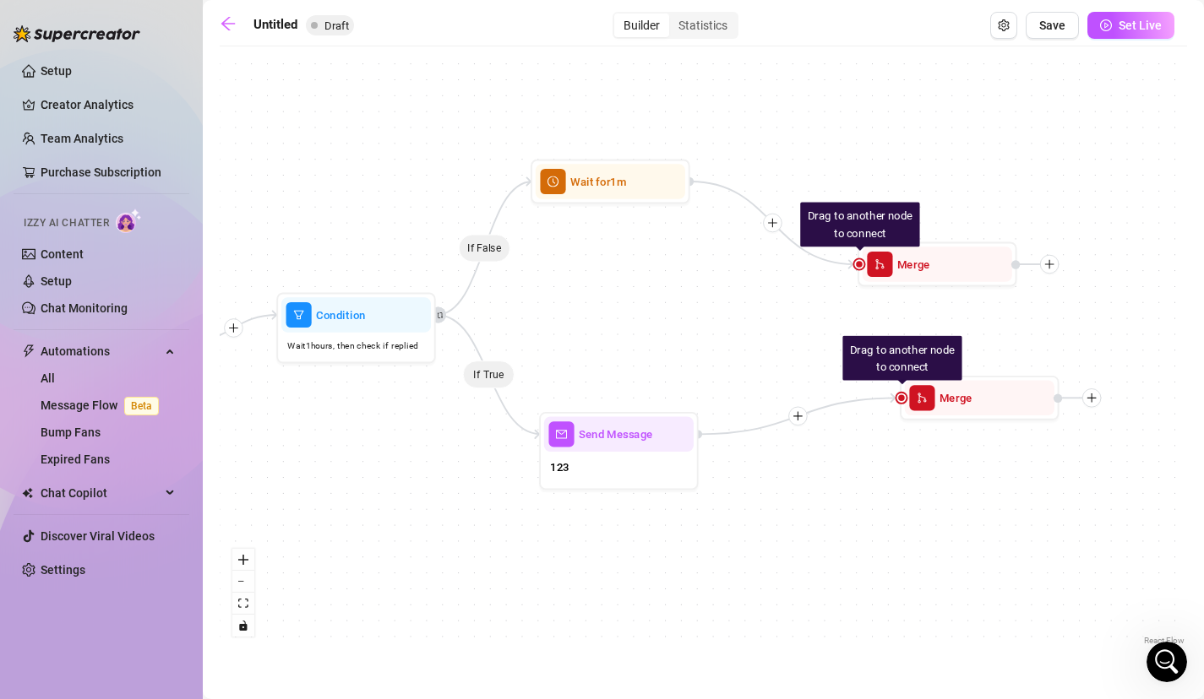
click at [1096, 402] on icon "plus" at bounding box center [1091, 398] width 11 height 11
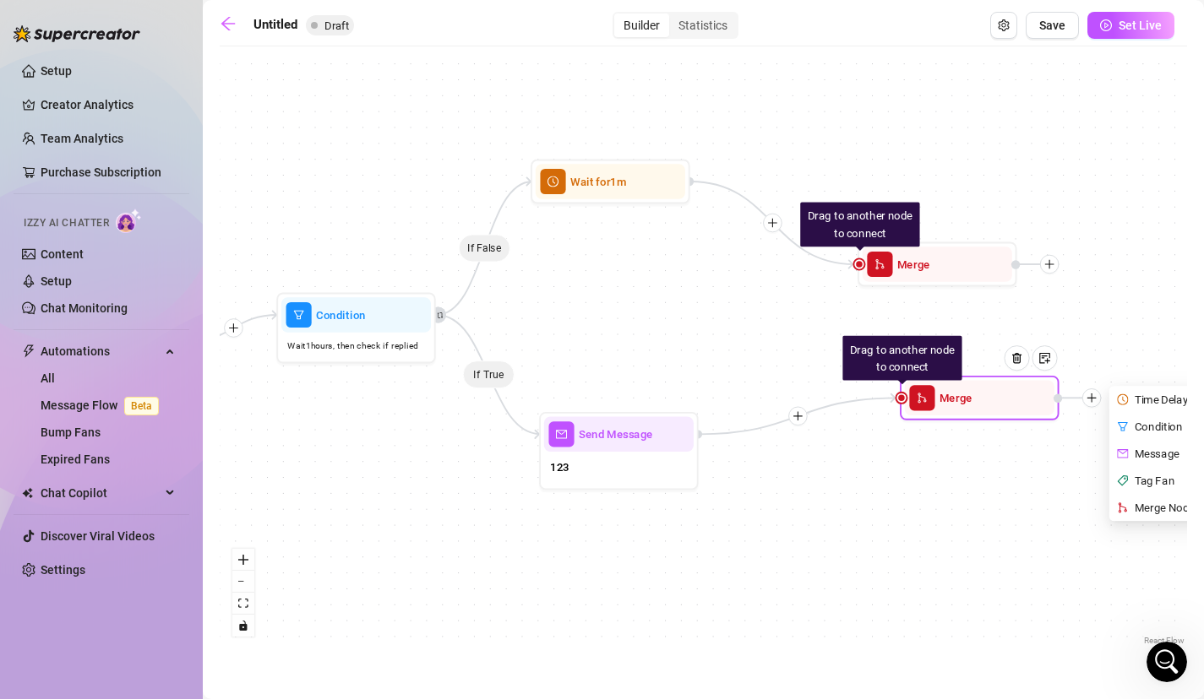
click at [1156, 454] on div "Message" at bounding box center [1170, 453] width 117 height 27
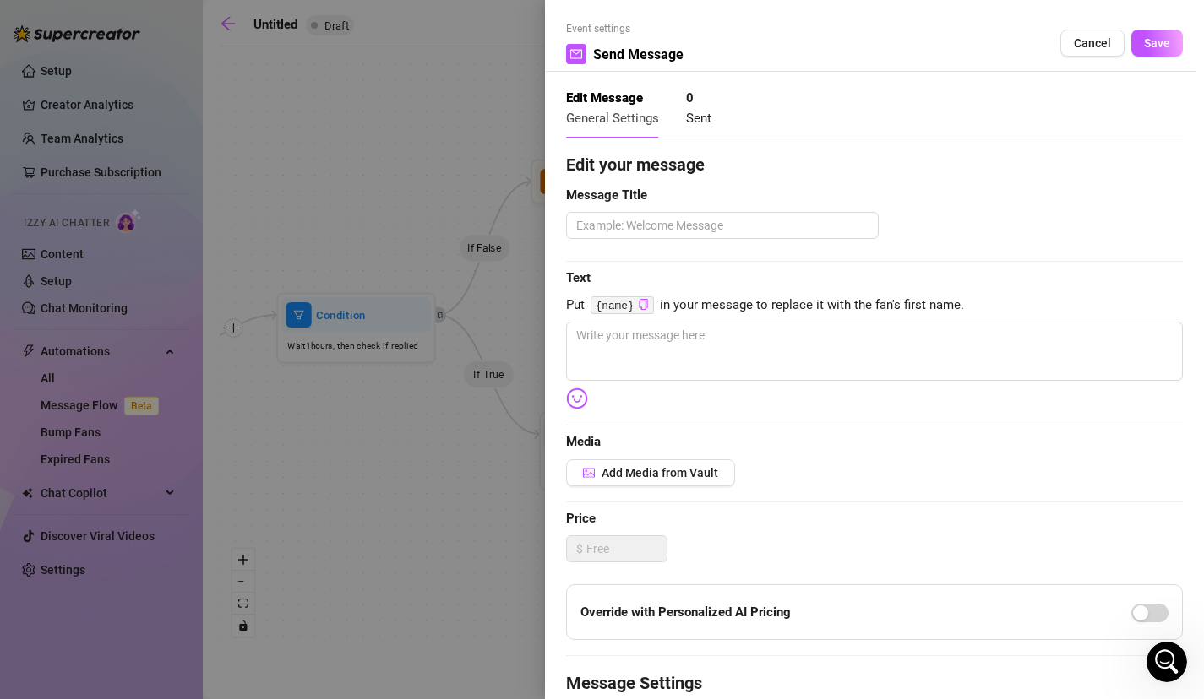
click at [694, 210] on div "Edit your message Message Title Text Put {name} in your message to replace it w…" at bounding box center [874, 521] width 617 height 739
click at [688, 226] on textarea at bounding box center [722, 225] width 313 height 27
click at [681, 347] on textarea at bounding box center [874, 351] width 617 height 59
click at [1149, 38] on span "Save" at bounding box center [1157, 43] width 26 height 14
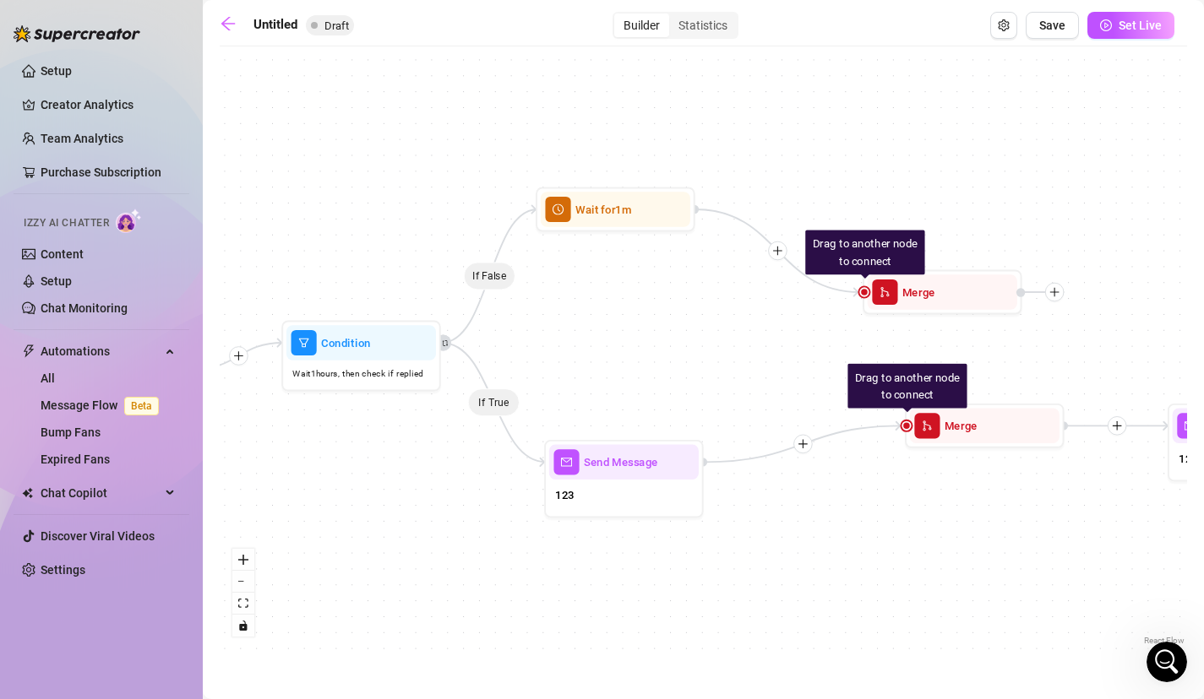
drag, startPoint x: 949, startPoint y: 291, endPoint x: 742, endPoint y: 386, distance: 227.9
click at [742, 386] on div "If False If True Send Message 123 Drag to another node to connect Merge Drag to…" at bounding box center [703, 352] width 967 height 595
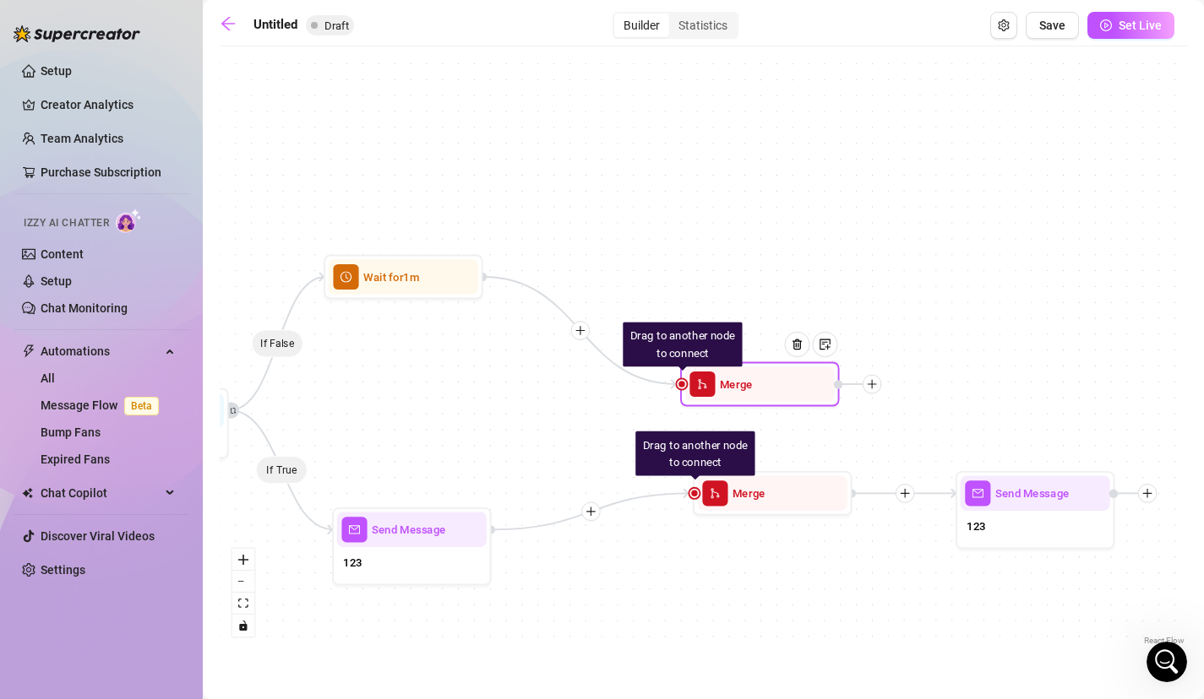
click at [772, 387] on div at bounding box center [803, 356] width 69 height 81
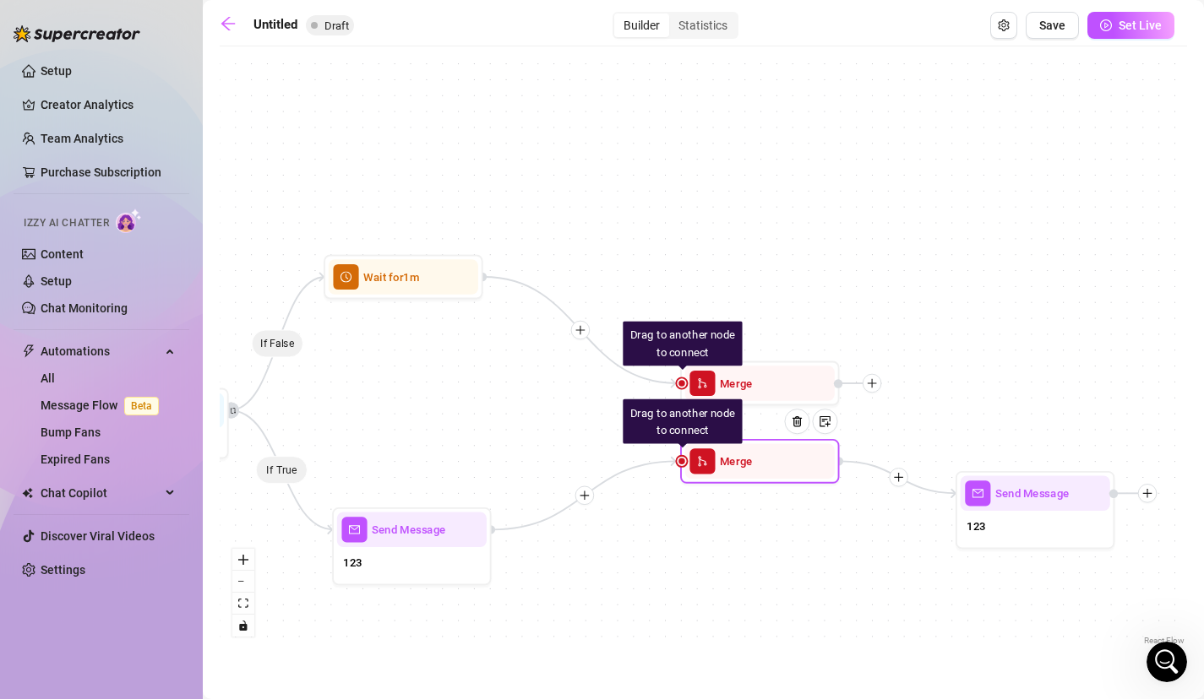
scroll to position [909, 0]
click at [795, 470] on div at bounding box center [802, 434] width 69 height 81
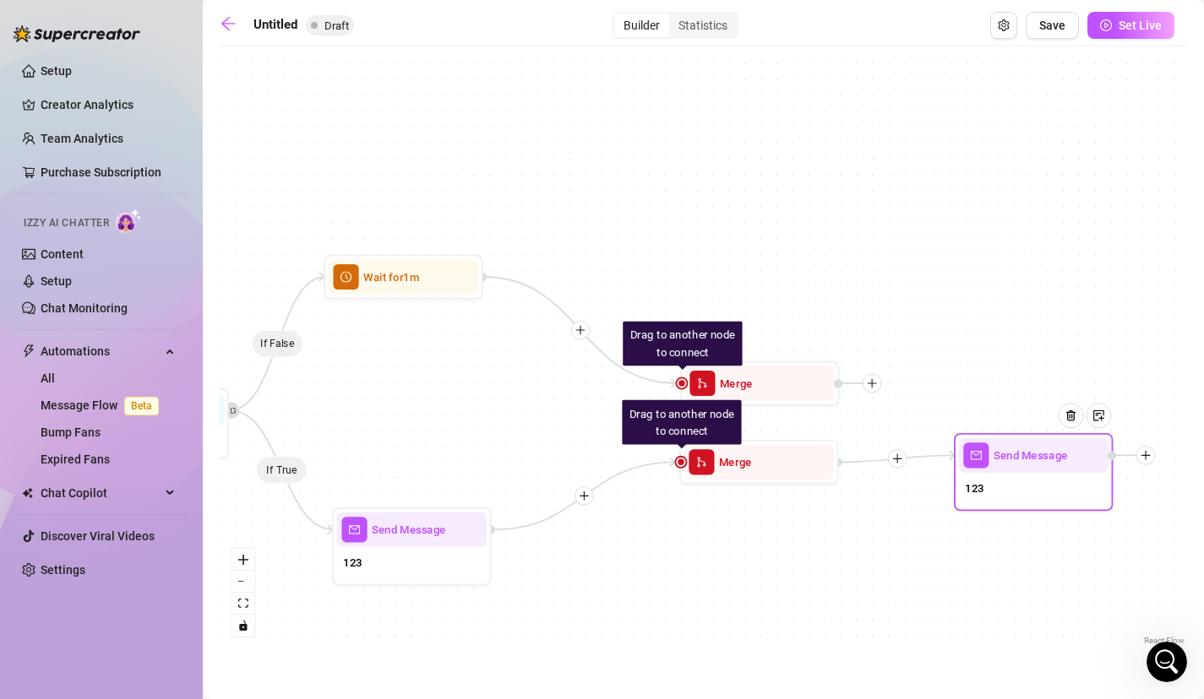
drag, startPoint x: 1009, startPoint y: 512, endPoint x: 1007, endPoint y: 474, distance: 38.1
click at [1007, 474] on div "123" at bounding box center [1034, 490] width 150 height 34
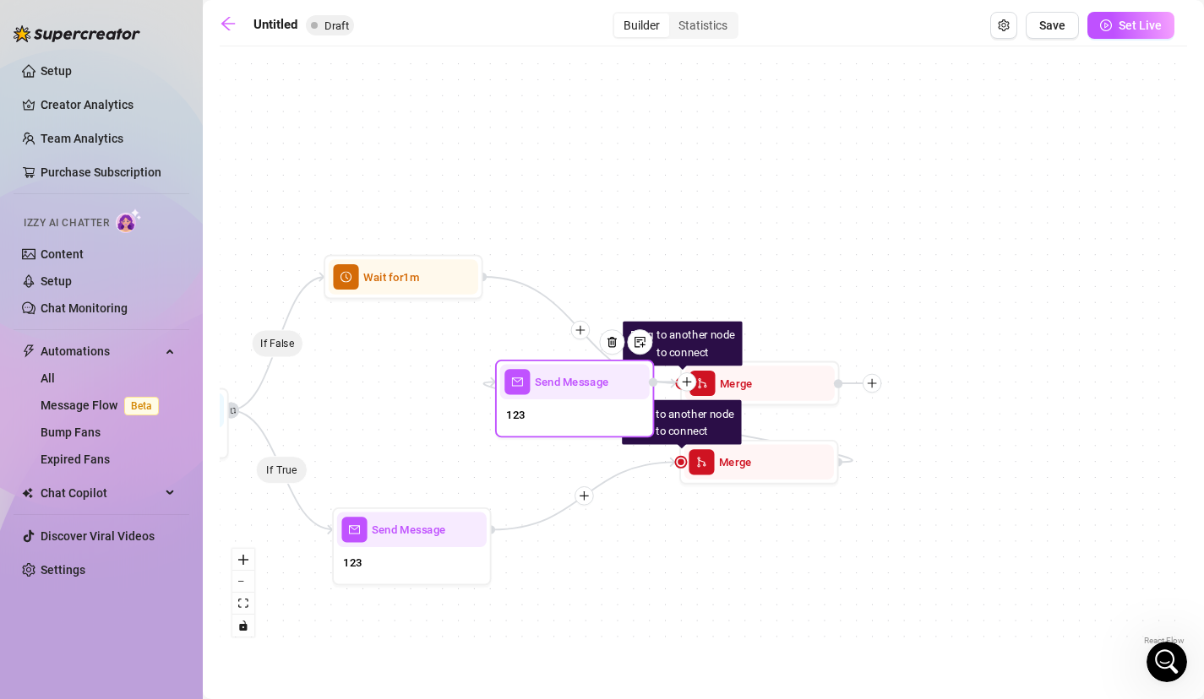
drag, startPoint x: 1149, startPoint y: 451, endPoint x: 711, endPoint y: 378, distance: 443.6
click at [692, 378] on icon "plus" at bounding box center [686, 382] width 11 height 11
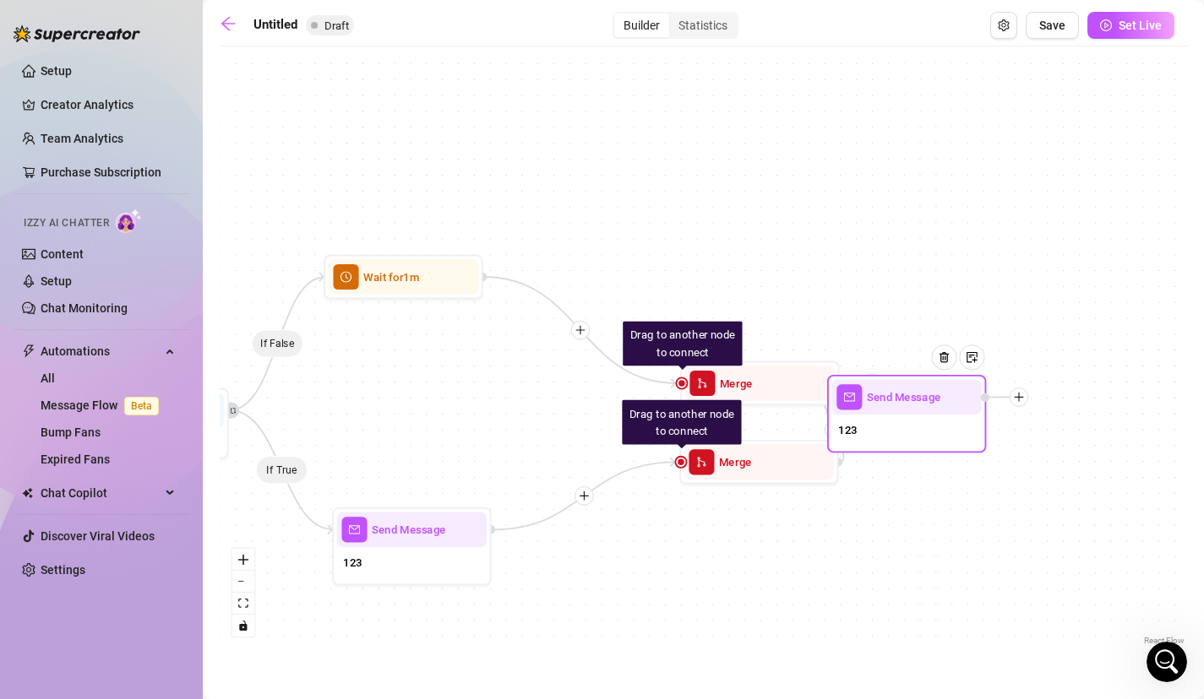
drag, startPoint x: 711, startPoint y: 378, endPoint x: 1025, endPoint y: 393, distance: 314.6
click at [1024, 393] on icon "plus" at bounding box center [1018, 397] width 11 height 11
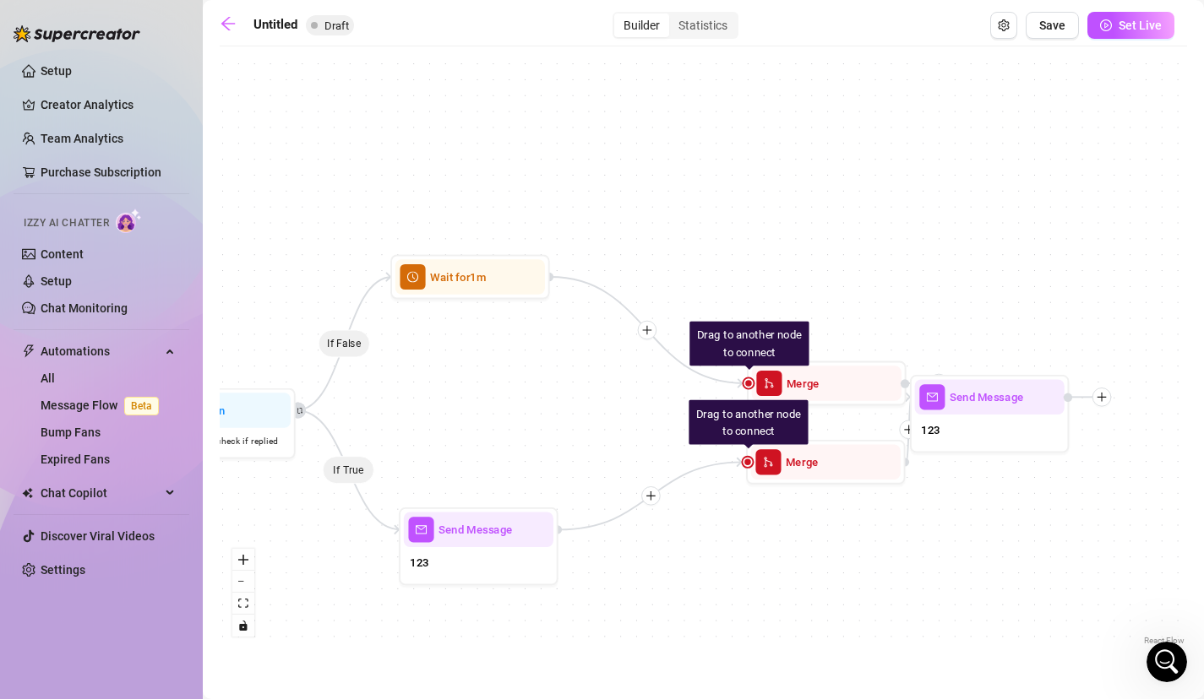
drag, startPoint x: 478, startPoint y: 433, endPoint x: 754, endPoint y: 433, distance: 276.2
click at [748, 433] on div "If False If True Send Message 123 Drag to another node to connect Merge Drag to…" at bounding box center [703, 352] width 967 height 595
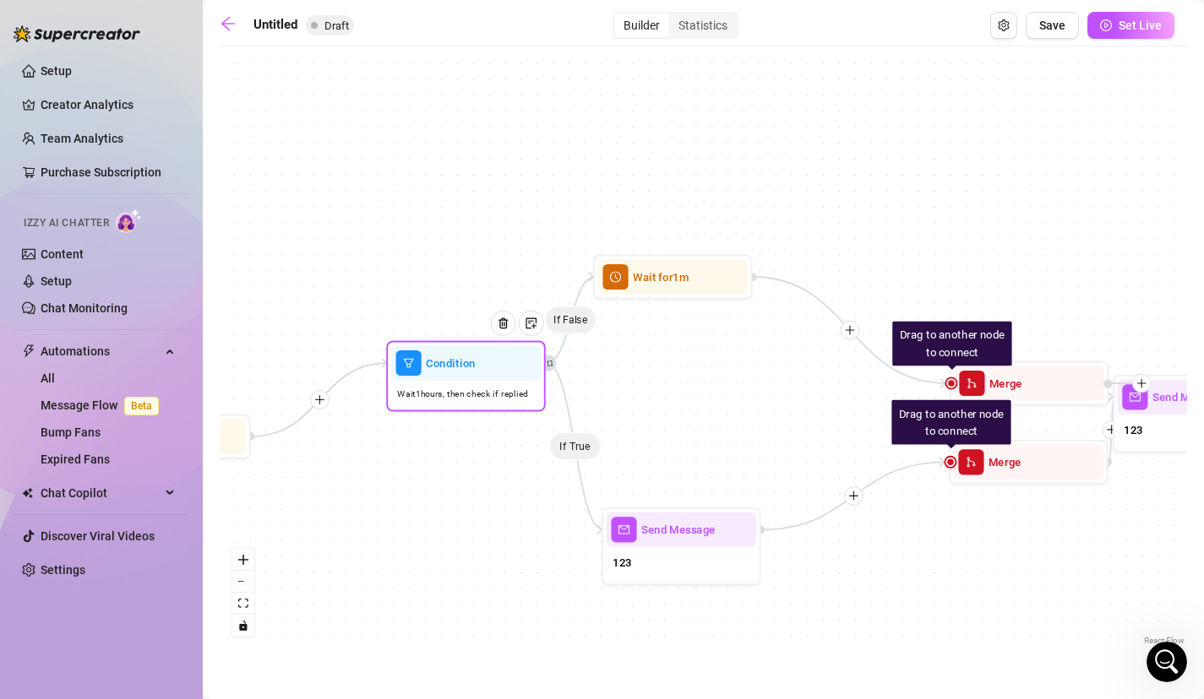
drag, startPoint x: 415, startPoint y: 442, endPoint x: 455, endPoint y: 401, distance: 57.3
click at [455, 400] on span "Wait 1 hours, then check if replied" at bounding box center [462, 394] width 131 height 14
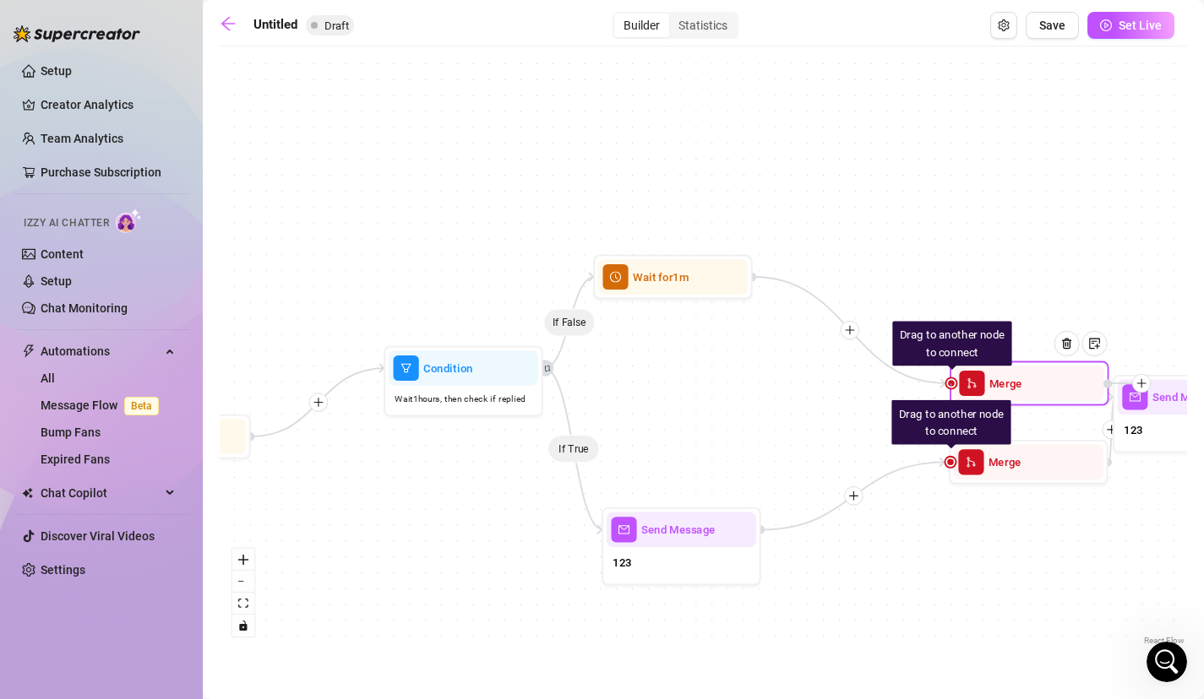
click at [950, 388] on div at bounding box center [950, 382] width 9 height 9
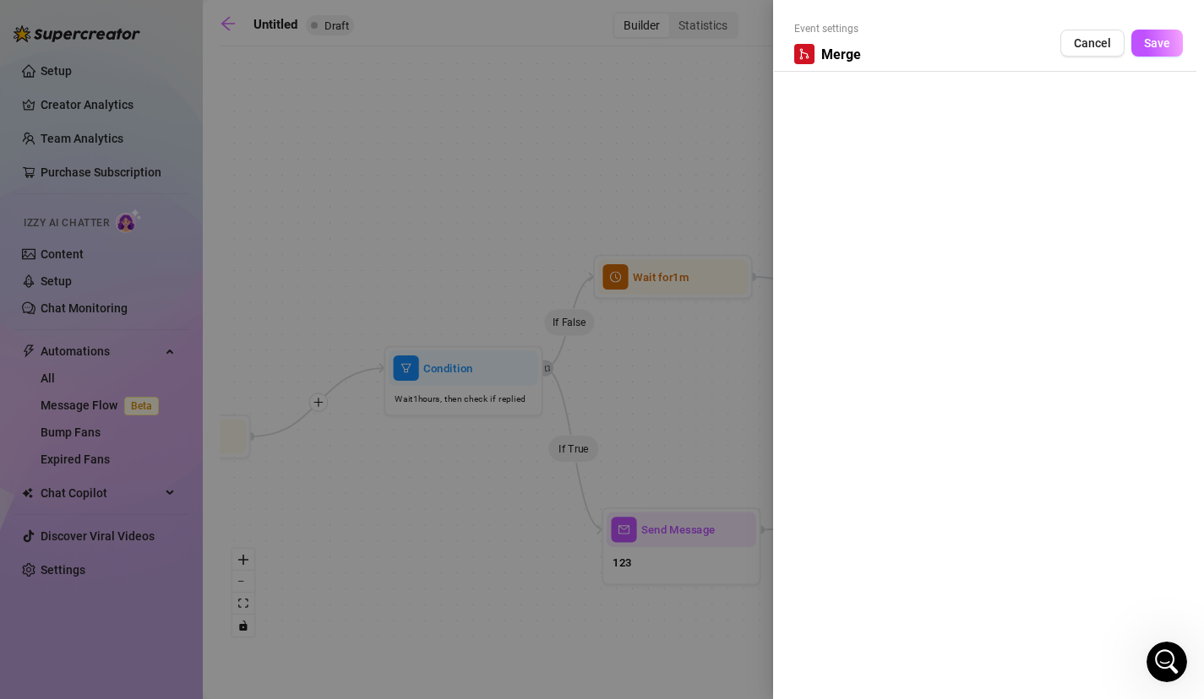
click at [770, 367] on div at bounding box center [602, 349] width 1204 height 699
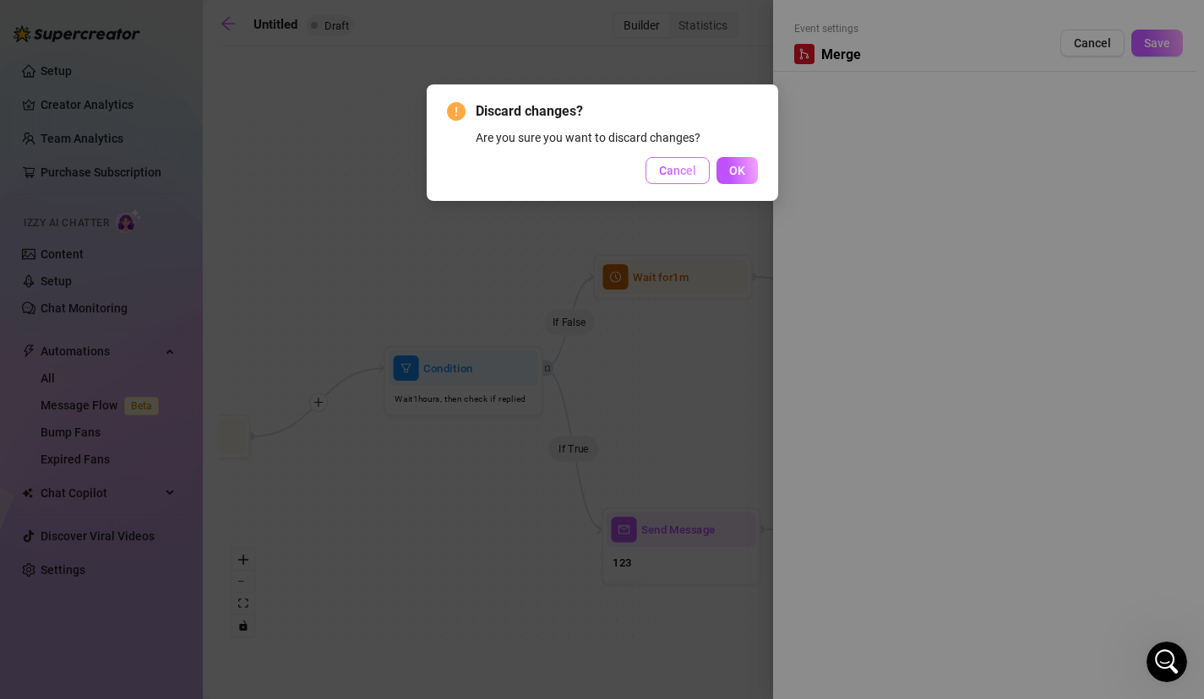
click at [690, 183] on button "Cancel" at bounding box center [677, 170] width 64 height 27
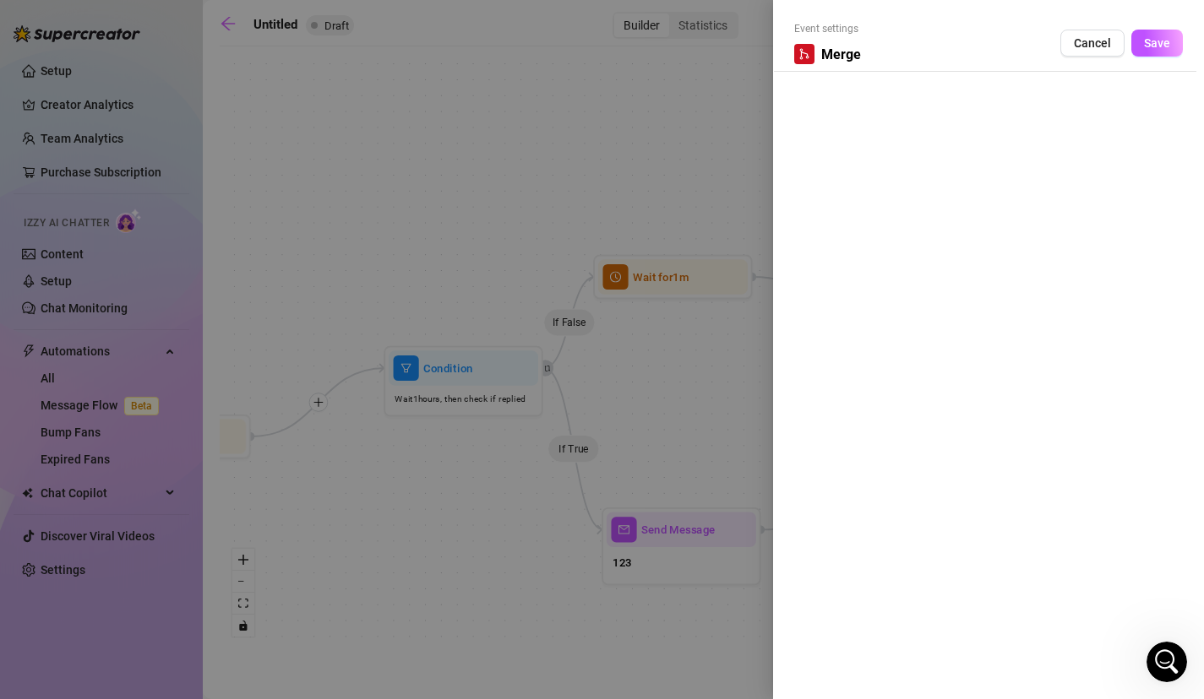
click at [1059, 41] on div "Event settings Merge Cancel Save" at bounding box center [988, 46] width 389 height 51
click at [1071, 41] on button "Cancel" at bounding box center [1092, 43] width 64 height 27
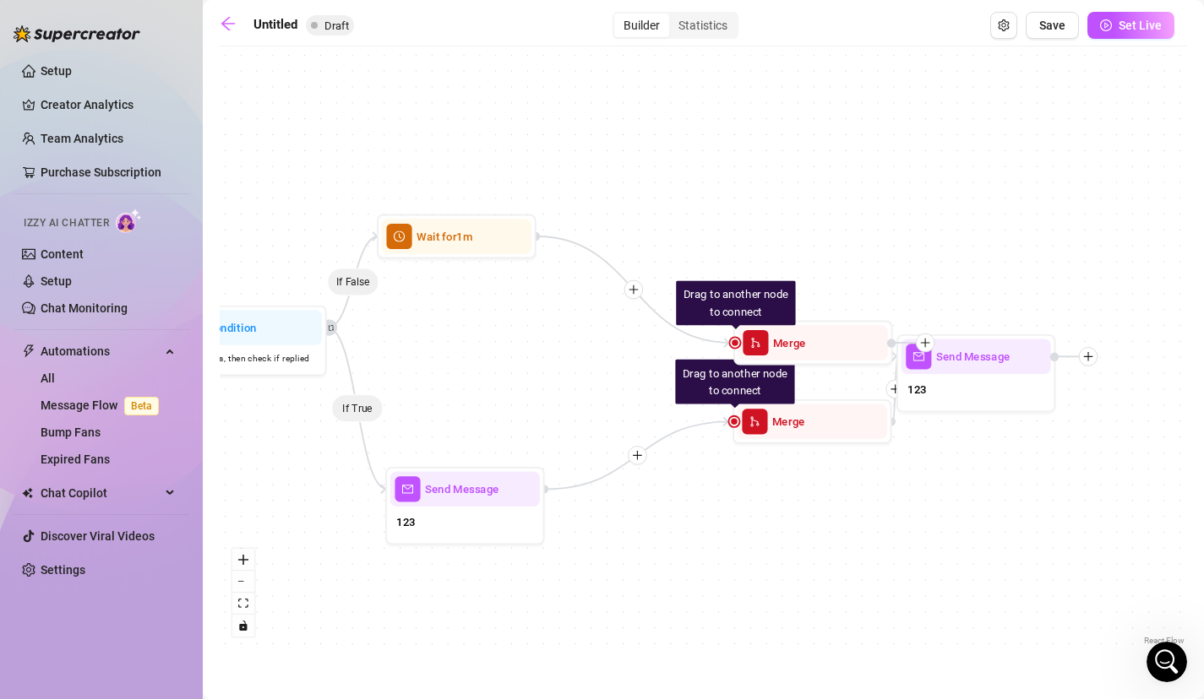
drag, startPoint x: 974, startPoint y: 278, endPoint x: 757, endPoint y: 237, distance: 221.0
click at [757, 237] on div "If False If True Send Message 123 Drag to another node to connect Merge Drag to…" at bounding box center [703, 352] width 967 height 595
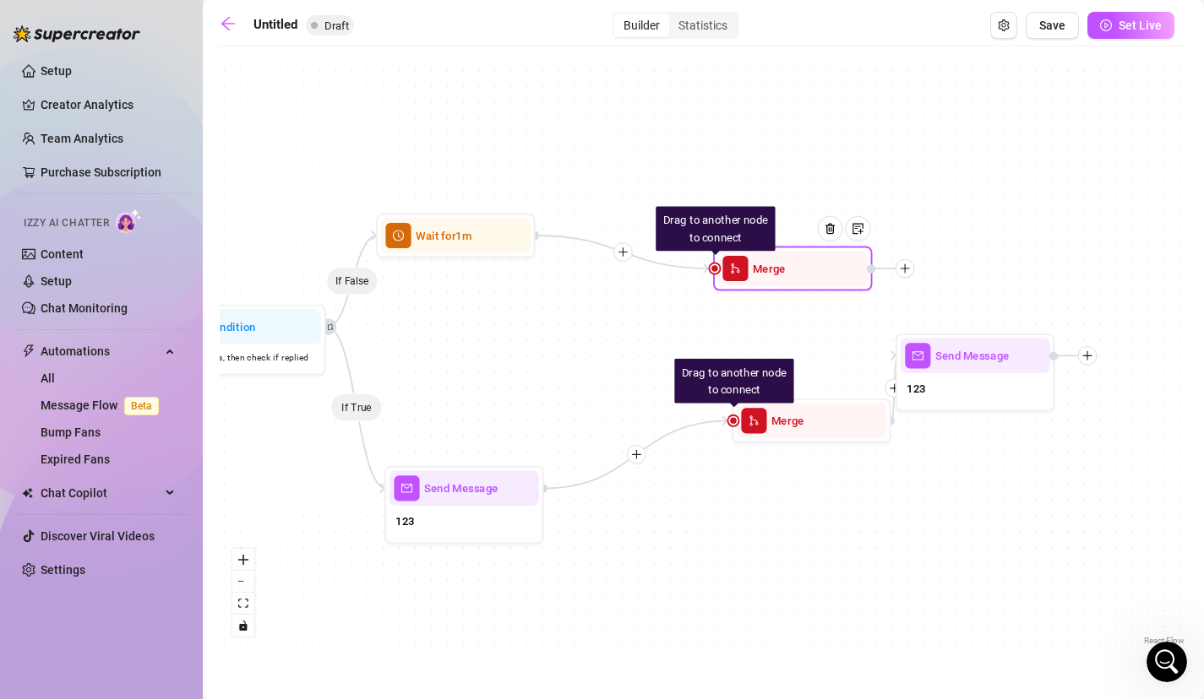
drag, startPoint x: 797, startPoint y: 353, endPoint x: 775, endPoint y: 280, distance: 75.7
click at [775, 280] on div "Merge" at bounding box center [793, 268] width 150 height 35
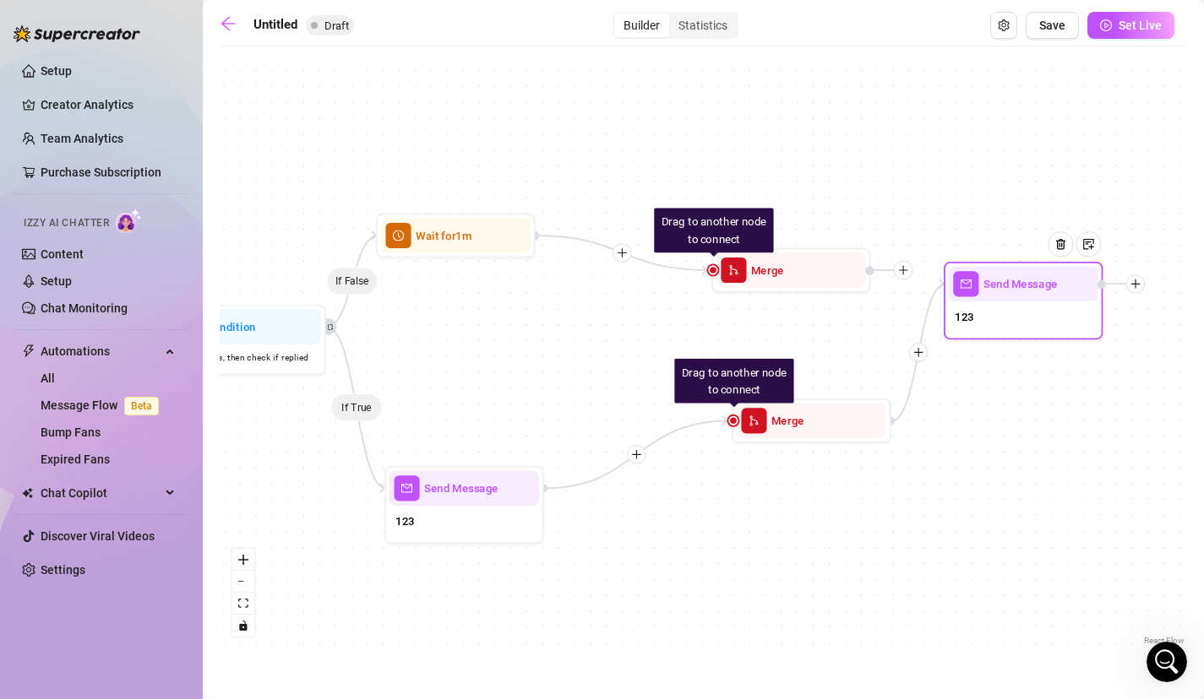
drag, startPoint x: 992, startPoint y: 356, endPoint x: 1040, endPoint y: 281, distance: 88.6
click at [1040, 281] on div at bounding box center [1066, 255] width 69 height 81
click at [625, 254] on icon "plus" at bounding box center [622, 253] width 11 height 11
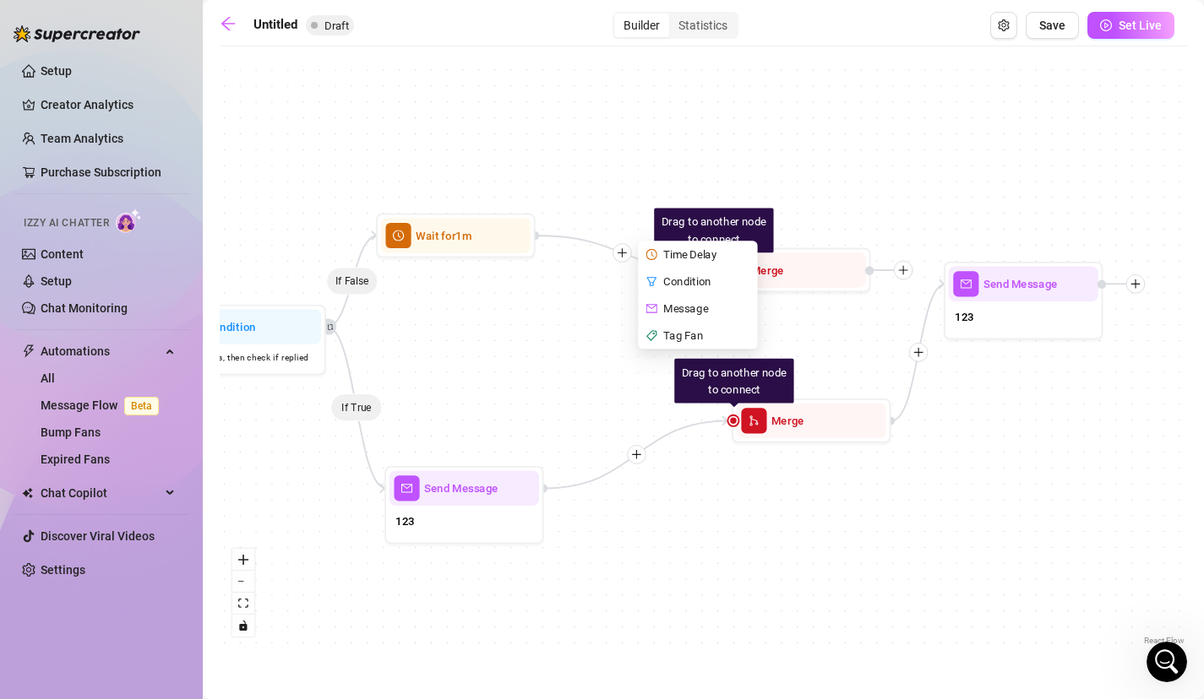
click at [698, 283] on div "Condition" at bounding box center [699, 281] width 117 height 27
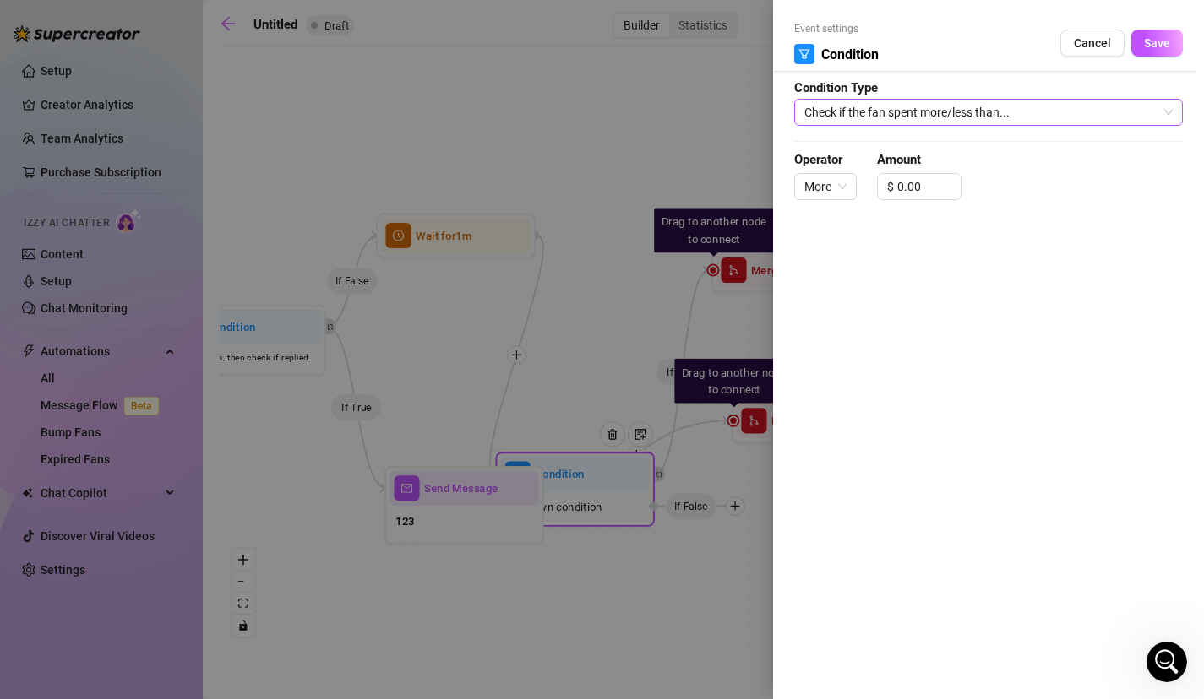
click at [970, 113] on span "Check if the fan spent more/less than..." at bounding box center [988, 112] width 368 height 25
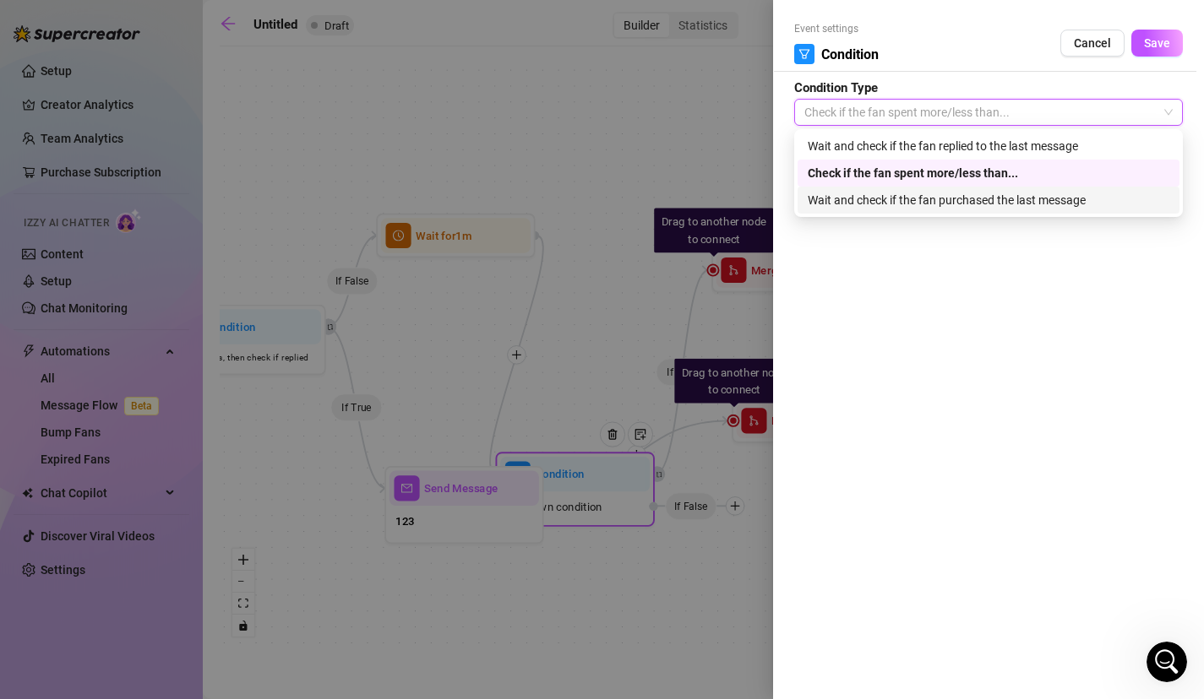
click at [970, 195] on div "Wait and check if the fan purchased the last message" at bounding box center [989, 200] width 362 height 19
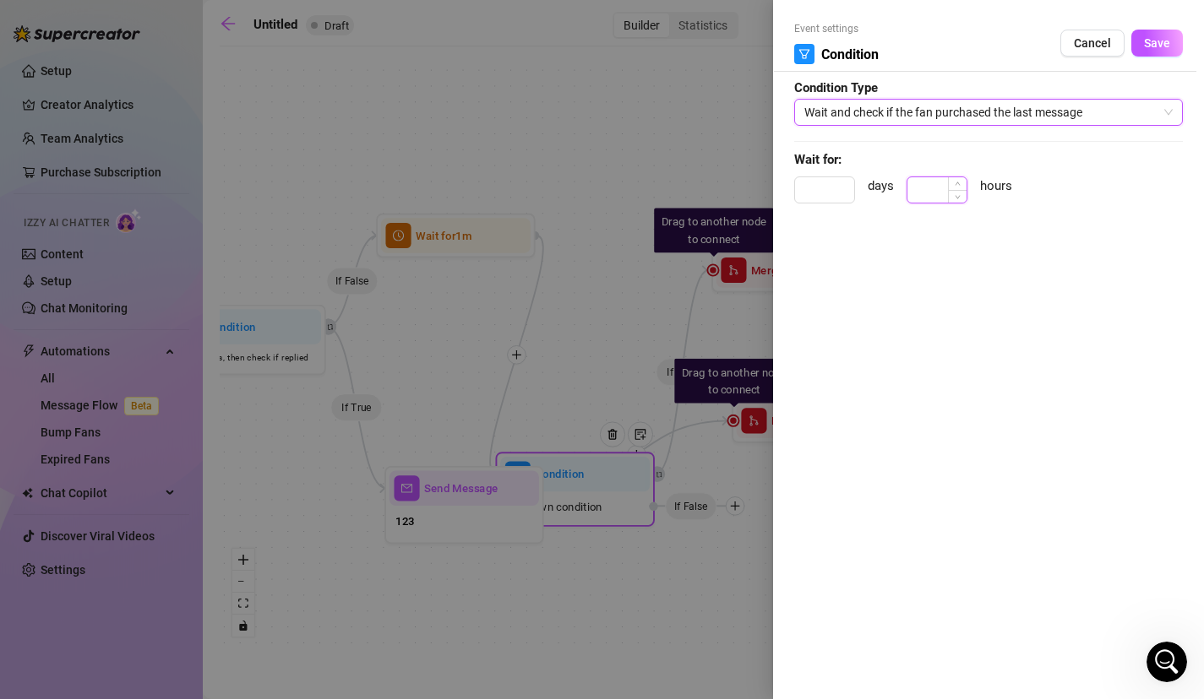
click at [944, 193] on input at bounding box center [936, 189] width 59 height 25
type input "1"
click at [1148, 40] on span "Save" at bounding box center [1157, 43] width 26 height 14
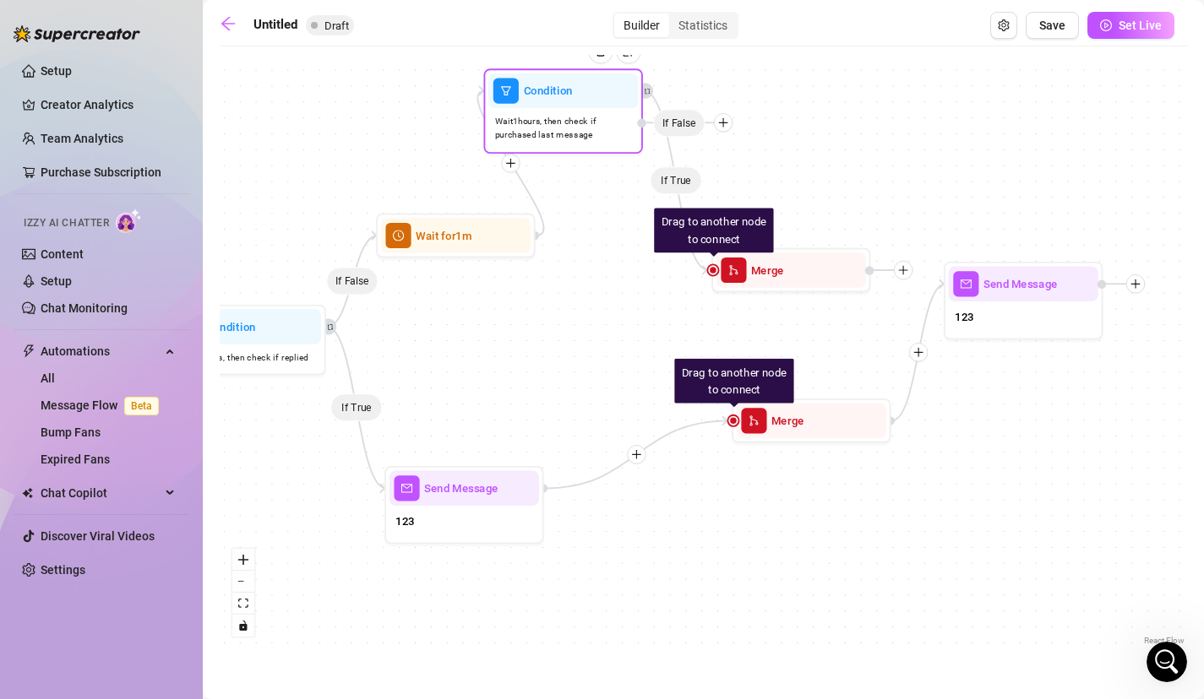
drag, startPoint x: 602, startPoint y: 490, endPoint x: 582, endPoint y: 90, distance: 400.1
click at [582, 90] on div "Condition" at bounding box center [563, 90] width 150 height 35
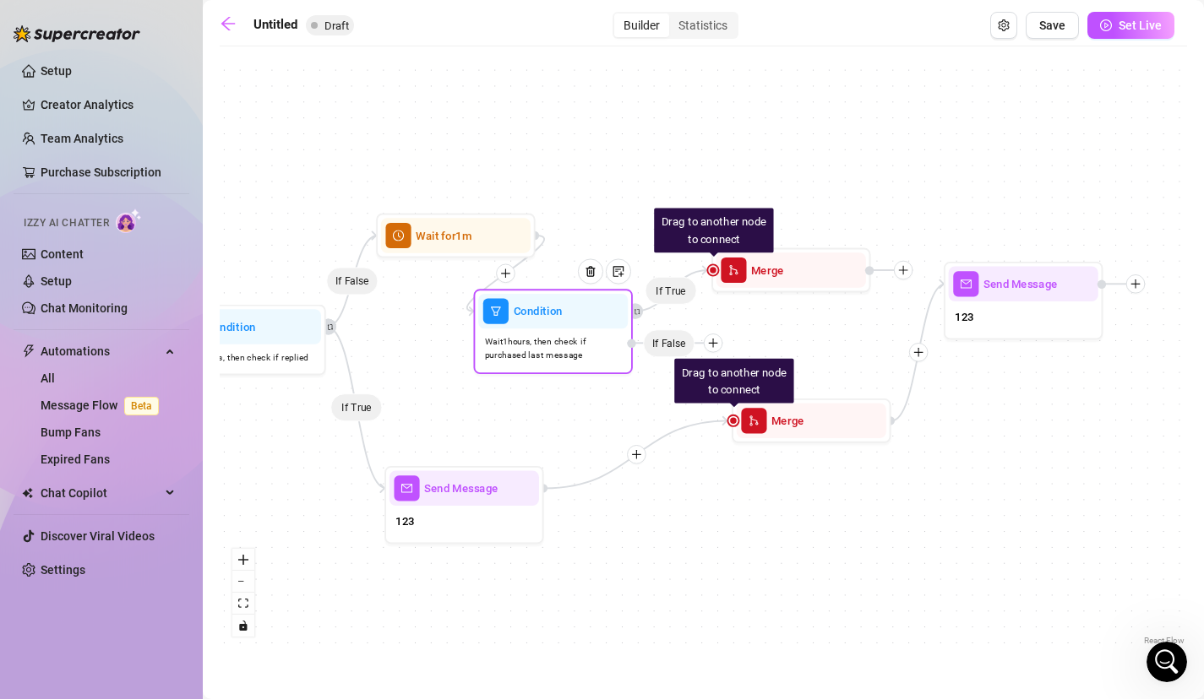
drag, startPoint x: 667, startPoint y: 105, endPoint x: 666, endPoint y: 343, distance: 238.2
click at [666, 343] on span "If False" at bounding box center [669, 343] width 52 height 28
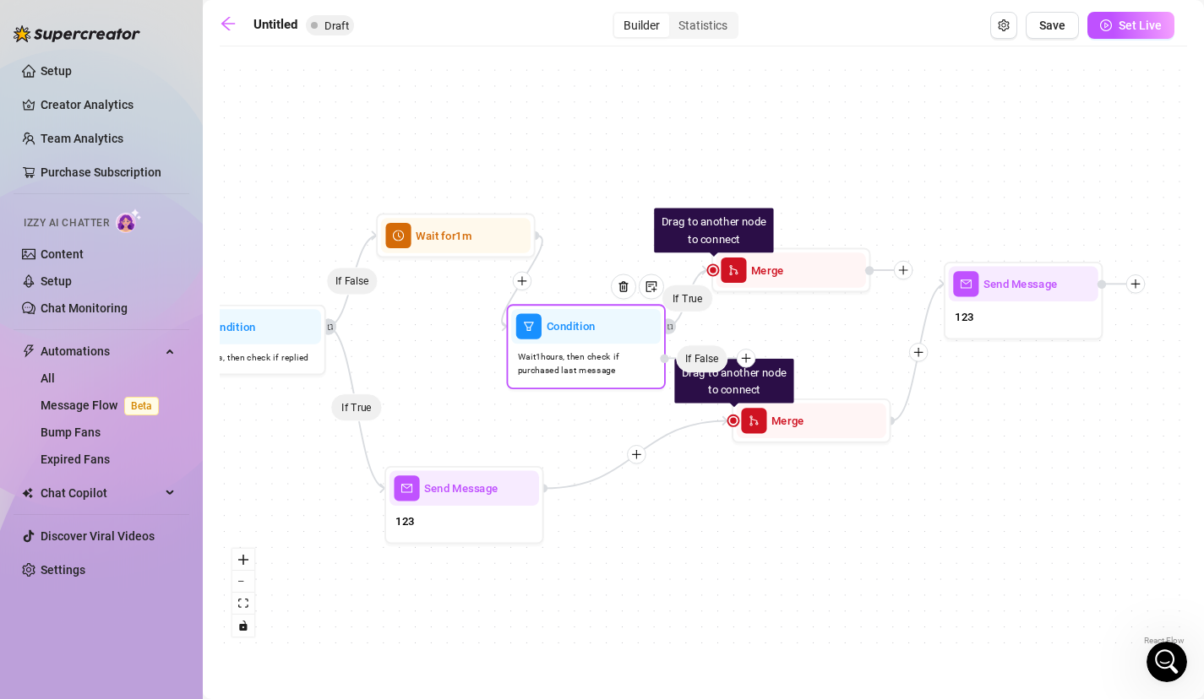
drag, startPoint x: 630, startPoint y: 343, endPoint x: 617, endPoint y: 224, distance: 119.9
click at [660, 357] on div at bounding box center [707, 358] width 95 height 2
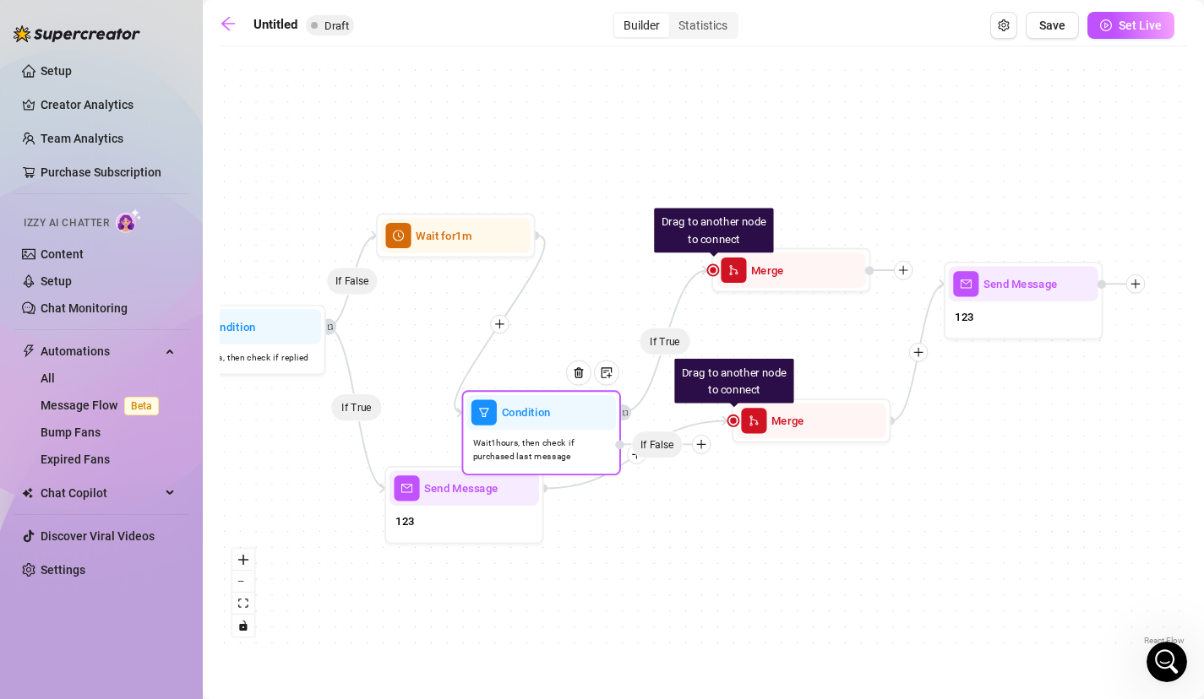
drag, startPoint x: 699, startPoint y: 228, endPoint x: 703, endPoint y: 449, distance: 221.3
click at [703, 449] on icon "plus" at bounding box center [700, 444] width 11 height 11
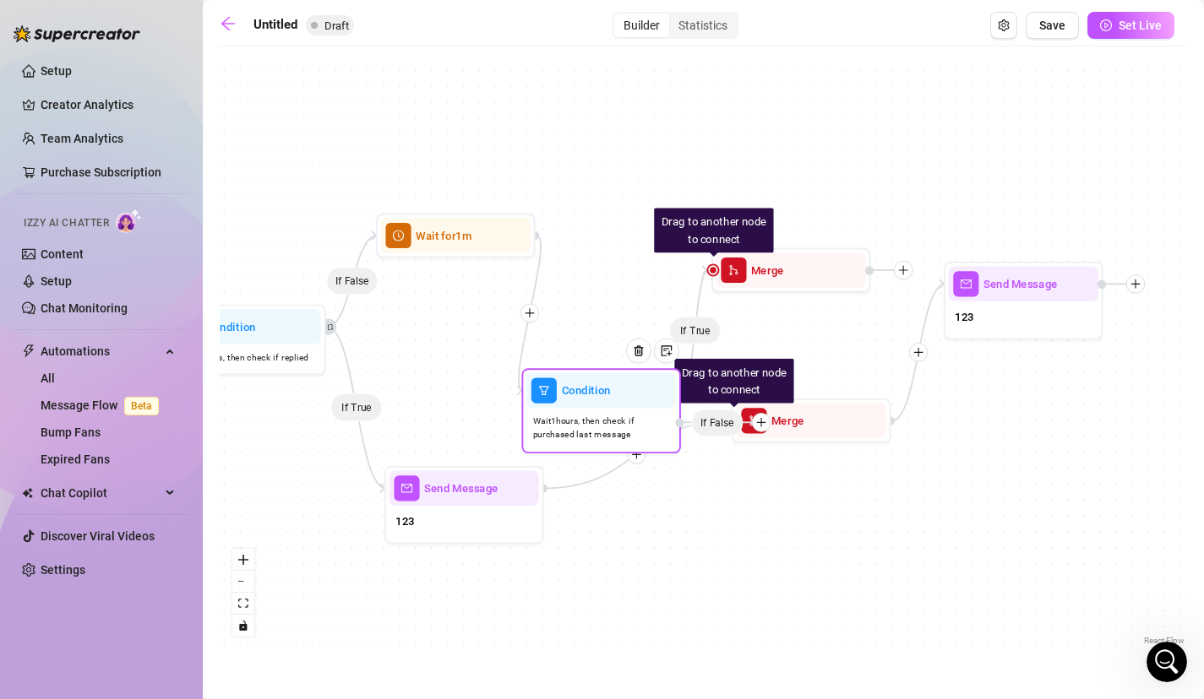
drag, startPoint x: 660, startPoint y: 443, endPoint x: 720, endPoint y: 422, distance: 63.9
click at [720, 422] on span "If False" at bounding box center [717, 423] width 52 height 28
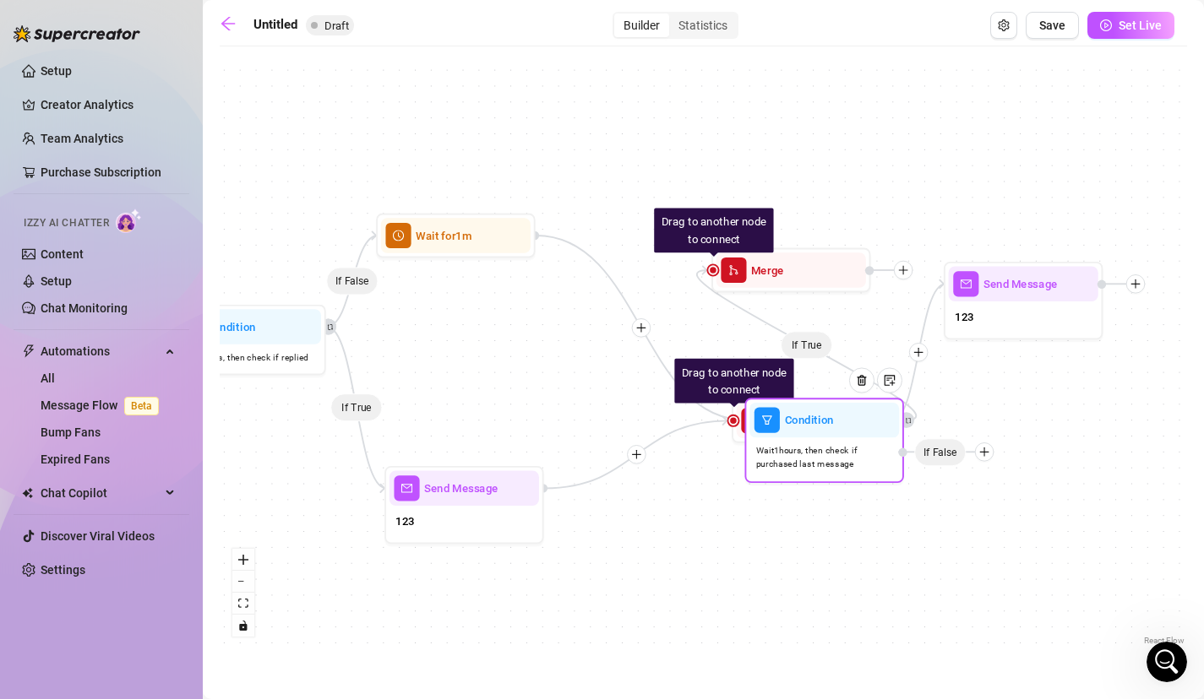
drag, startPoint x: 638, startPoint y: 425, endPoint x: 861, endPoint y: 454, distance: 224.8
click at [861, 454] on span "Wait 1 hours, then check if purchased last message" at bounding box center [824, 458] width 137 height 28
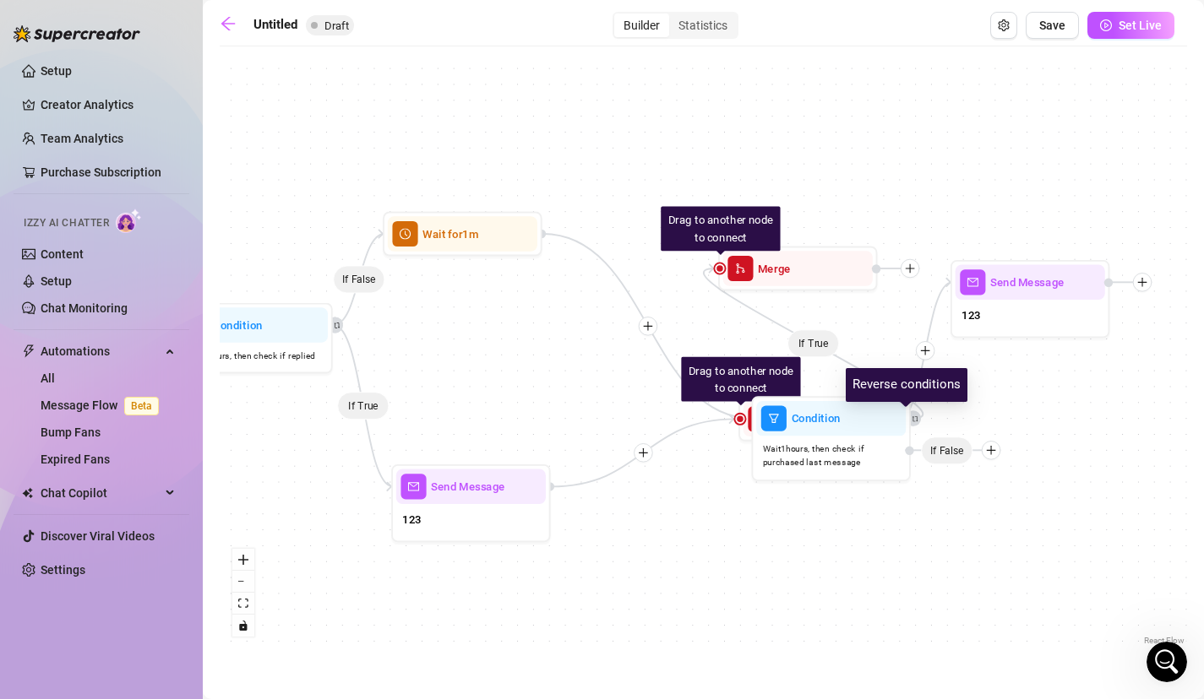
click at [915, 416] on icon "retweet" at bounding box center [914, 418] width 7 height 7
click at [915, 416] on icon "retweet" at bounding box center [914, 418] width 5 height 5
drag, startPoint x: 865, startPoint y: 432, endPoint x: 552, endPoint y: 184, distance: 399.3
click at [862, 430] on div "Condition" at bounding box center [831, 418] width 150 height 35
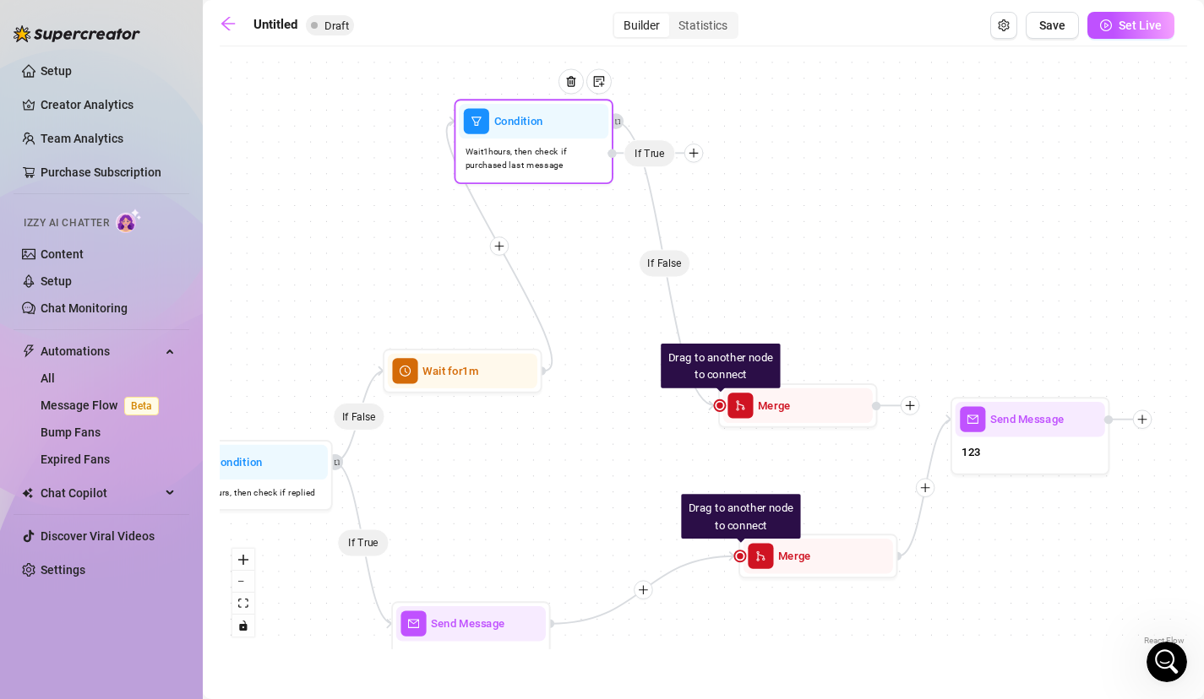
drag, startPoint x: 840, startPoint y: 394, endPoint x: 584, endPoint y: 152, distance: 353.2
click at [583, 134] on div at bounding box center [576, 93] width 69 height 81
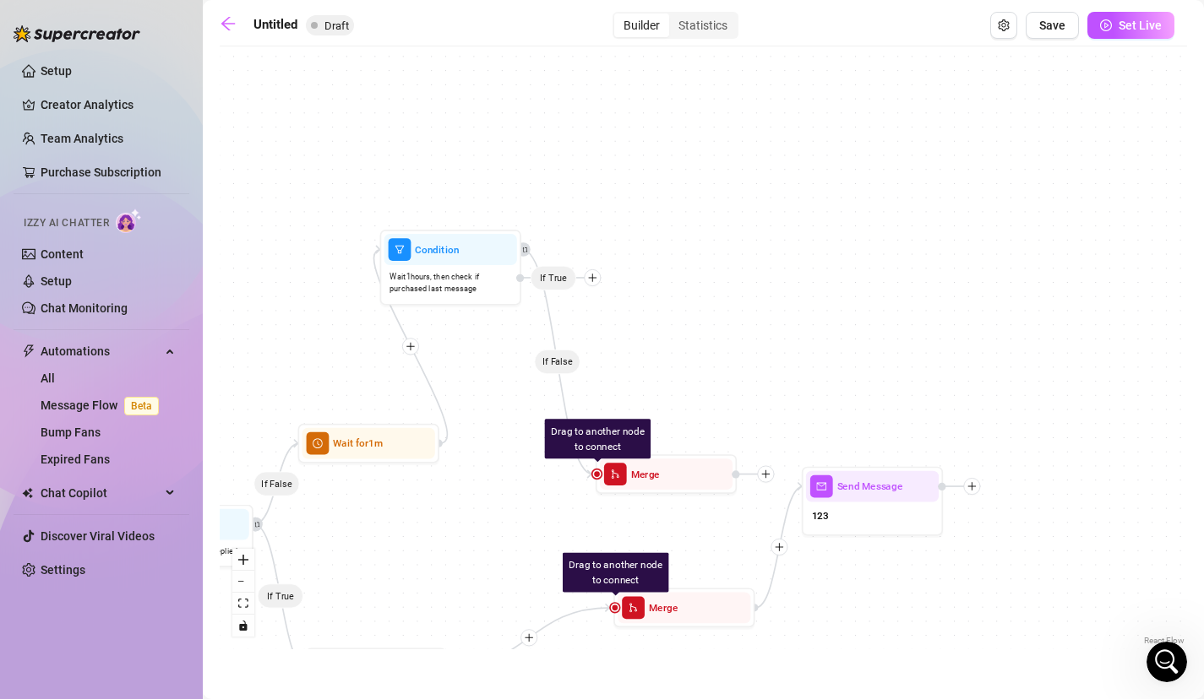
drag, startPoint x: 969, startPoint y: 107, endPoint x: 1073, endPoint y: 143, distance: 109.8
click at [1073, 143] on div "If False If True If False Condition Wait 1 hours, then check if purchased last …" at bounding box center [703, 352] width 967 height 595
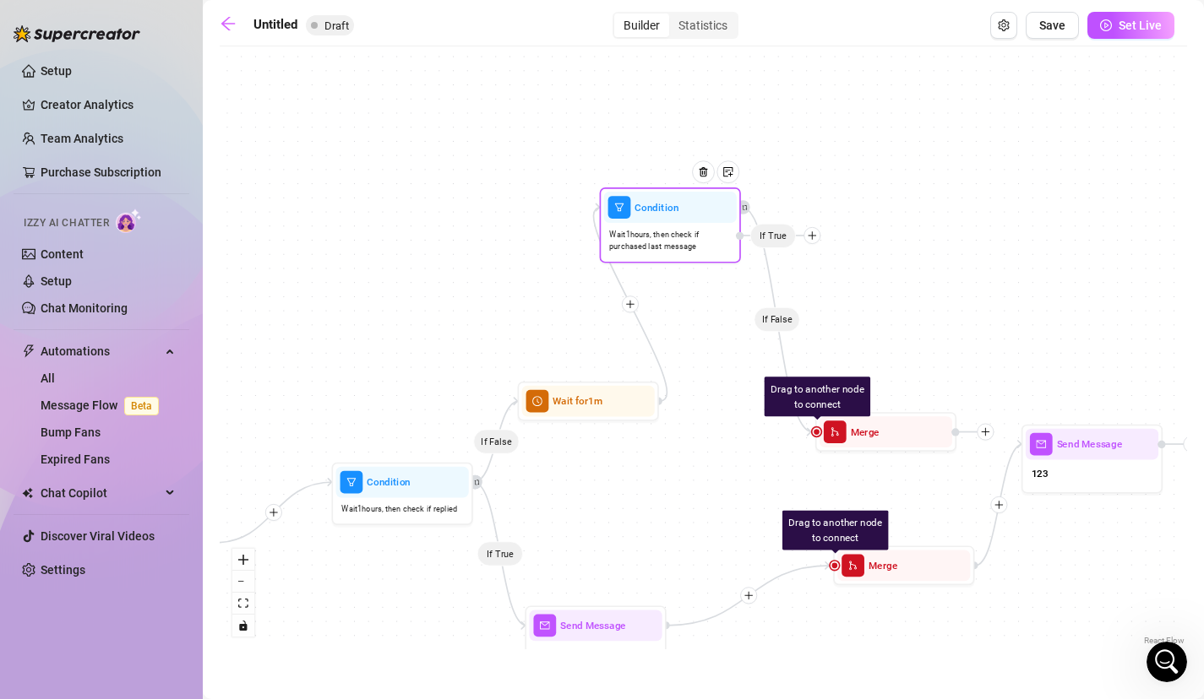
click at [688, 231] on span "Wait 1 hours, then check if purchased last message" at bounding box center [670, 241] width 122 height 24
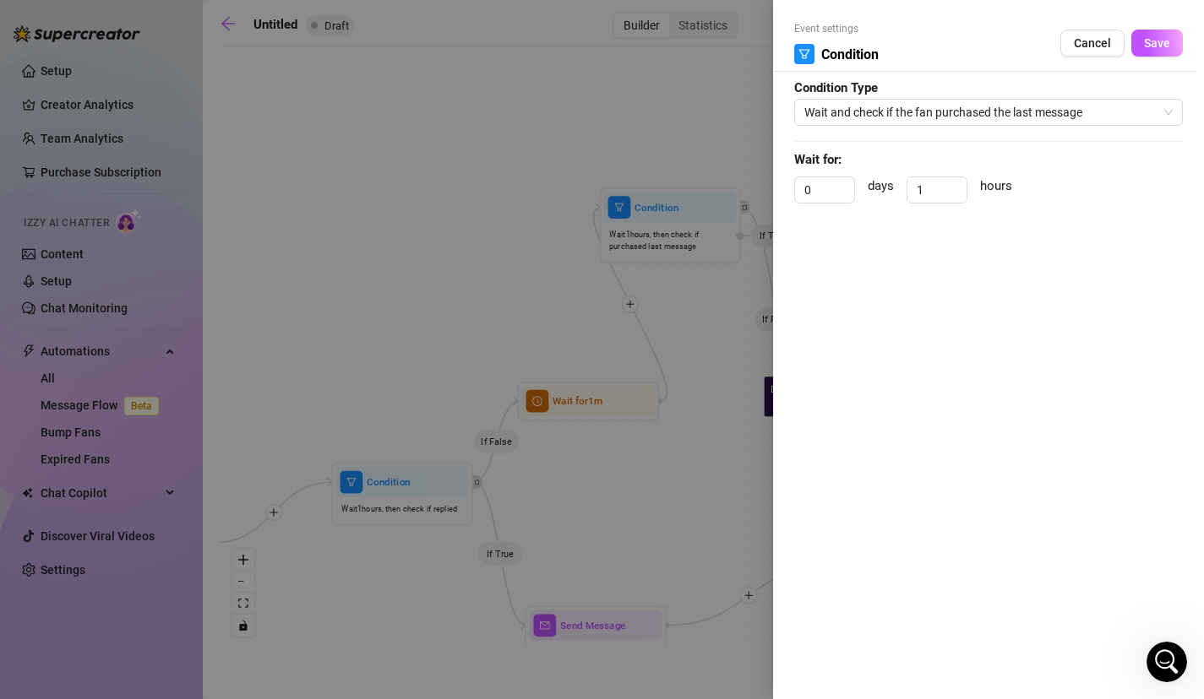
click at [688, 231] on div at bounding box center [602, 349] width 1204 height 699
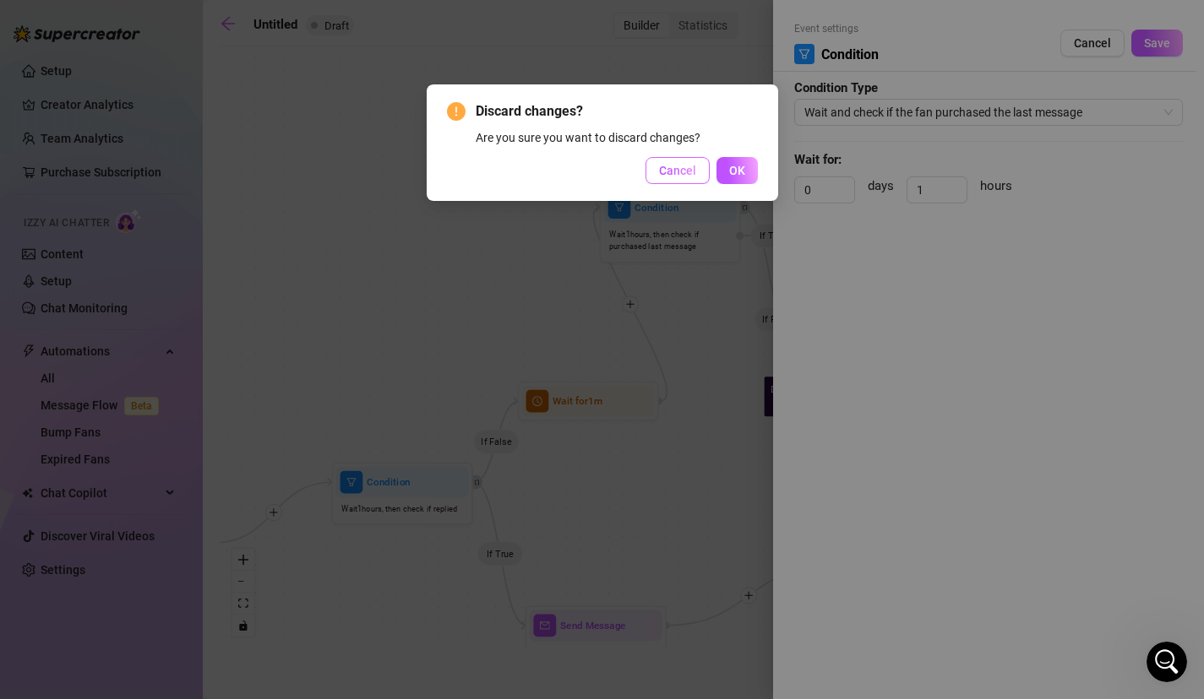
click at [672, 169] on span "Cancel" at bounding box center [677, 171] width 37 height 14
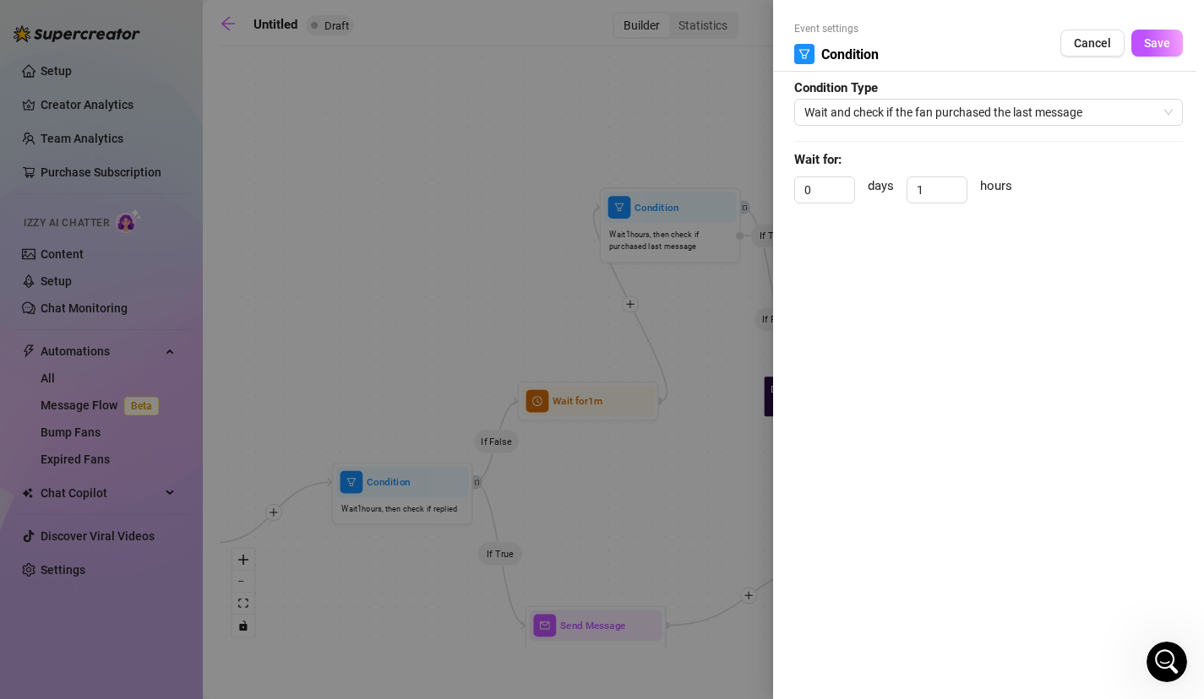
click at [668, 234] on div at bounding box center [602, 349] width 1204 height 699
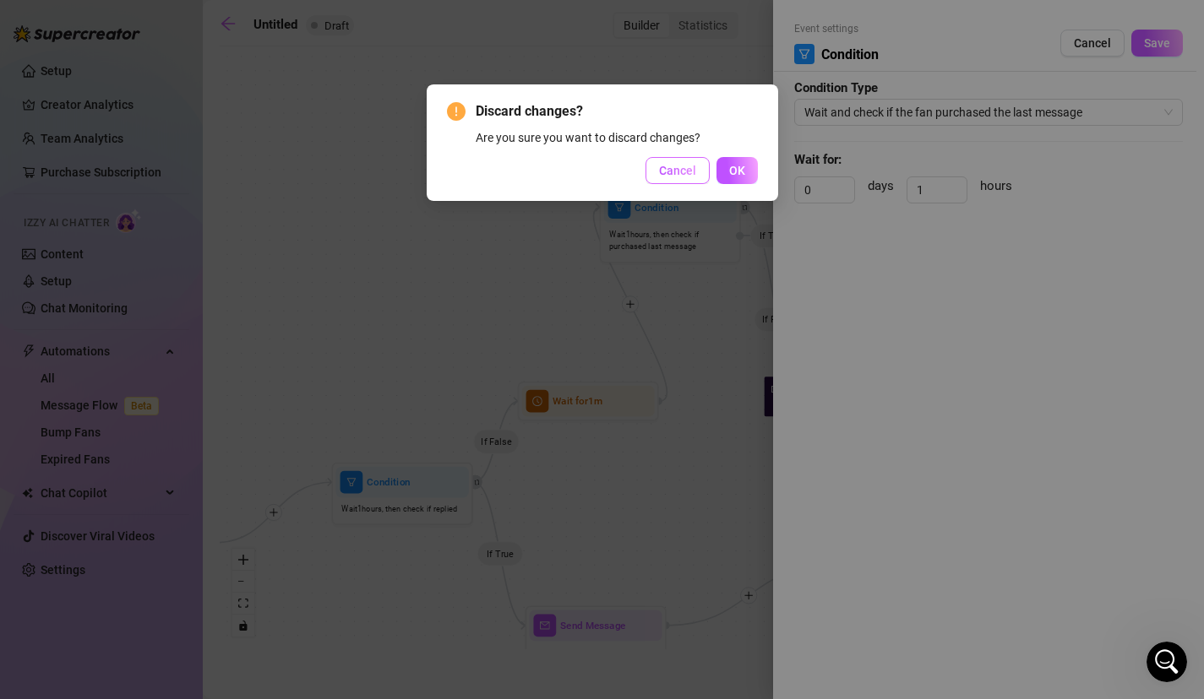
click at [686, 175] on span "Cancel" at bounding box center [677, 171] width 37 height 14
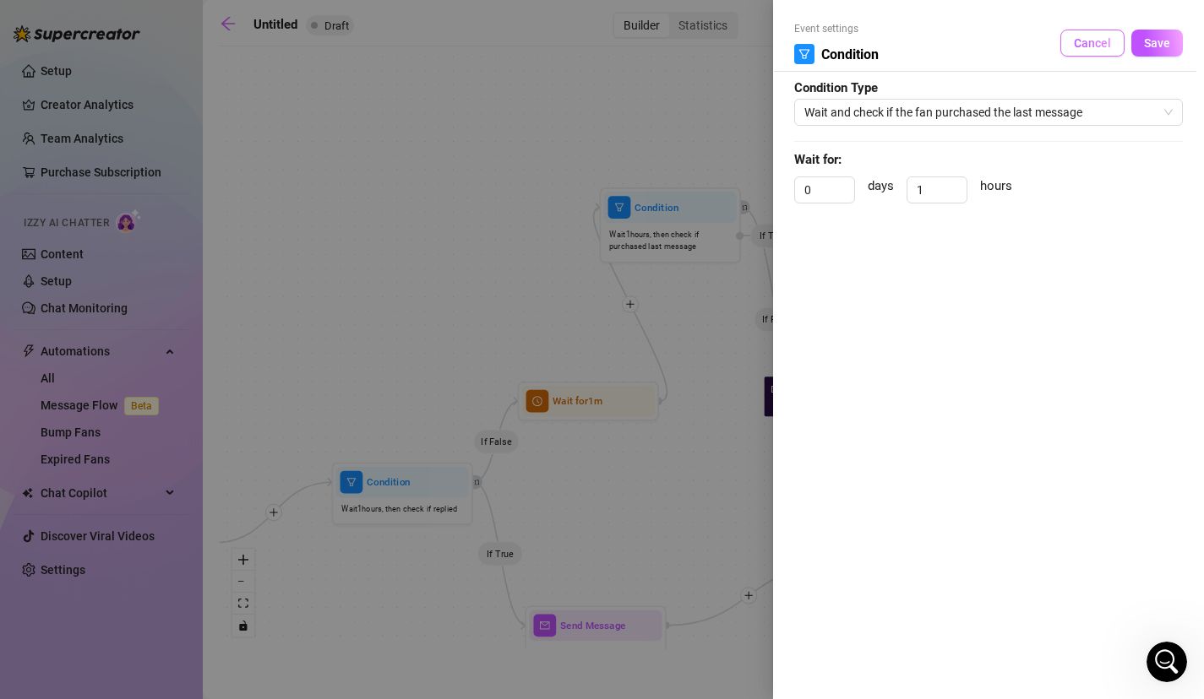
click at [1070, 42] on button "Cancel" at bounding box center [1092, 43] width 64 height 27
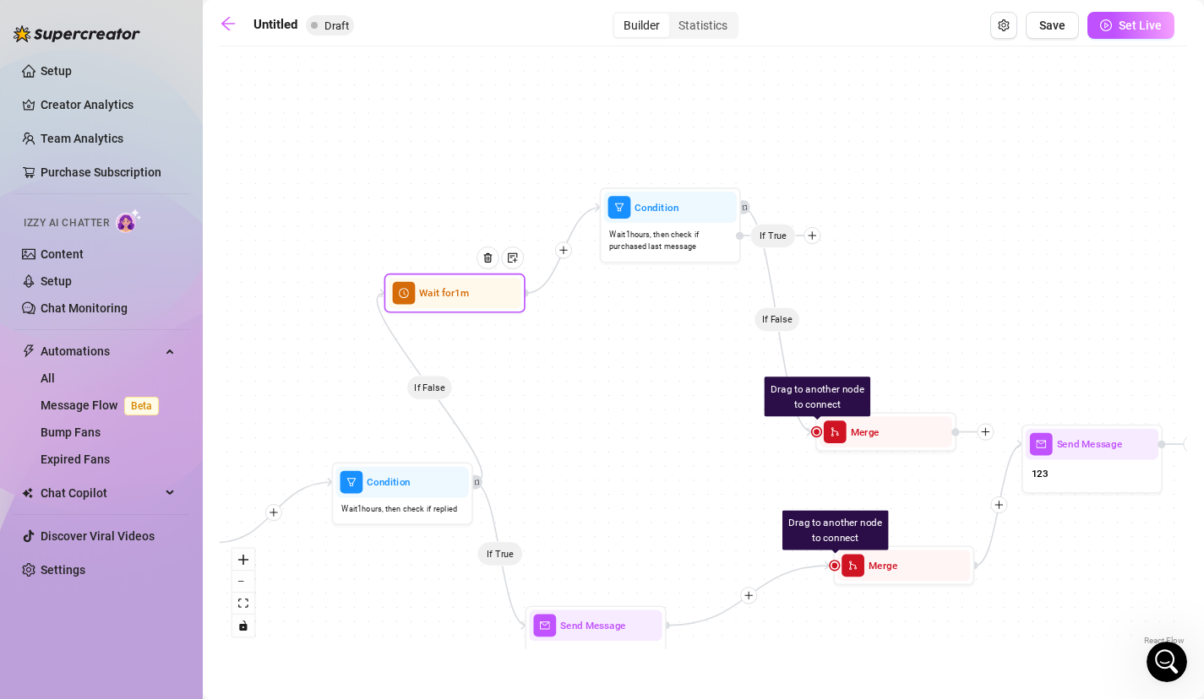
drag, startPoint x: 585, startPoint y: 411, endPoint x: 452, endPoint y: 302, distance: 172.3
click at [452, 302] on div "Wait for 1m" at bounding box center [455, 293] width 133 height 31
click at [999, 28] on icon "setting" at bounding box center [1004, 25] width 12 height 12
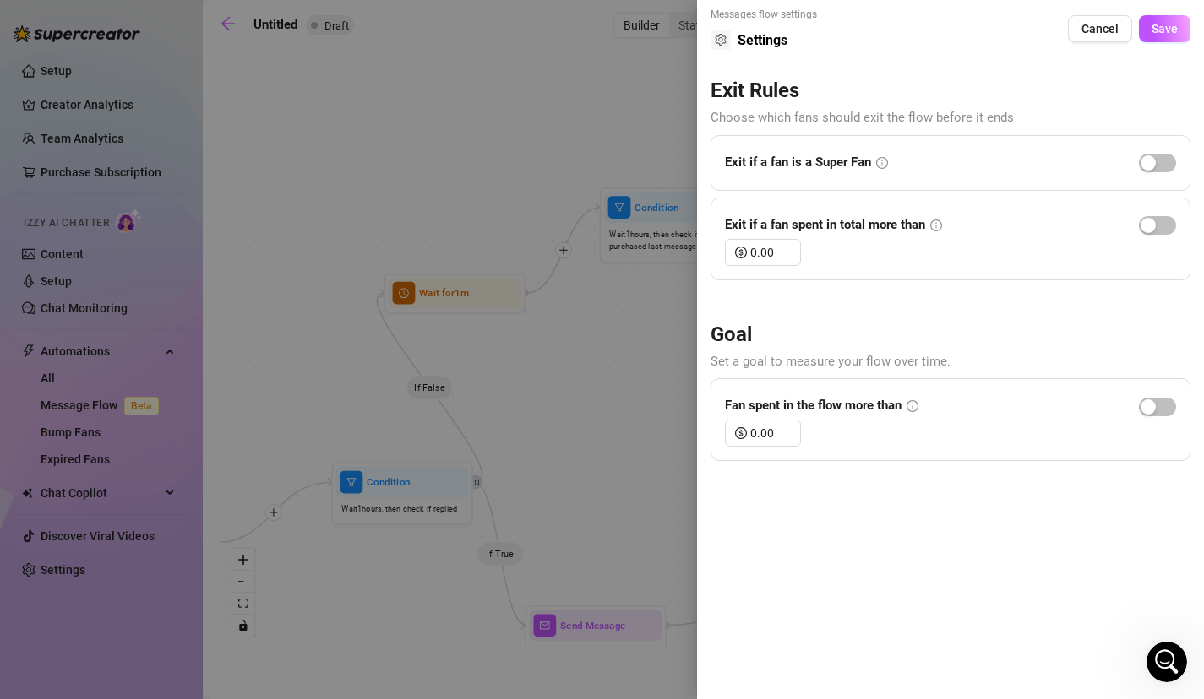
click at [879, 162] on icon "info-circle" at bounding box center [882, 163] width 12 height 12
click at [884, 162] on icon "info-circle" at bounding box center [882, 163] width 12 height 12
click at [1095, 18] on button "Cancel" at bounding box center [1100, 28] width 64 height 27
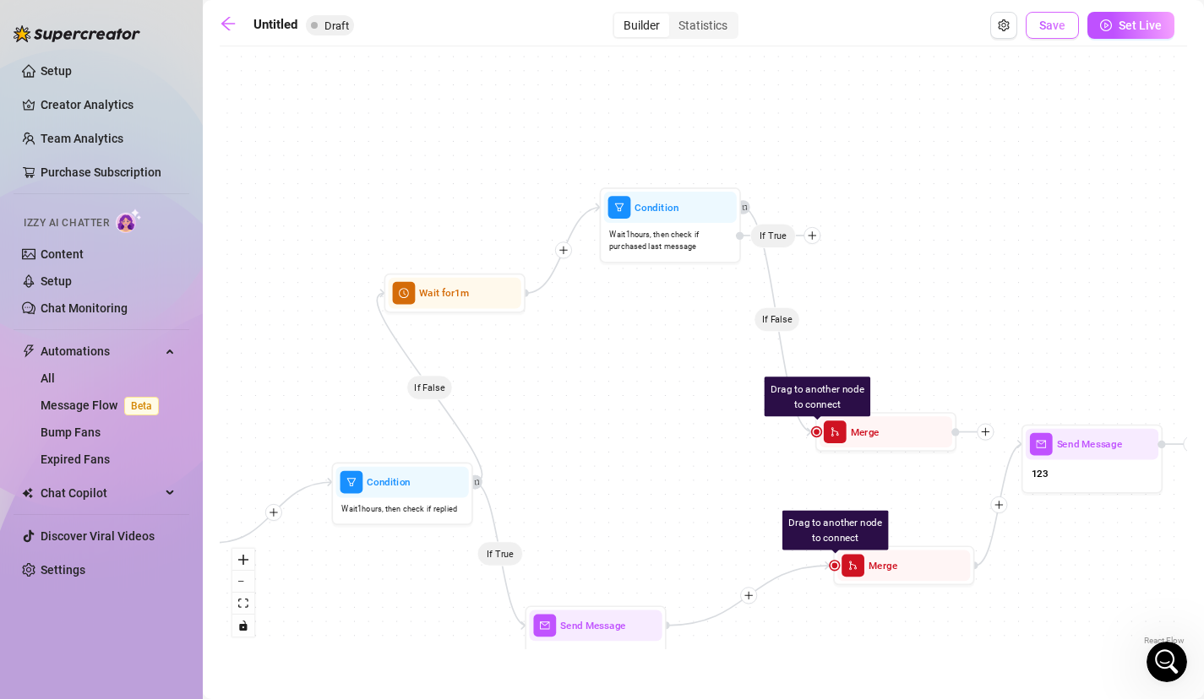
click at [1062, 31] on span "Save" at bounding box center [1052, 26] width 26 height 14
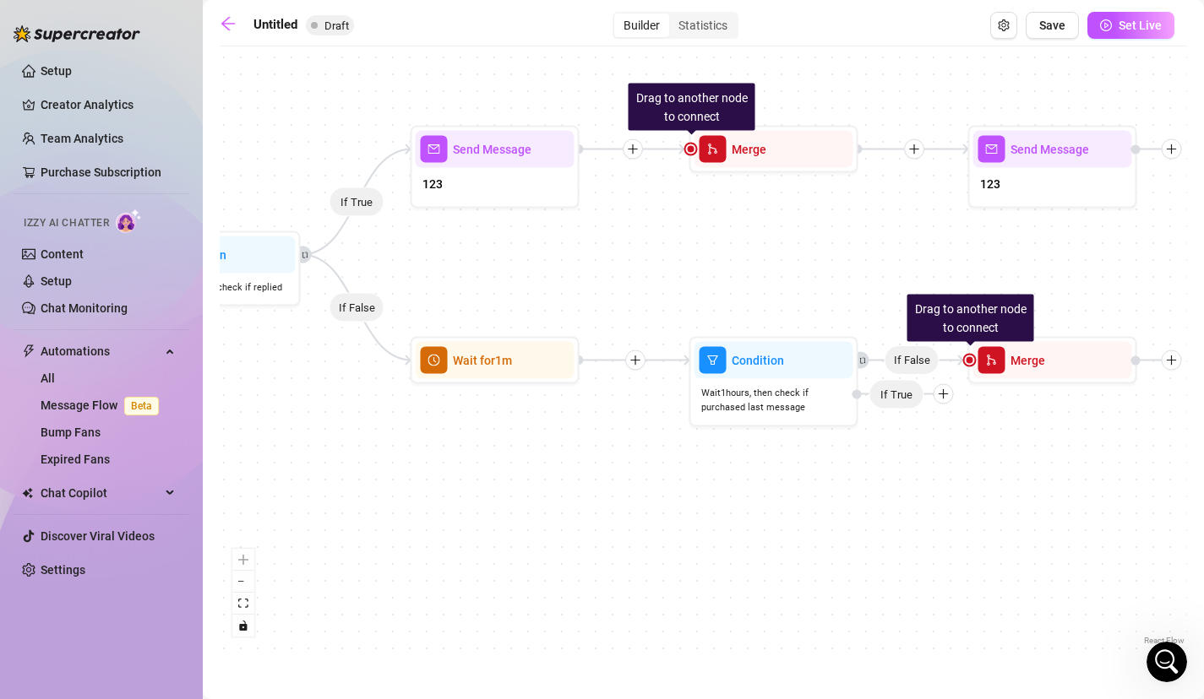
drag, startPoint x: 571, startPoint y: 267, endPoint x: 642, endPoint y: 296, distance: 76.9
click at [642, 296] on div "If True If False If False Condition Wait 1 hours, then check if purchased last …" at bounding box center [703, 352] width 967 height 595
click at [229, 20] on icon "arrow-left" at bounding box center [228, 23] width 17 height 17
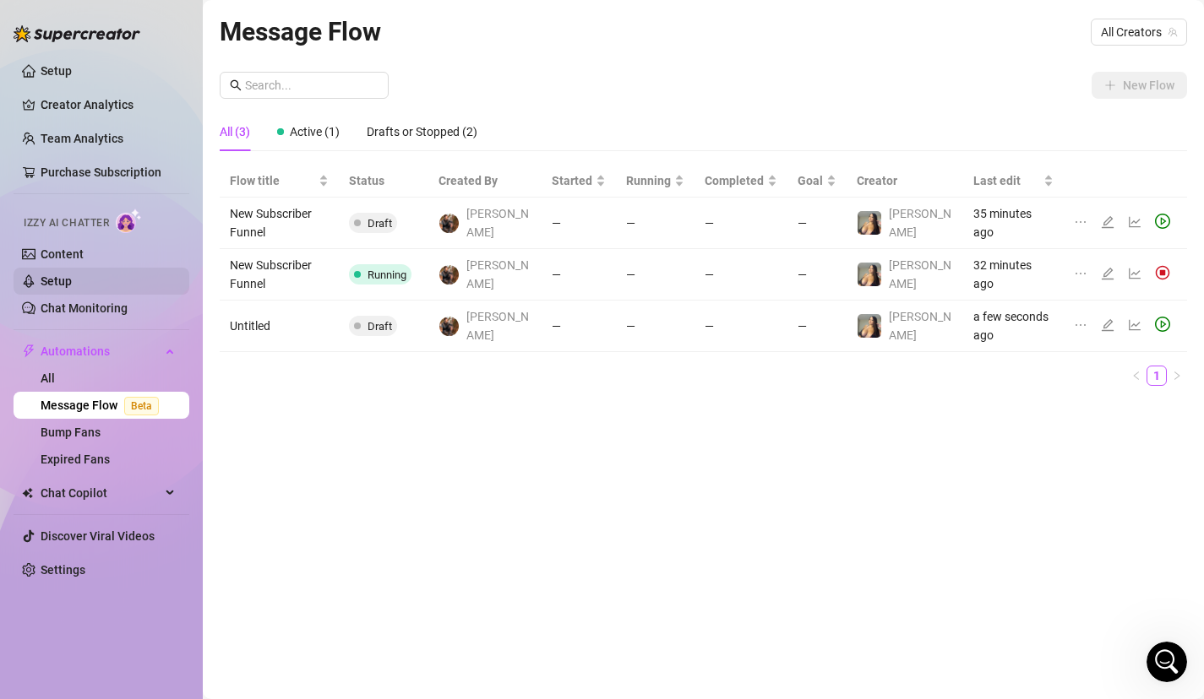
click at [60, 280] on link "Setup" at bounding box center [56, 282] width 31 height 14
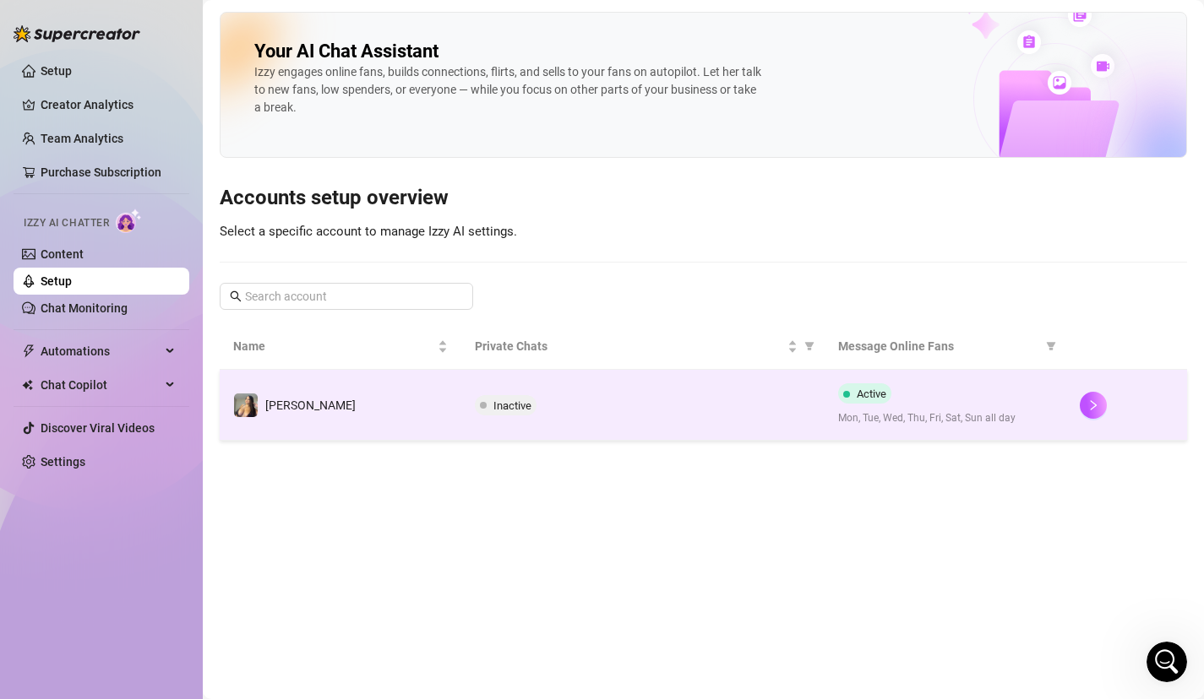
click at [985, 385] on div "Active Mon, Tue, Wed, Thu, Fri, Sat, Sun all day" at bounding box center [945, 405] width 215 height 43
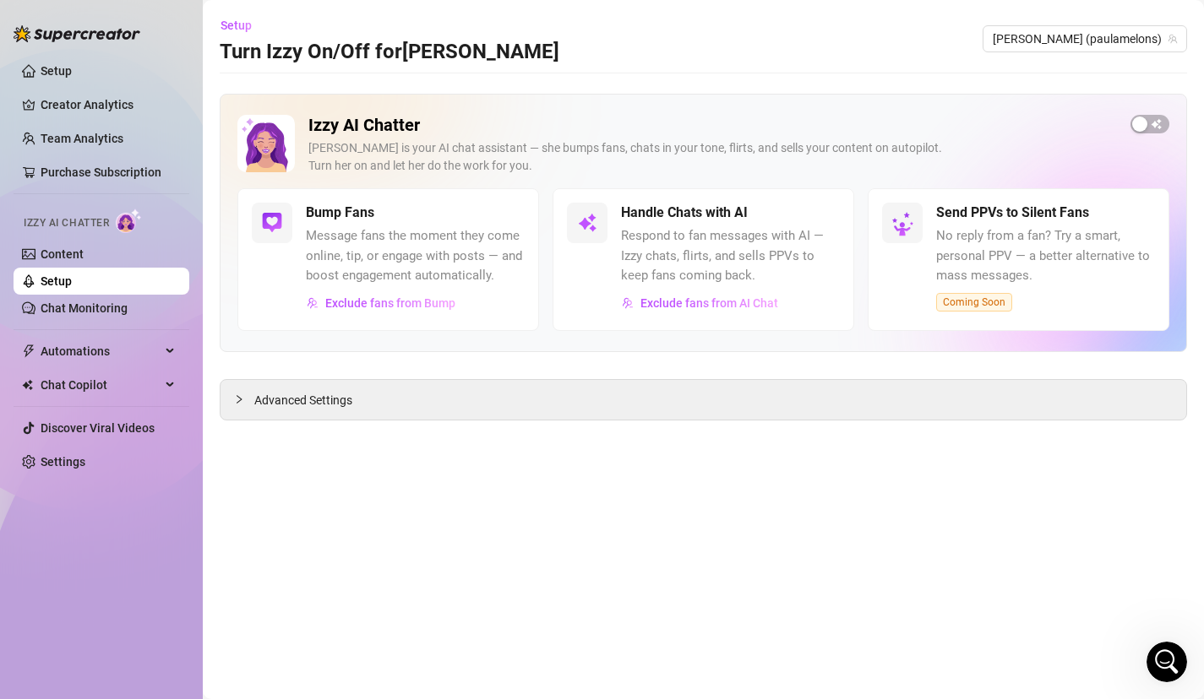
click at [1145, 110] on div "Izzy AI Chatter Izzy is your AI chat assistant — she bumps fans, chats in your …" at bounding box center [703, 223] width 967 height 258
click at [1156, 127] on span "button" at bounding box center [1149, 124] width 39 height 19
click at [827, 209] on span "button" at bounding box center [820, 213] width 37 height 19
click at [85, 460] on link "Settings" at bounding box center [63, 462] width 45 height 14
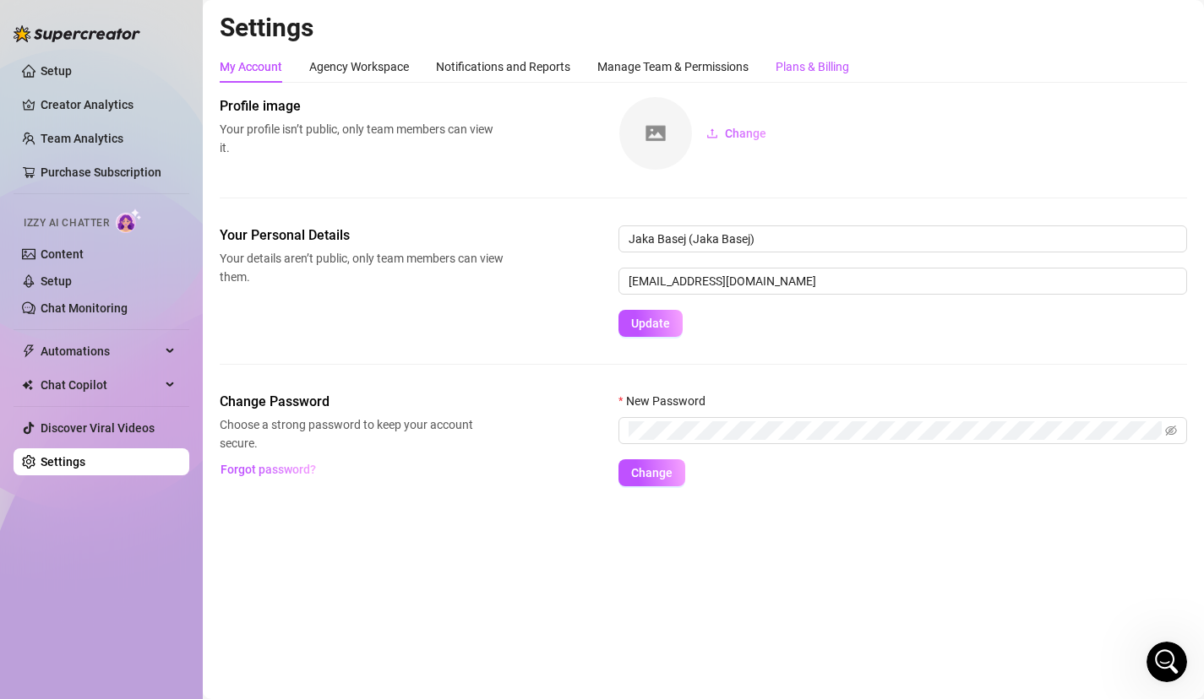
click at [808, 64] on div "Plans & Billing" at bounding box center [811, 66] width 73 height 19
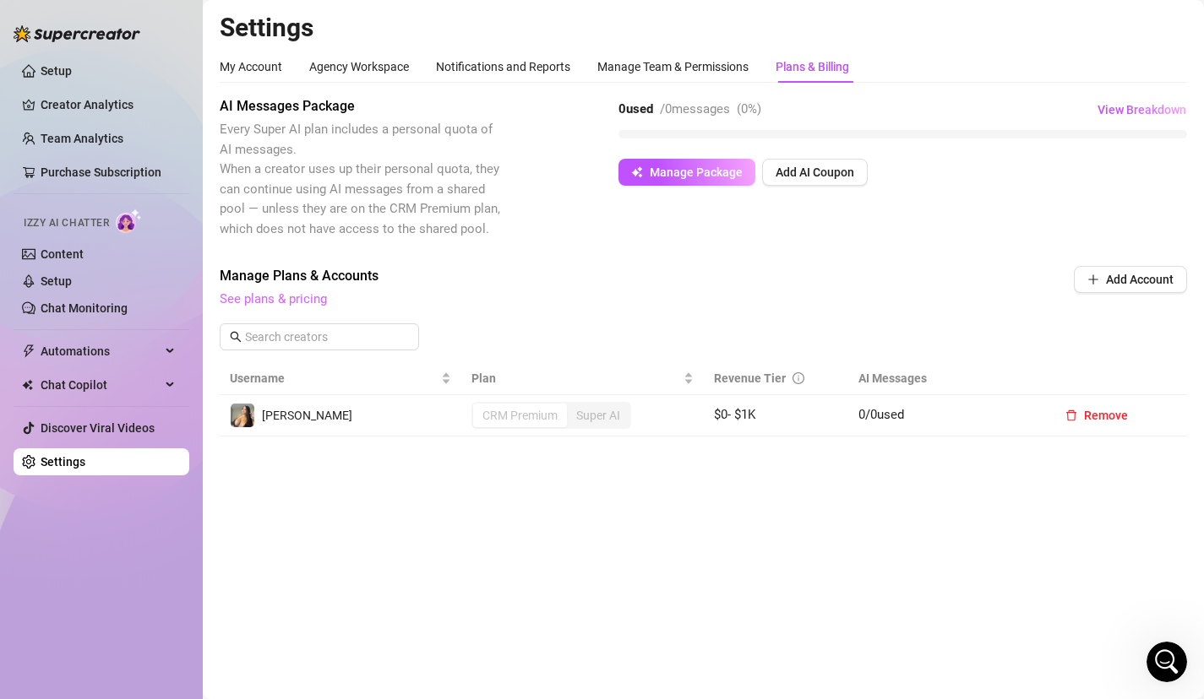
click at [309, 301] on link "See plans & pricing" at bounding box center [273, 298] width 107 height 15
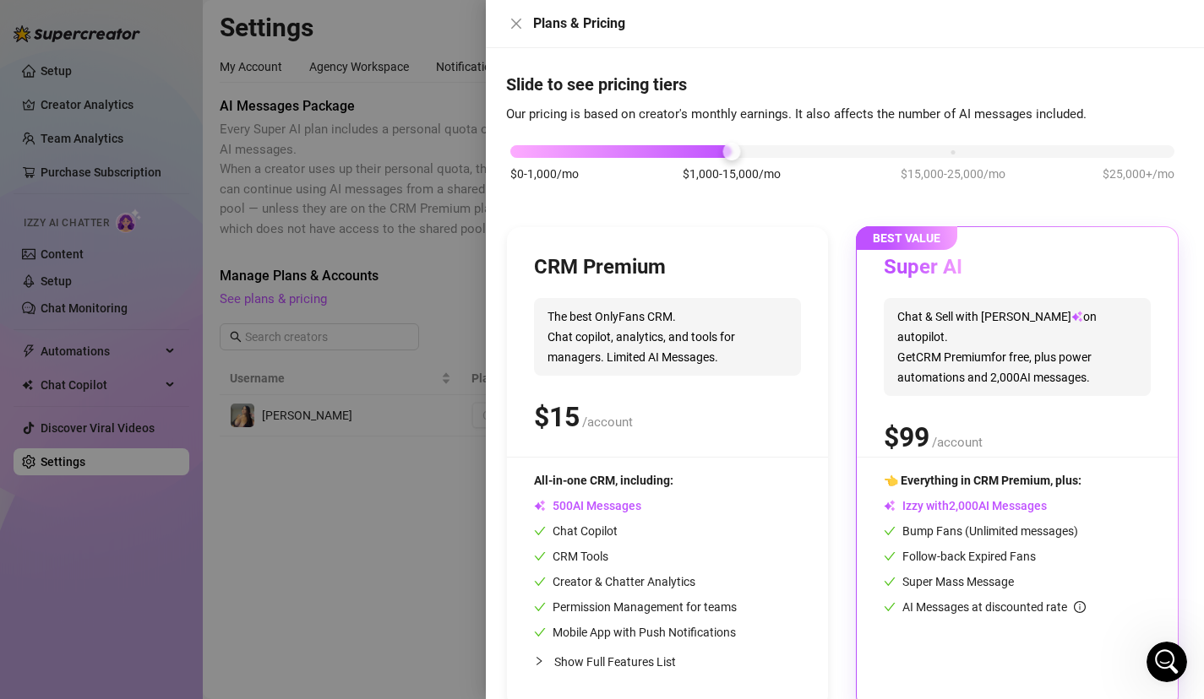
scroll to position [11, 0]
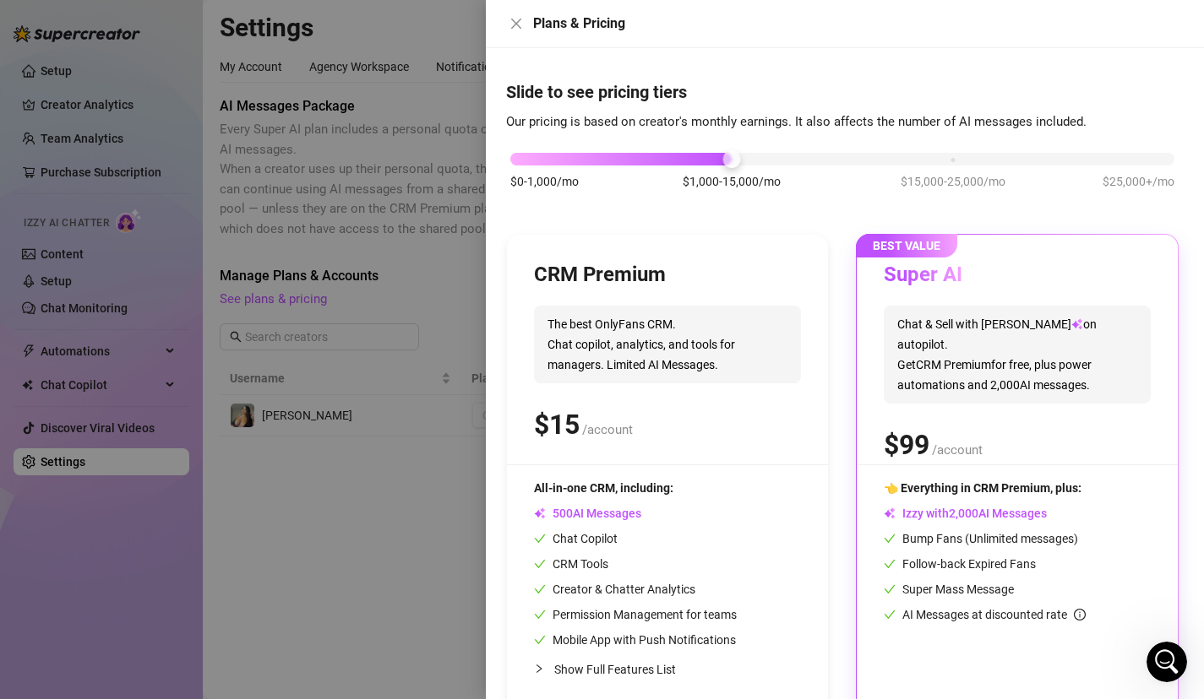
click at [941, 176] on span "$15,000-25,000/mo" at bounding box center [952, 181] width 105 height 19
click at [729, 160] on div "$0-1,000/mo $1,000-15,000/mo $15,000-25,000/mo $25,000+/mo" at bounding box center [842, 155] width 664 height 10
click at [919, 166] on div "$0-1,000/mo $1,000-15,000/mo $15,000-25,000/mo $25,000+/mo" at bounding box center [842, 179] width 672 height 95
click at [933, 160] on div "$0-1,000/mo $1,000-15,000/mo $15,000-25,000/mo $25,000+/mo" at bounding box center [842, 155] width 664 height 10
click at [1131, 158] on div "$0-1,000/mo $1,000-15,000/mo $15,000-25,000/mo $25,000+/mo" at bounding box center [842, 155] width 664 height 10
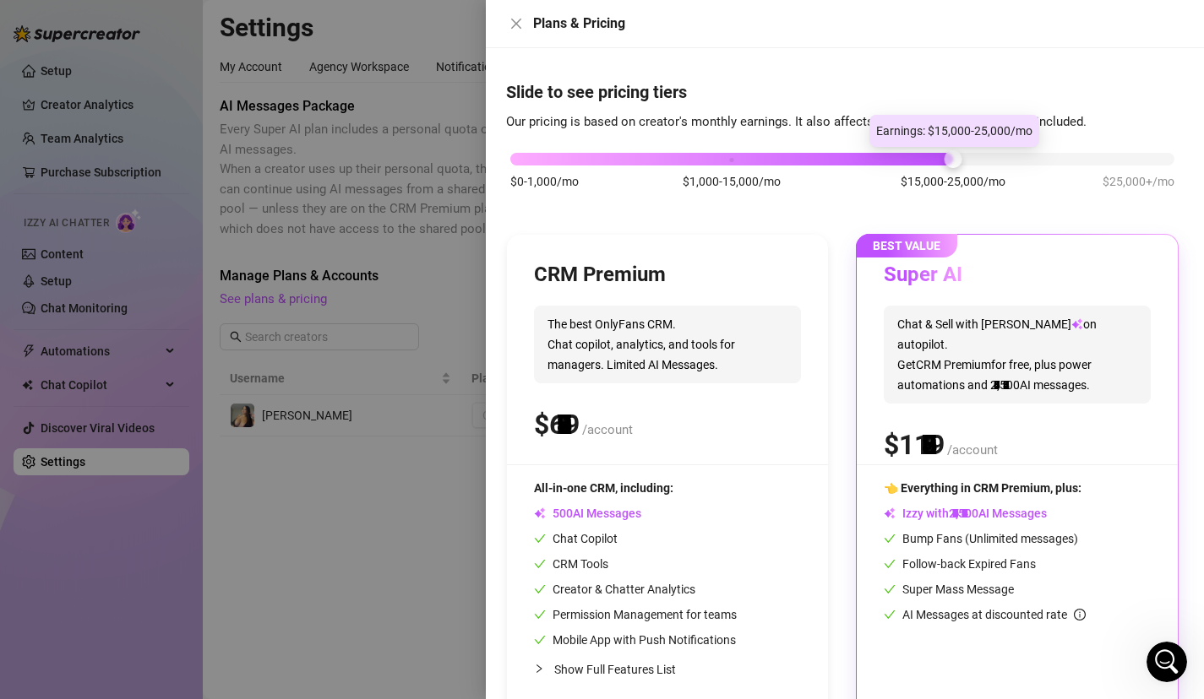
click at [938, 157] on div at bounding box center [731, 159] width 443 height 13
click at [802, 160] on div "$0-1,000/mo $1,000-15,000/mo $15,000-25,000/mo $25,000+/mo" at bounding box center [842, 155] width 664 height 10
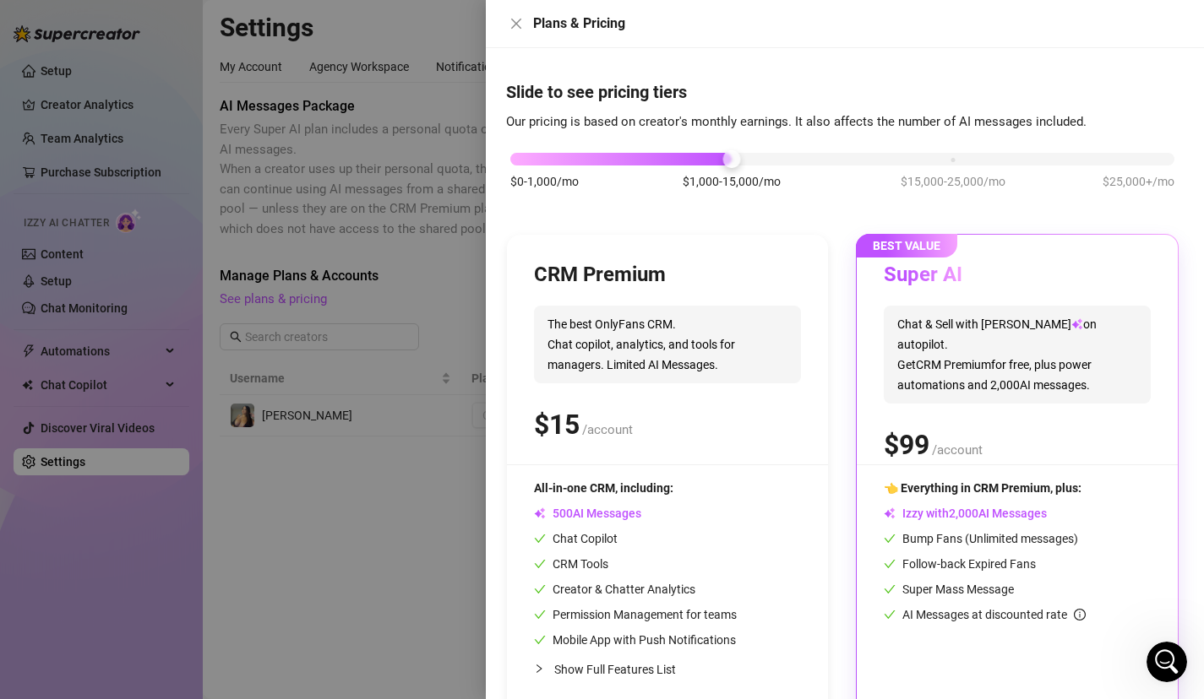
click at [1134, 160] on div "$0-1,000/mo $1,000-15,000/mo $15,000-25,000/mo $25,000+/mo" at bounding box center [842, 155] width 664 height 10
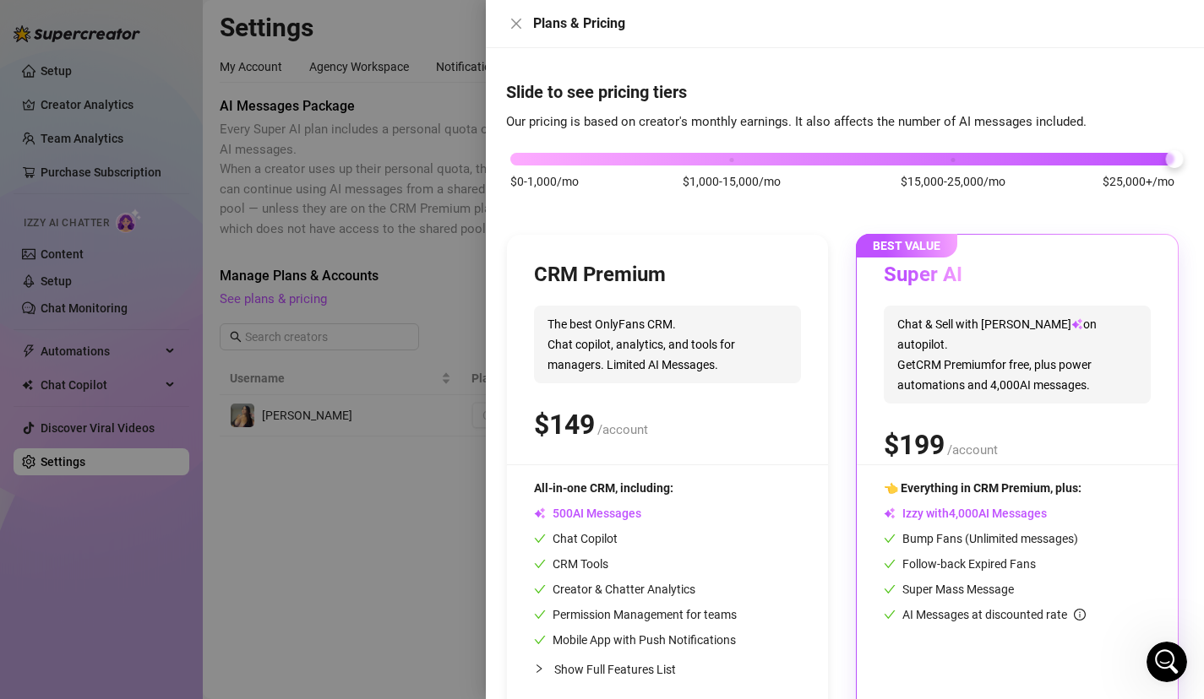
click at [736, 167] on div "$0-1,000/mo $1,000-15,000/mo $15,000-25,000/mo $25,000+/mo" at bounding box center [842, 179] width 672 height 95
click at [735, 160] on div "$0-1,000/mo $1,000-15,000/mo $15,000-25,000/mo $25,000+/mo" at bounding box center [842, 155] width 664 height 10
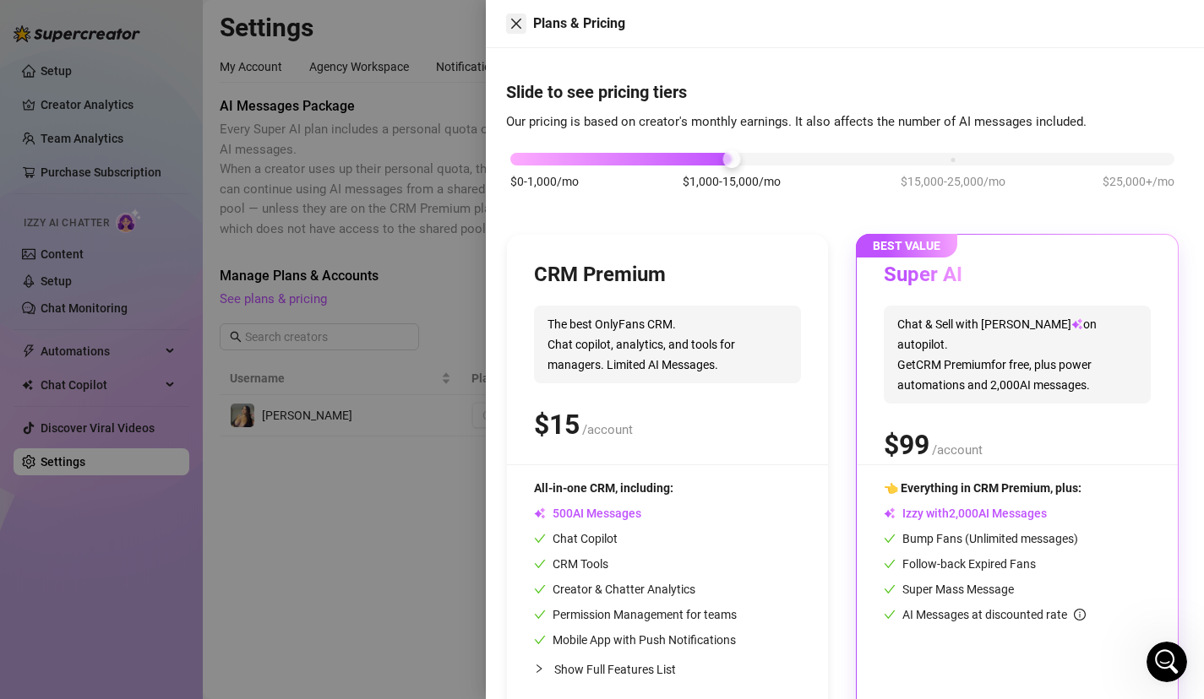
click at [518, 33] on button "Close" at bounding box center [516, 24] width 20 height 20
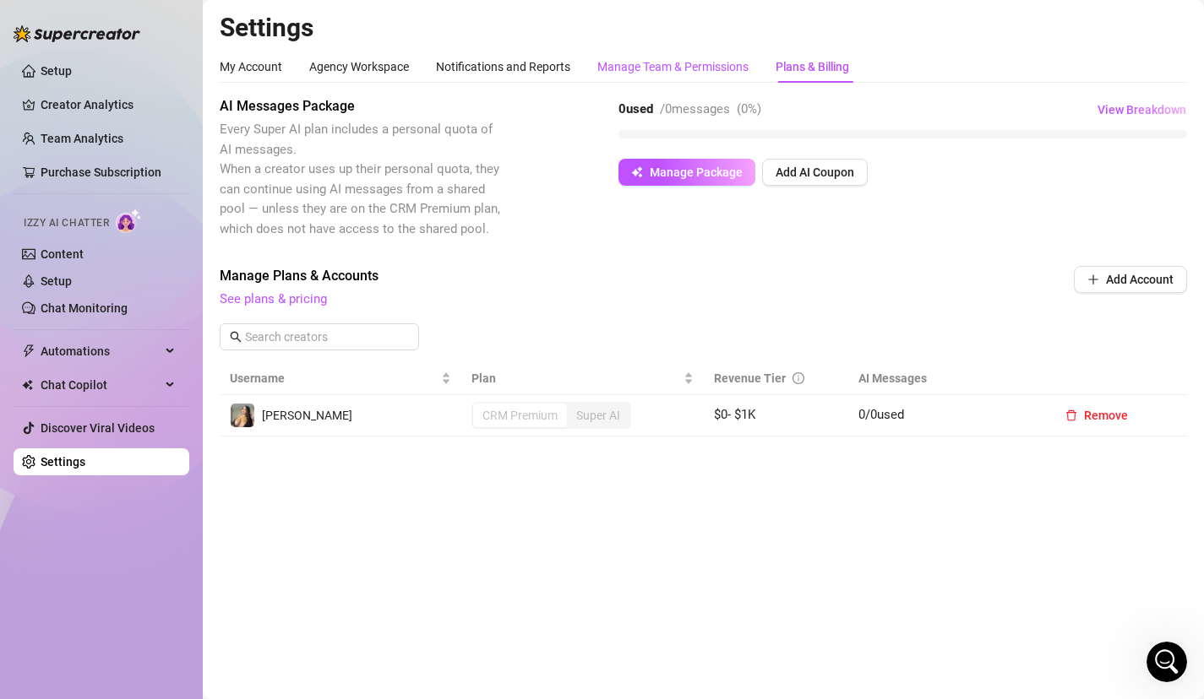
click at [687, 68] on div "Manage Team & Permissions" at bounding box center [672, 66] width 151 height 19
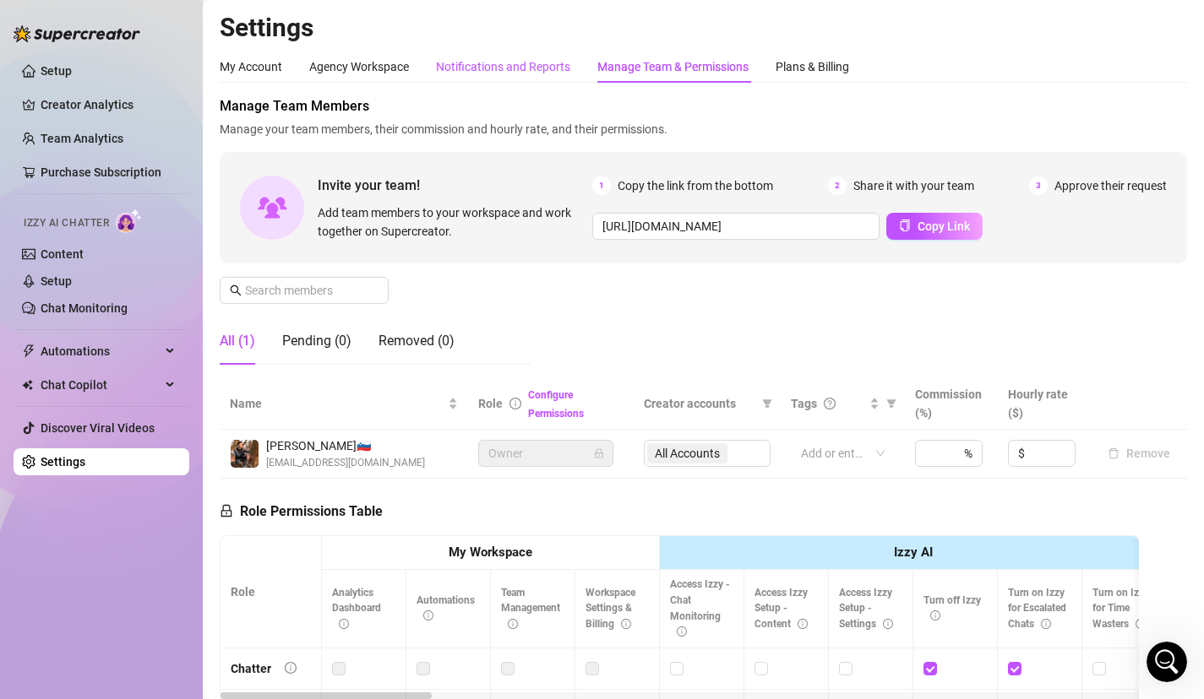
click at [478, 57] on div "Notifications and Reports" at bounding box center [503, 66] width 134 height 19
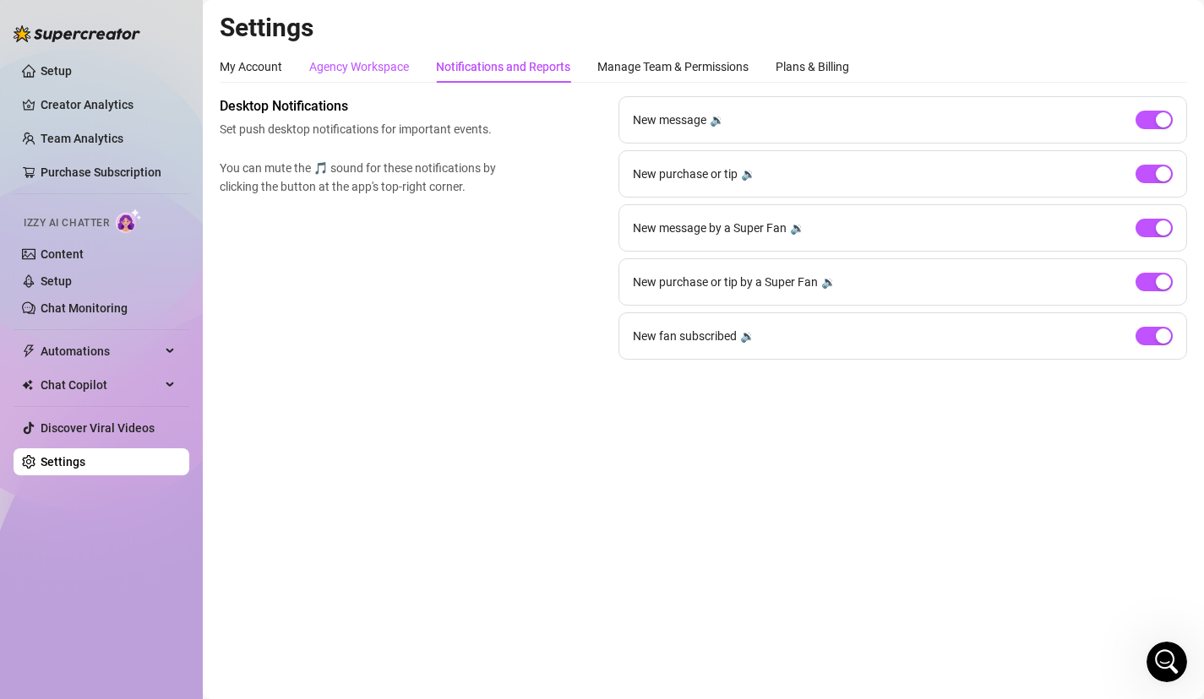
click at [394, 74] on div "Agency Workspace" at bounding box center [359, 66] width 100 height 19
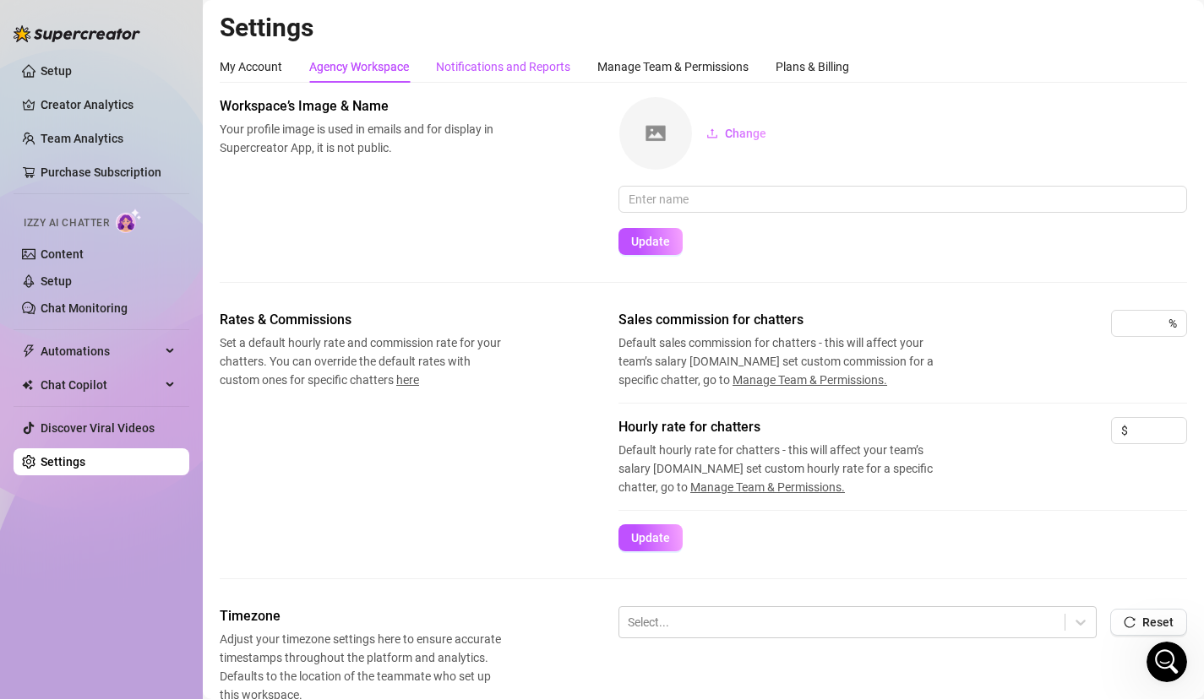
click at [474, 66] on div "Notifications and Reports" at bounding box center [503, 66] width 134 height 19
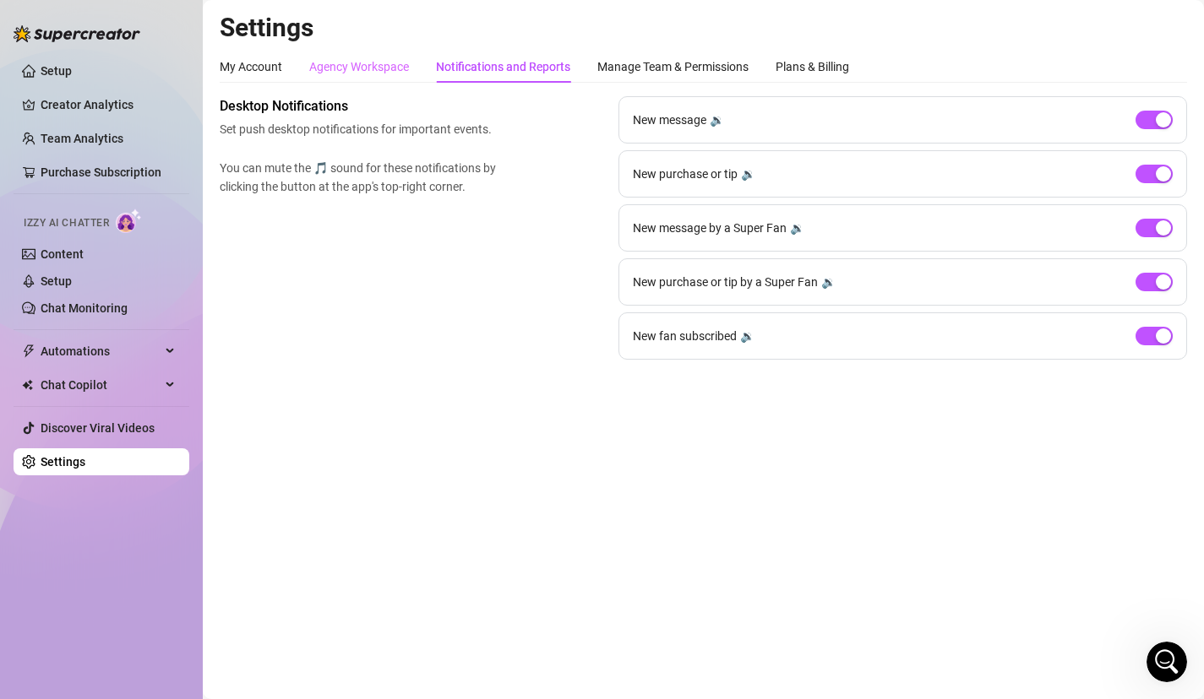
click at [398, 78] on div "Agency Workspace" at bounding box center [359, 67] width 100 height 32
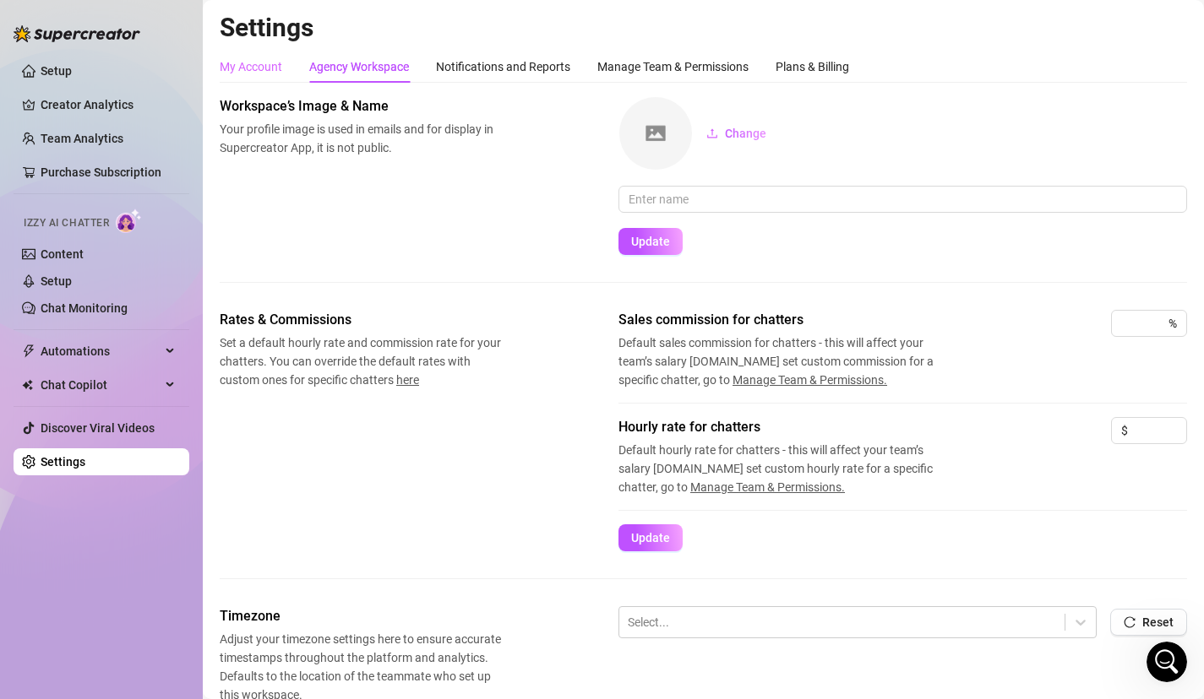
click at [256, 78] on div "My Account" at bounding box center [251, 67] width 63 height 32
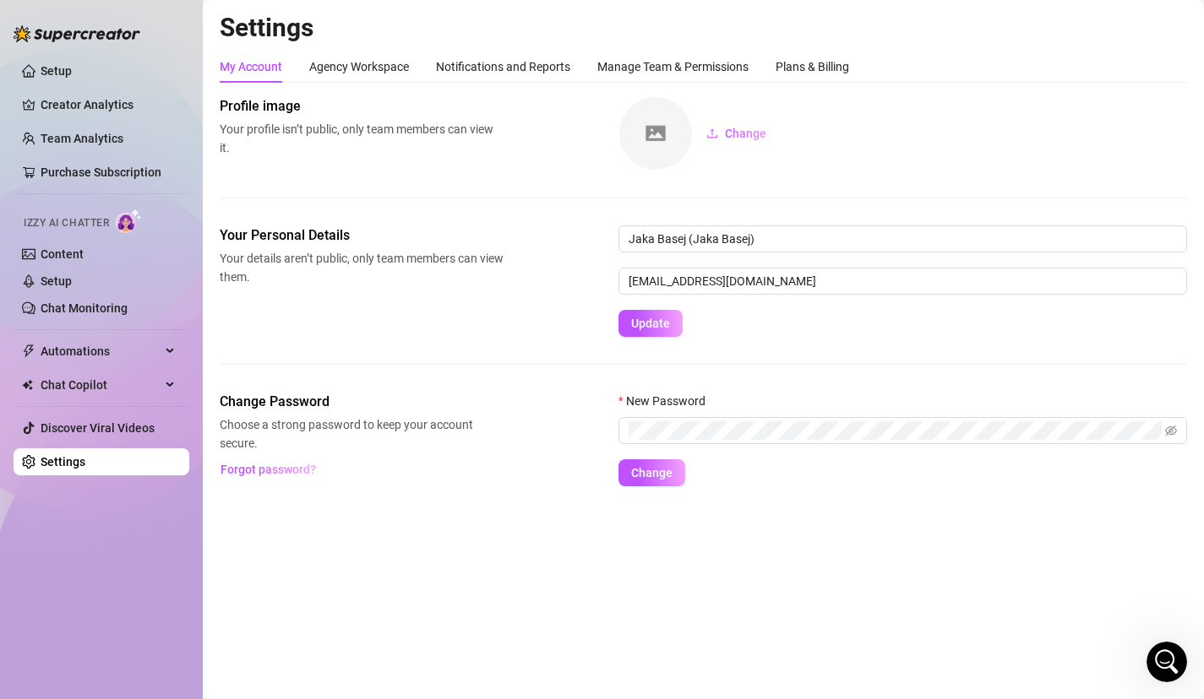
click at [126, 122] on ul "Setup Creator Analytics Team Analytics Purchase Subscription Izzy AI Chatter Co…" at bounding box center [102, 267] width 176 height 432
click at [144, 101] on link "Creator Analytics" at bounding box center [108, 104] width 135 height 27
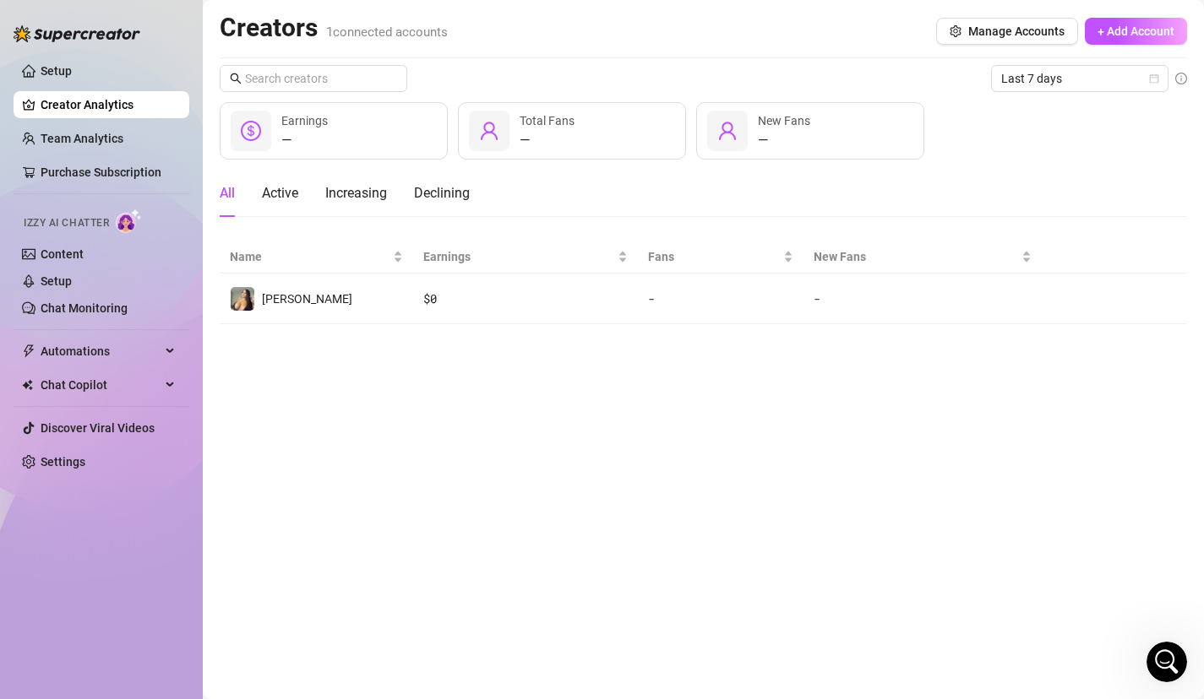
click at [138, 122] on ul "Setup Creator Analytics Team Analytics Purchase Subscription Izzy AI Chatter Co…" at bounding box center [102, 267] width 176 height 432
click at [123, 132] on link "Team Analytics" at bounding box center [82, 139] width 83 height 14
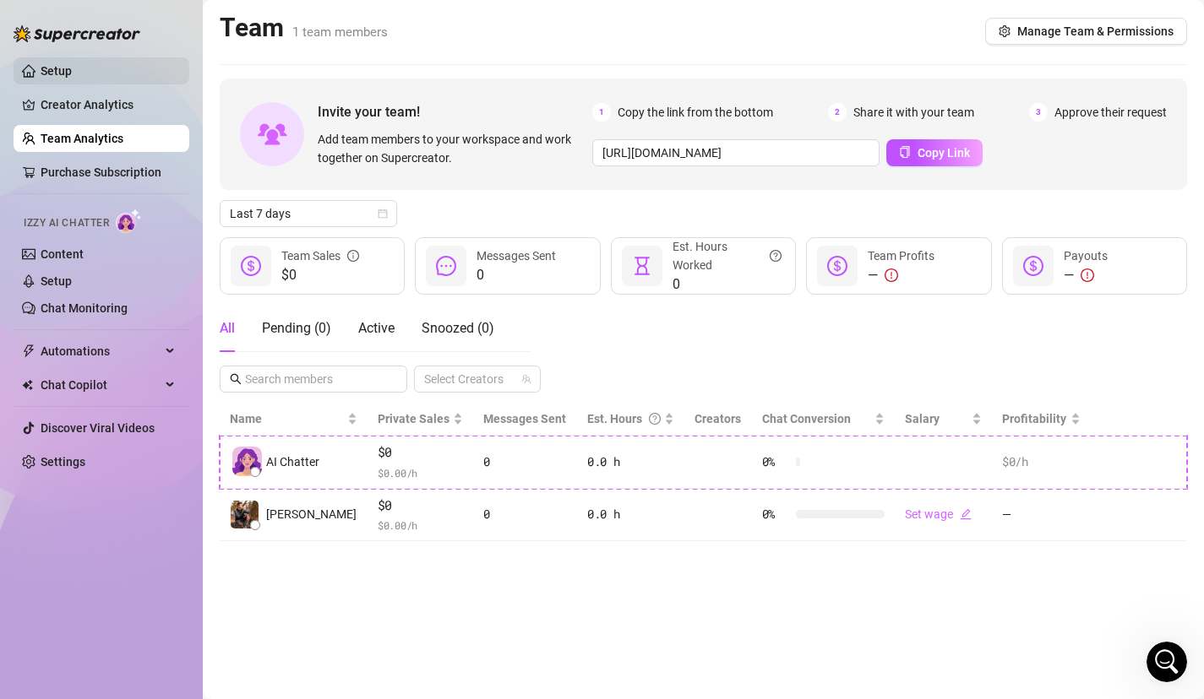
click at [72, 78] on link "Setup" at bounding box center [56, 71] width 31 height 14
